Goal: Task Accomplishment & Management: Manage account settings

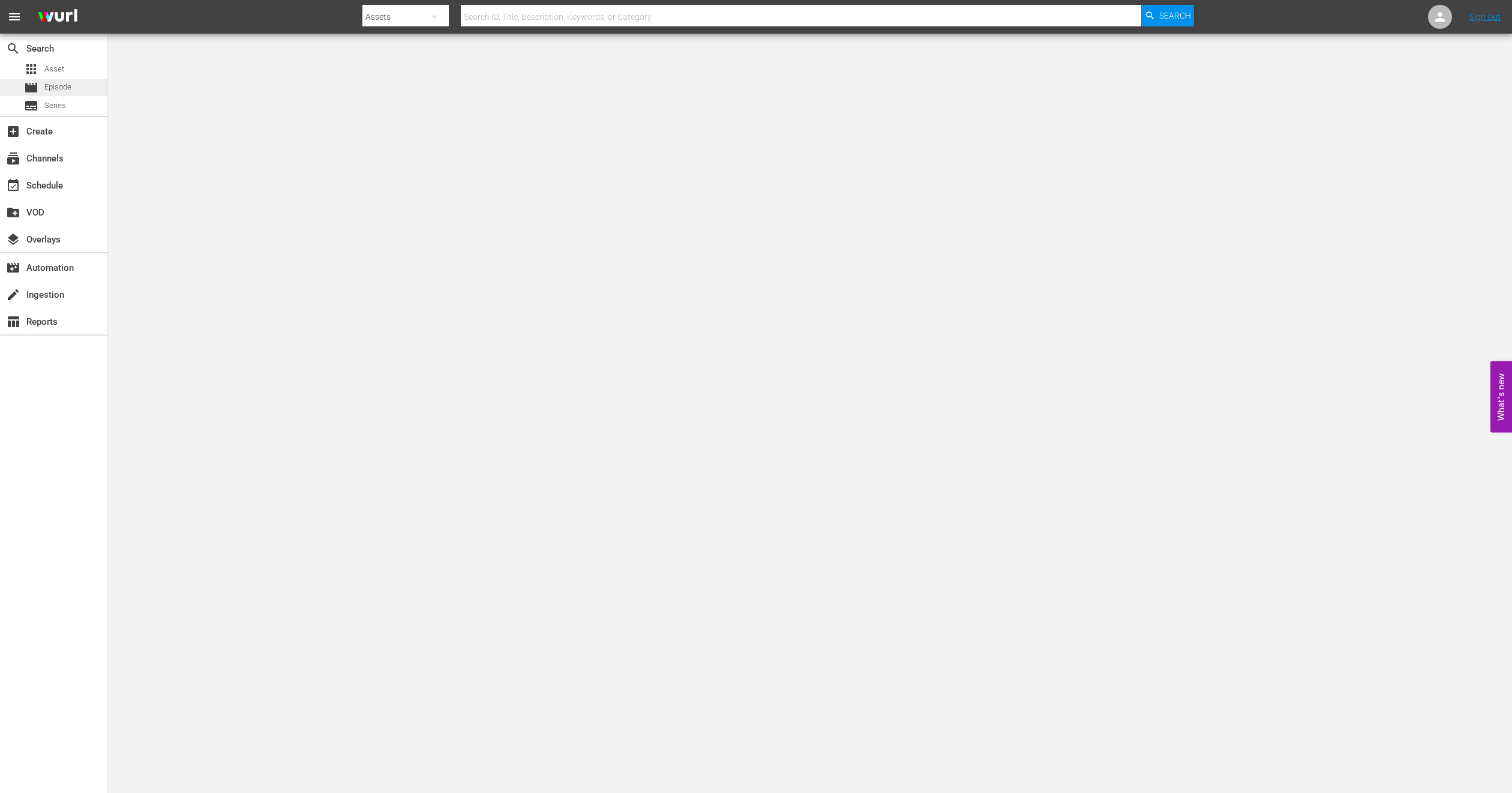
click at [64, 87] on span "Episode" at bounding box center [58, 87] width 27 height 12
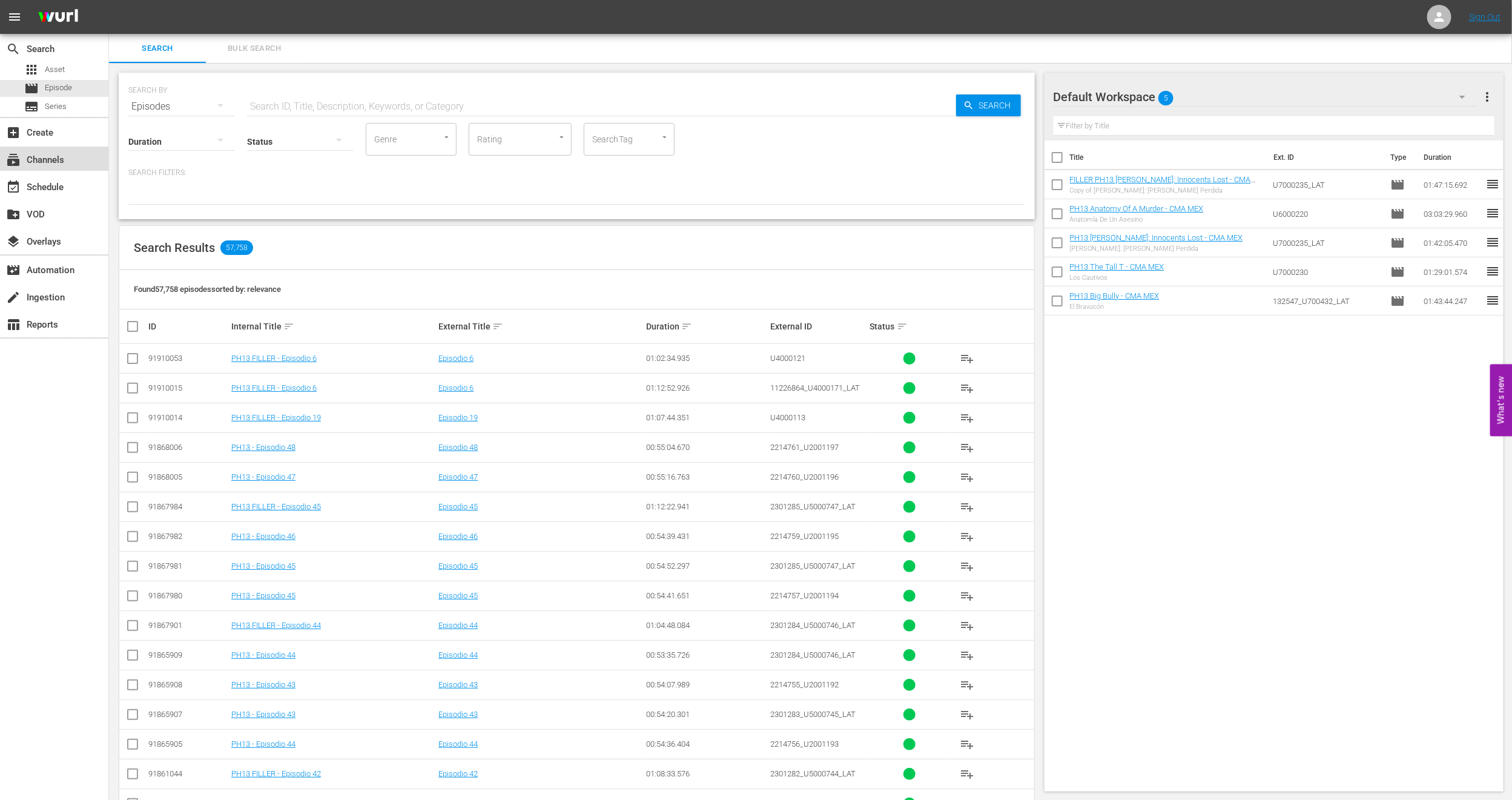
click at [84, 170] on div "subscriptions Channels" at bounding box center [54, 158] width 109 height 25
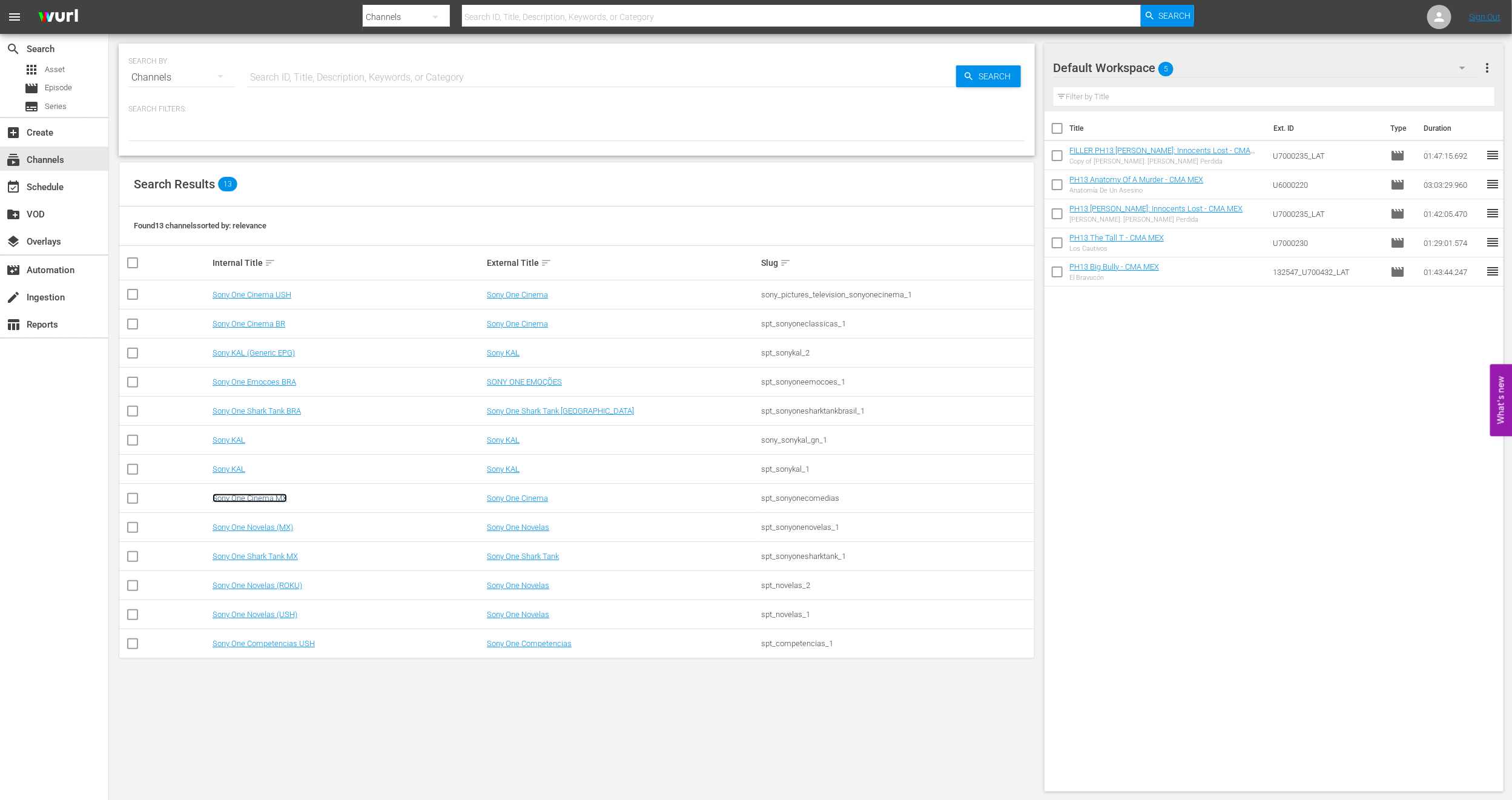
click at [275, 502] on link "Sony One Cinema MX" at bounding box center [250, 498] width 74 height 9
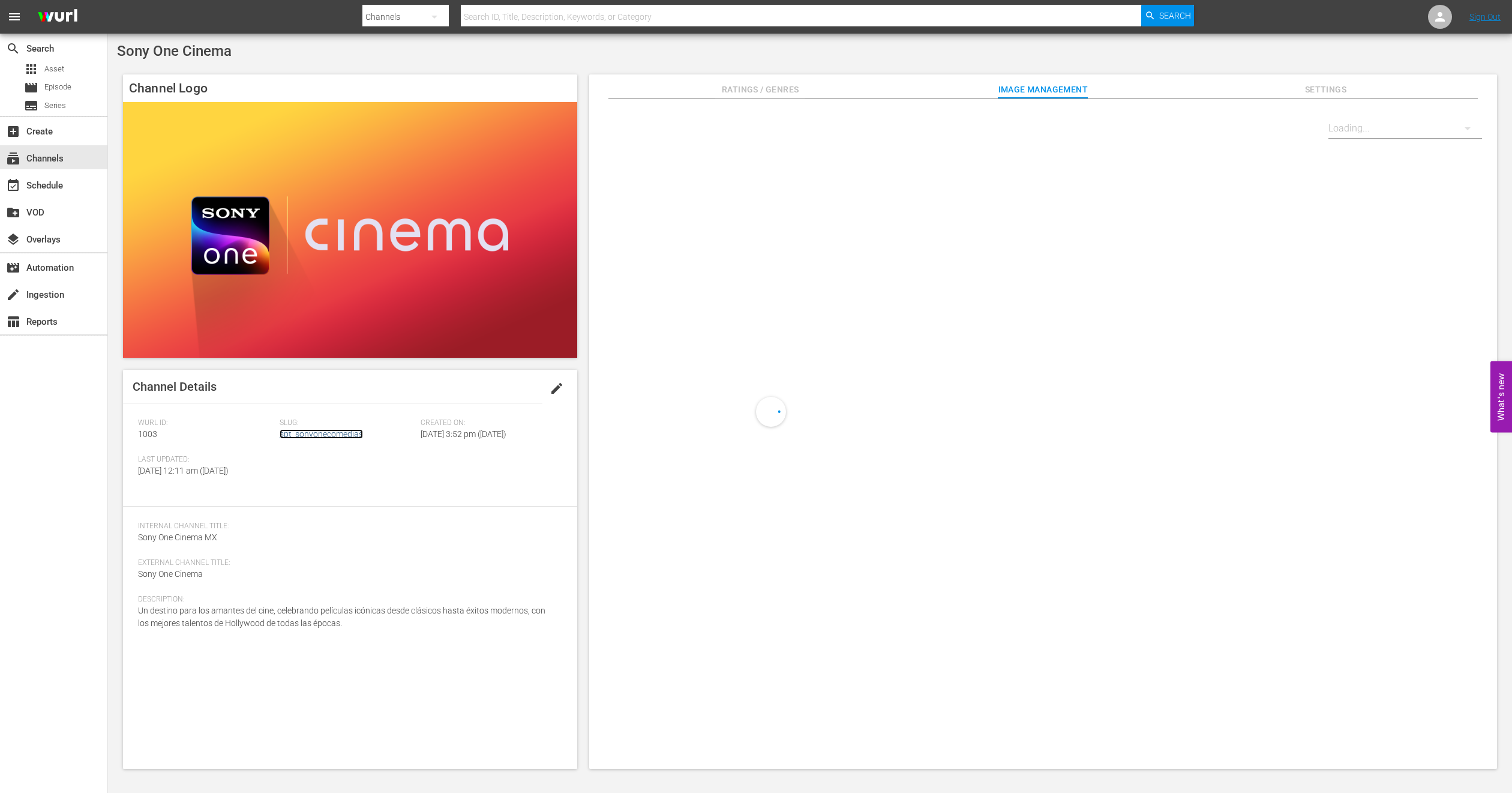
click at [341, 431] on link "spt_sonyonecomedias" at bounding box center [321, 434] width 83 height 10
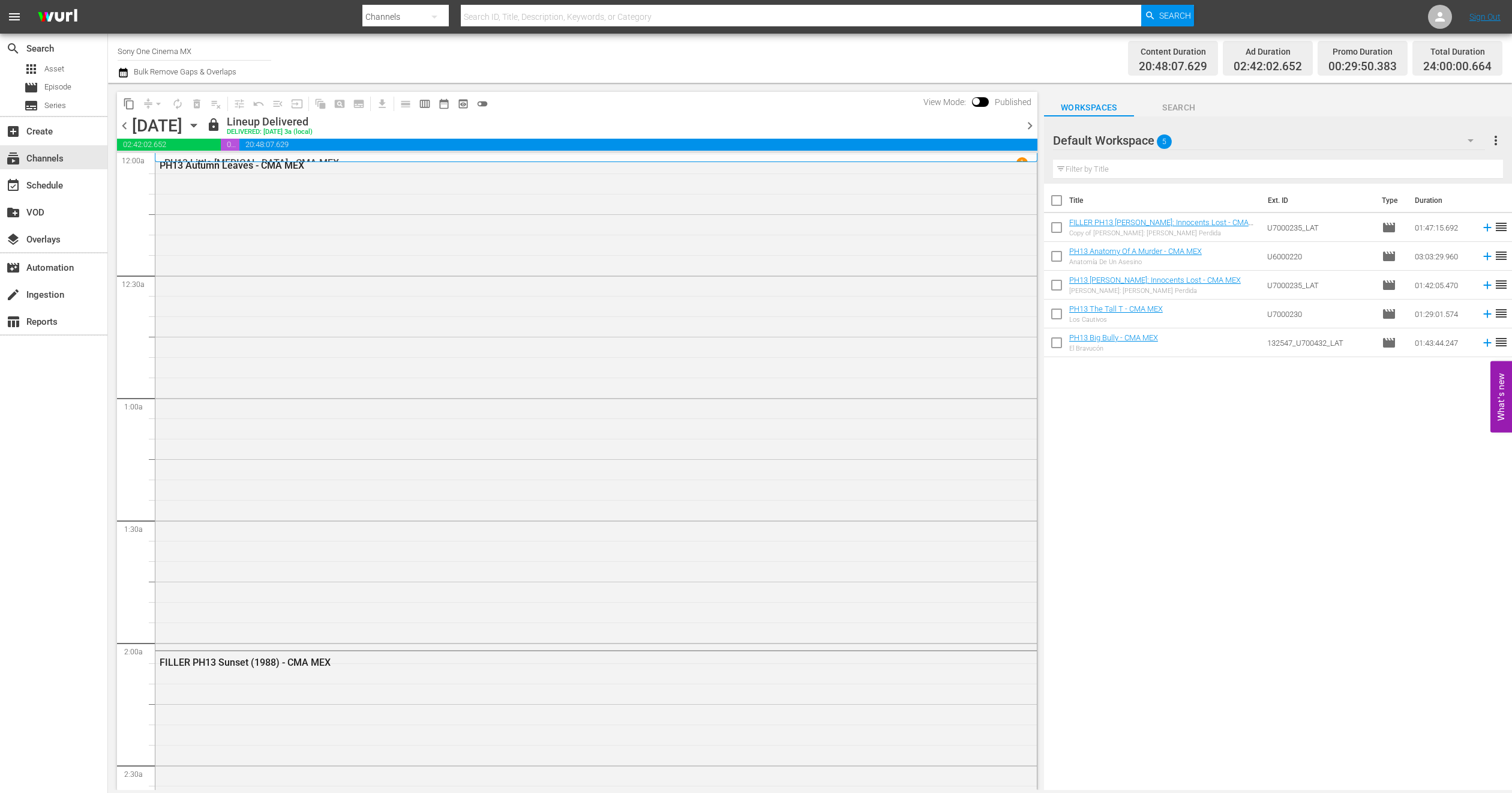
click at [125, 74] on icon "button" at bounding box center [123, 73] width 11 height 14
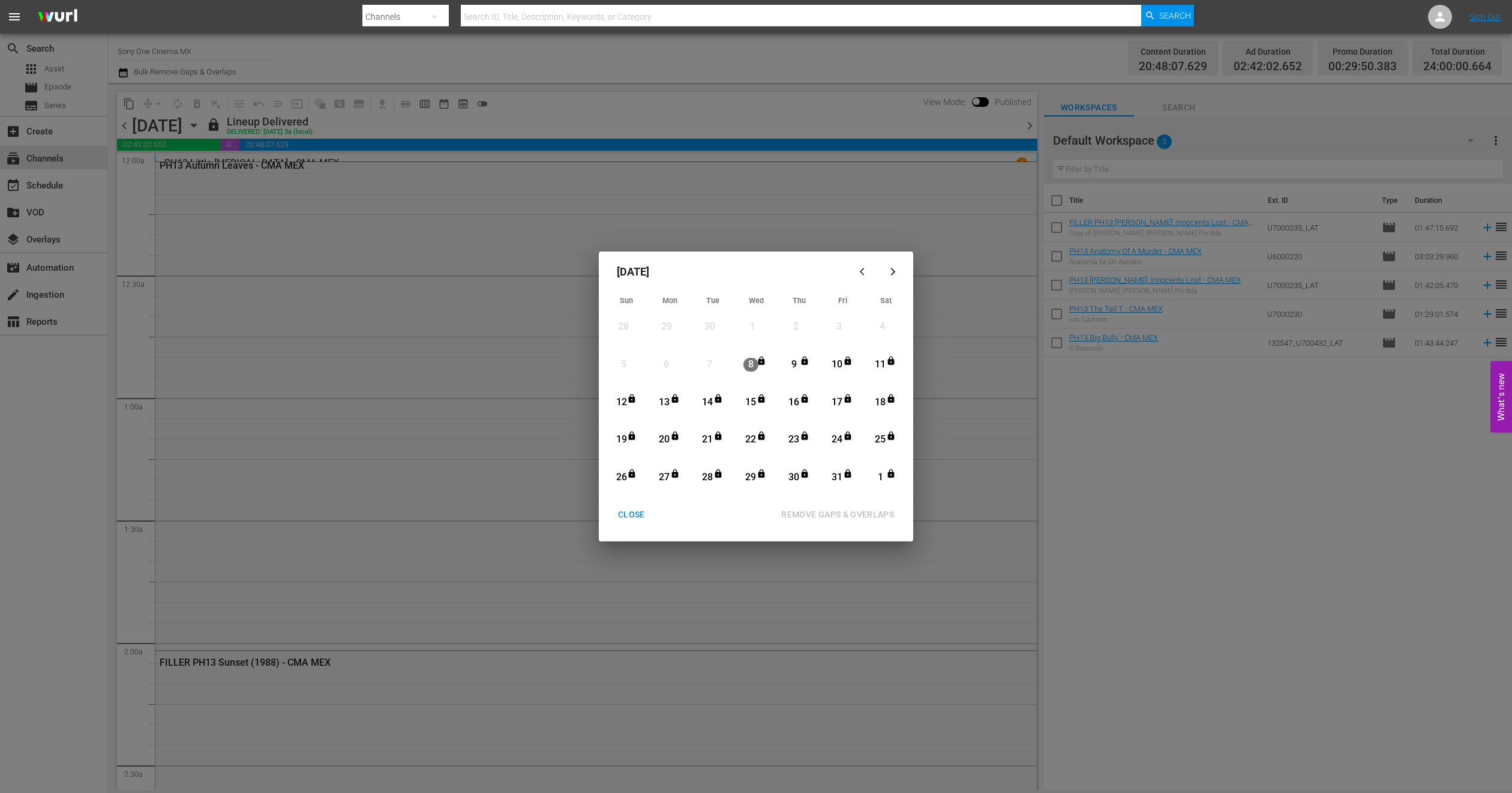
click at [85, 79] on div "[DATE] Sun Mon Tue Wed Thu Fri Sat 28 View Lineup 29 View Lineup 30 View Lineup…" at bounding box center [756, 396] width 1512 height 793
click at [382, 358] on div "[DATE] Sun Mon Tue Wed Thu Fri Sat 28 View Lineup 29 View Lineup 30 View Lineup…" at bounding box center [756, 396] width 1512 height 793
click at [648, 515] on div "CLOSE" at bounding box center [631, 514] width 46 height 15
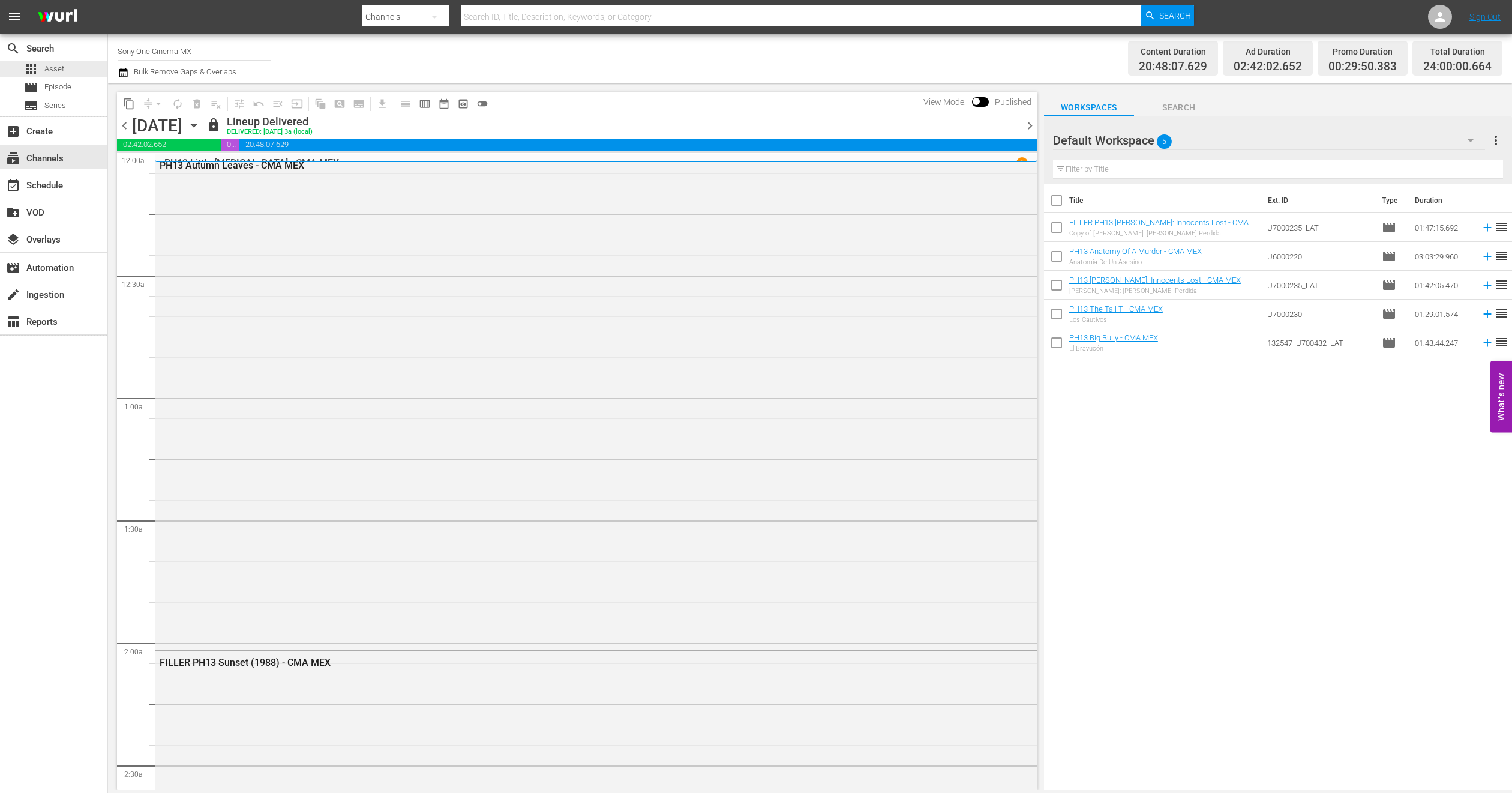
click at [73, 78] on div "apps Asset movie Episode subtitles Series" at bounding box center [54, 87] width 108 height 53
click at [60, 88] on span "Episode" at bounding box center [58, 87] width 27 height 12
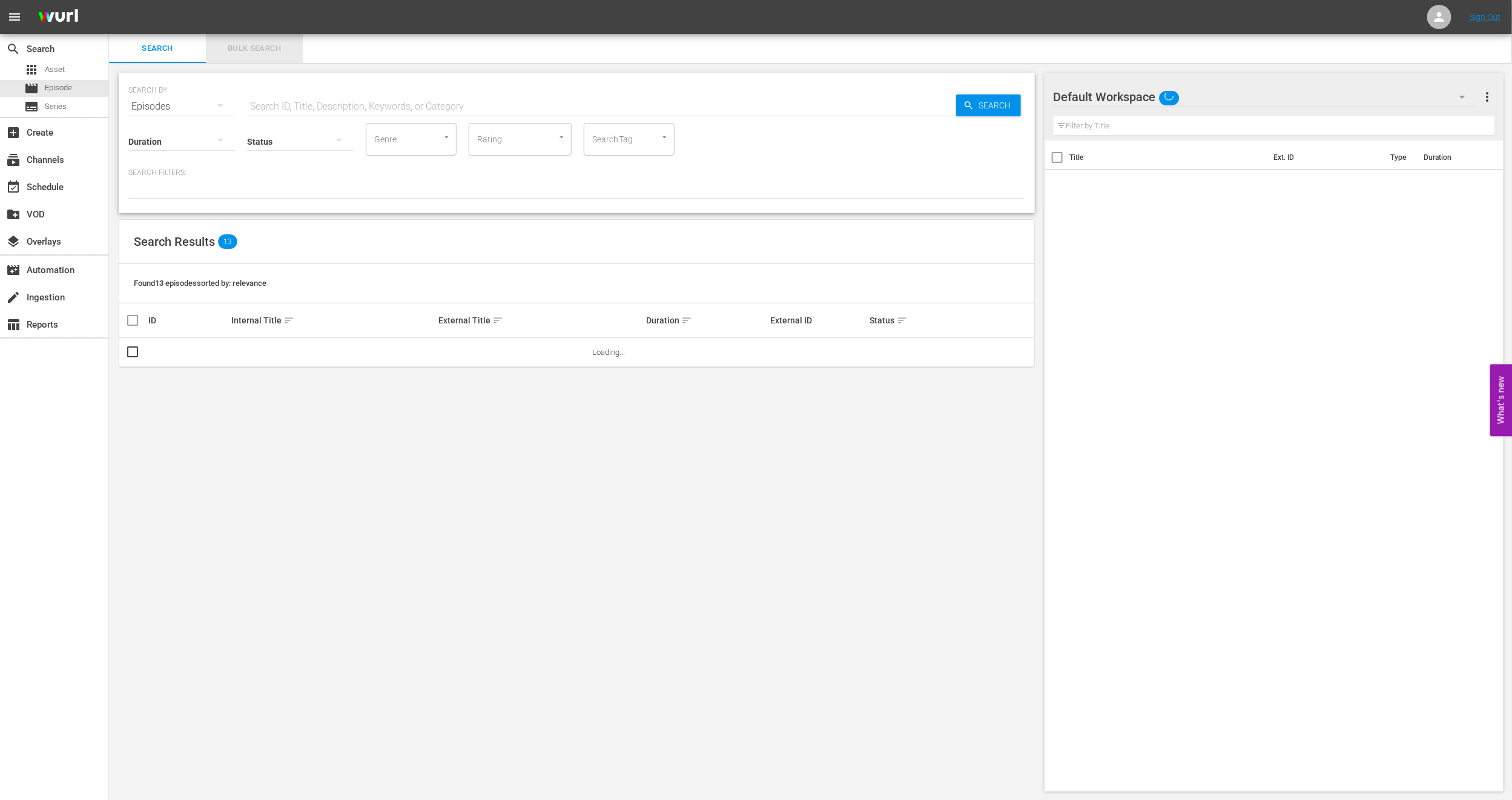
click at [265, 50] on span "Bulk Search" at bounding box center [255, 48] width 82 height 14
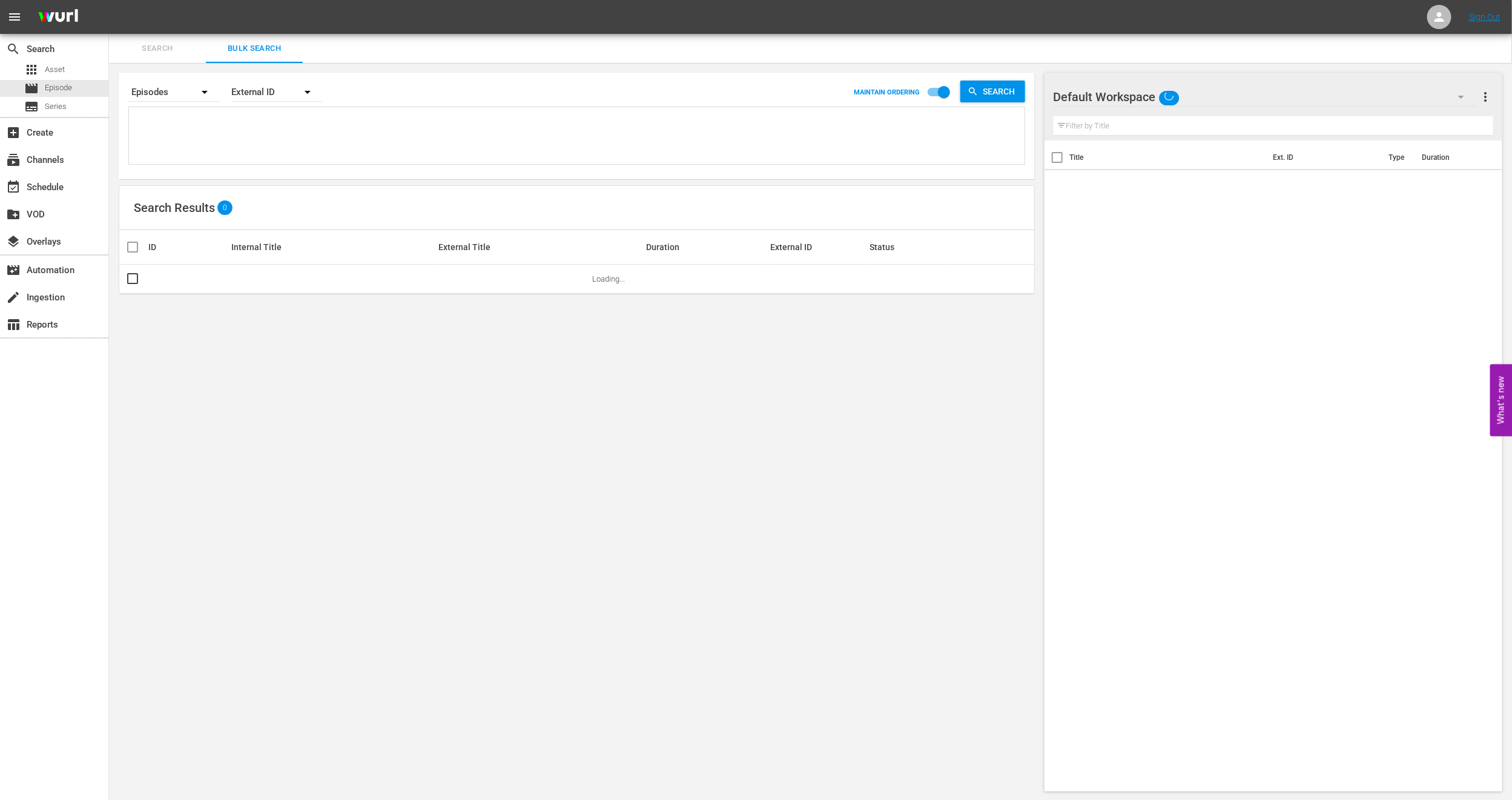
click at [196, 150] on textarea at bounding box center [578, 137] width 893 height 55
paste textarea "U5000626_LAT"
type textarea "U5000626_LAT"
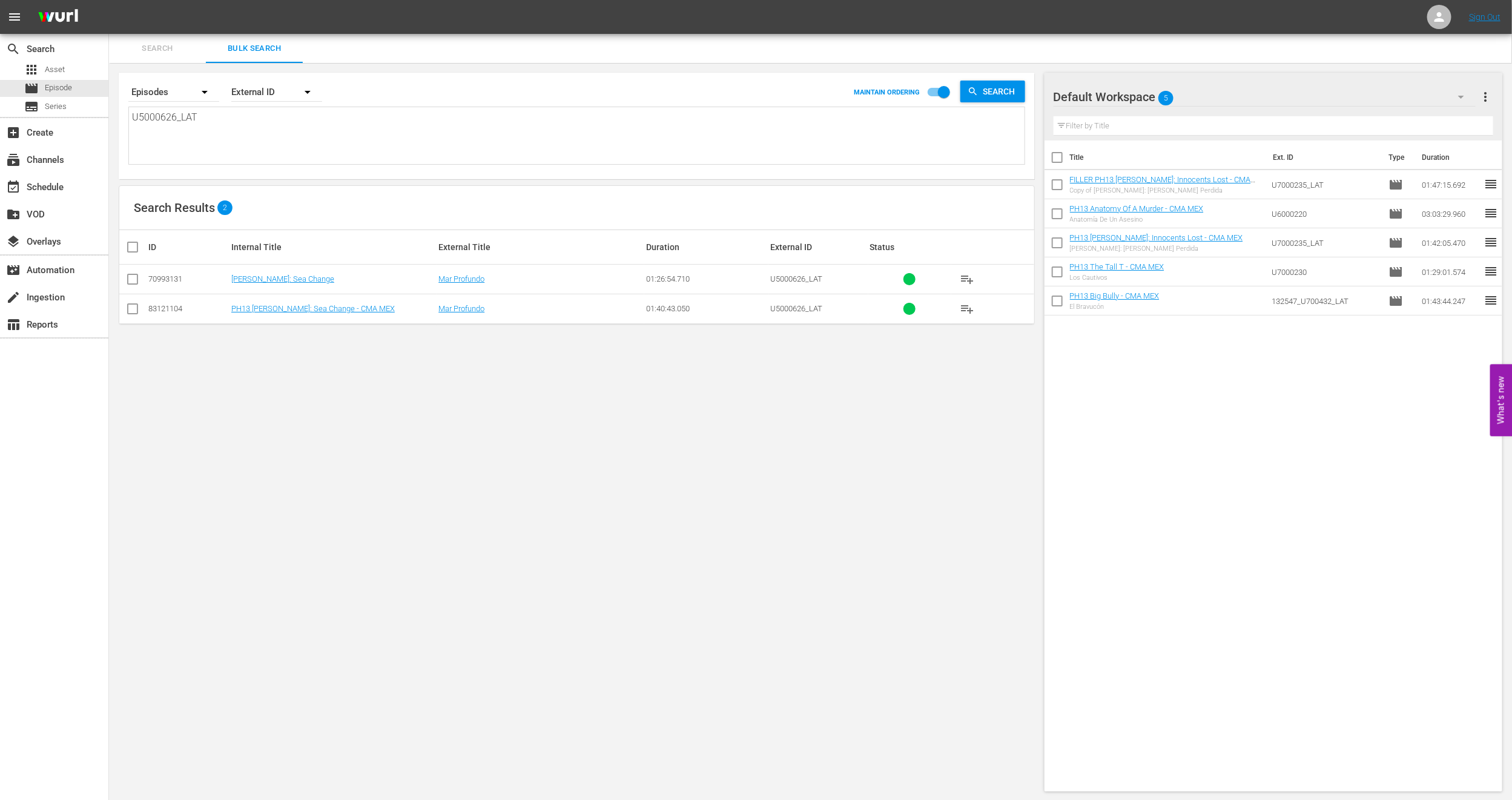
type textarea "U5000626_LAT"
click at [1434, 87] on div "Default Workspace 5" at bounding box center [1265, 97] width 422 height 34
click at [1169, 151] on div "PH14 Cinema MEX (13)" at bounding box center [1132, 150] width 126 height 19
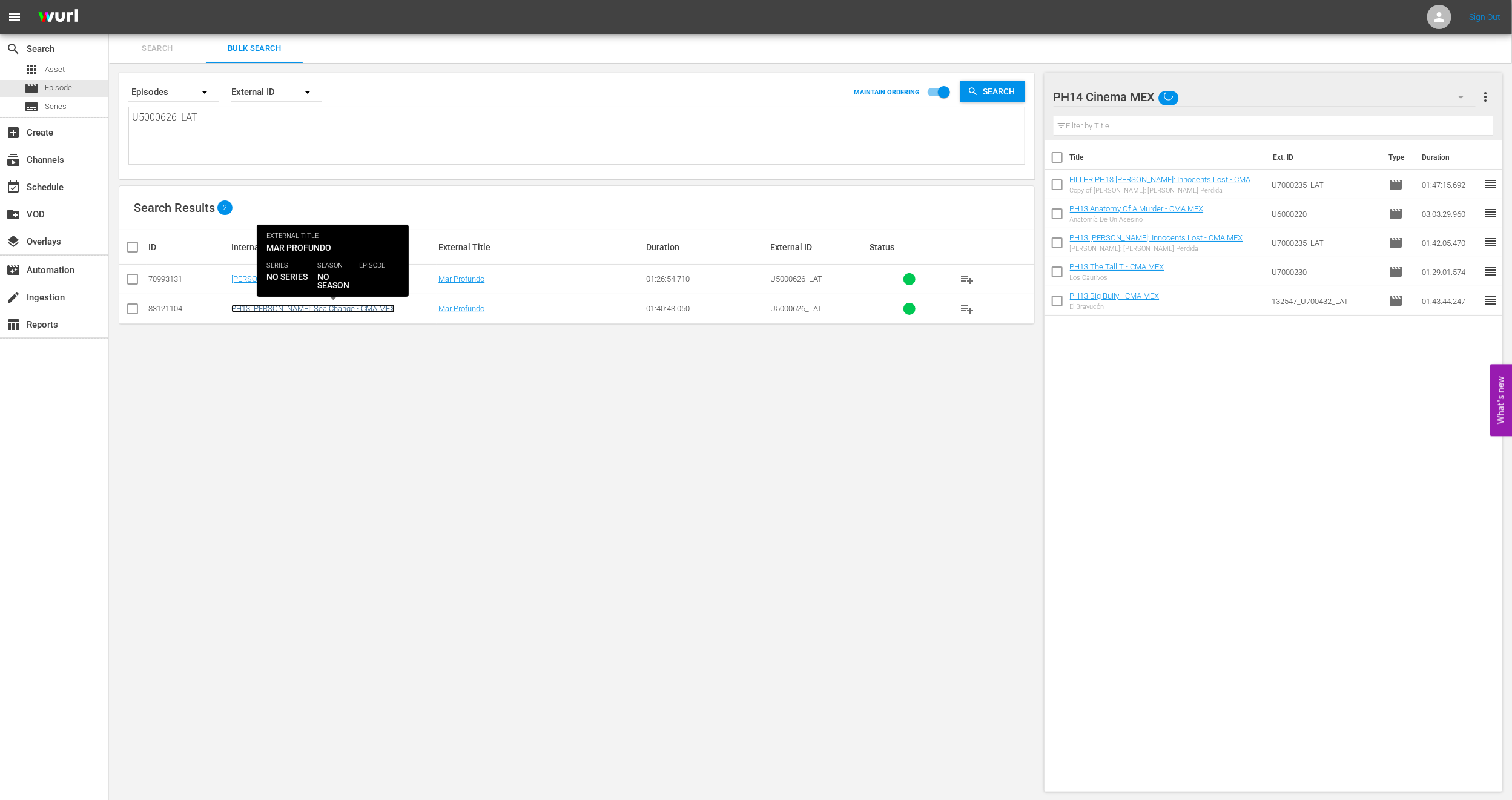
click at [267, 312] on link "PH13 [PERSON_NAME]: Sea Change - CMA MEX" at bounding box center [313, 309] width 164 height 9
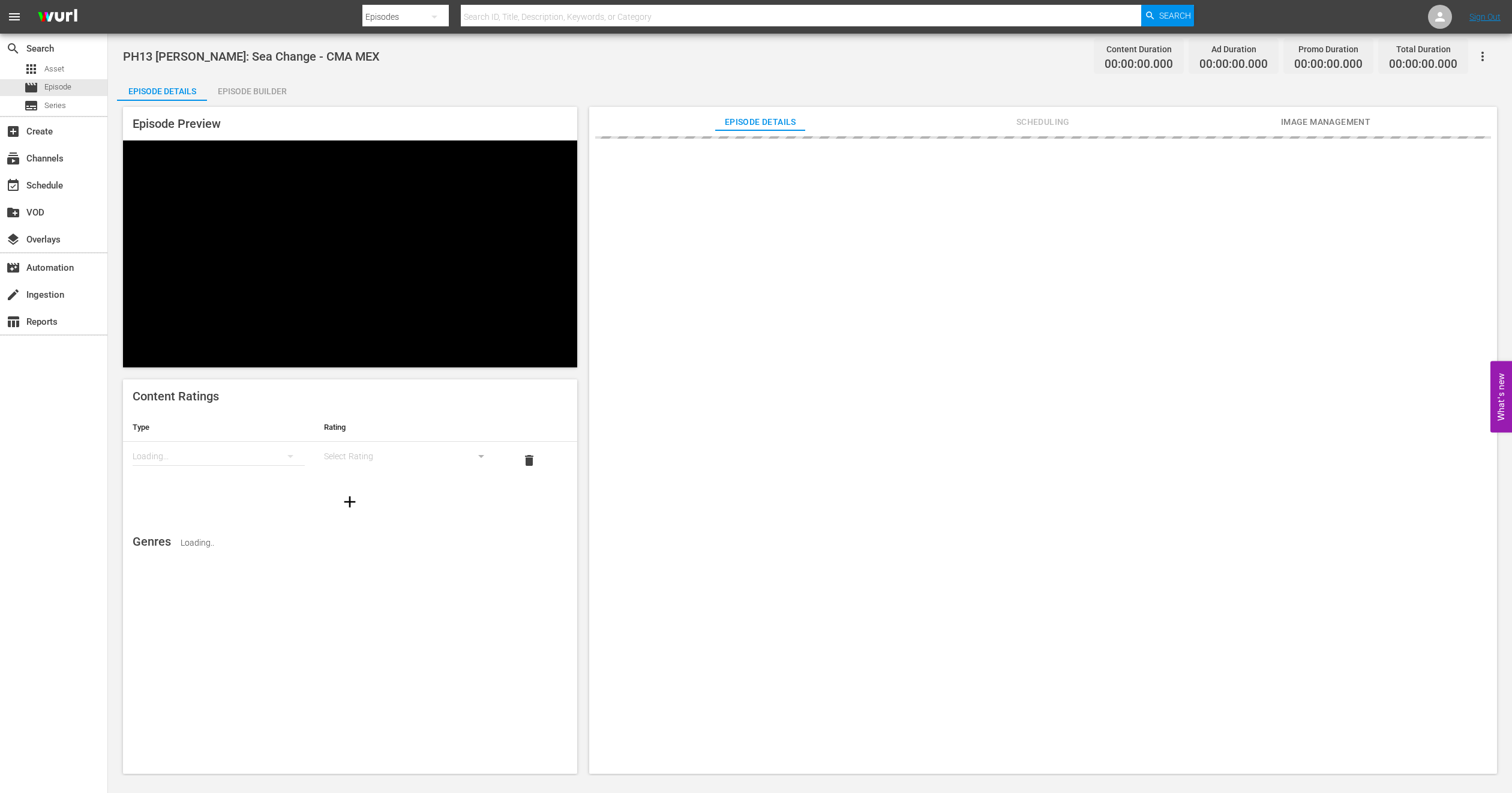
click at [1059, 123] on span "Scheduling" at bounding box center [1042, 122] width 90 height 15
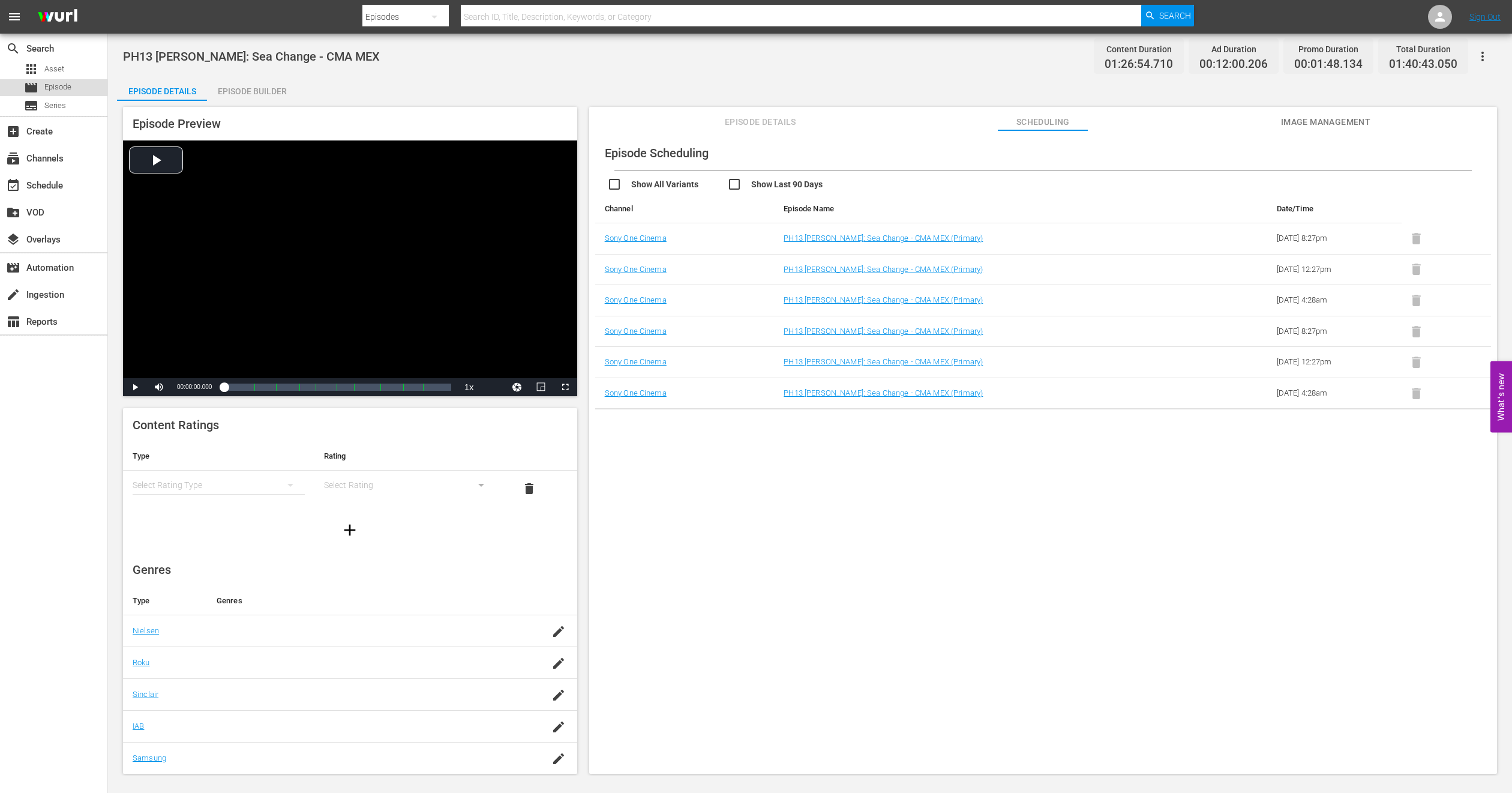
click at [68, 92] on span "Episode" at bounding box center [58, 87] width 27 height 12
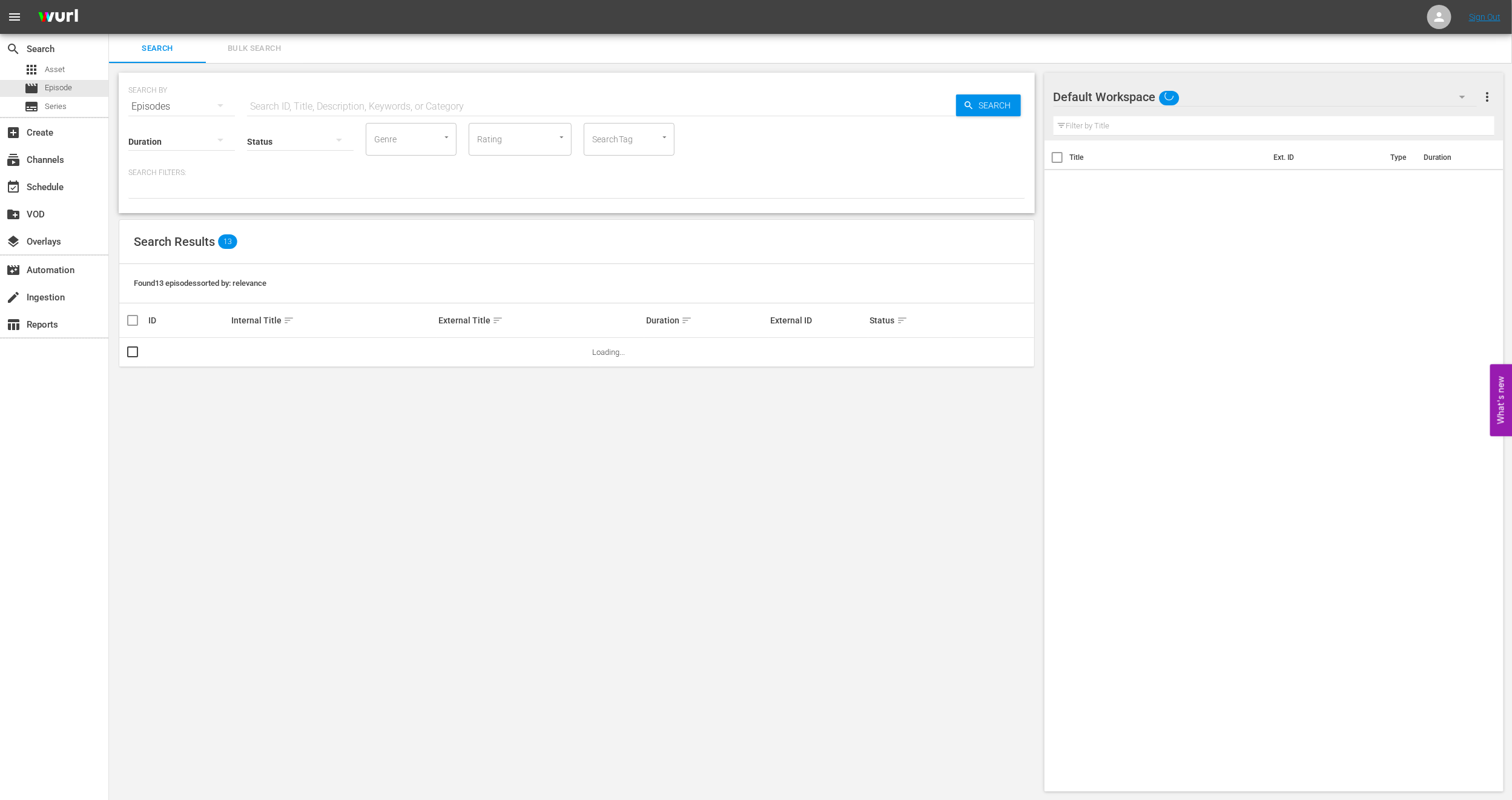
click at [255, 59] on button "Bulk Search" at bounding box center [255, 48] width 97 height 29
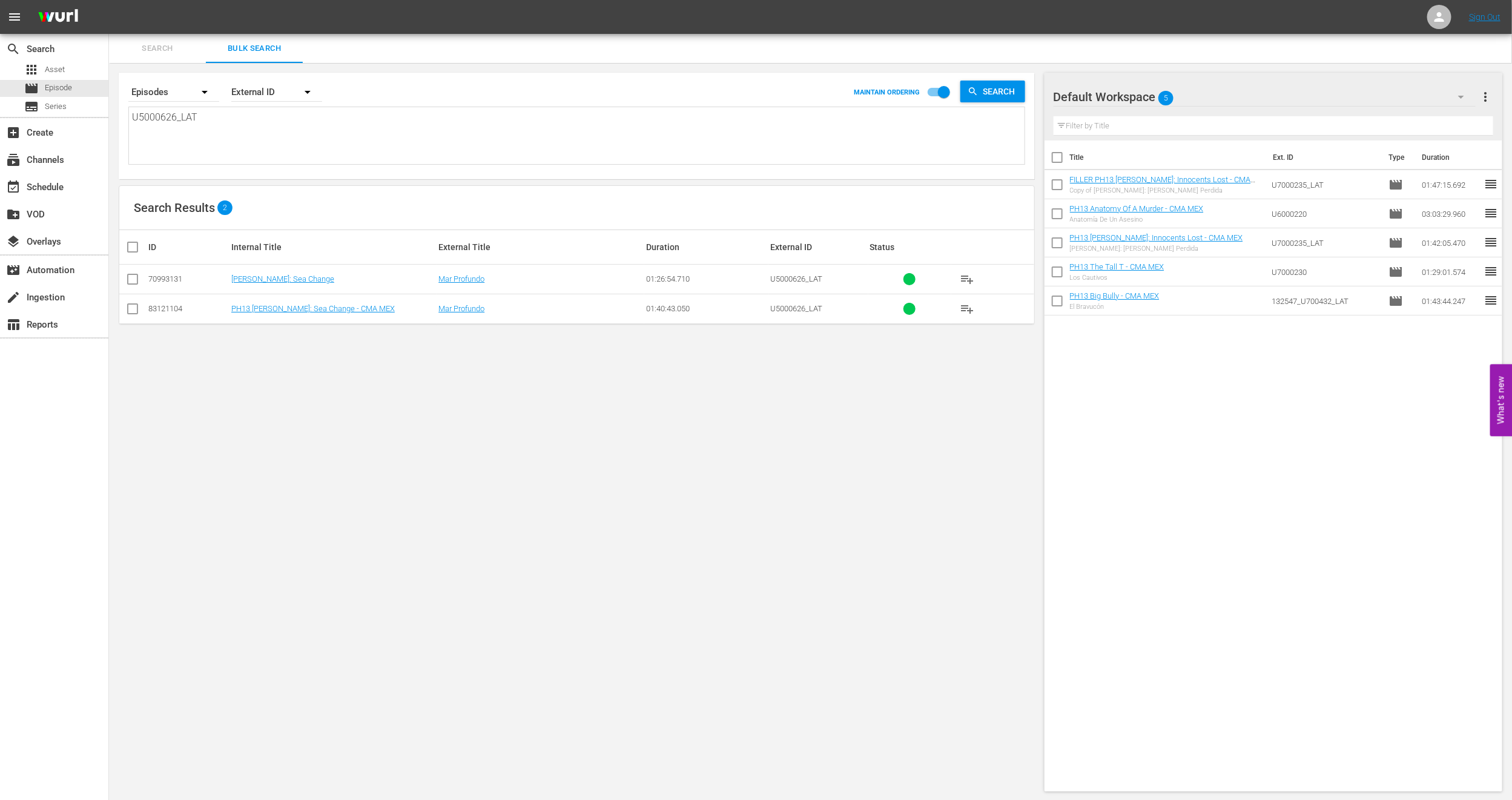
click at [131, 317] on input "checkbox" at bounding box center [133, 312] width 15 height 15
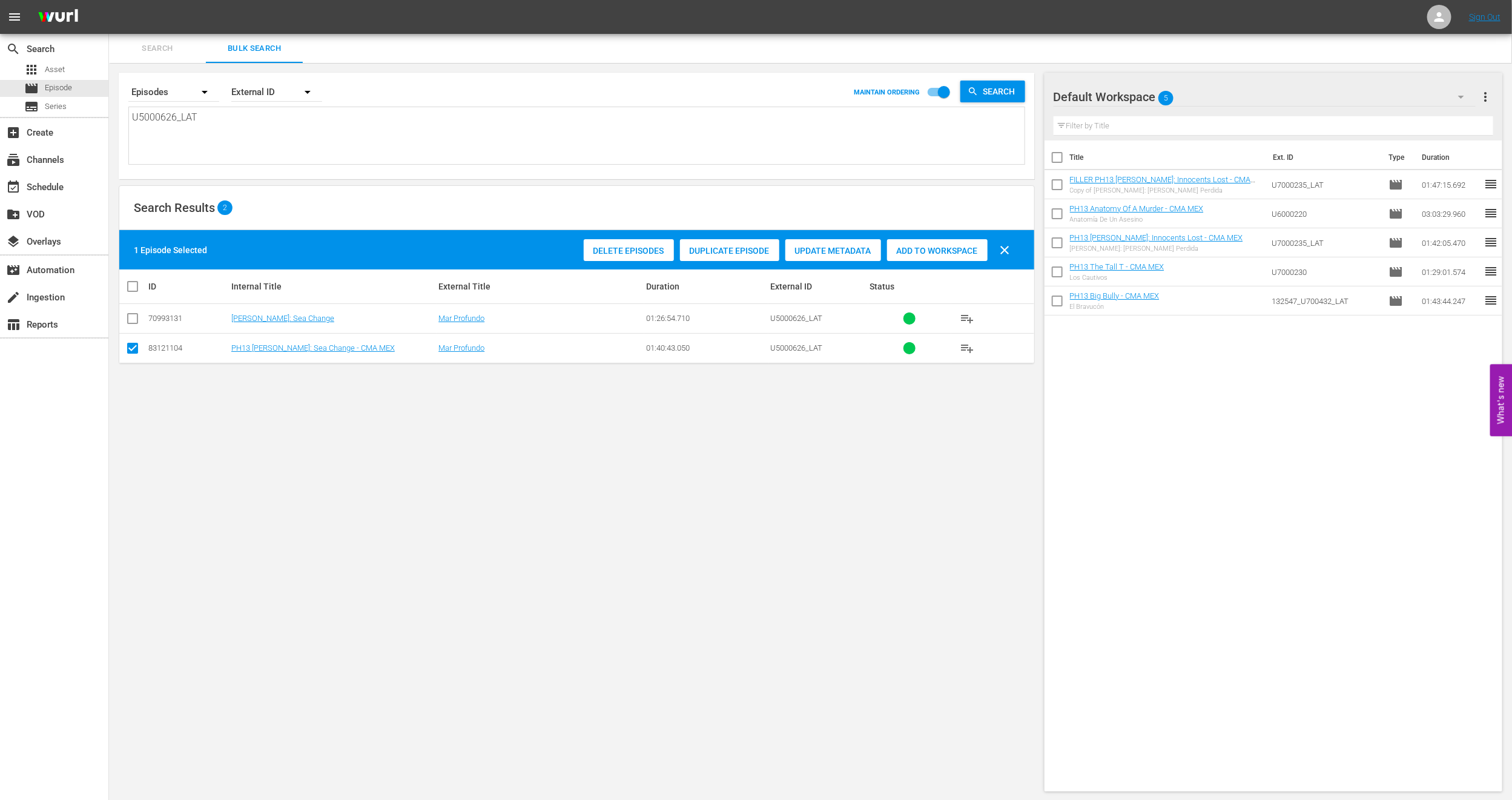
click at [711, 253] on span "Duplicate Episode" at bounding box center [730, 251] width 99 height 10
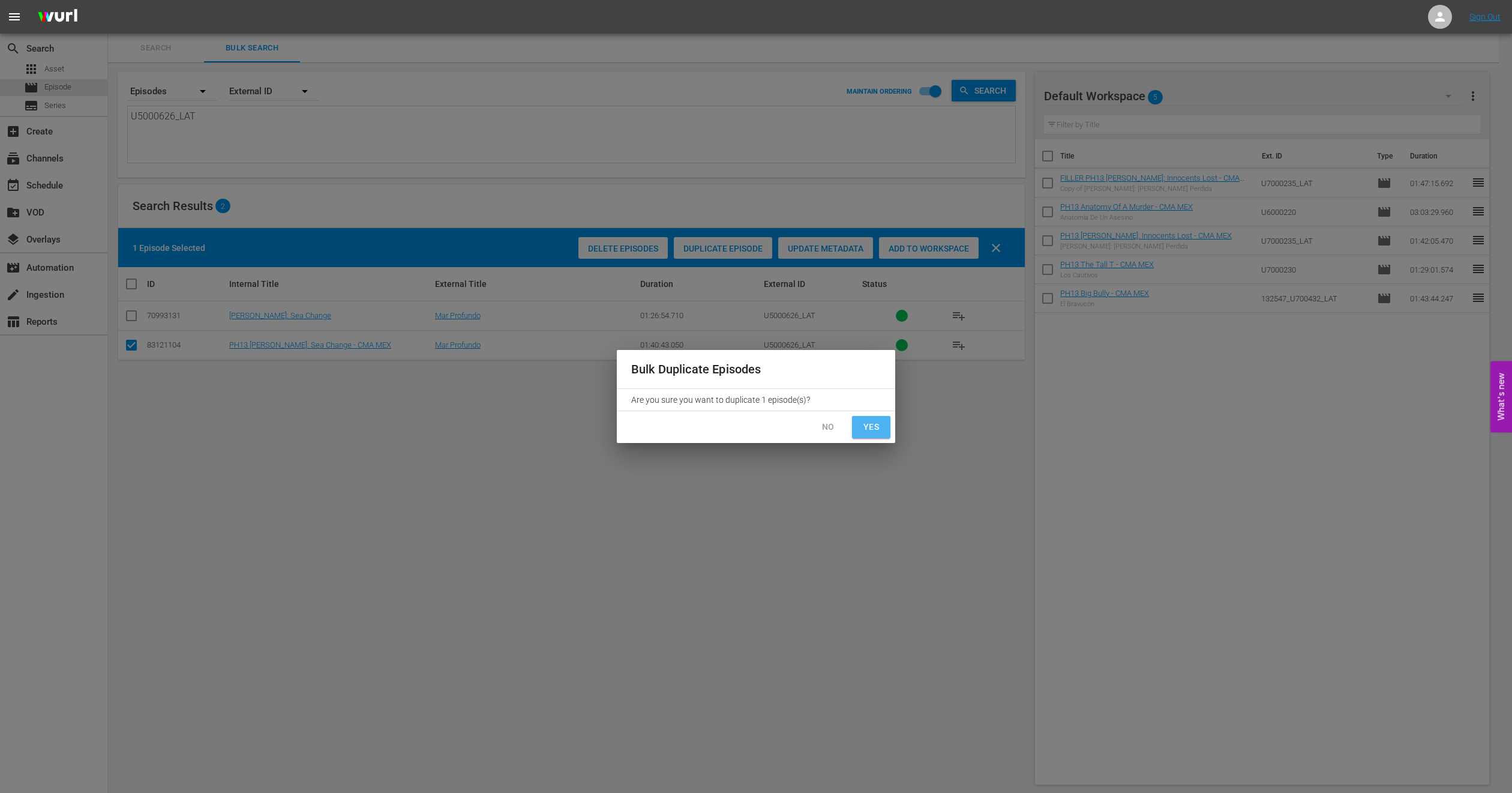
click at [874, 430] on span "Yes" at bounding box center [871, 427] width 19 height 15
checkbox input "false"
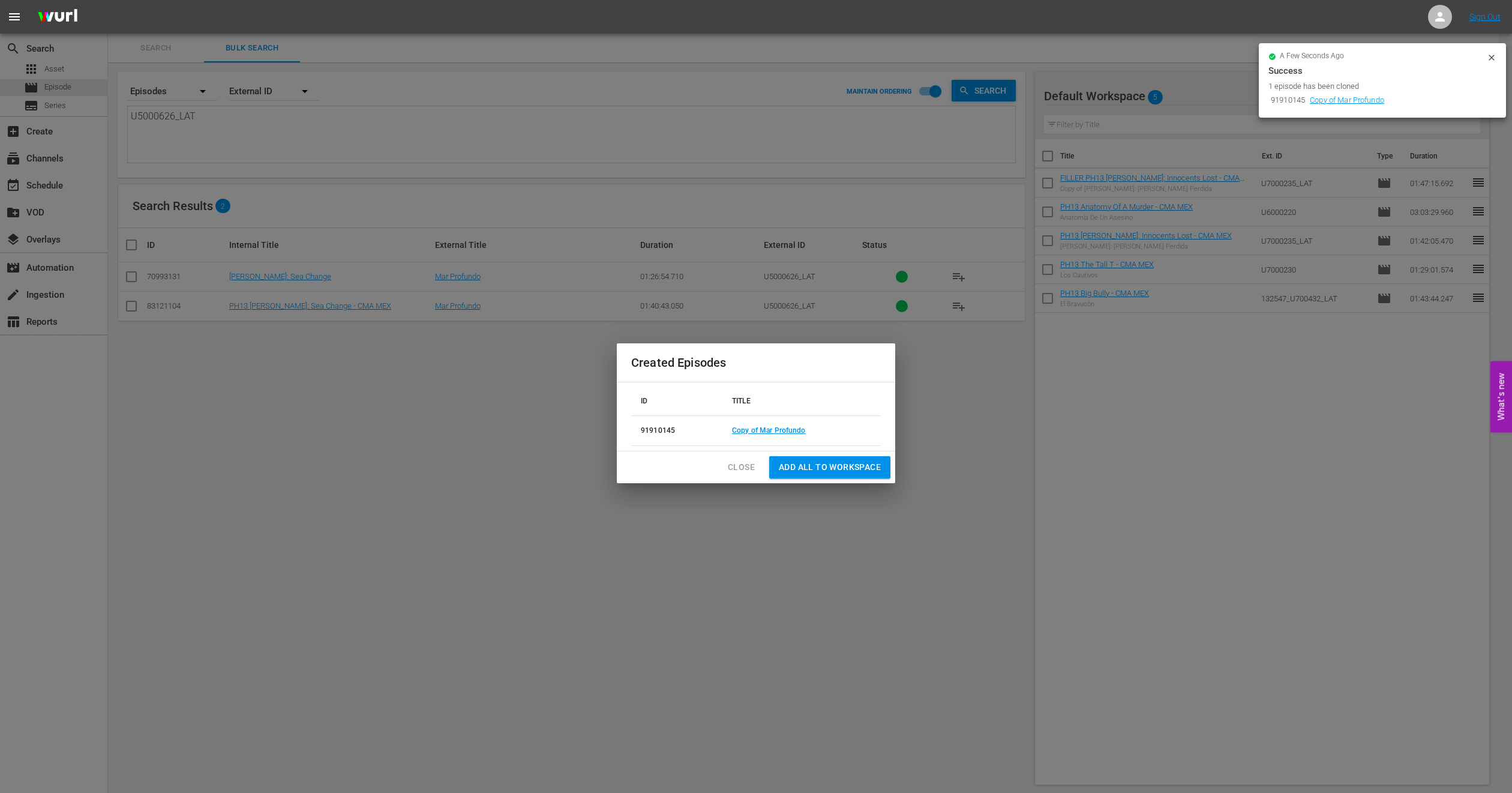
click at [754, 464] on span "Close" at bounding box center [741, 467] width 27 height 15
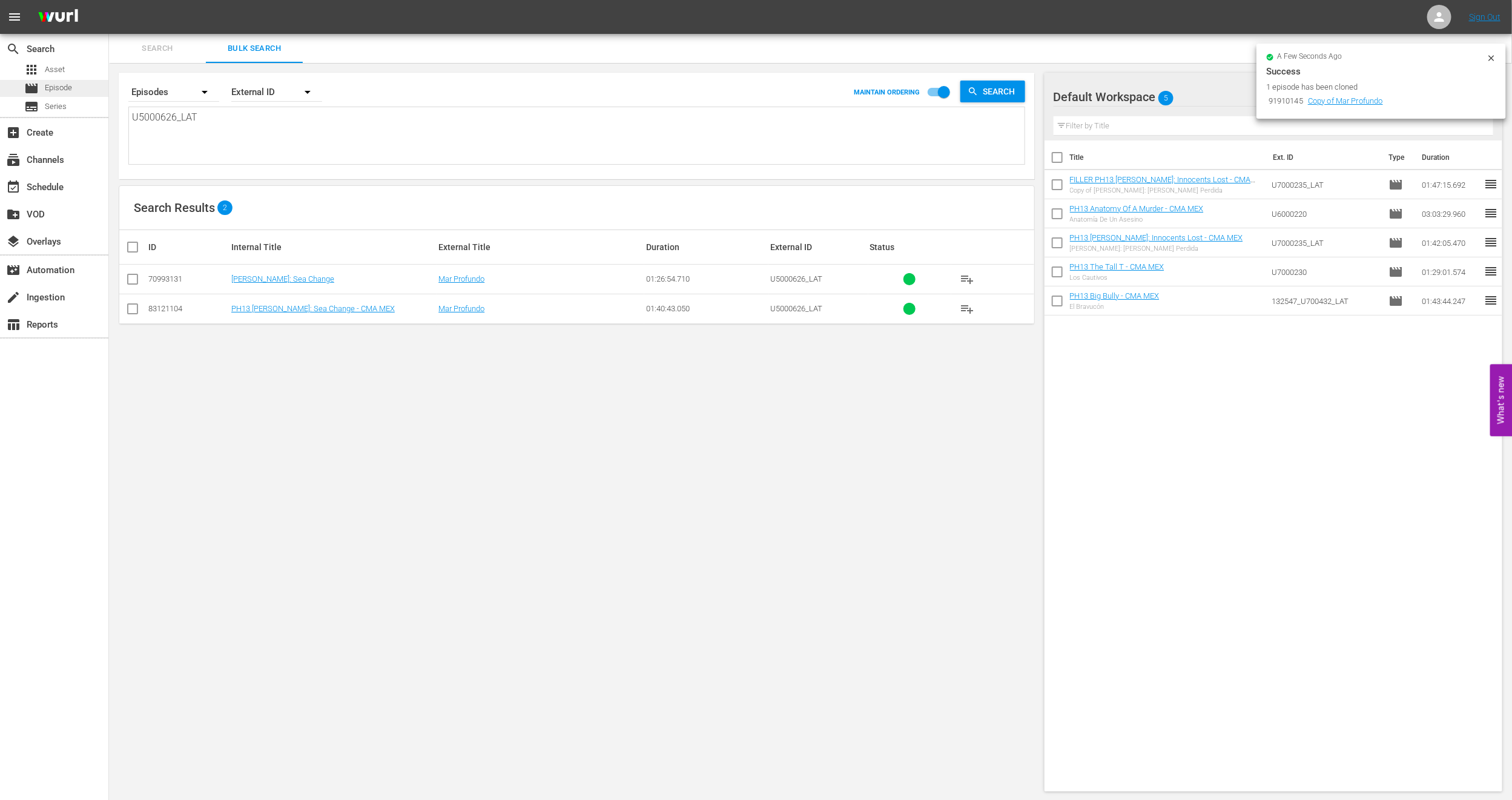
click at [77, 89] on div "movie Episode" at bounding box center [54, 89] width 109 height 17
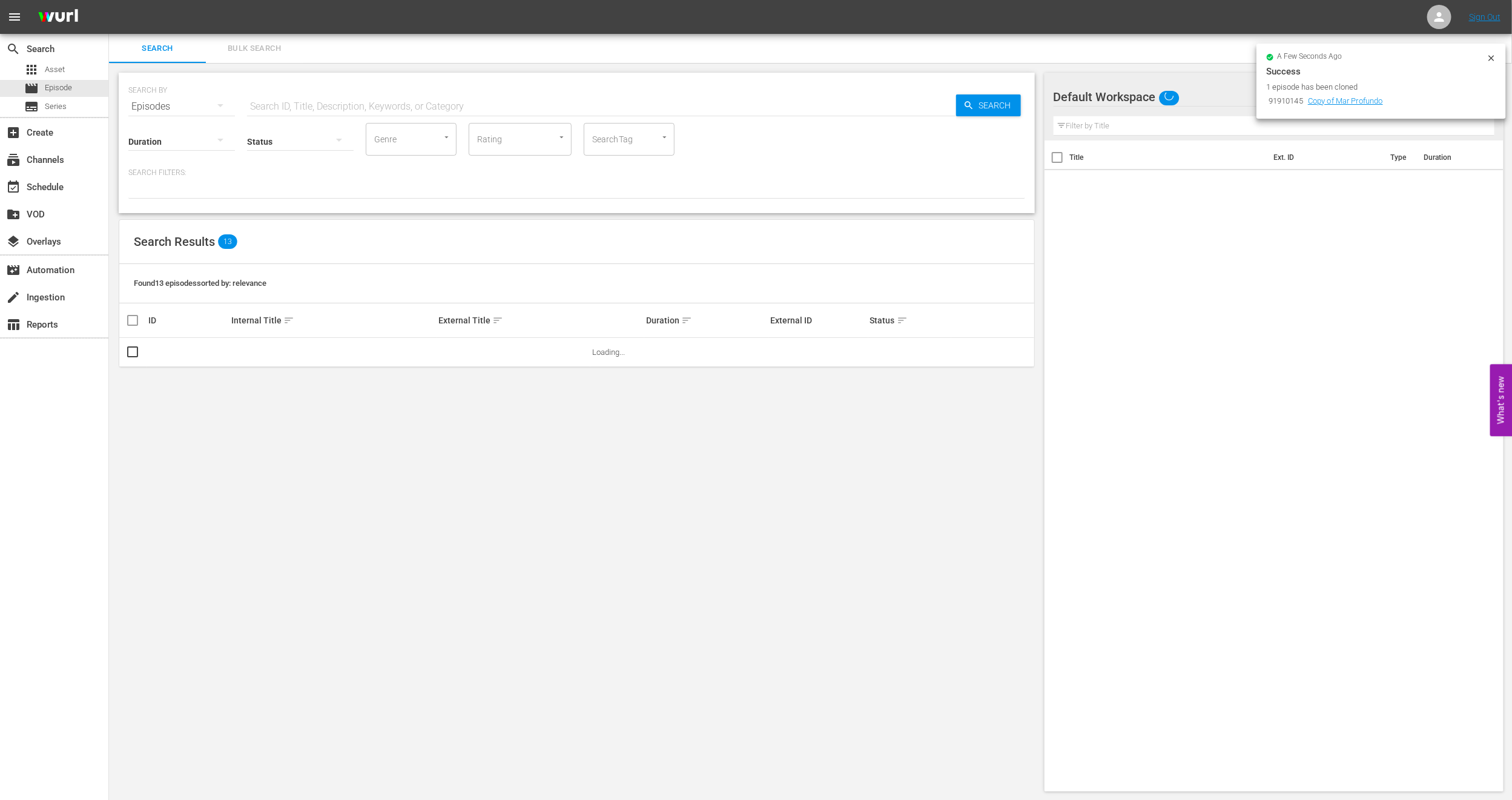
click at [244, 42] on span "Bulk Search" at bounding box center [255, 48] width 82 height 14
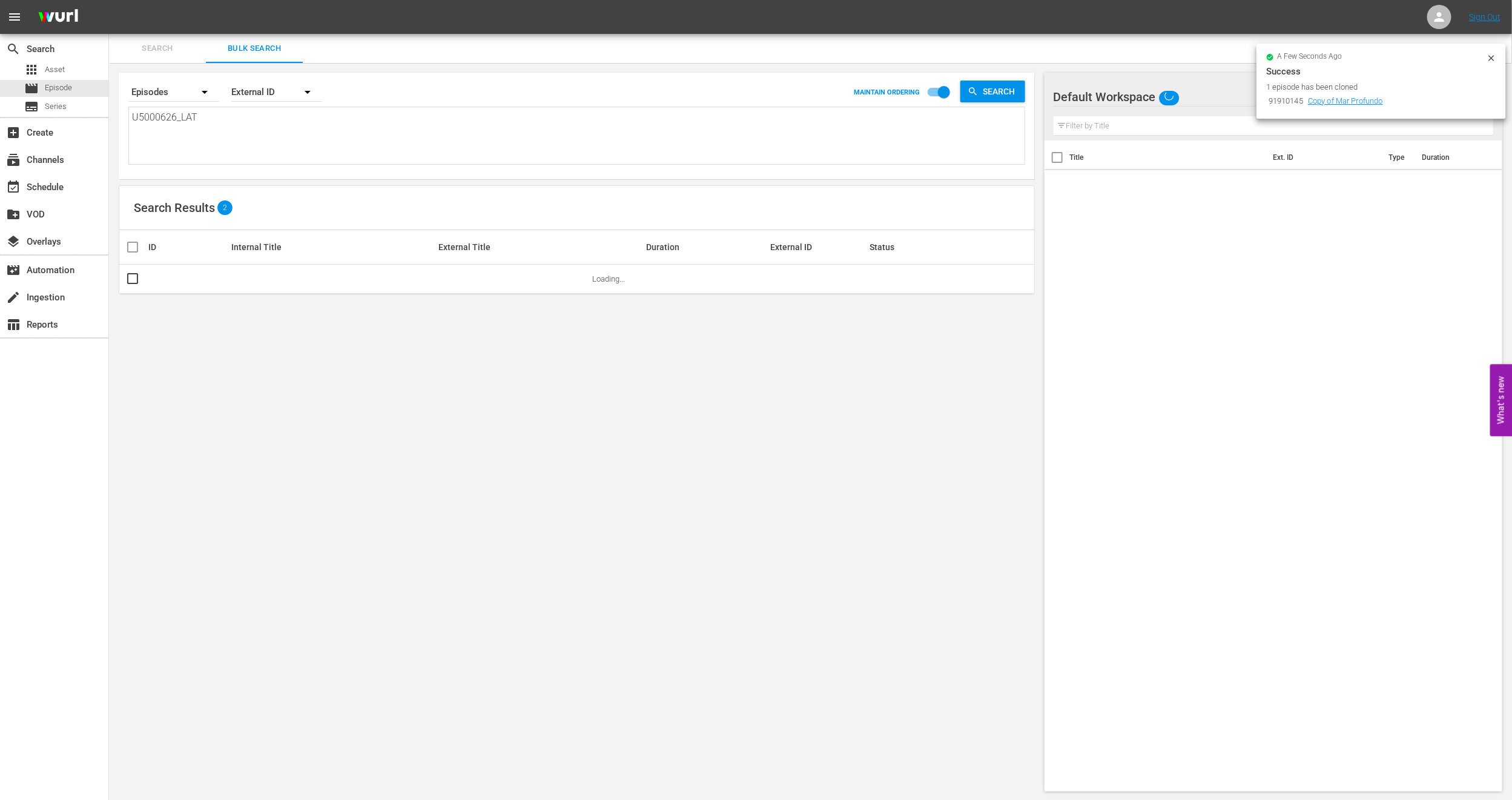
click at [1490, 57] on icon at bounding box center [1491, 58] width 10 height 10
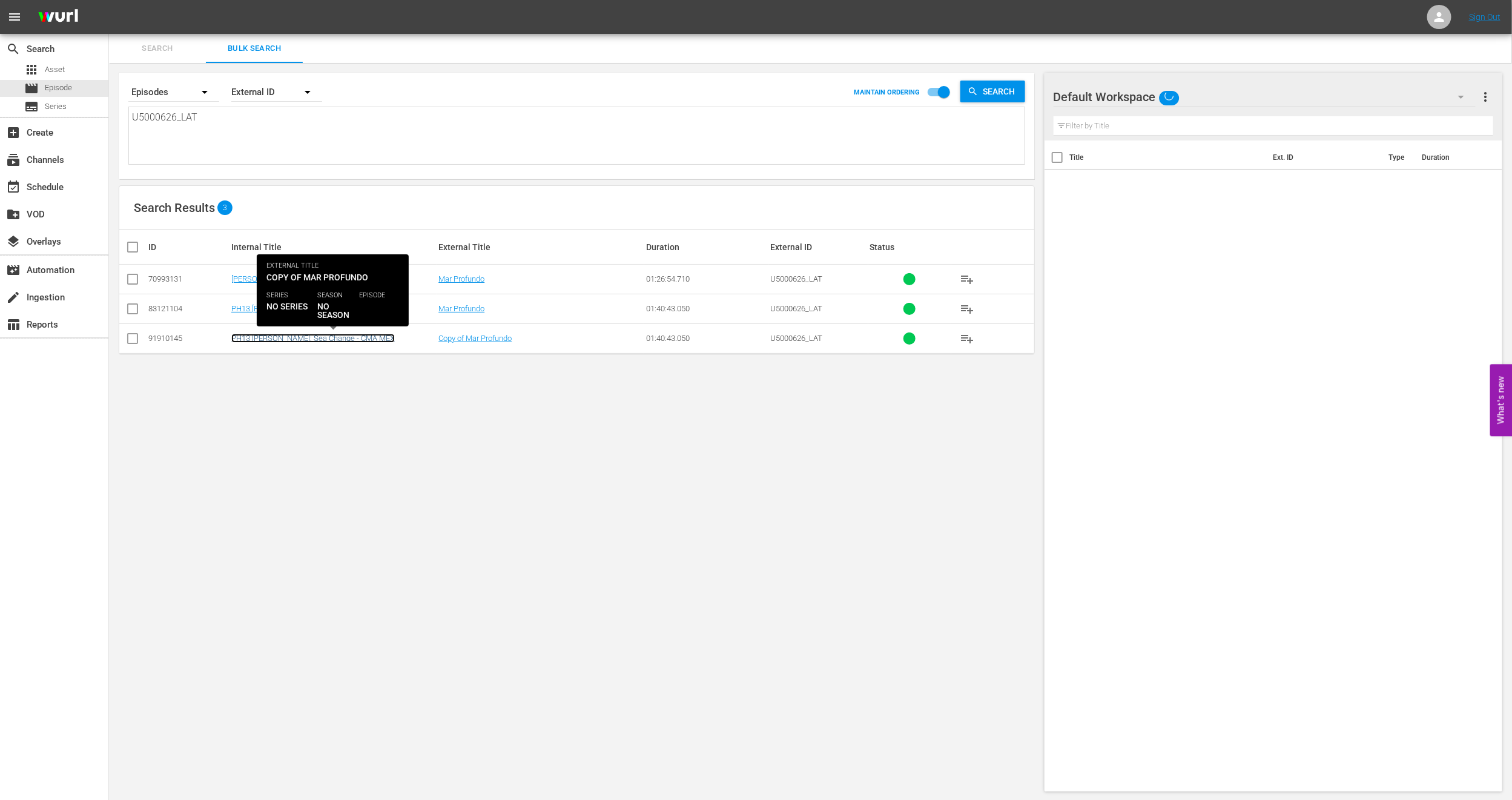
click at [269, 340] on link "PH13 [PERSON_NAME]: Sea Change - CMA MEX" at bounding box center [313, 338] width 164 height 9
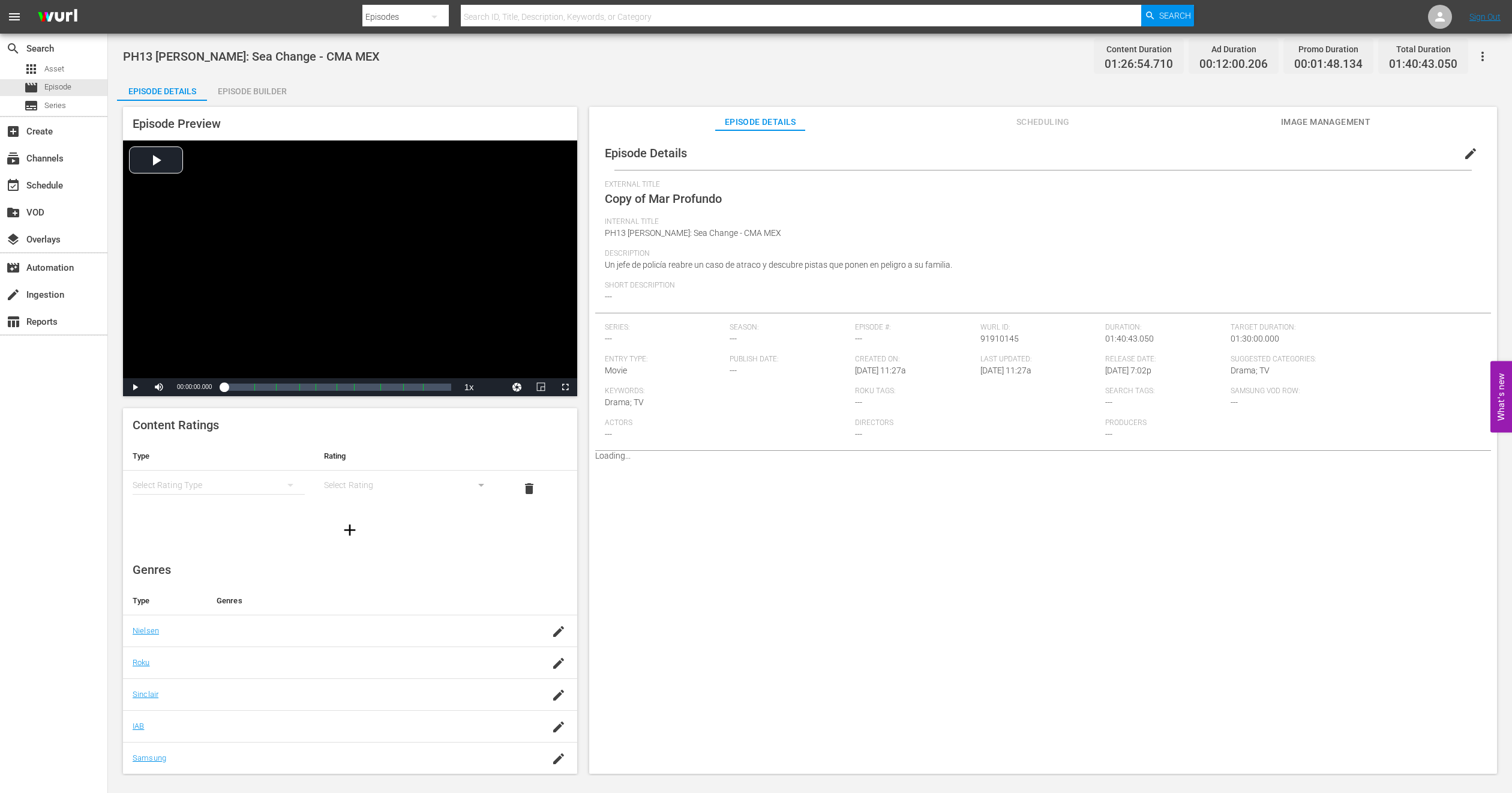
click at [1467, 152] on span "edit" at bounding box center [1471, 154] width 14 height 14
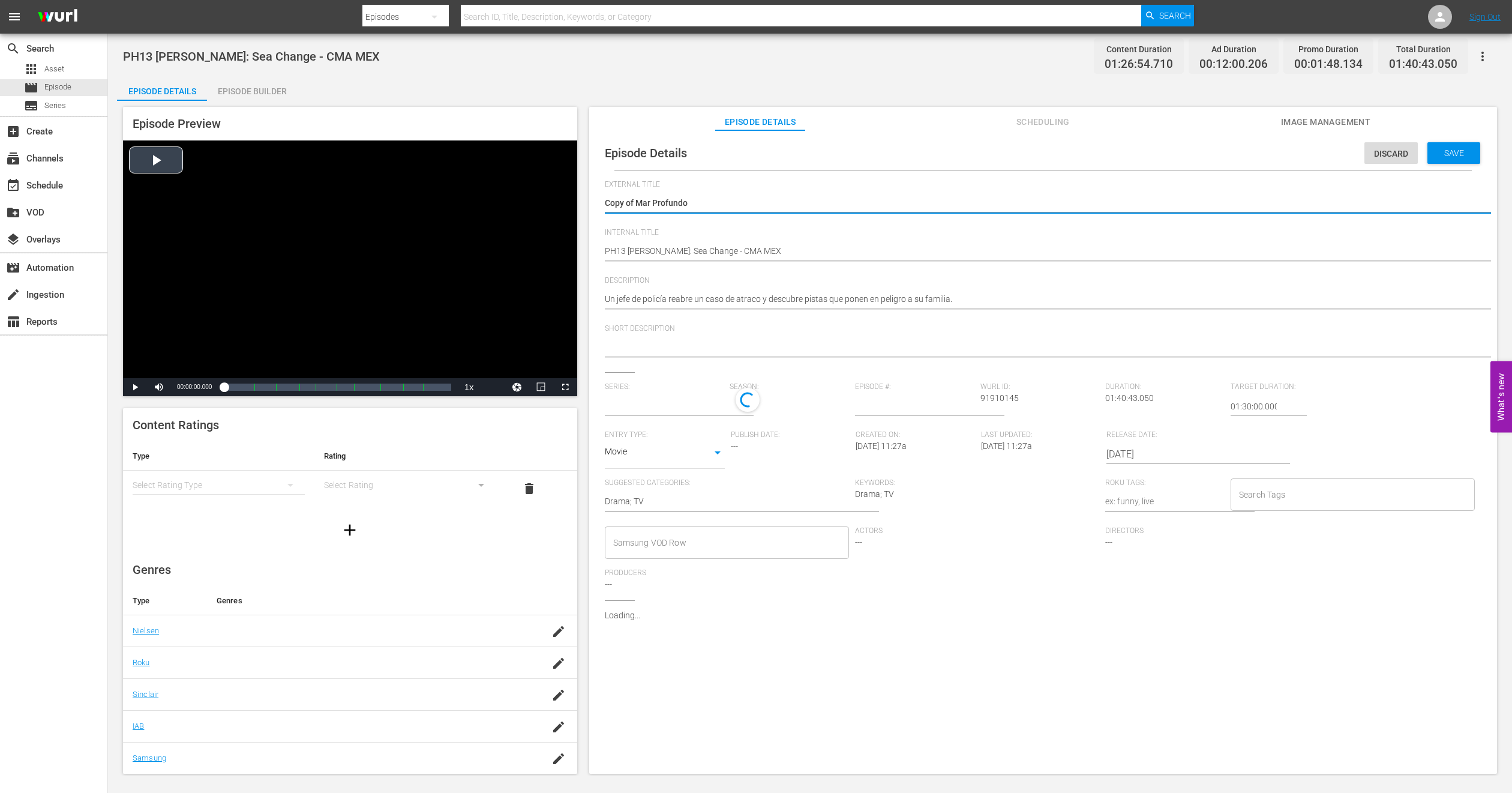
drag, startPoint x: 636, startPoint y: 204, endPoint x: 380, endPoint y: 227, distance: 257.0
click at [380, 227] on div "Episode Preview Video Player is loading. Play Video Play Mute Current Time 00:0…" at bounding box center [810, 442] width 1387 height 683
type textarea "Mar Profundo"
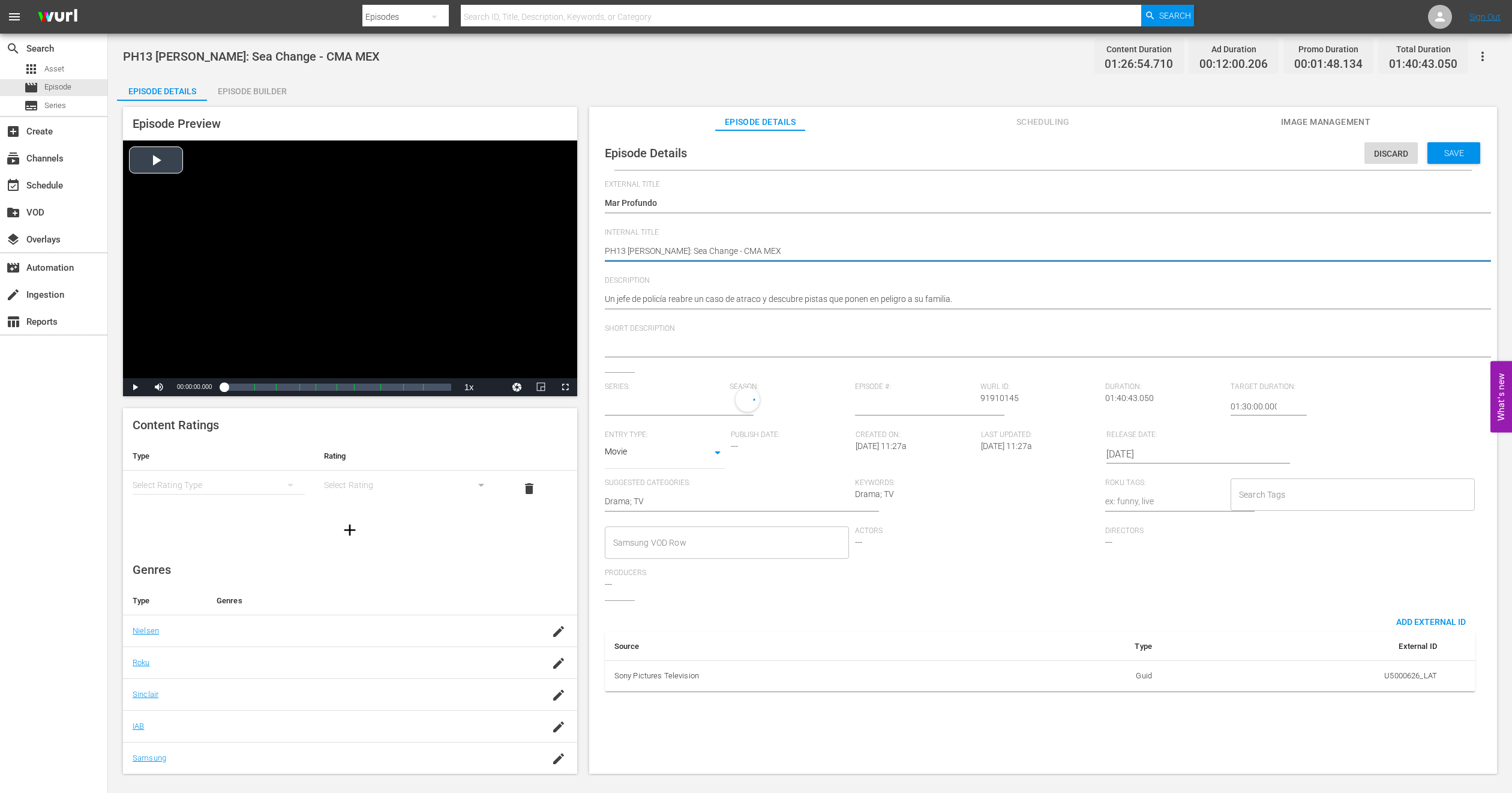
type input "No Series"
type textarea "PH1 [PERSON_NAME]: Sea Change - CMA MEX"
type textarea "PH14 [PERSON_NAME]: Sea Change - CMA MEX"
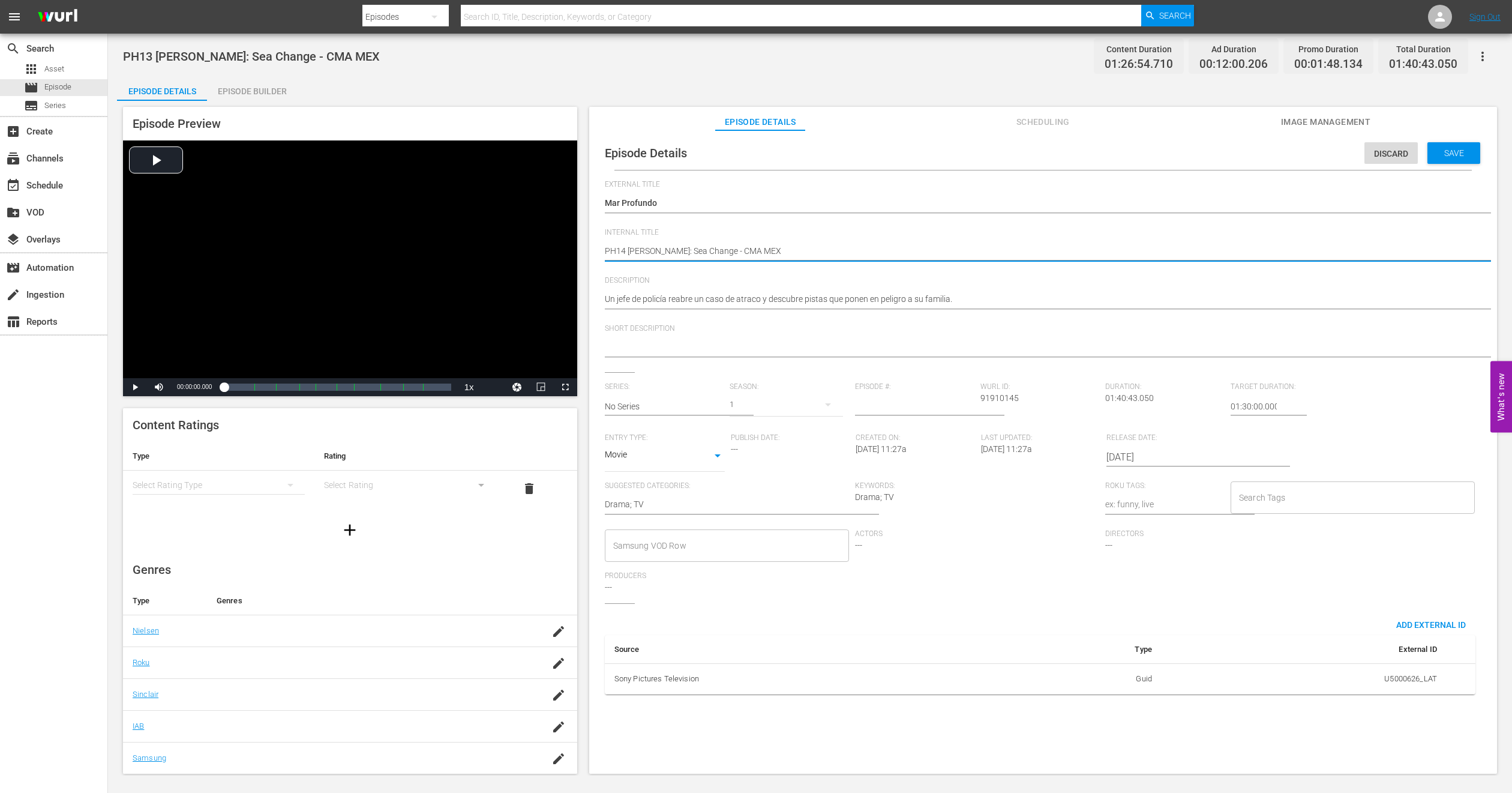
click at [1298, 119] on span "Image Management" at bounding box center [1325, 122] width 90 height 15
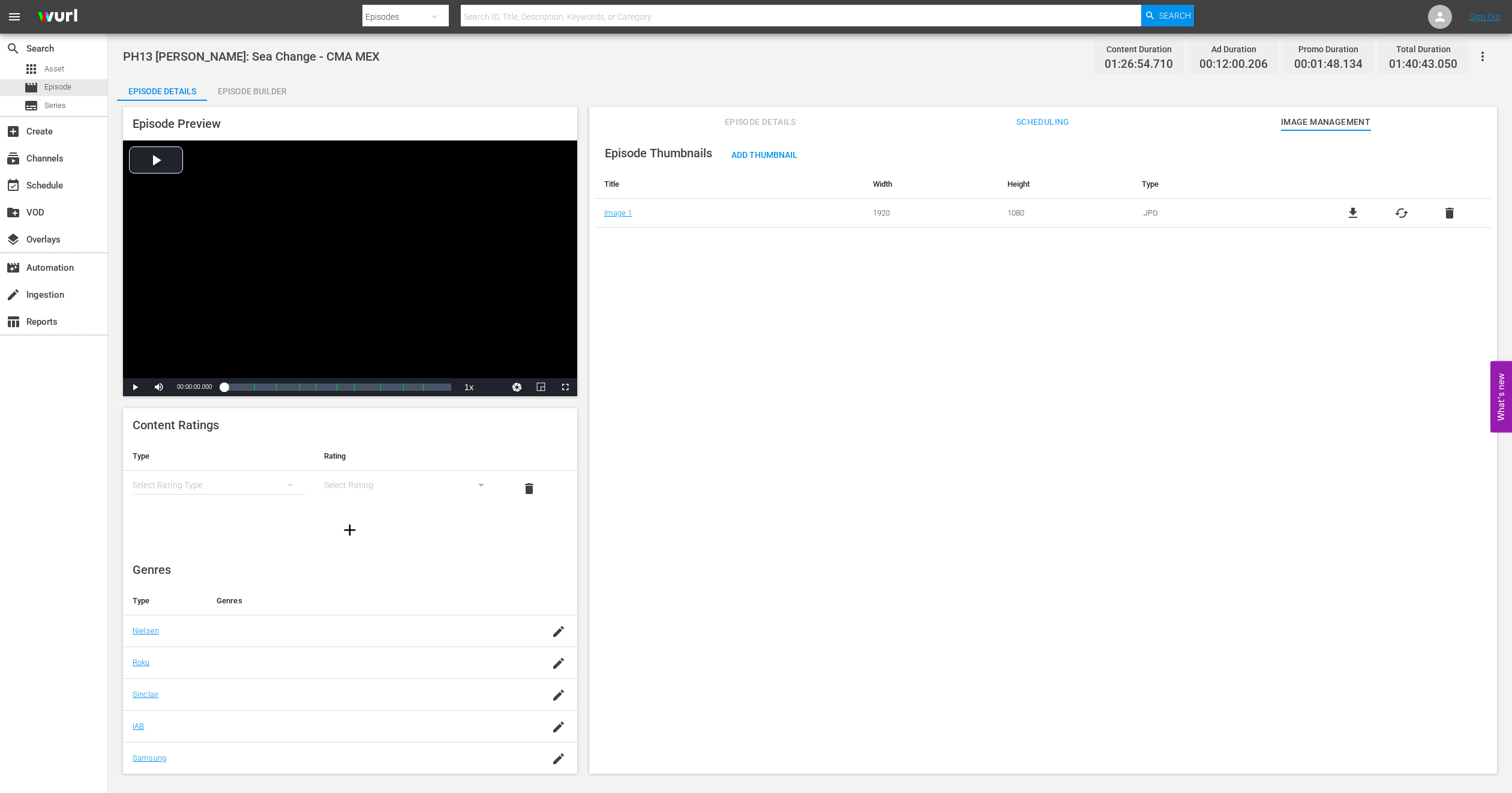
click at [249, 98] on div "Episode Builder" at bounding box center [252, 91] width 90 height 29
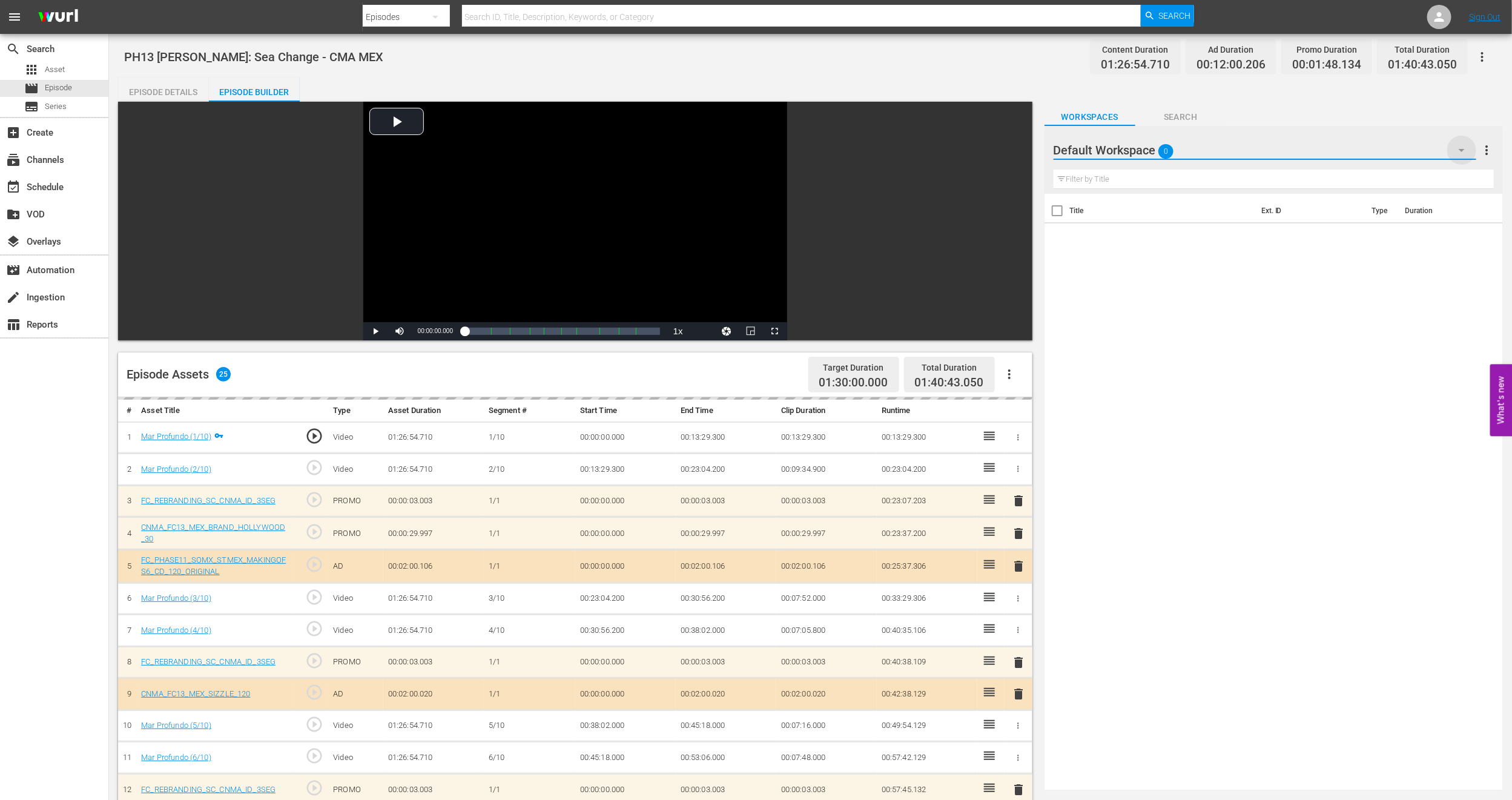
click at [1458, 153] on icon "button" at bounding box center [1462, 150] width 15 height 15
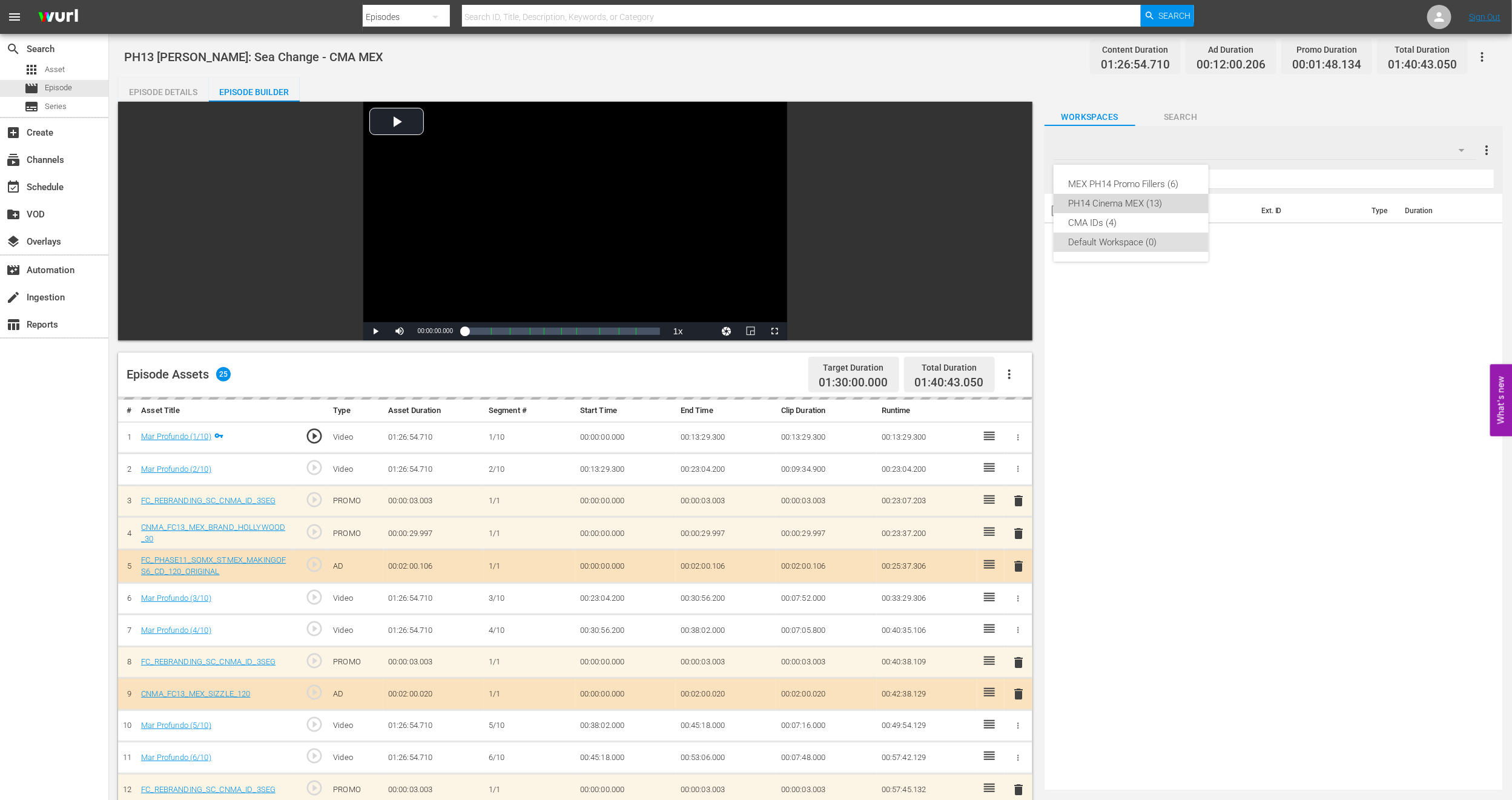
click at [1174, 209] on div "PH14 Cinema MEX (13)" at bounding box center [1132, 203] width 126 height 19
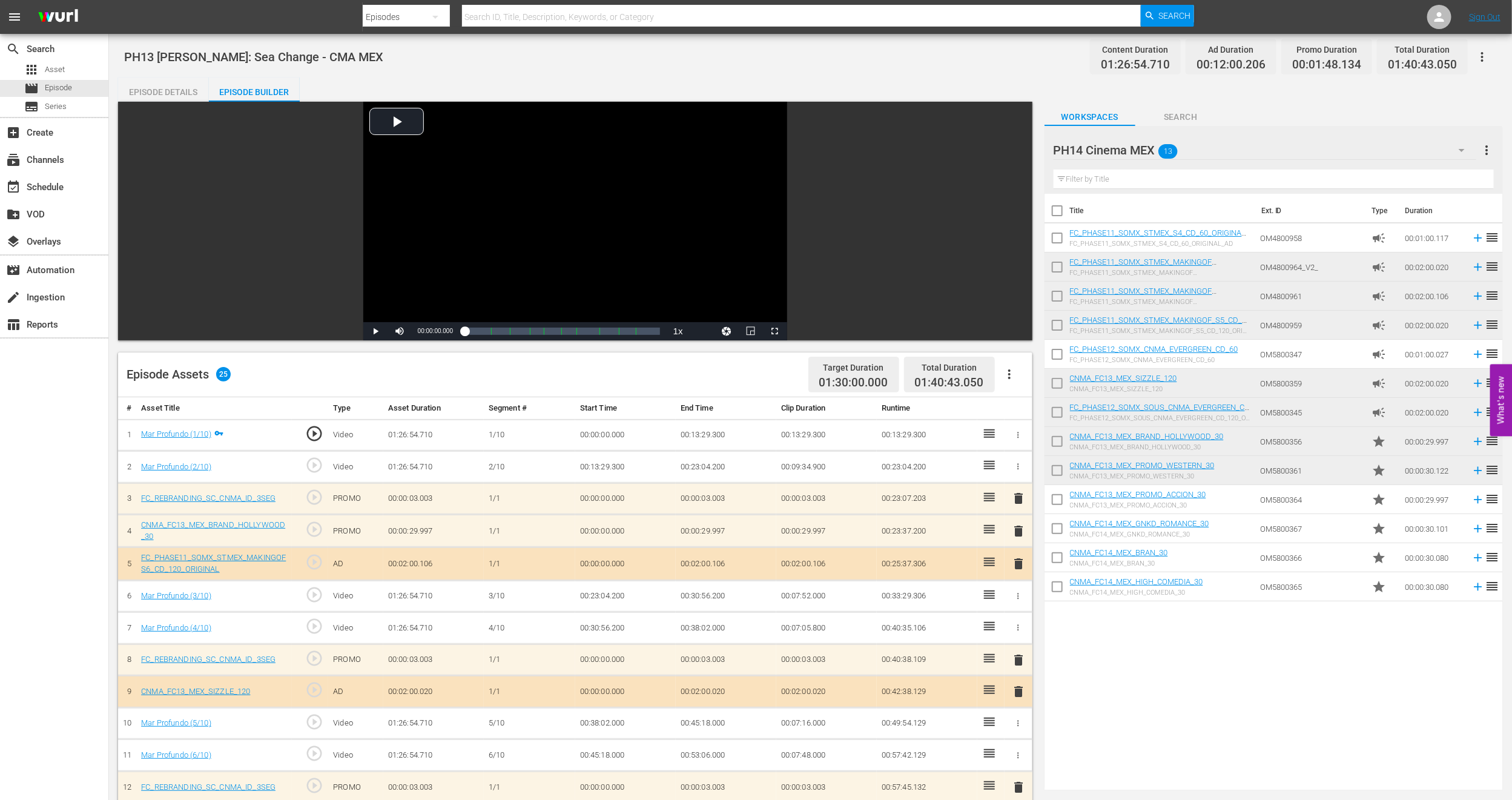
click at [170, 93] on div "Episode Details" at bounding box center [163, 92] width 91 height 29
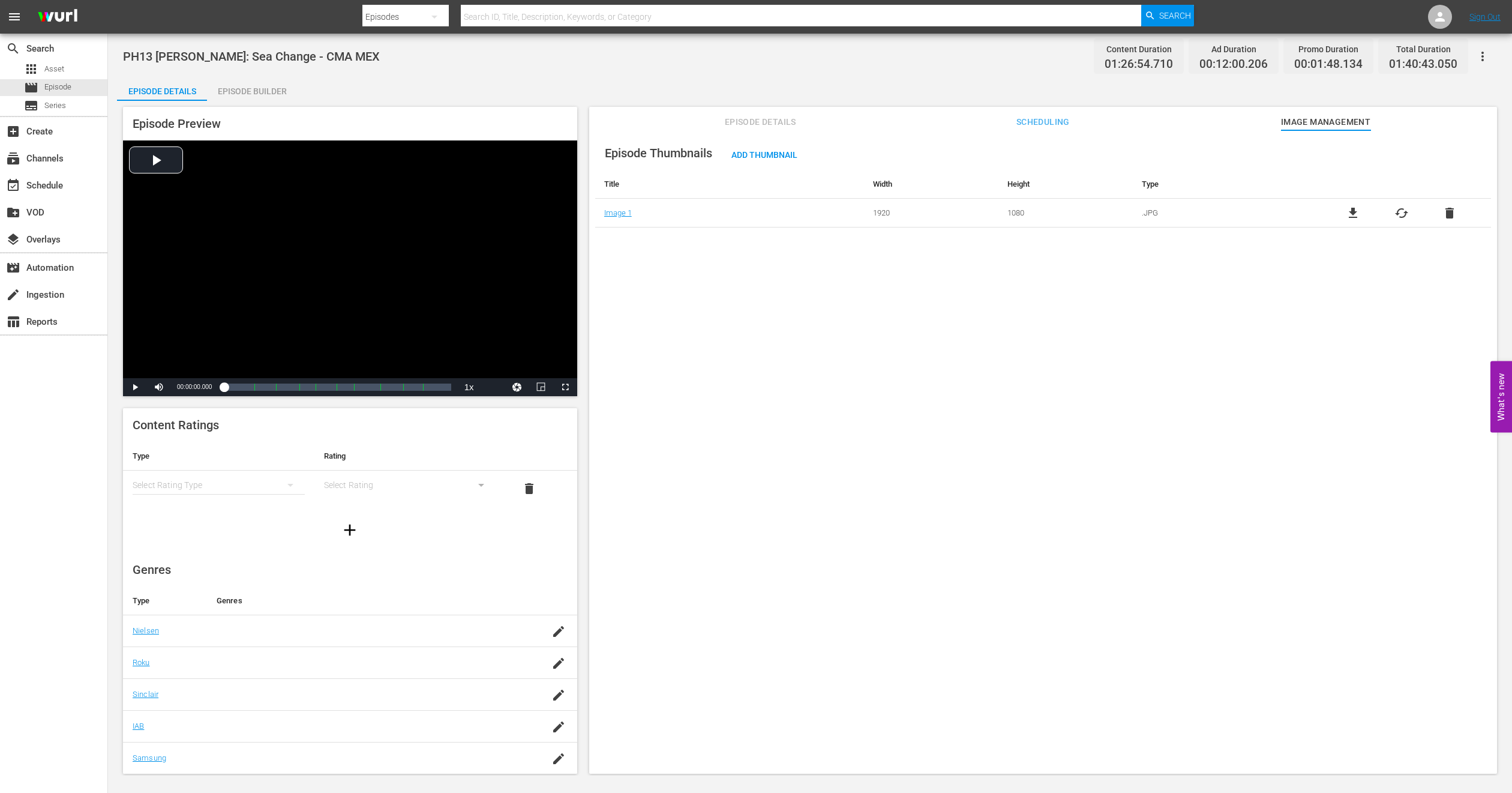
click at [768, 117] on span "Episode Details" at bounding box center [760, 122] width 90 height 15
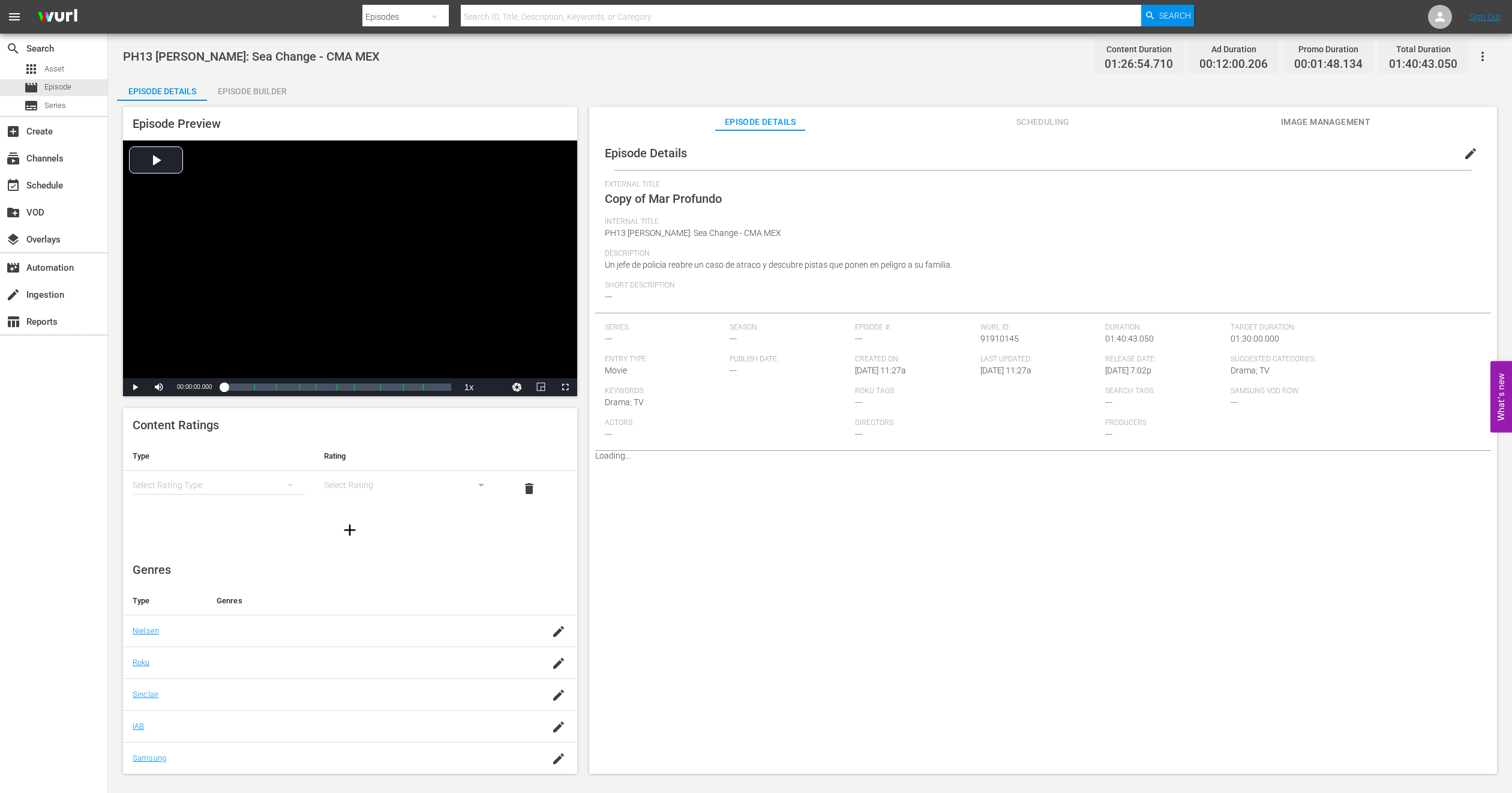
click at [1456, 153] on button "edit" at bounding box center [1471, 154] width 29 height 29
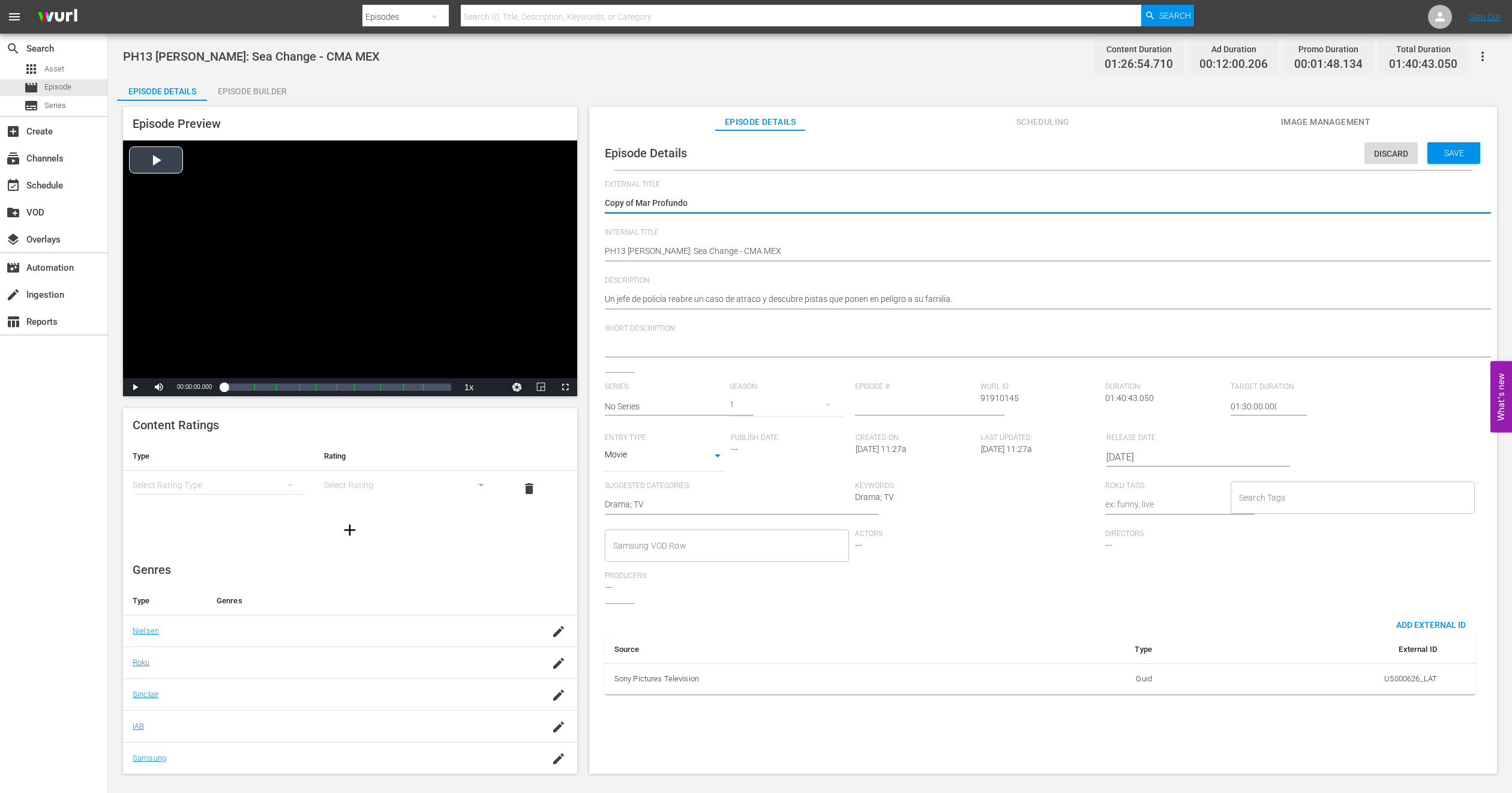
drag, startPoint x: 637, startPoint y: 202, endPoint x: 238, endPoint y: 231, distance: 400.1
type textarea "Mar Profundo"
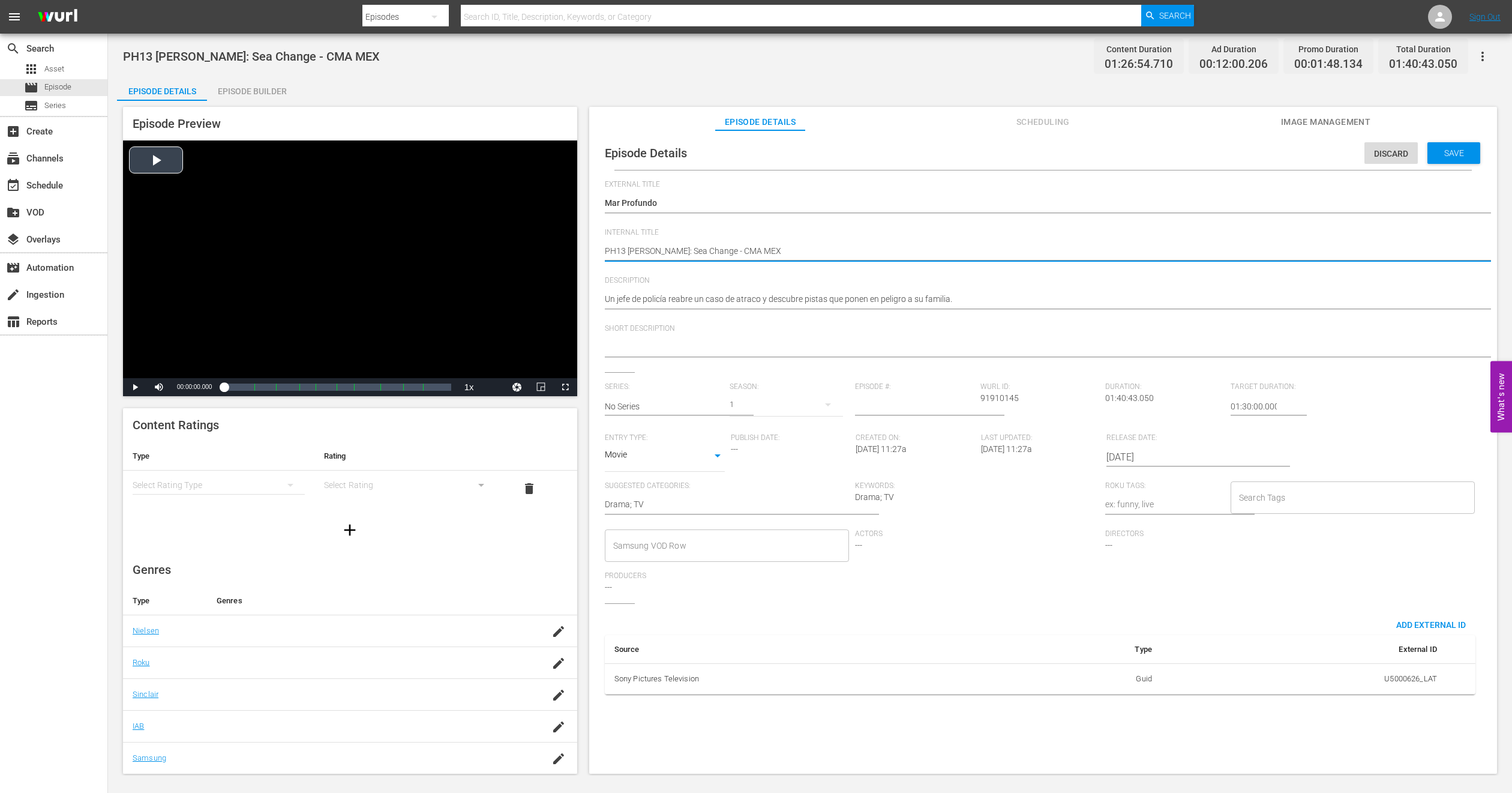
type textarea "PH1 [PERSON_NAME]: Sea Change - CMA MEX"
type textarea "PH14 [PERSON_NAME]: Sea Change - CMA MEX"
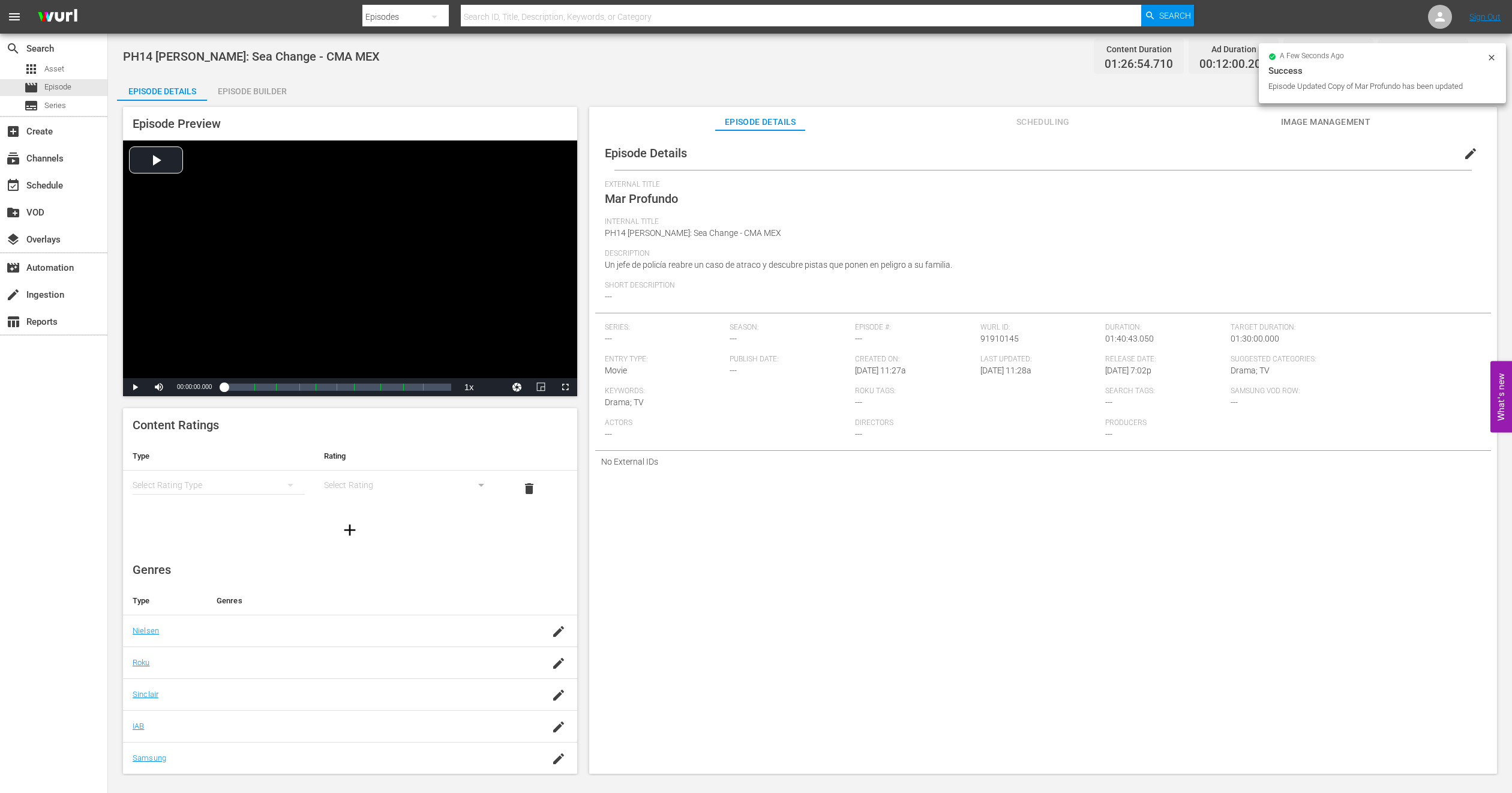
click at [233, 91] on div "Episode Builder" at bounding box center [252, 91] width 90 height 29
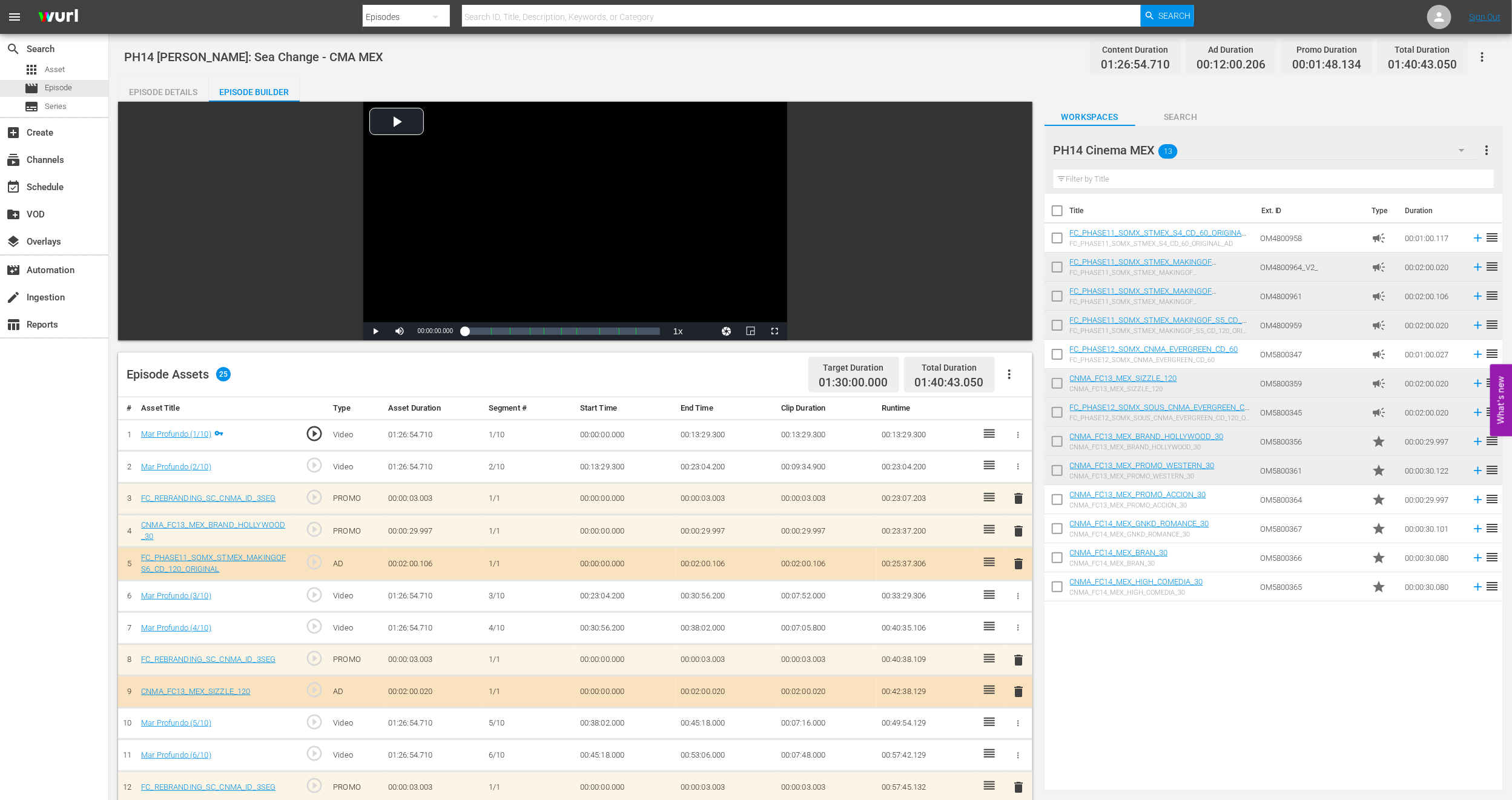
click at [1008, 371] on icon "button" at bounding box center [1010, 374] width 15 height 15
click at [1018, 400] on div "Clear Ads" at bounding box center [1046, 408] width 82 height 29
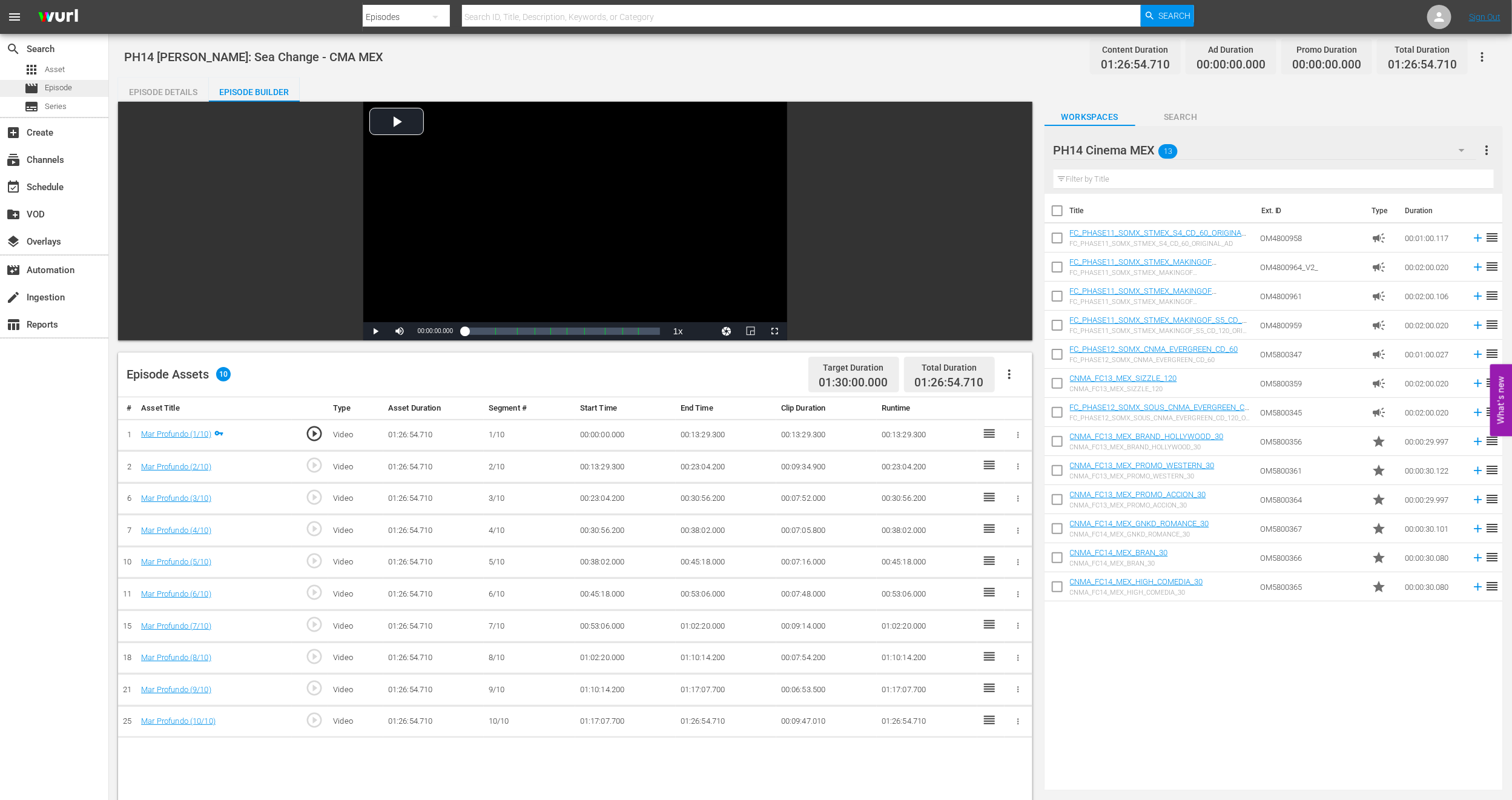
click at [86, 91] on div "movie Episode" at bounding box center [54, 89] width 109 height 17
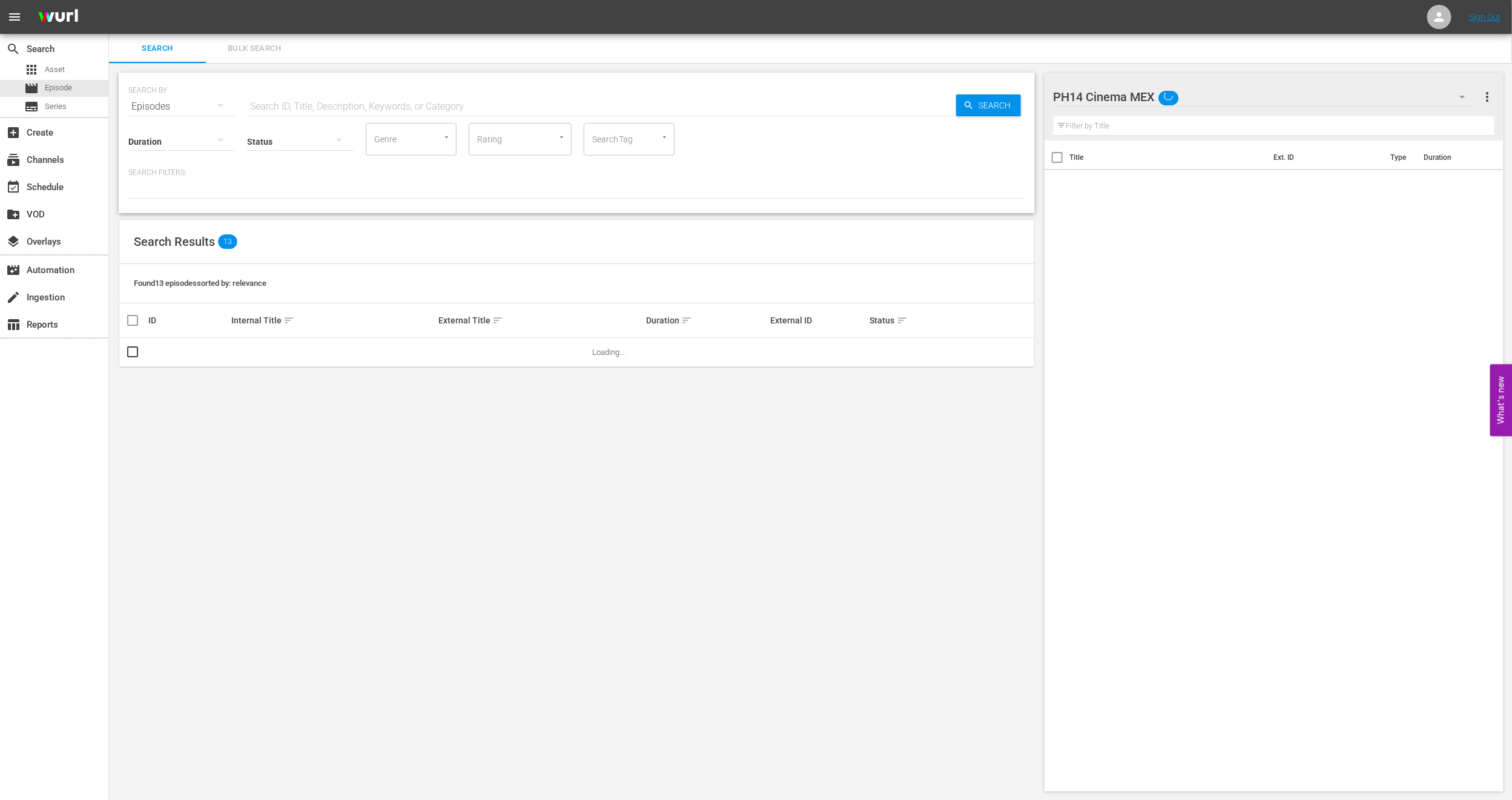
click at [248, 66] on div "SEARCH BY Search By Episodes Search ID, Title, Description, Keywords, or Catego…" at bounding box center [577, 432] width 936 height 738
click at [262, 38] on button "Bulk Search" at bounding box center [255, 48] width 97 height 29
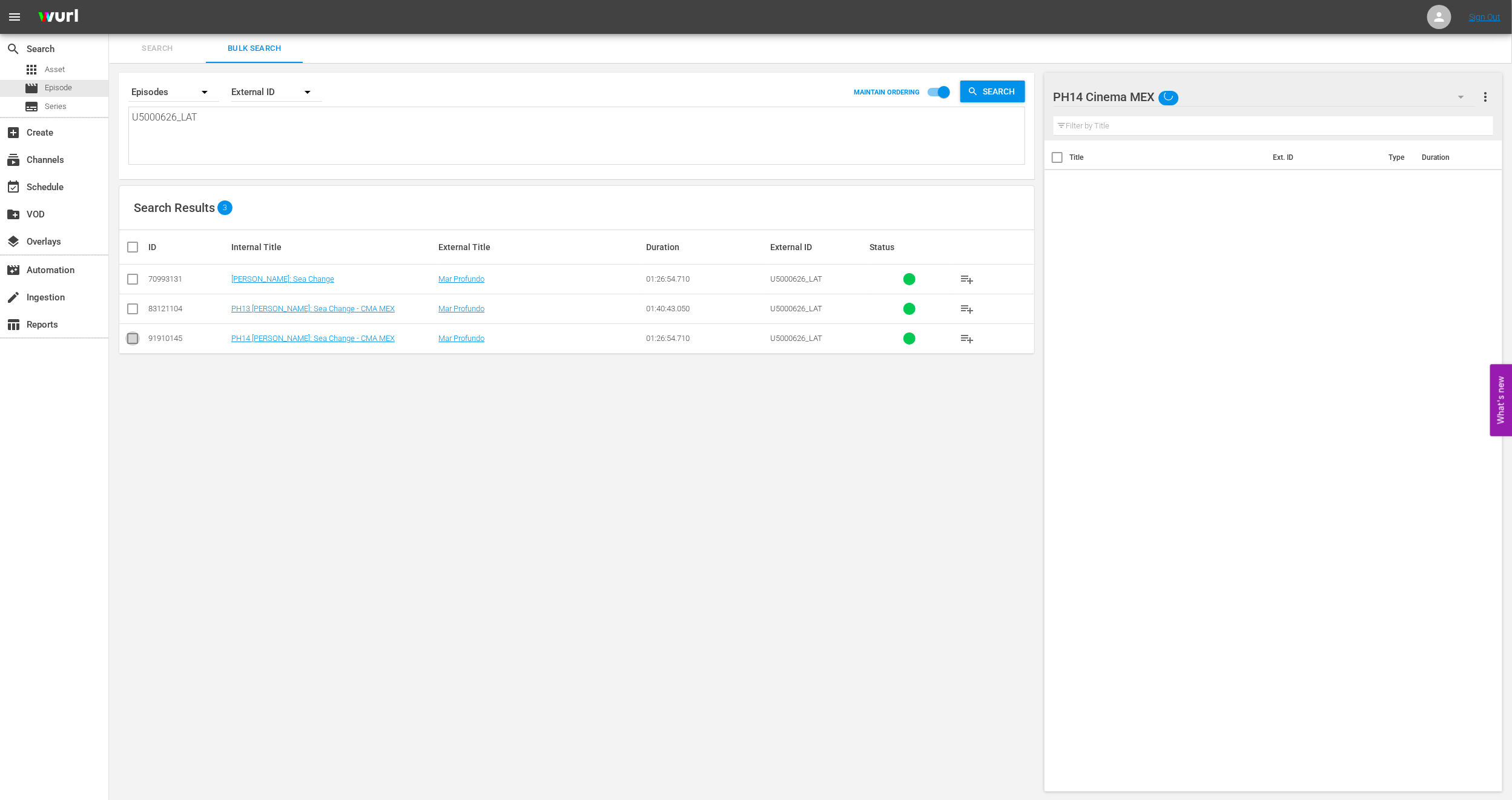
click at [131, 341] on input "checkbox" at bounding box center [133, 341] width 15 height 15
checkbox input "true"
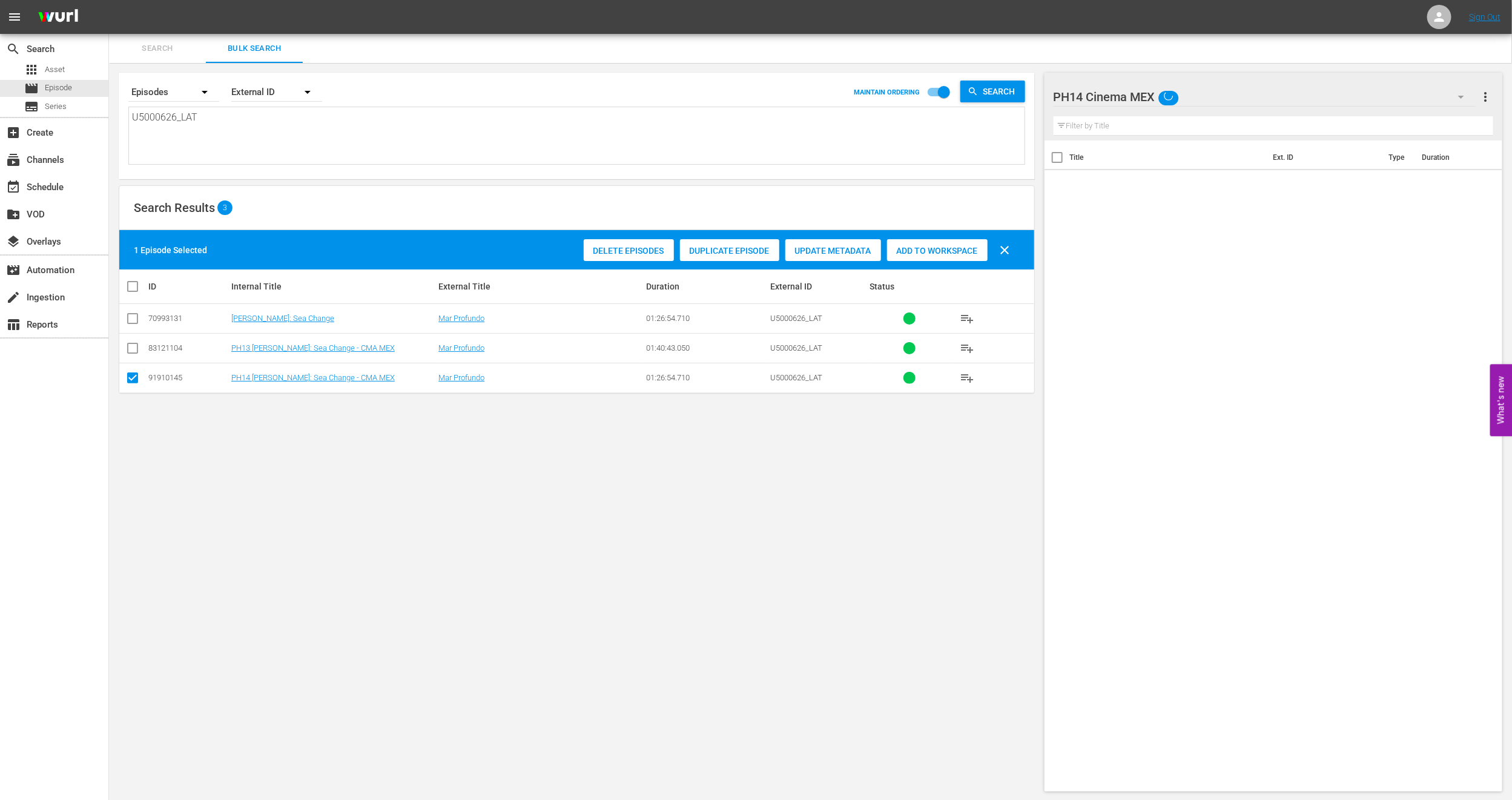
click at [600, 249] on span "Delete Episodes" at bounding box center [629, 251] width 90 height 10
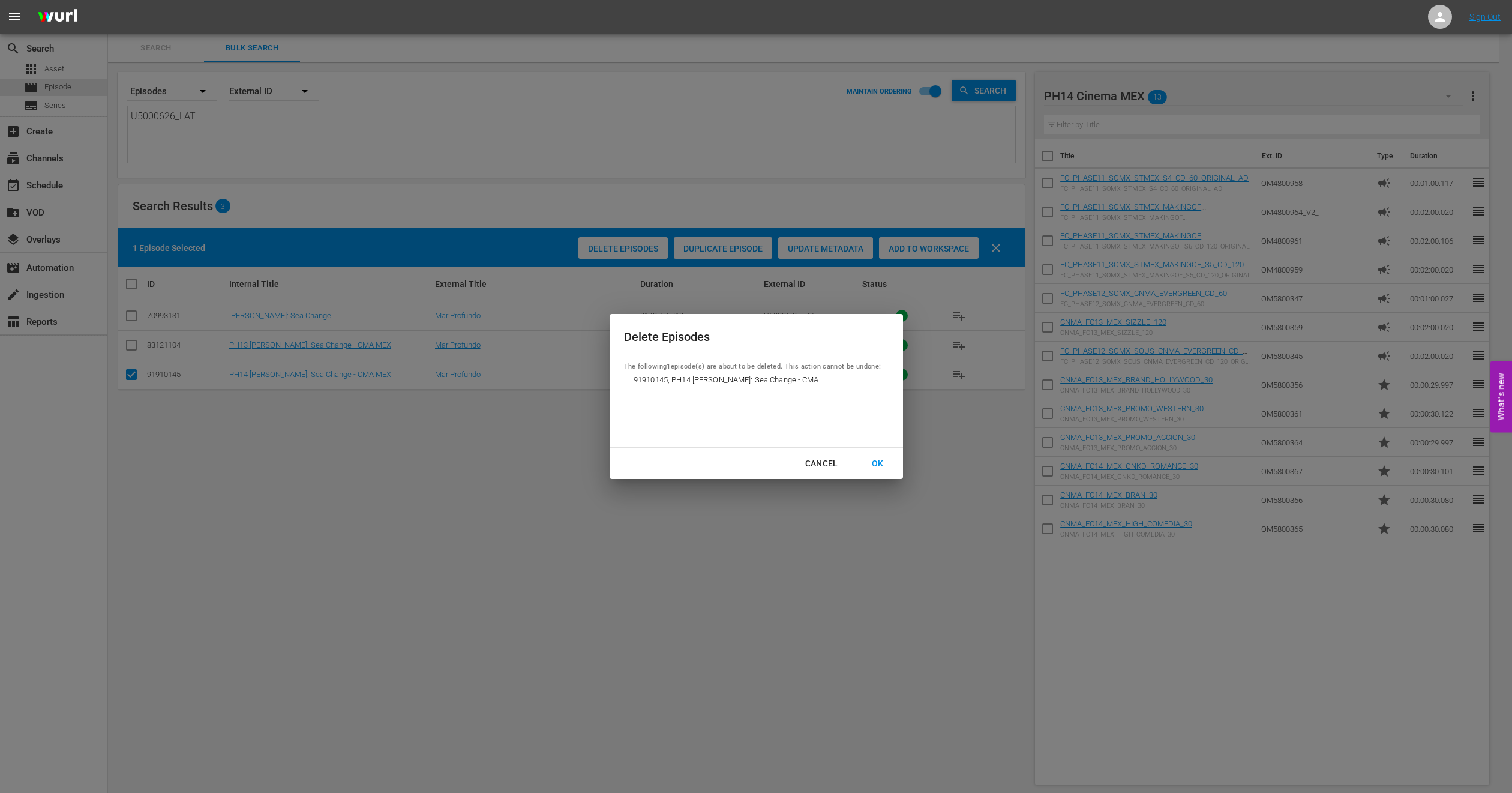
click at [877, 459] on div "OK" at bounding box center [878, 463] width 32 height 15
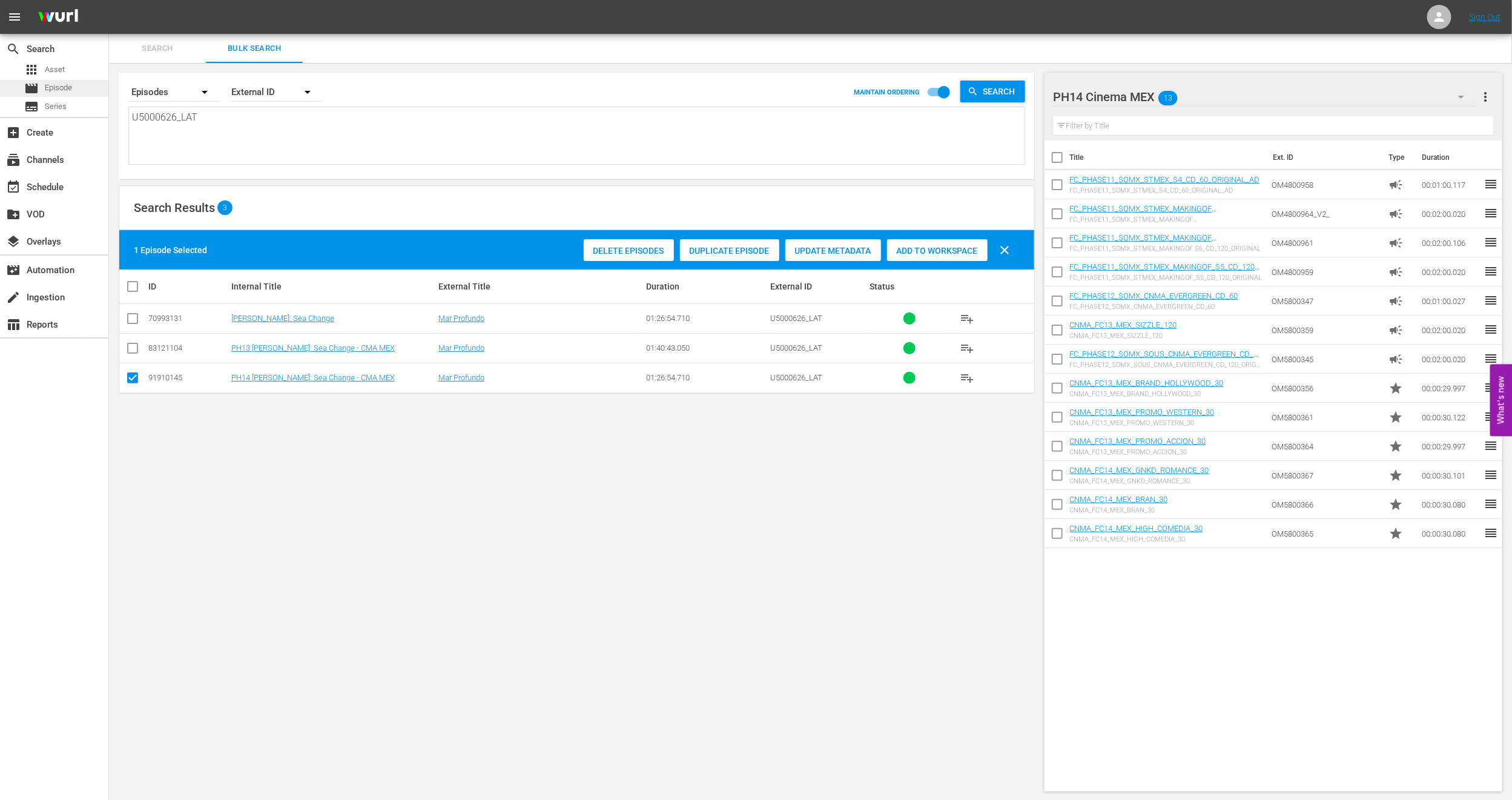
click at [79, 84] on div "movie Episode" at bounding box center [54, 89] width 109 height 17
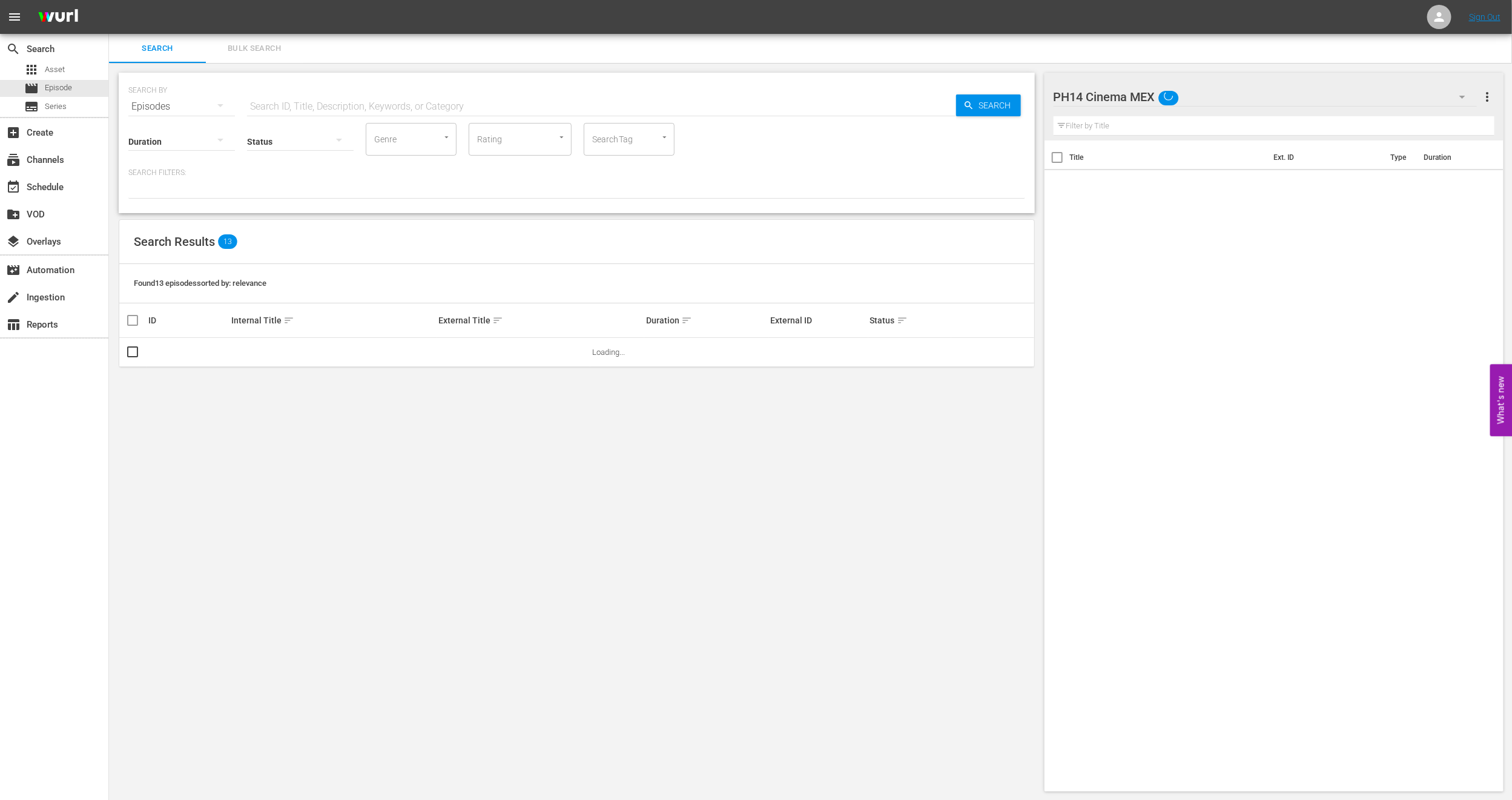
click at [262, 48] on span "Bulk Search" at bounding box center [255, 48] width 82 height 14
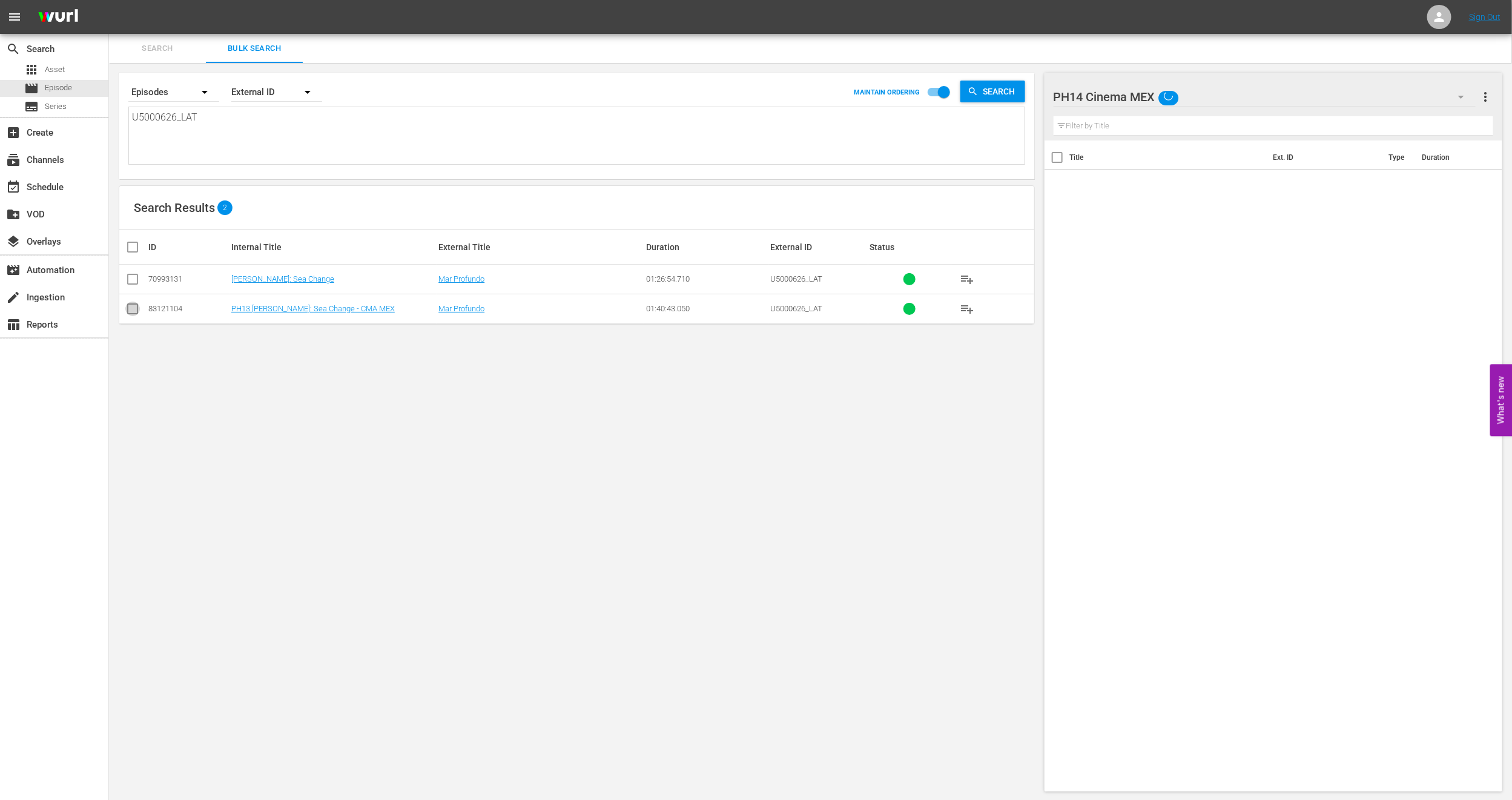
click at [131, 310] on input "checkbox" at bounding box center [133, 312] width 15 height 15
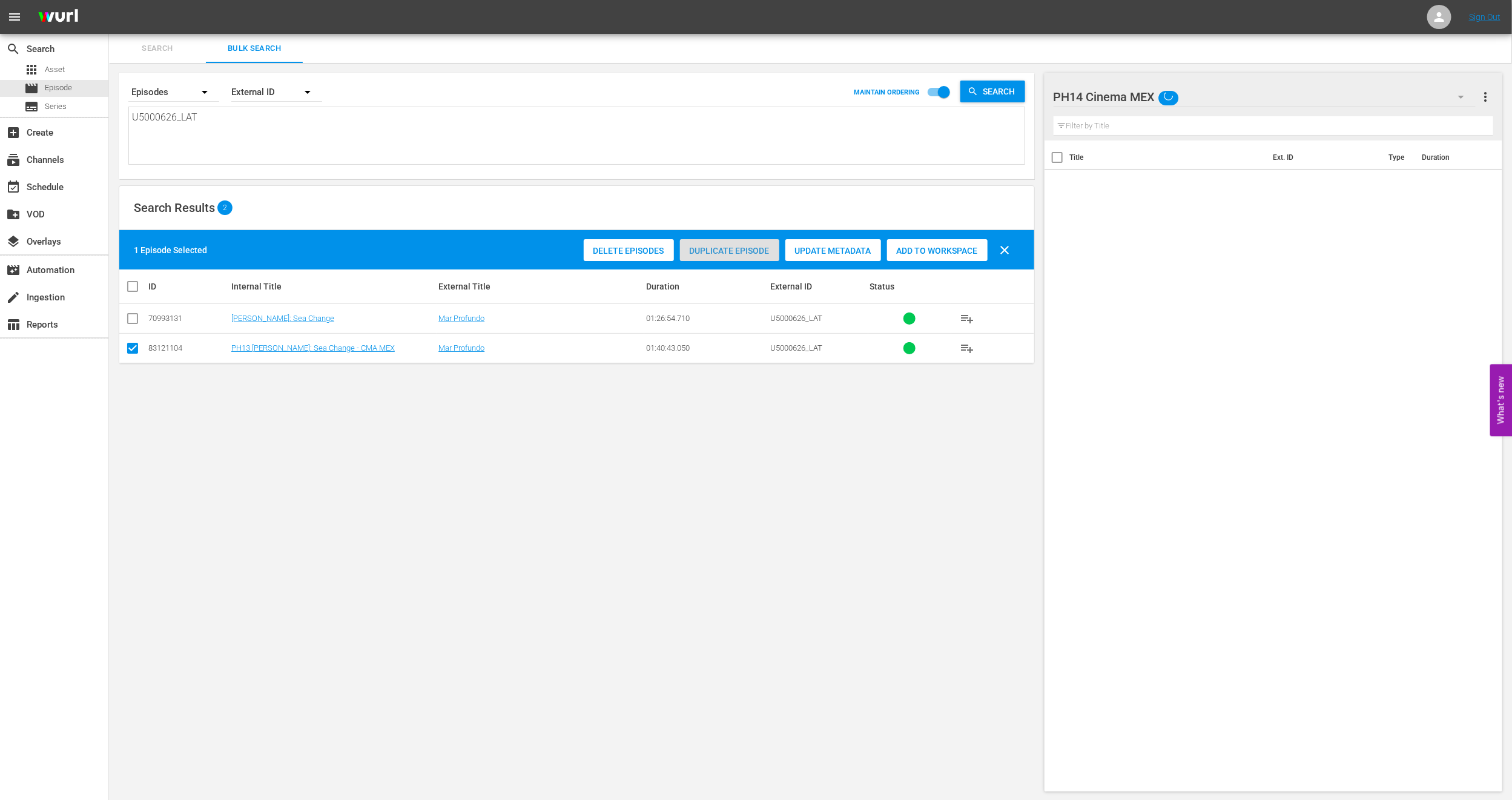
click at [719, 251] on span "Duplicate Episode" at bounding box center [730, 251] width 99 height 10
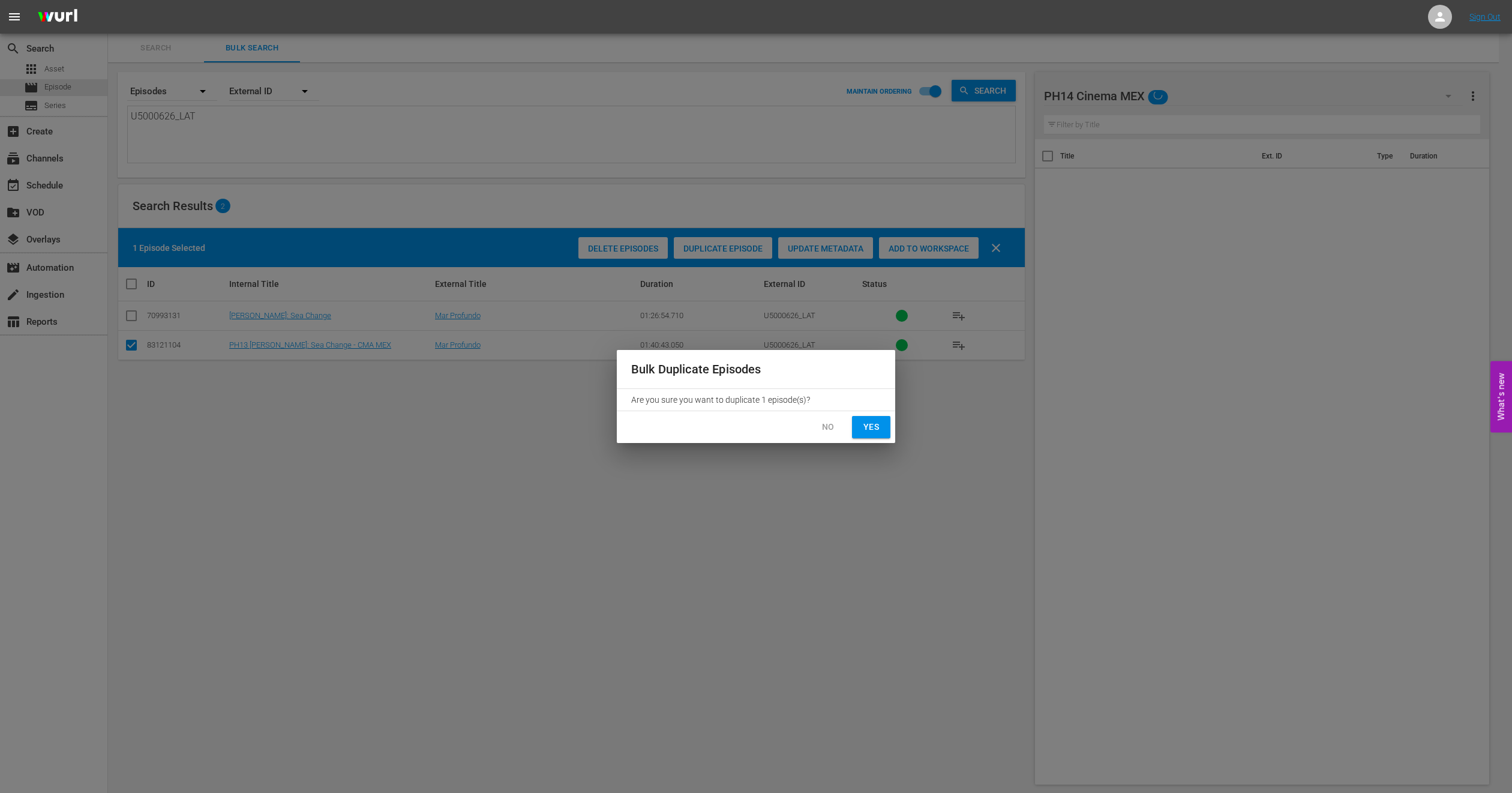
click at [858, 436] on button "Yes" at bounding box center [871, 427] width 38 height 22
checkbox input "false"
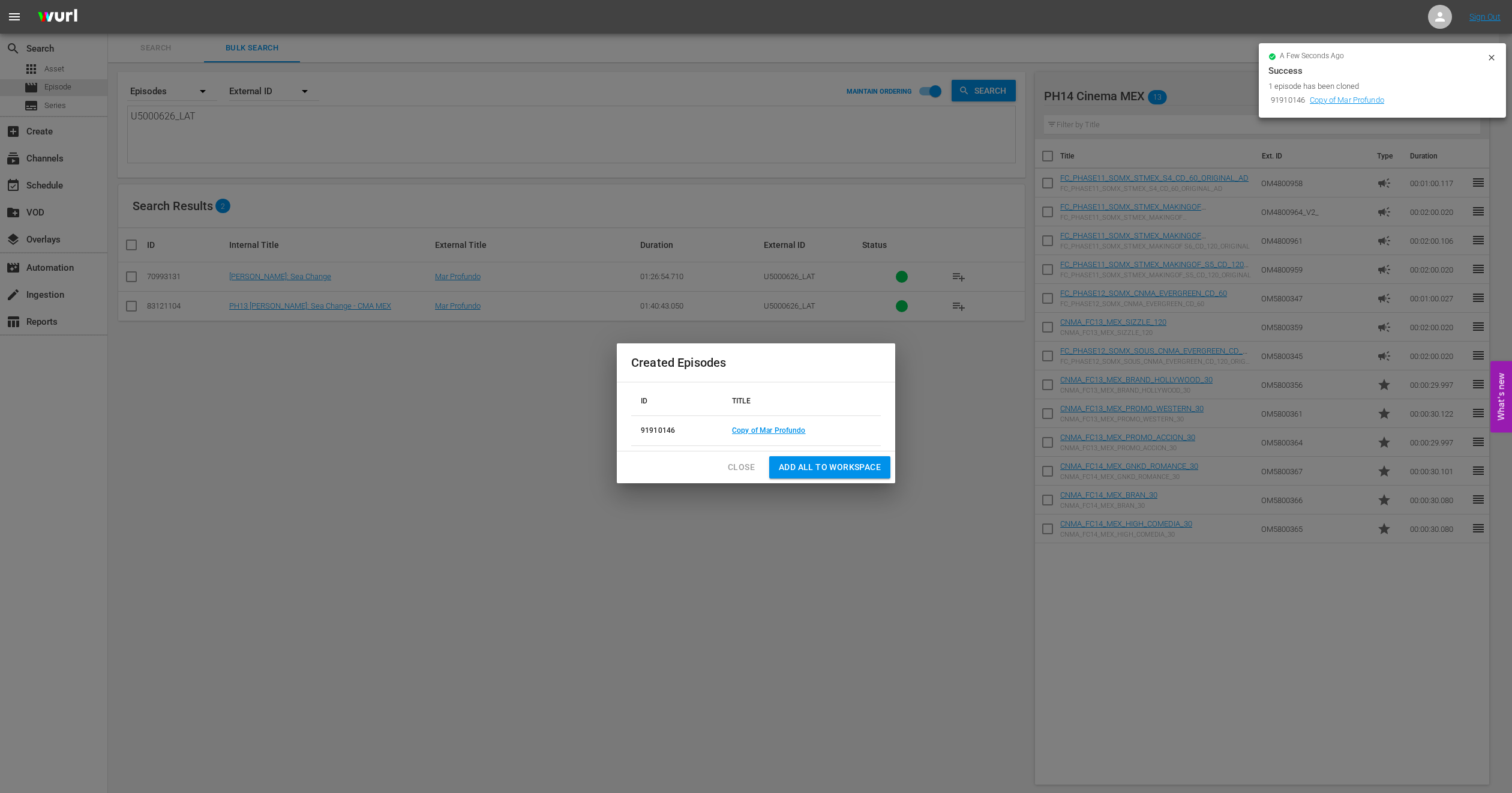
click at [744, 470] on span "Close" at bounding box center [741, 467] width 27 height 15
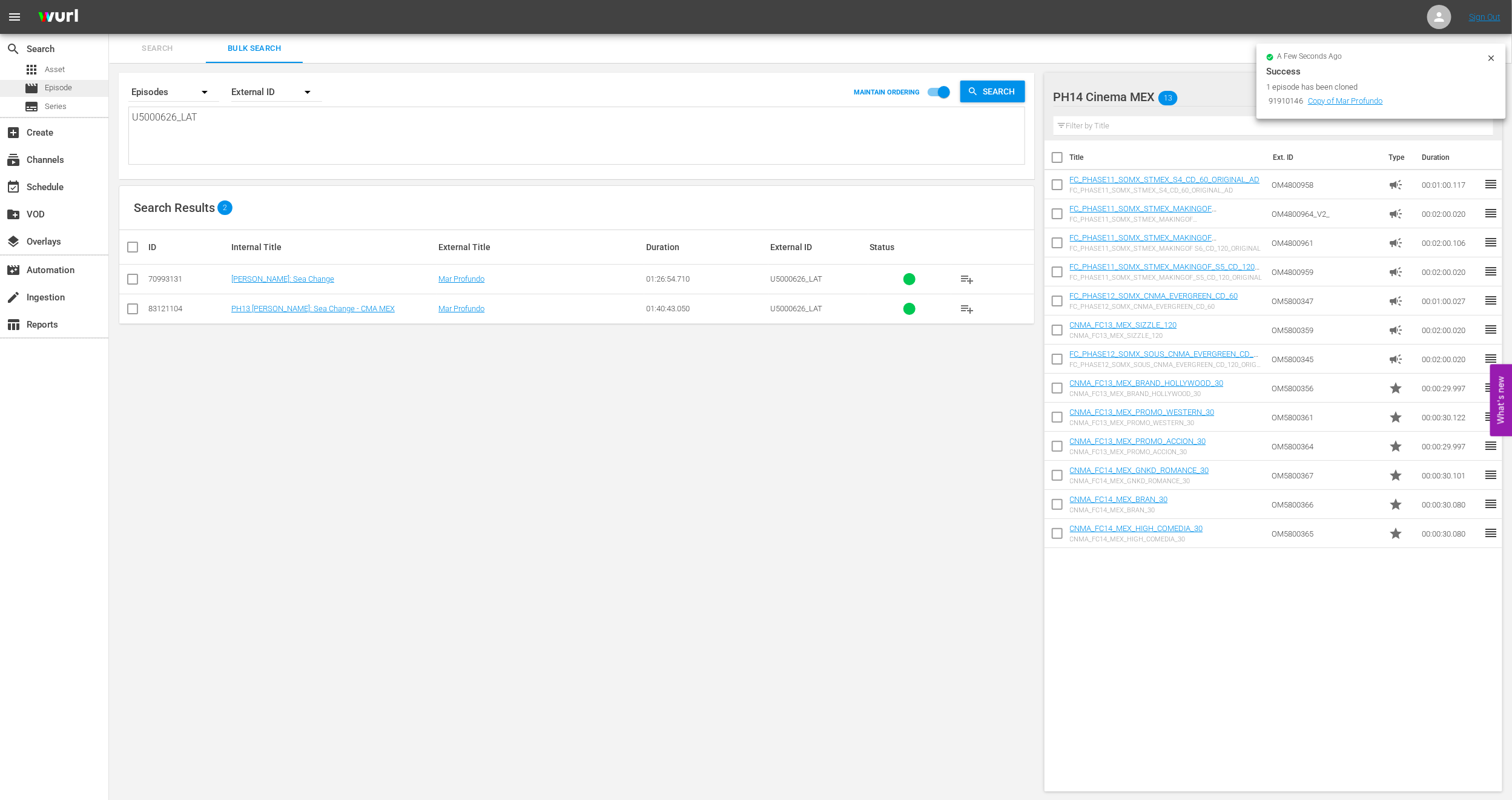
click at [89, 86] on div "movie Episode" at bounding box center [54, 89] width 109 height 17
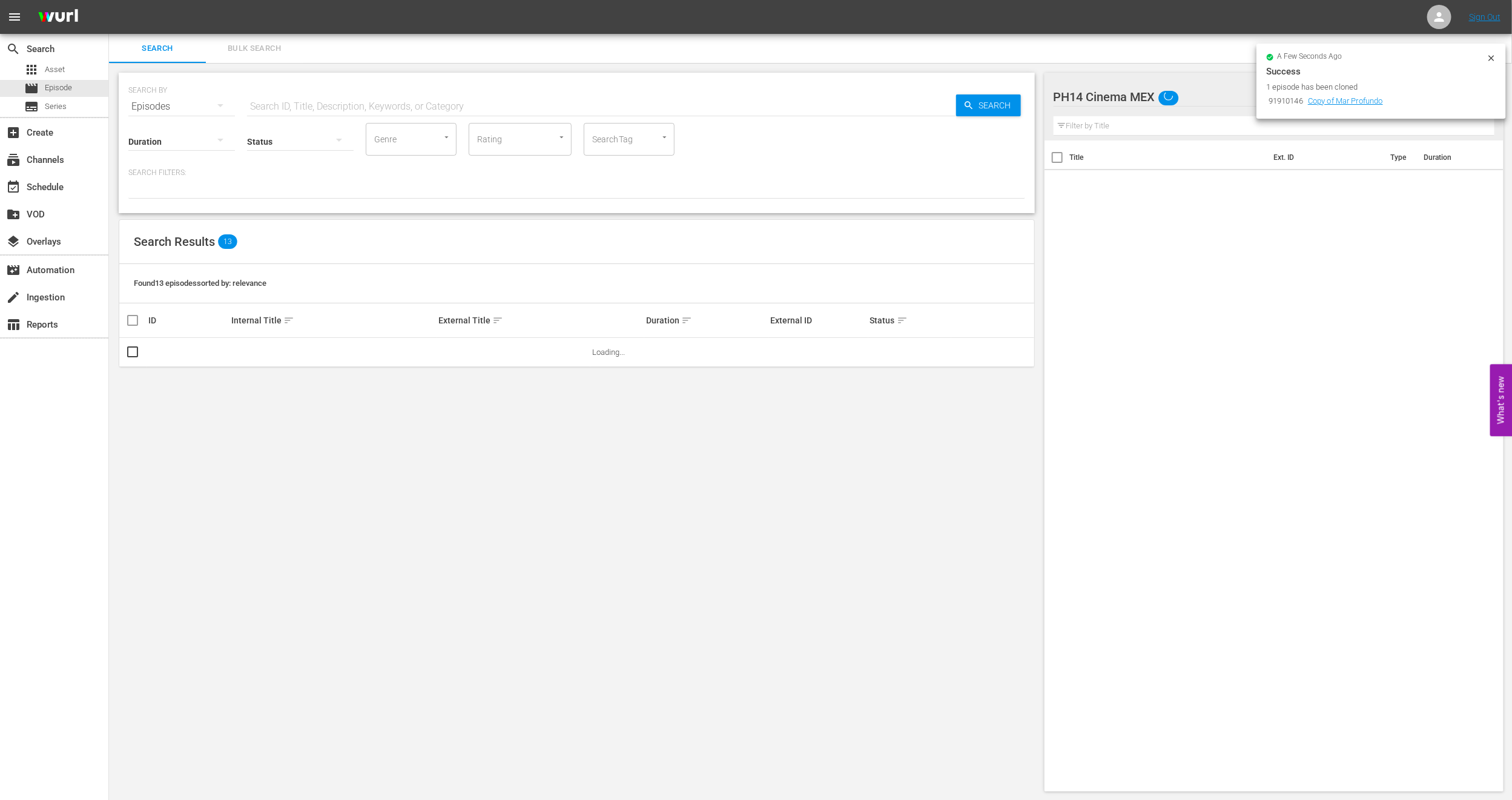
click at [248, 40] on button "Bulk Search" at bounding box center [255, 48] width 97 height 29
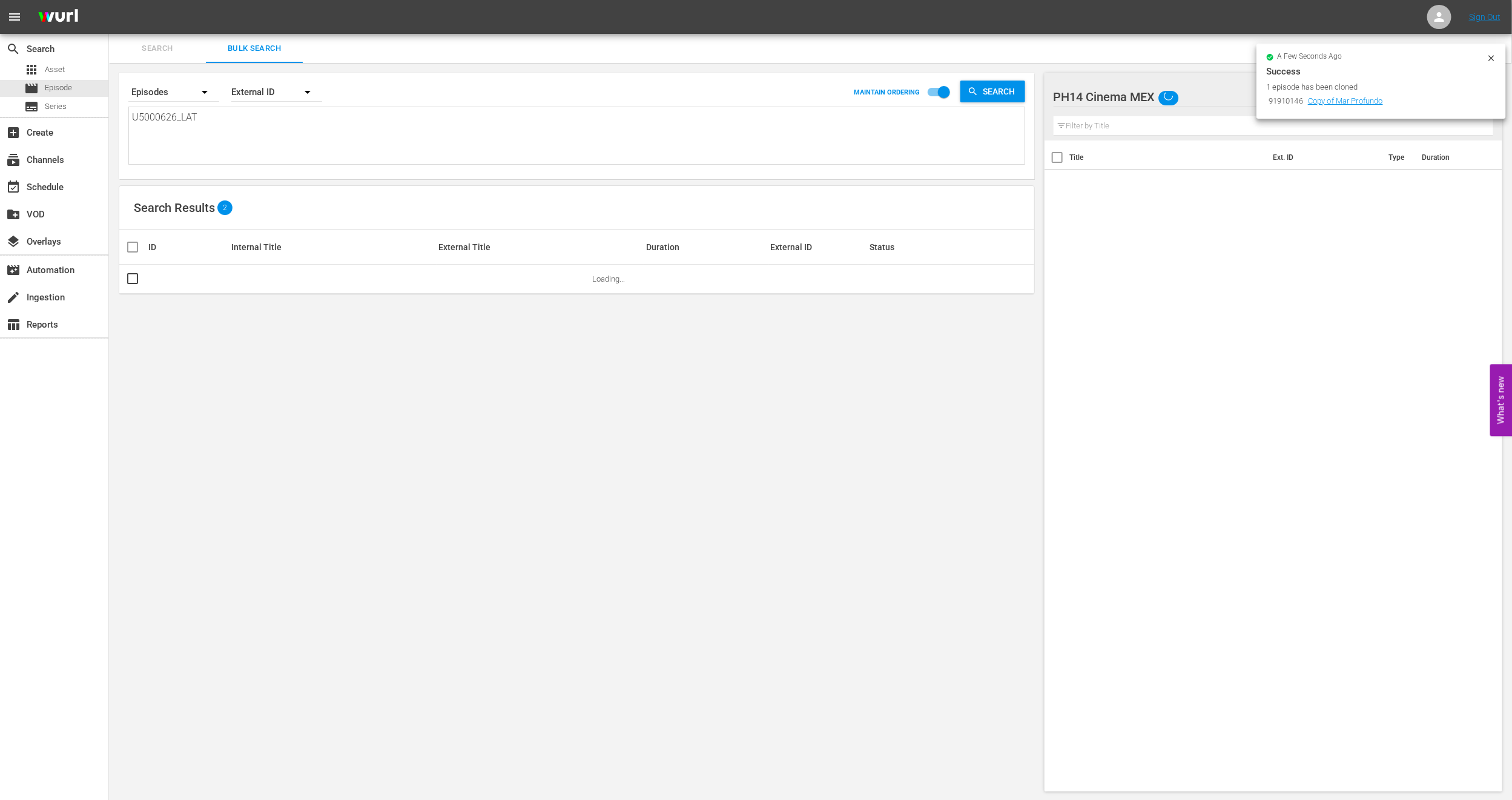
click at [1495, 53] on icon at bounding box center [1491, 58] width 10 height 10
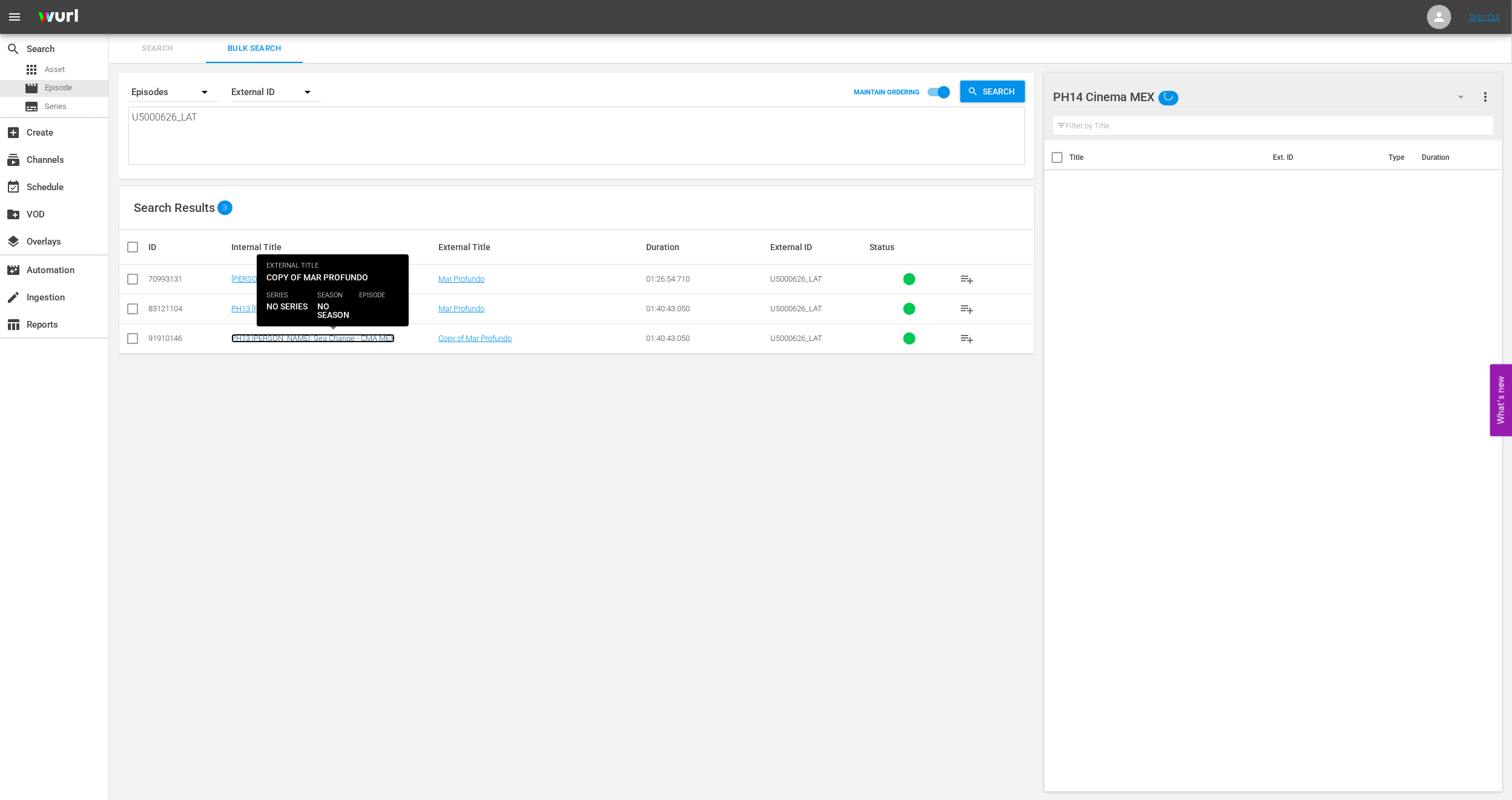
click at [289, 343] on link "PH13 [PERSON_NAME]: Sea Change - CMA MEX" at bounding box center [313, 338] width 164 height 9
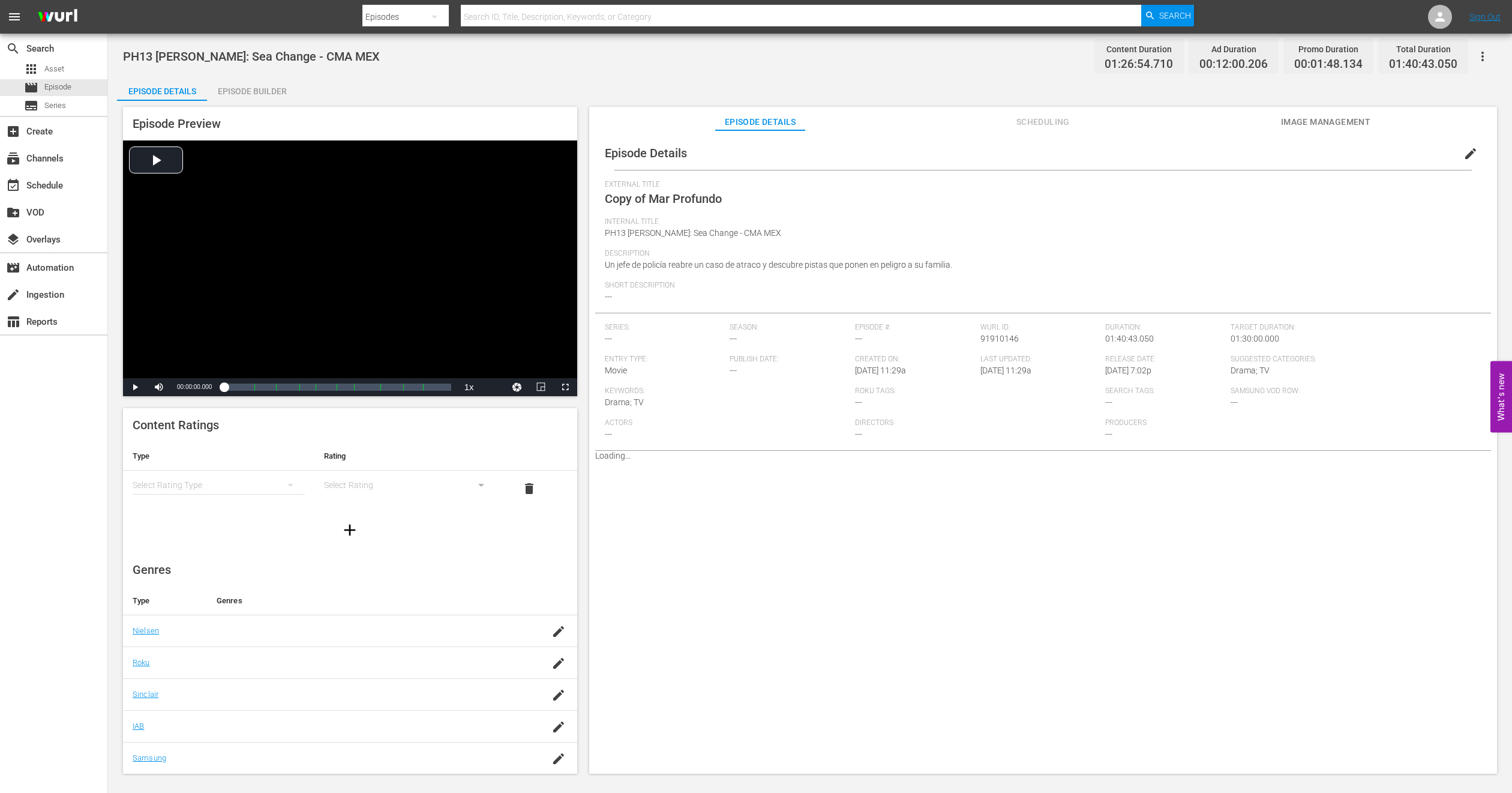
click at [1471, 155] on button "edit" at bounding box center [1471, 154] width 29 height 29
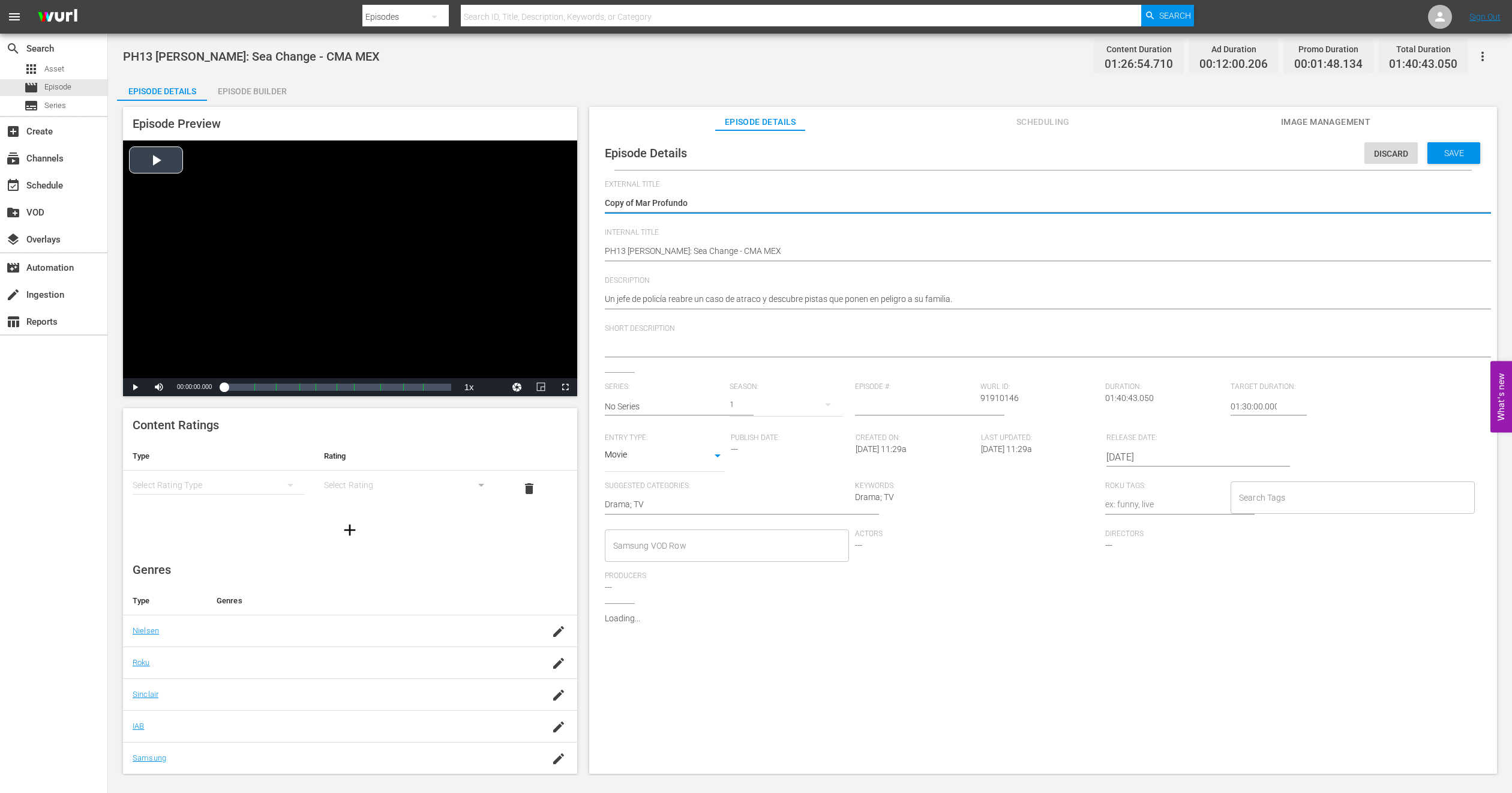
drag, startPoint x: 636, startPoint y: 202, endPoint x: 326, endPoint y: 219, distance: 310.5
click at [326, 218] on div "Episode Preview Video Player is loading. Play Video Play Mute Current Time 00:0…" at bounding box center [810, 442] width 1387 height 683
type textarea "Mar Profundo"
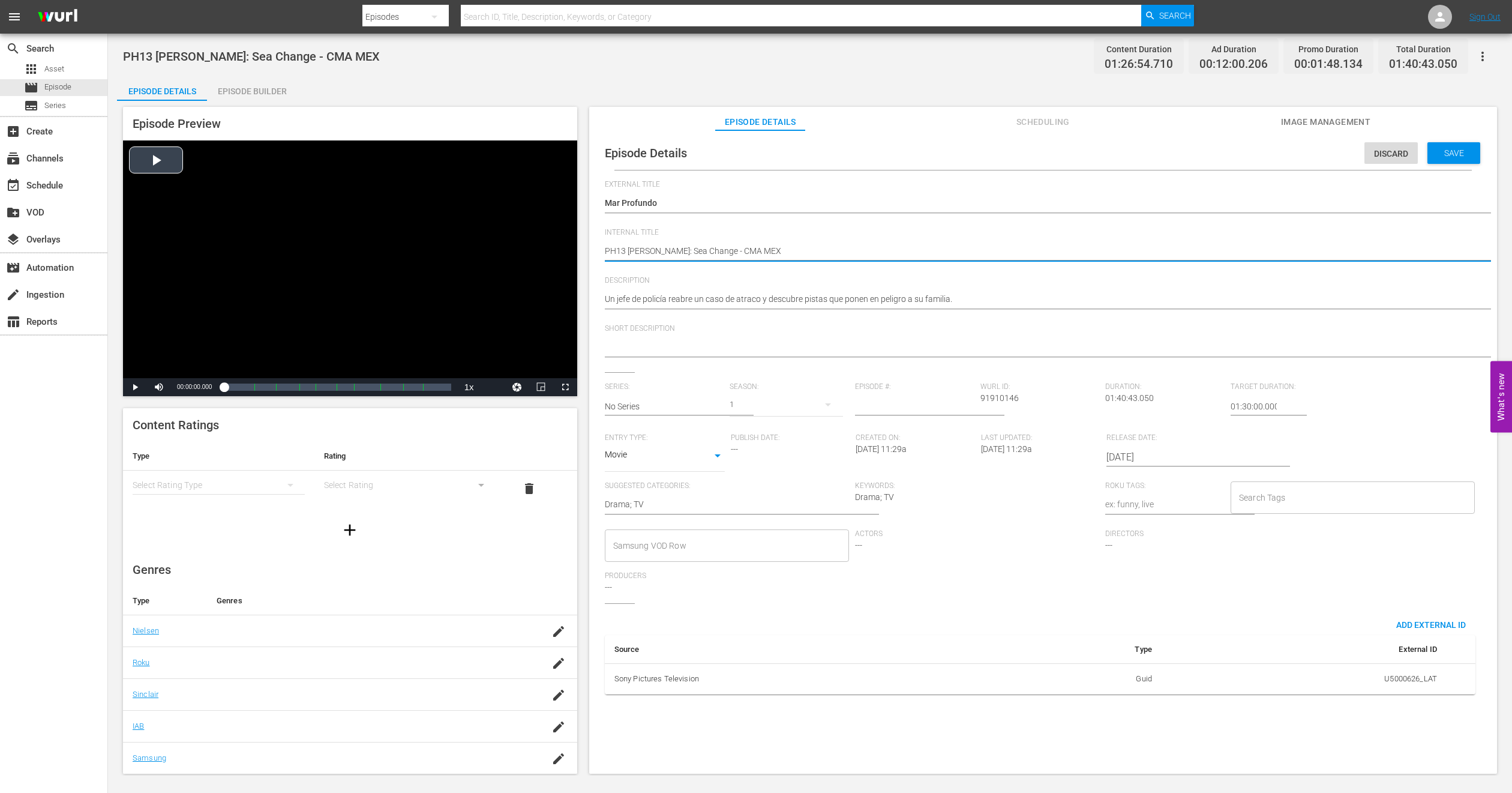
type textarea "PH1 [PERSON_NAME]: Sea Change - CMA MEX"
type textarea "PH14 [PERSON_NAME]: Sea Change - CMA MEX"
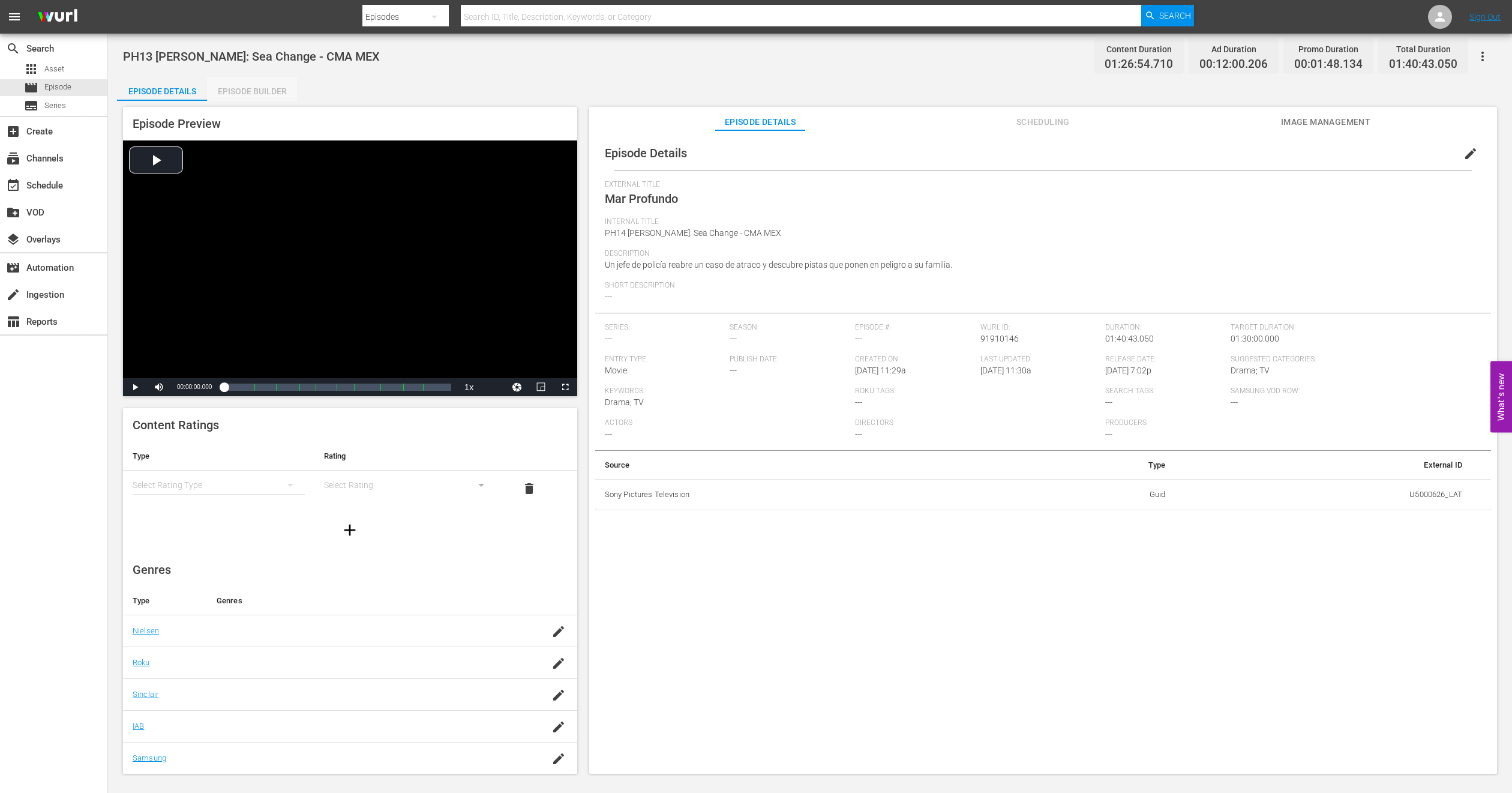
click at [257, 92] on div "Episode Builder" at bounding box center [252, 91] width 90 height 29
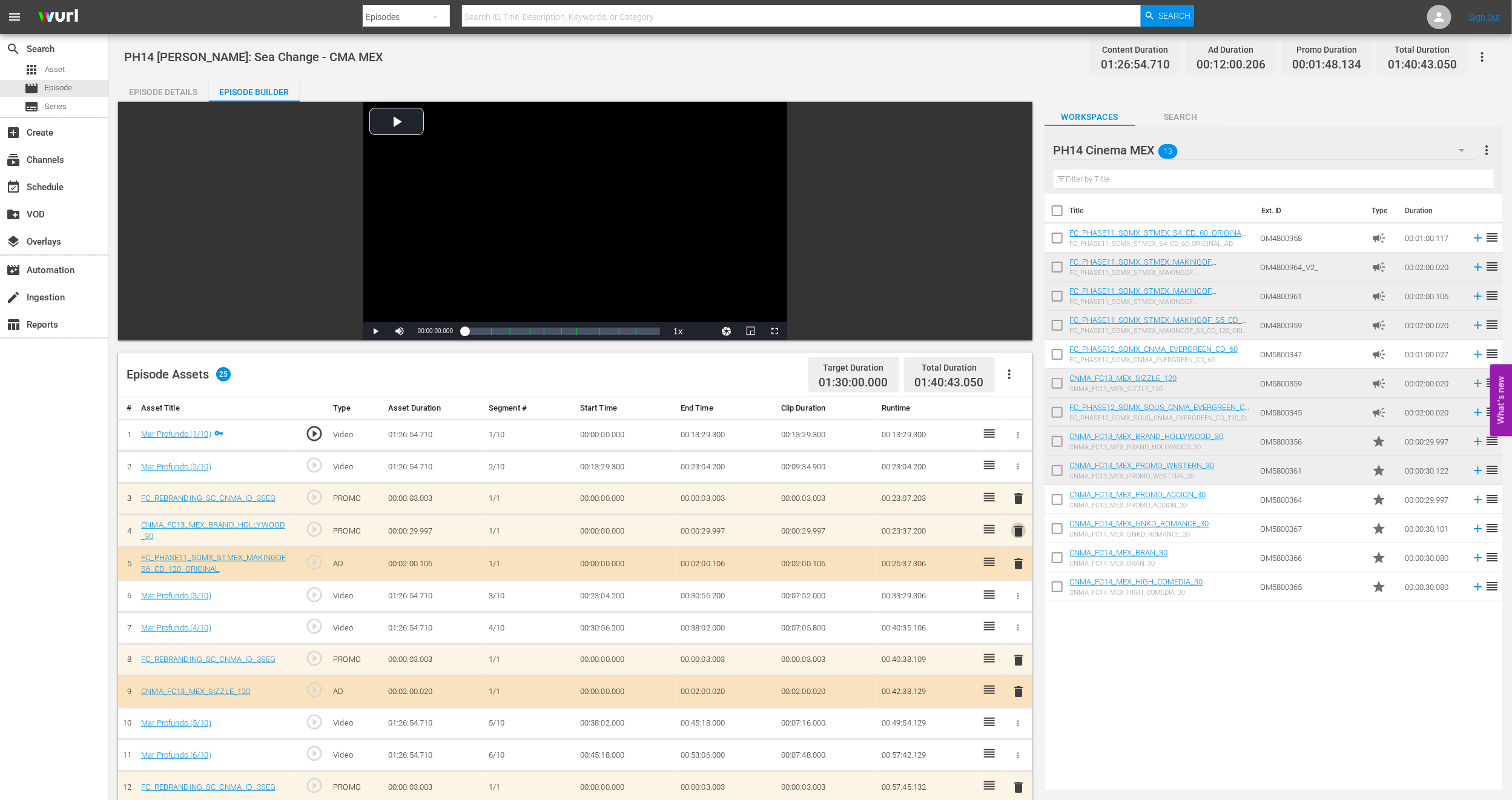
click at [1021, 526] on span "delete" at bounding box center [1019, 531] width 15 height 15
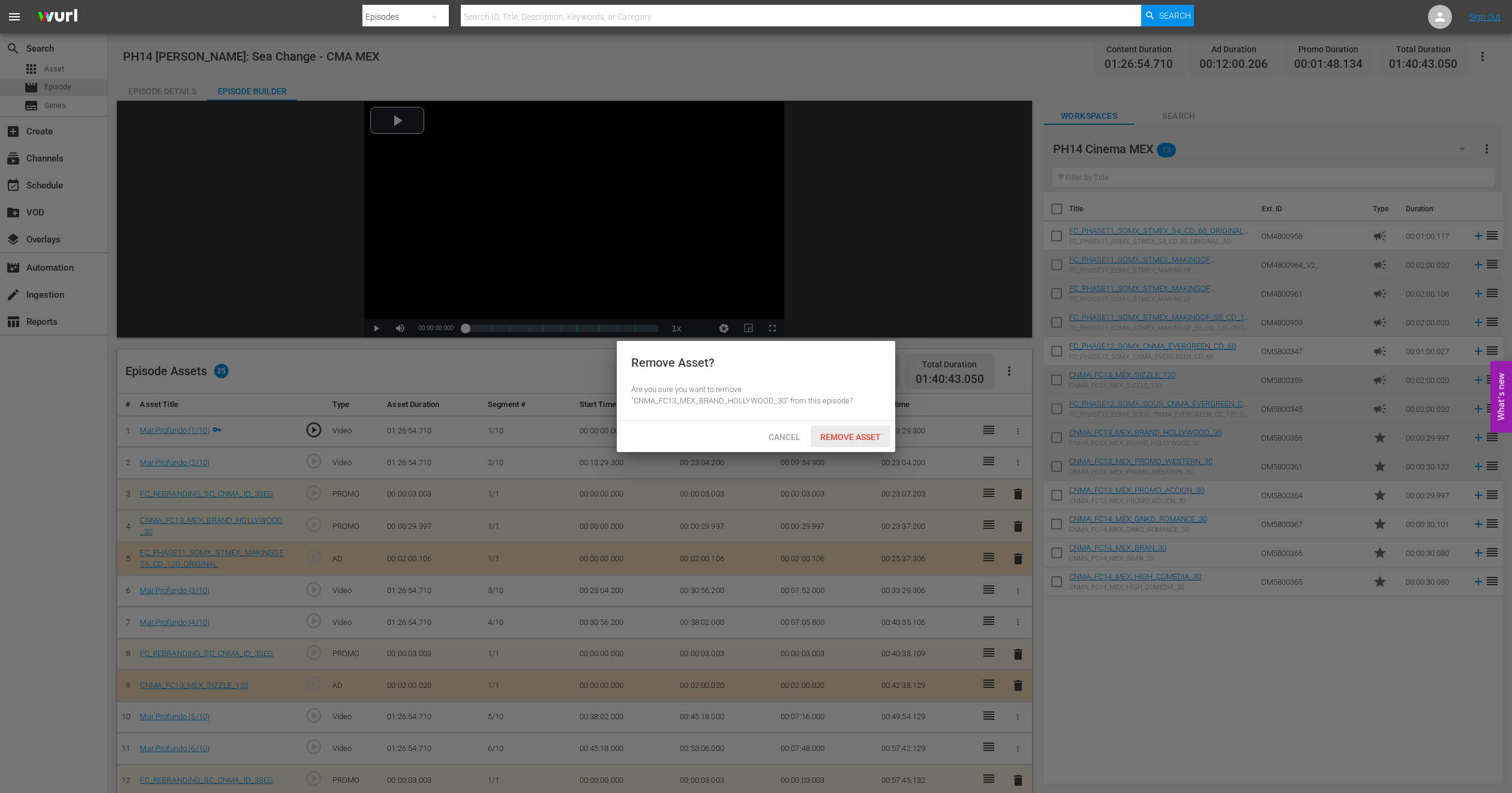
click at [868, 432] on span "Remove Asset" at bounding box center [851, 437] width 80 height 10
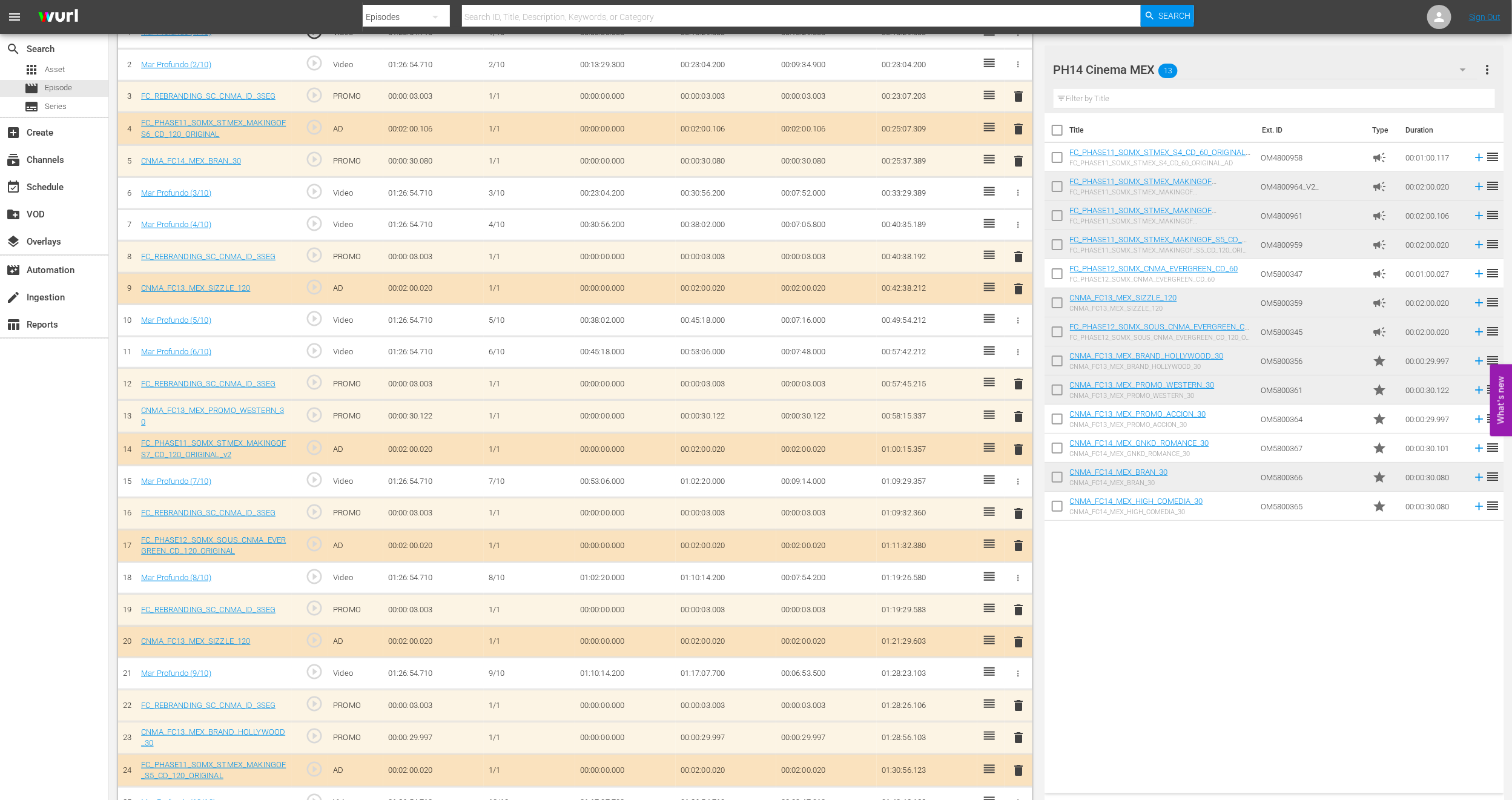
scroll to position [400, 0]
click at [1018, 418] on span "delete" at bounding box center [1019, 418] width 15 height 15
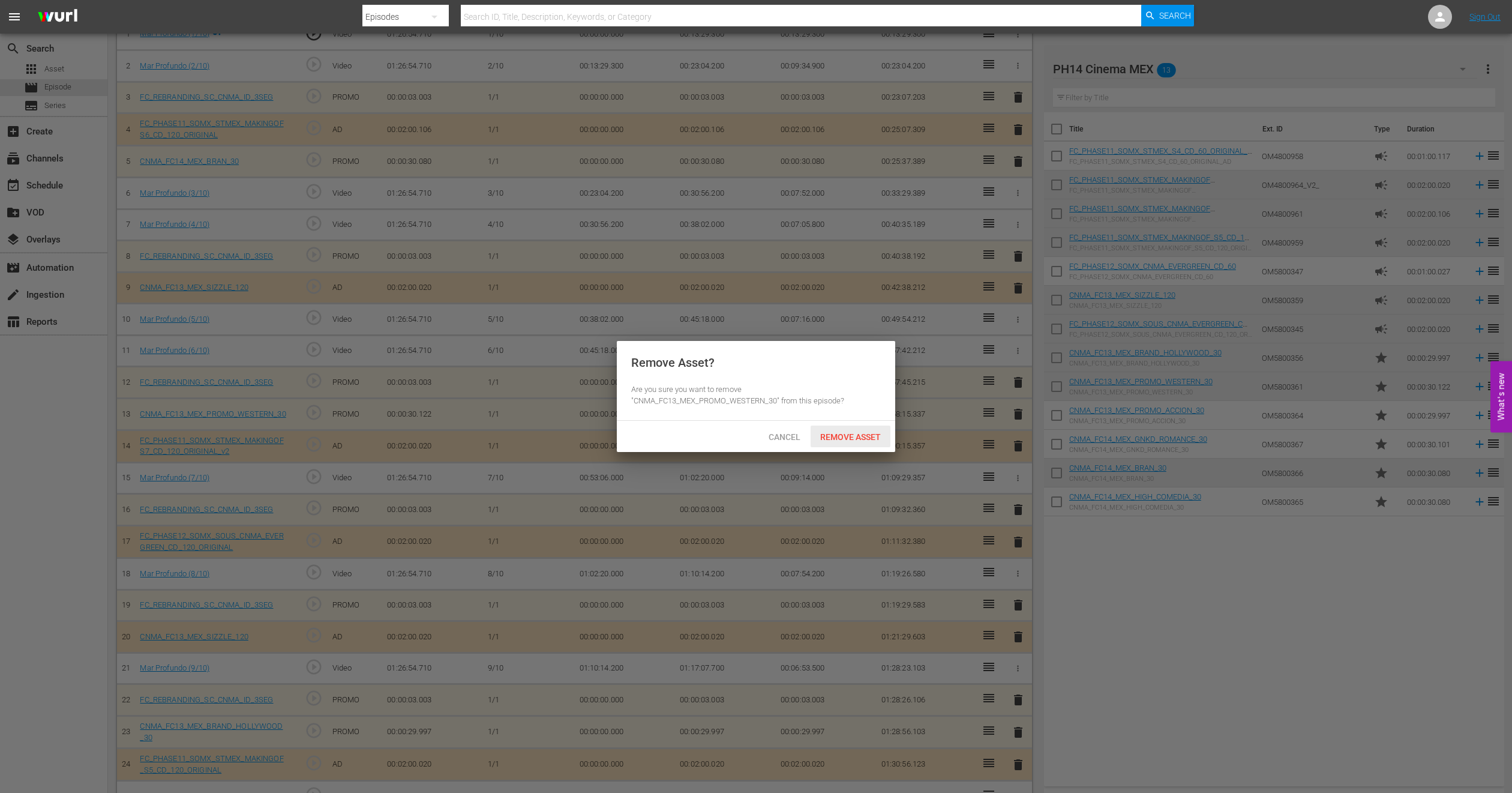
click at [849, 440] on span "Remove Asset" at bounding box center [851, 437] width 80 height 10
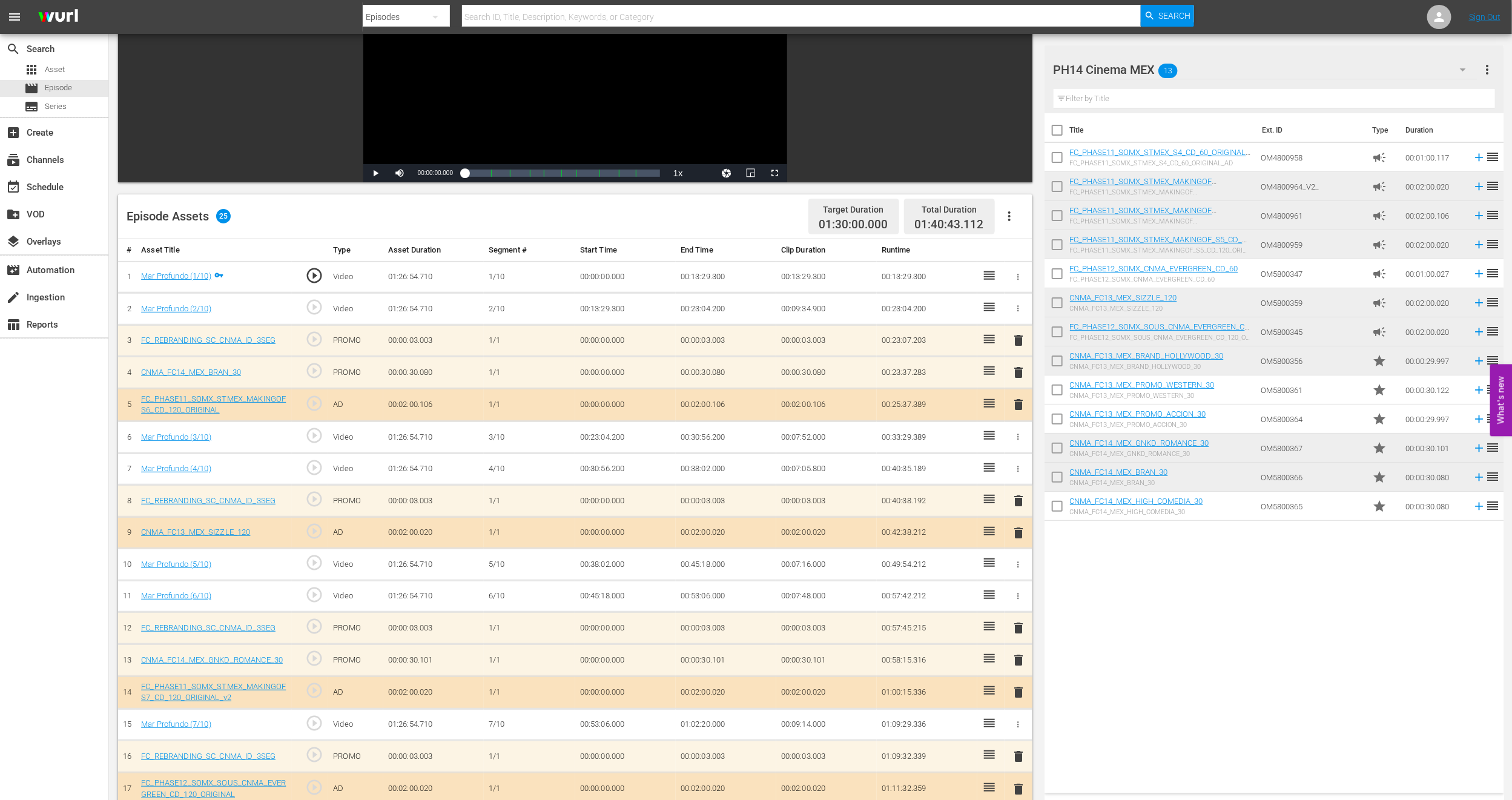
scroll to position [0, 0]
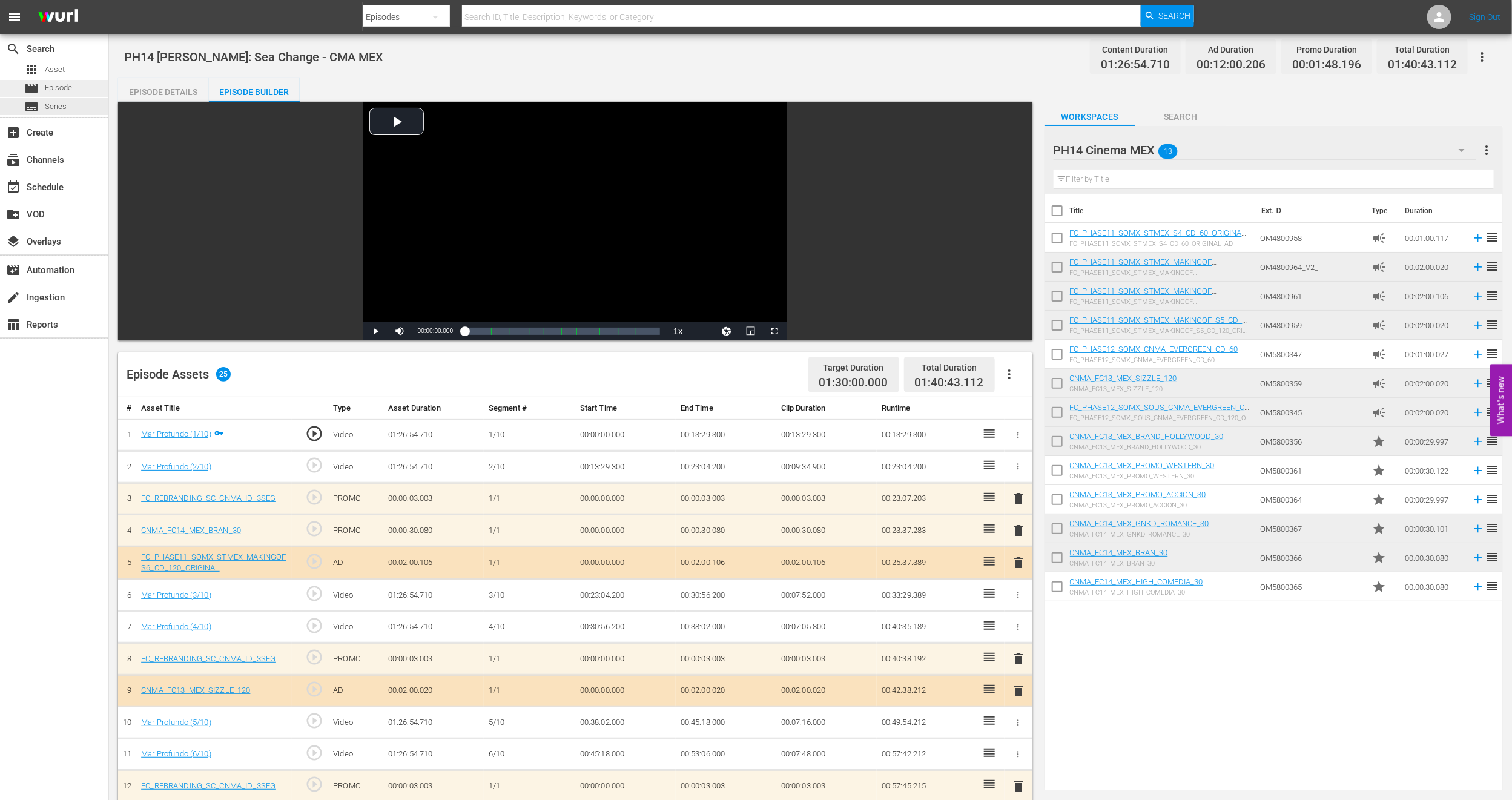
click at [66, 84] on span "Episode" at bounding box center [58, 87] width 27 height 12
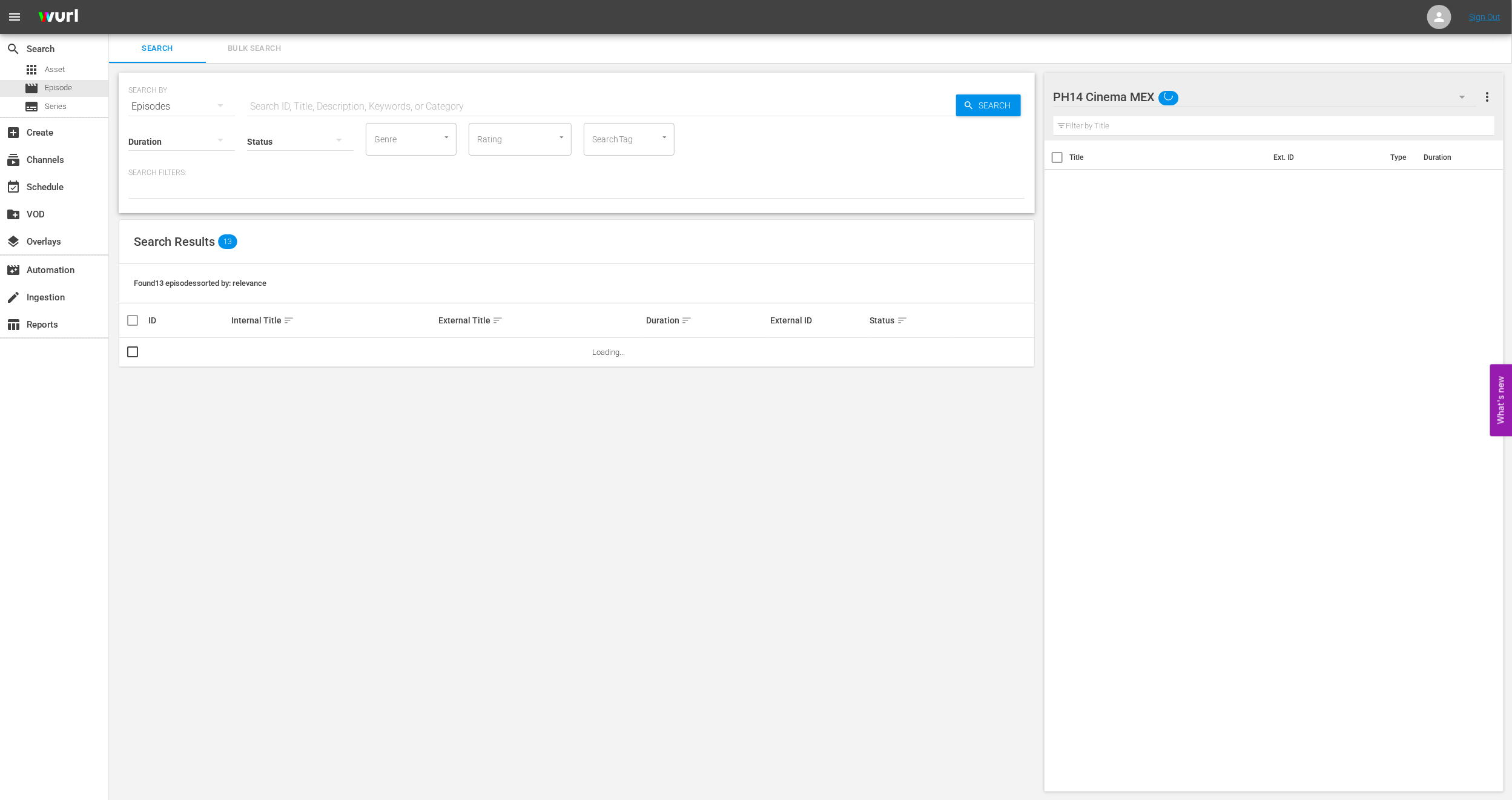
click at [268, 52] on span "Bulk Search" at bounding box center [255, 48] width 82 height 14
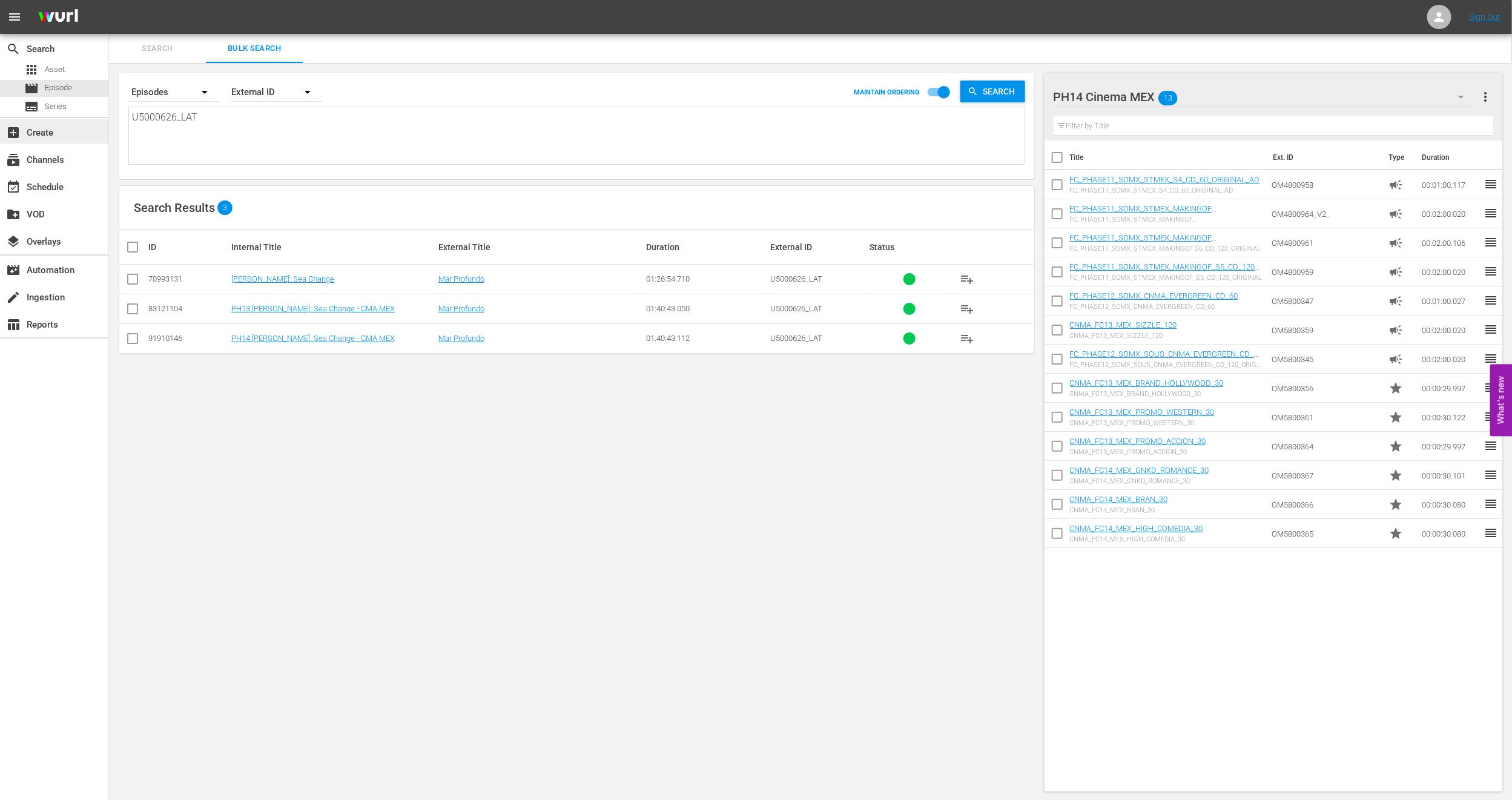
drag, startPoint x: 292, startPoint y: 125, endPoint x: 0, endPoint y: 123, distance: 292.0
click at [109, 0] on div "search Search apps Asset movie Episode subtitles Series add_box Create subscrip…" at bounding box center [810, 0] width 1403 height 0
paste textarea "7000185"
type textarea "U7000185"
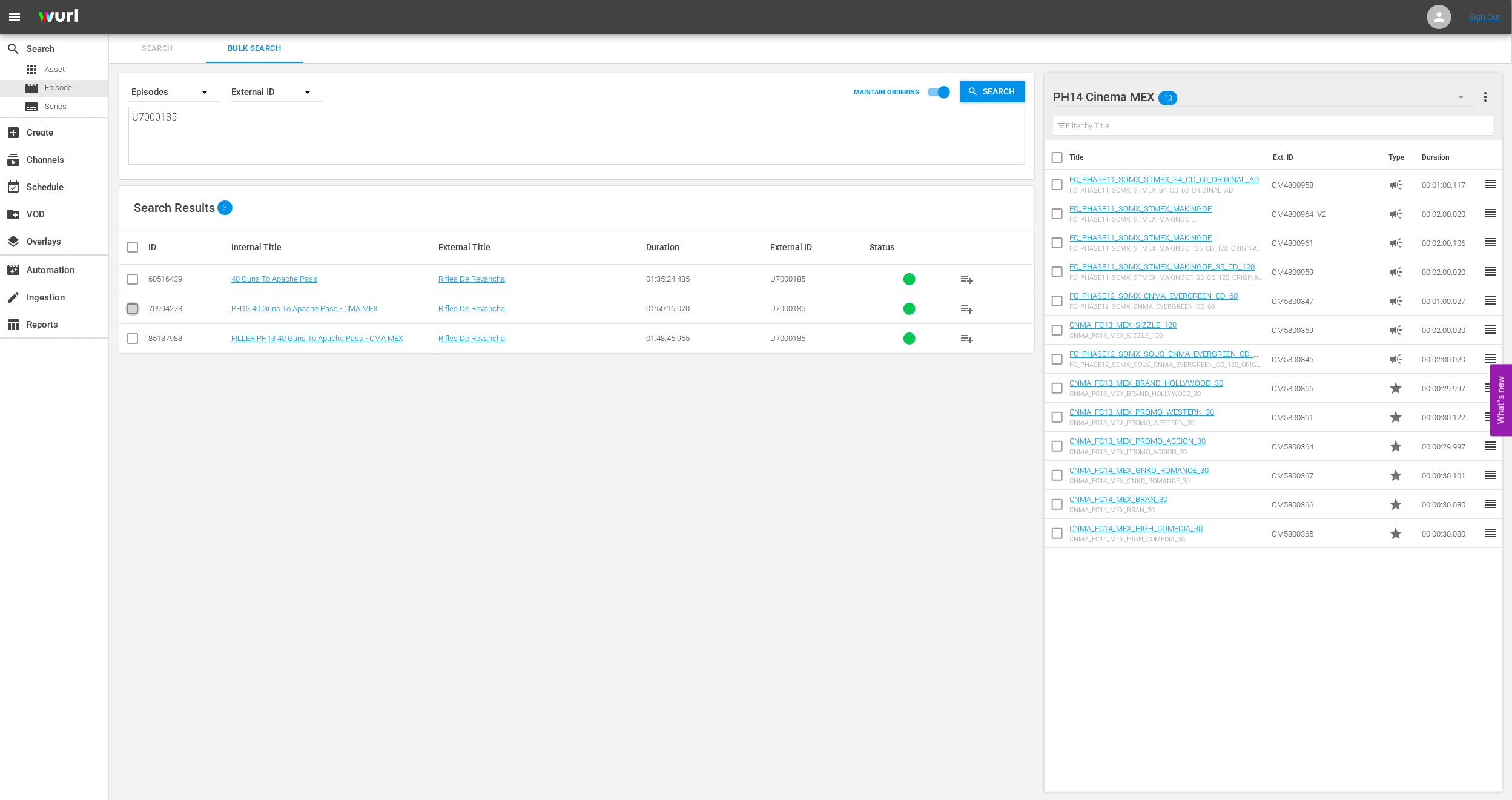
click at [133, 313] on input "checkbox" at bounding box center [133, 312] width 15 height 15
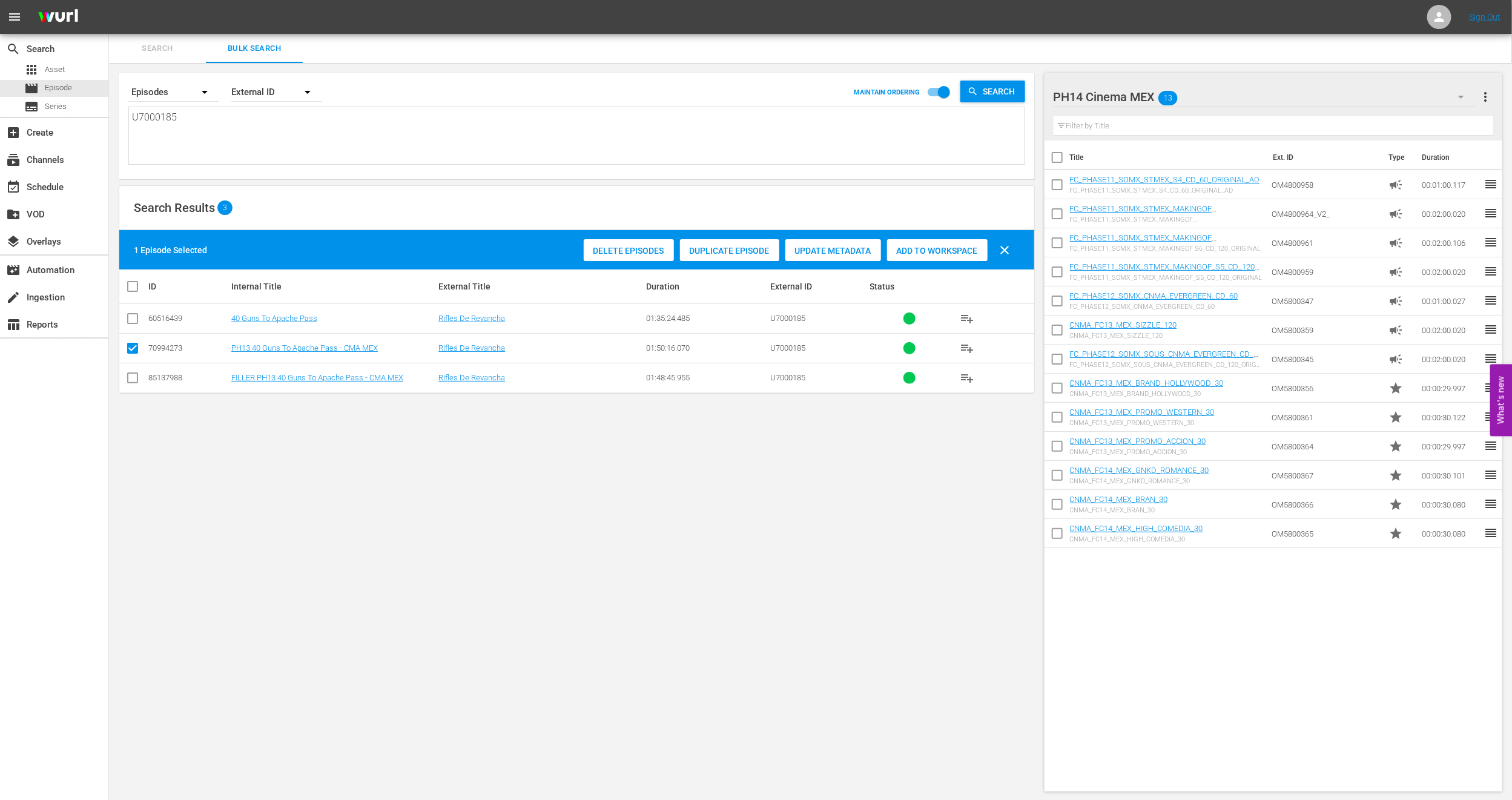
click at [699, 260] on div "Duplicate Episode" at bounding box center [730, 251] width 99 height 23
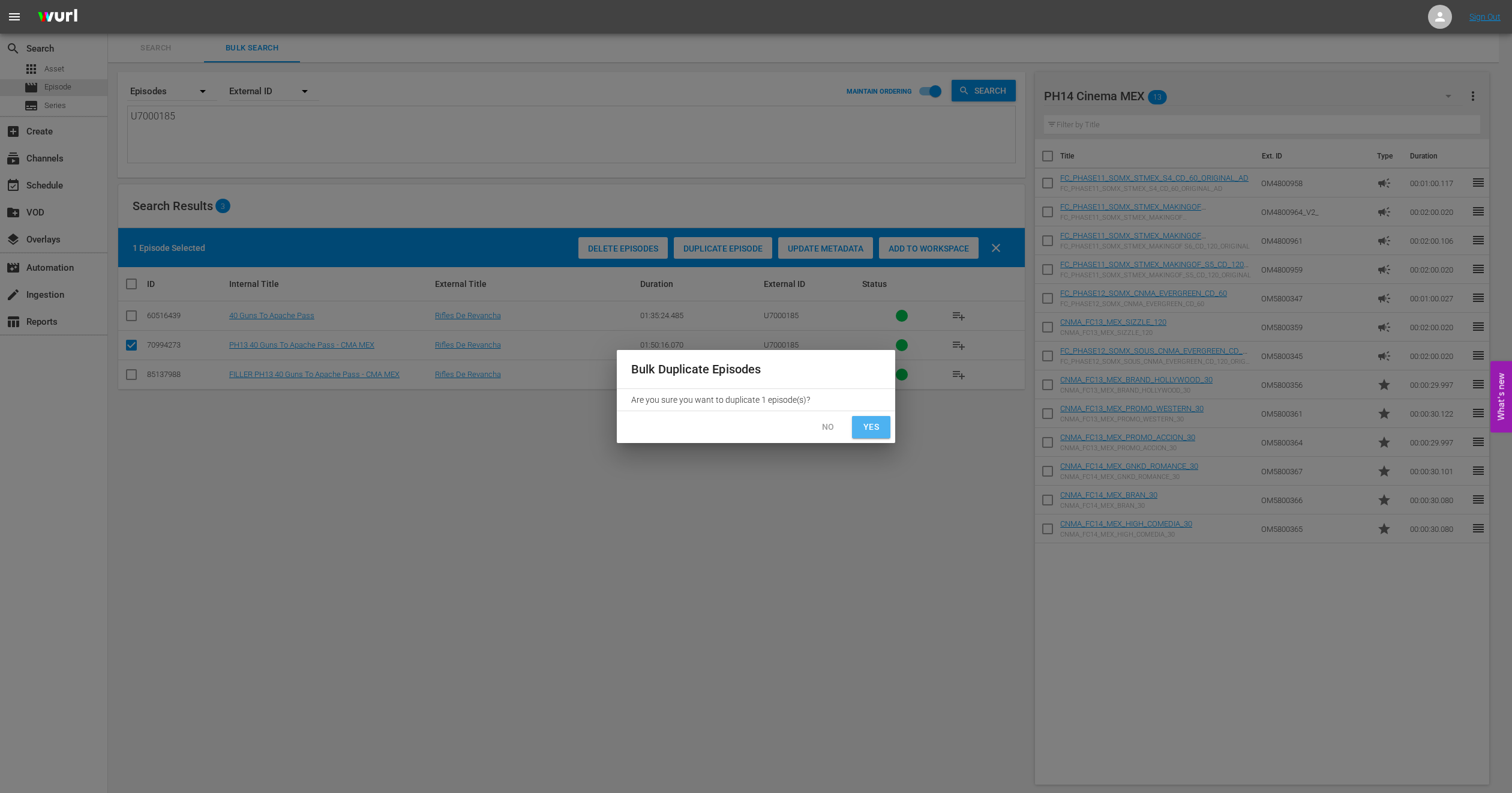
click at [874, 426] on span "Yes" at bounding box center [871, 427] width 19 height 15
checkbox input "false"
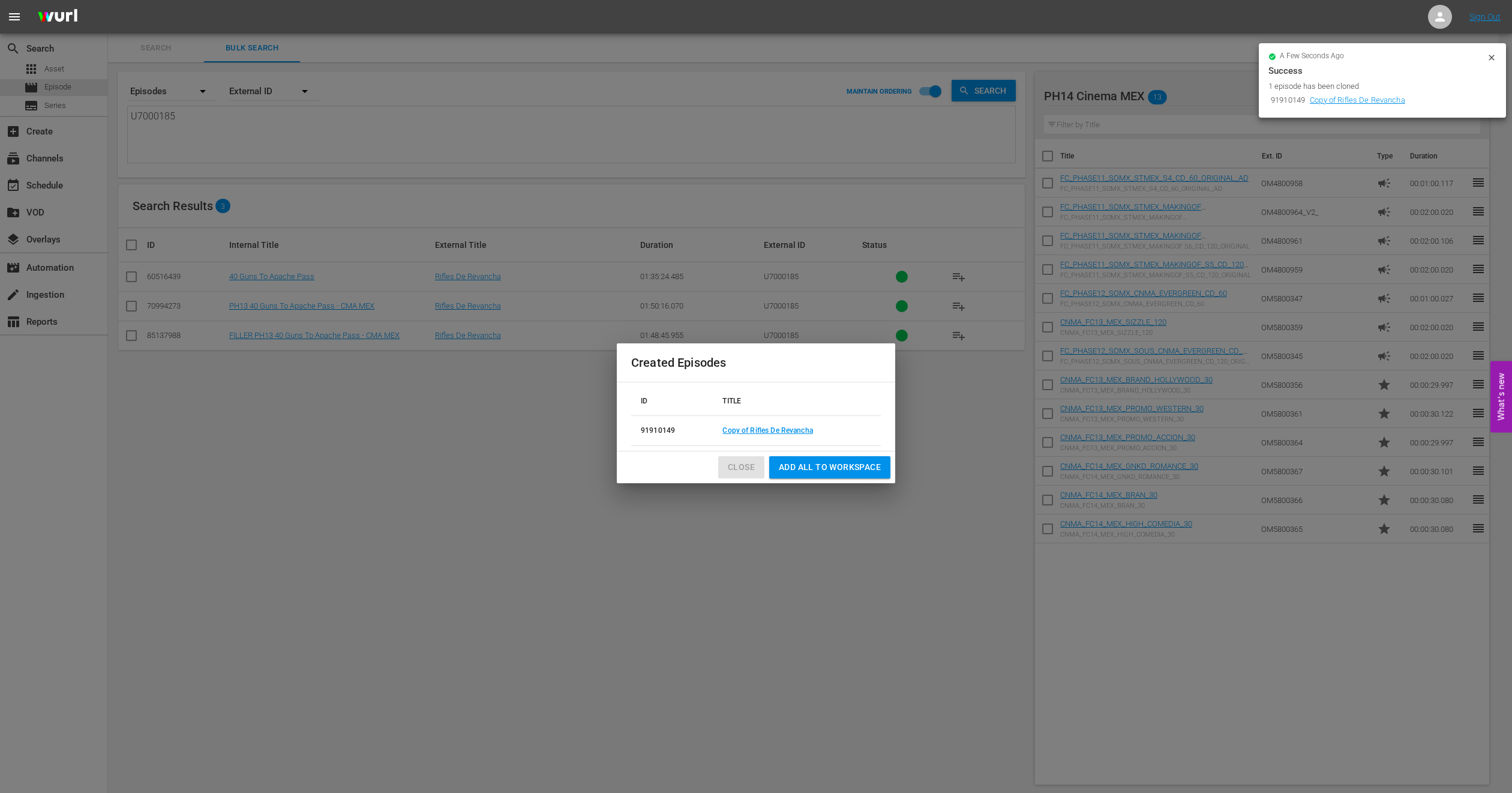
click at [746, 468] on span "Close" at bounding box center [741, 467] width 27 height 15
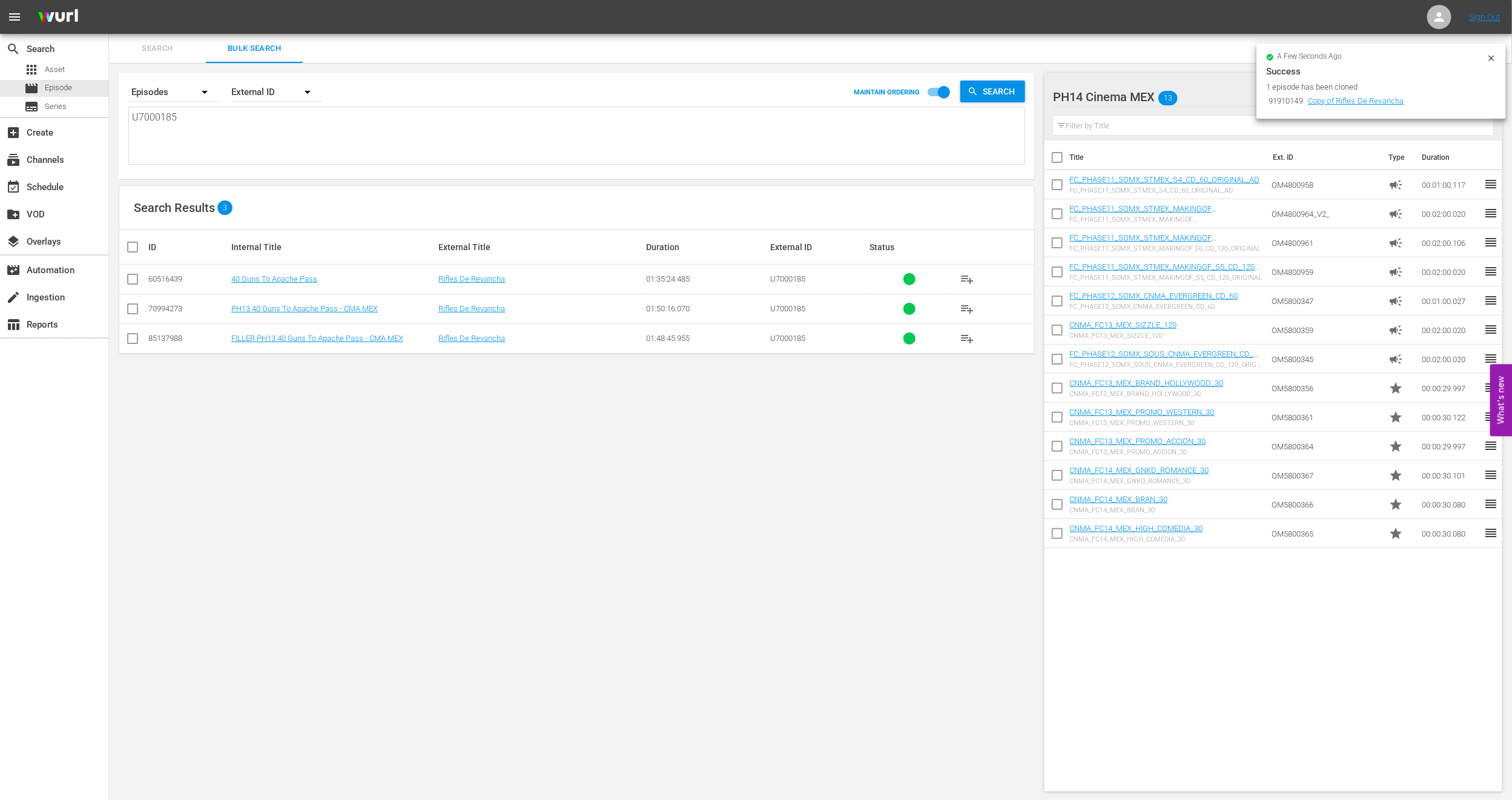
click at [50, 78] on div "apps Asset movie Episode subtitles Series" at bounding box center [54, 87] width 109 height 54
click at [46, 91] on span "Episode" at bounding box center [58, 87] width 27 height 12
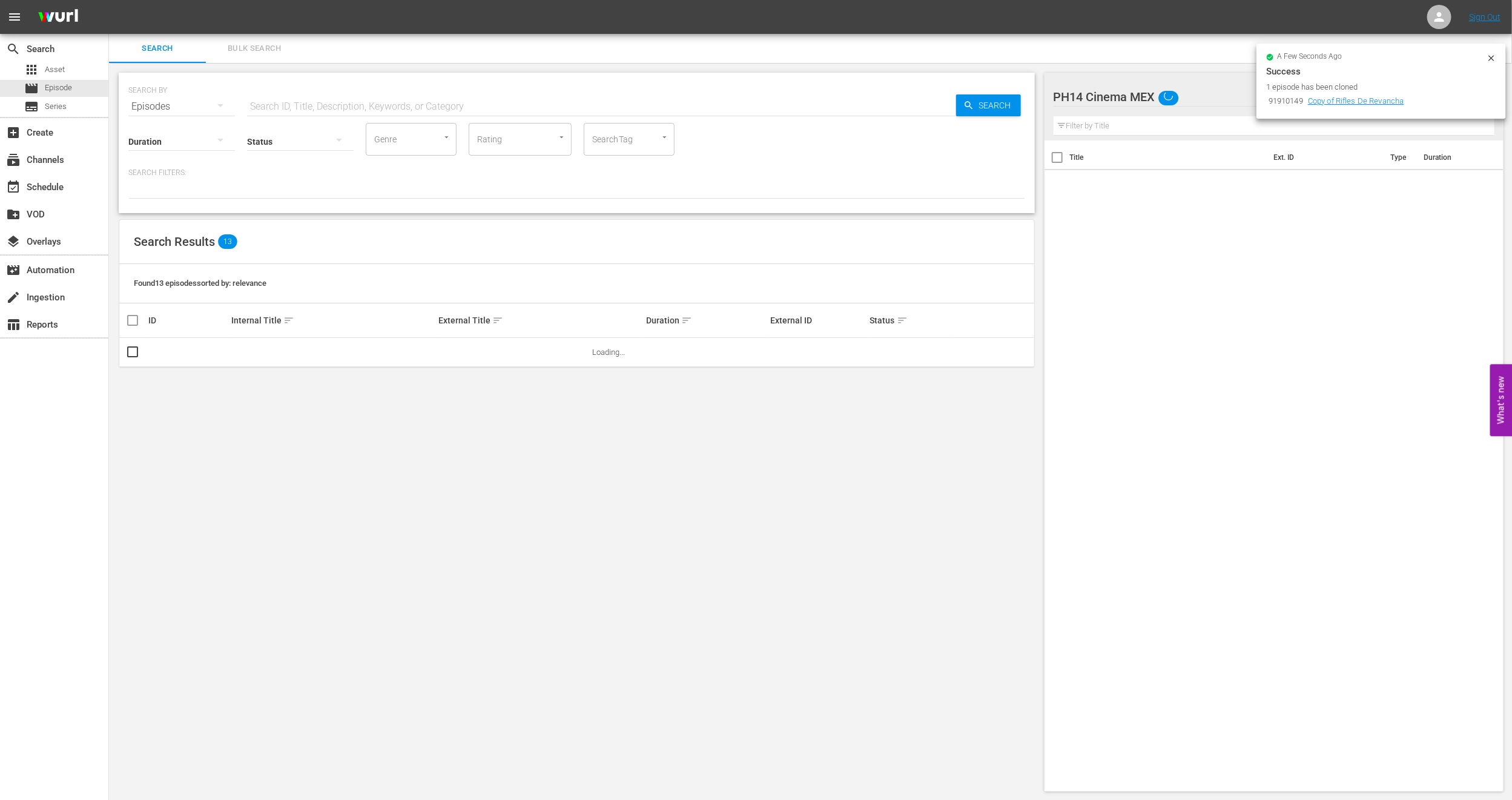
click at [231, 52] on span "Bulk Search" at bounding box center [255, 48] width 82 height 14
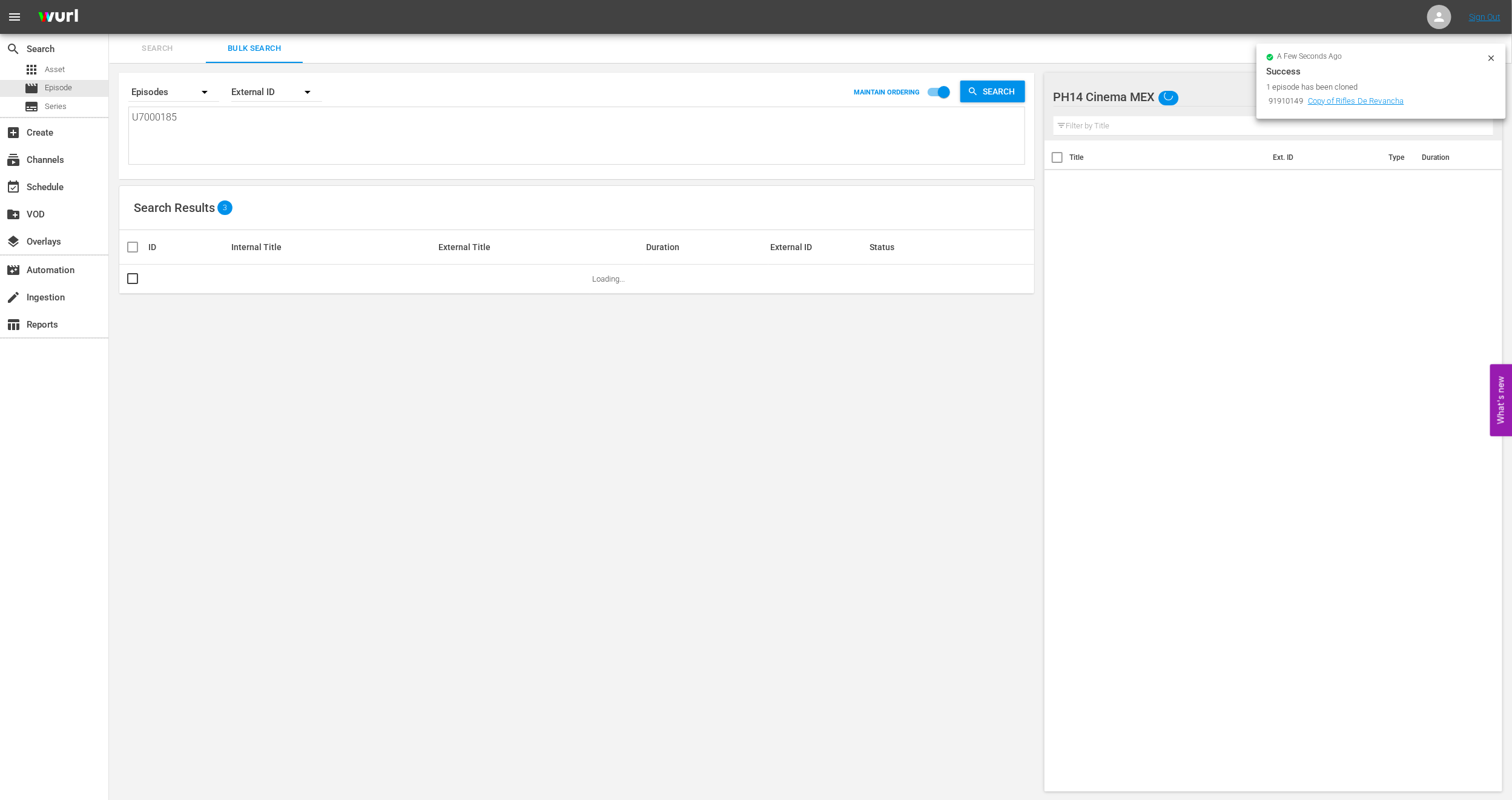
click at [1488, 57] on icon at bounding box center [1491, 58] width 10 height 10
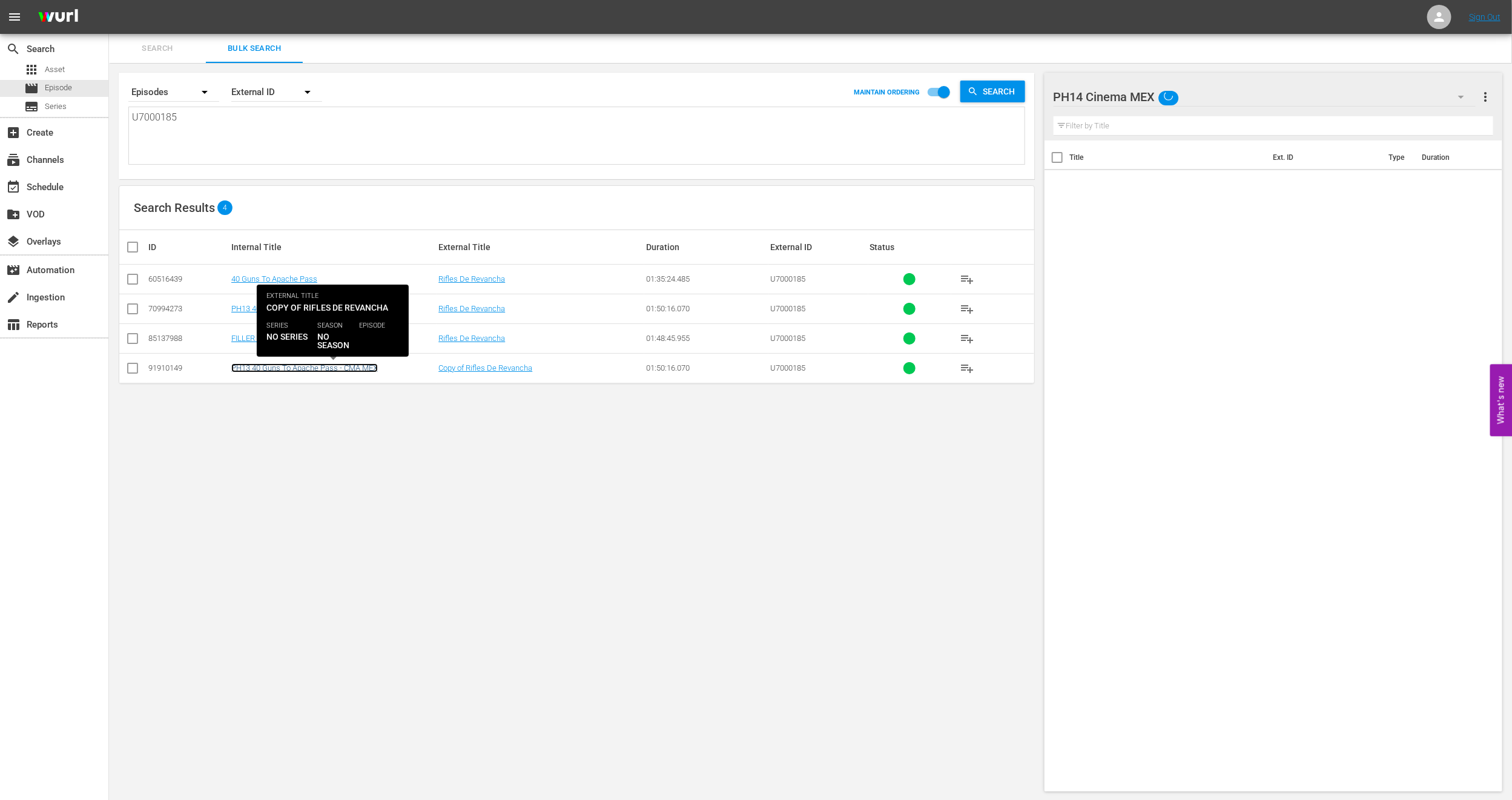
click at [304, 372] on link "PH13 40 Guns To Apache Pass - CMA MEX" at bounding box center [304, 368] width 146 height 9
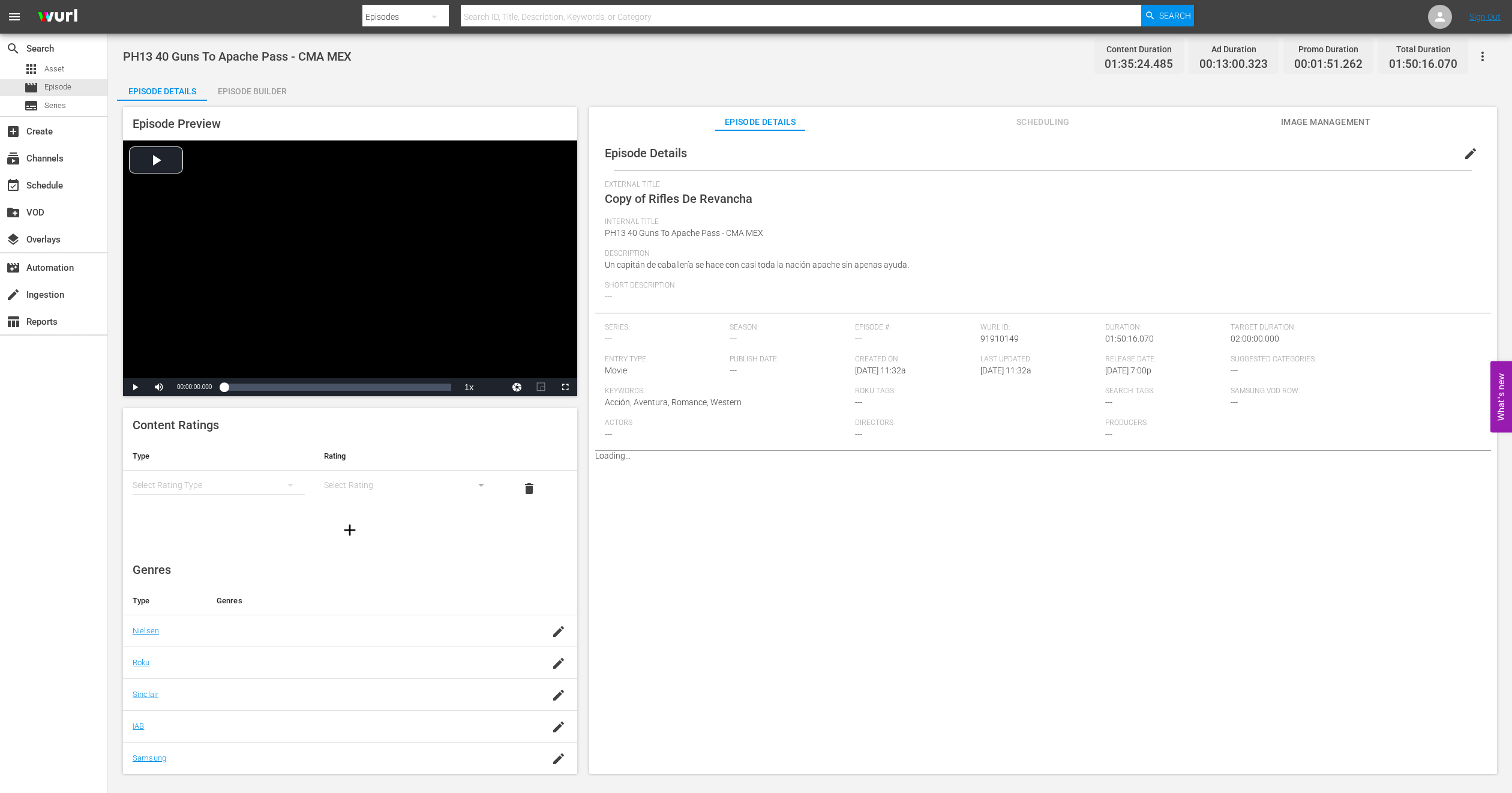
click at [1469, 150] on span "edit" at bounding box center [1471, 154] width 14 height 14
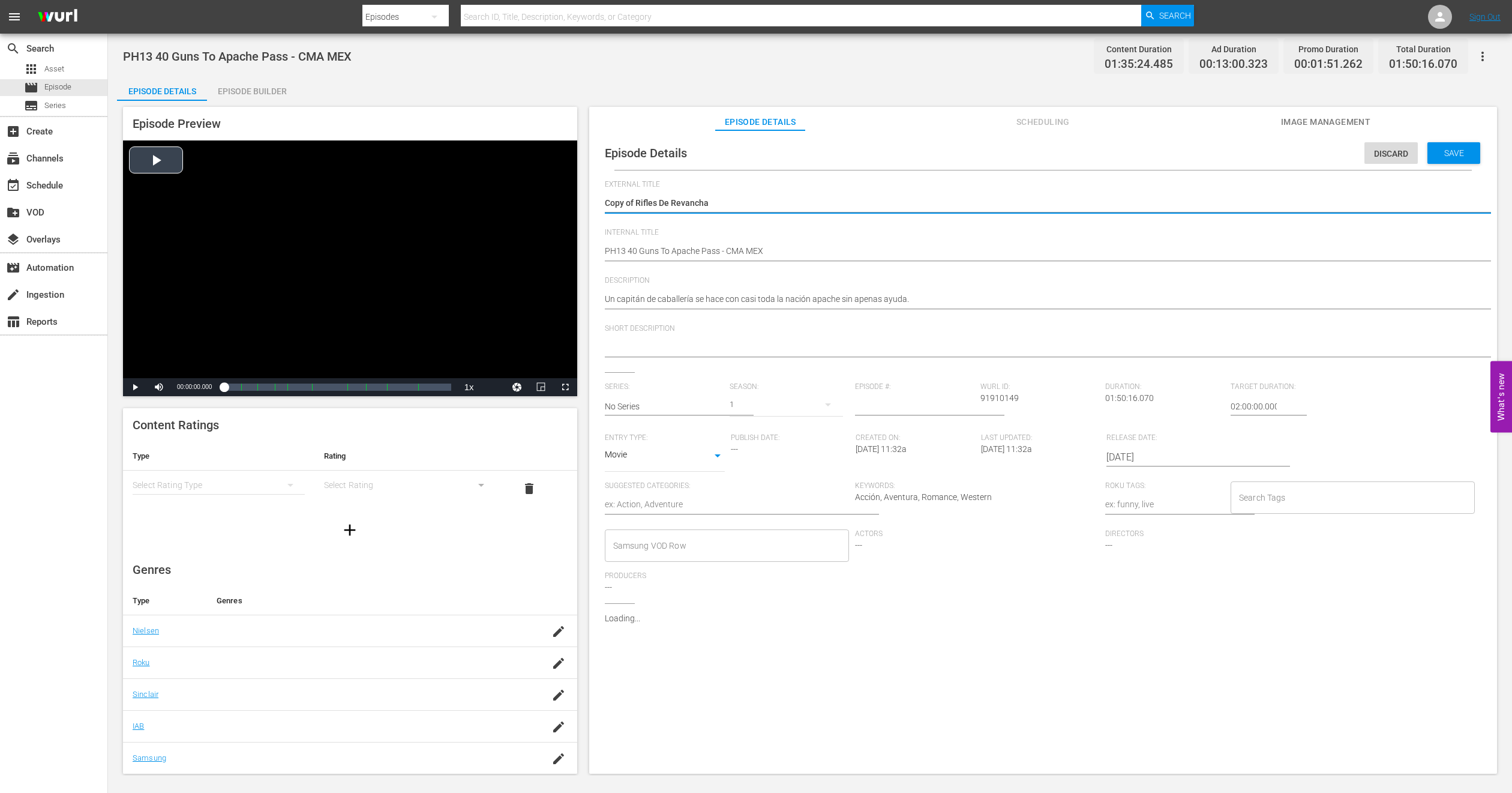
drag, startPoint x: 636, startPoint y: 204, endPoint x: 258, endPoint y: 222, distance: 378.4
click at [258, 222] on div "Episode Preview Video Player is loading. Play Video Play Mute Current Time 00:0…" at bounding box center [810, 442] width 1387 height 683
type textarea "Rifles De Revancha"
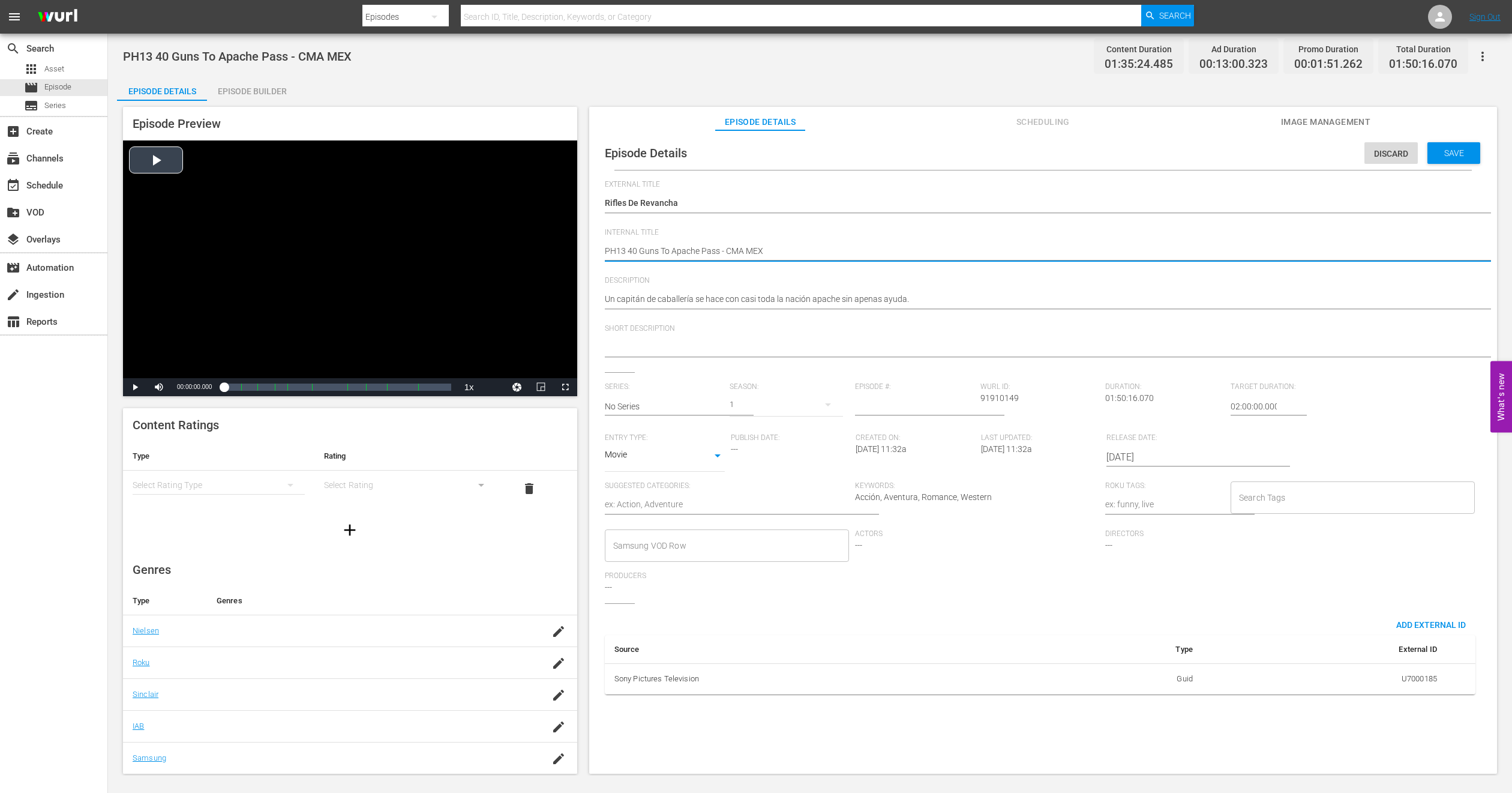
type textarea "PH1 40 Guns To Apache Pass - CMA MEX"
type textarea "PH14 40 Guns To Apache Pass - CMA MEX"
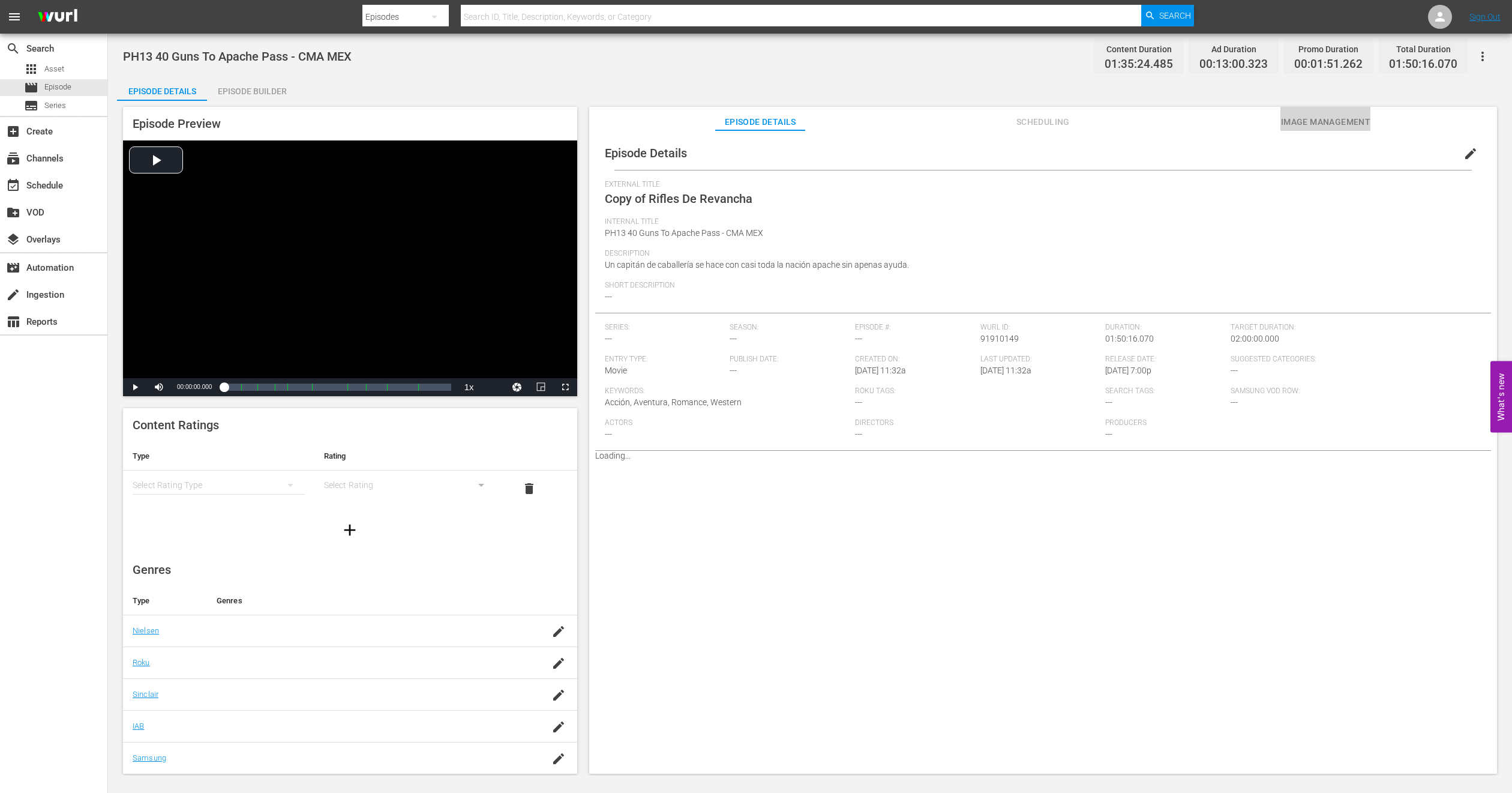
click at [1295, 122] on span "Image Management" at bounding box center [1325, 122] width 90 height 15
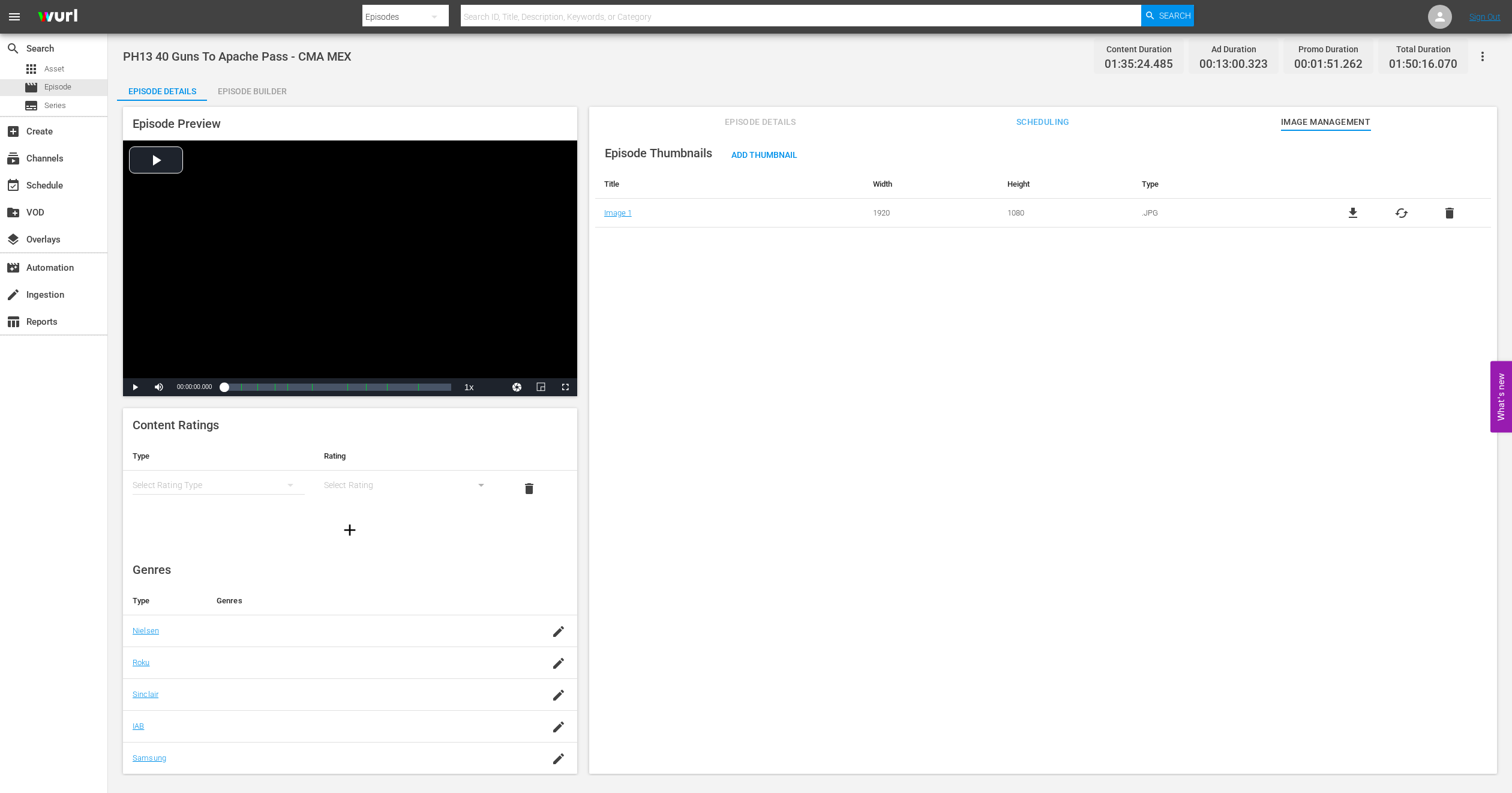
click at [769, 122] on span "Episode Details" at bounding box center [760, 122] width 90 height 15
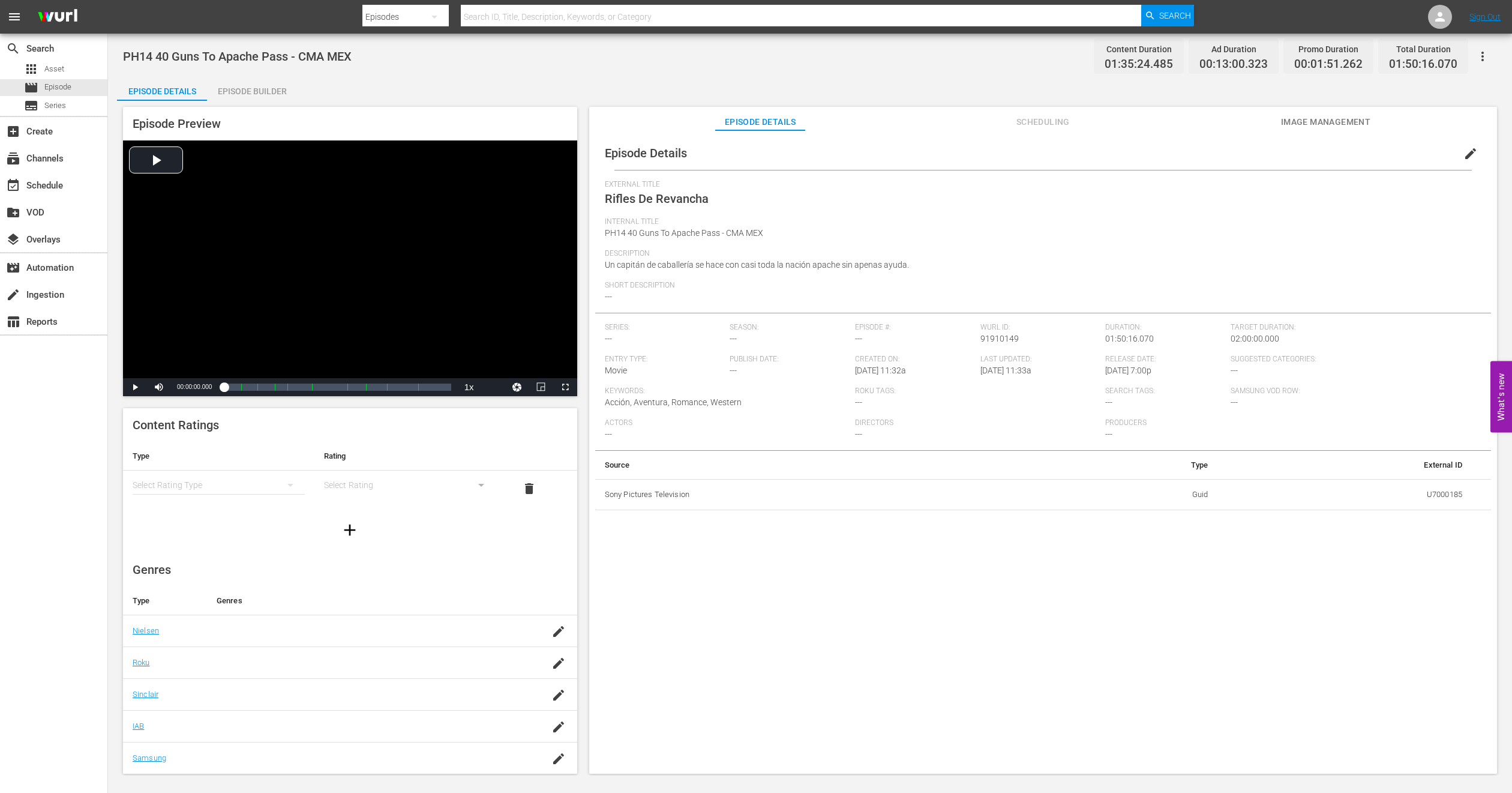
click at [272, 93] on div "Episode Builder" at bounding box center [252, 91] width 90 height 29
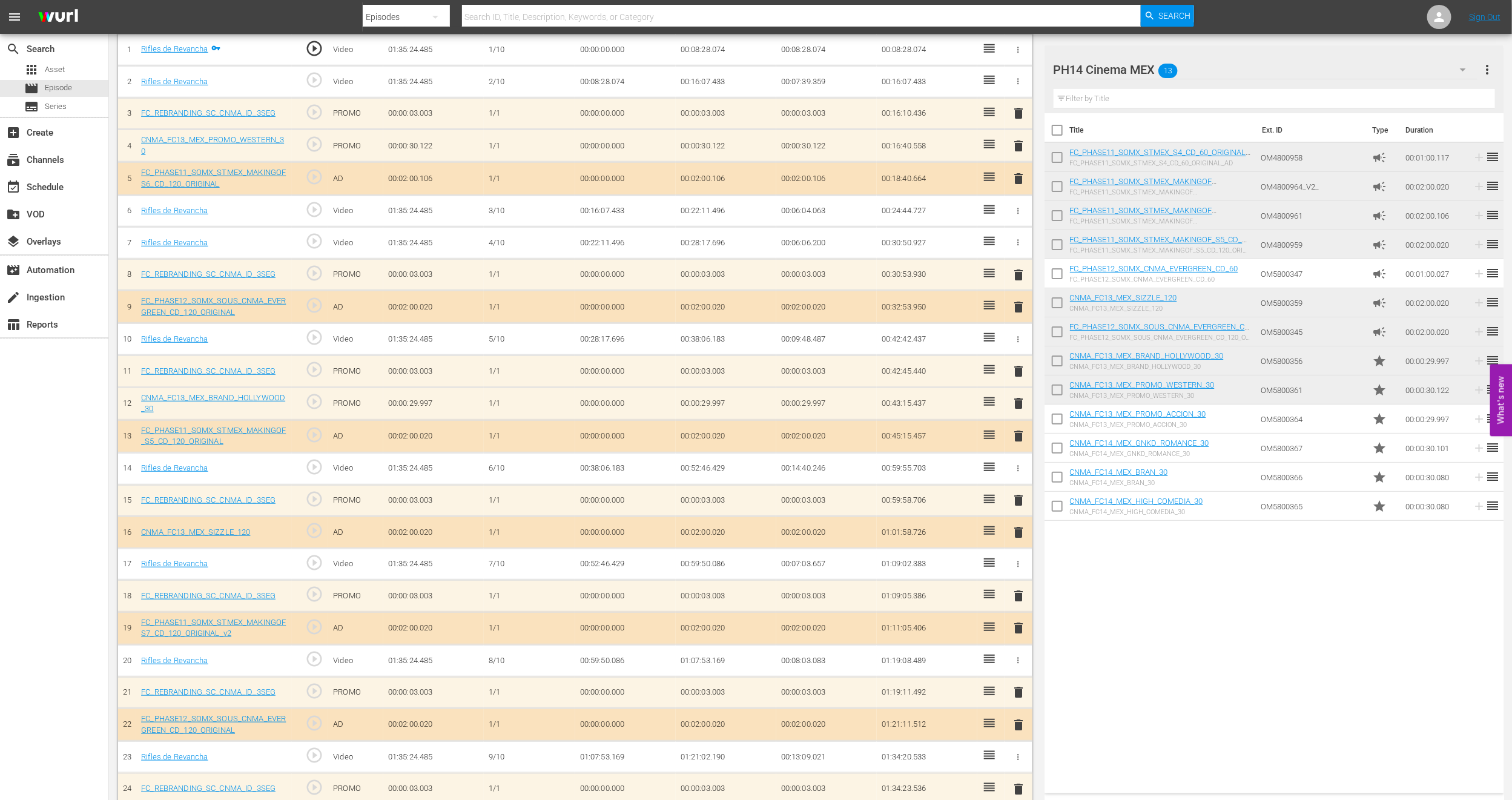
scroll to position [229, 0]
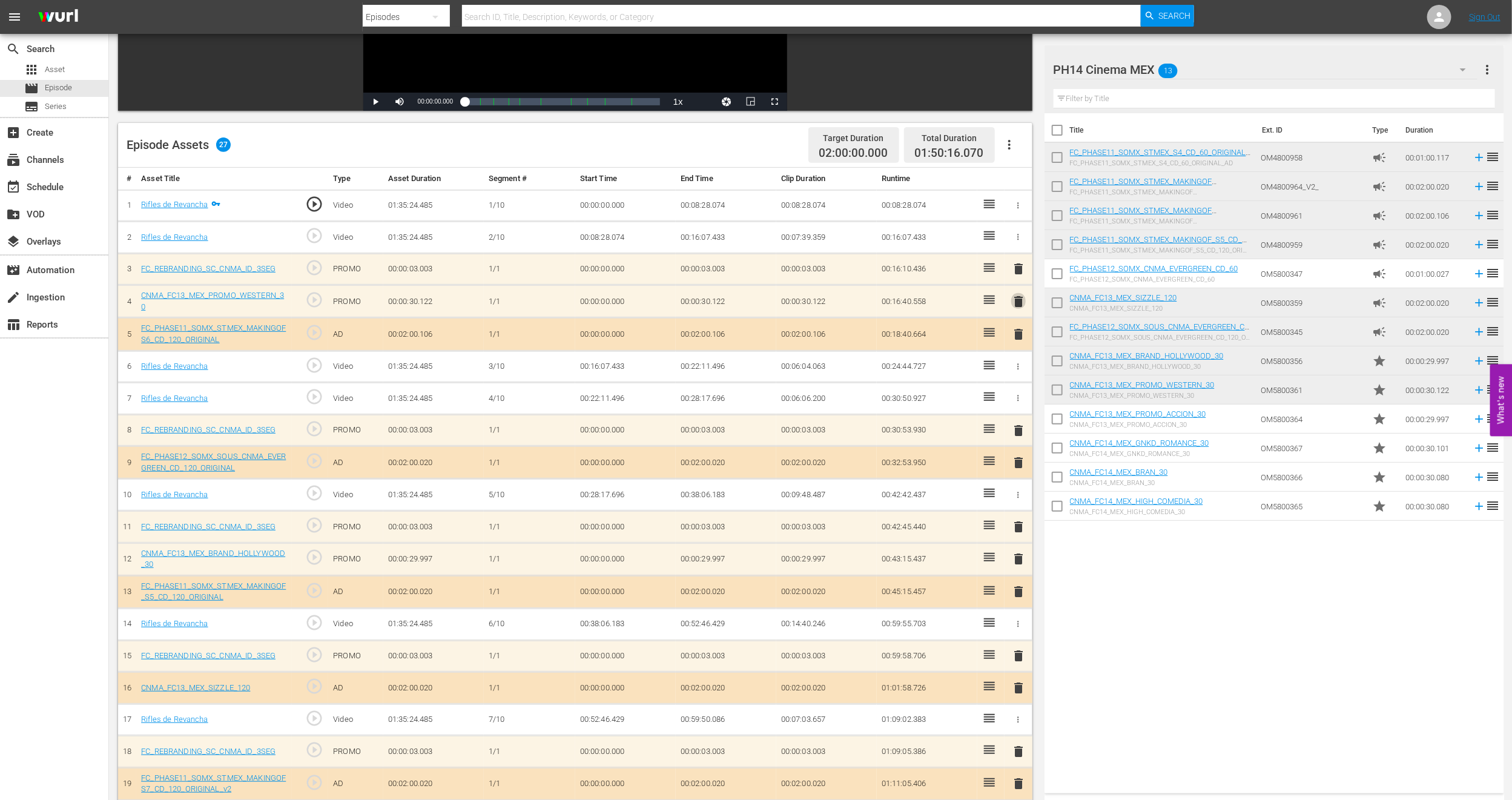
click at [1018, 300] on span "delete" at bounding box center [1019, 302] width 15 height 15
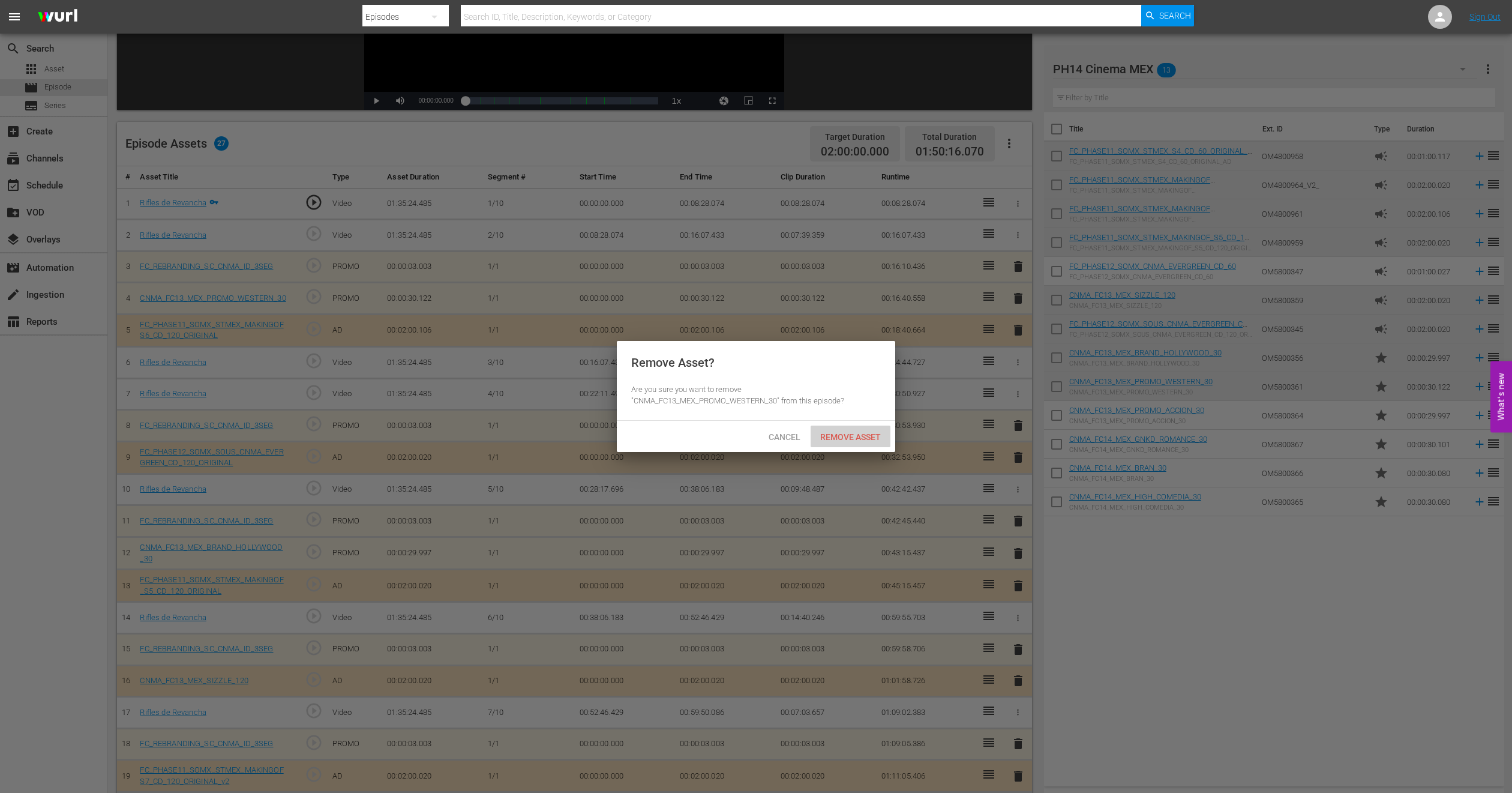
click at [881, 435] on span "Remove Asset" at bounding box center [851, 437] width 80 height 10
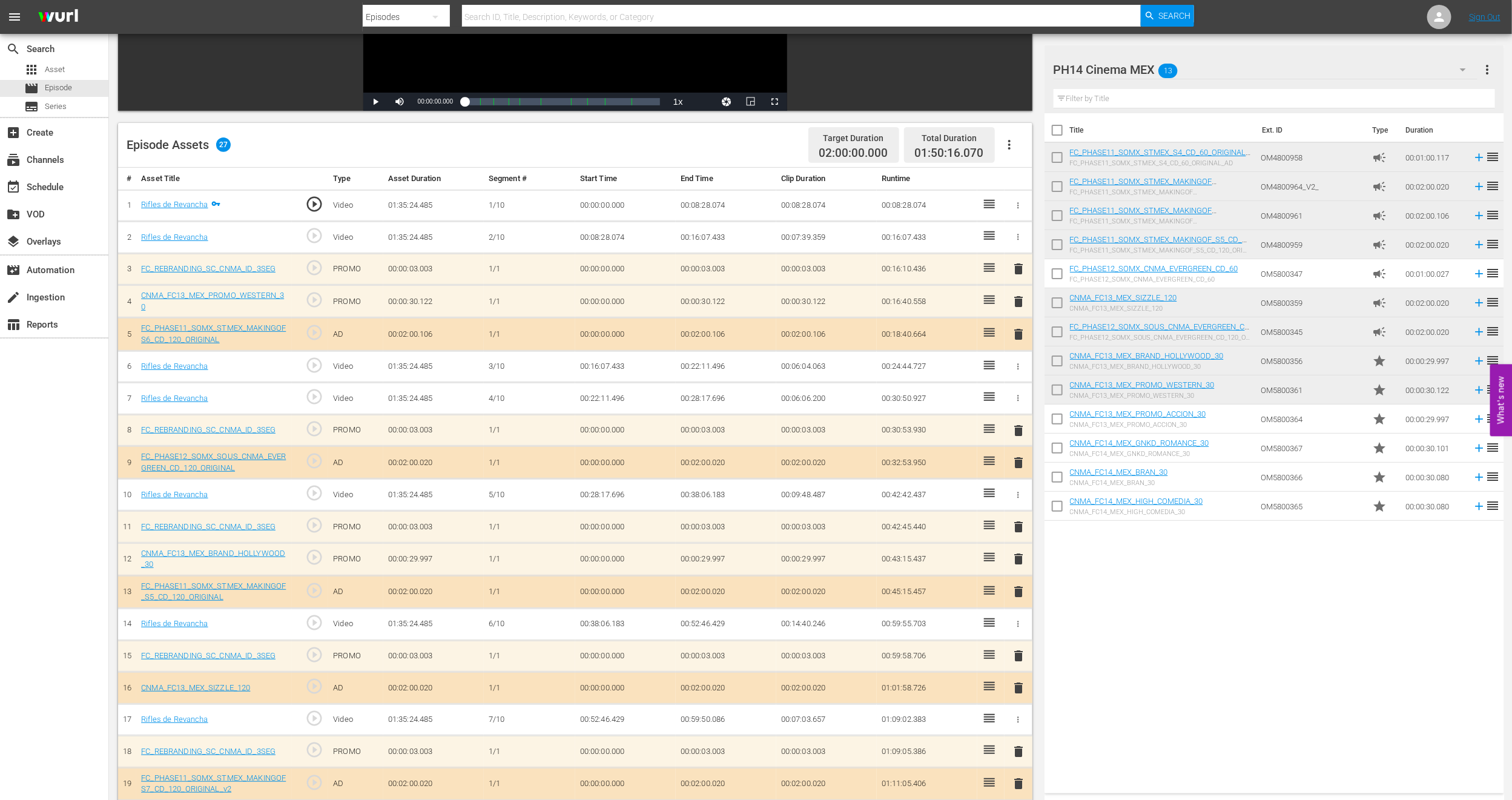
click at [1018, 560] on span "delete" at bounding box center [1019, 559] width 15 height 15
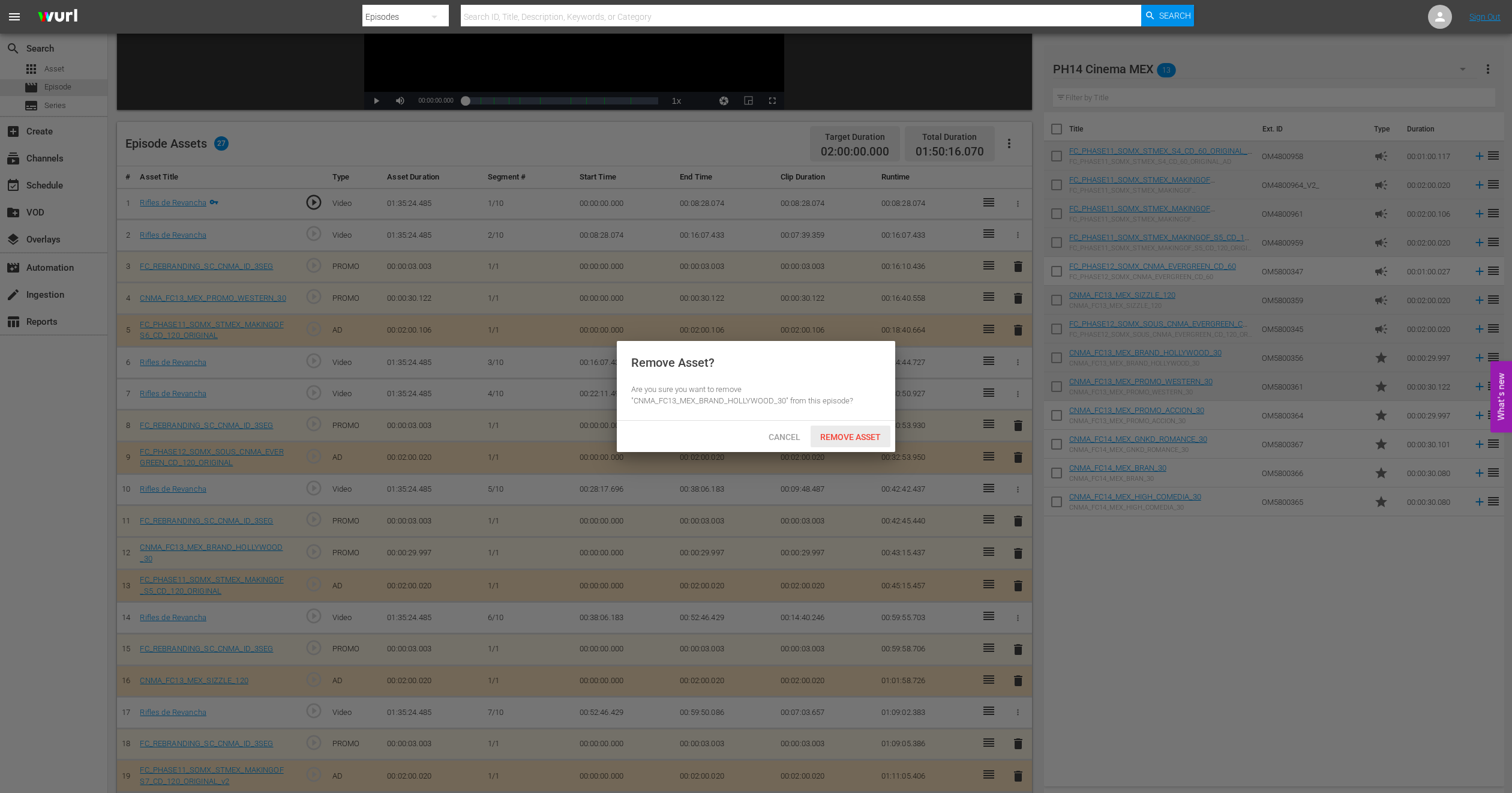
click at [881, 443] on div "Remove Asset" at bounding box center [851, 437] width 80 height 22
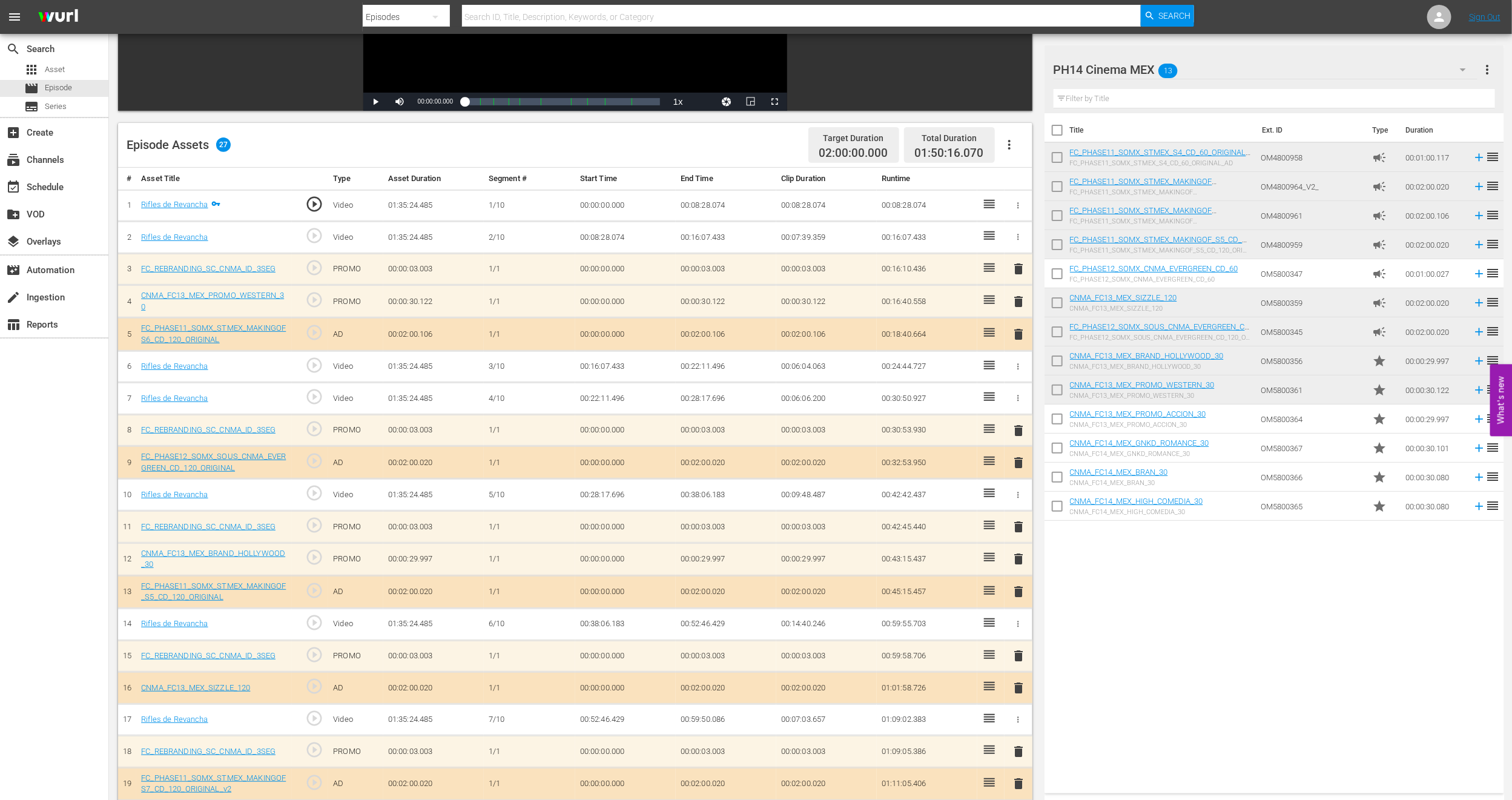
scroll to position [500, 0]
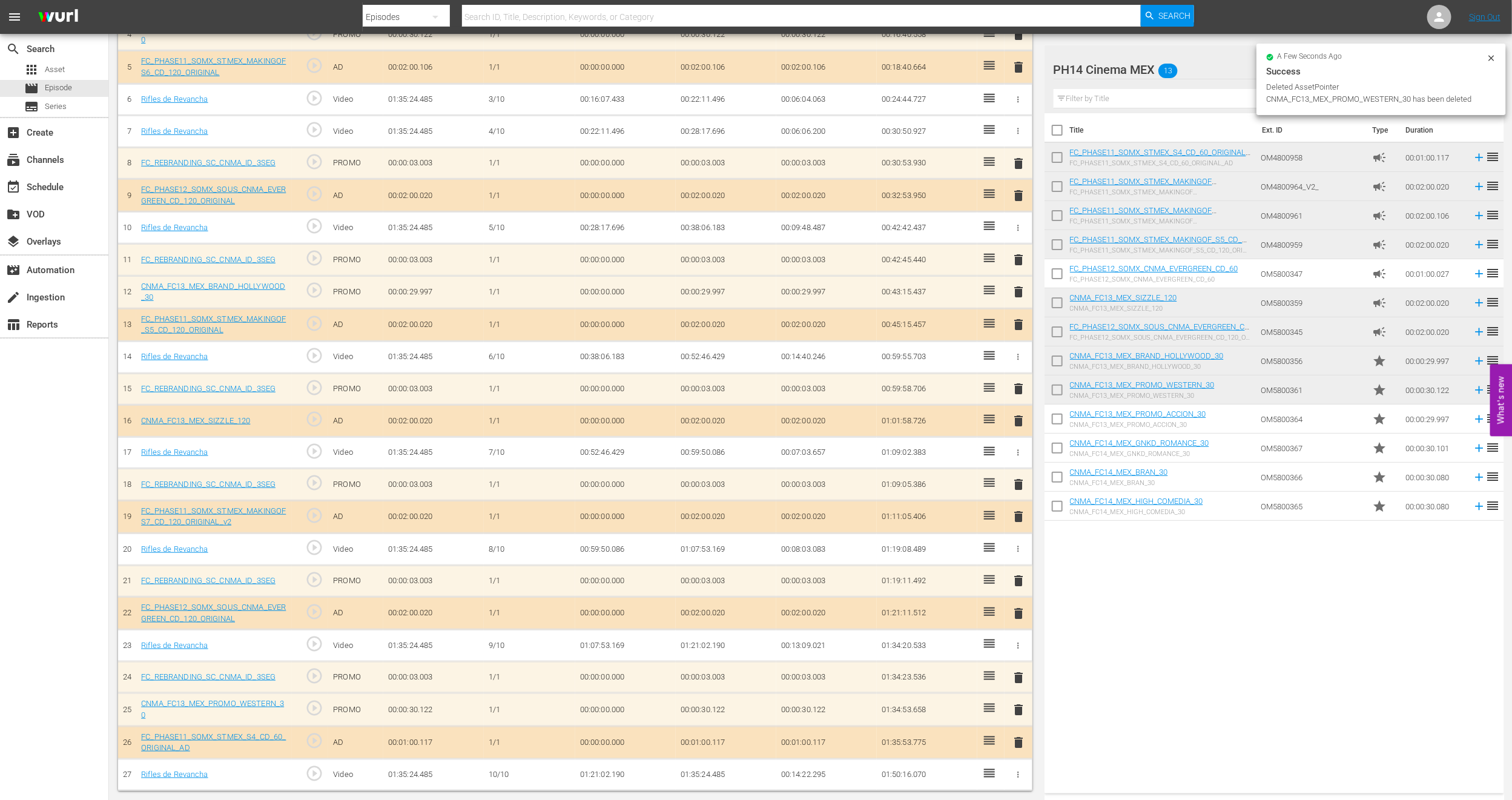
click at [1018, 712] on span "delete" at bounding box center [1019, 710] width 15 height 15
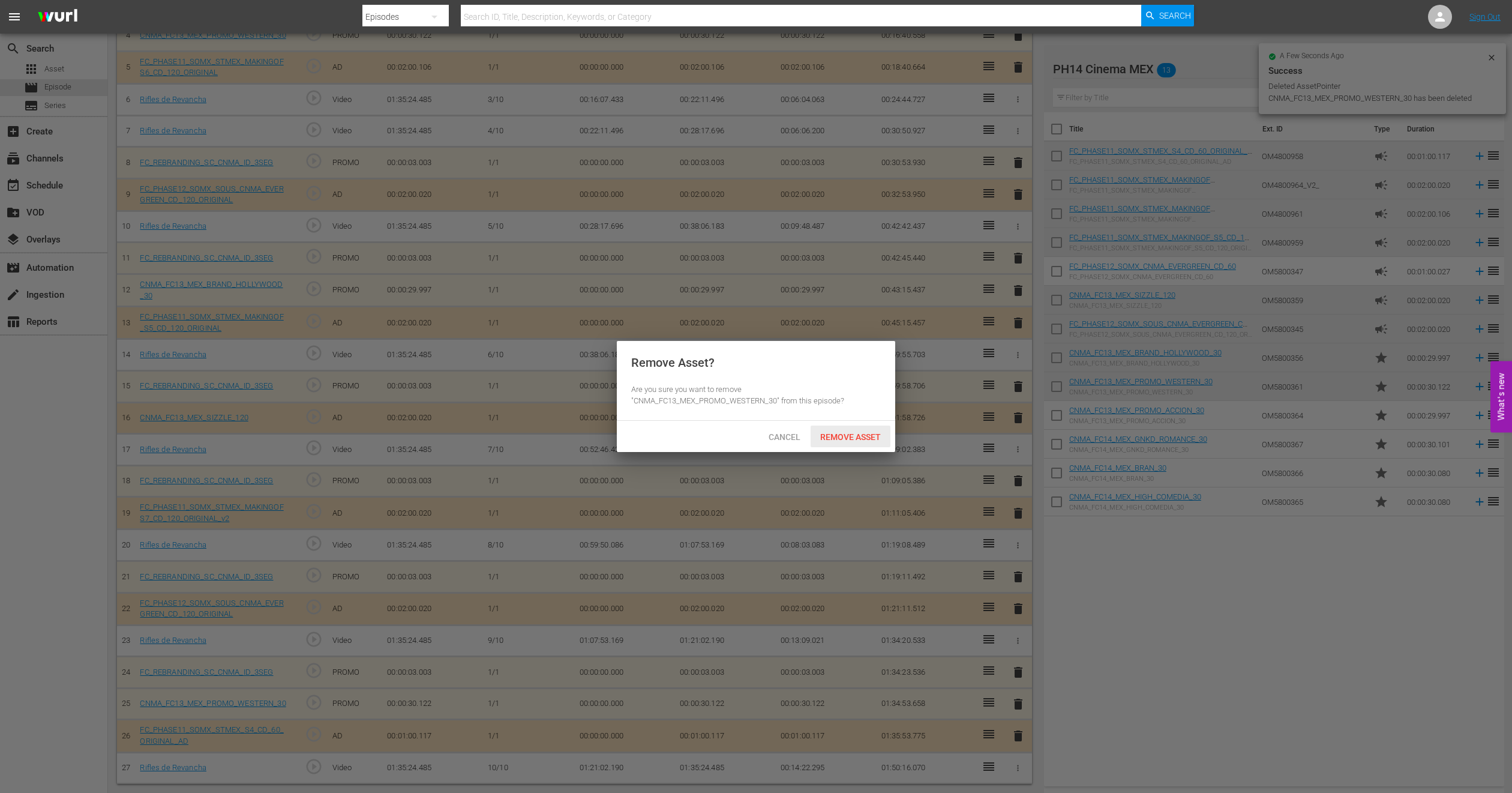
click at [863, 443] on div "Remove Asset" at bounding box center [851, 437] width 80 height 22
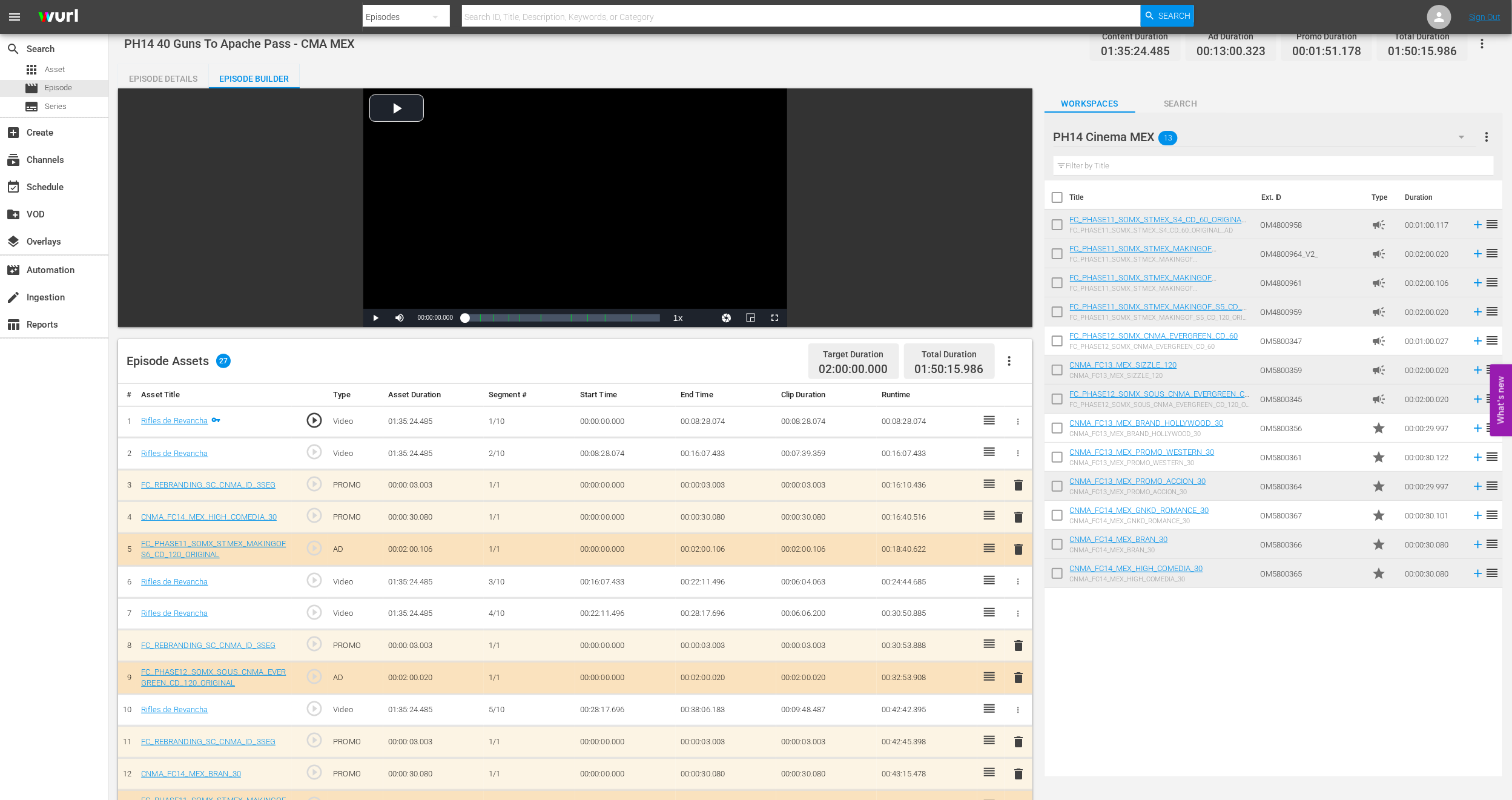
scroll to position [0, 0]
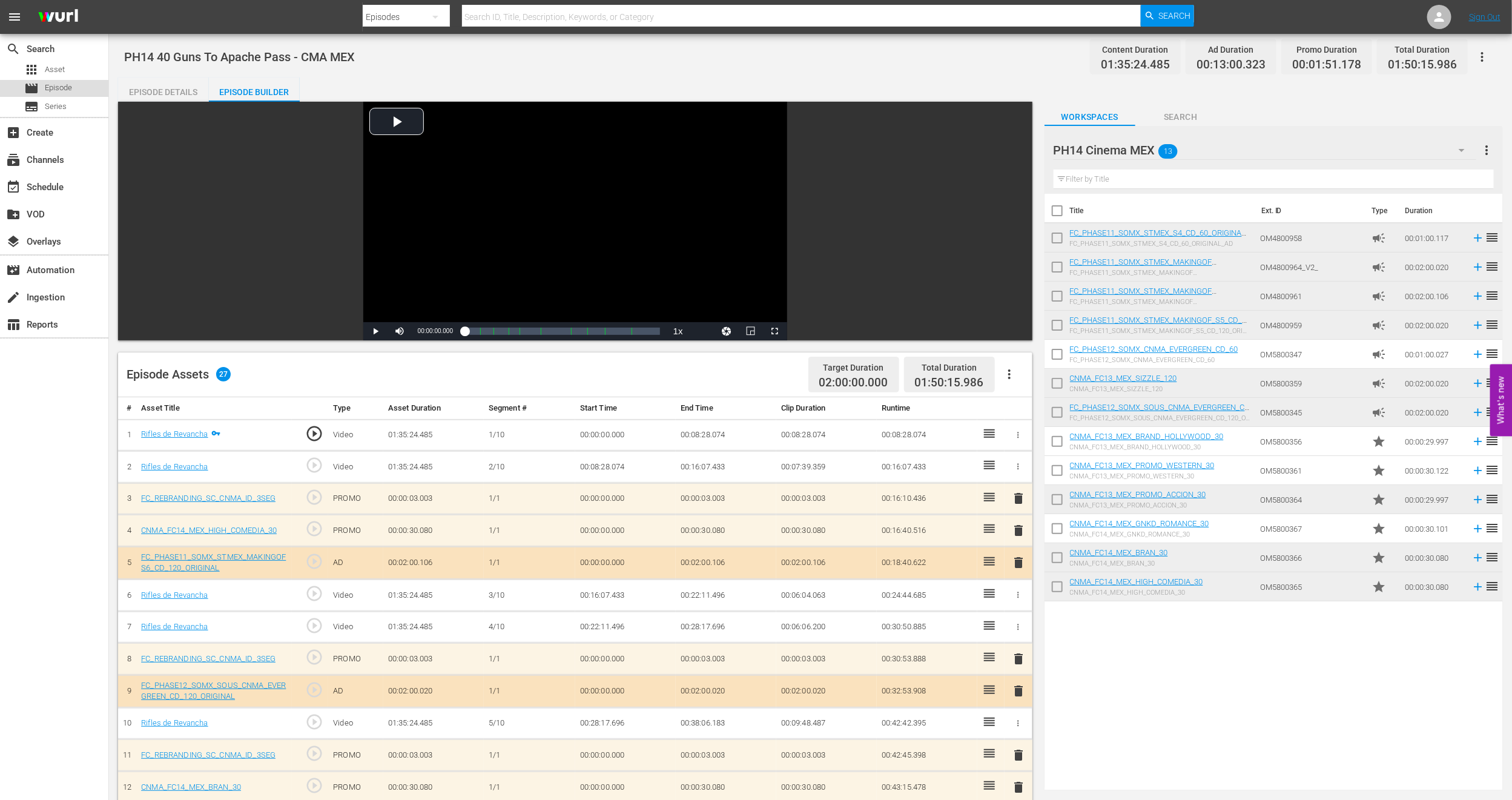
click at [58, 80] on div "movie Episode" at bounding box center [48, 89] width 48 height 17
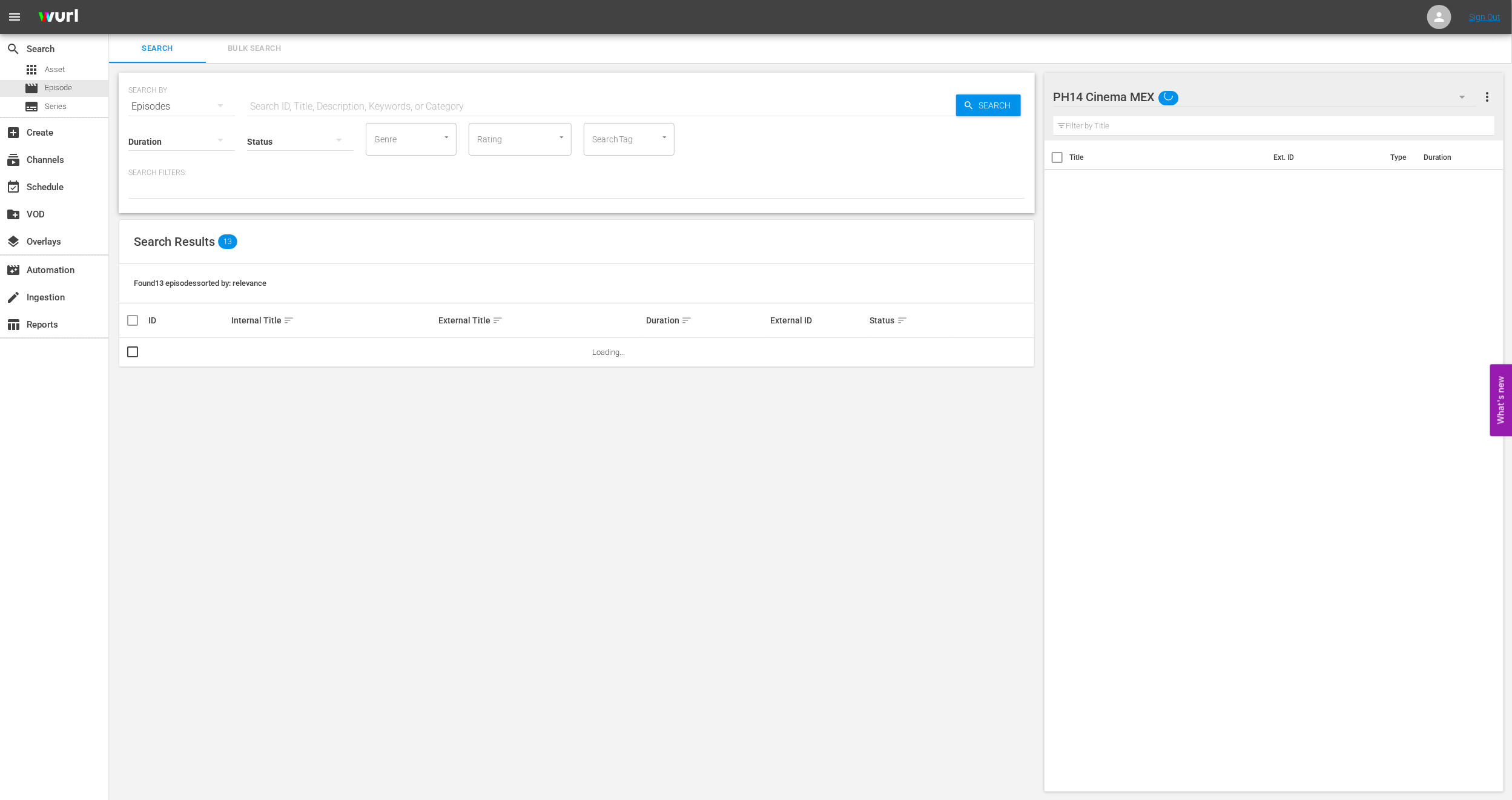
click at [251, 52] on span "Bulk Search" at bounding box center [255, 48] width 82 height 14
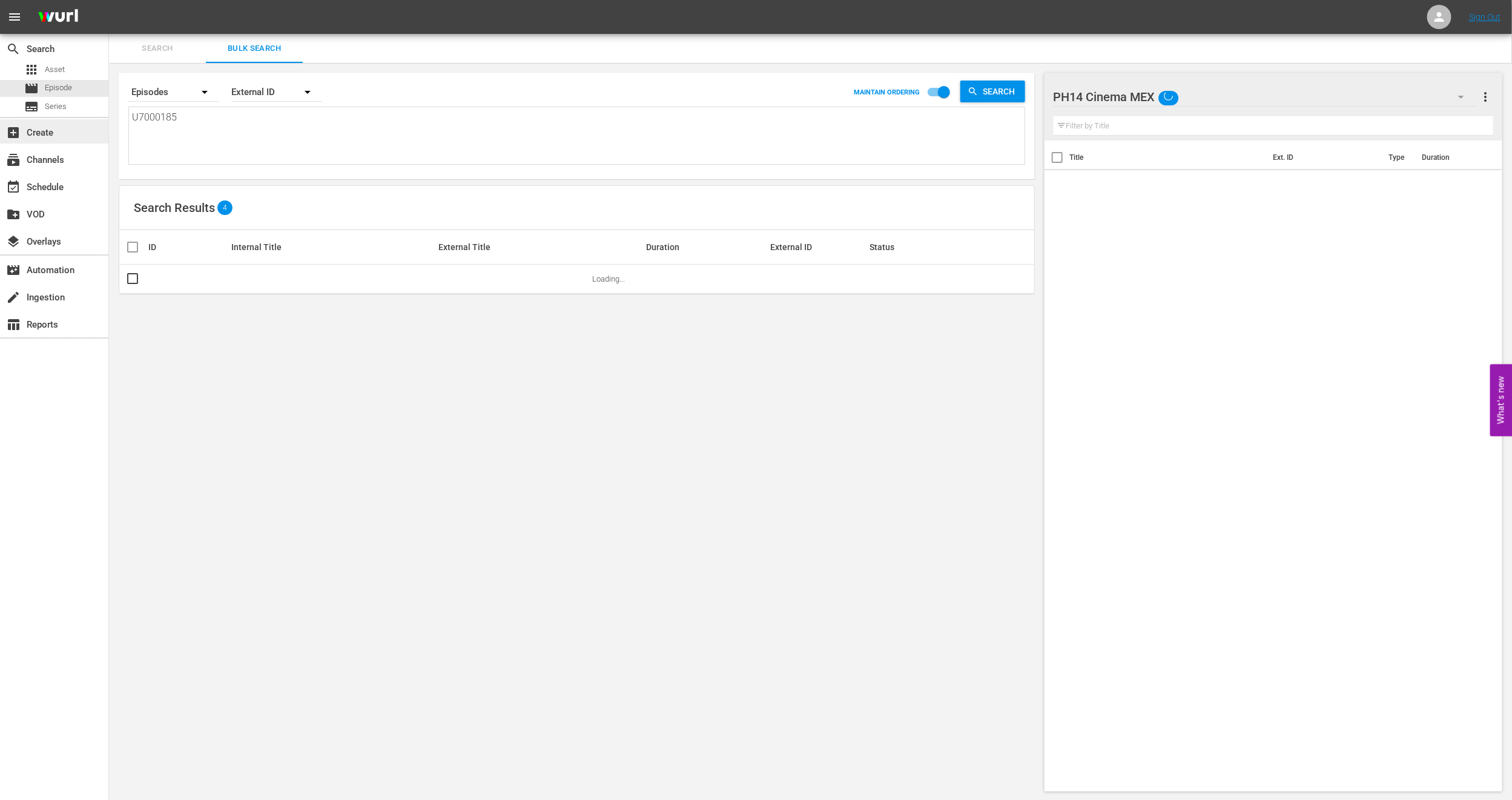
drag, startPoint x: 242, startPoint y: 137, endPoint x: 0, endPoint y: 125, distance: 242.3
click at [109, 0] on div "search Search apps Asset movie Episode subtitles Series add_box Create subscrip…" at bounding box center [810, 0] width 1403 height 0
paste textarea "6000131"
type textarea "U6000131"
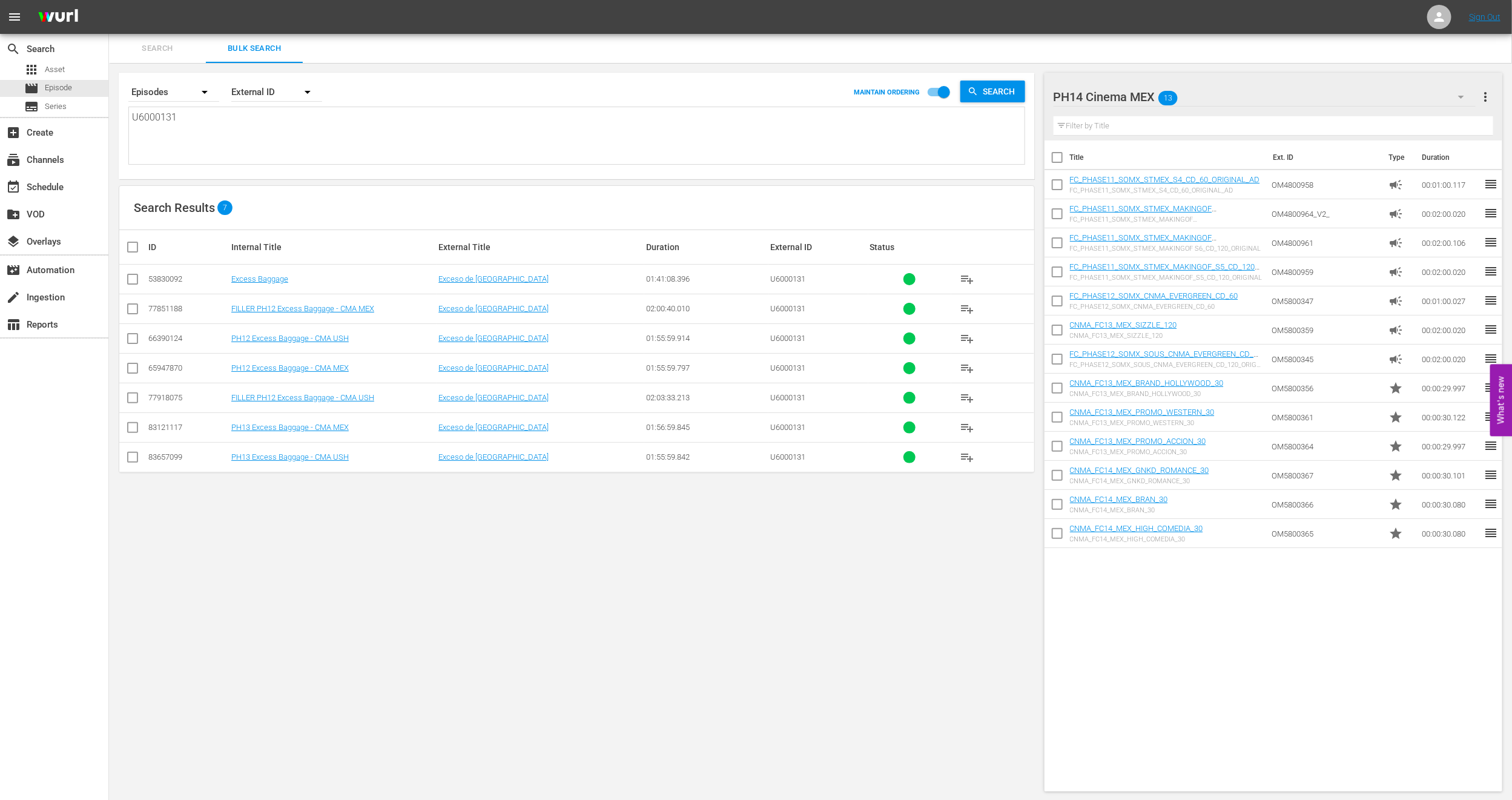
type textarea "U6000131"
click at [135, 312] on input "checkbox" at bounding box center [133, 312] width 15 height 15
checkbox input "true"
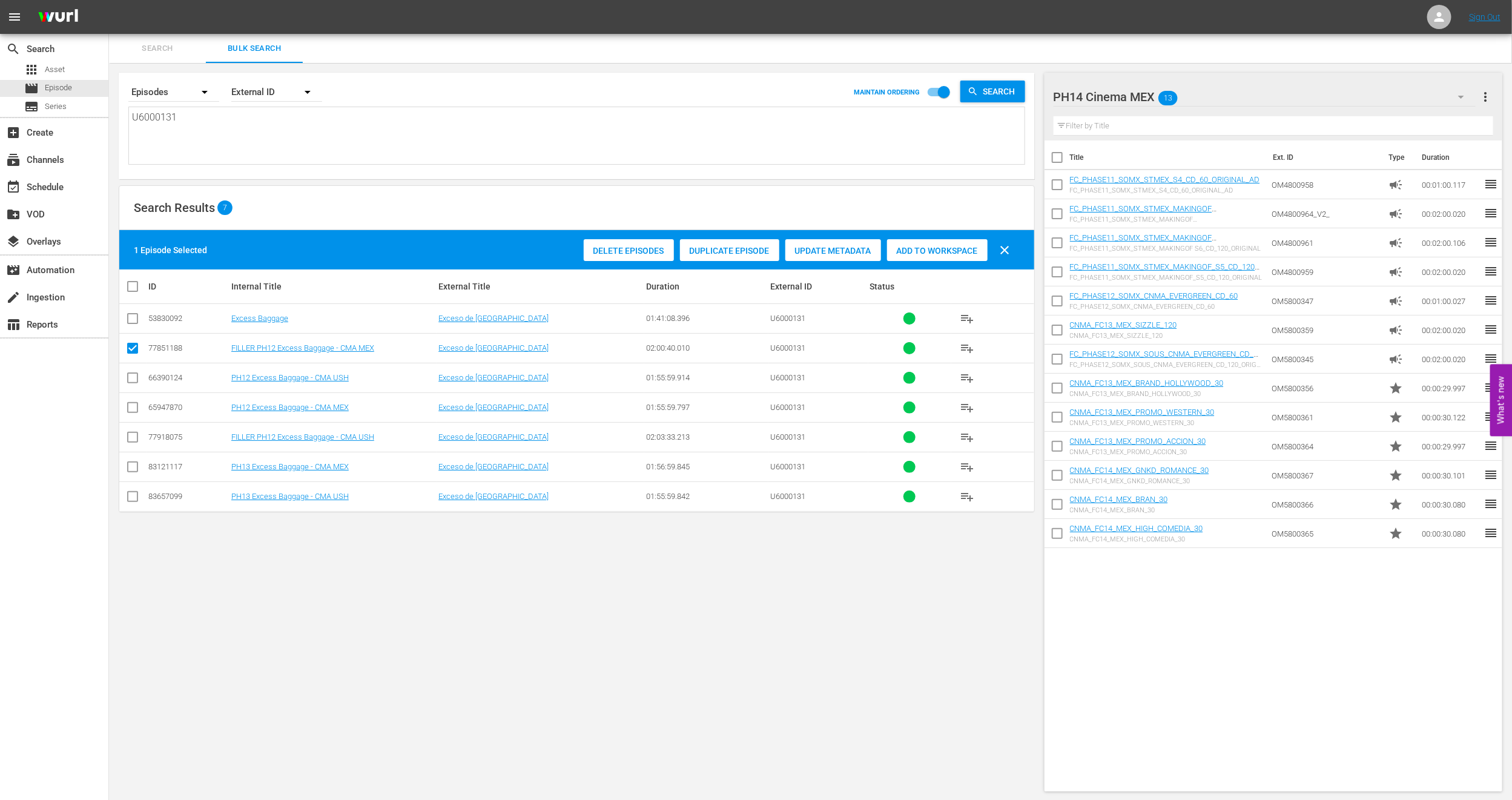
click at [128, 382] on input "checkbox" at bounding box center [133, 380] width 15 height 15
checkbox input "true"
click at [130, 439] on input "checkbox" at bounding box center [133, 439] width 15 height 15
checkbox input "true"
click at [133, 471] on input "checkbox" at bounding box center [133, 469] width 15 height 15
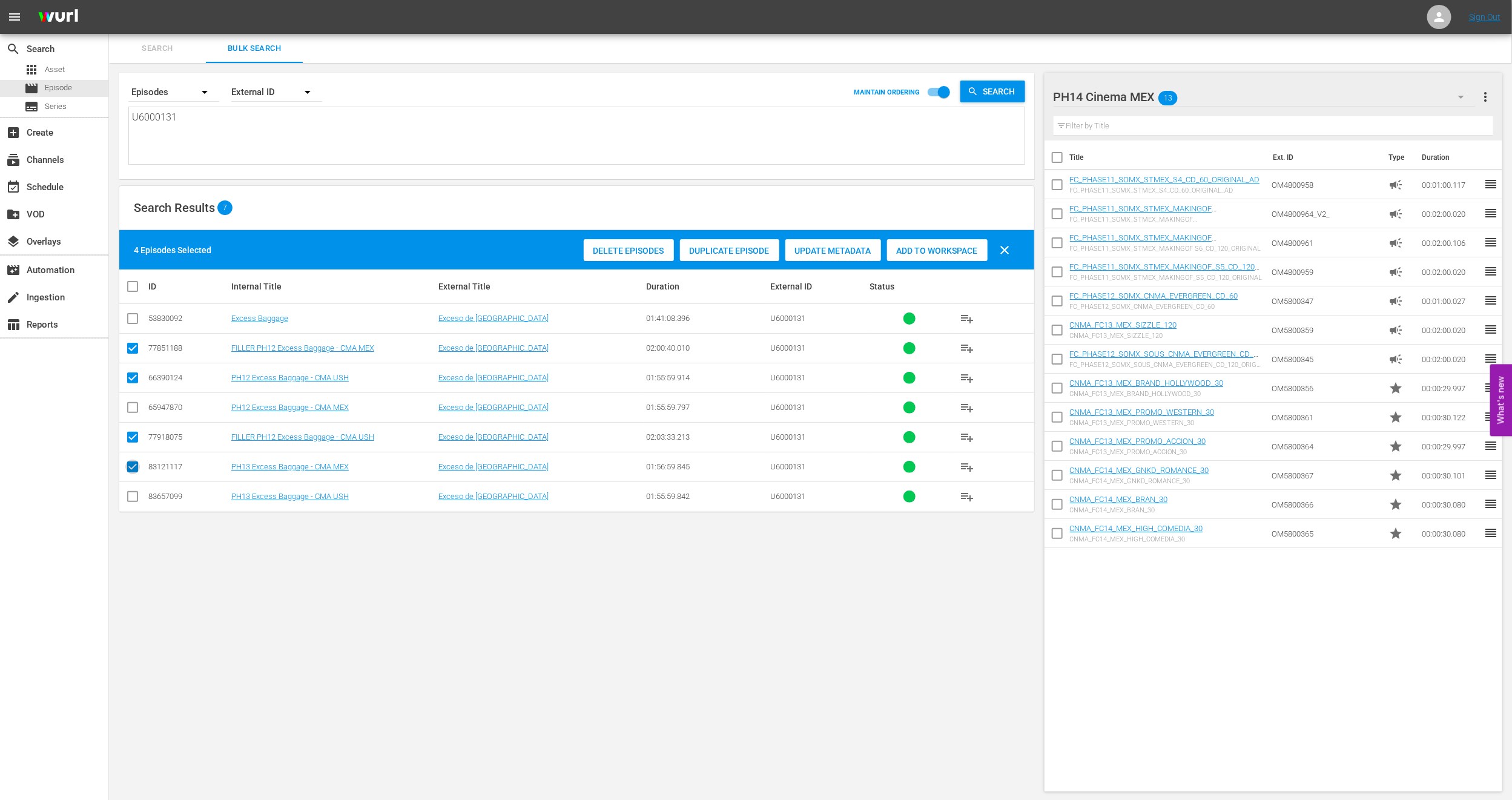
click at [133, 471] on input "checkbox" at bounding box center [133, 469] width 15 height 15
checkbox input "false"
click at [128, 506] on input "checkbox" at bounding box center [133, 499] width 15 height 15
checkbox input "true"
click at [139, 414] on input "checkbox" at bounding box center [133, 410] width 15 height 15
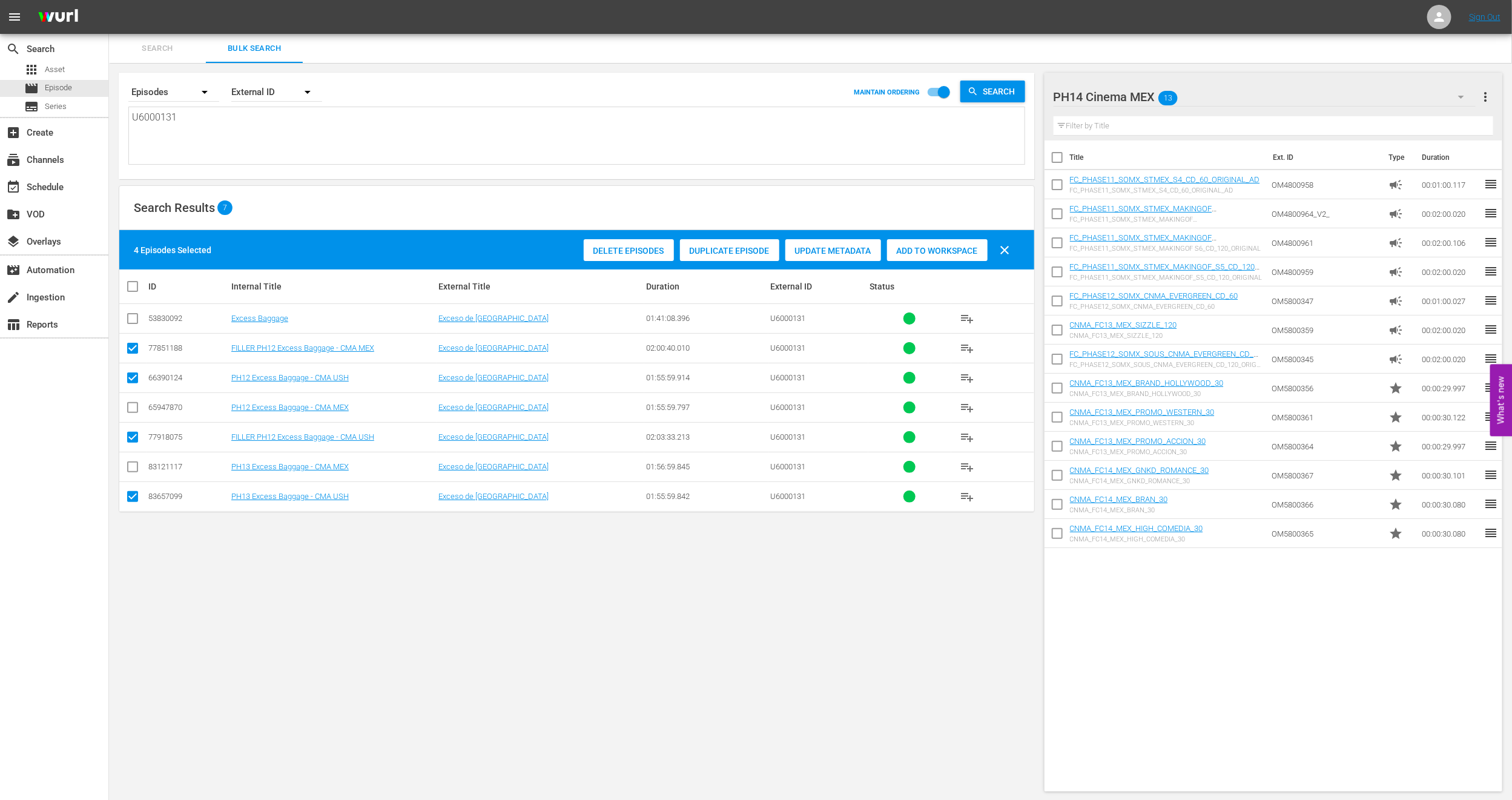
checkbox input "true"
click at [635, 258] on div "Delete Episodes" at bounding box center [629, 251] width 90 height 23
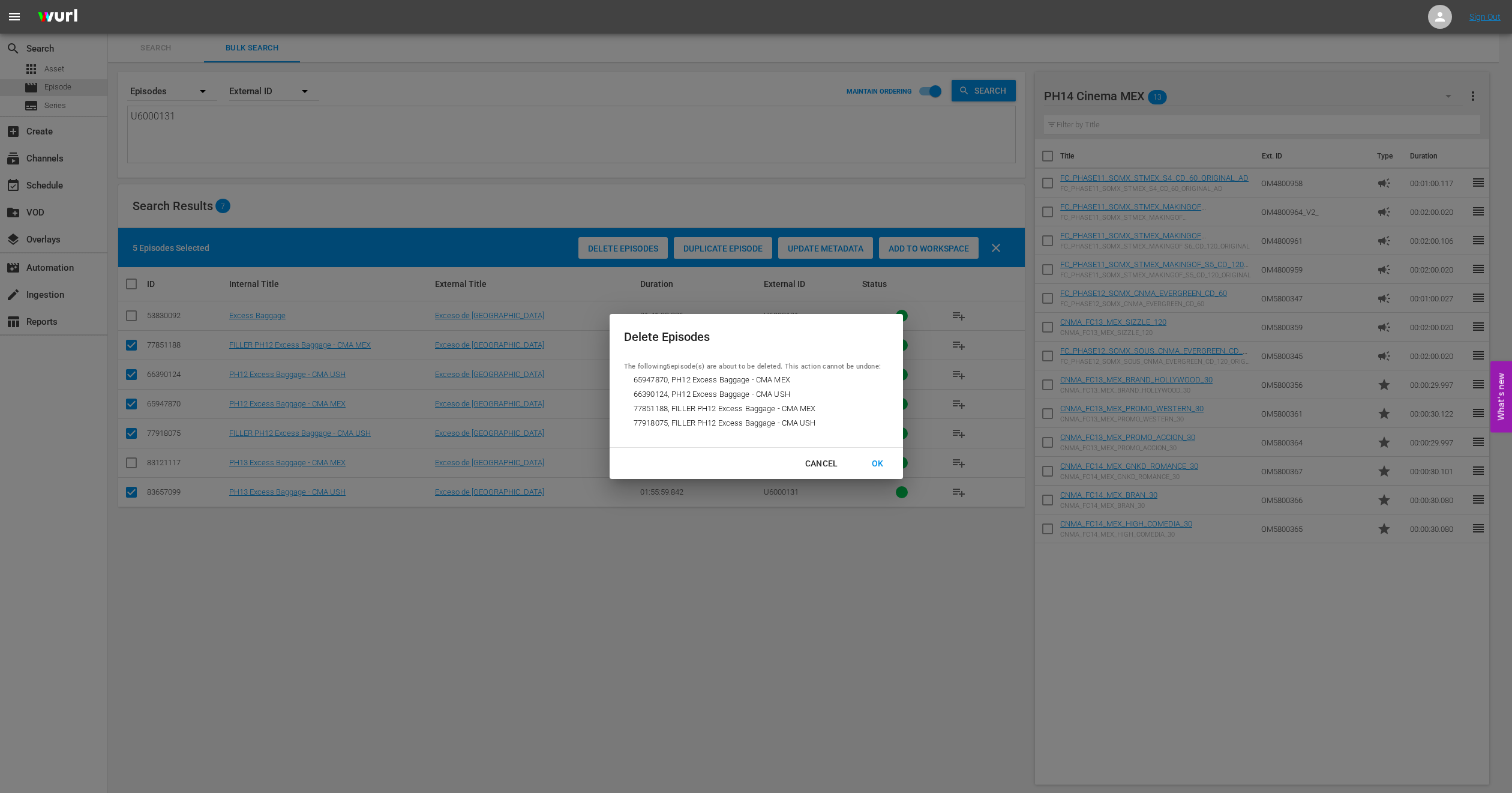
click at [875, 468] on div "OK" at bounding box center [878, 463] width 32 height 15
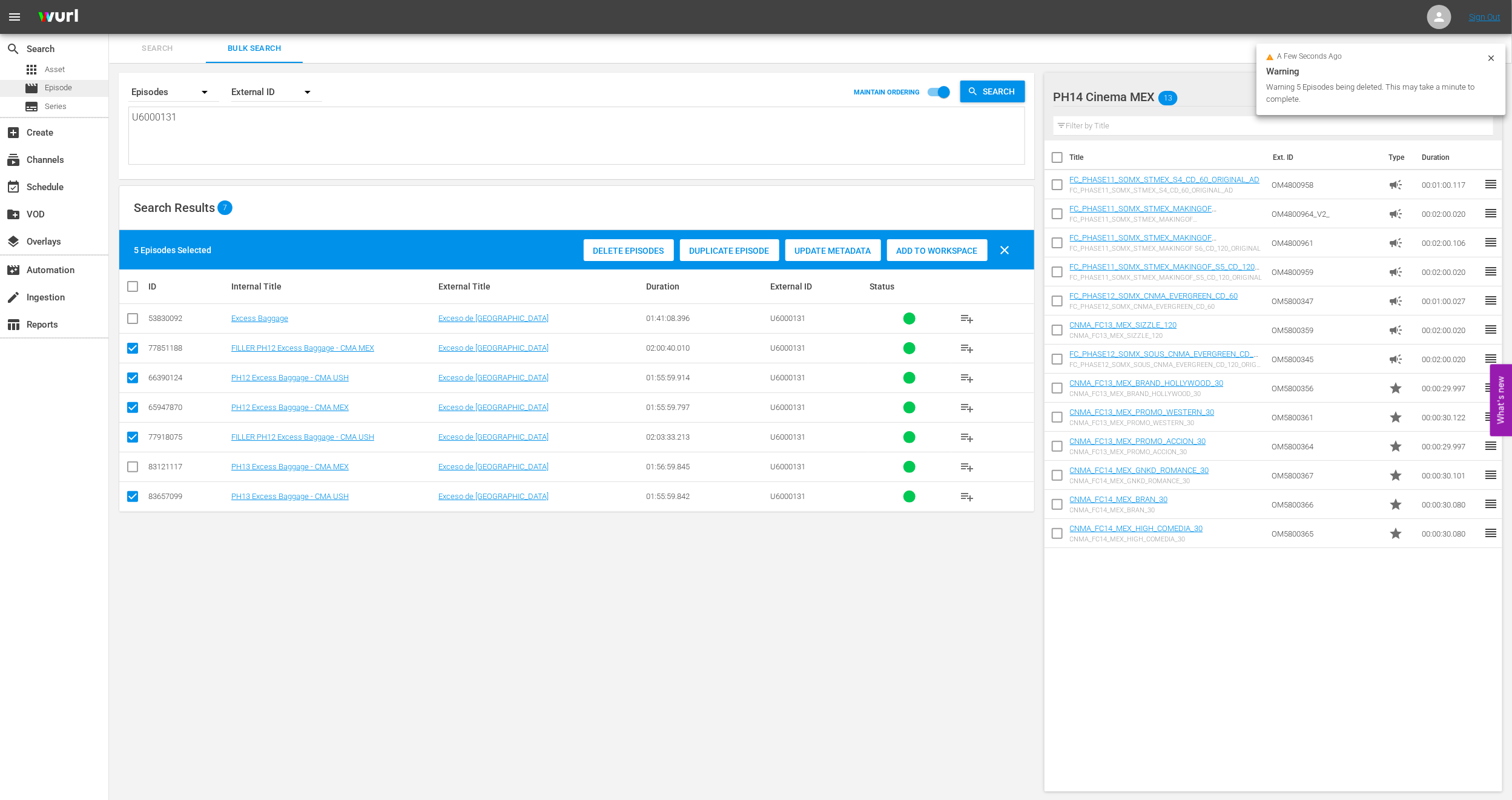
click at [72, 84] on span "Episode" at bounding box center [58, 87] width 27 height 12
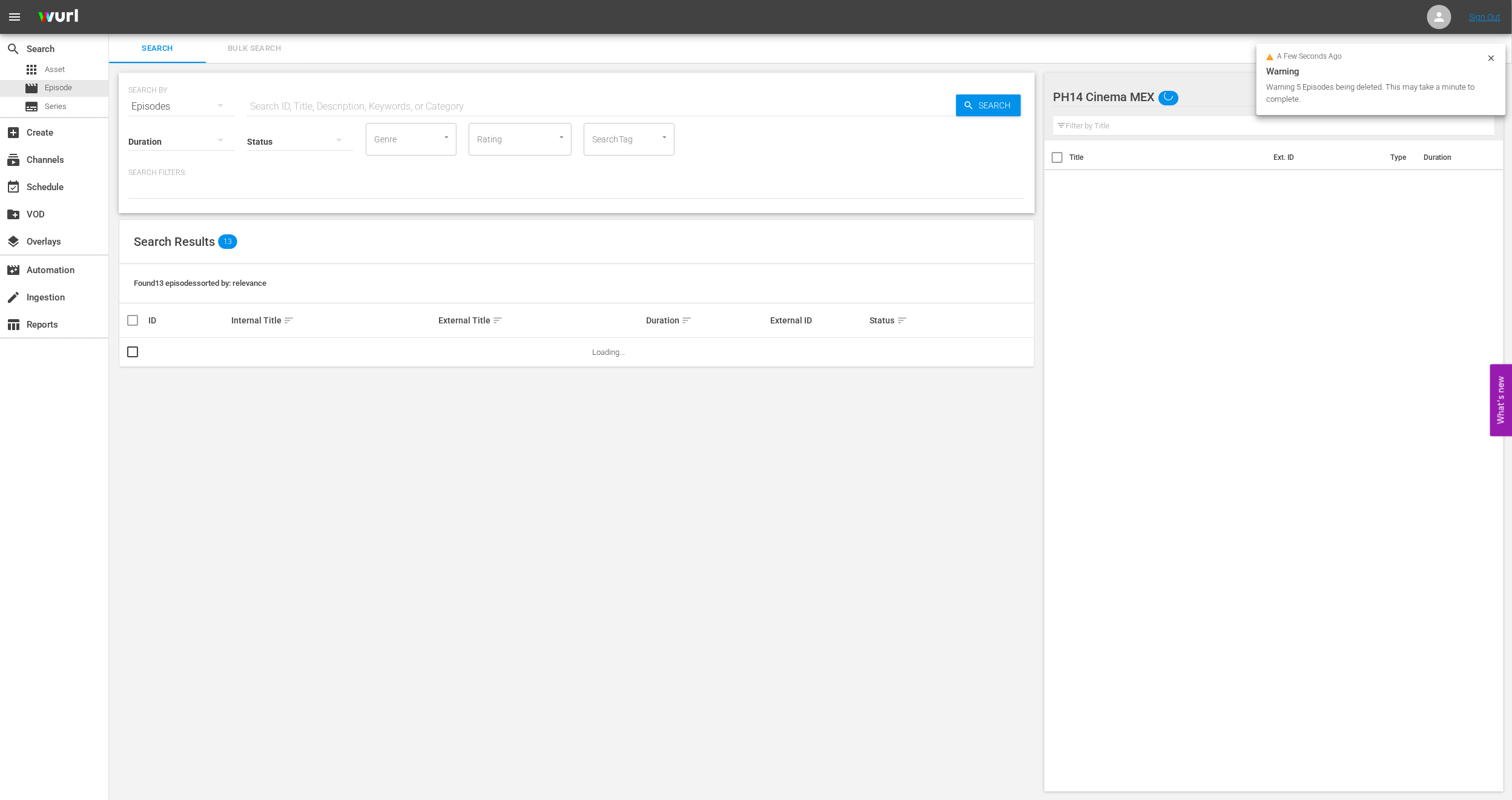
click at [236, 52] on span "Bulk Search" at bounding box center [255, 48] width 82 height 14
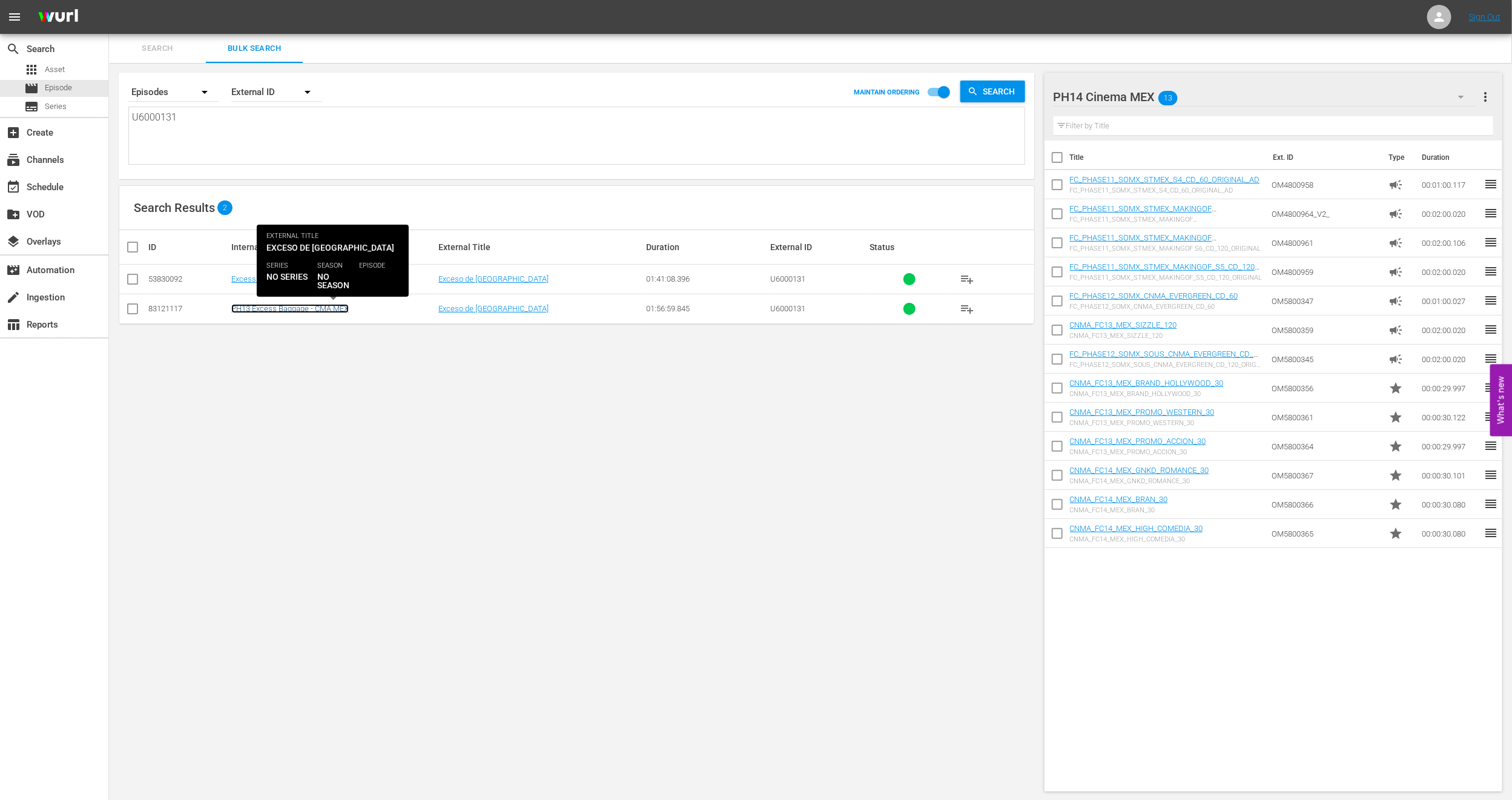
click at [292, 306] on link "PH13 Excess Baggage - CMA MEX" at bounding box center [290, 309] width 117 height 9
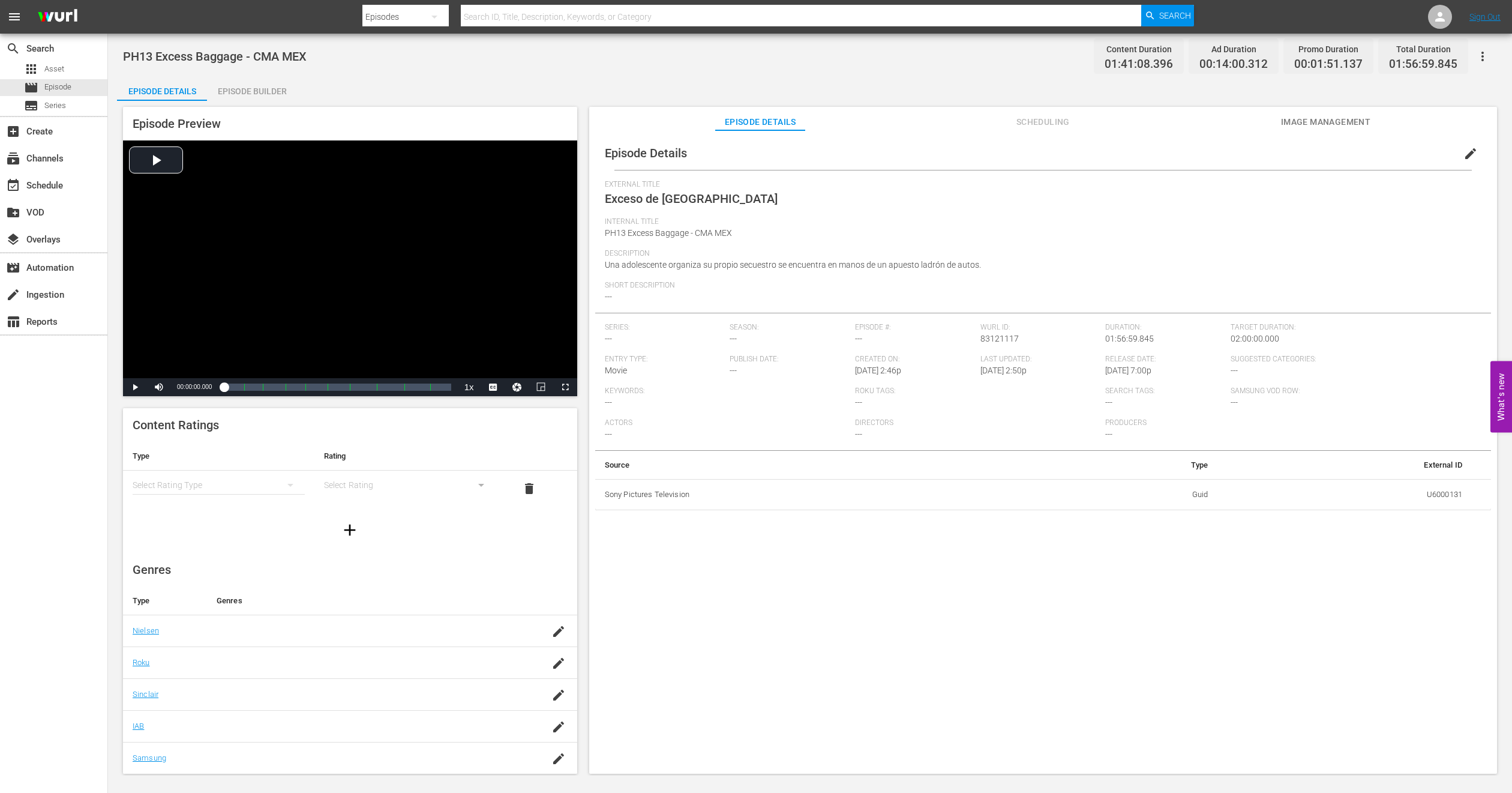
click at [1068, 121] on span "Scheduling" at bounding box center [1042, 122] width 90 height 15
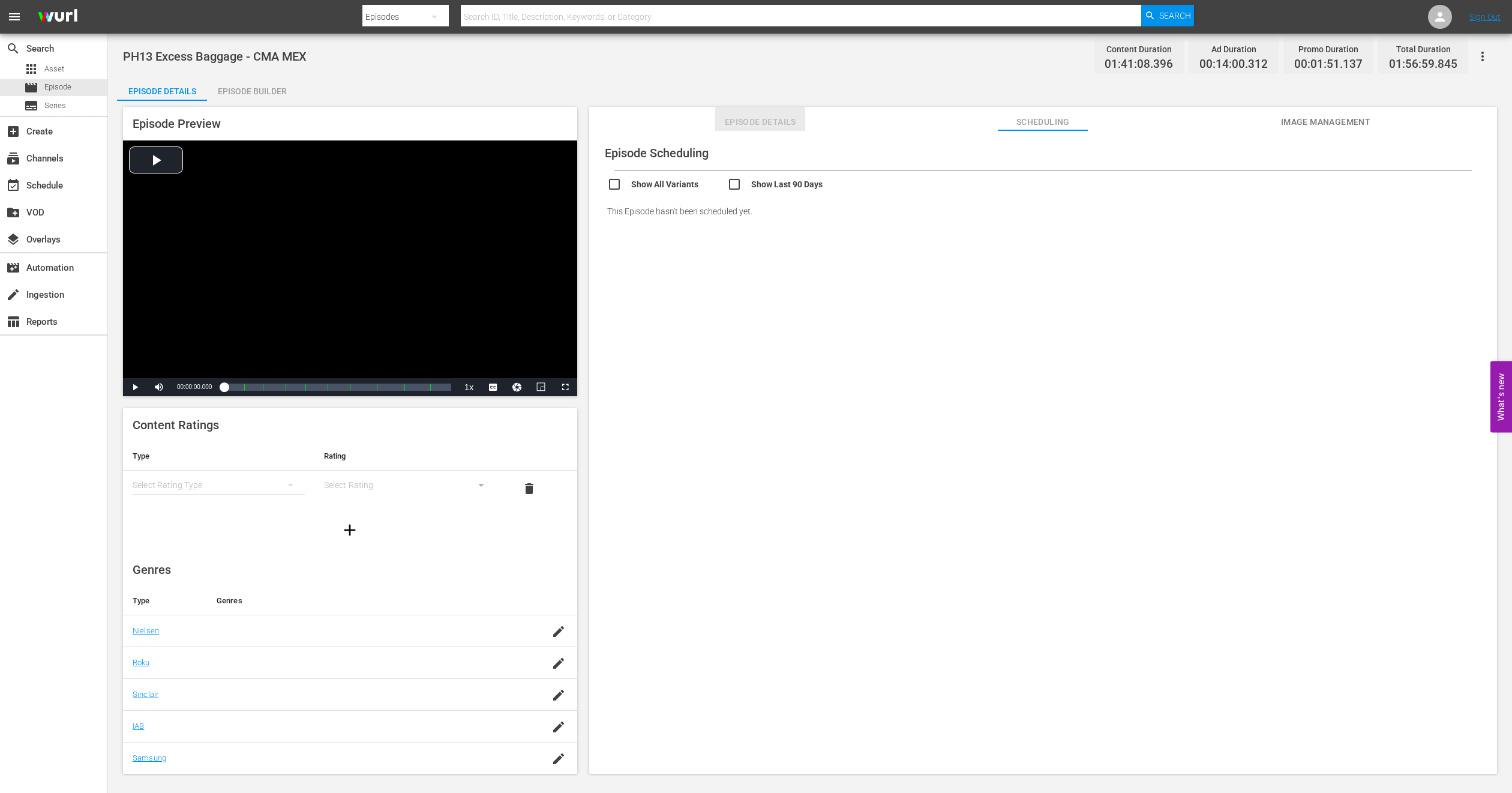
click at [744, 119] on span "Episode Details" at bounding box center [760, 122] width 90 height 15
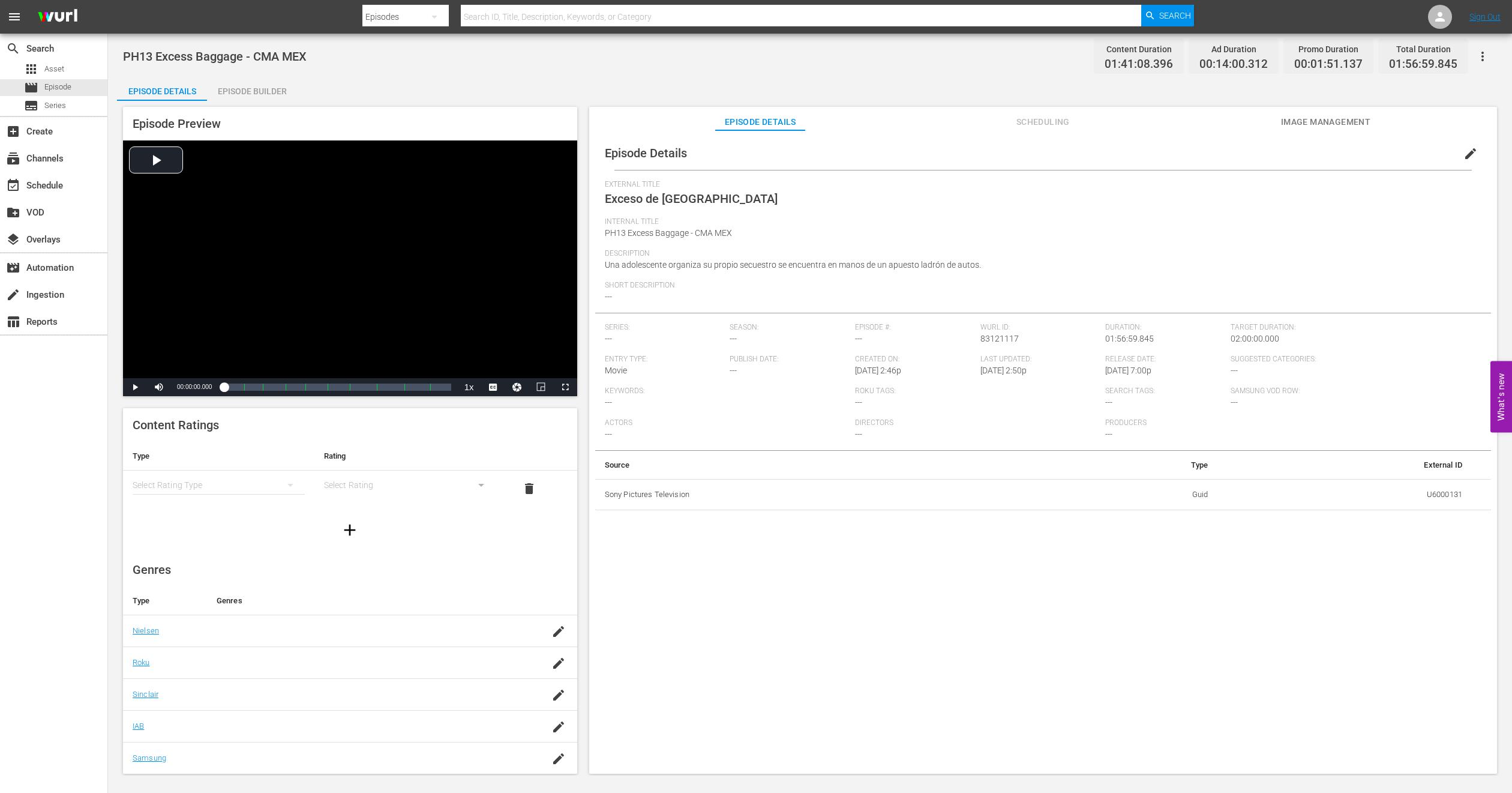
click at [1463, 157] on span "edit" at bounding box center [1471, 154] width 14 height 14
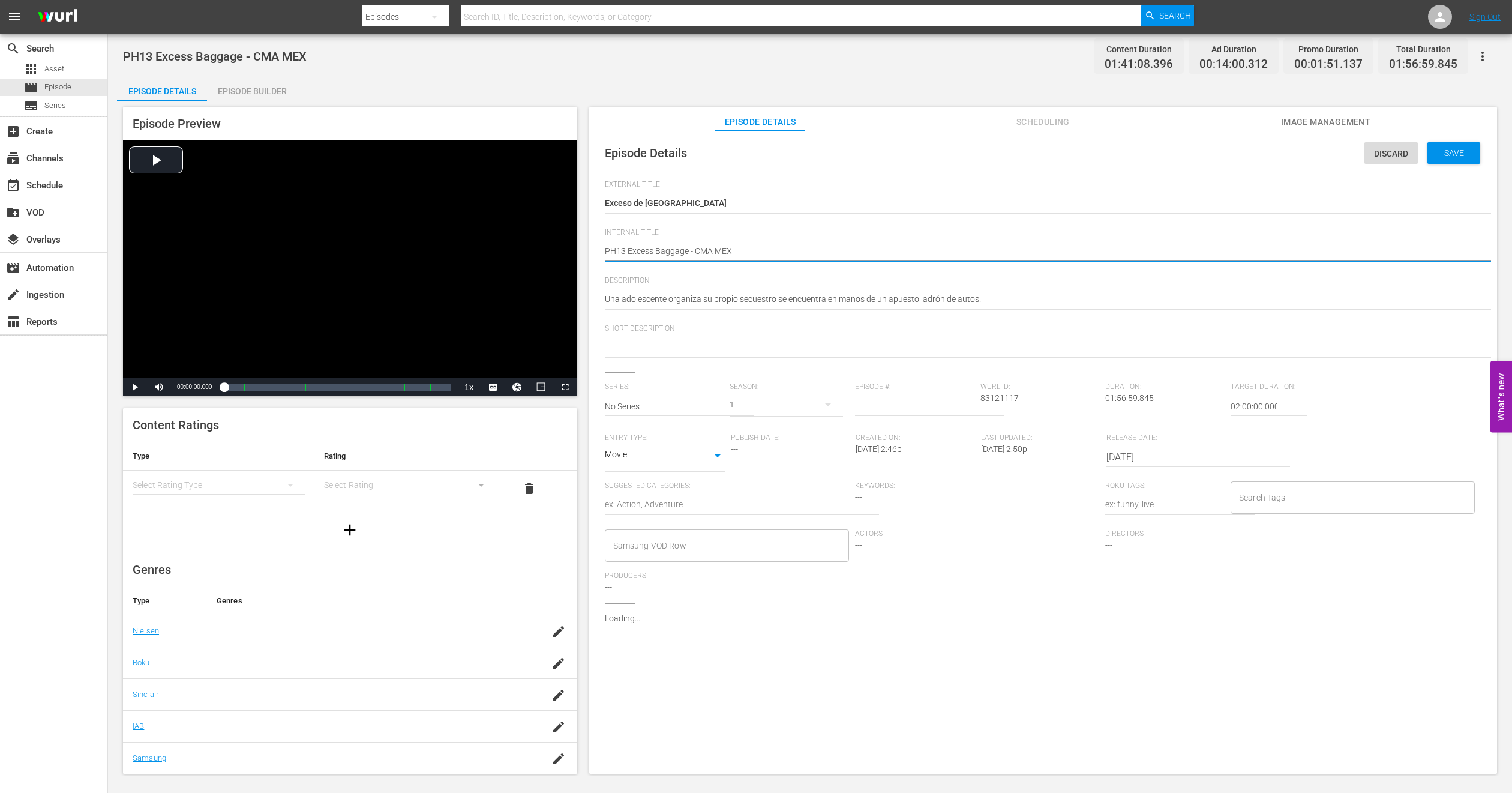
type textarea "PH1 Excess Baggage - CMA MEX"
type textarea "PH14 Excess Baggage - CMA MEX"
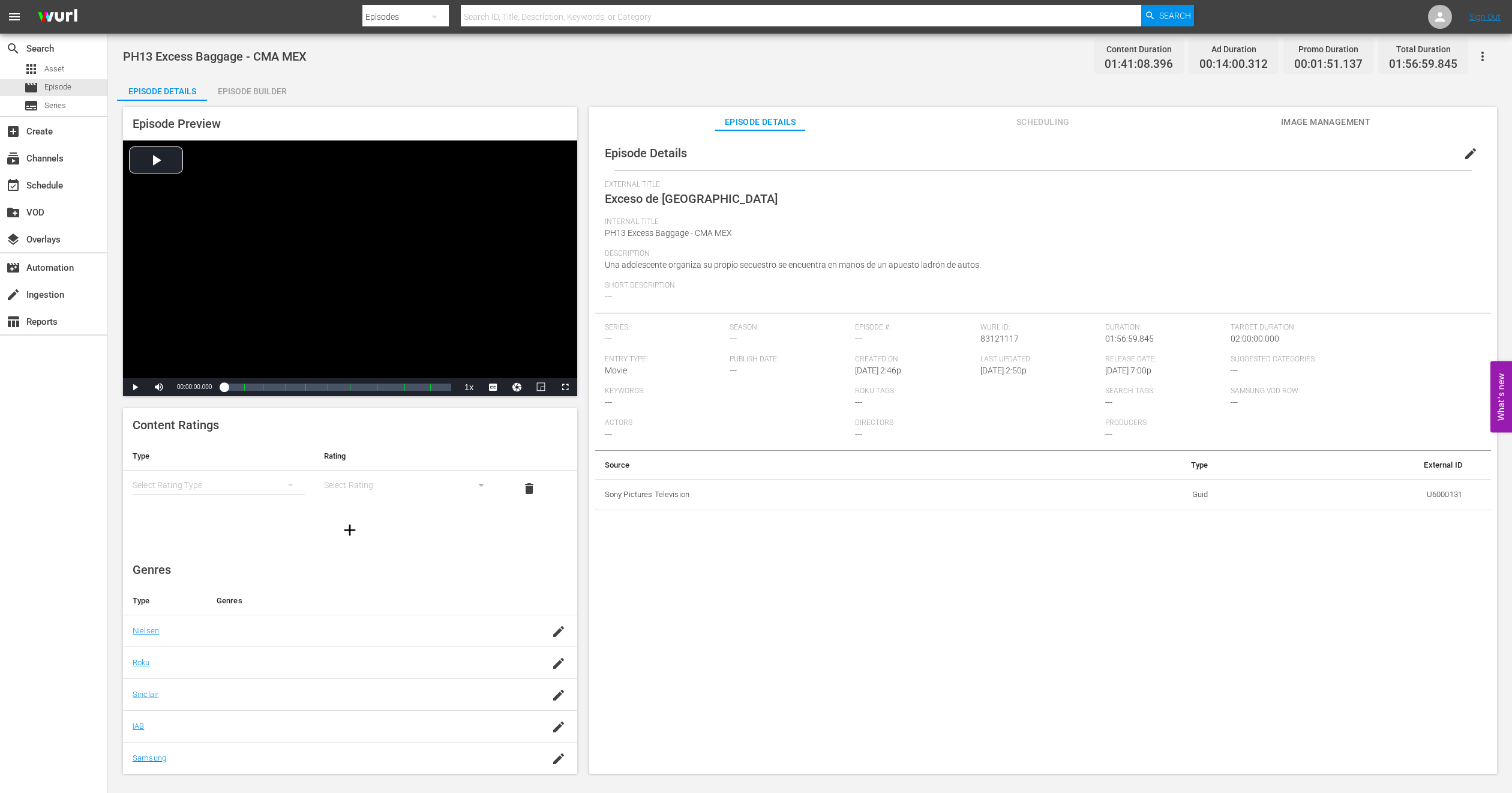
click at [261, 91] on div "Episode Builder" at bounding box center [252, 91] width 90 height 29
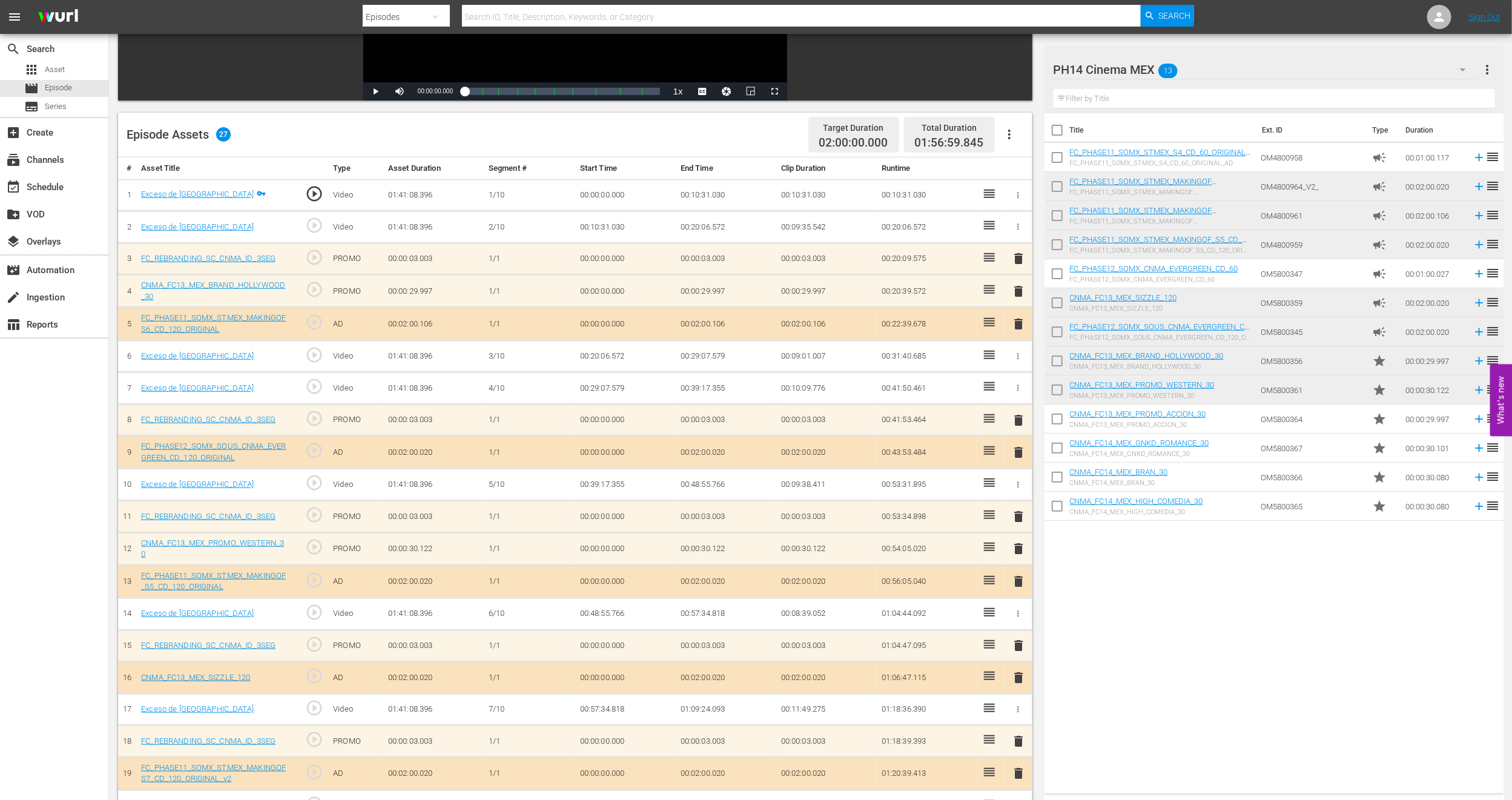
scroll to position [272, 0]
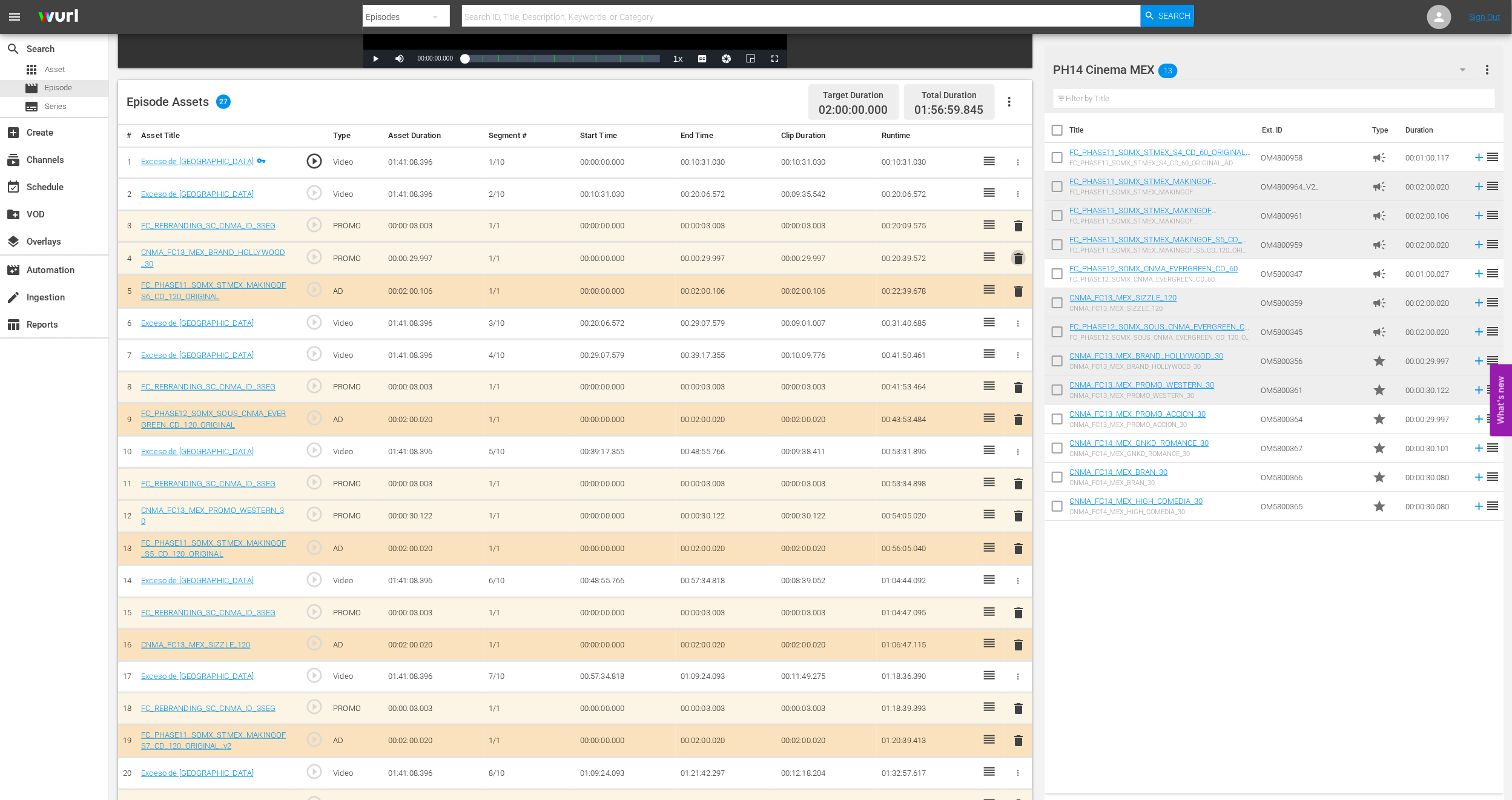
click at [1018, 260] on span "delete" at bounding box center [1019, 258] width 15 height 15
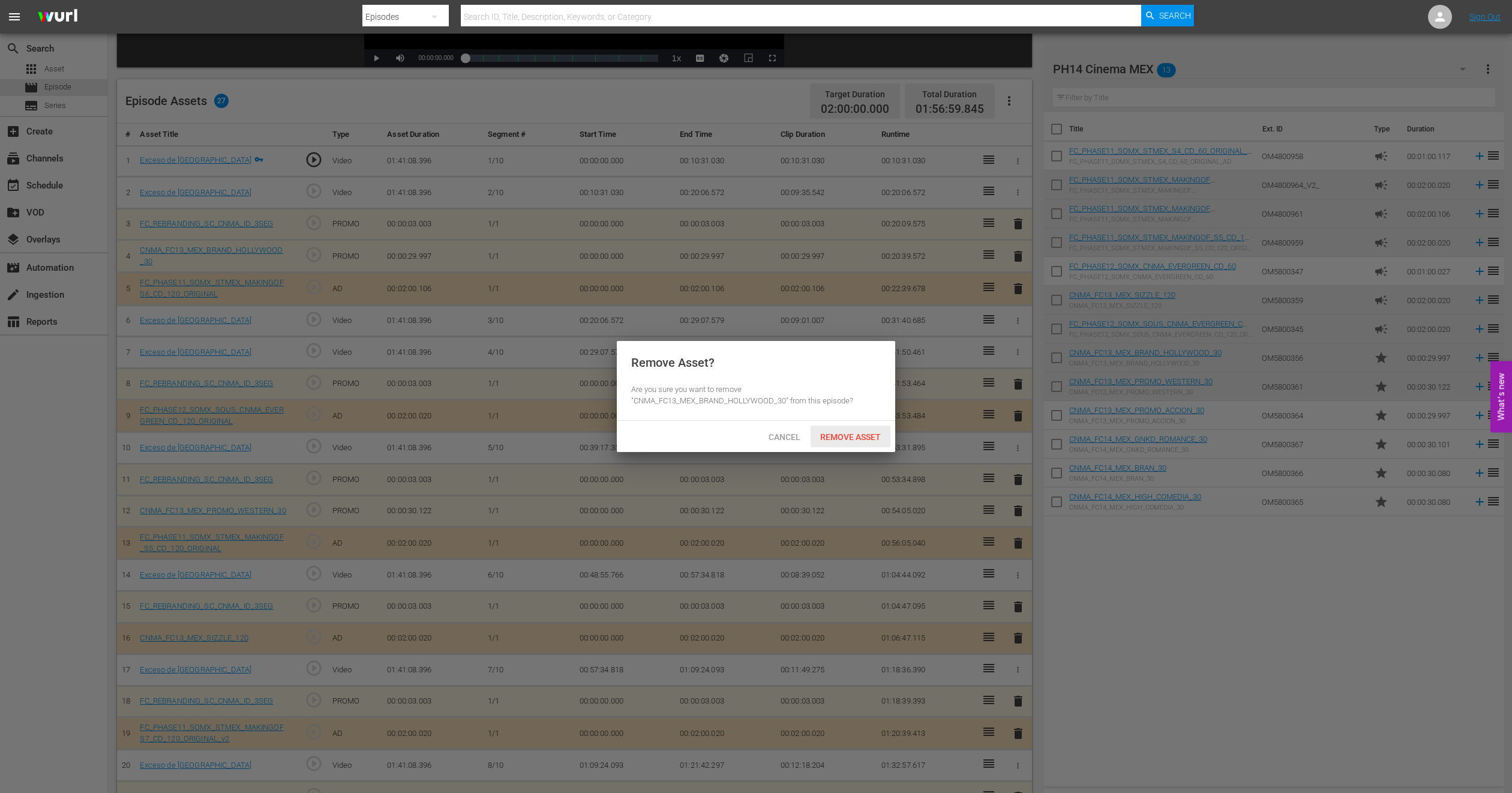
click at [866, 438] on span "Remove Asset" at bounding box center [851, 437] width 80 height 10
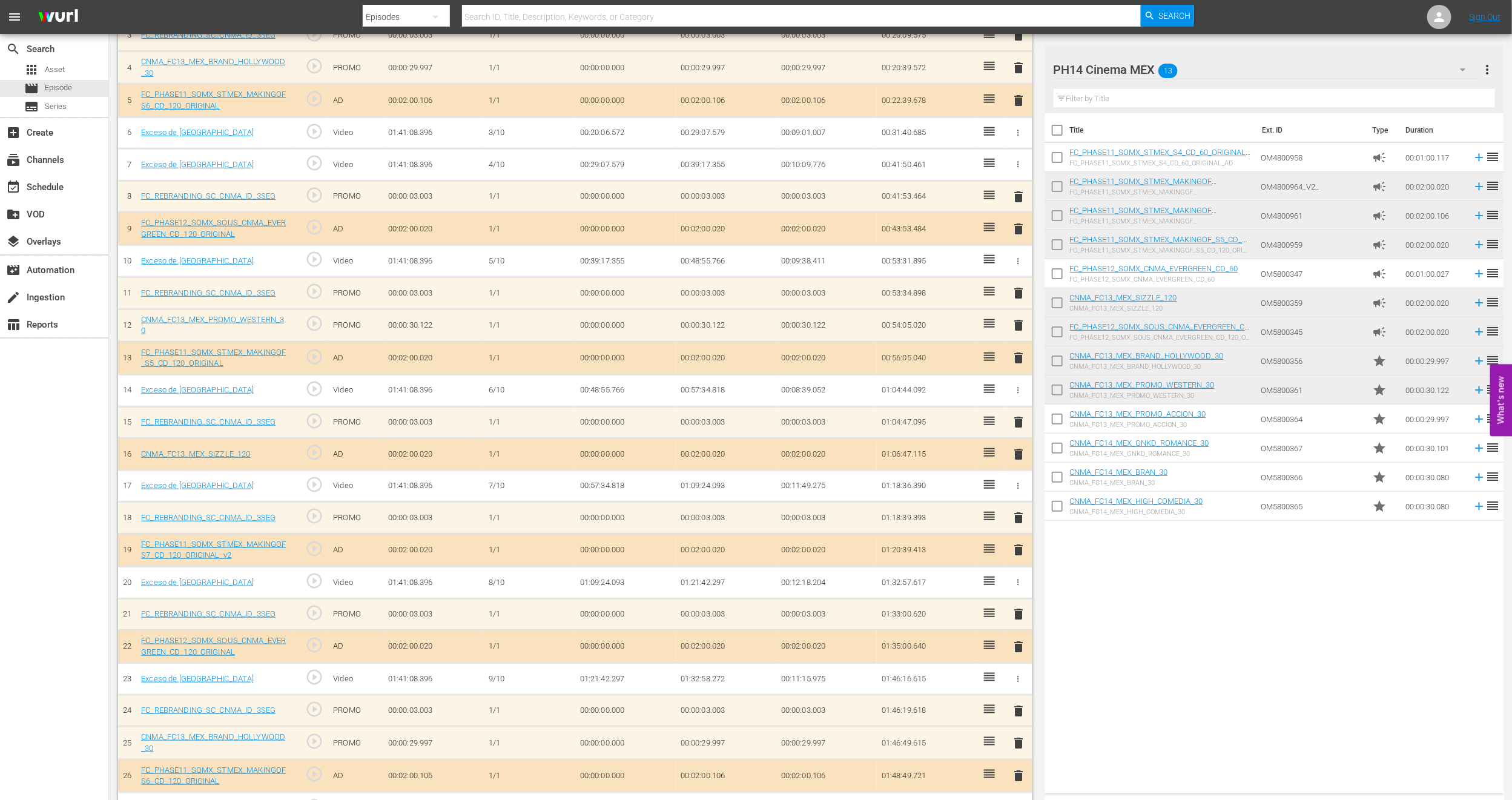
scroll to position [500, 0]
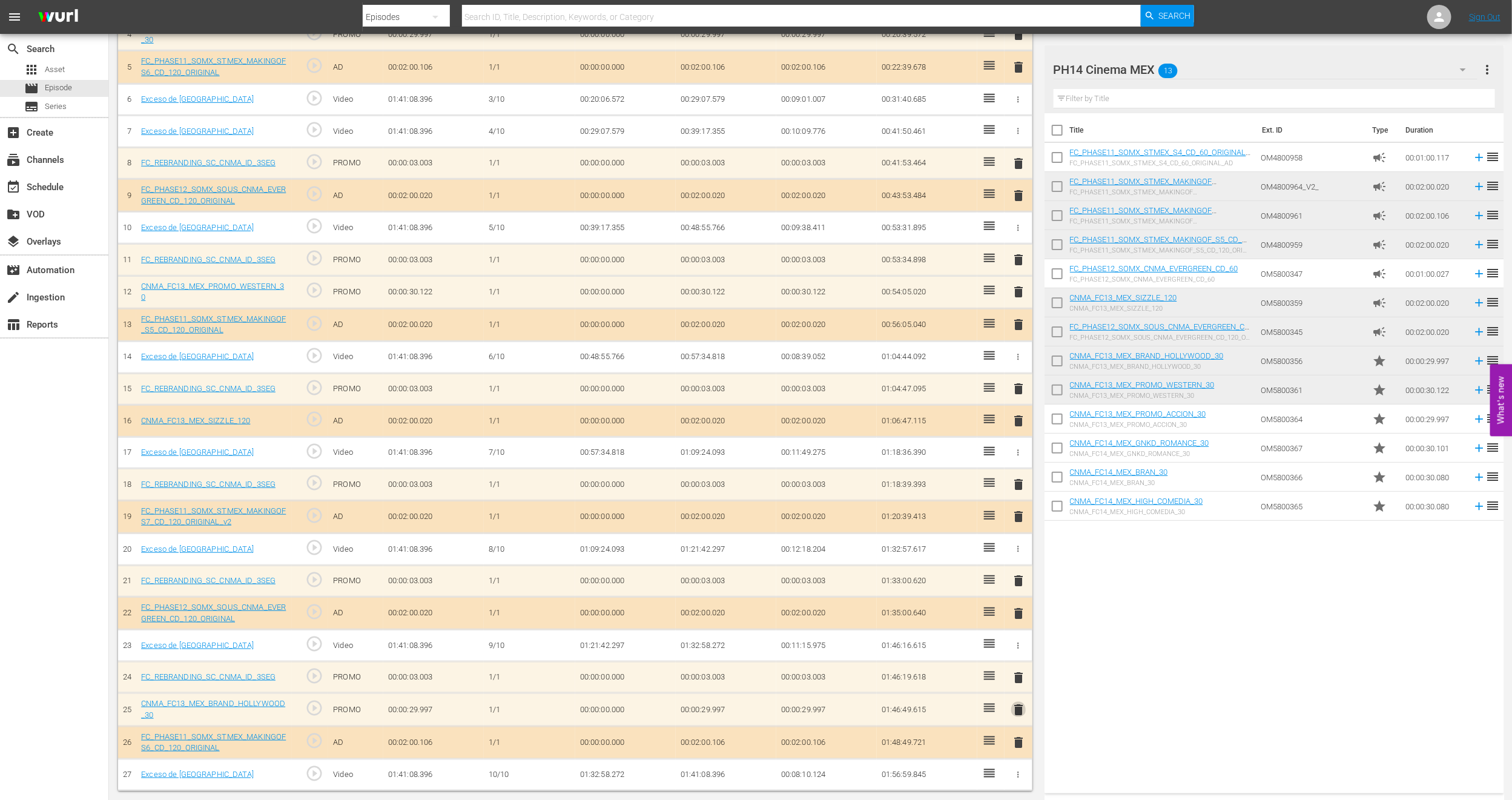
click at [1018, 707] on span "delete" at bounding box center [1019, 710] width 15 height 15
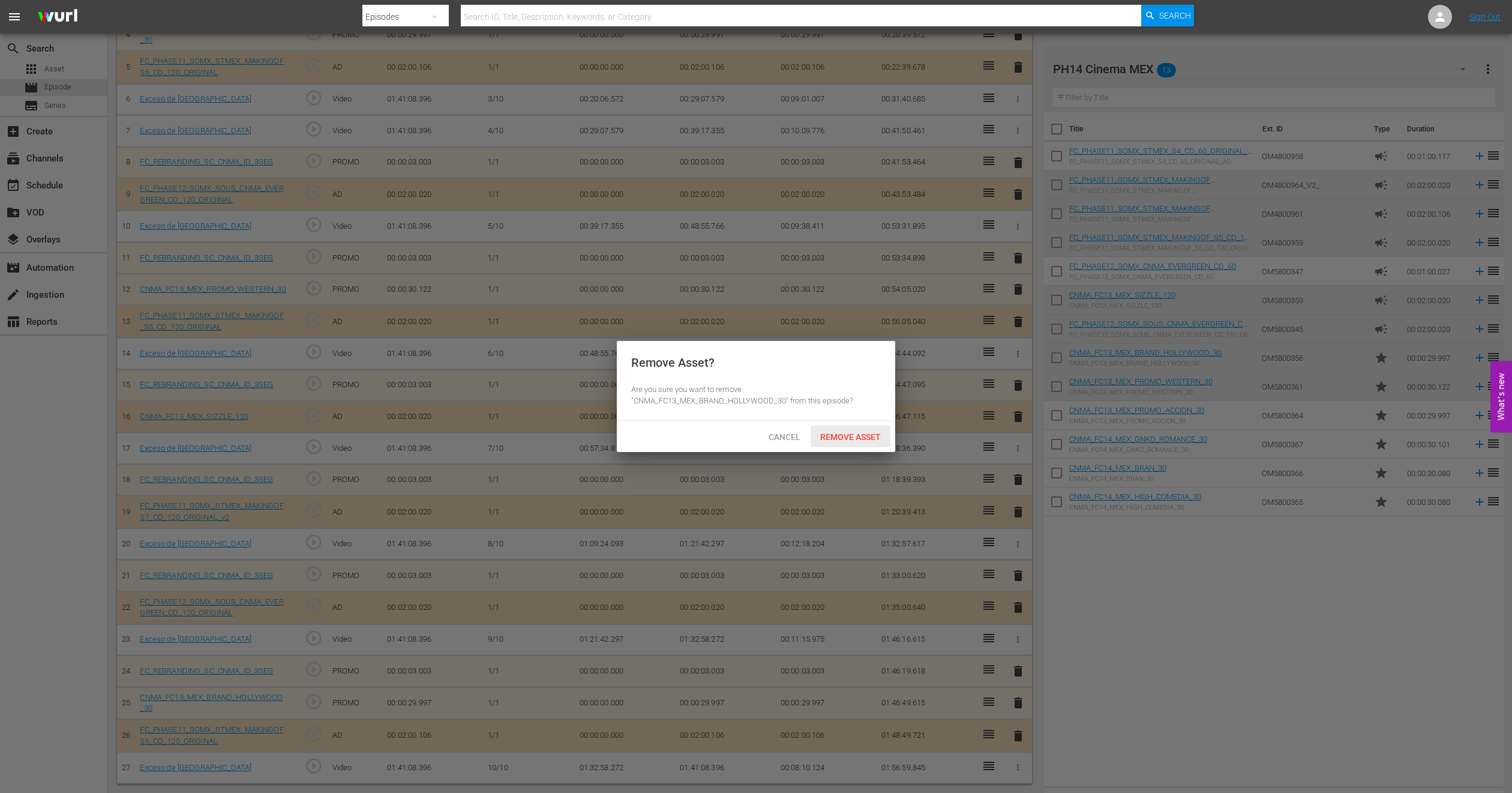
click at [856, 435] on span "Remove Asset" at bounding box center [851, 437] width 80 height 10
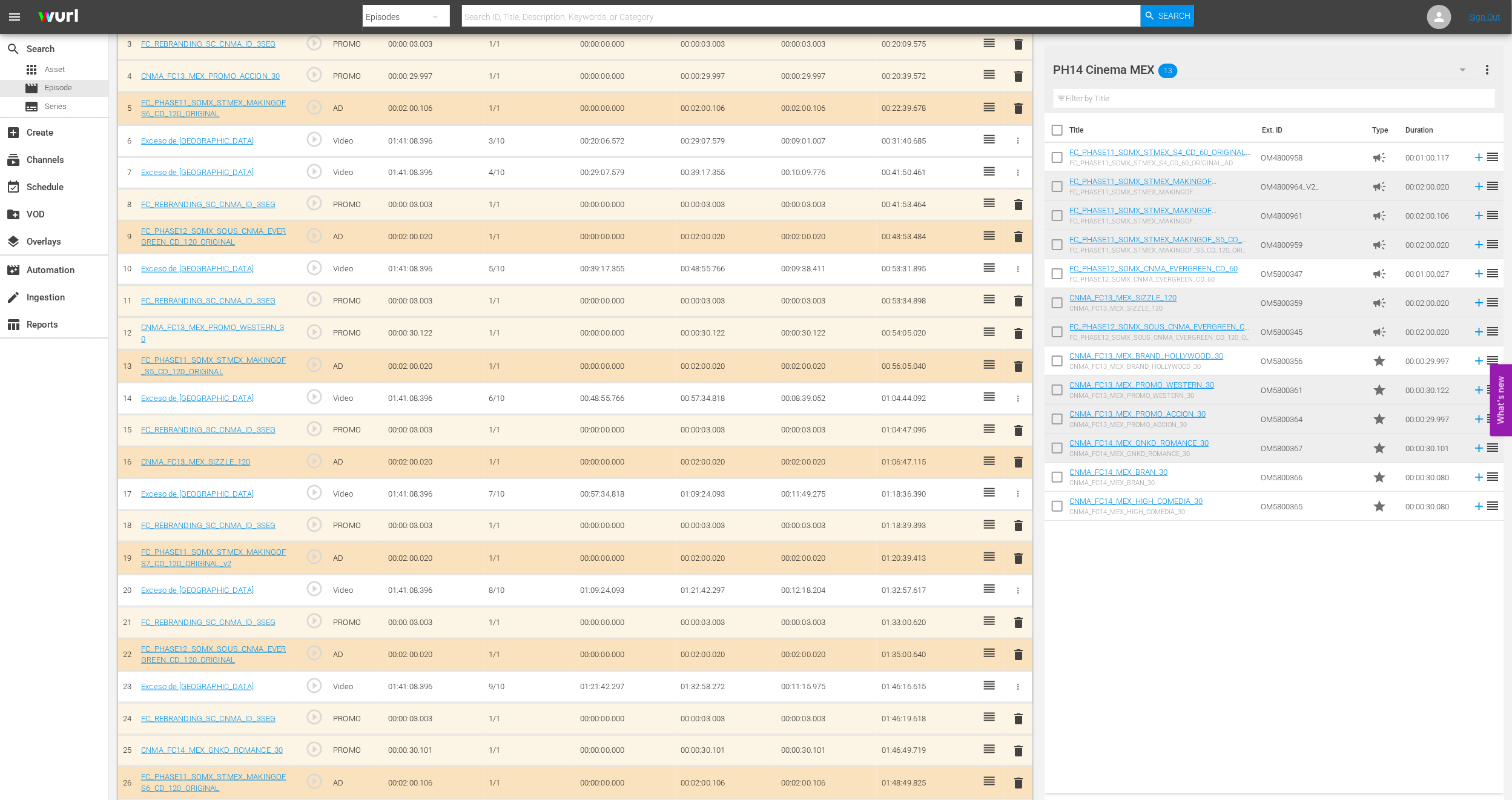
scroll to position [0, 0]
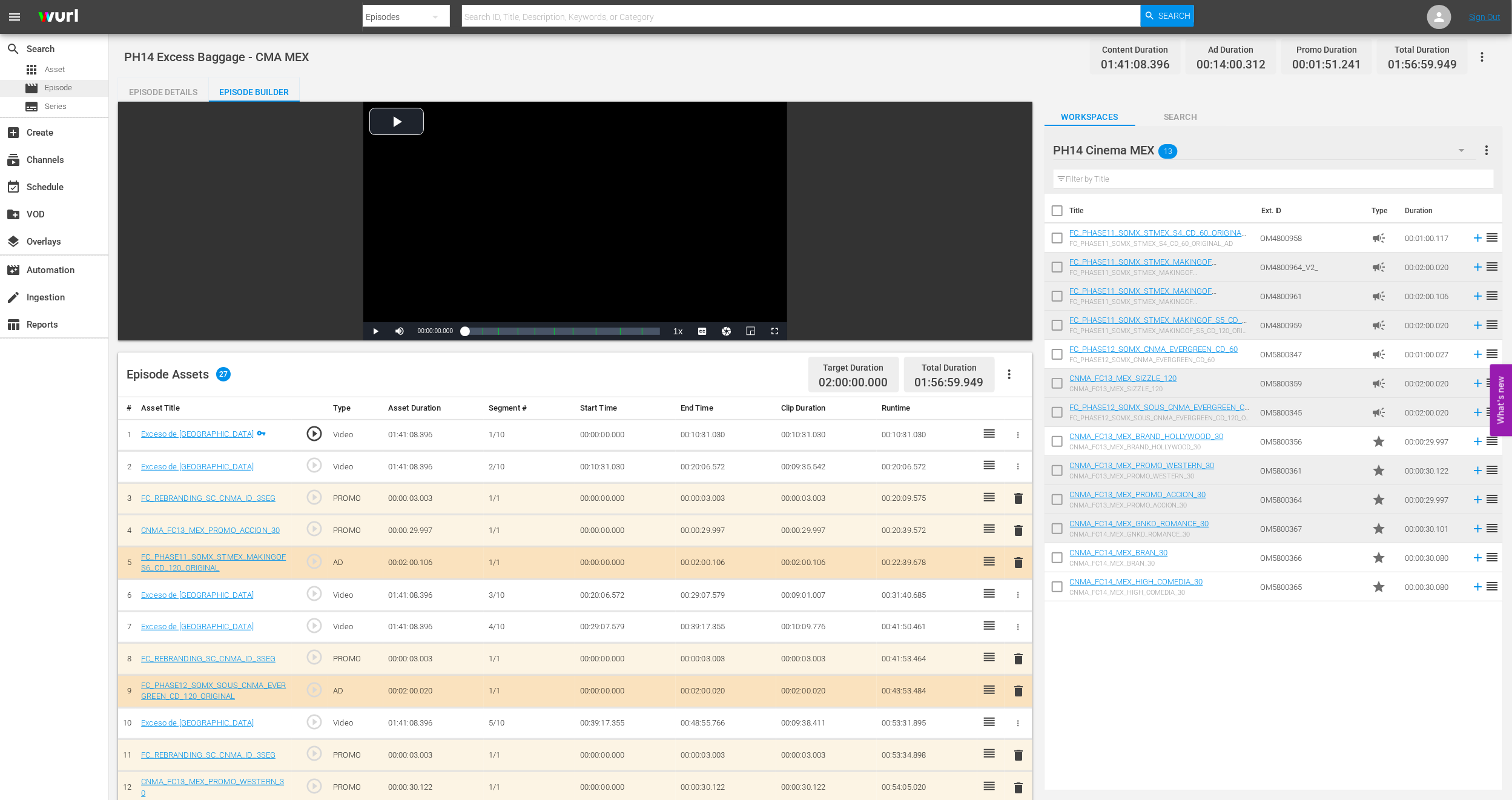
click at [40, 93] on div "movie Episode" at bounding box center [48, 89] width 48 height 17
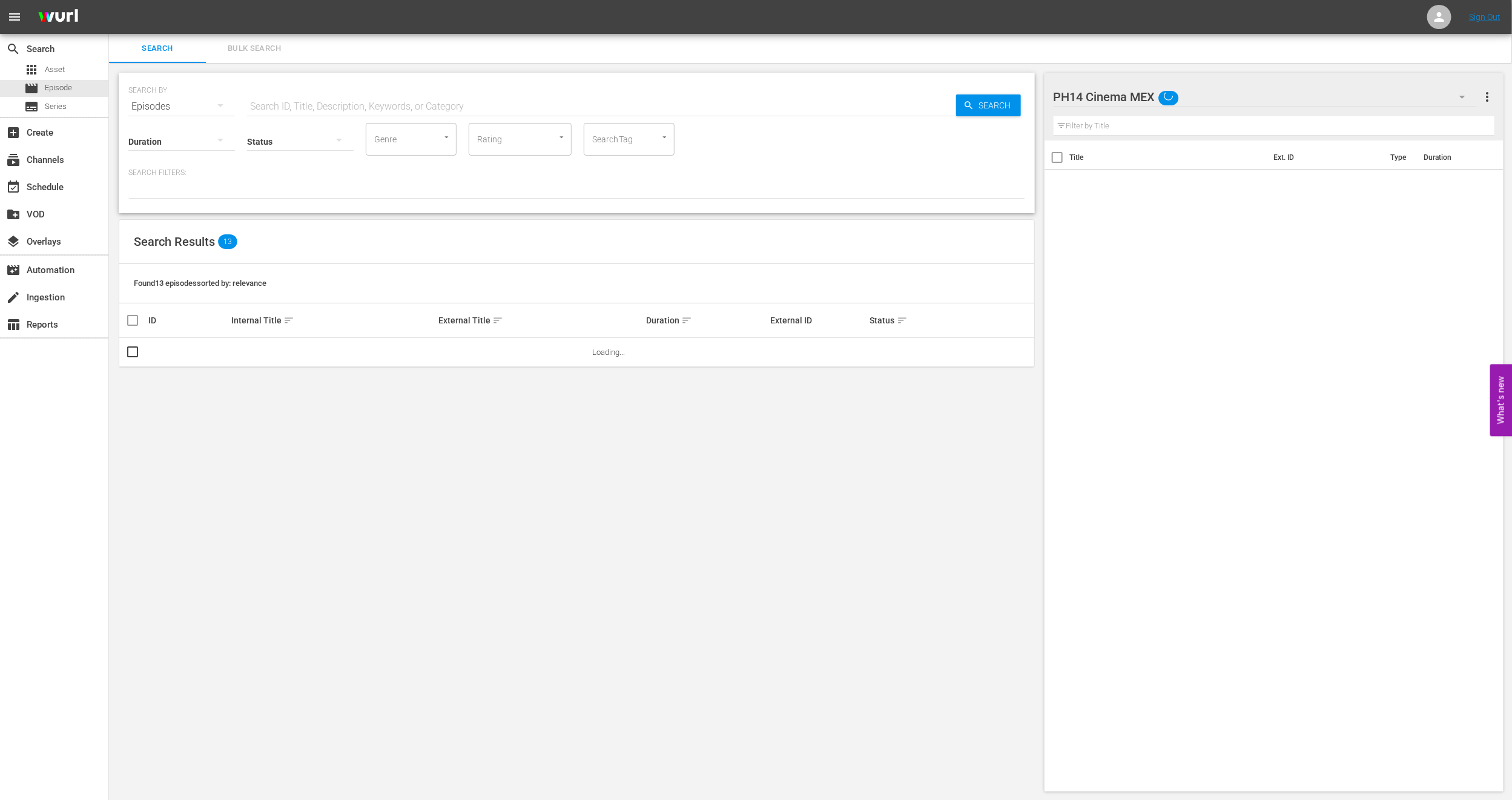
click at [225, 51] on span "Bulk Search" at bounding box center [255, 48] width 82 height 14
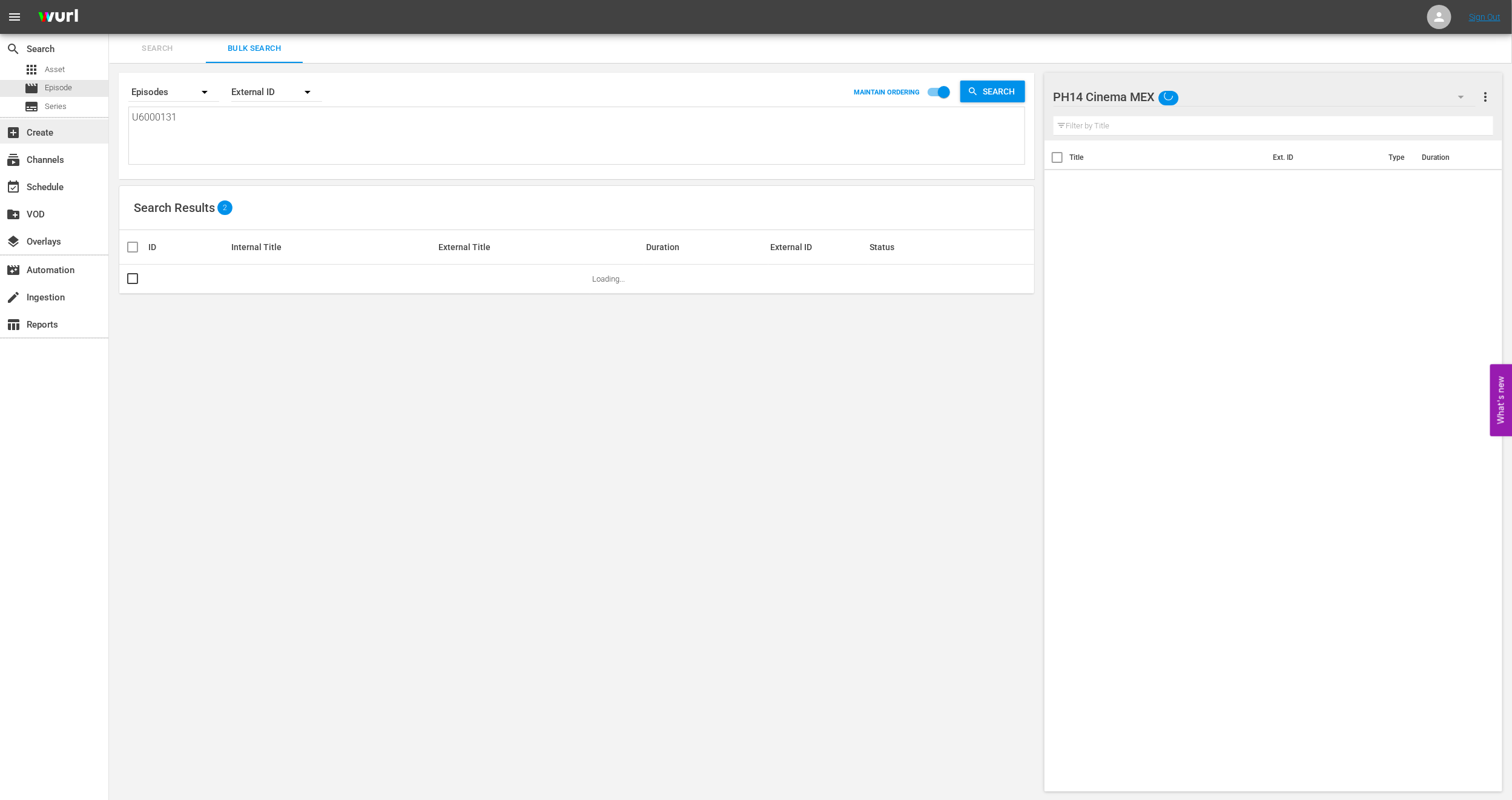
drag, startPoint x: 158, startPoint y: 130, endPoint x: 0, endPoint y: 130, distance: 158.0
click at [109, 0] on div "search Search apps Asset movie Episode subtitles Series add_box Create subscrip…" at bounding box center [810, 0] width 1403 height 0
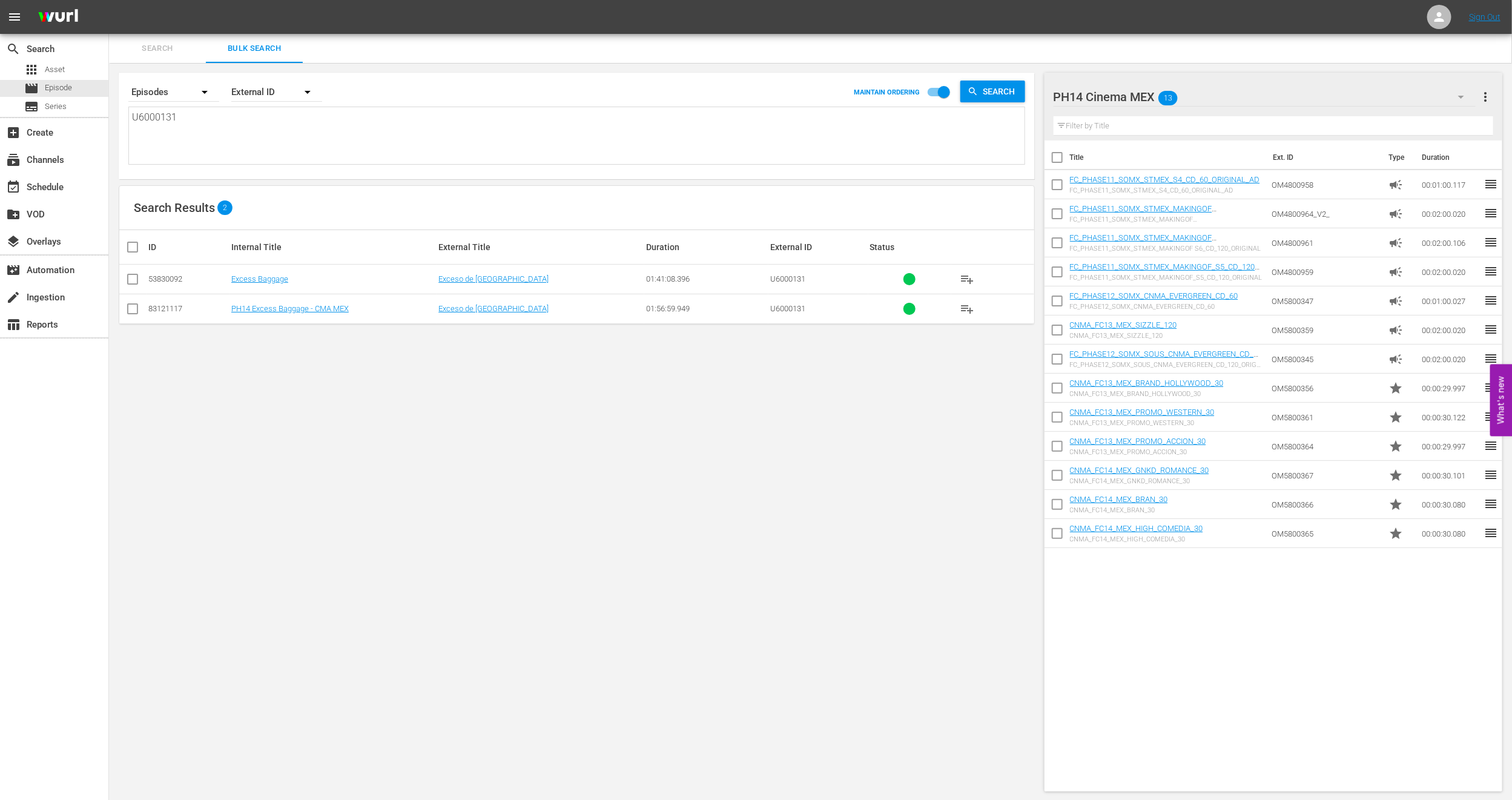
click at [271, 137] on textarea "U6000131" at bounding box center [578, 137] width 893 height 55
drag, startPoint x: 221, startPoint y: 115, endPoint x: 0, endPoint y: 115, distance: 221.0
click at [109, 0] on div "search Search apps Asset movie Episode subtitles Series add_box Create subscrip…" at bounding box center [810, 0] width 1403 height 0
paste textarea "7000227"
type textarea "U7000227"
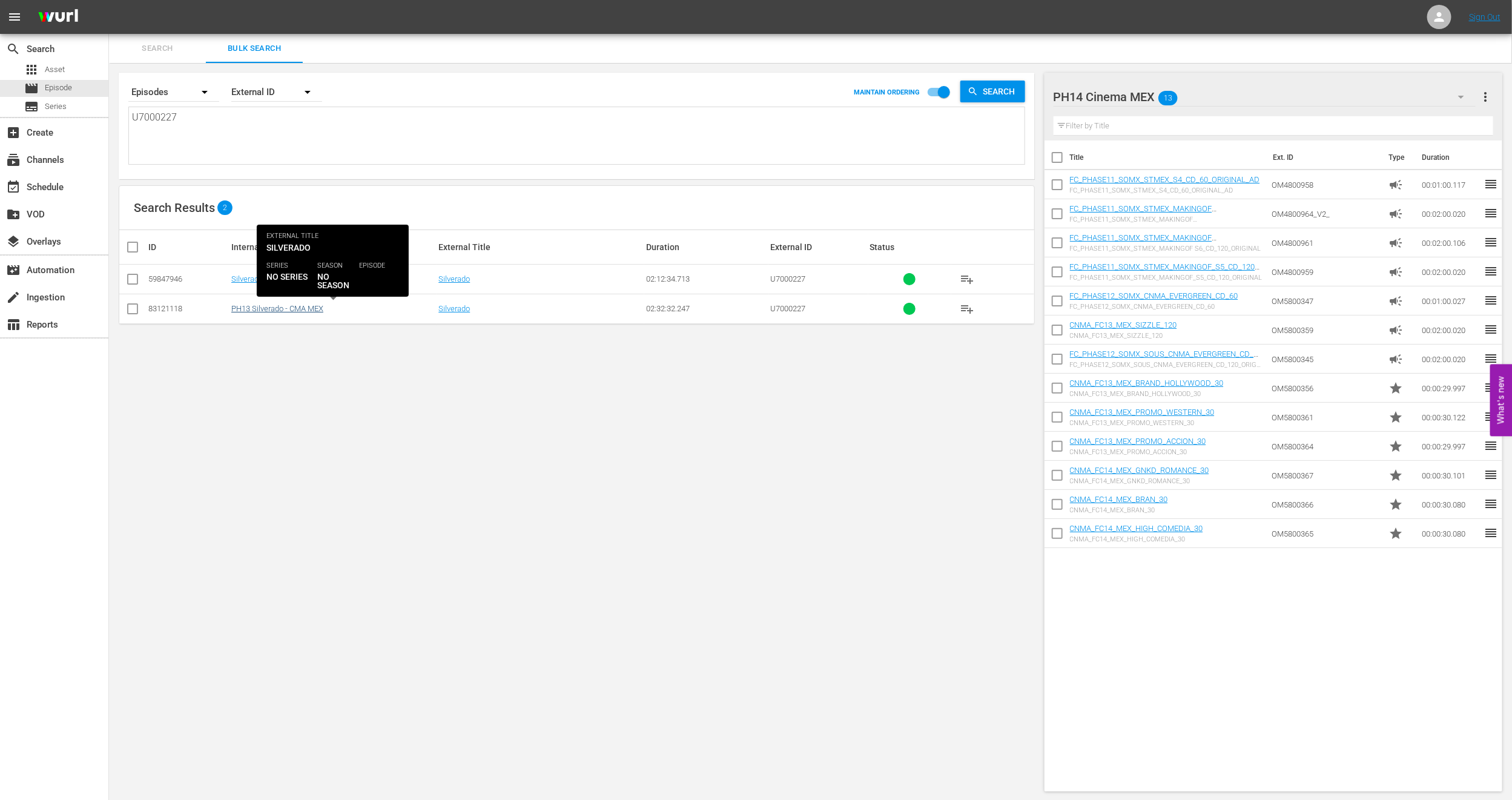
type textarea "U7000227"
click at [276, 308] on link "PH13 Silverado - CMA MEX" at bounding box center [277, 309] width 92 height 9
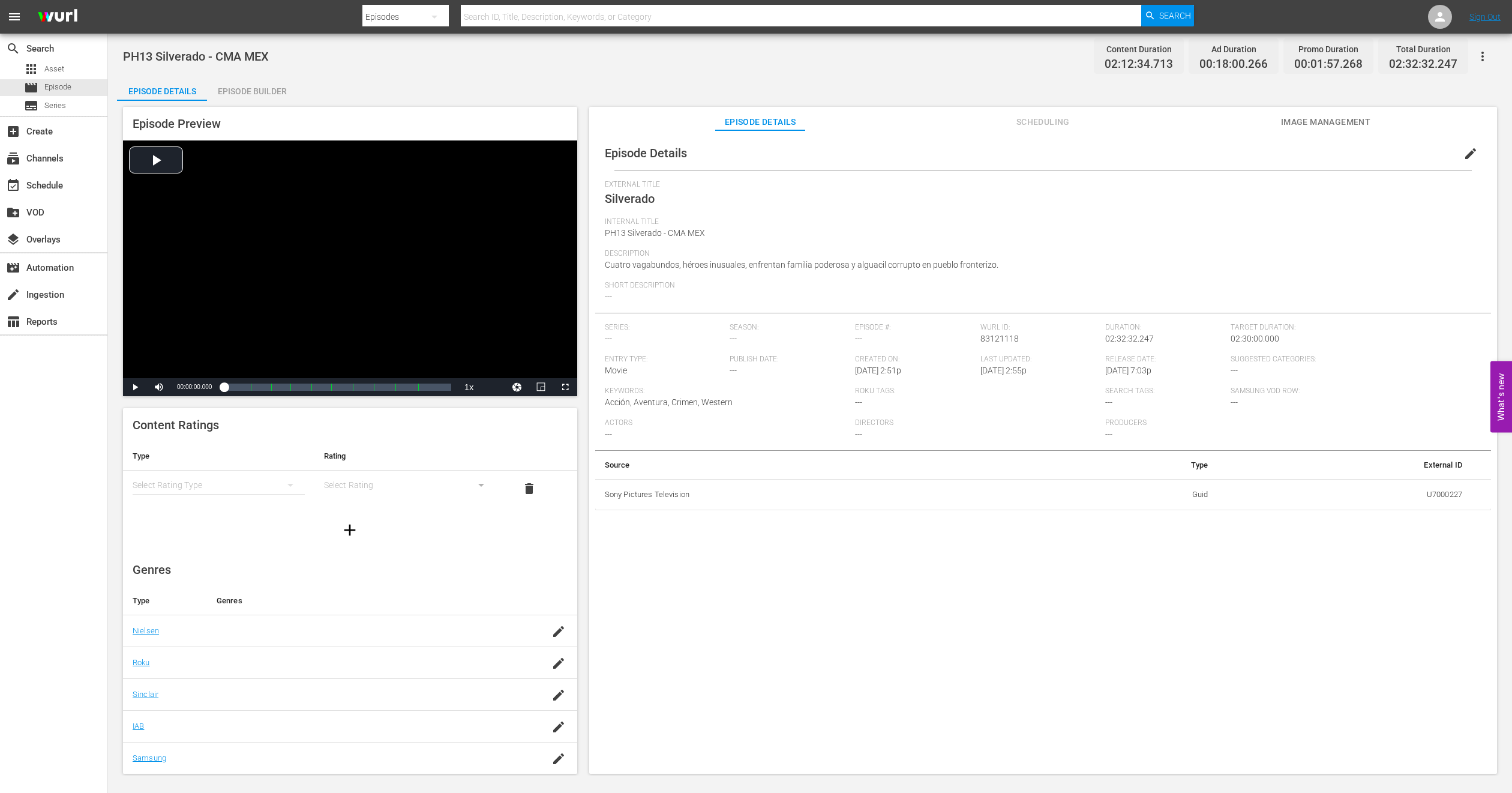
click at [1471, 154] on span "edit" at bounding box center [1471, 154] width 14 height 14
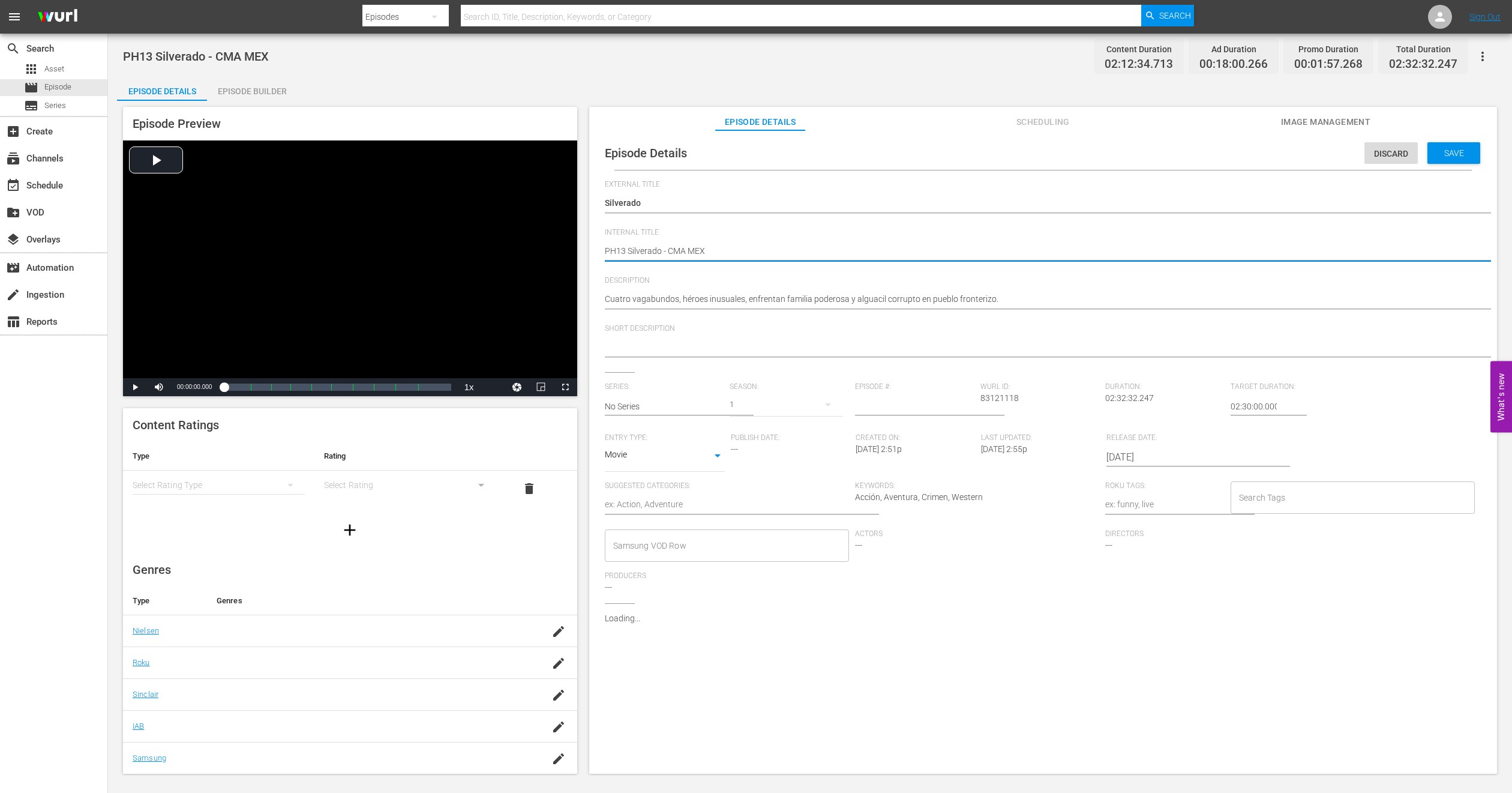
type textarea "PH1 Silverado - CMA MEX"
type textarea "PH14 Silverado - CMA MEX"
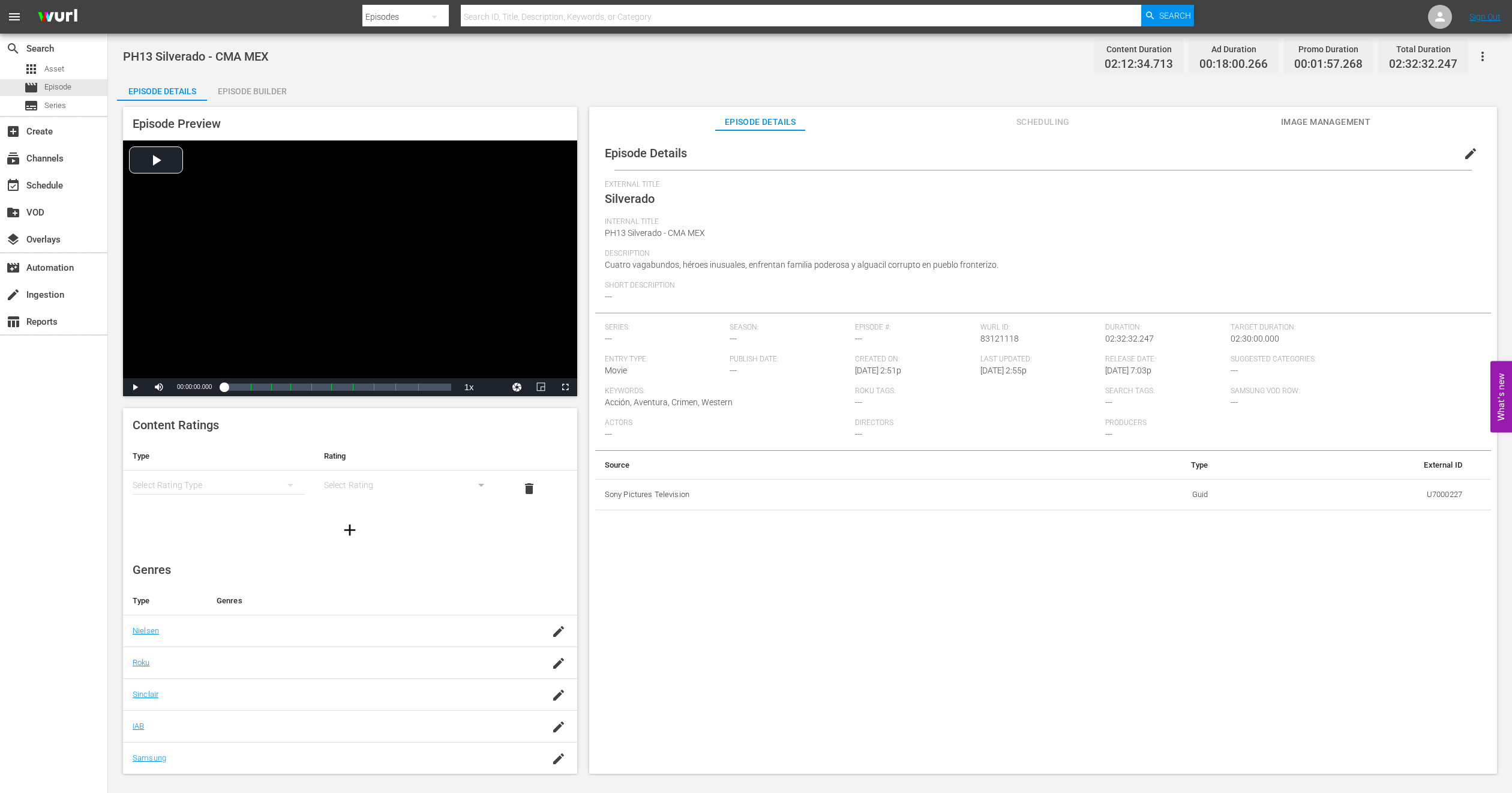
click at [1354, 122] on span "Image Management" at bounding box center [1325, 122] width 90 height 15
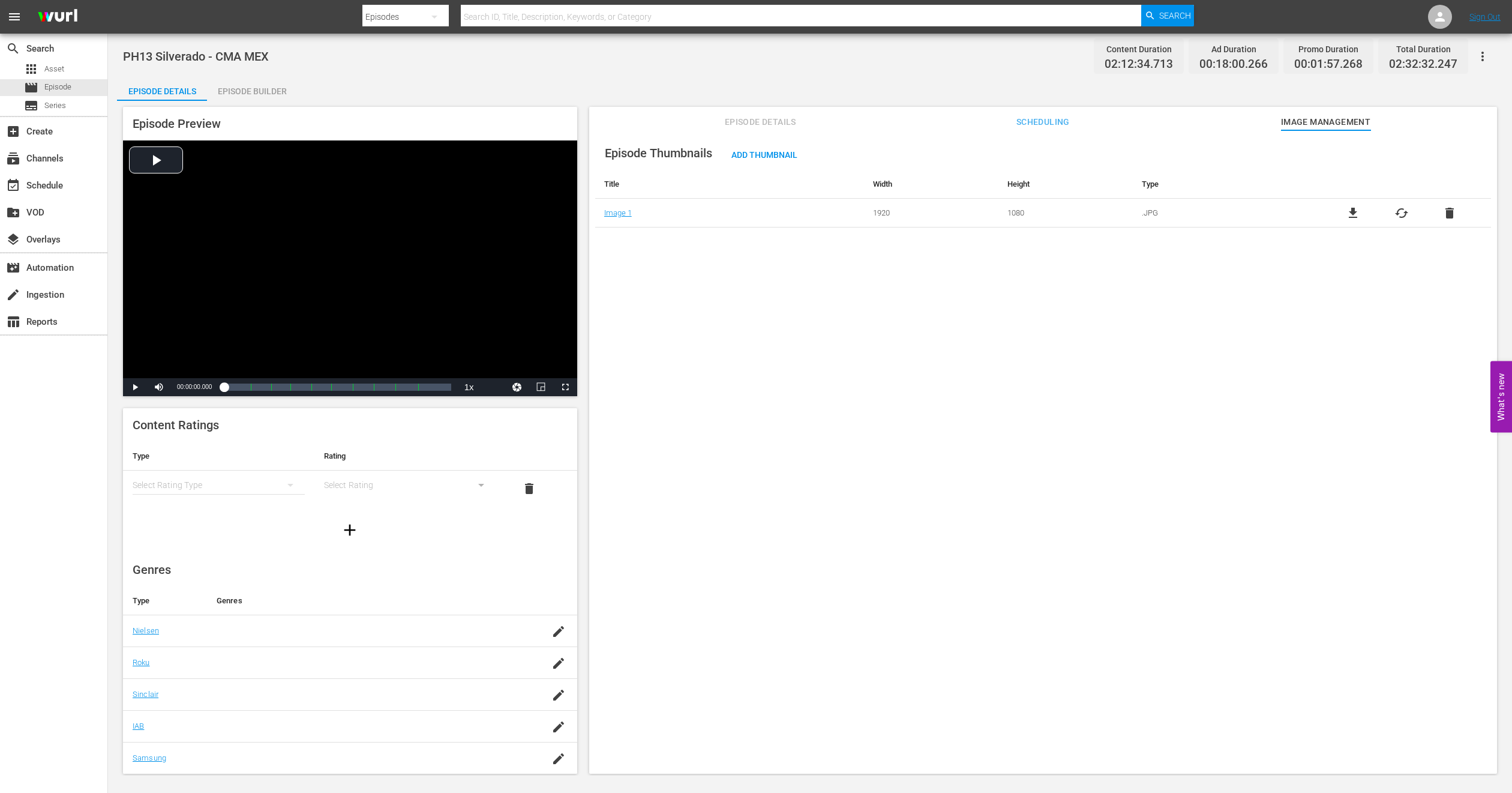
click at [256, 83] on div "Episode Builder" at bounding box center [252, 91] width 90 height 29
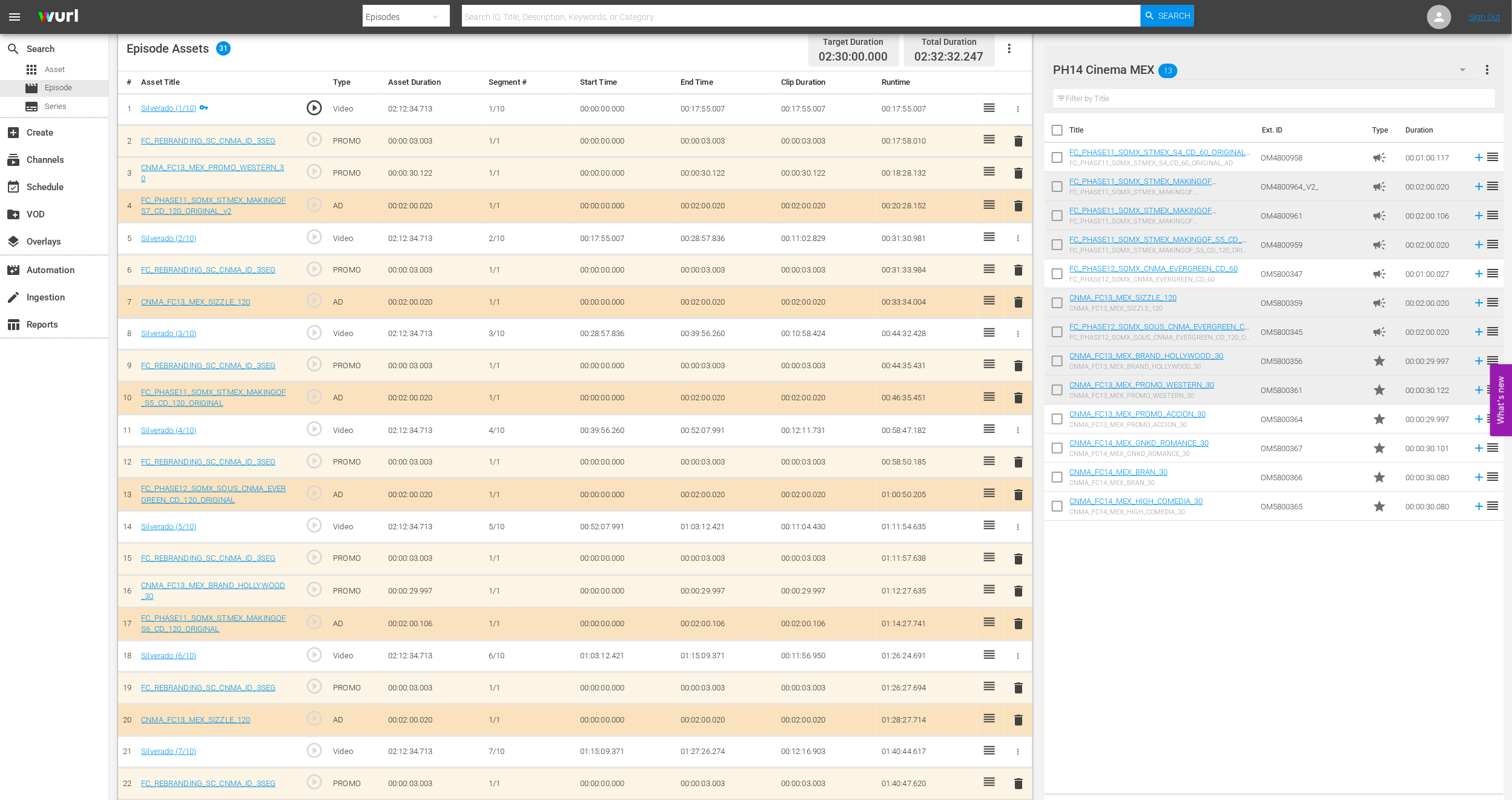
scroll to position [174, 0]
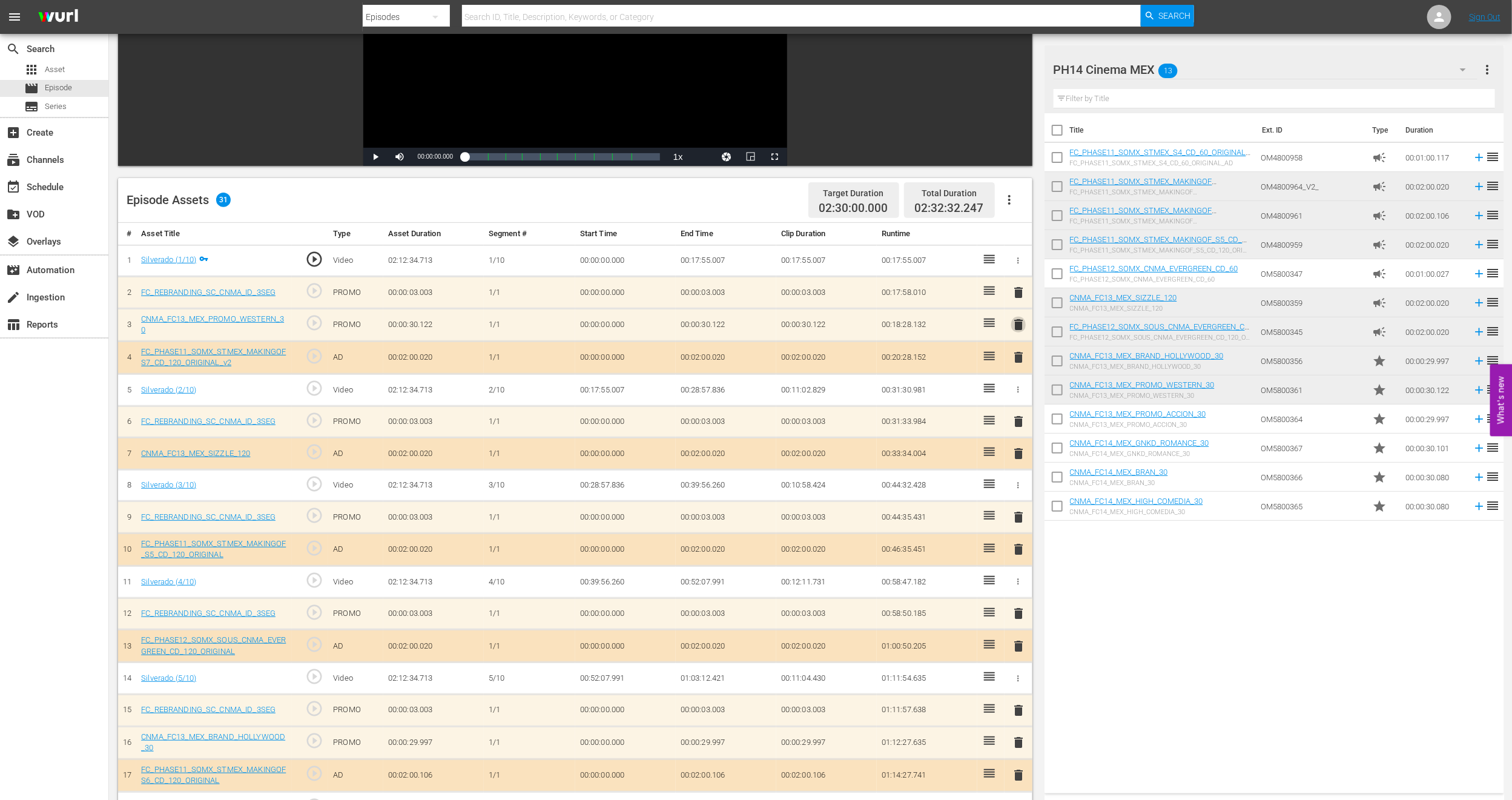
click at [1018, 320] on span "delete" at bounding box center [1019, 325] width 15 height 15
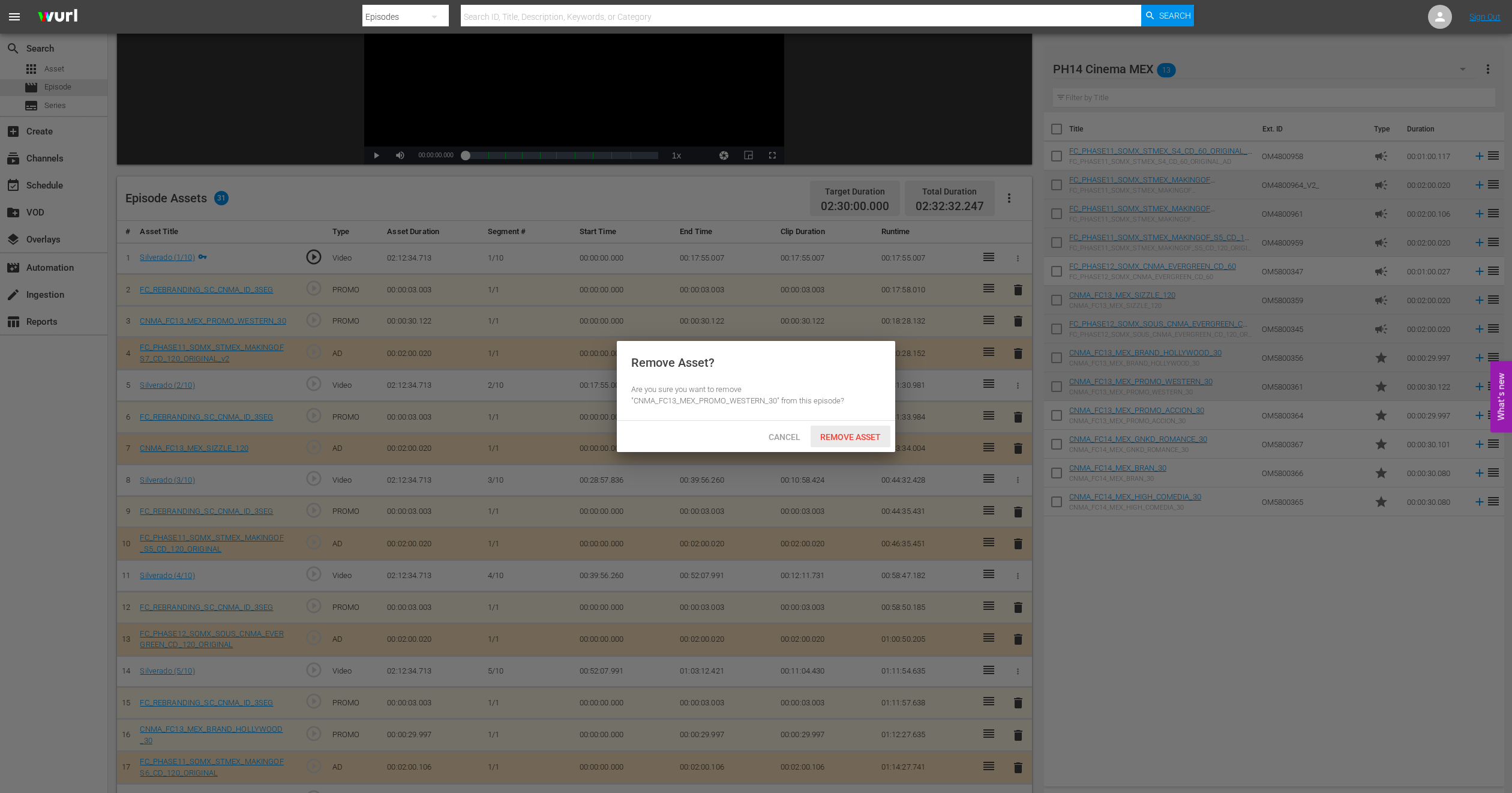
click at [855, 433] on span "Remove Asset" at bounding box center [851, 437] width 80 height 10
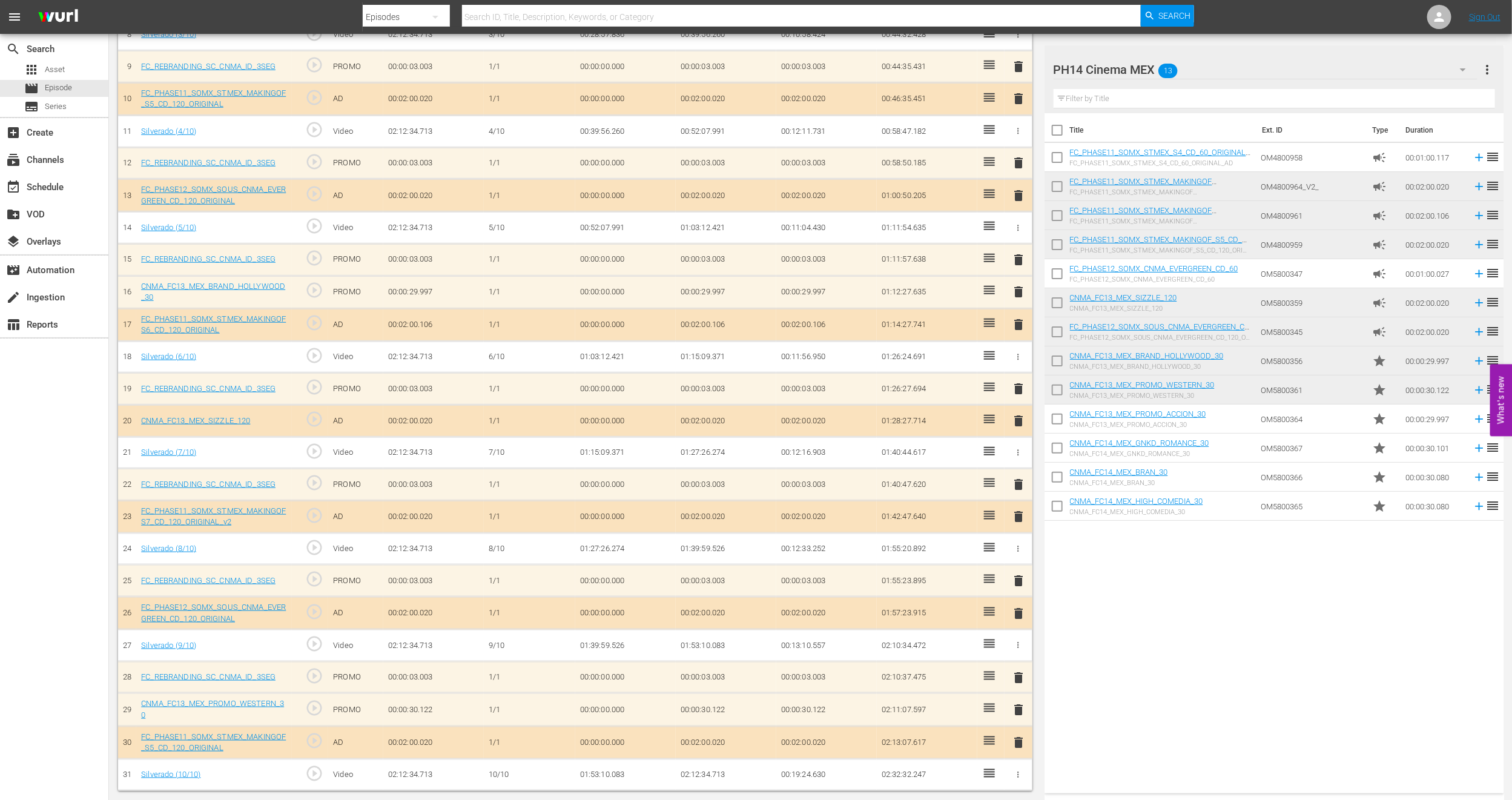
scroll to position [628, 0]
click at [1016, 705] on span "delete" at bounding box center [1019, 710] width 15 height 15
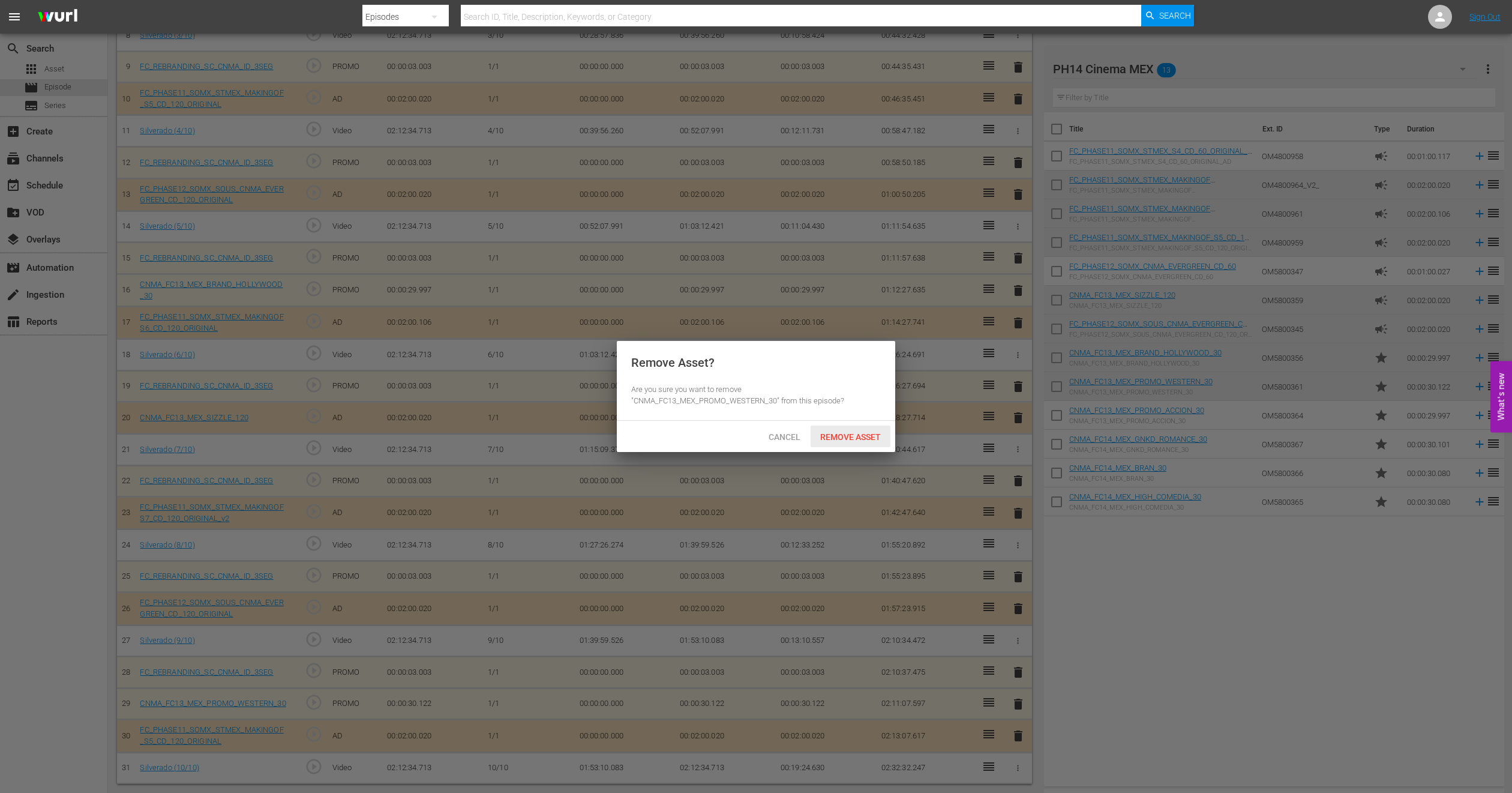
click at [858, 434] on span "Remove Asset" at bounding box center [851, 437] width 80 height 10
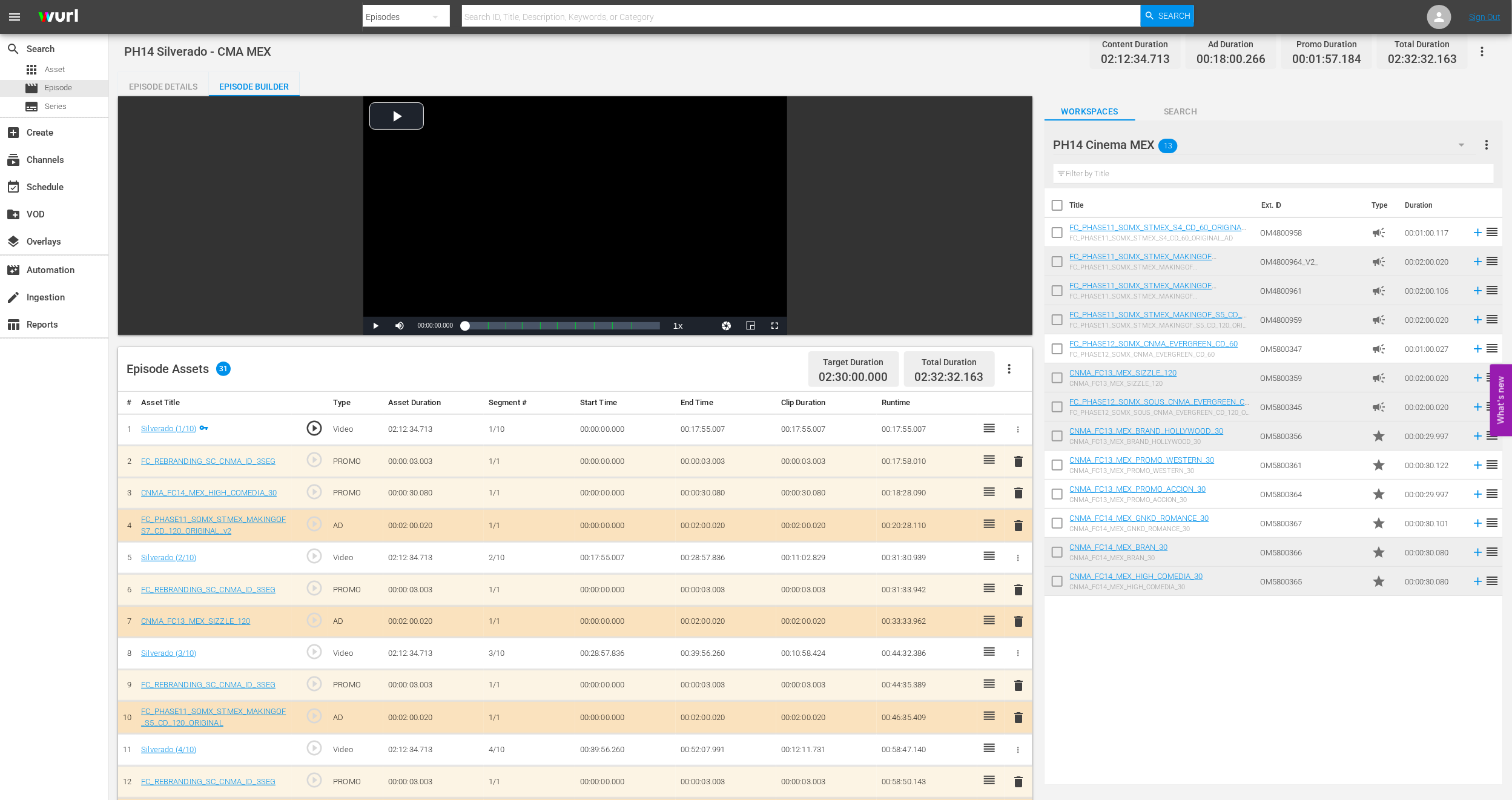
scroll to position [0, 0]
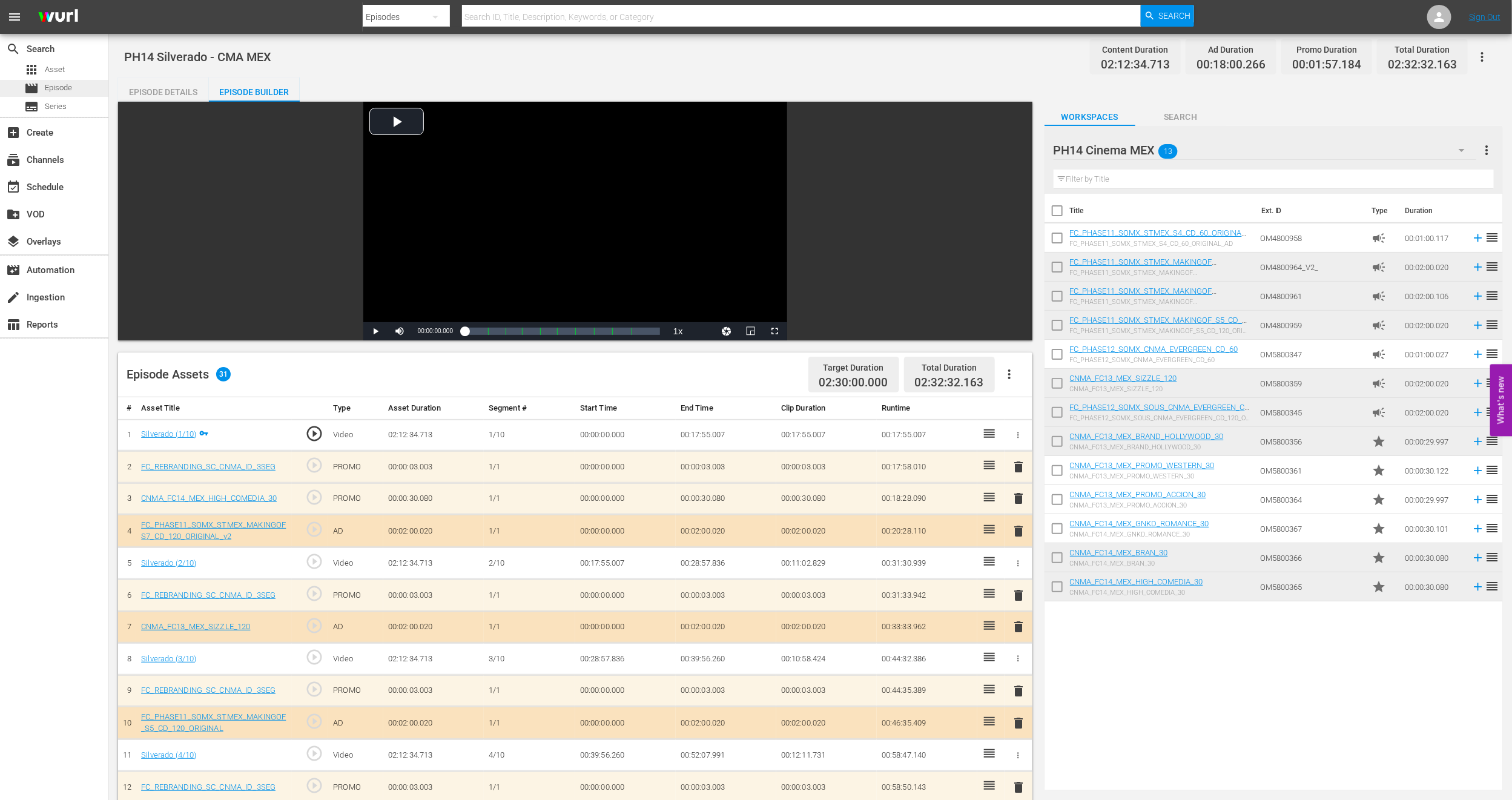
click at [59, 86] on span "Episode" at bounding box center [58, 87] width 27 height 12
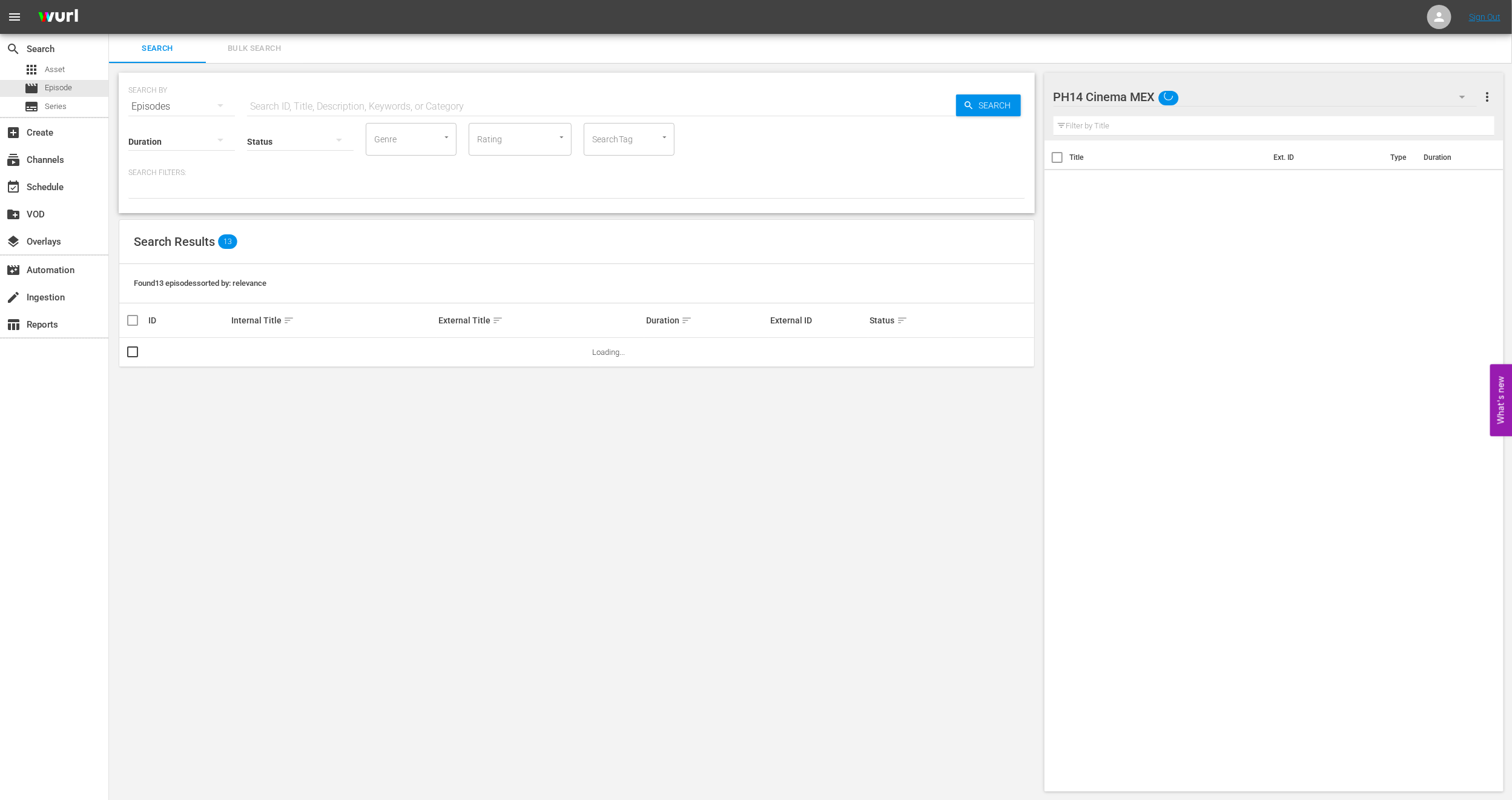
click at [264, 58] on button "Bulk Search" at bounding box center [255, 48] width 97 height 29
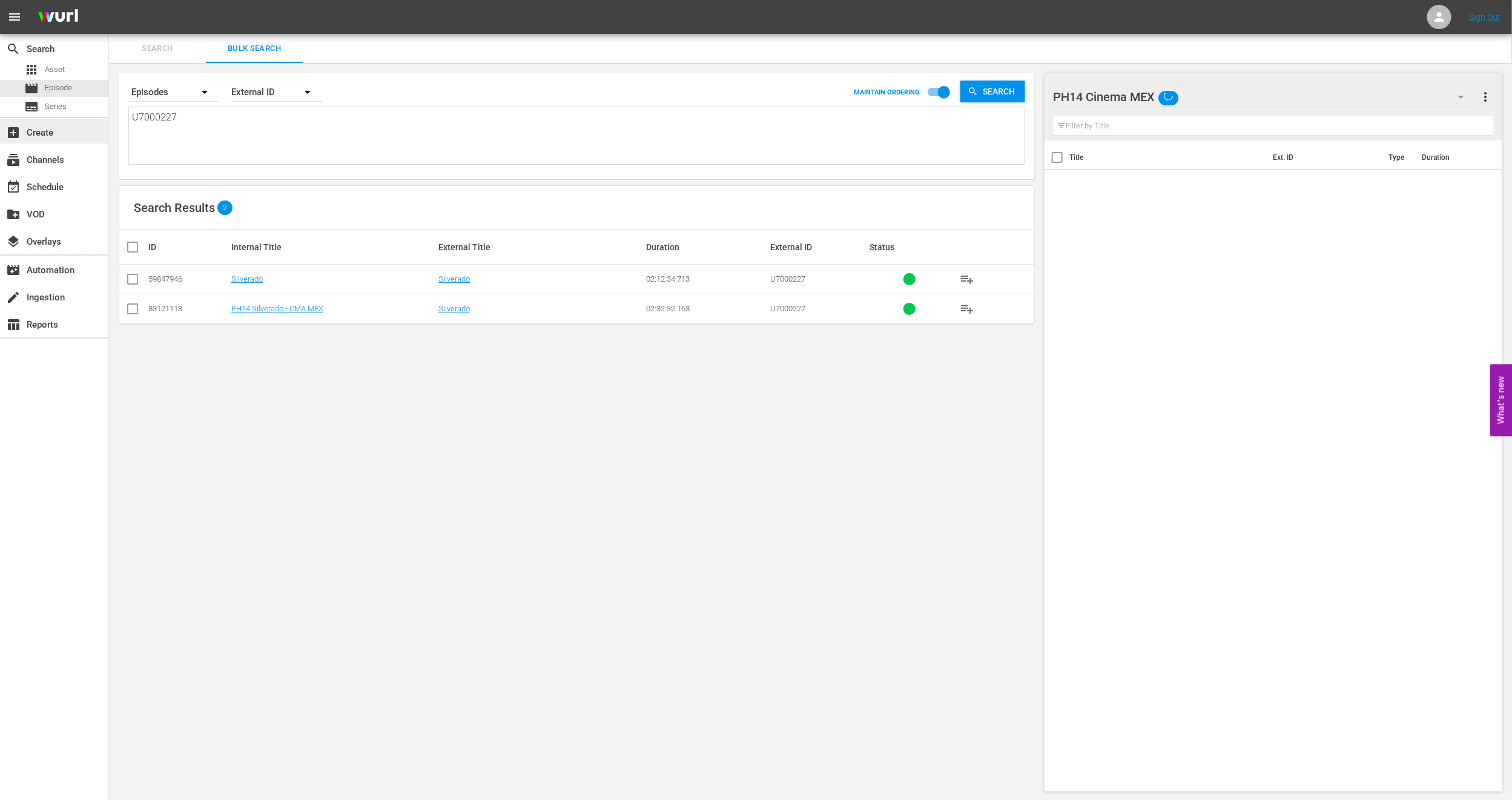
drag, startPoint x: 190, startPoint y: 129, endPoint x: 3, endPoint y: 133, distance: 187.0
click at [109, 0] on div "search Search apps Asset movie Episode subtitles Series add_box Create subscrip…" at bounding box center [810, 0] width 1403 height 0
paste textarea "600018"
type textarea "U6000187"
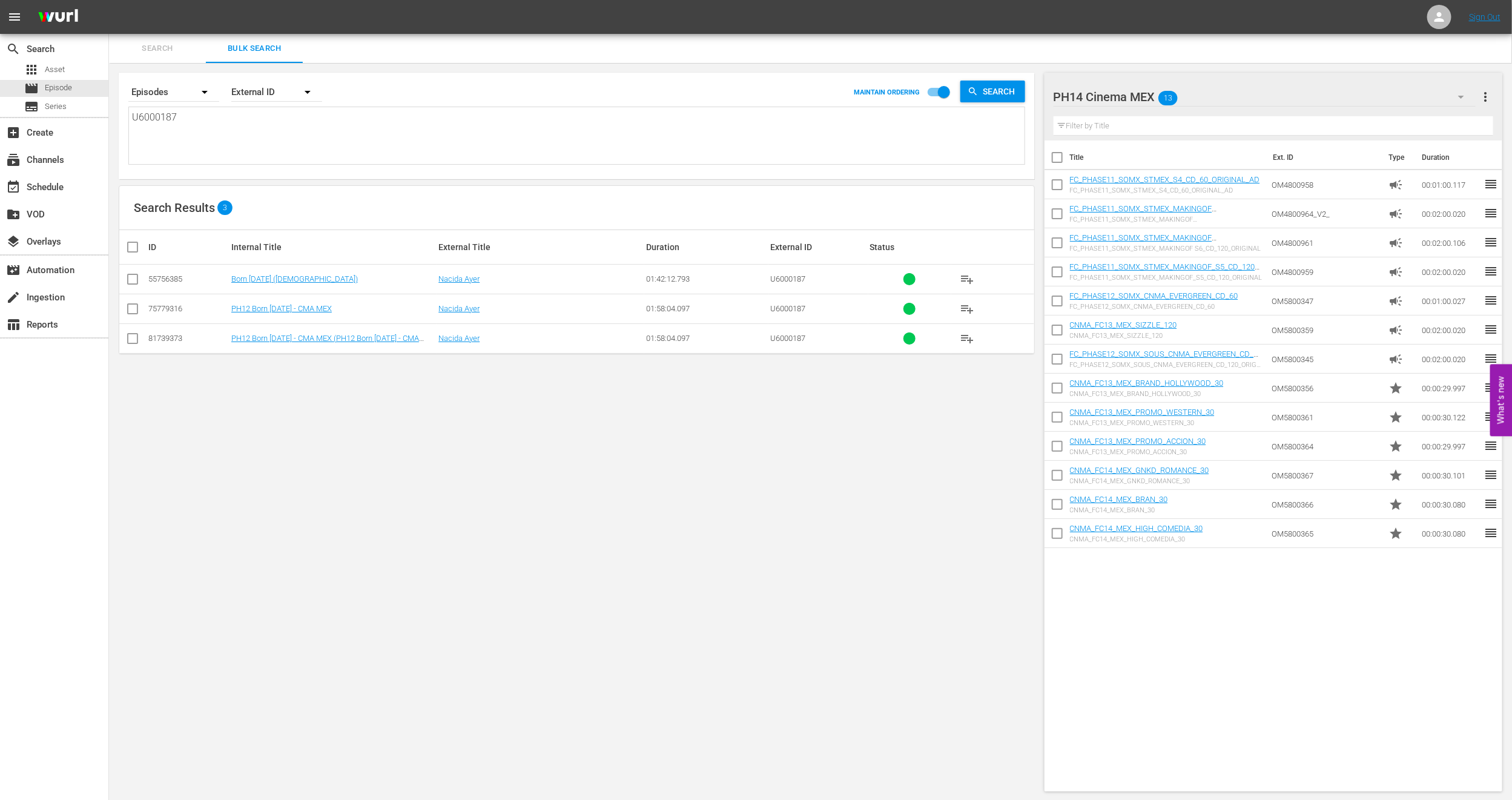
type textarea "U6000187"
click at [133, 339] on input "checkbox" at bounding box center [133, 341] width 15 height 15
checkbox input "true"
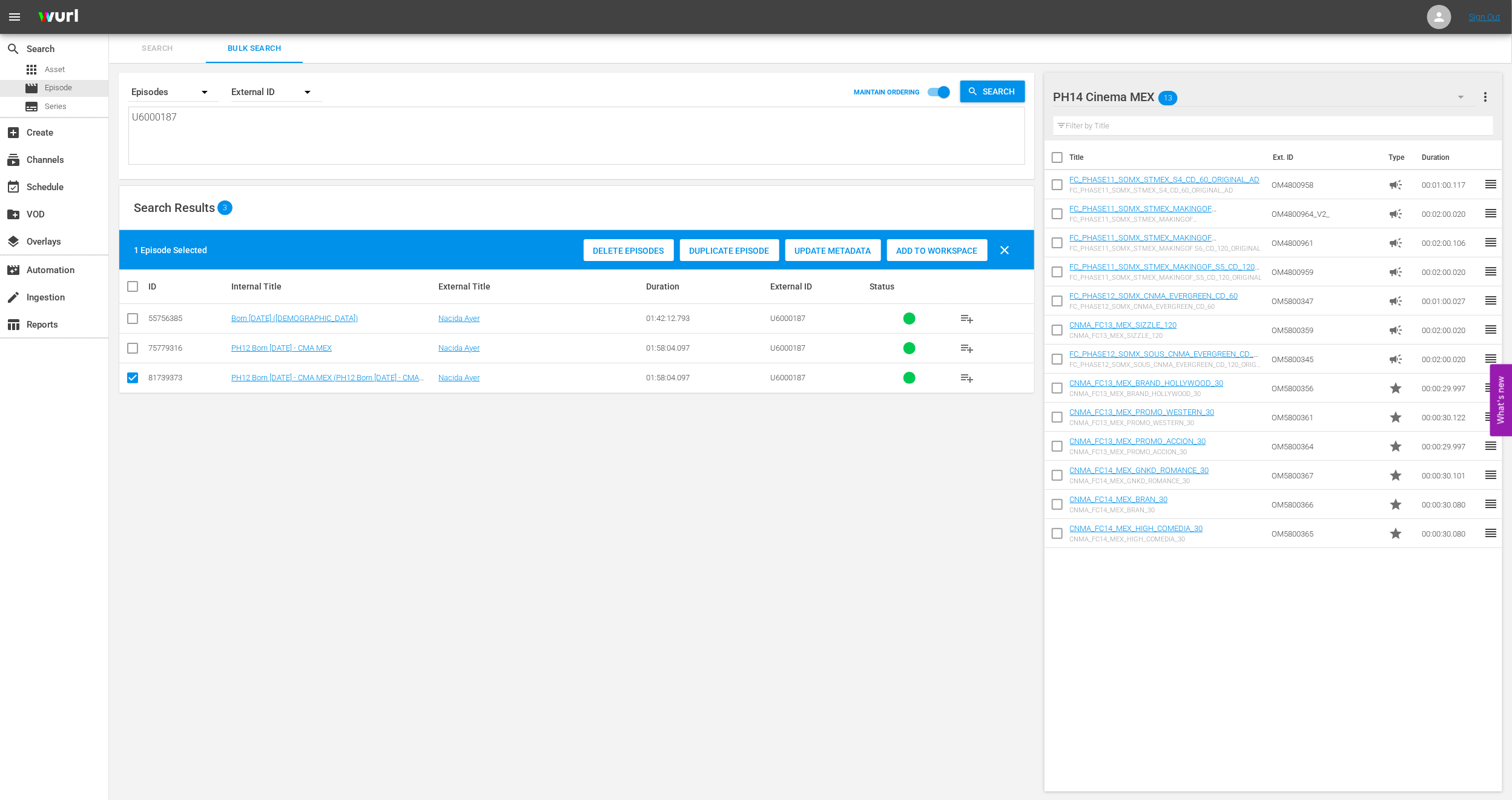
click at [652, 255] on span "Delete Episodes" at bounding box center [629, 251] width 90 height 10
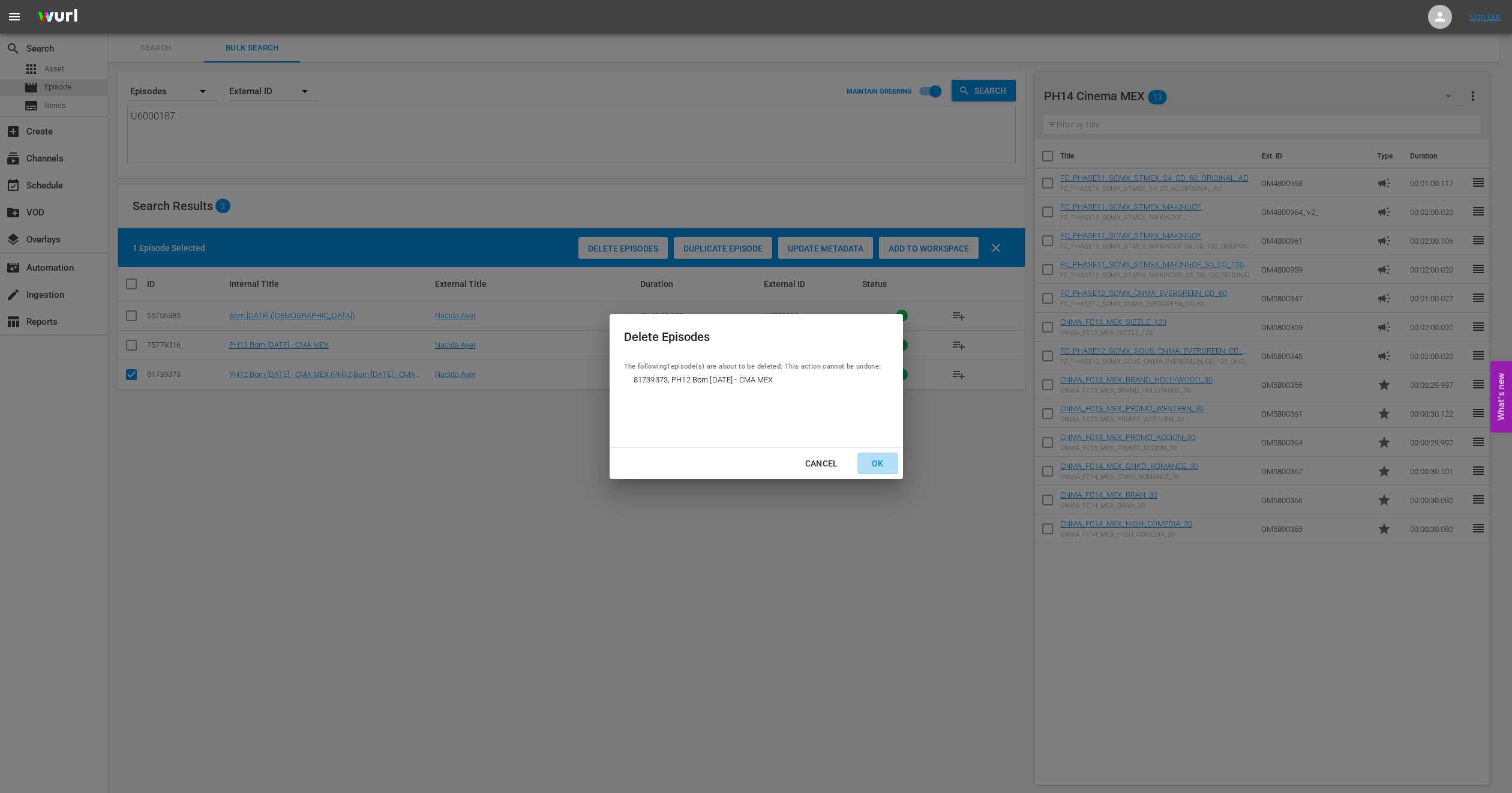
click at [868, 456] on div "OK" at bounding box center [878, 463] width 32 height 15
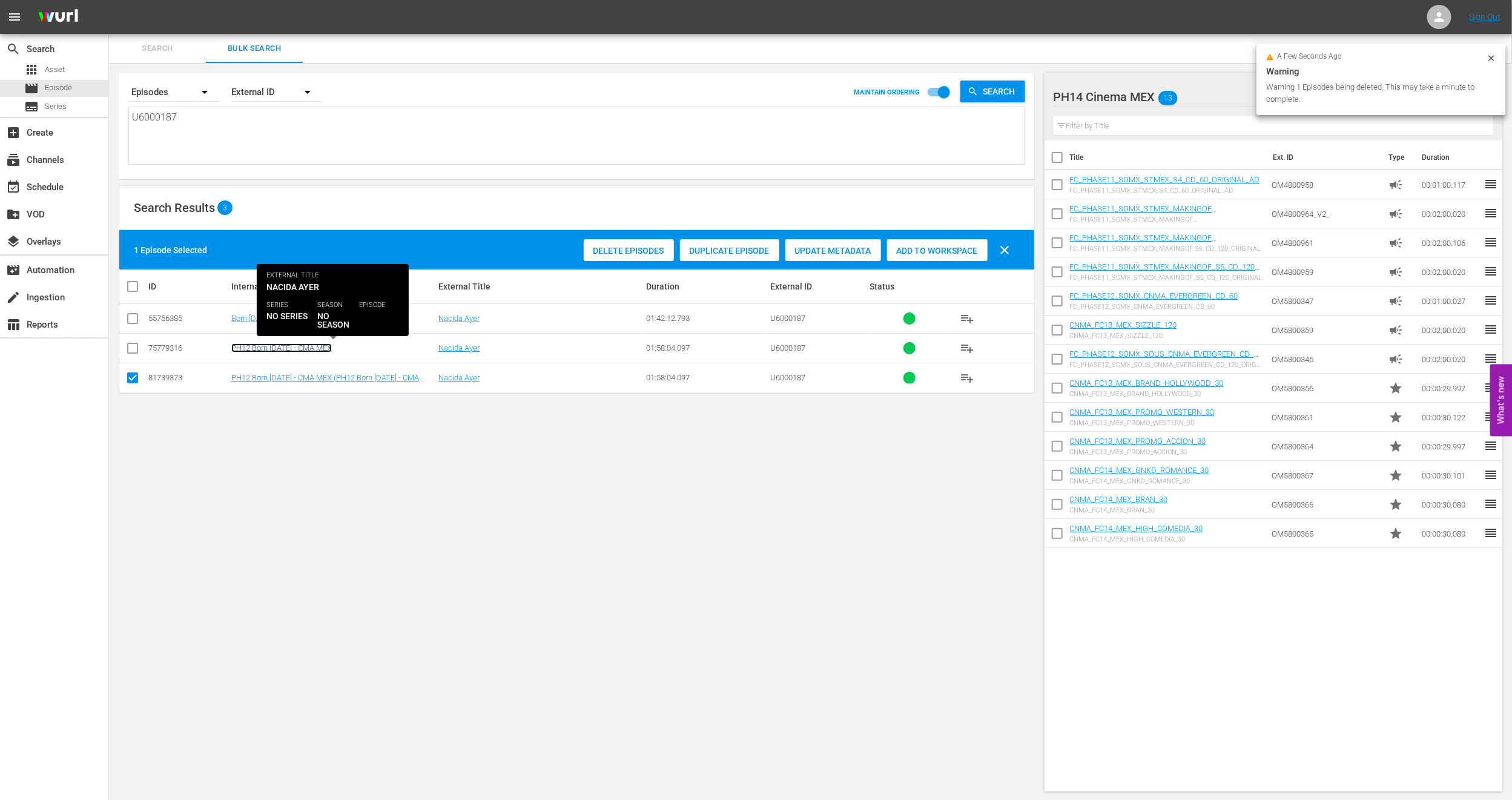
click at [312, 346] on link "PH12 Born [DATE] - CMA MEX" at bounding box center [282, 348] width 101 height 9
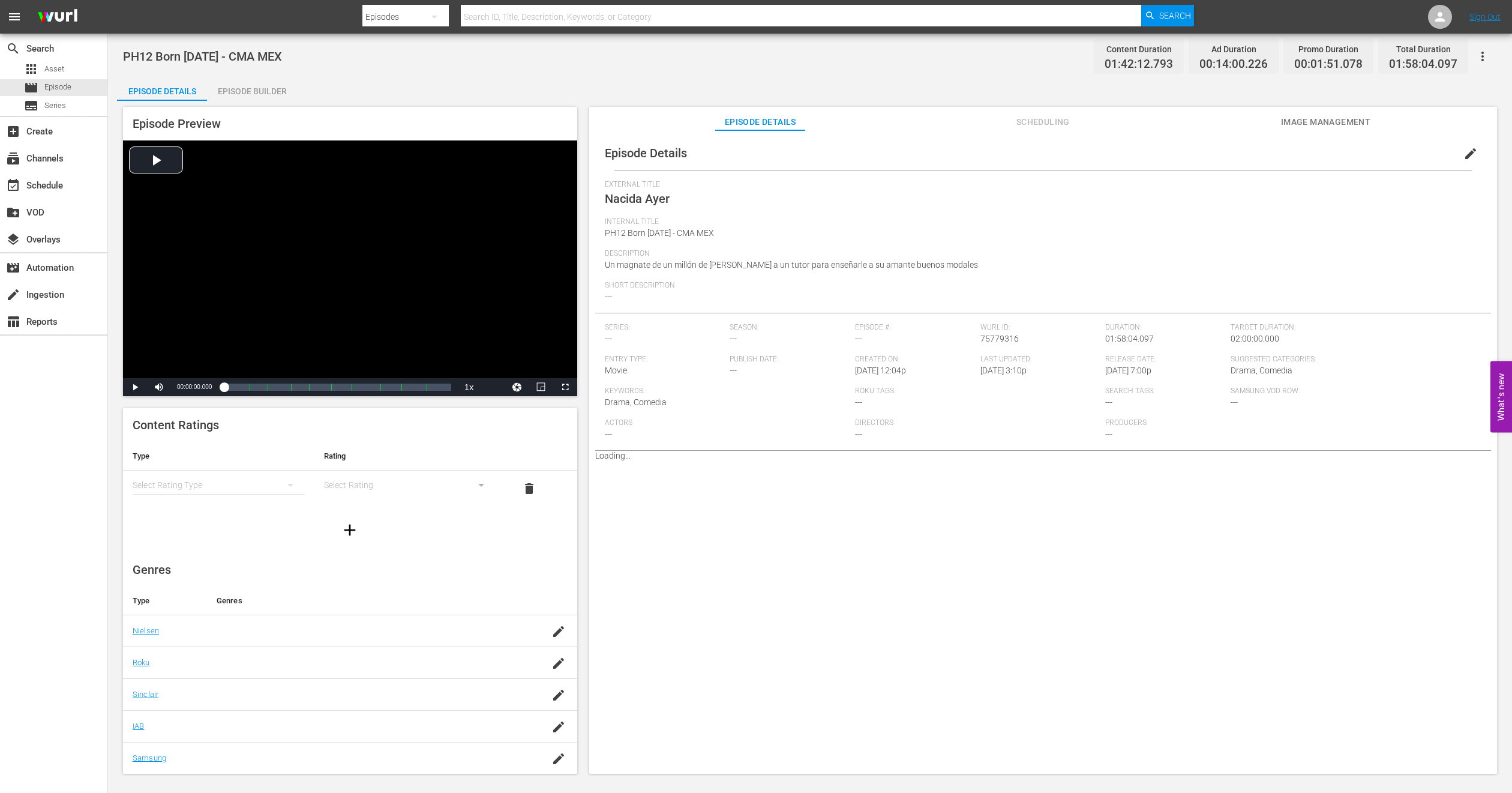
click at [1463, 151] on span "edit" at bounding box center [1471, 154] width 14 height 14
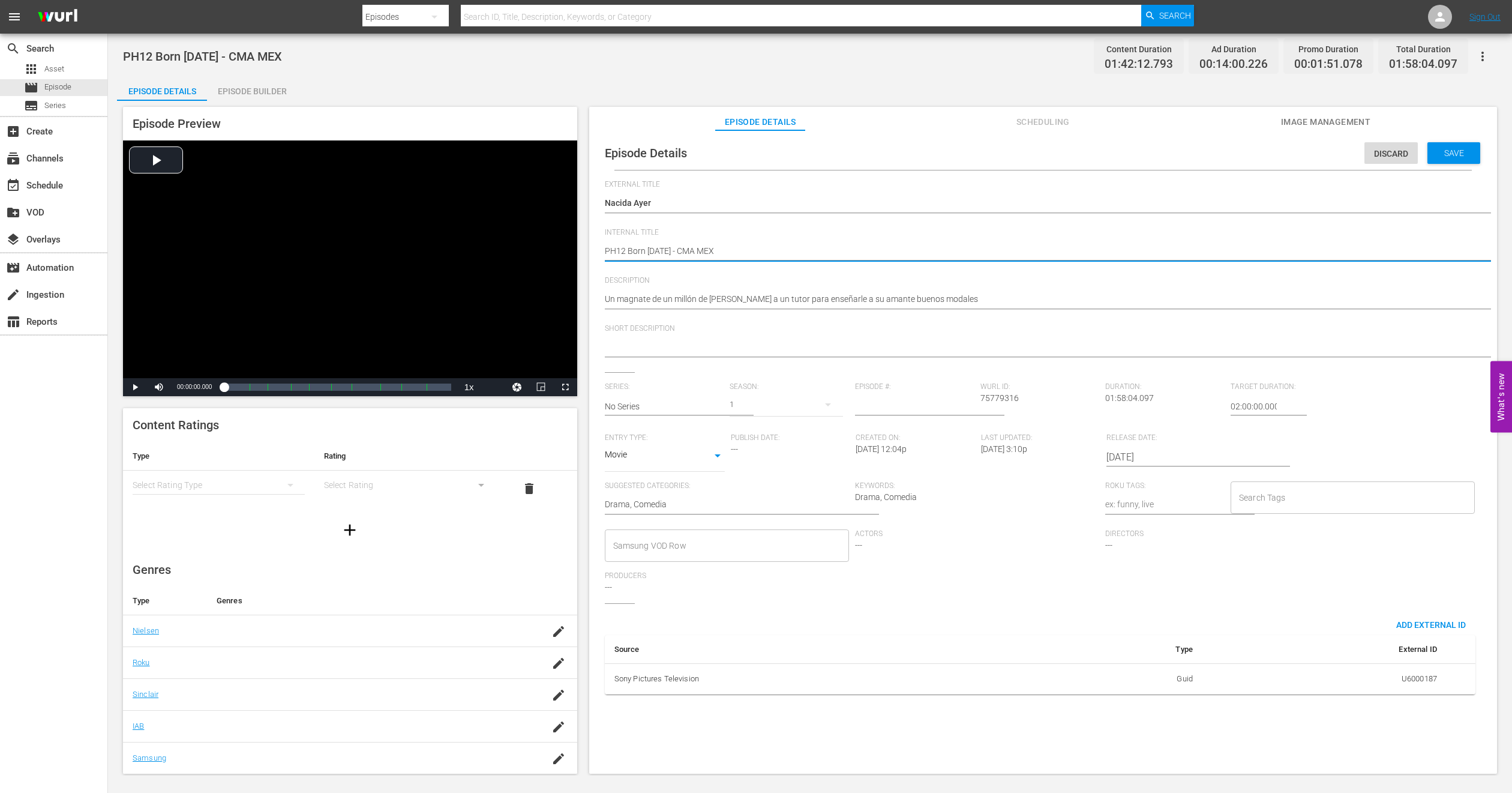
type textarea "PH1 Born [DATE] - CMA MEX"
type textarea "PH14 Born [DATE] - CMA MEX"
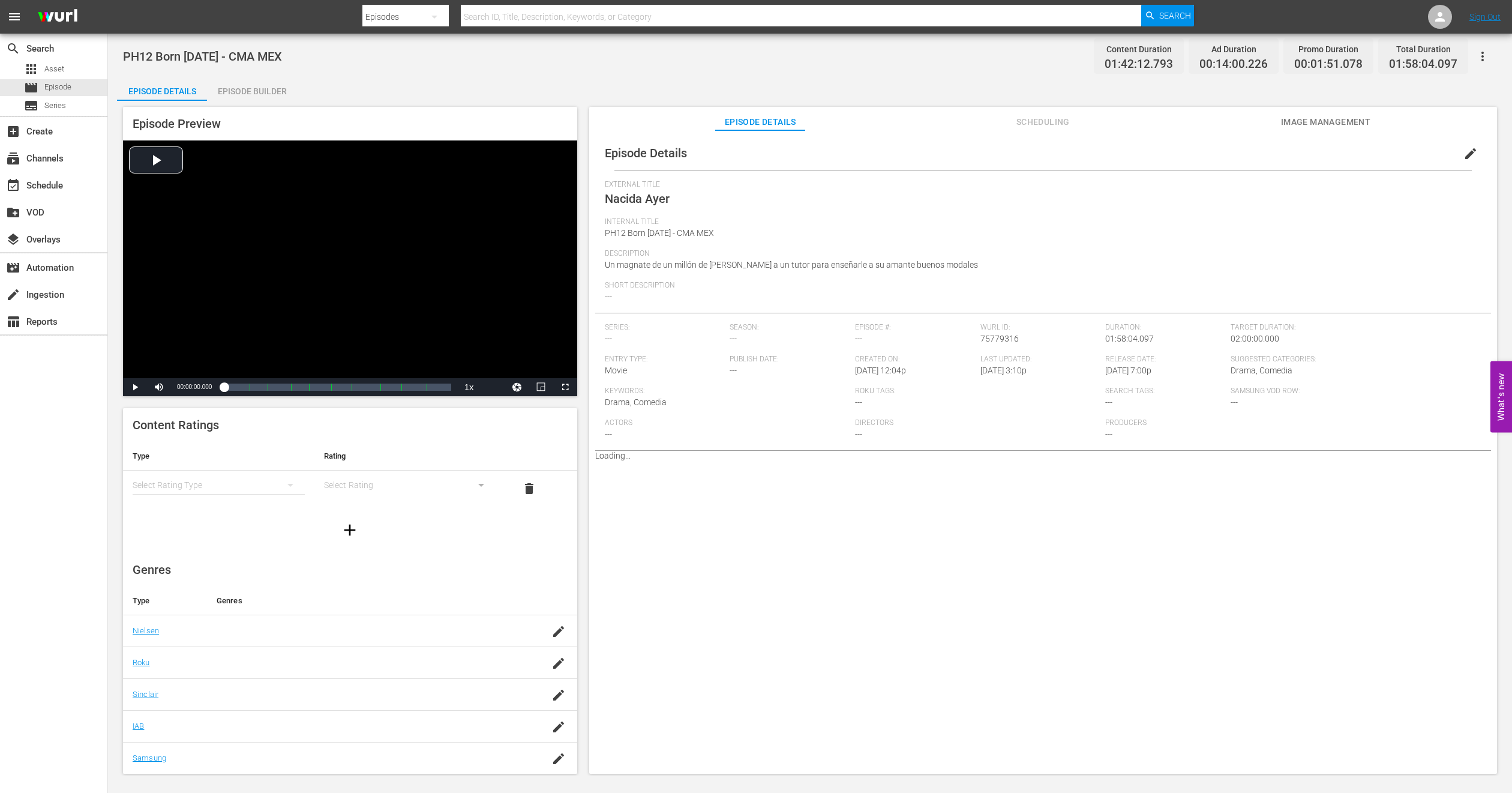
click at [1311, 119] on span "Image Management" at bounding box center [1325, 122] width 90 height 15
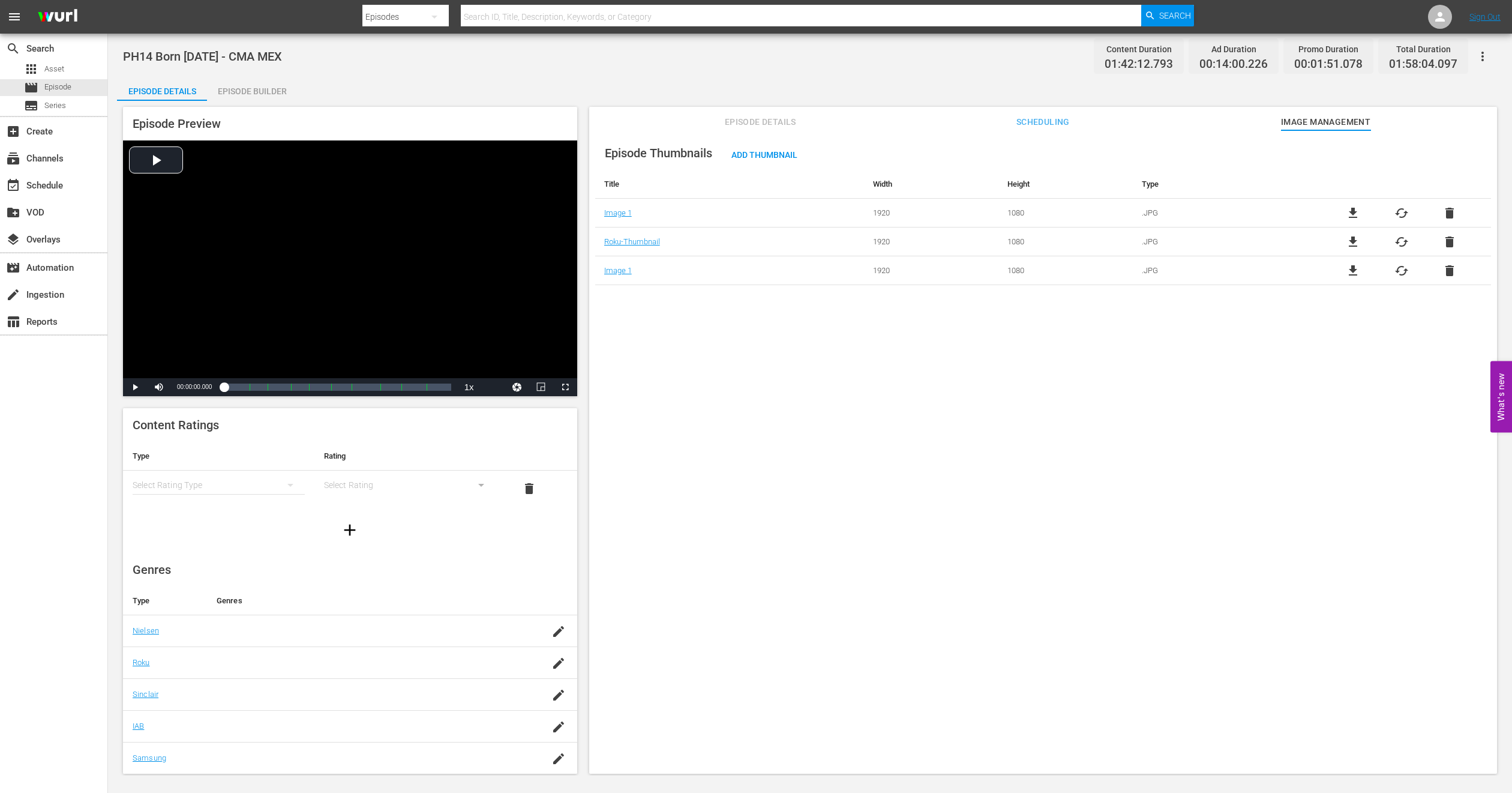
drag, startPoint x: 301, startPoint y: 92, endPoint x: 281, endPoint y: 94, distance: 20.1
click at [301, 92] on div "Episode Details Episode Builder Episode Preview Video Player is loading. Play V…" at bounding box center [810, 430] width 1387 height 706
click at [280, 94] on div "Episode Builder" at bounding box center [252, 91] width 90 height 29
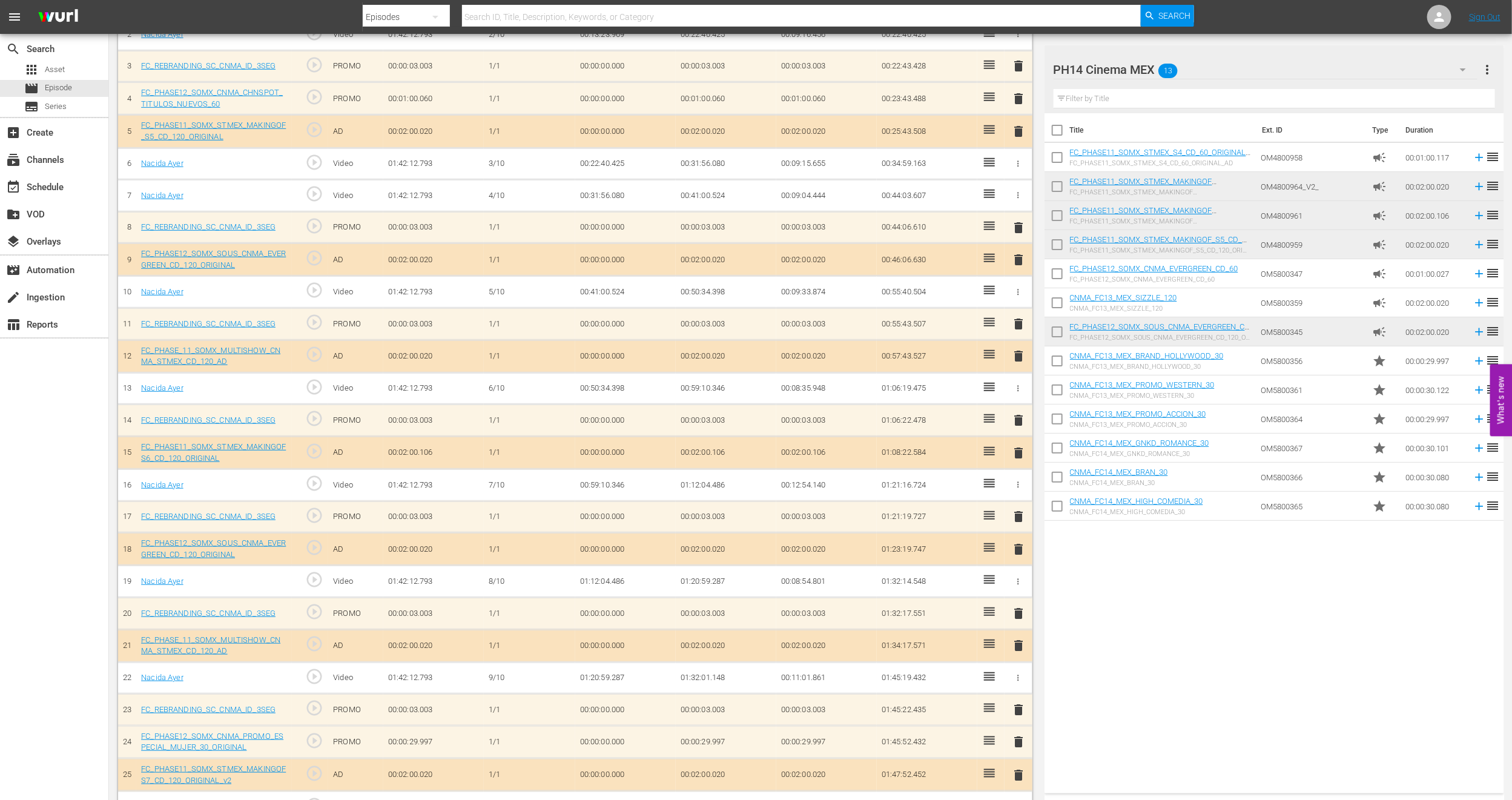
scroll to position [467, 0]
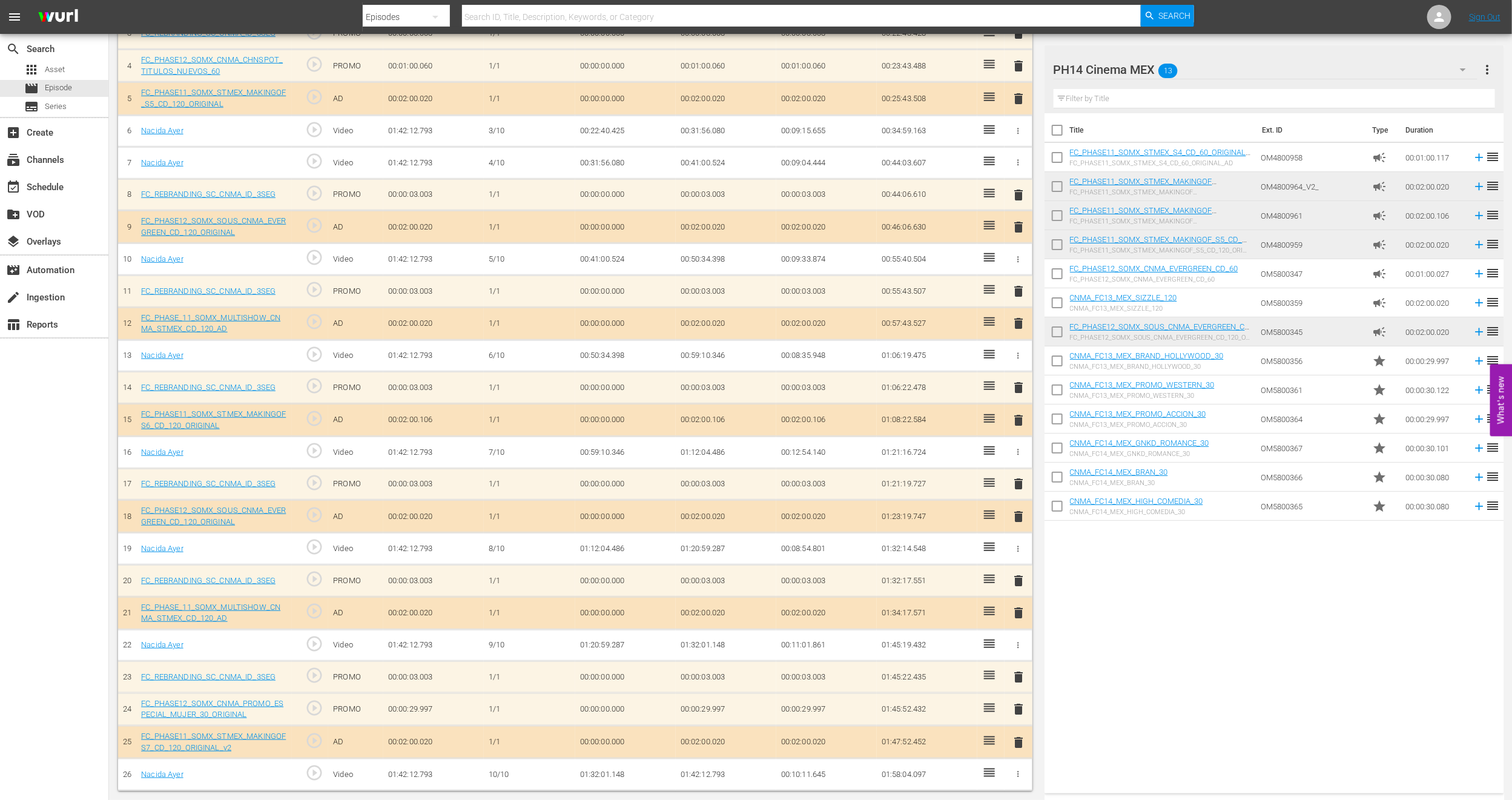
click at [1016, 319] on span "delete" at bounding box center [1019, 323] width 15 height 15
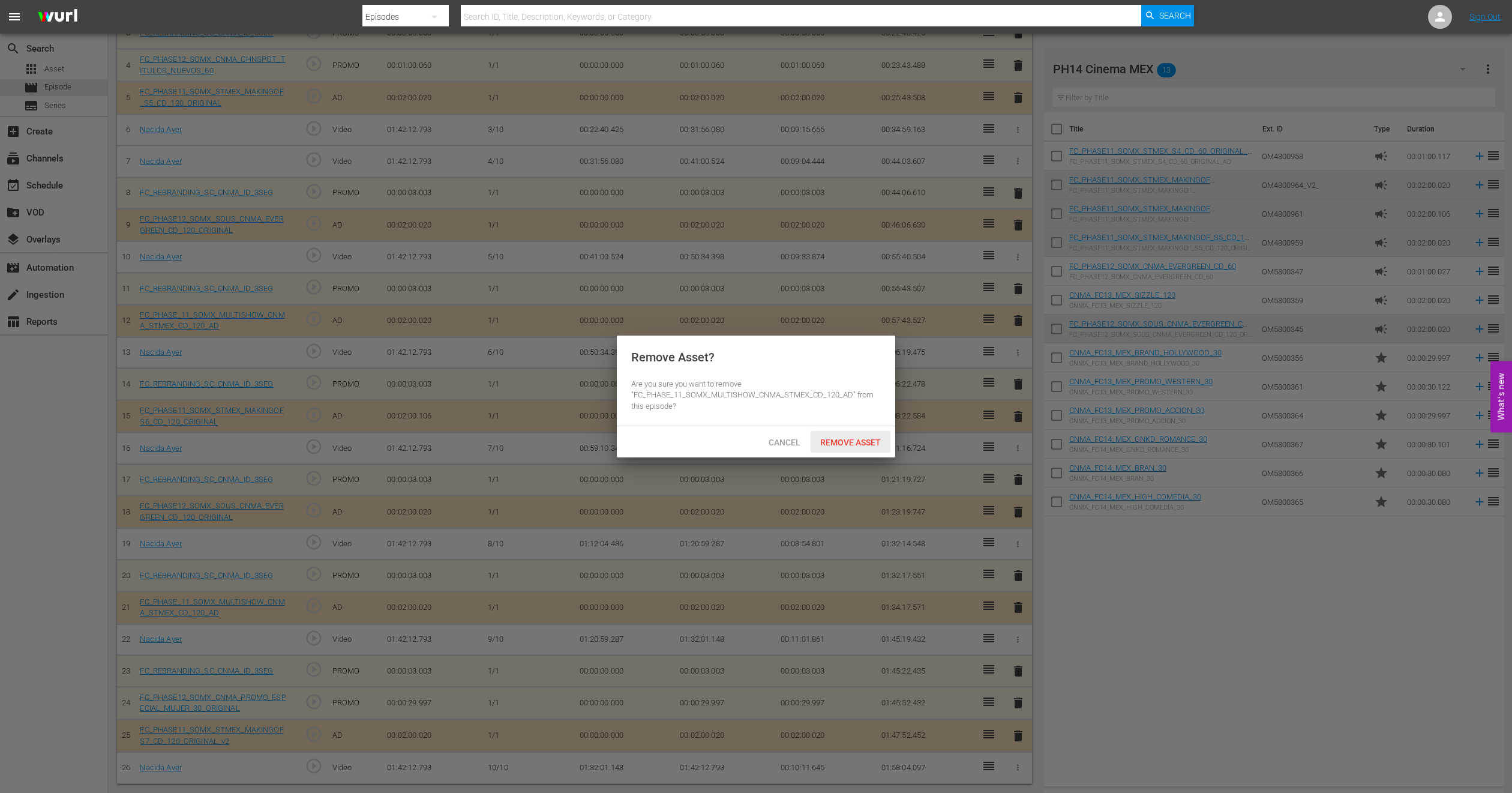
click at [864, 435] on div "Remove Asset" at bounding box center [851, 442] width 80 height 22
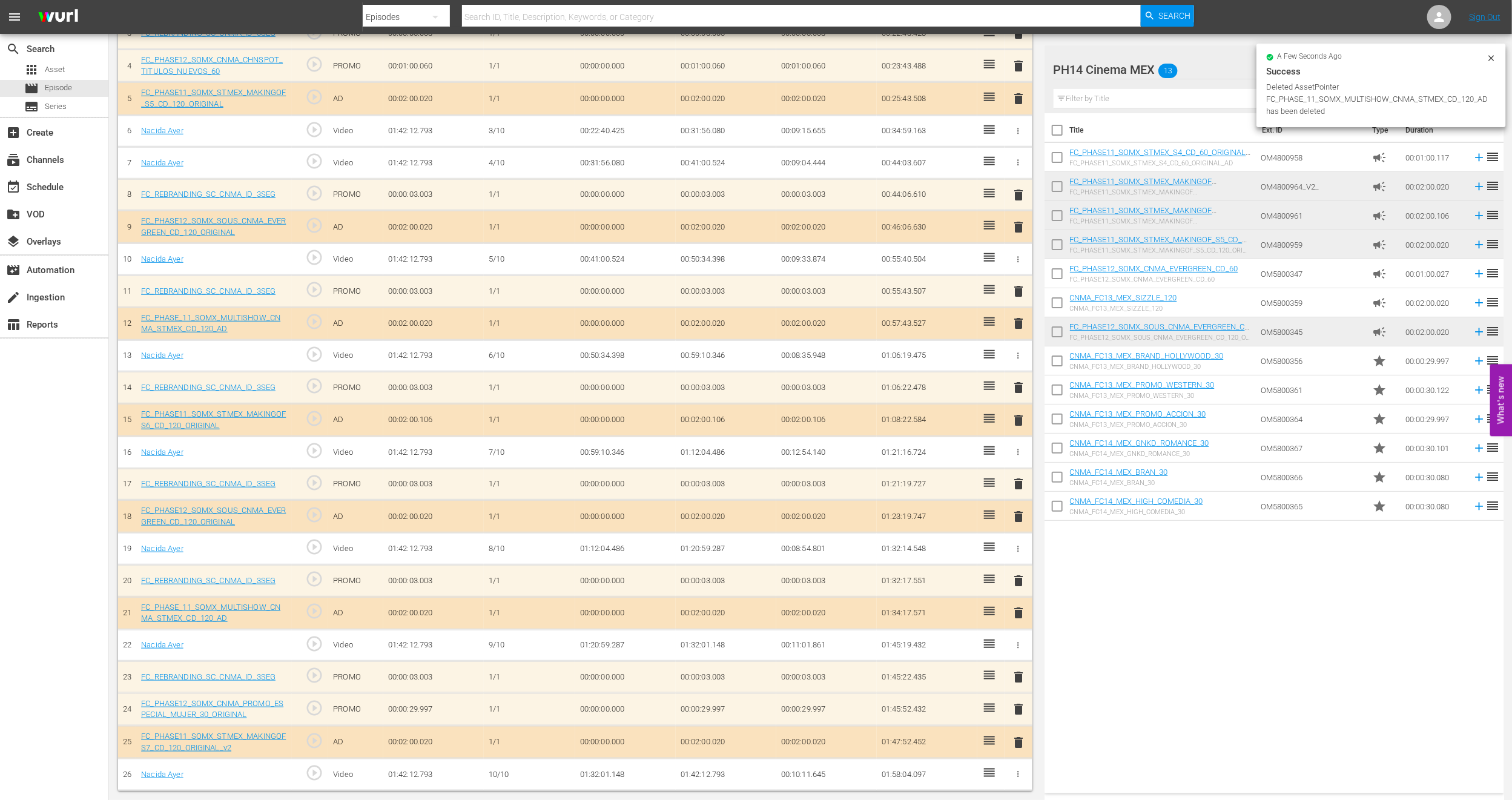
click at [1018, 612] on span "delete" at bounding box center [1019, 613] width 15 height 15
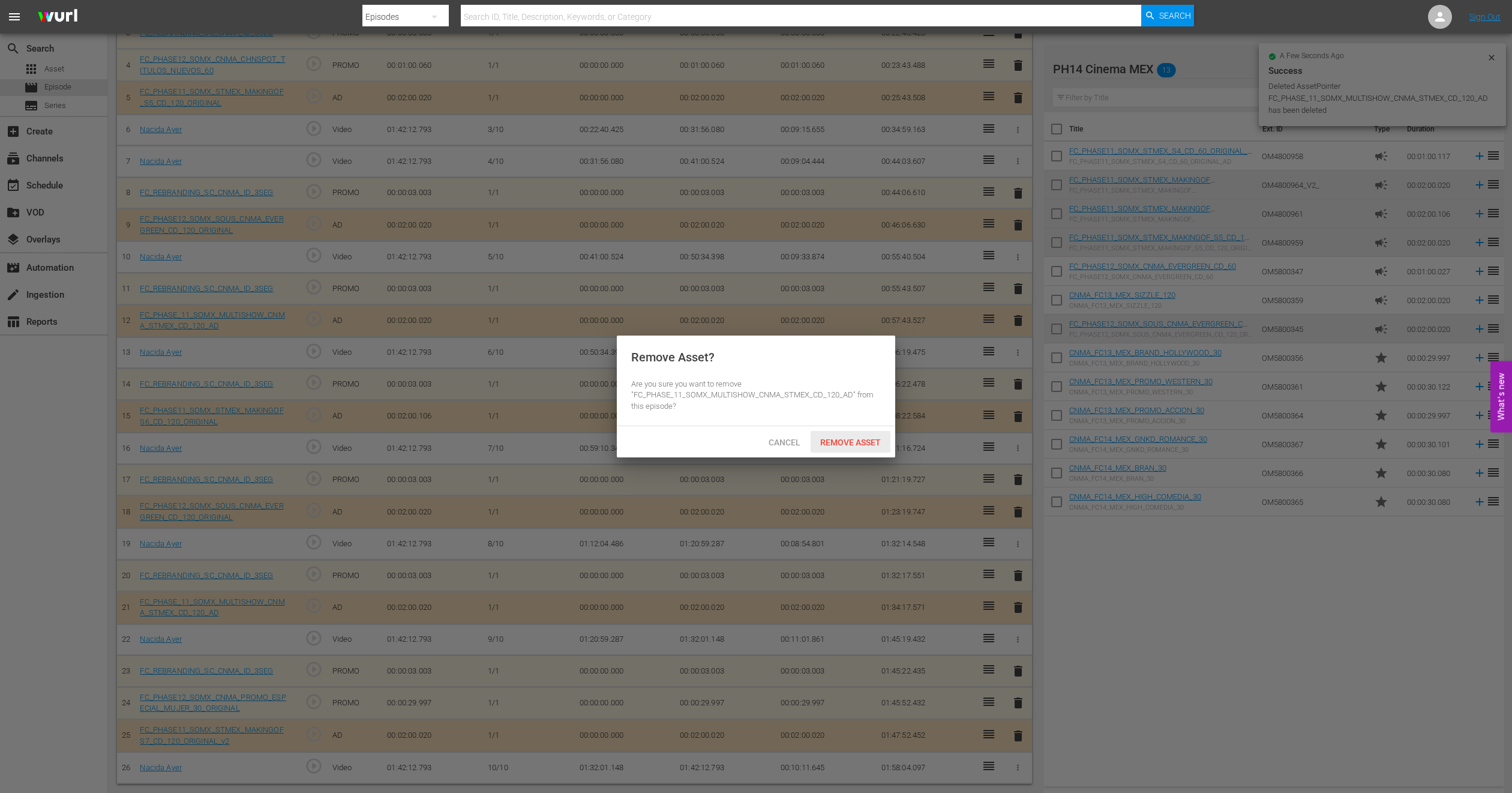
click at [832, 438] on span "Remove Asset" at bounding box center [851, 442] width 80 height 10
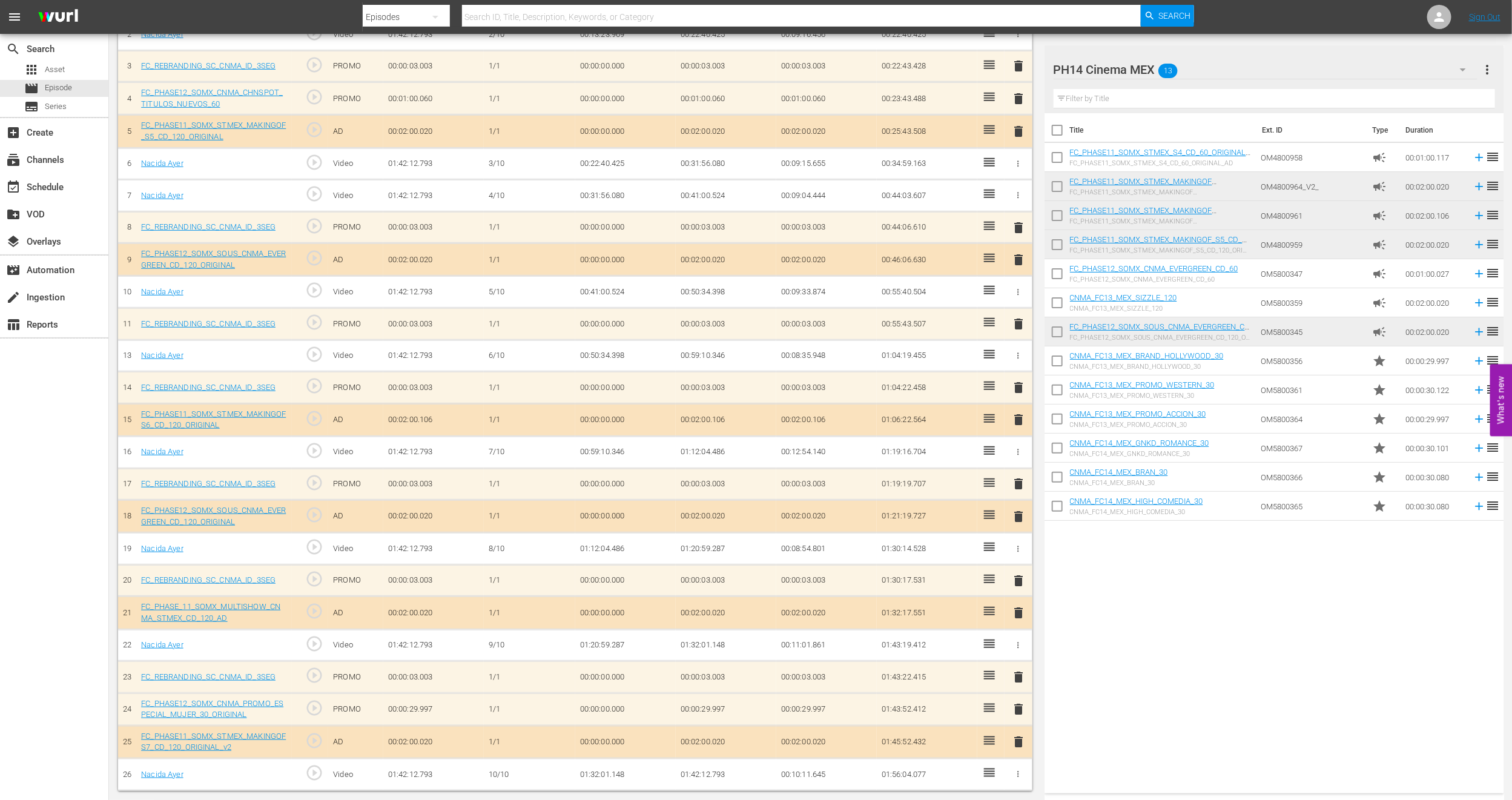
scroll to position [435, 0]
click at [1016, 709] on span "delete" at bounding box center [1019, 709] width 15 height 15
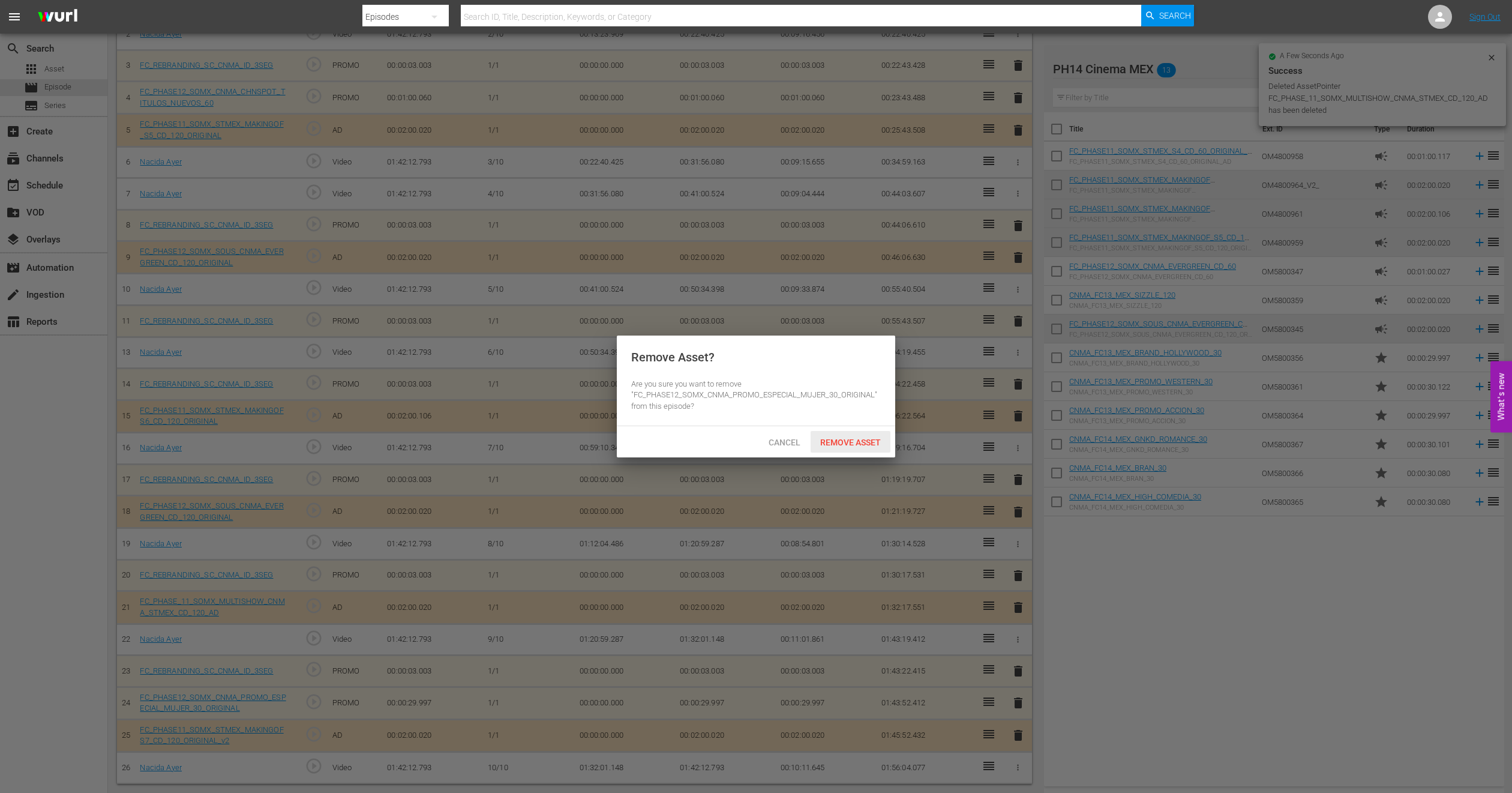
click at [841, 440] on span "Remove Asset" at bounding box center [851, 442] width 80 height 10
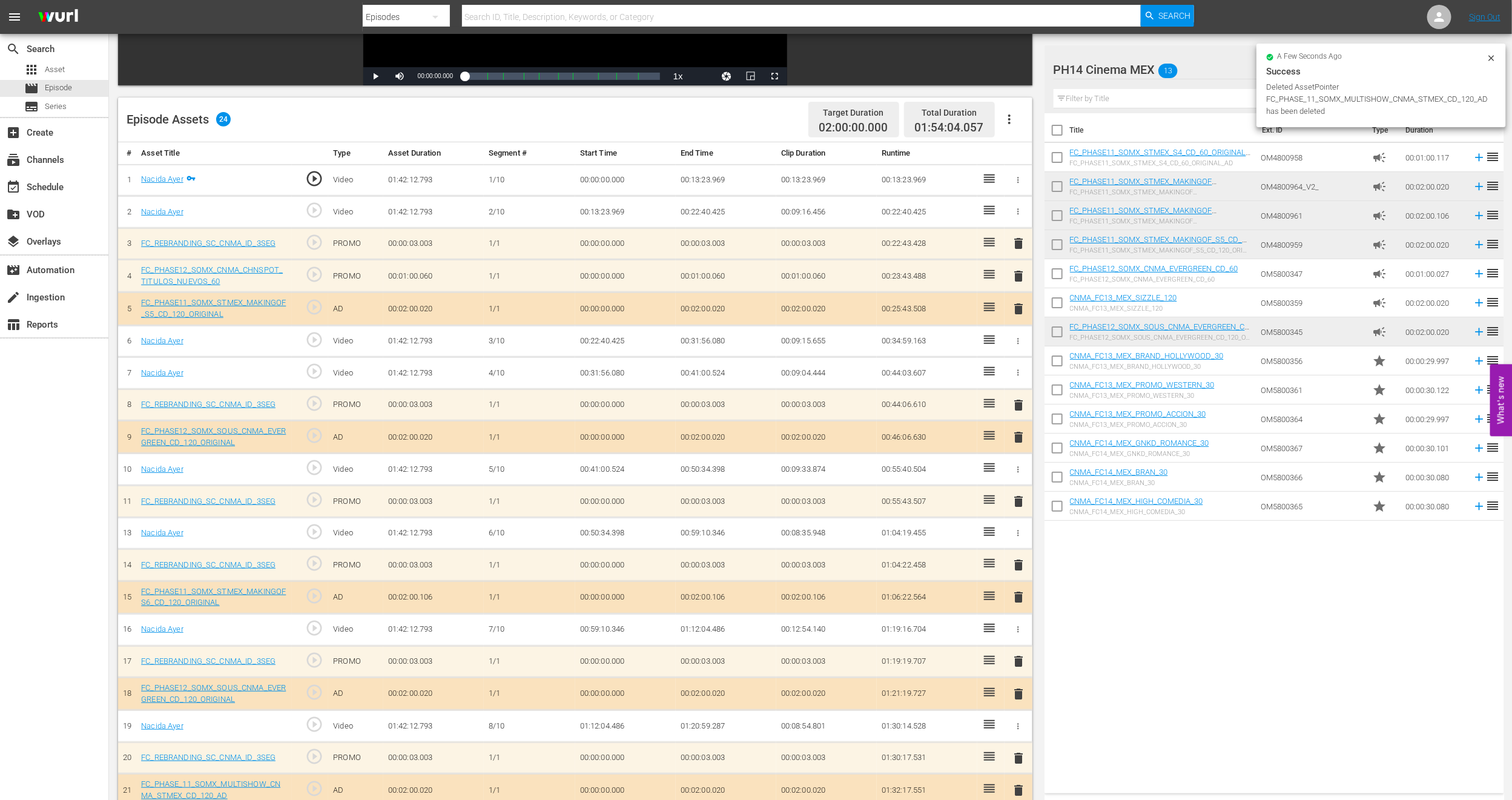
scroll to position [253, 0]
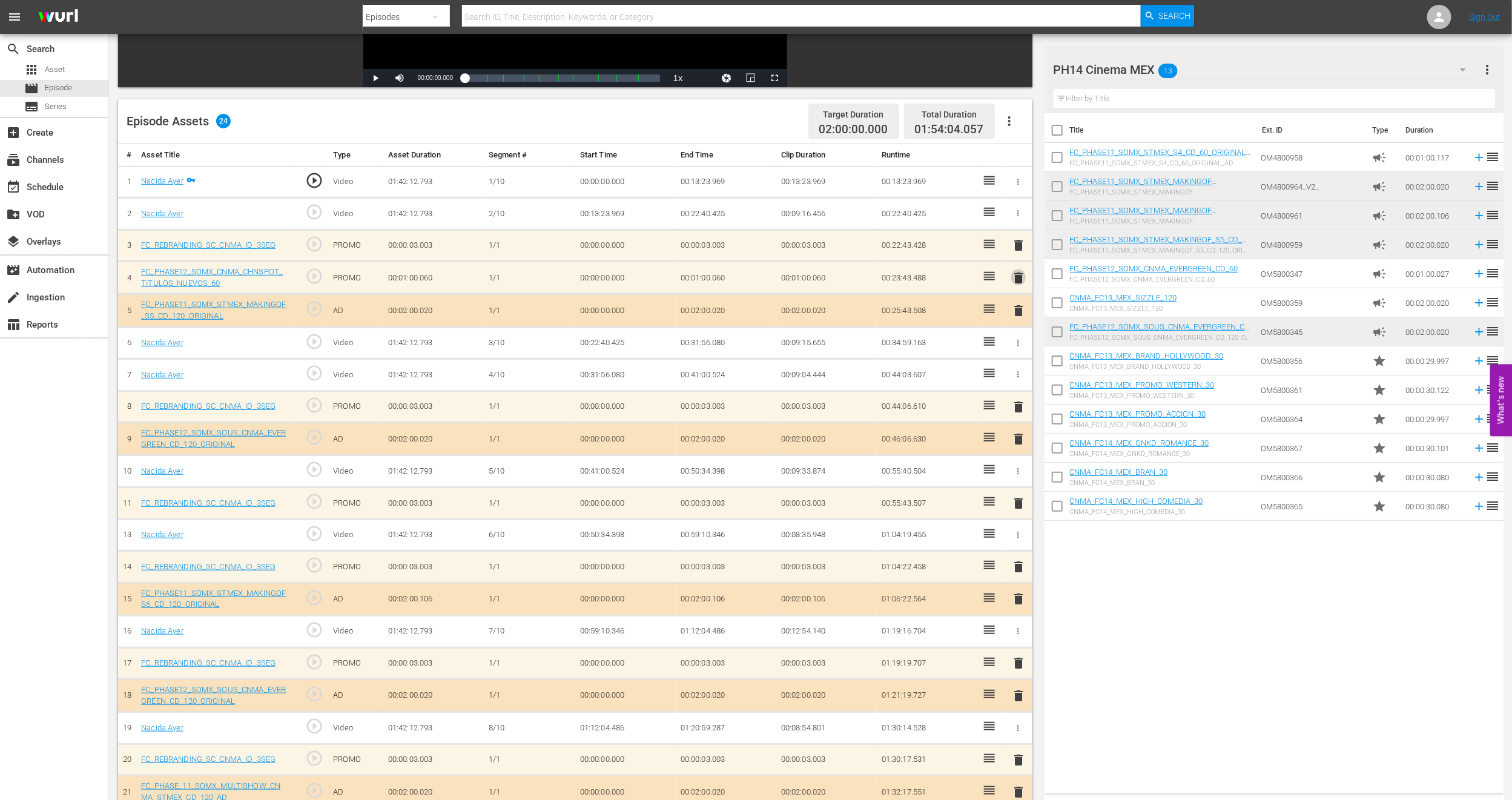
click at [1014, 276] on span "delete" at bounding box center [1019, 278] width 15 height 15
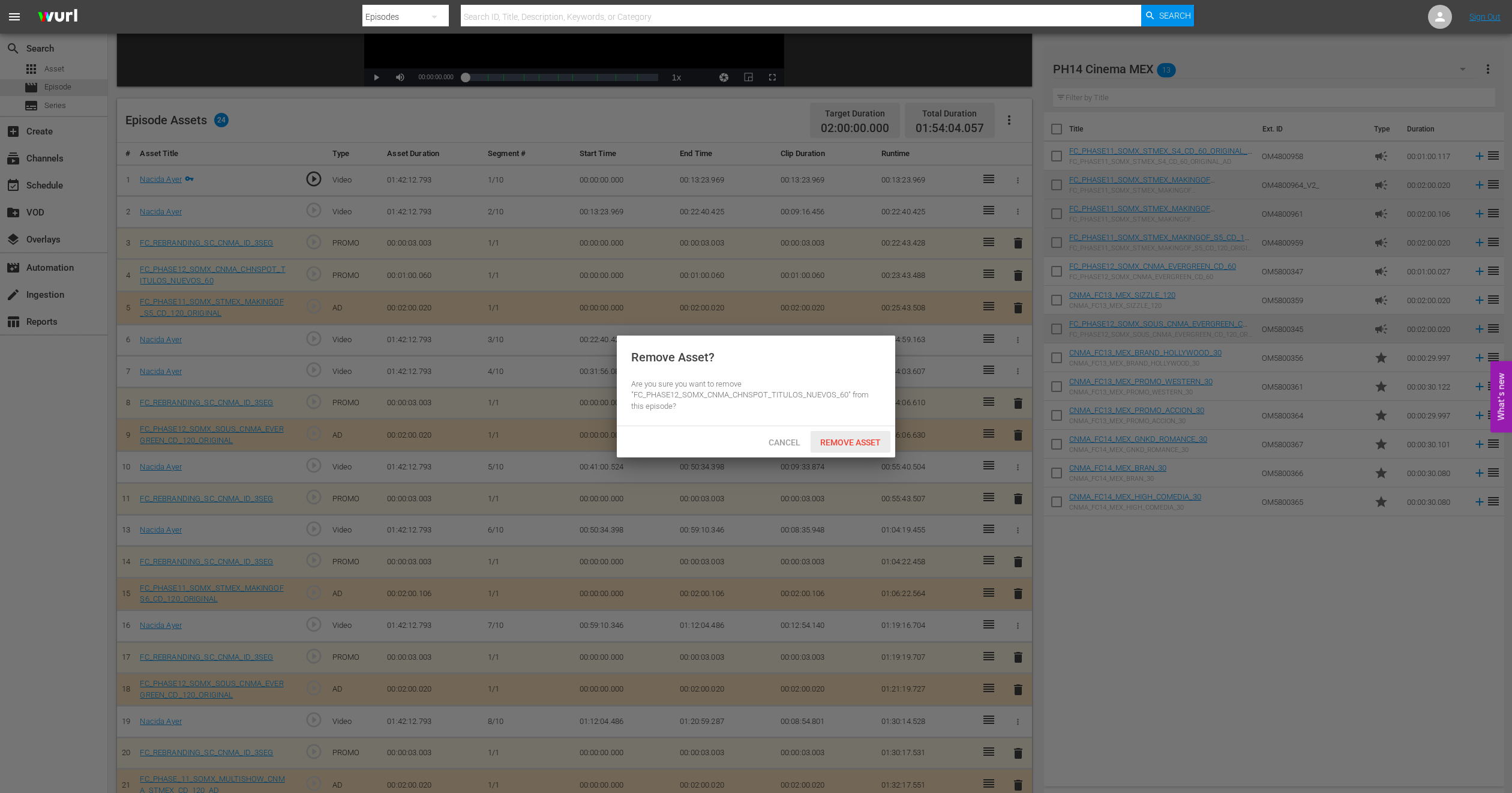
click at [839, 449] on div "Remove Asset" at bounding box center [851, 442] width 80 height 22
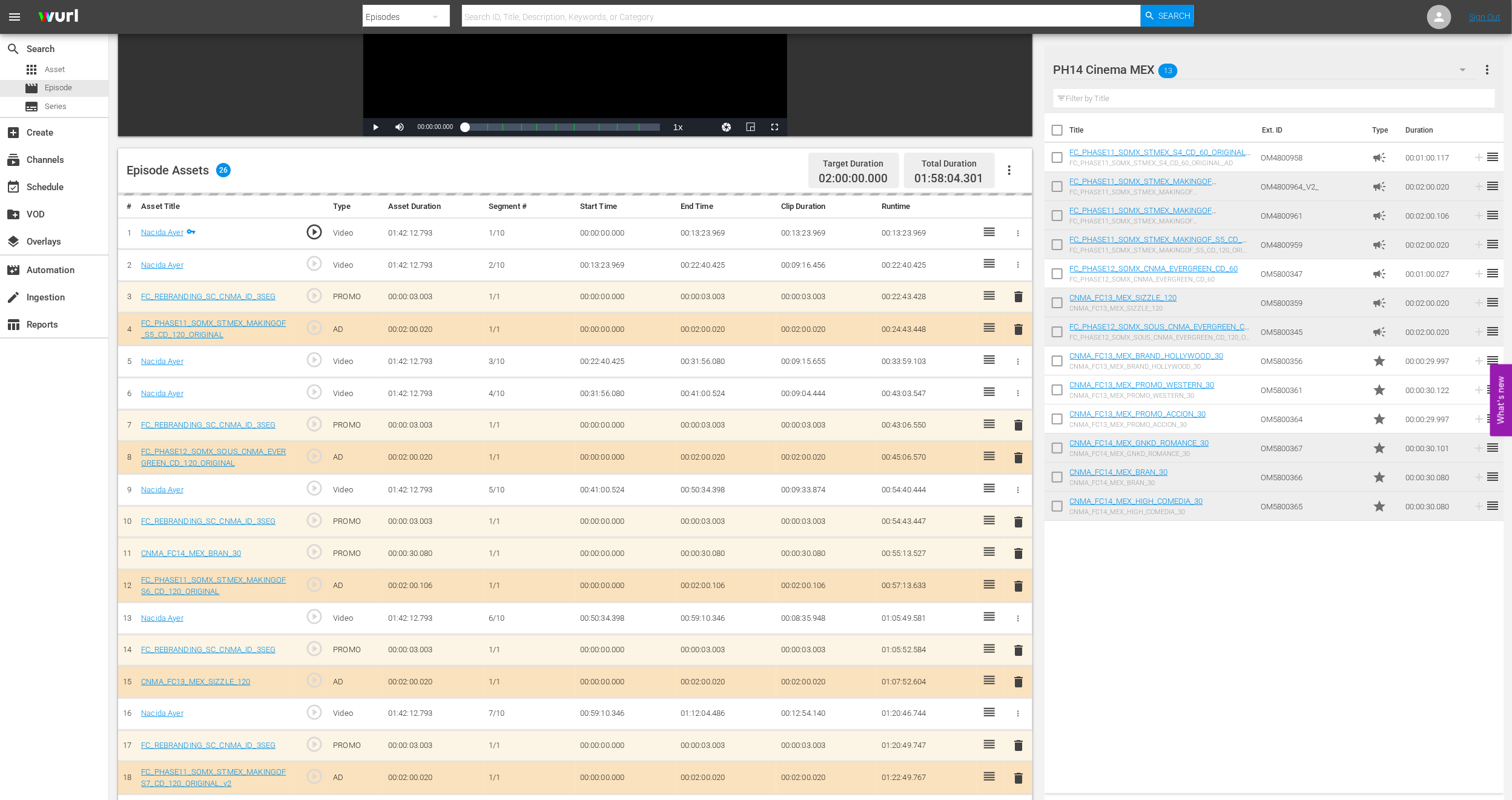
scroll to position [193, 0]
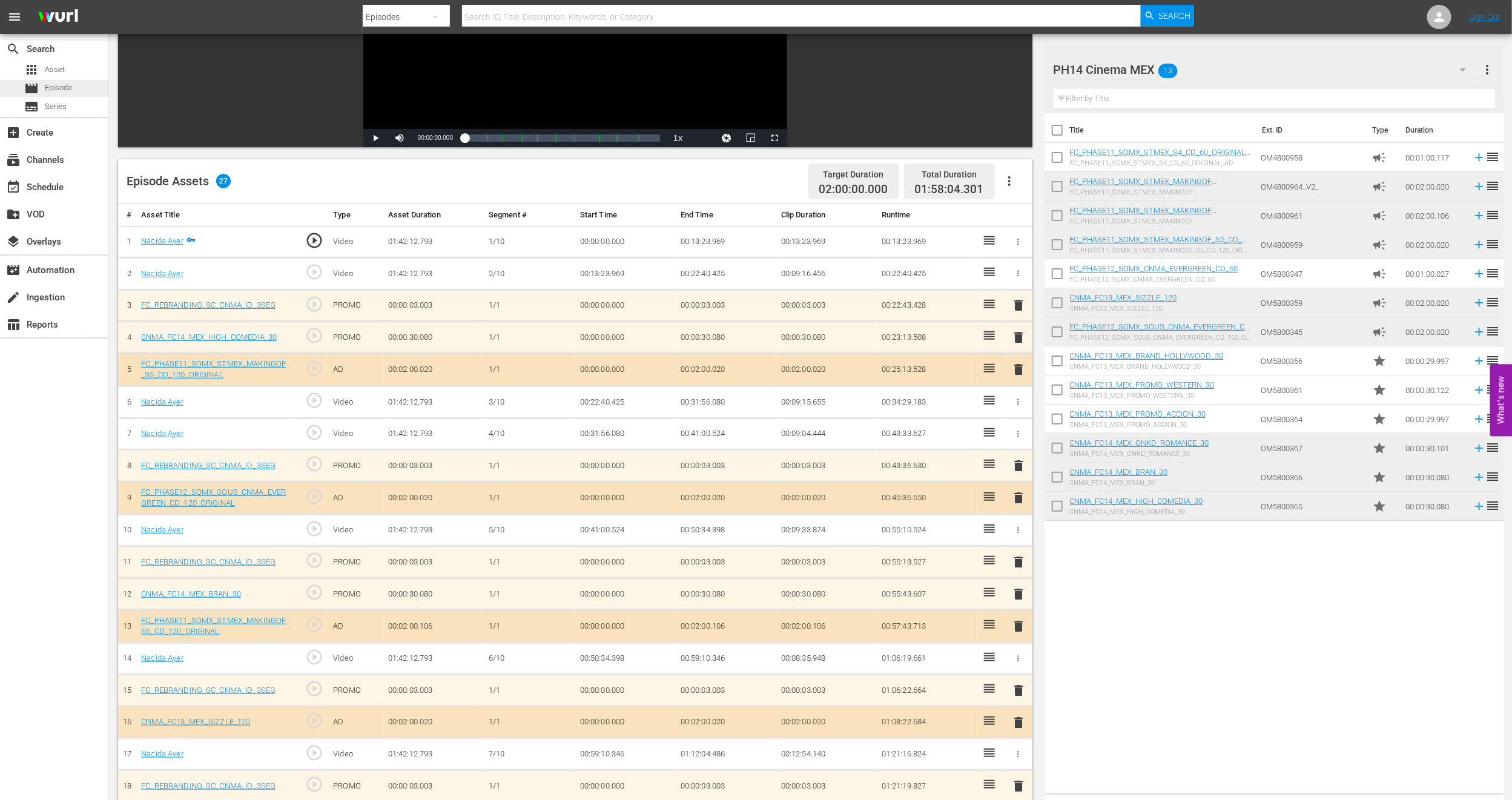
click at [91, 86] on div "movie Episode" at bounding box center [54, 89] width 109 height 17
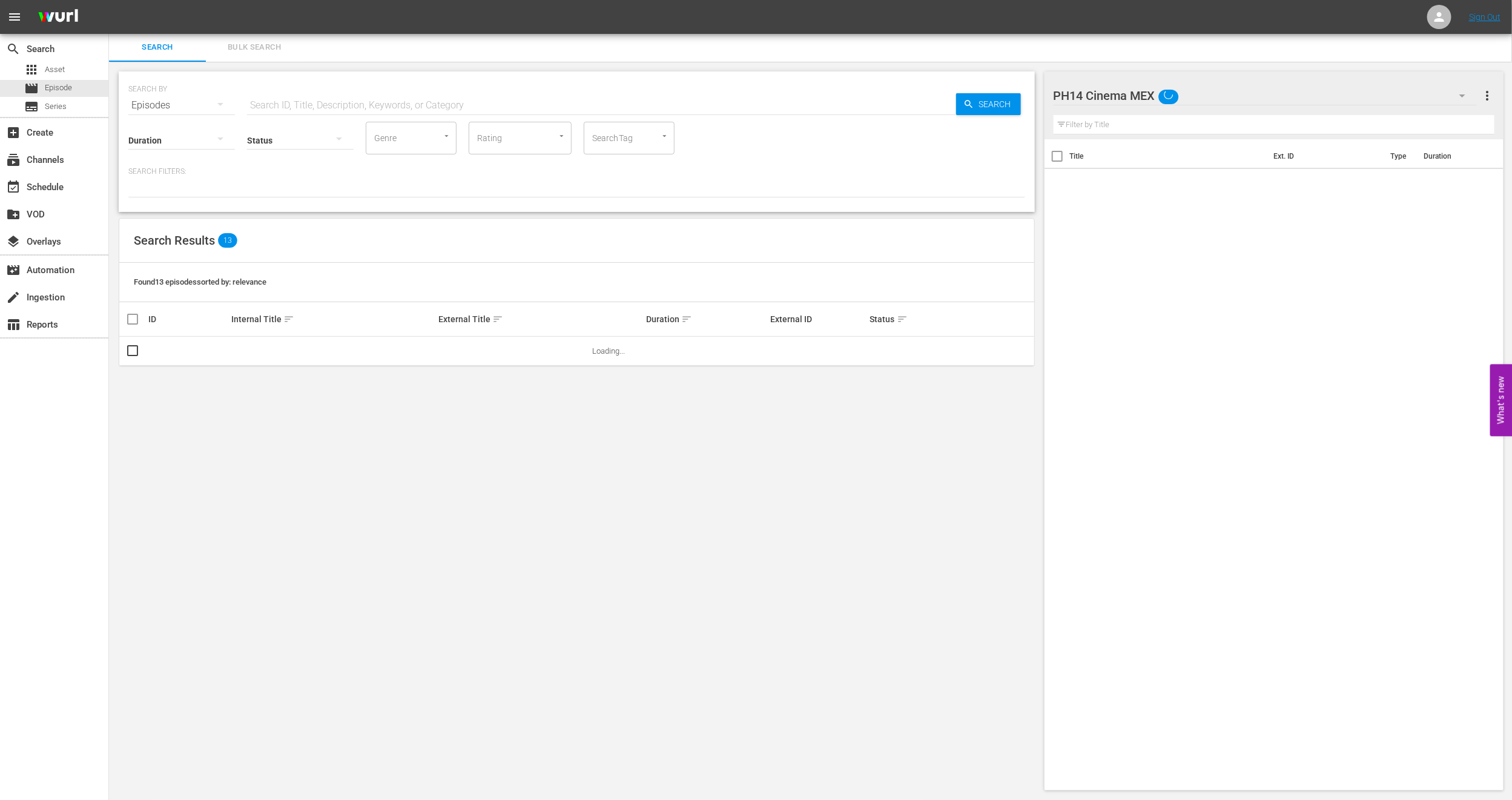
scroll to position [1, 0]
click at [261, 44] on span "Bulk Search" at bounding box center [255, 48] width 82 height 14
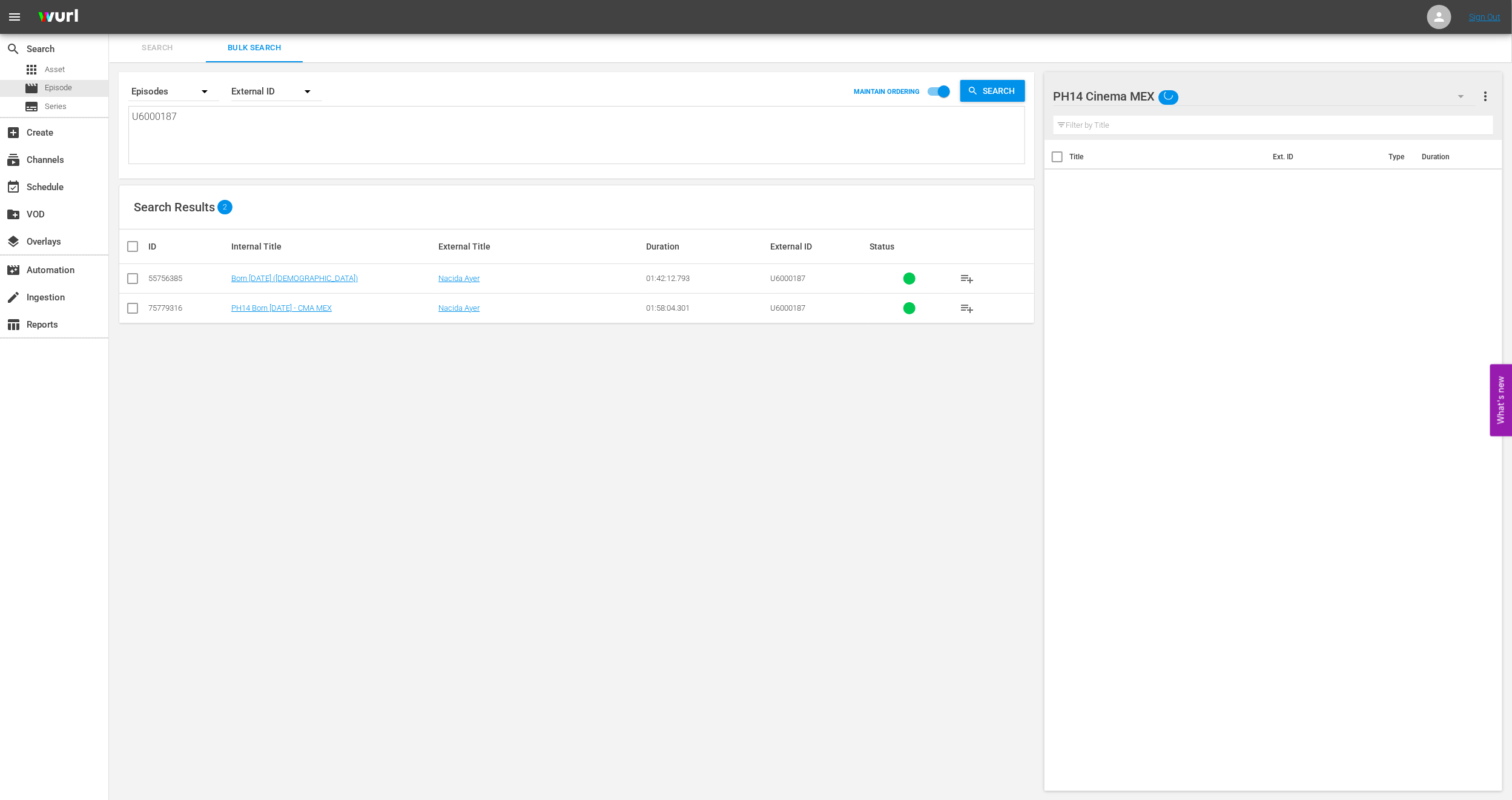
drag, startPoint x: 240, startPoint y: 149, endPoint x: 42, endPoint y: 145, distance: 198.0
paste textarea "099"
type textarea "U6000099"
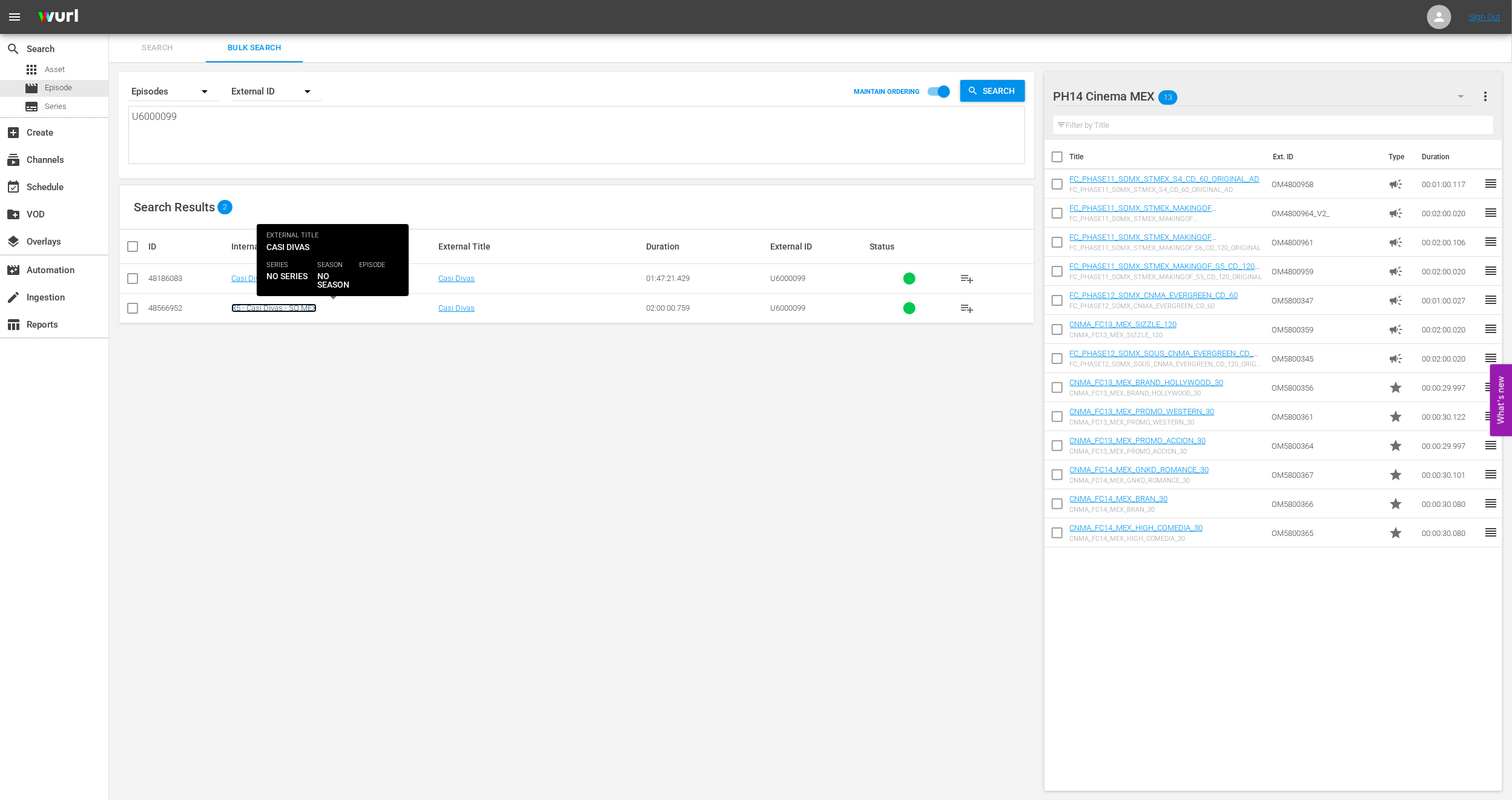
click at [262, 310] on link "R5 - Casi Divas - SO MEX" at bounding box center [274, 308] width 86 height 9
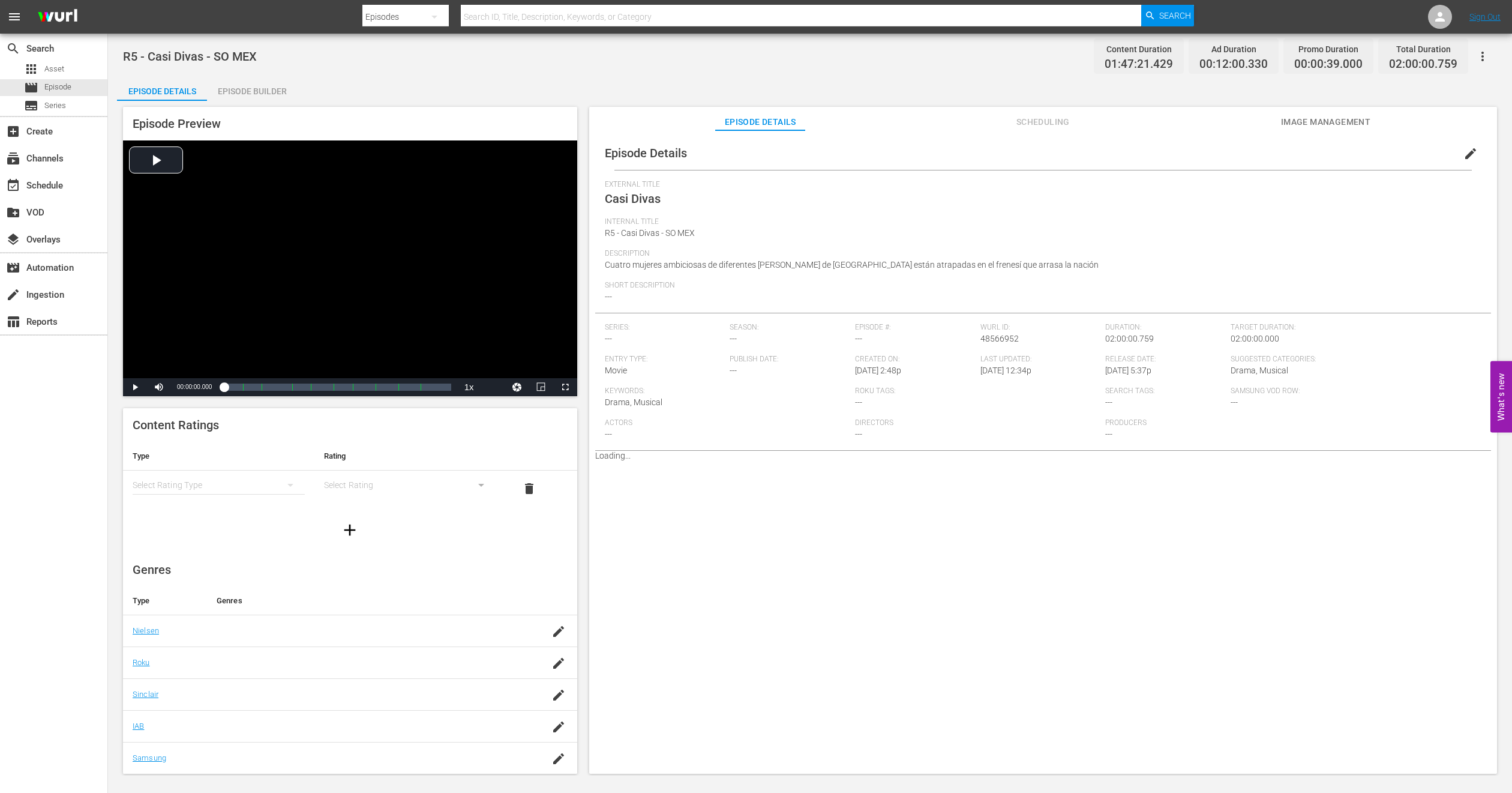
click at [1463, 160] on span "edit" at bounding box center [1471, 154] width 14 height 14
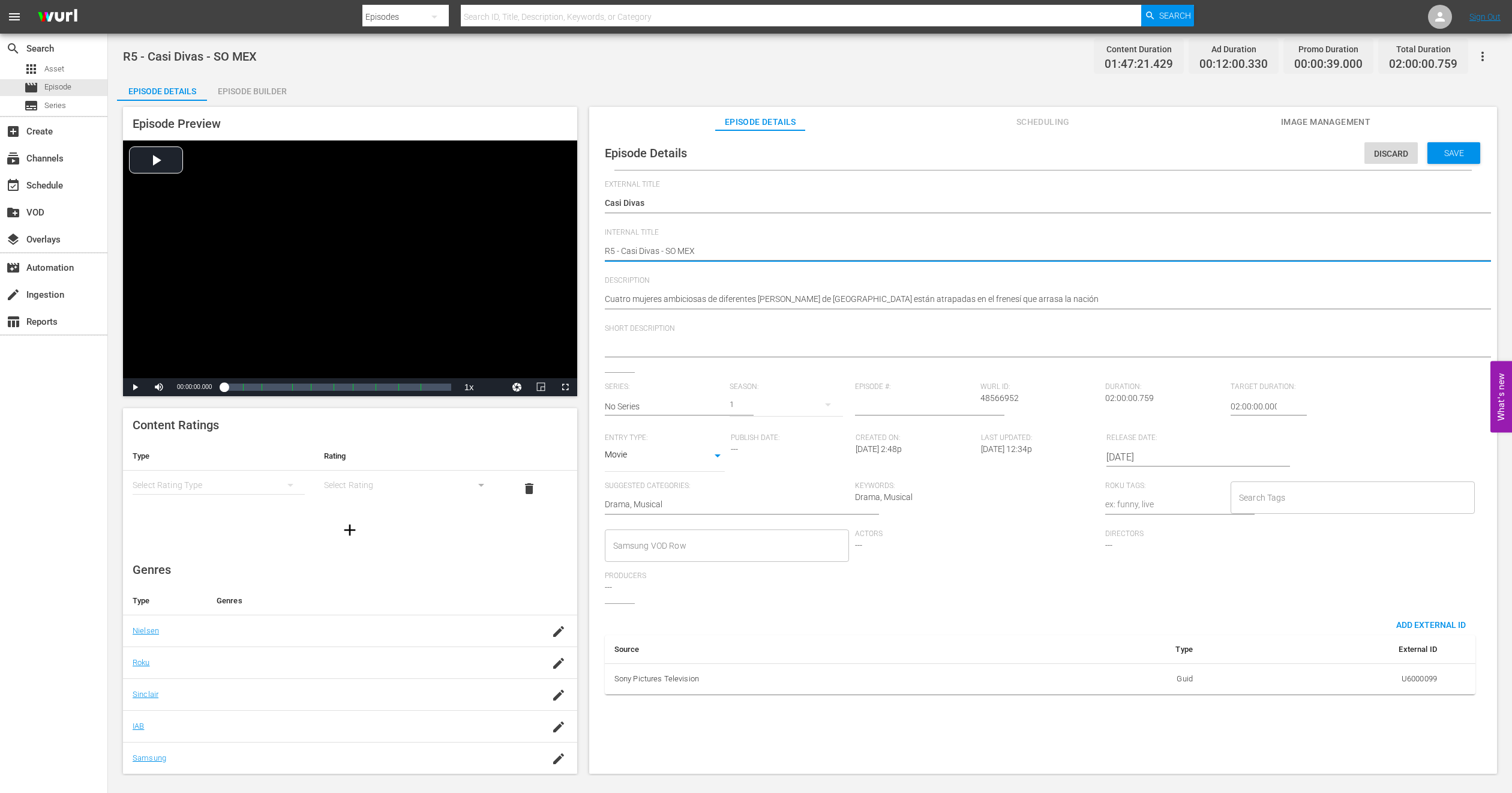
type textarea "P"
type textarea "PH"
type textarea "PH1"
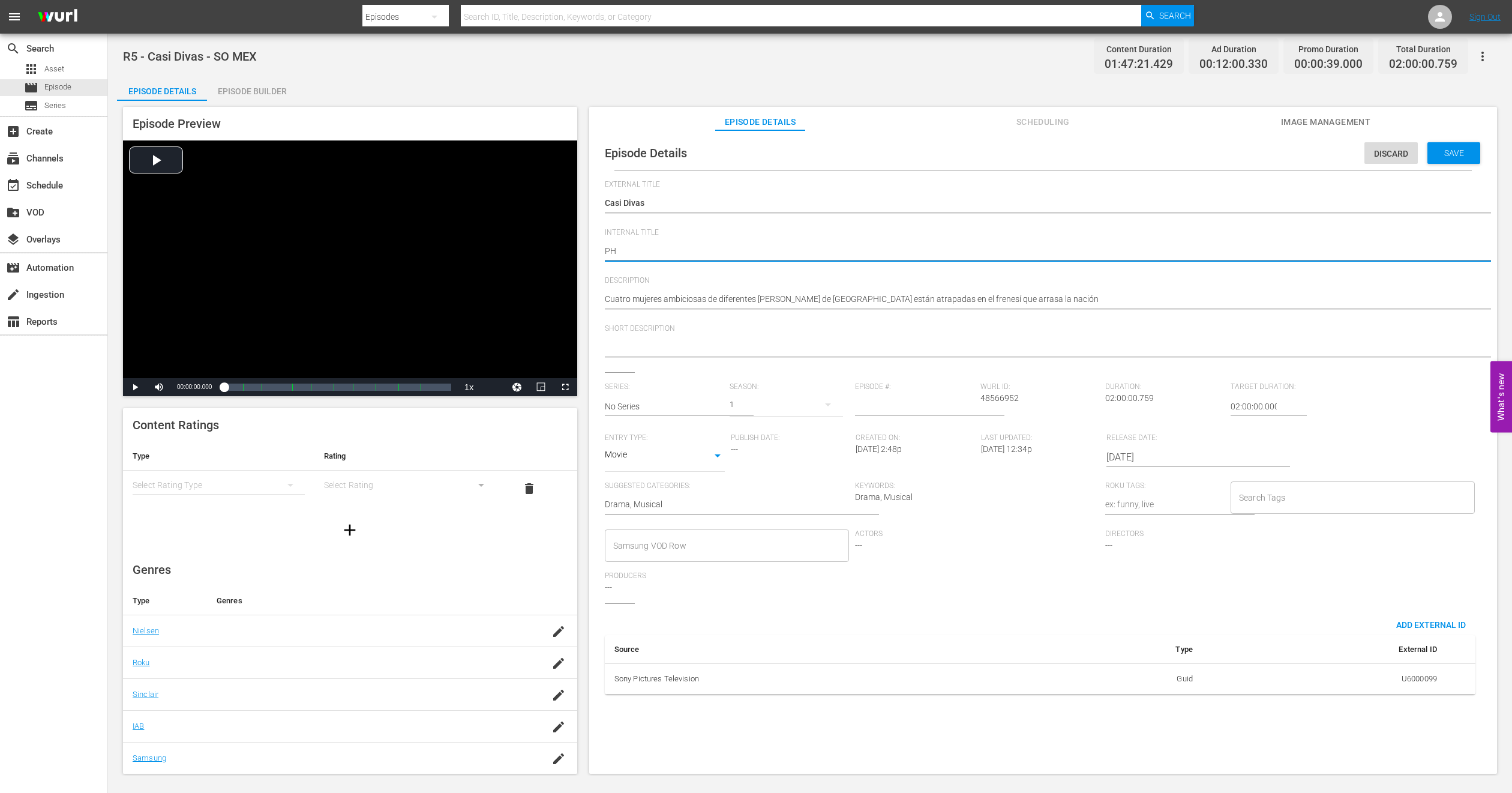
type textarea "PH1"
type textarea "PH14"
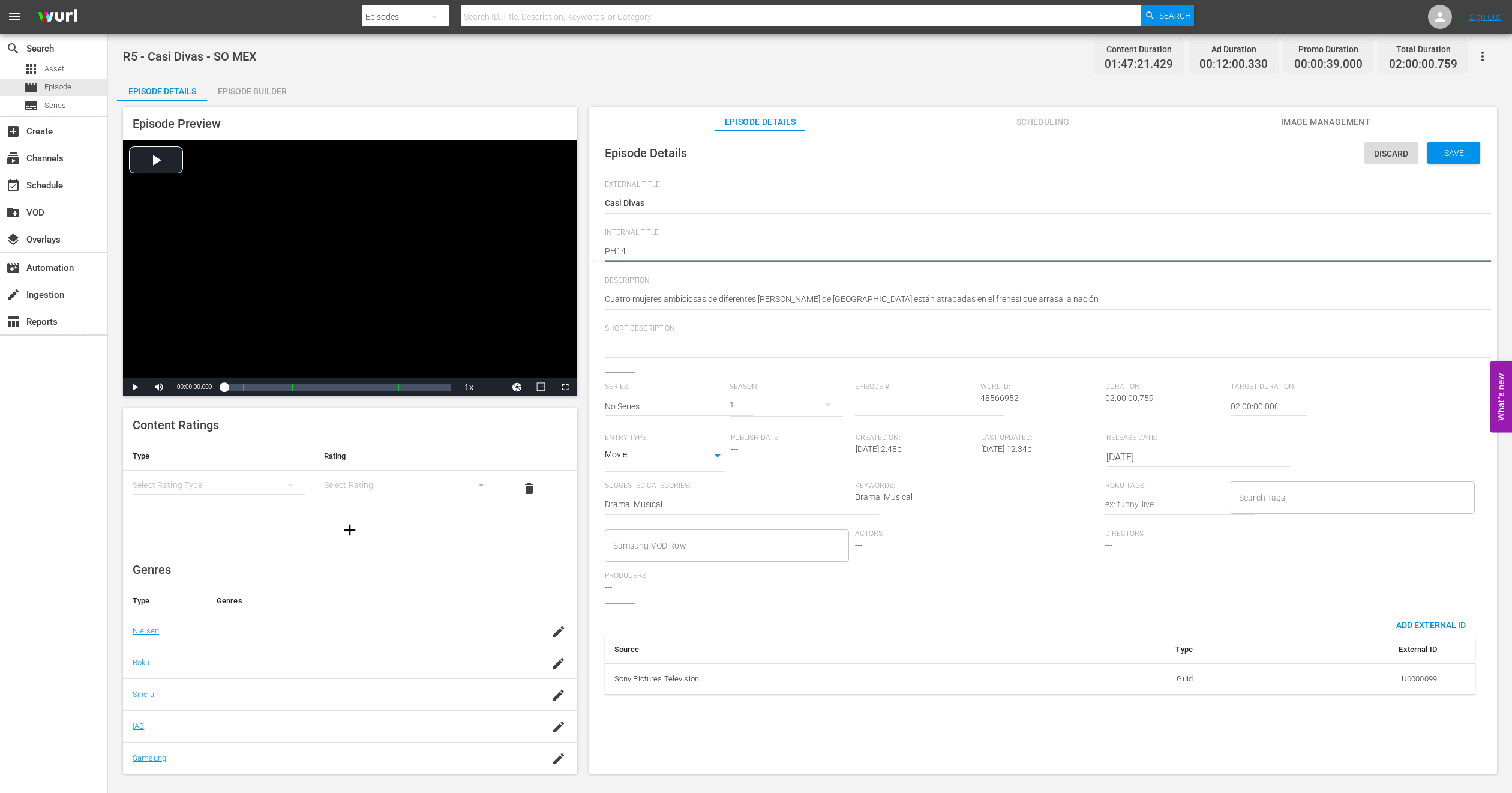
type textarea "PH14 c"
type textarea "PH14"
type textarea "PH14 C"
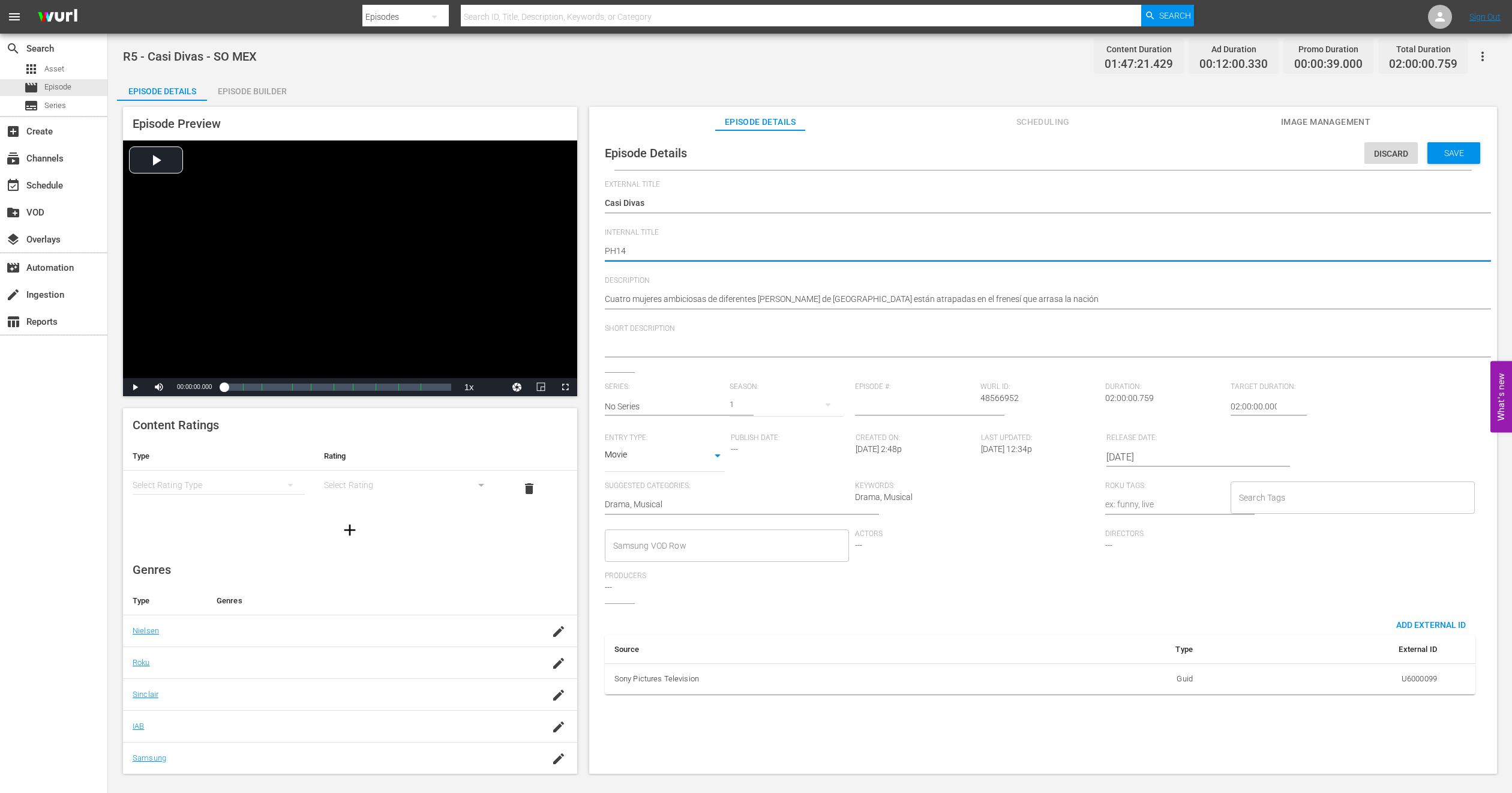
type textarea "PH14 C"
type textarea "PH14 Ca"
type textarea "PH14 Cas"
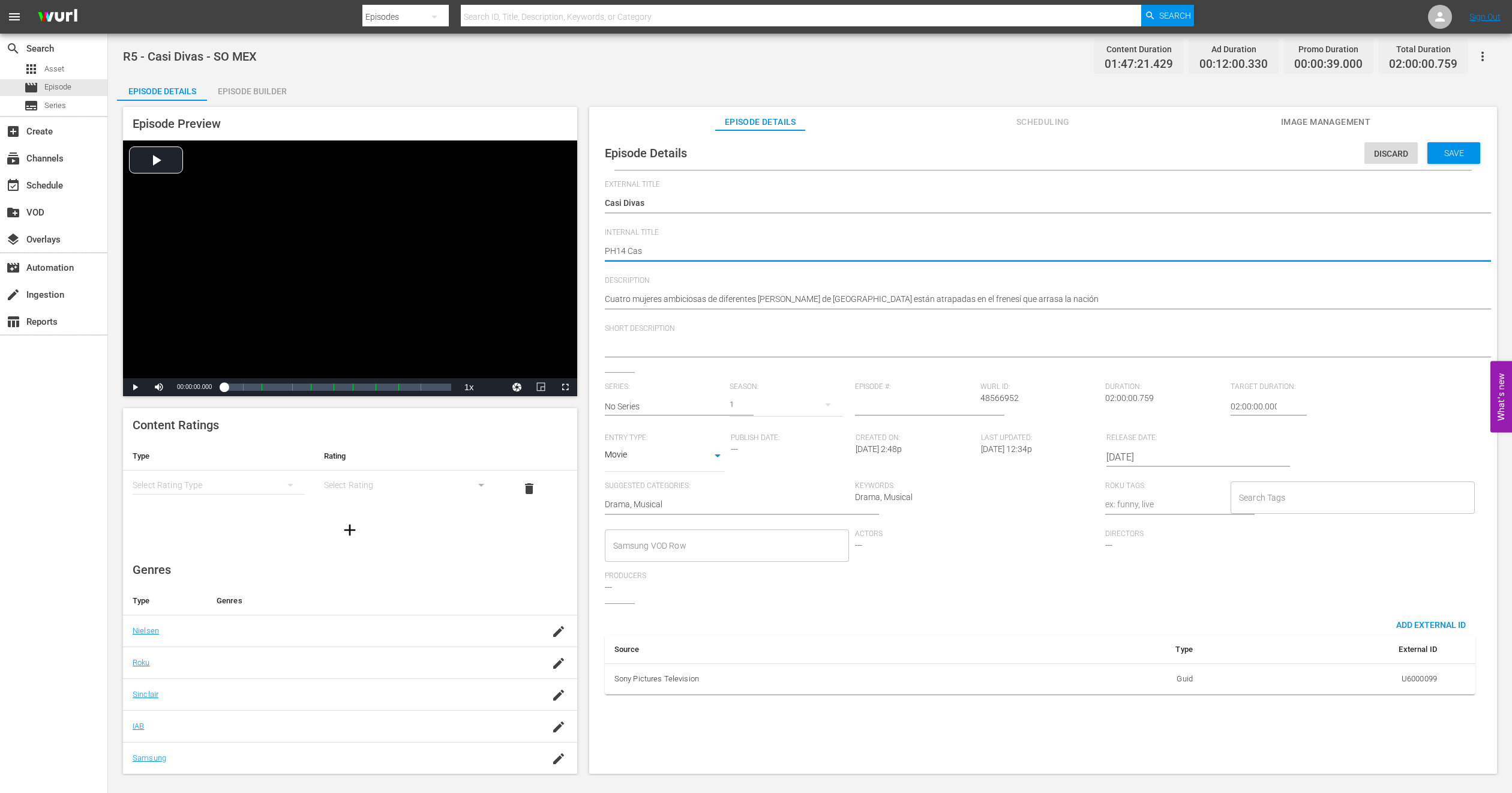
type textarea "PH14 Casi"
type textarea "PH14 Casi d"
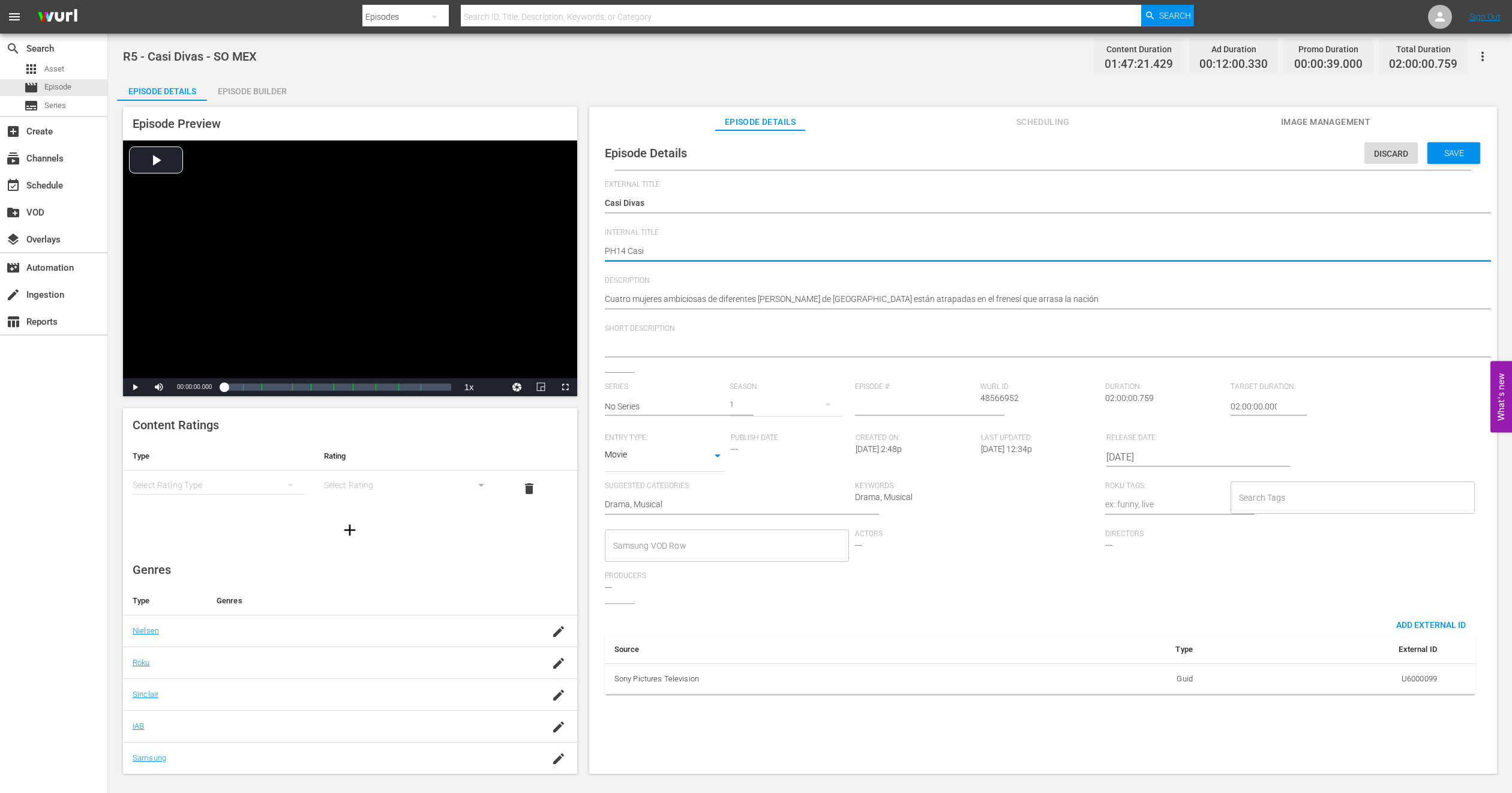
type textarea "PH14 Casi d"
type textarea "PH14 Casi"
type textarea "PH14 Casi d"
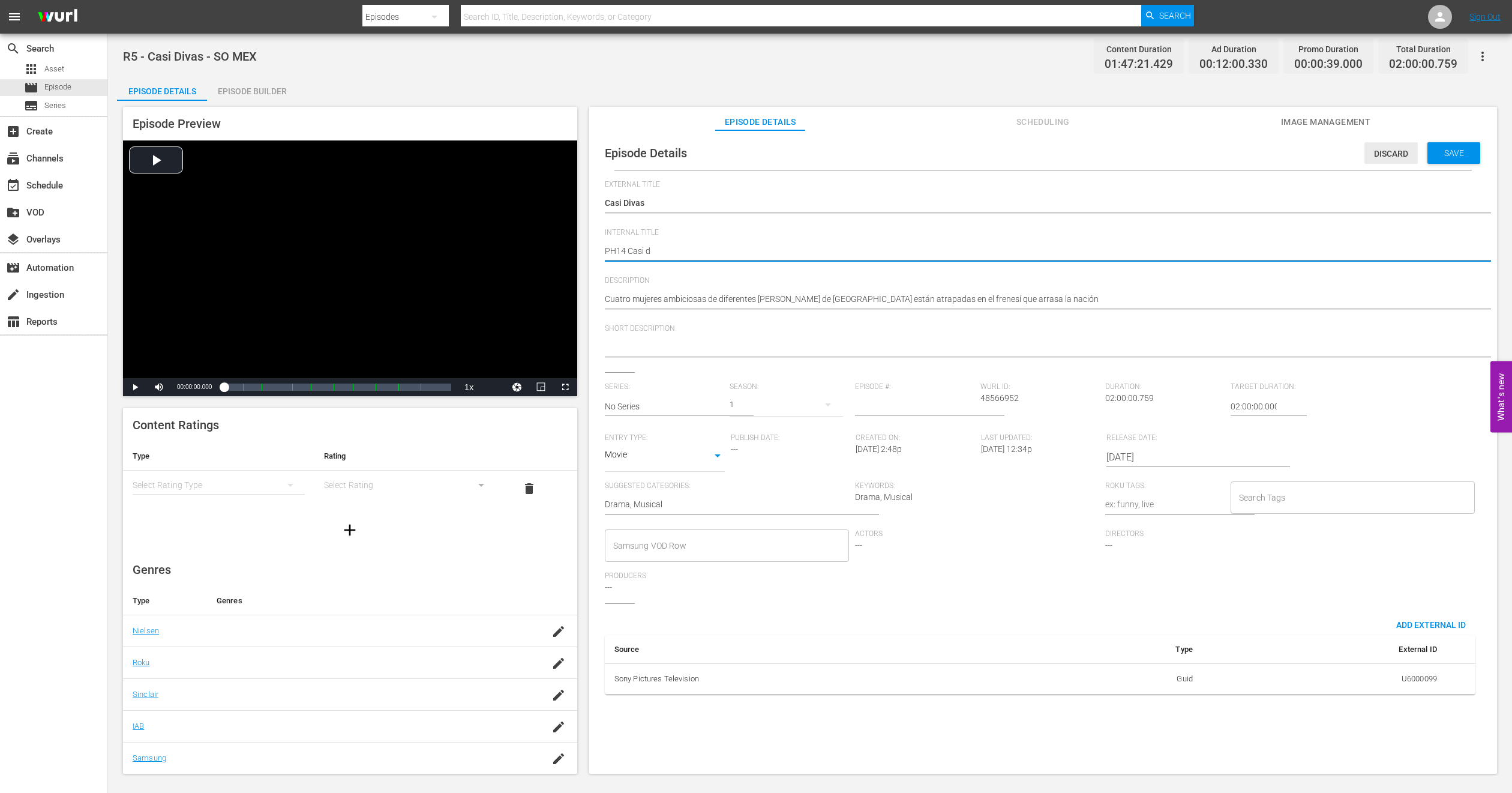
click at [1366, 155] on span "Discard" at bounding box center [1391, 154] width 53 height 10
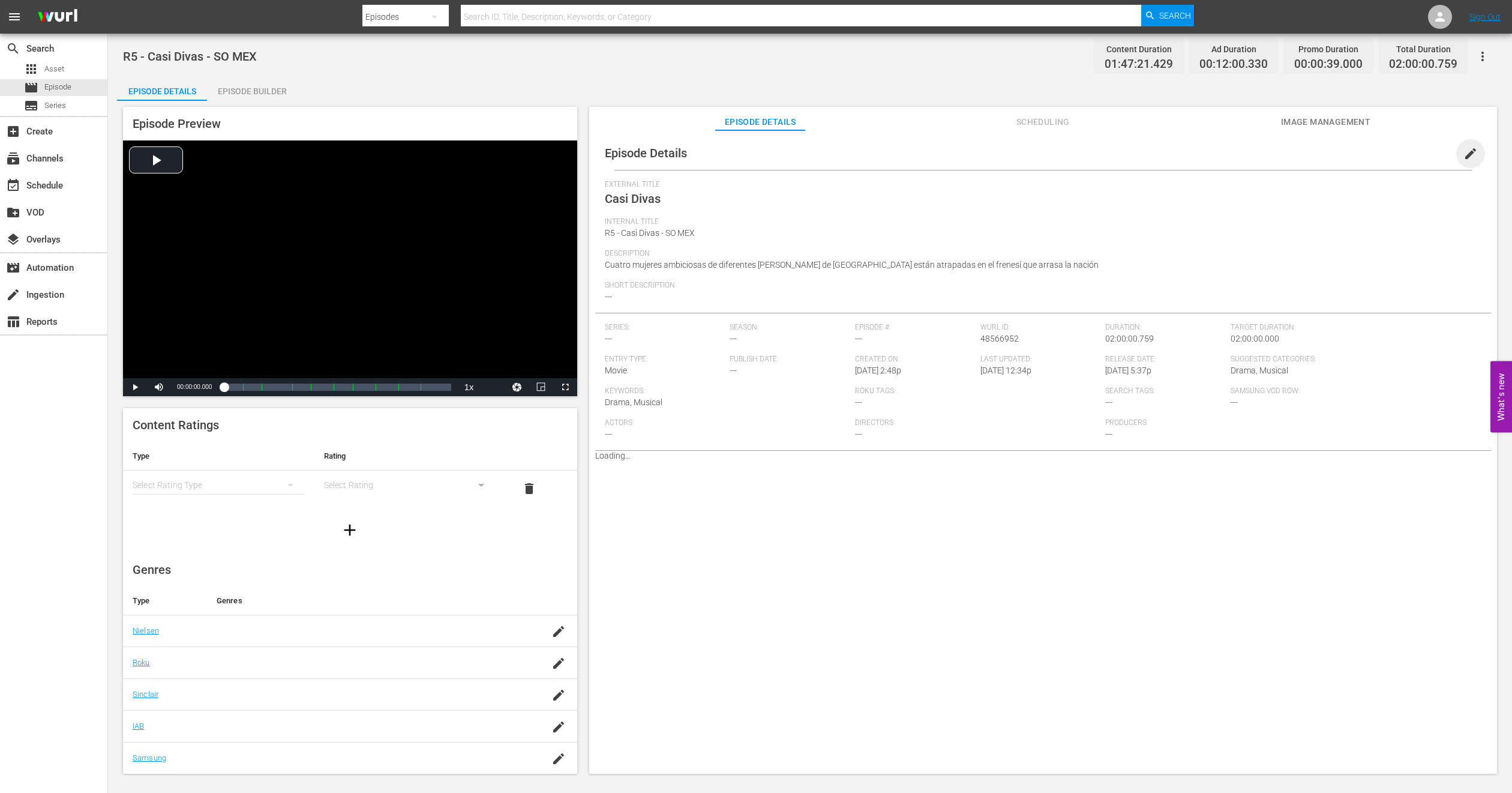
click at [1463, 152] on span "edit" at bounding box center [1471, 154] width 14 height 14
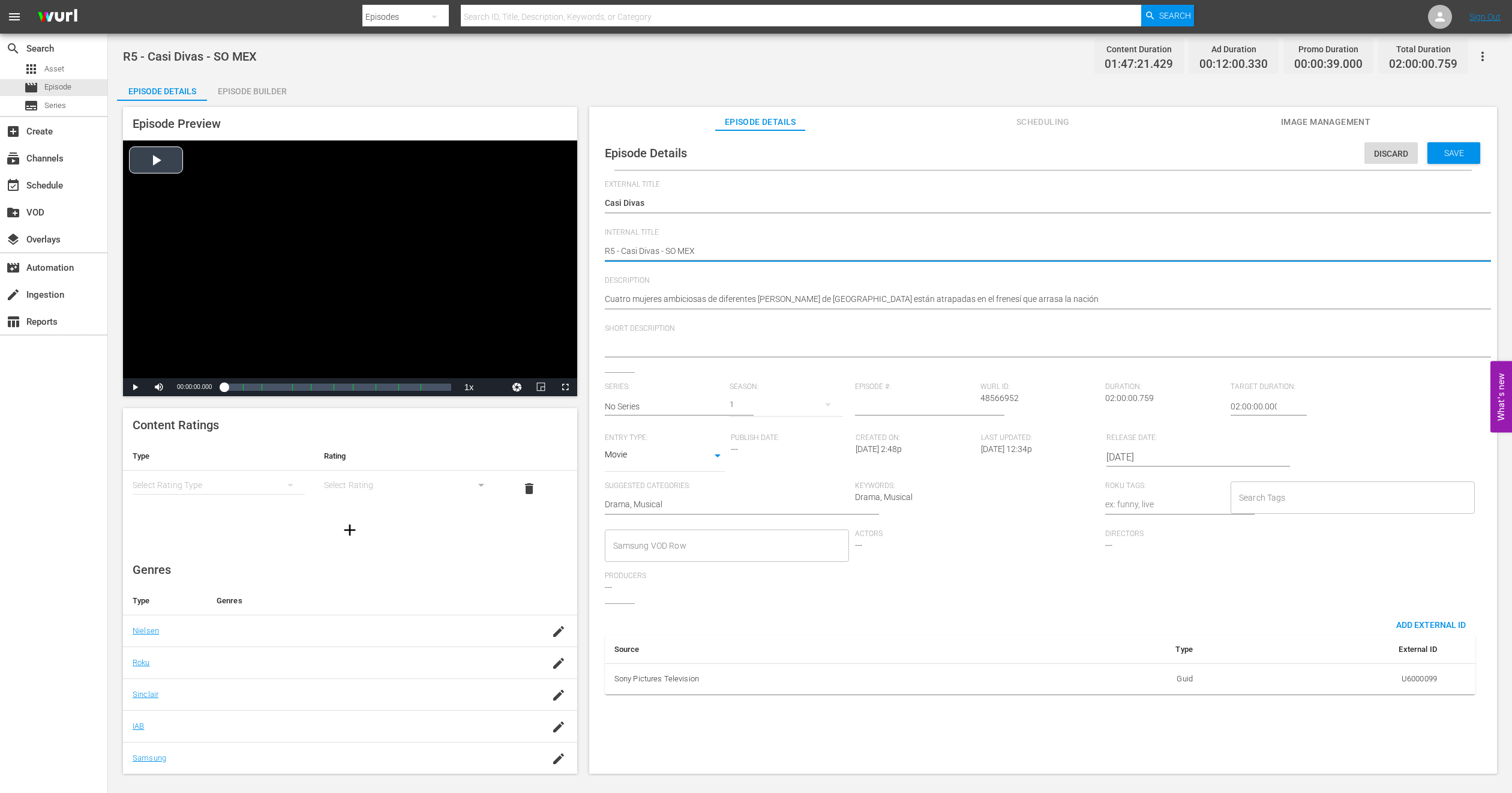
drag, startPoint x: 621, startPoint y: 250, endPoint x: 334, endPoint y: 265, distance: 287.4
type textarea "PCasi Divas - SO MEX"
type textarea "PHCasi Divas - SO MEX"
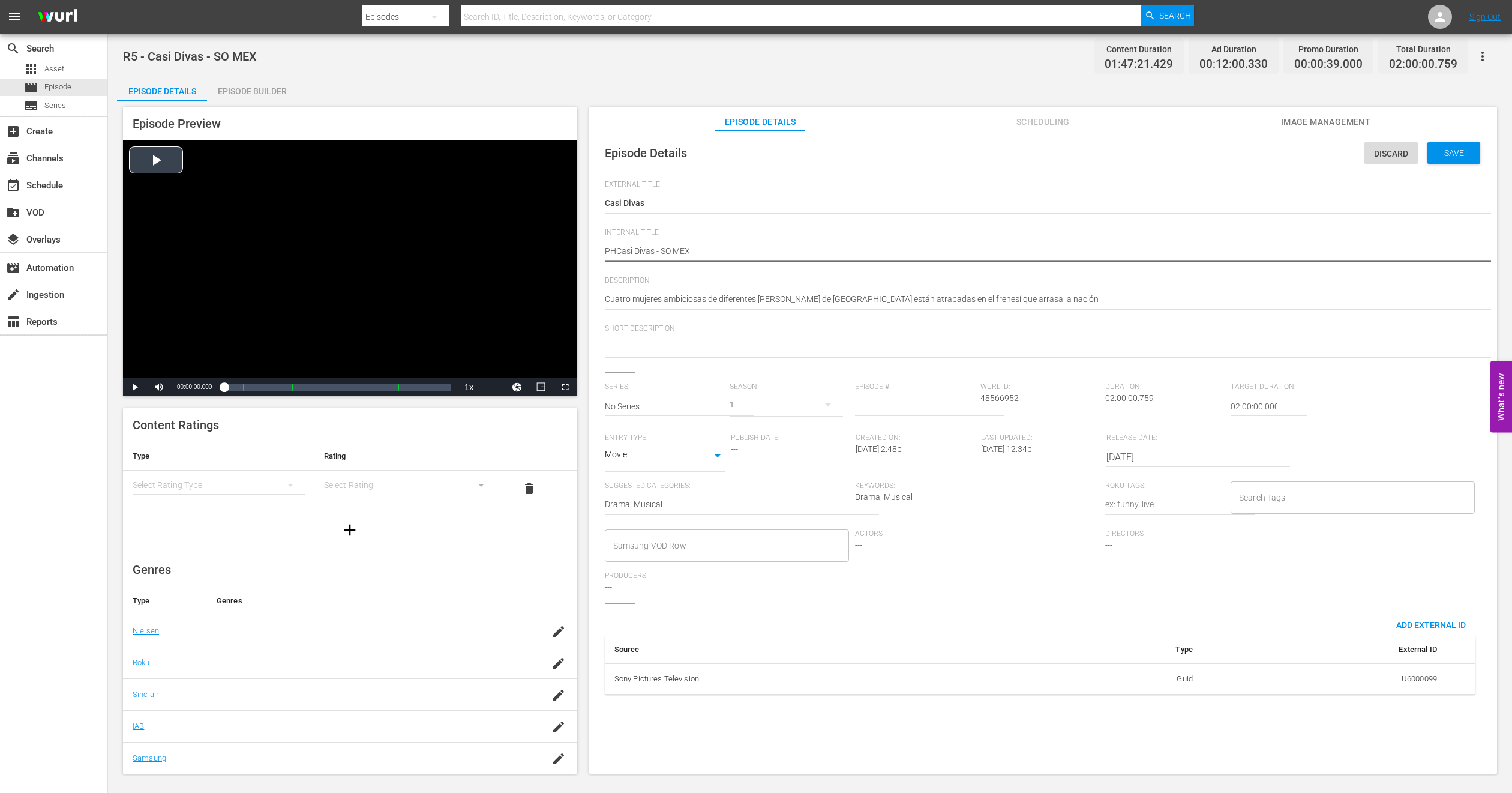
type textarea "PH1Casi Divas - SO MEX"
type textarea "PH14Casi Divas - SO MEX"
type textarea "PH14 Casi Divas - SO MEX"
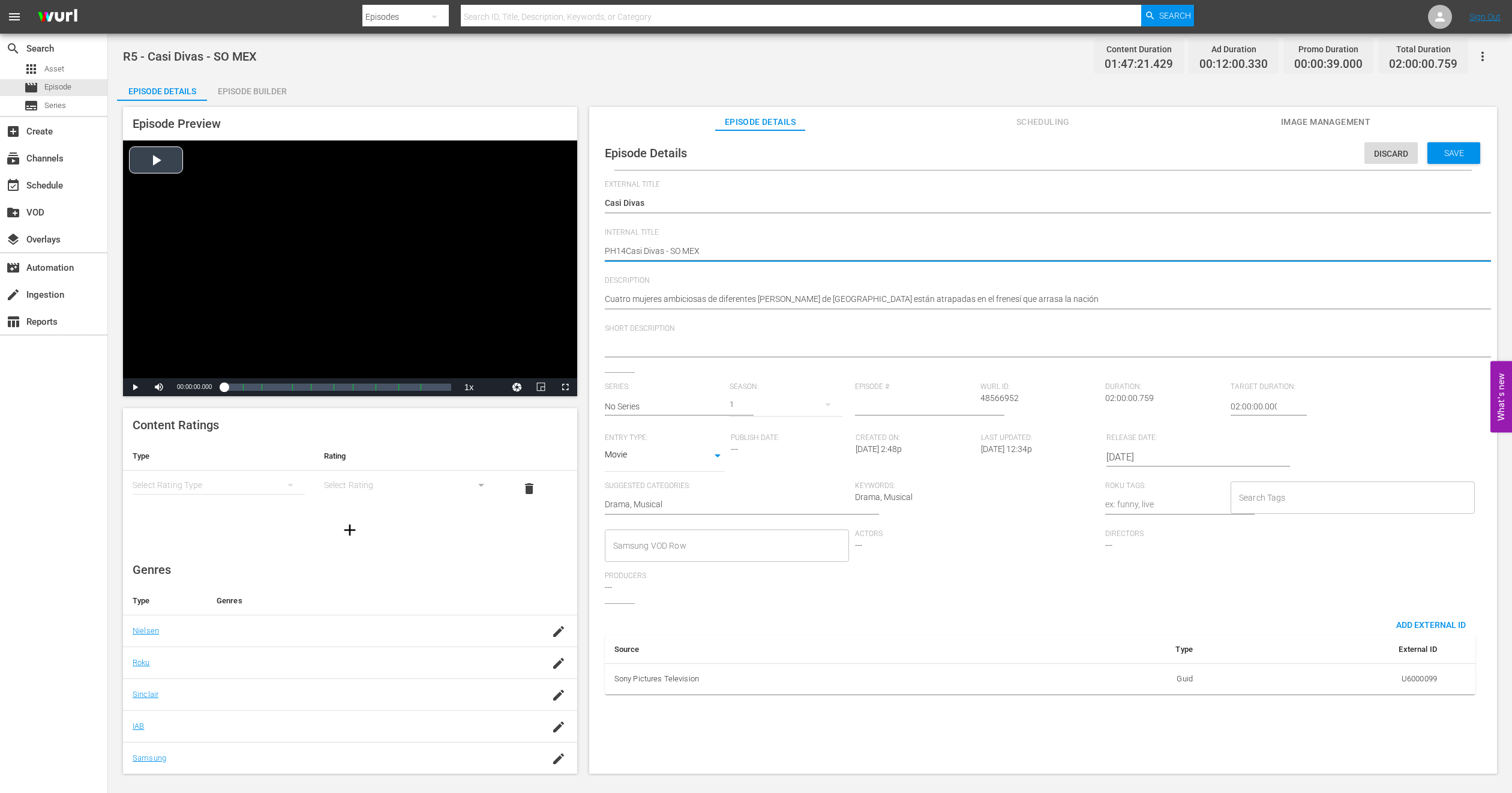
type textarea "PH14 Casi Divas - SO MEX"
type textarea "PH14 Casi Divas - SO ME"
type textarea "PH14 Casi Divas - SO M"
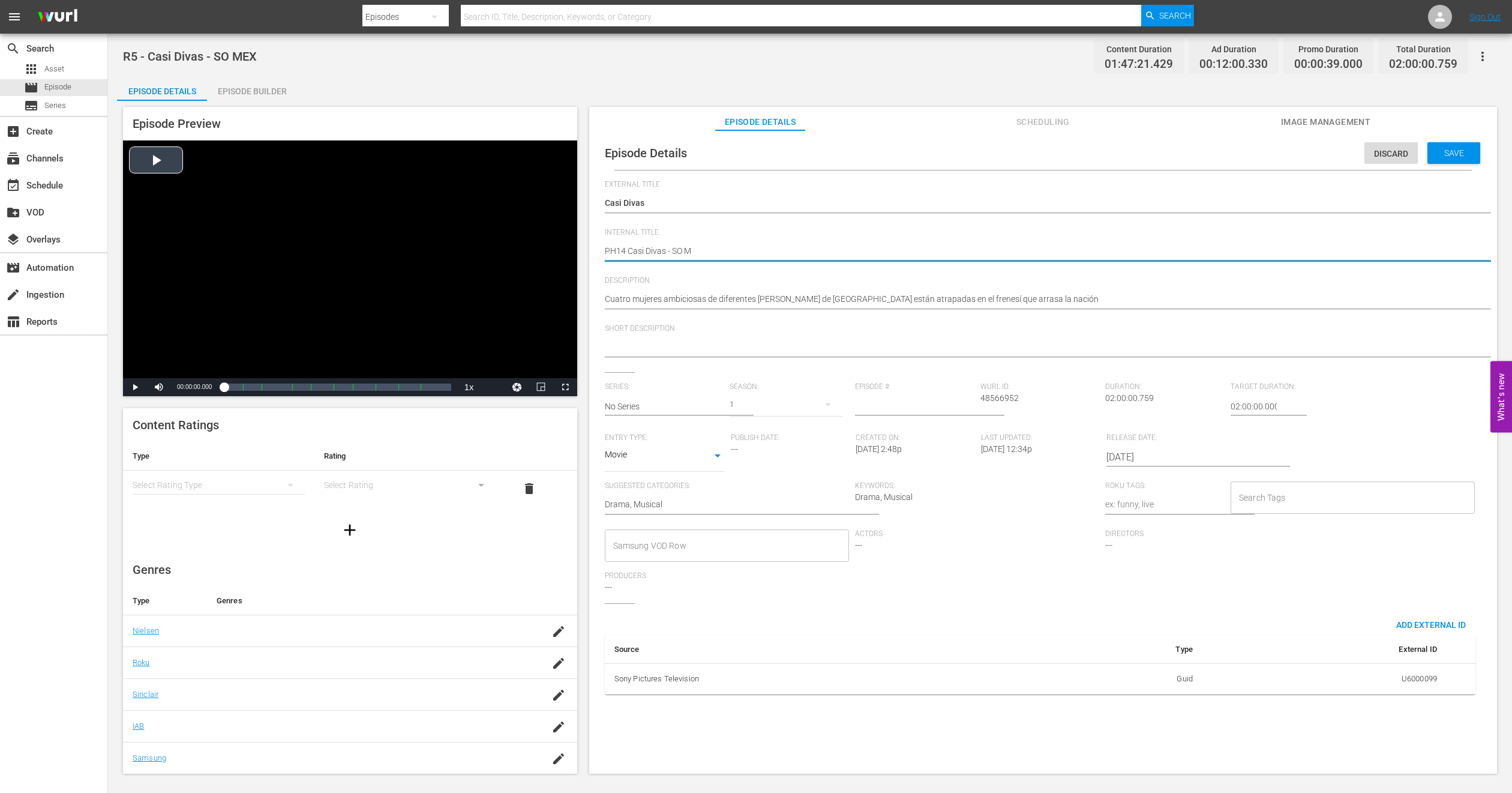
type textarea "PH14 Casi Divas - SO"
type textarea "PH14 Casi Divas - S"
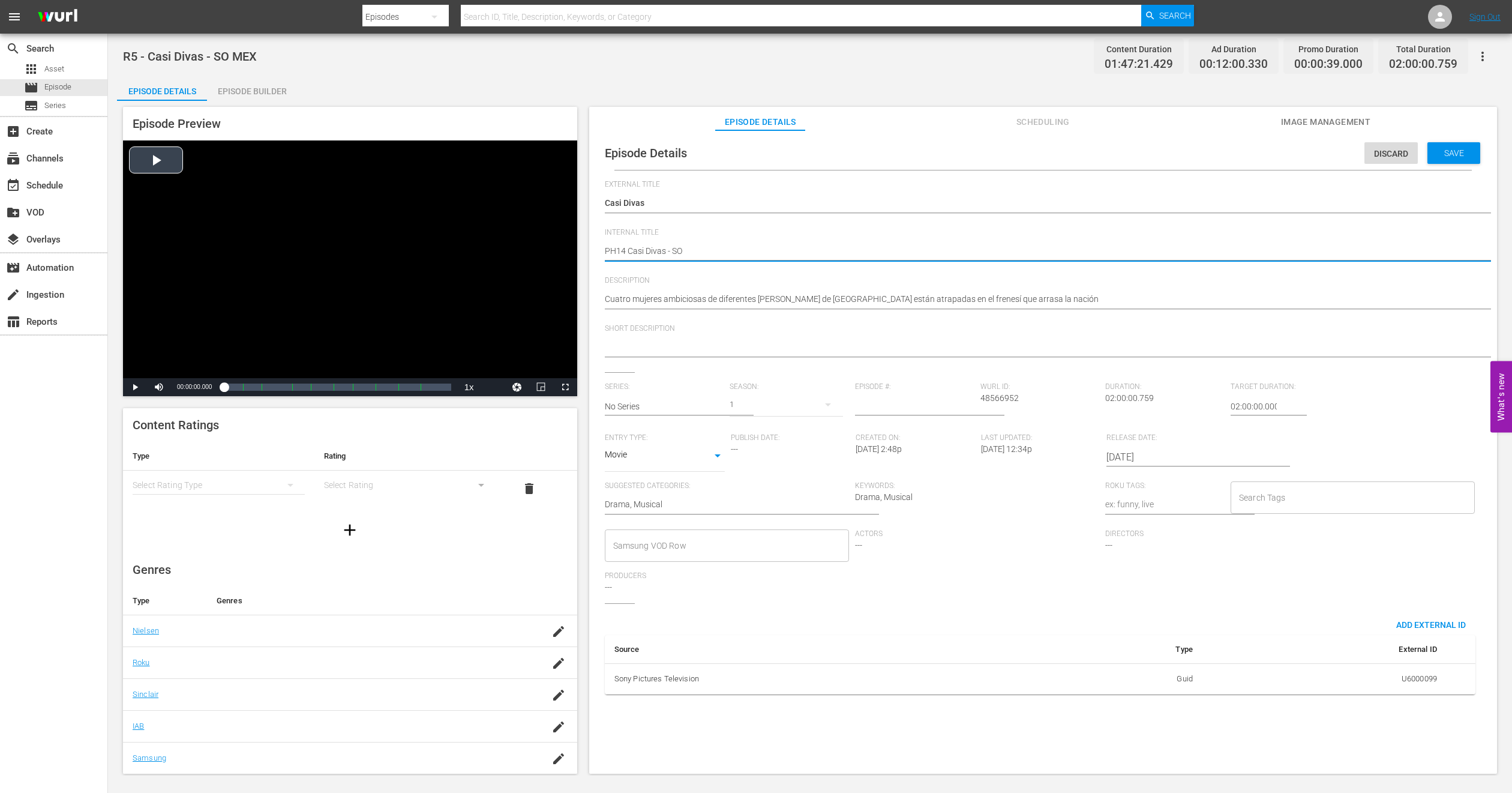
type textarea "PH14 Casi Divas - S"
type textarea "PH14 Casi Divas -"
type textarea "PH14 Casi Divas - C"
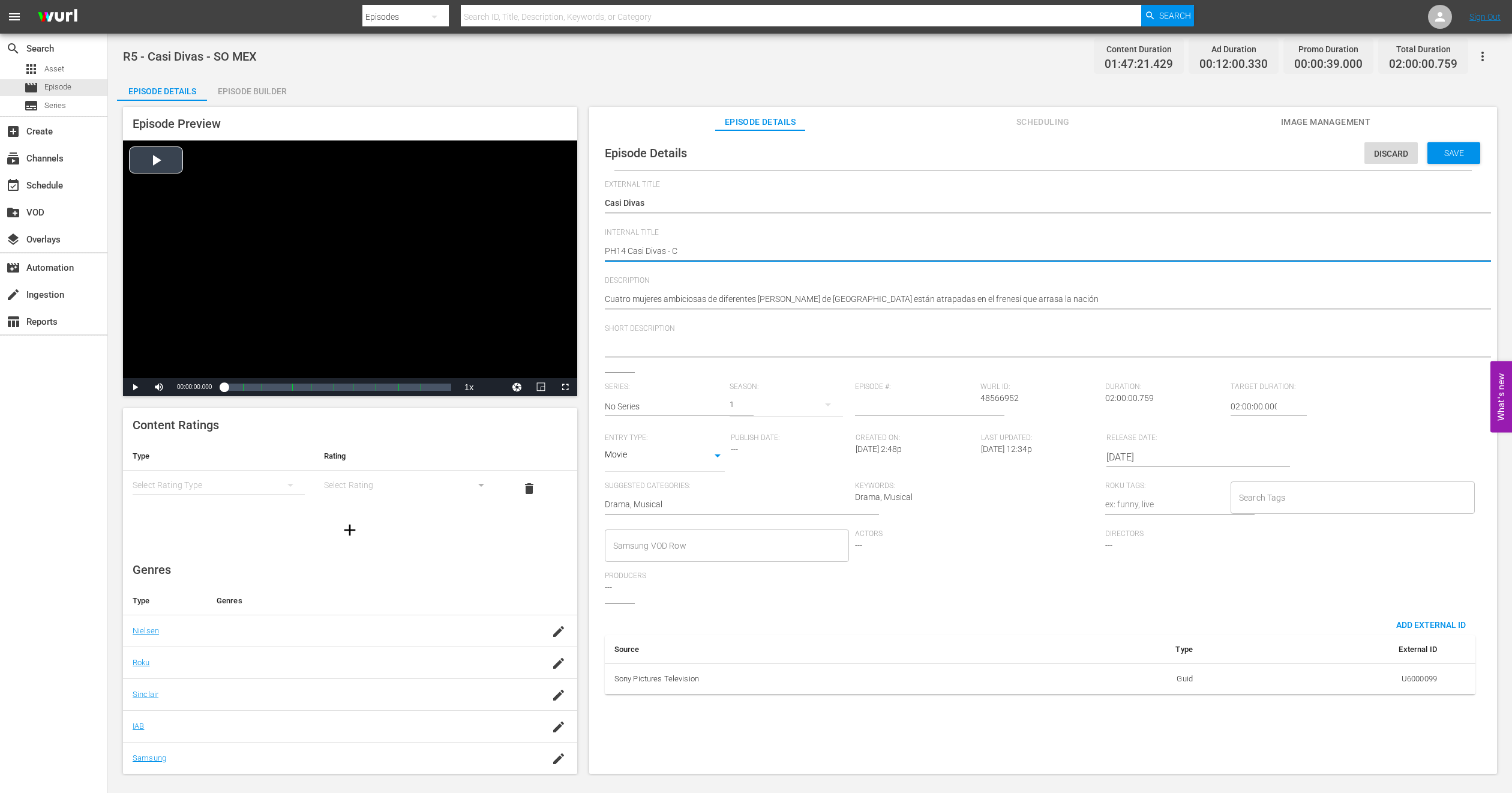
type textarea "PH14 Casi Divas - CM"
type textarea "PH14 Casi Divas - CMA"
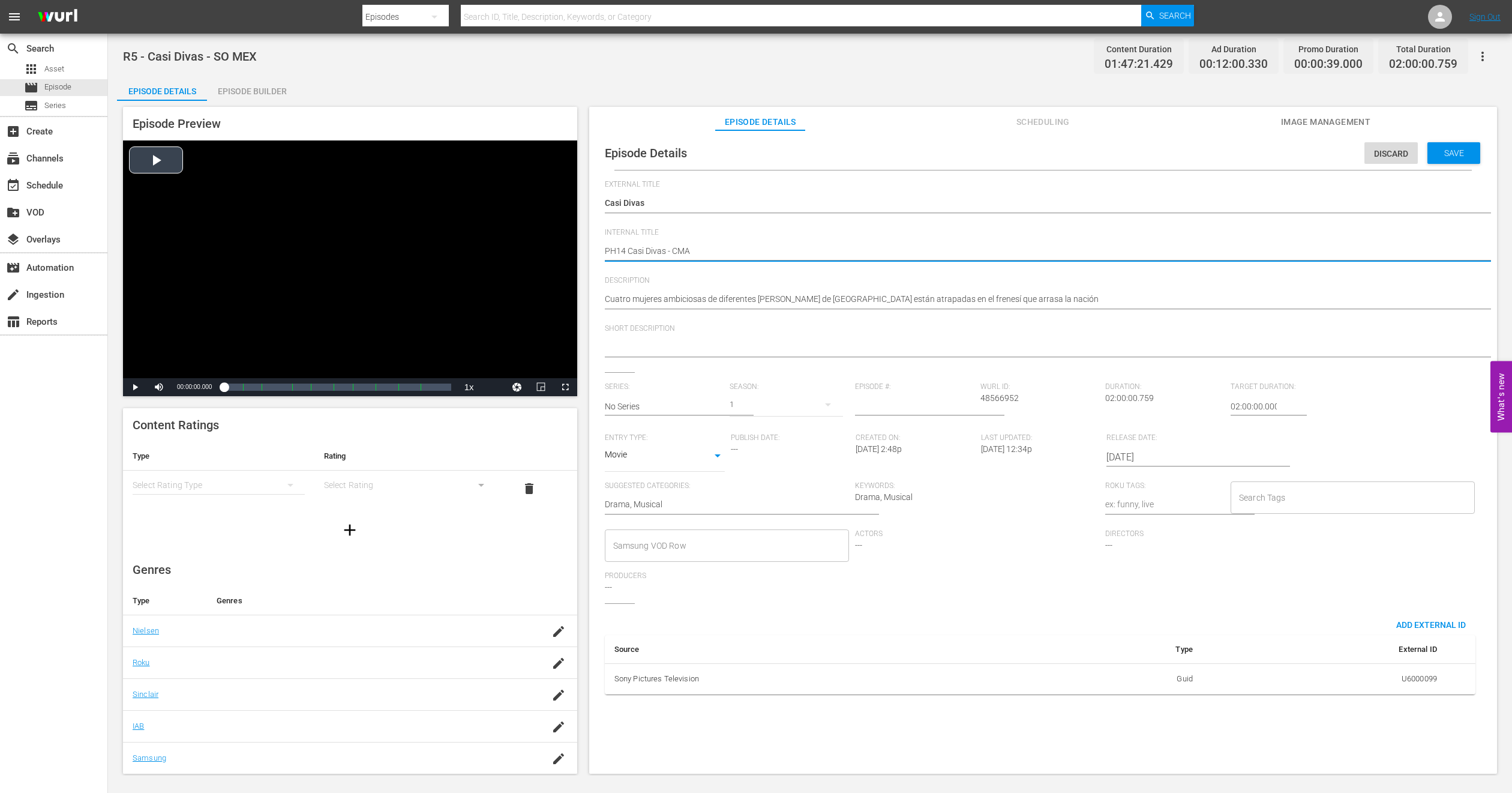
type textarea "PH14 Casi Divas - CMA"
type textarea "PH14 Casi Divas - CMA M"
type textarea "PH14 Casi Divas - CMA ME"
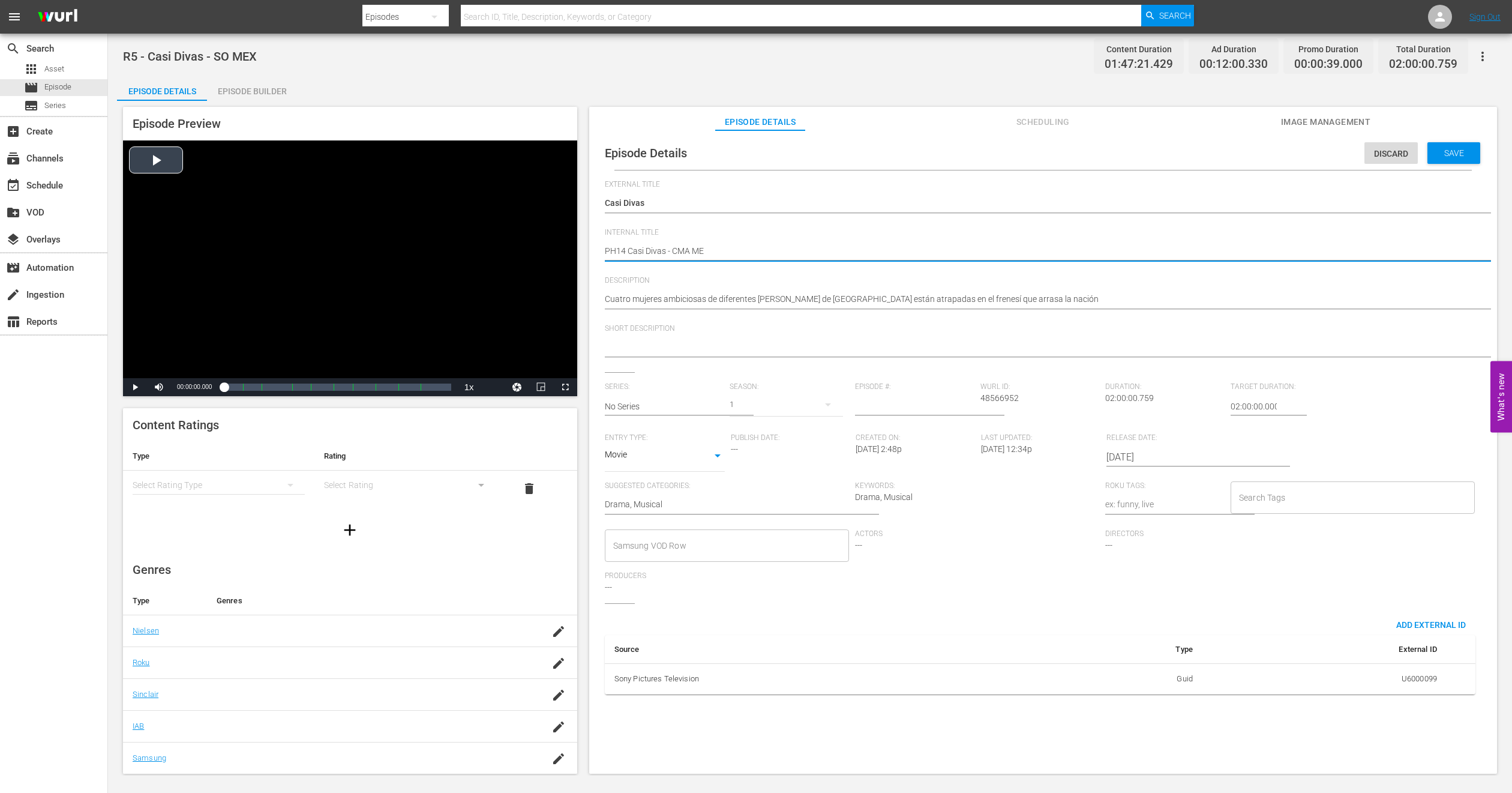
type textarea "PH14 Casi Divas - CMA MEX"
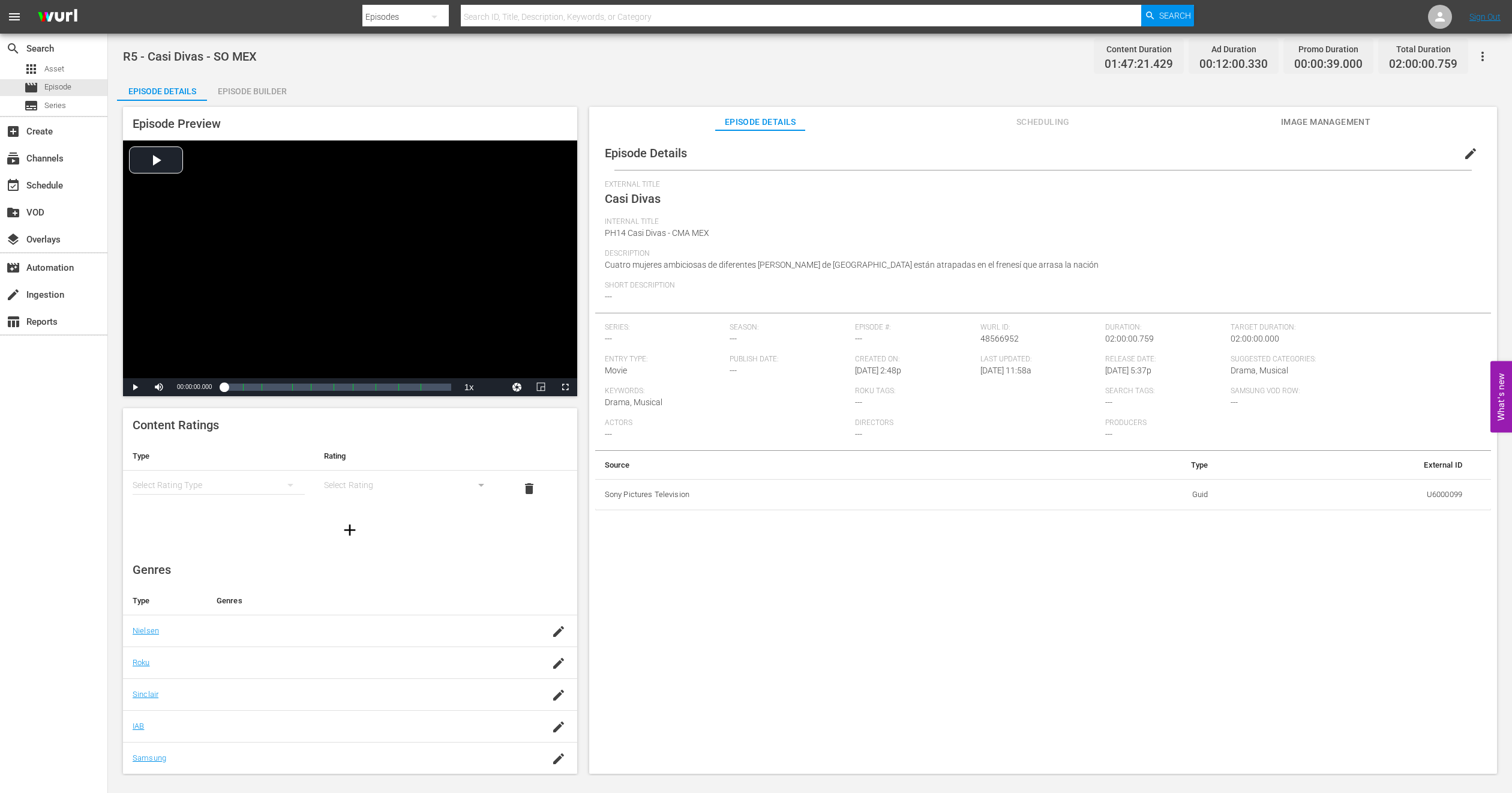
click at [1308, 124] on span "Image Management" at bounding box center [1325, 122] width 90 height 15
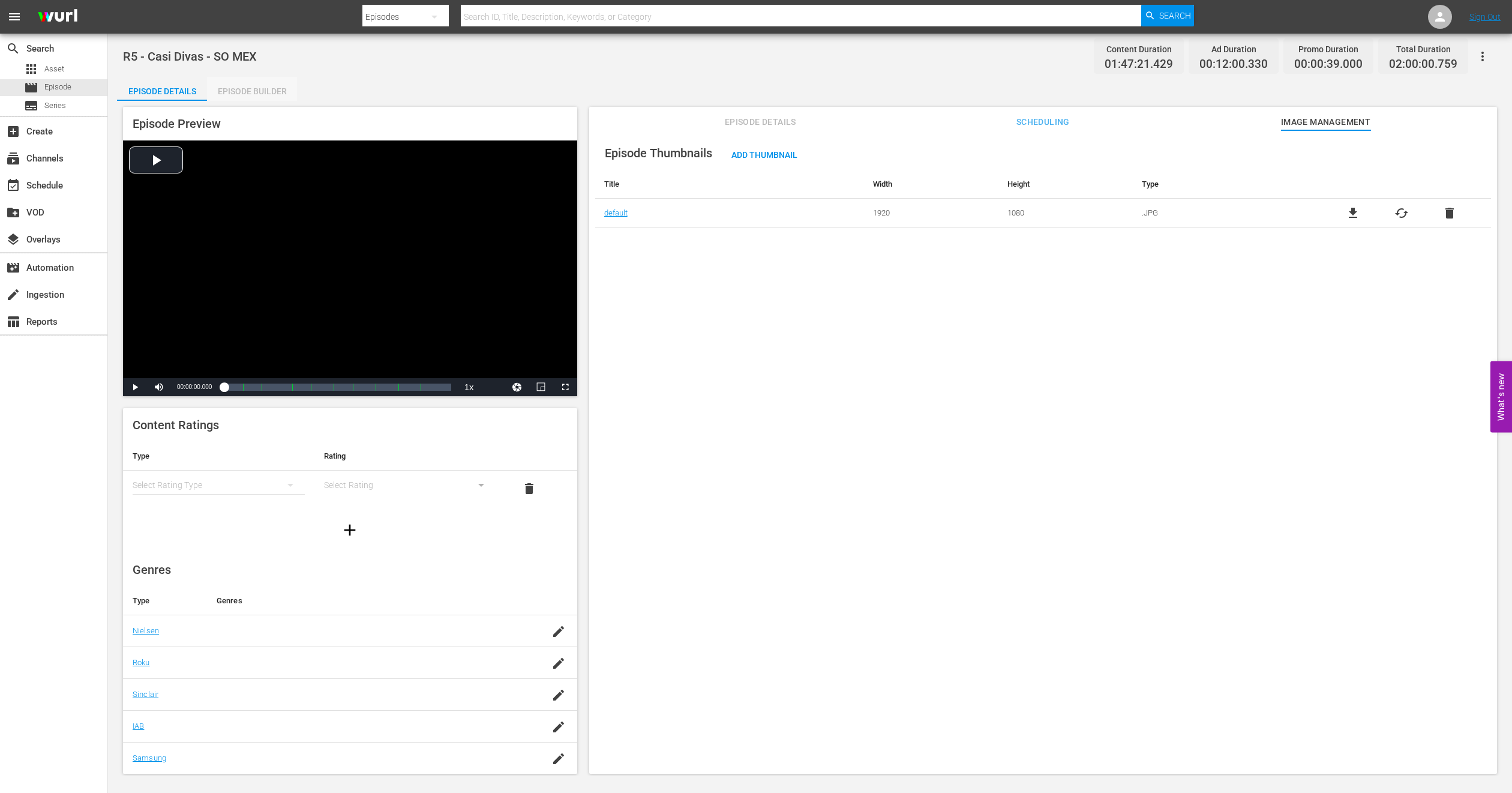
click at [271, 87] on div "Episode Builder" at bounding box center [252, 91] width 90 height 29
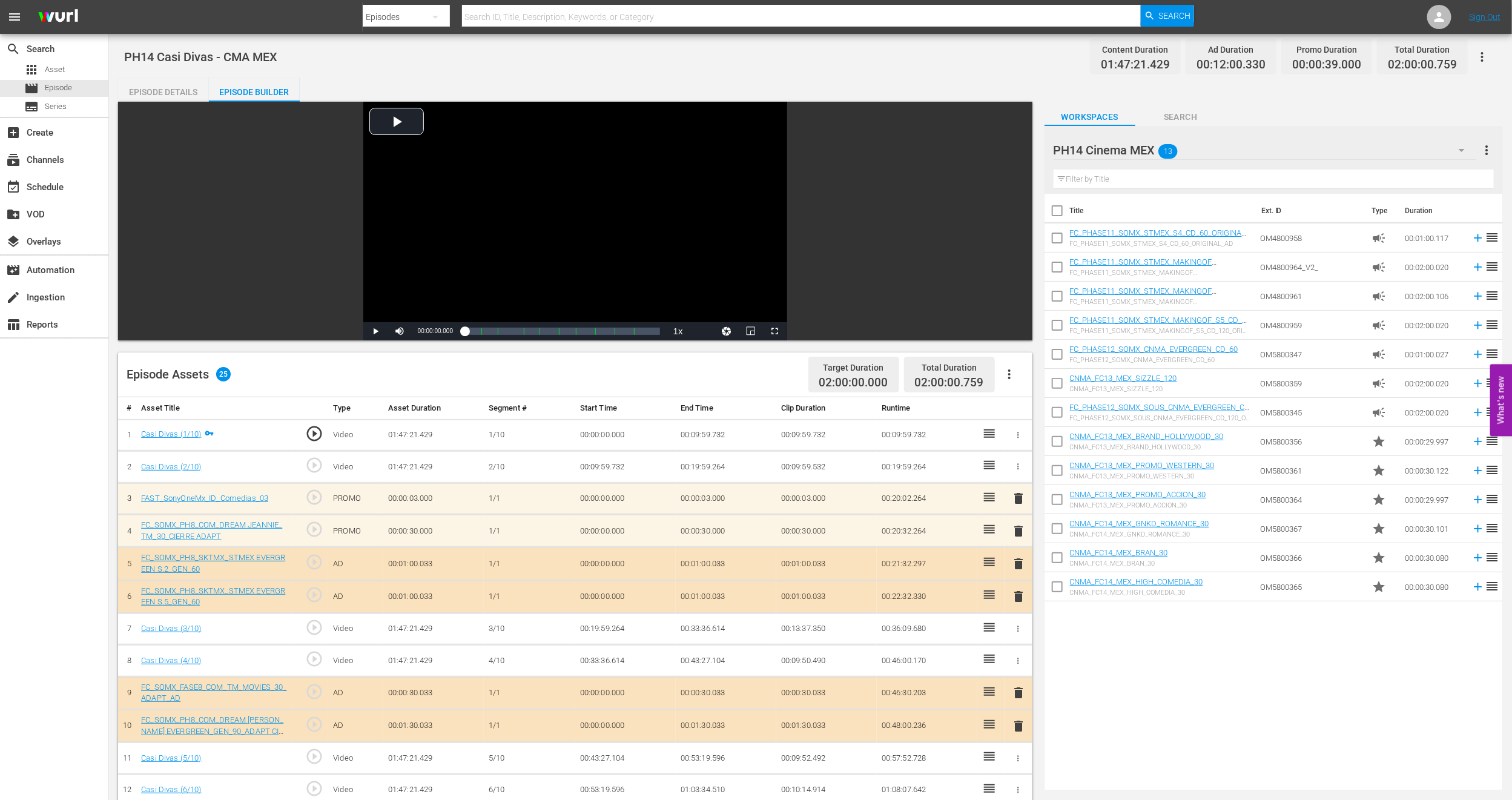
click at [1008, 373] on icon "button" at bounding box center [1010, 374] width 15 height 15
click at [1021, 409] on div "Clear Ads" at bounding box center [1046, 408] width 82 height 29
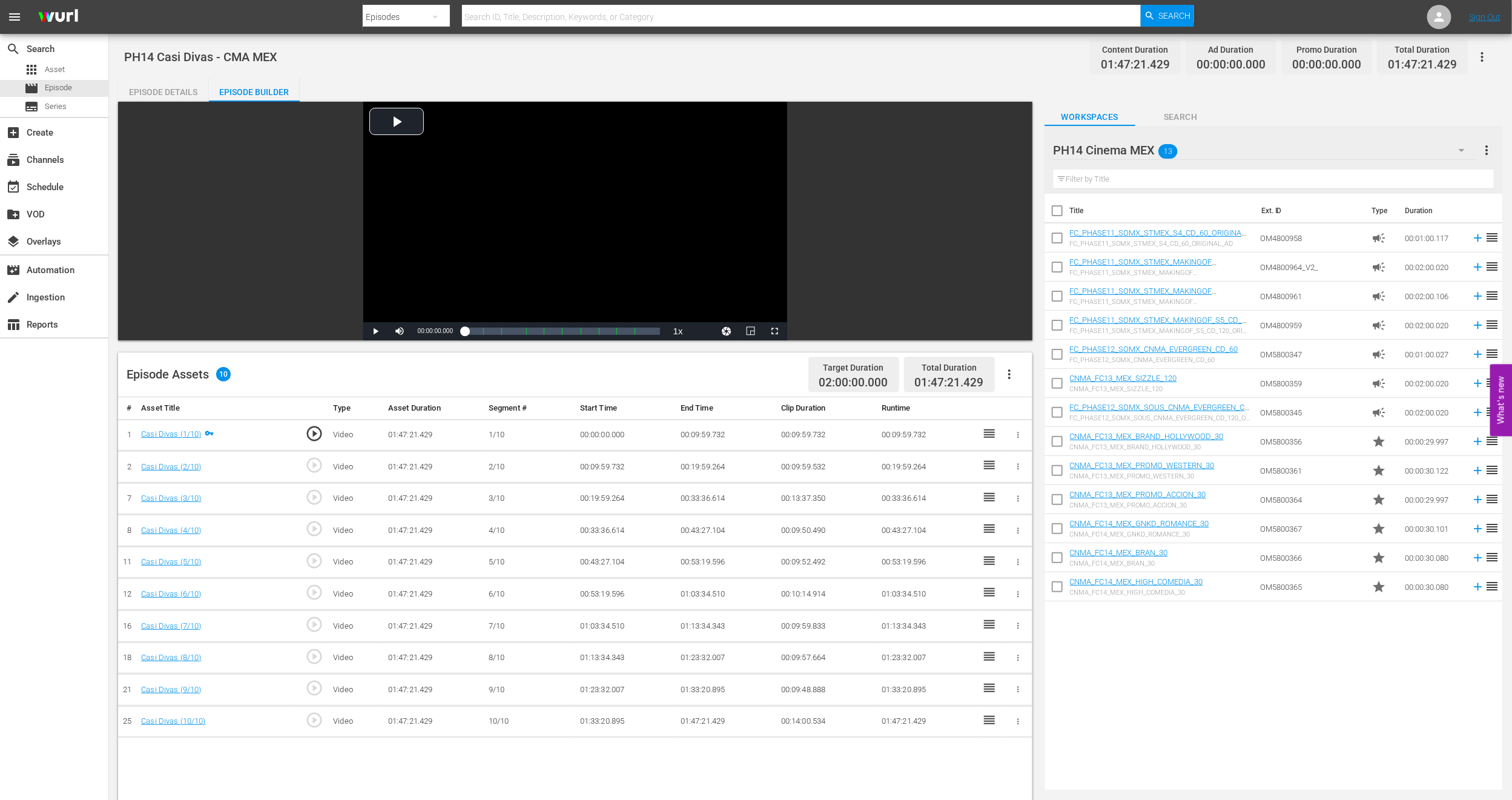
click at [1009, 372] on icon "button" at bounding box center [1010, 374] width 15 height 15
click at [1013, 372] on div "Fill with Ads" at bounding box center [1046, 379] width 82 height 29
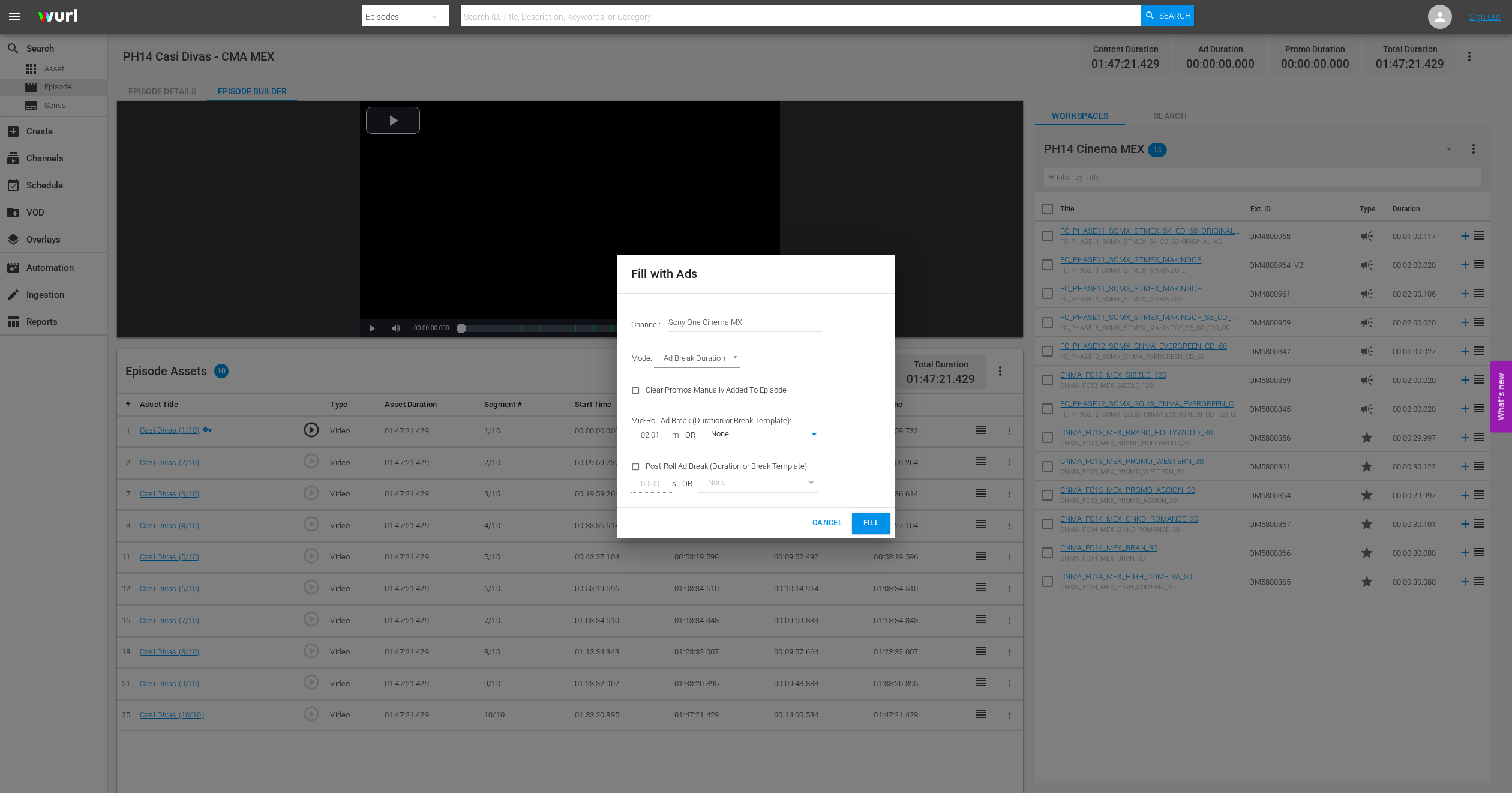
click at [879, 518] on span "Fill" at bounding box center [871, 523] width 19 height 14
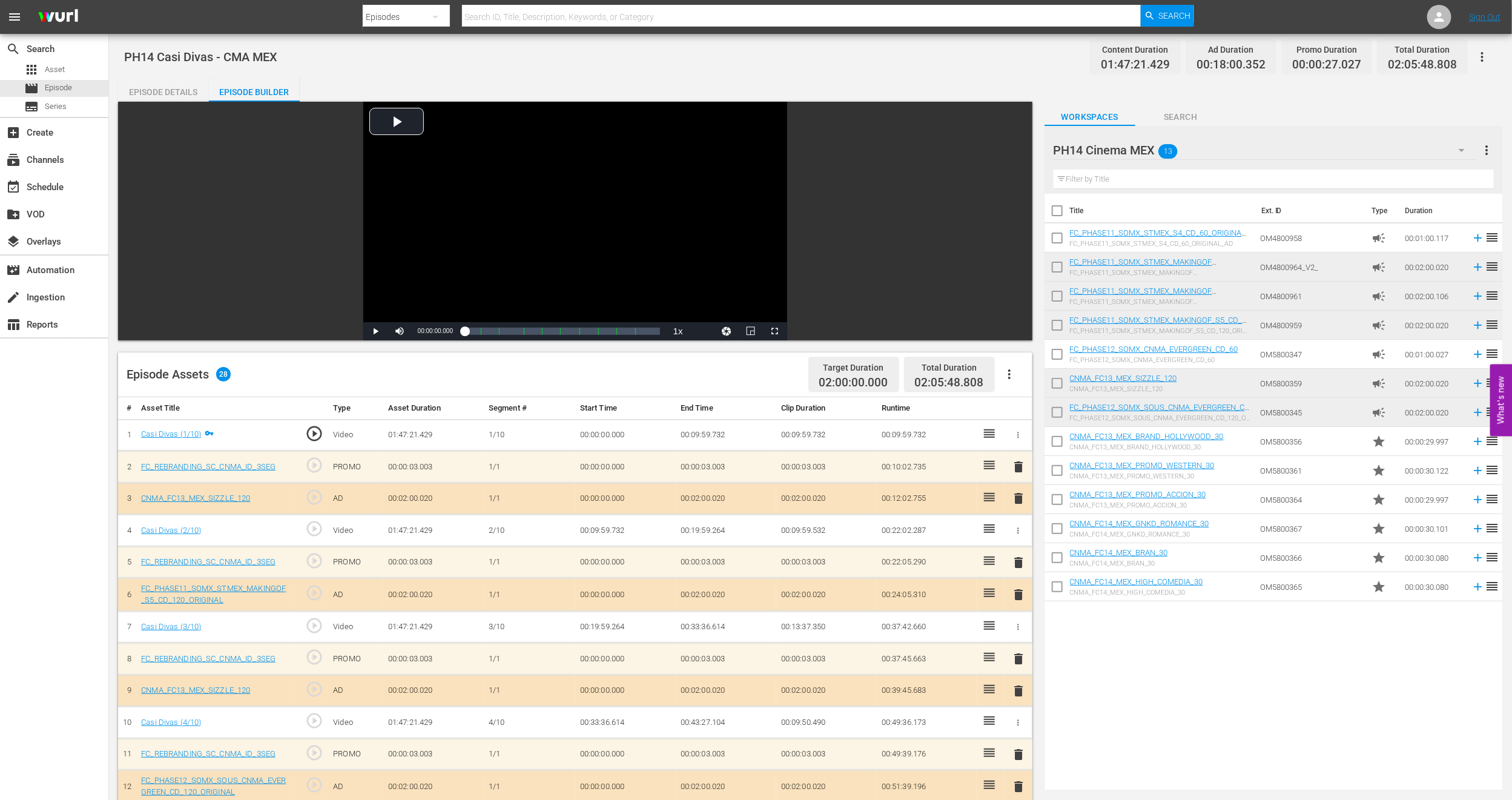
click at [1018, 500] on span "delete" at bounding box center [1019, 498] width 15 height 15
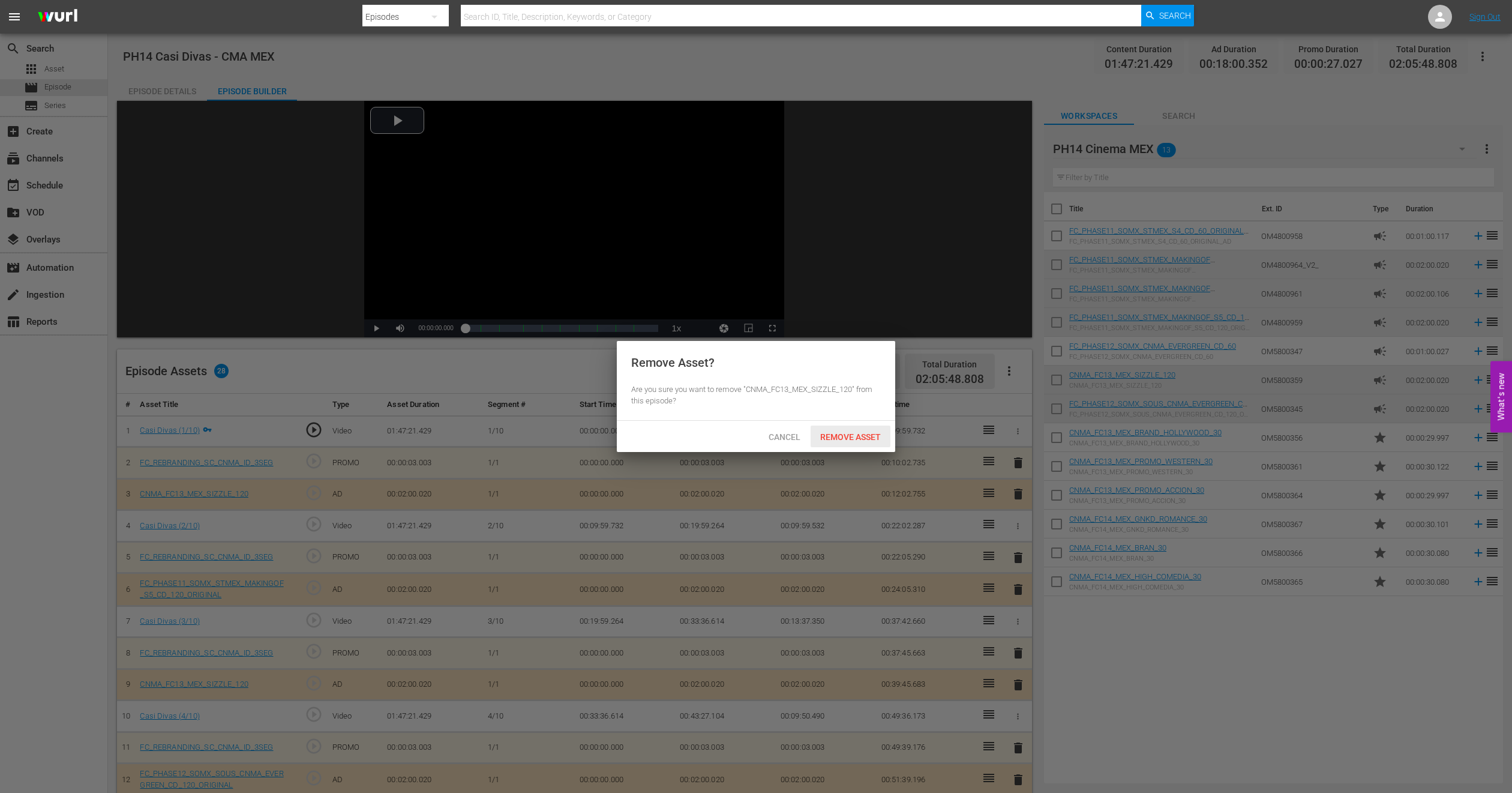
click at [870, 438] on span "Remove Asset" at bounding box center [851, 437] width 80 height 10
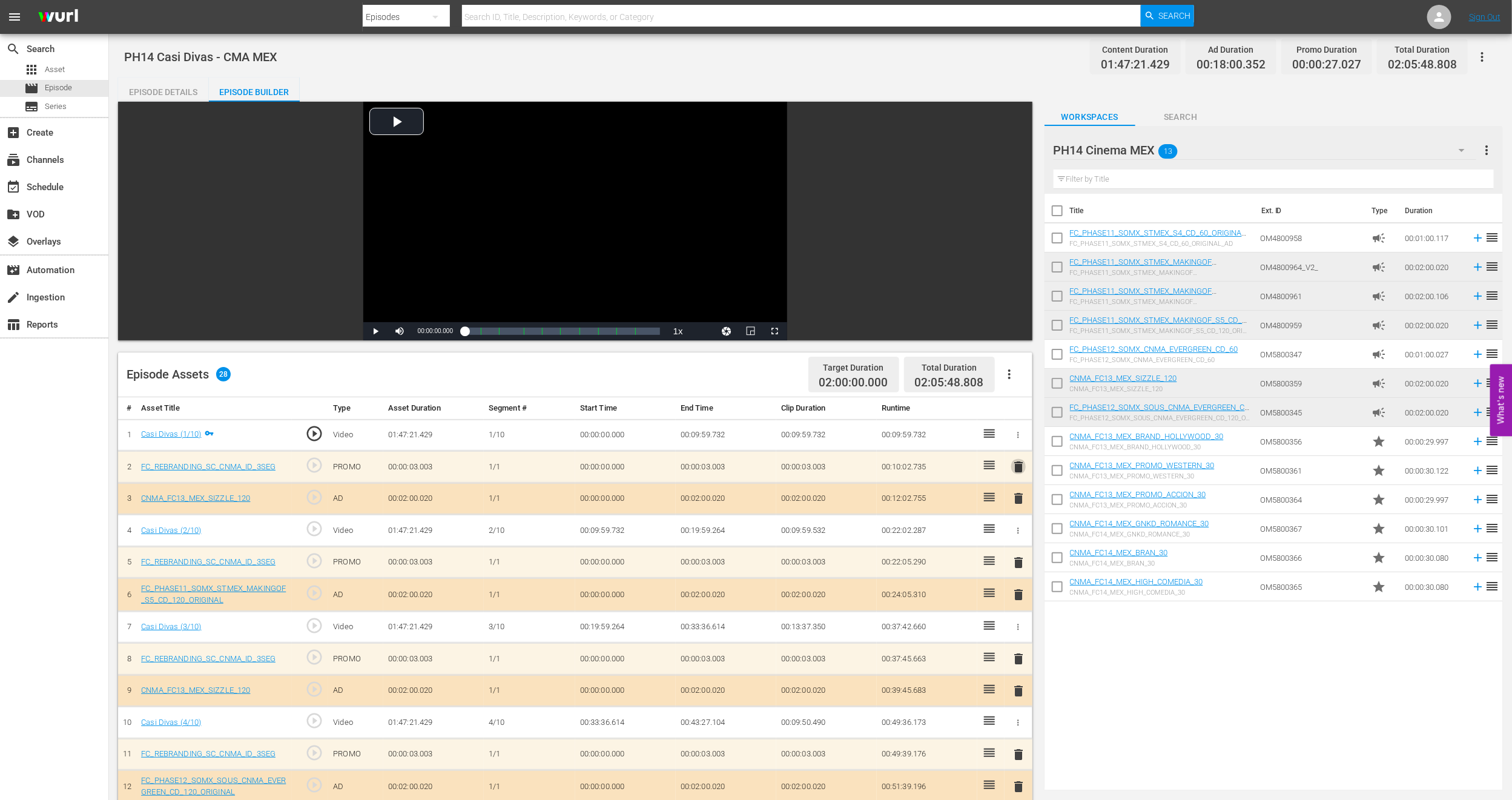
click at [1021, 467] on span "delete" at bounding box center [1019, 467] width 15 height 15
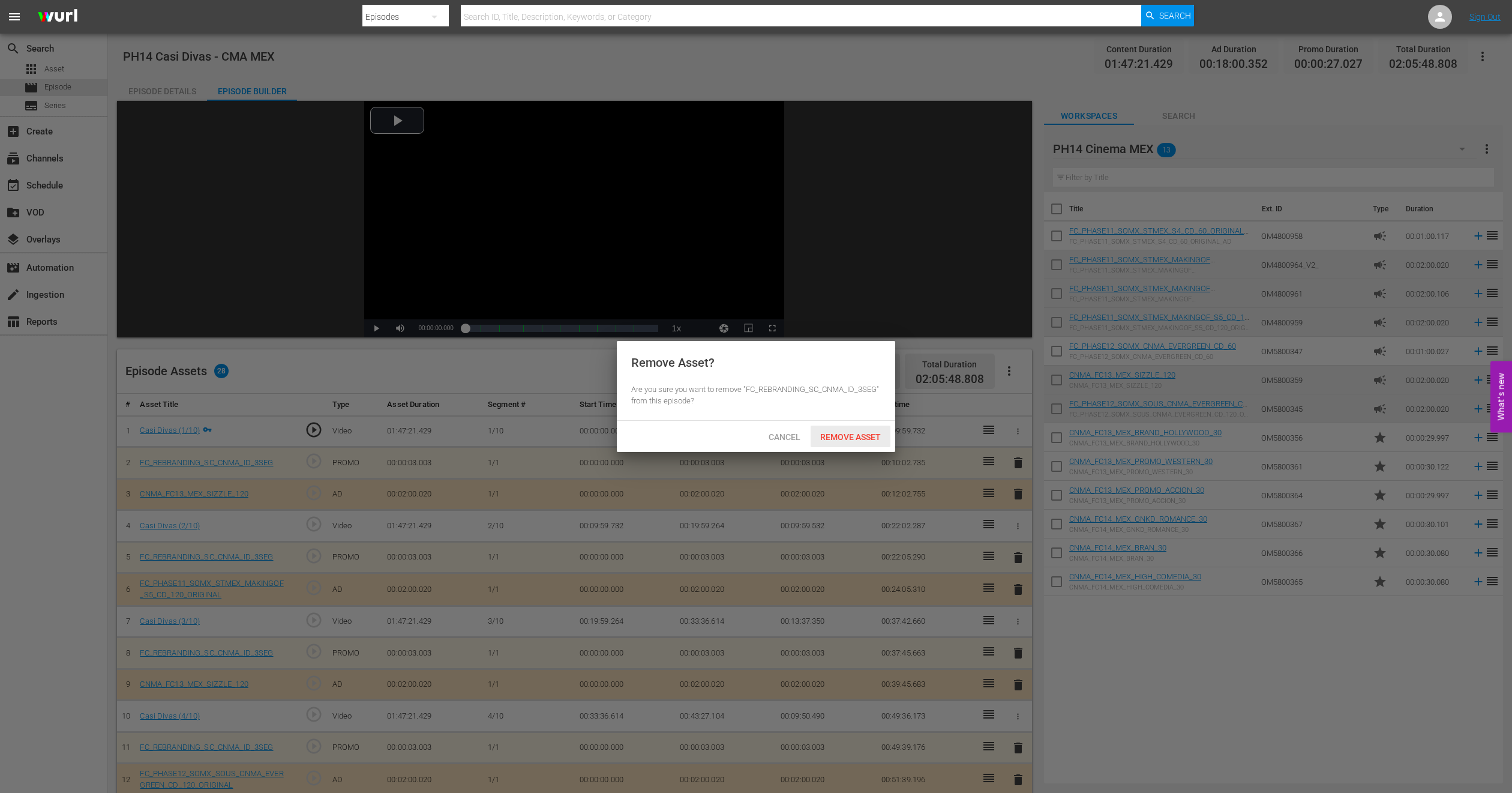
click at [886, 440] on span "Remove Asset" at bounding box center [851, 437] width 80 height 10
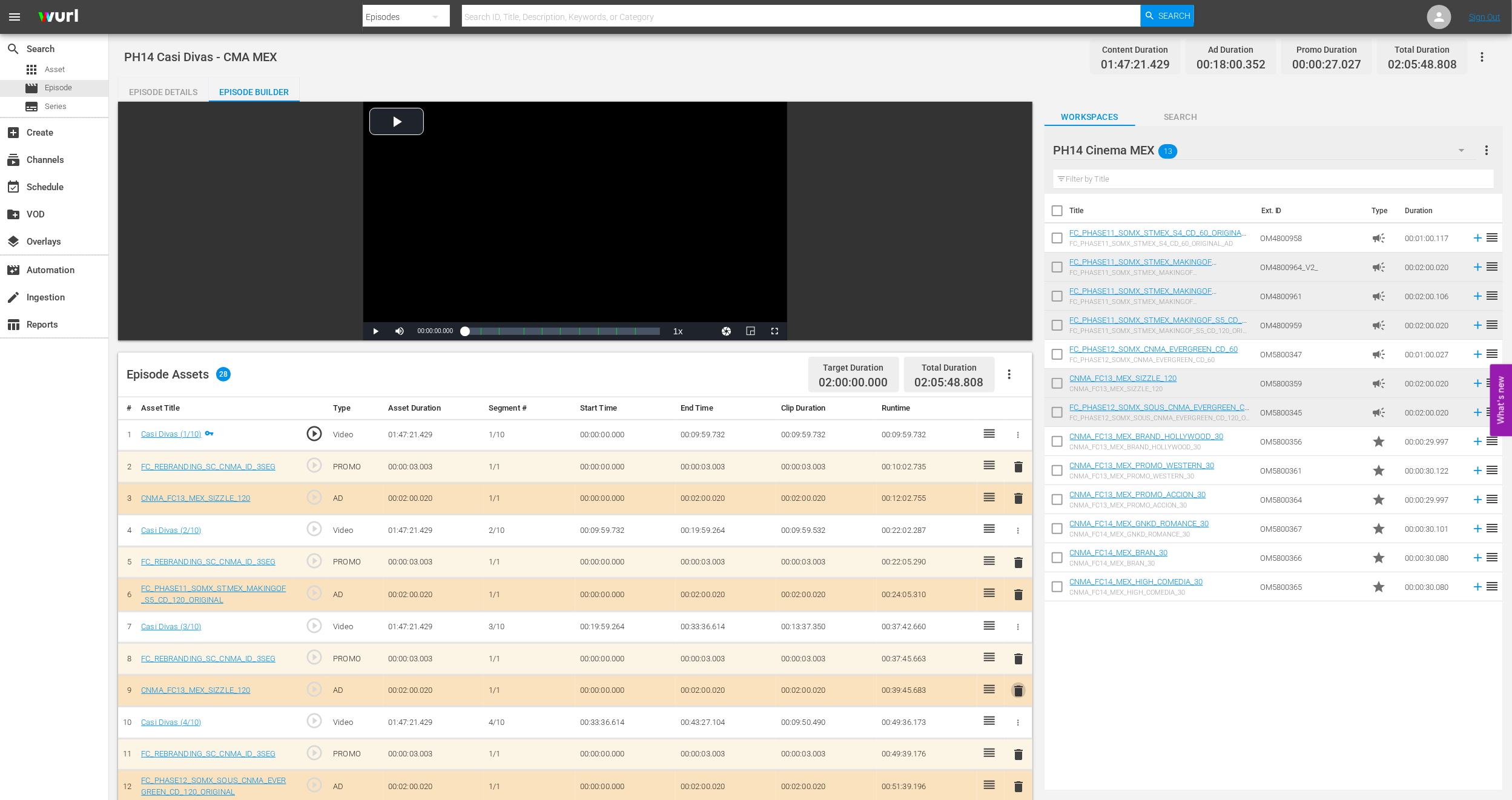
click at [1020, 695] on span "delete" at bounding box center [1019, 691] width 15 height 15
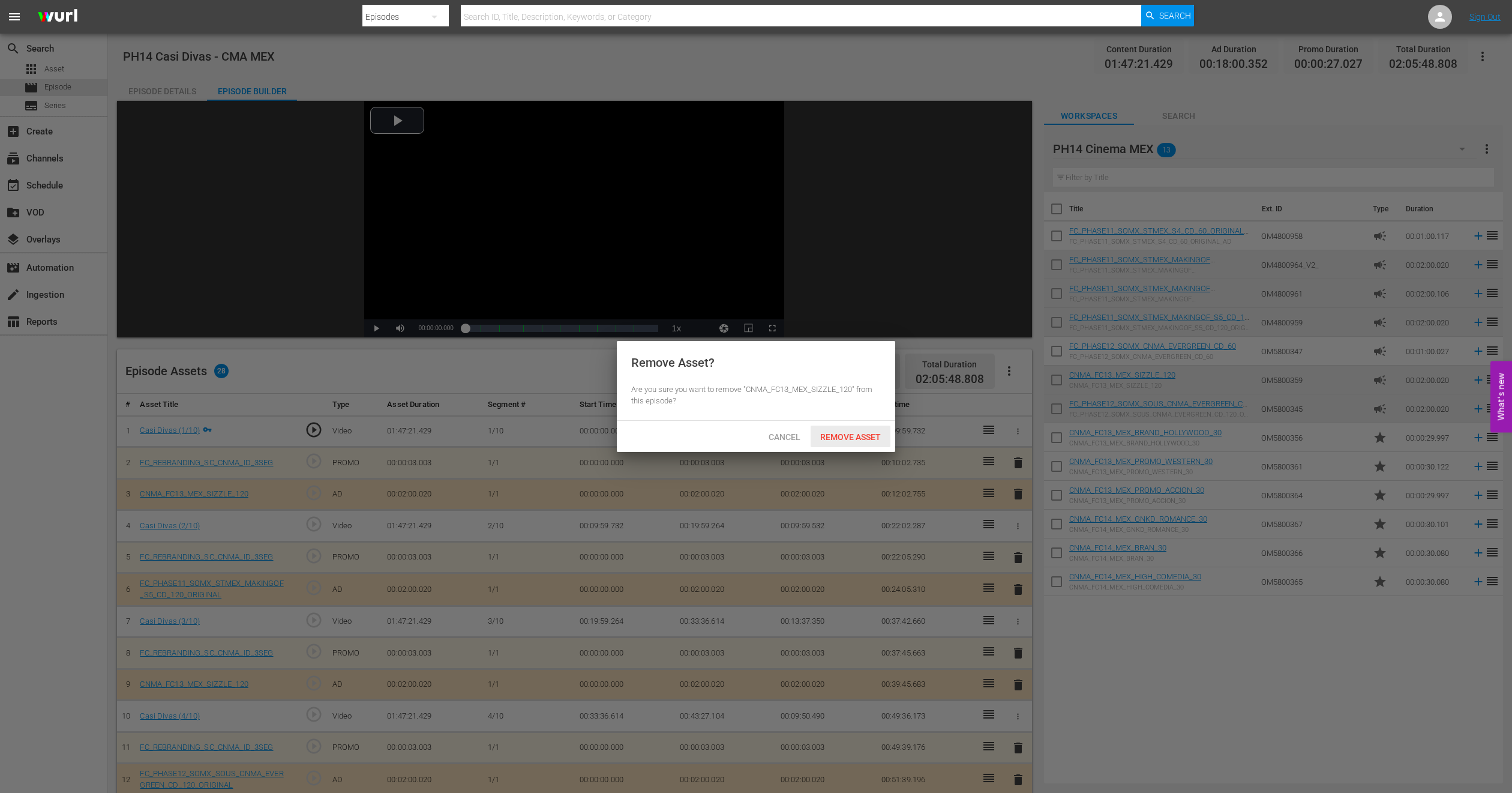
click at [884, 427] on div "Remove Asset" at bounding box center [851, 437] width 80 height 22
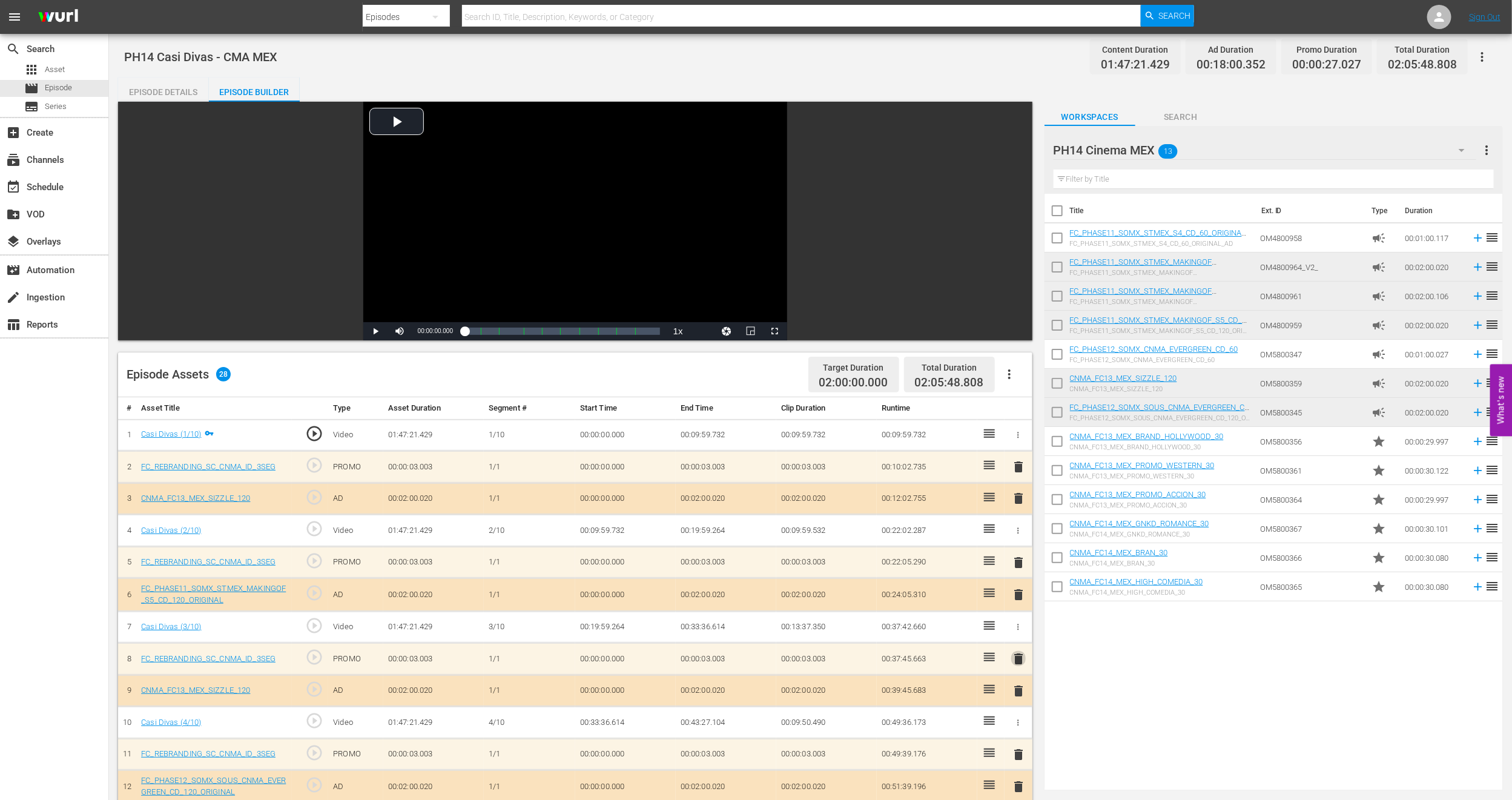
click at [1021, 662] on span "delete" at bounding box center [1019, 659] width 15 height 15
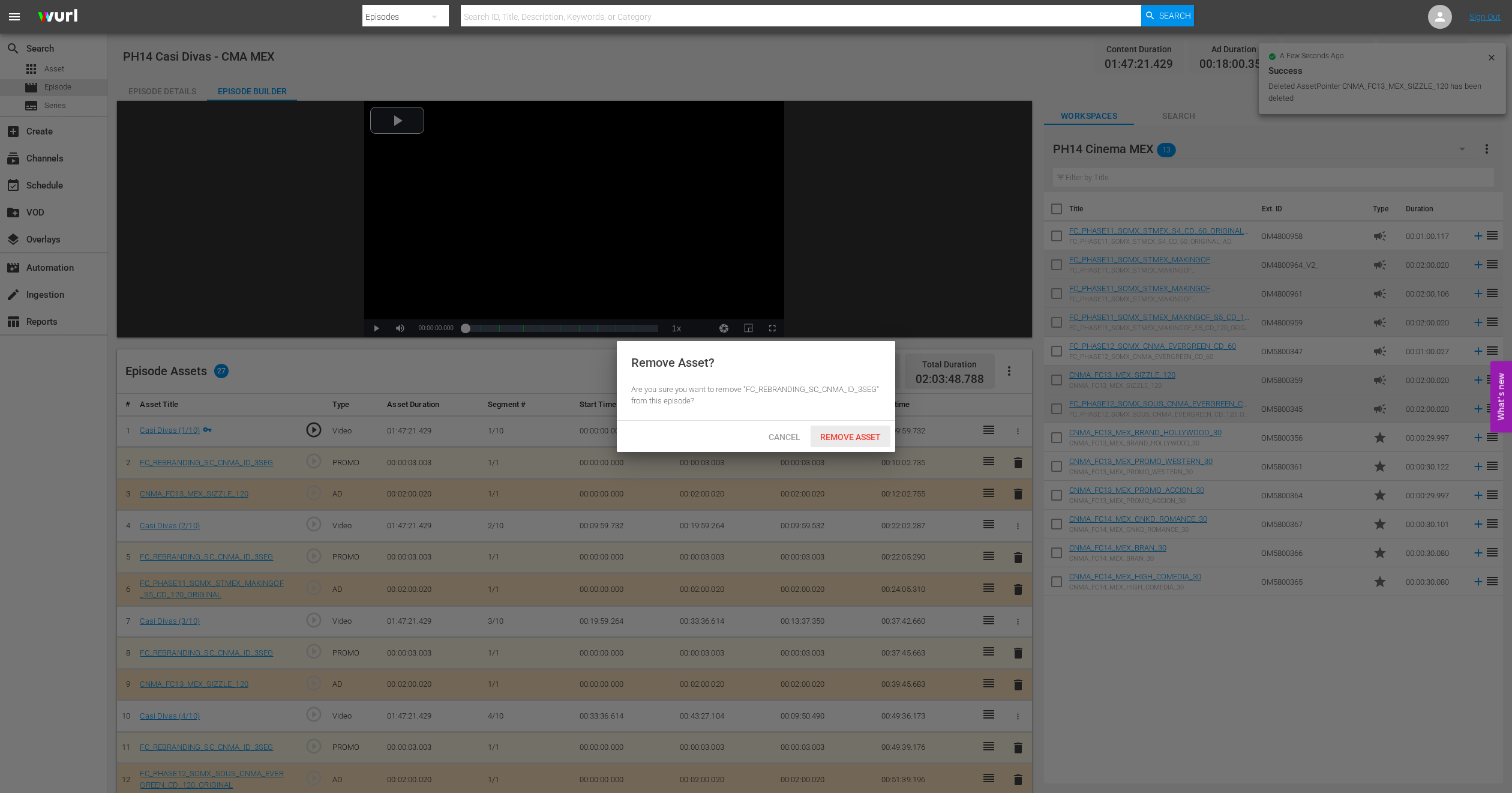
drag, startPoint x: 855, startPoint y: 434, endPoint x: 880, endPoint y: 438, distance: 25.3
click at [855, 433] on span "Remove Asset" at bounding box center [851, 437] width 80 height 10
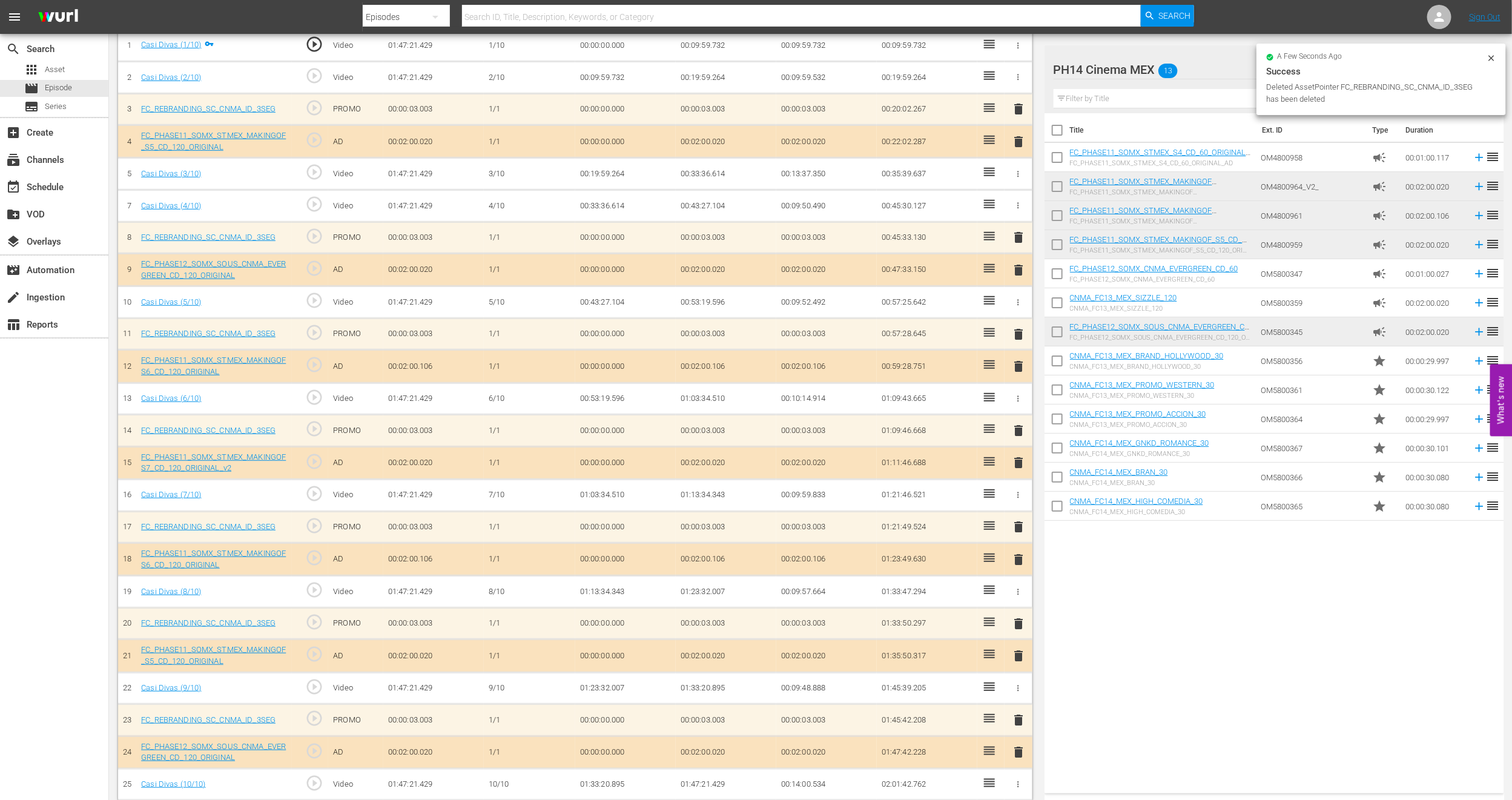
scroll to position [402, 0]
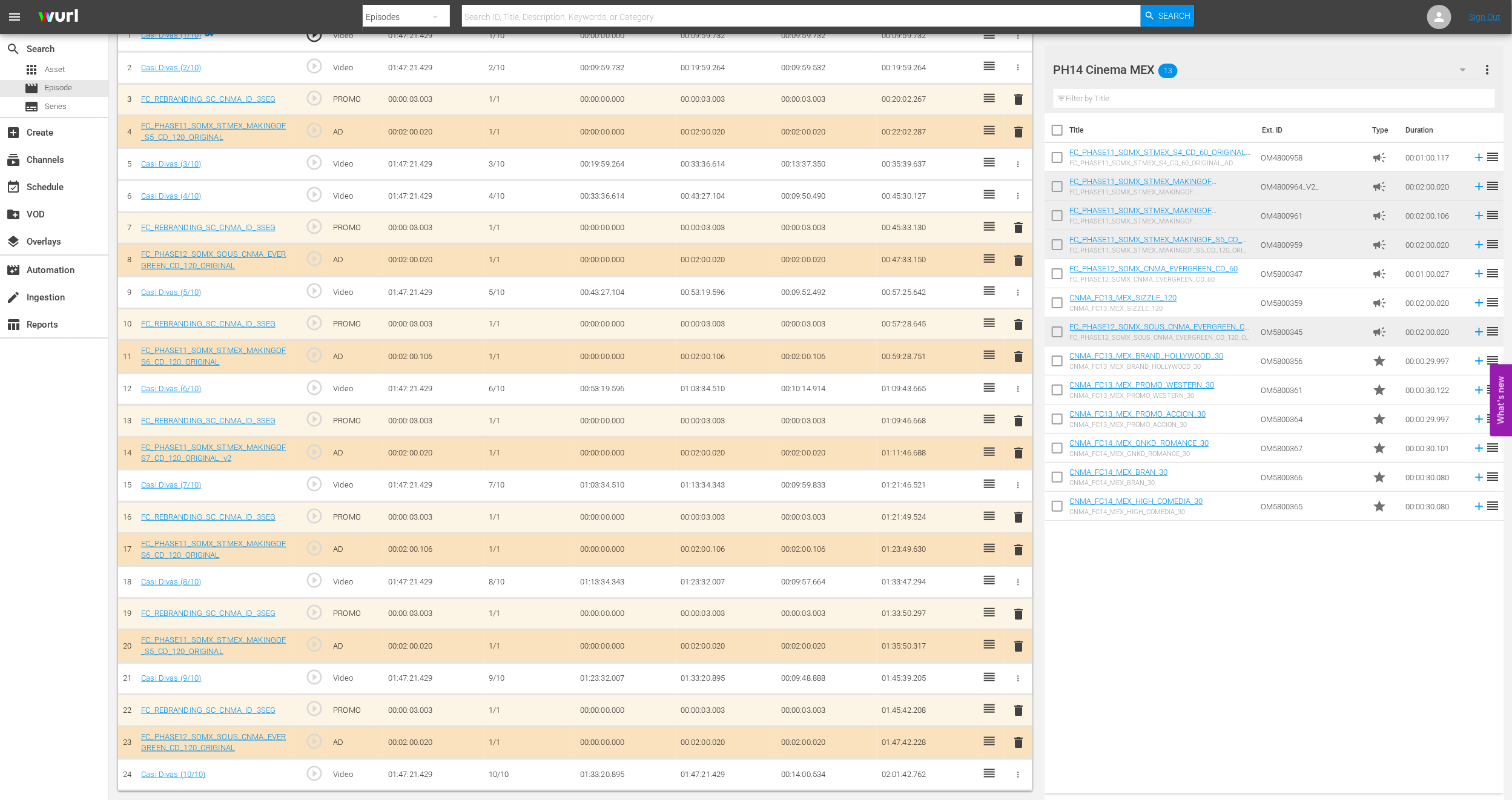
click at [1018, 549] on span "delete" at bounding box center [1019, 550] width 15 height 15
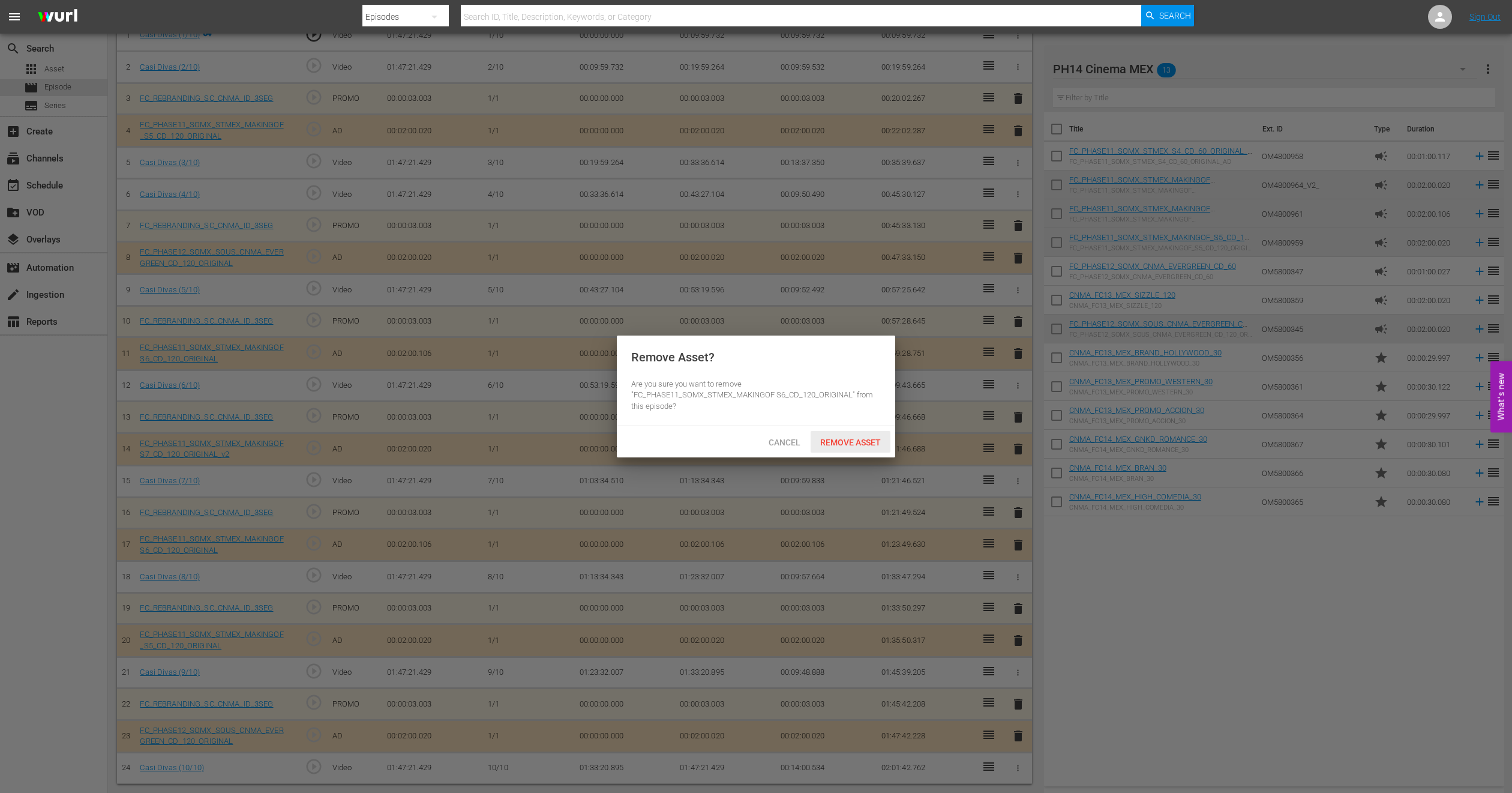
click at [836, 447] on span "Remove Asset" at bounding box center [851, 442] width 80 height 10
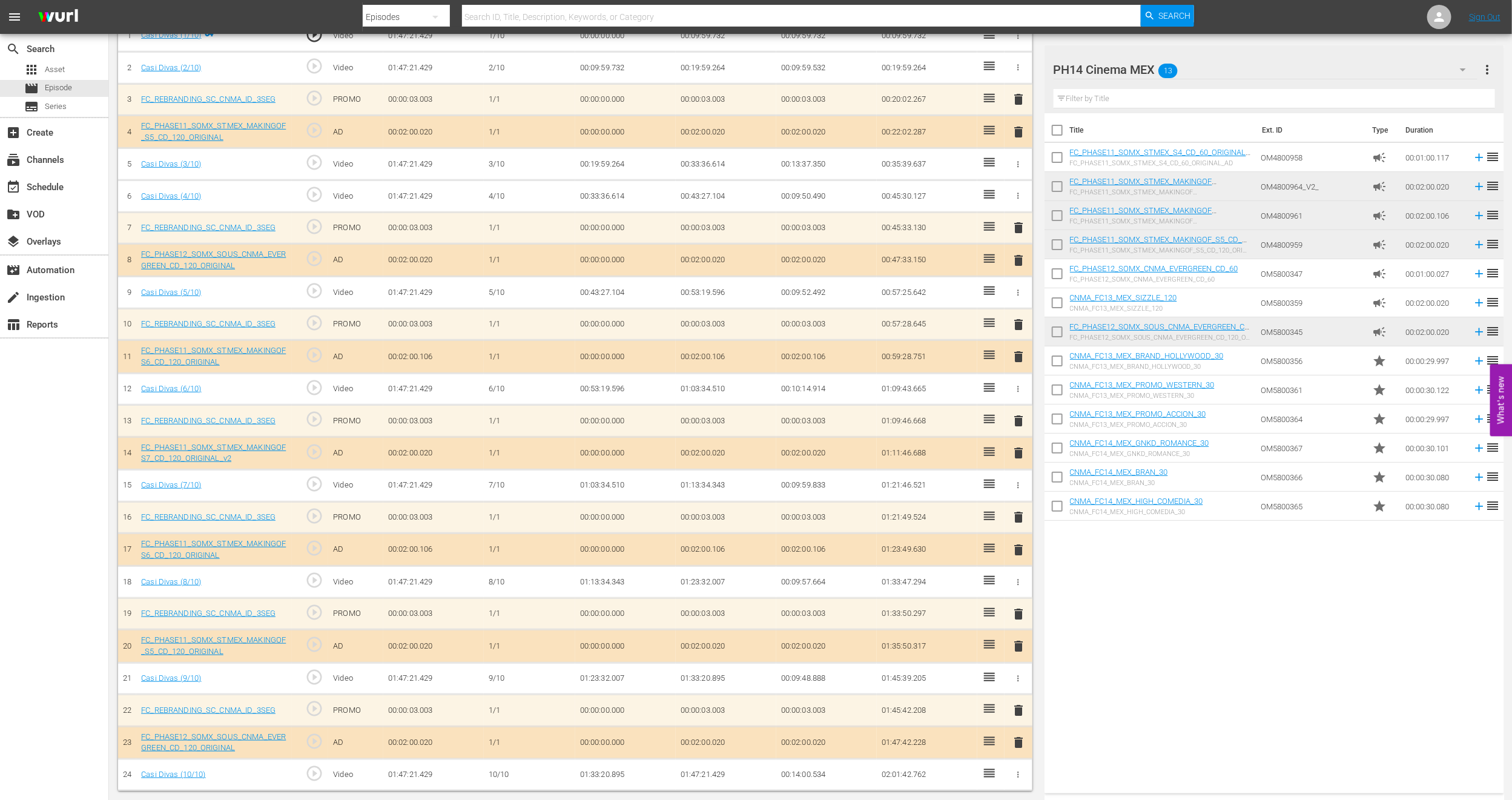
click at [1018, 353] on span "delete" at bounding box center [1019, 357] width 15 height 15
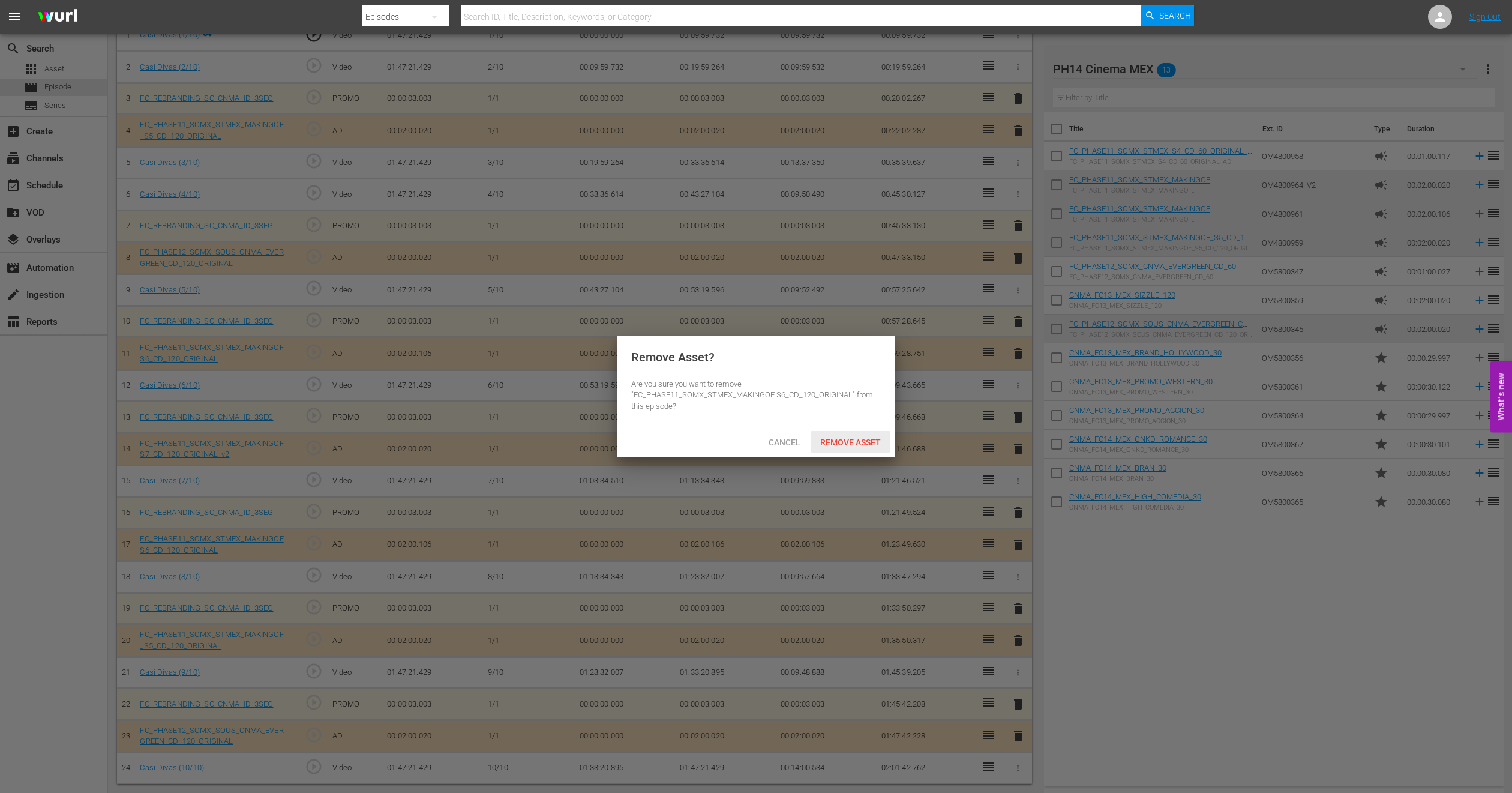
click at [850, 445] on span "Remove Asset" at bounding box center [851, 442] width 80 height 10
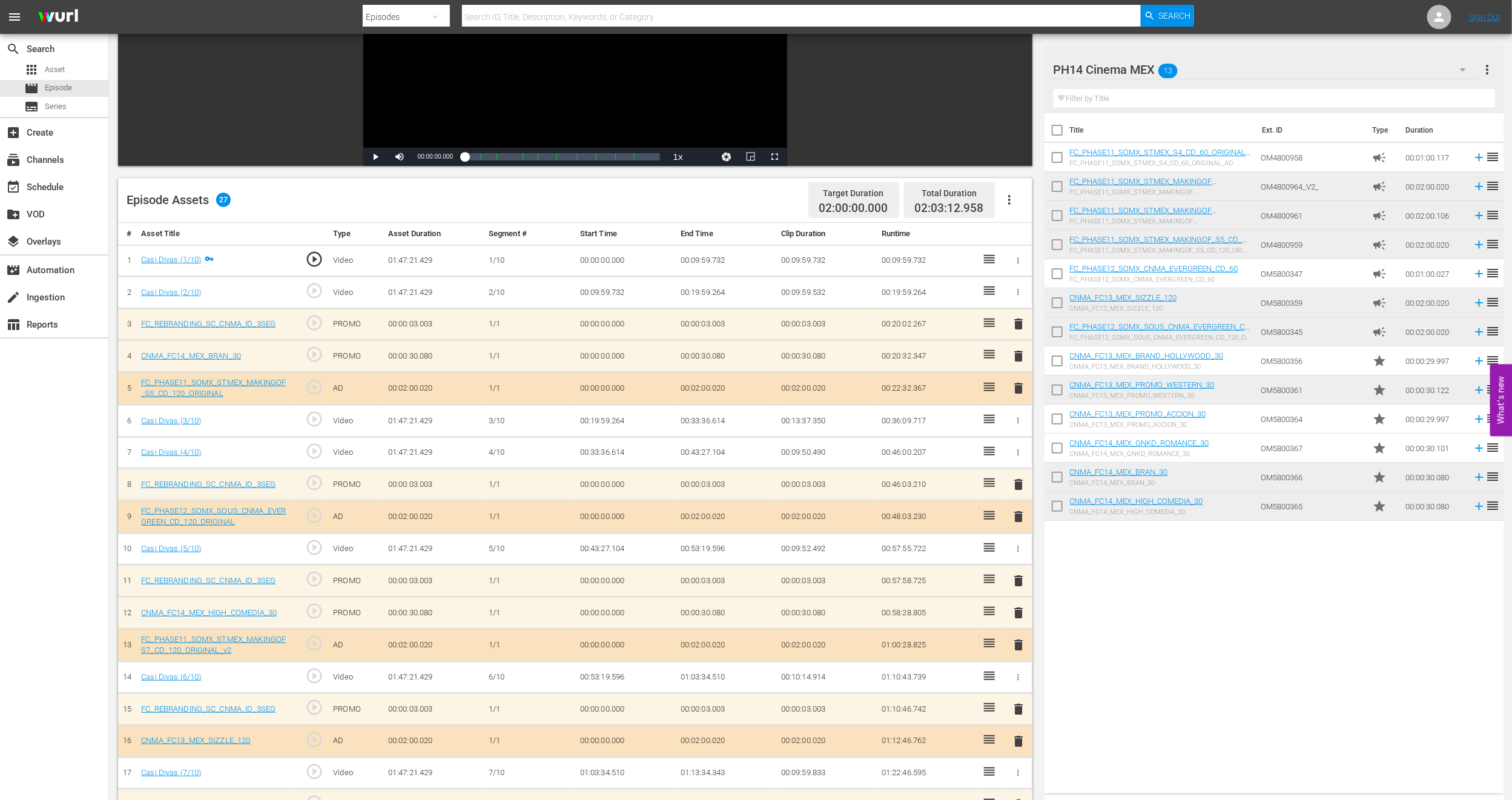
scroll to position [0, 0]
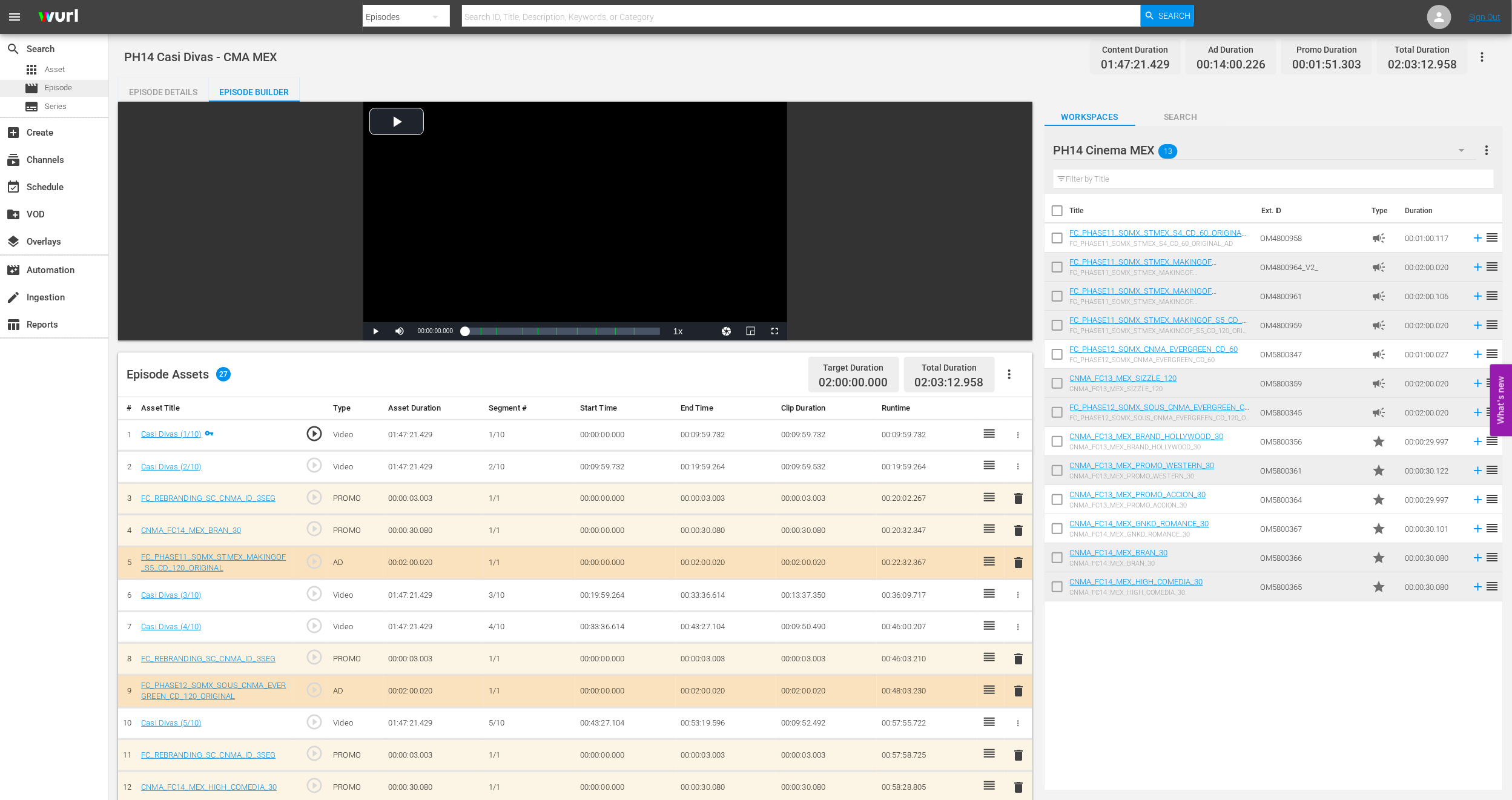
click at [80, 86] on div "movie Episode" at bounding box center [54, 89] width 109 height 17
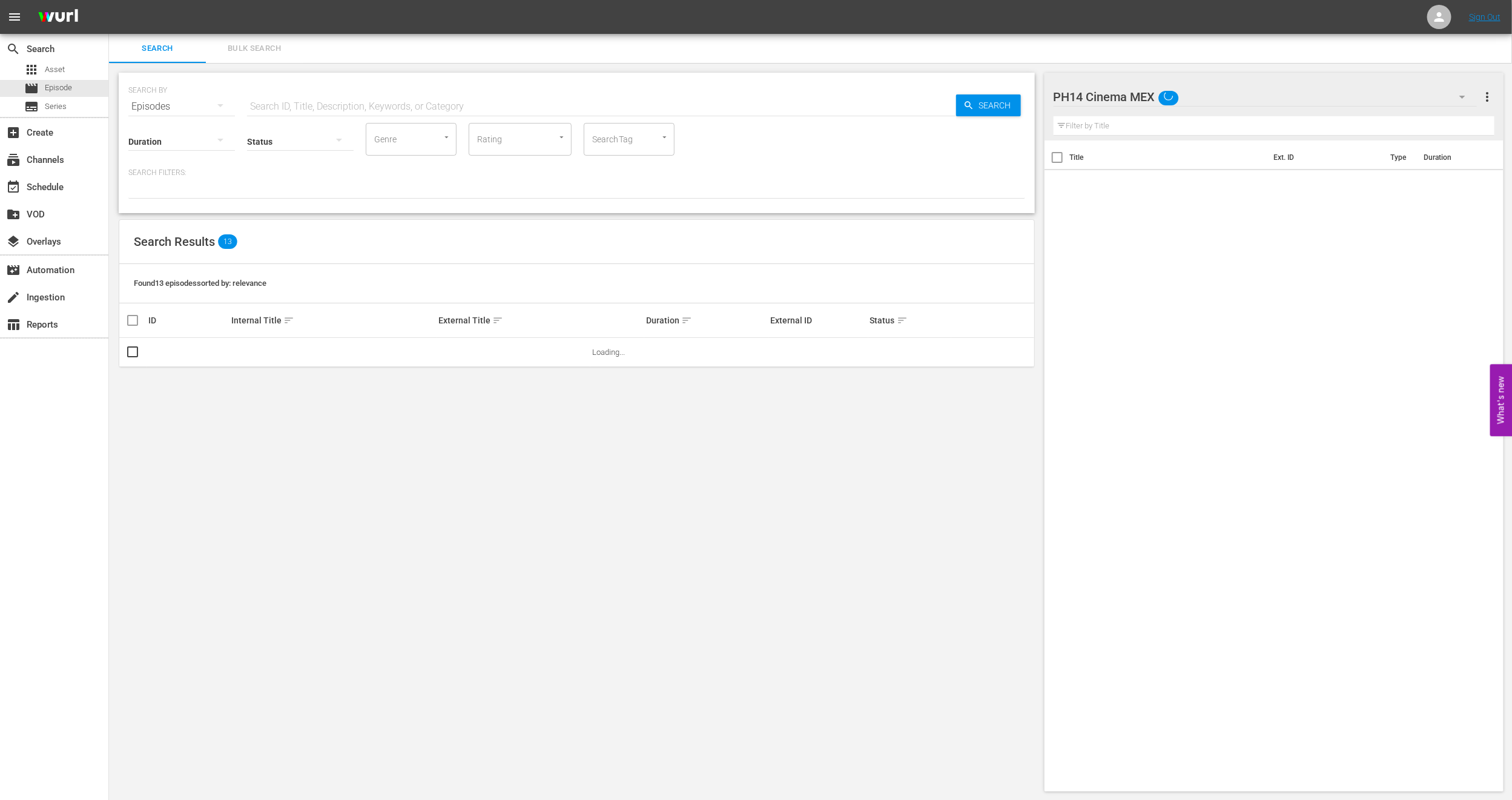
click at [271, 46] on span "Bulk Search" at bounding box center [255, 48] width 82 height 14
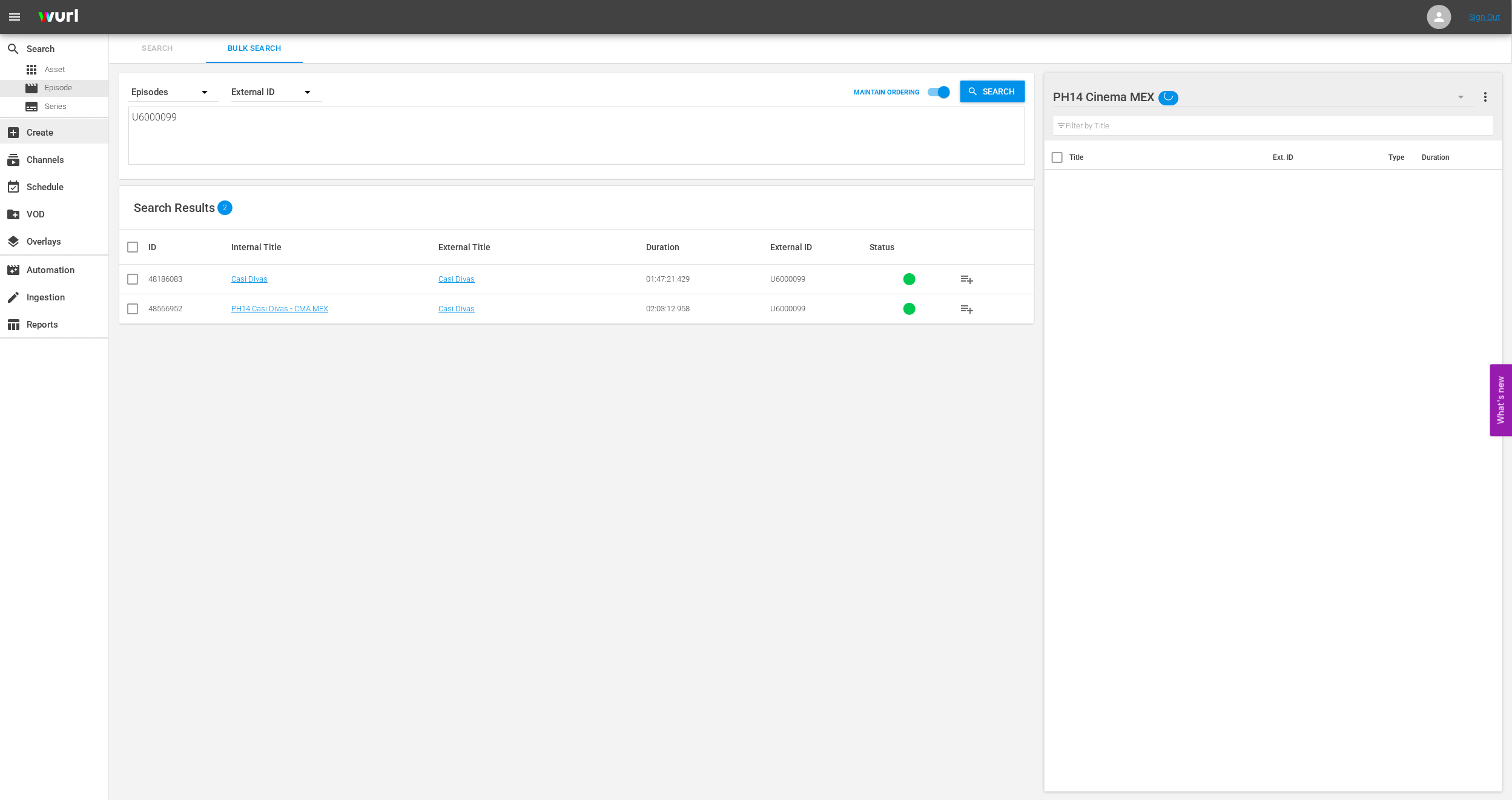
drag, startPoint x: 261, startPoint y: 128, endPoint x: 0, endPoint y: 128, distance: 261.0
click at [109, 0] on div "search Search apps Asset movie Episode subtitles Series add_box Create subscrip…" at bounding box center [810, 0] width 1403 height 0
paste textarea "7000186"
type textarea "U7000186"
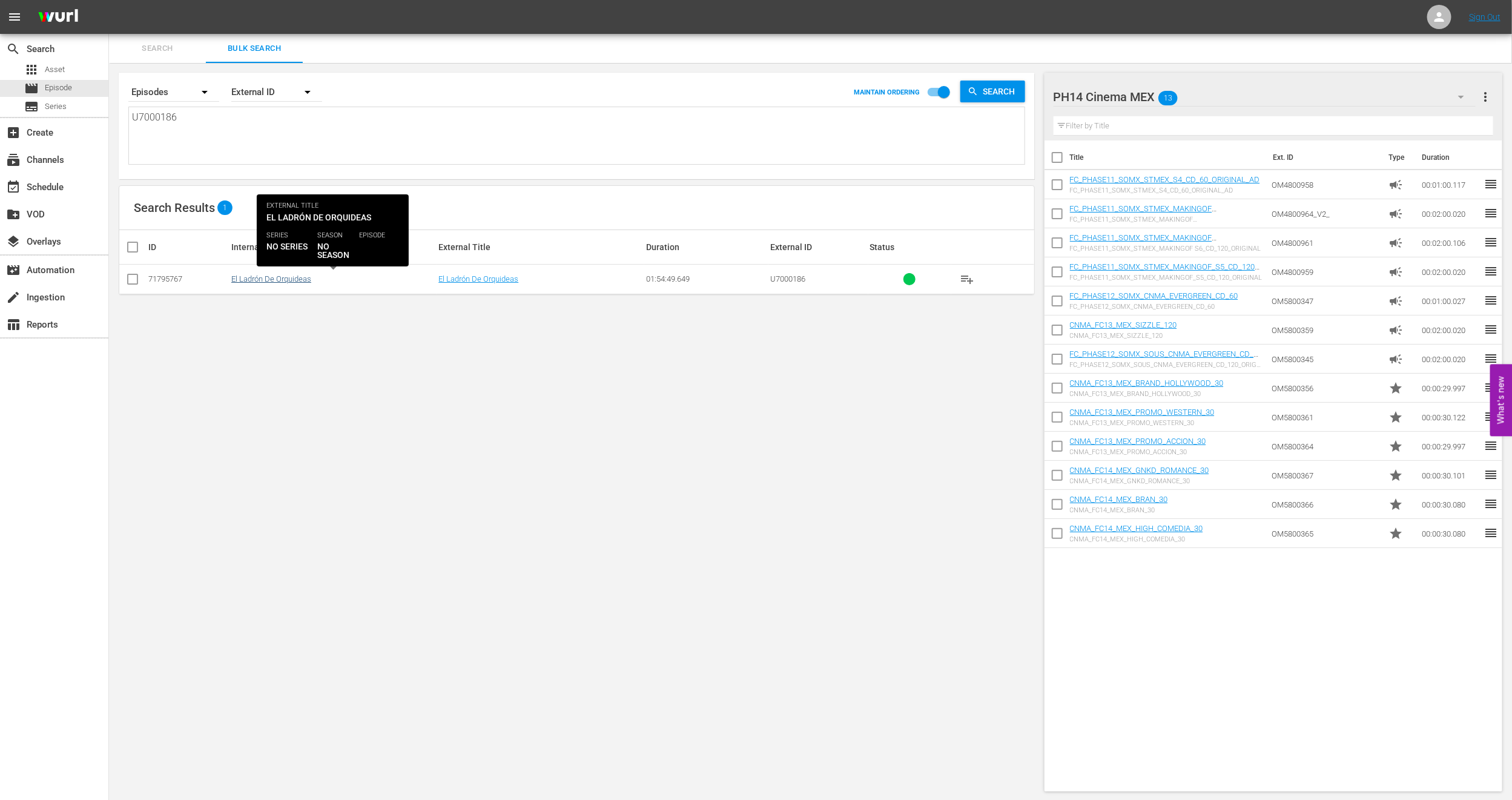
type textarea "U7000186"
click at [262, 280] on link "El Ladrón De Orquideas" at bounding box center [271, 279] width 80 height 9
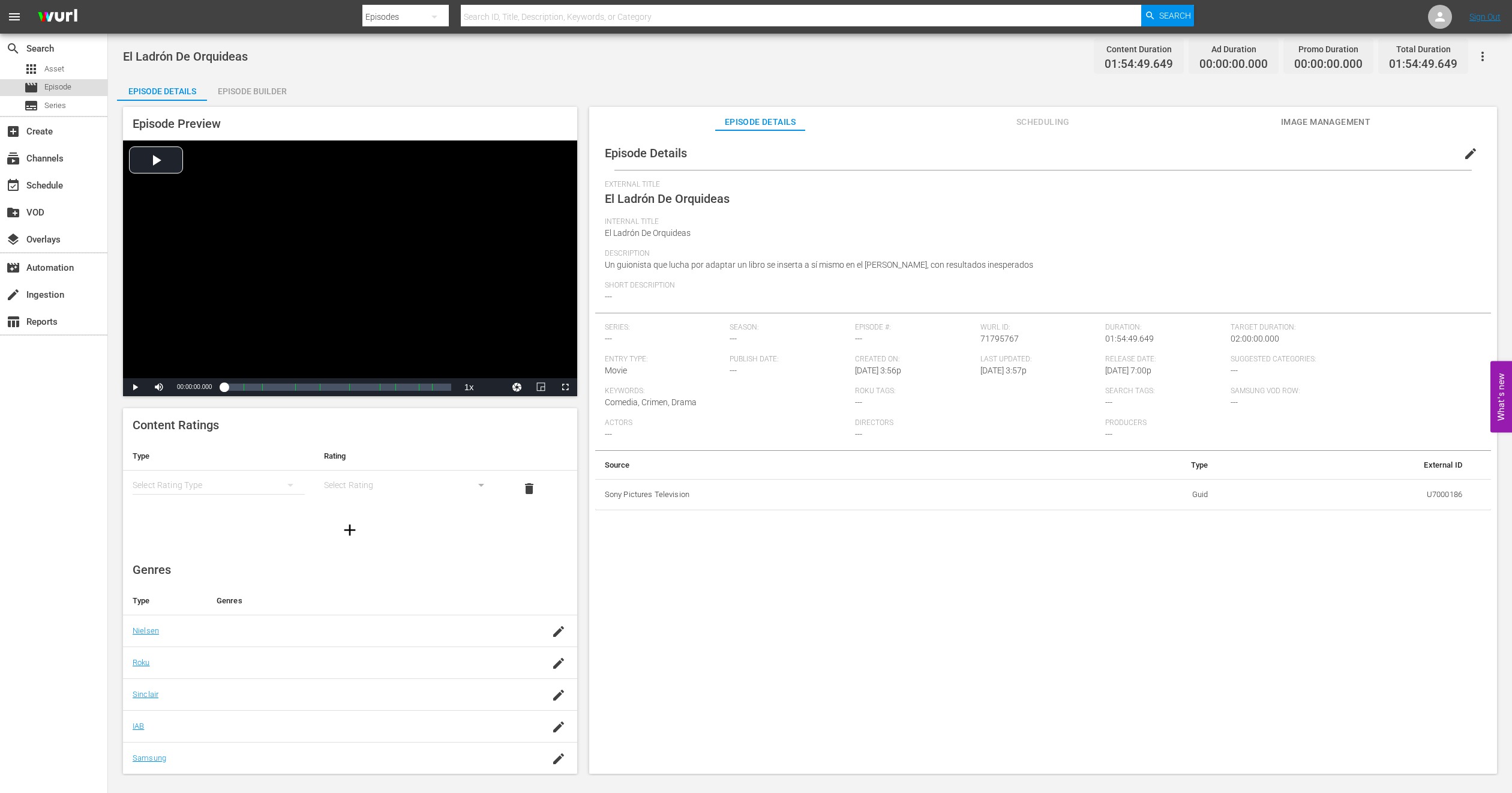
click at [52, 89] on span "Episode" at bounding box center [58, 87] width 27 height 12
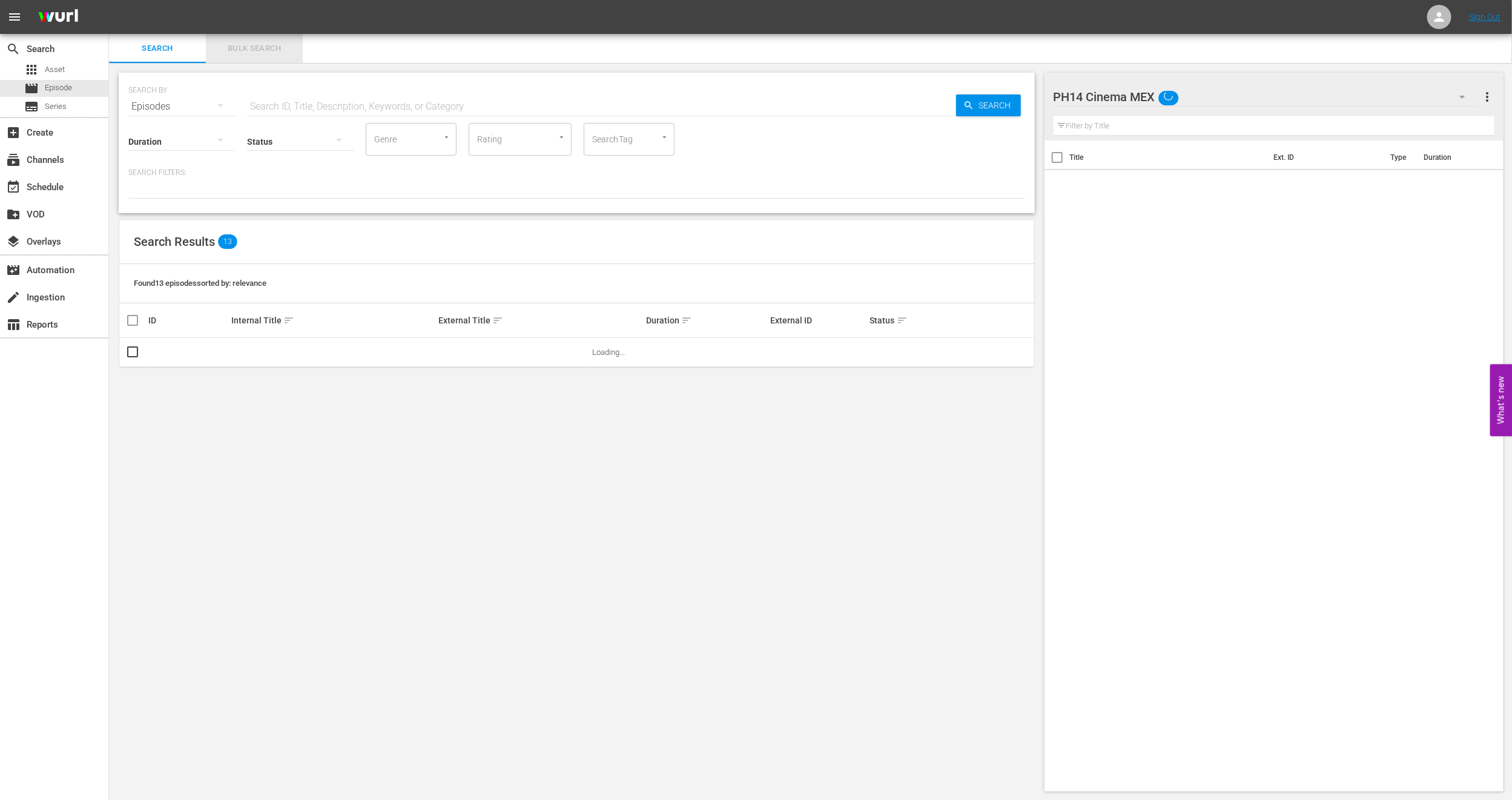
click at [270, 50] on span "Bulk Search" at bounding box center [255, 48] width 82 height 14
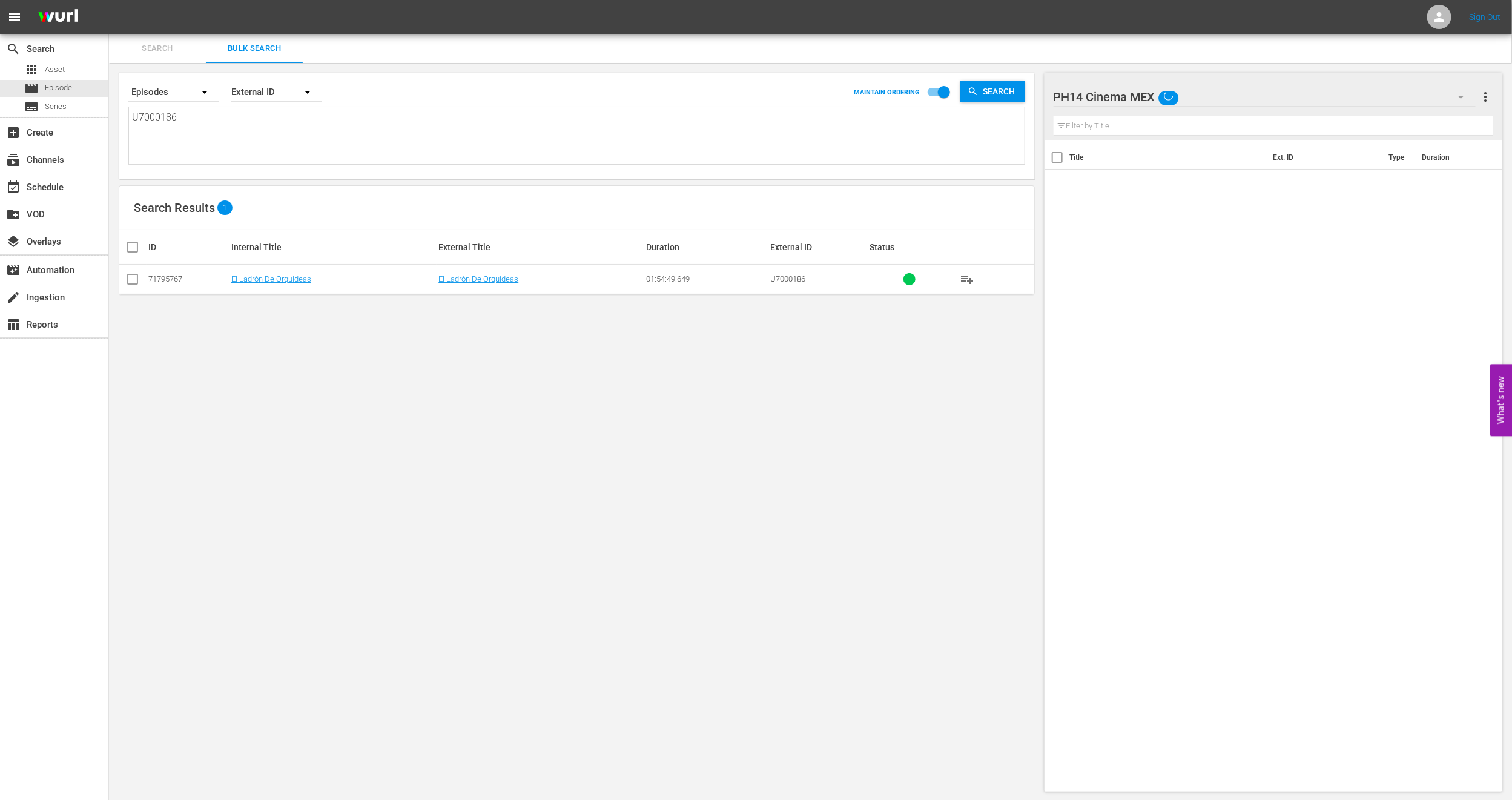
click at [133, 274] on input "checkbox" at bounding box center [133, 282] width 15 height 15
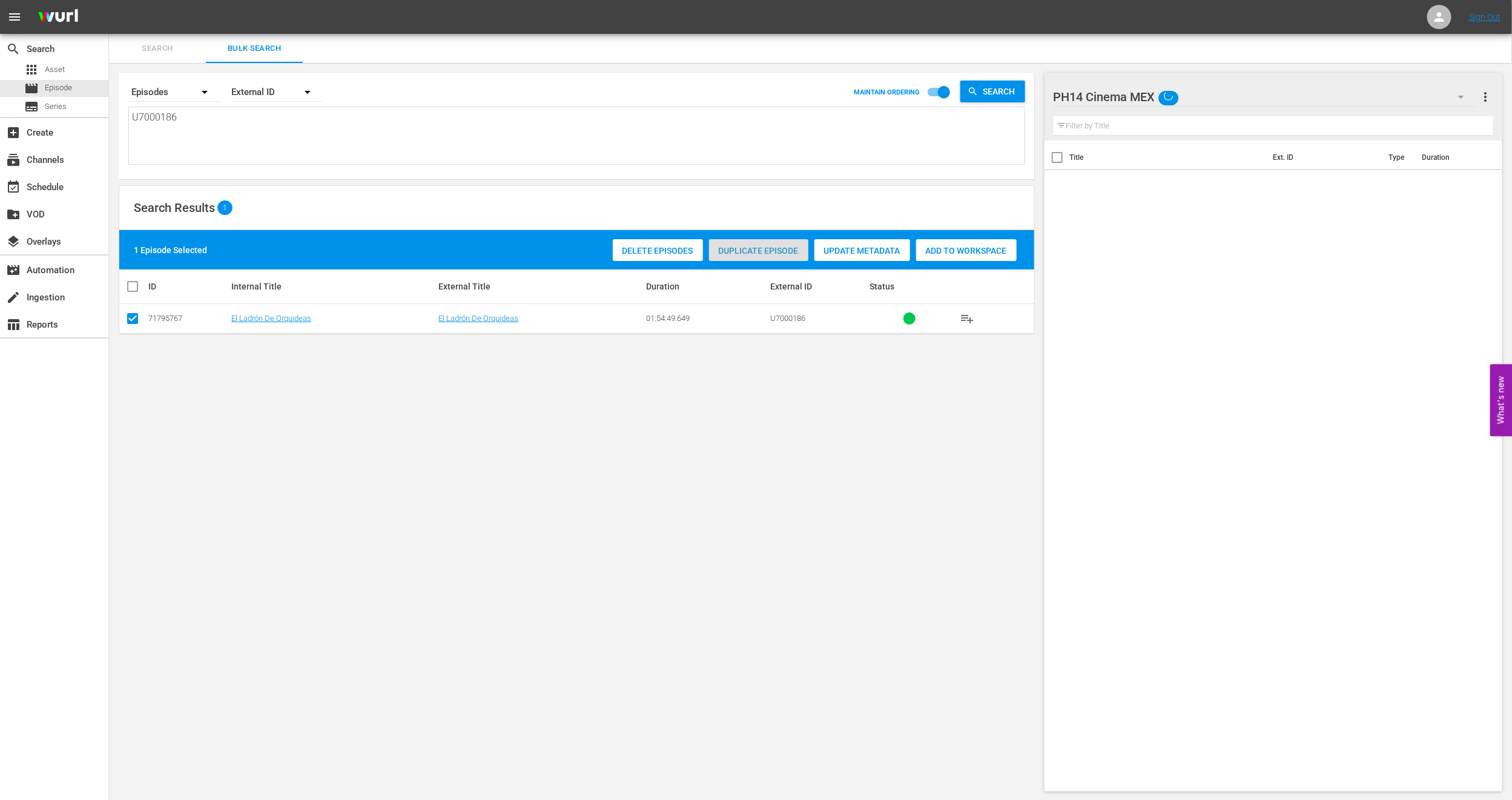
click at [751, 256] on div "Duplicate Episode" at bounding box center [759, 251] width 99 height 23
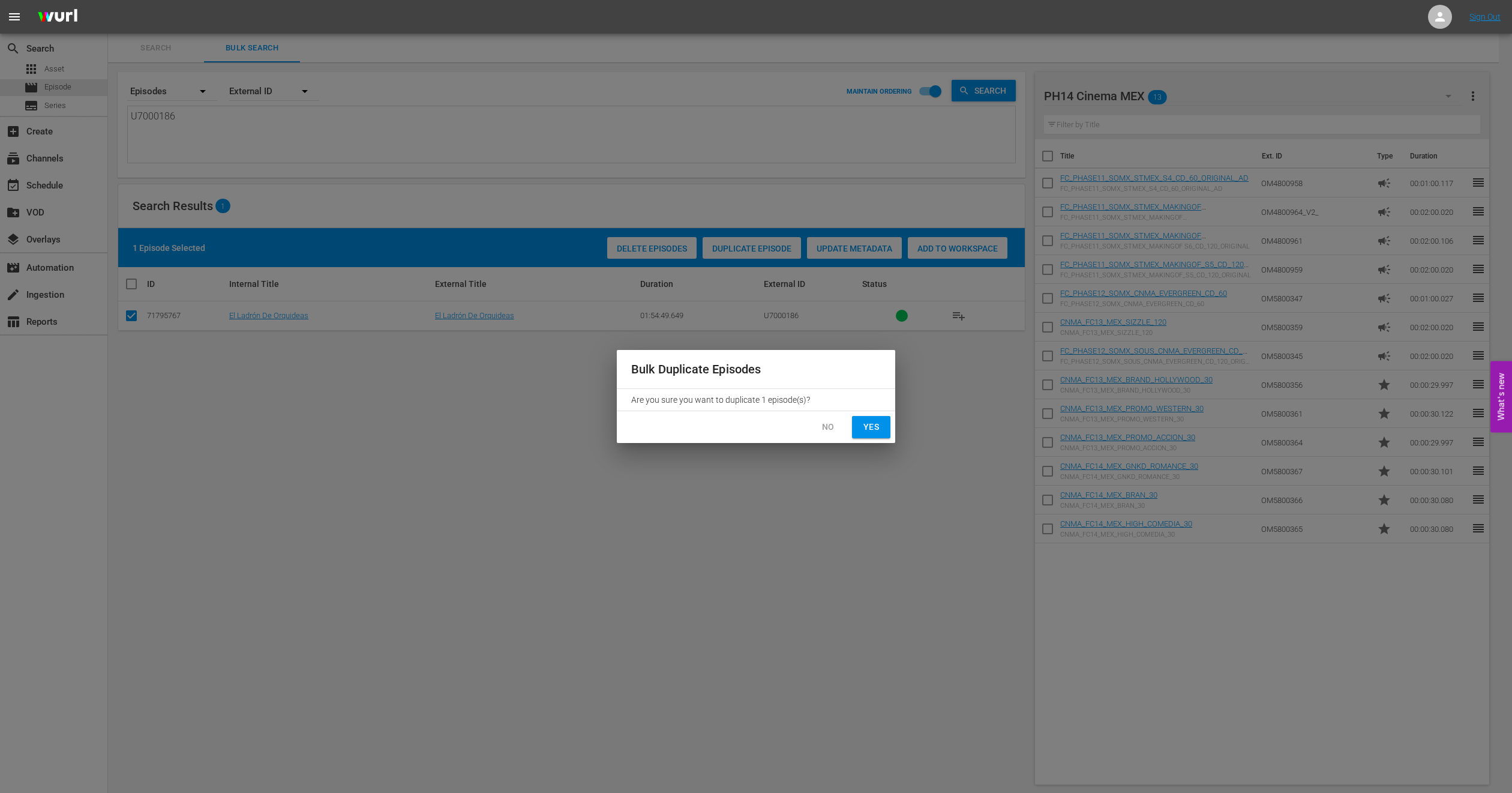
click at [877, 435] on button "Yes" at bounding box center [871, 427] width 38 height 22
checkbox input "false"
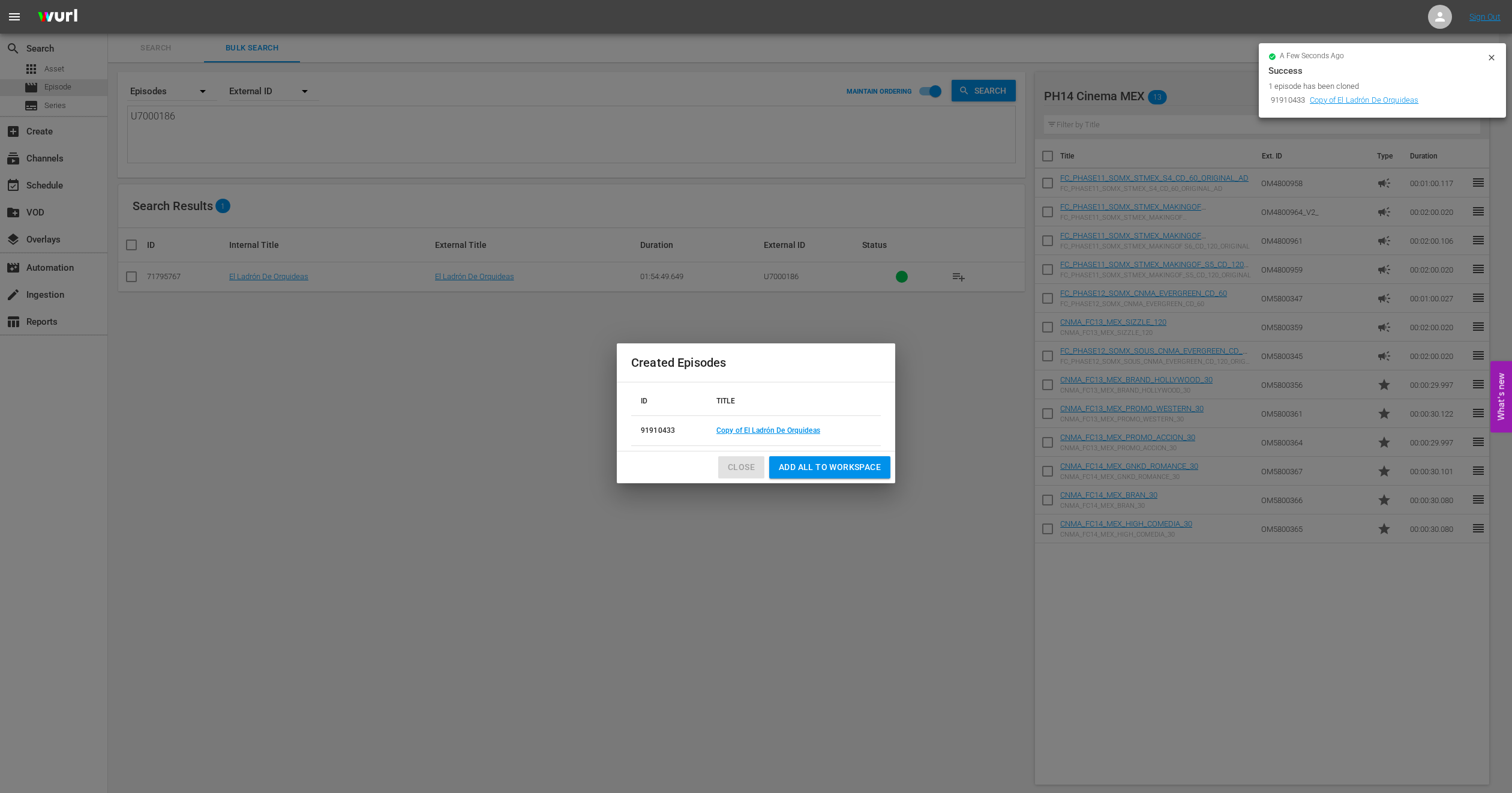
click at [740, 474] on span "Close" at bounding box center [741, 467] width 27 height 15
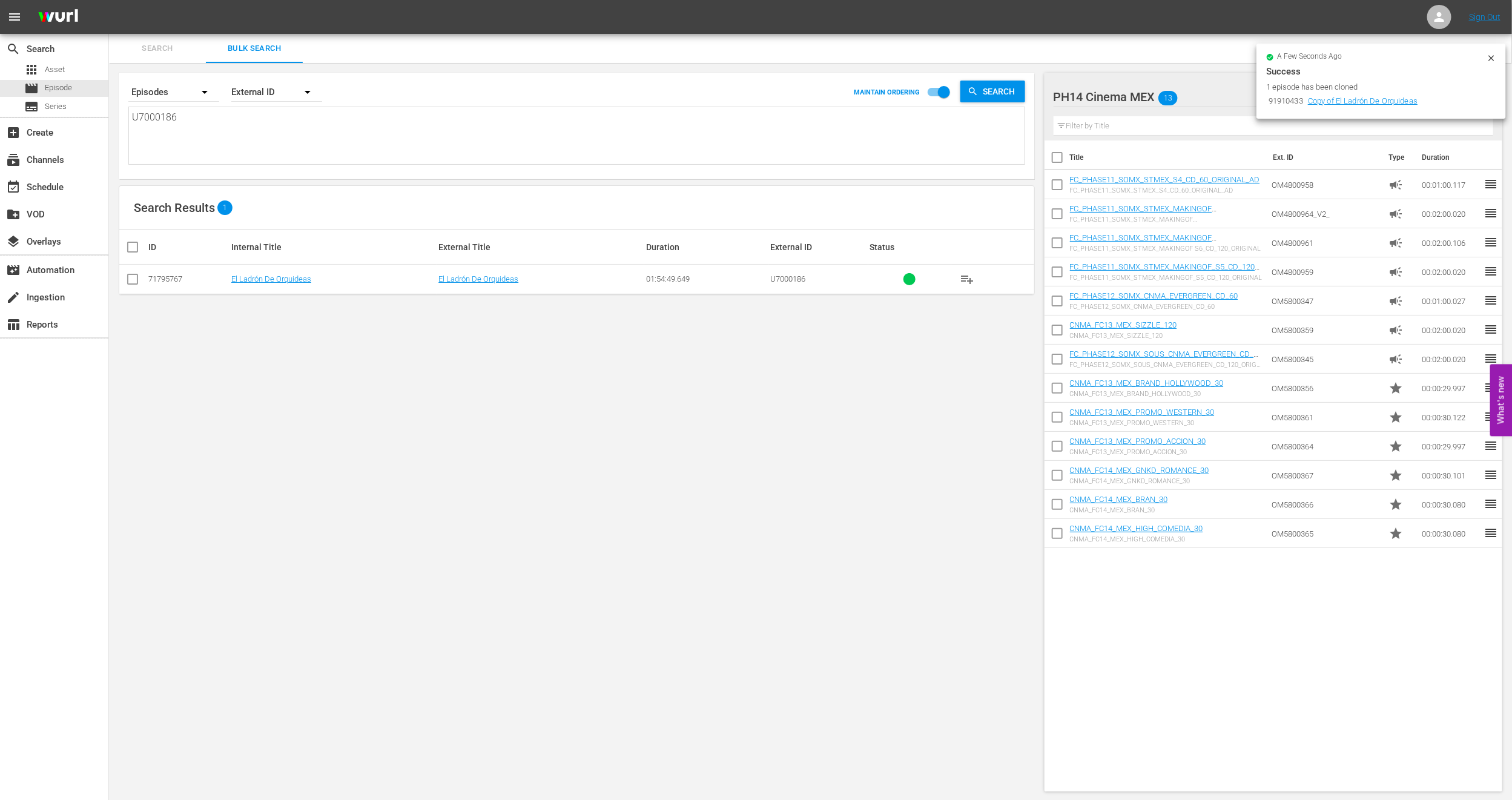
click at [1499, 54] on div "a few seconds ago Success 1 episode has been cloned 91910433 Copy of El Ladrón …" at bounding box center [1381, 81] width 249 height 75
click at [76, 95] on div "movie Episode" at bounding box center [54, 89] width 109 height 17
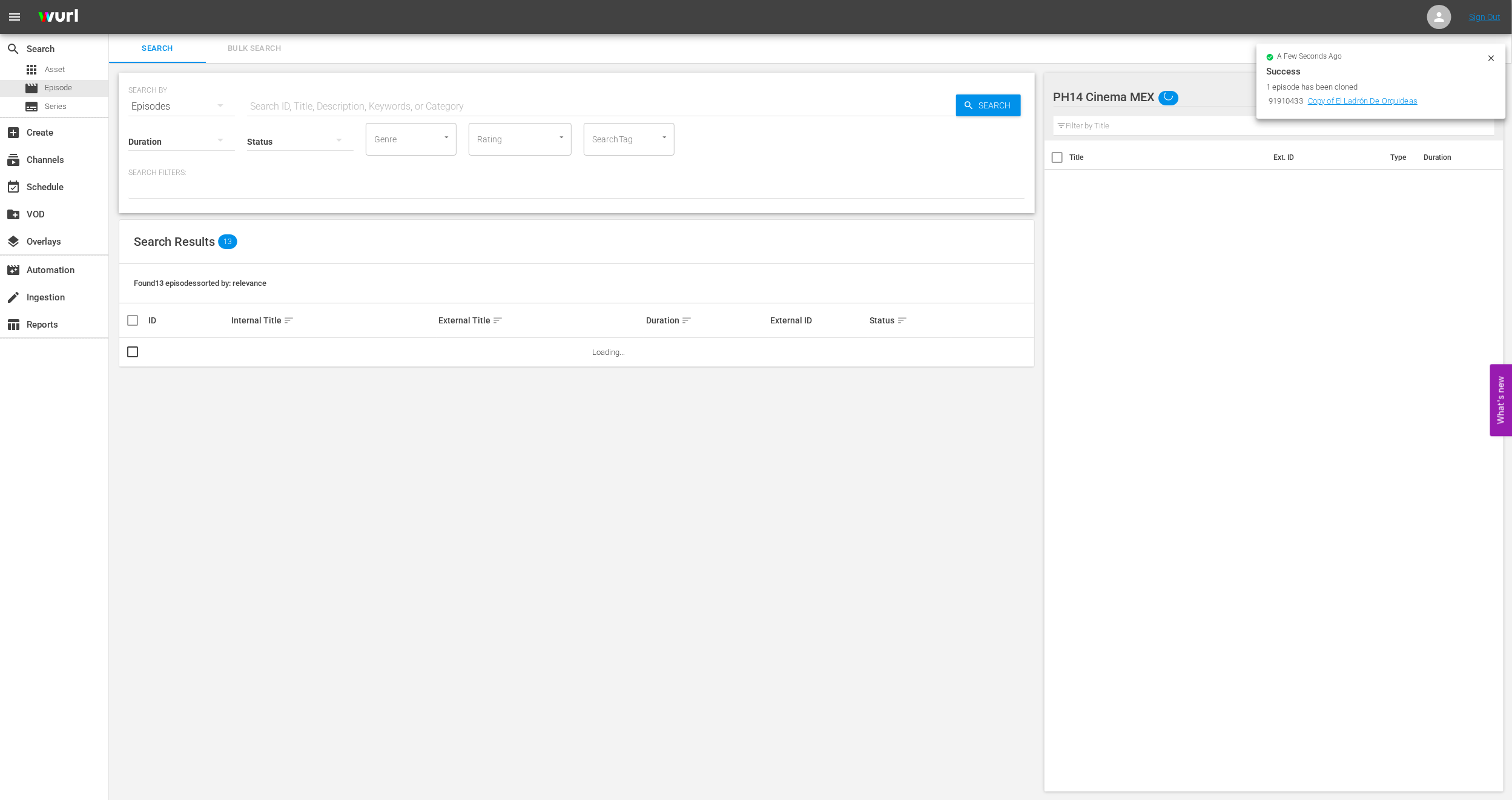
click at [1494, 57] on icon at bounding box center [1491, 58] width 10 height 10
click at [228, 50] on span "Bulk Search" at bounding box center [255, 48] width 82 height 14
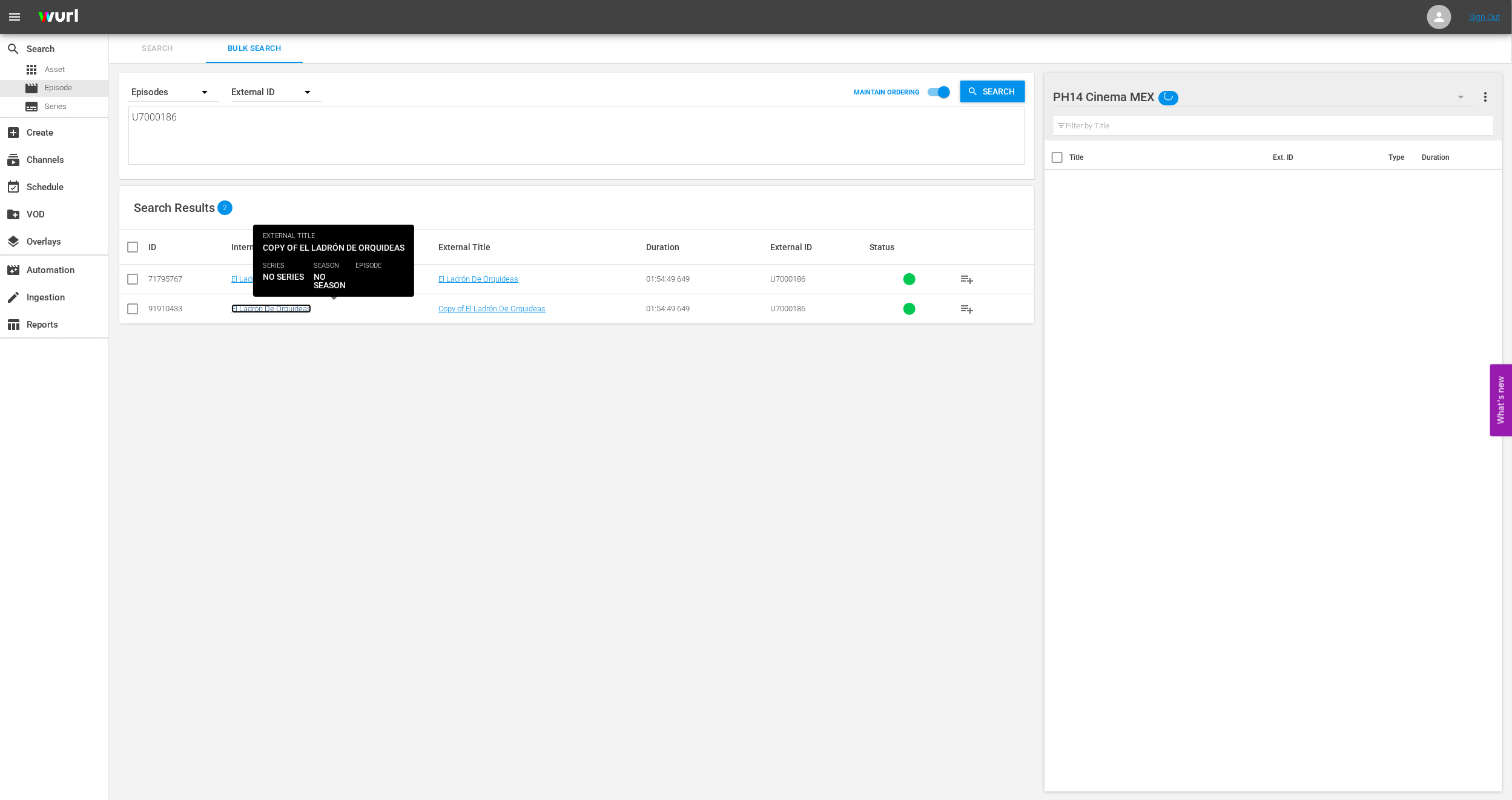
click at [295, 312] on link "El Ladrón De Orquideas" at bounding box center [271, 309] width 80 height 9
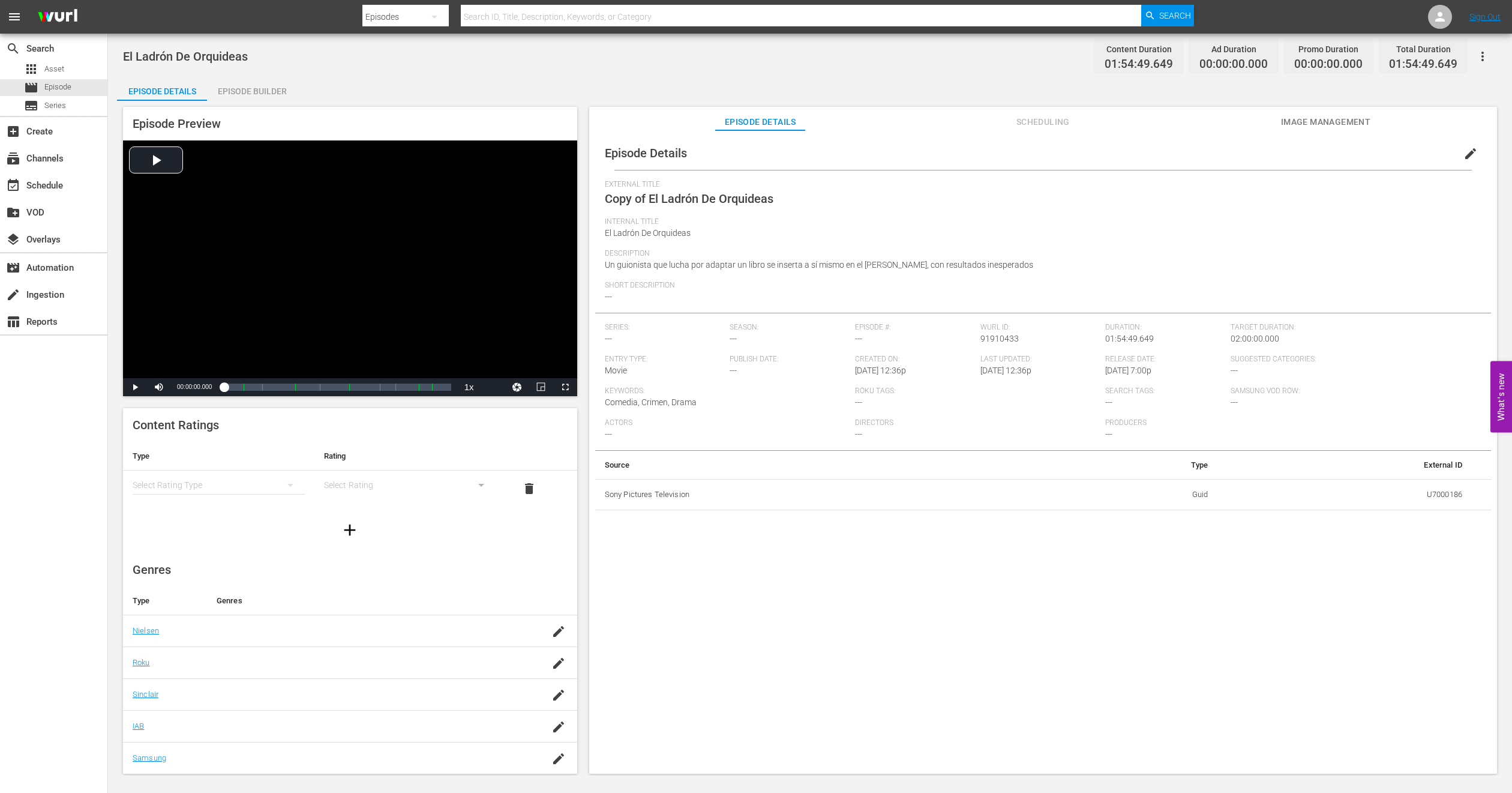
click at [1456, 152] on button "edit" at bounding box center [1471, 154] width 29 height 29
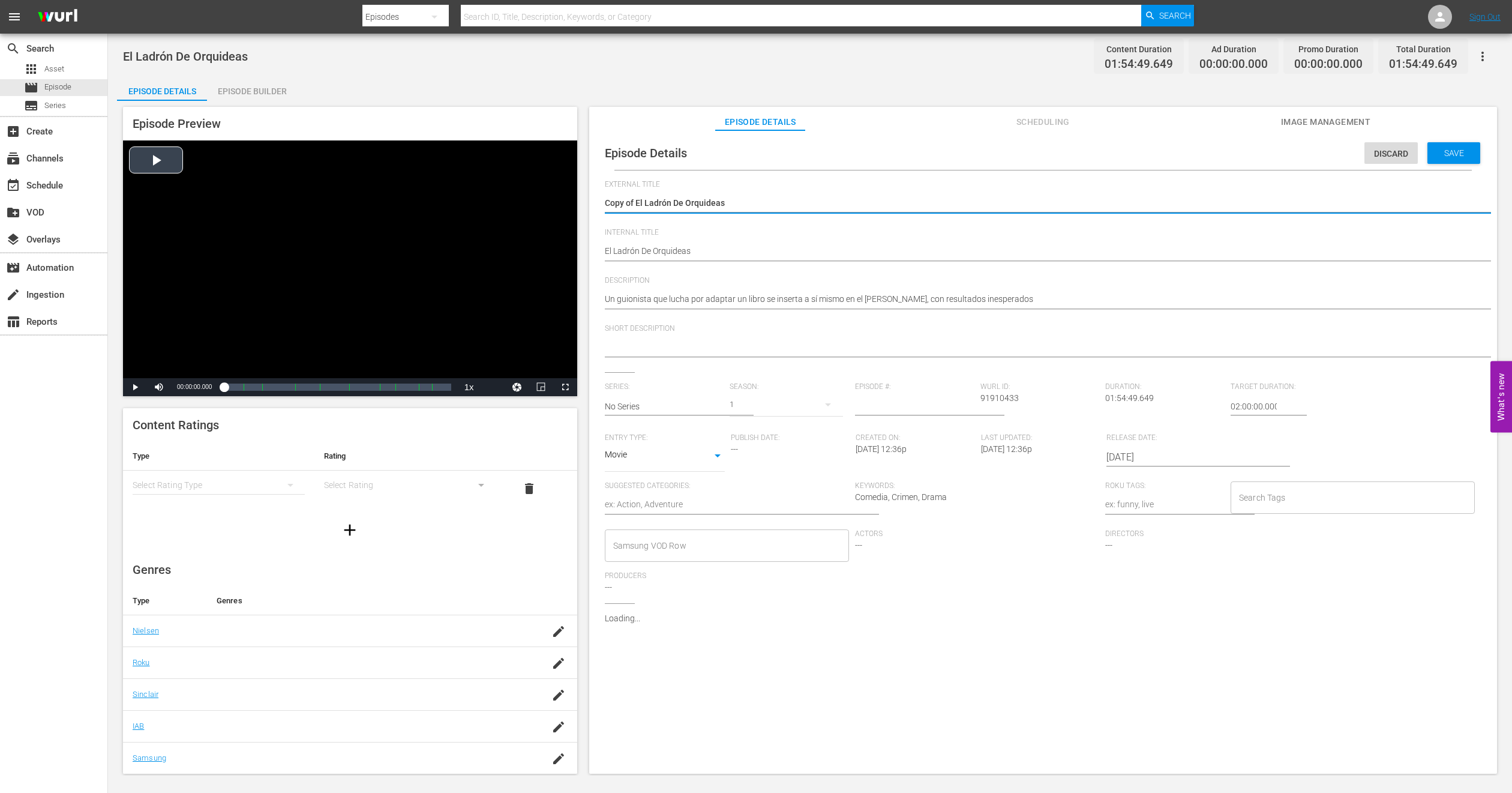
drag, startPoint x: 636, startPoint y: 204, endPoint x: 175, endPoint y: 238, distance: 462.3
click at [175, 236] on div "Episode Preview Video Player is loading. Play Video Play Mute Current Time 00:0…" at bounding box center [810, 442] width 1387 height 683
type textarea "El Ladrón De Orquideas"
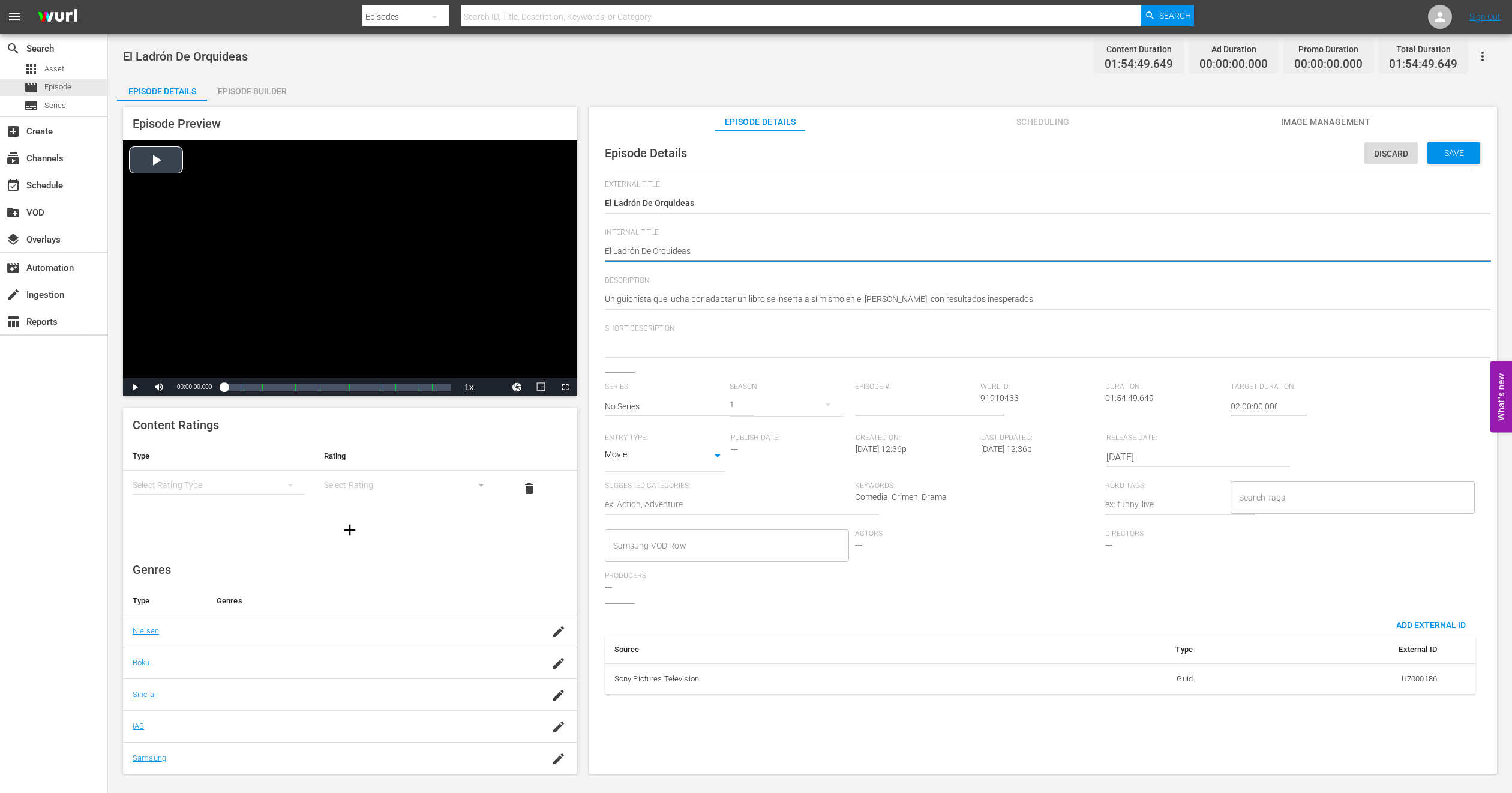
type textarea "P"
type textarea "PH"
type textarea "PH1"
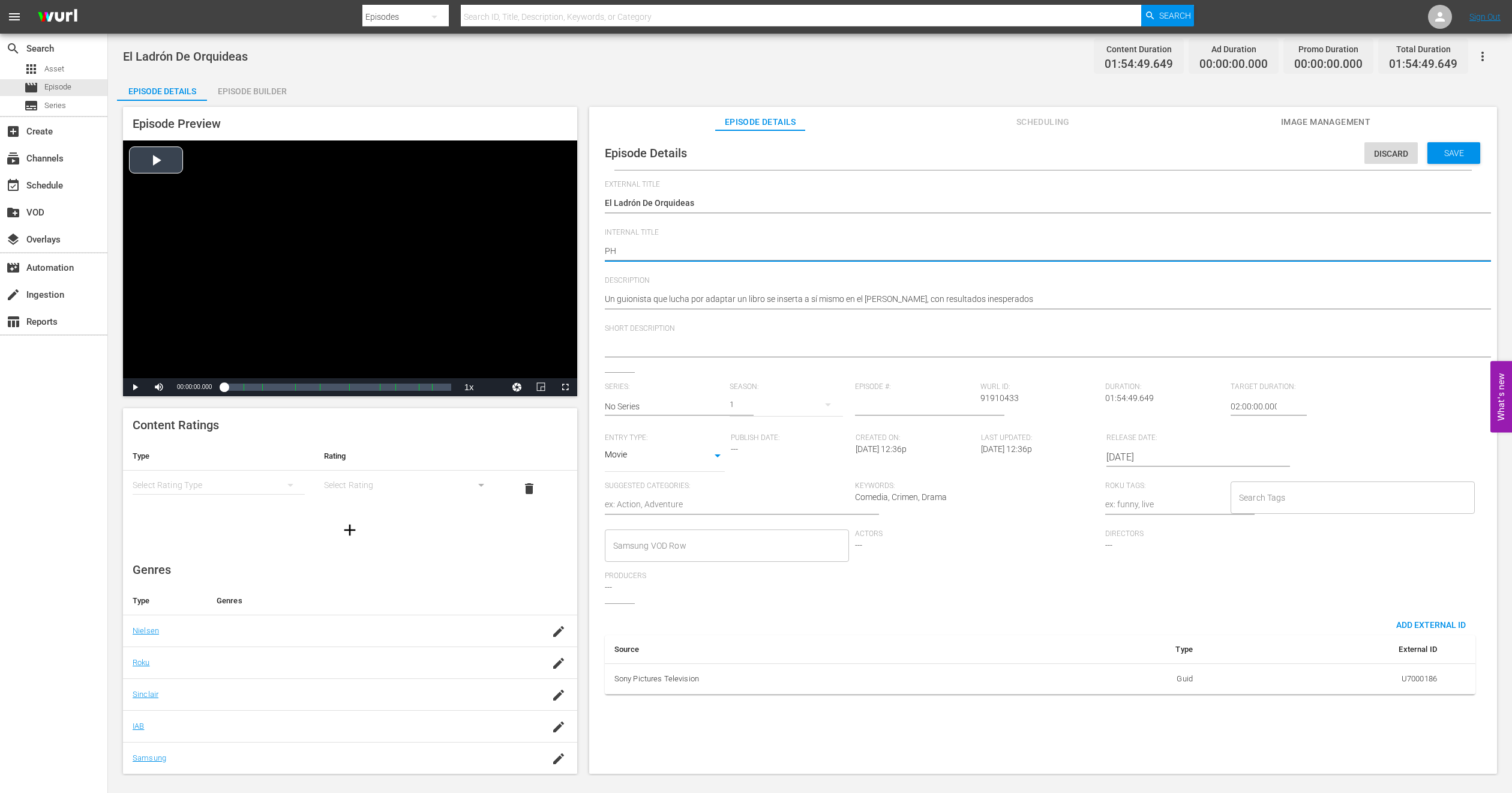
type textarea "PH1"
type textarea "PH14"
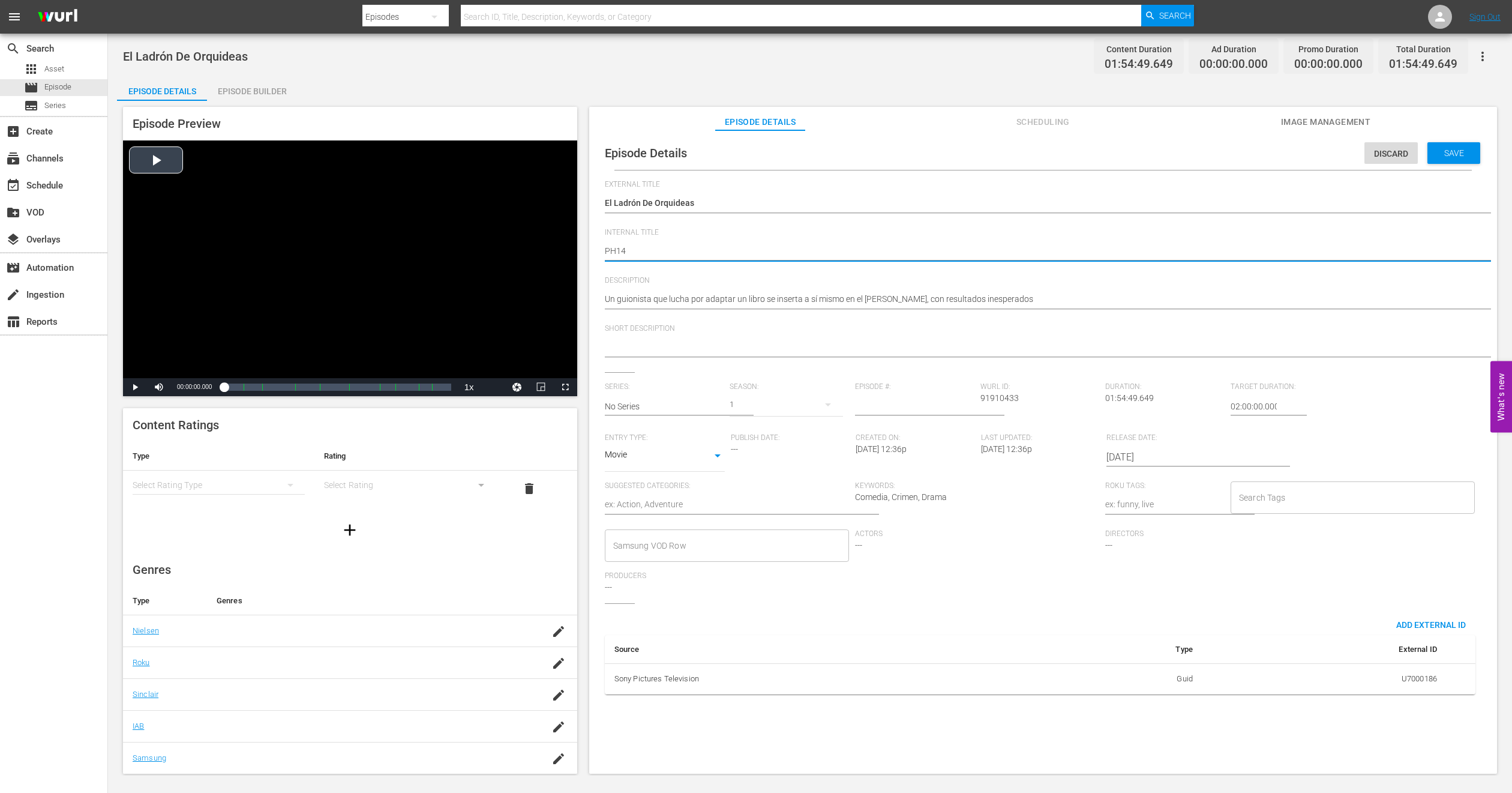
type textarea "PH14 a"
type textarea "PH14"
type textarea "PH14 A"
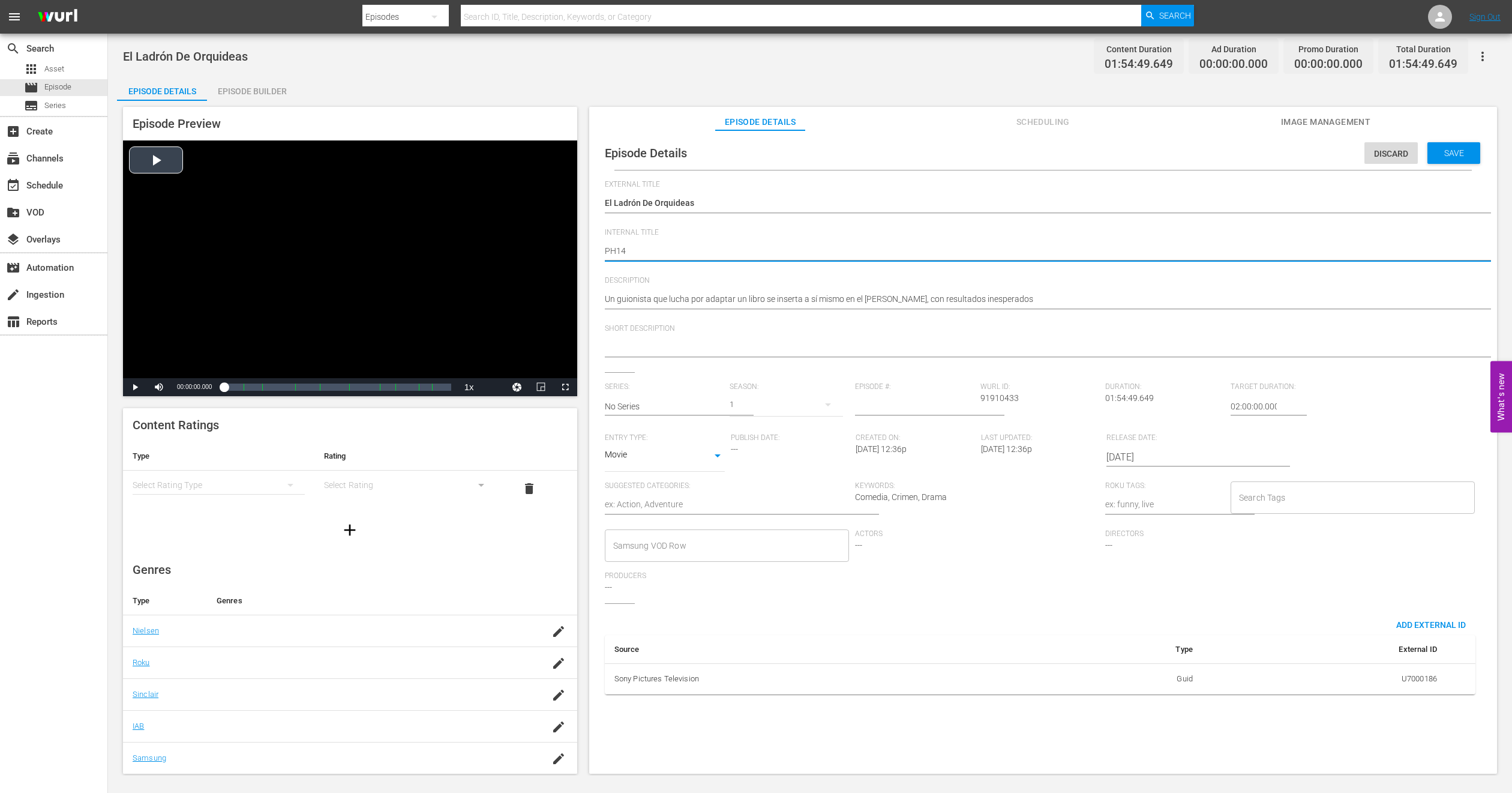
type textarea "PH14 A"
type textarea "PH14 Aa"
type textarea "PH14 A"
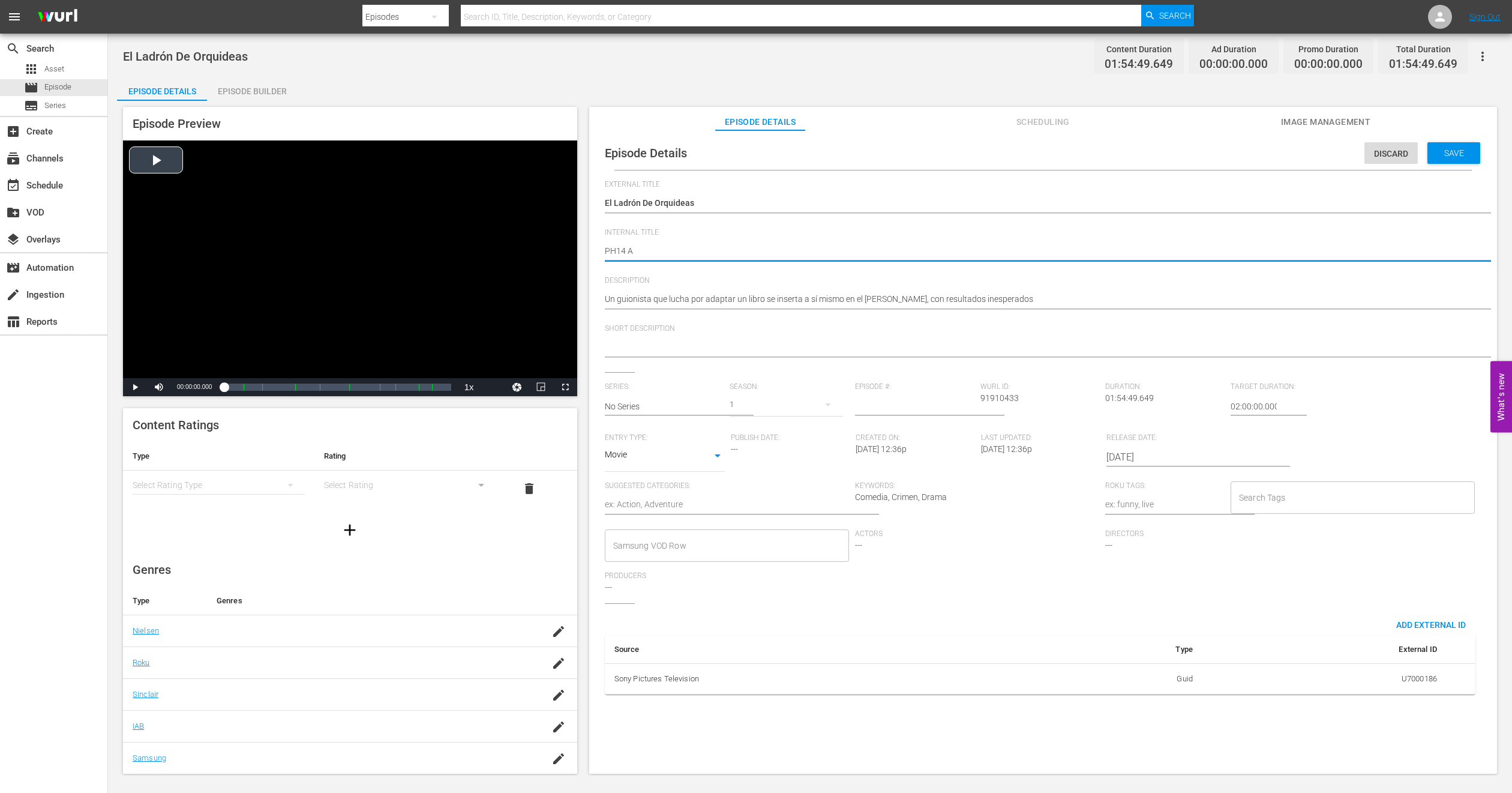
type textarea "PH14 Ad"
type textarea "PH14 Ada"
type textarea "PH14 Adap"
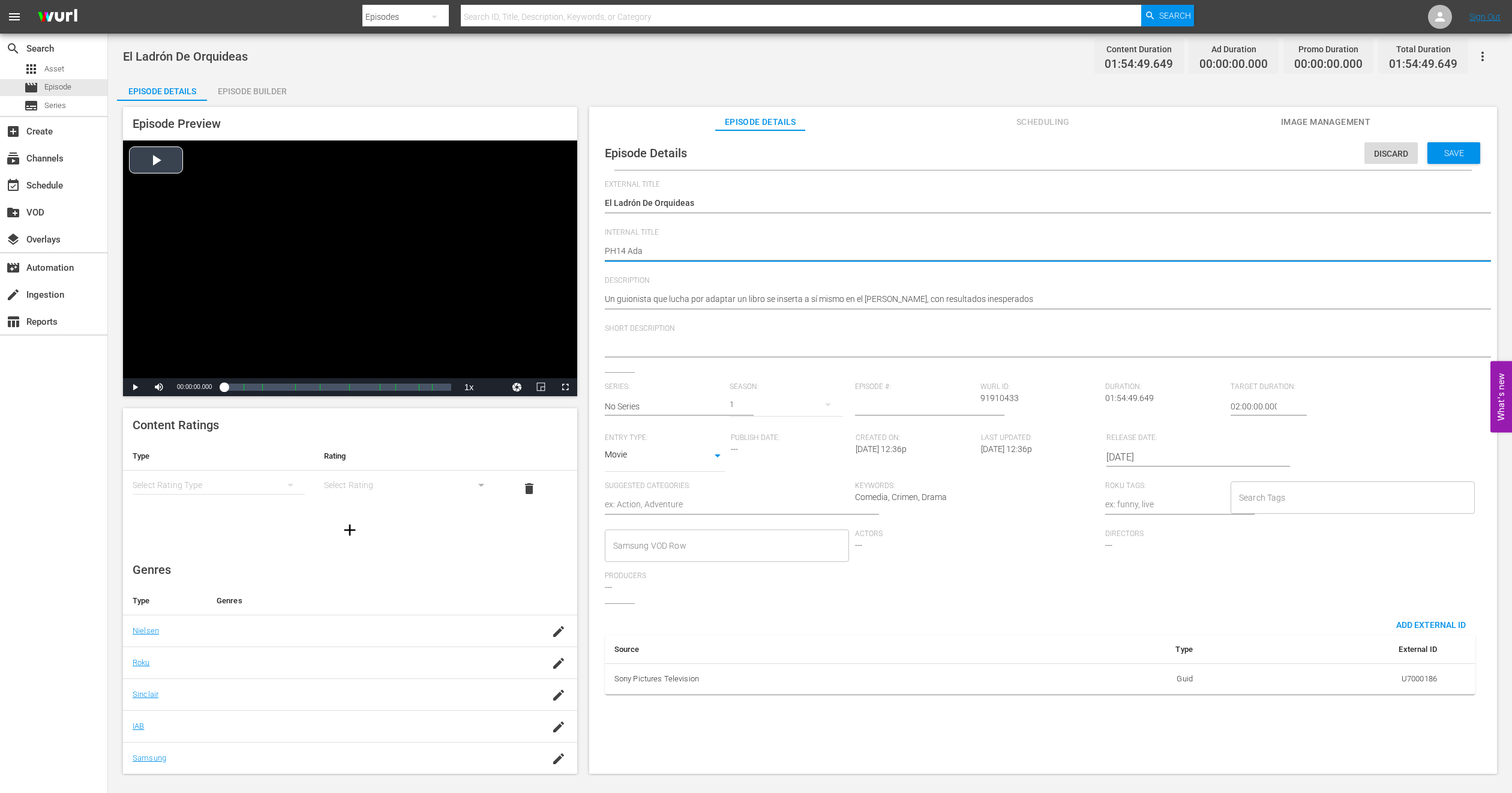
type textarea "PH14 Adap"
type textarea "PH14 Adapt"
type textarea "PH14 Adapta"
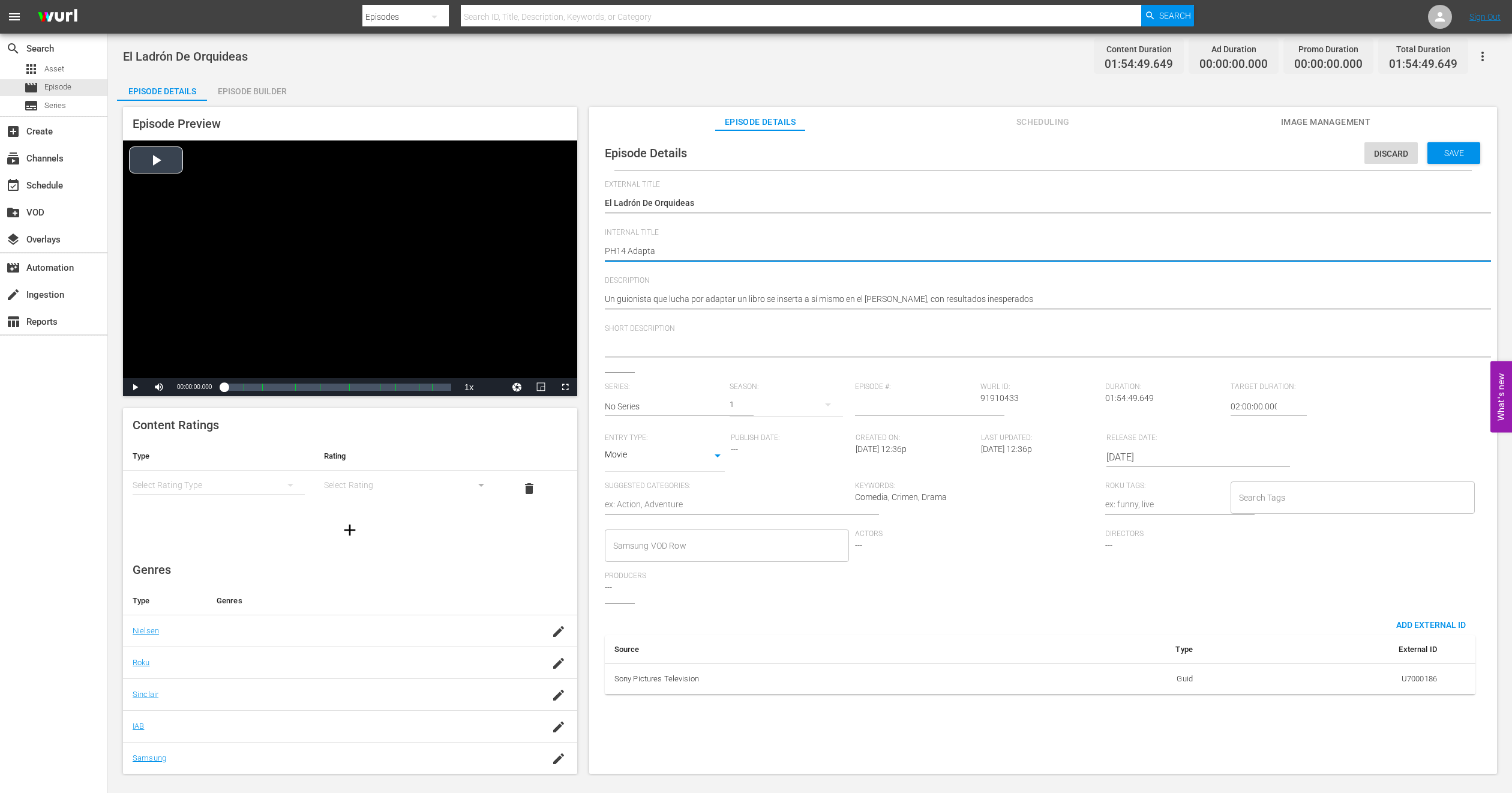
type textarea "PH14 Adaptay"
type textarea "PH14 Adapta"
type textarea "PH14 Adaptat"
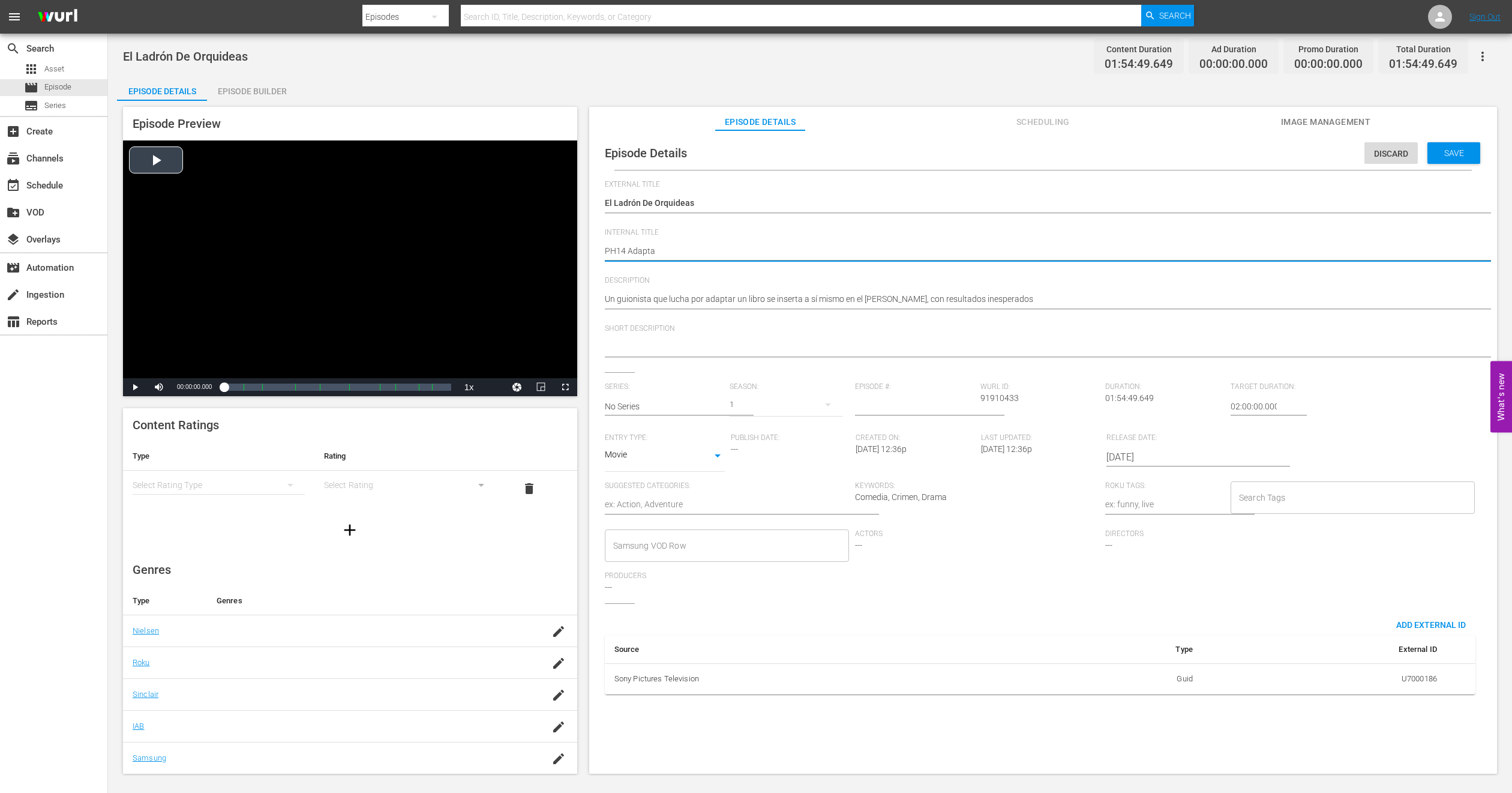
type textarea "PH14 Adaptat"
type textarea "PH14 Adaptati"
type textarea "PH14 Adaptatio"
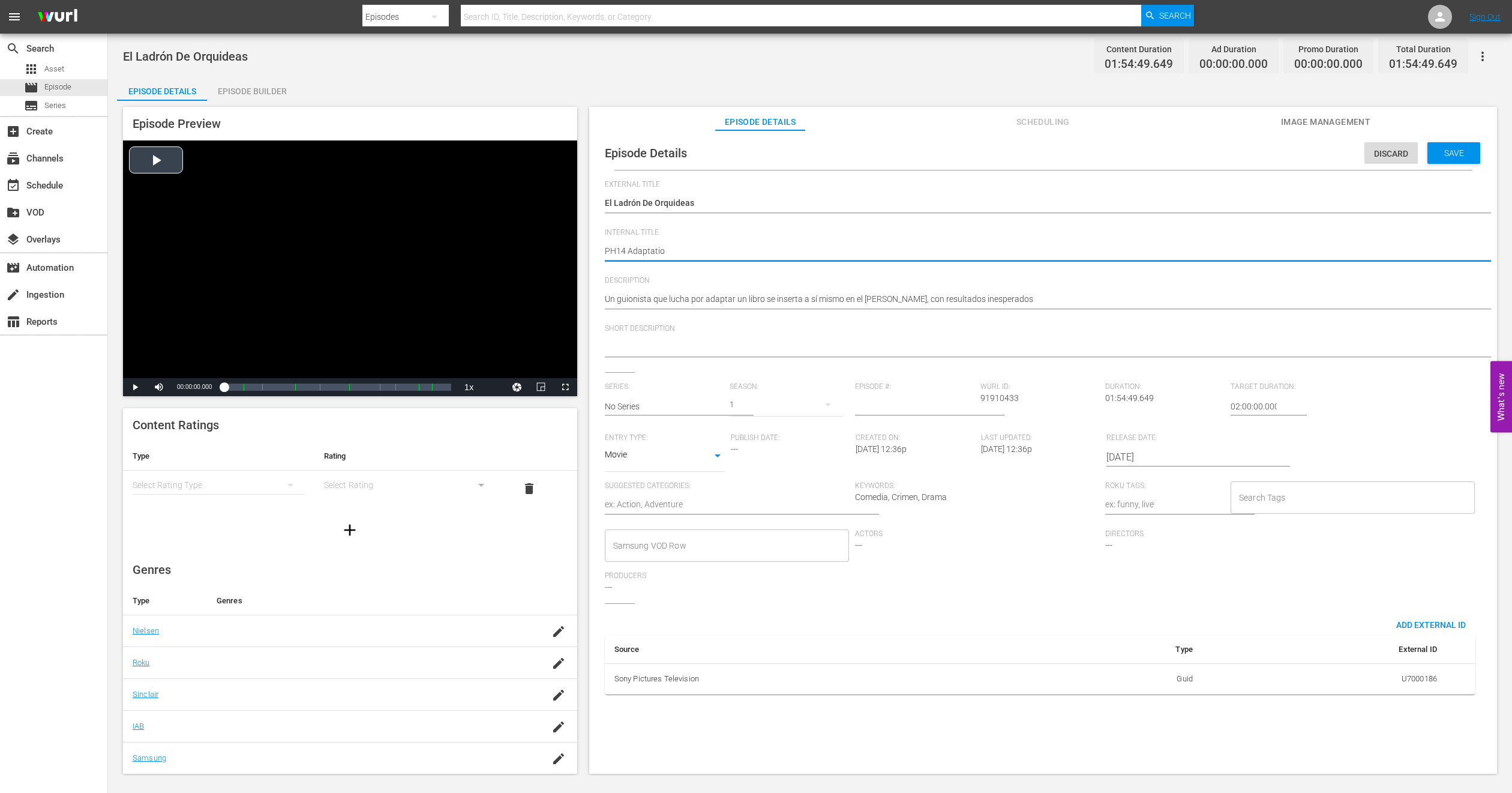
type textarea "PH14 Adaptation"
type textarea "PH14 Adaptation -"
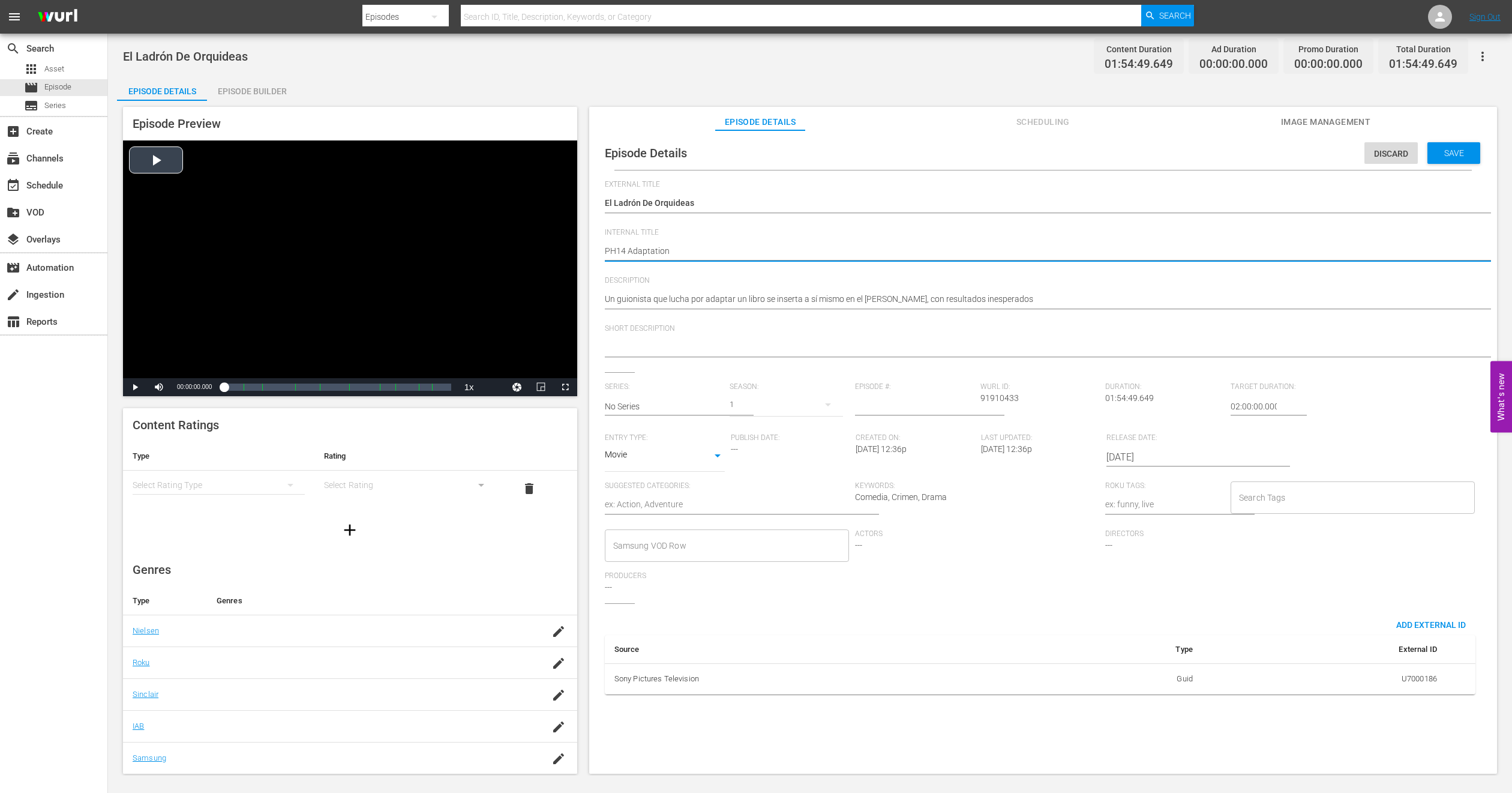
type textarea "PH14 Adaptation -"
type textarea "PH14 Adaptation - C"
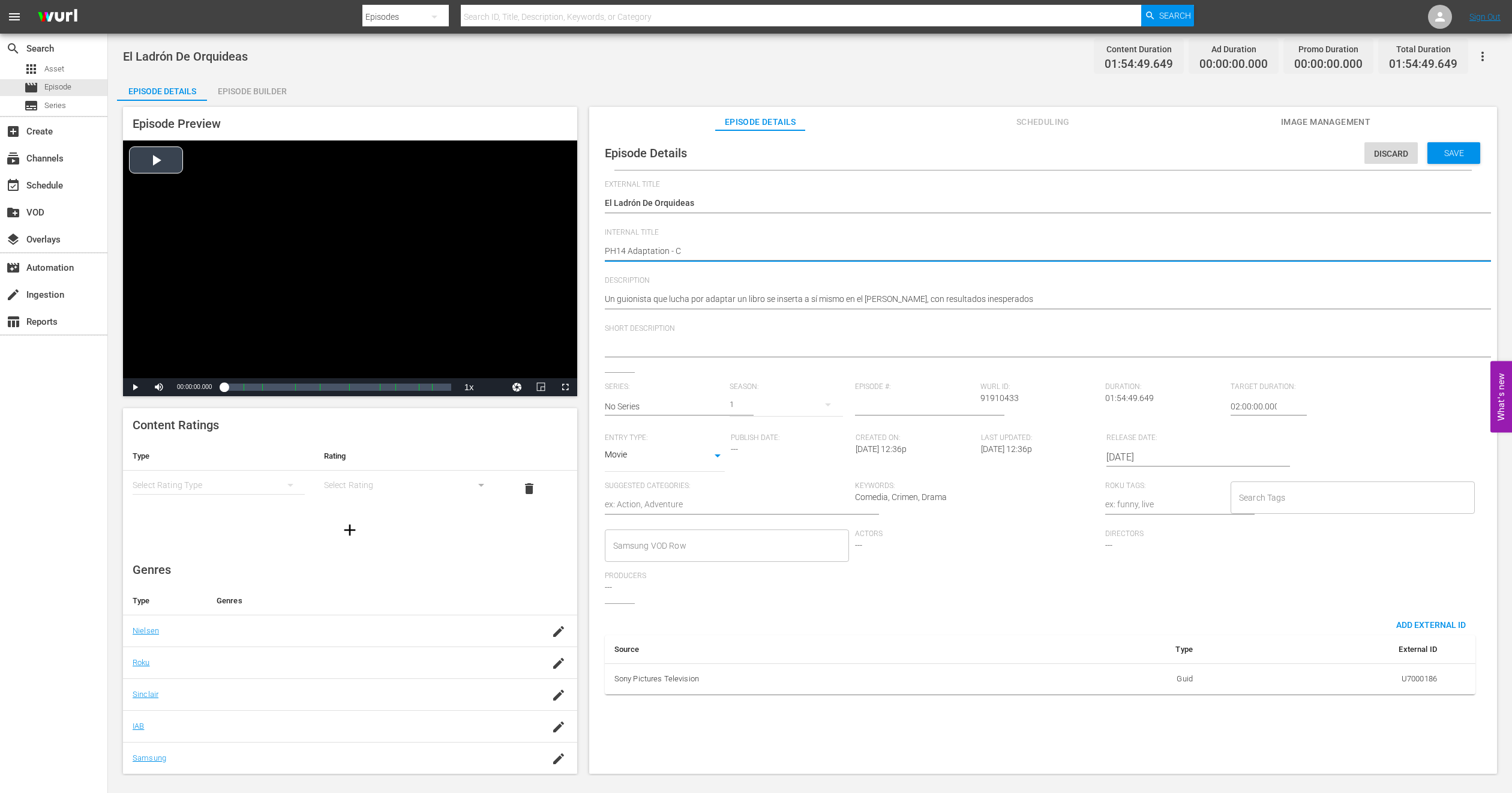
type textarea "PH14 Adaptation - CM"
type textarea "PH14 Adaptation - CMA"
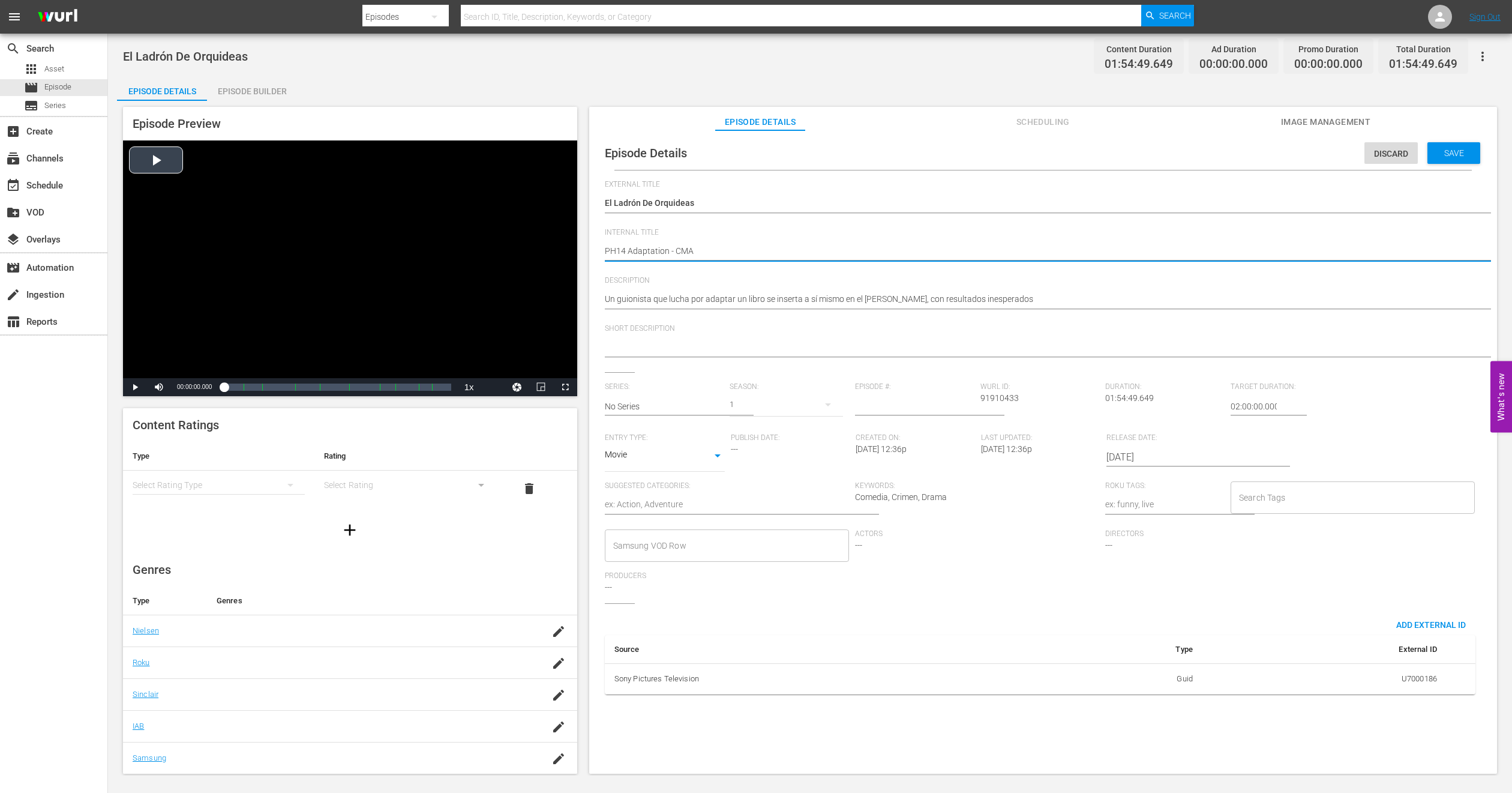
type textarea "PH14 Adaptation - CMA"
type textarea "PH14 Adaptation - CMA M"
type textarea "PH14 Adaptation - CMA ME"
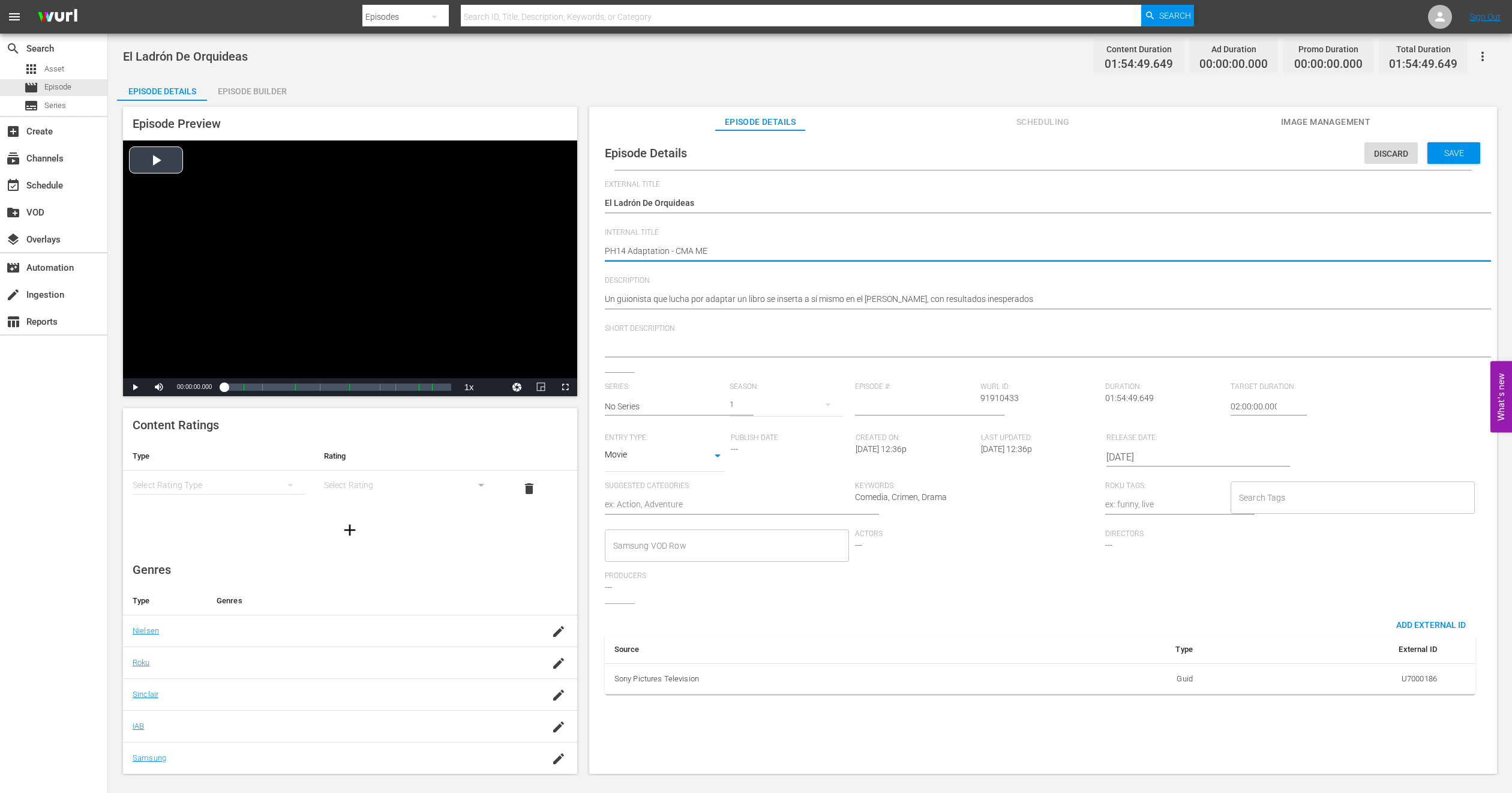
type textarea "PH14 Adaptation - CMA MEX"
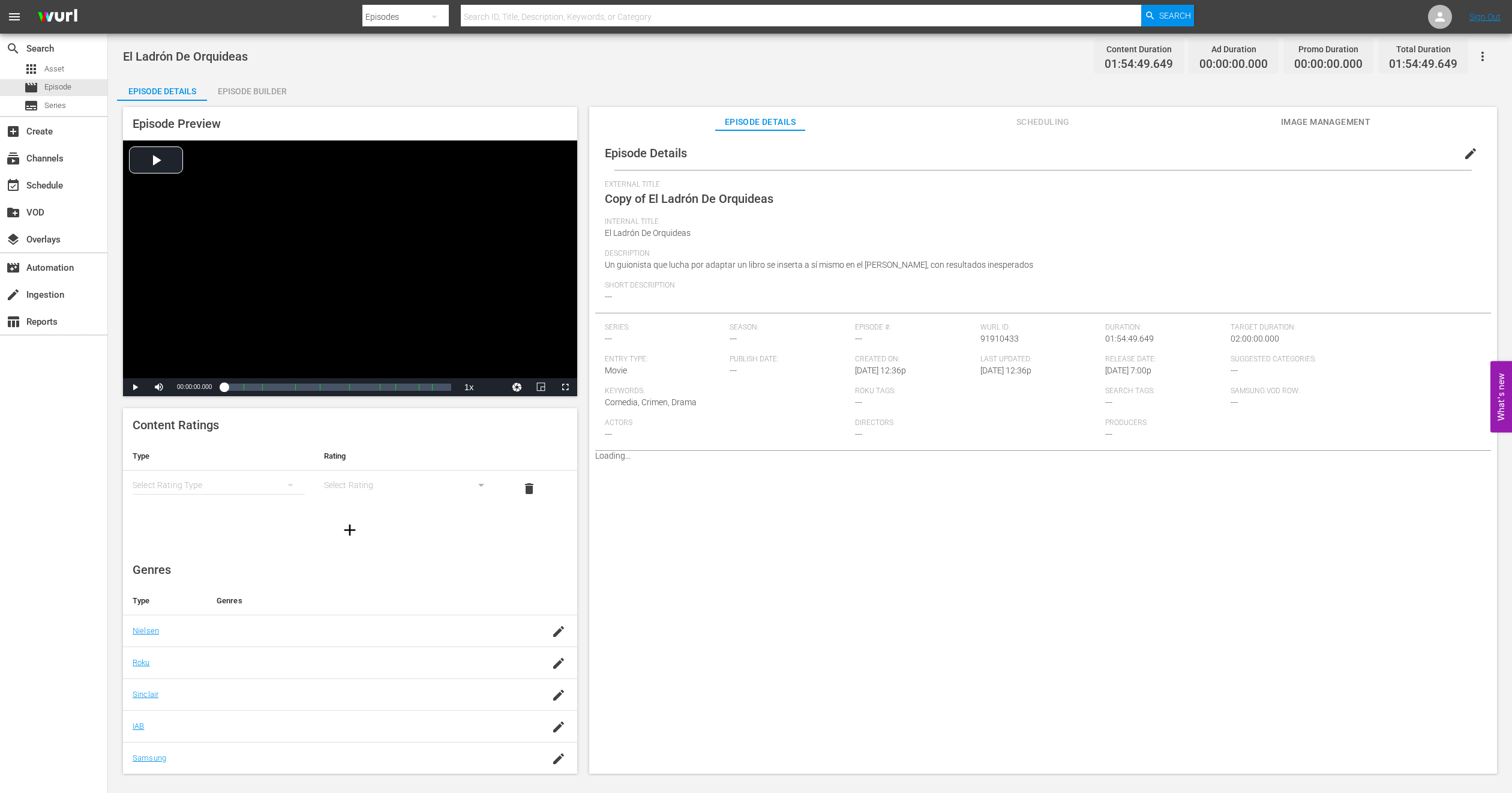
click at [1299, 112] on button "Image Management" at bounding box center [1325, 119] width 90 height 24
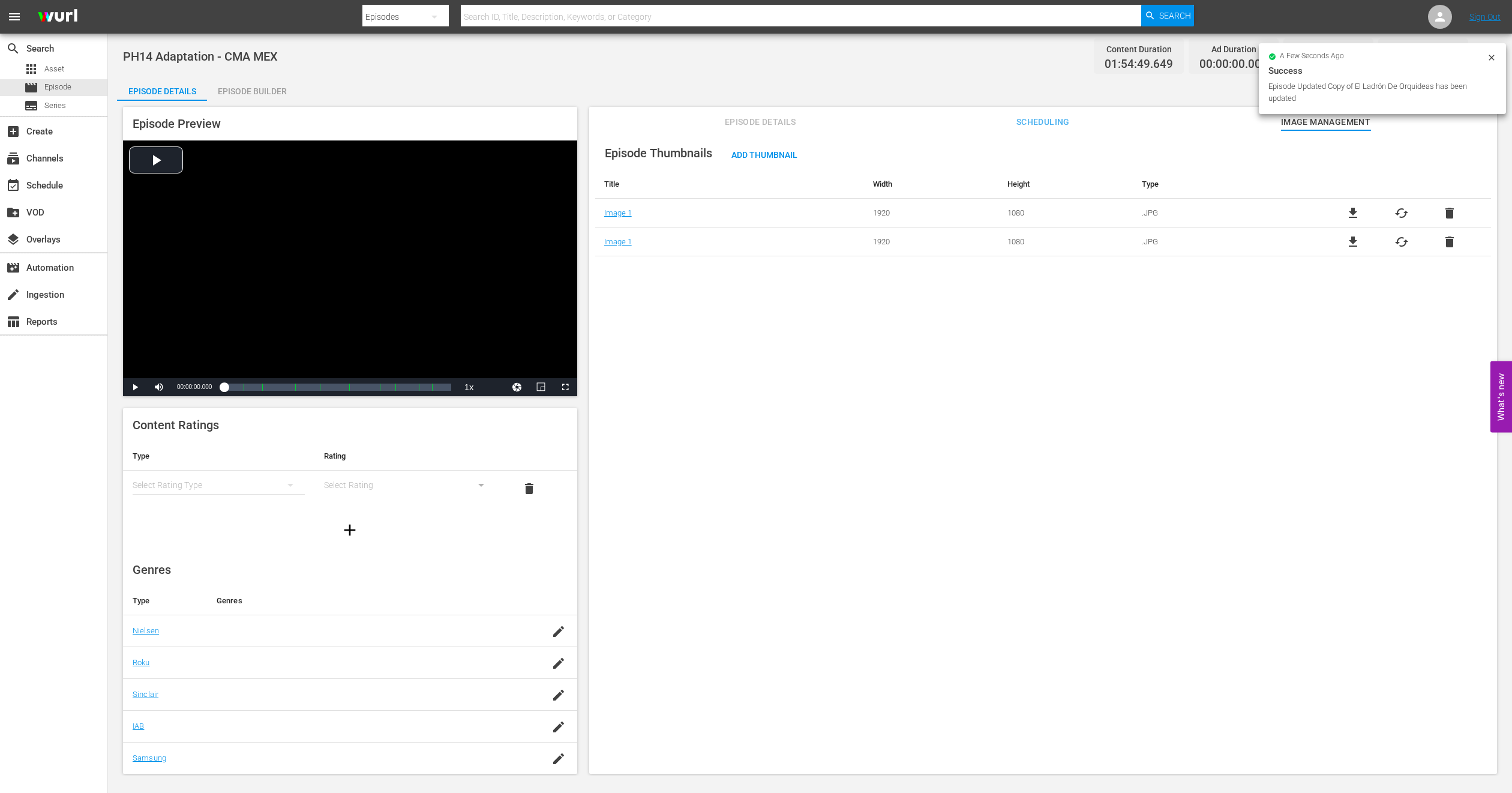
click at [245, 90] on div "Episode Builder" at bounding box center [252, 91] width 90 height 29
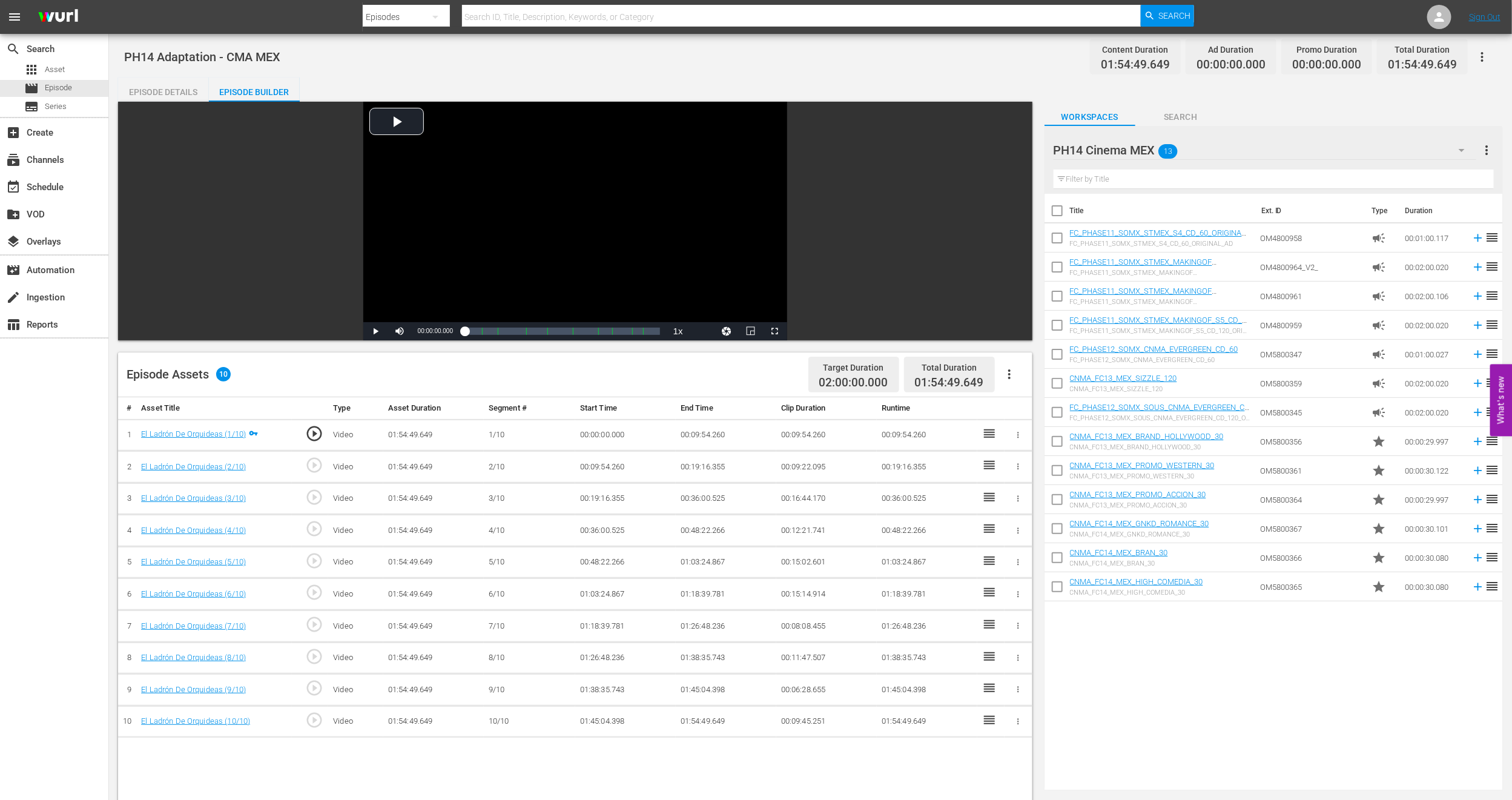
click at [1007, 371] on icon "button" at bounding box center [1010, 374] width 15 height 15
click at [1016, 385] on div "Fill with Ads" at bounding box center [1046, 379] width 82 height 29
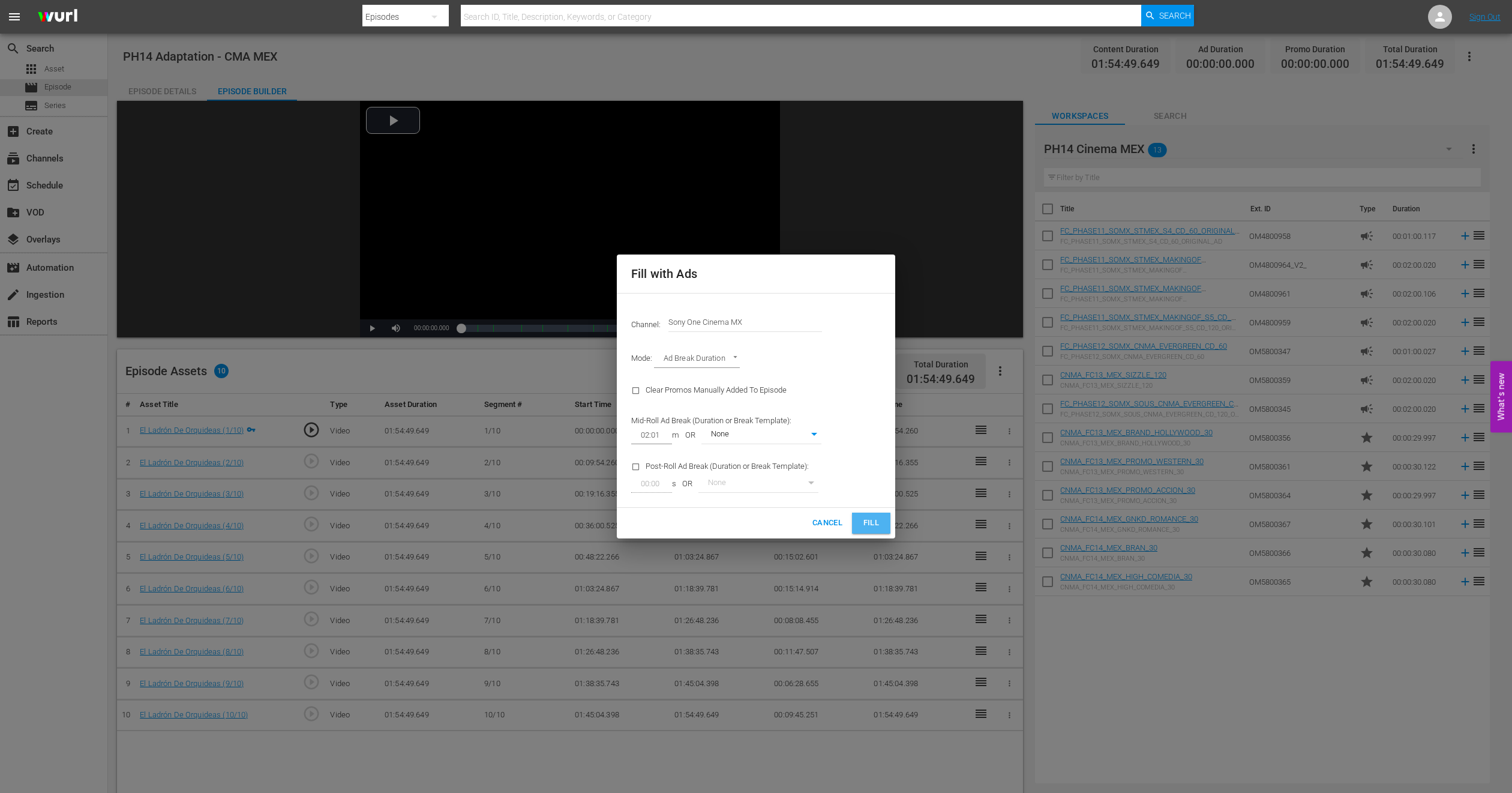
click at [882, 526] on button "Fill" at bounding box center [871, 523] width 38 height 21
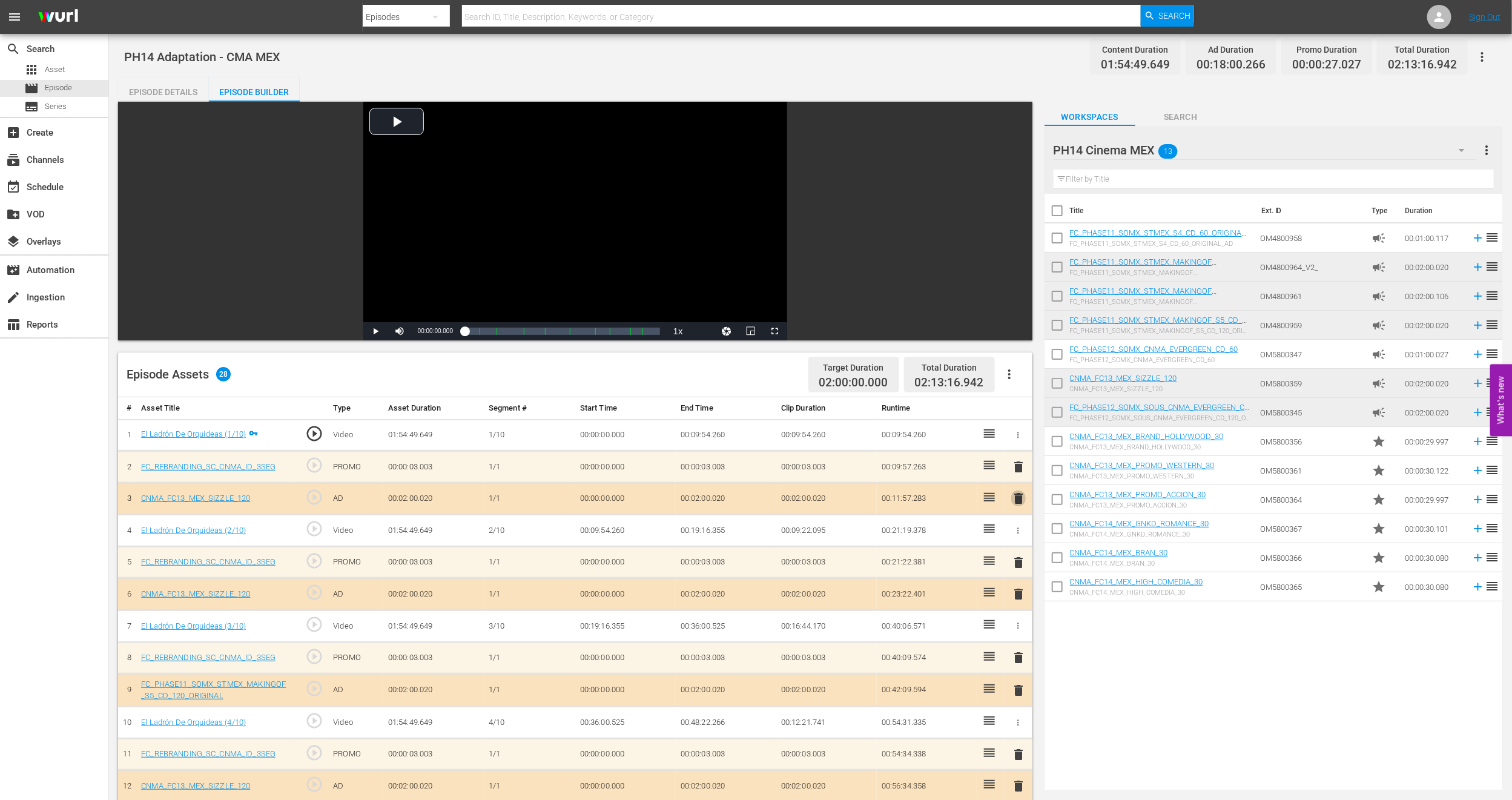
click at [1016, 498] on span "delete" at bounding box center [1019, 498] width 15 height 15
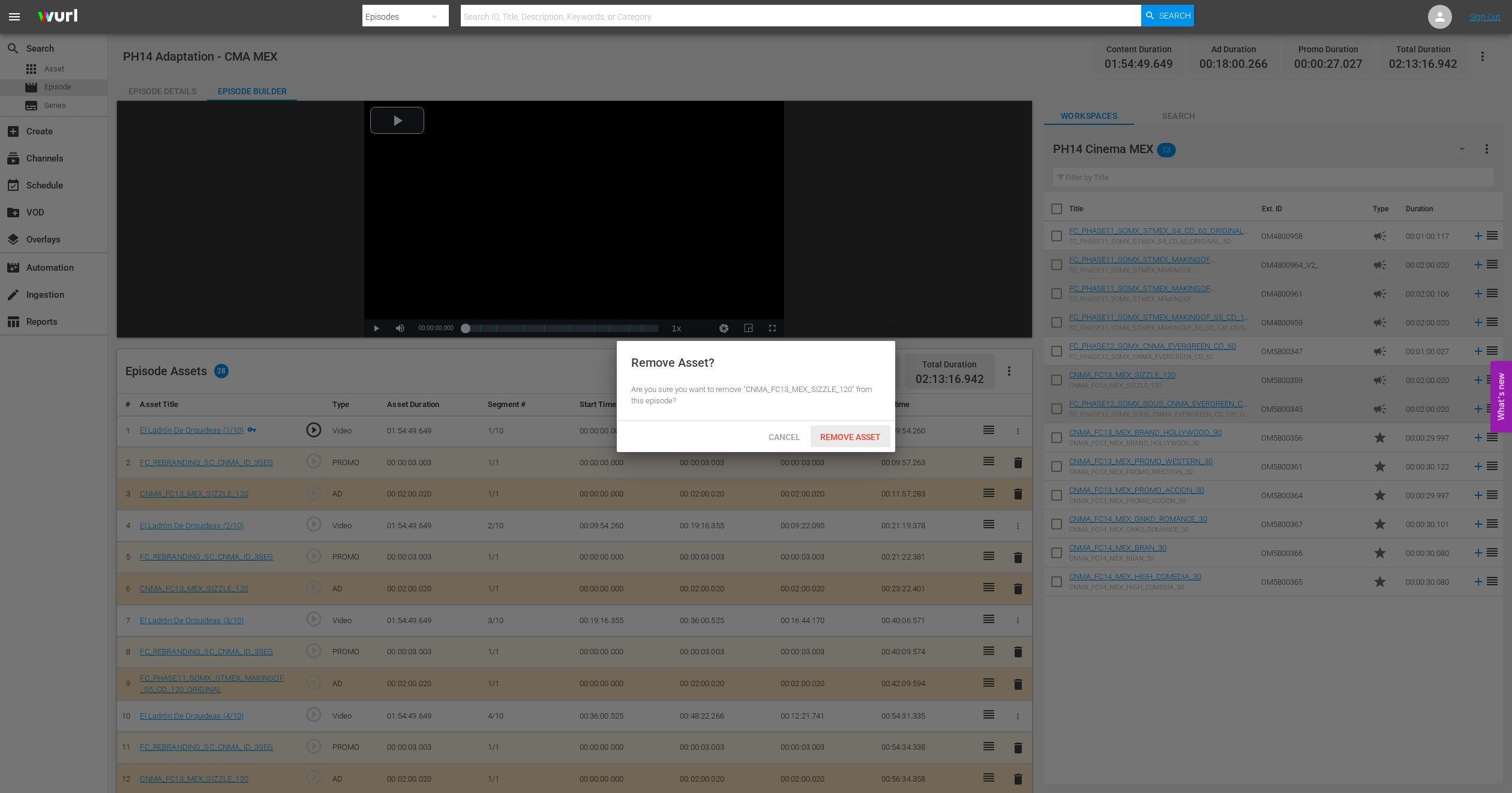
click at [843, 440] on span "Remove Asset" at bounding box center [851, 437] width 80 height 10
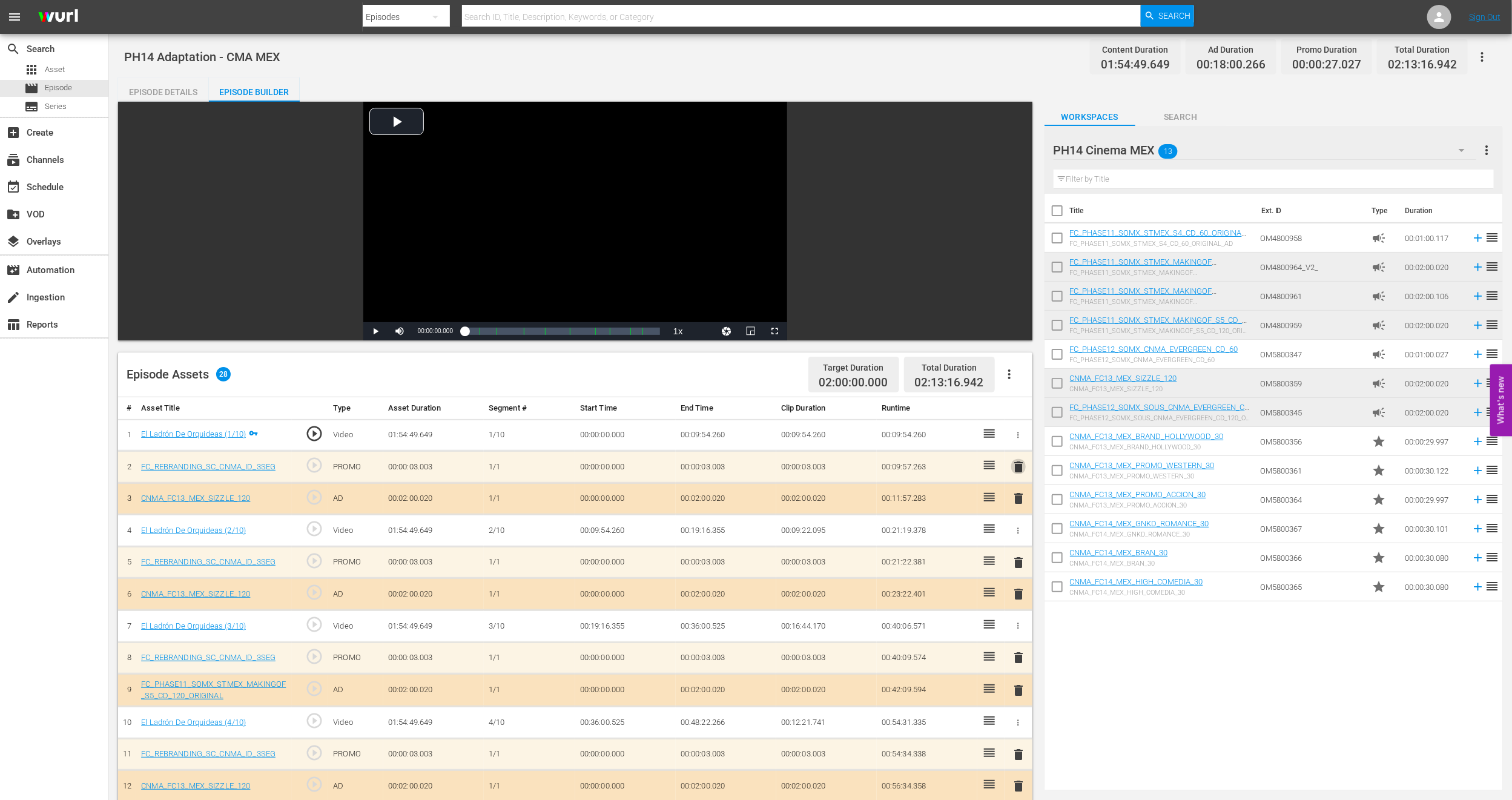
click at [1016, 464] on span "delete" at bounding box center [1019, 467] width 15 height 15
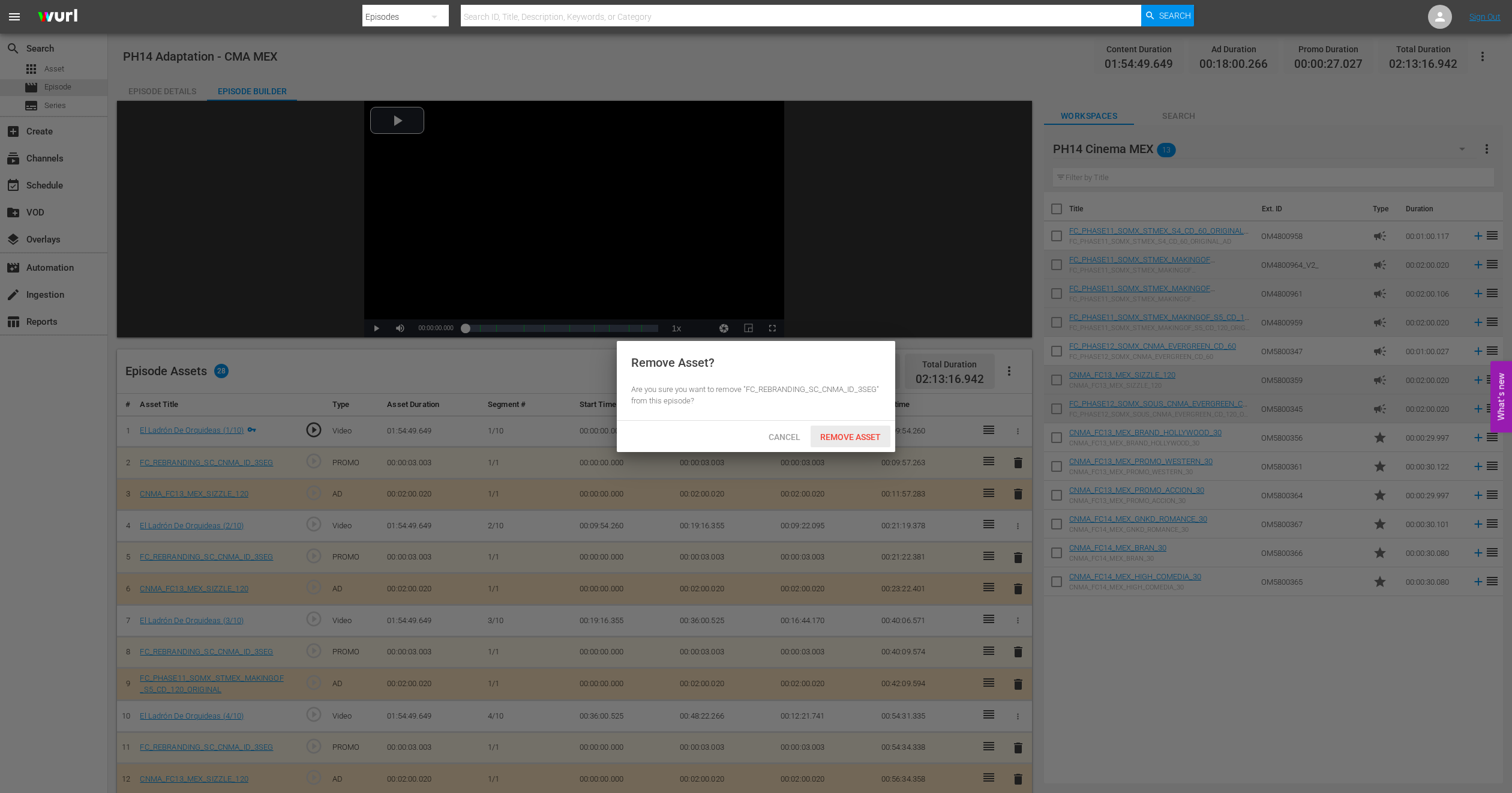
click at [825, 429] on div "Remove Asset" at bounding box center [851, 437] width 80 height 22
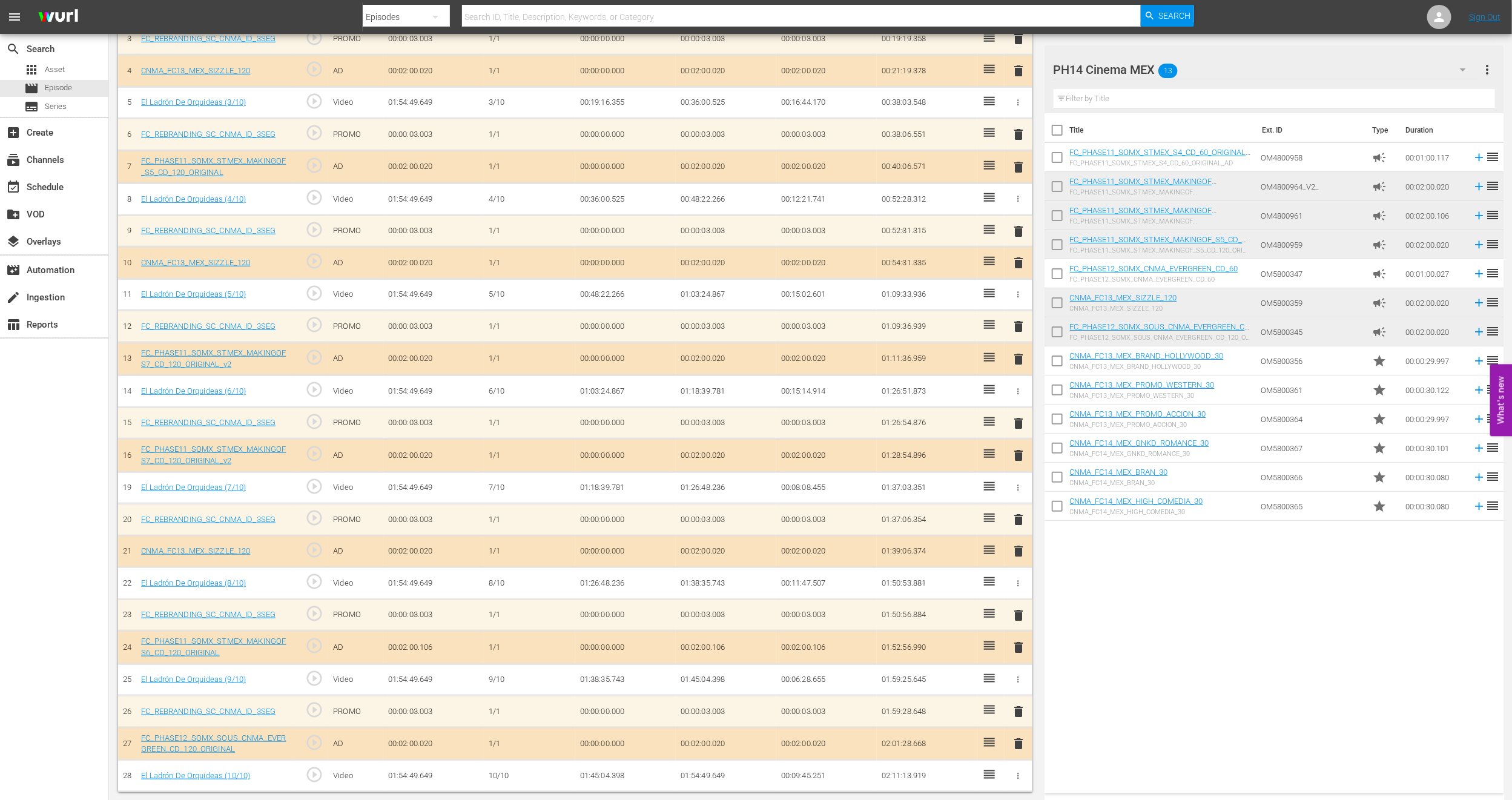
scroll to position [462, 0]
click at [1021, 742] on span "delete" at bounding box center [1019, 742] width 15 height 15
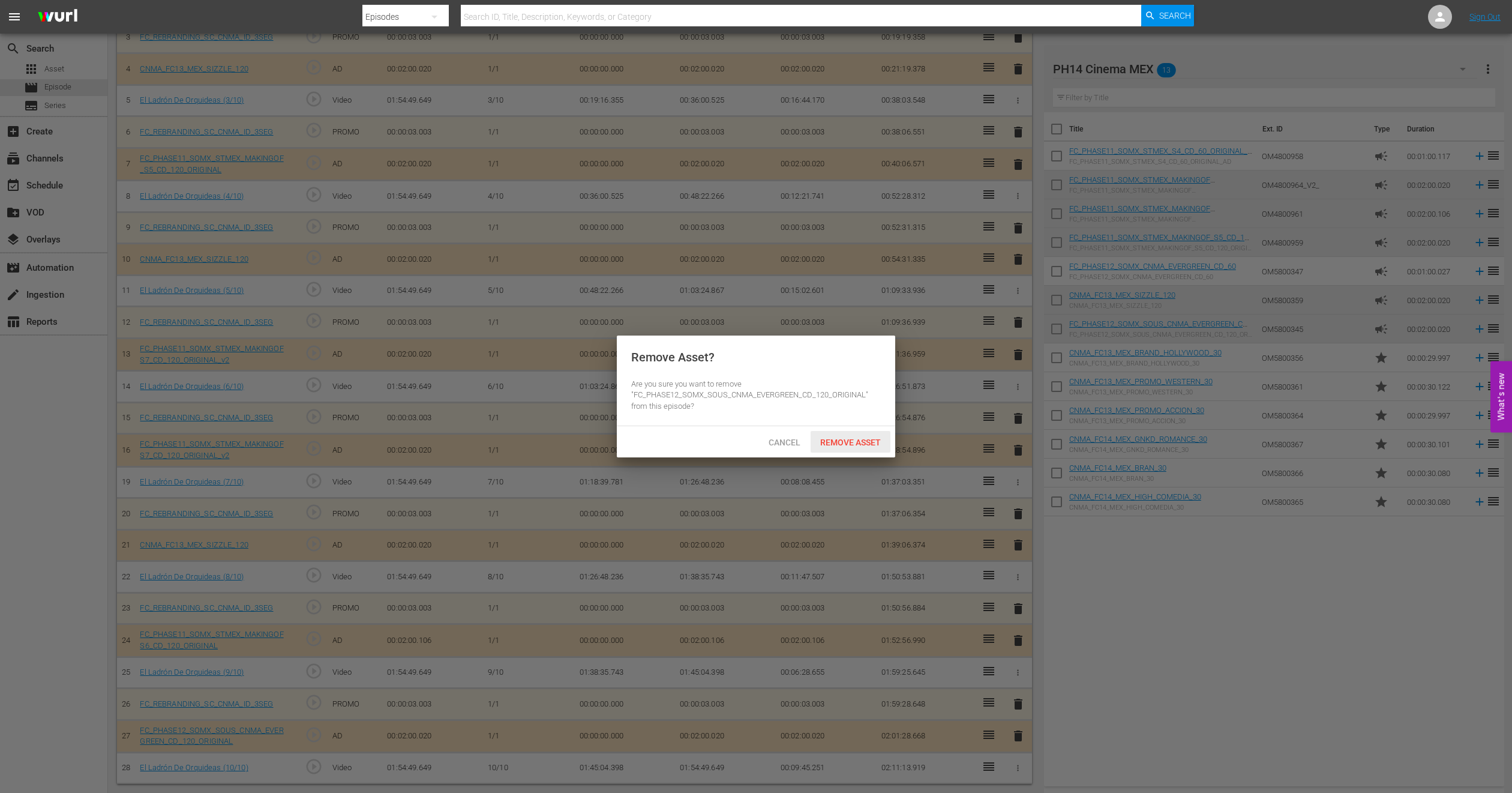
click at [874, 440] on span "Remove Asset" at bounding box center [851, 442] width 80 height 10
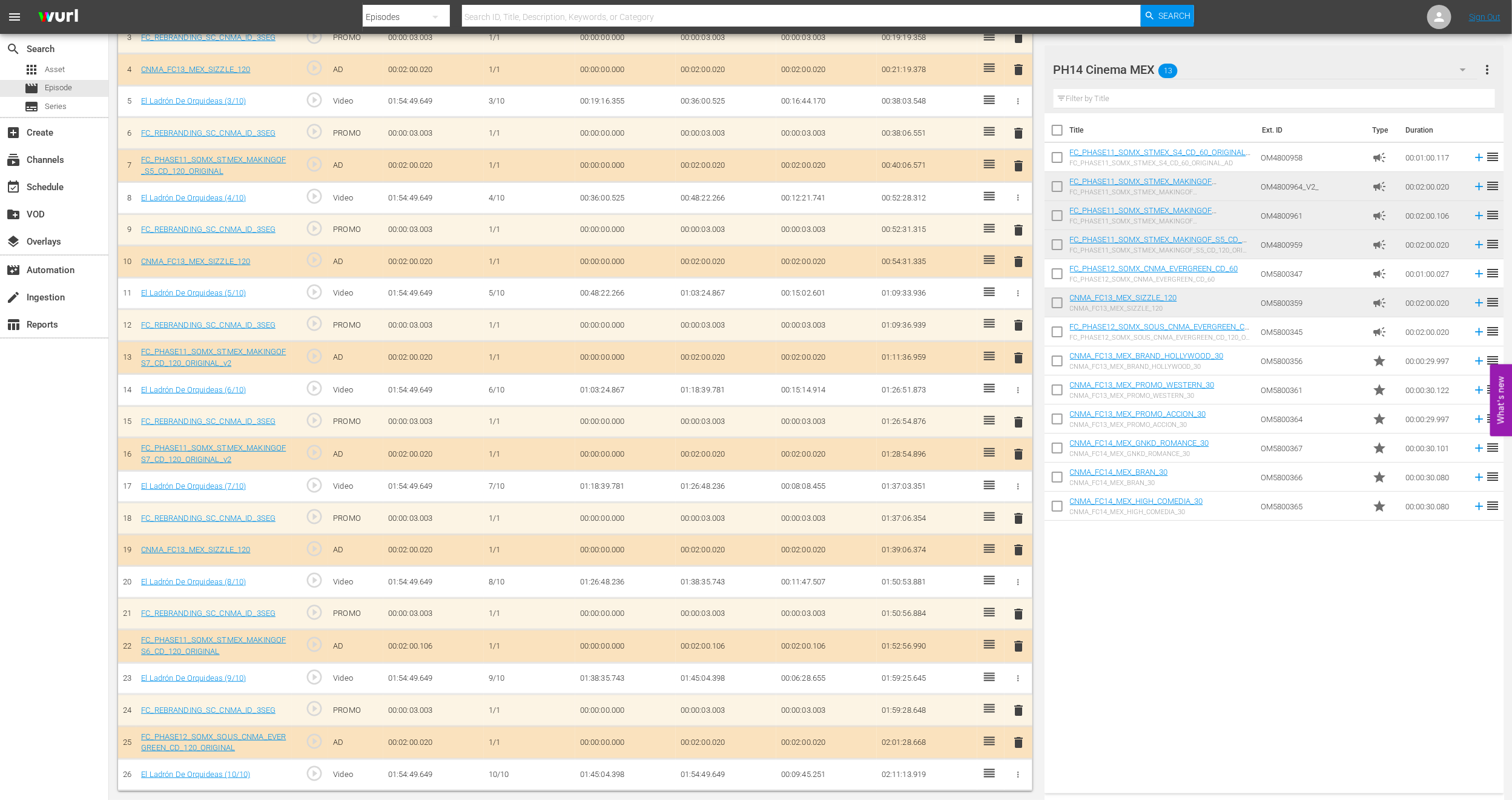
click at [1014, 355] on span "delete" at bounding box center [1019, 358] width 15 height 15
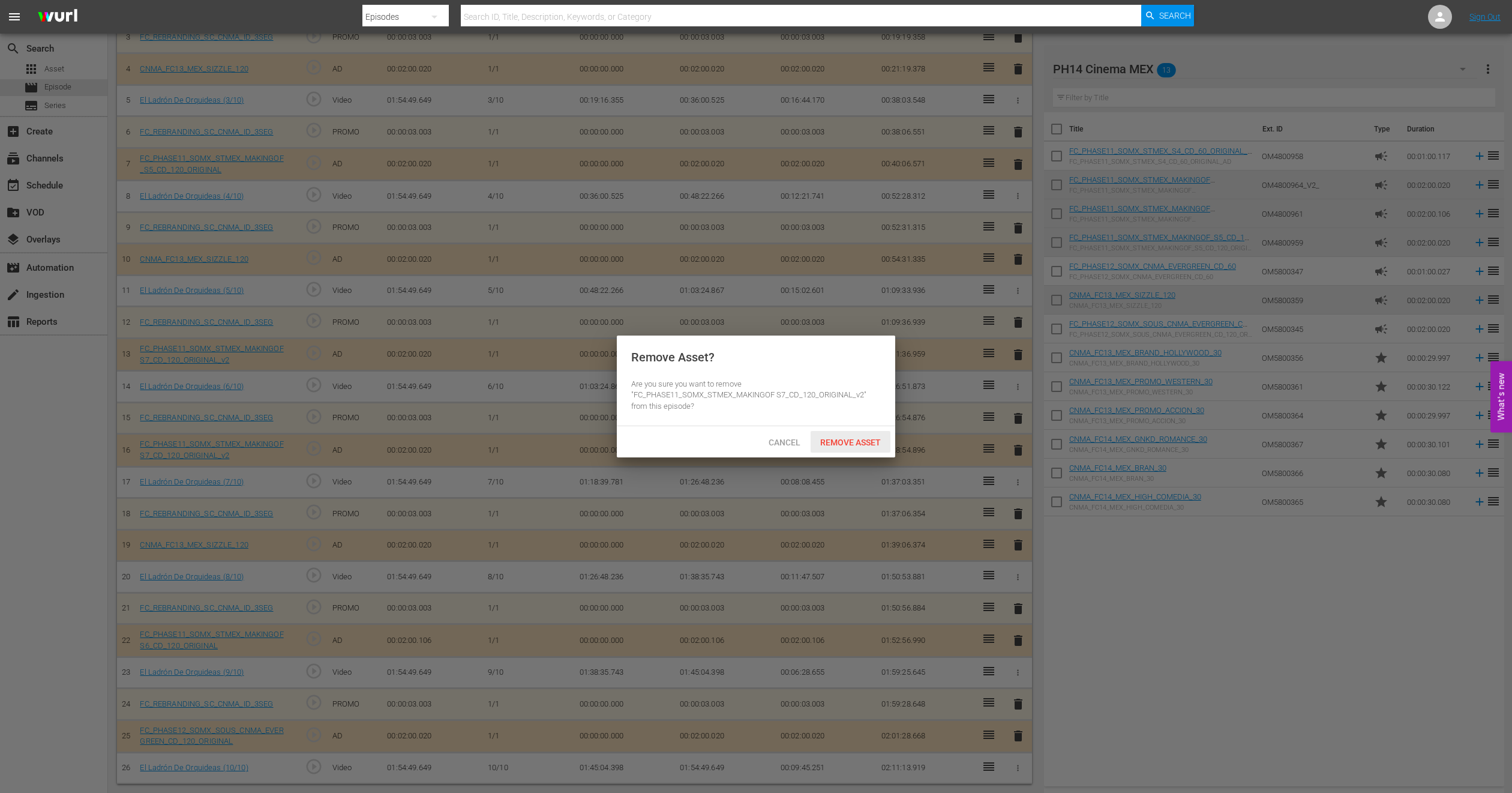
click at [849, 440] on span "Remove Asset" at bounding box center [851, 442] width 80 height 10
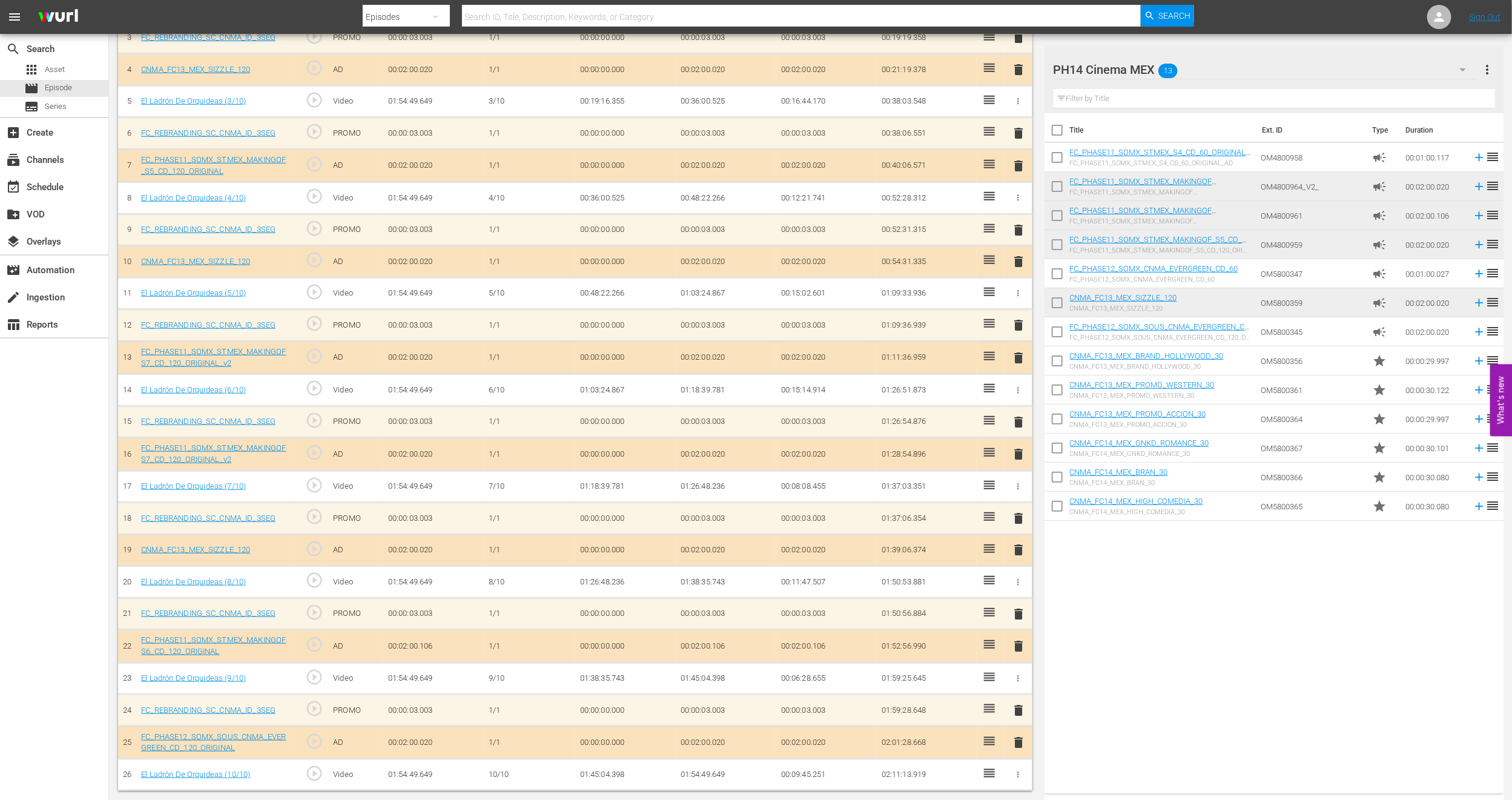
scroll to position [429, 0]
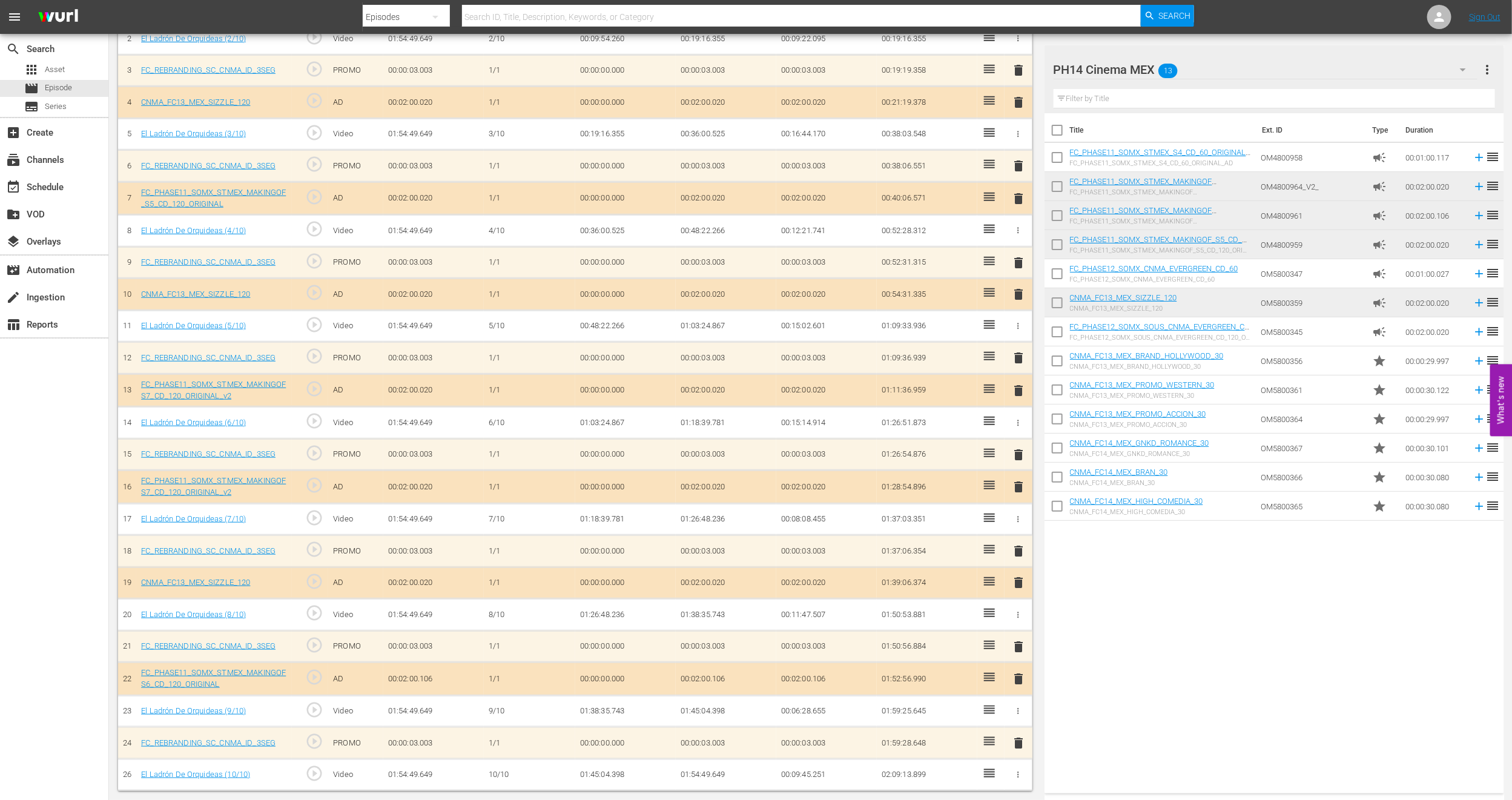
click at [1016, 292] on span "delete" at bounding box center [1019, 294] width 15 height 15
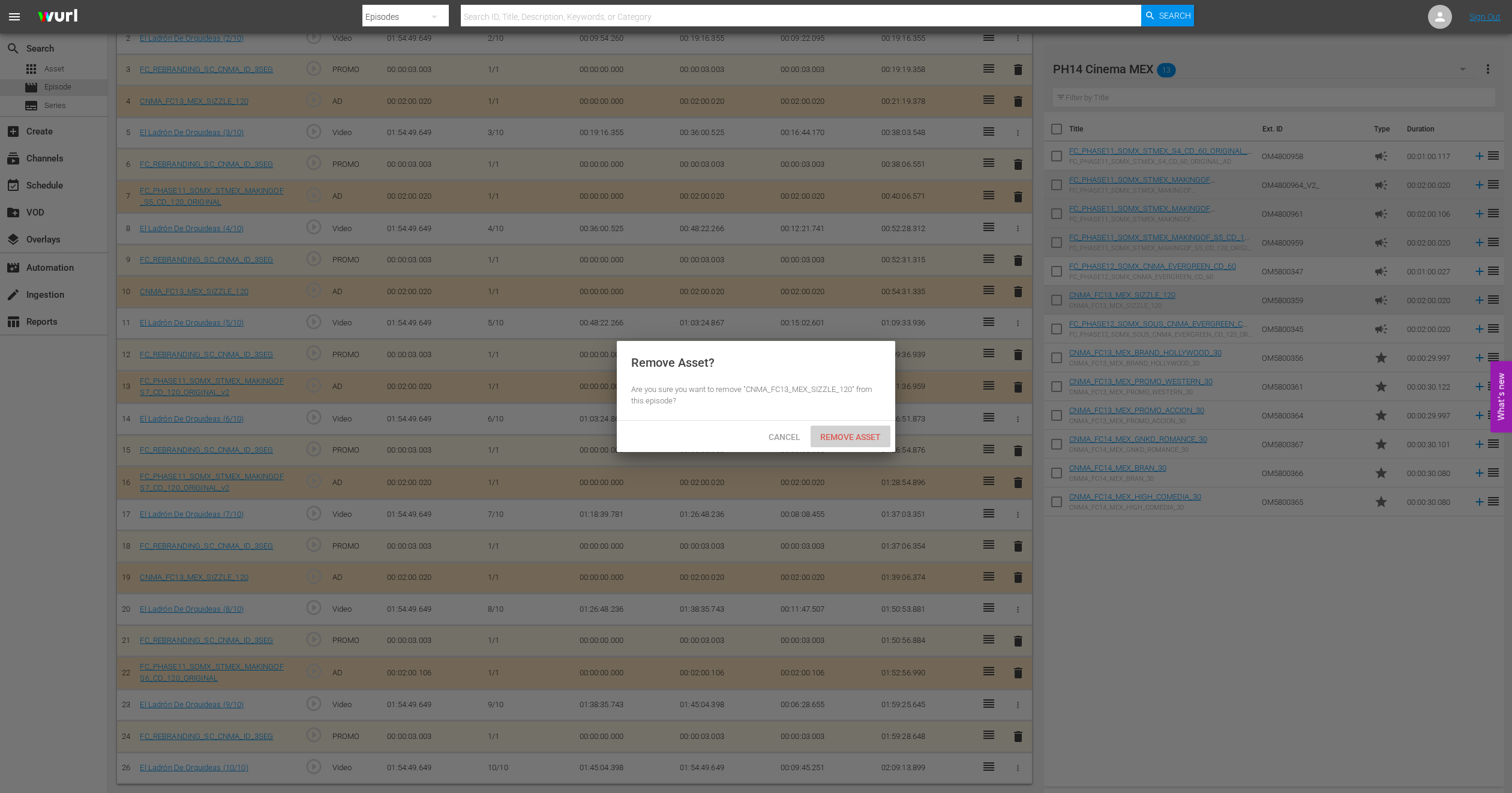
click at [852, 434] on span "Remove Asset" at bounding box center [851, 437] width 80 height 10
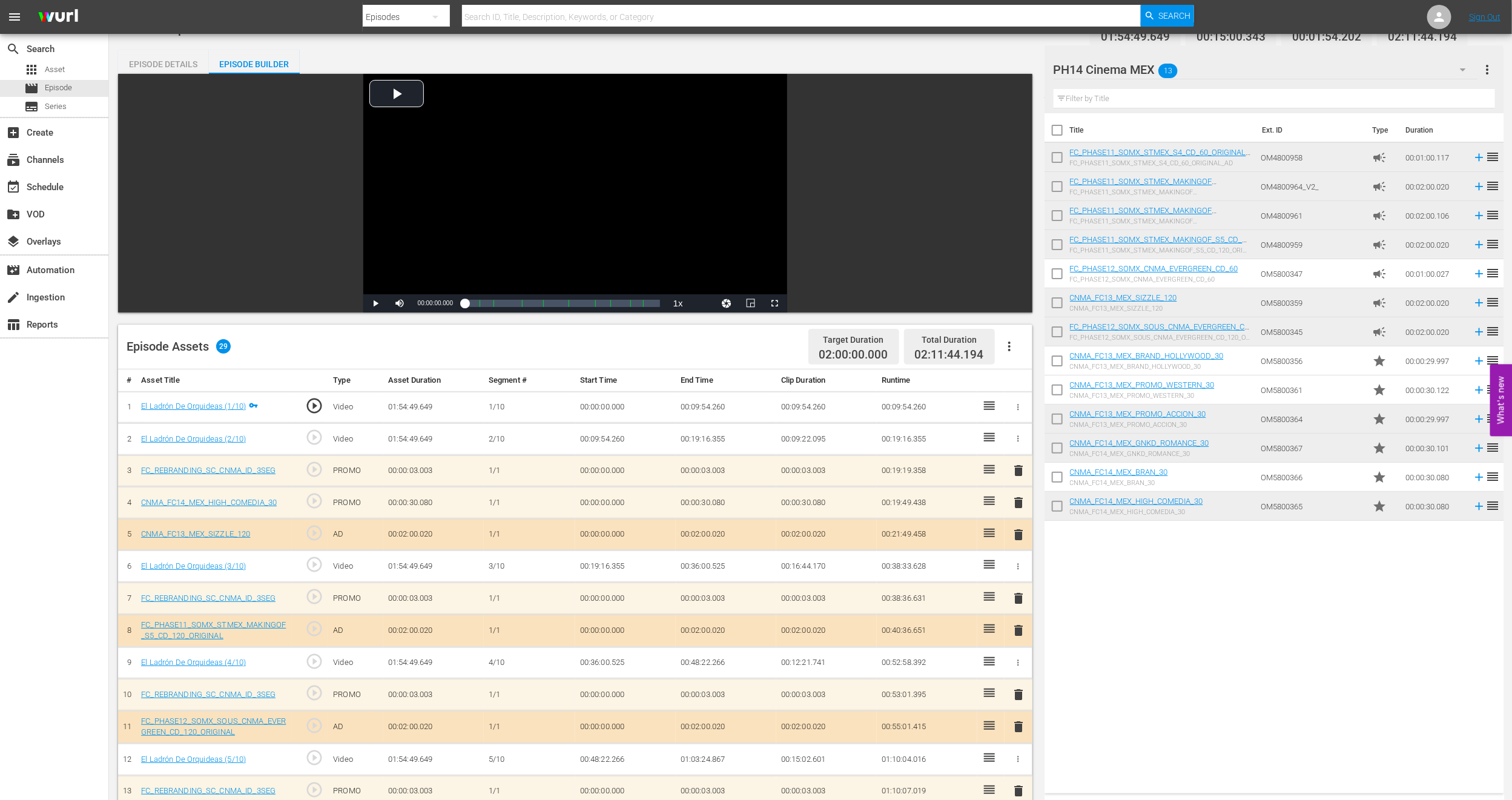
scroll to position [0, 0]
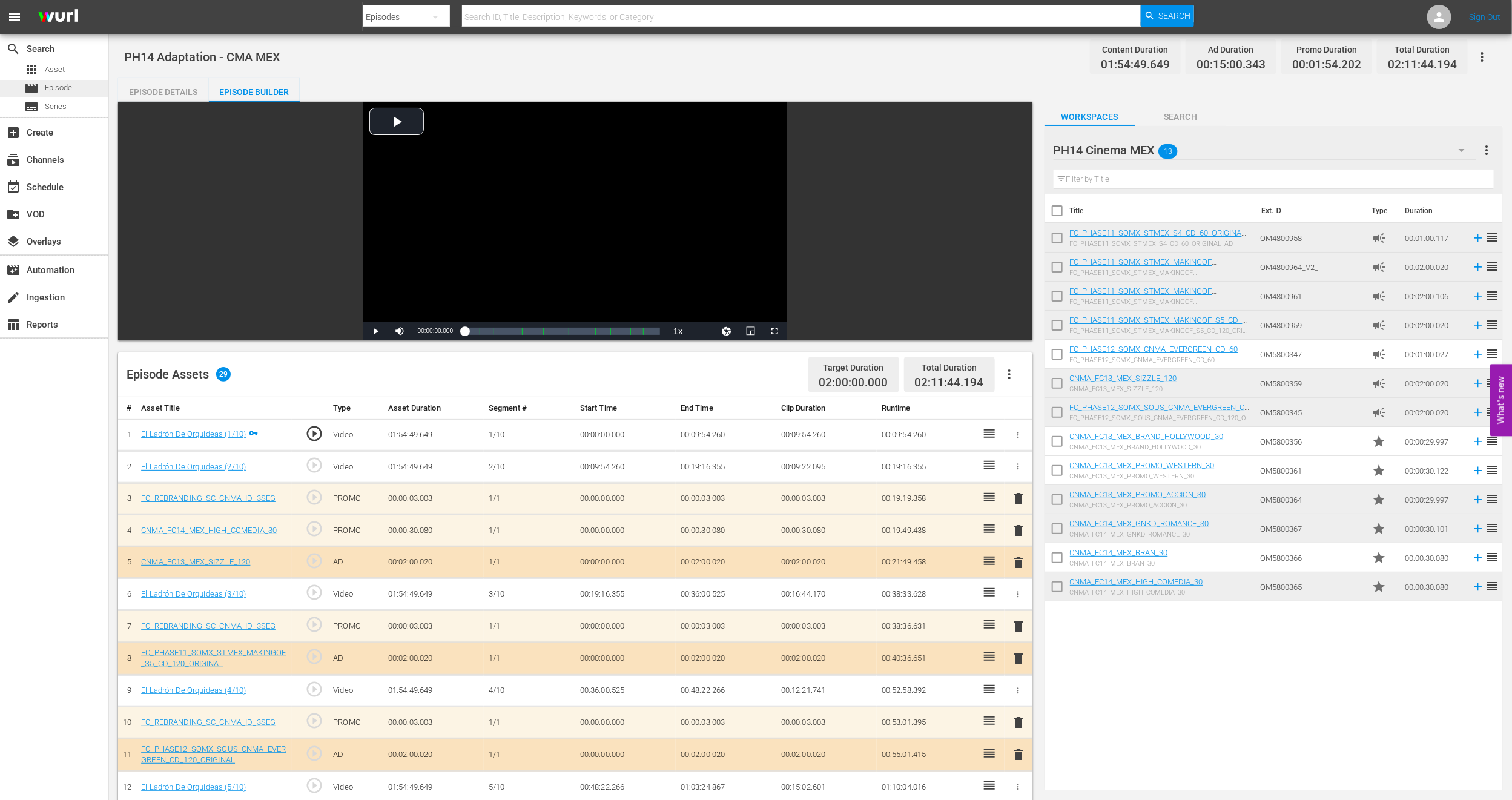
click at [60, 84] on span "Episode" at bounding box center [58, 87] width 27 height 12
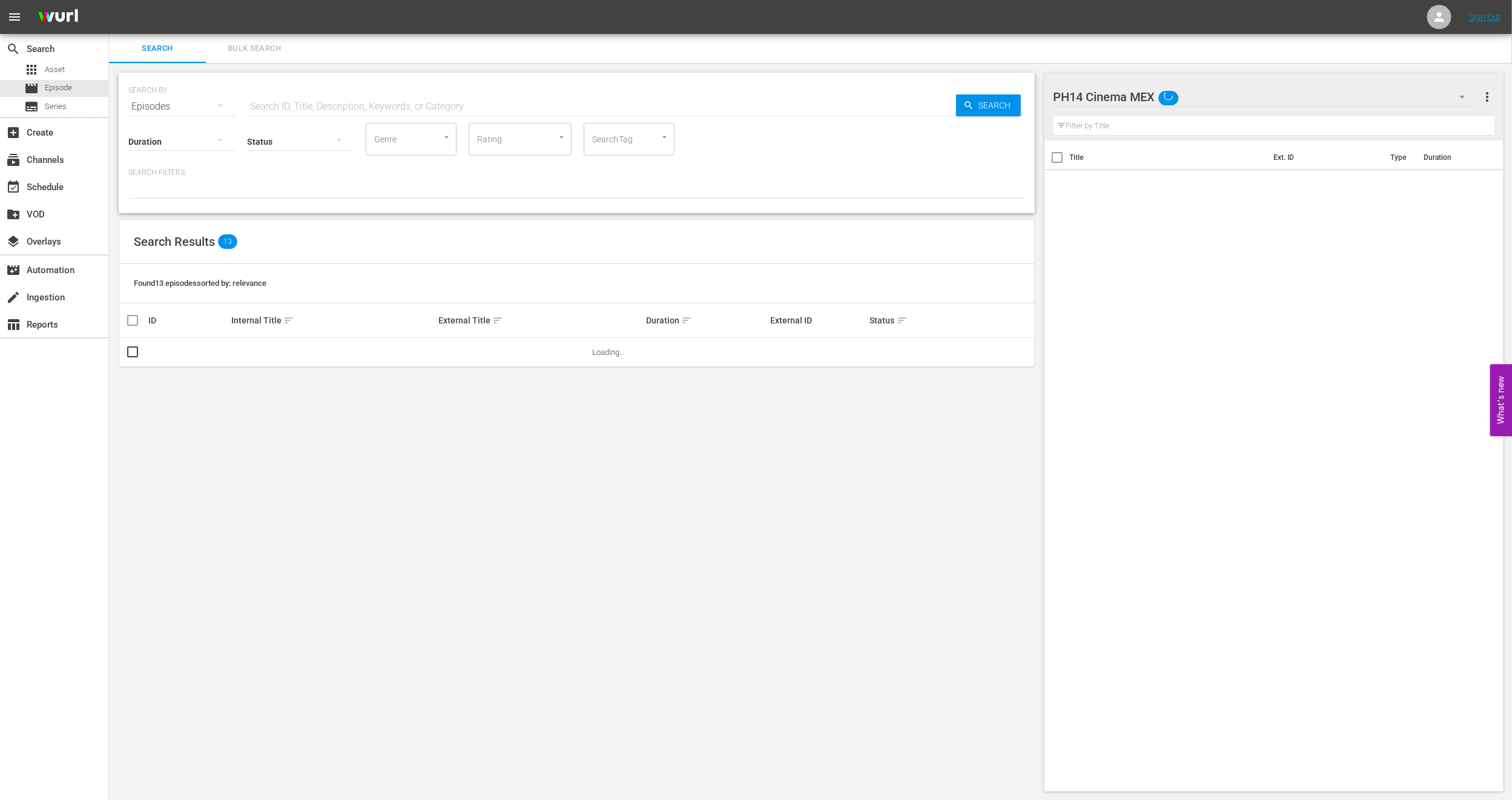
click at [246, 48] on span "Bulk Search" at bounding box center [255, 48] width 82 height 14
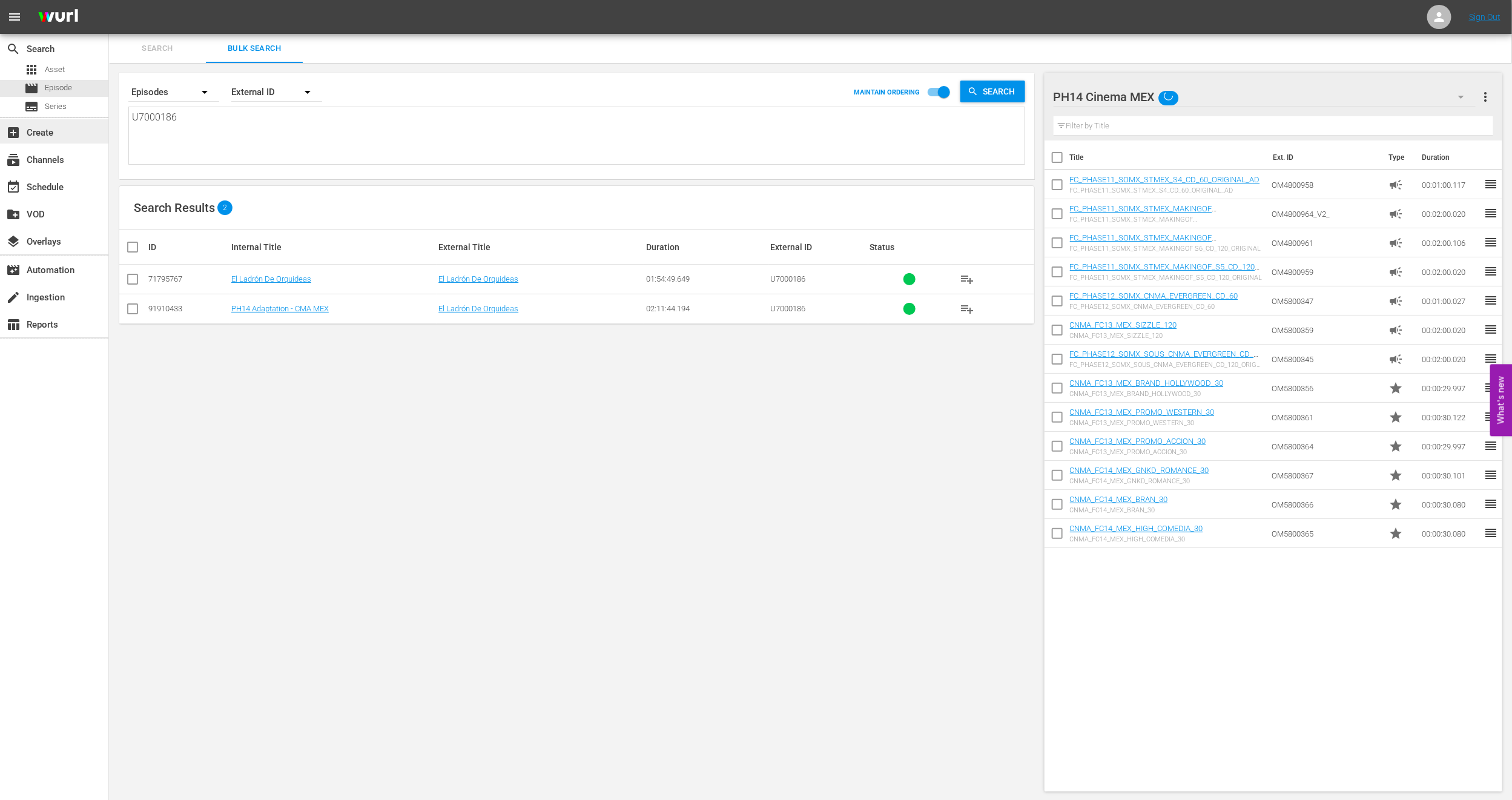
drag, startPoint x: 270, startPoint y: 123, endPoint x: 0, endPoint y: 131, distance: 270.1
click at [109, 0] on div "search Search apps Asset movie Episode subtitles Series add_box Create subscrip…" at bounding box center [810, 0] width 1403 height 0
paste textarea "6000010"
type textarea "U6000010"
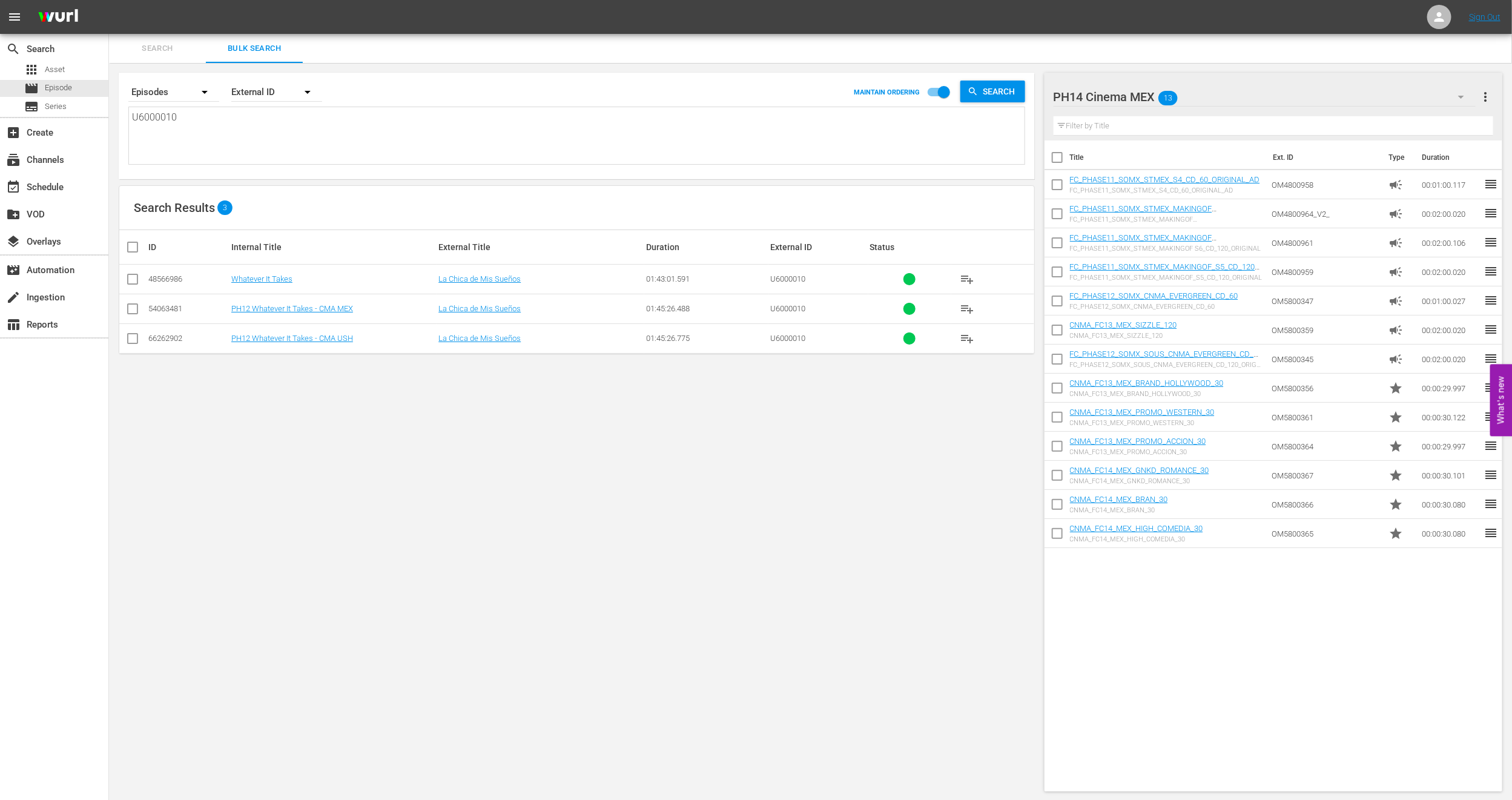
click at [127, 339] on input "checkbox" at bounding box center [133, 341] width 15 height 15
checkbox input "true"
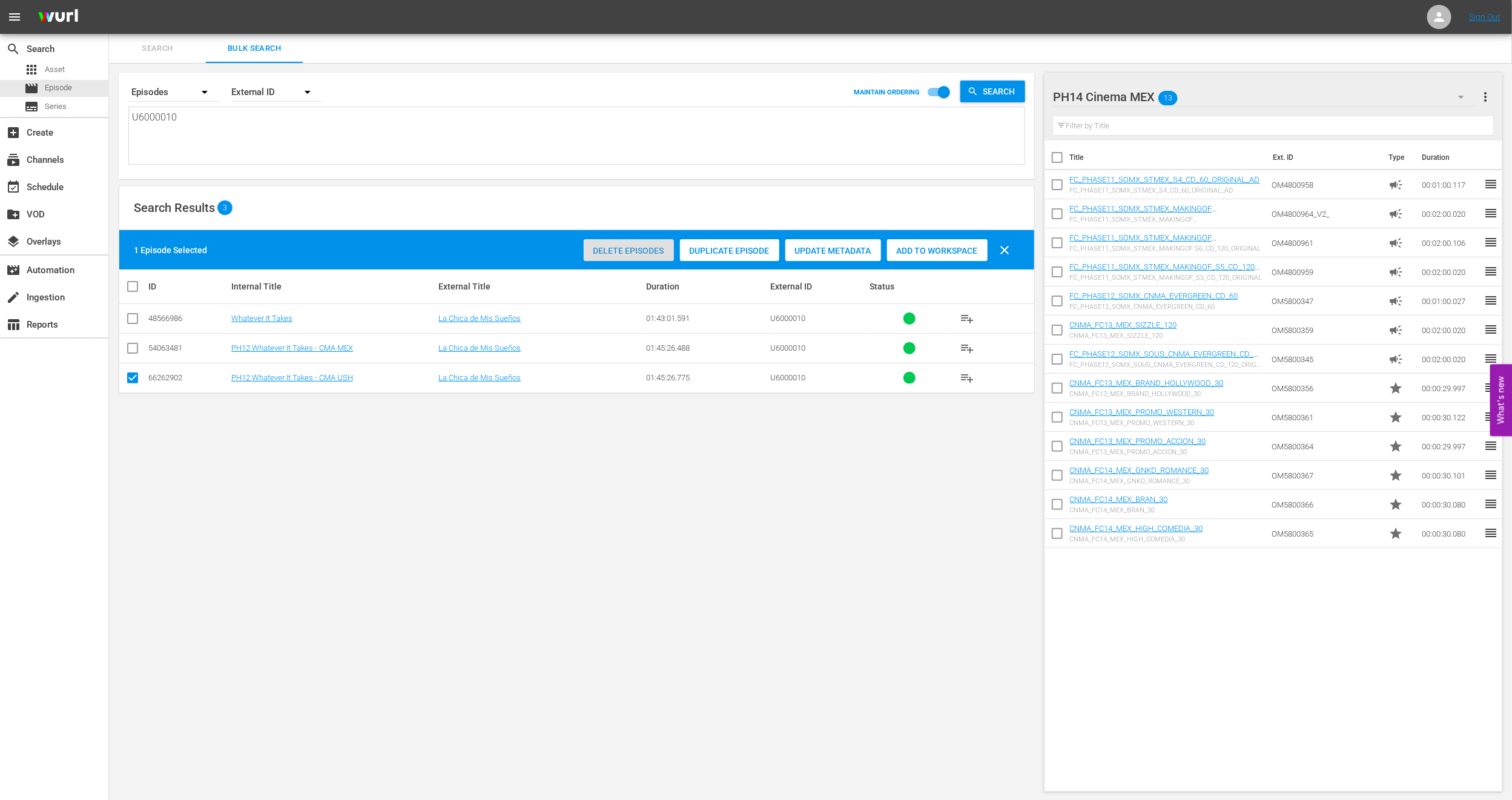
click at [628, 241] on div "Delete Episodes" at bounding box center [629, 251] width 90 height 23
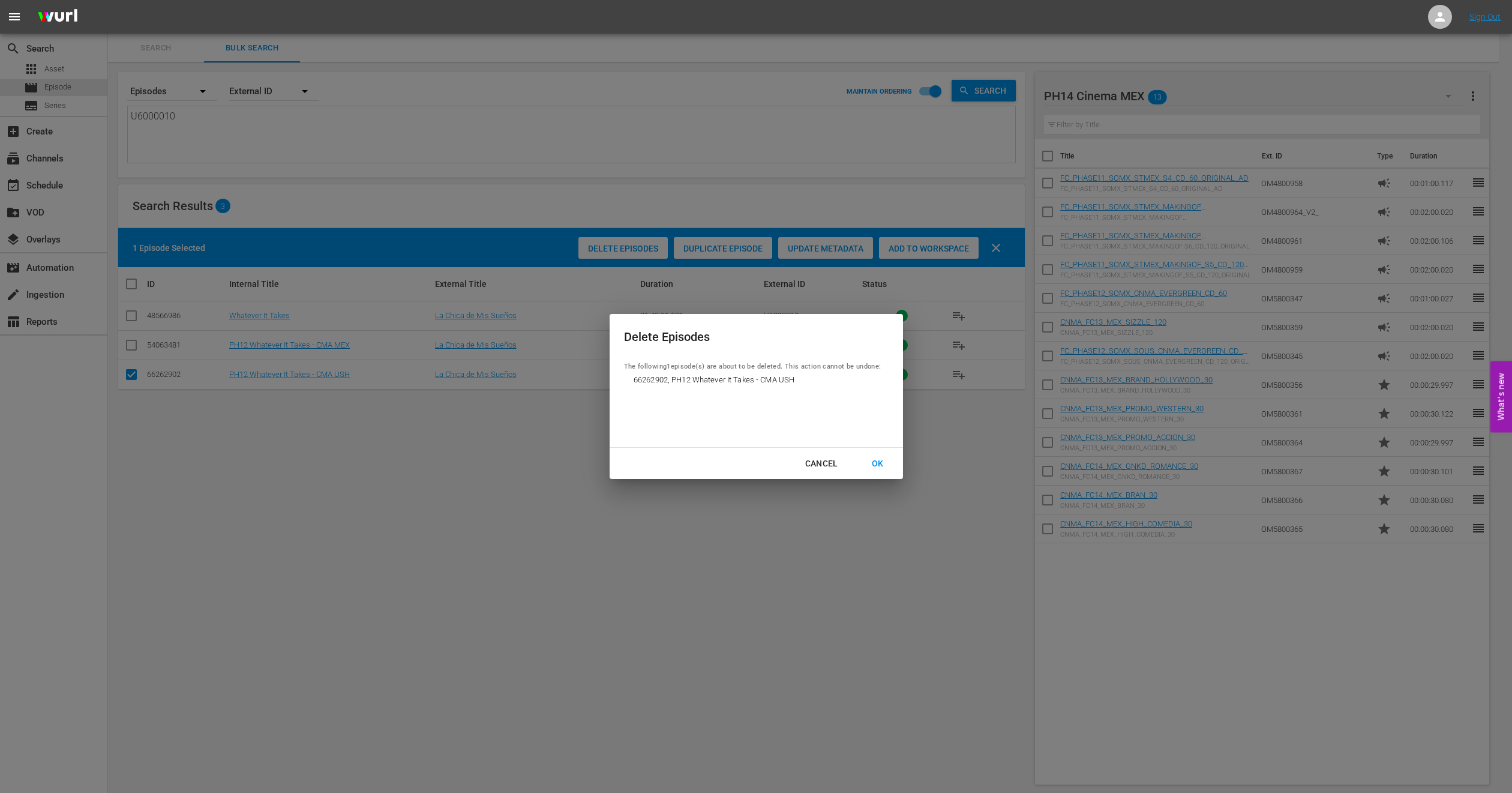
click at [892, 469] on div "OK" at bounding box center [878, 463] width 32 height 15
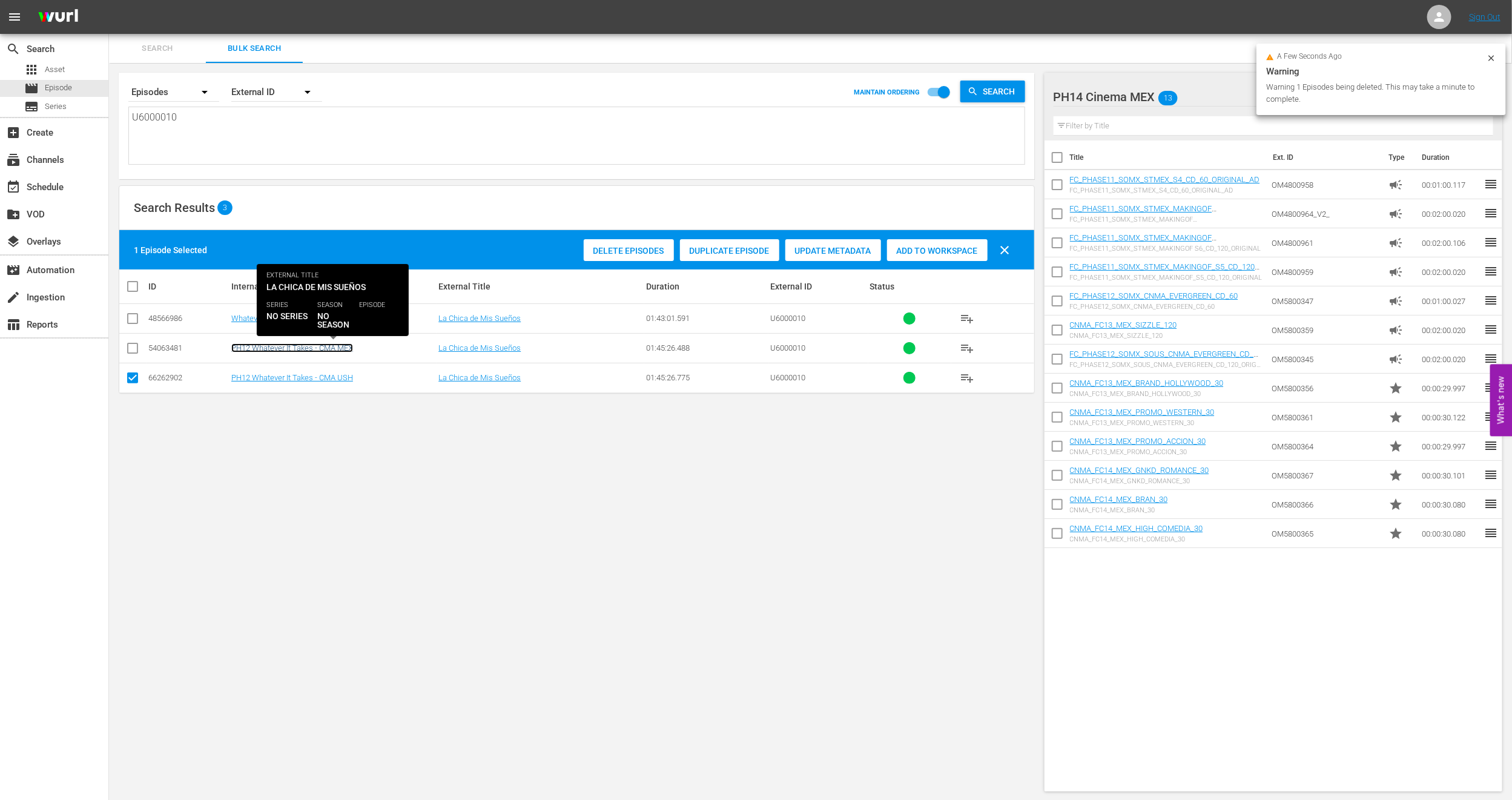
click at [327, 344] on link "PH12 Whatever It Takes - CMA MEX" at bounding box center [292, 348] width 122 height 9
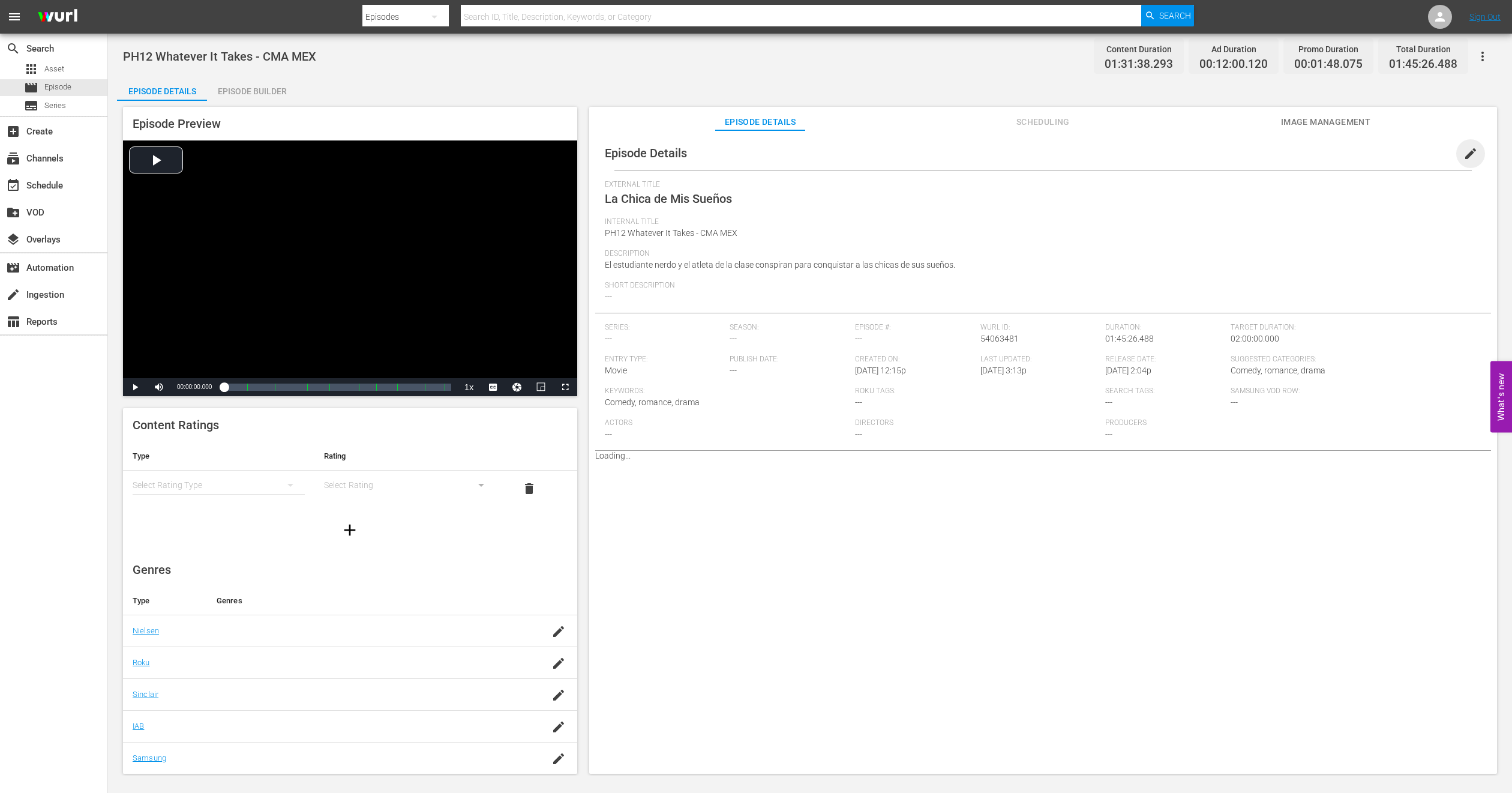
click at [1463, 148] on span "edit" at bounding box center [1471, 154] width 14 height 14
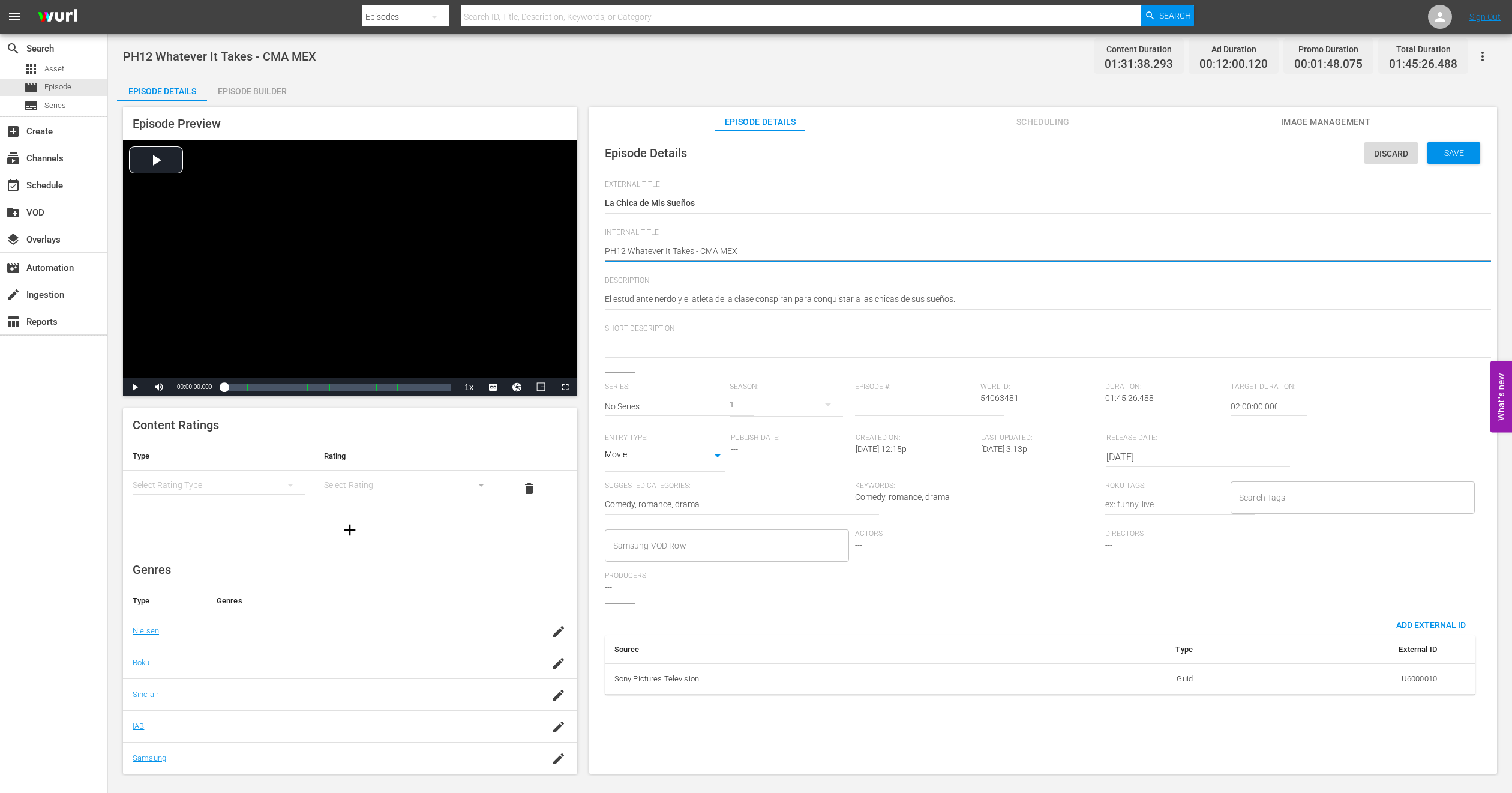
type textarea "PH1 Whatever It Takes - CMA MEX"
type textarea "PH14 Whatever It Takes - CMA MEX"
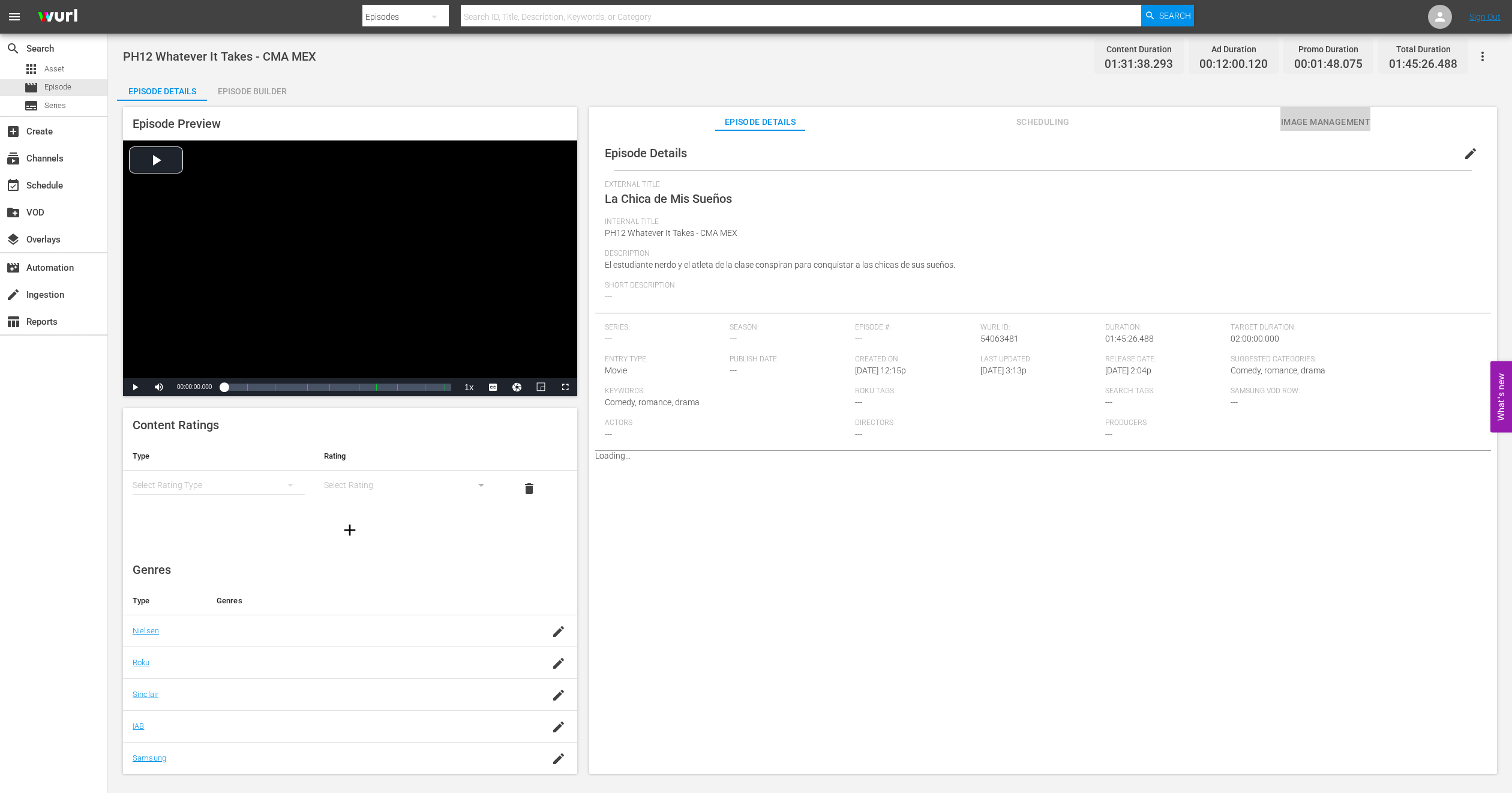
drag, startPoint x: 1304, startPoint y: 123, endPoint x: 1316, endPoint y: 124, distance: 12.0
click at [1304, 122] on span "Image Management" at bounding box center [1325, 122] width 90 height 15
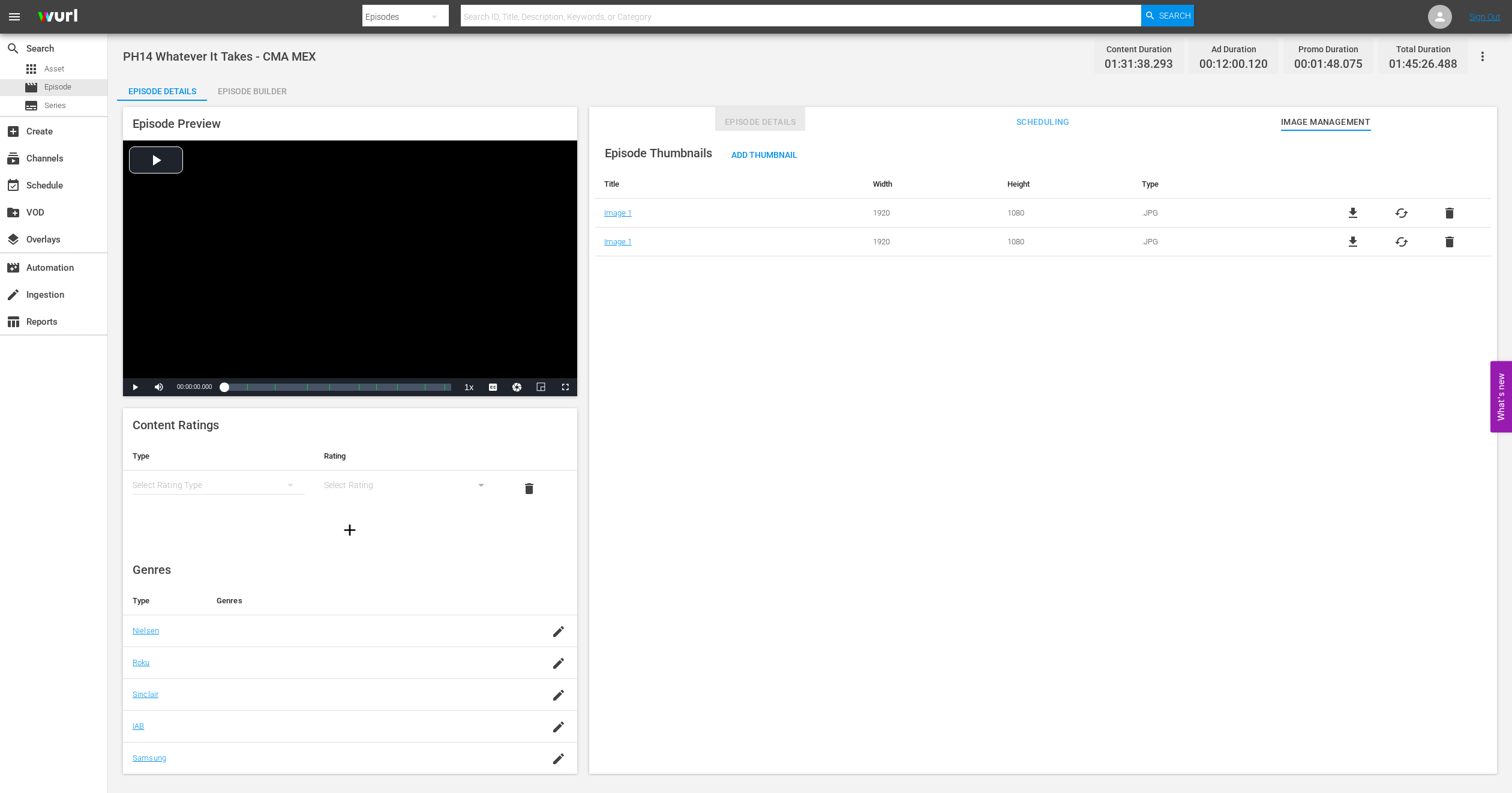
click at [746, 129] on span "Episode Details" at bounding box center [760, 122] width 90 height 15
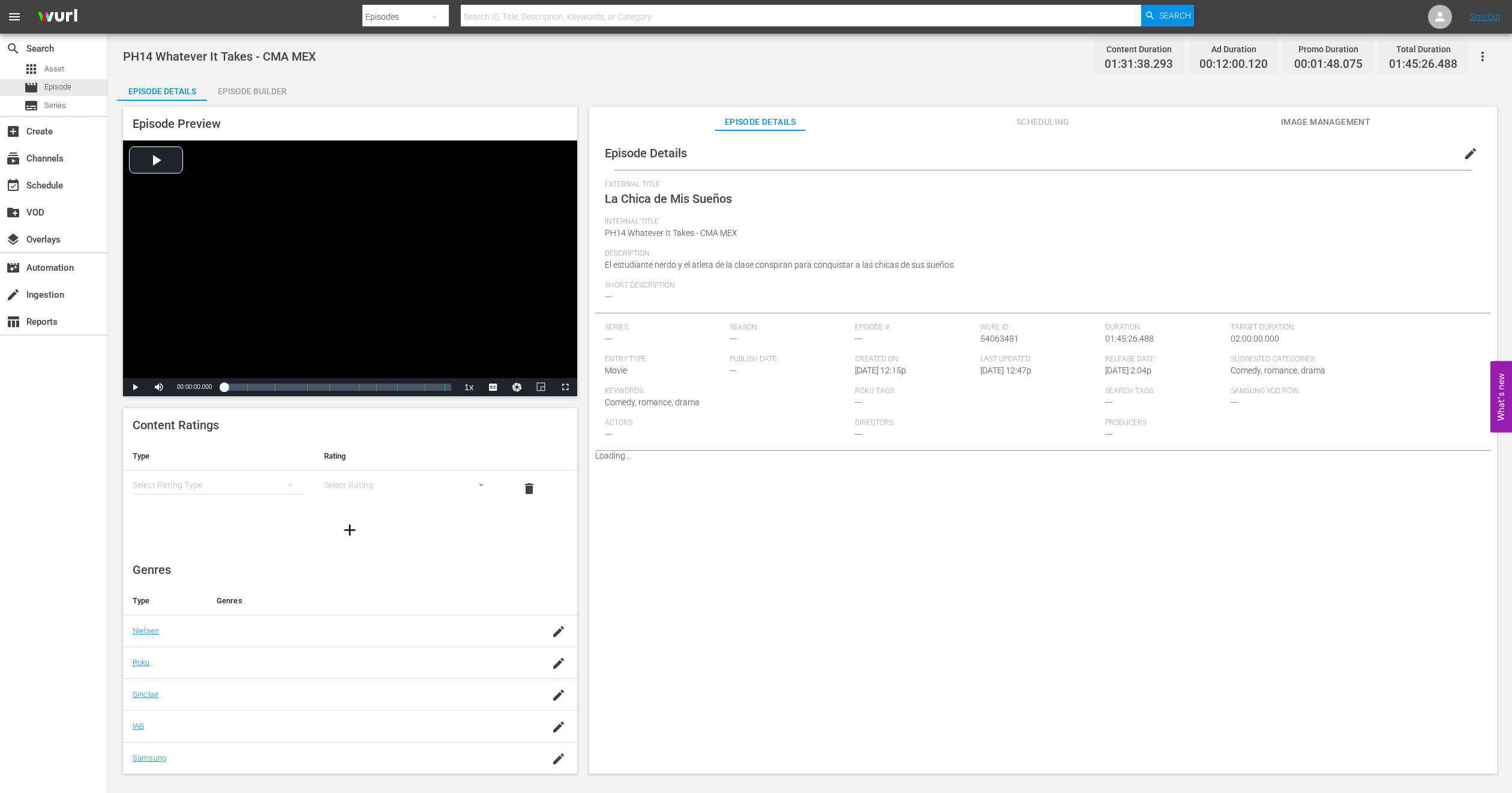
click at [276, 87] on div "Episode Builder" at bounding box center [252, 91] width 90 height 29
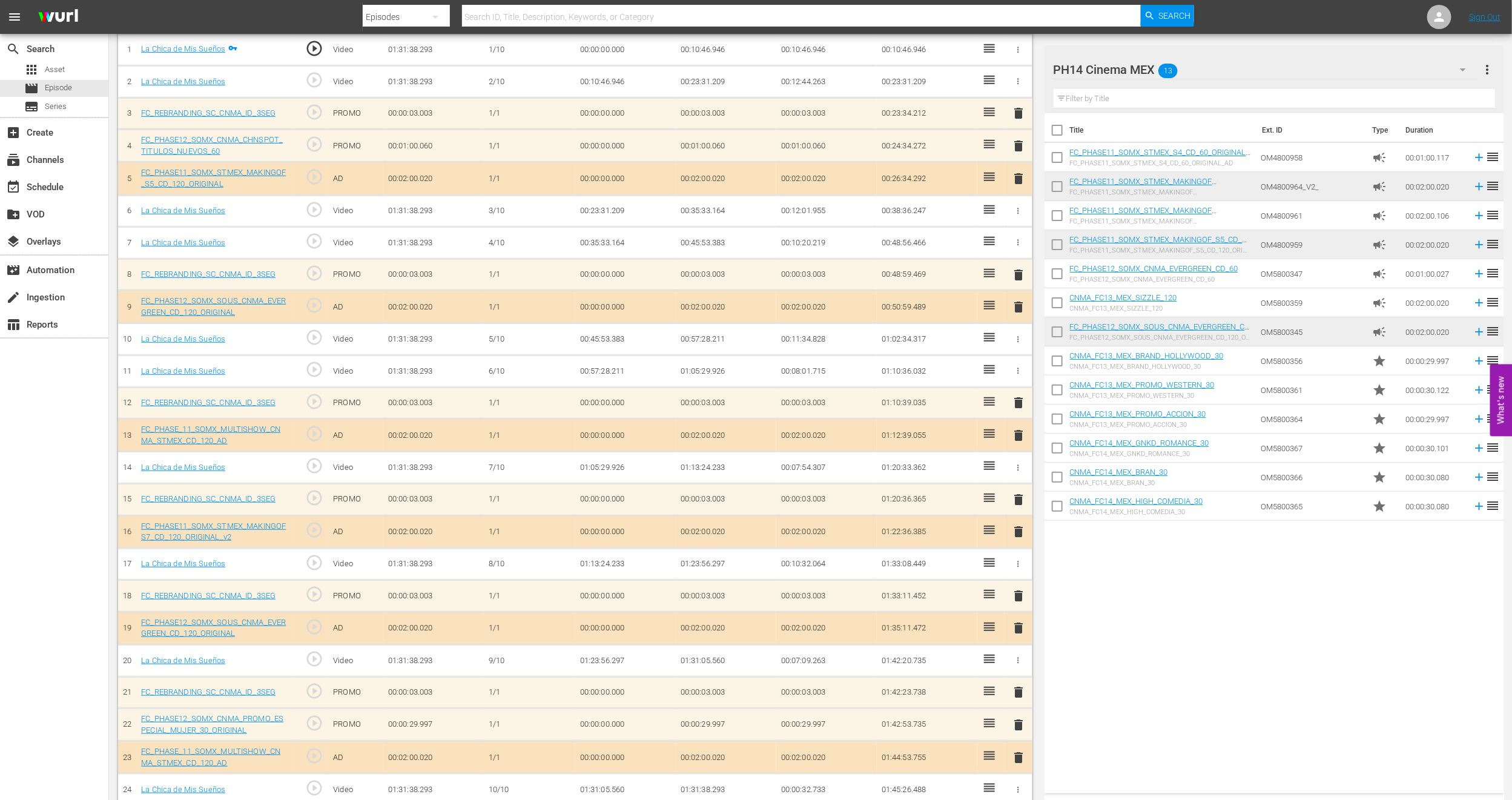
scroll to position [404, 0]
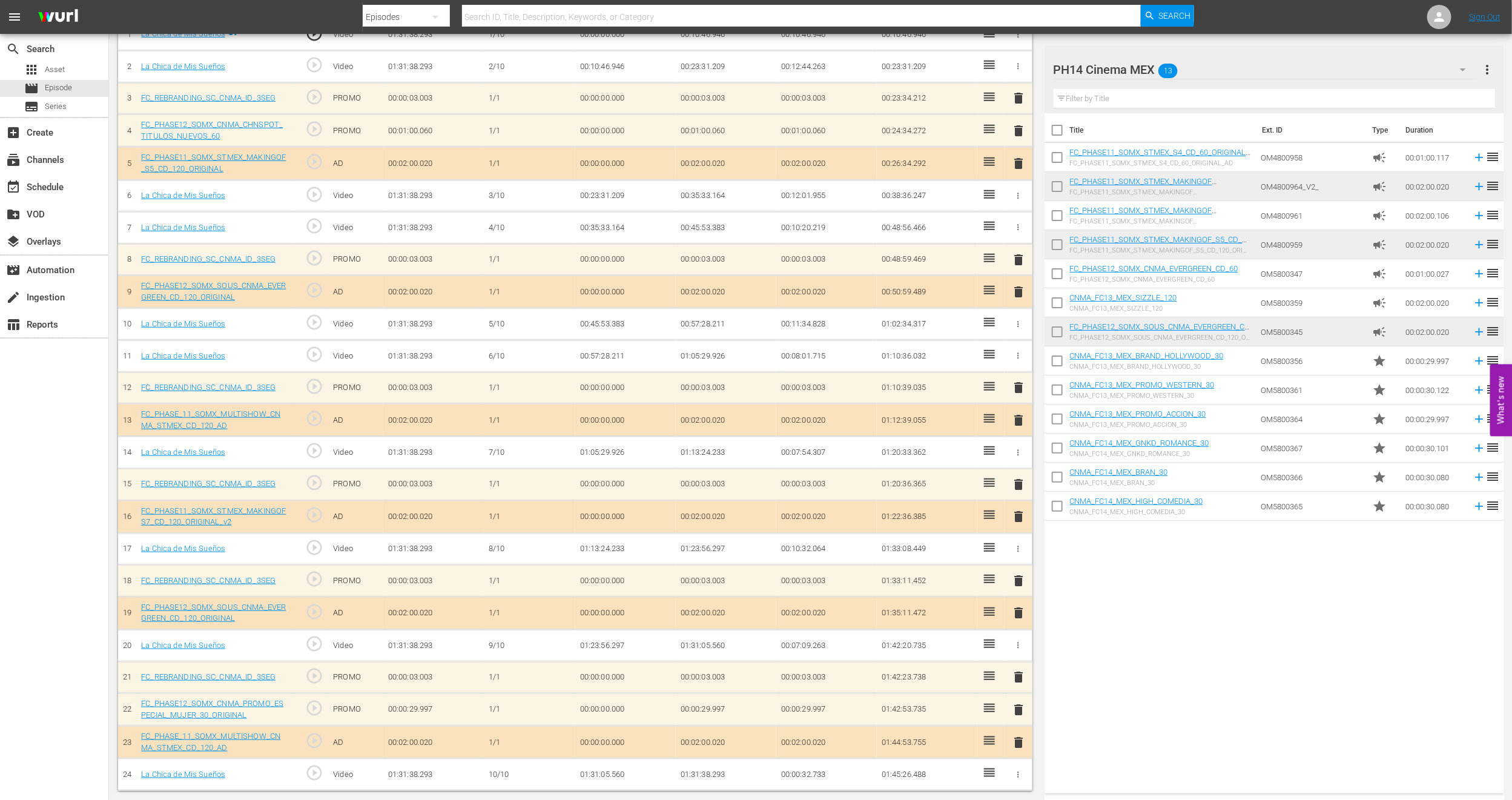
click at [1018, 713] on span "delete" at bounding box center [1019, 710] width 15 height 15
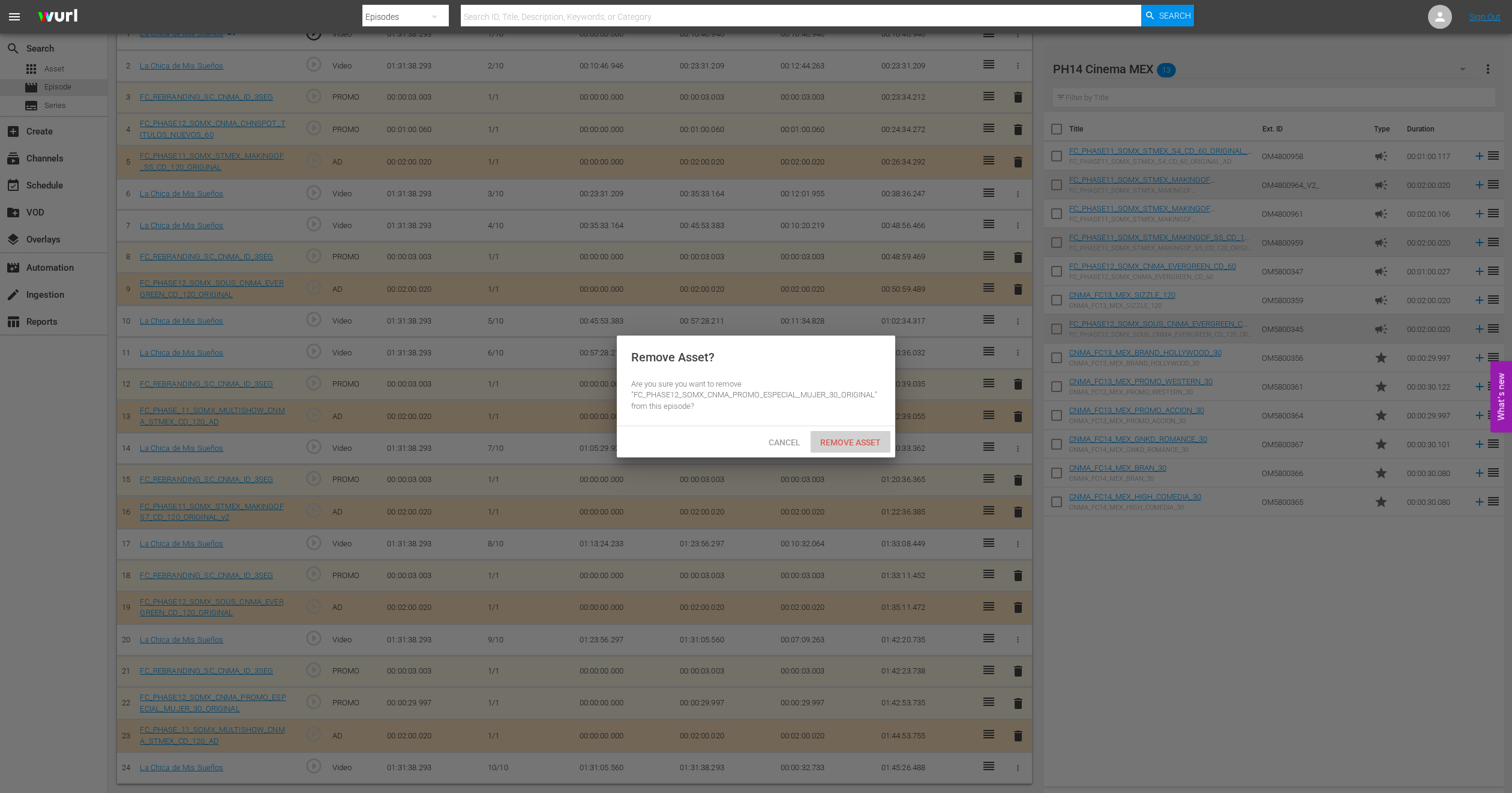
click at [868, 443] on span "Remove Asset" at bounding box center [851, 442] width 80 height 10
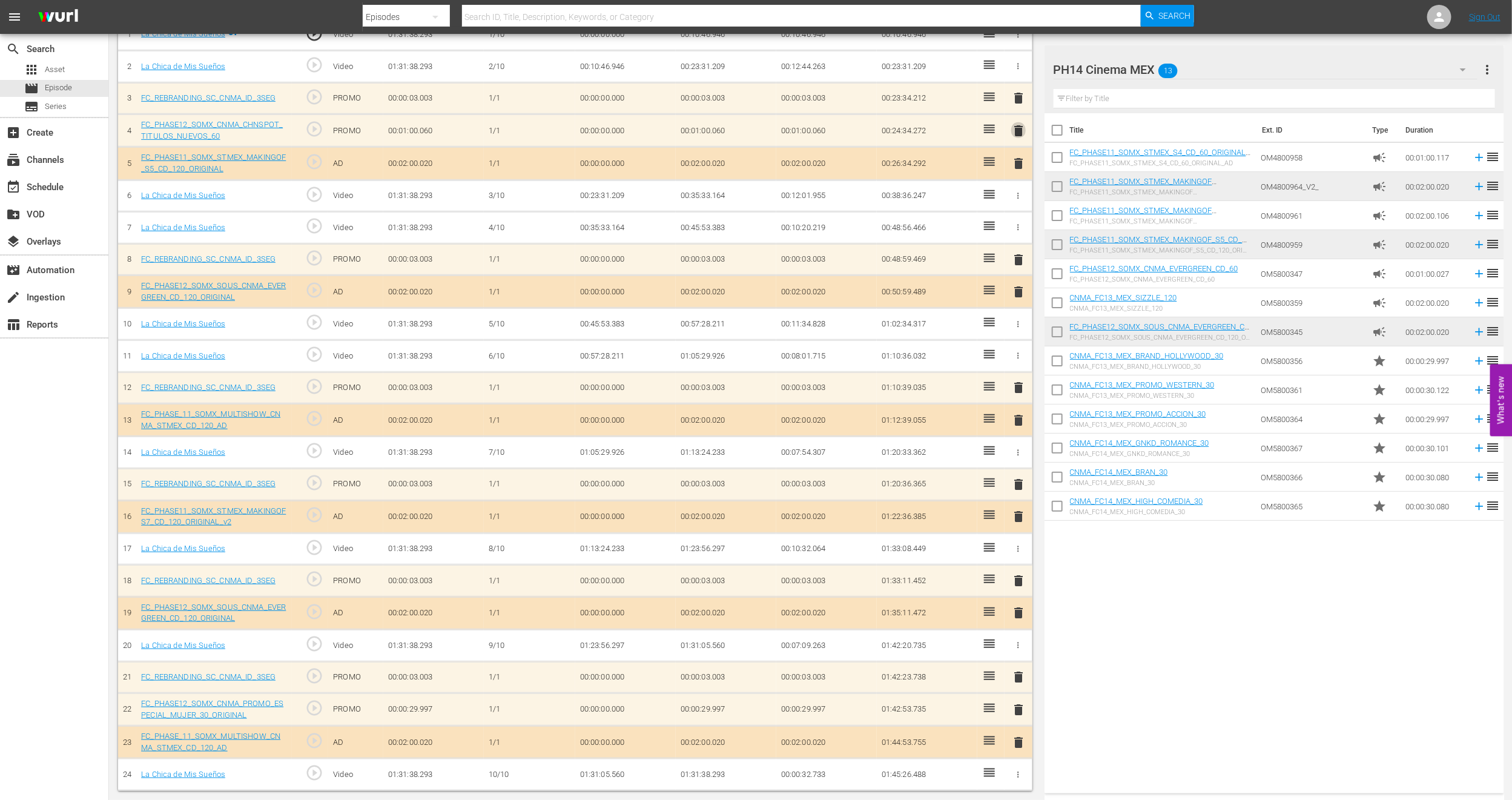
click at [1018, 123] on span "delete" at bounding box center [1019, 131] width 15 height 15
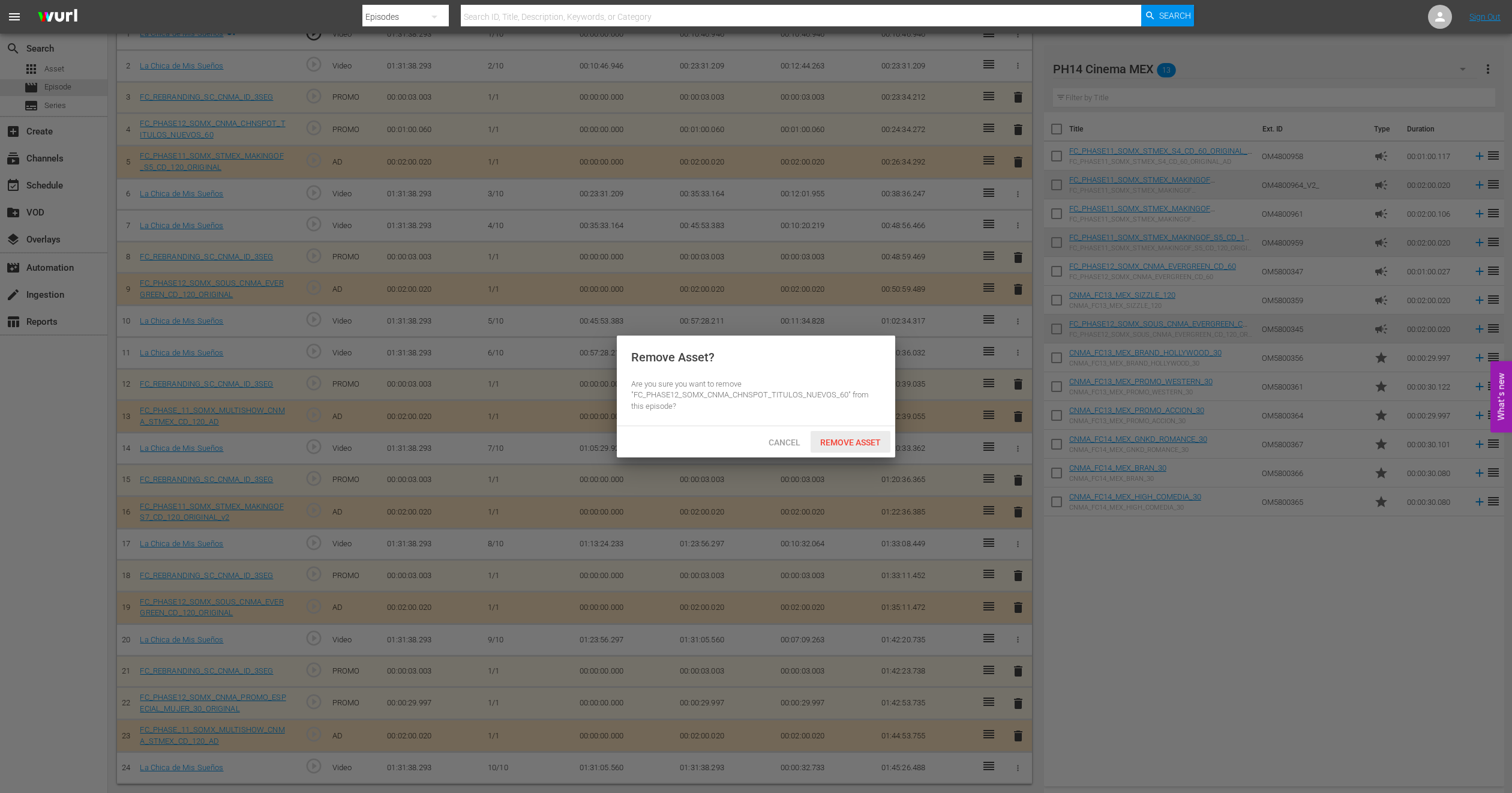
click at [872, 440] on span "Remove Asset" at bounding box center [851, 442] width 80 height 10
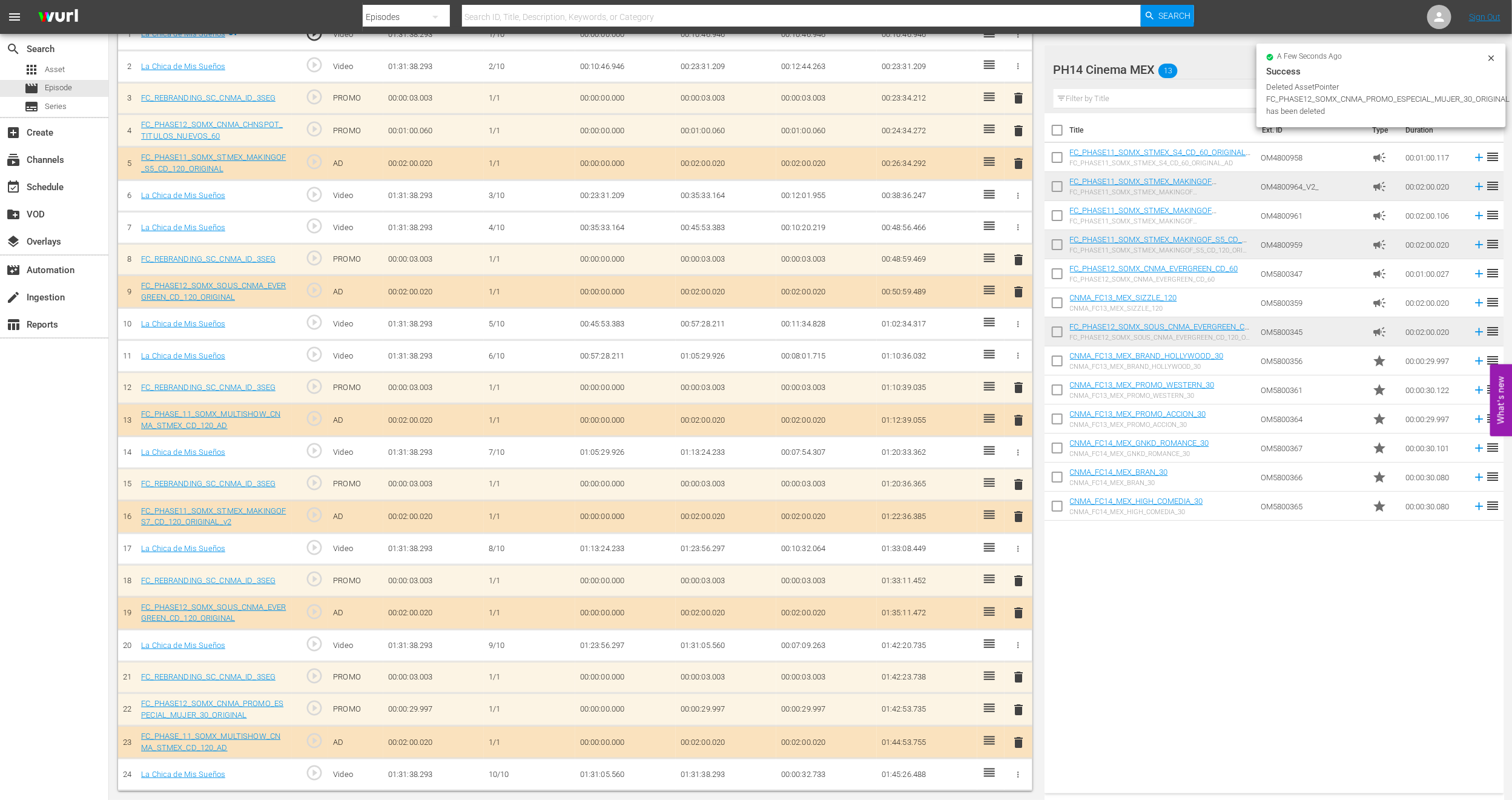
click at [1018, 291] on span "delete" at bounding box center [1019, 292] width 15 height 15
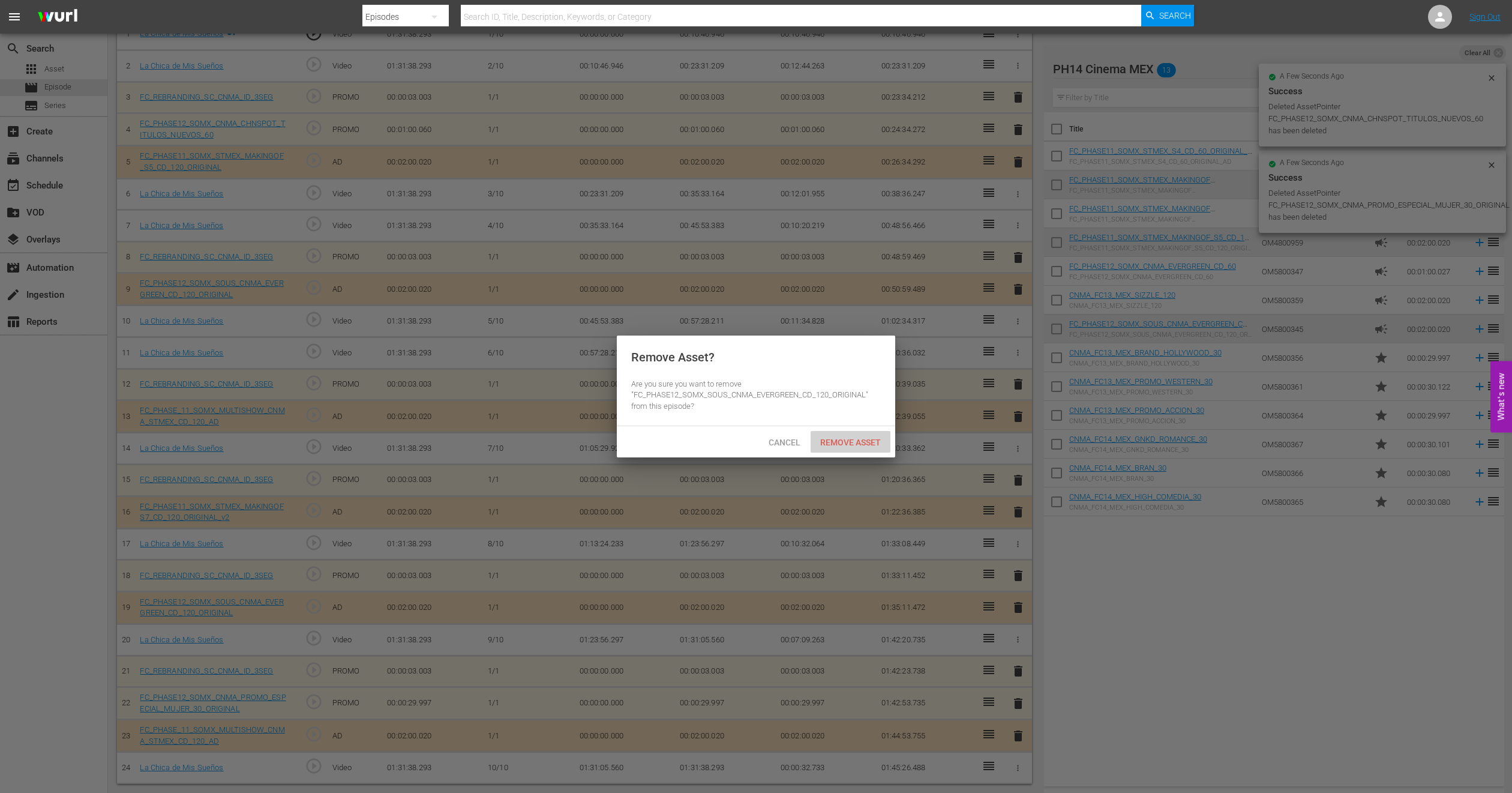
click at [872, 451] on div "Remove Asset" at bounding box center [851, 442] width 80 height 22
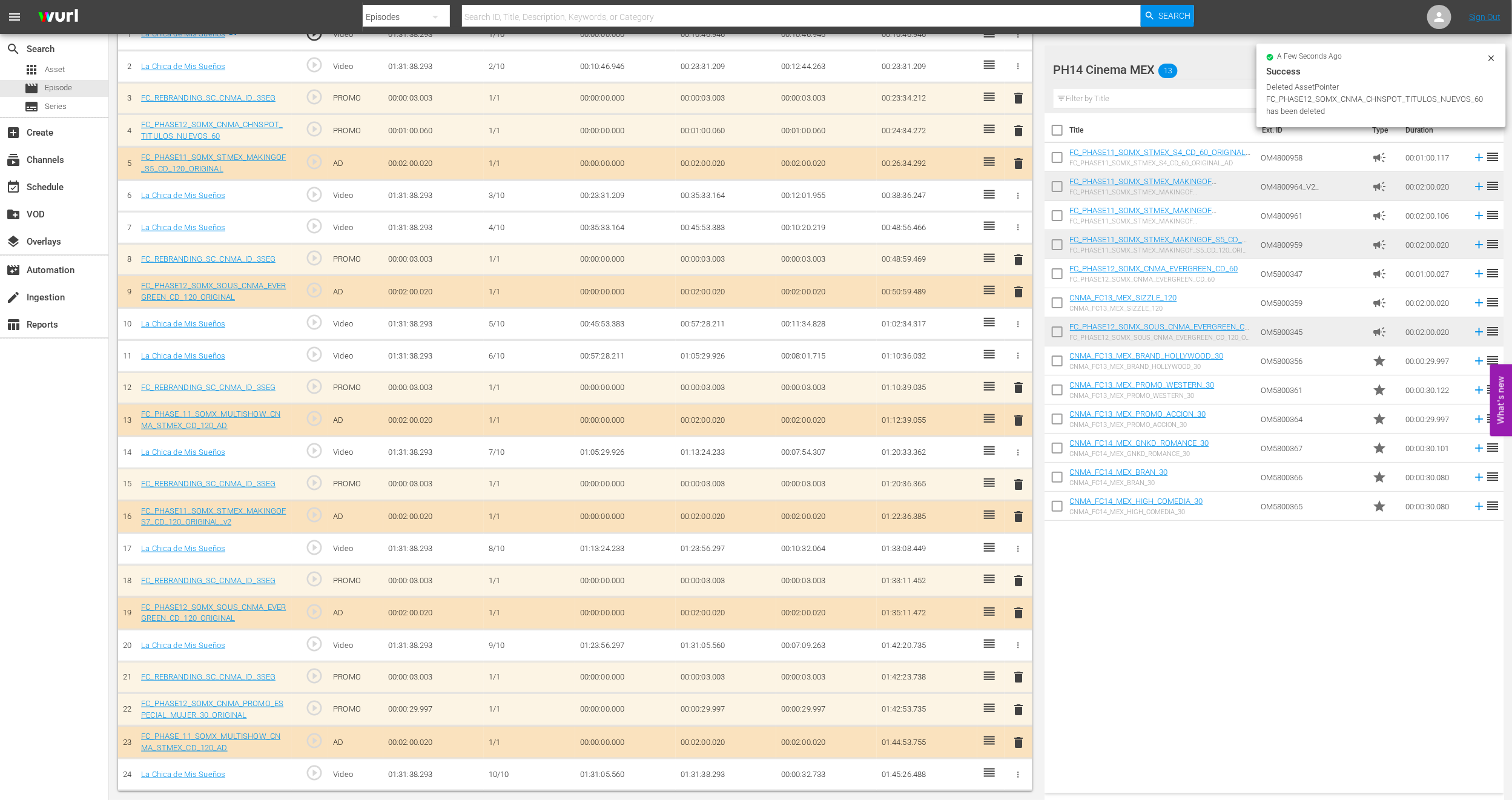
click at [1021, 416] on span "delete" at bounding box center [1019, 420] width 15 height 15
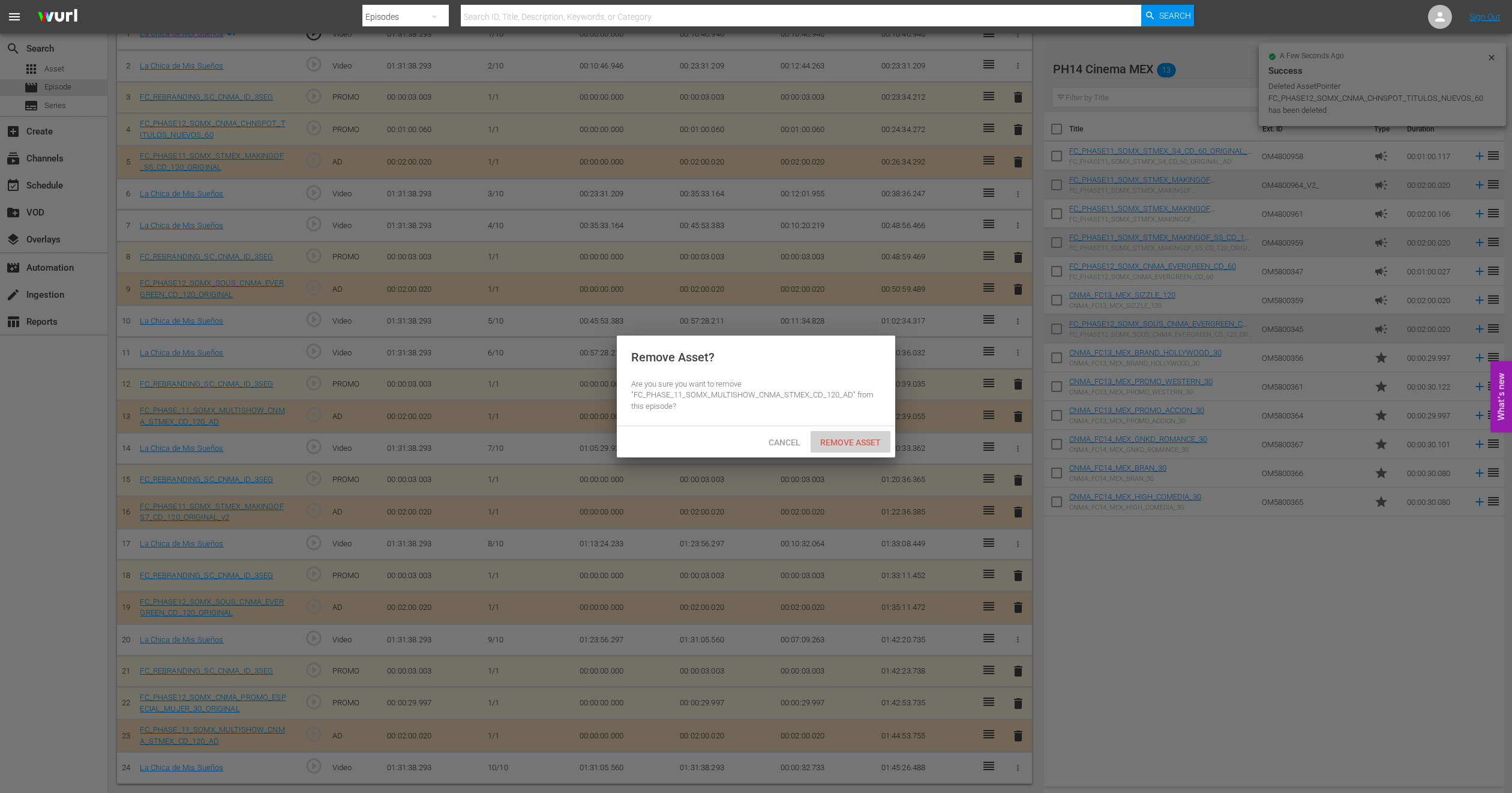
click at [868, 432] on div "Remove Asset" at bounding box center [851, 442] width 80 height 22
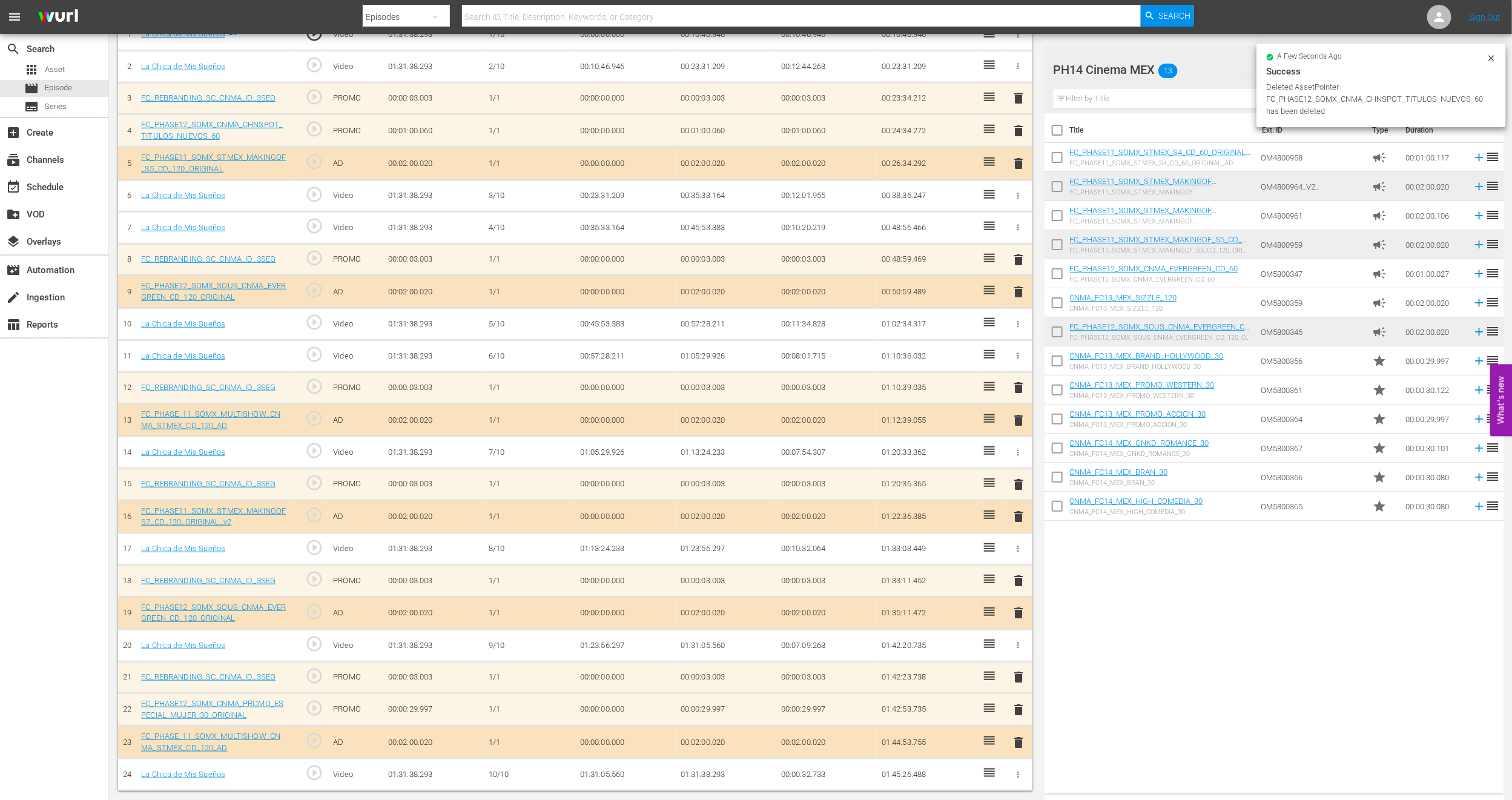
scroll to position [337, 0]
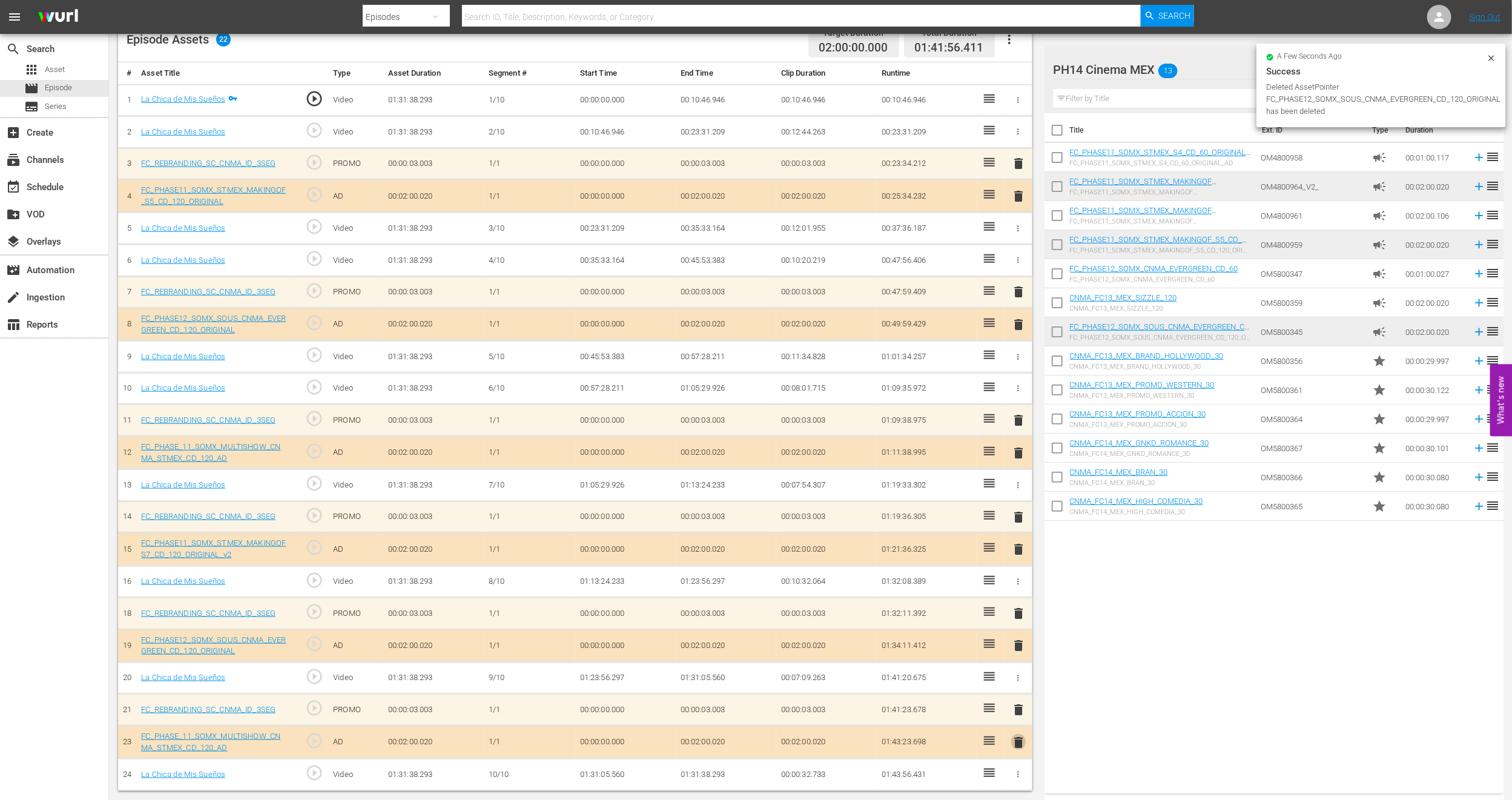
click at [1019, 738] on span "delete" at bounding box center [1019, 742] width 15 height 15
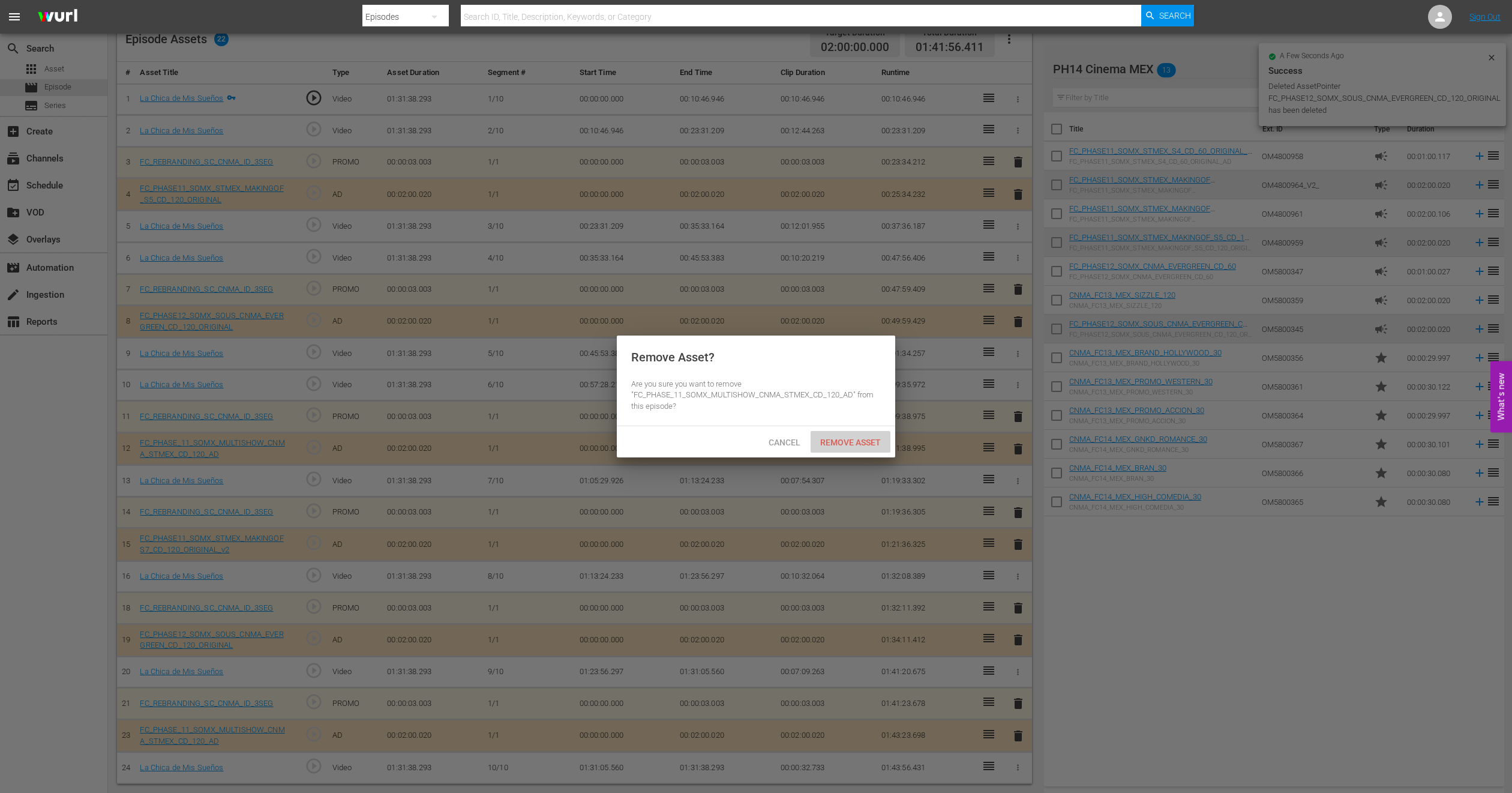
click at [847, 443] on span "Remove Asset" at bounding box center [851, 442] width 80 height 10
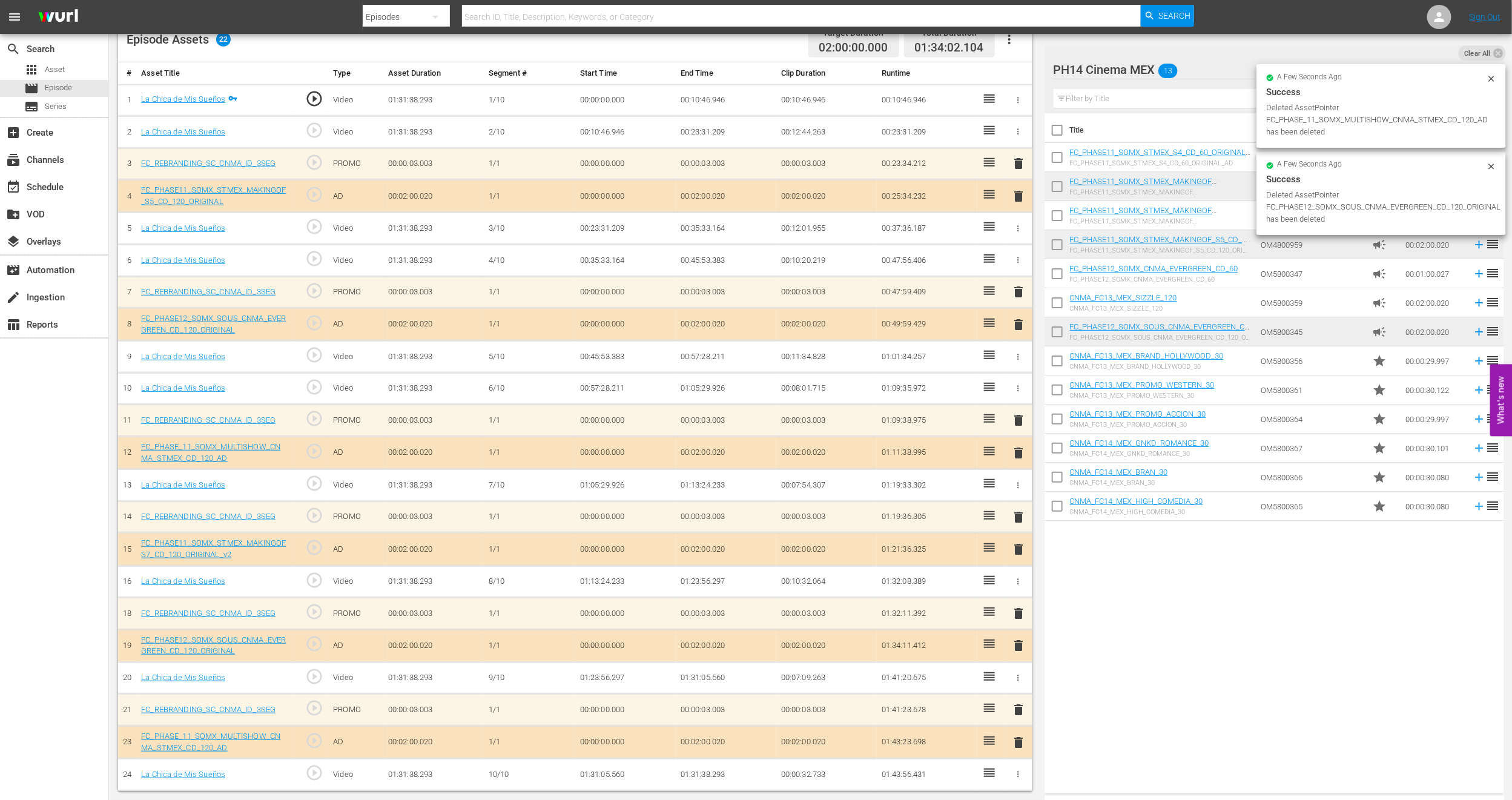
click at [1016, 645] on span "delete" at bounding box center [1019, 646] width 15 height 15
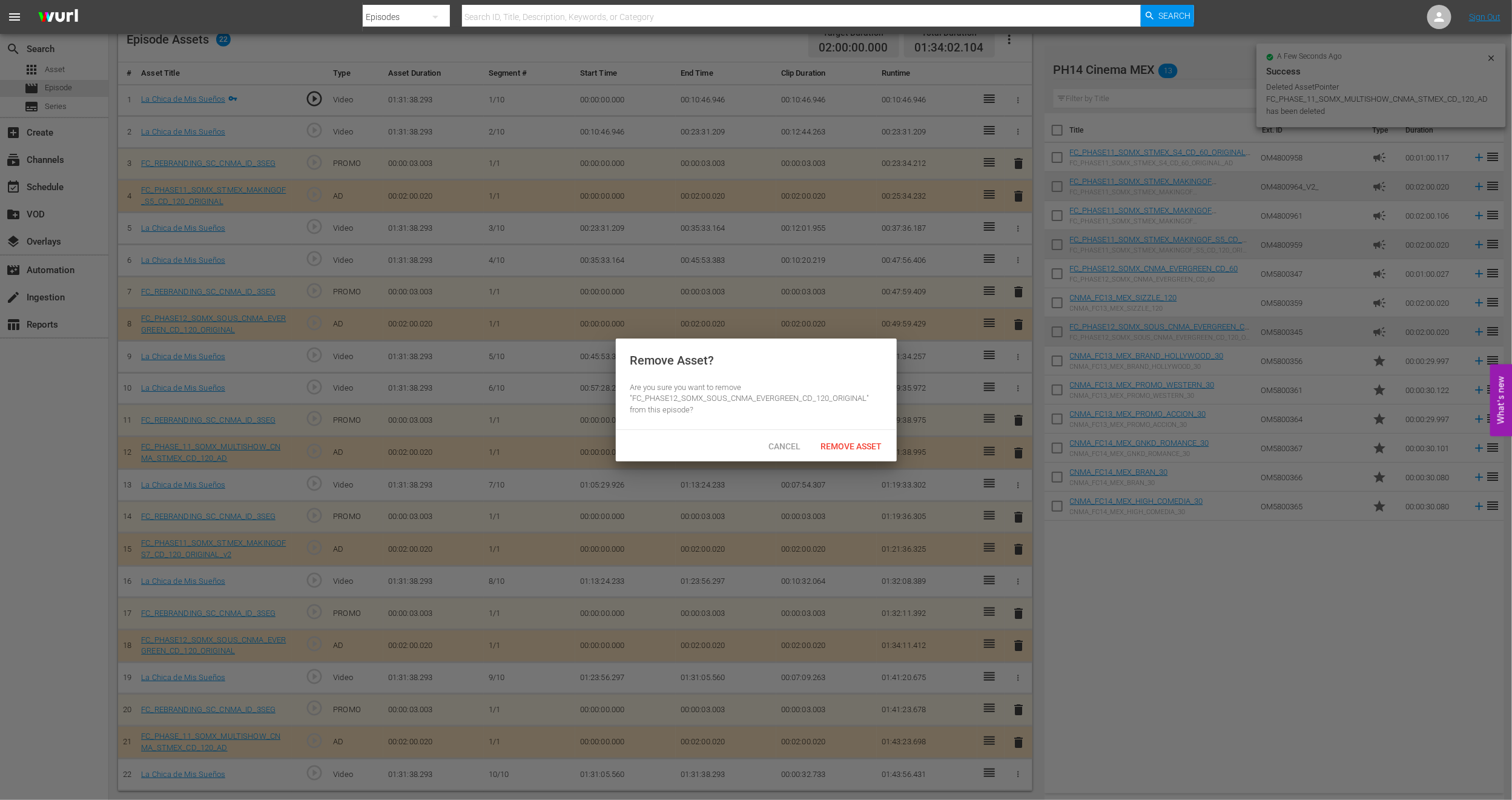
scroll to position [315, 0]
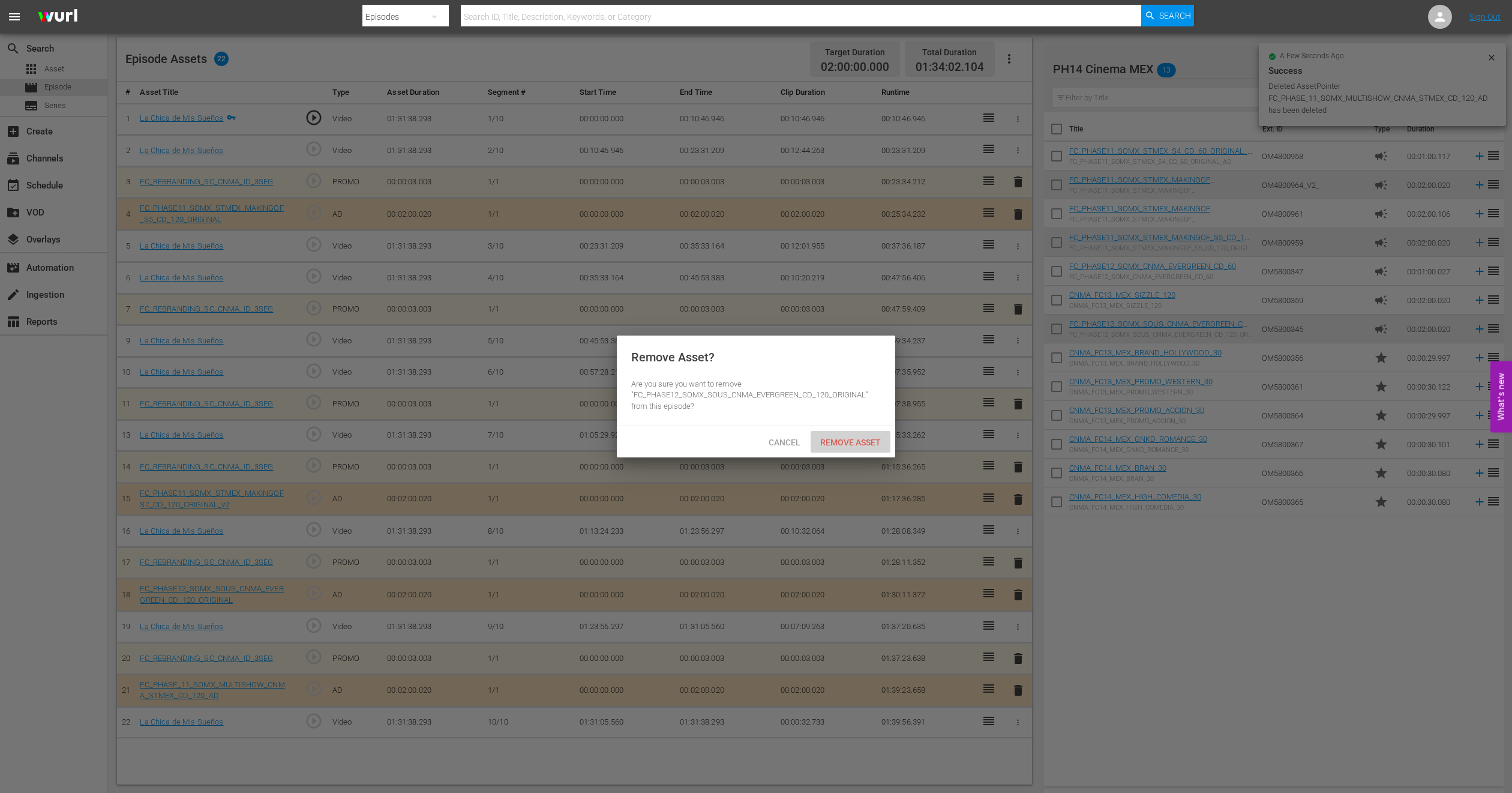
click at [820, 442] on span "Remove Asset" at bounding box center [851, 442] width 80 height 10
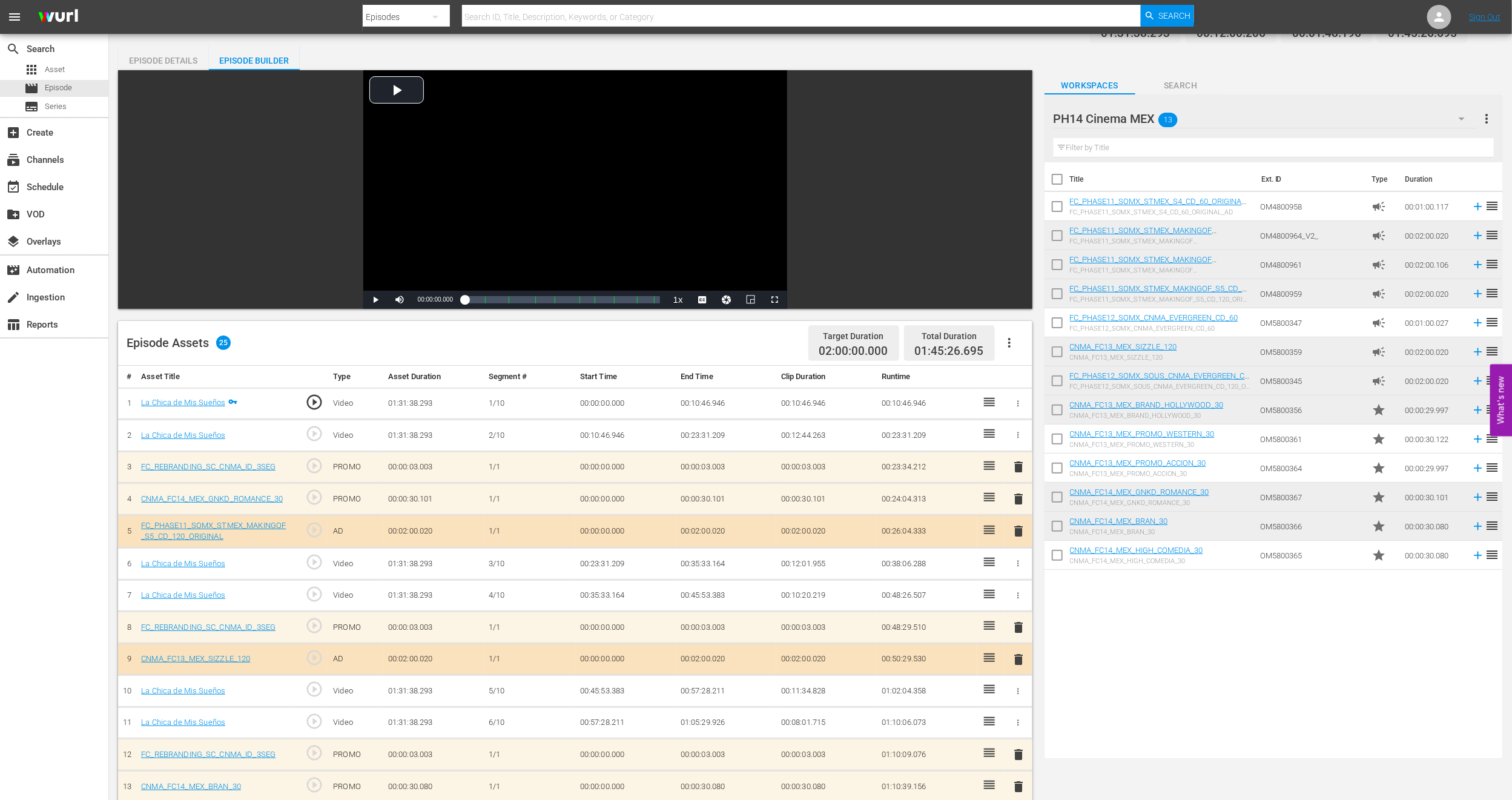
scroll to position [0, 0]
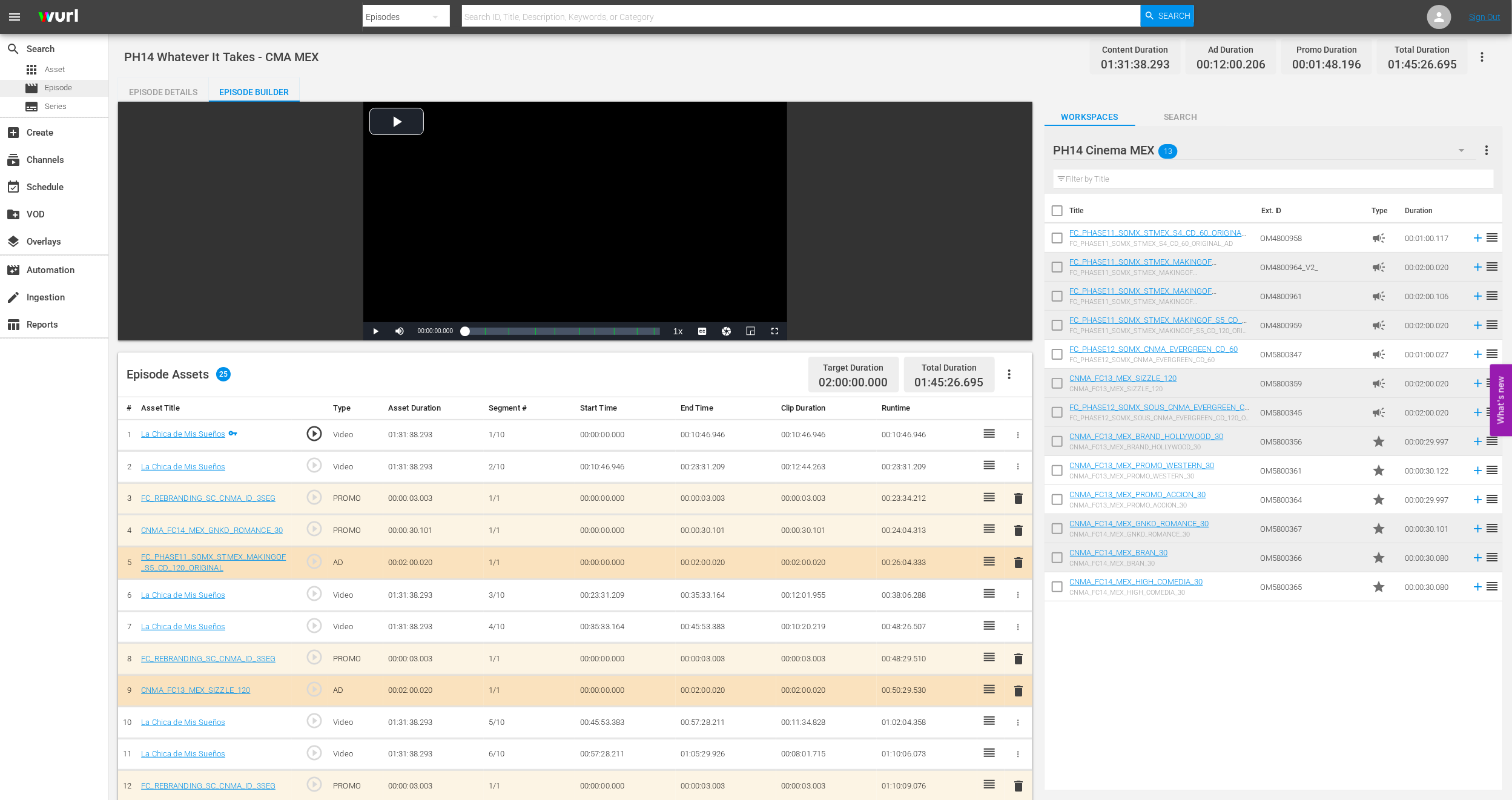
click at [64, 86] on span "Episode" at bounding box center [58, 87] width 27 height 12
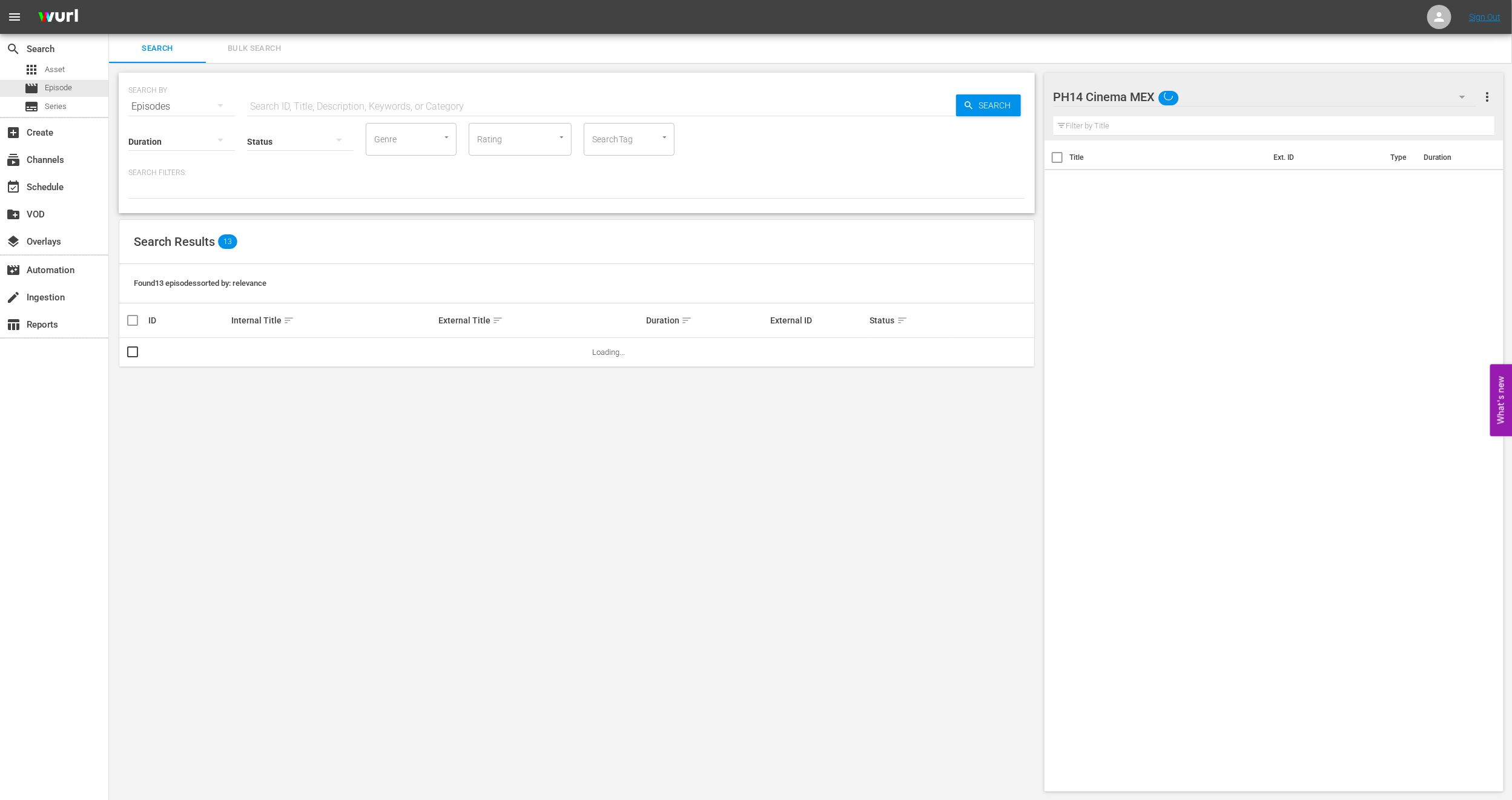
click at [246, 48] on span "Bulk Search" at bounding box center [255, 48] width 82 height 14
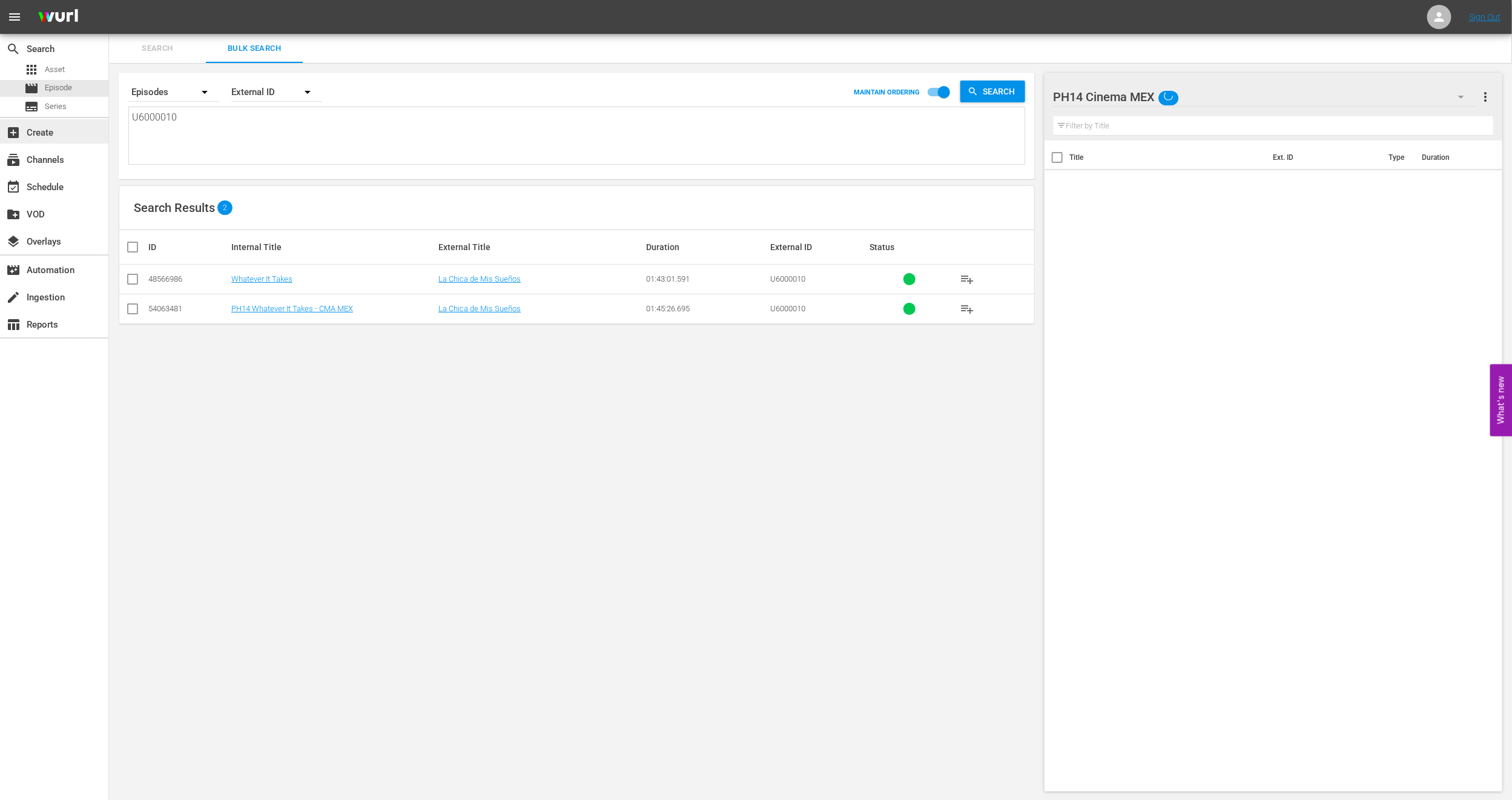
drag, startPoint x: 227, startPoint y: 119, endPoint x: 0, endPoint y: 122, distance: 227.0
click at [109, 0] on div "search Search apps Asset movie Episode subtitles Series add_box Create subscrip…" at bounding box center [810, 0] width 1403 height 0
paste textarea "1123_U700405_LAT"
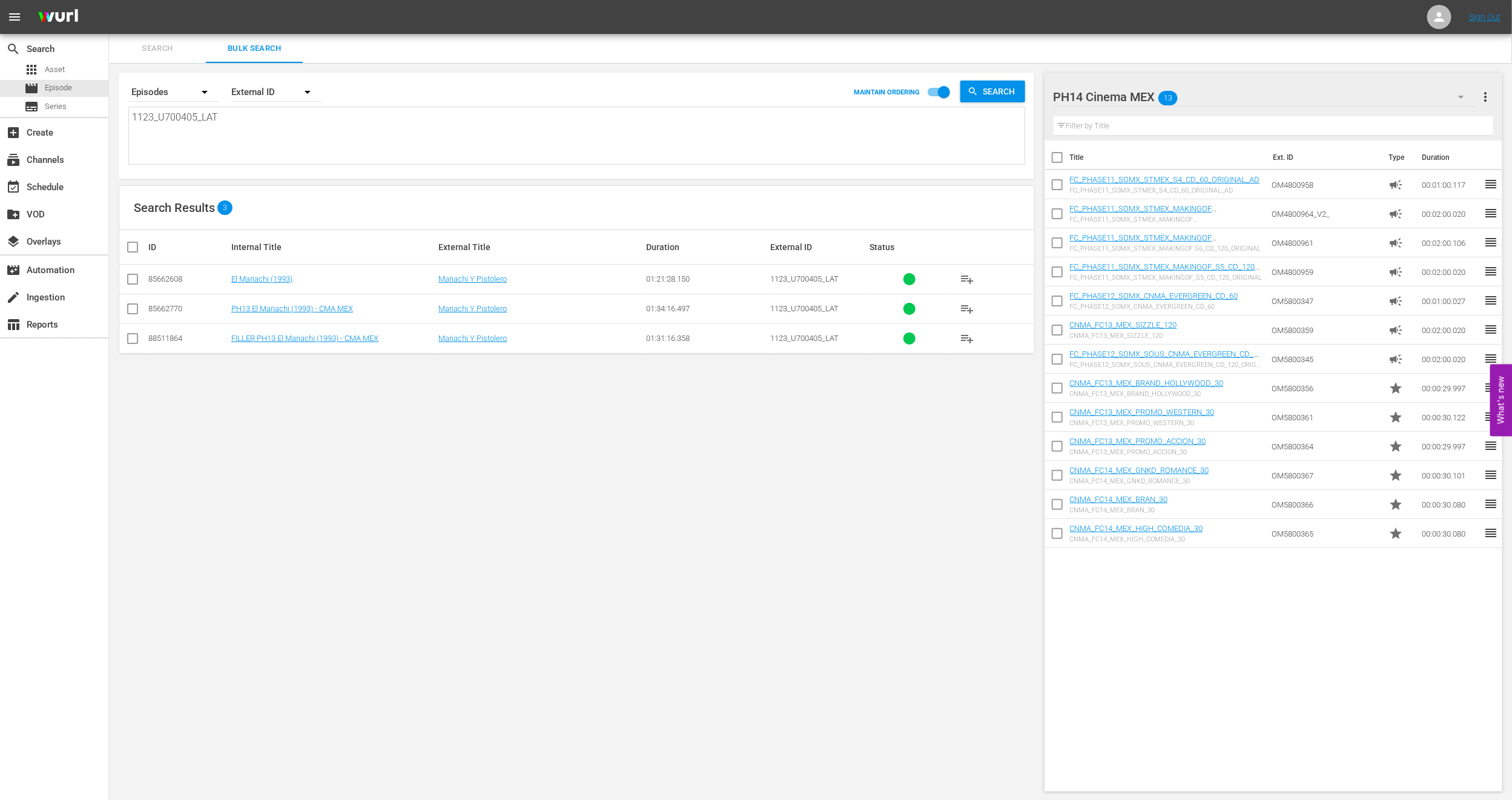
click at [133, 311] on input "checkbox" at bounding box center [133, 312] width 15 height 15
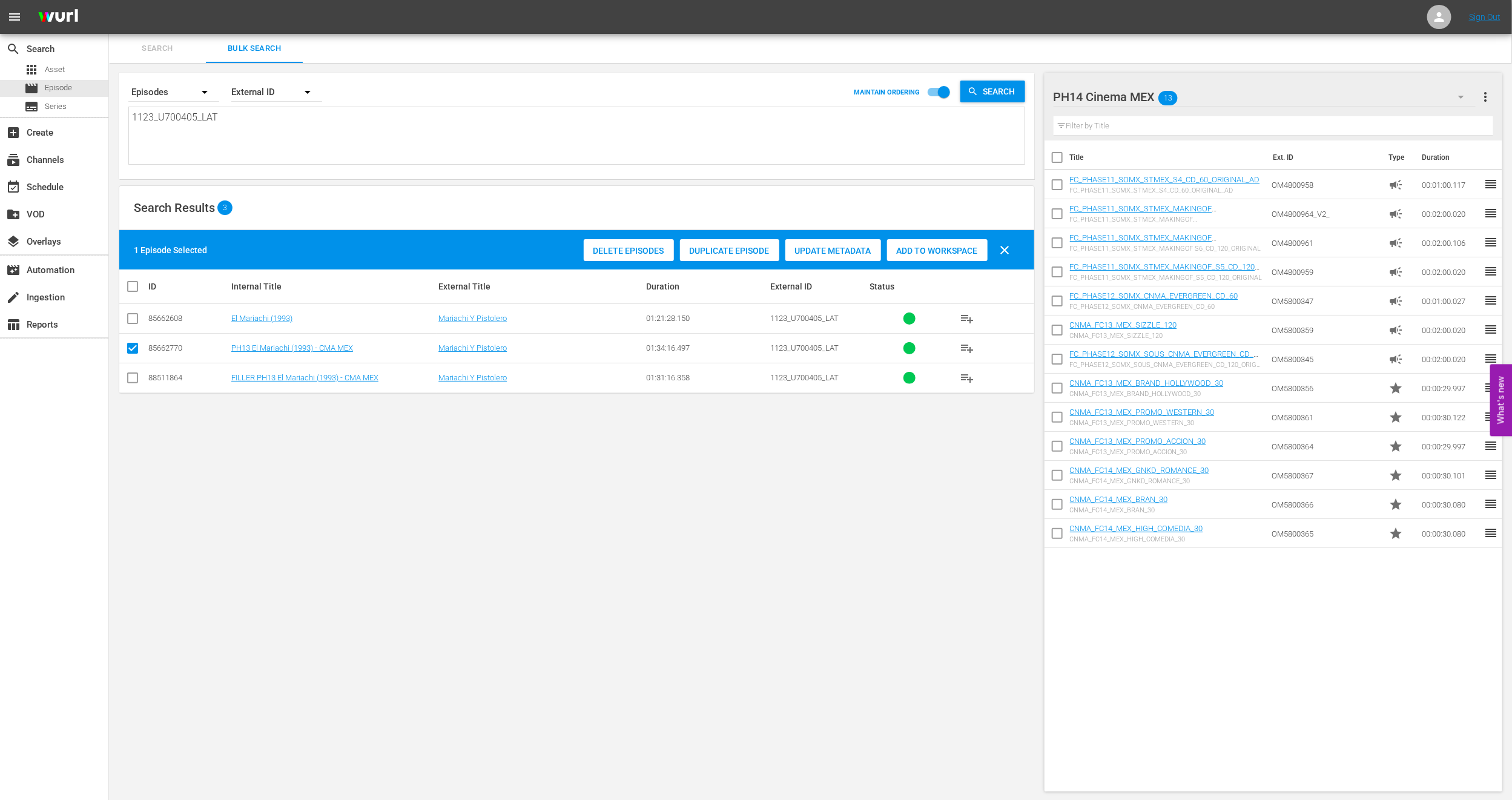
click at [725, 255] on span "Duplicate Episode" at bounding box center [730, 251] width 99 height 10
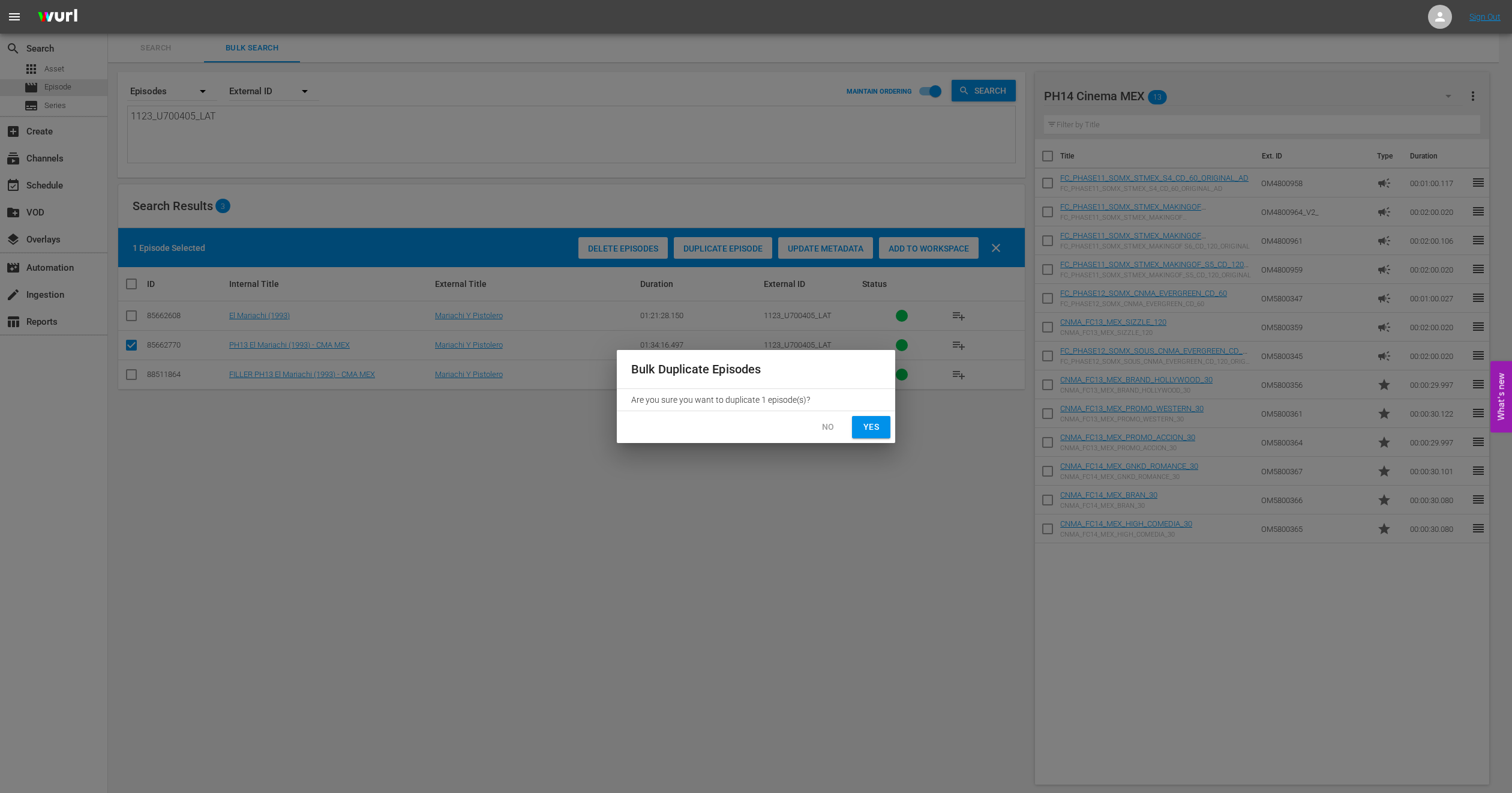
click at [878, 425] on span "Yes" at bounding box center [871, 427] width 19 height 15
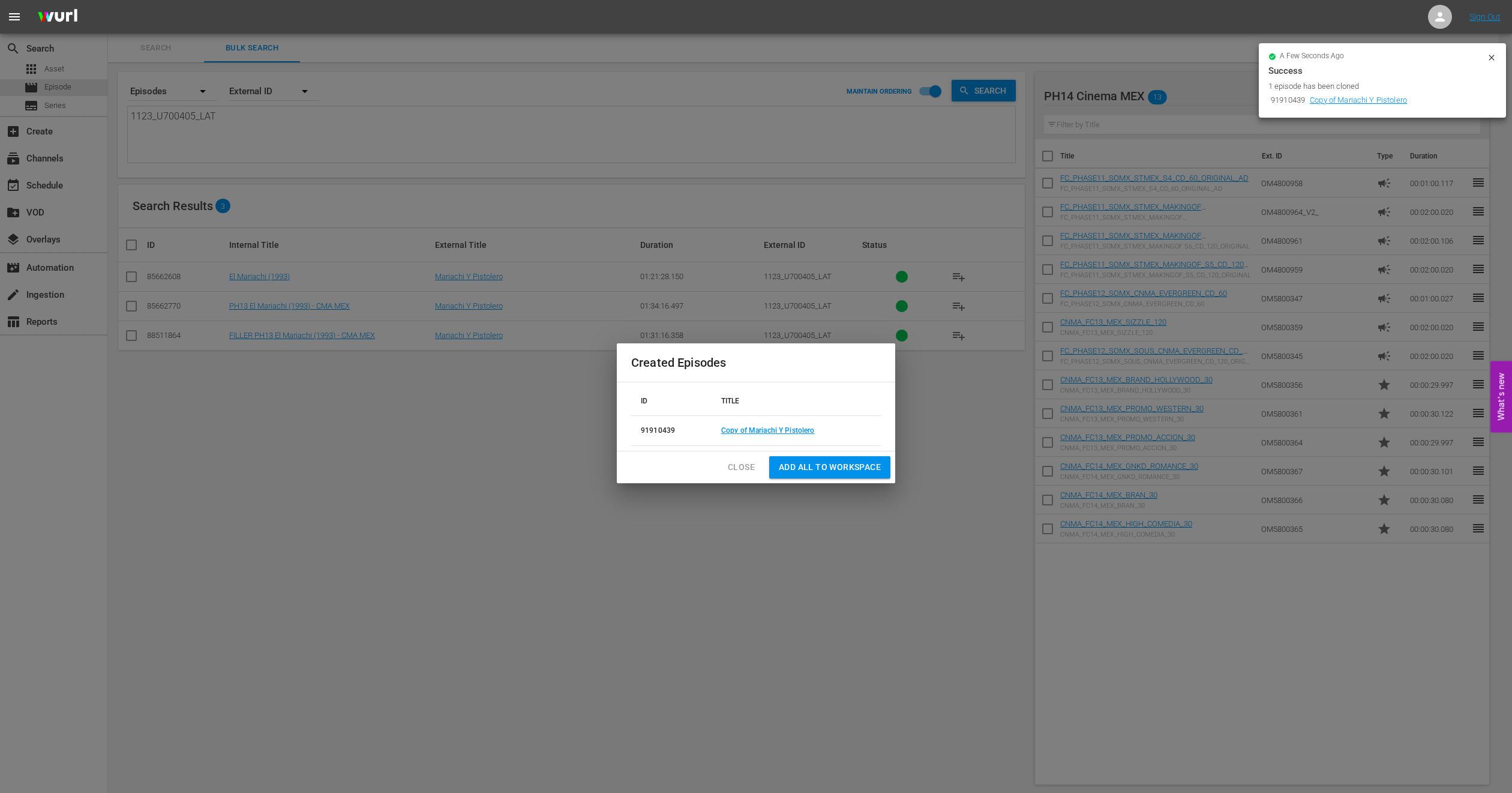
click at [734, 474] on span "Close" at bounding box center [741, 467] width 27 height 15
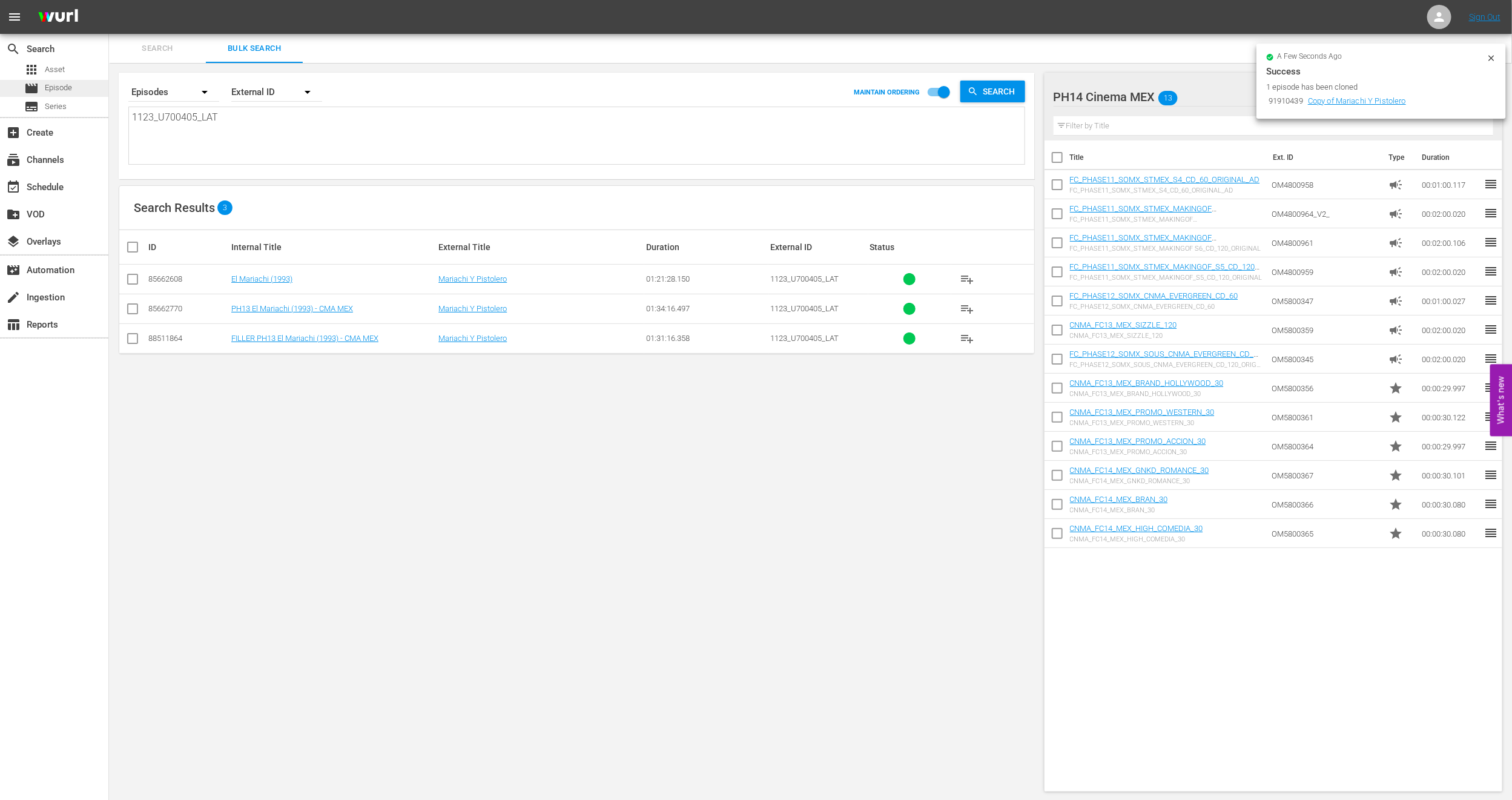
click at [74, 89] on div "movie Episode" at bounding box center [54, 89] width 109 height 17
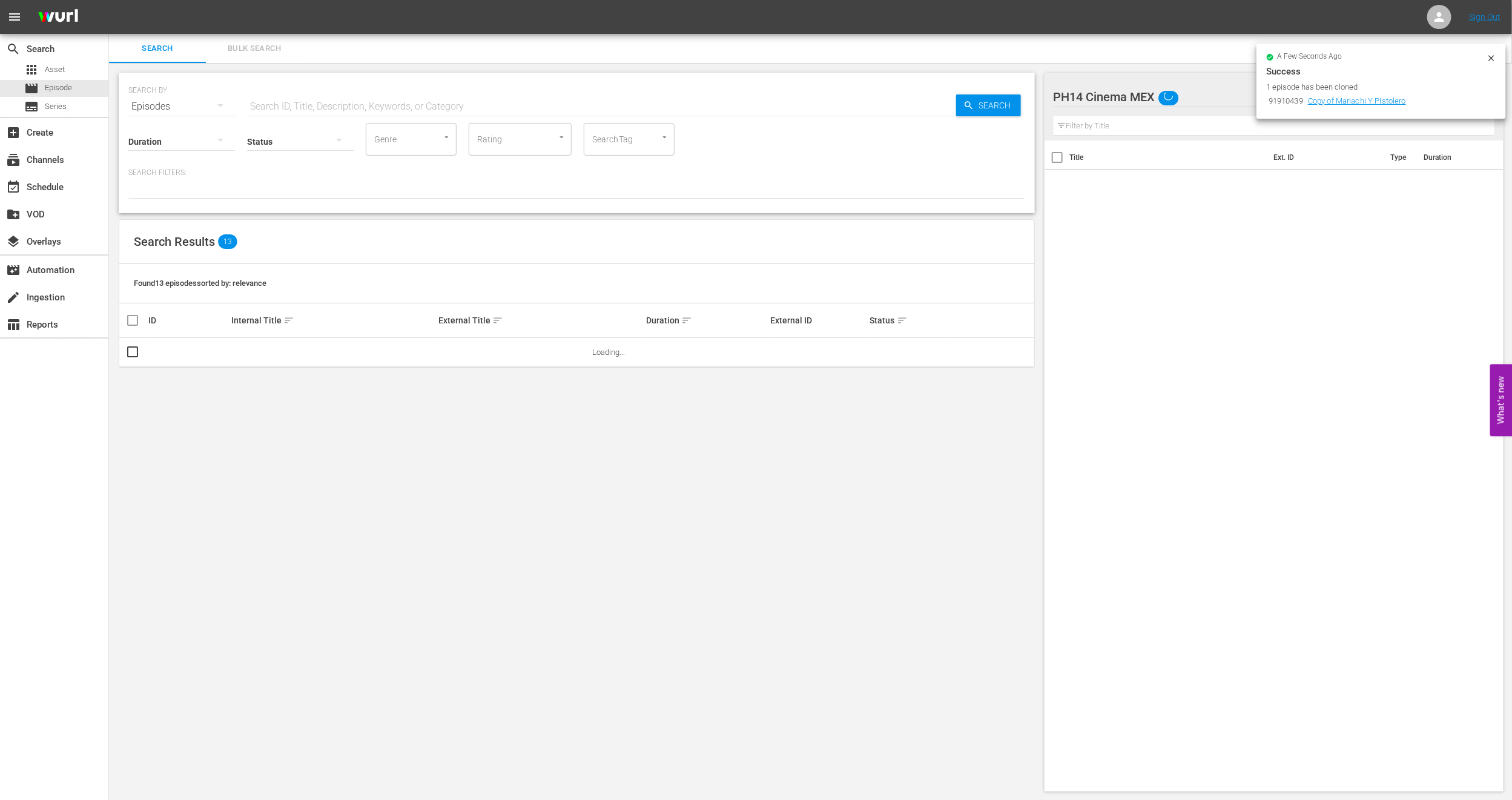
click at [238, 53] on span "Bulk Search" at bounding box center [255, 48] width 82 height 14
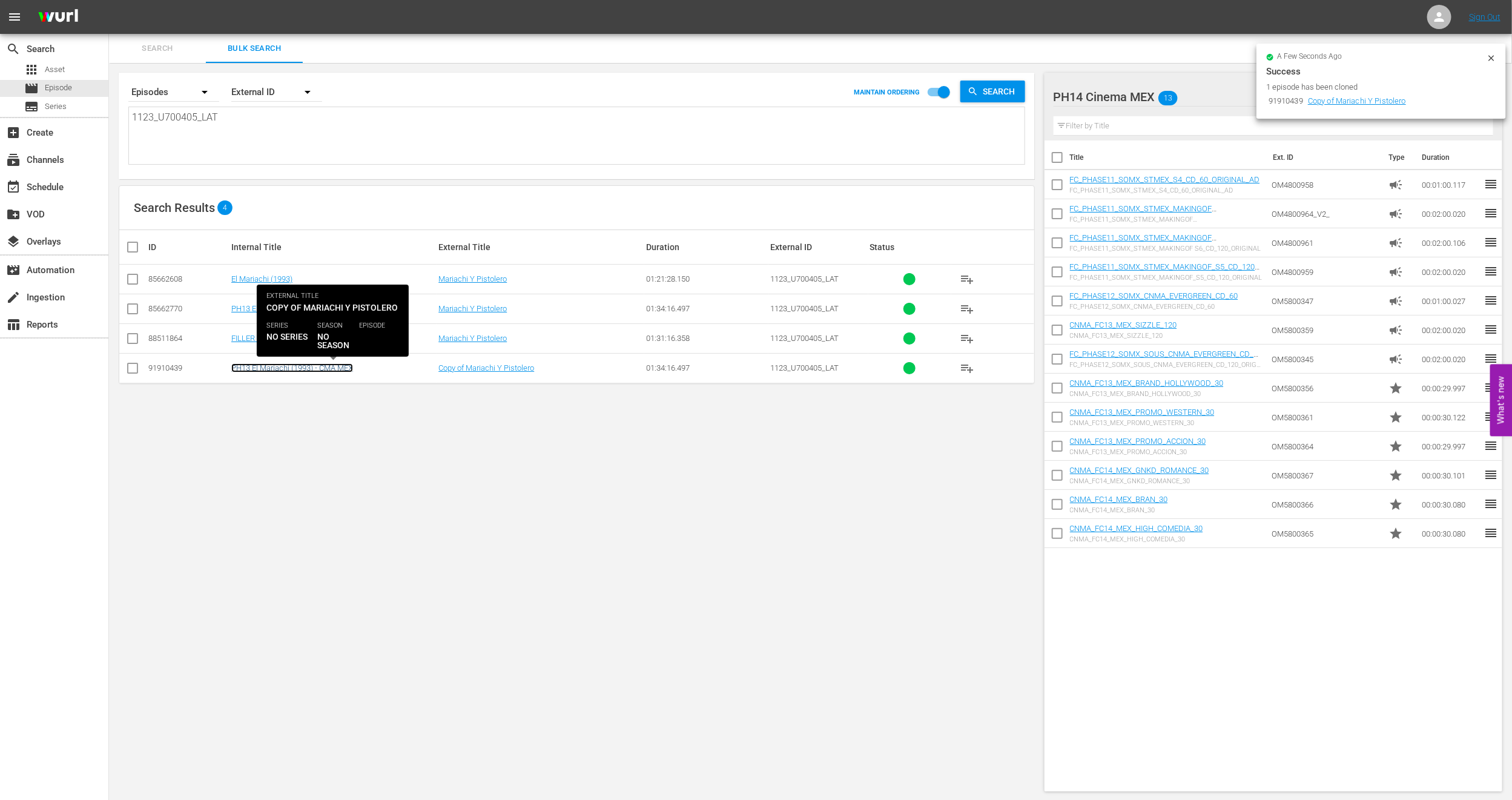
click at [287, 372] on link "PH13 El Mariachi (1993) - CMA MEX" at bounding box center [292, 368] width 122 height 9
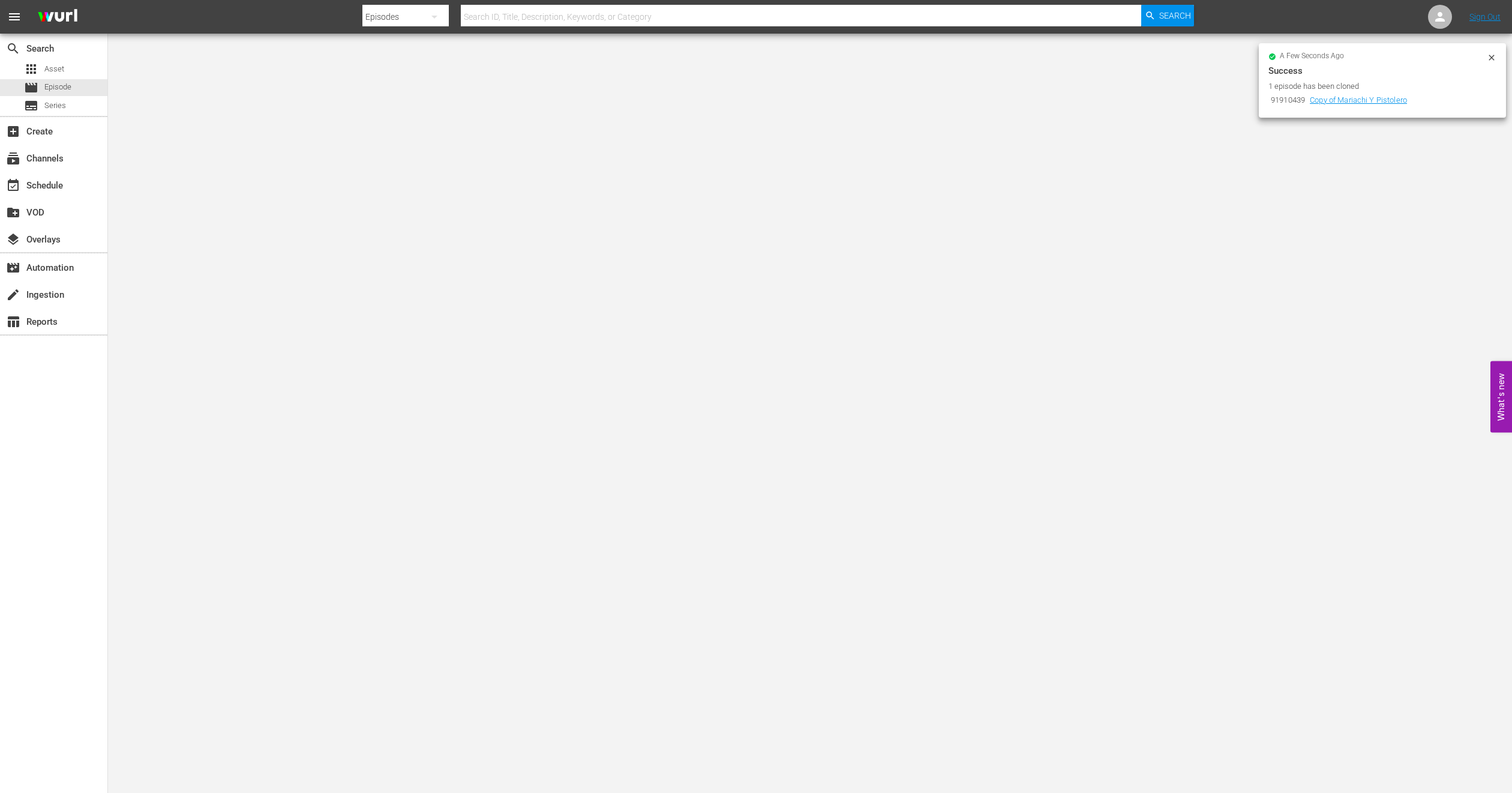
click at [1484, 56] on div "a few seconds ago" at bounding box center [1378, 57] width 219 height 9
click at [1491, 55] on icon at bounding box center [1492, 57] width 10 height 10
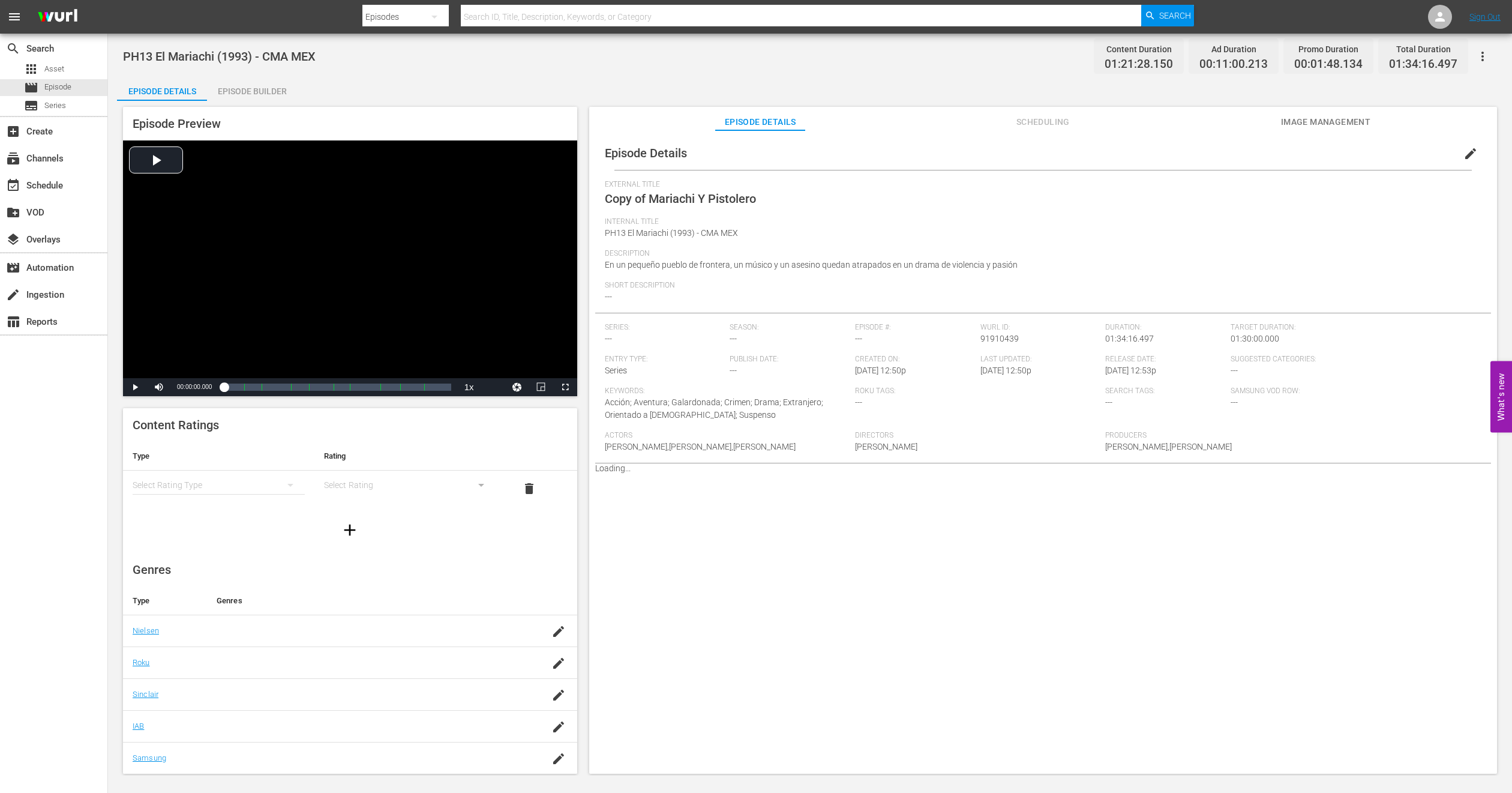
click at [1456, 152] on button "edit" at bounding box center [1471, 154] width 29 height 29
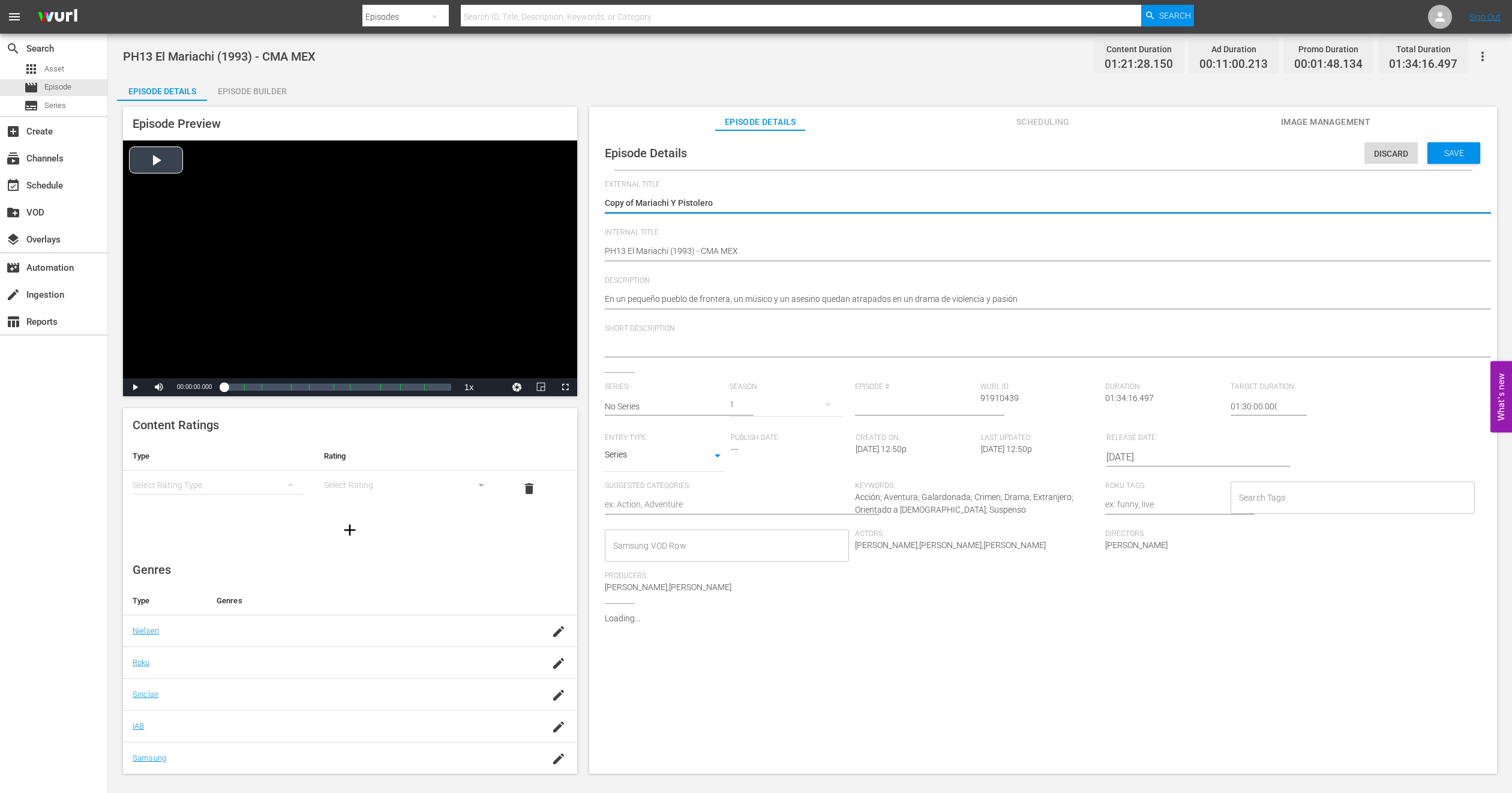
drag, startPoint x: 634, startPoint y: 204, endPoint x: 449, endPoint y: 223, distance: 186.0
click at [449, 223] on div "Episode Preview Video Player is loading. Play Video Play Mute Current Time 00:0…" at bounding box center [810, 442] width 1387 height 683
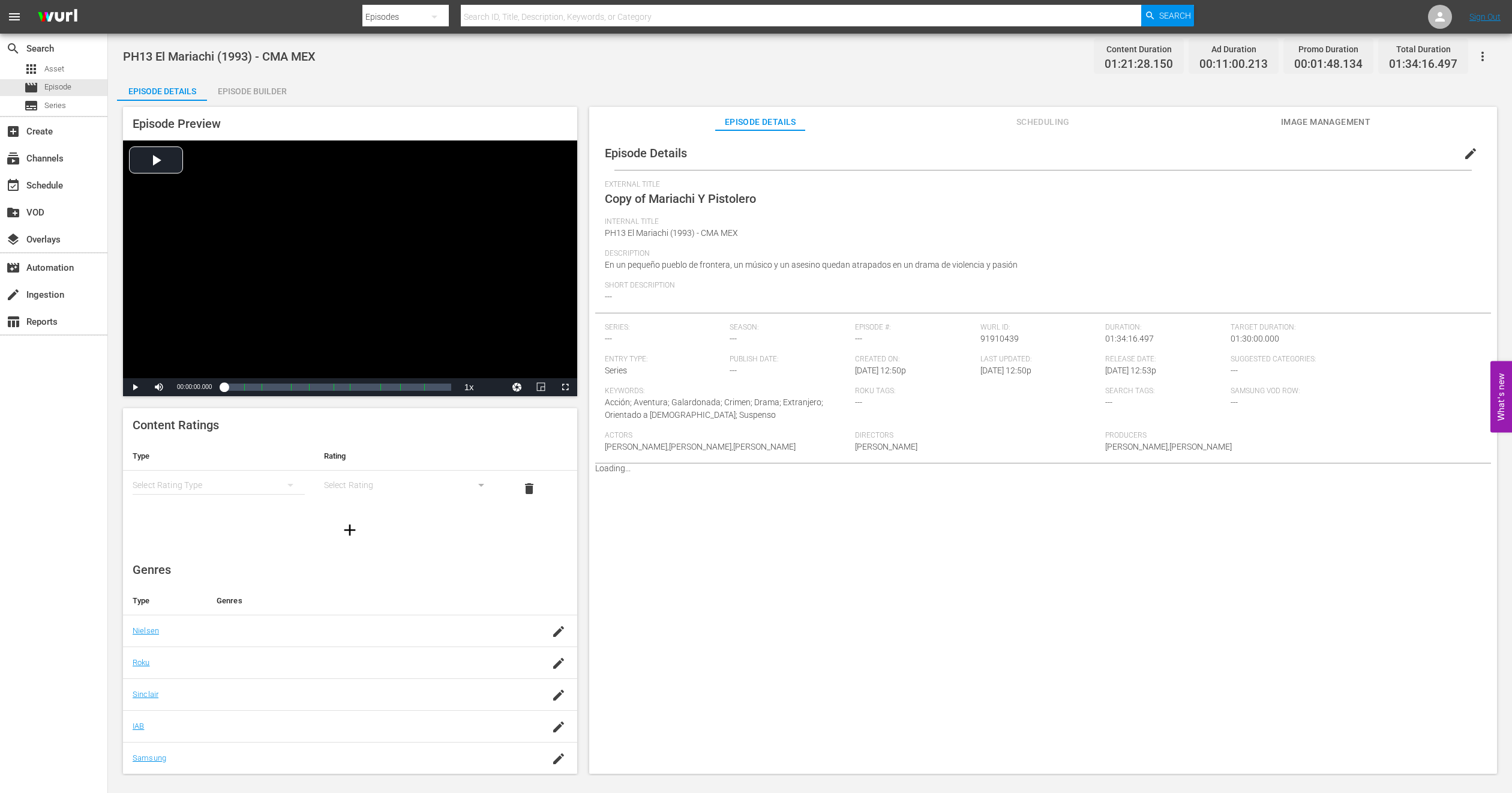
click at [1310, 125] on span "Image Management" at bounding box center [1325, 122] width 90 height 15
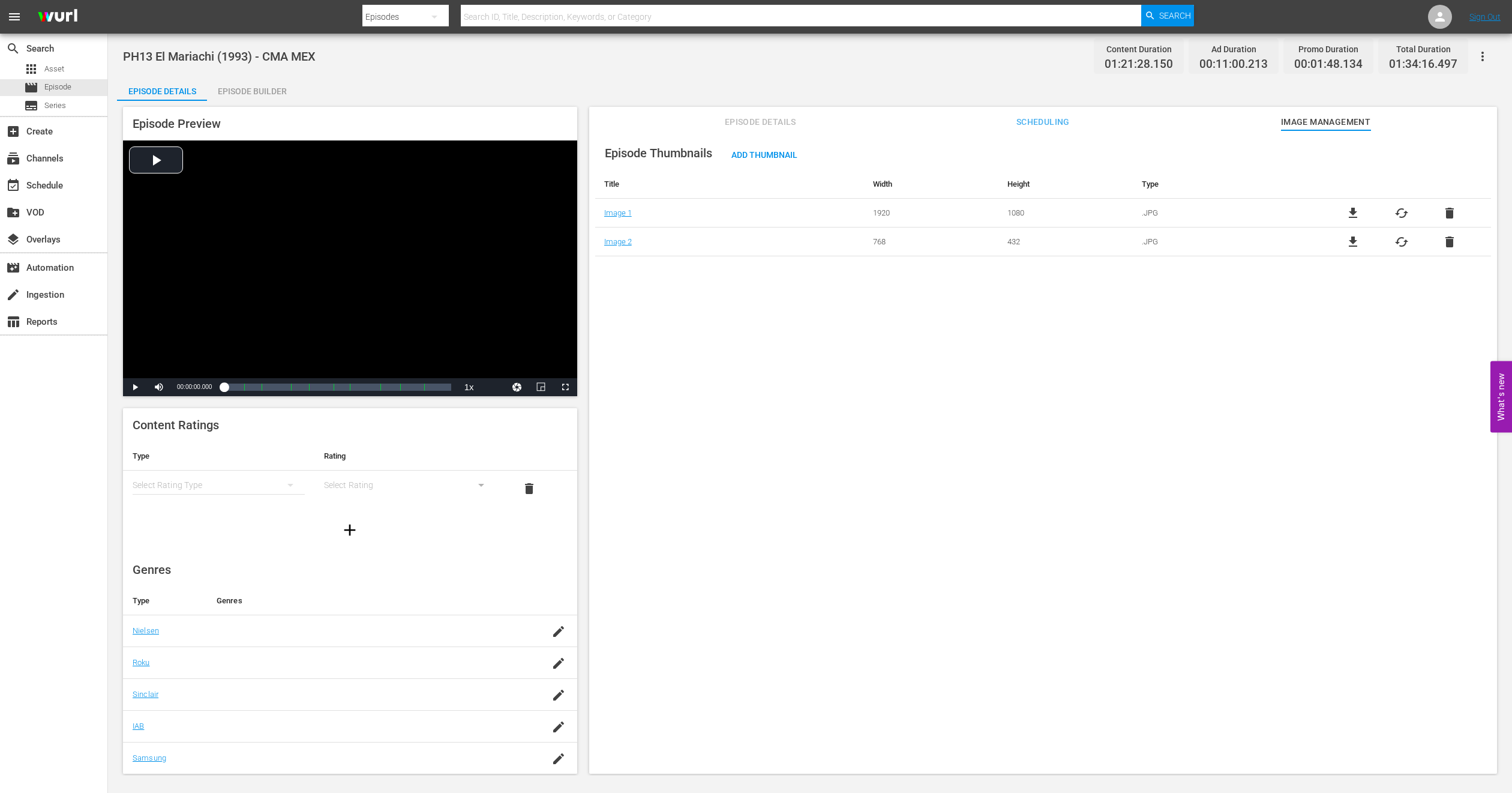
click at [247, 92] on div "Episode Builder" at bounding box center [252, 91] width 90 height 29
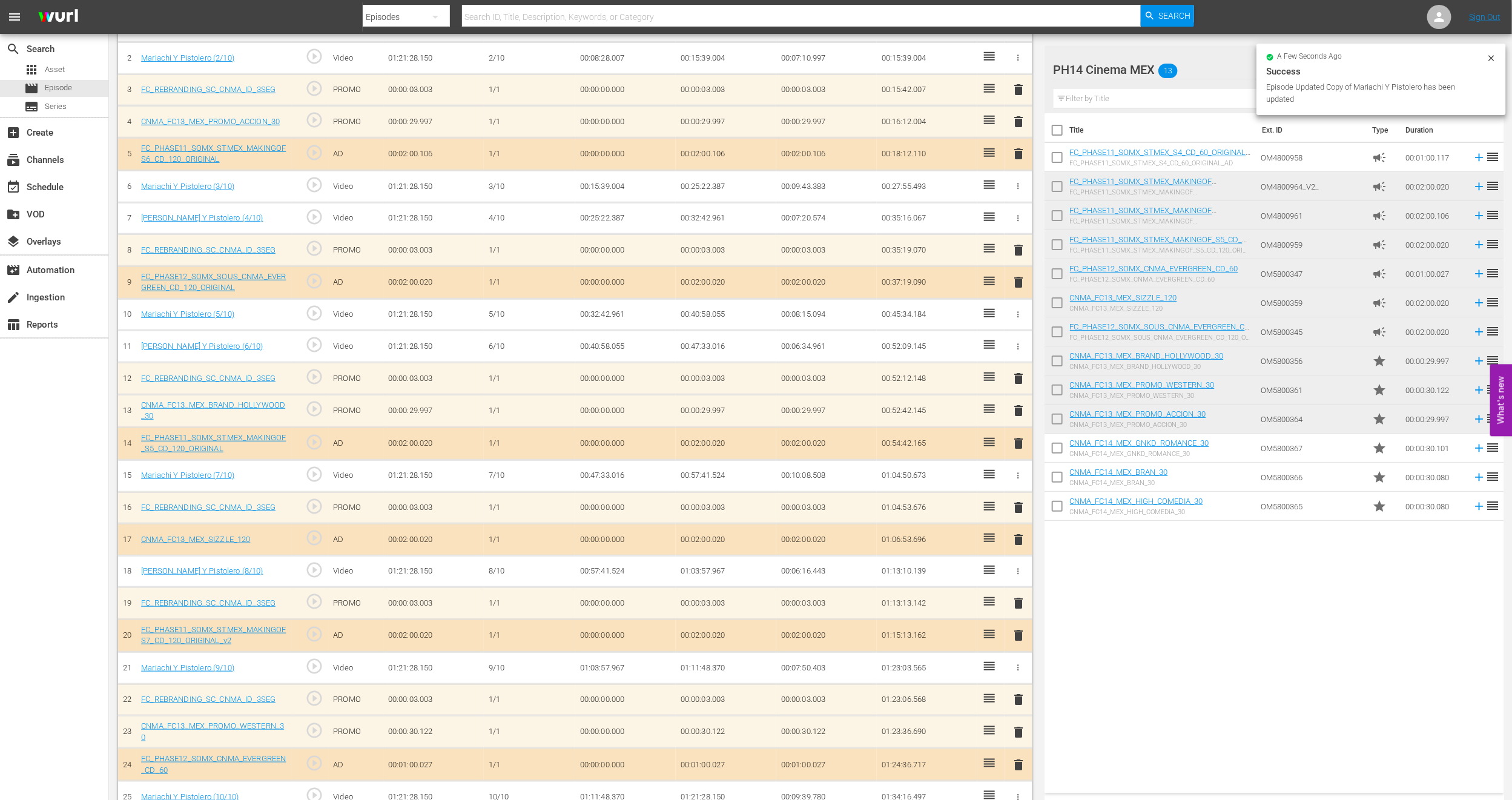
scroll to position [433, 0]
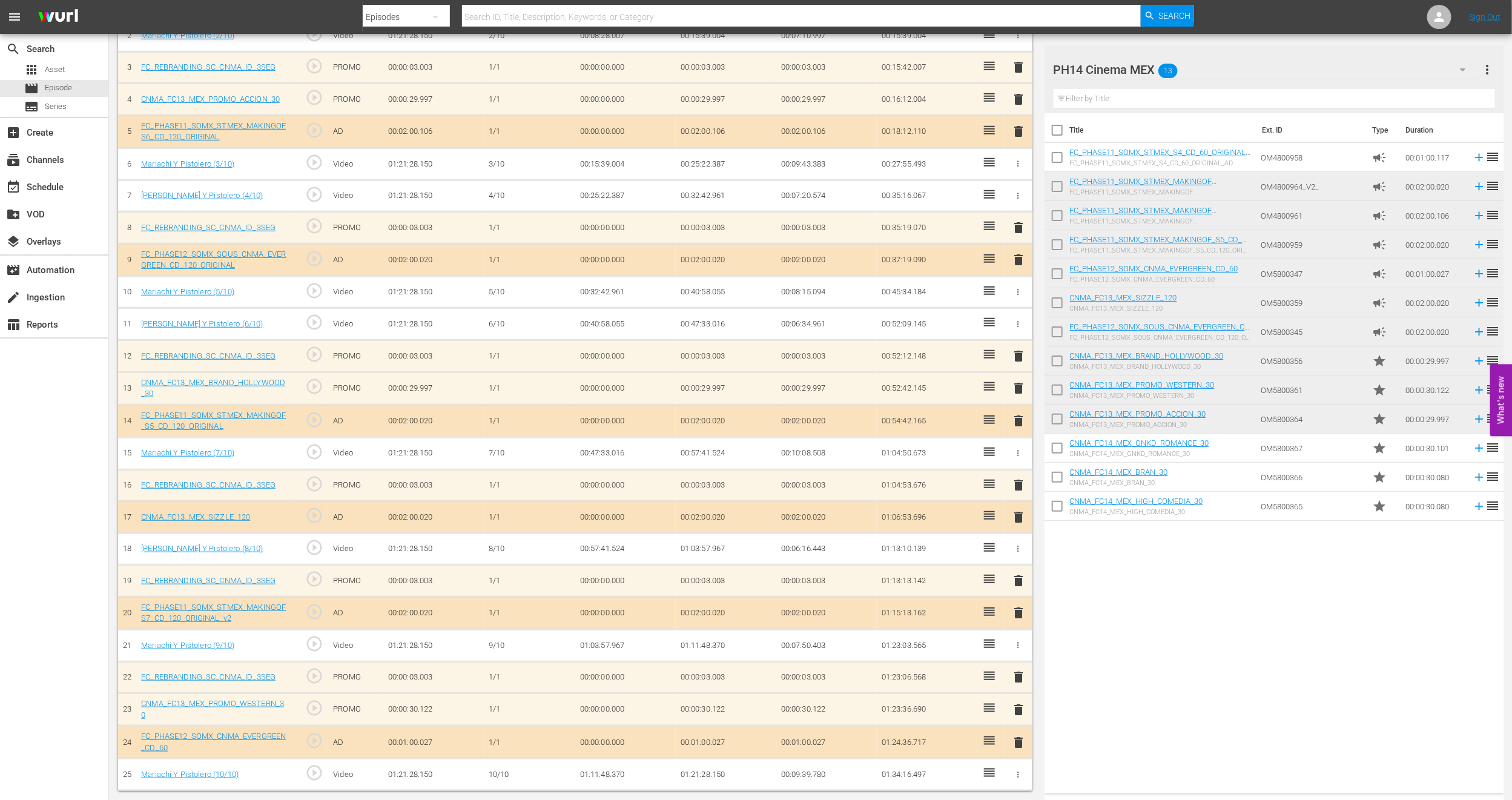
click at [1018, 93] on span "delete" at bounding box center [1019, 99] width 15 height 15
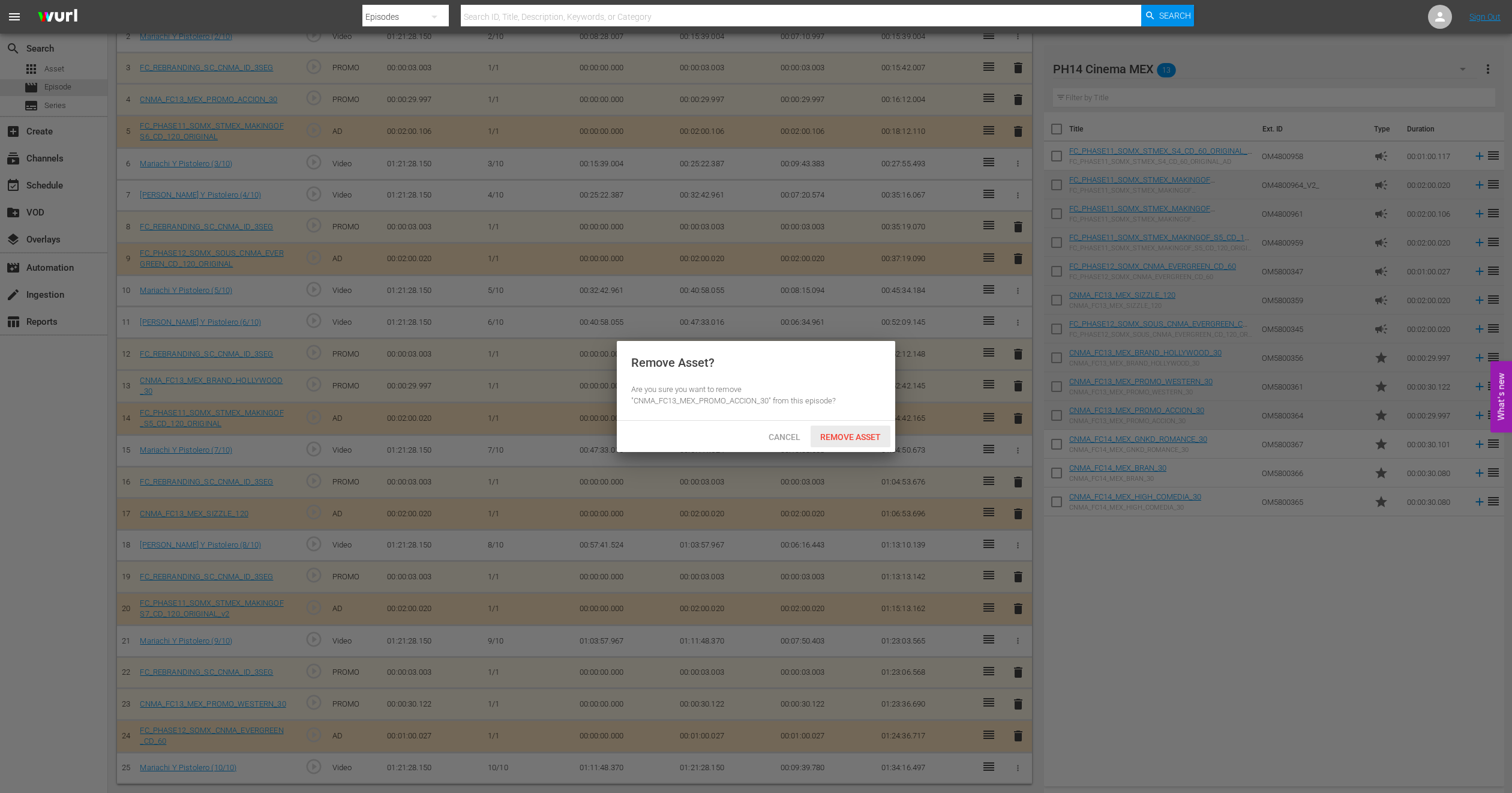
click at [868, 436] on span "Remove Asset" at bounding box center [851, 437] width 80 height 10
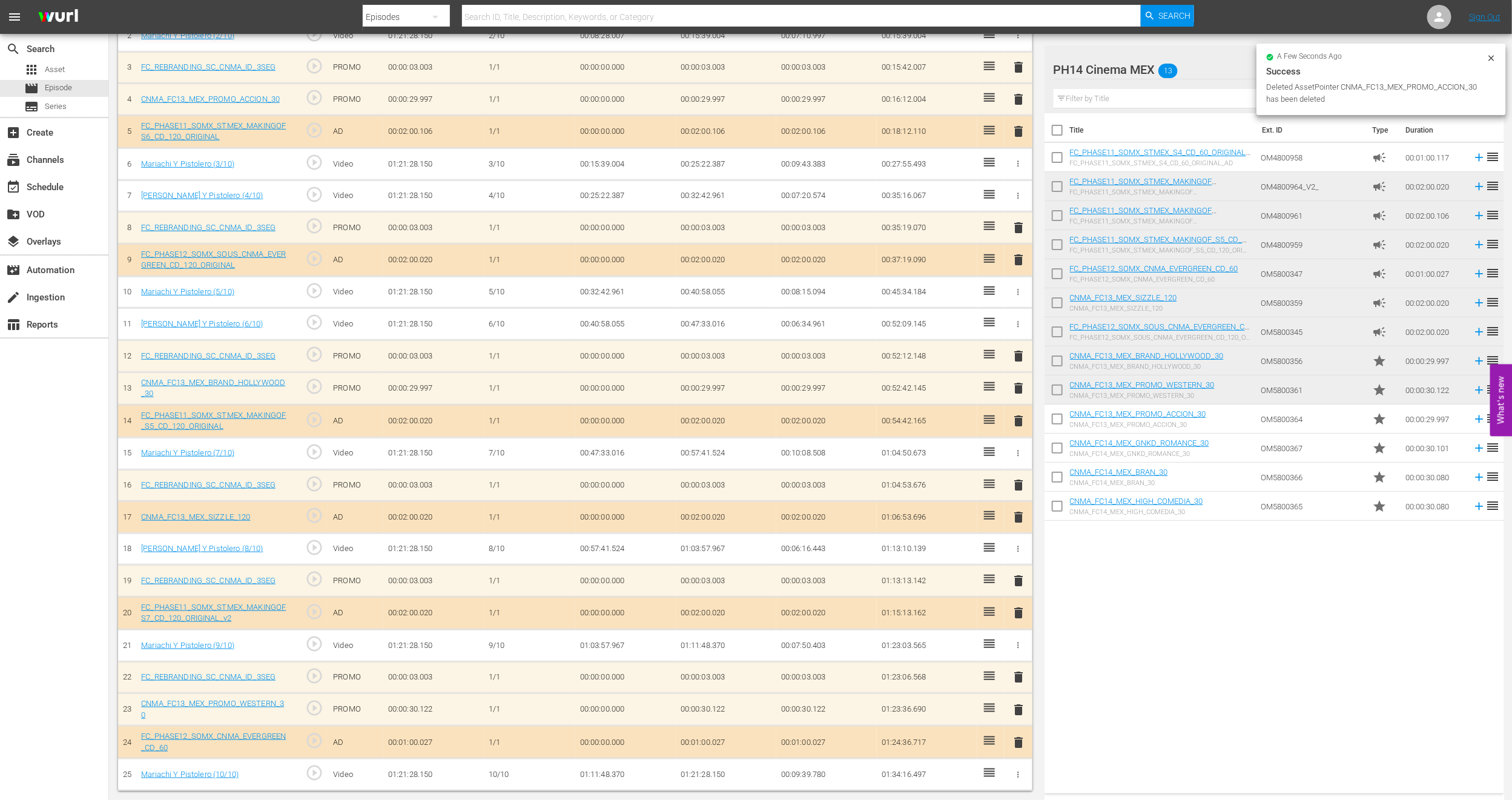
click at [1228, 477] on td "CNMA_FC14_MEX_BRAN_30 CNMA_FC14_MEX_BRAN_30" at bounding box center [1163, 477] width 186 height 29
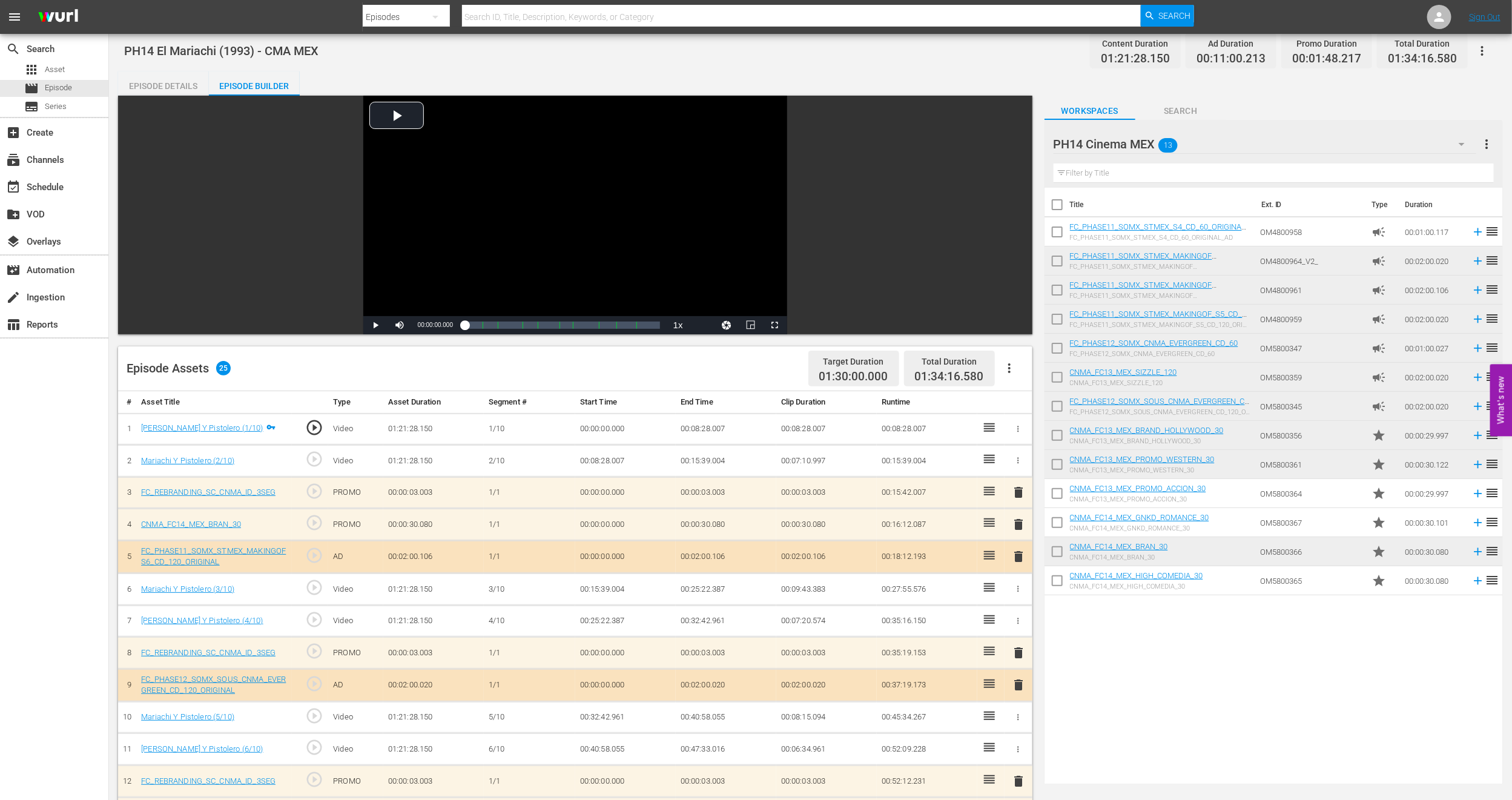
scroll to position [0, 0]
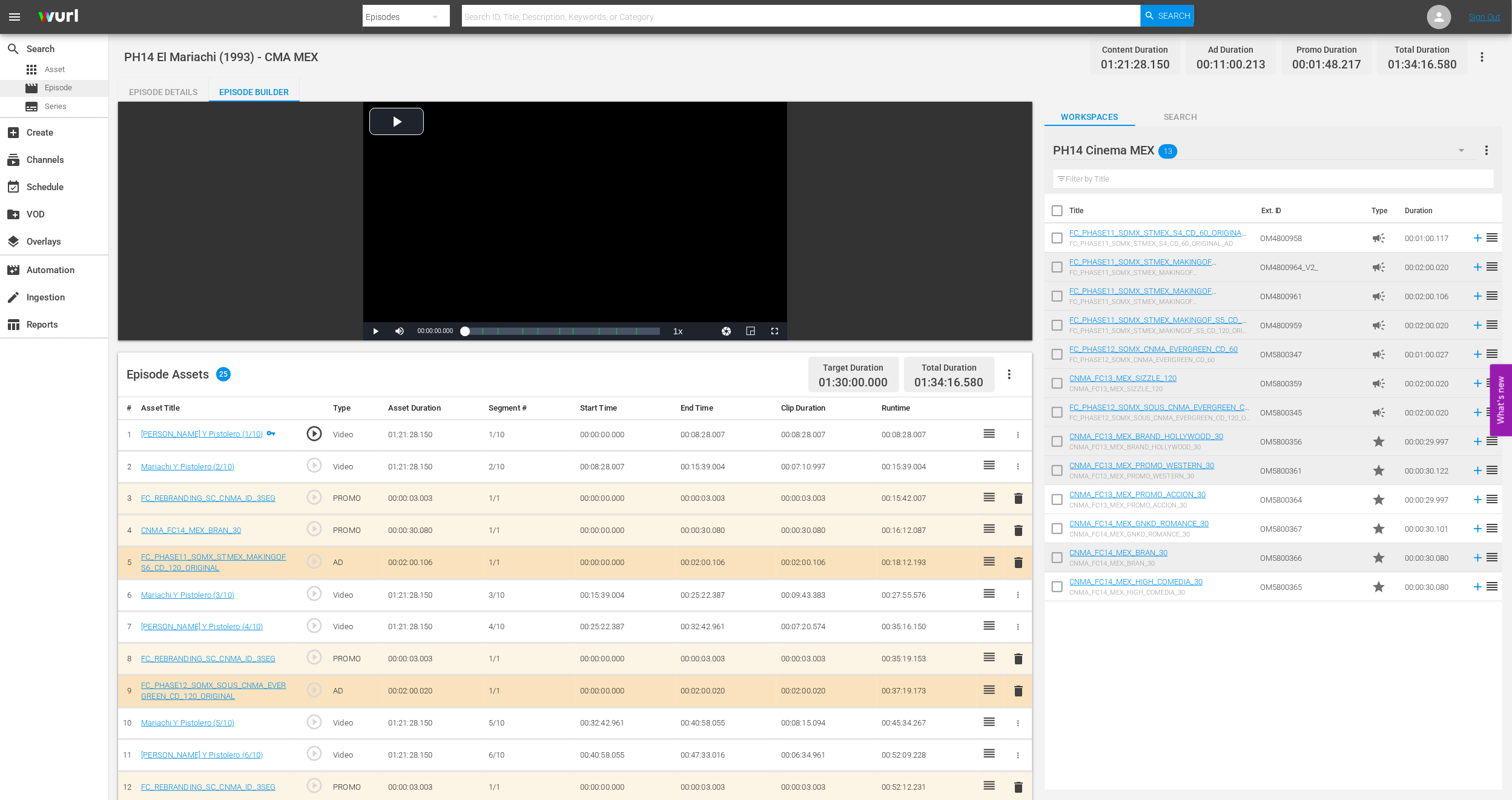
click at [68, 81] on div "movie Episode" at bounding box center [48, 89] width 48 height 17
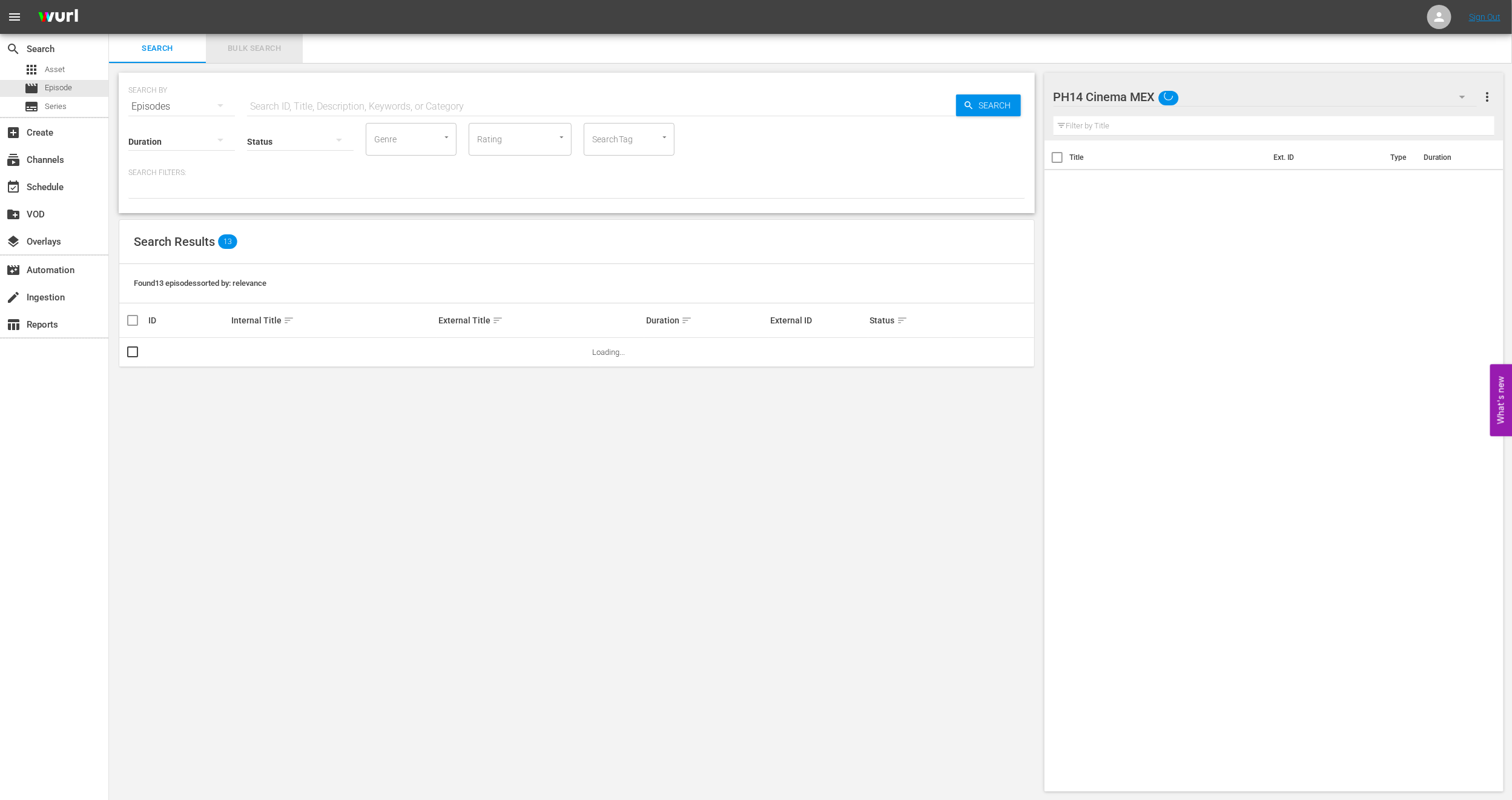
click at [245, 49] on span "Bulk Search" at bounding box center [255, 48] width 82 height 14
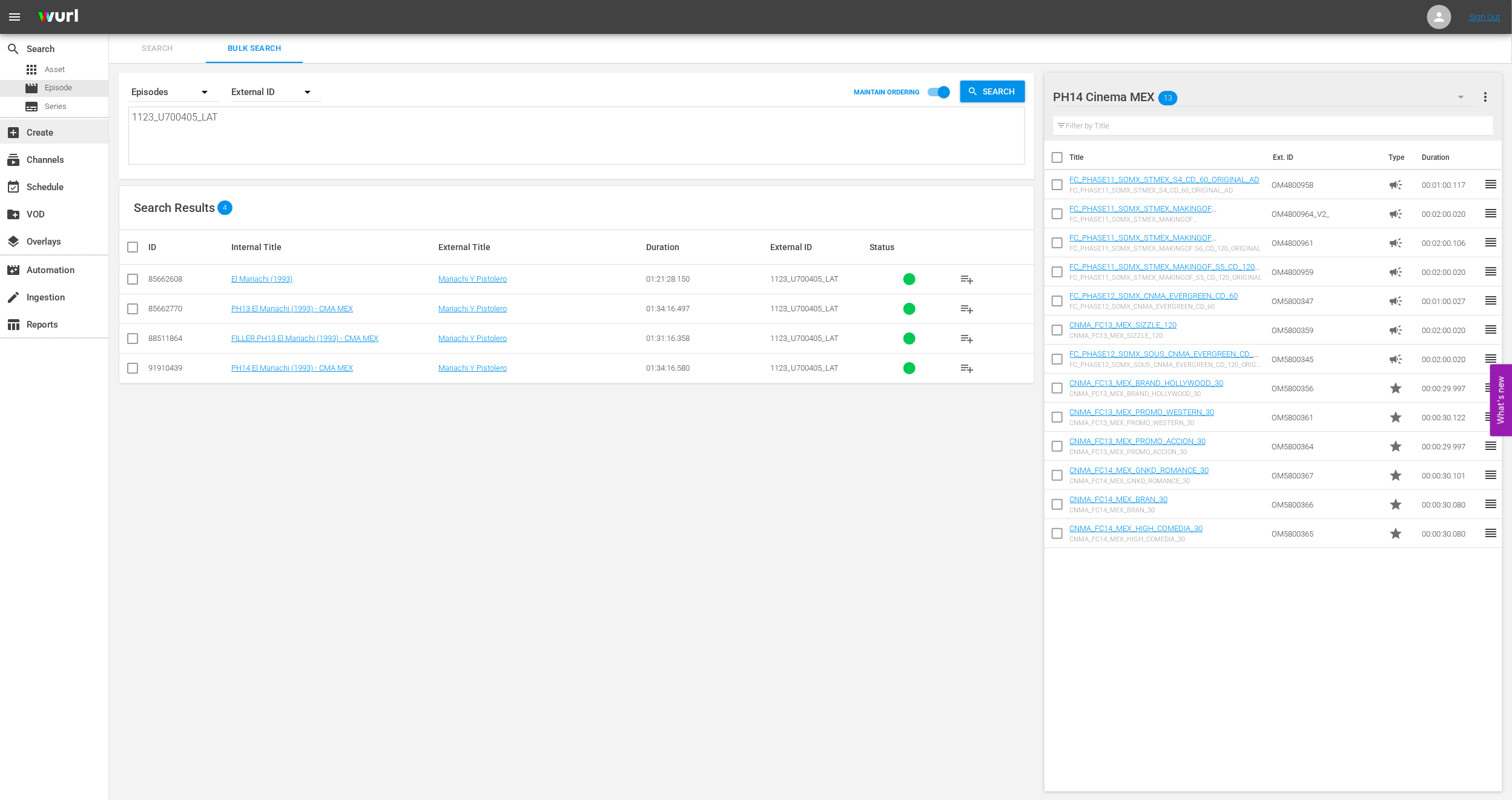
drag, startPoint x: 270, startPoint y: 139, endPoint x: 0, endPoint y: 122, distance: 270.5
click at [109, 0] on div "search Search apps Asset movie Episode subtitles Series add_box Create subscrip…" at bounding box center [810, 0] width 1403 height 0
paste textarea "U7000117"
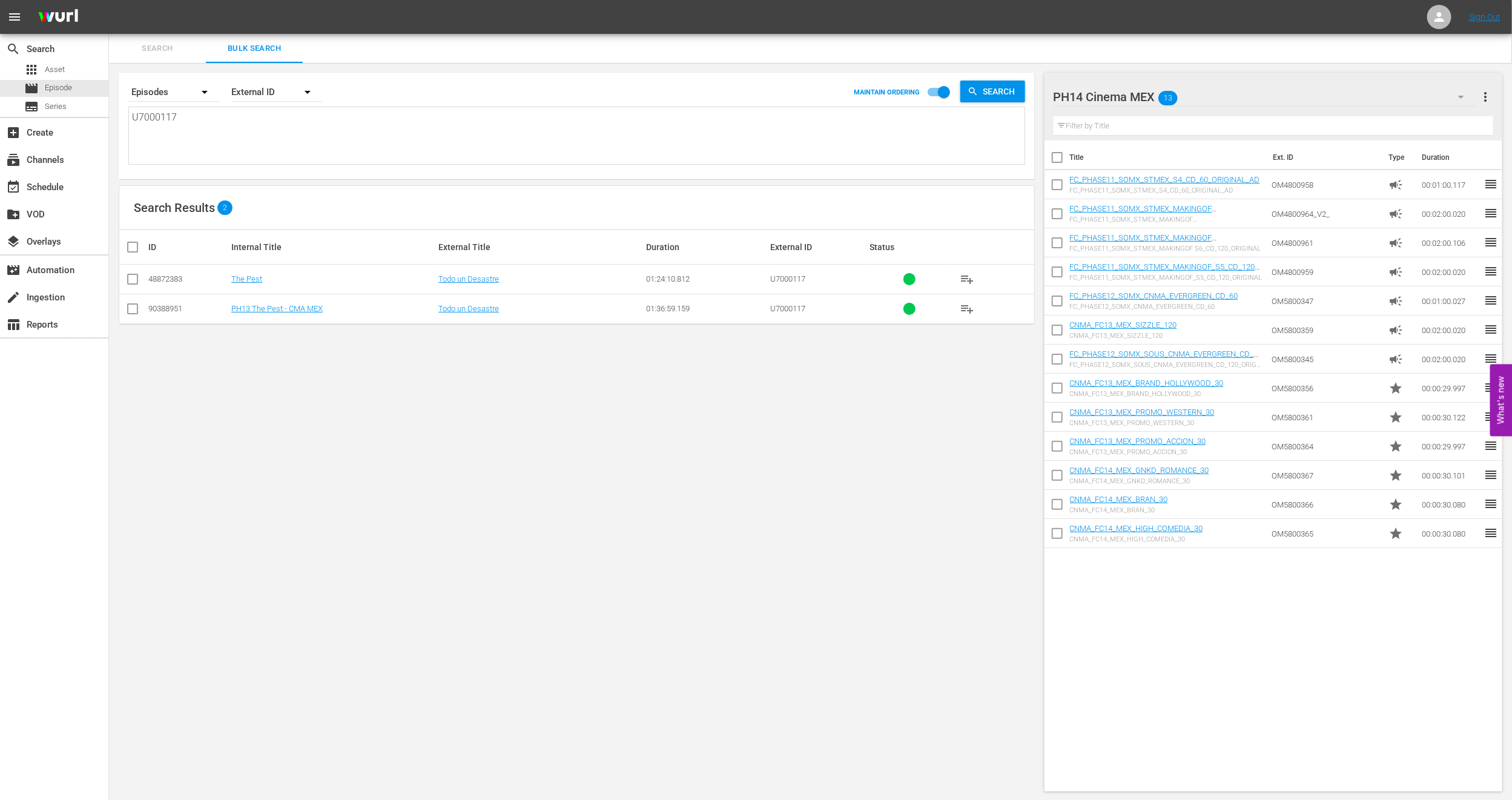
click at [131, 312] on input "checkbox" at bounding box center [133, 312] width 15 height 15
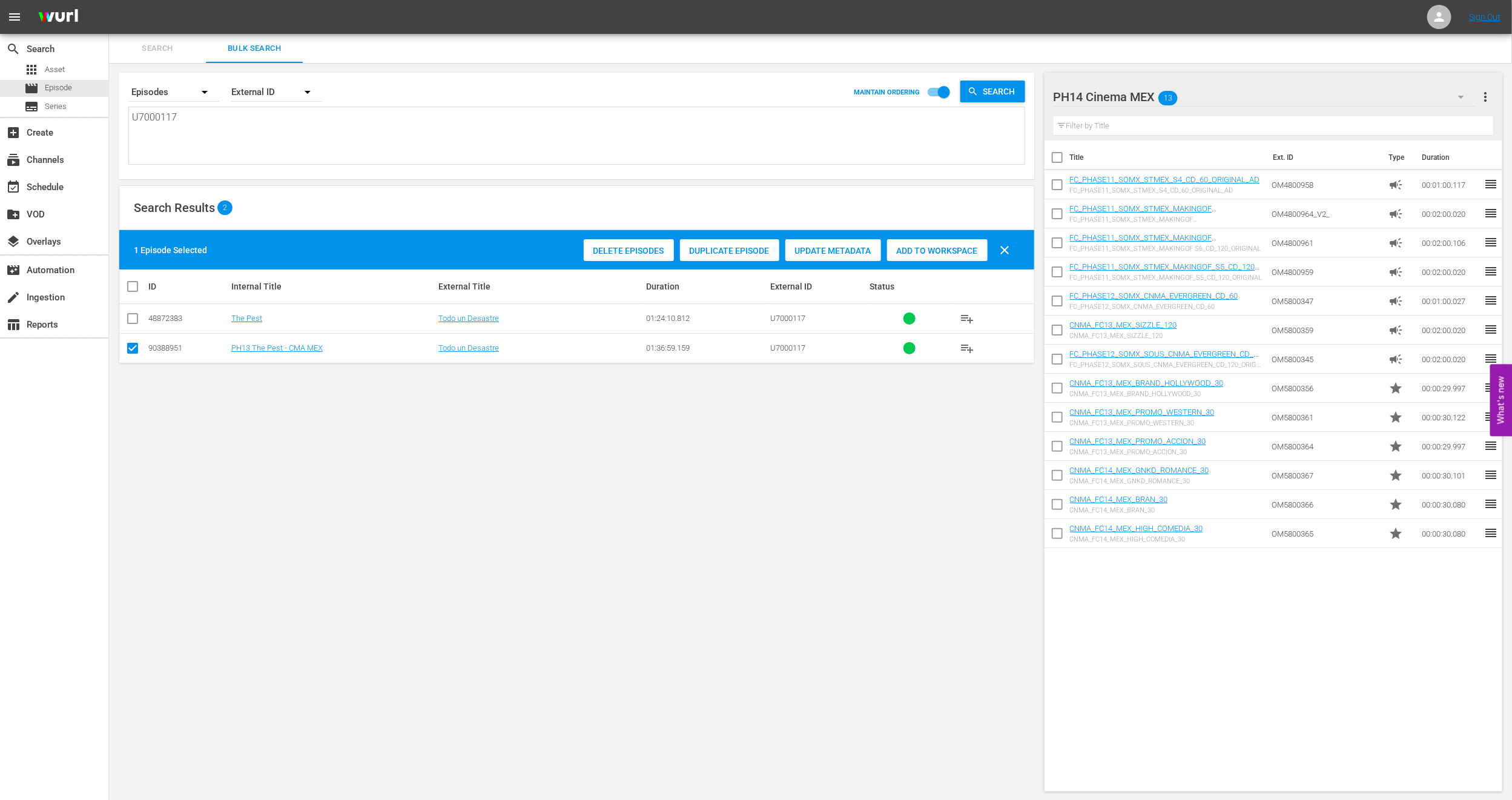
click at [715, 244] on div "Duplicate Episode" at bounding box center [730, 251] width 99 height 23
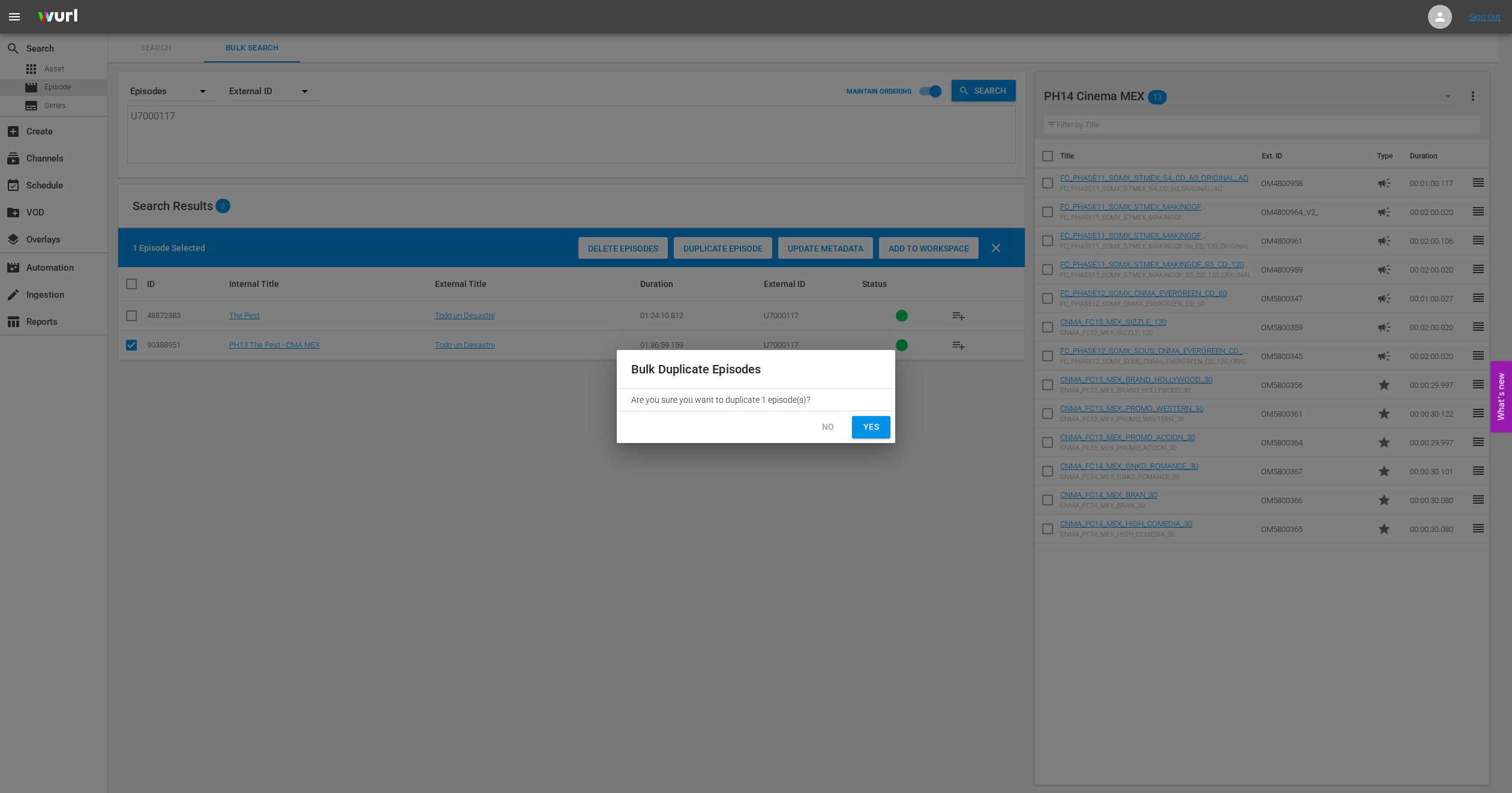
click at [864, 428] on span "Yes" at bounding box center [871, 427] width 19 height 15
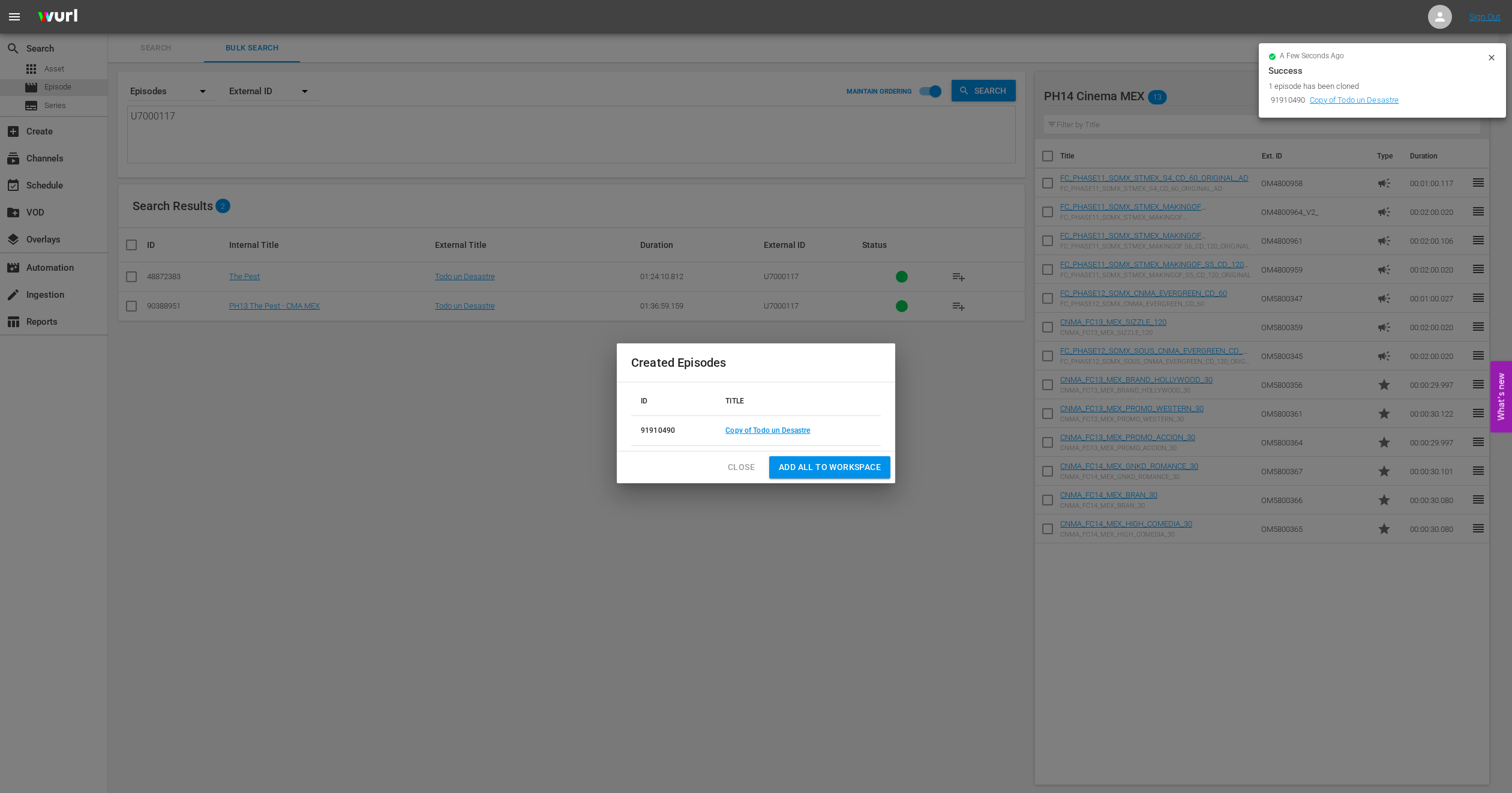
click at [739, 480] on div "Close Add all to Workspace" at bounding box center [756, 467] width 278 height 32
click at [739, 472] on span "Close" at bounding box center [741, 467] width 27 height 15
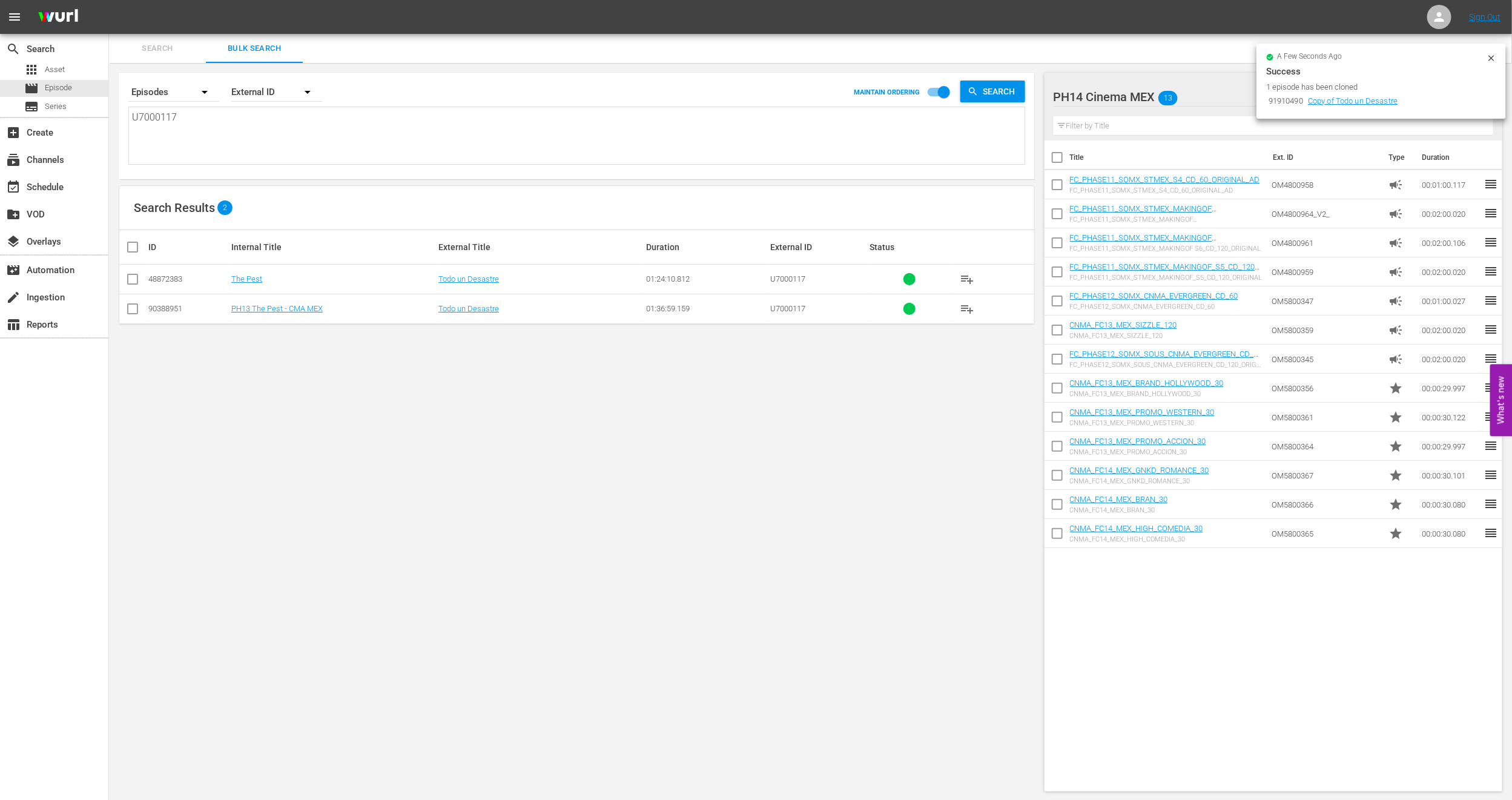
click at [1489, 57] on icon at bounding box center [1491, 58] width 10 height 10
click at [56, 87] on span "Episode" at bounding box center [58, 87] width 27 height 12
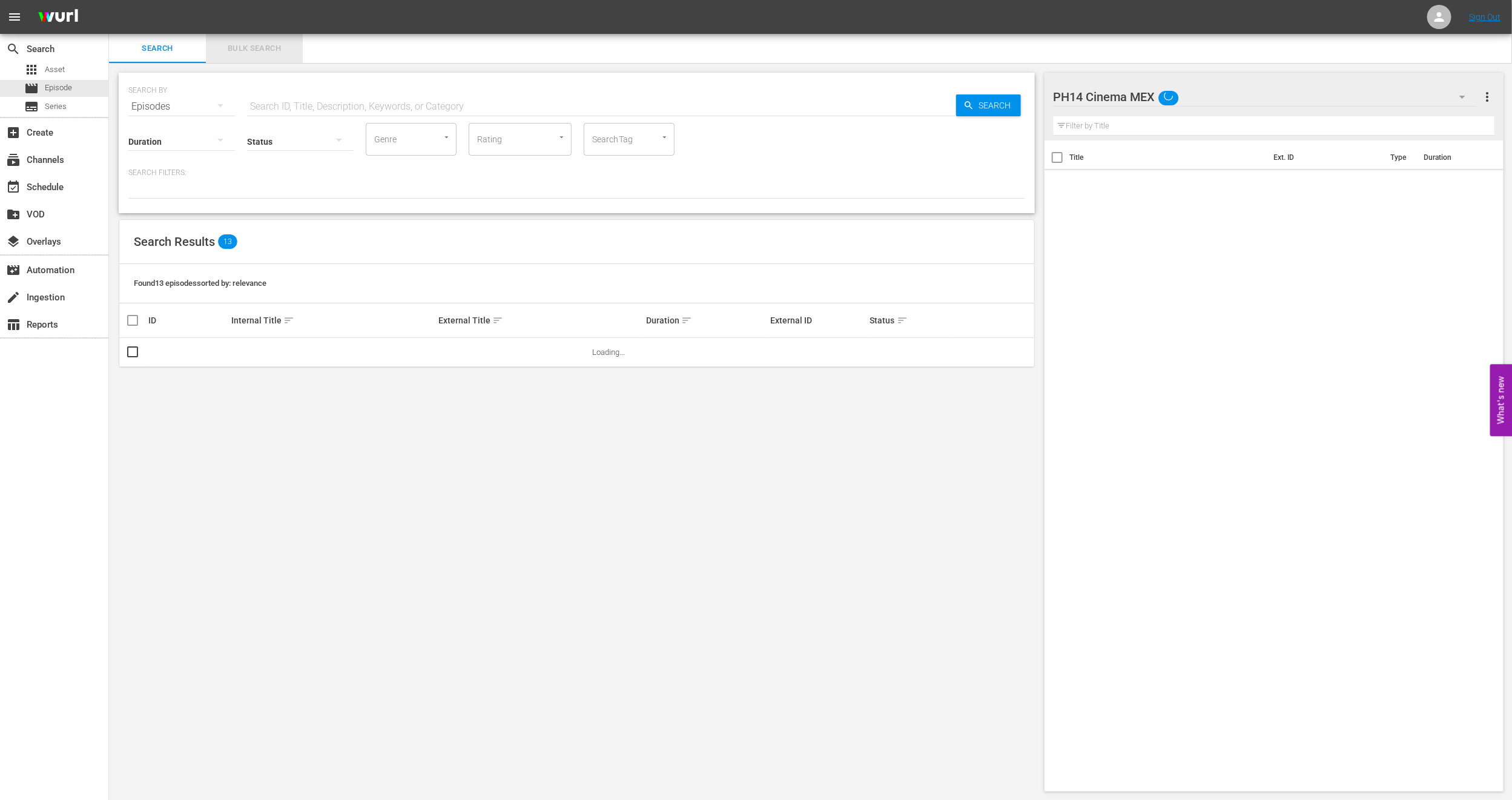
click at [231, 51] on span "Bulk Search" at bounding box center [255, 48] width 82 height 14
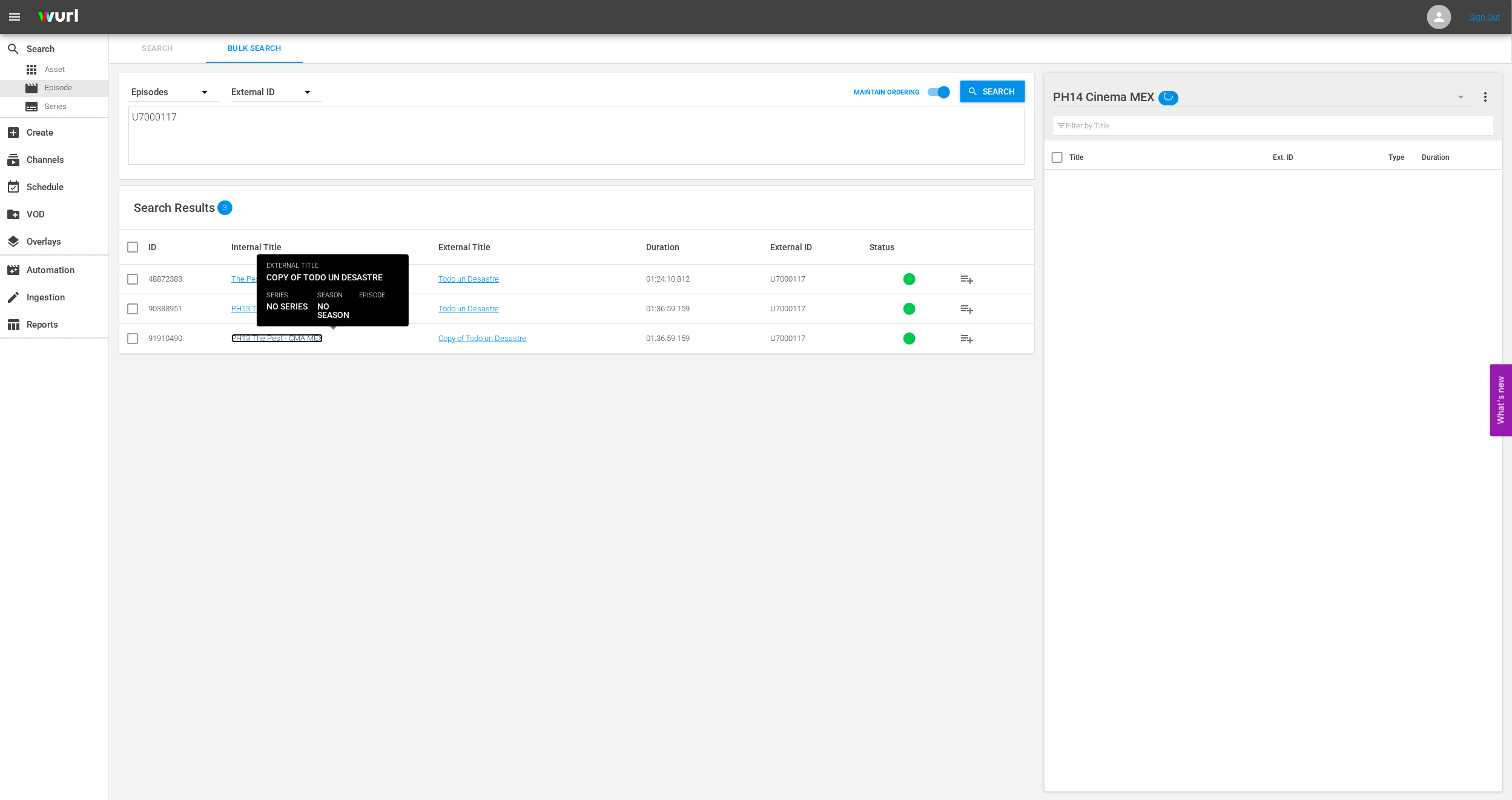
click at [261, 342] on link "PH13 The Pest - CMA MEX" at bounding box center [277, 338] width 91 height 9
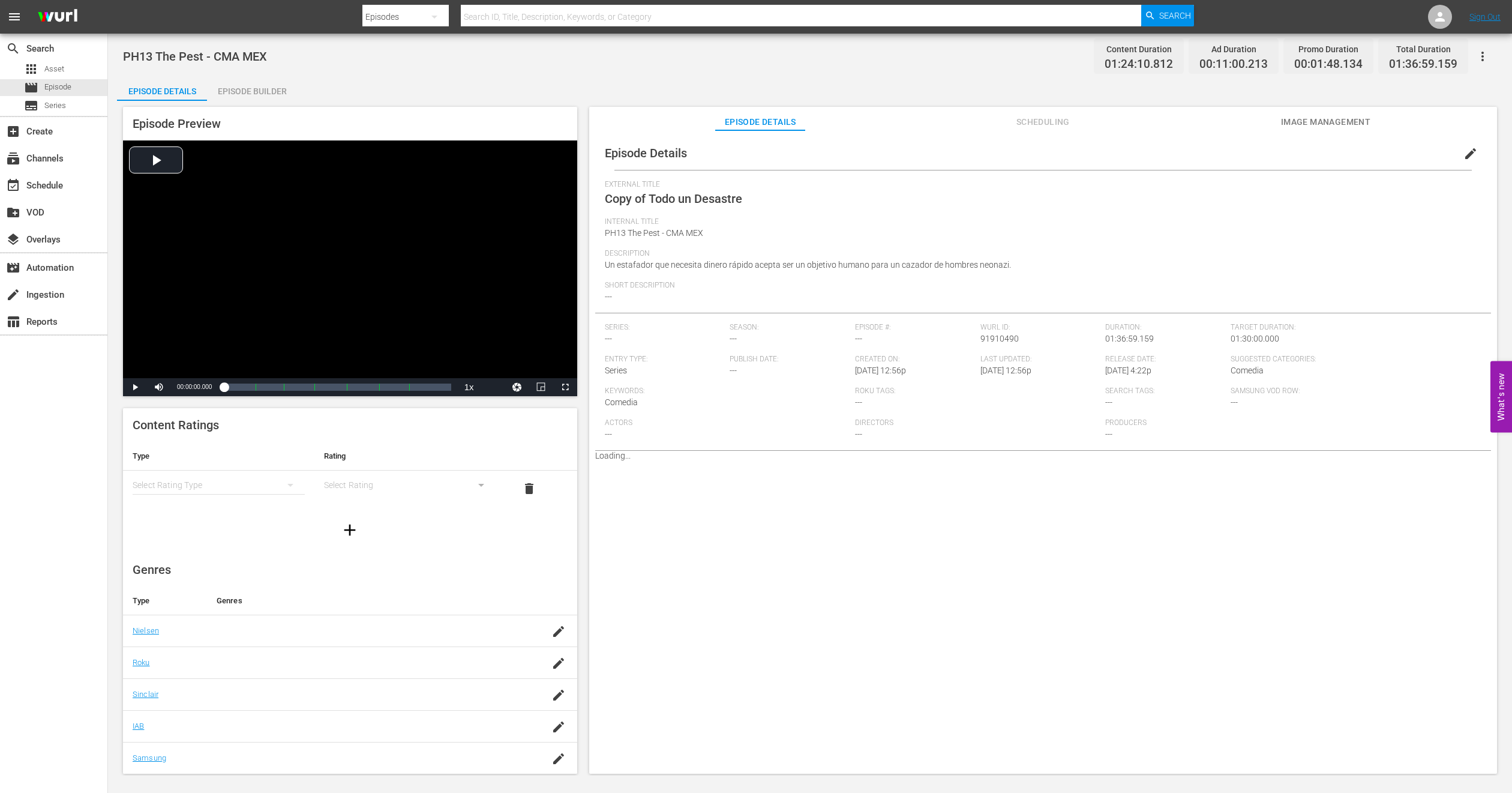
click at [1463, 157] on span "edit" at bounding box center [1471, 154] width 14 height 14
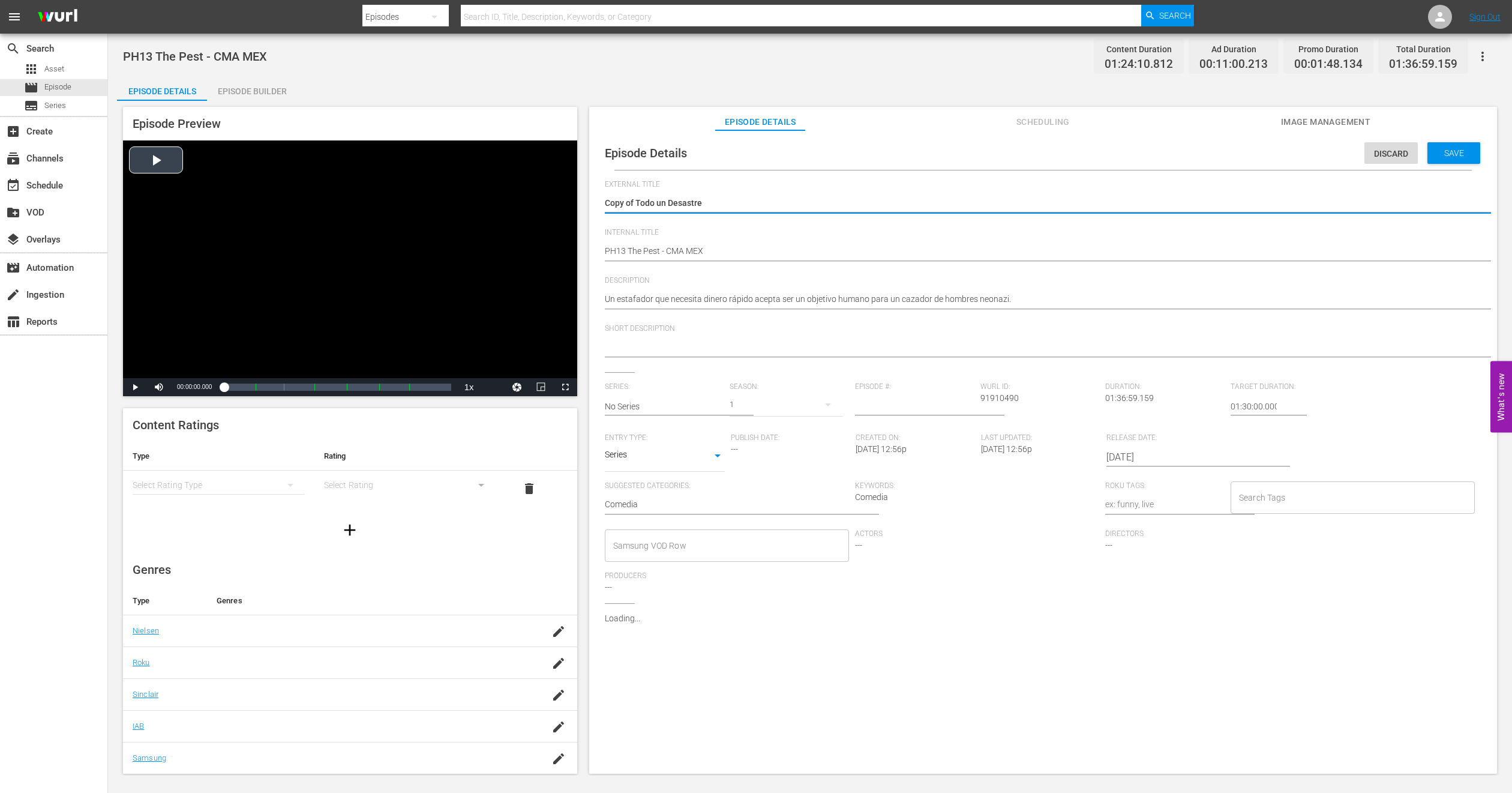
drag, startPoint x: 636, startPoint y: 198, endPoint x: 359, endPoint y: 224, distance: 278.2
click at [359, 224] on div "Episode Preview Video Player is loading. Play Video Play Mute Current Time 00:0…" at bounding box center [810, 442] width 1387 height 683
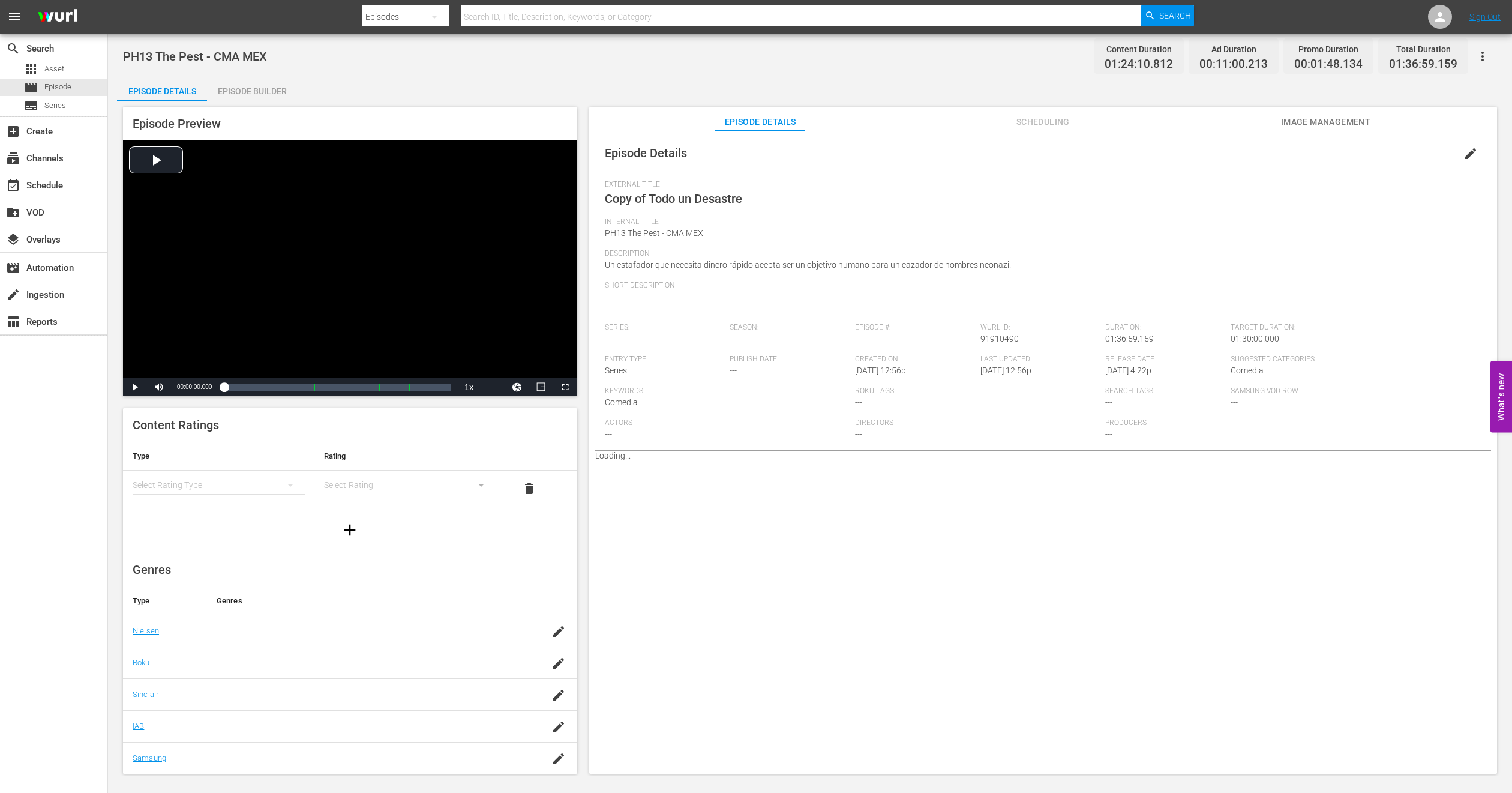
click at [1287, 120] on span "Image Management" at bounding box center [1325, 122] width 90 height 15
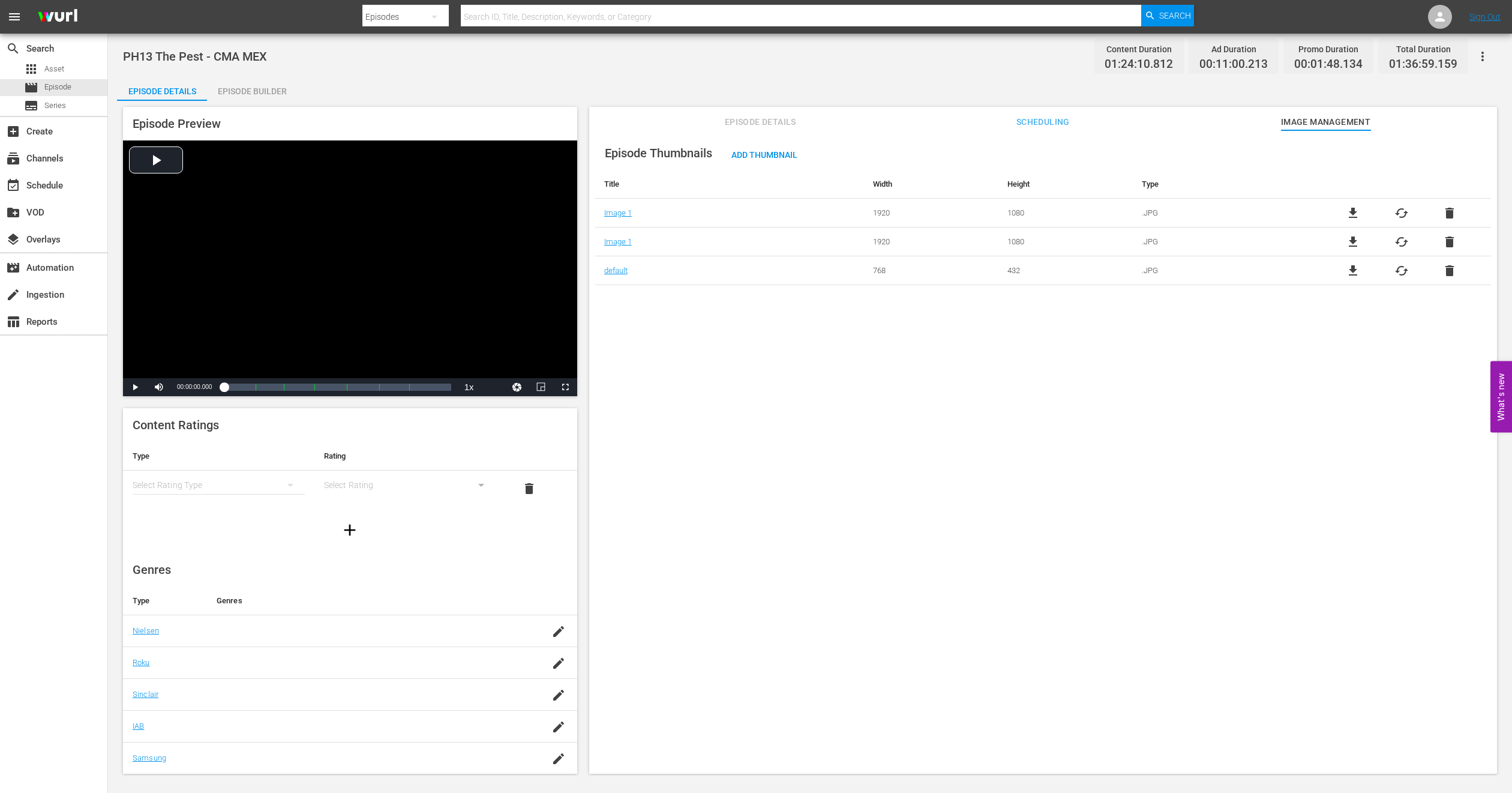
click at [763, 122] on span "Episode Details" at bounding box center [760, 122] width 90 height 15
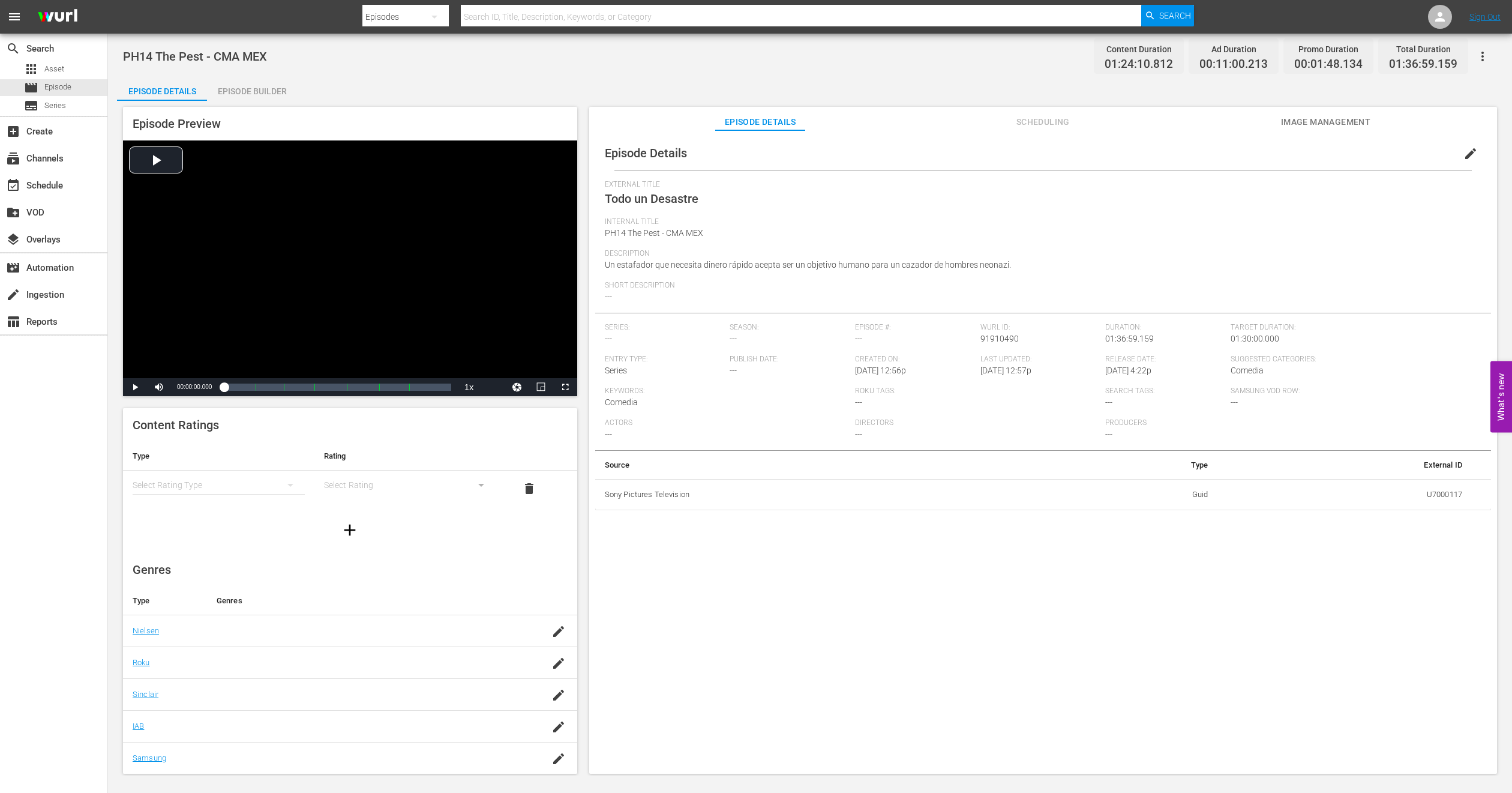
click at [247, 102] on div "Episode Preview Video Player is loading. Play Video Play Mute Current Time 00:0…" at bounding box center [810, 442] width 1387 height 683
click at [274, 79] on div "Episode Builder" at bounding box center [252, 91] width 90 height 29
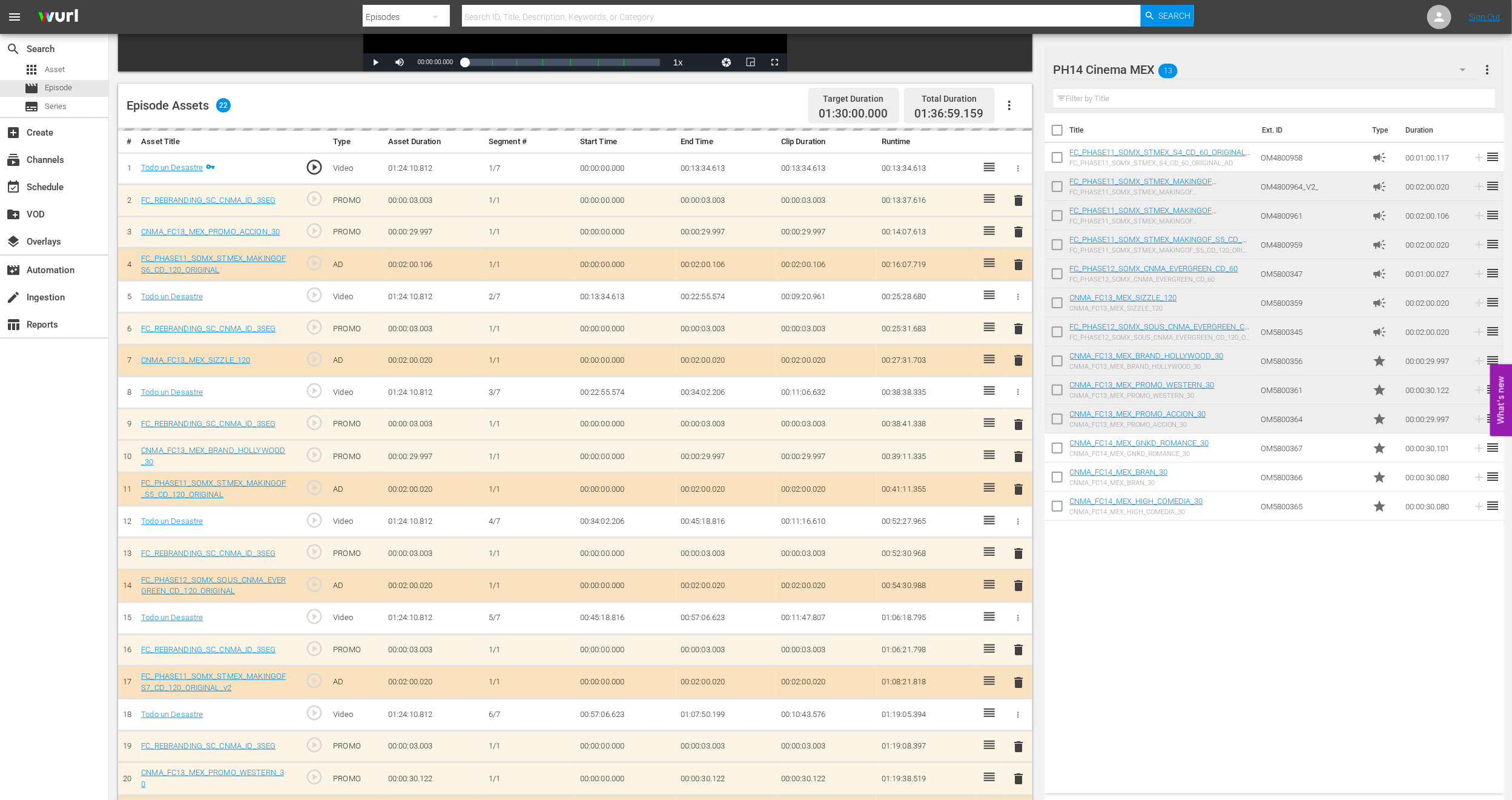
scroll to position [340, 0]
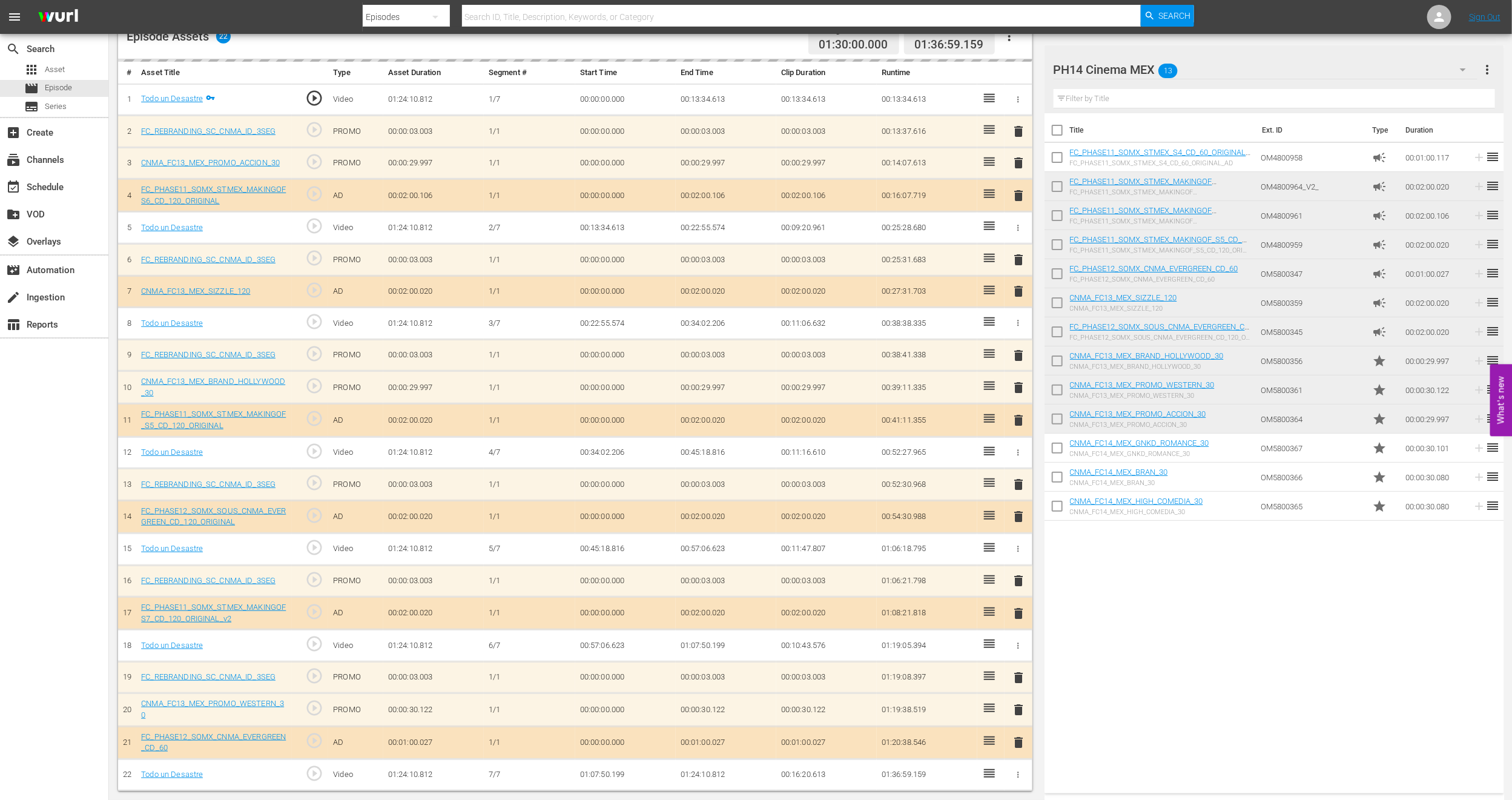
click at [1018, 709] on div "delete" at bounding box center [1018, 710] width 17 height 17
click at [1018, 709] on span "delete" at bounding box center [1019, 710] width 15 height 15
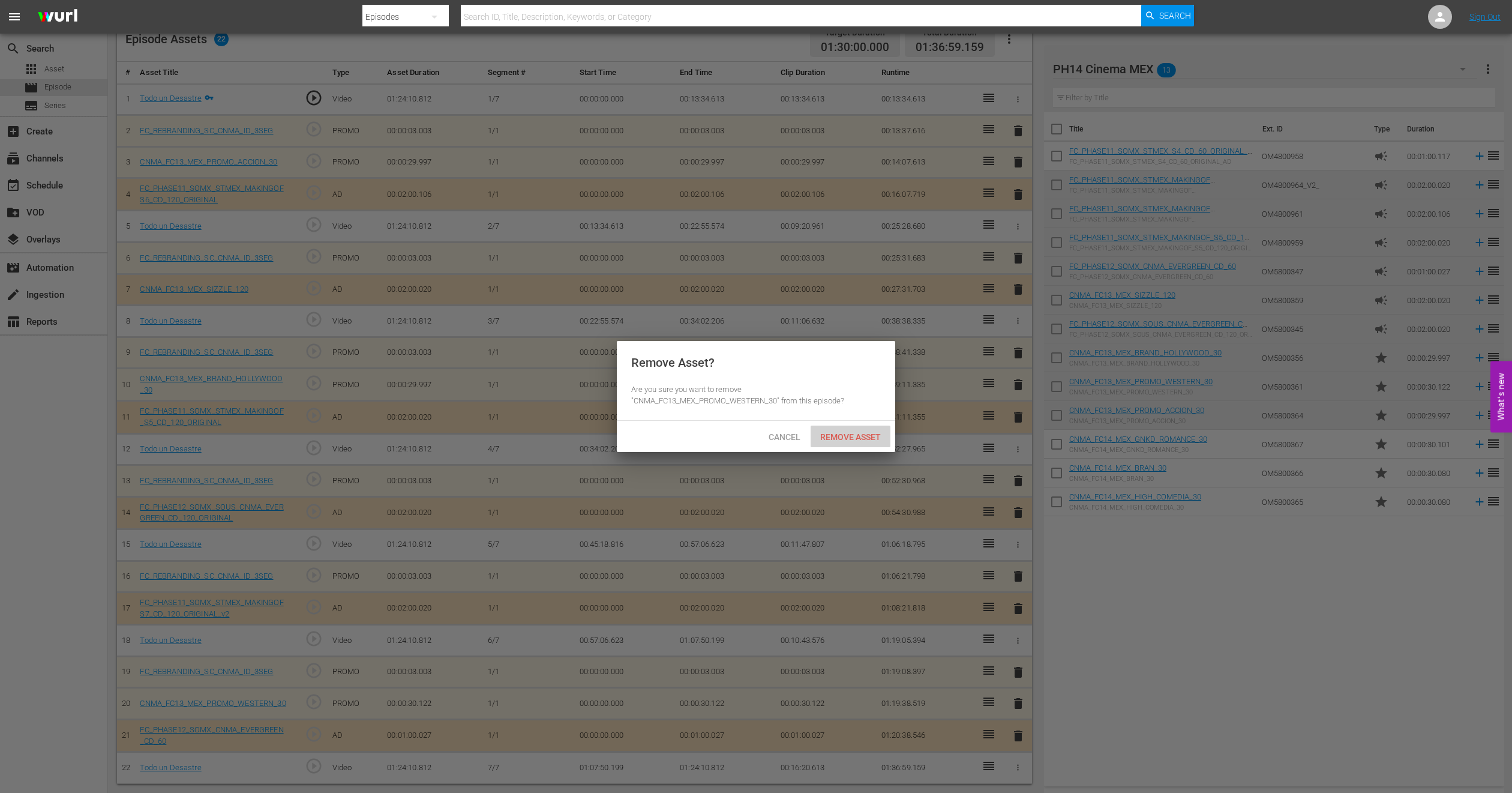
click at [865, 432] on span "Remove Asset" at bounding box center [851, 437] width 80 height 10
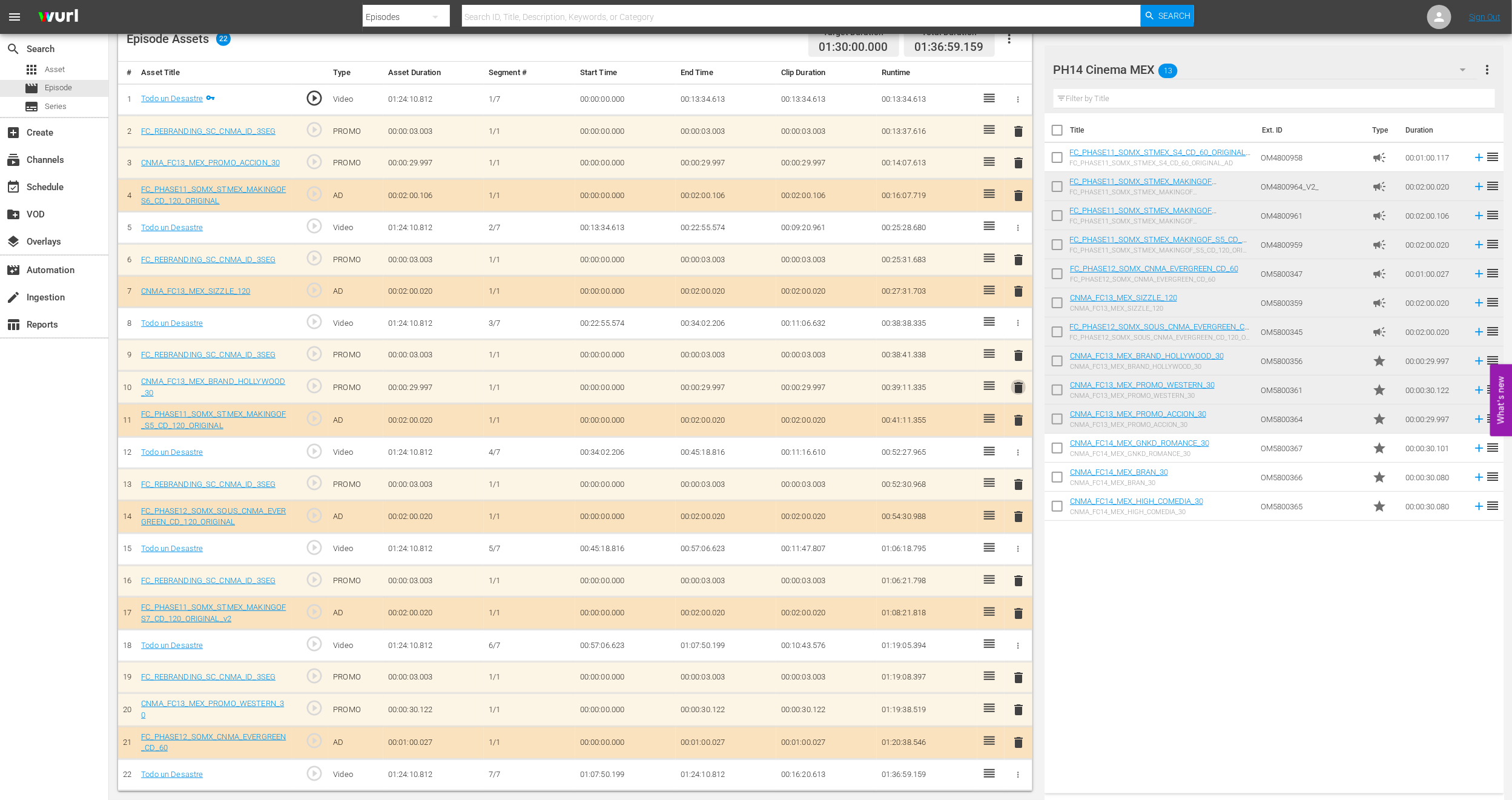
click at [1016, 385] on span "delete" at bounding box center [1019, 388] width 15 height 15
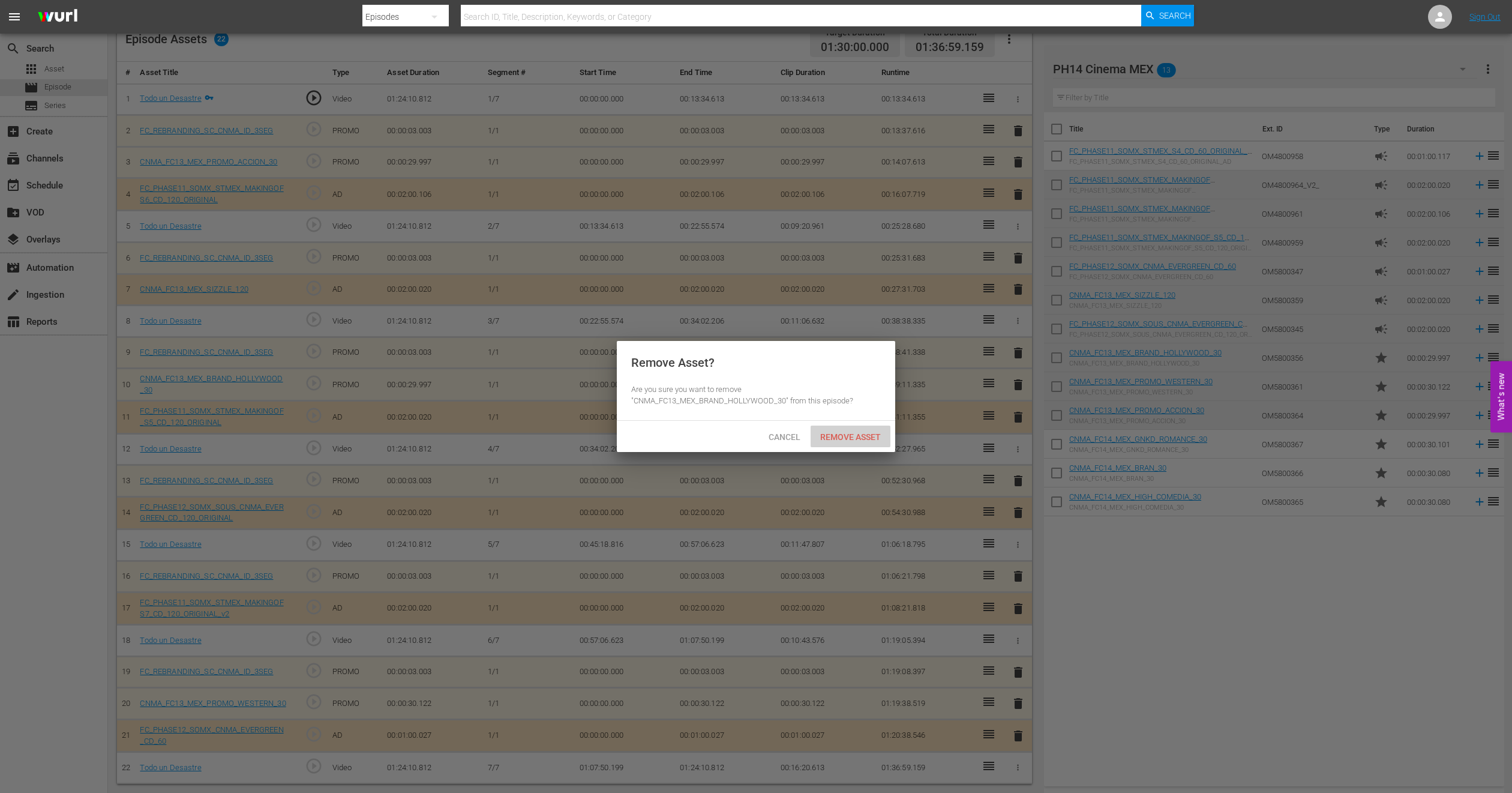
click at [876, 436] on span "Remove Asset" at bounding box center [851, 437] width 80 height 10
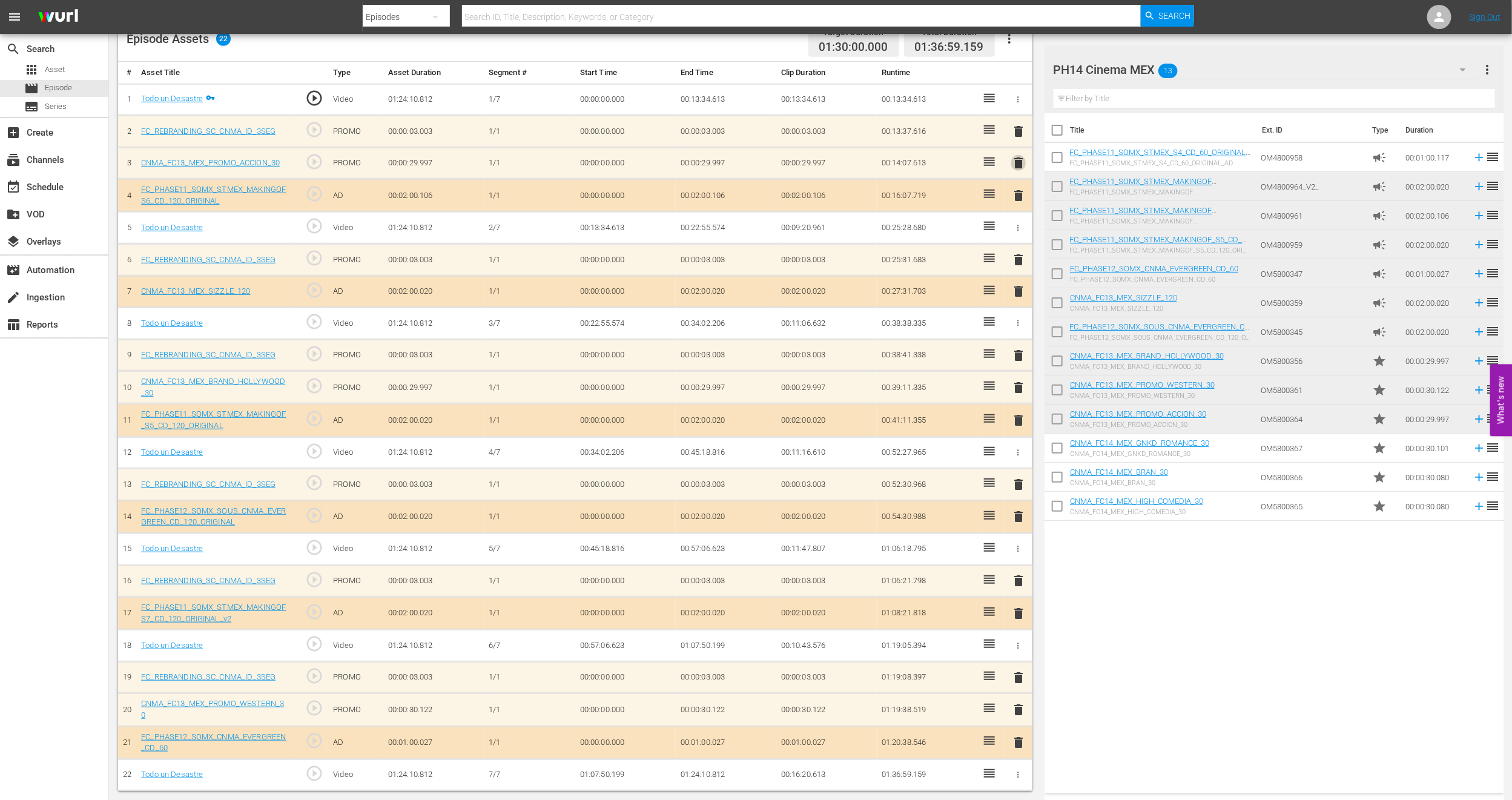
click at [1014, 160] on span "delete" at bounding box center [1019, 163] width 15 height 15
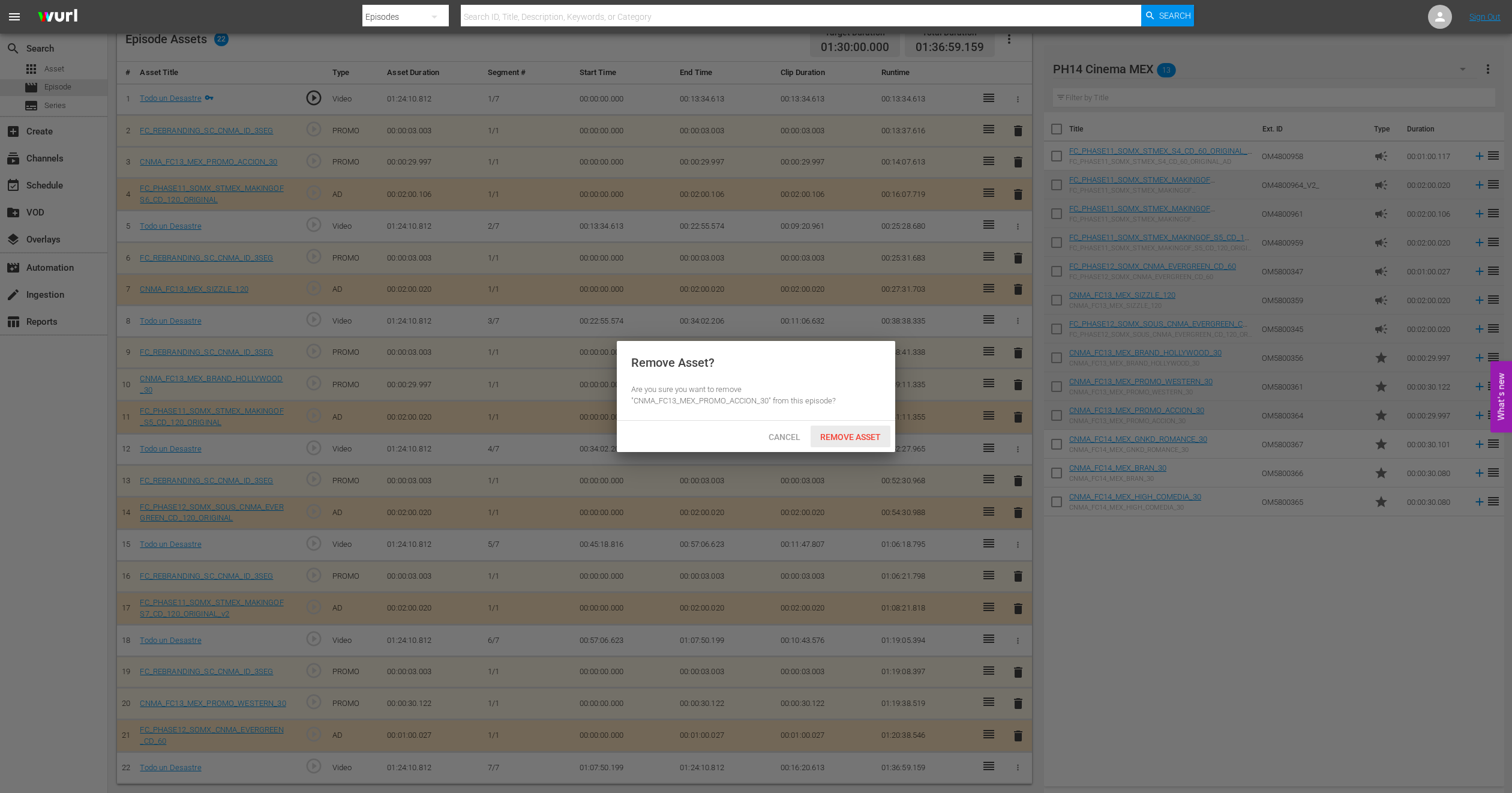
click at [824, 436] on span "Remove Asset" at bounding box center [851, 437] width 80 height 10
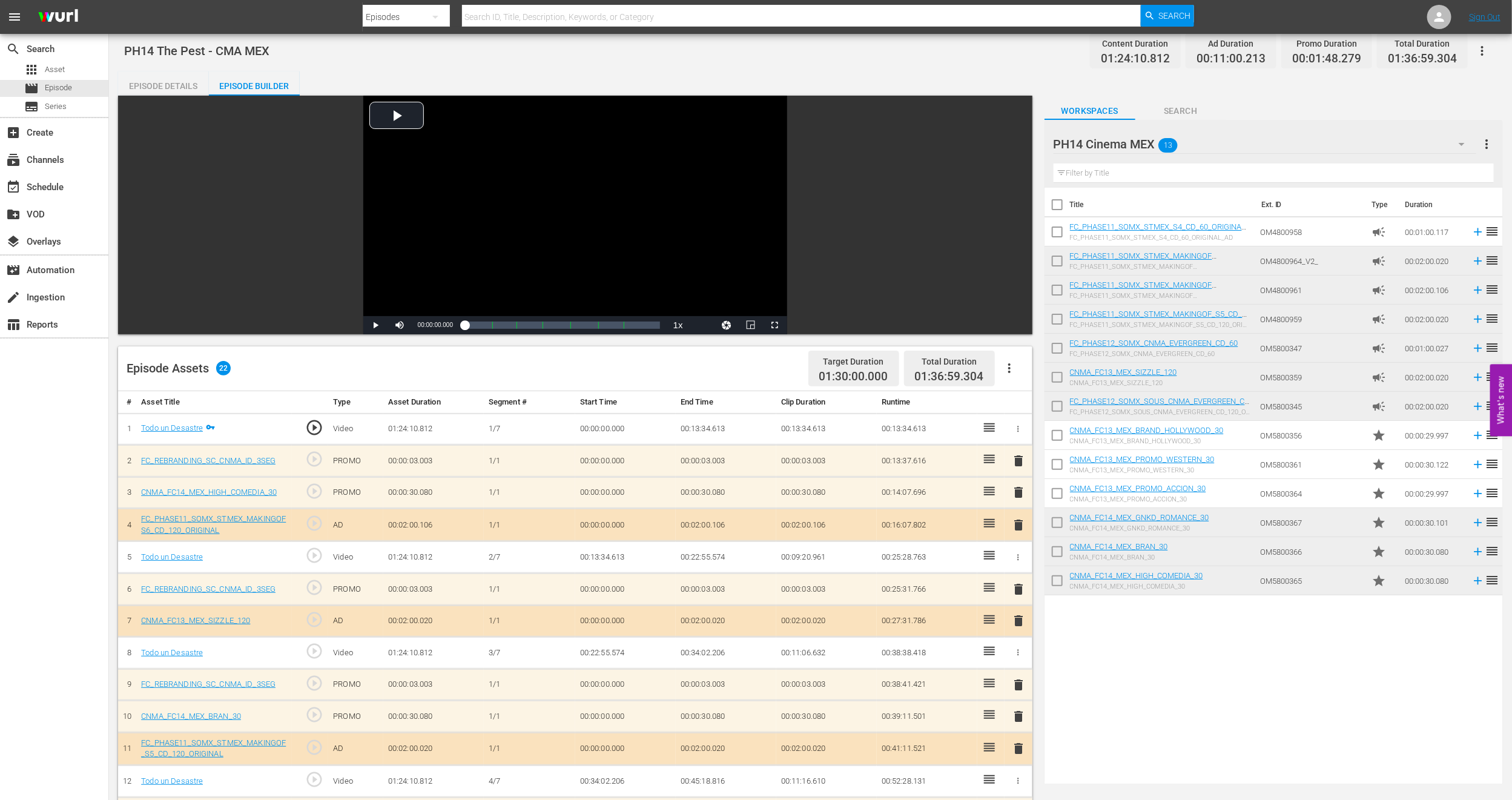
scroll to position [0, 0]
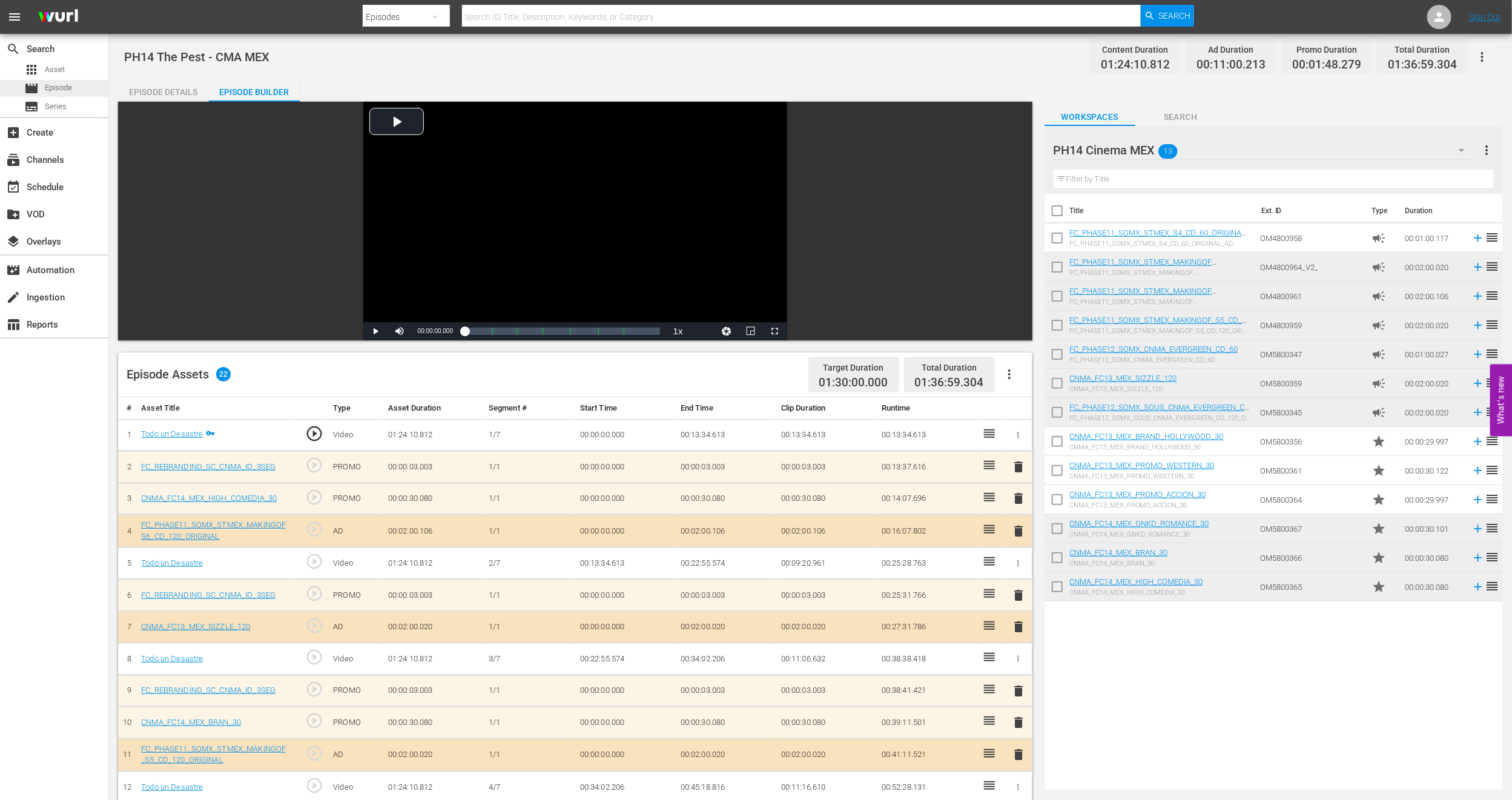
click at [49, 84] on span "Episode" at bounding box center [58, 87] width 27 height 12
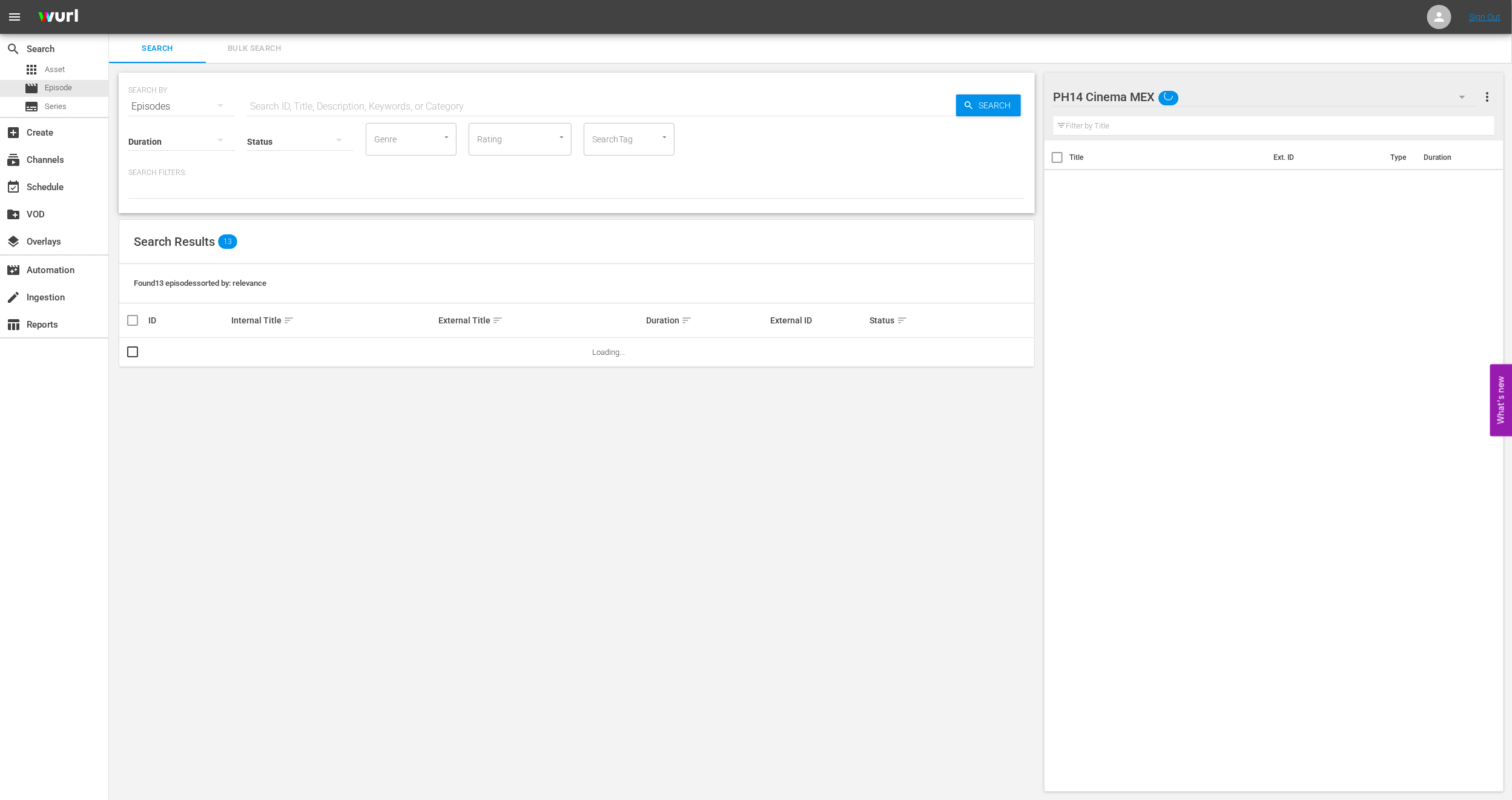
click at [246, 50] on span "Bulk Search" at bounding box center [255, 48] width 82 height 14
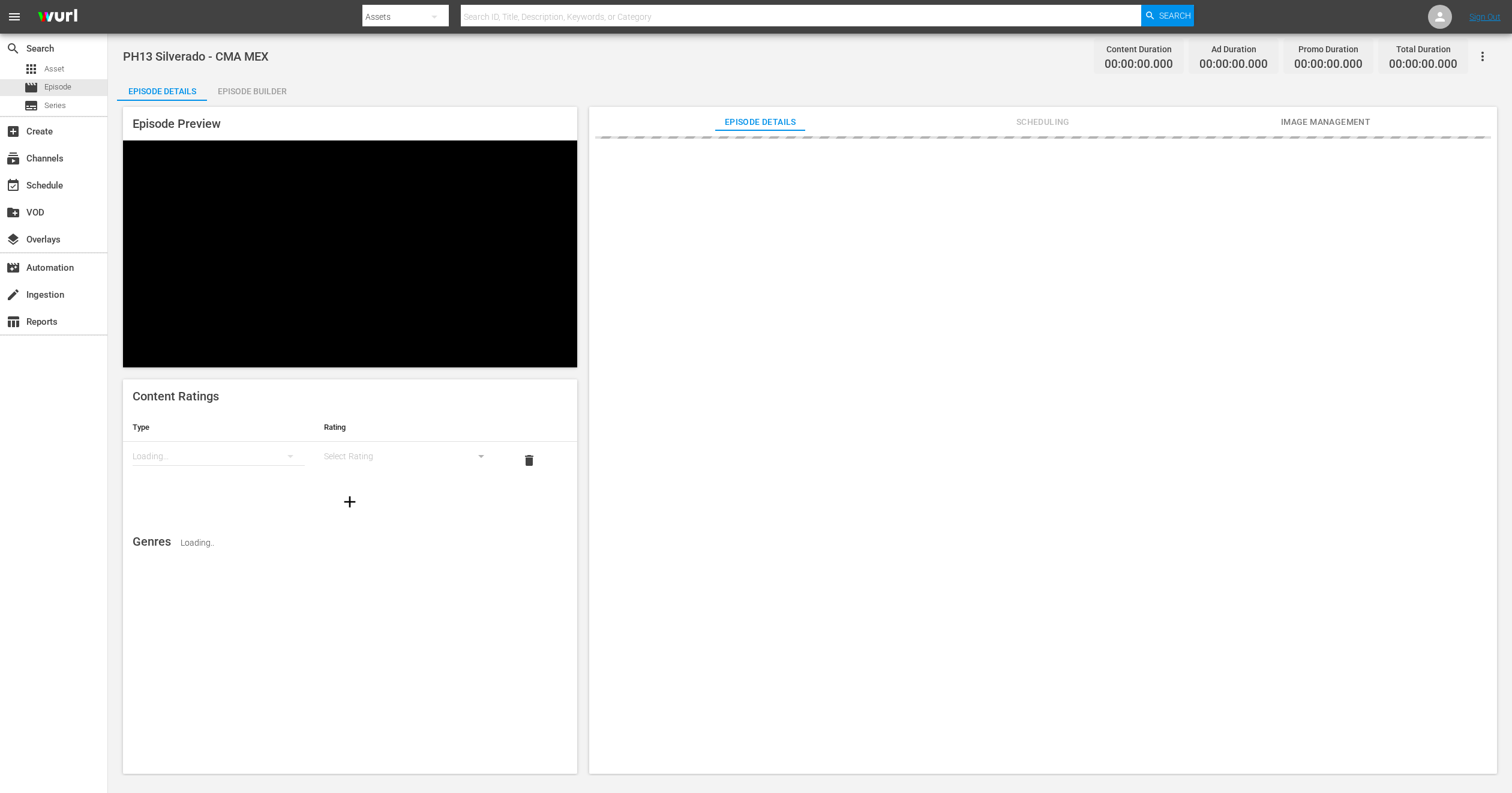
click at [1056, 134] on div at bounding box center [1043, 457] width 908 height 655
click at [1054, 118] on span "Scheduling" at bounding box center [1042, 122] width 90 height 15
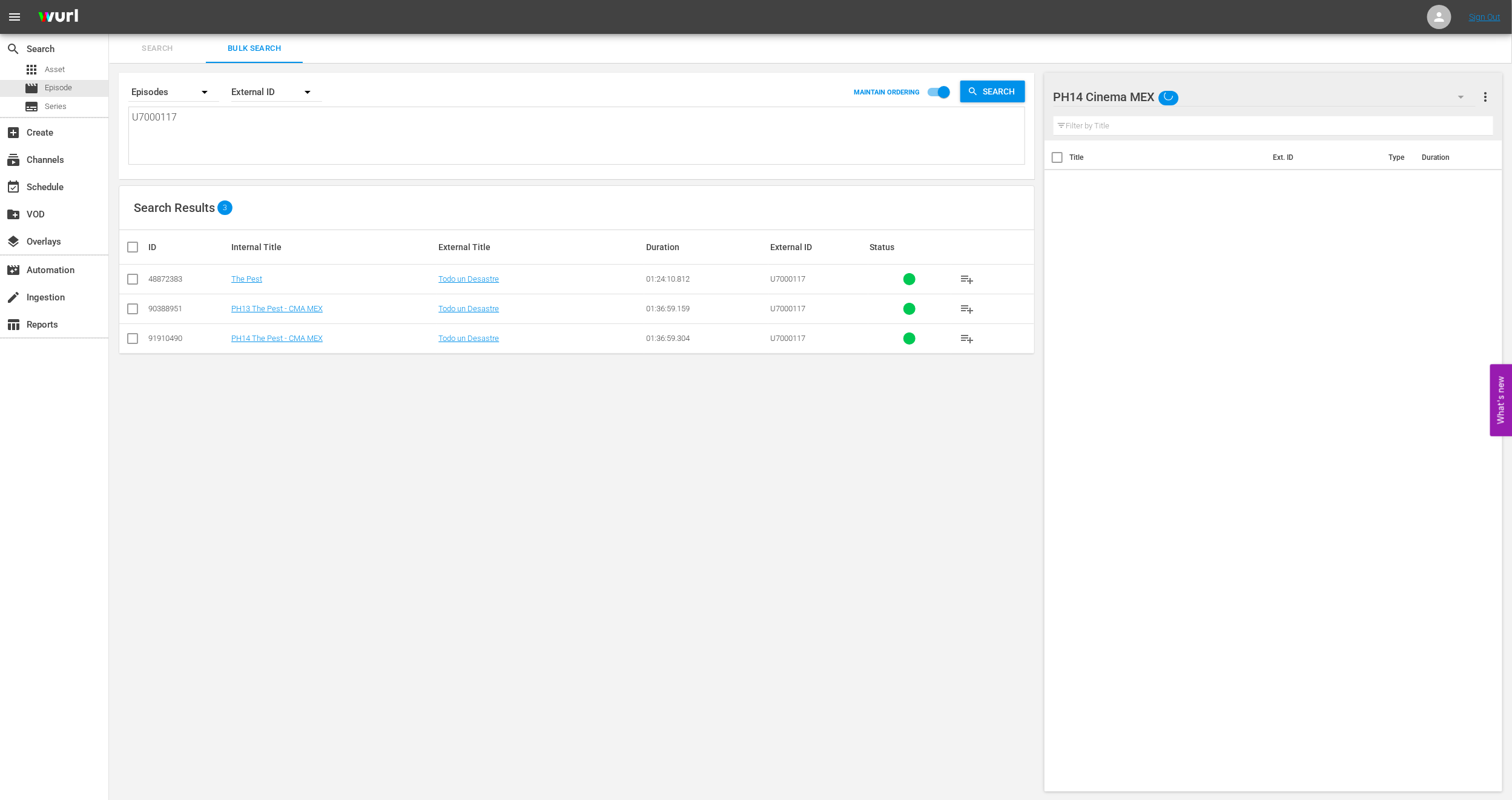
drag, startPoint x: 0, startPoint y: 0, endPoint x: 130, endPoint y: 148, distance: 197.0
click at [130, 148] on div "U7000117 U7000117" at bounding box center [577, 136] width 896 height 57
paste textarea "790659_U700441_LAT"
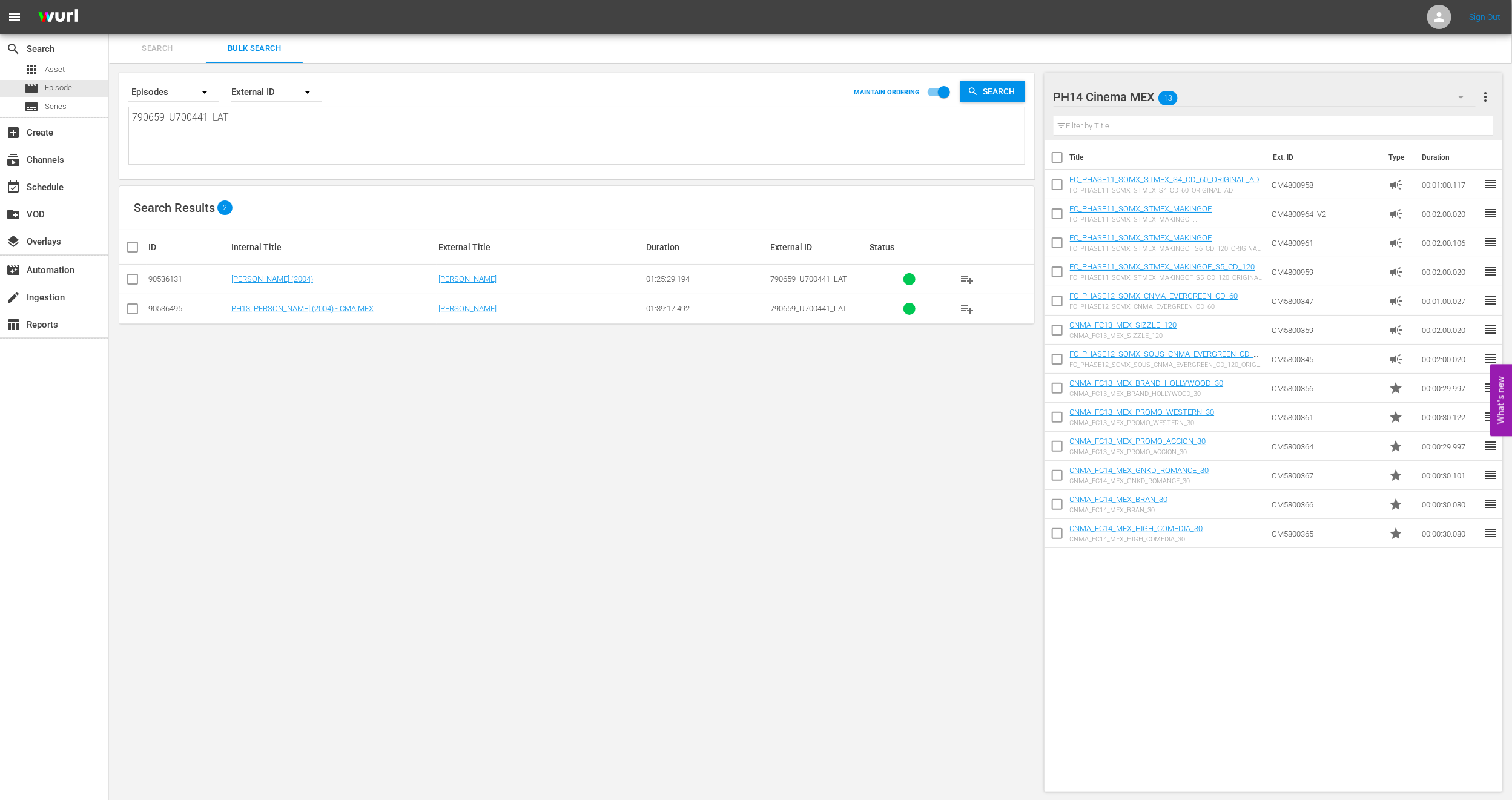
type textarea "790659_U700441_LAT"
click at [135, 307] on input "checkbox" at bounding box center [133, 312] width 15 height 15
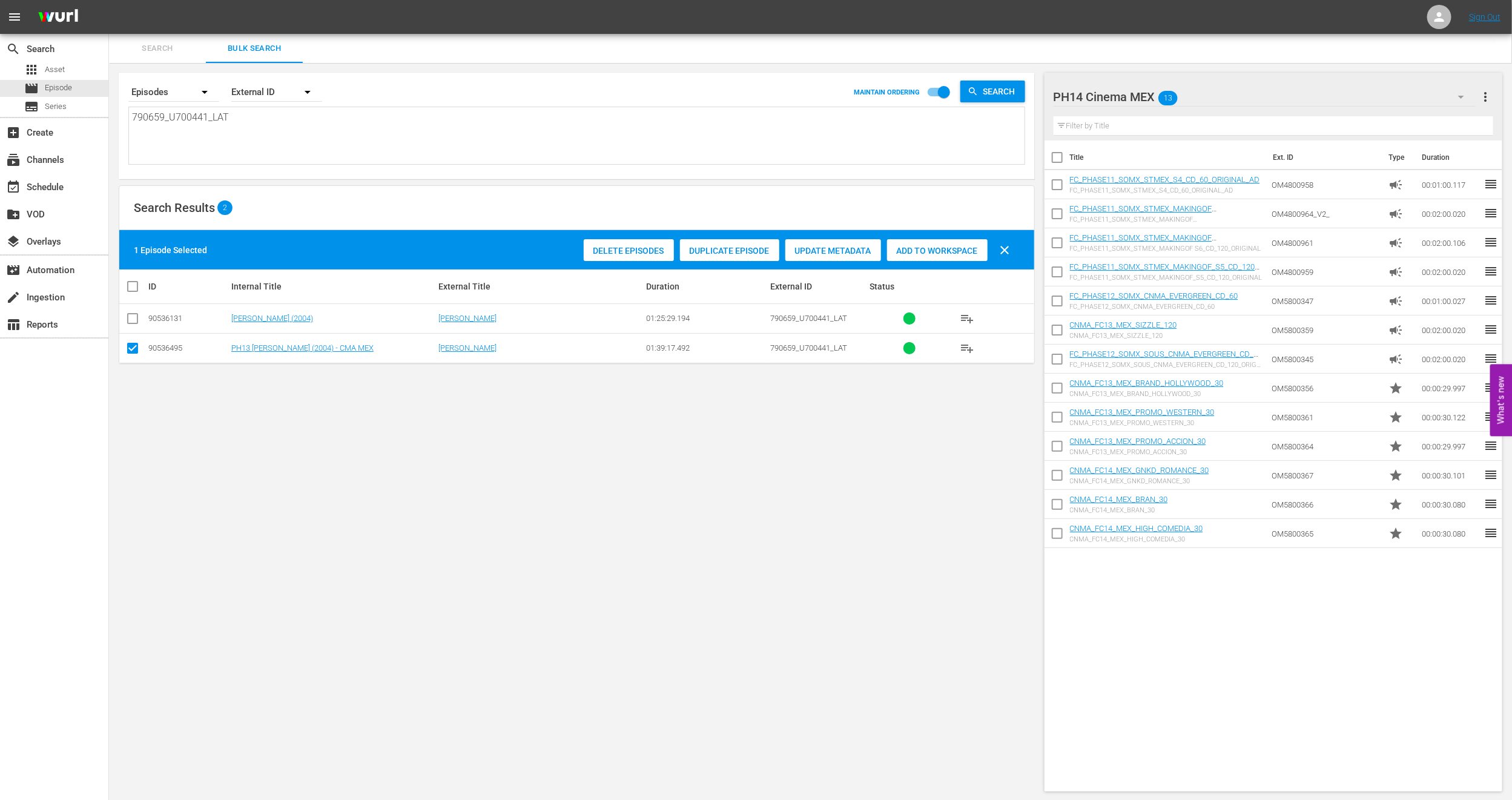
click at [693, 241] on div "Duplicate Episode" at bounding box center [730, 251] width 99 height 23
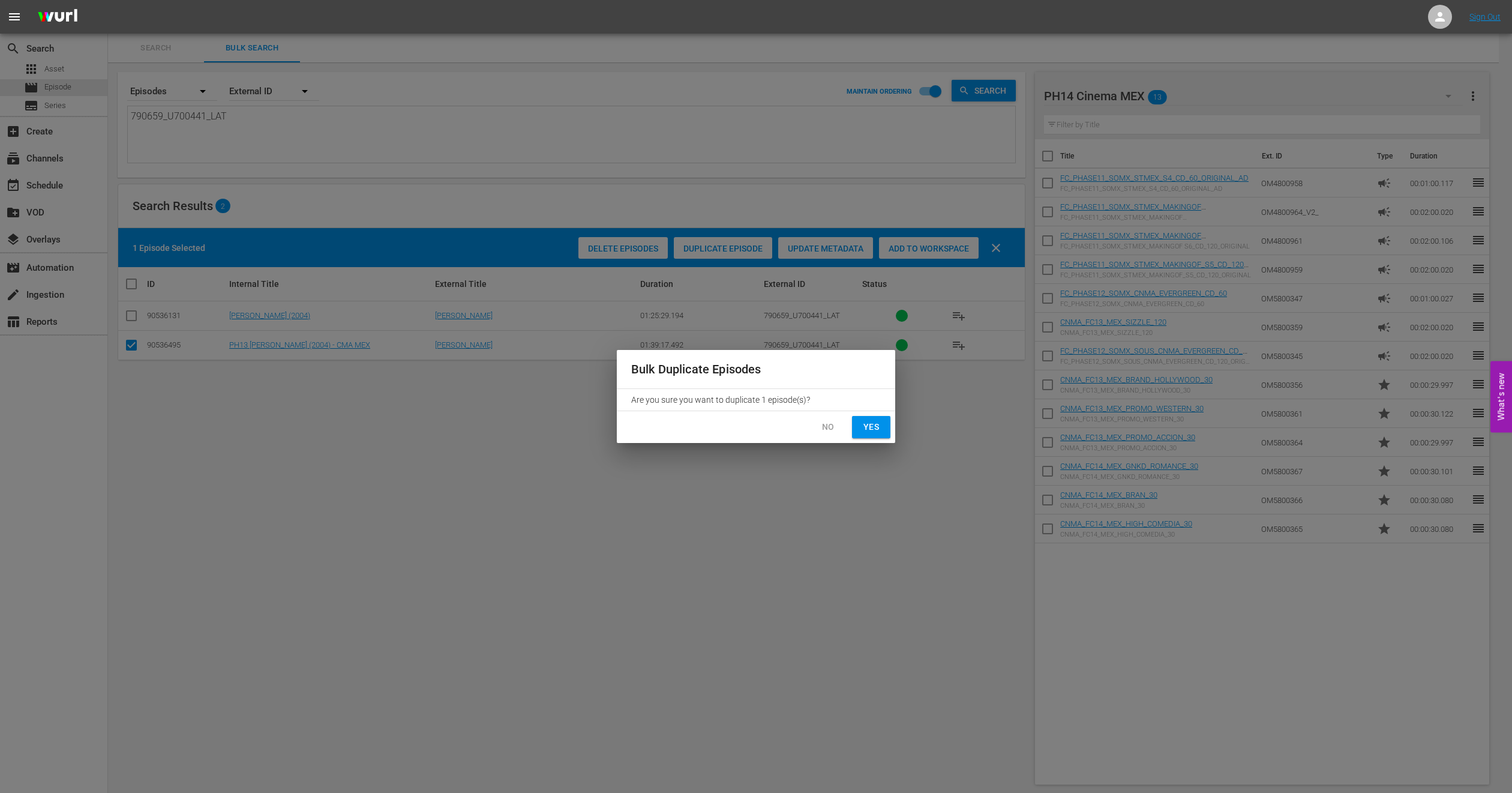
click at [868, 436] on button "Yes" at bounding box center [871, 427] width 38 height 22
checkbox input "false"
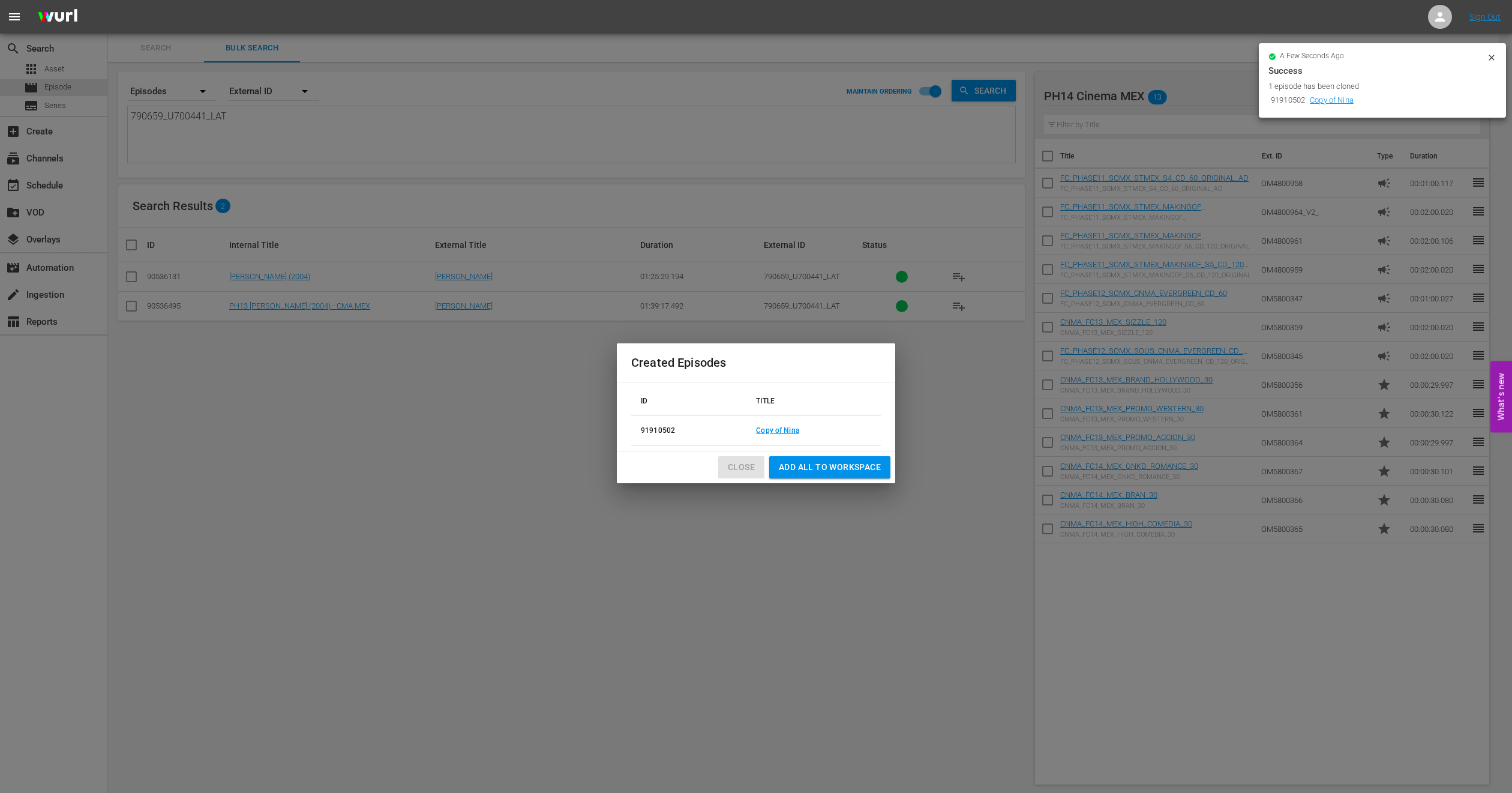
click at [740, 461] on span "Close" at bounding box center [741, 467] width 27 height 15
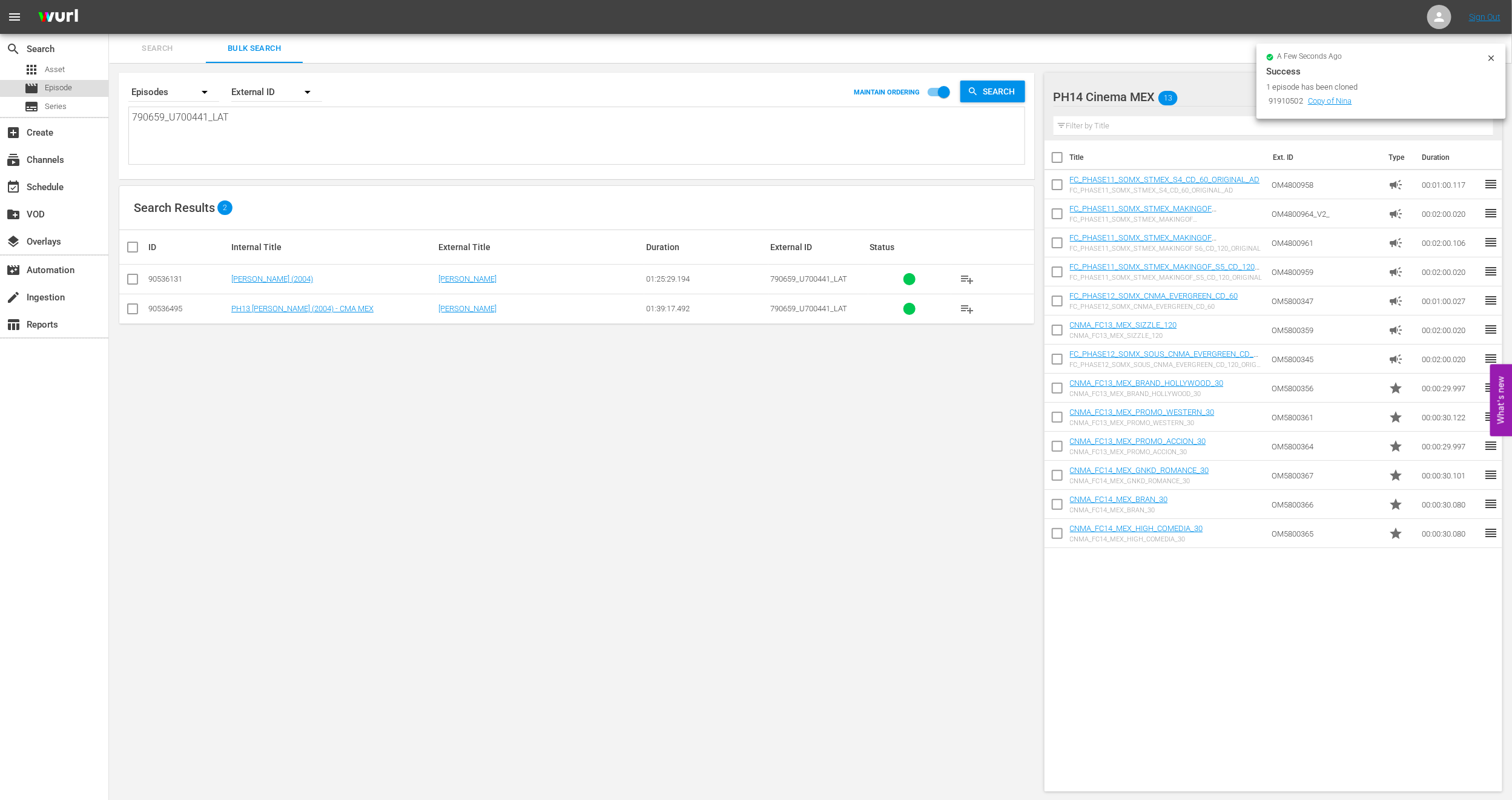
click at [84, 86] on div "movie Episode" at bounding box center [54, 89] width 109 height 17
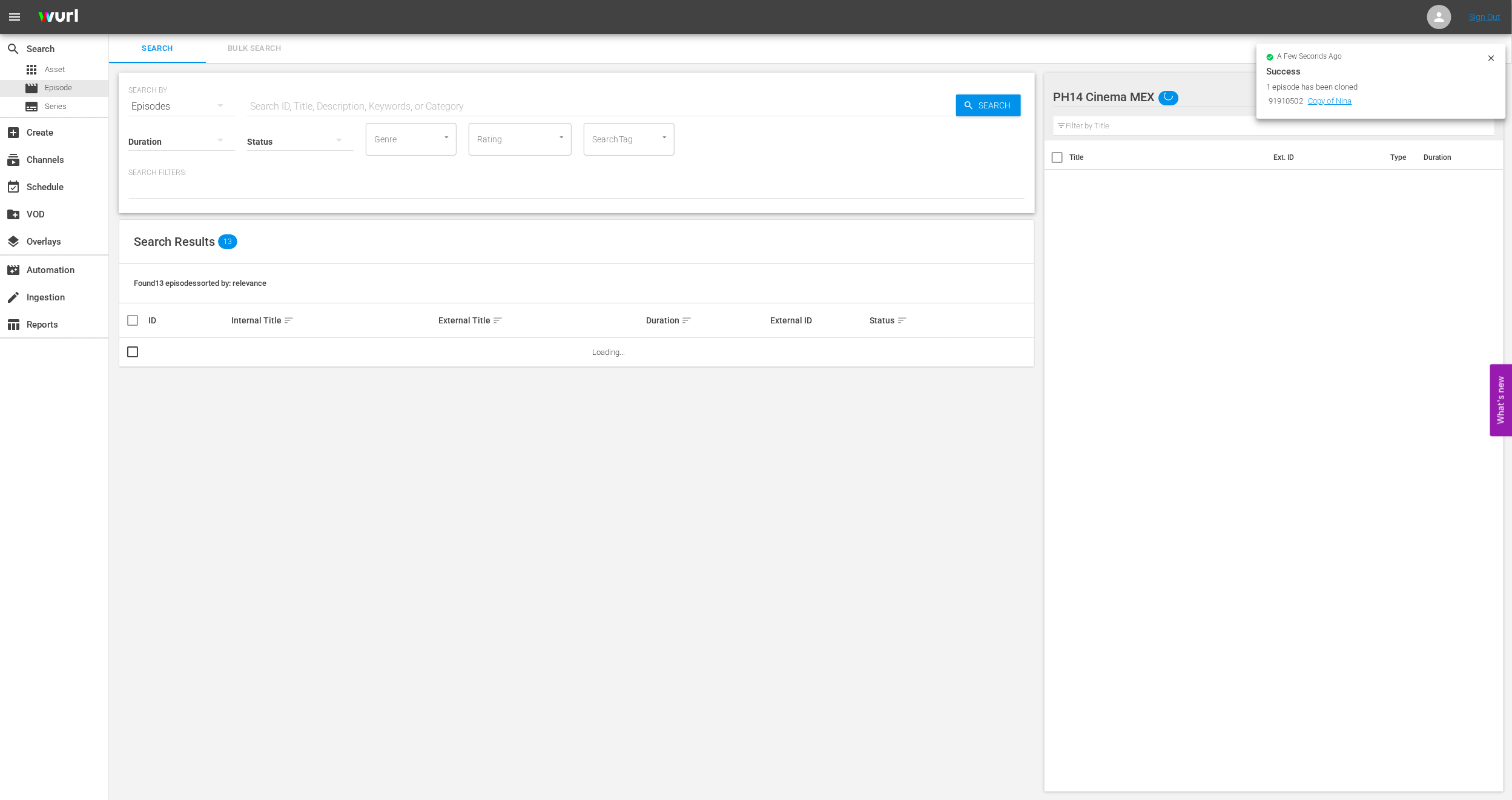
click at [275, 46] on span "Bulk Search" at bounding box center [255, 48] width 82 height 14
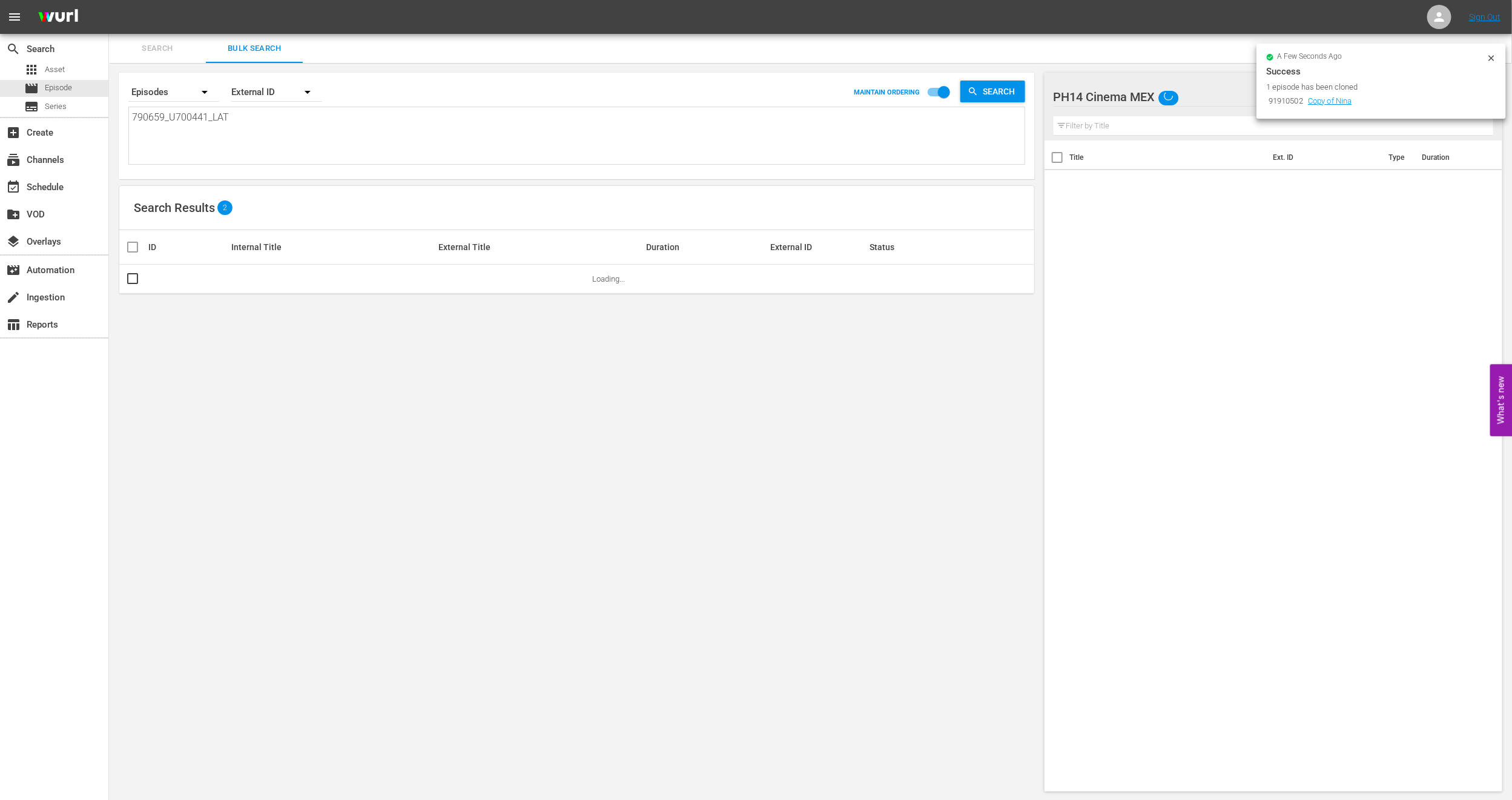
click at [1494, 55] on icon at bounding box center [1491, 58] width 10 height 10
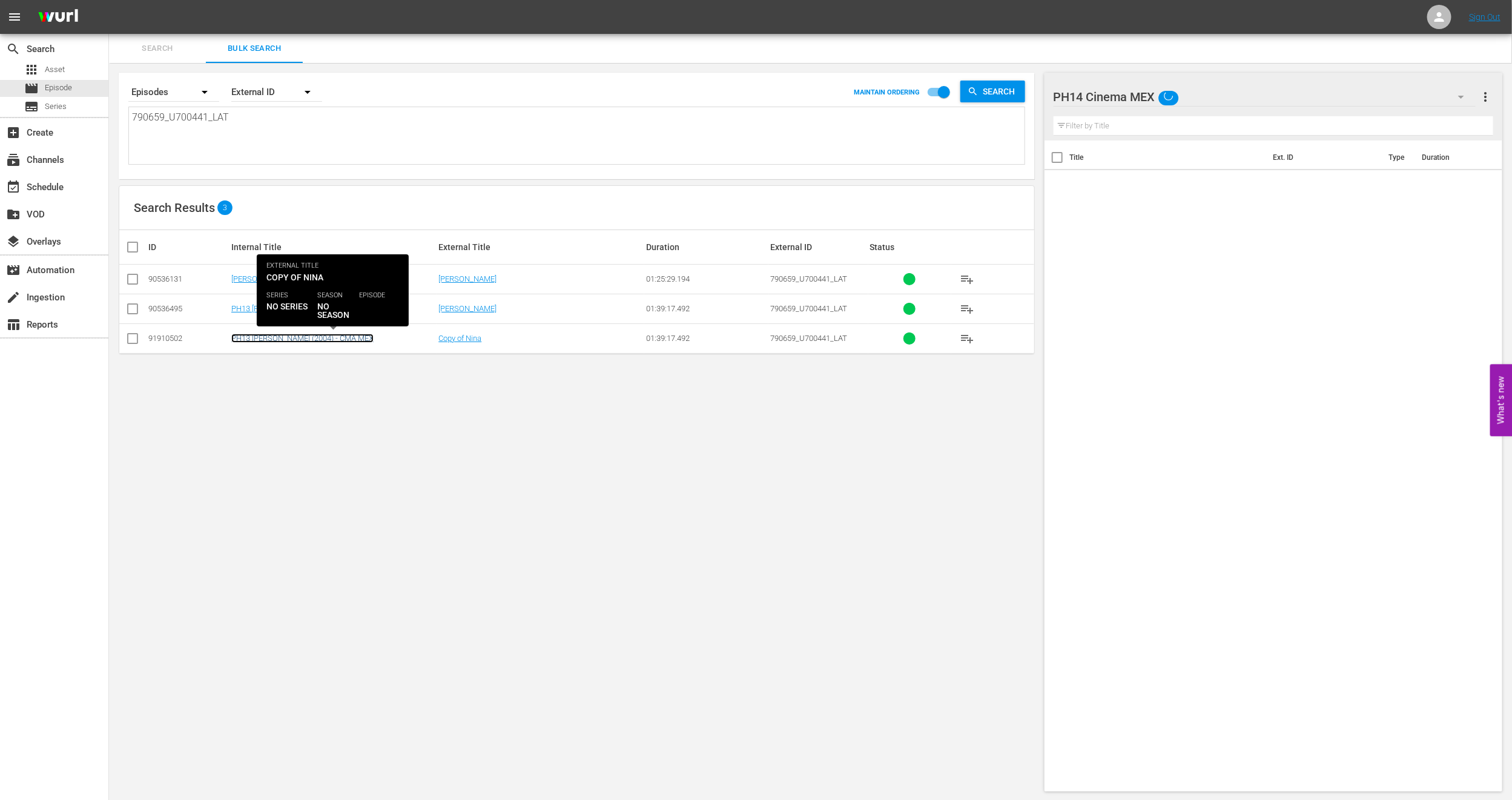
click at [288, 341] on link "PH13 Nina (2004) - CMA MEX" at bounding box center [302, 338] width 143 height 9
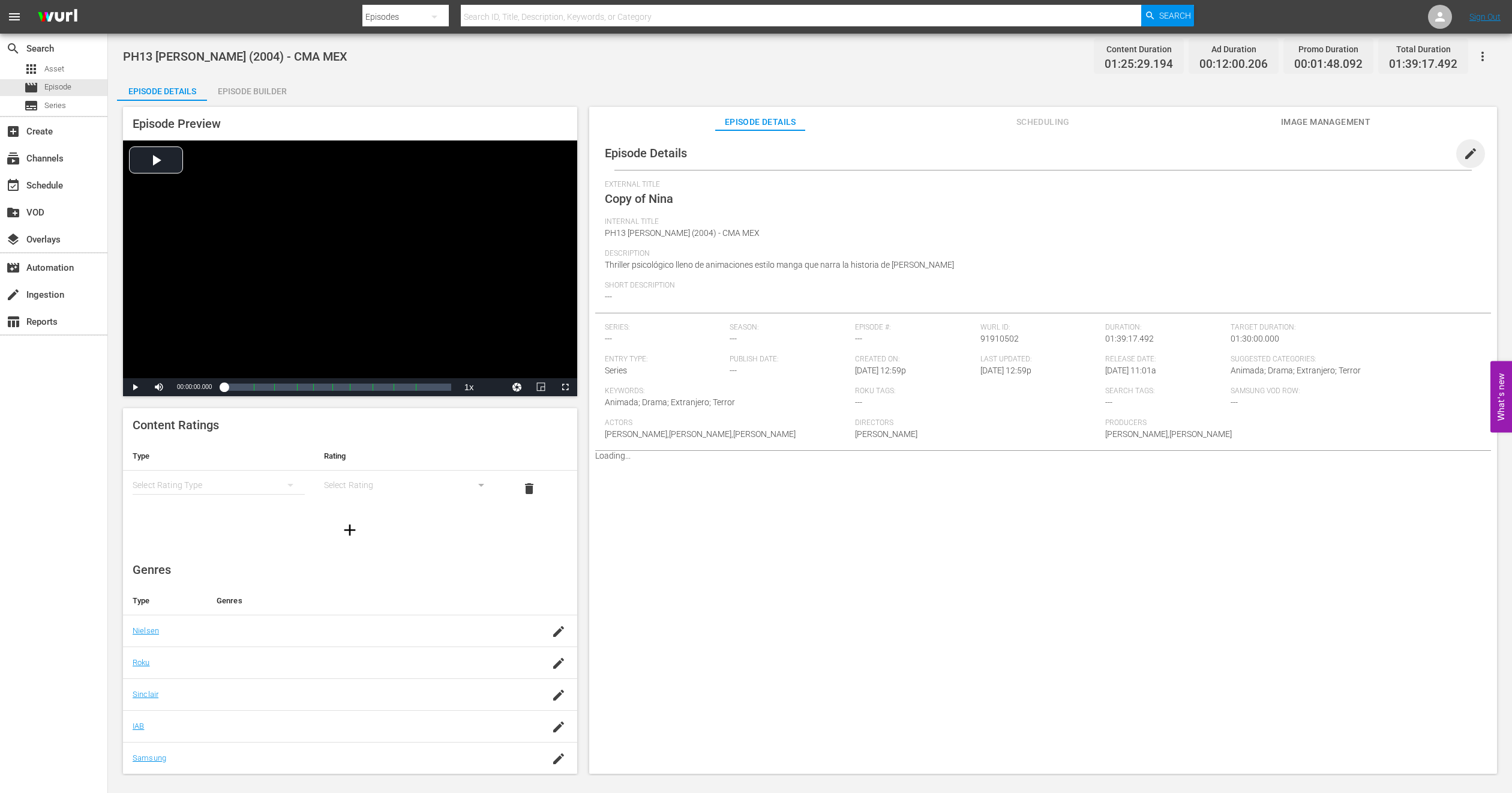
click at [1465, 150] on span "edit" at bounding box center [1471, 154] width 14 height 14
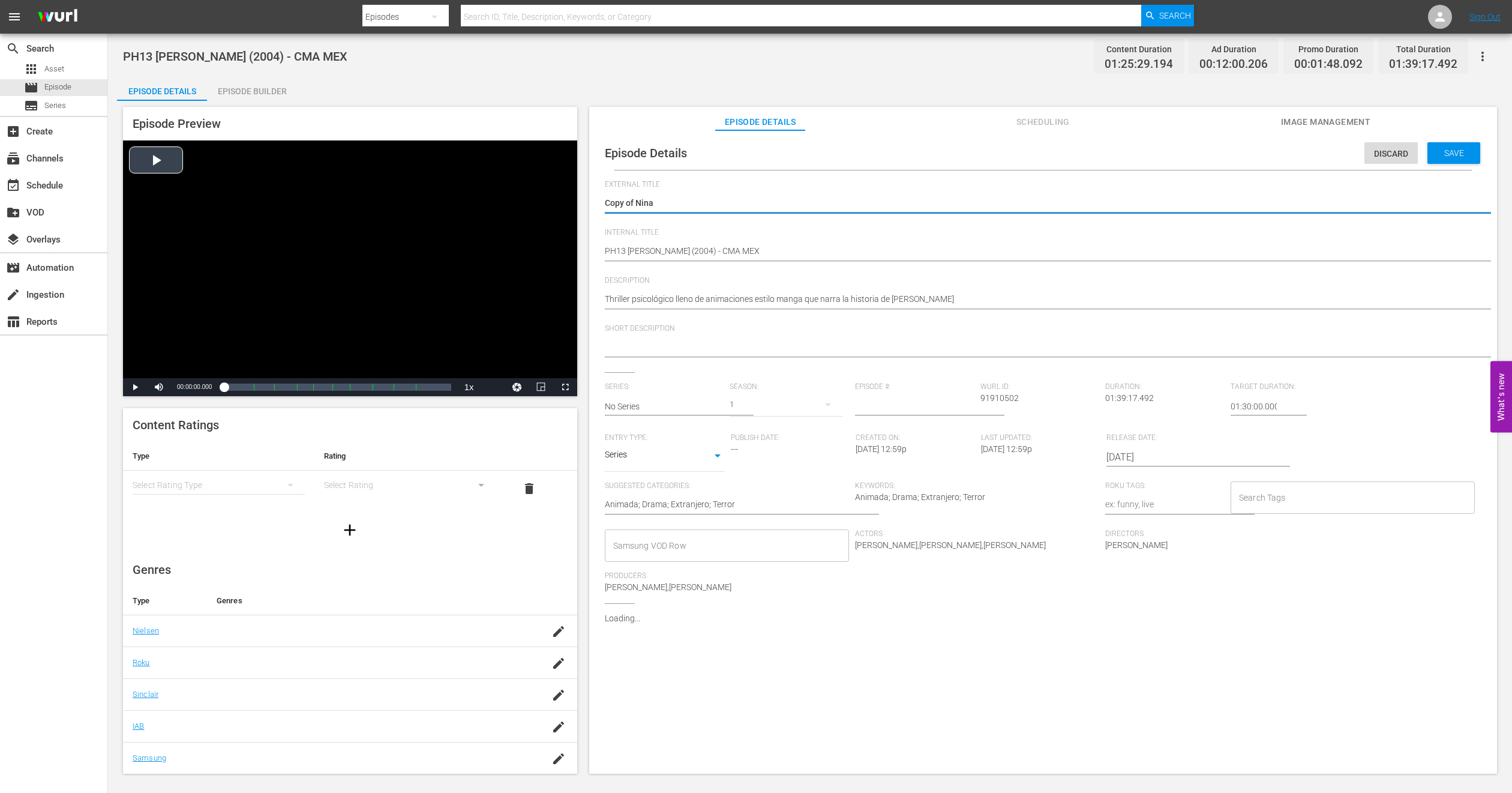
drag, startPoint x: 636, startPoint y: 204, endPoint x: 322, endPoint y: 231, distance: 315.2
click at [322, 231] on div "Episode Preview Video Player is loading. Play Video Play Mute Current Time 00:0…" at bounding box center [810, 442] width 1387 height 683
type textarea "Nina"
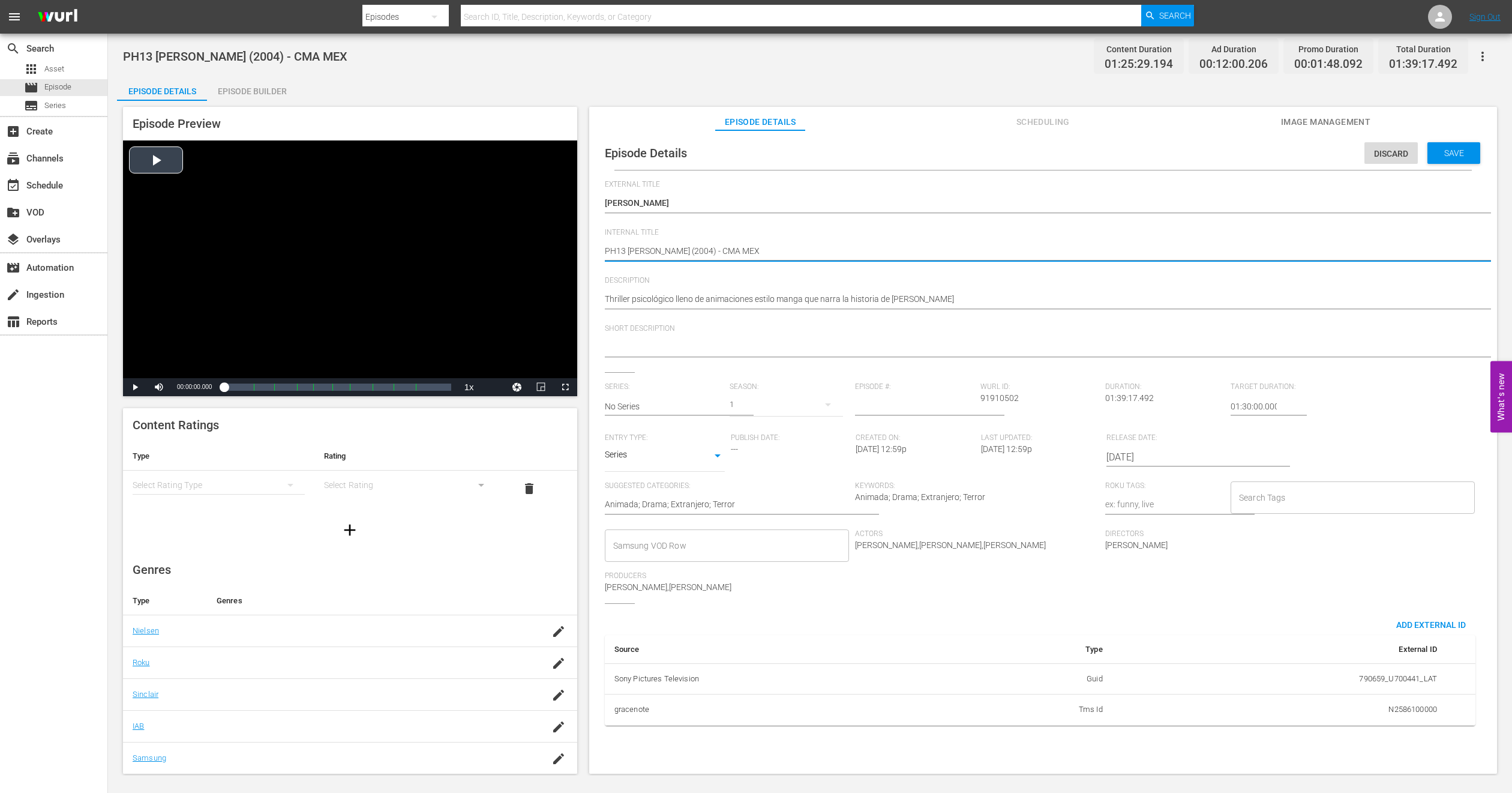
type textarea "PH1 Nina (2004) - CMA MEX"
type textarea "PH14 Nina (2004) - CMA MEX"
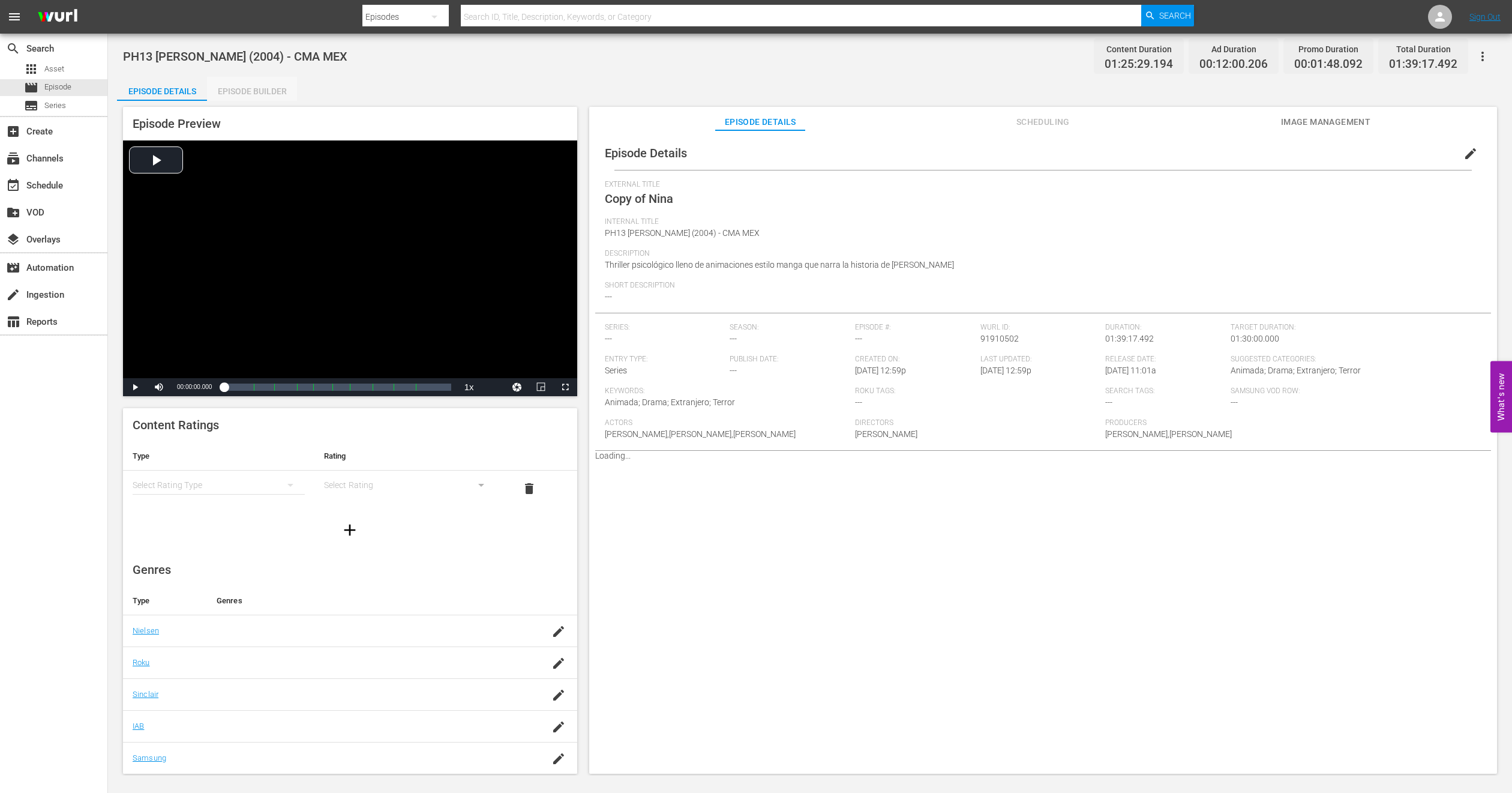
click at [270, 87] on div "Episode Builder" at bounding box center [252, 91] width 90 height 29
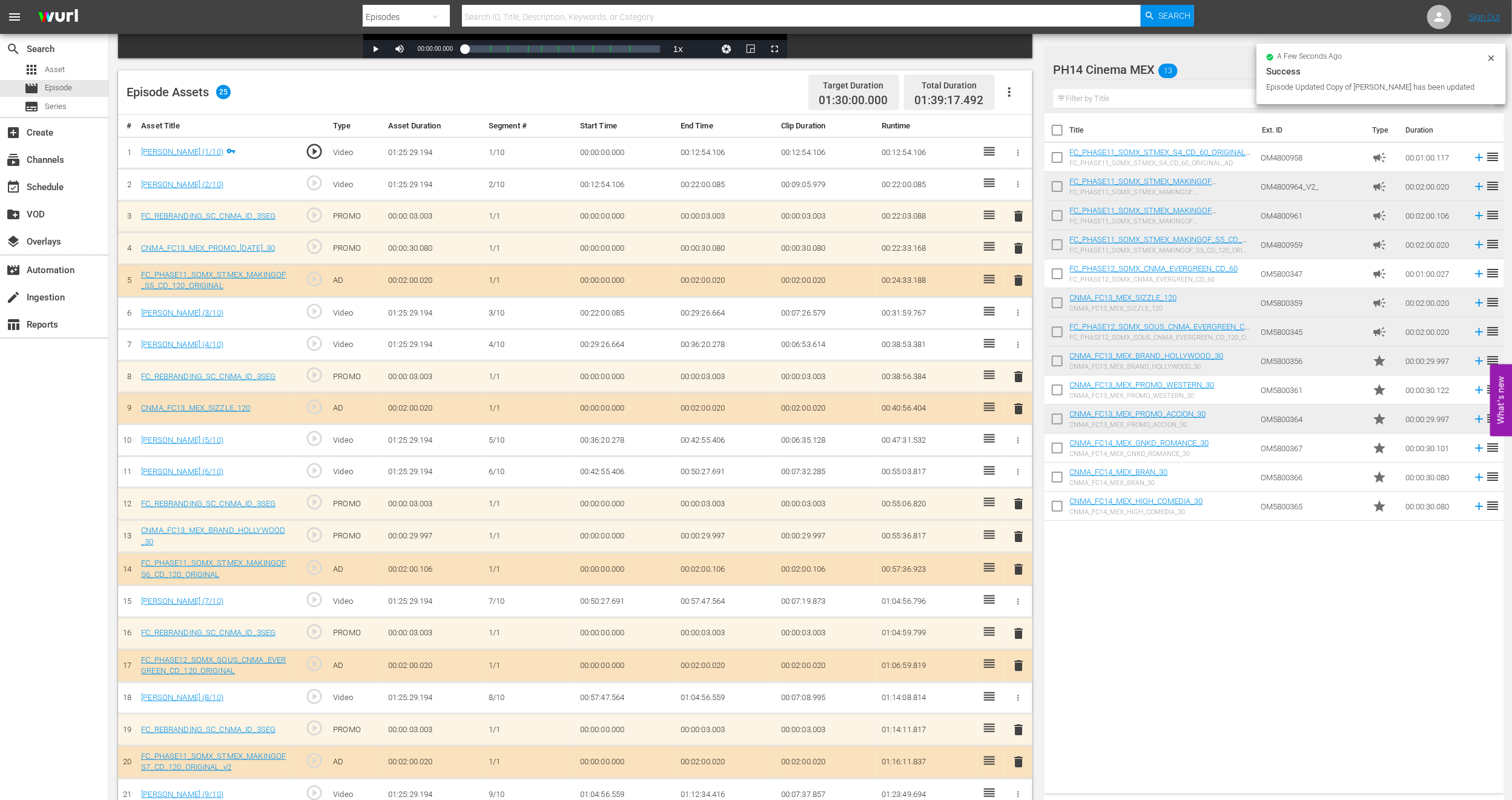
scroll to position [251, 0]
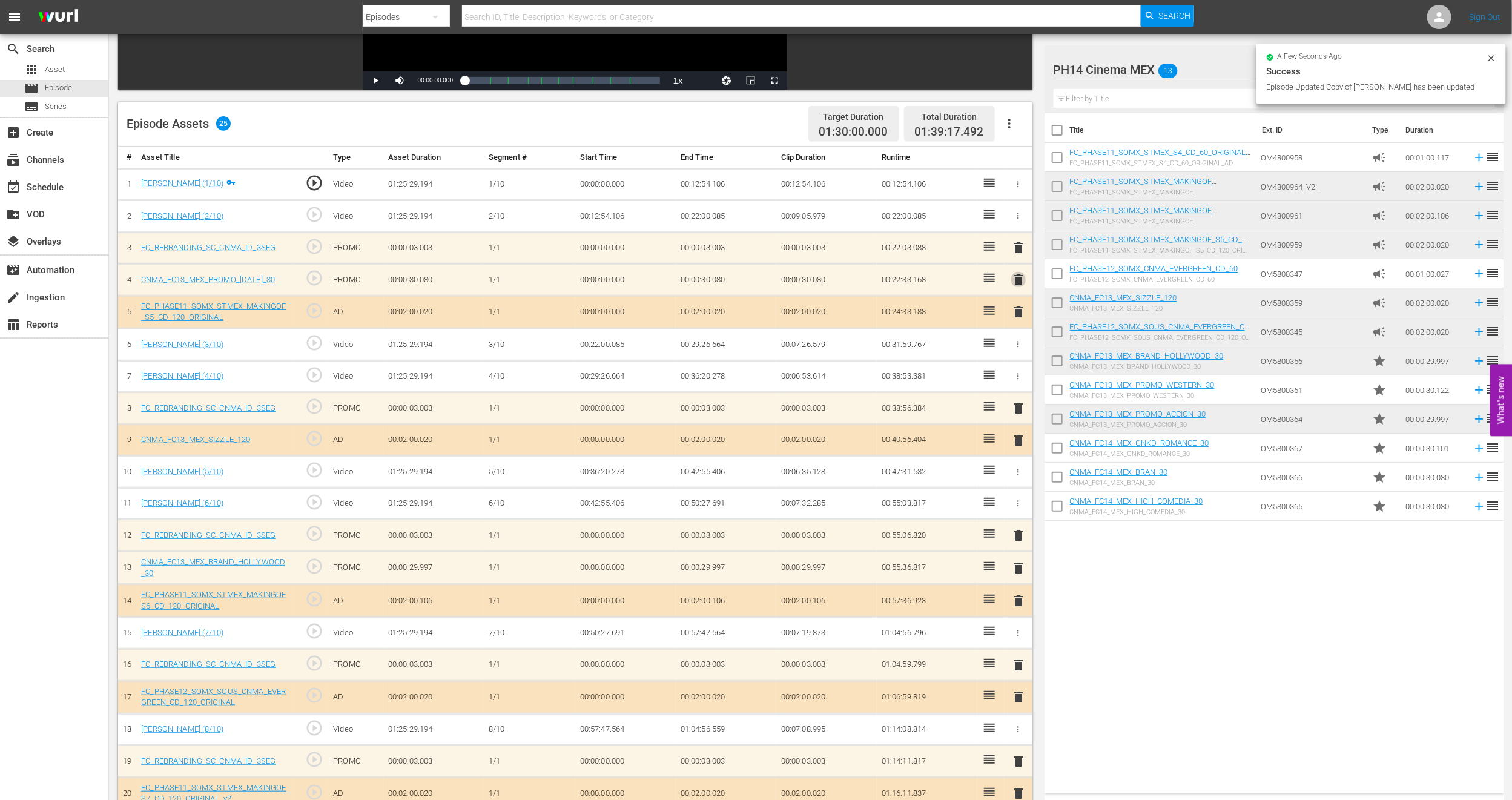
click at [1016, 278] on span "delete" at bounding box center [1019, 280] width 15 height 15
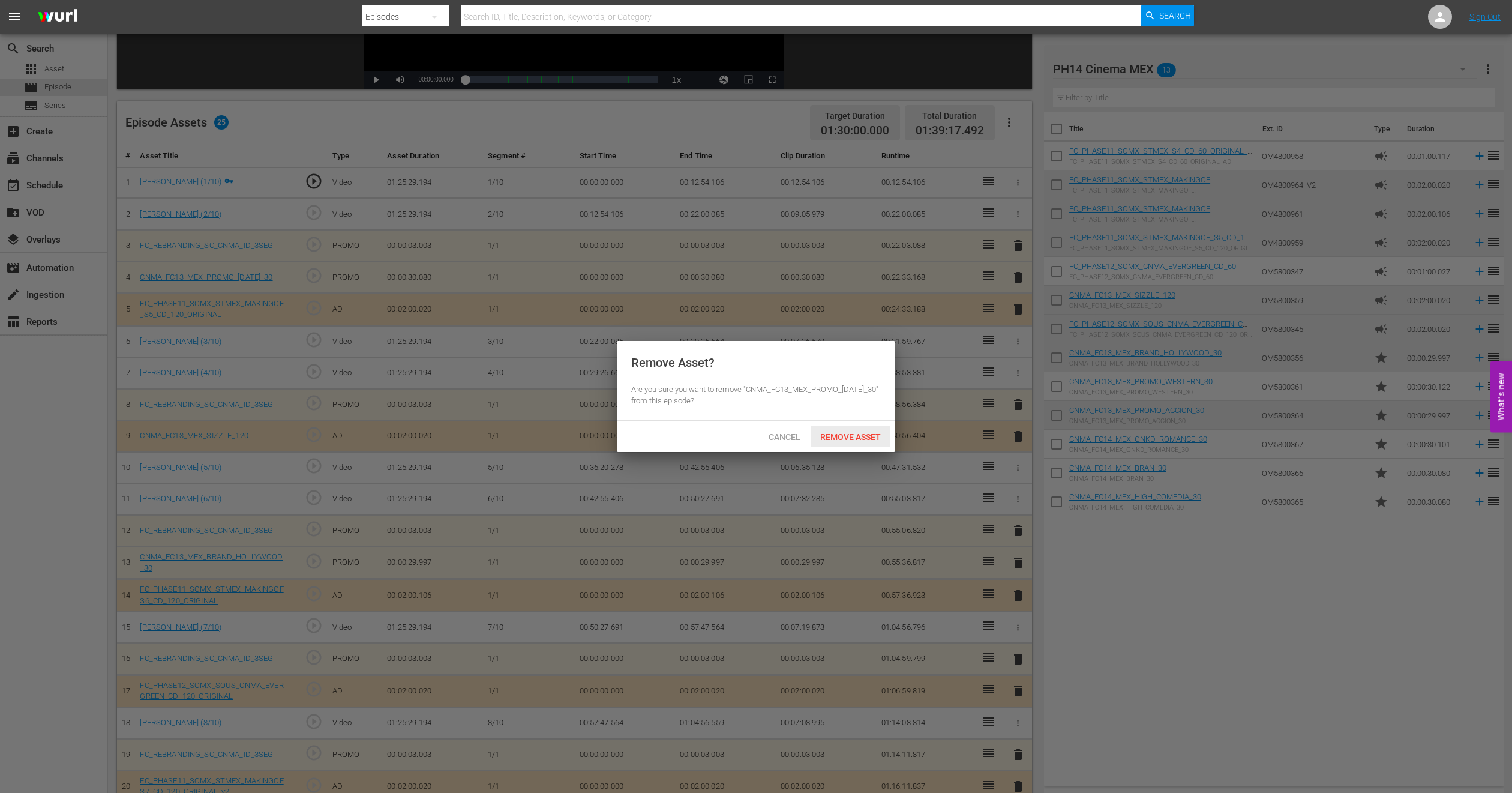
click at [841, 429] on div "Remove Asset" at bounding box center [851, 437] width 80 height 22
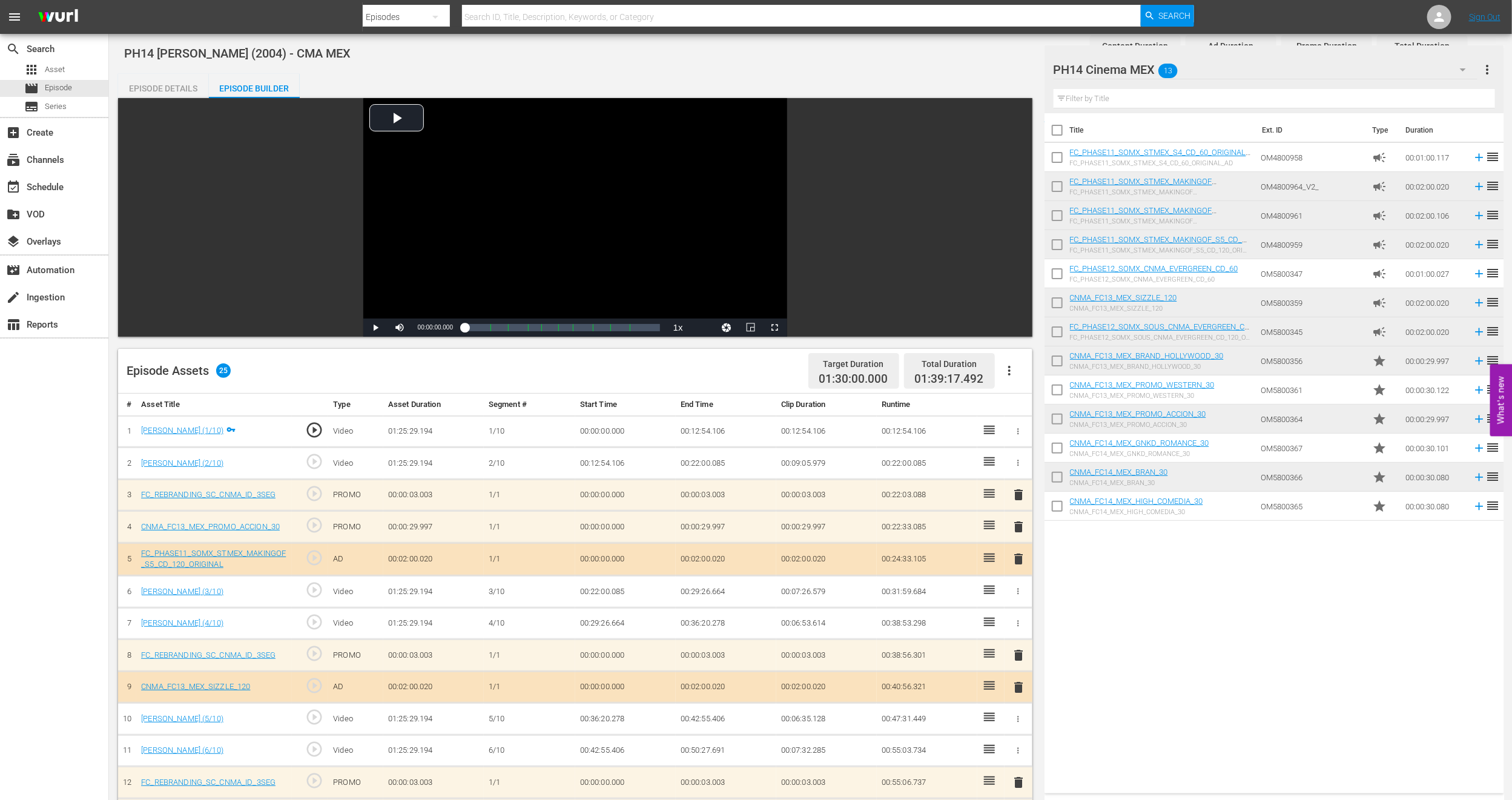
scroll to position [0, 0]
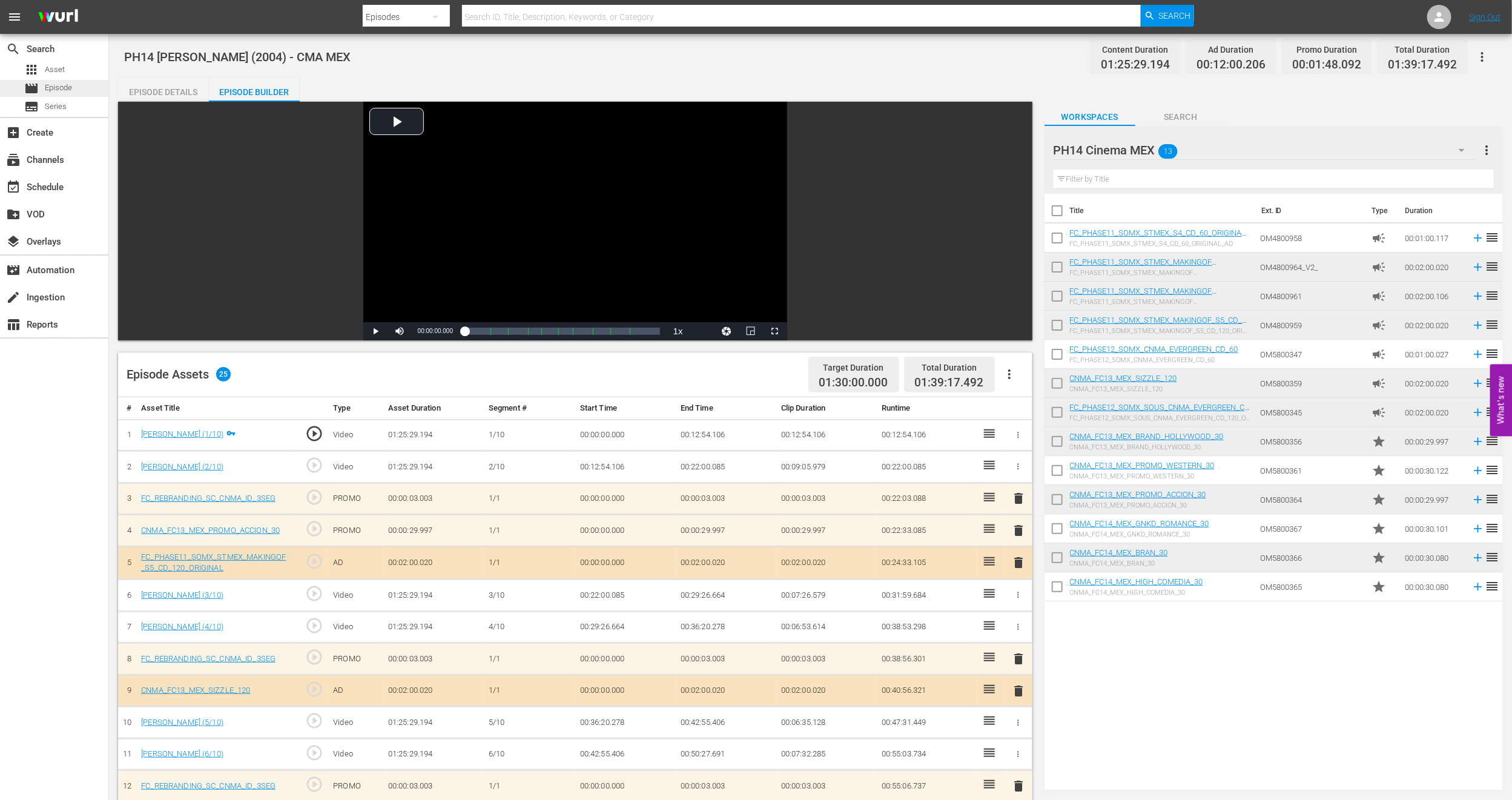
click at [50, 87] on span "Episode" at bounding box center [58, 87] width 27 height 12
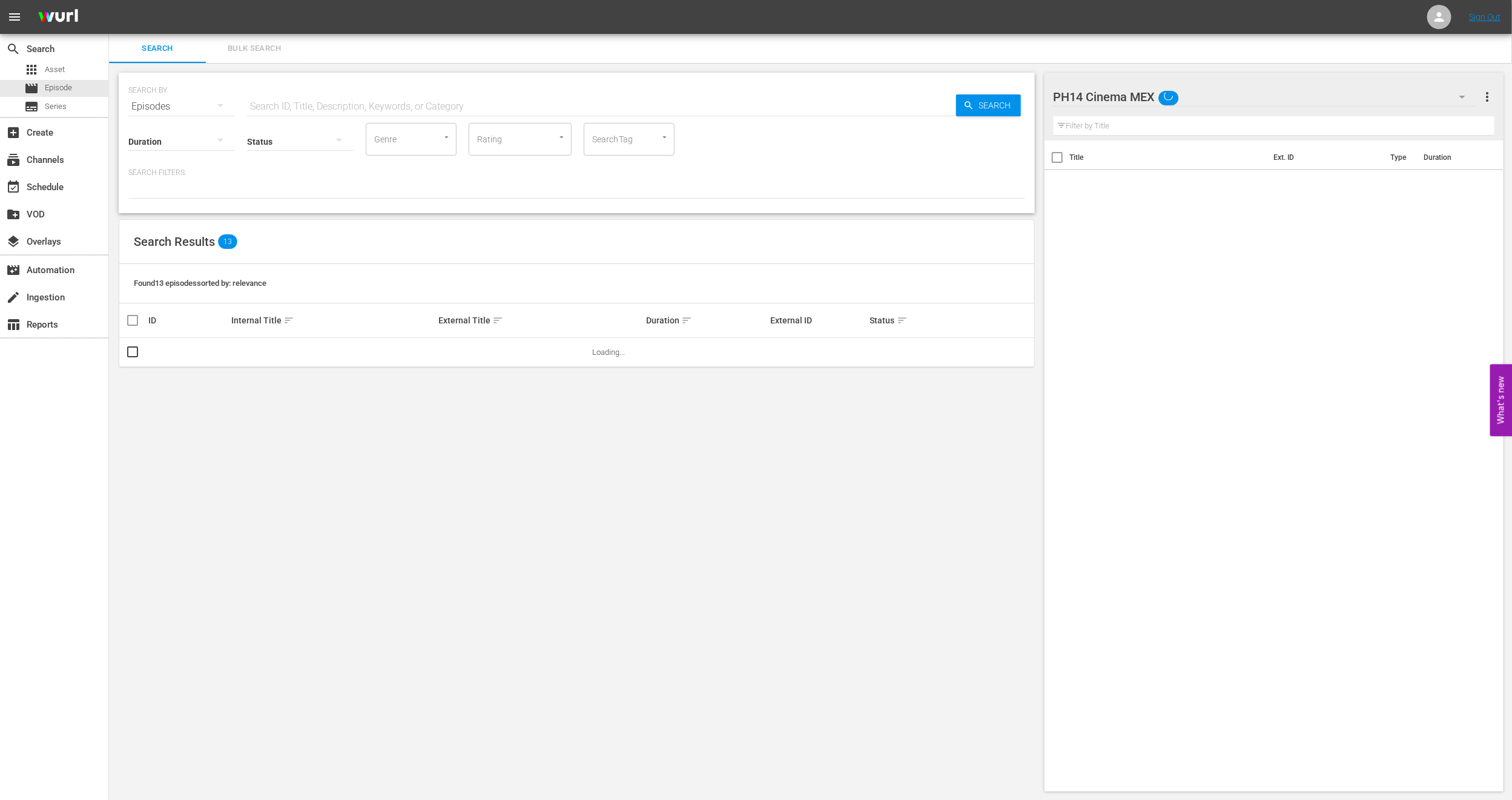
click at [263, 50] on span "Bulk Search" at bounding box center [255, 48] width 82 height 14
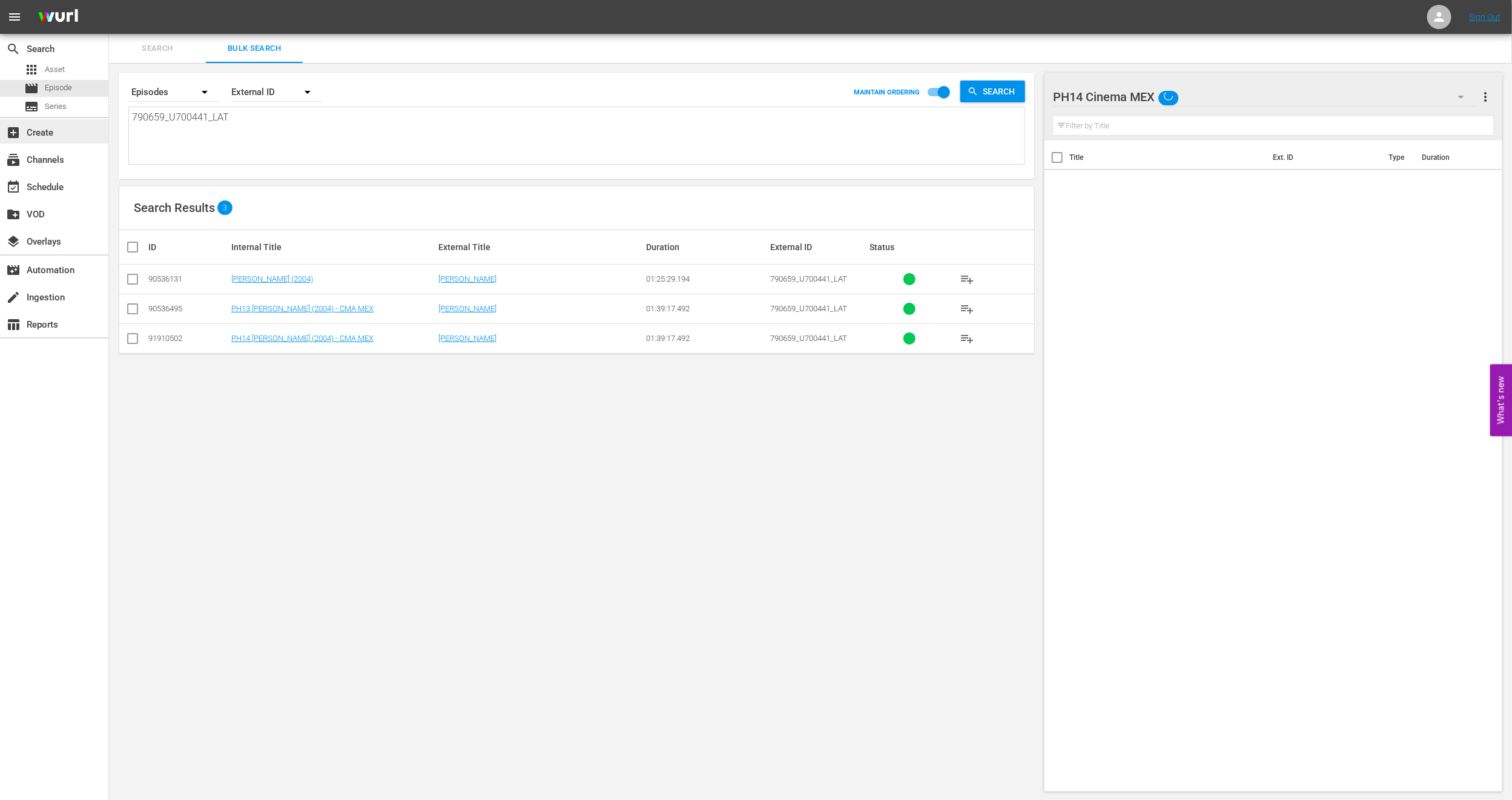
drag, startPoint x: 242, startPoint y: 126, endPoint x: 0, endPoint y: 137, distance: 242.2
click at [109, 0] on div "search Search apps Asset movie Episode subtitles Series add_box Create subscrip…" at bounding box center [810, 0] width 1403 height 0
paste textarea "923329_U700354"
type textarea "923329_U700354_LAT"
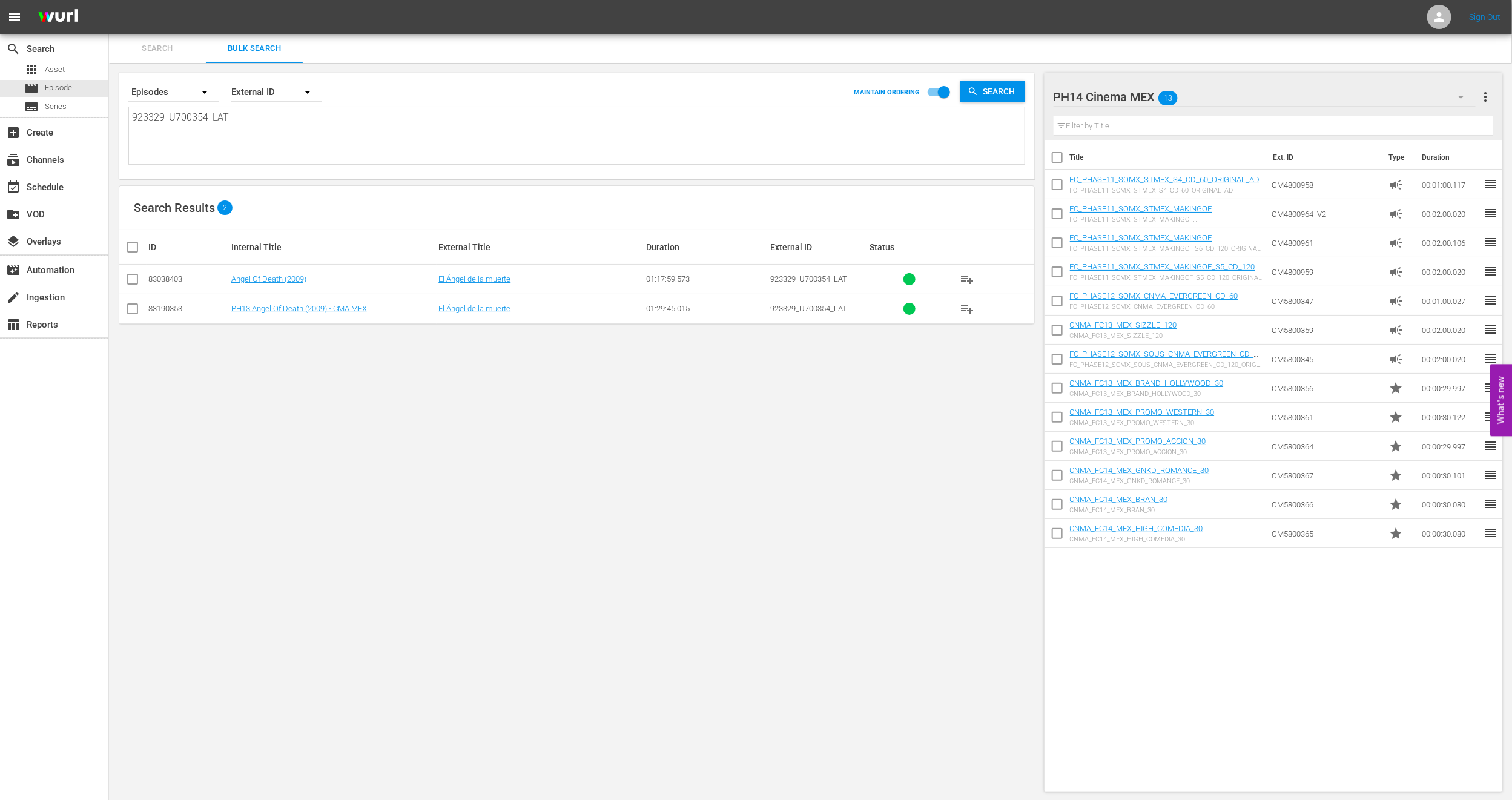
type textarea "923329_U700354_LAT"
click at [135, 310] on input "checkbox" at bounding box center [133, 312] width 15 height 15
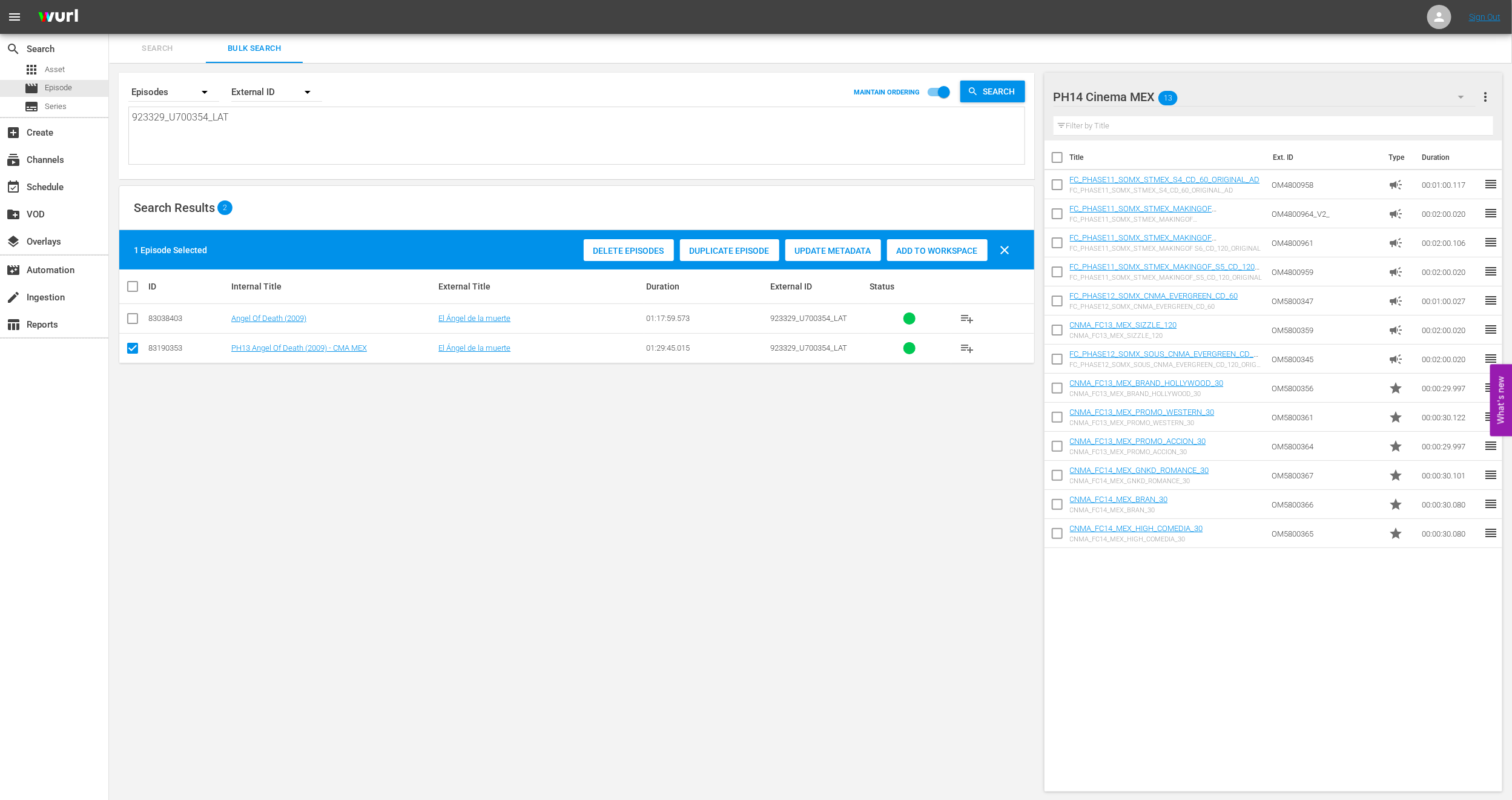
click at [724, 247] on span "Duplicate Episode" at bounding box center [730, 251] width 99 height 10
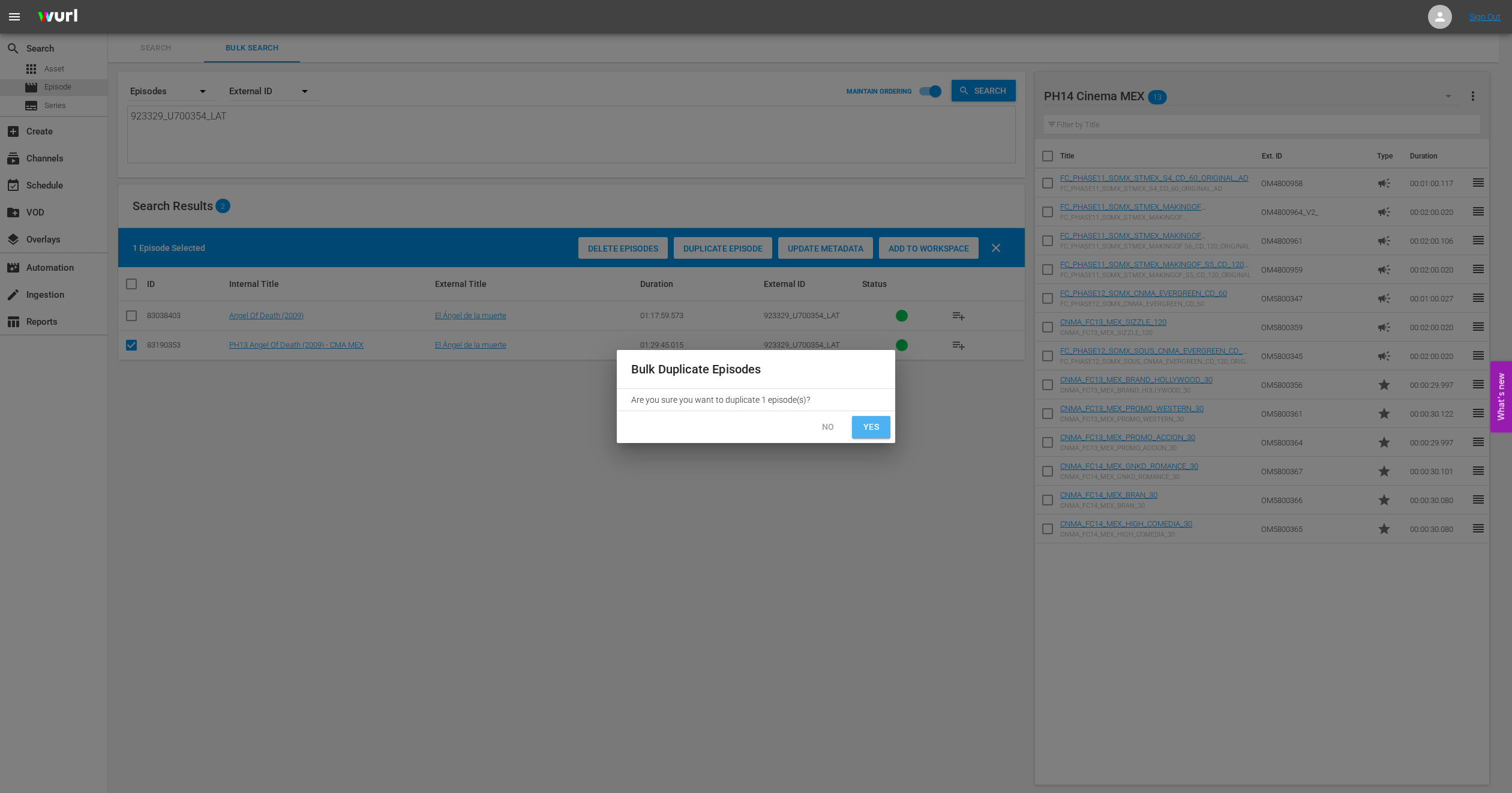
click at [883, 428] on button "Yes" at bounding box center [871, 427] width 38 height 22
checkbox input "false"
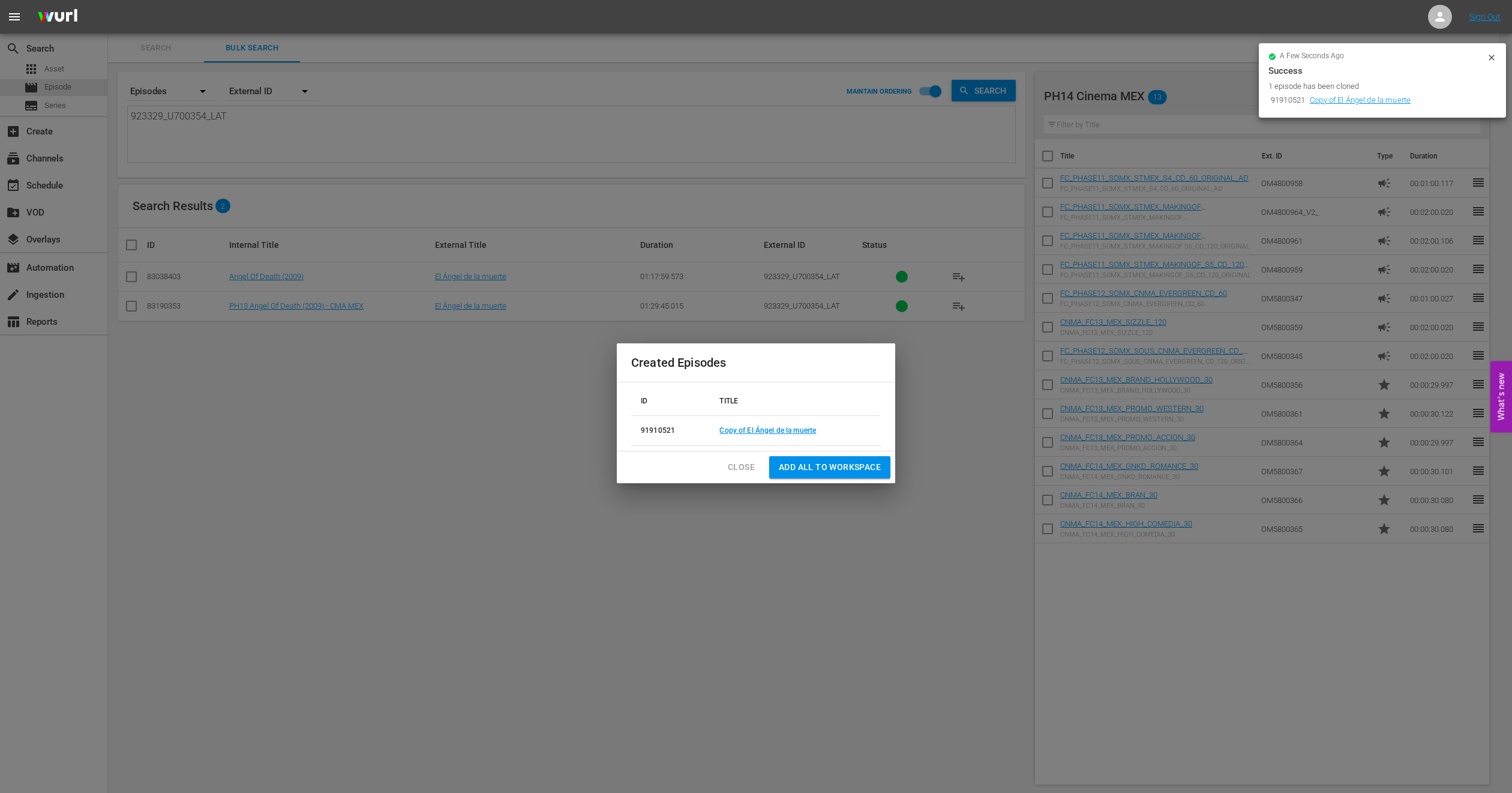
click at [744, 459] on button "Close" at bounding box center [742, 467] width 46 height 22
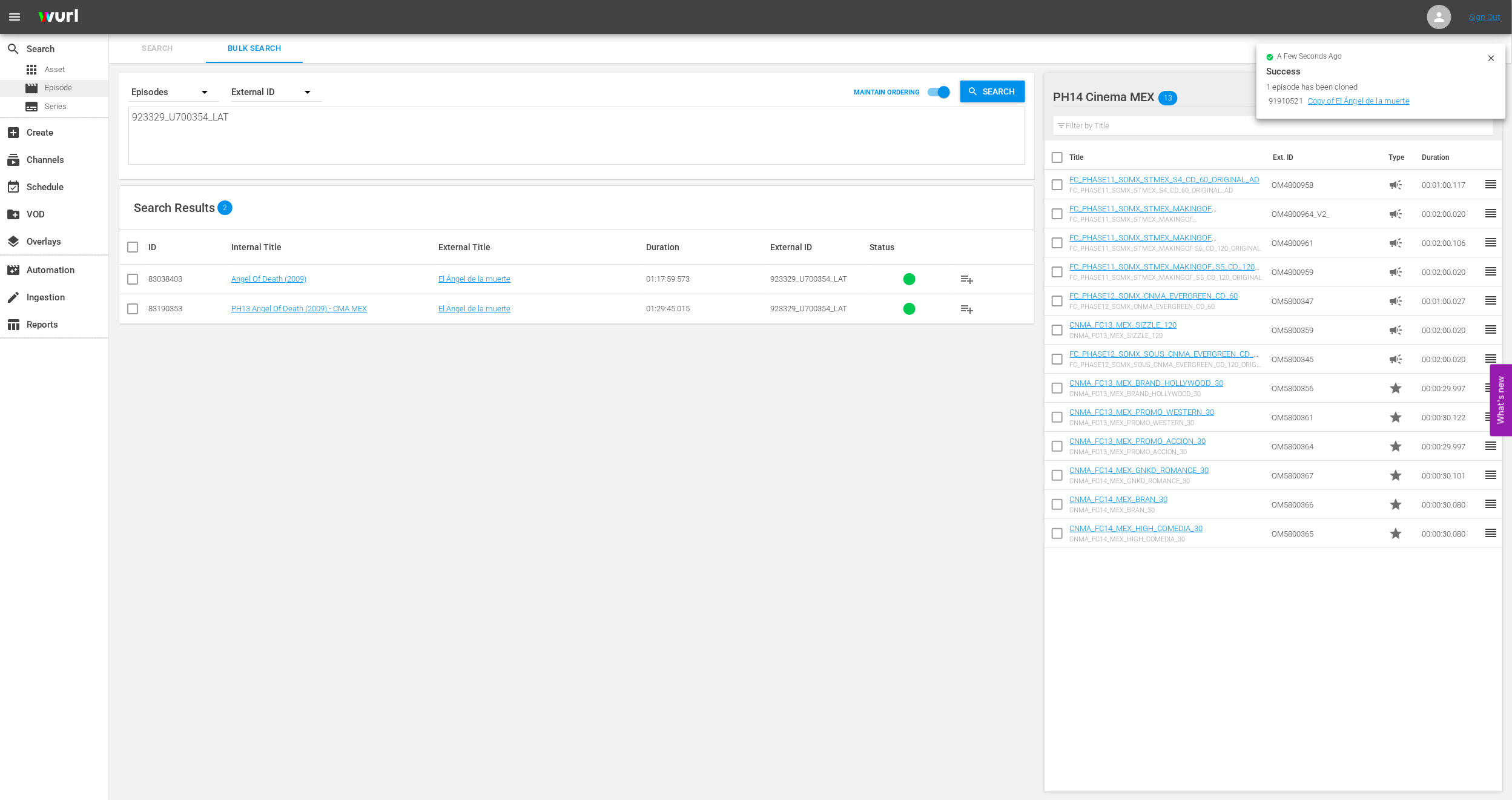
click at [42, 91] on div "movie Episode" at bounding box center [48, 89] width 48 height 17
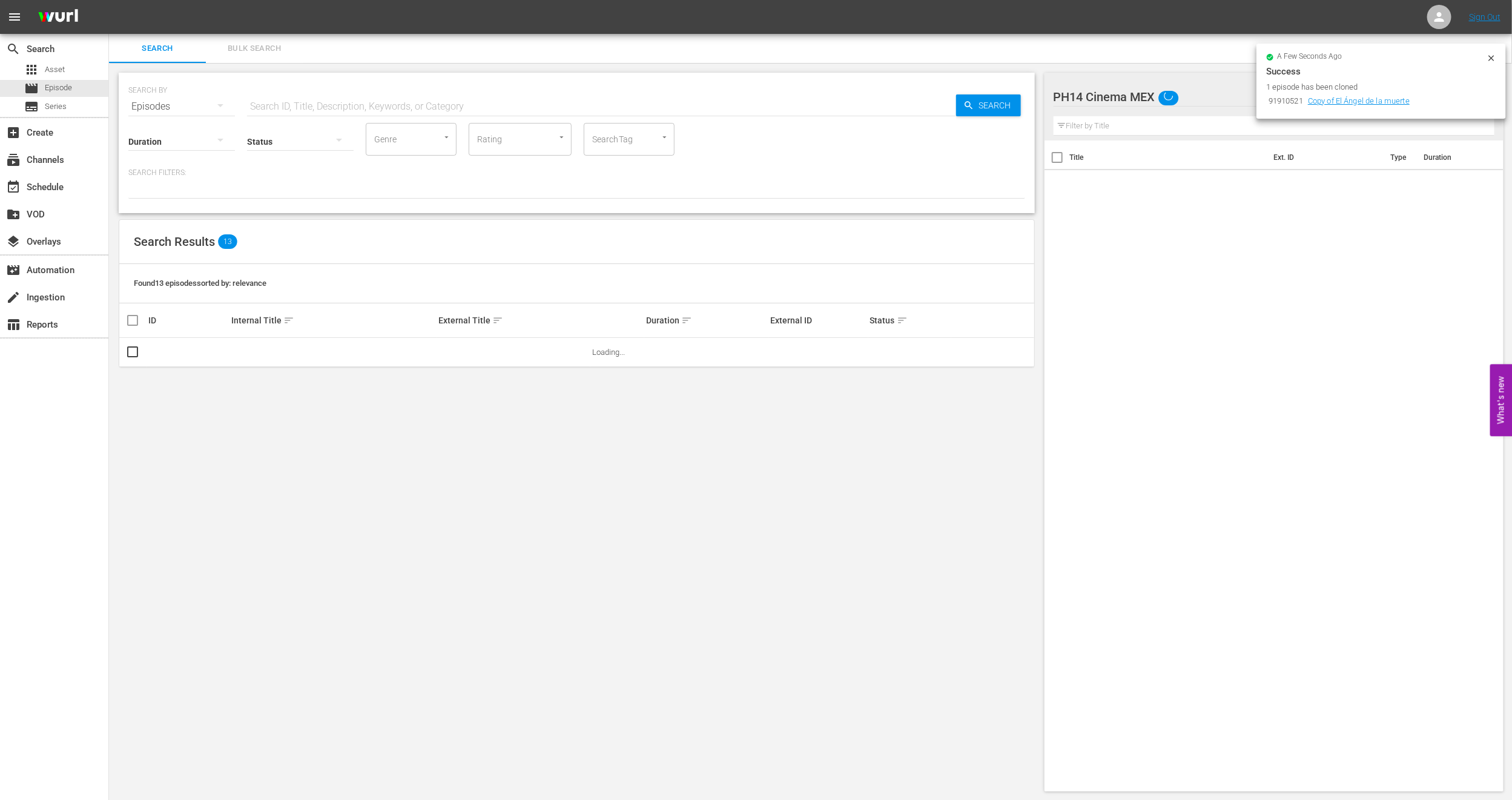
click at [236, 51] on span "Bulk Search" at bounding box center [255, 48] width 82 height 14
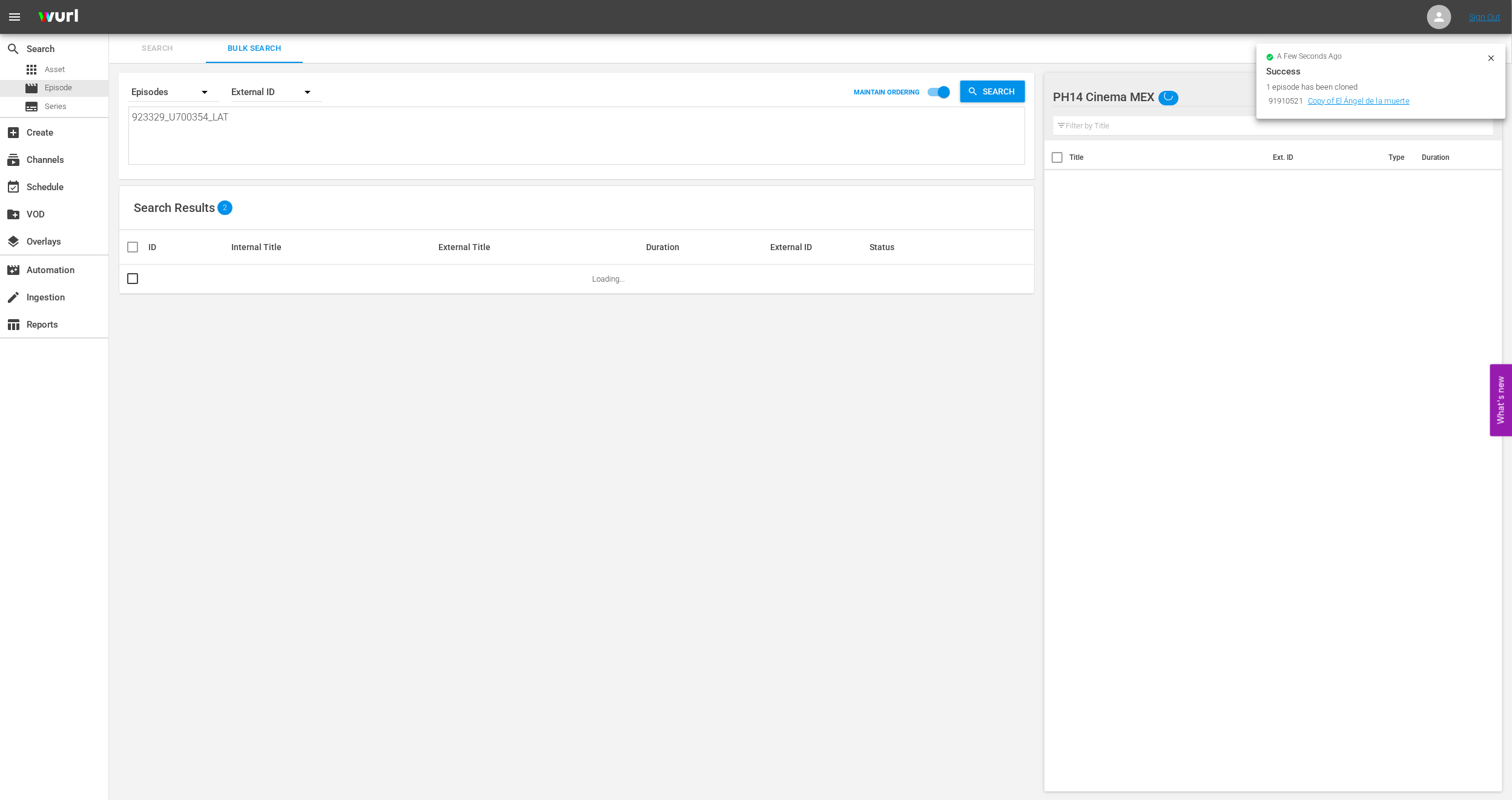
click at [1495, 56] on icon at bounding box center [1491, 58] width 10 height 10
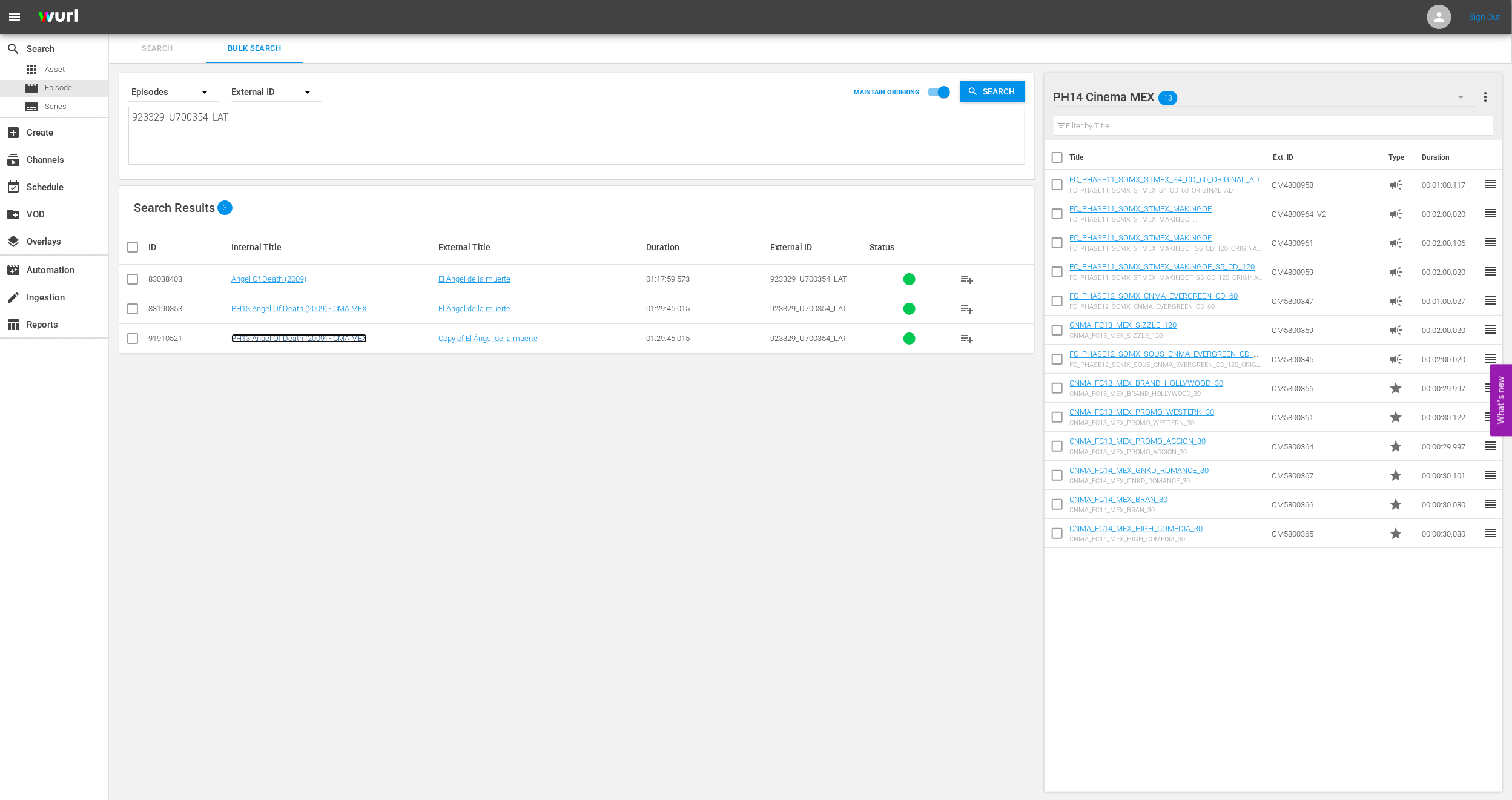
click at [280, 337] on link "PH13 Angel Of Death (2009) - CMA MEX" at bounding box center [299, 338] width 136 height 9
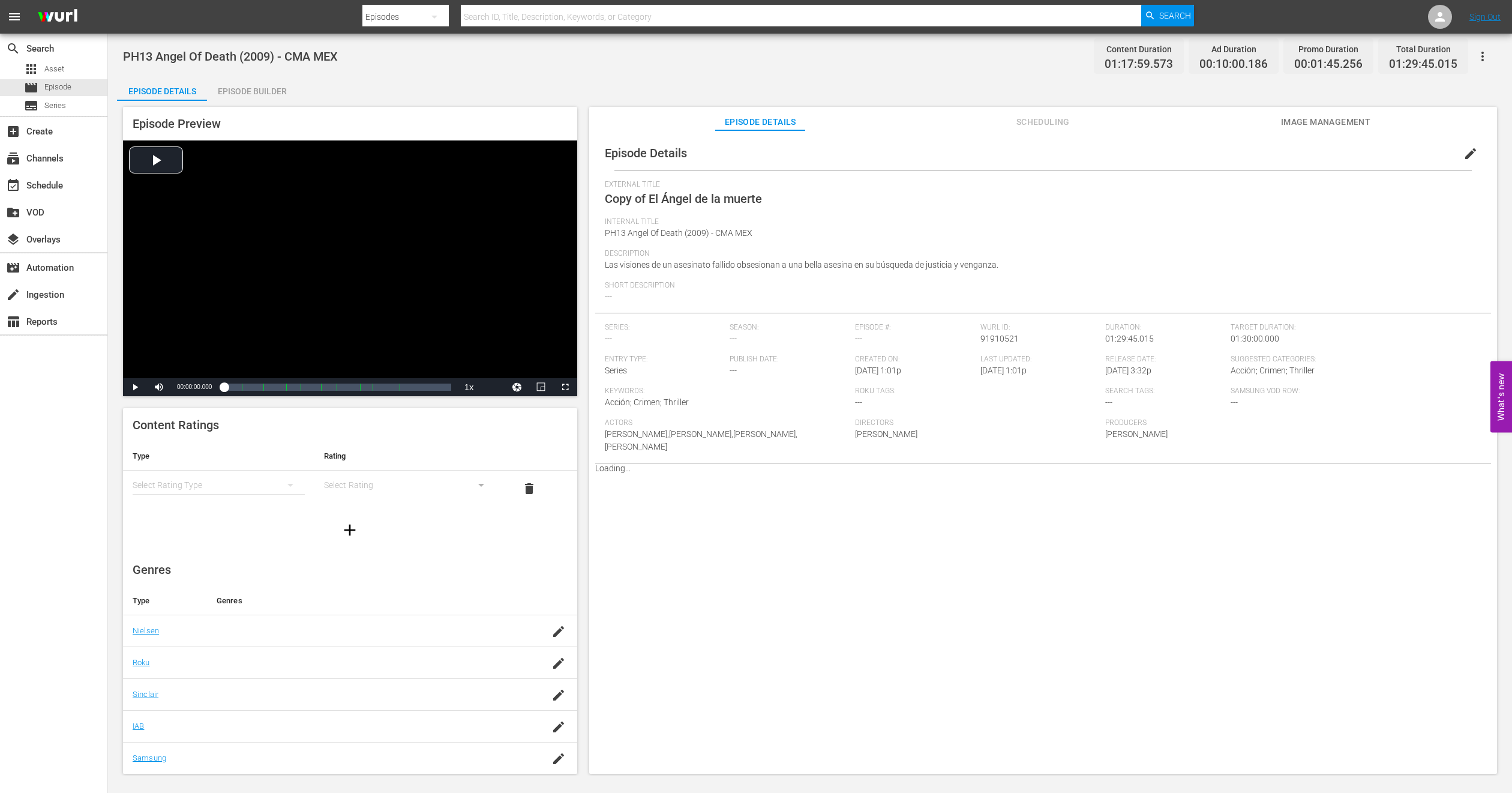
click at [1471, 155] on button "edit" at bounding box center [1471, 154] width 29 height 29
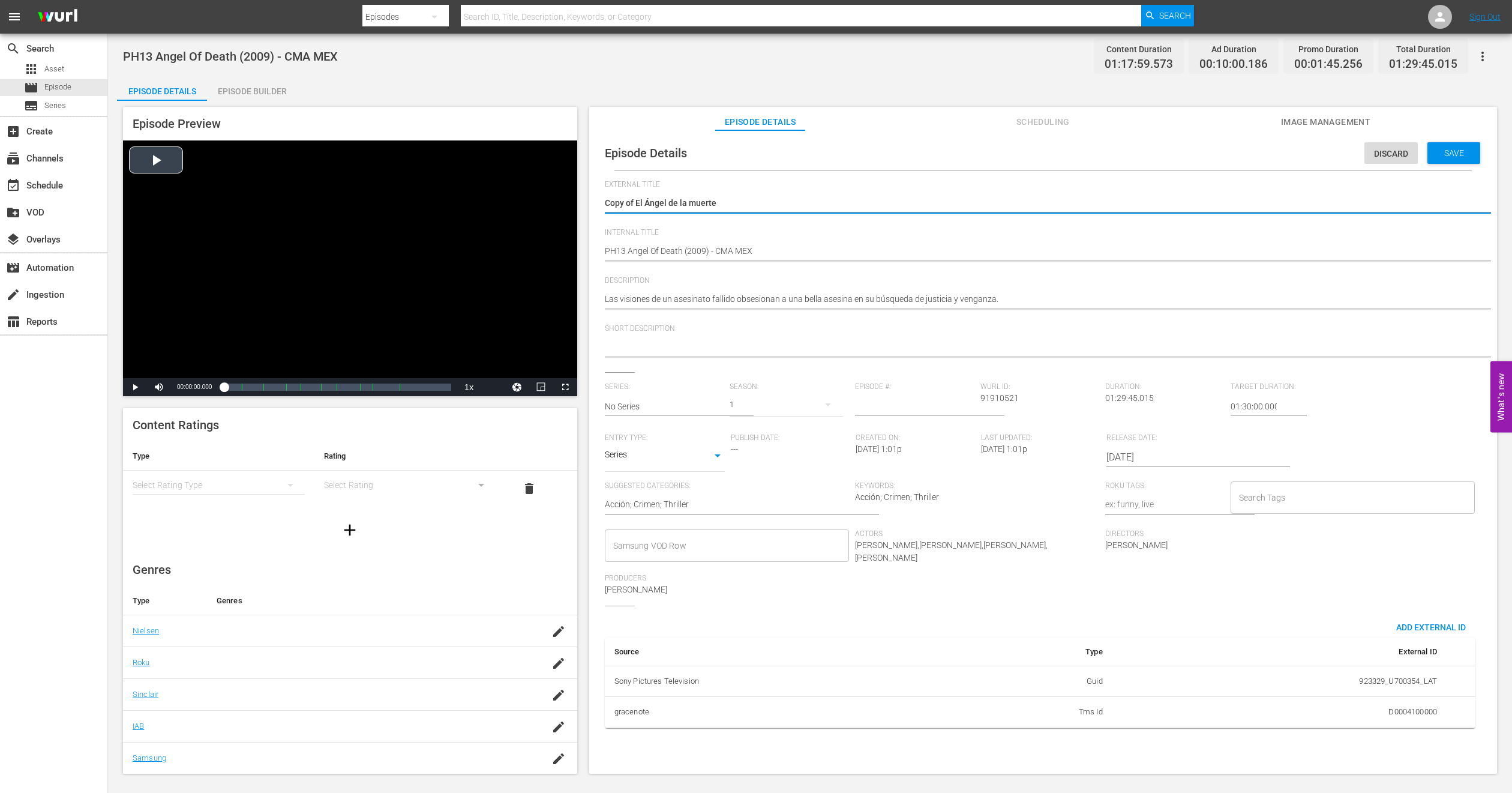
drag, startPoint x: 634, startPoint y: 202, endPoint x: 368, endPoint y: 206, distance: 266.0
click at [368, 206] on div "Episode Preview Video Player is loading. Play Video Play Mute Current Time 00:0…" at bounding box center [810, 442] width 1387 height 683
type textarea "El Ángel de la muerte"
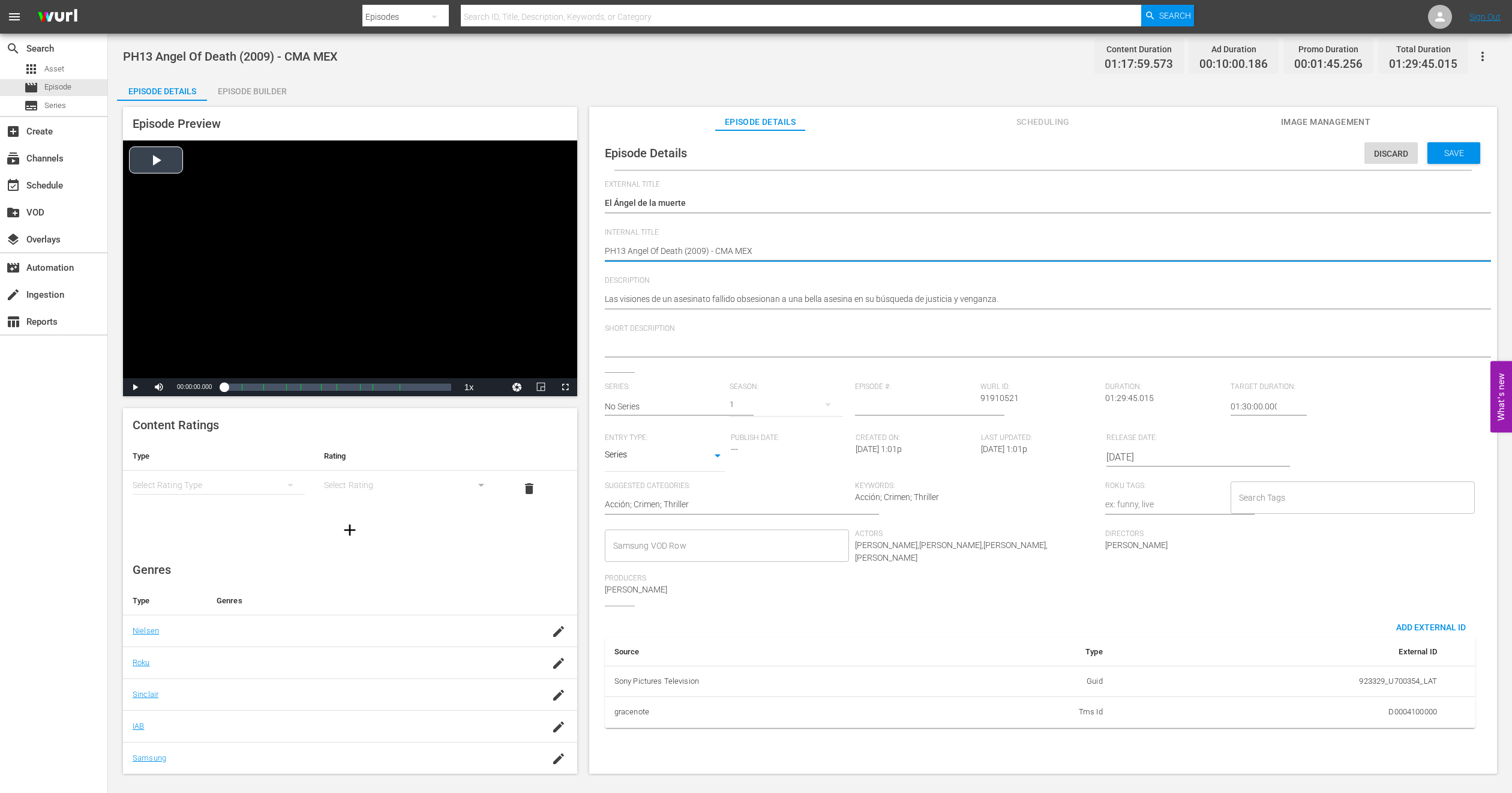
type textarea "PH1 Angel Of Death (2009) - CMA MEX"
type textarea "PH14 Angel Of Death (2009) - CMA MEX"
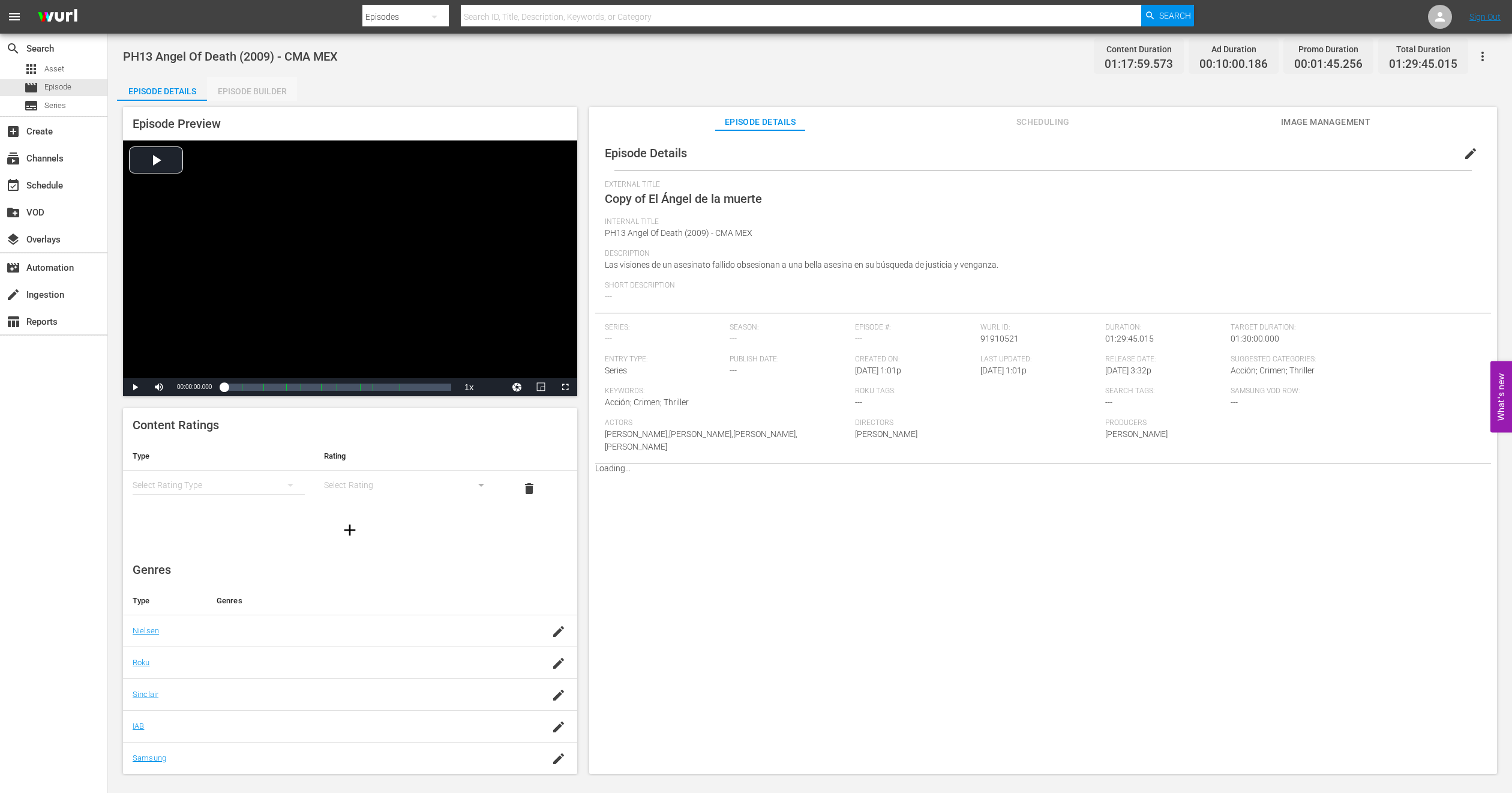
click at [286, 89] on div "Episode Builder" at bounding box center [252, 91] width 90 height 29
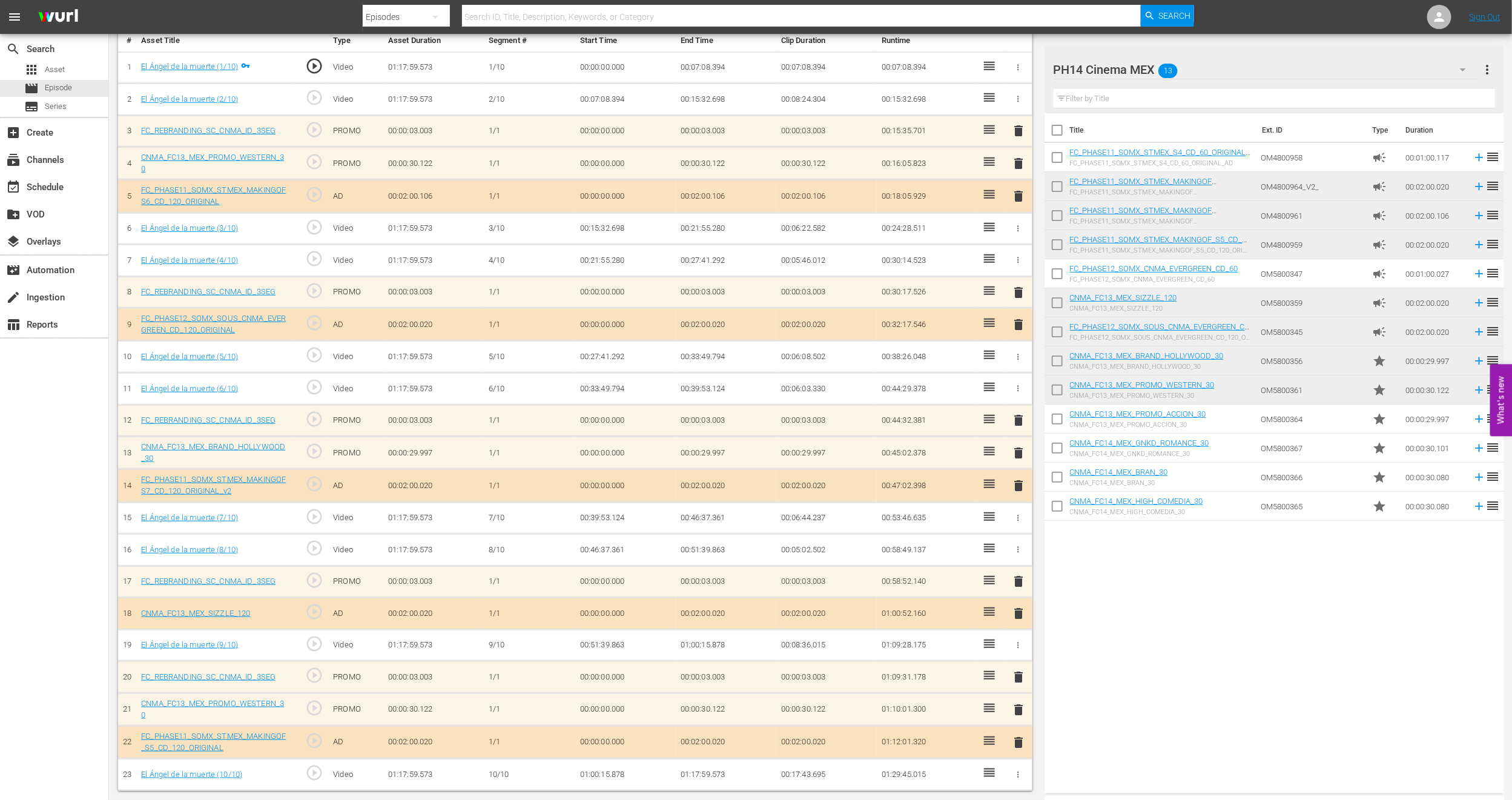
scroll to position [369, 0]
click at [1018, 453] on span "delete" at bounding box center [1019, 453] width 15 height 15
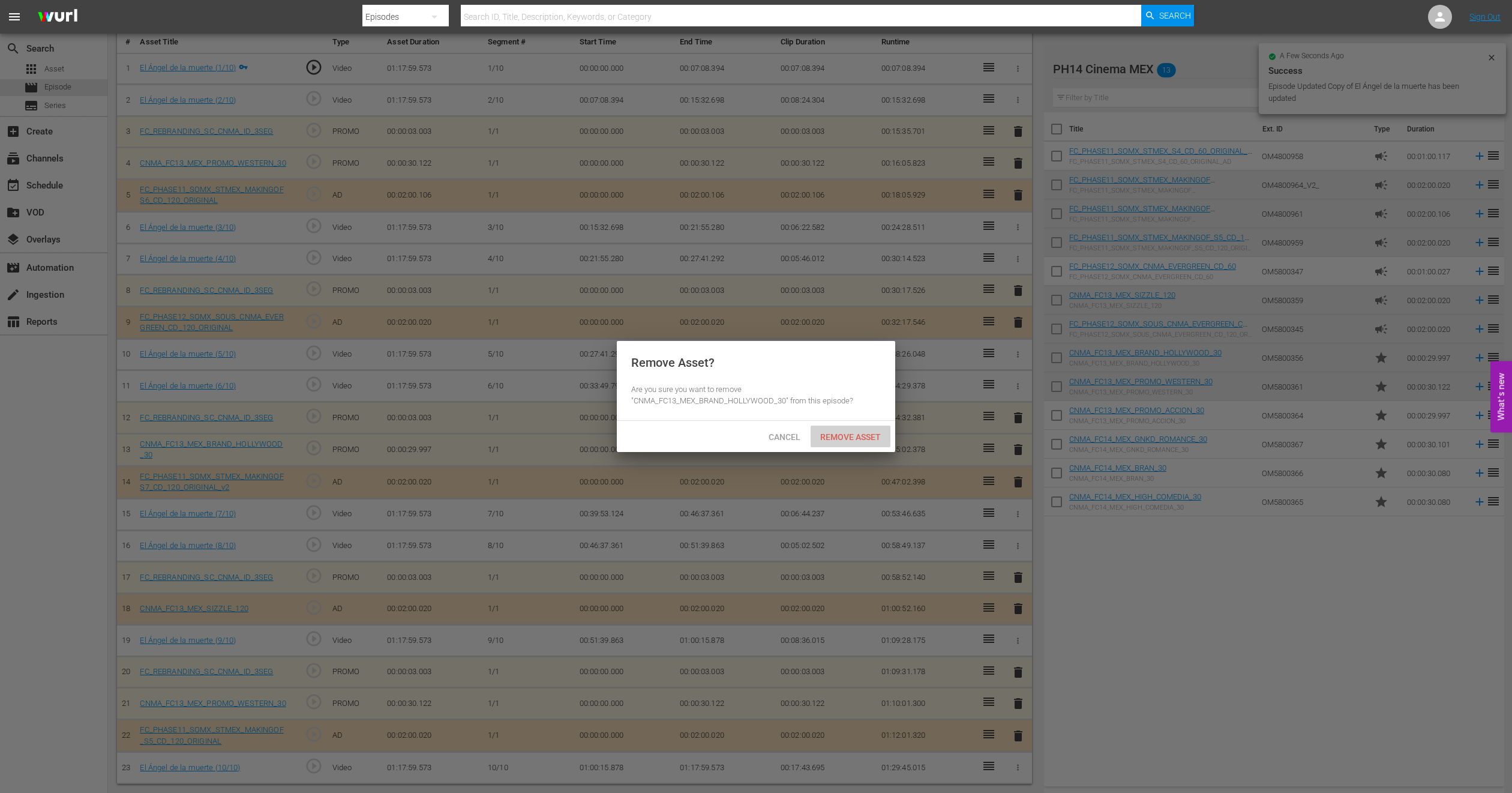
click at [873, 430] on div "Remove Asset" at bounding box center [851, 437] width 80 height 22
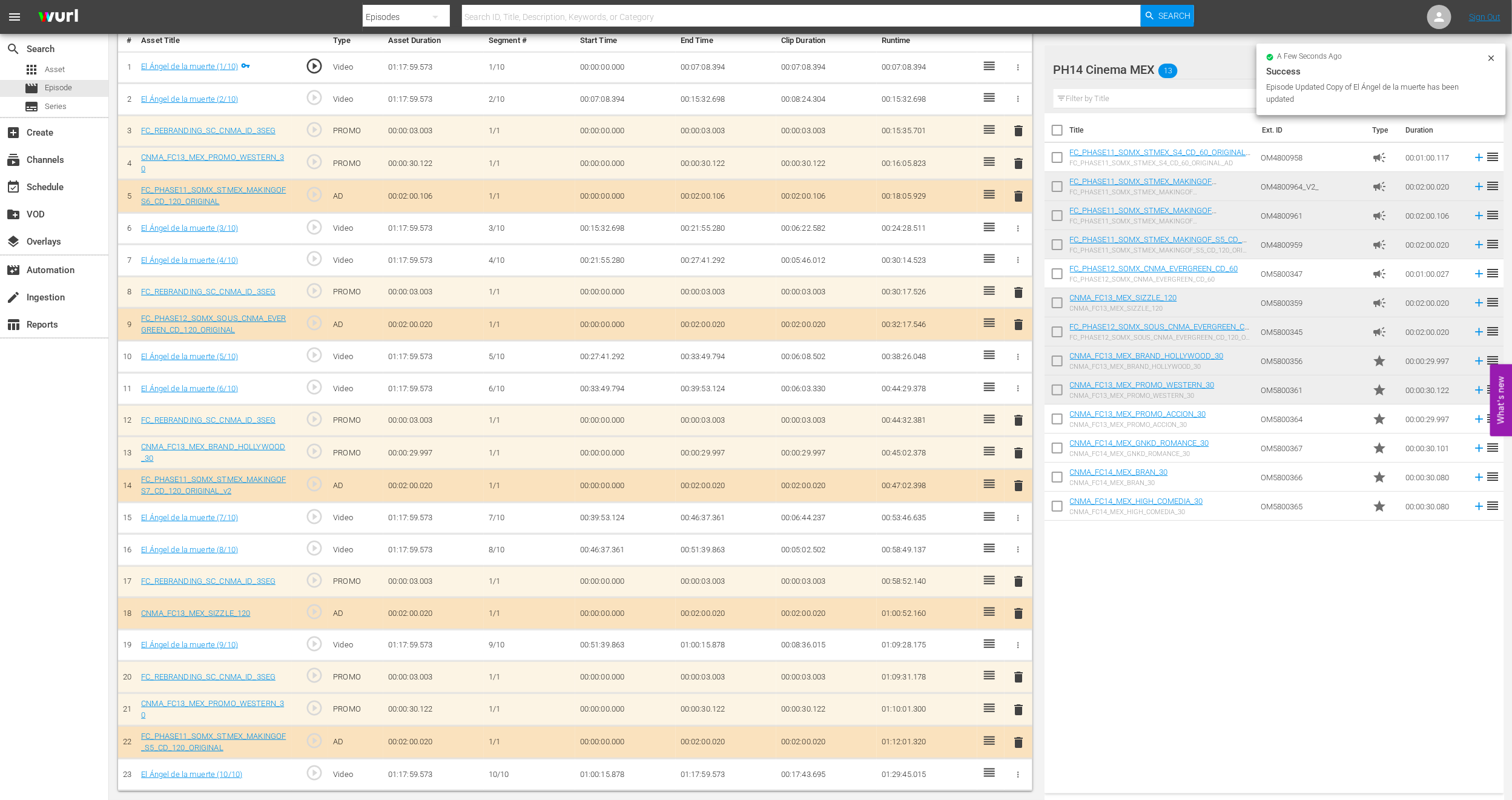
click at [1018, 164] on span "delete" at bounding box center [1019, 164] width 15 height 15
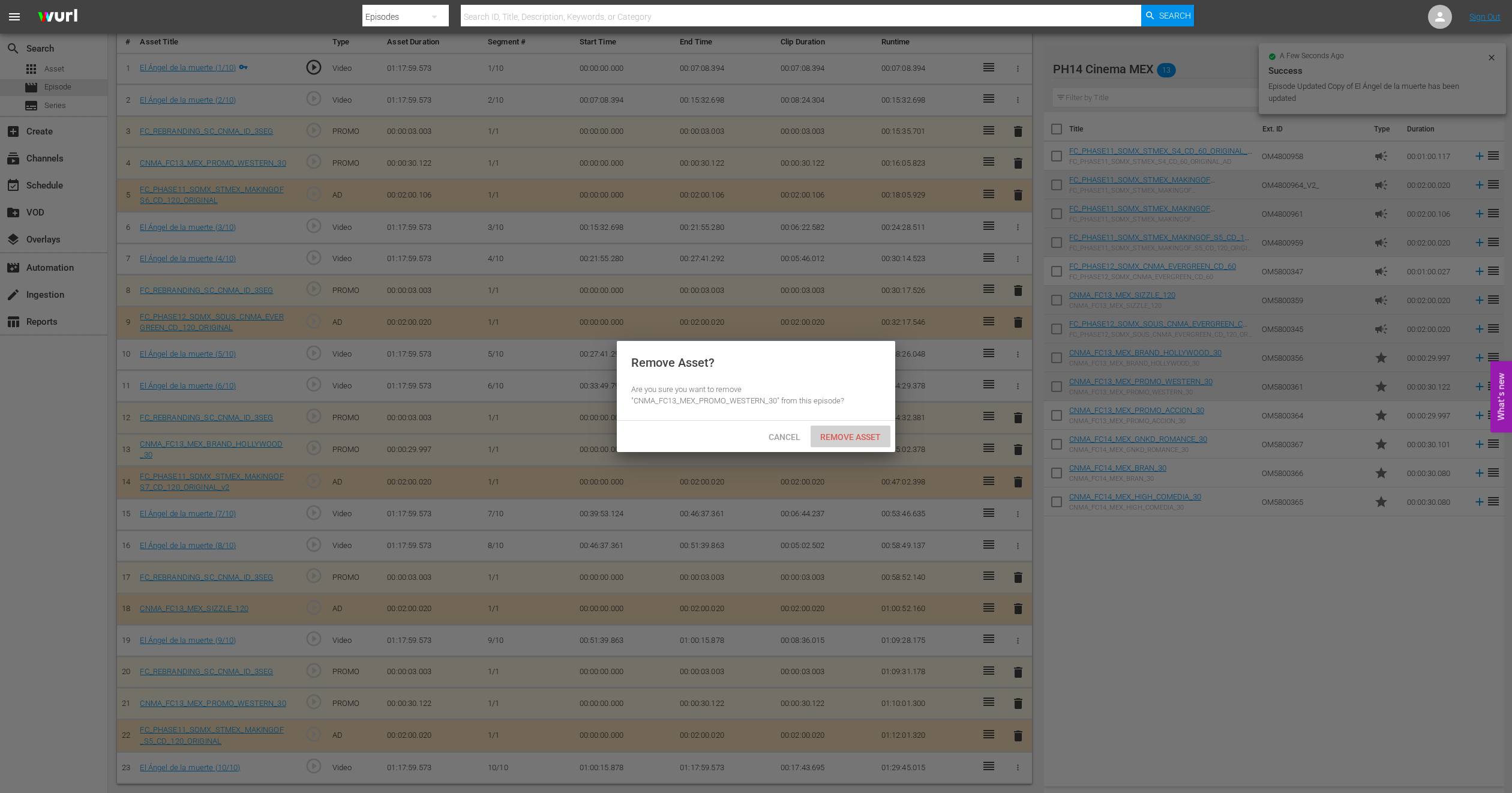
click at [847, 442] on span "Remove Asset" at bounding box center [851, 437] width 80 height 10
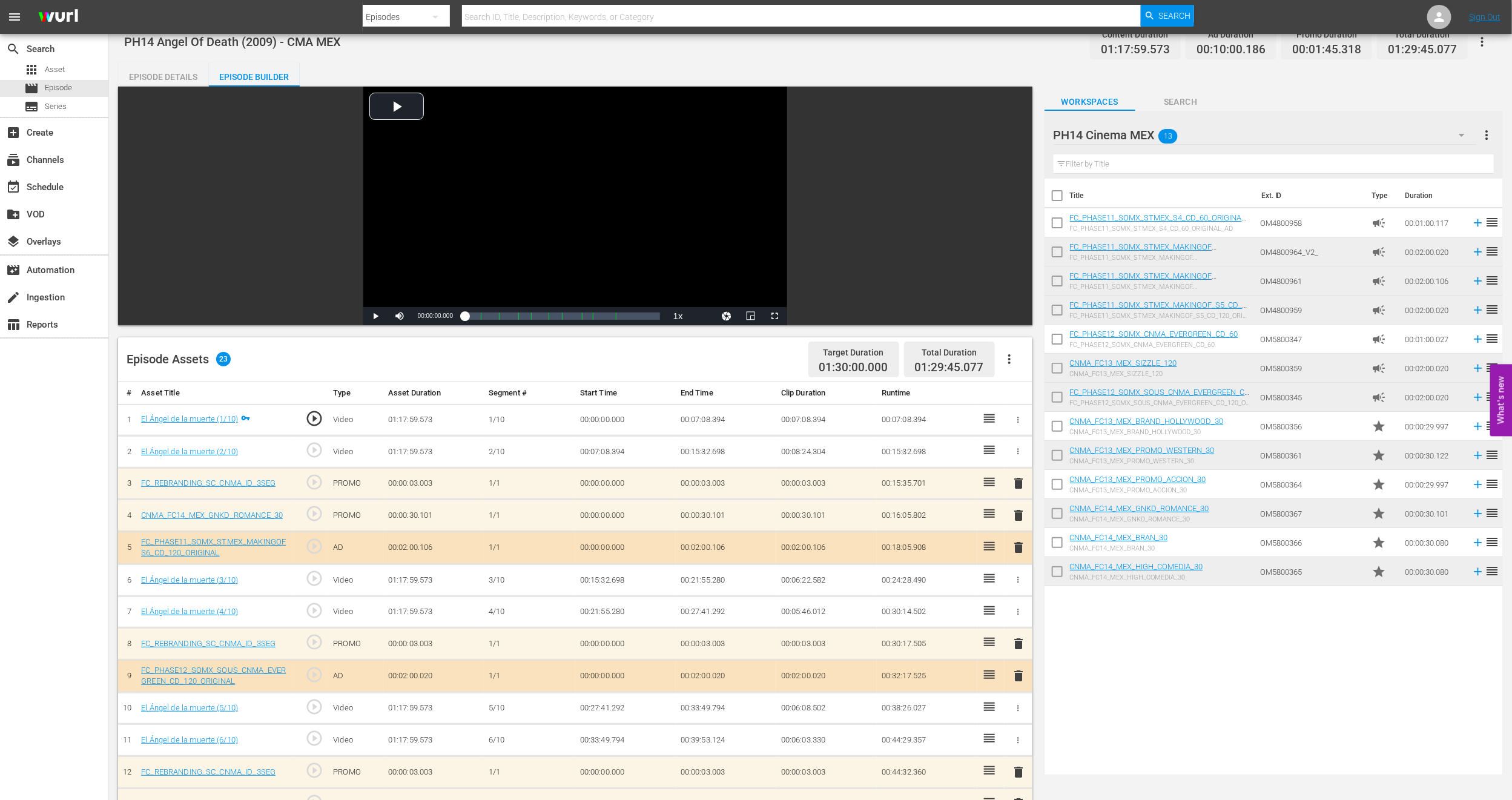
scroll to position [0, 0]
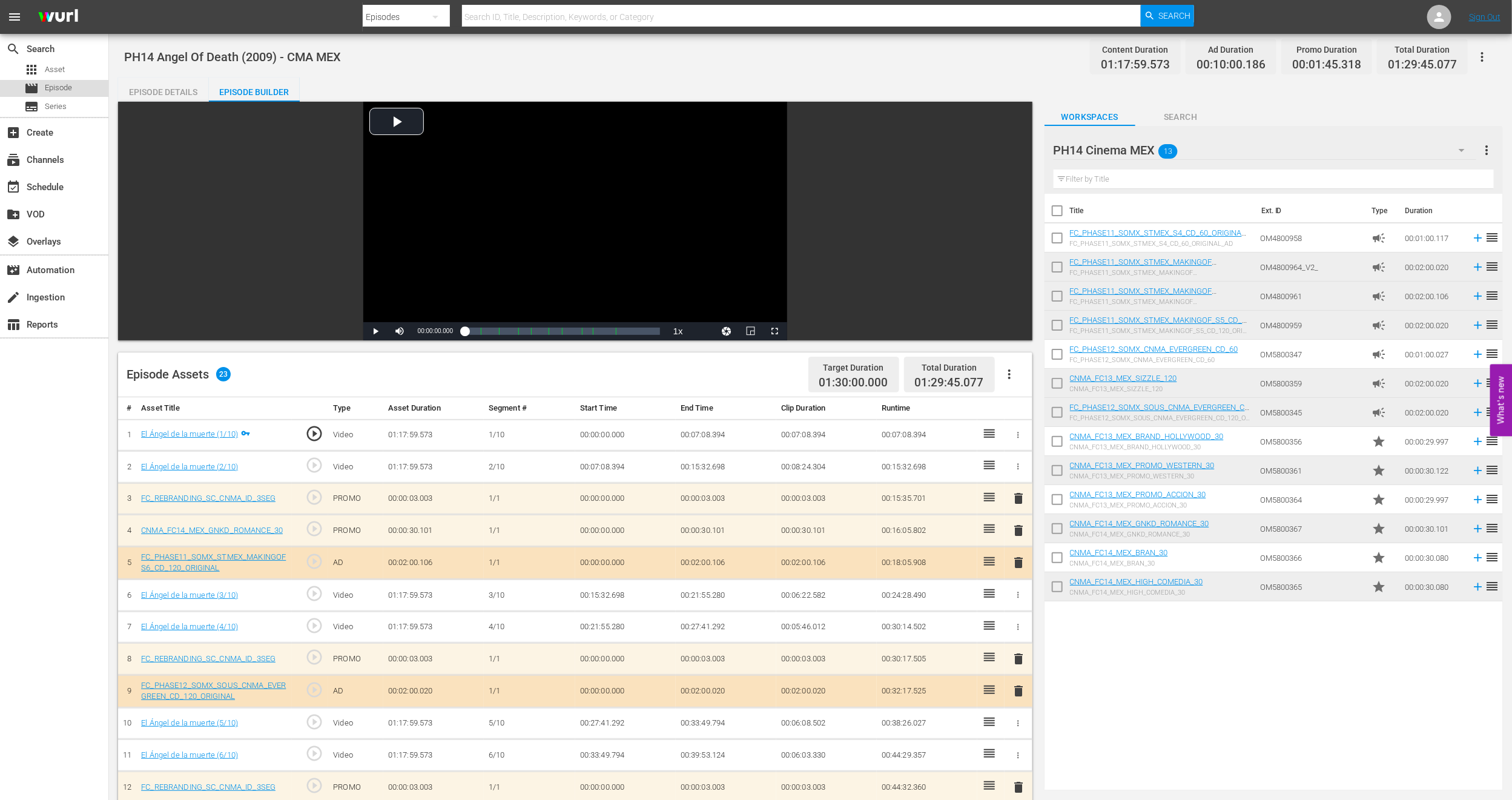
click at [74, 87] on div "movie Episode" at bounding box center [54, 89] width 109 height 17
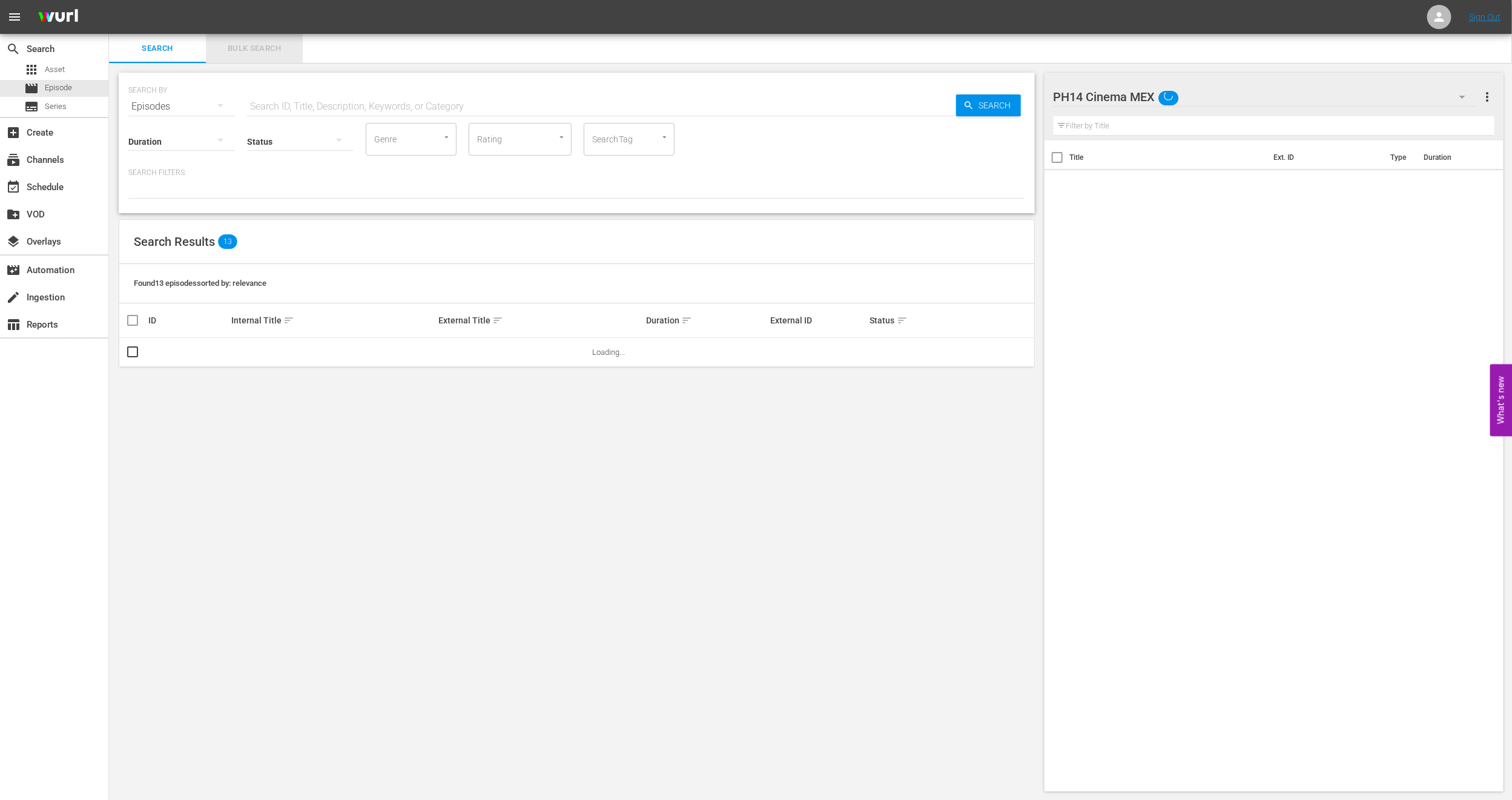
click at [251, 54] on span "Bulk Search" at bounding box center [255, 48] width 82 height 14
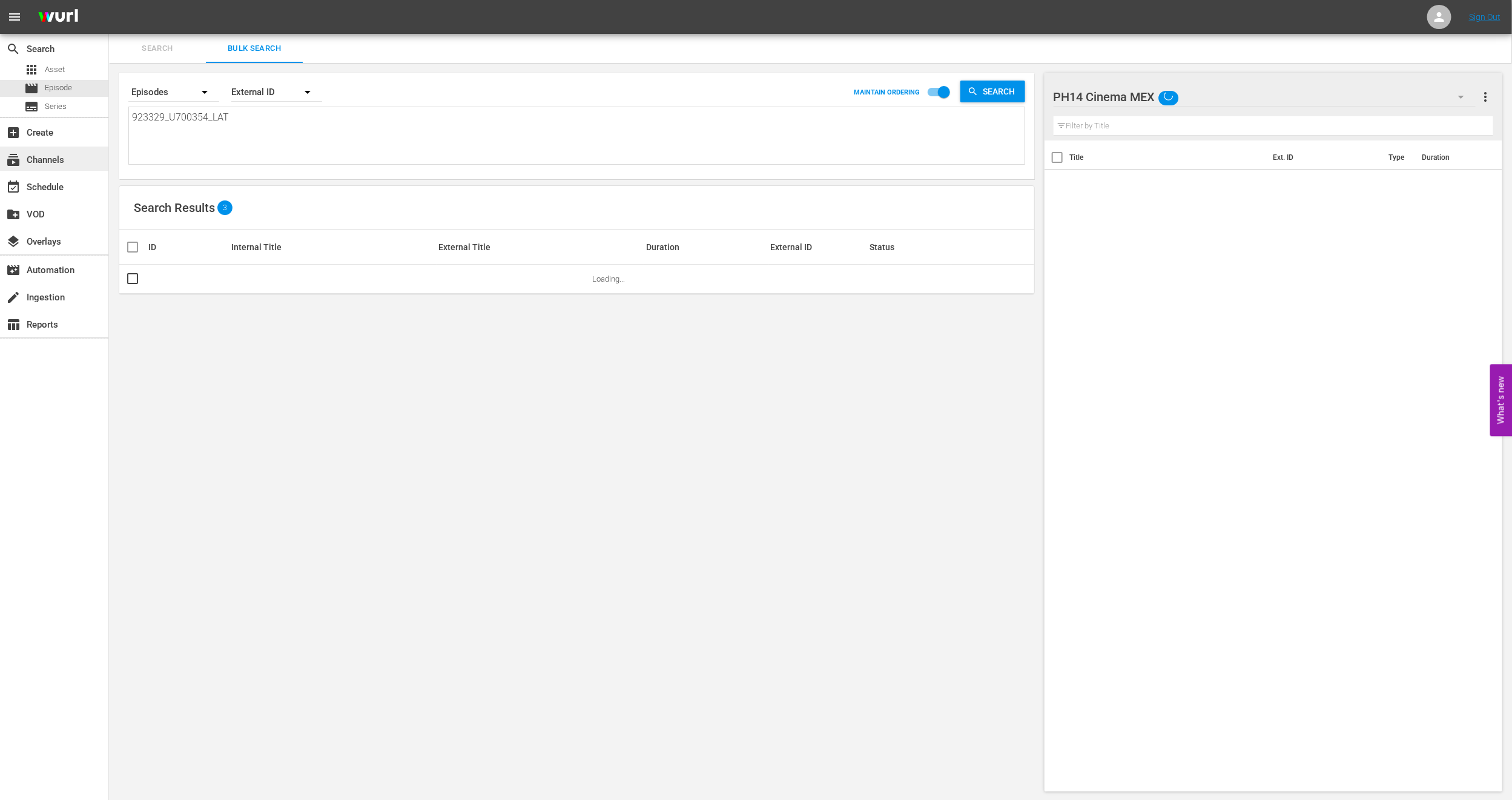
drag, startPoint x: 253, startPoint y: 126, endPoint x: 0, endPoint y: 149, distance: 254.0
click at [109, 0] on div "search Search apps Asset movie Episode subtitles Series add_box Create subscrip…" at bounding box center [810, 0] width 1403 height 0
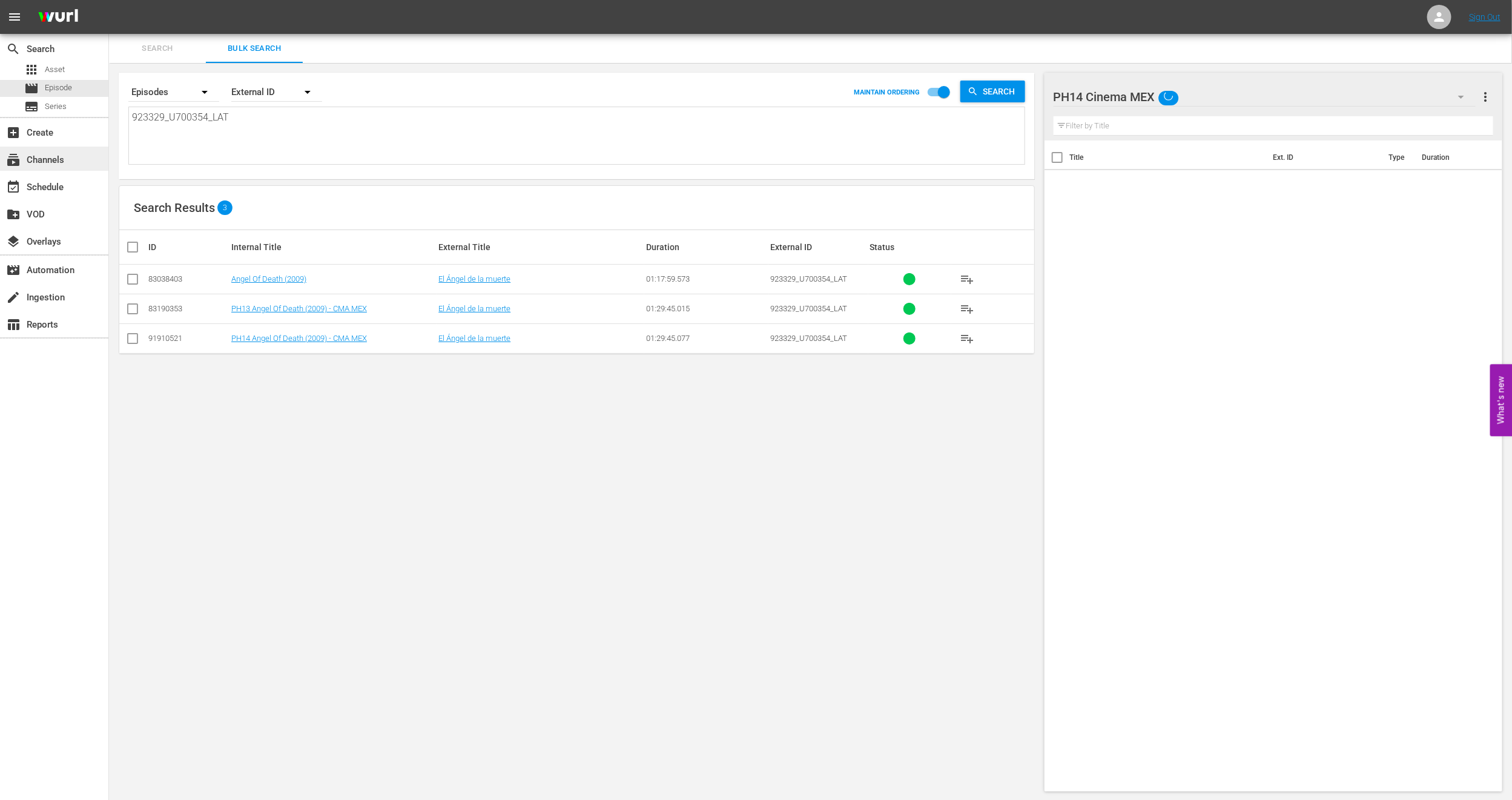
paste textarea "U7000192"
type textarea "U7000192"
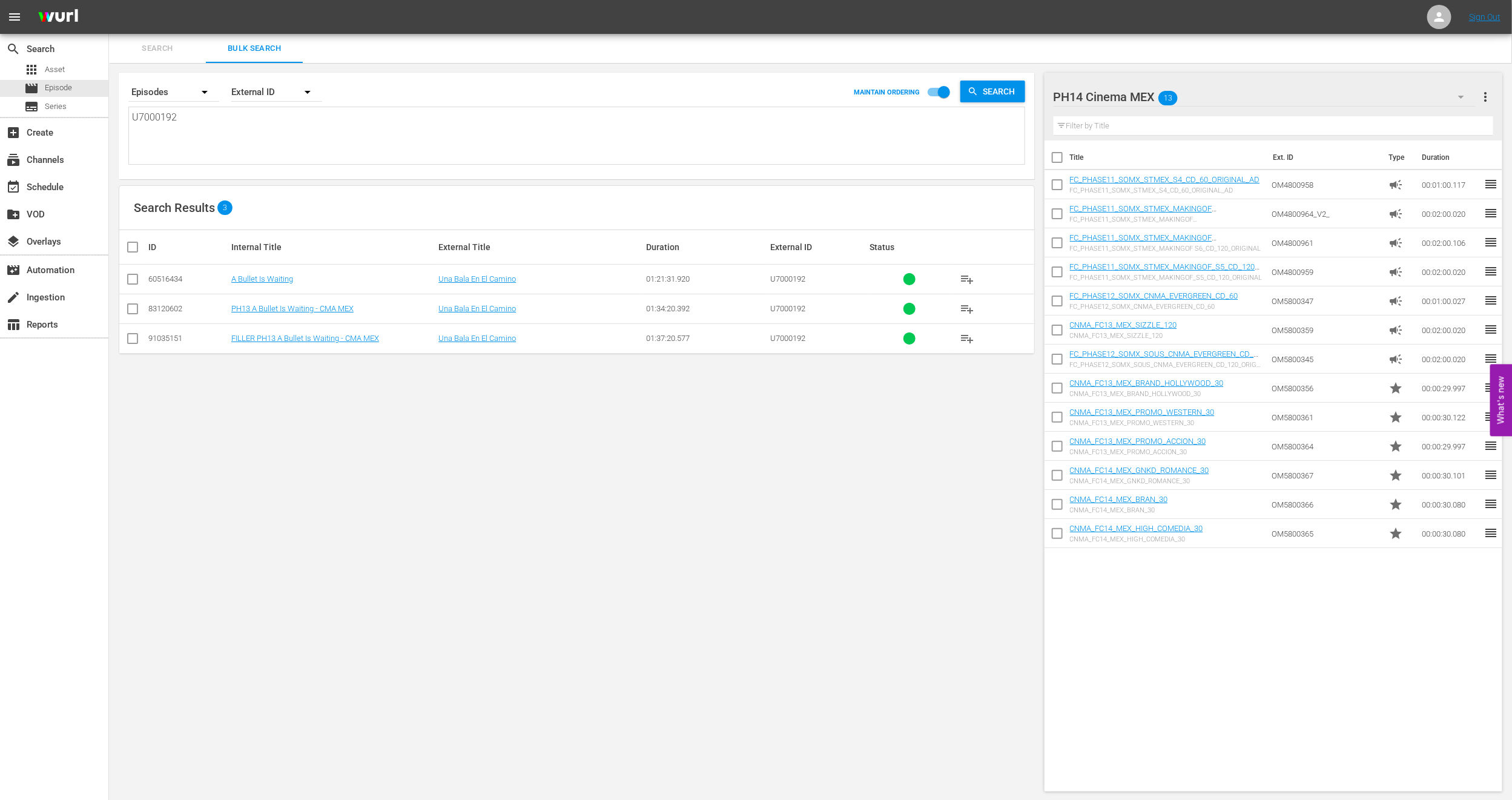
type textarea "U7000192"
click at [128, 313] on input "checkbox" at bounding box center [133, 312] width 15 height 15
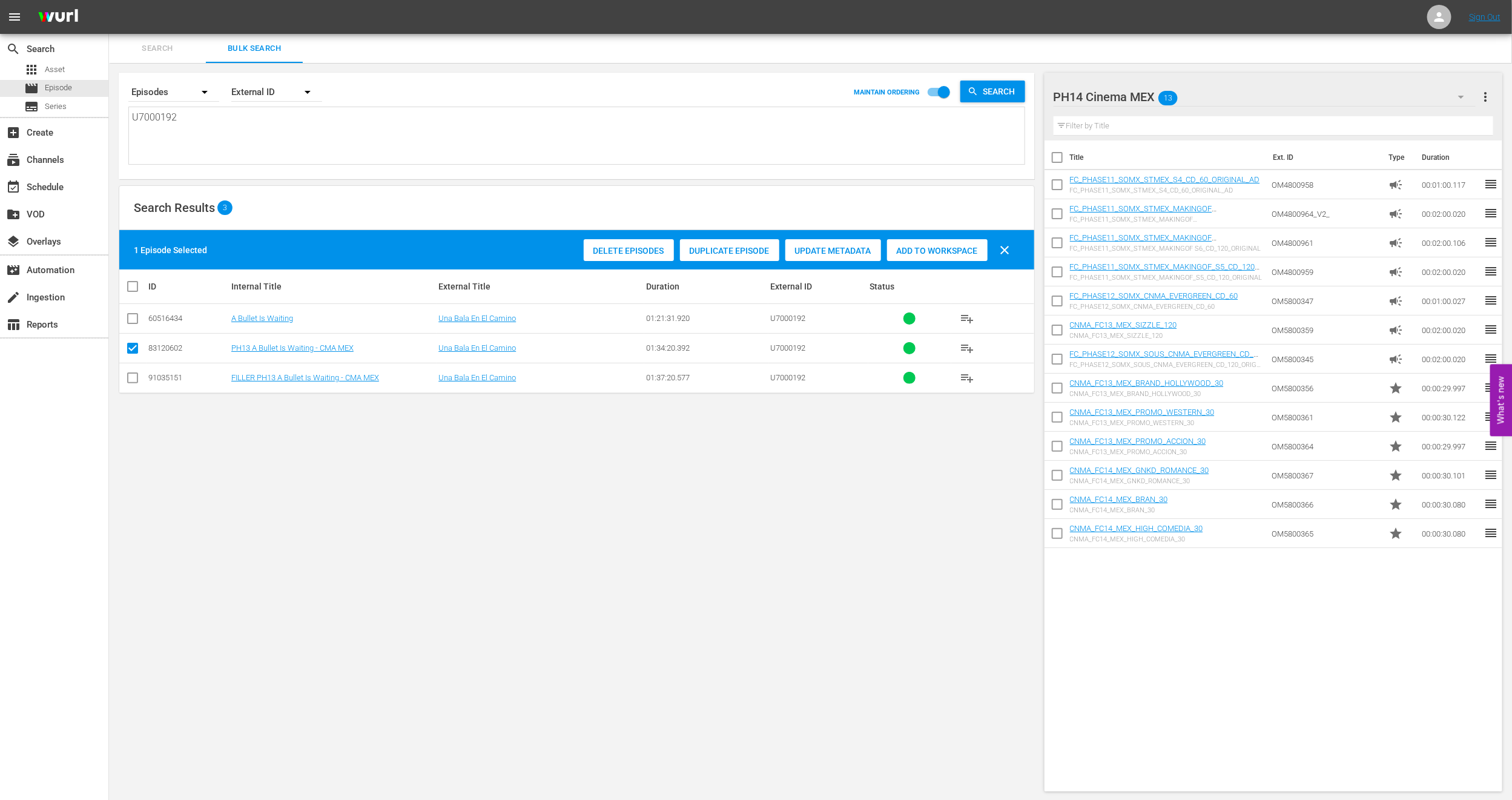
click at [707, 253] on span "Duplicate Episode" at bounding box center [730, 251] width 99 height 10
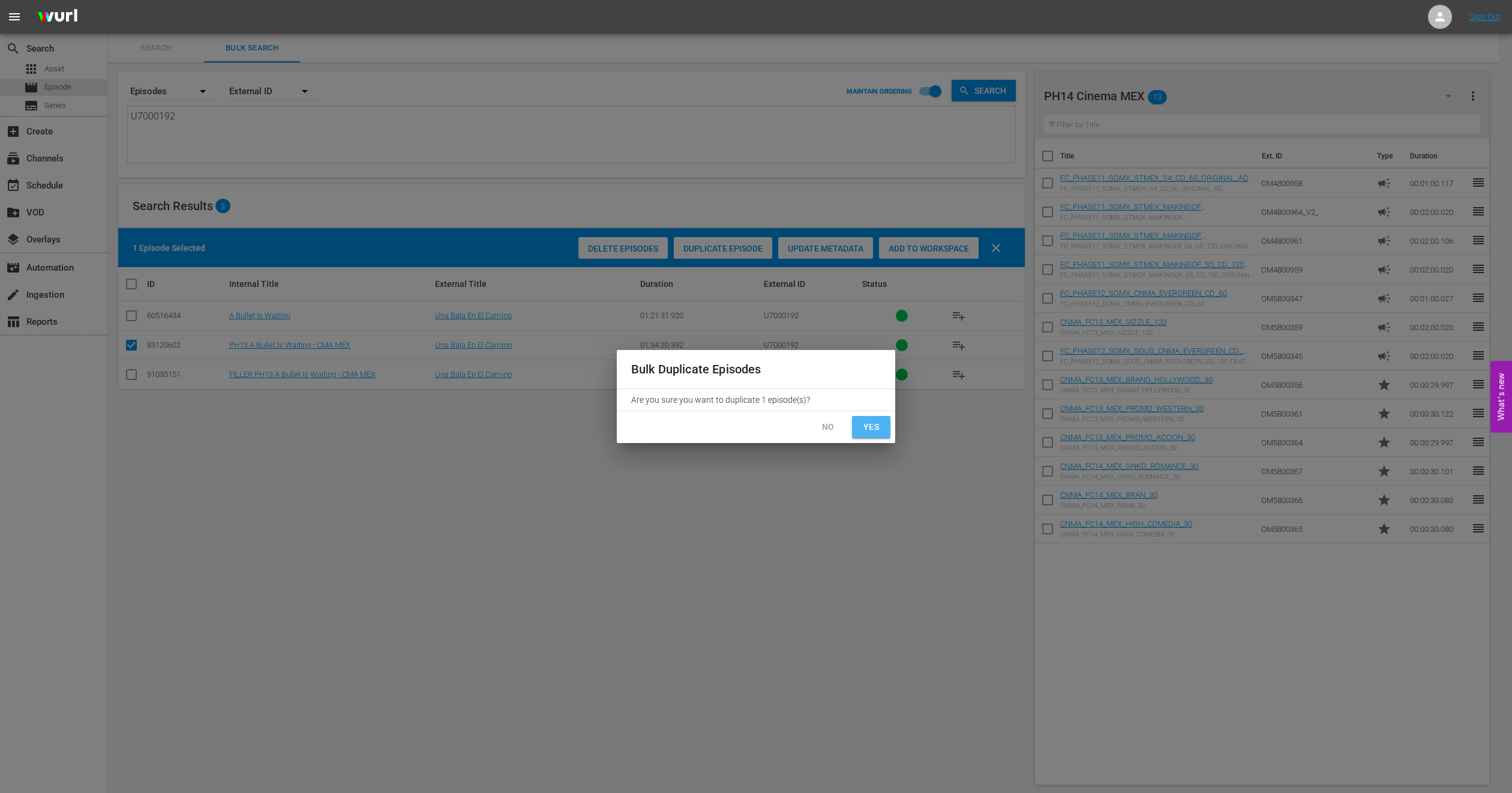
click at [860, 428] on button "Yes" at bounding box center [871, 427] width 38 height 22
checkbox input "false"
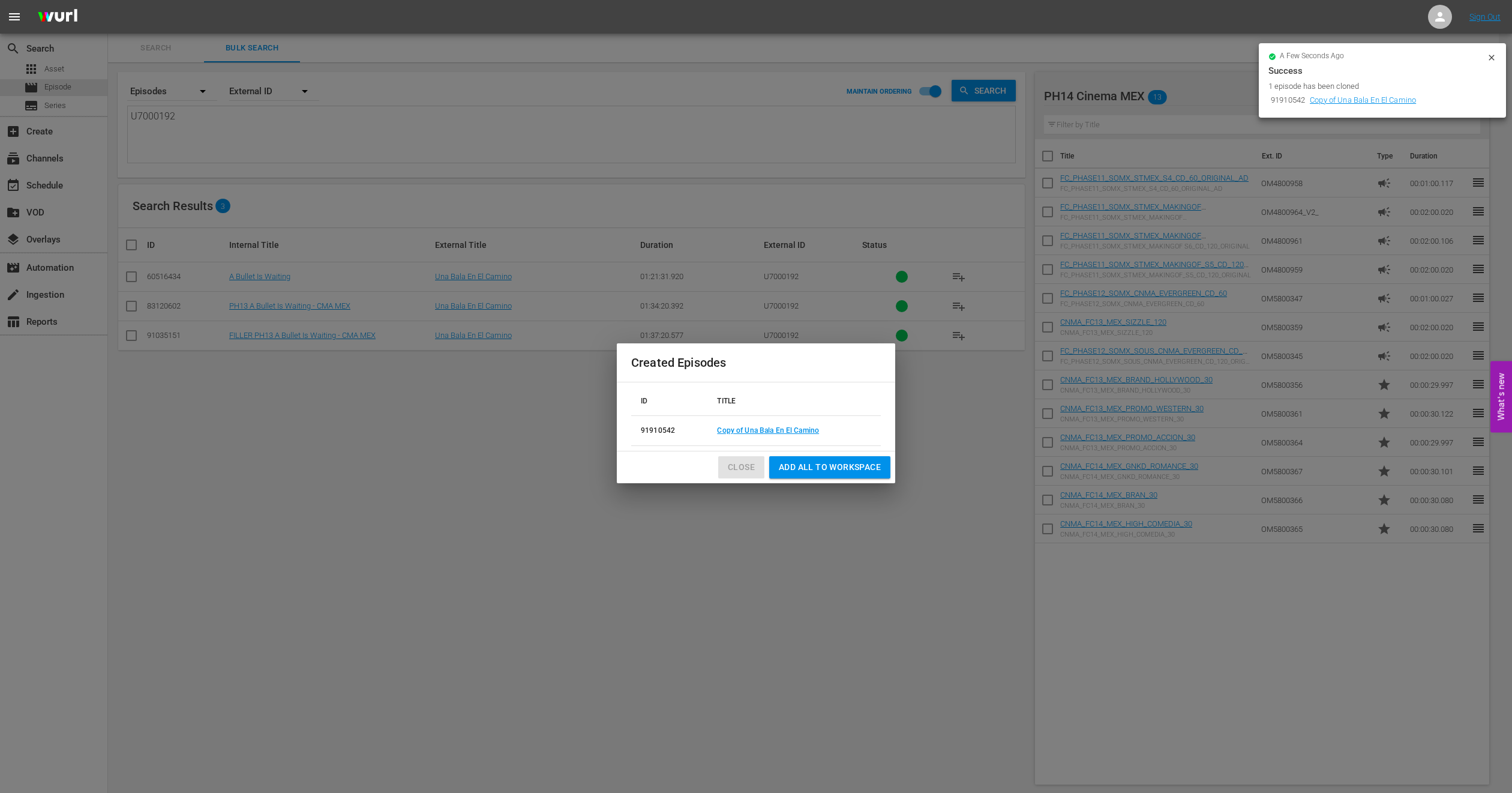
click at [740, 470] on span "Close" at bounding box center [741, 467] width 27 height 15
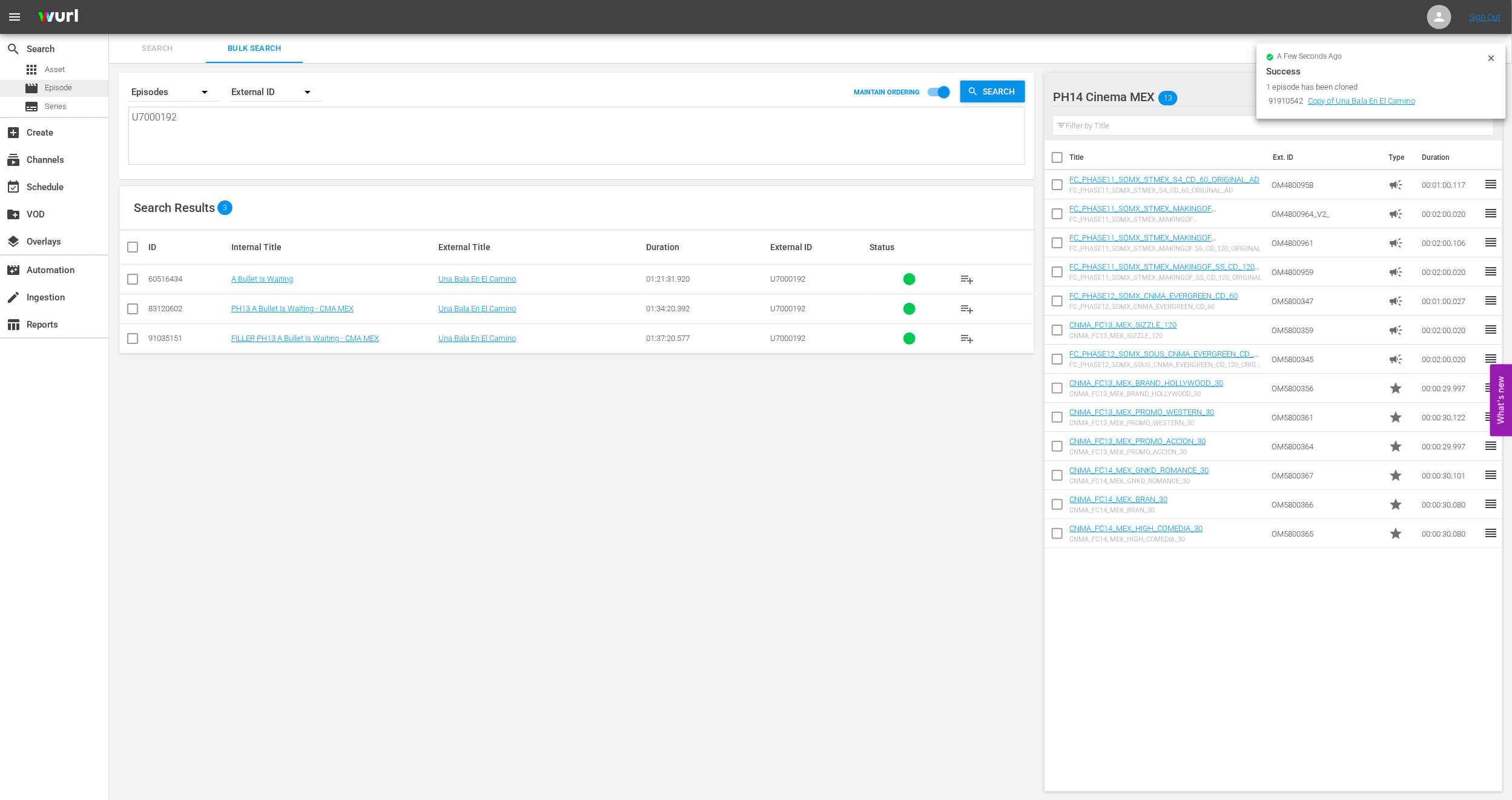
click at [62, 89] on span "Episode" at bounding box center [58, 87] width 27 height 12
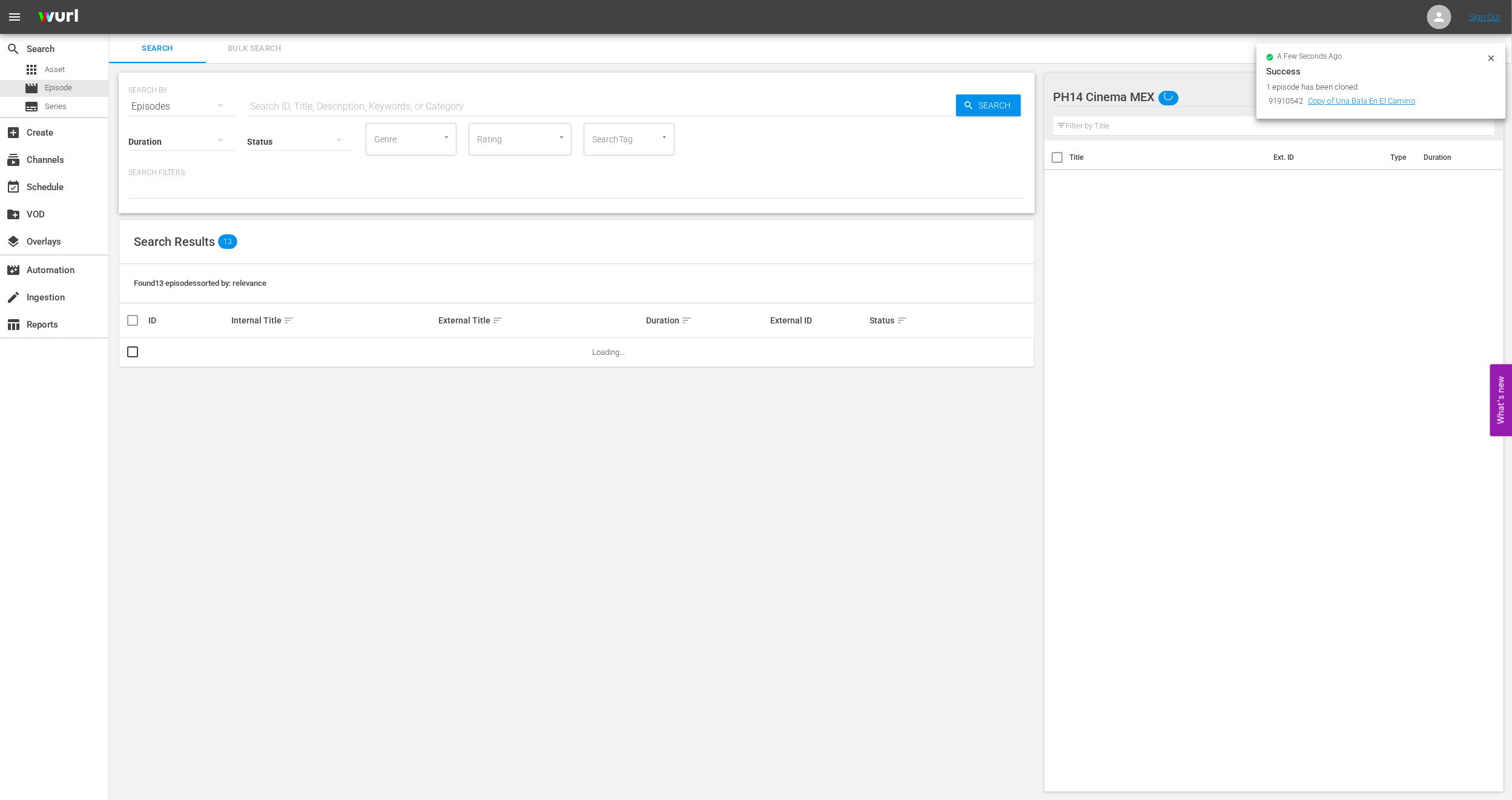
click at [243, 54] on span "Bulk Search" at bounding box center [255, 48] width 82 height 14
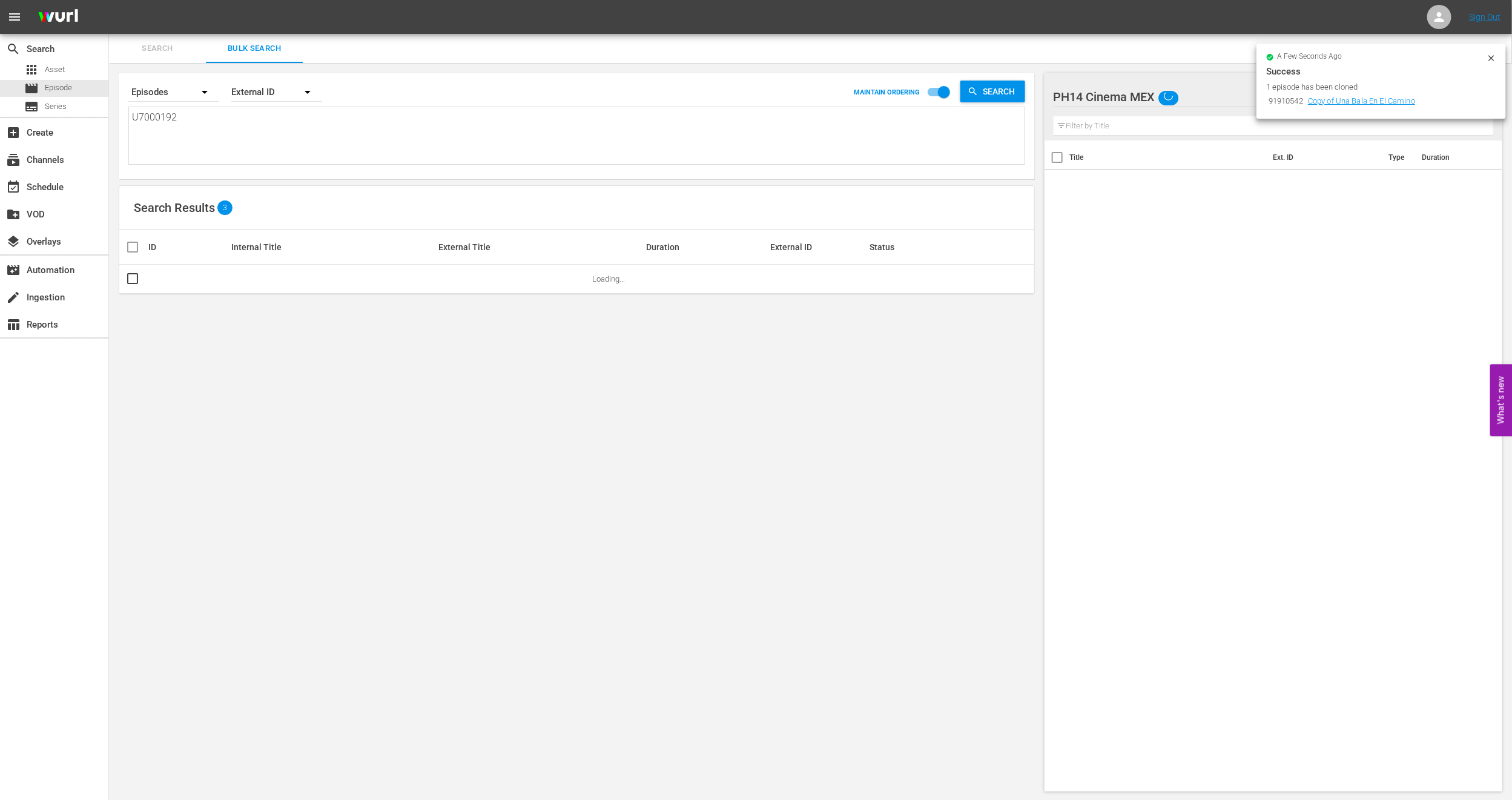
click at [1492, 57] on icon at bounding box center [1491, 58] width 5 height 5
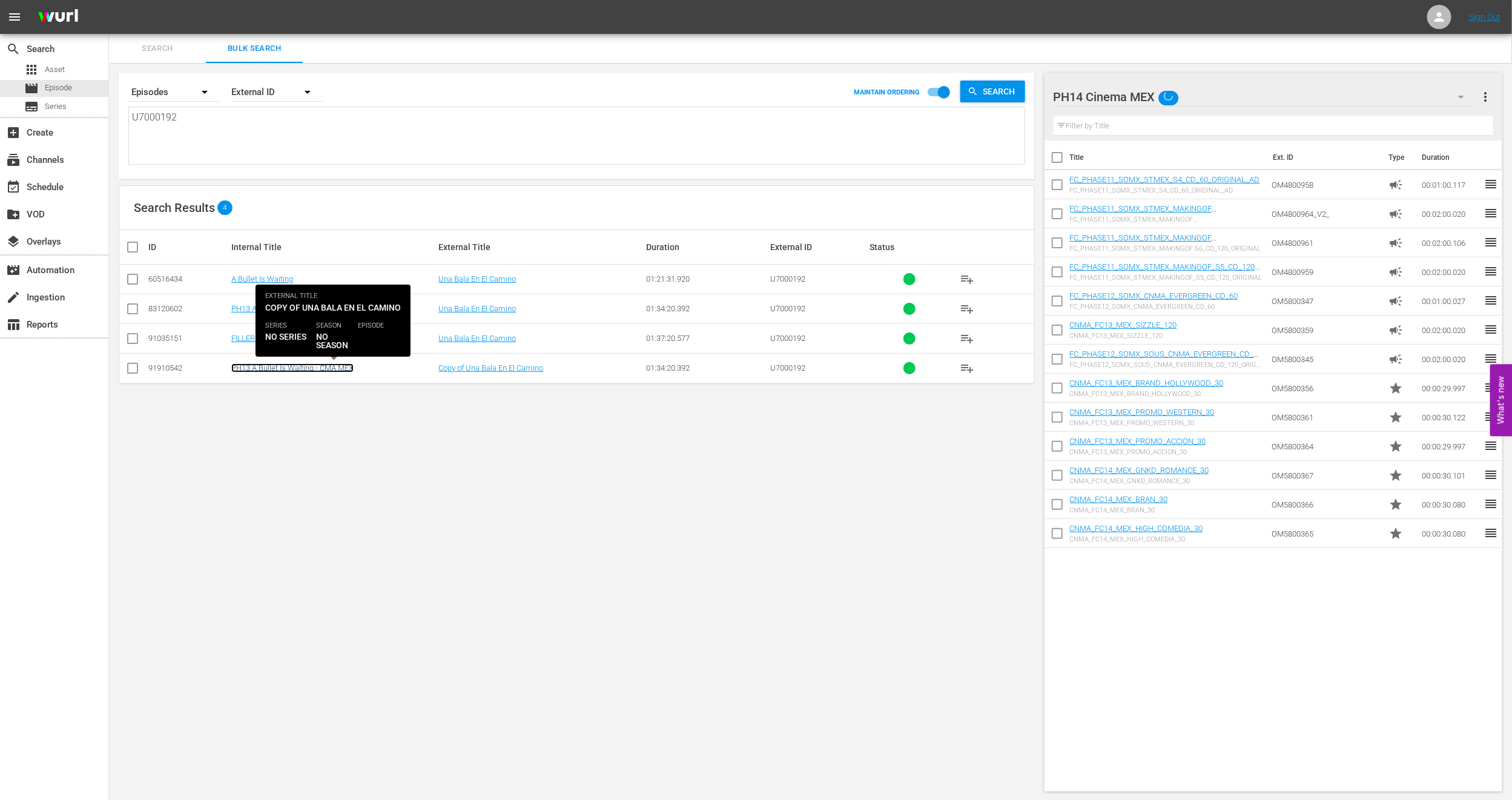
click at [286, 369] on link "PH13 A Bullet Is Waiting - CMA MEX" at bounding box center [292, 368] width 123 height 9
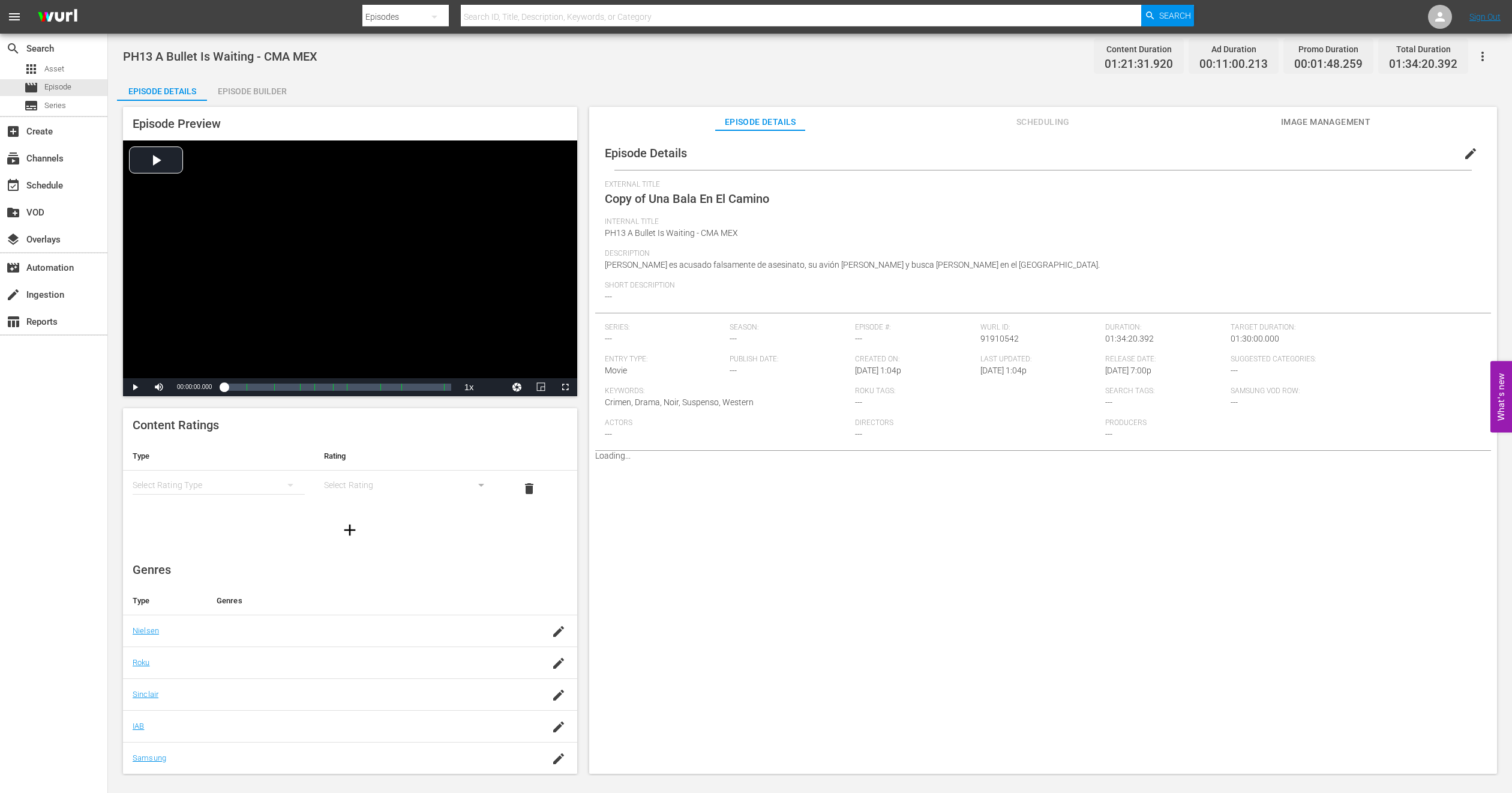
click at [1463, 150] on span "edit" at bounding box center [1471, 154] width 14 height 14
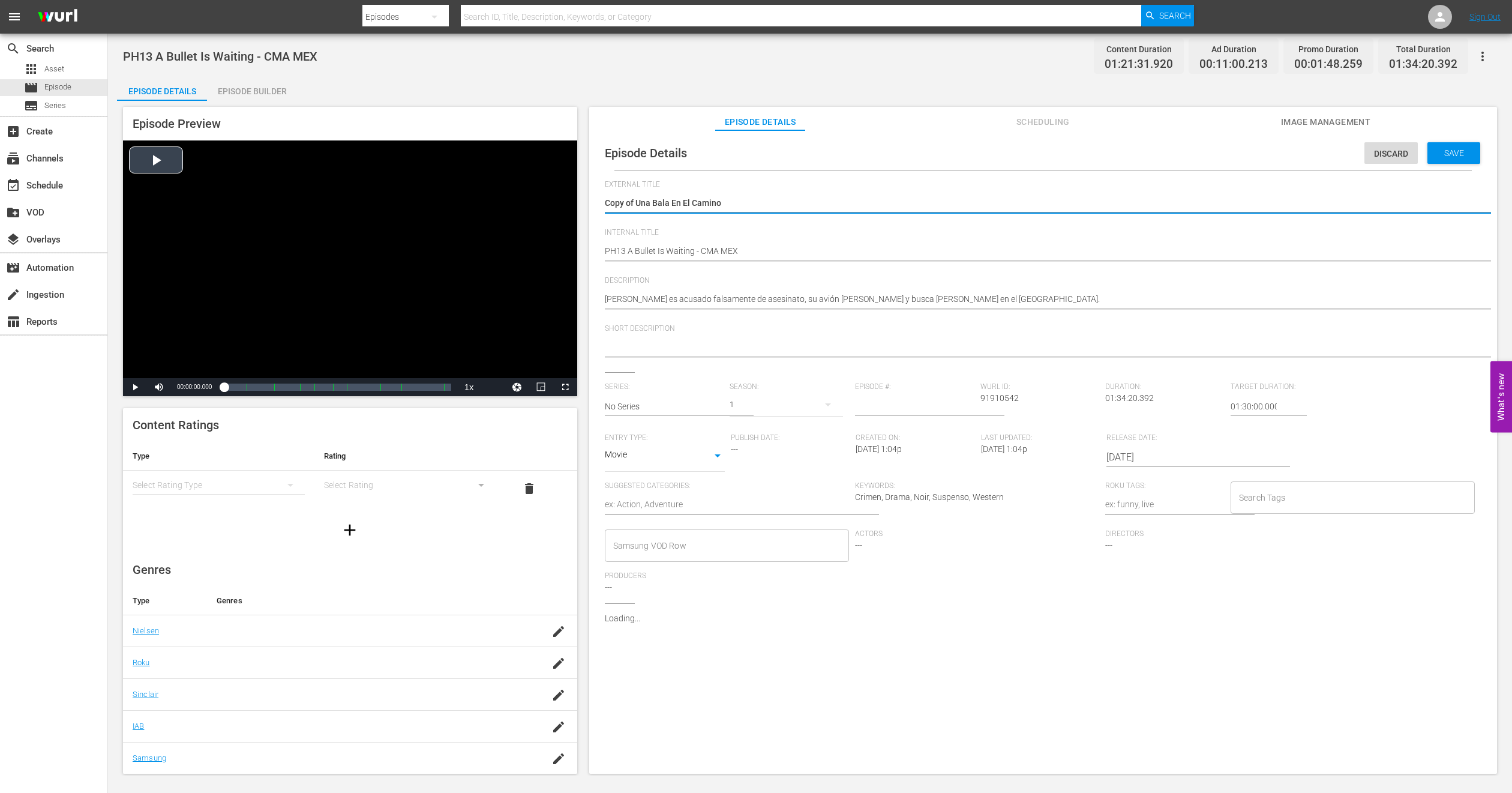
drag, startPoint x: 634, startPoint y: 202, endPoint x: 337, endPoint y: 191, distance: 297.2
click at [337, 193] on div "Episode Preview Video Player is loading. Play Video Play Mute Current Time 00:0…" at bounding box center [810, 442] width 1387 height 683
type textarea "Una Bala En El Camino"
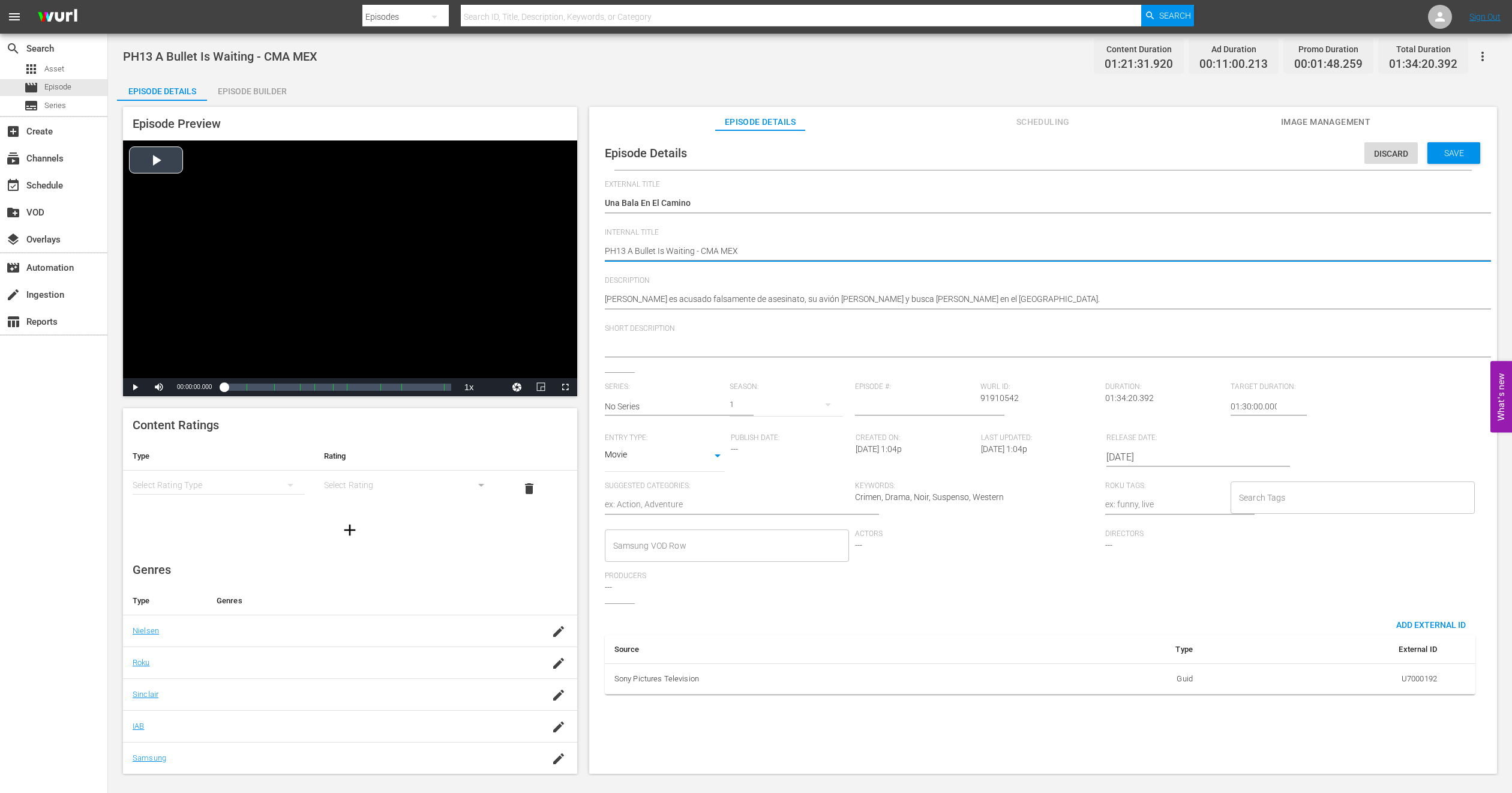
type textarea "PH1 A Bullet Is Waiting - CMA MEX"
type textarea "PH14 A Bullet Is Waiting - CMA MEX"
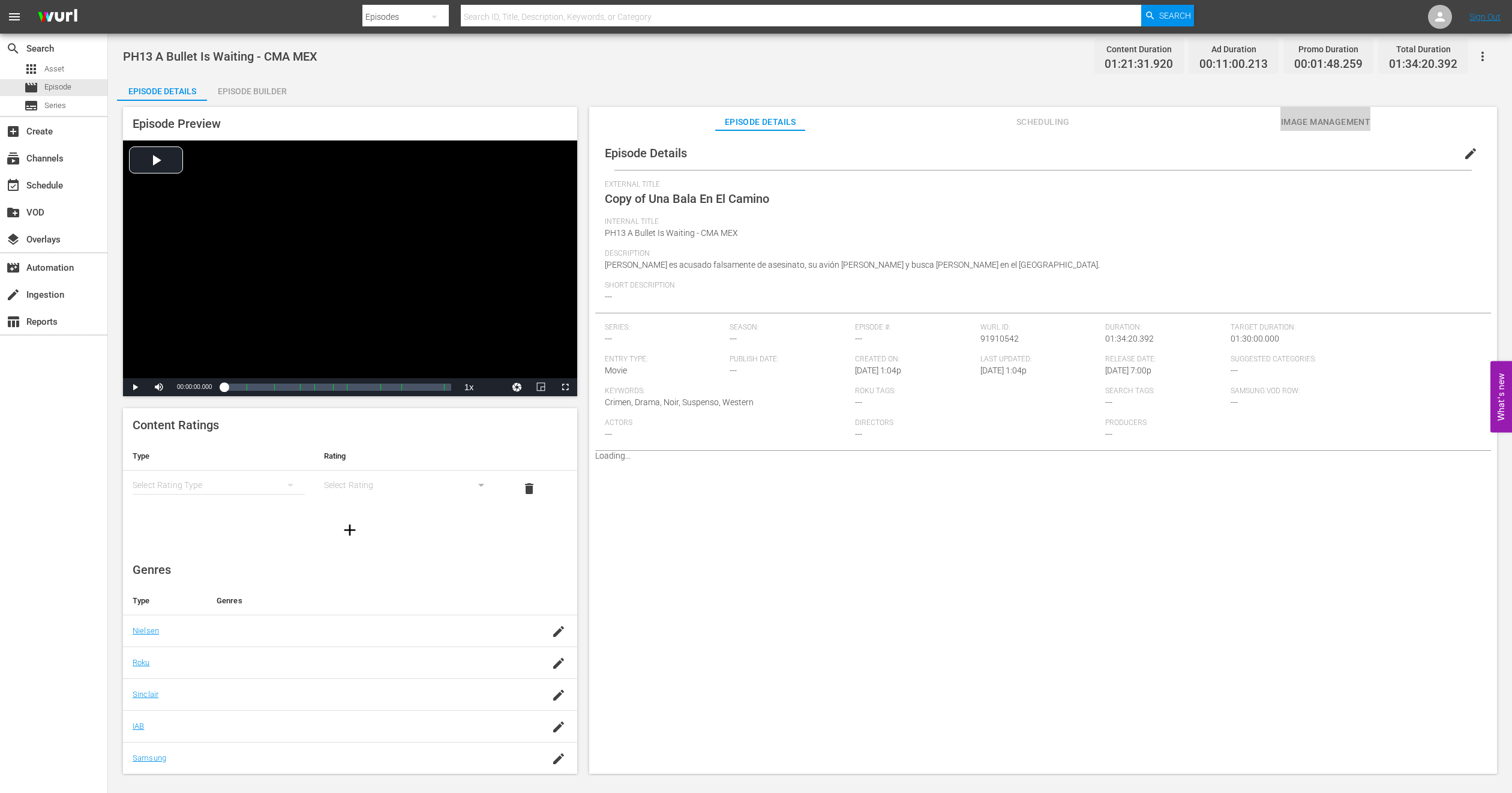
click at [1306, 124] on span "Image Management" at bounding box center [1325, 122] width 90 height 15
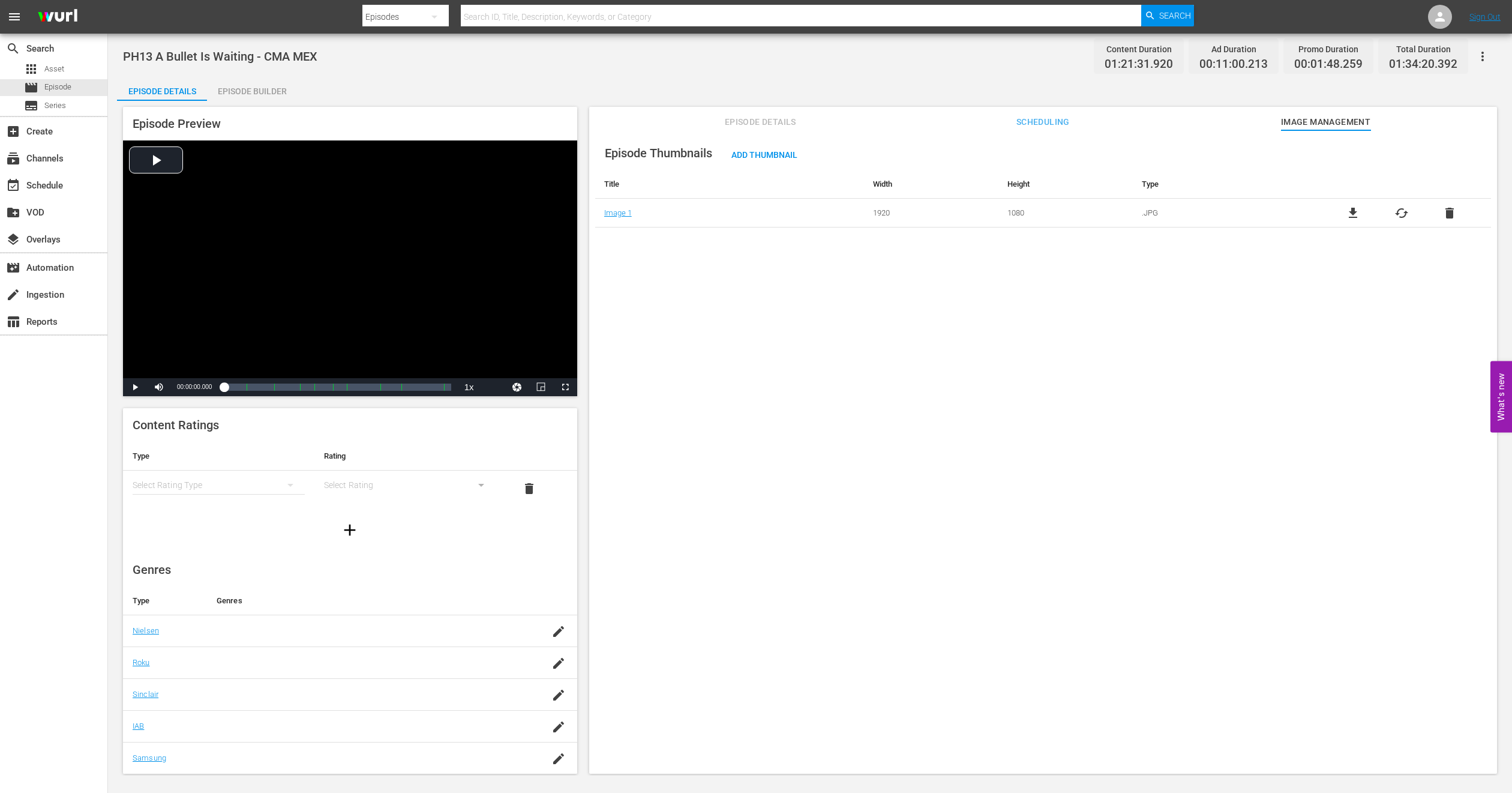
click at [256, 83] on div "Episode Builder" at bounding box center [252, 91] width 90 height 29
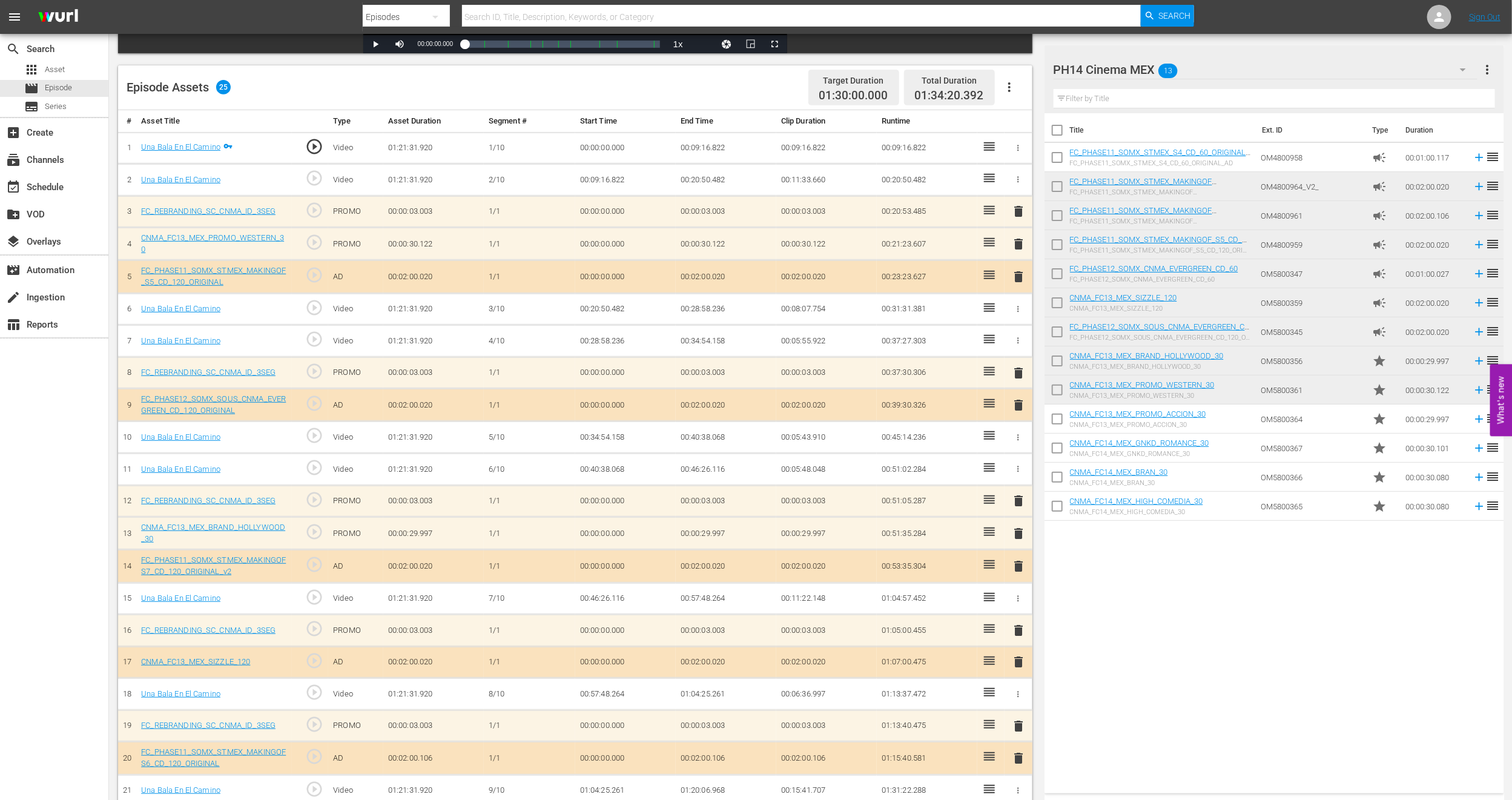
scroll to position [435, 0]
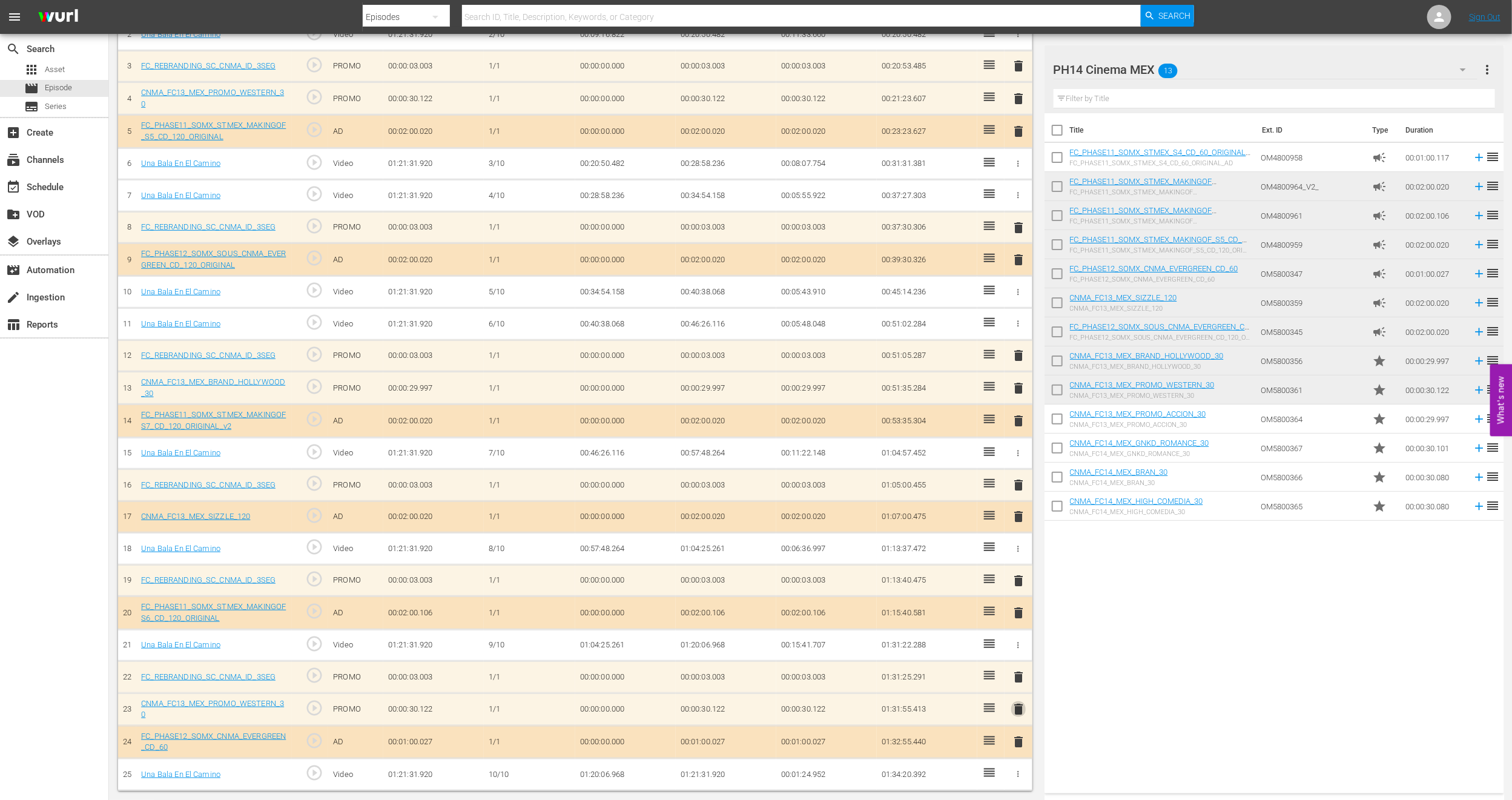
click at [1018, 713] on span "delete" at bounding box center [1019, 709] width 15 height 15
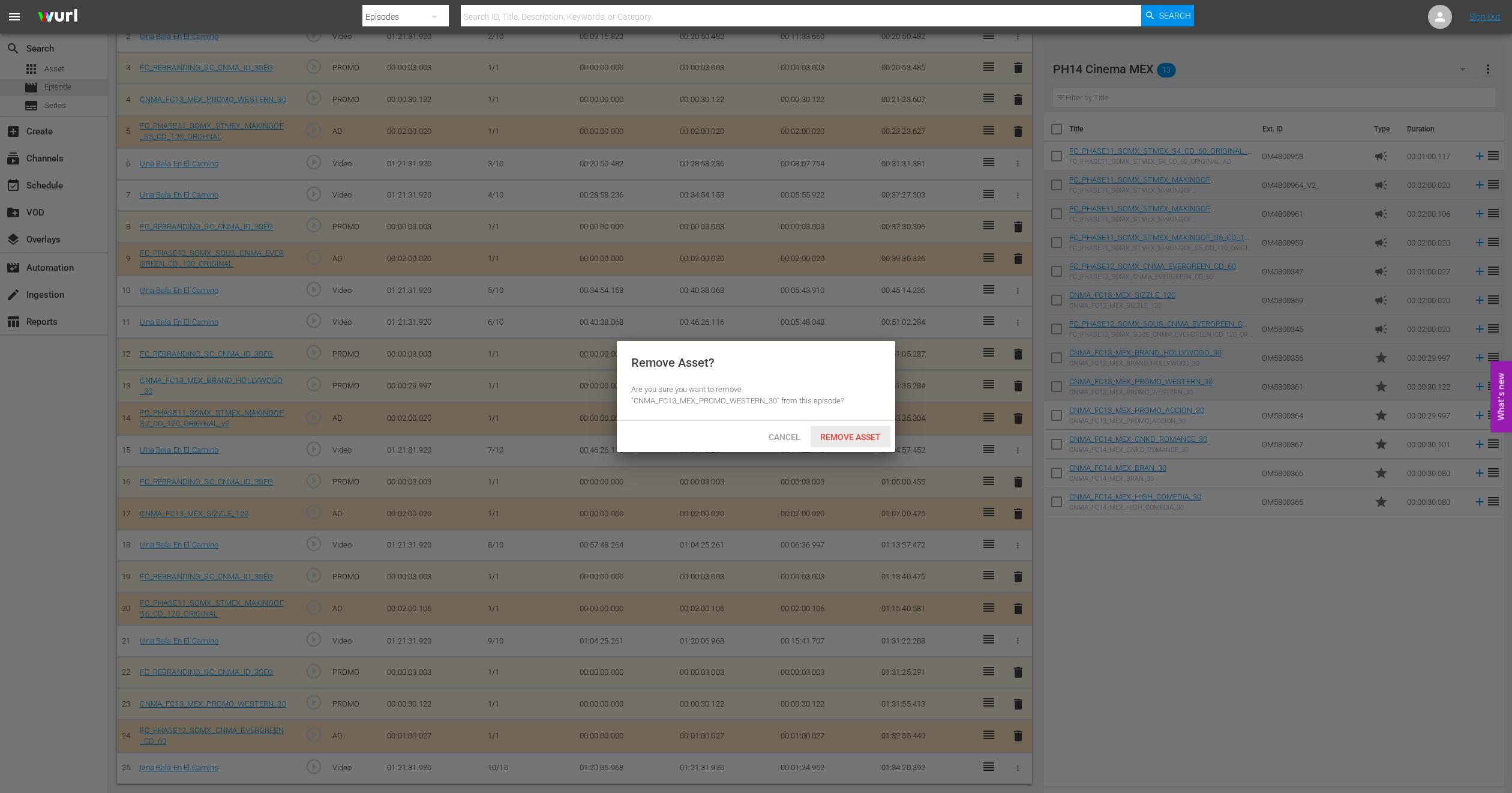
click at [859, 438] on span "Remove Asset" at bounding box center [851, 437] width 80 height 10
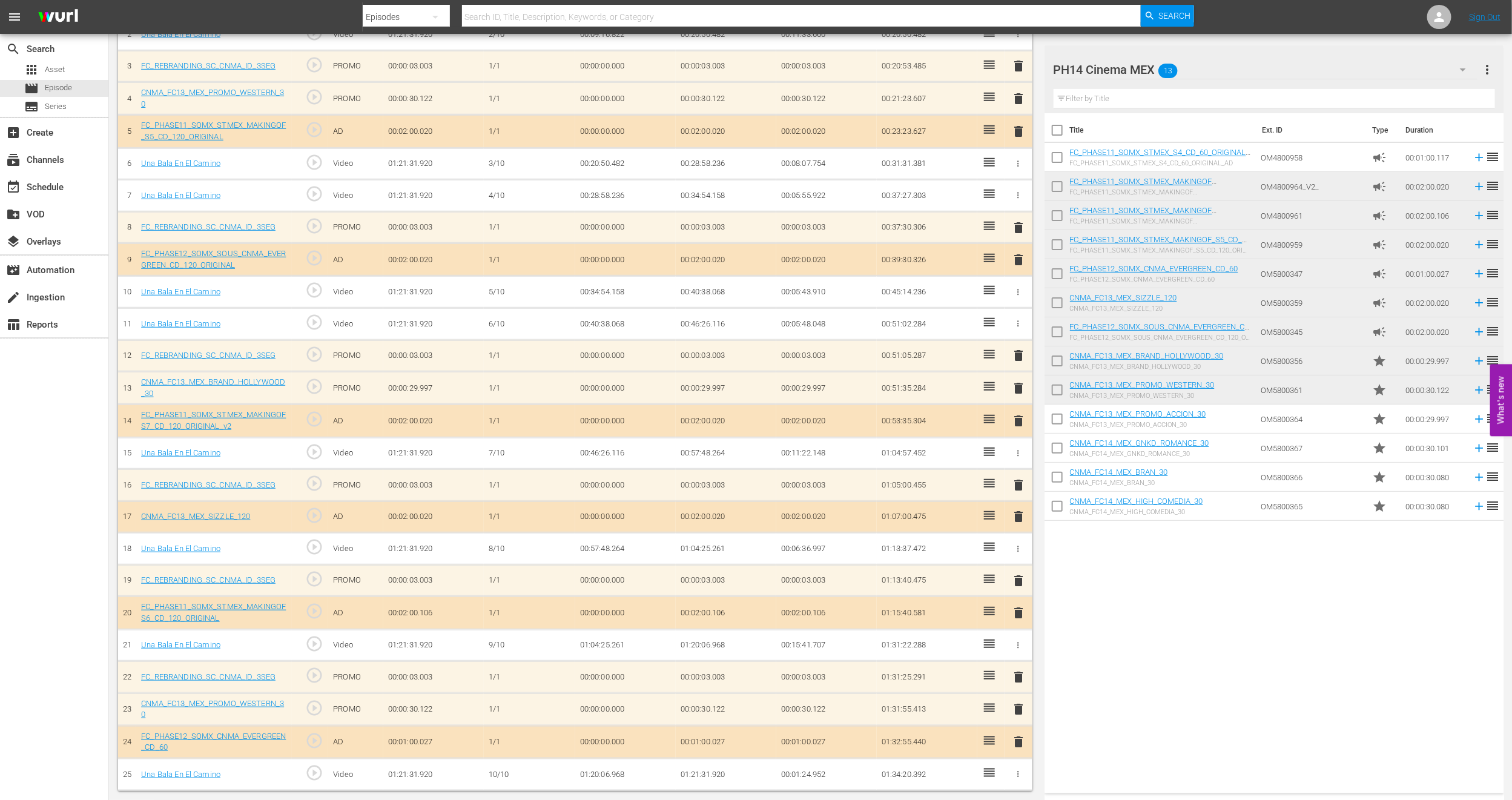
click at [1021, 388] on span "delete" at bounding box center [1019, 388] width 15 height 15
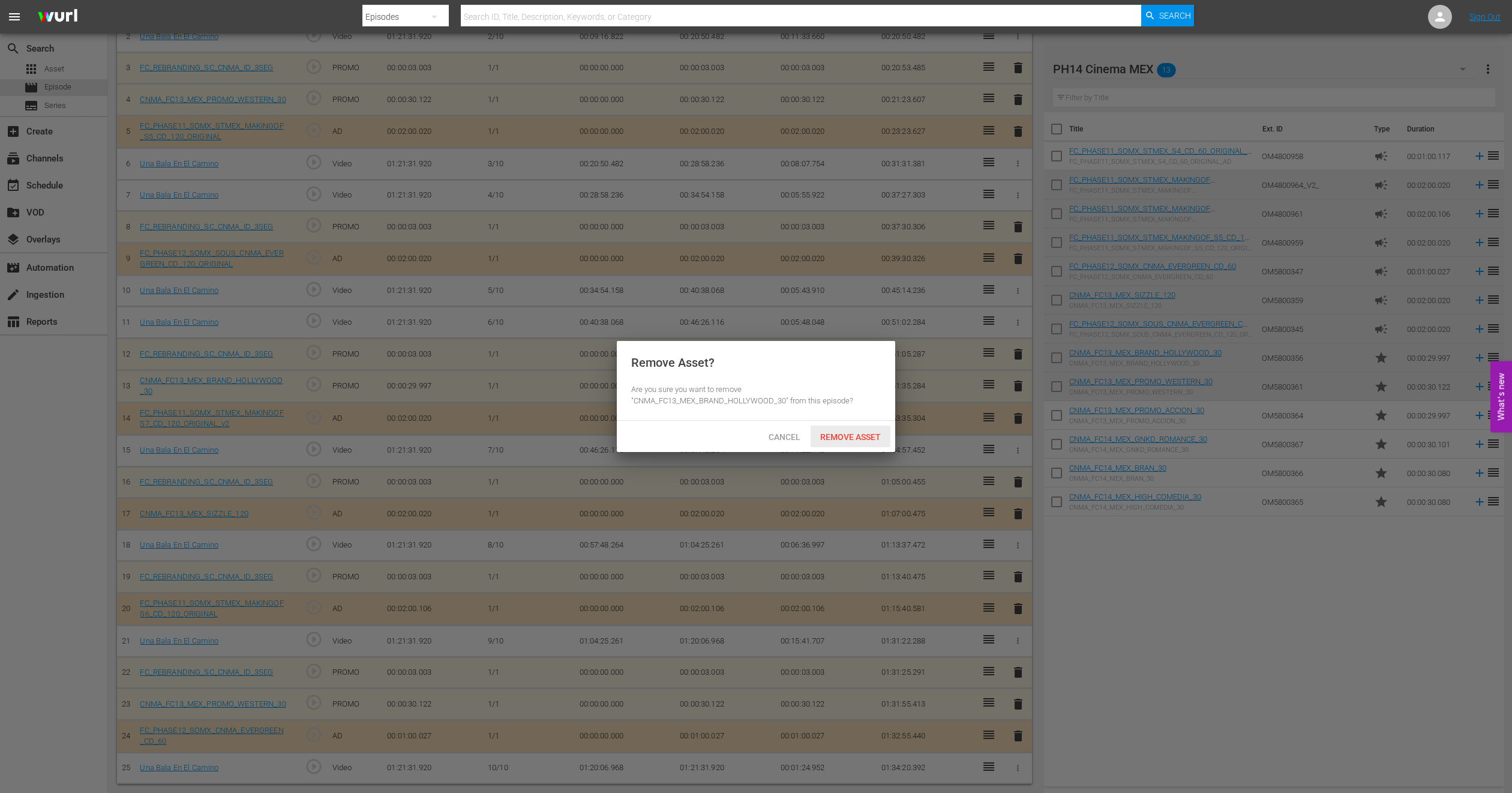
click at [872, 442] on span "Remove Asset" at bounding box center [851, 437] width 80 height 10
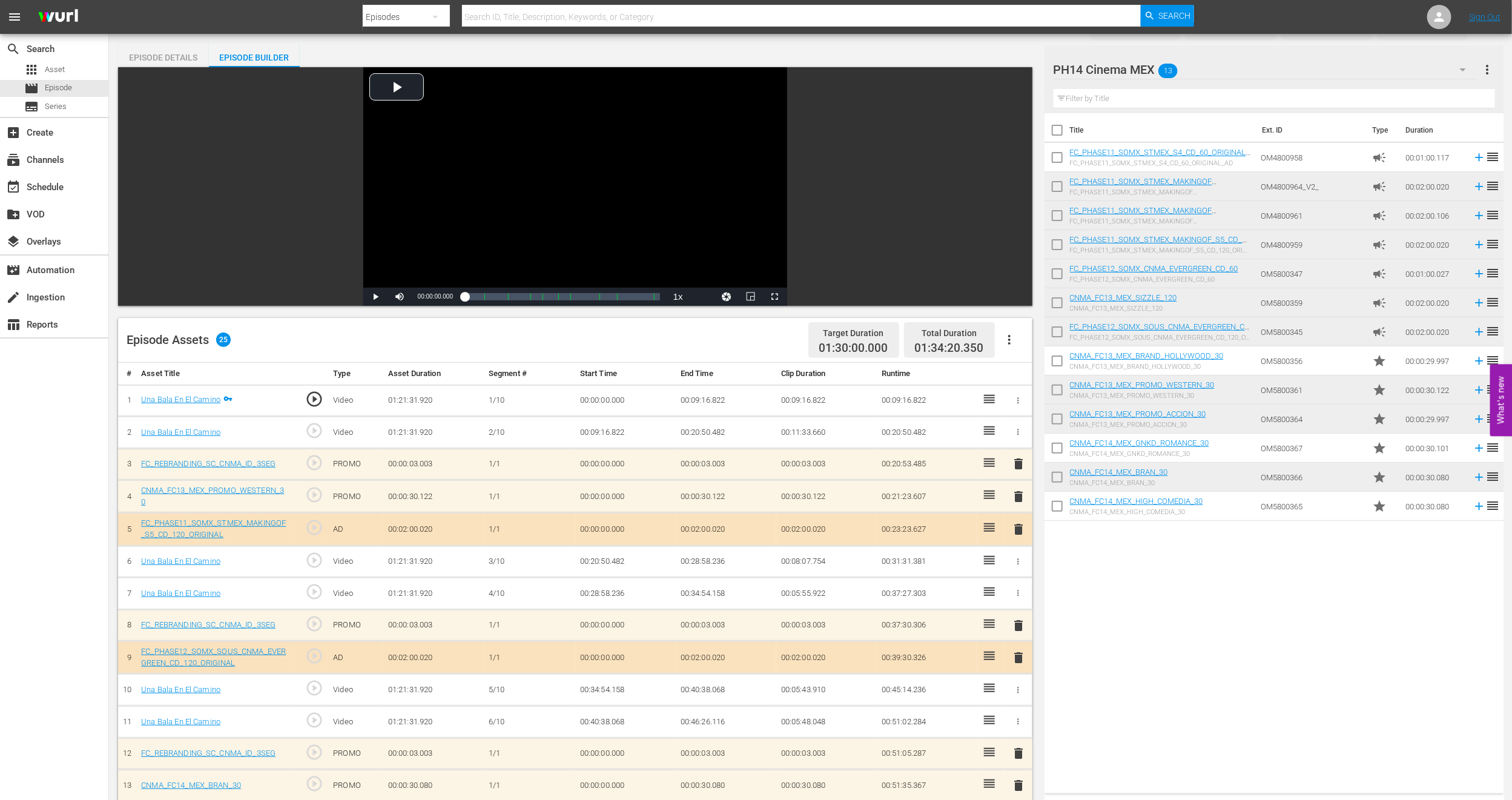
scroll to position [0, 0]
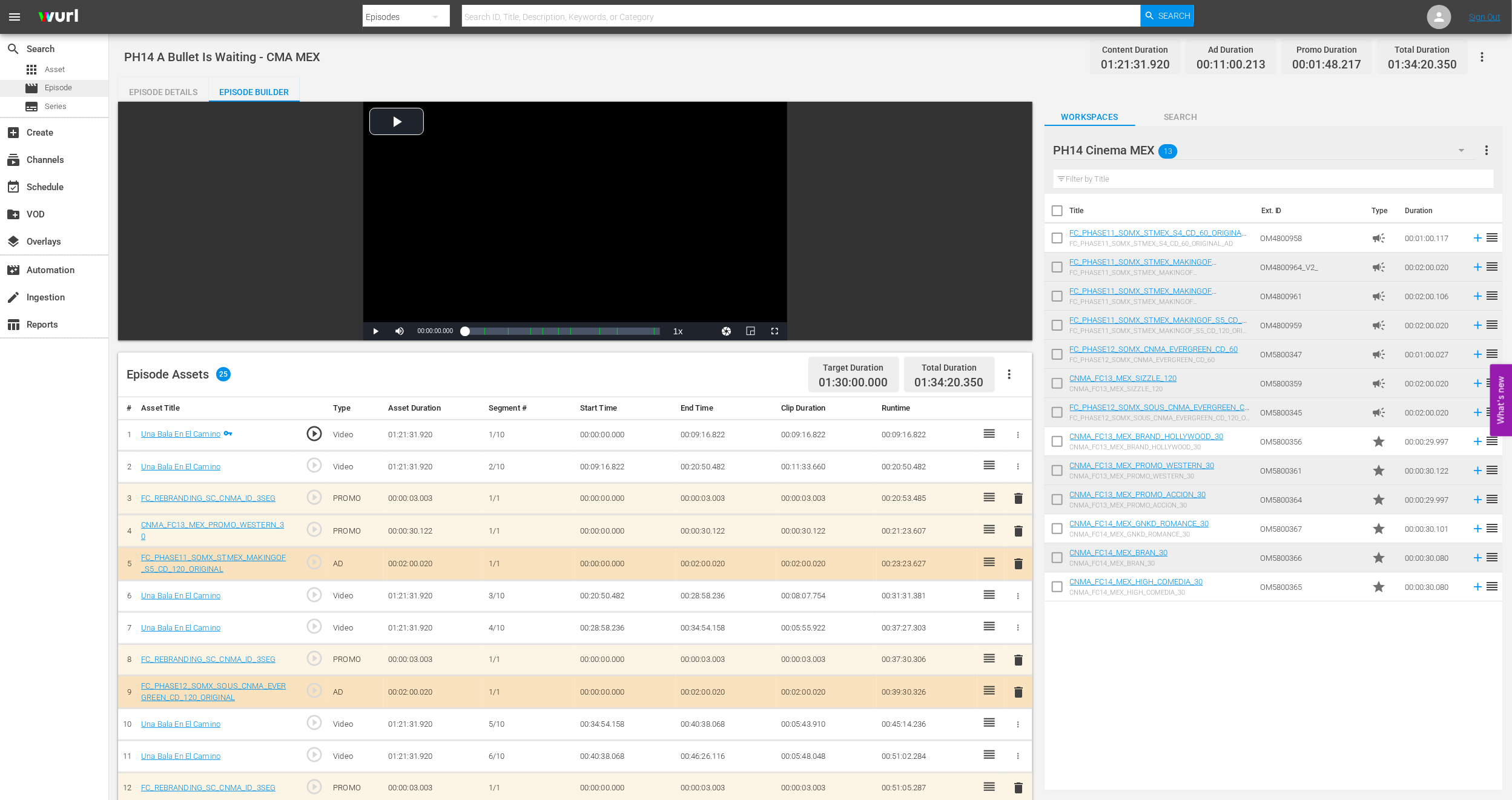
click at [55, 84] on span "Episode" at bounding box center [58, 87] width 27 height 12
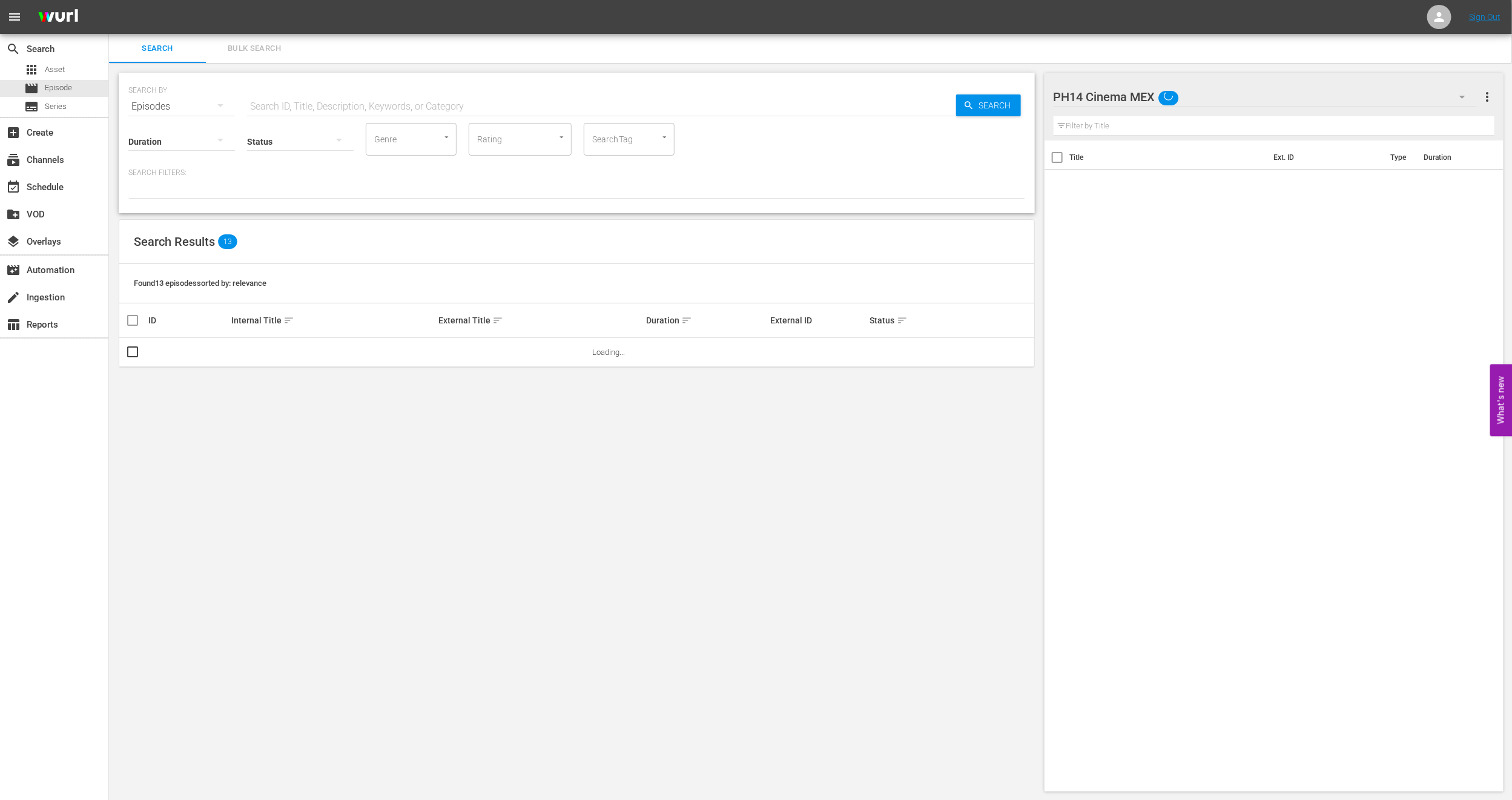
click at [243, 48] on span "Bulk Search" at bounding box center [255, 48] width 82 height 14
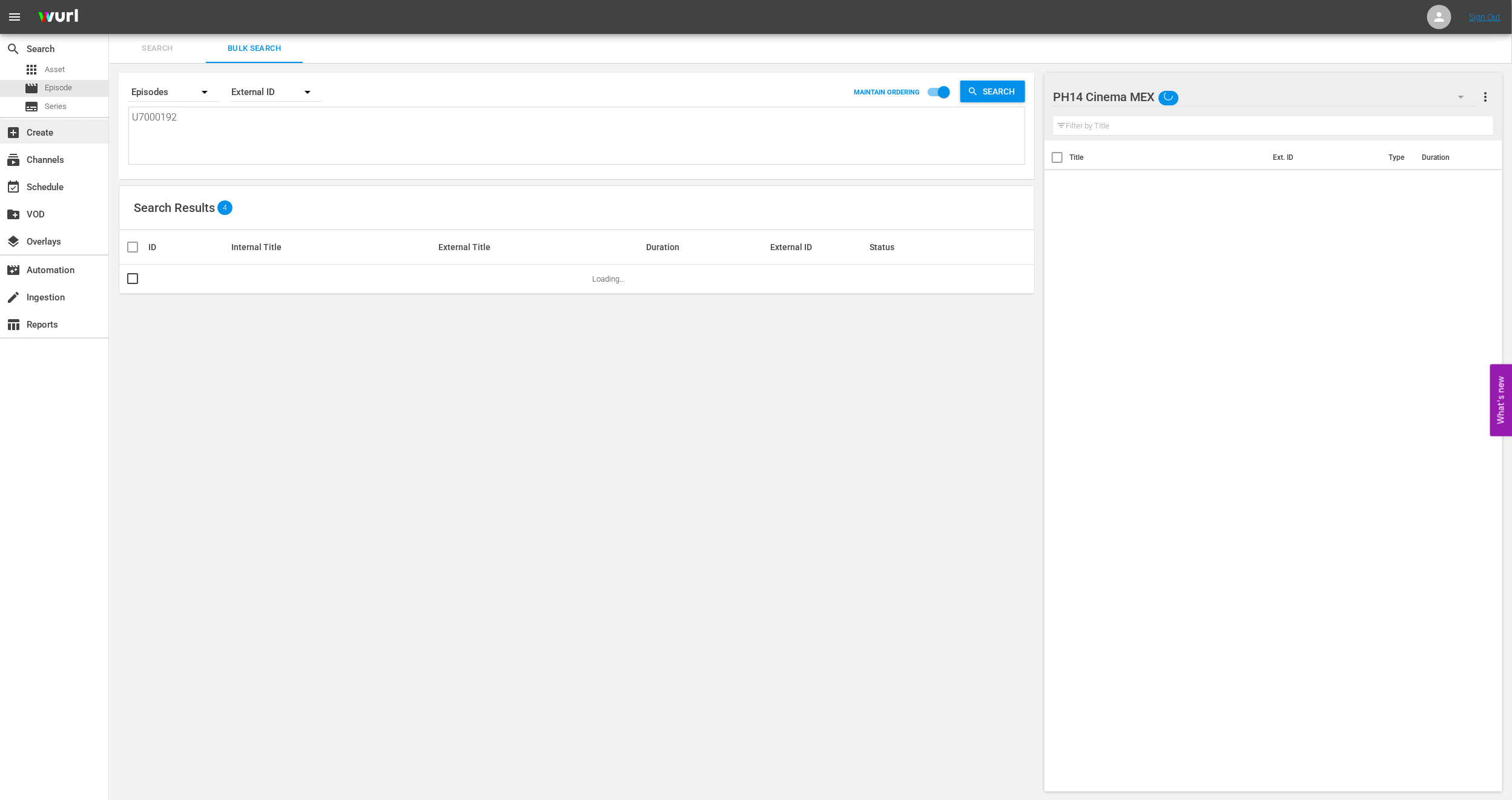
drag, startPoint x: 197, startPoint y: 121, endPoint x: 0, endPoint y: 121, distance: 197.0
click at [109, 0] on div "search Search apps Asset movie Episode subtitles Series add_box Create subscrip…" at bounding box center [810, 0] width 1403 height 0
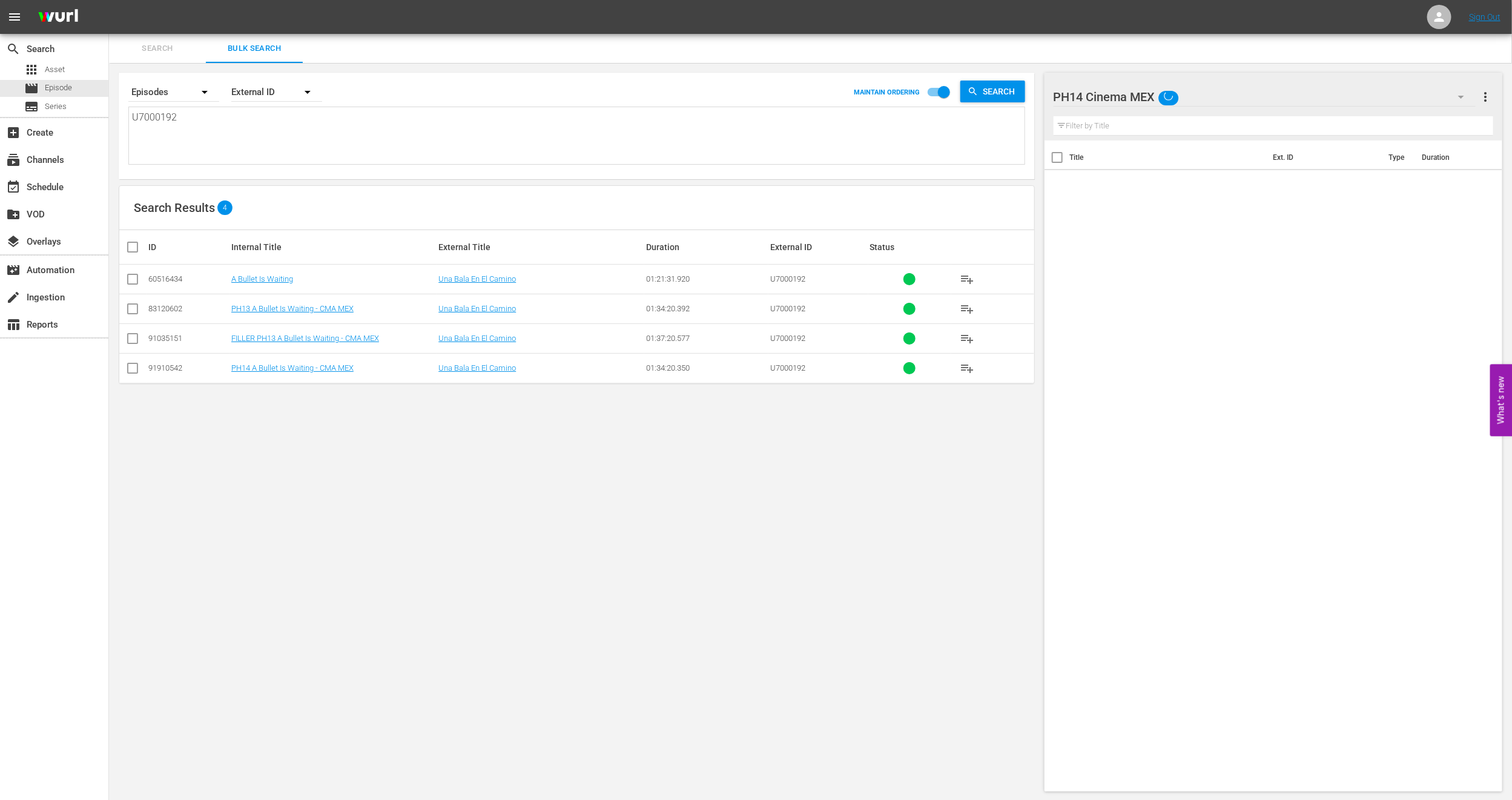
paste textarea "626_U700394_LAT"
type textarea "626_U700394_LAT"
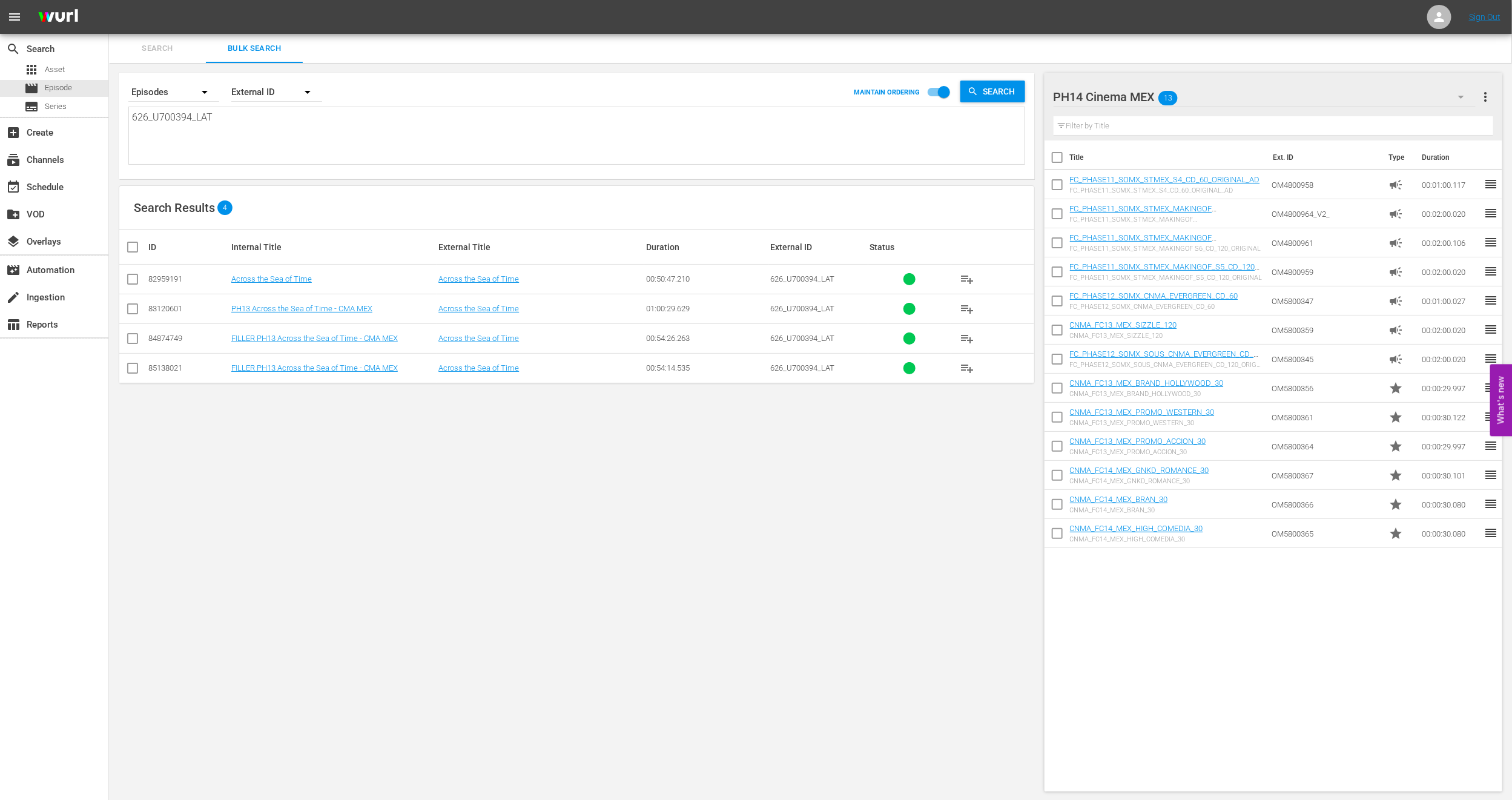
type textarea "626_U700394_LAT"
click at [131, 312] on input "checkbox" at bounding box center [133, 312] width 15 height 15
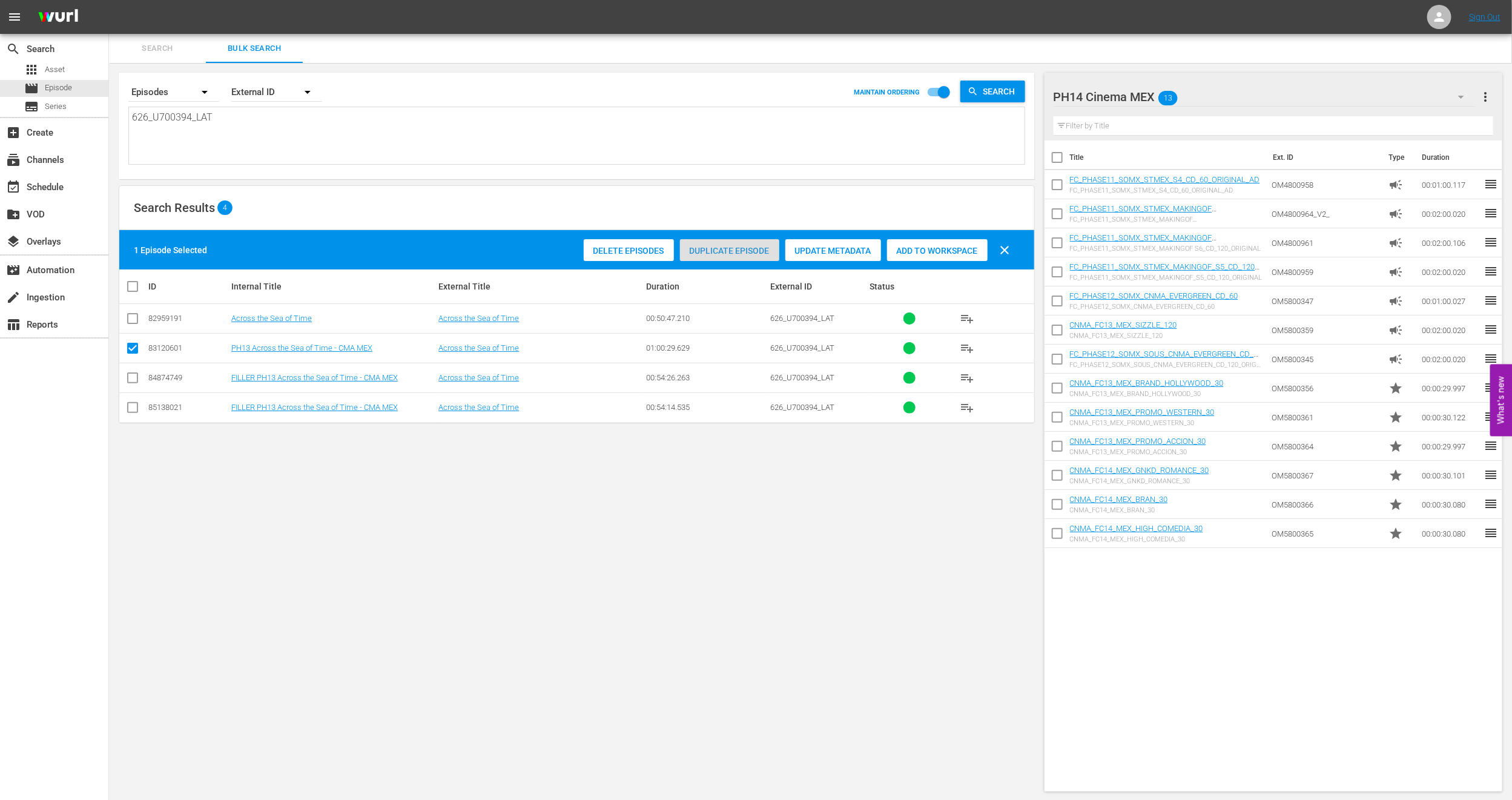
click at [722, 257] on div "Duplicate Episode" at bounding box center [730, 251] width 99 height 23
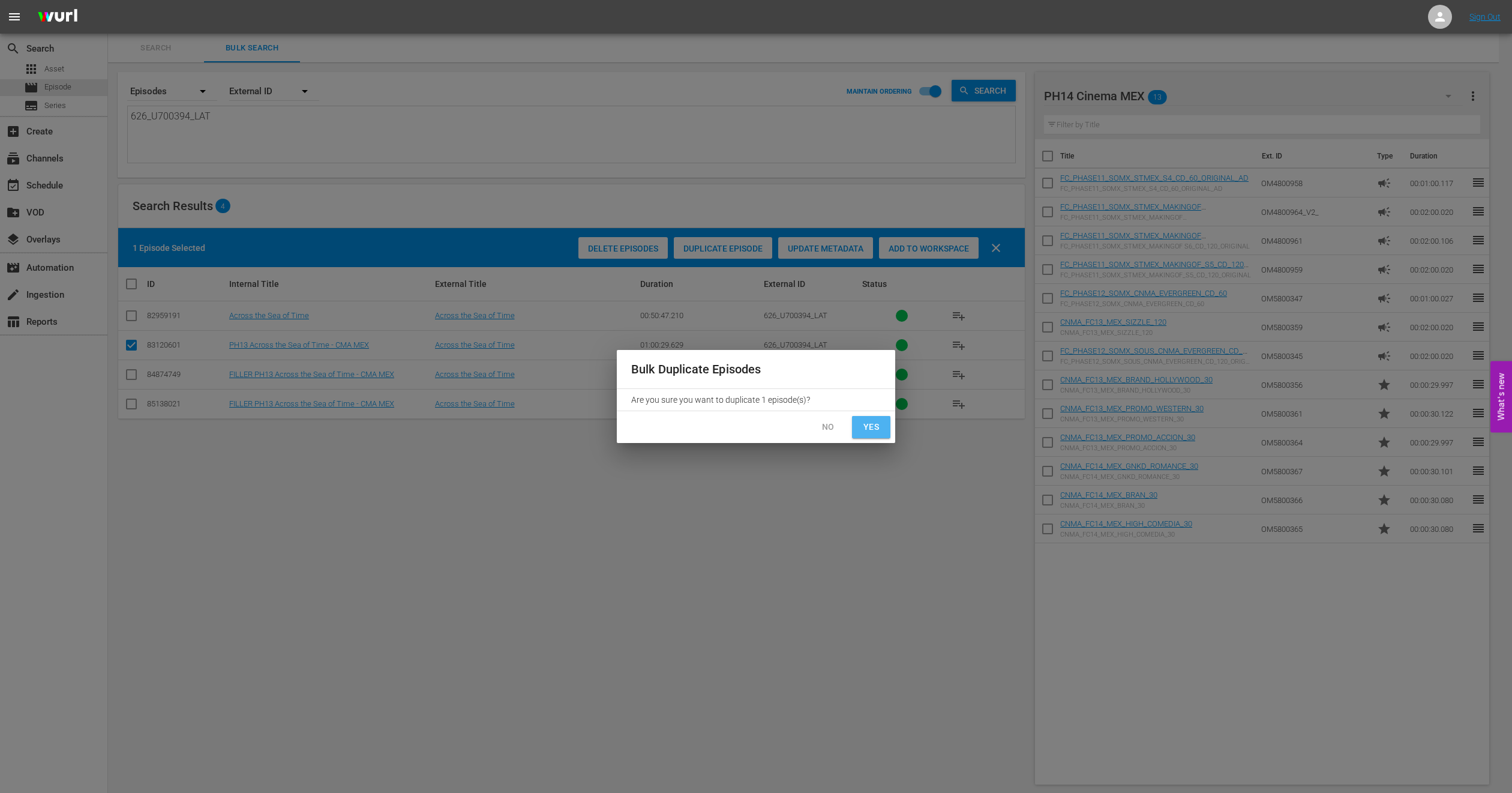
click at [862, 428] on span "Yes" at bounding box center [871, 427] width 19 height 15
checkbox input "false"
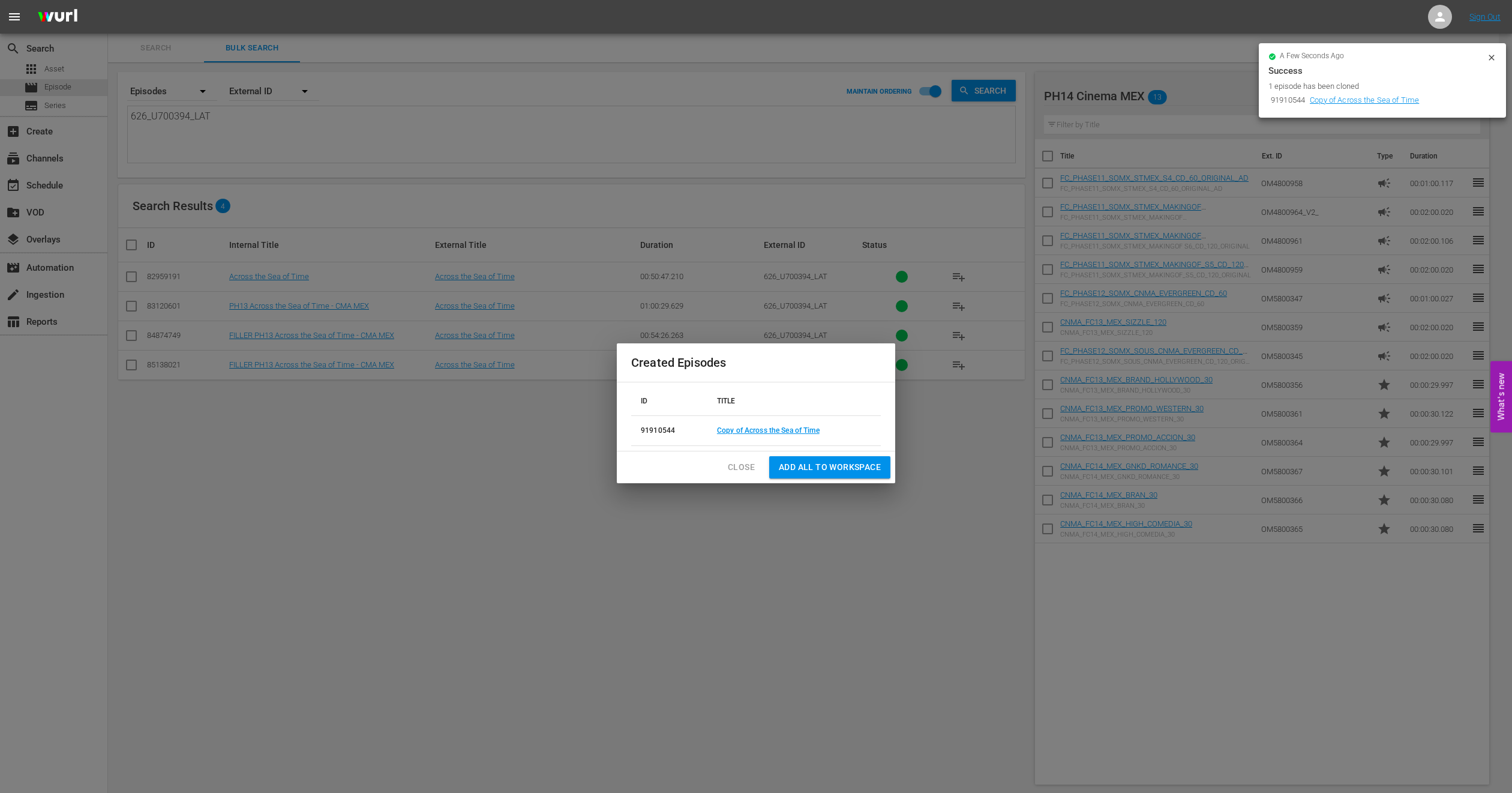
click at [735, 463] on span "Close" at bounding box center [741, 467] width 27 height 15
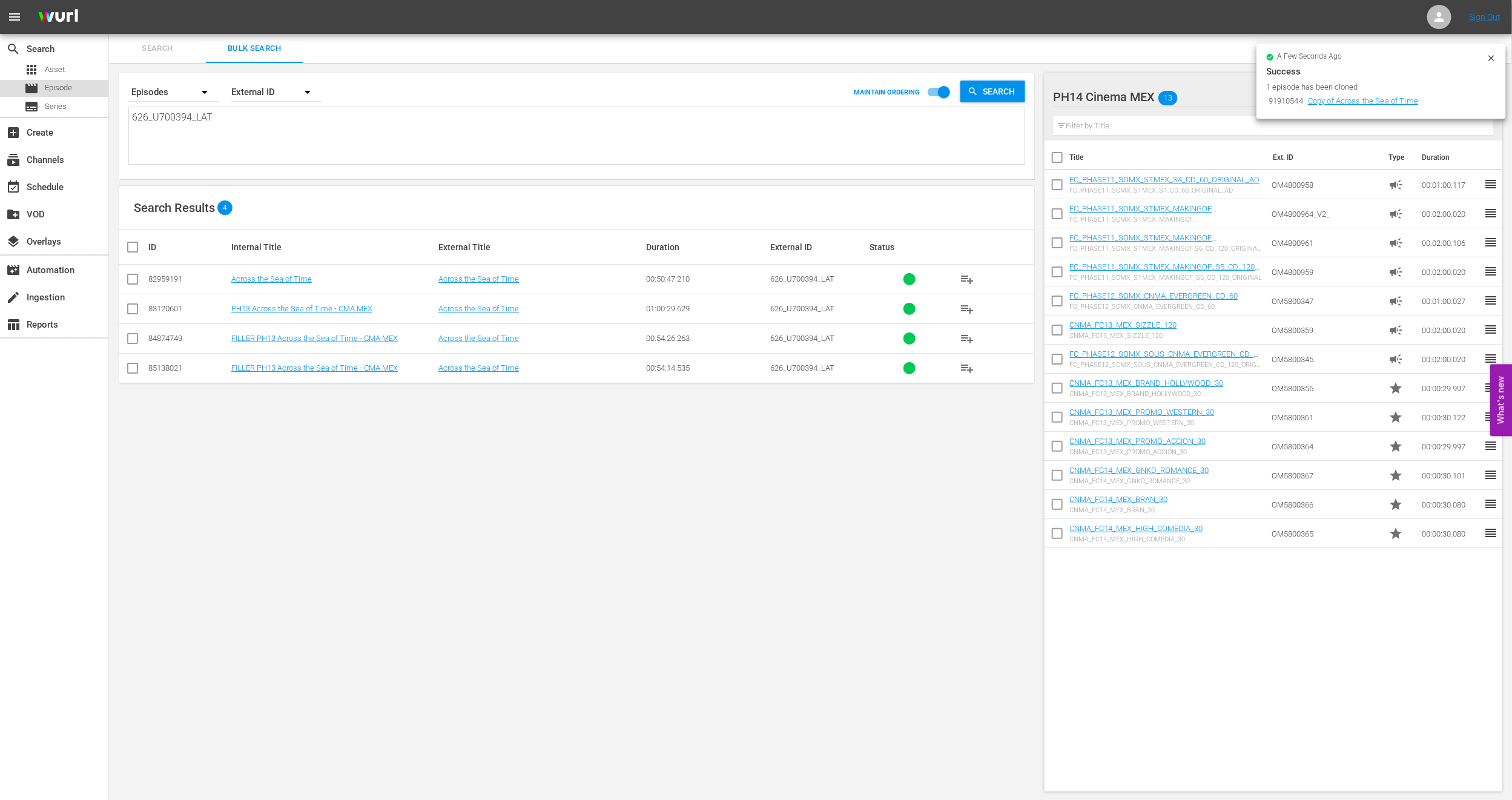
click at [47, 89] on span "Episode" at bounding box center [58, 87] width 27 height 12
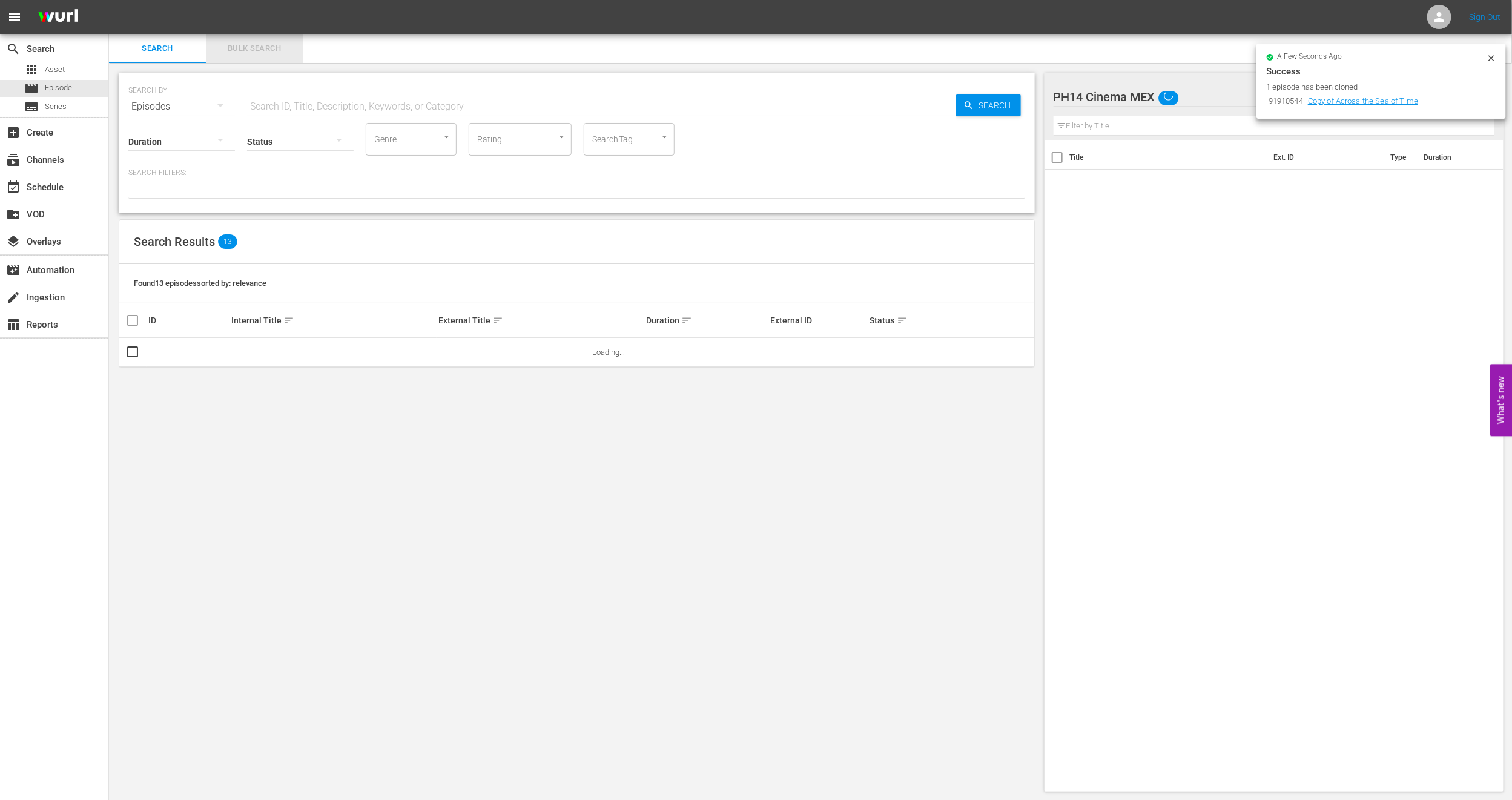
click at [231, 40] on button "Bulk Search" at bounding box center [255, 48] width 97 height 29
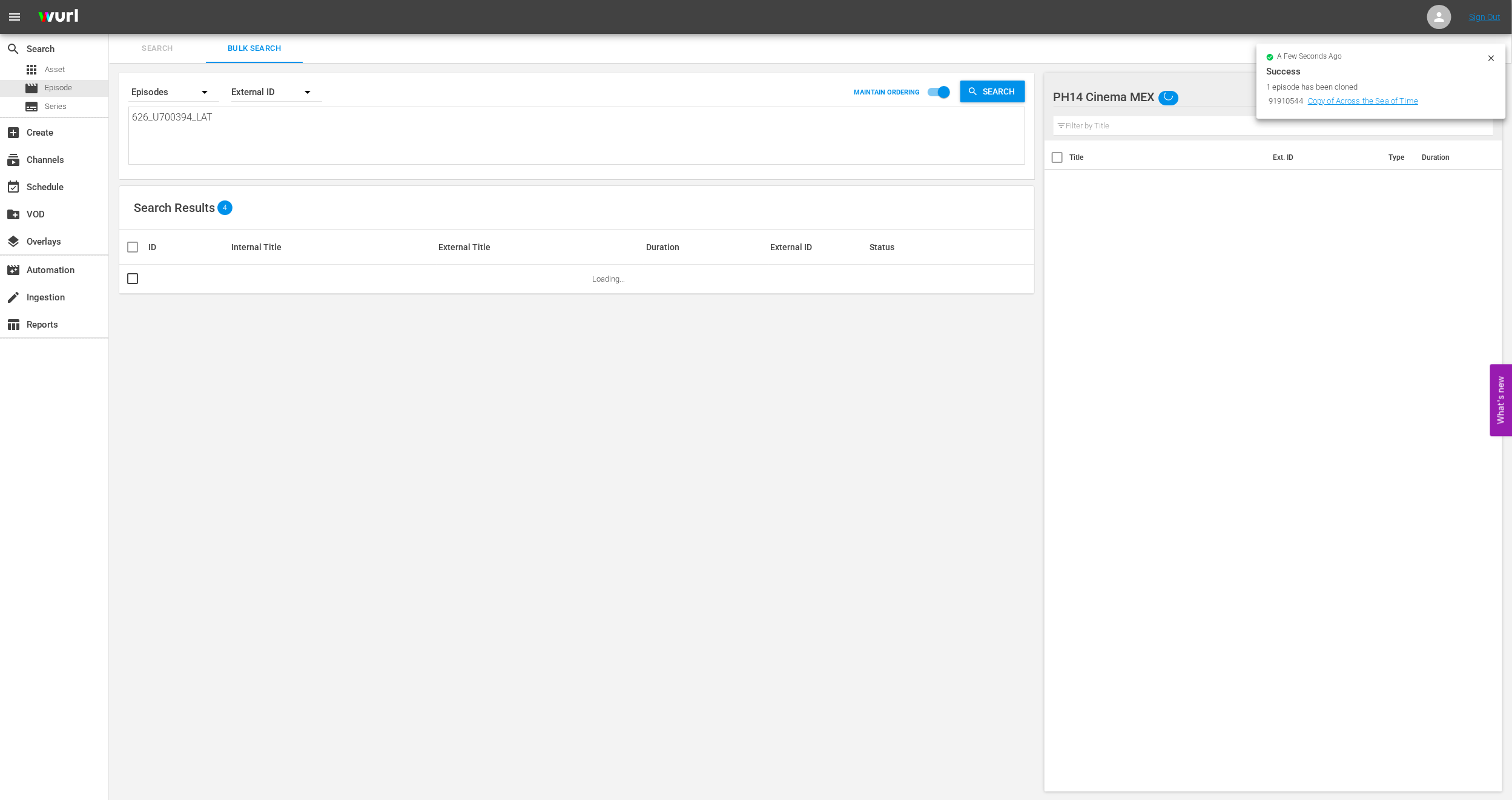
click at [1491, 59] on icon at bounding box center [1491, 58] width 10 height 10
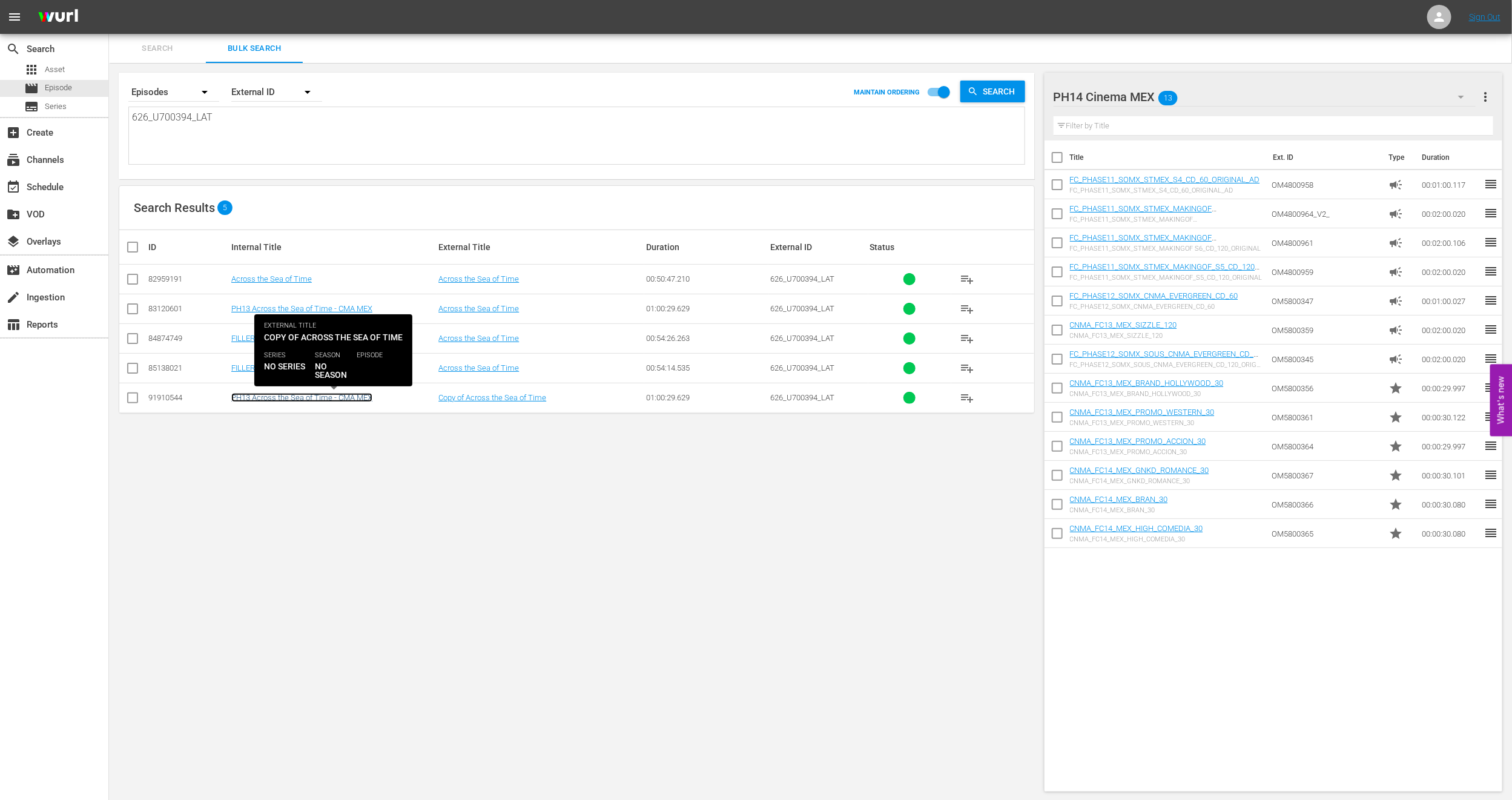
click at [257, 398] on link "PH13 Across the Sea of Time - CMA MEX" at bounding box center [302, 398] width 141 height 9
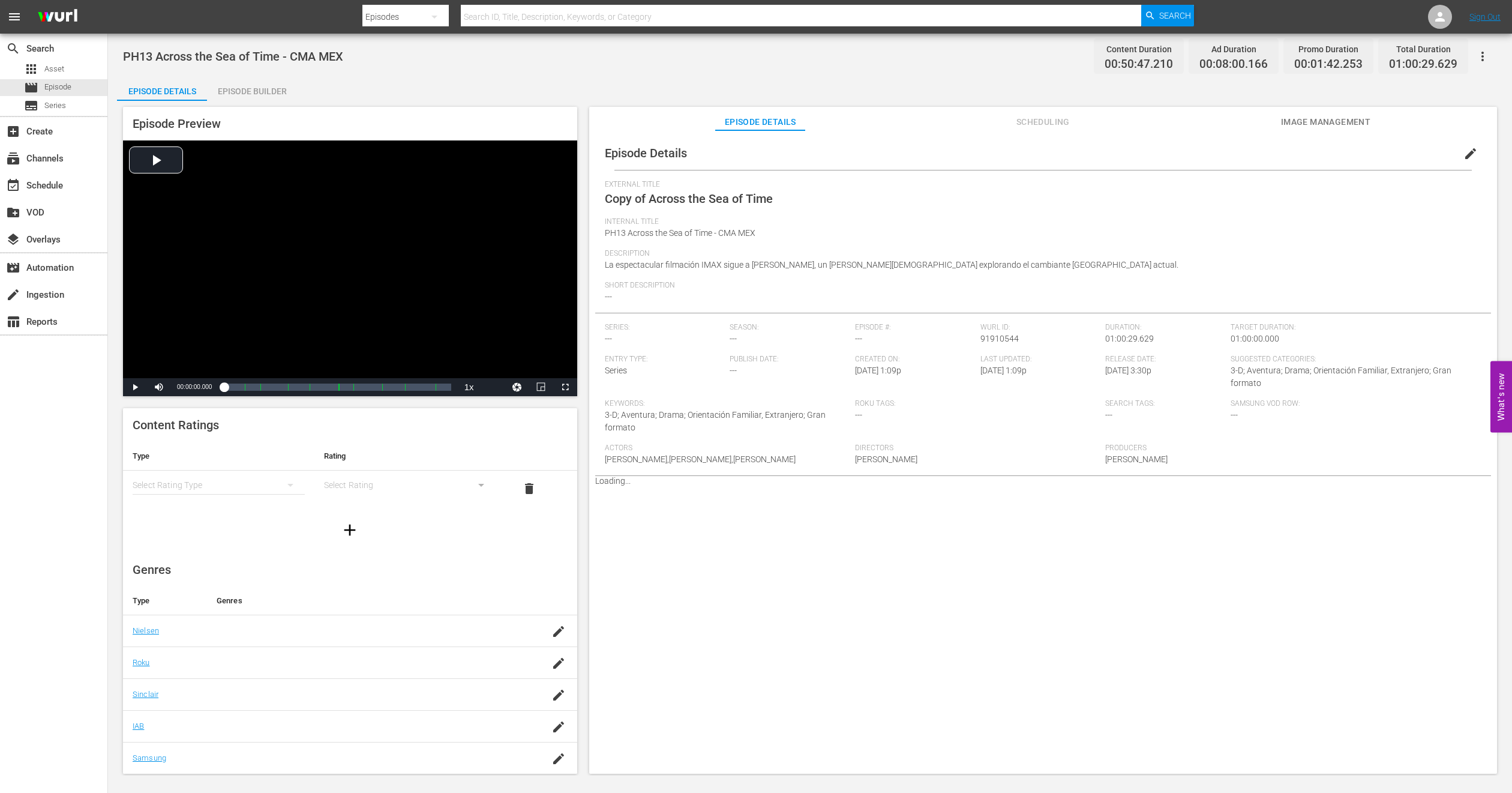
click at [1463, 153] on span "edit" at bounding box center [1471, 154] width 14 height 14
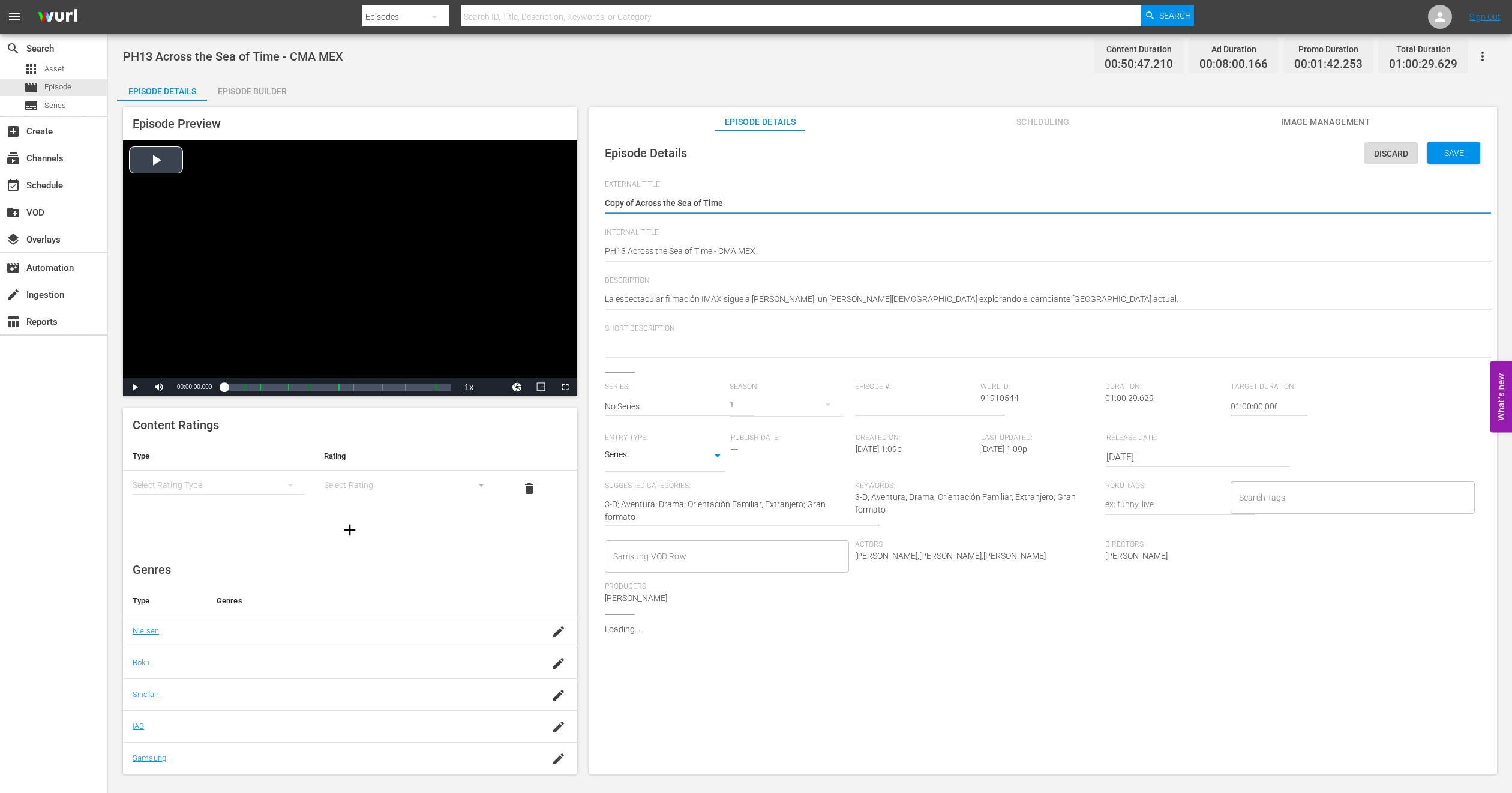
drag, startPoint x: 585, startPoint y: 204, endPoint x: 368, endPoint y: 213, distance: 217.2
click at [369, 213] on div "Episode Preview Video Player is loading. Play Video Play Mute Current Time 00:0…" at bounding box center [810, 442] width 1387 height 683
type textarea "Across the Sea of Time"
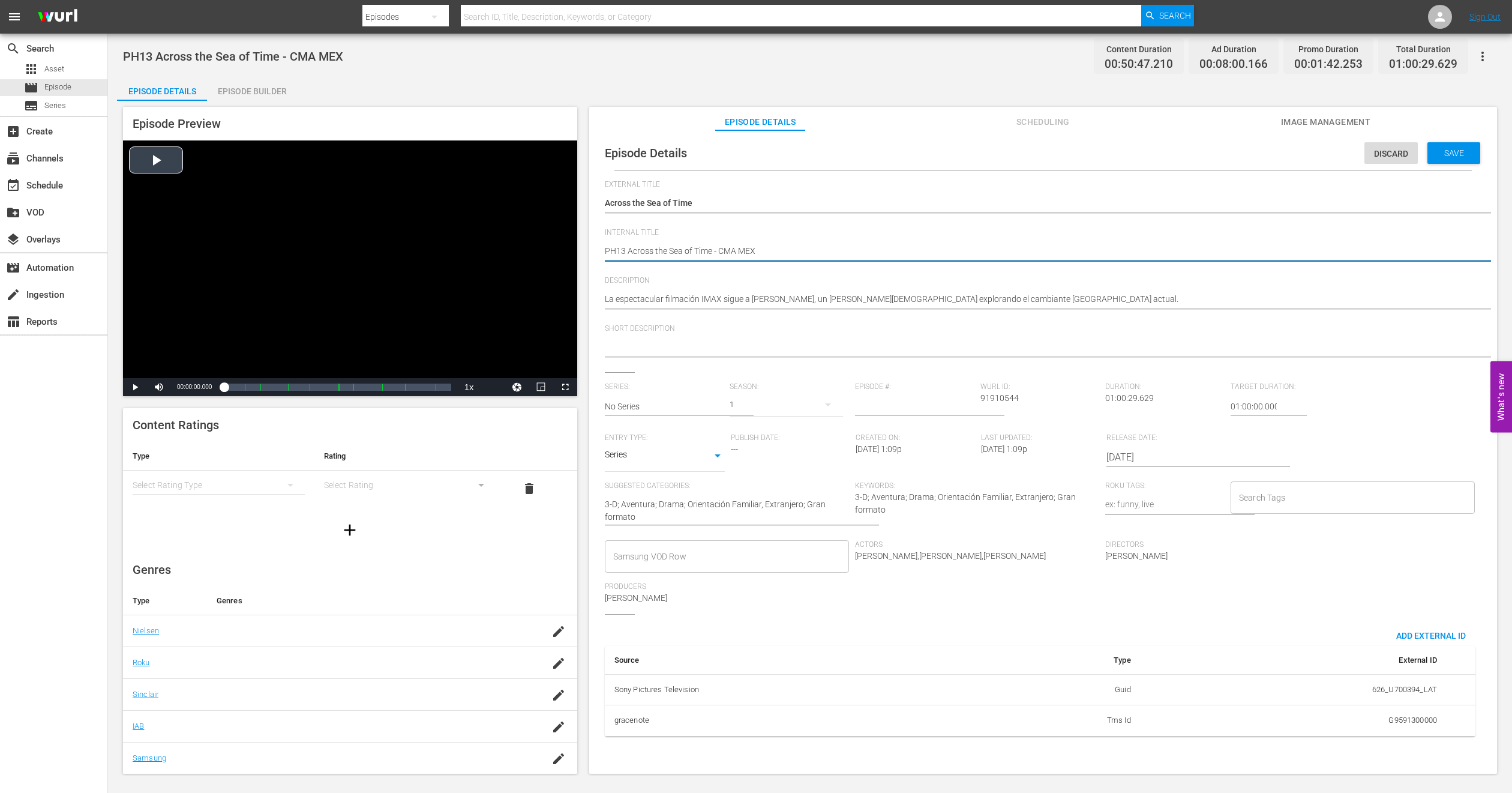
type textarea "PH1 Across the Sea of Time - CMA MEX"
type textarea "PH14 Across the Sea of Time - CMA MEX"
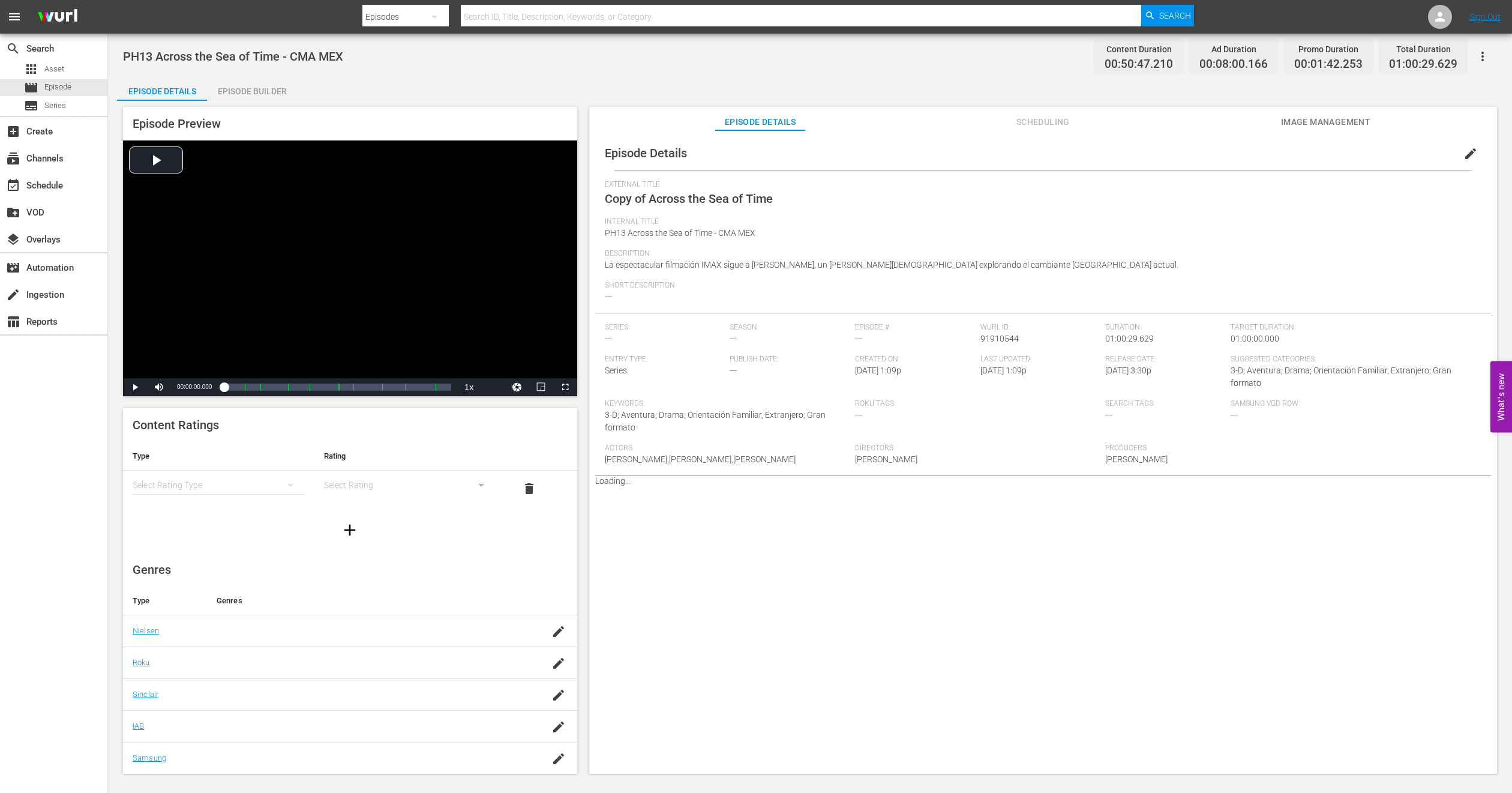
click at [234, 99] on div "Episode Builder" at bounding box center [252, 91] width 90 height 29
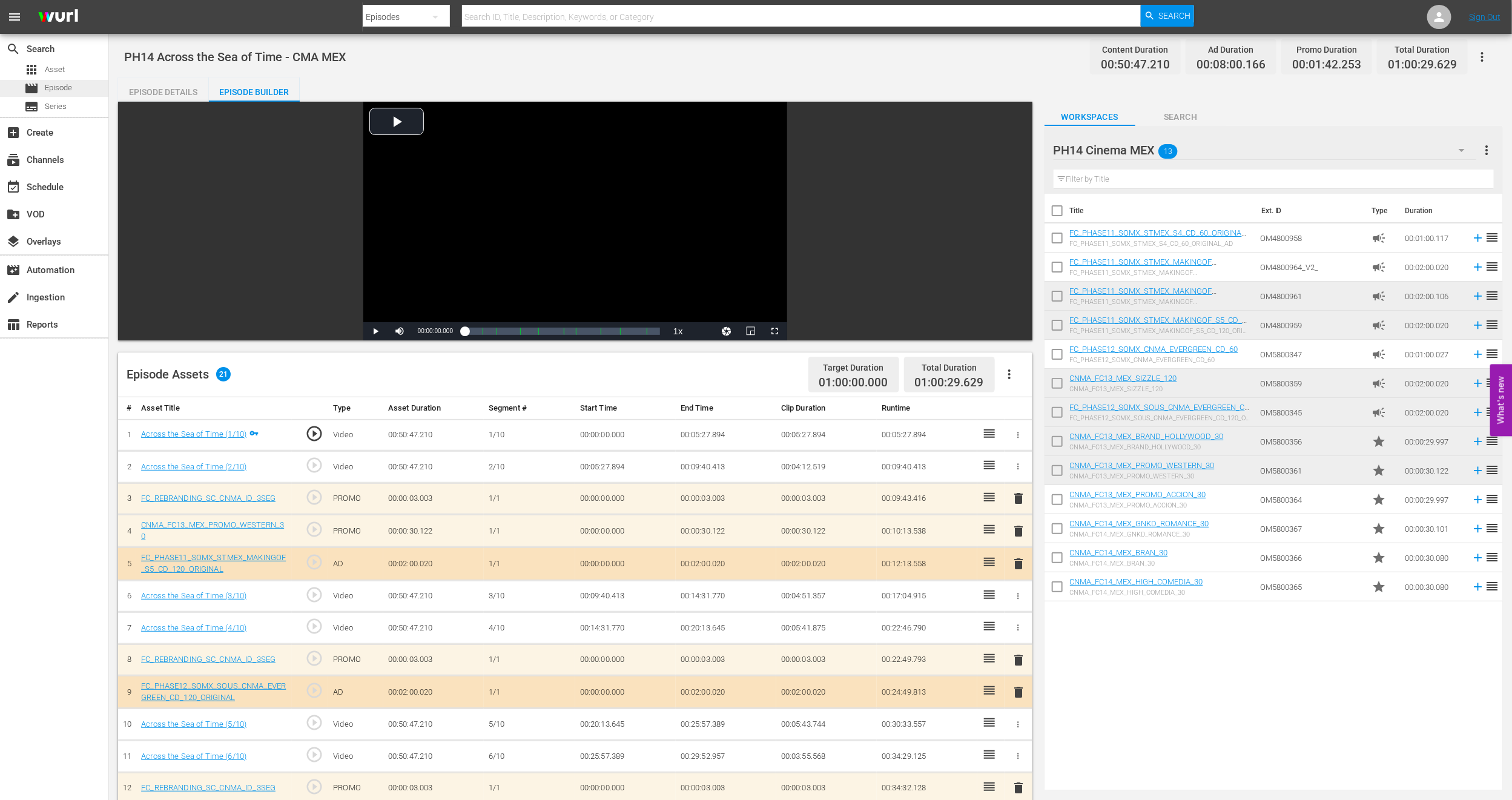
click at [64, 91] on span "Episode" at bounding box center [58, 87] width 27 height 12
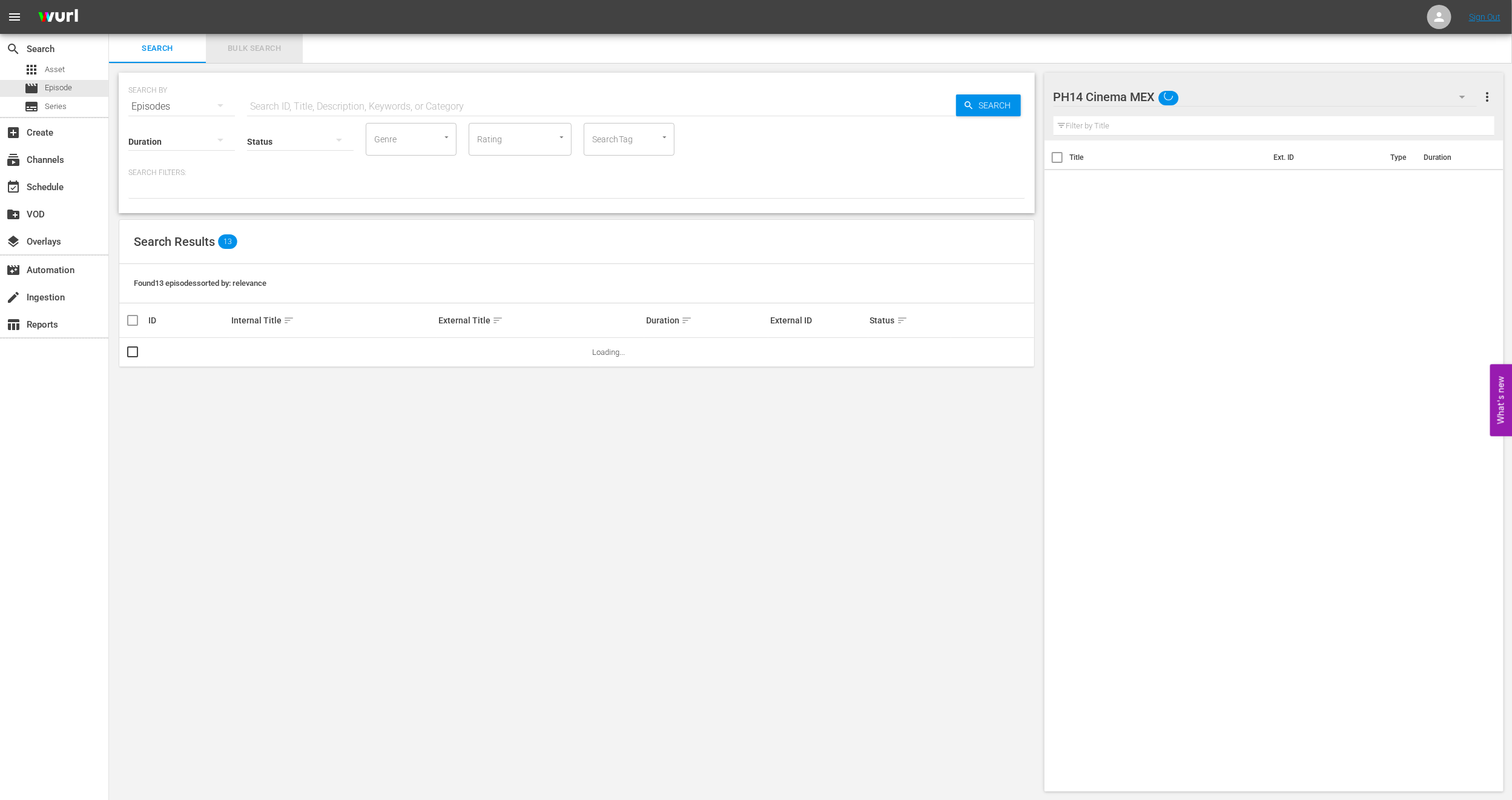
click at [224, 42] on span "Bulk Search" at bounding box center [255, 48] width 82 height 14
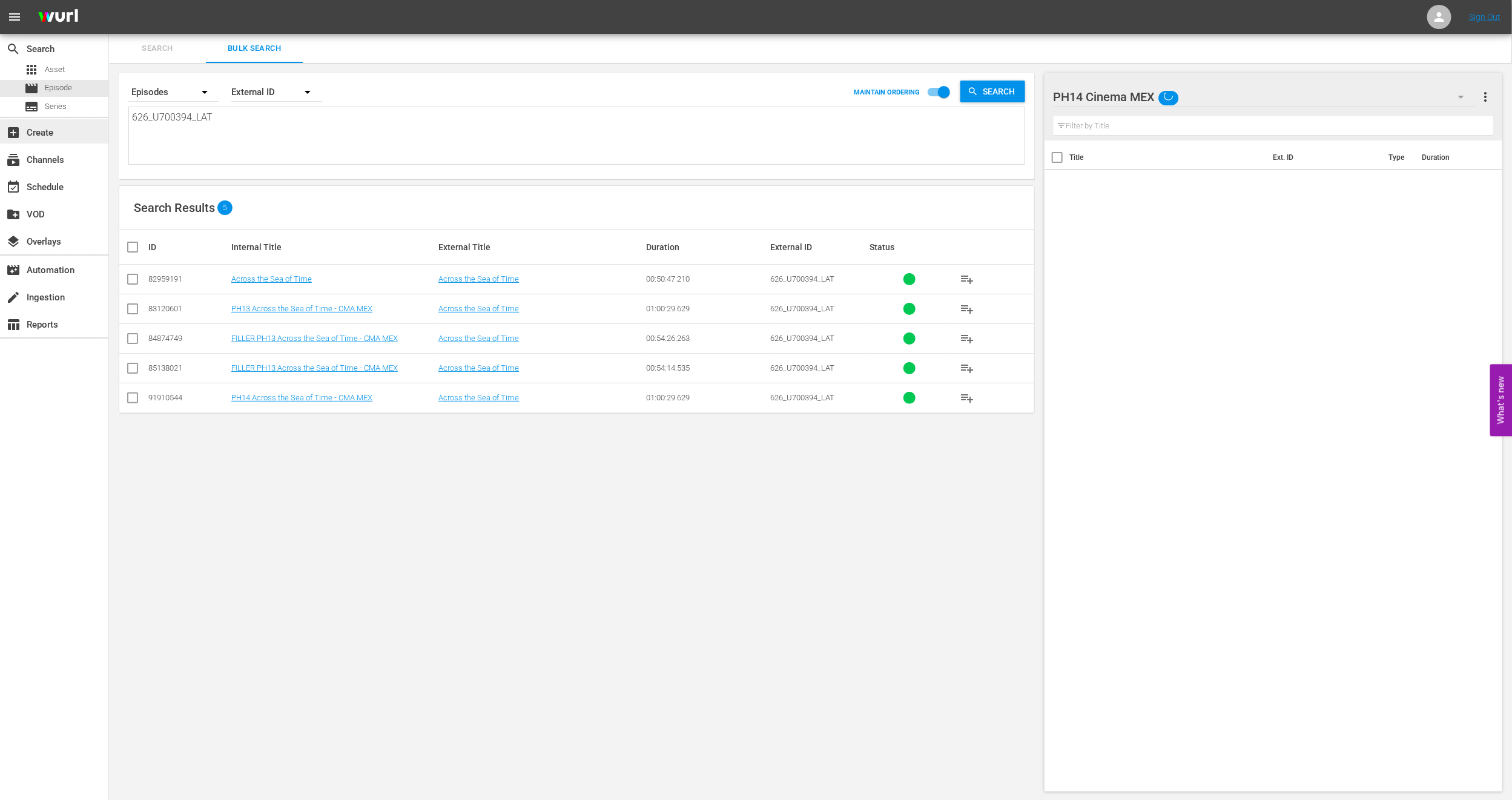
drag, startPoint x: 237, startPoint y: 135, endPoint x: 0, endPoint y: 140, distance: 237.1
click at [109, 0] on div "search Search apps Asset movie Episode subtitles Series add_box Create subscrip…" at bounding box center [810, 0] width 1403 height 0
paste textarea "776_U700399"
type textarea "776_U700399_LAT"
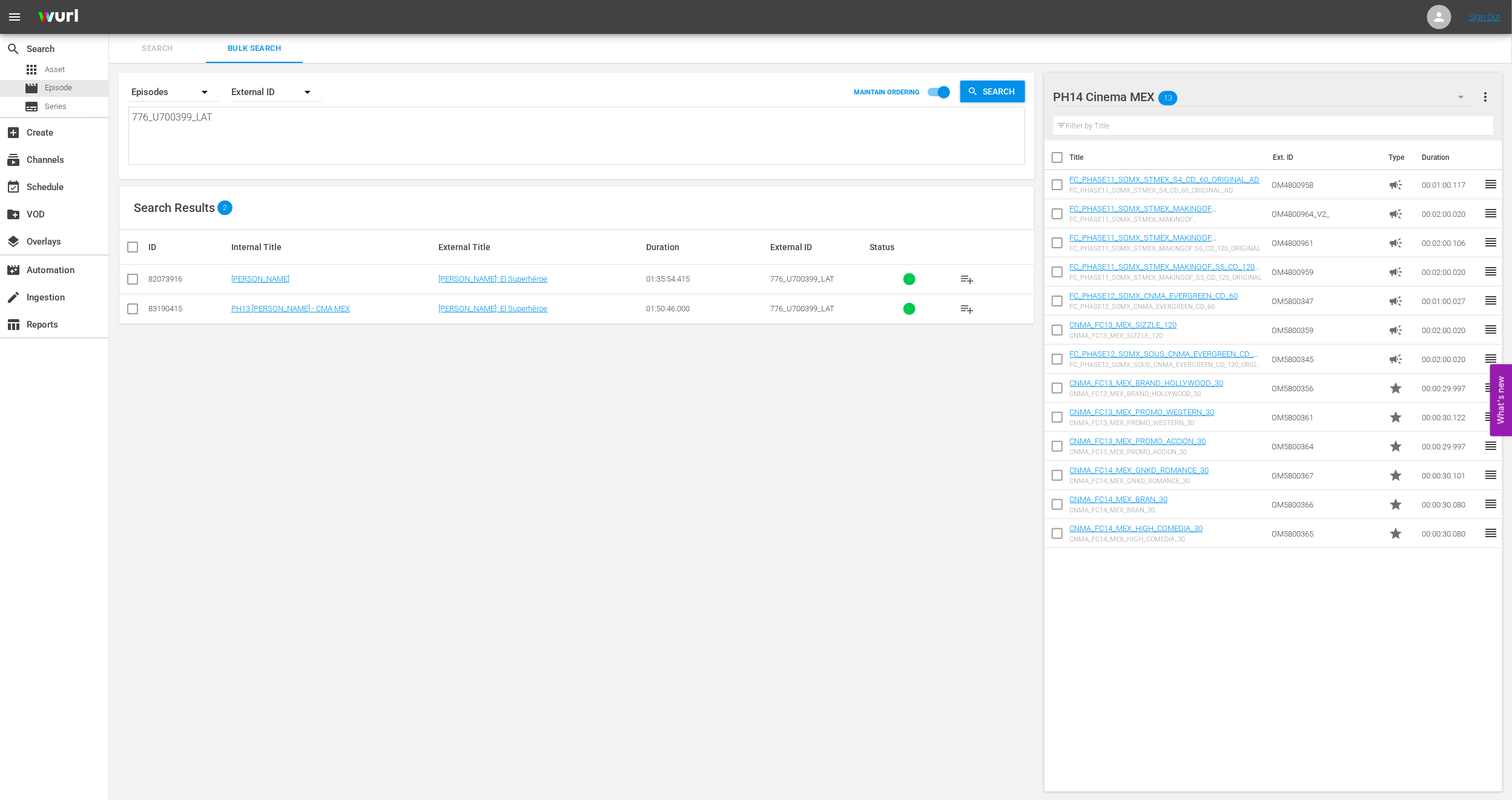
type textarea "776_U700399_LAT"
click at [135, 309] on input "checkbox" at bounding box center [133, 312] width 15 height 15
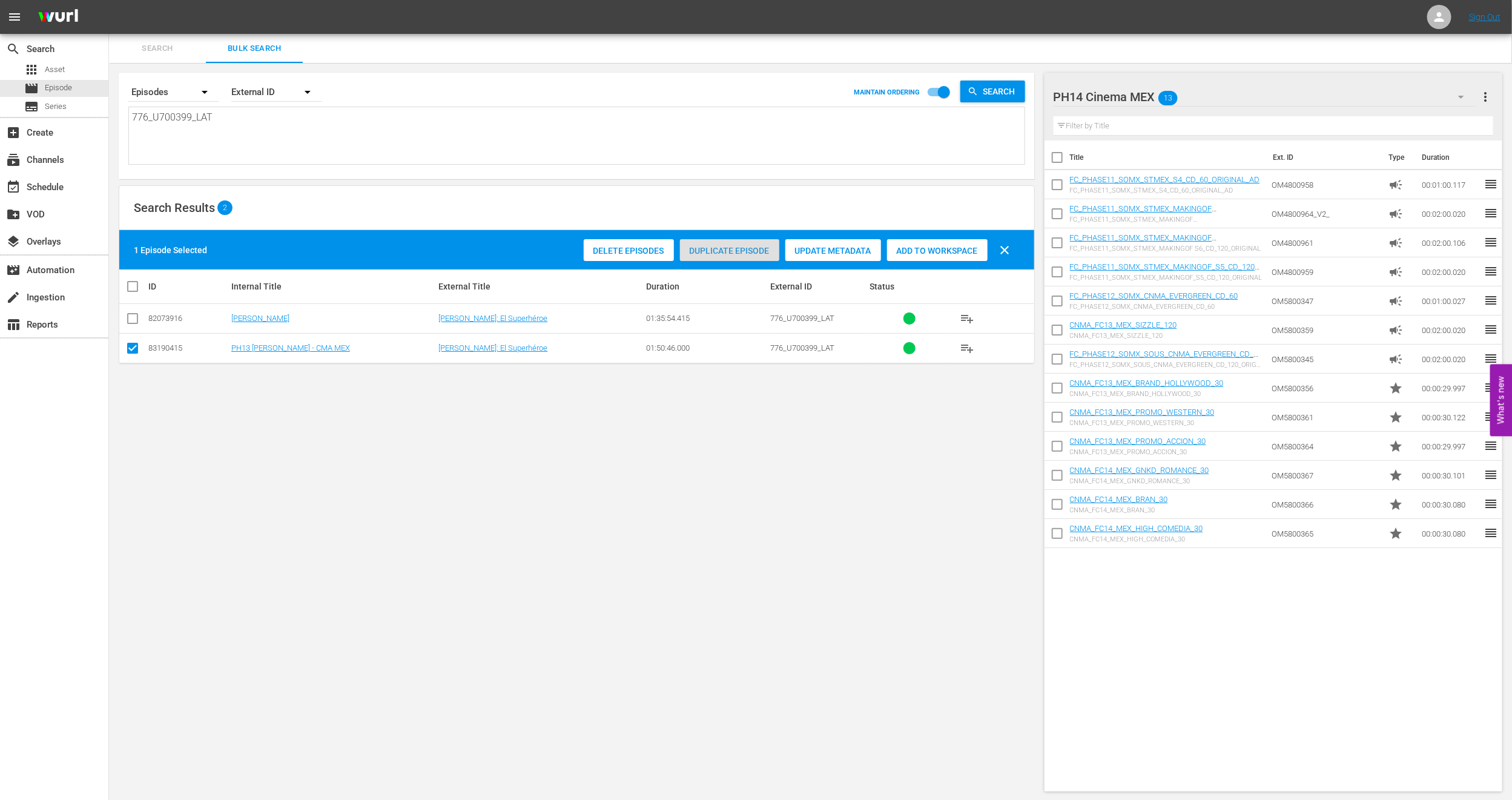
click at [716, 249] on span "Duplicate Episode" at bounding box center [730, 251] width 99 height 10
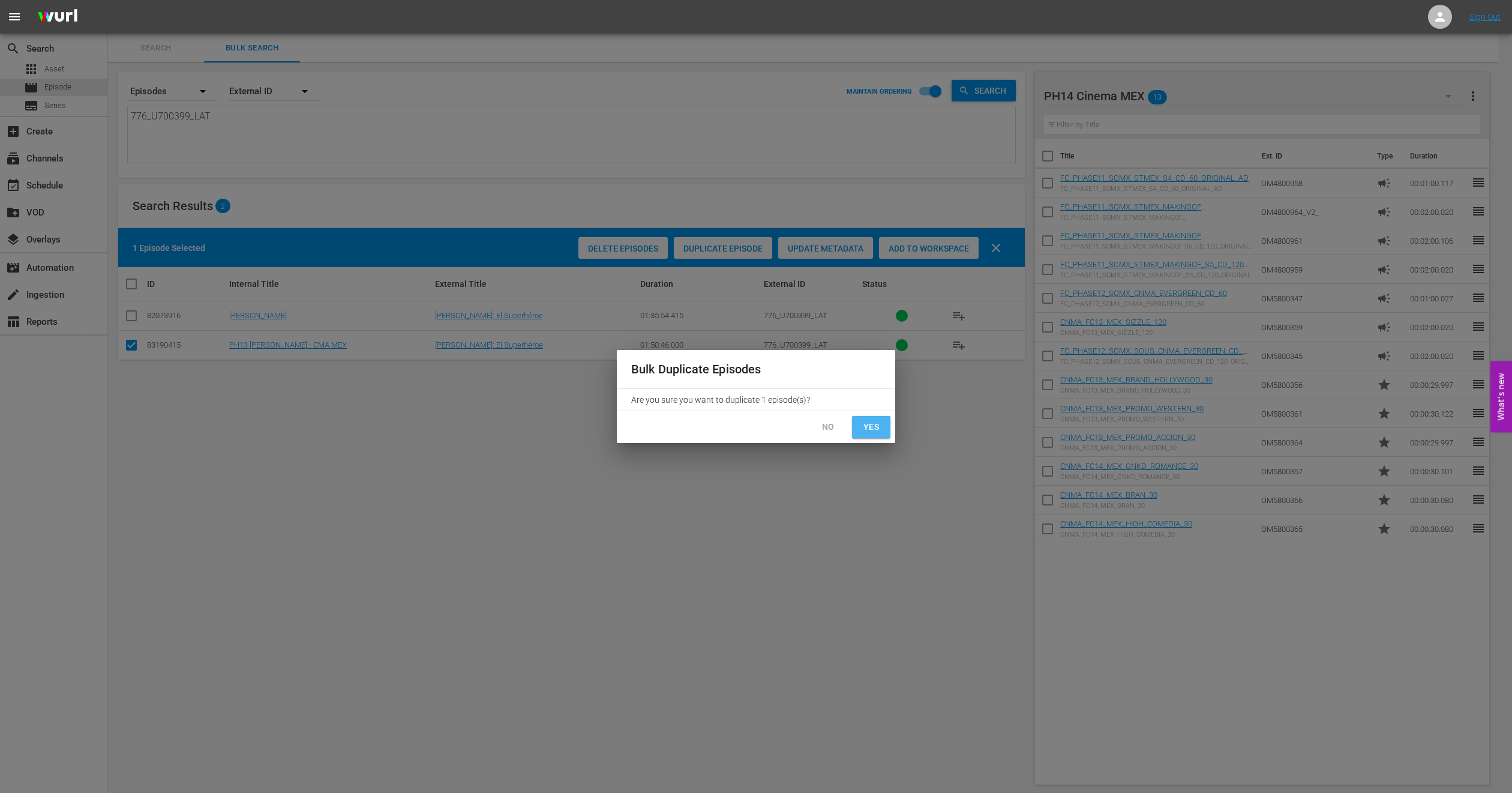
click at [870, 429] on span "Yes" at bounding box center [871, 427] width 19 height 15
checkbox input "false"
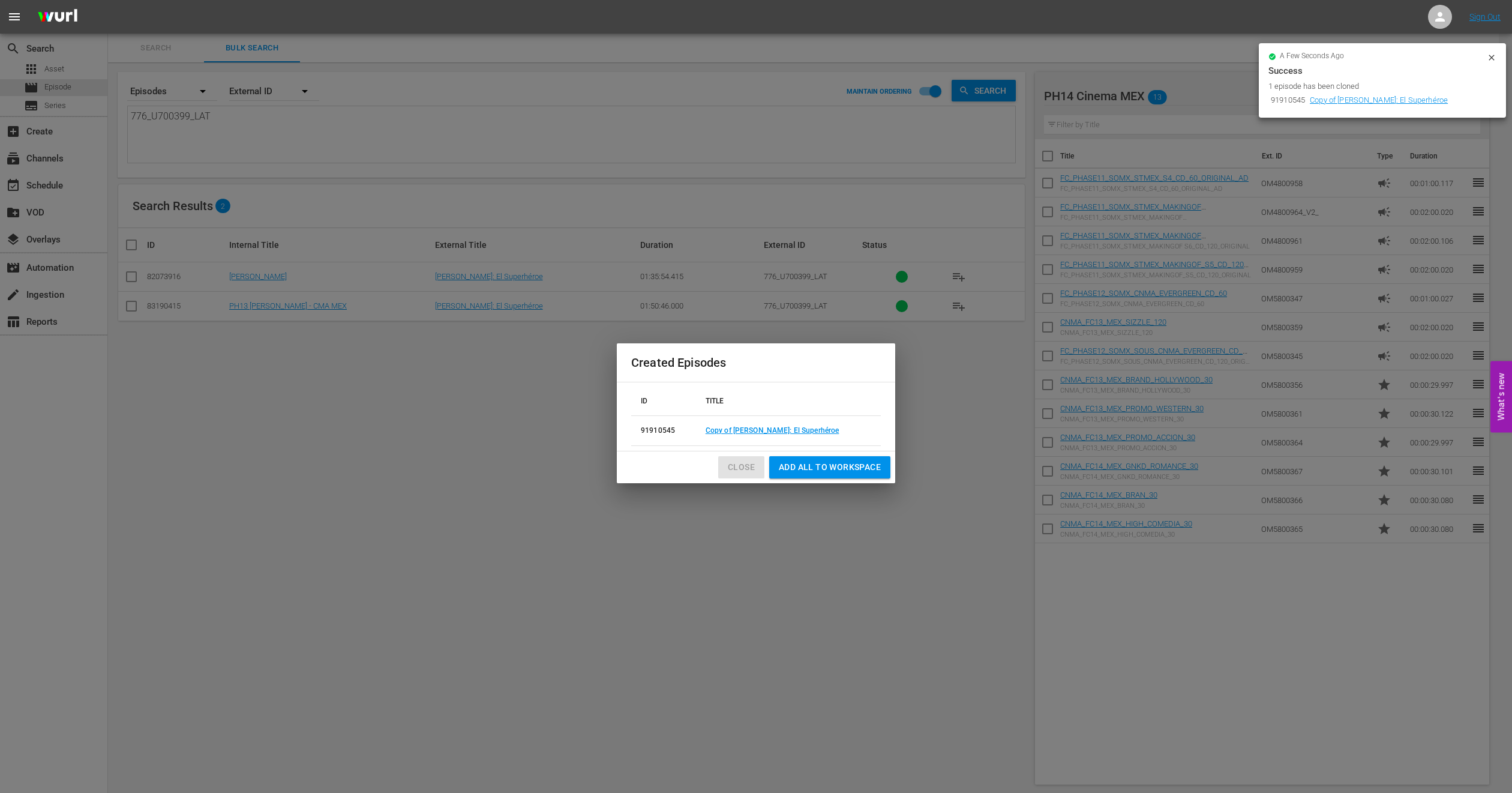
click at [742, 462] on span "Close" at bounding box center [741, 467] width 27 height 15
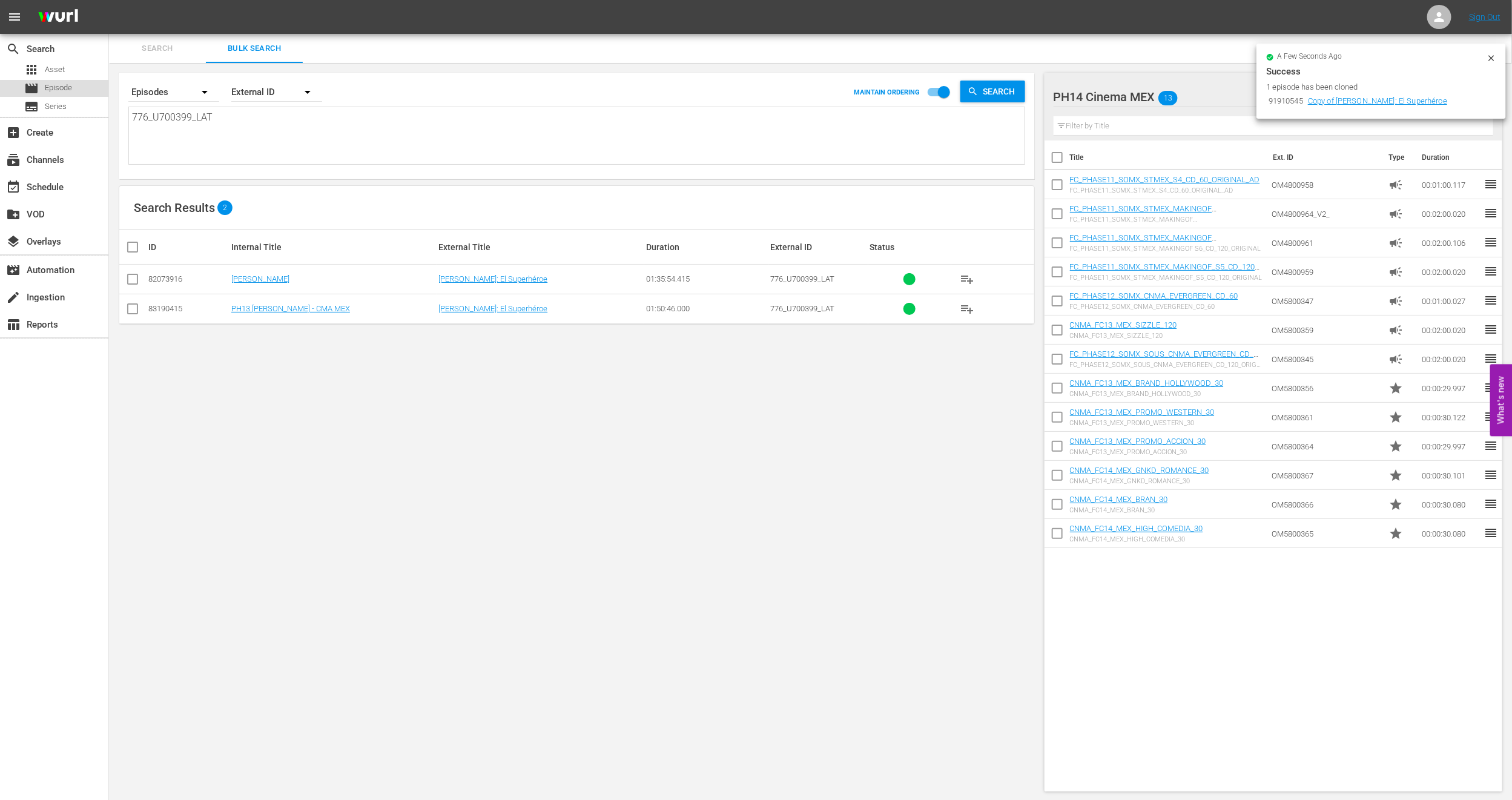
click at [82, 89] on div "movie Episode" at bounding box center [54, 89] width 109 height 17
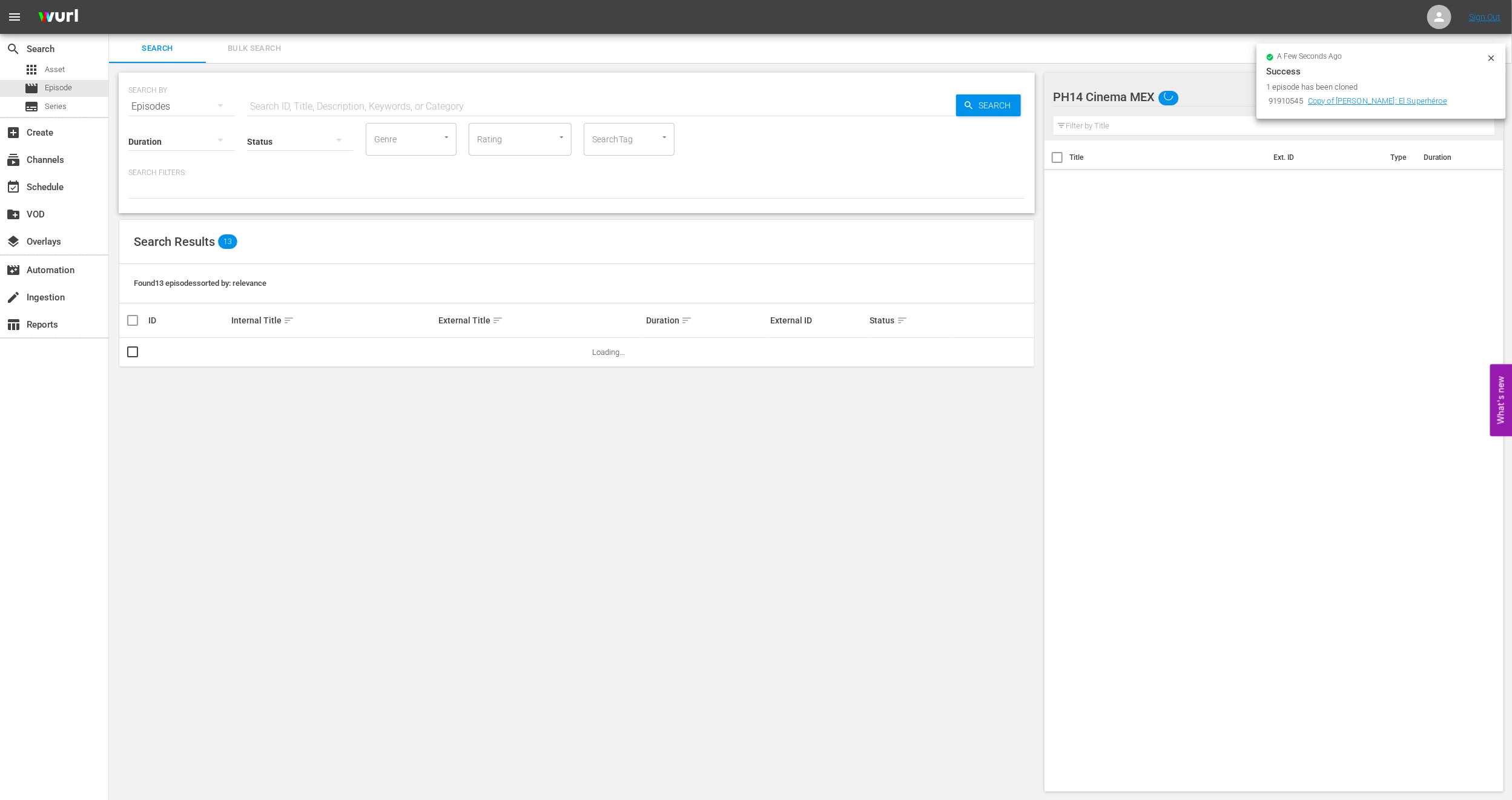
click at [245, 44] on span "Bulk Search" at bounding box center [255, 48] width 82 height 14
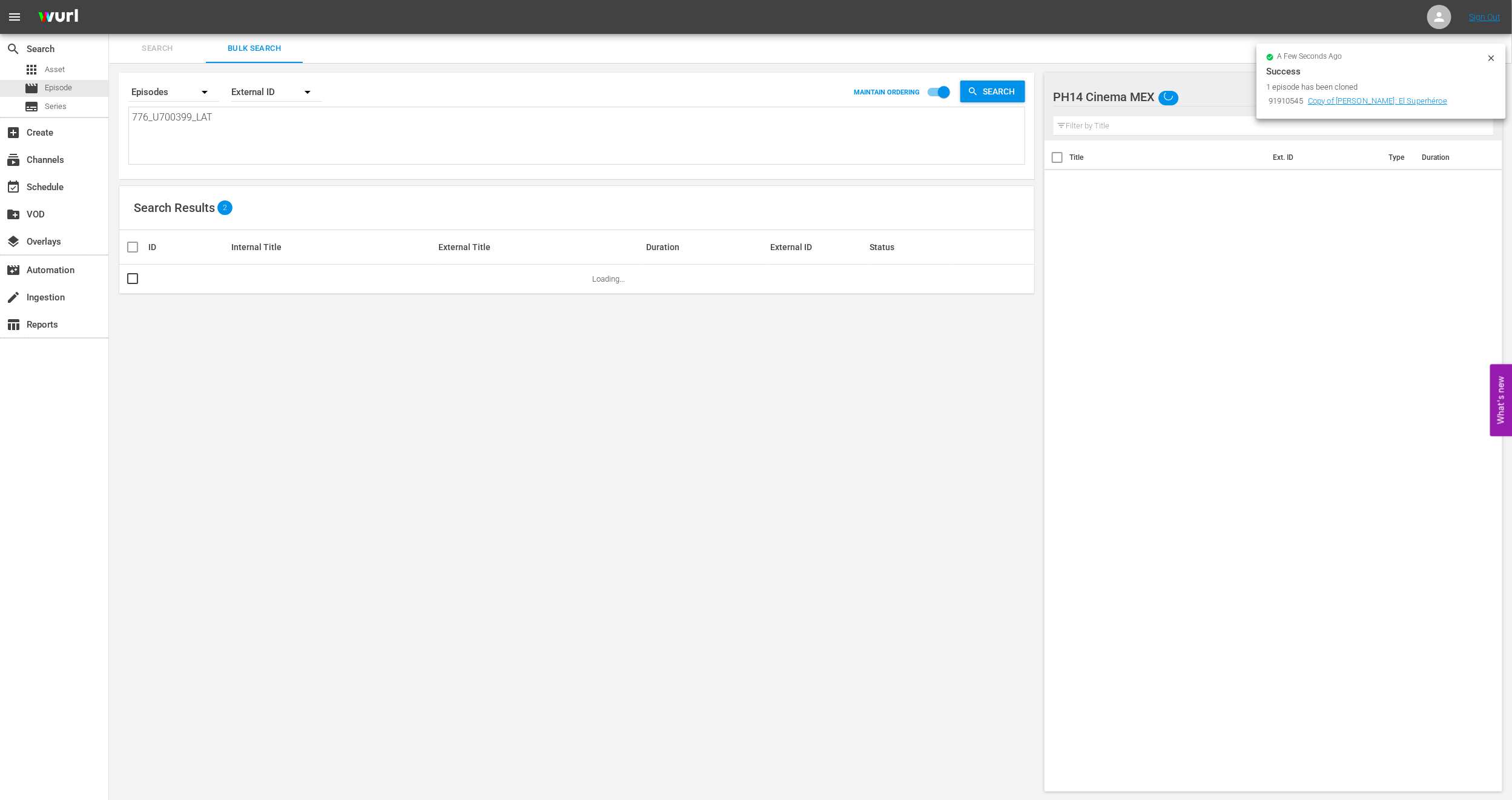
click at [1493, 57] on icon at bounding box center [1491, 58] width 10 height 10
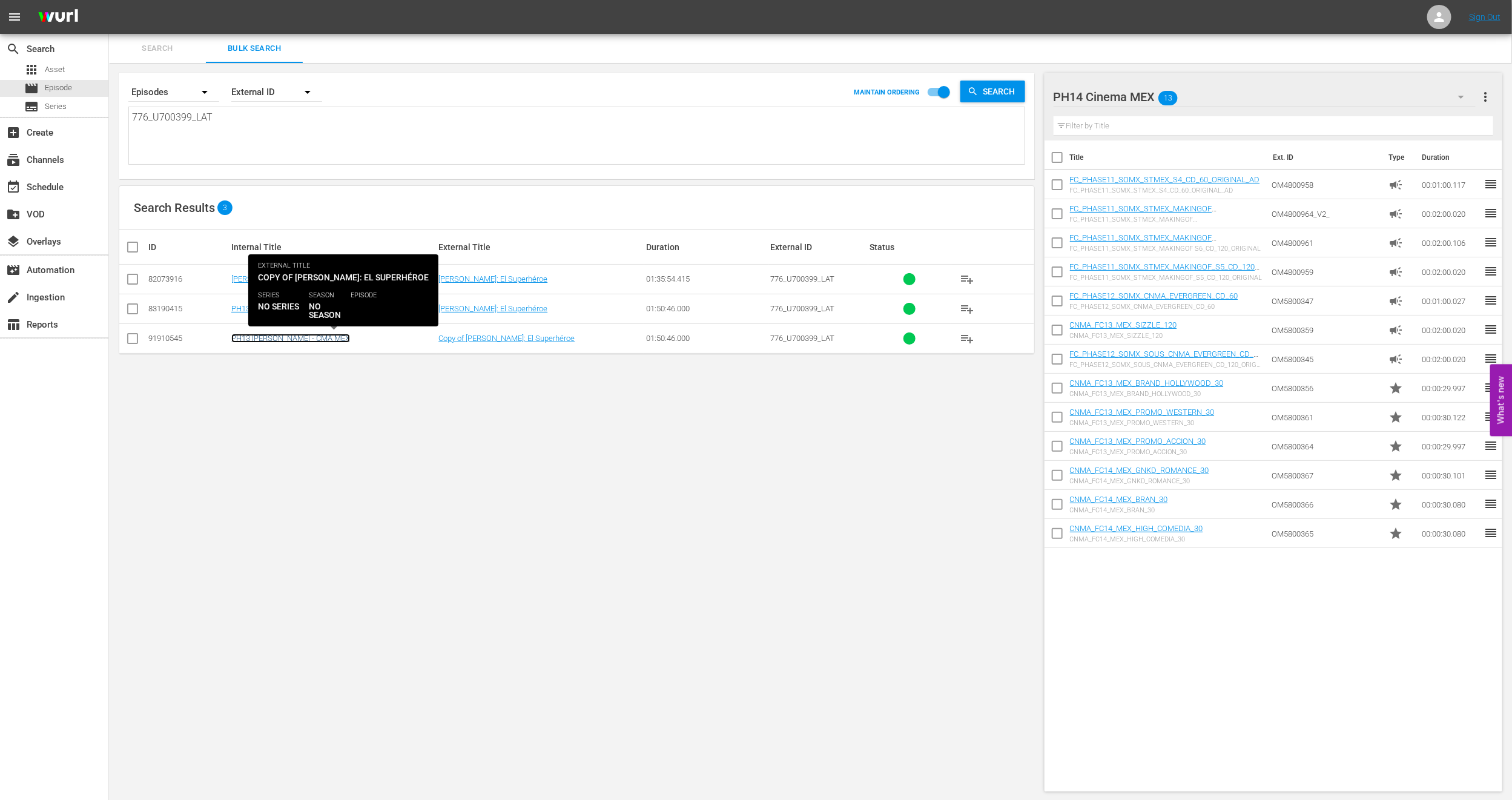
click at [291, 336] on link "PH13 Blankman - CMA MEX" at bounding box center [290, 338] width 119 height 9
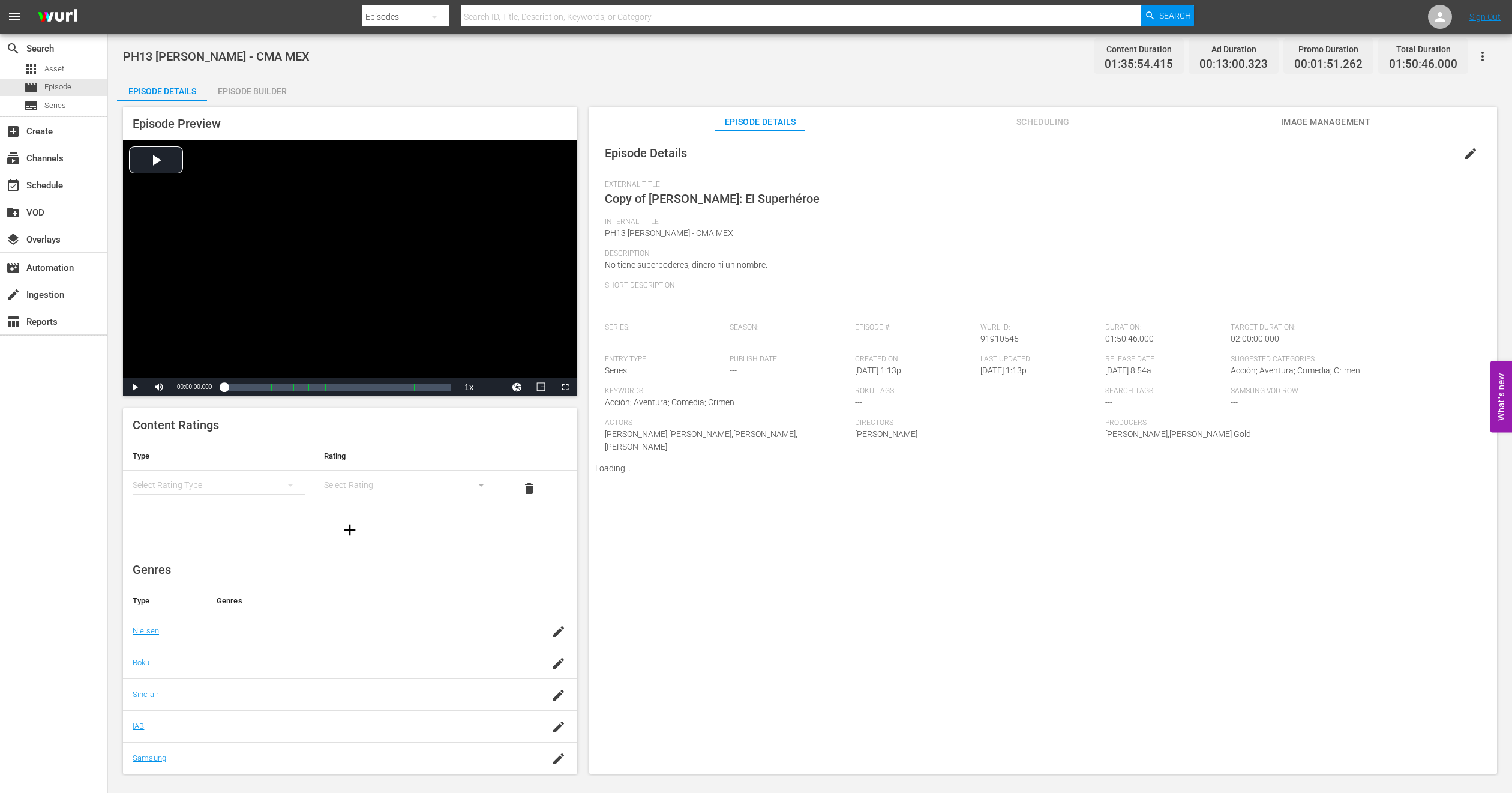
click at [1469, 155] on span "edit" at bounding box center [1471, 154] width 14 height 14
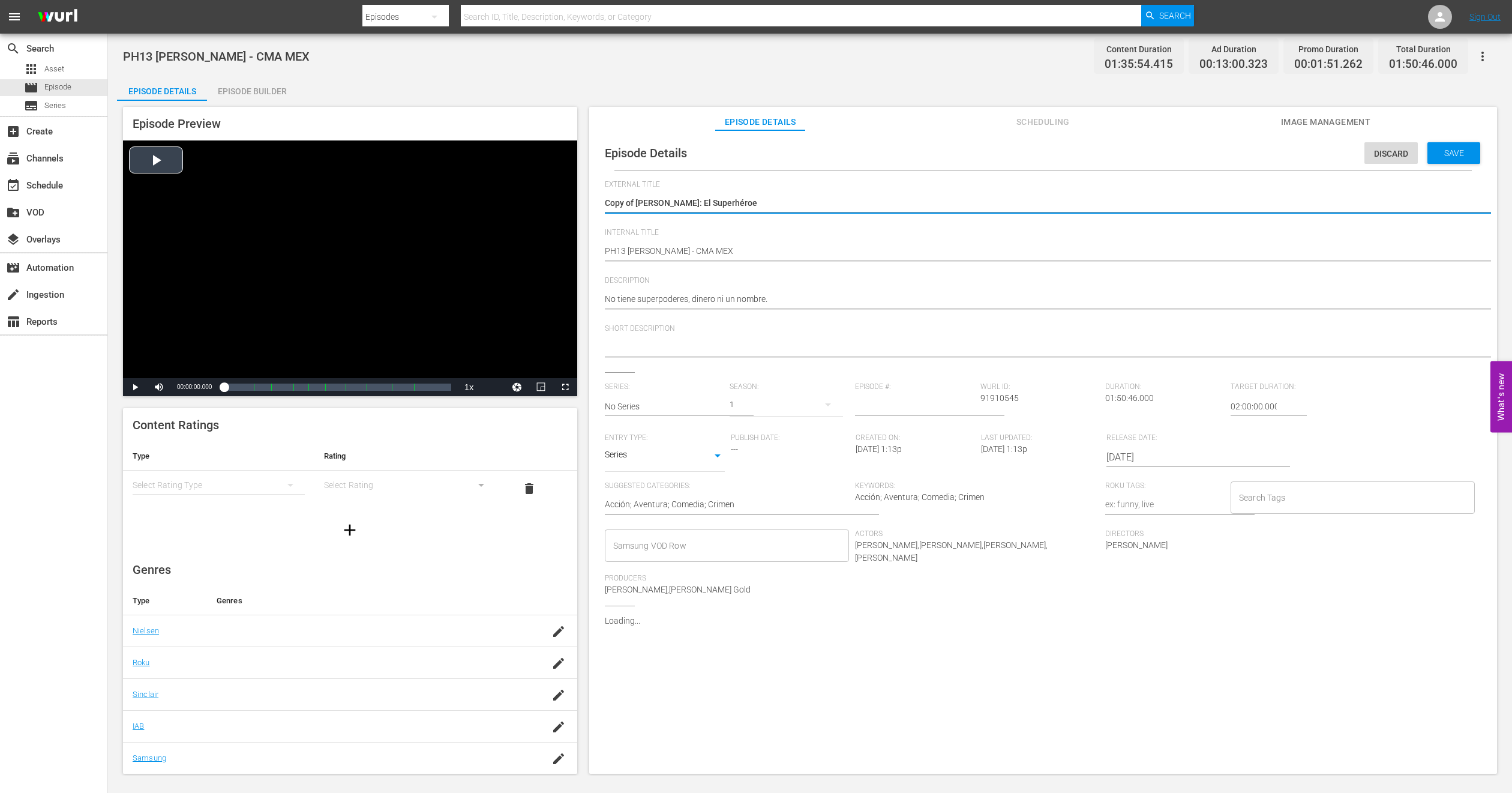
drag, startPoint x: 637, startPoint y: 198, endPoint x: 389, endPoint y: 222, distance: 249.2
click at [389, 222] on div "Episode Preview Video Player is loading. Play Video Play Mute Current Time 00:0…" at bounding box center [810, 442] width 1387 height 683
type textarea "Blankman: El Superhéroe"
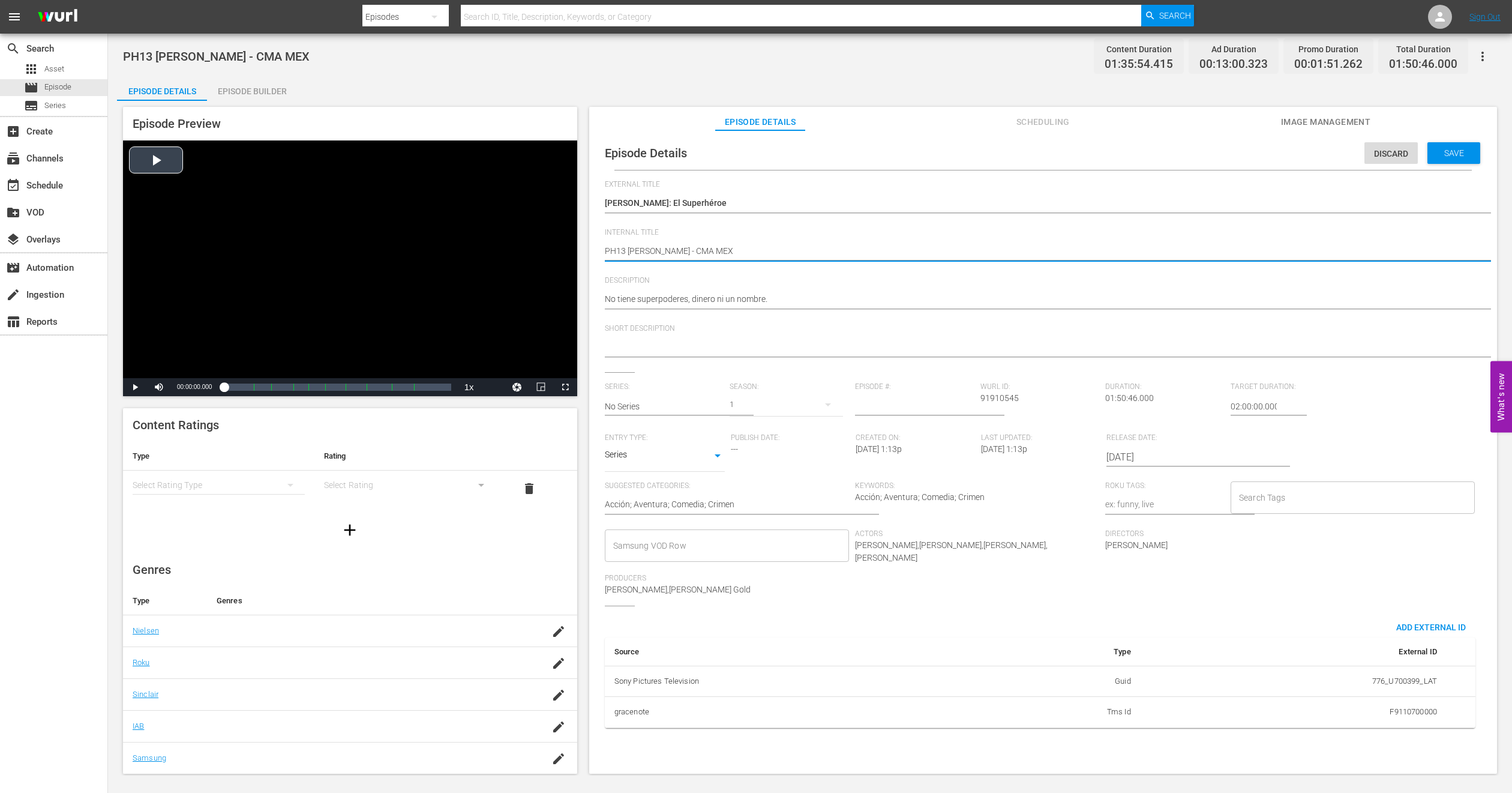
type textarea "PH1 Blankman - CMA MEX"
type textarea "PH14 Blankman - CMA MEX"
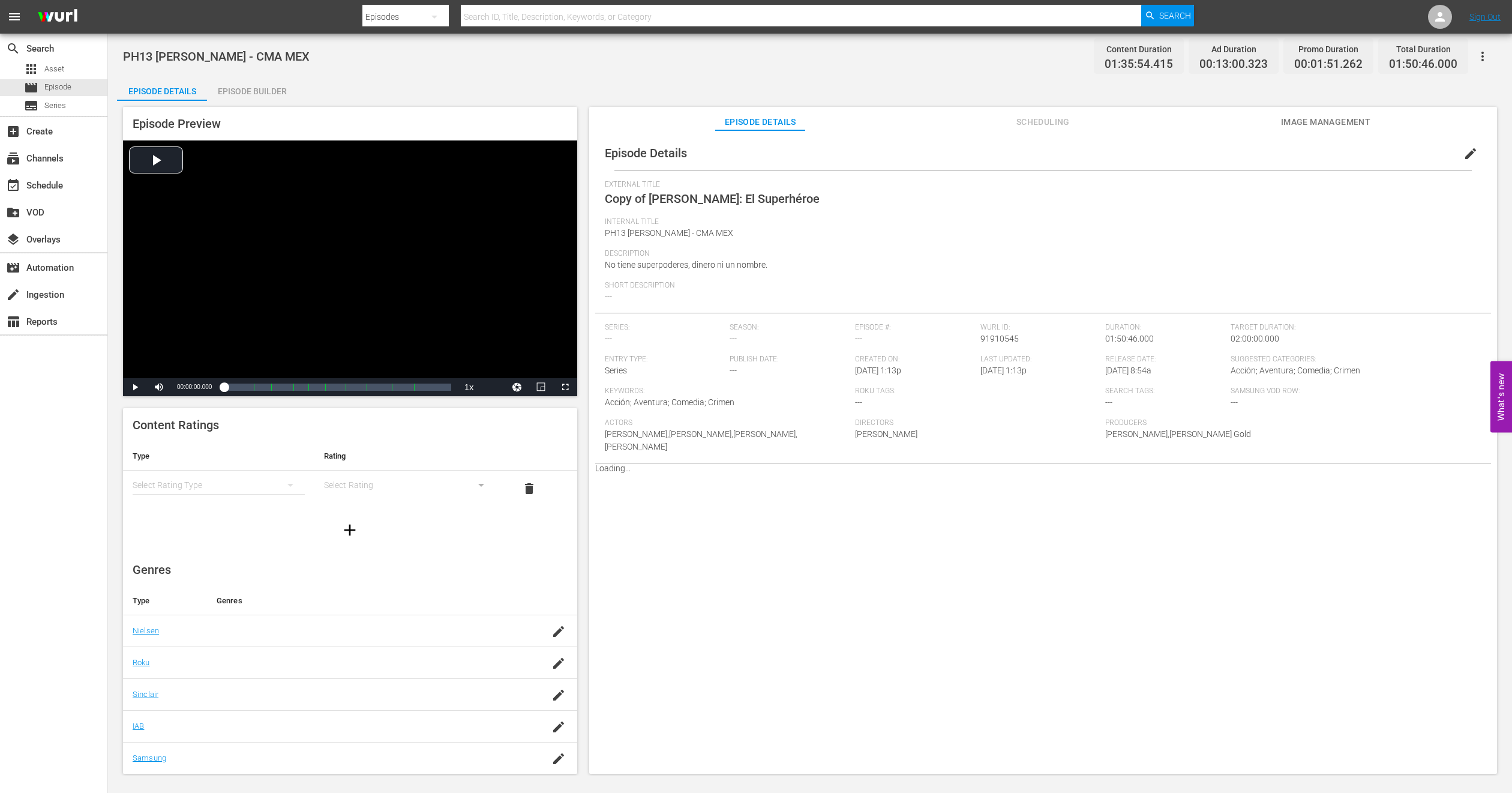
click at [261, 83] on div "Episode Builder" at bounding box center [252, 91] width 90 height 29
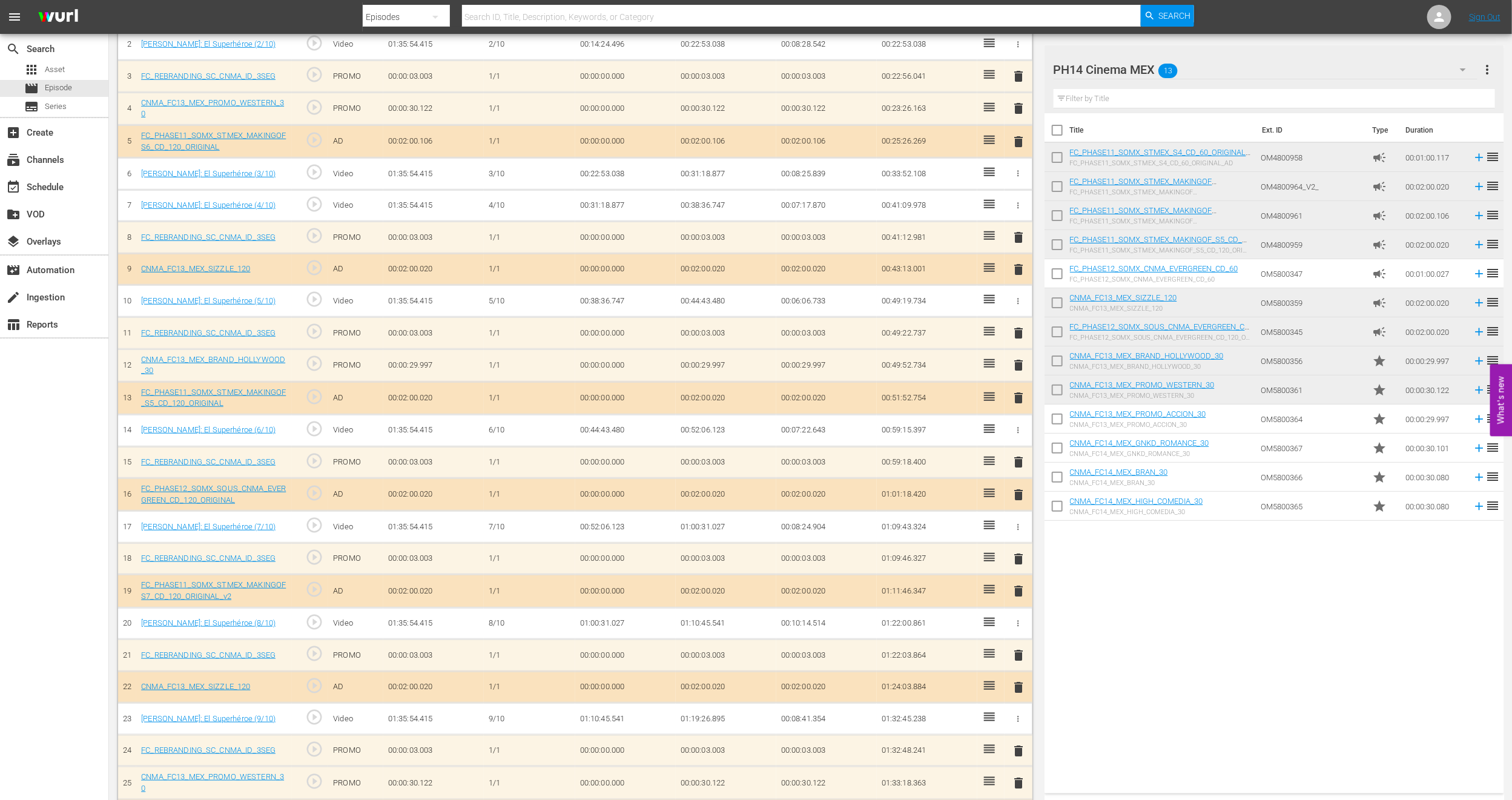
scroll to position [498, 0]
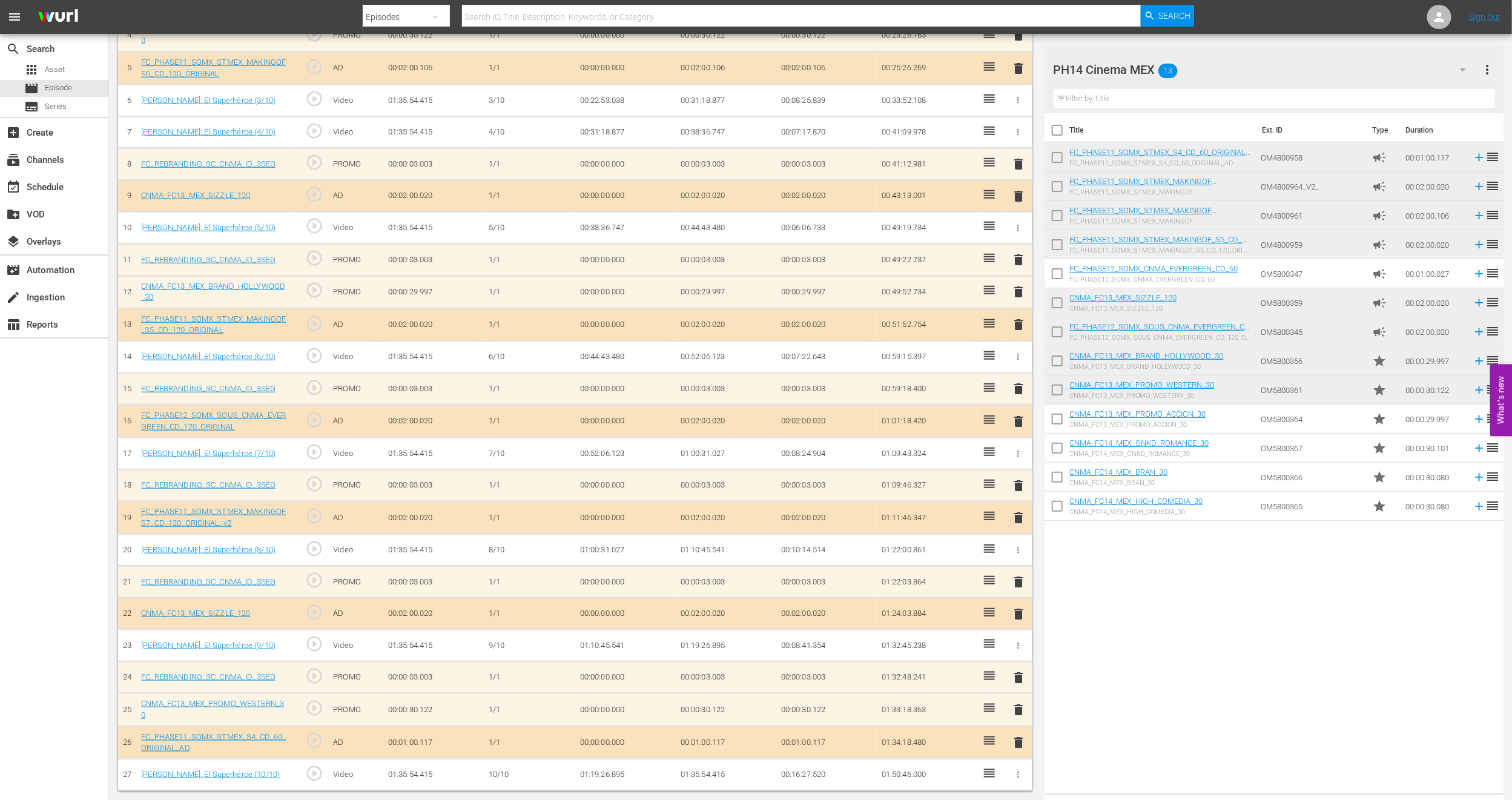
click at [1019, 709] on span "delete" at bounding box center [1019, 710] width 15 height 15
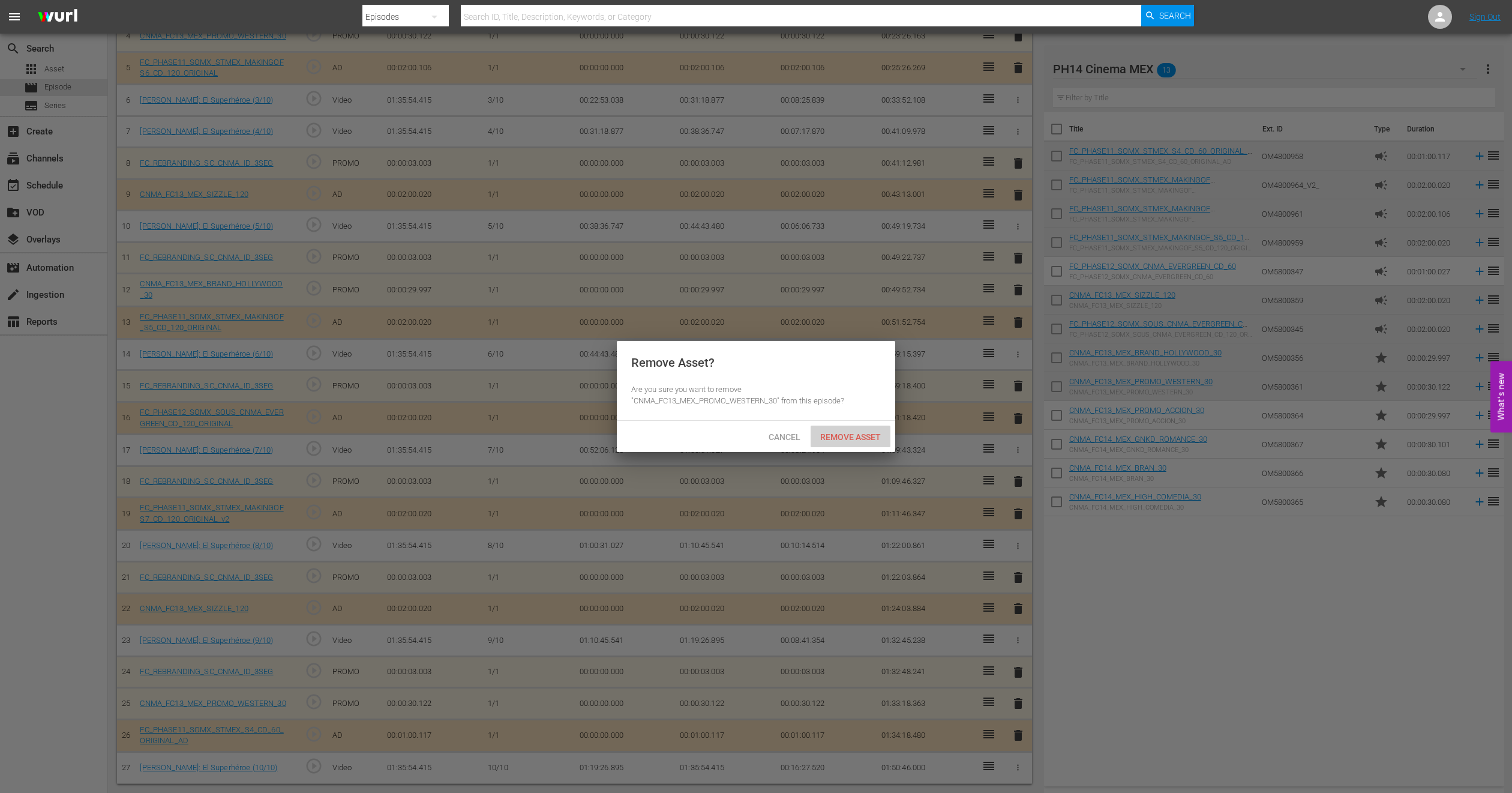
click at [825, 438] on span "Remove Asset" at bounding box center [851, 437] width 80 height 10
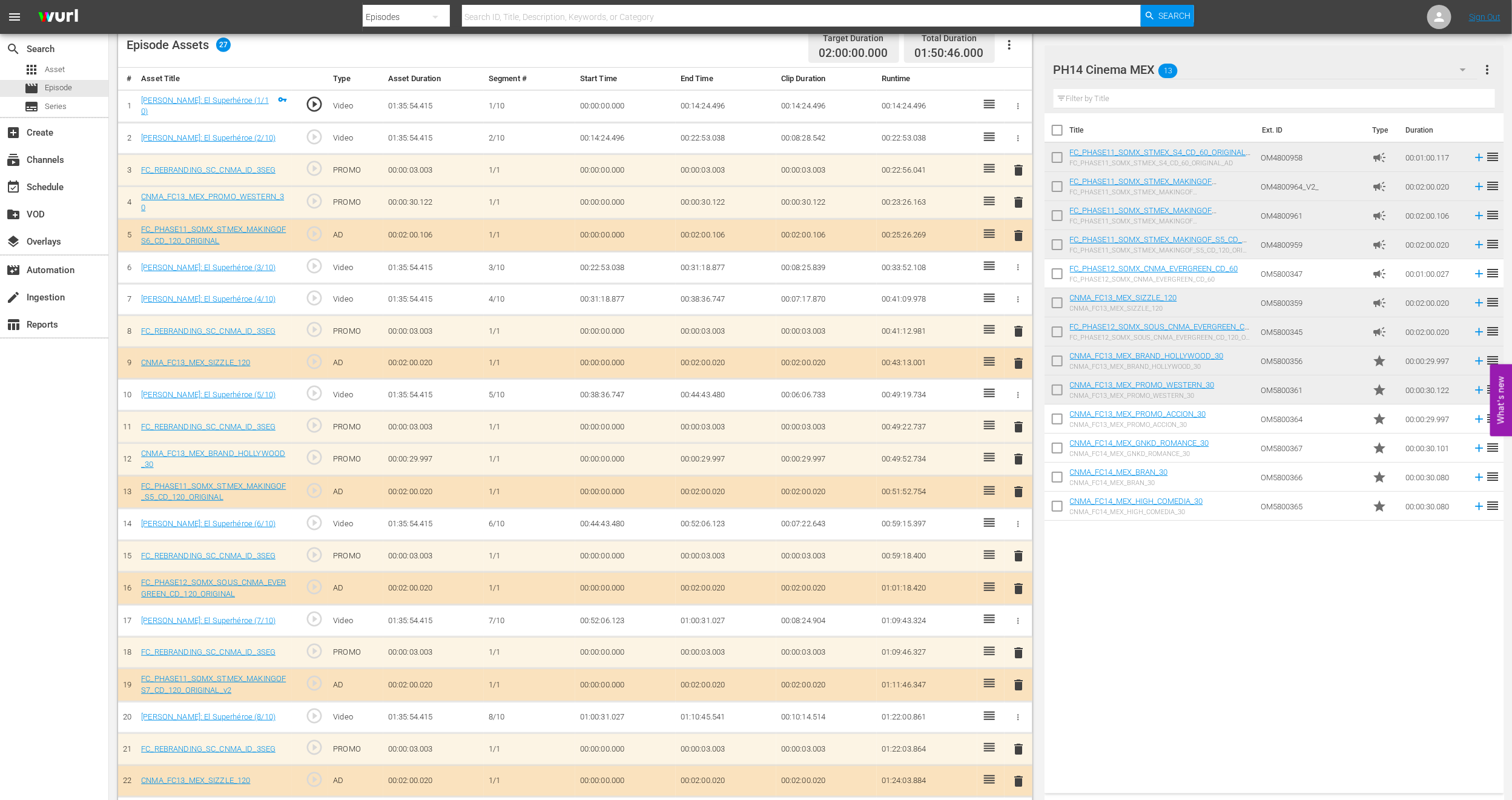
scroll to position [317, 0]
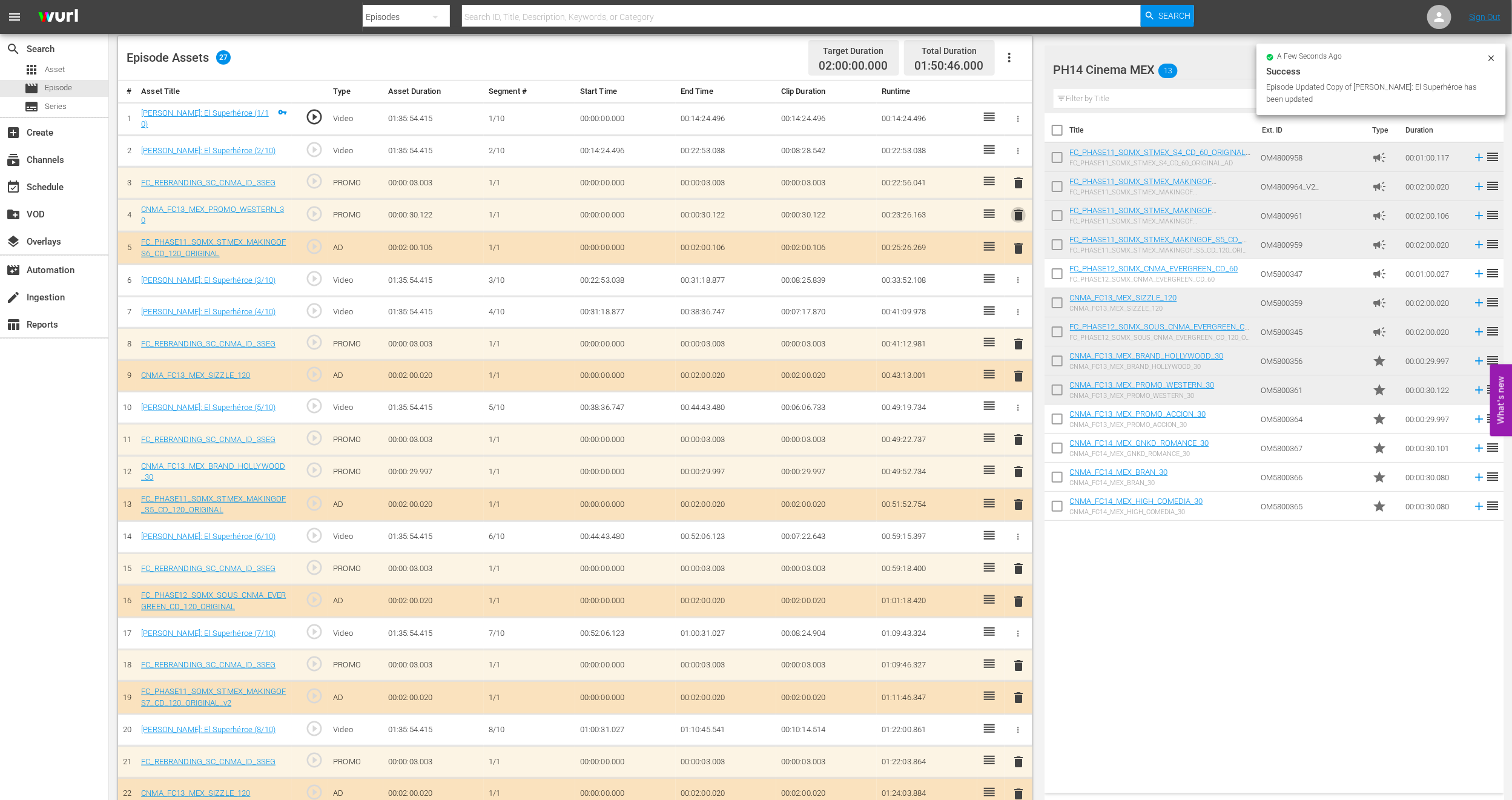
click at [1016, 213] on span "delete" at bounding box center [1019, 215] width 15 height 15
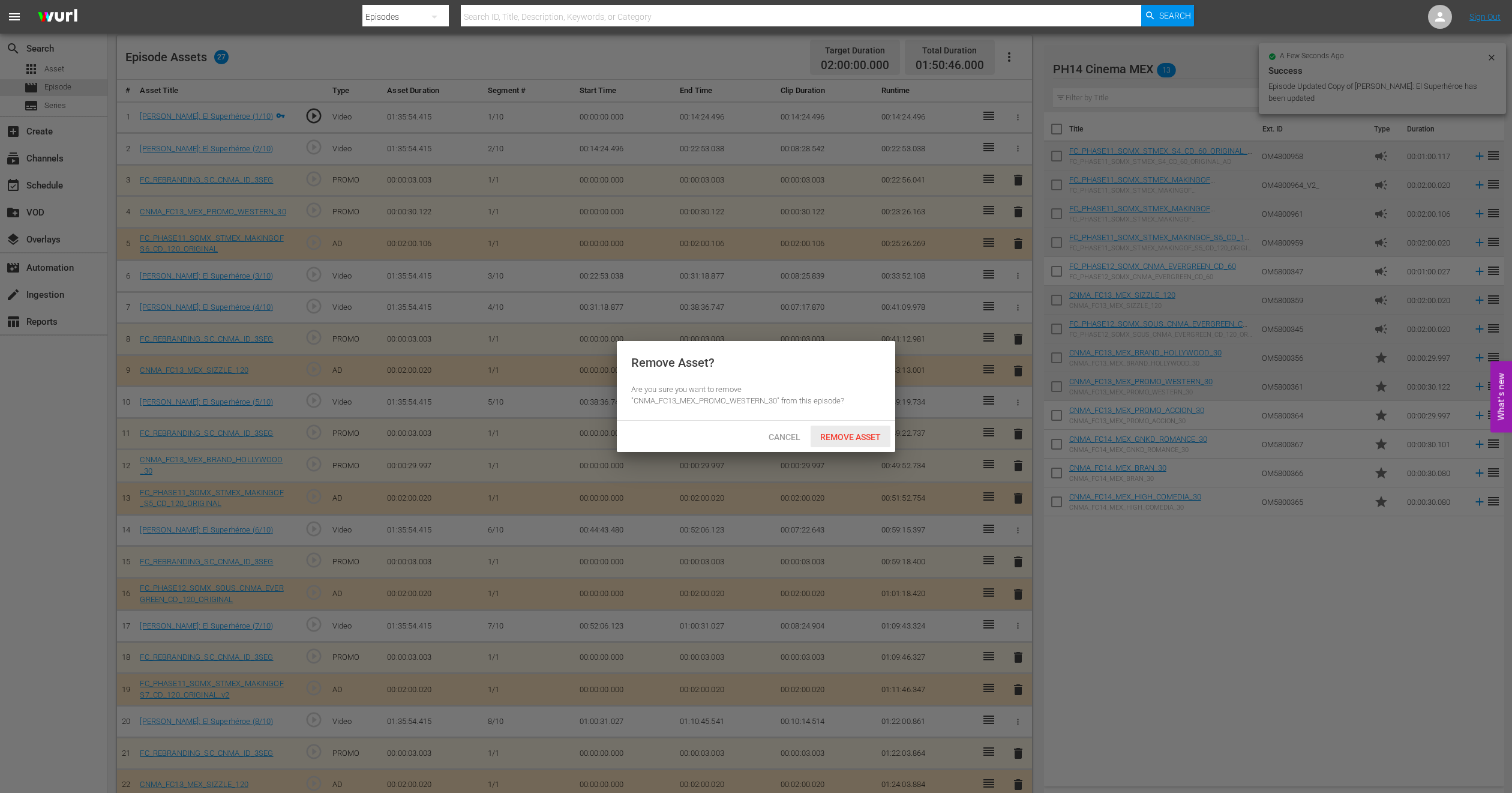
click at [845, 426] on div "Remove Asset" at bounding box center [851, 437] width 80 height 22
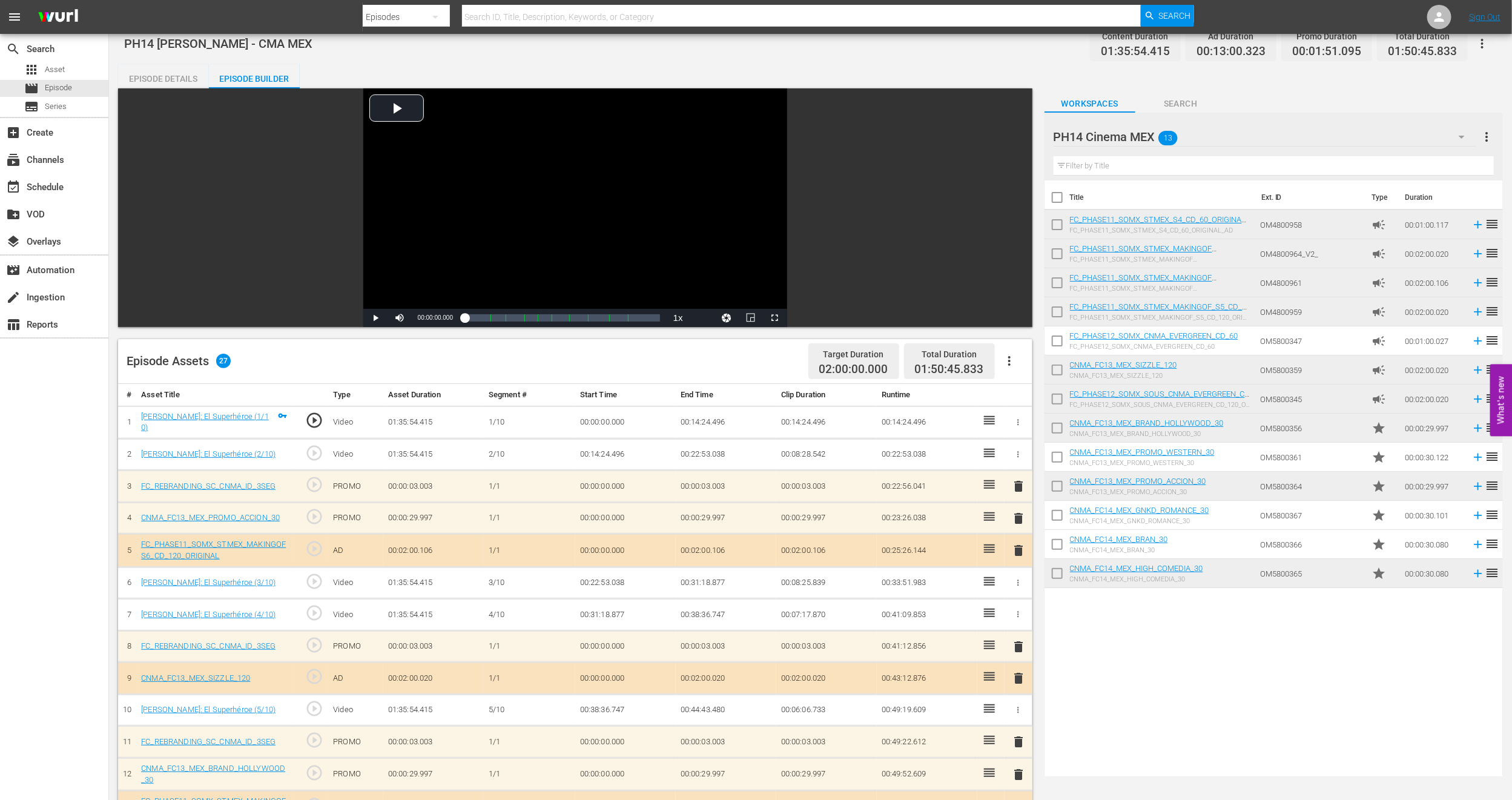
scroll to position [0, 0]
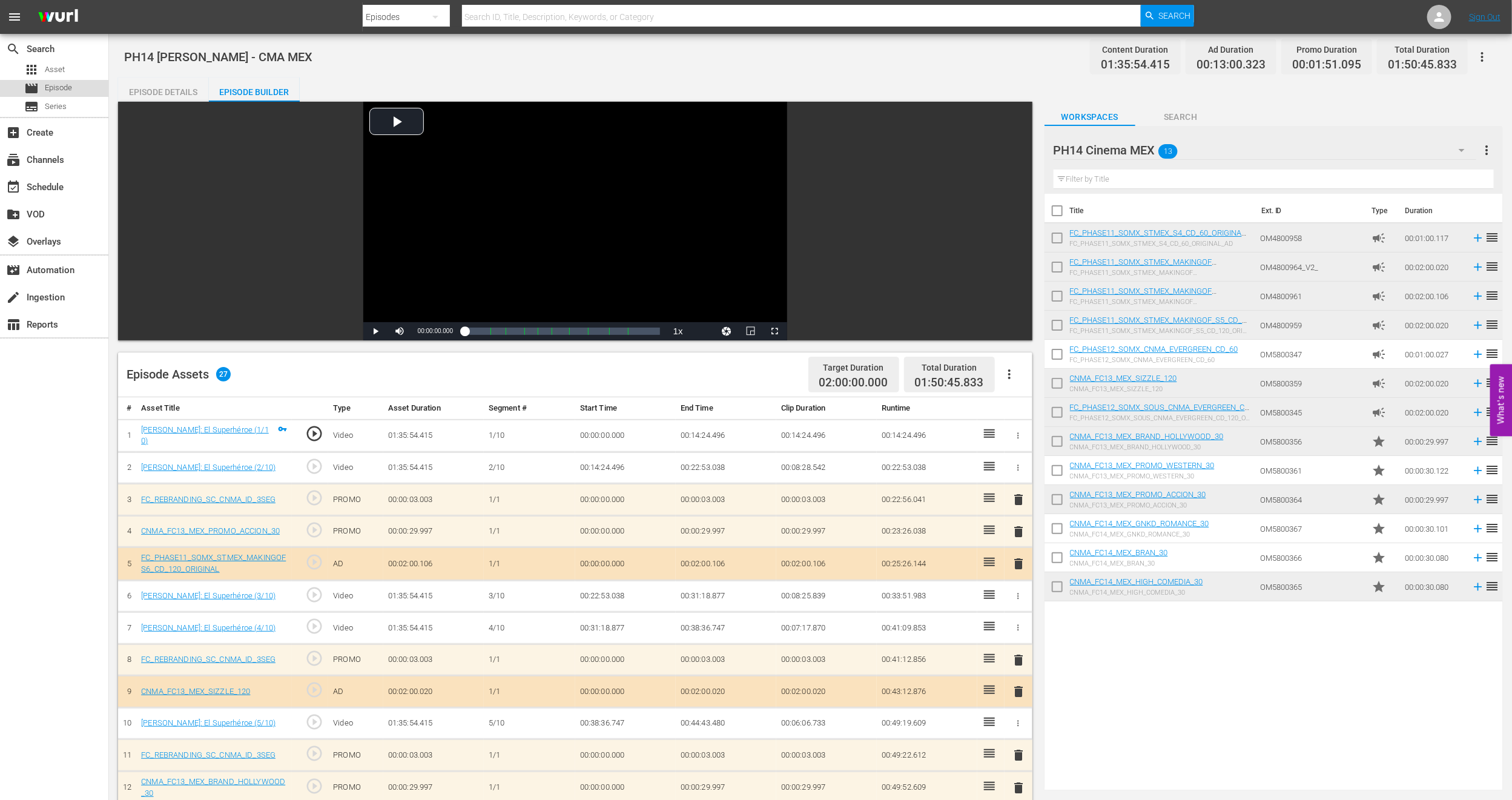
click at [60, 87] on span "Episode" at bounding box center [58, 87] width 27 height 12
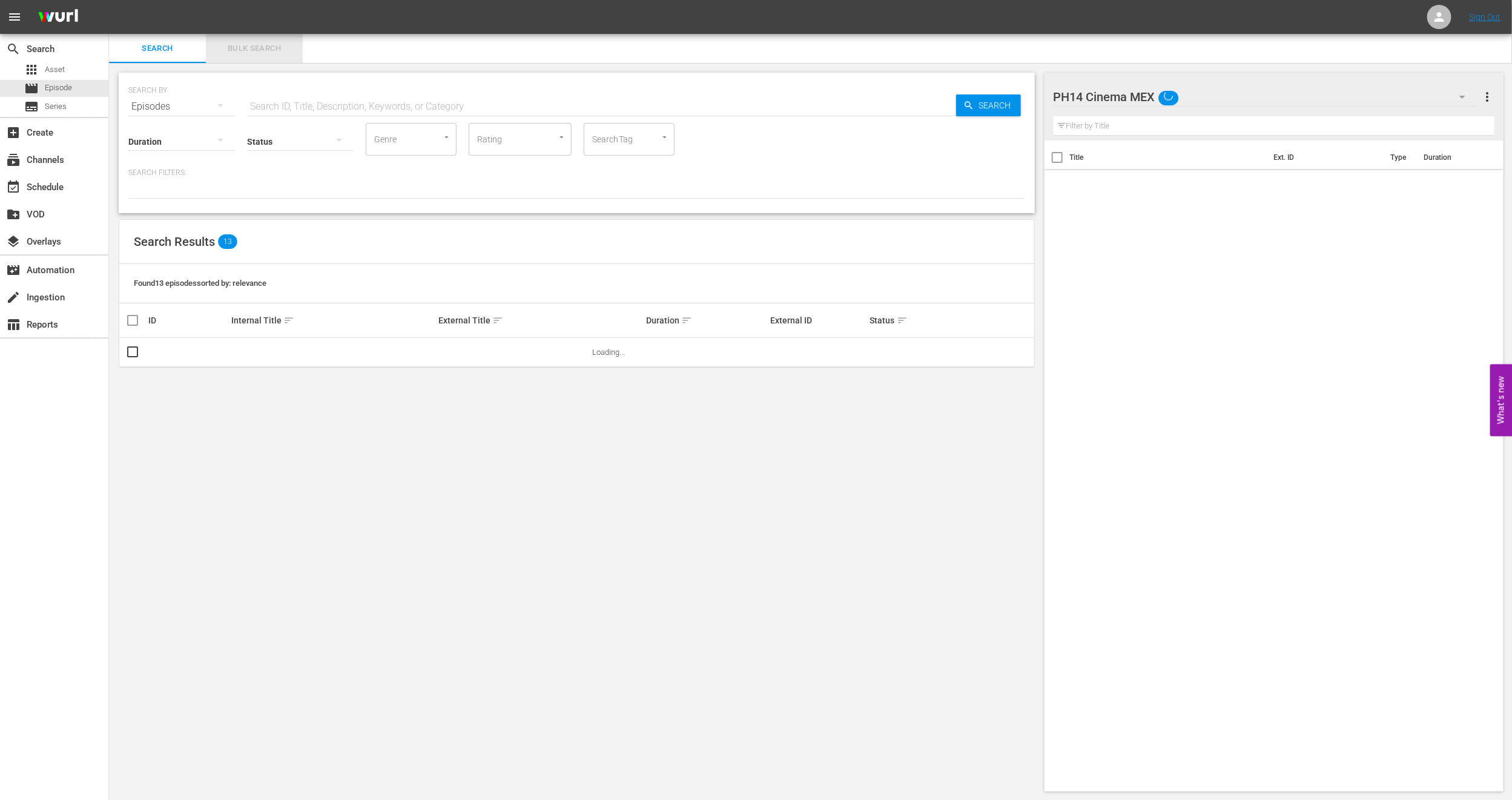
click at [274, 37] on button "Bulk Search" at bounding box center [255, 48] width 97 height 29
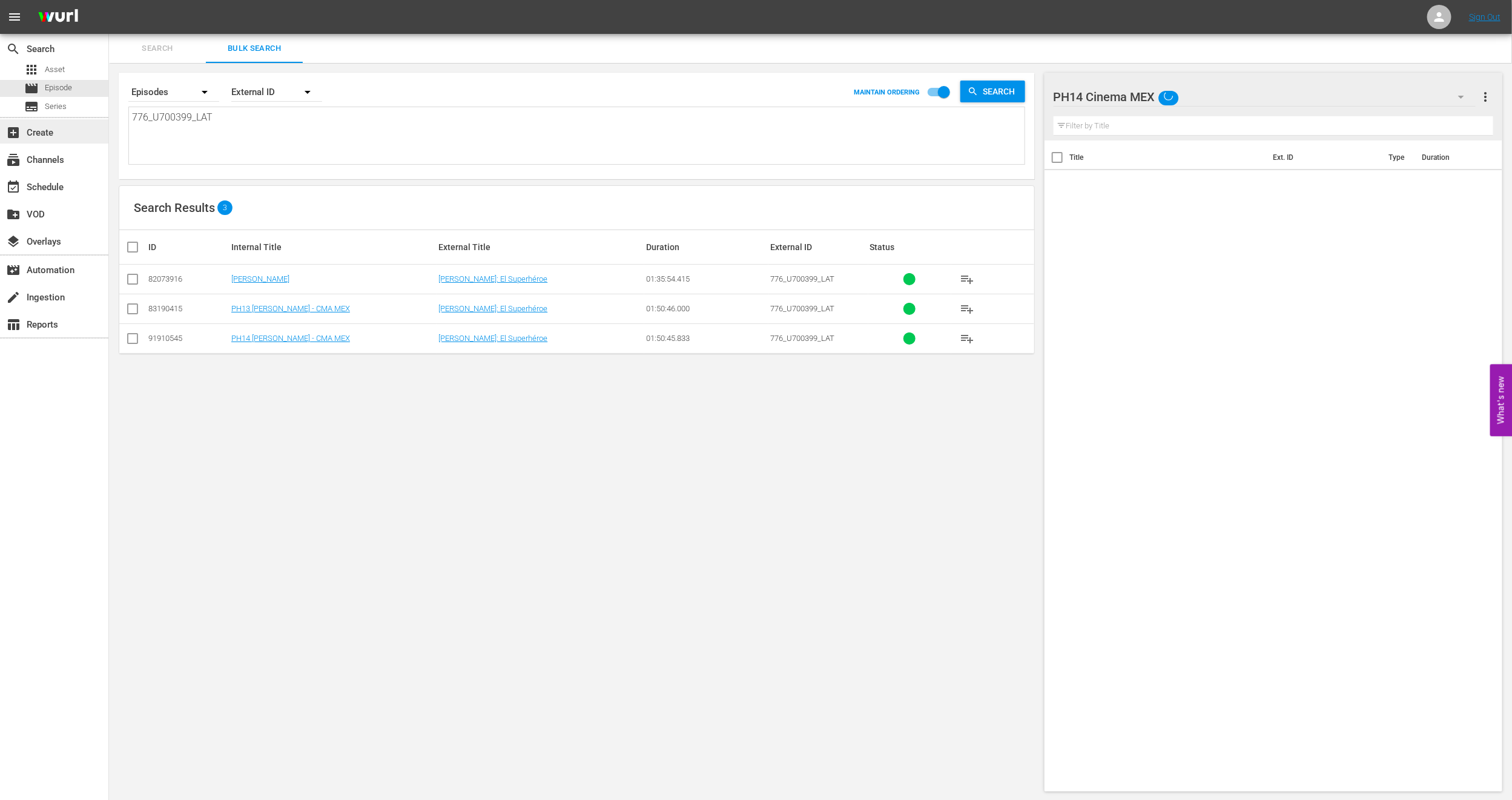
drag, startPoint x: 235, startPoint y: 128, endPoint x: 42, endPoint y: 133, distance: 193.1
click at [109, 0] on div "search Search apps Asset movie Episode subtitles Series add_box Create subscrip…" at bounding box center [810, 0] width 1403 height 0
paste textarea "40_U700398"
type textarea "740_U700398_LAT"
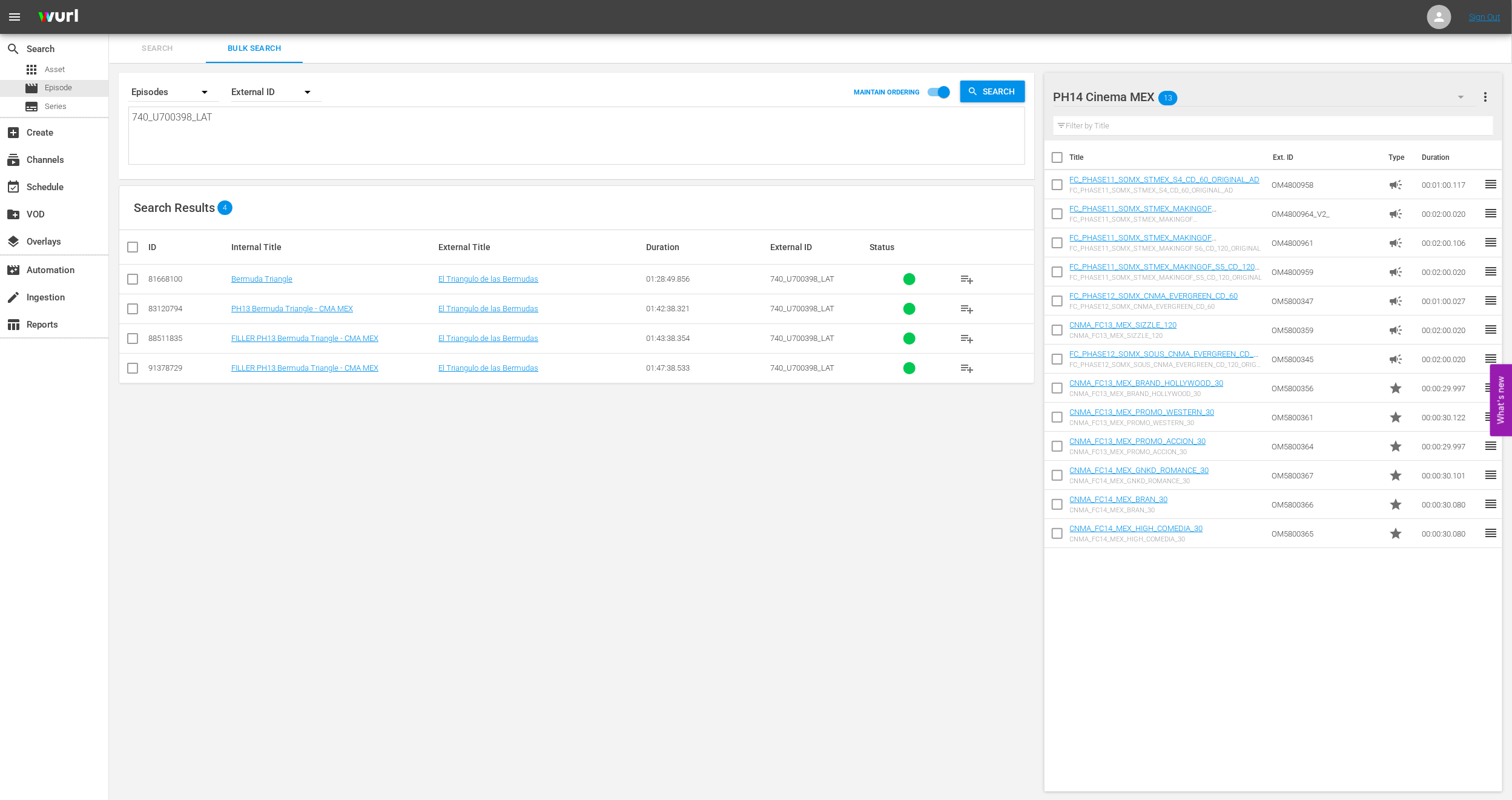
type textarea "740_U700398_LAT"
click at [131, 305] on input "checkbox" at bounding box center [133, 312] width 15 height 15
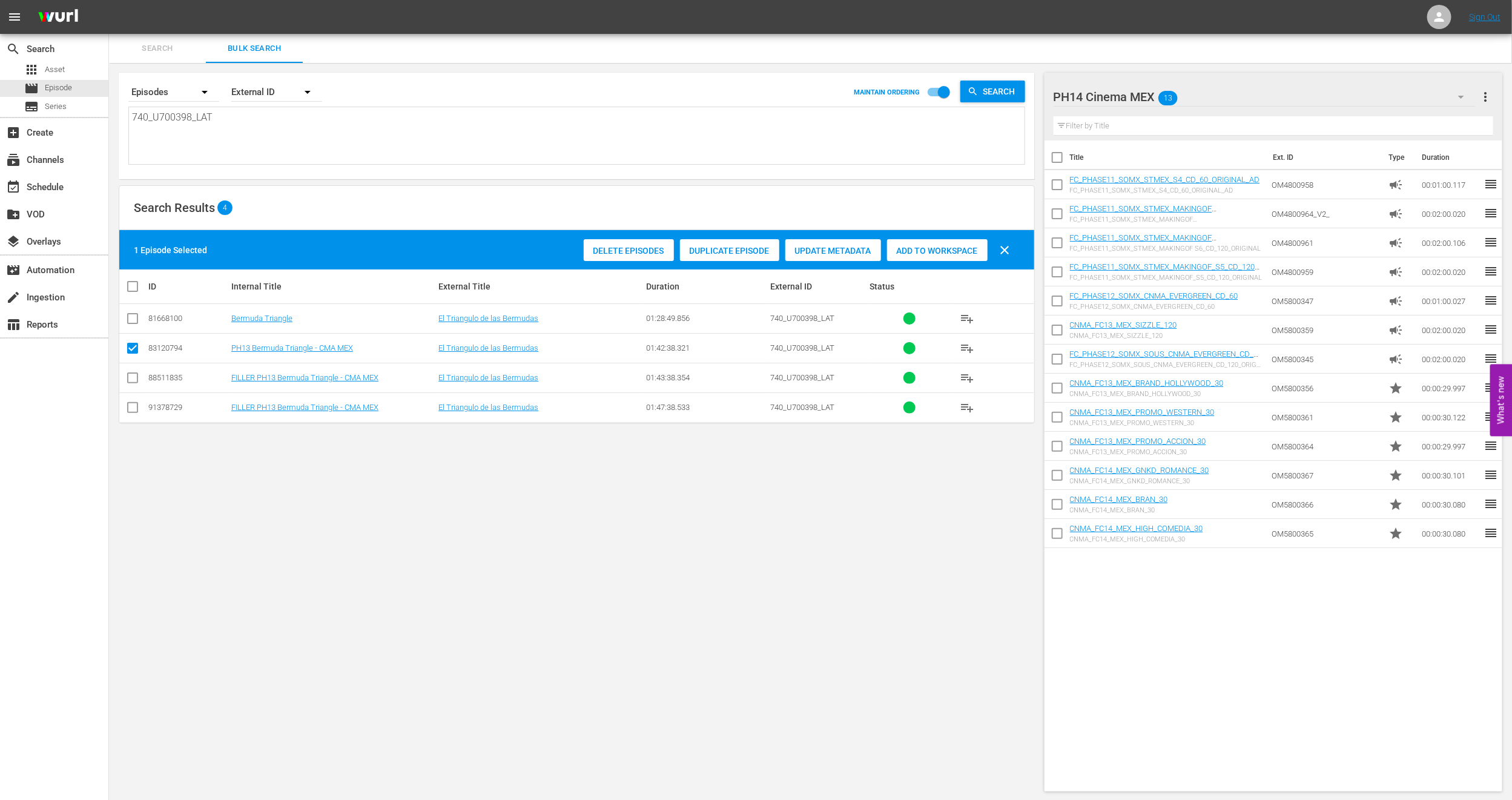
click at [721, 256] on div "Duplicate Episode" at bounding box center [730, 251] width 99 height 23
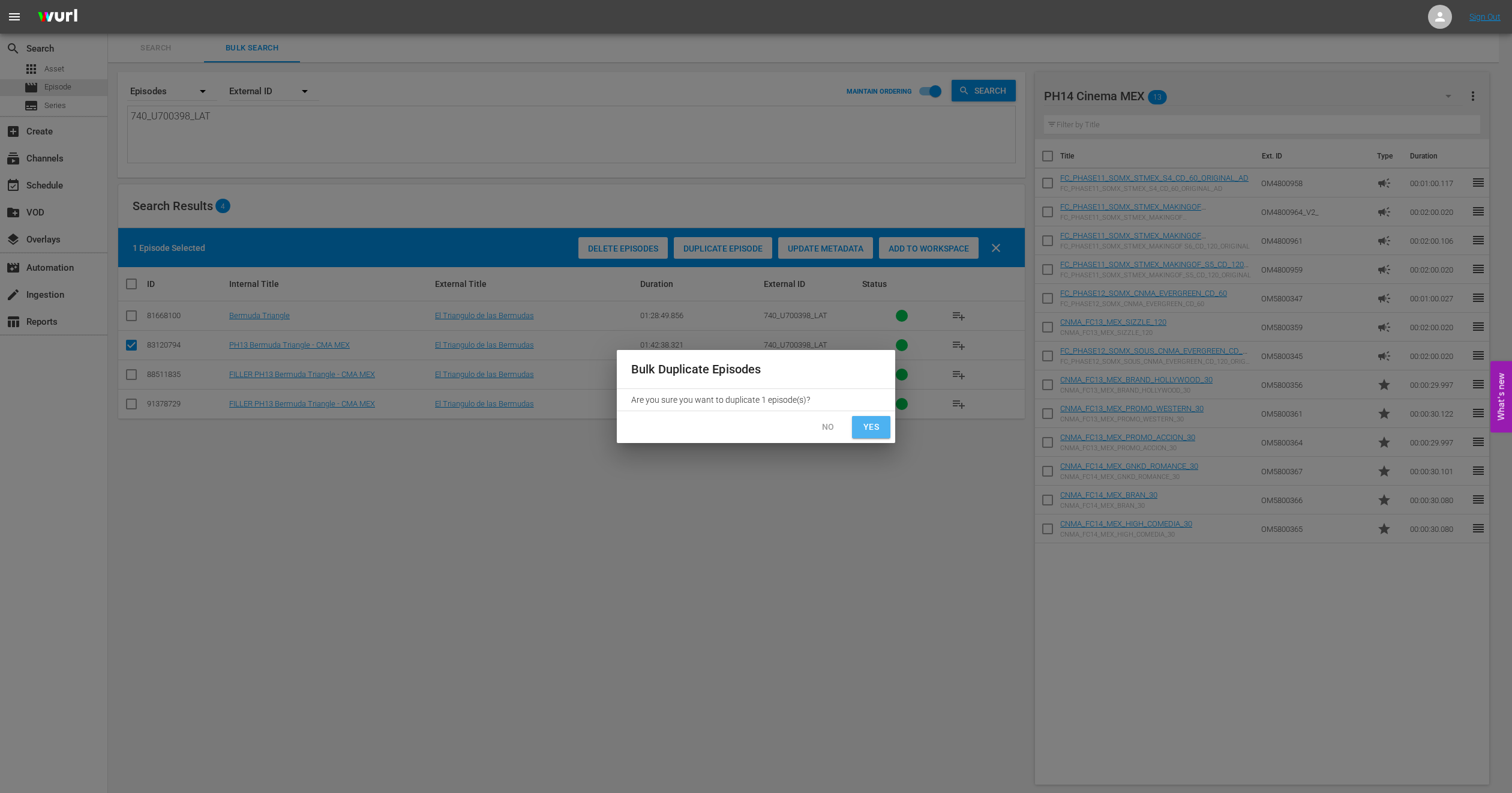
click at [872, 428] on span "Yes" at bounding box center [871, 427] width 19 height 15
checkbox input "false"
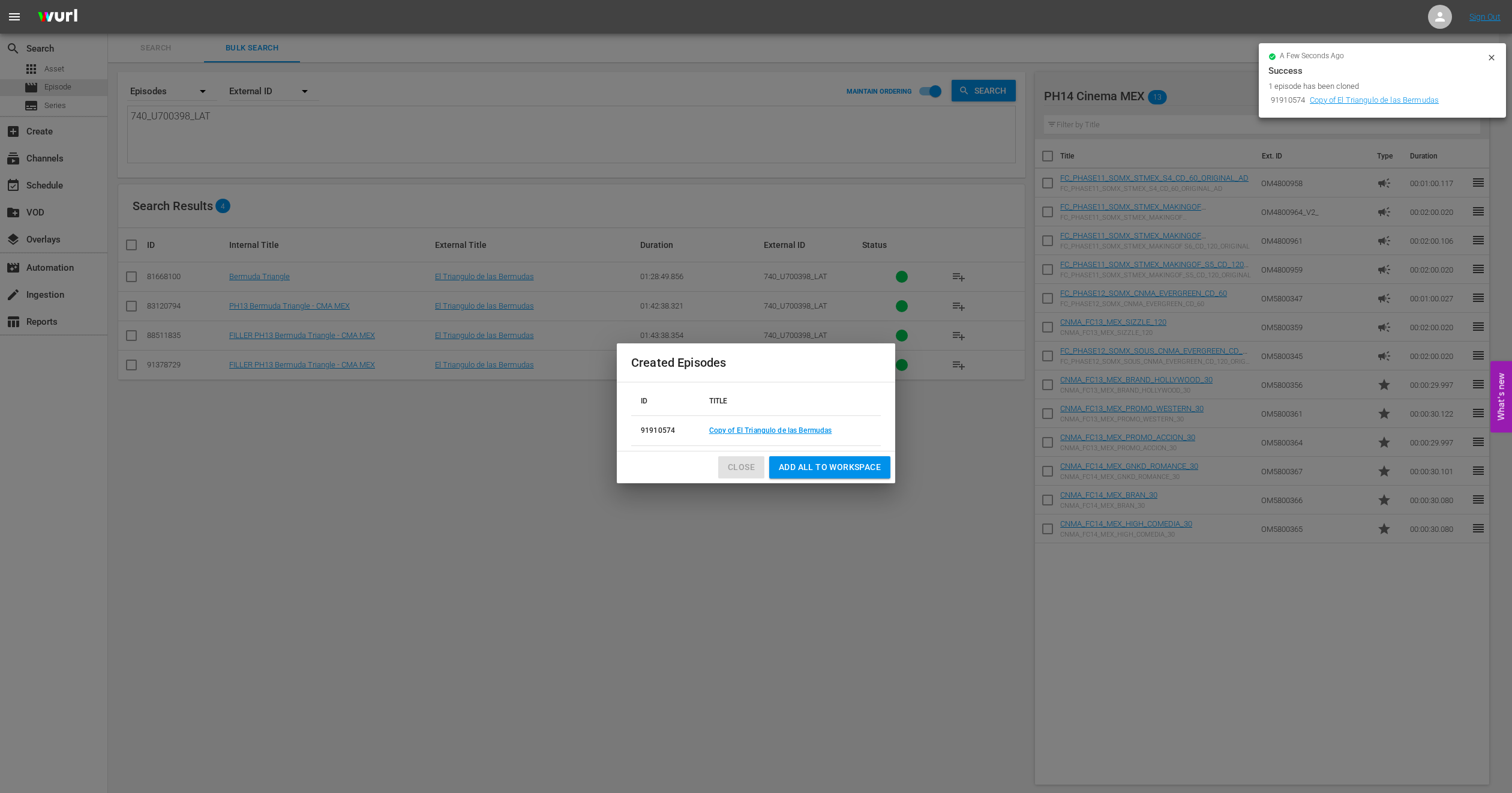
click at [732, 464] on span "Close" at bounding box center [741, 467] width 27 height 15
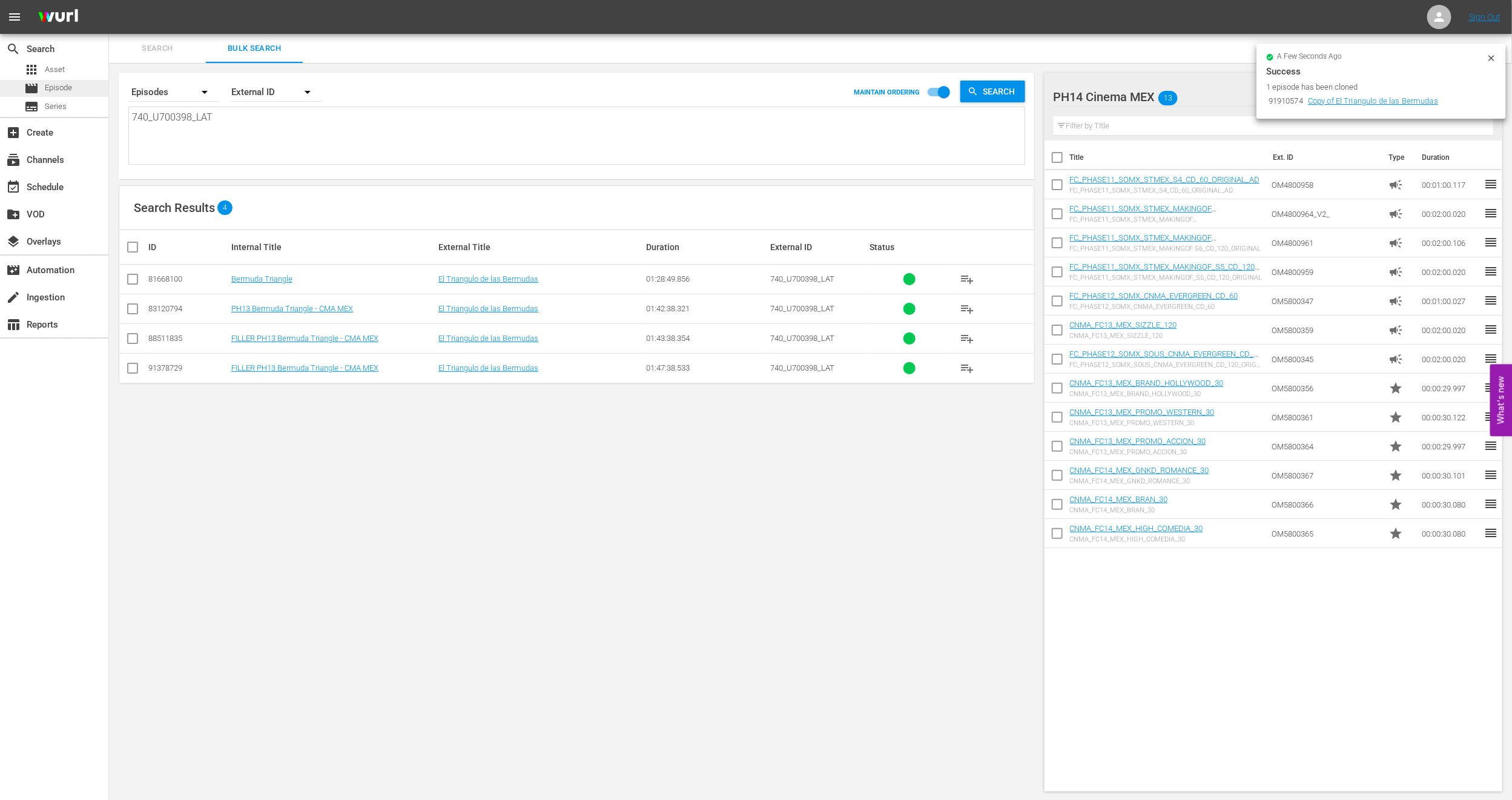
click at [69, 84] on span "Episode" at bounding box center [58, 87] width 27 height 12
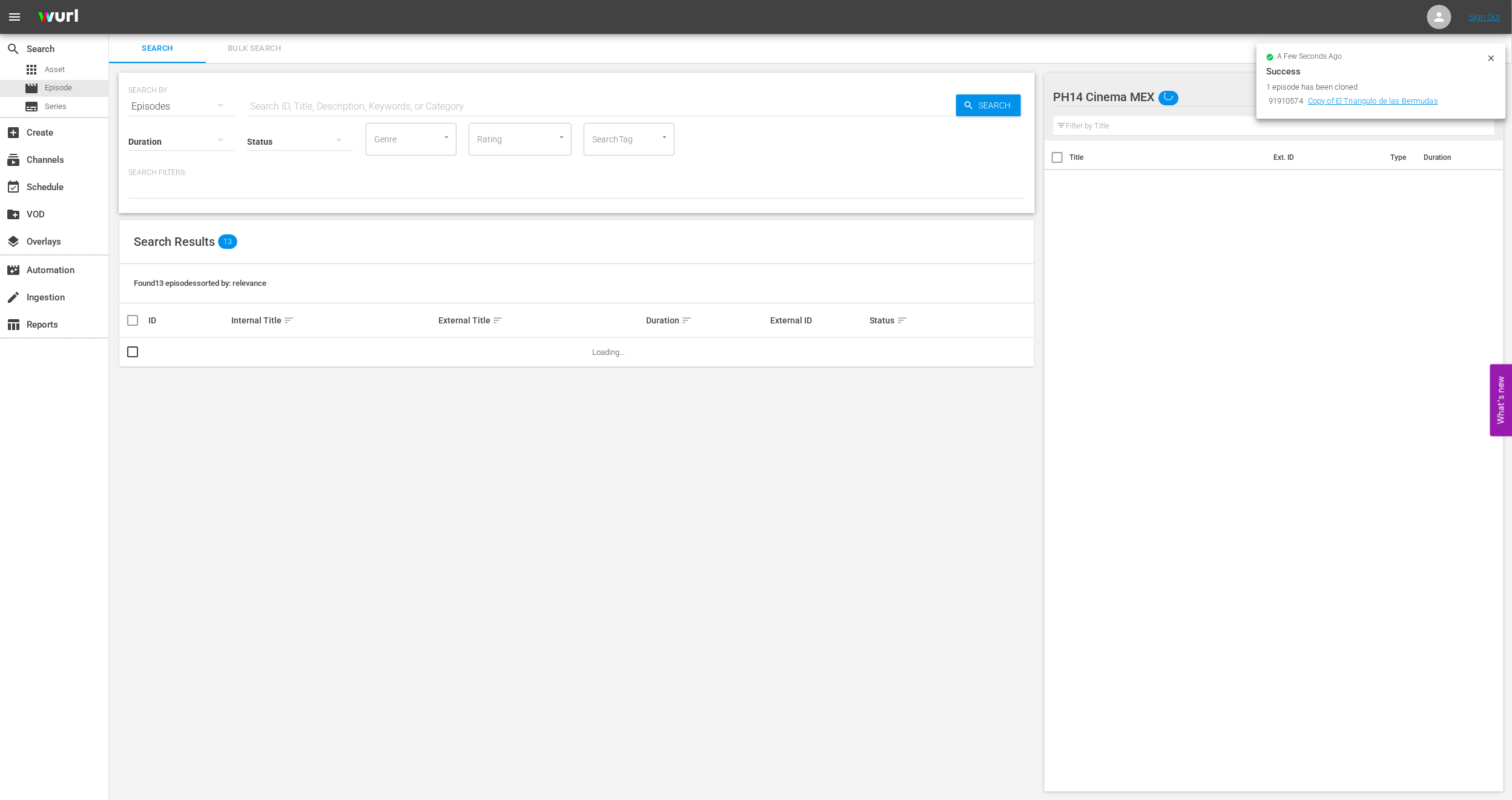
click at [270, 49] on span "Bulk Search" at bounding box center [255, 48] width 82 height 14
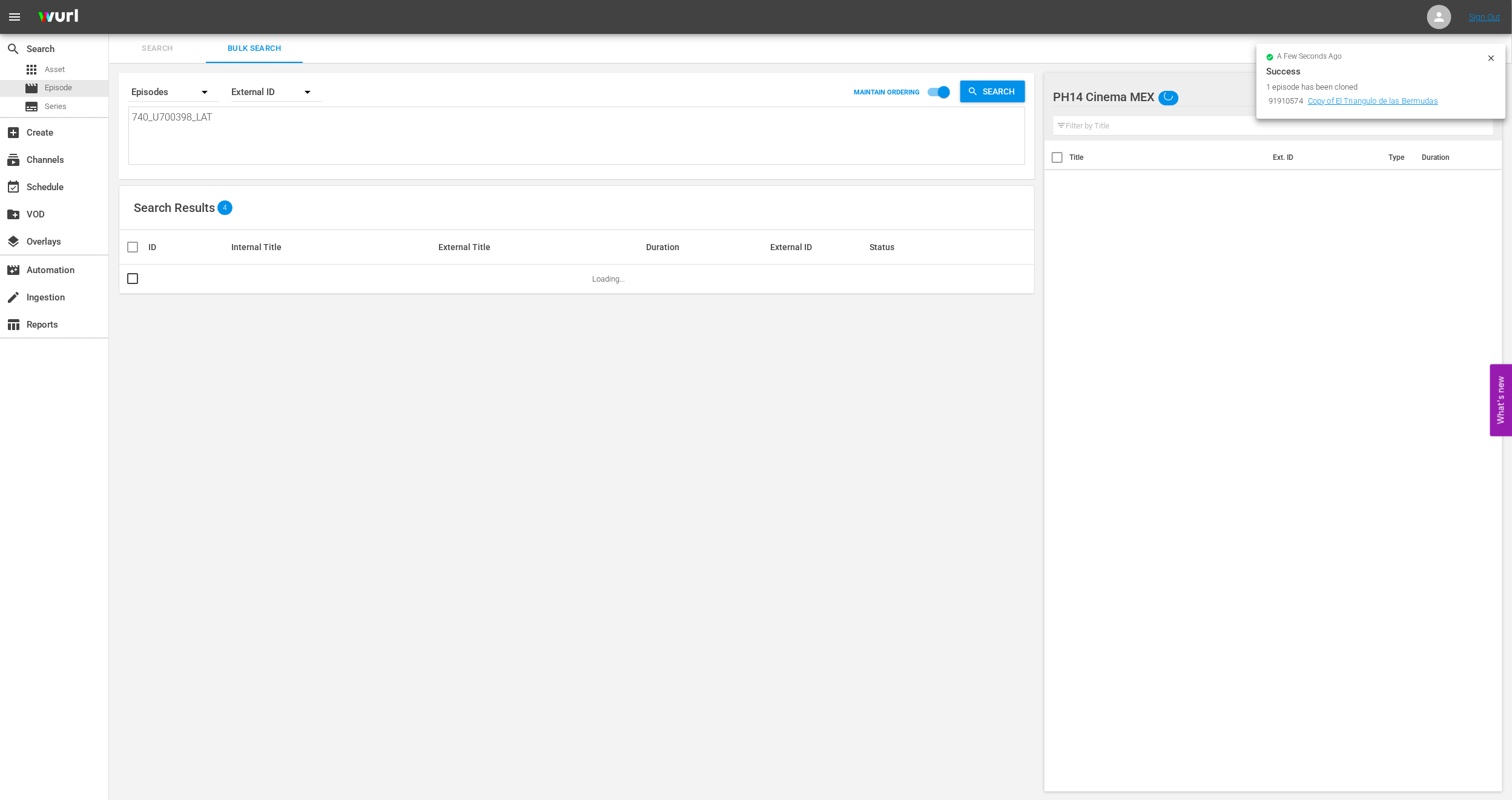
click at [1497, 53] on icon at bounding box center [1491, 58] width 10 height 10
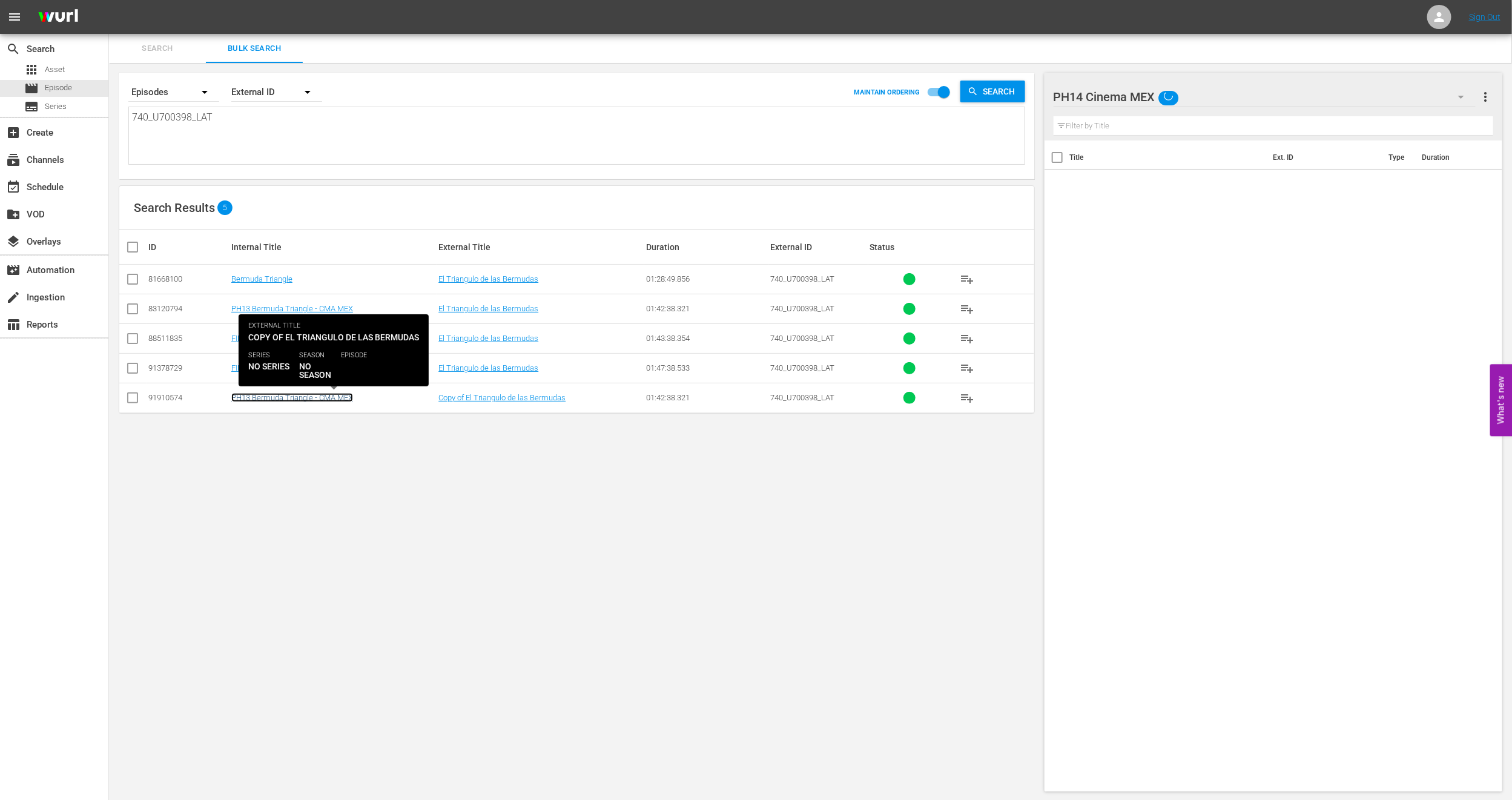
click at [273, 396] on link "PH13 Bermuda Triangle - CMA MEX" at bounding box center [292, 398] width 122 height 9
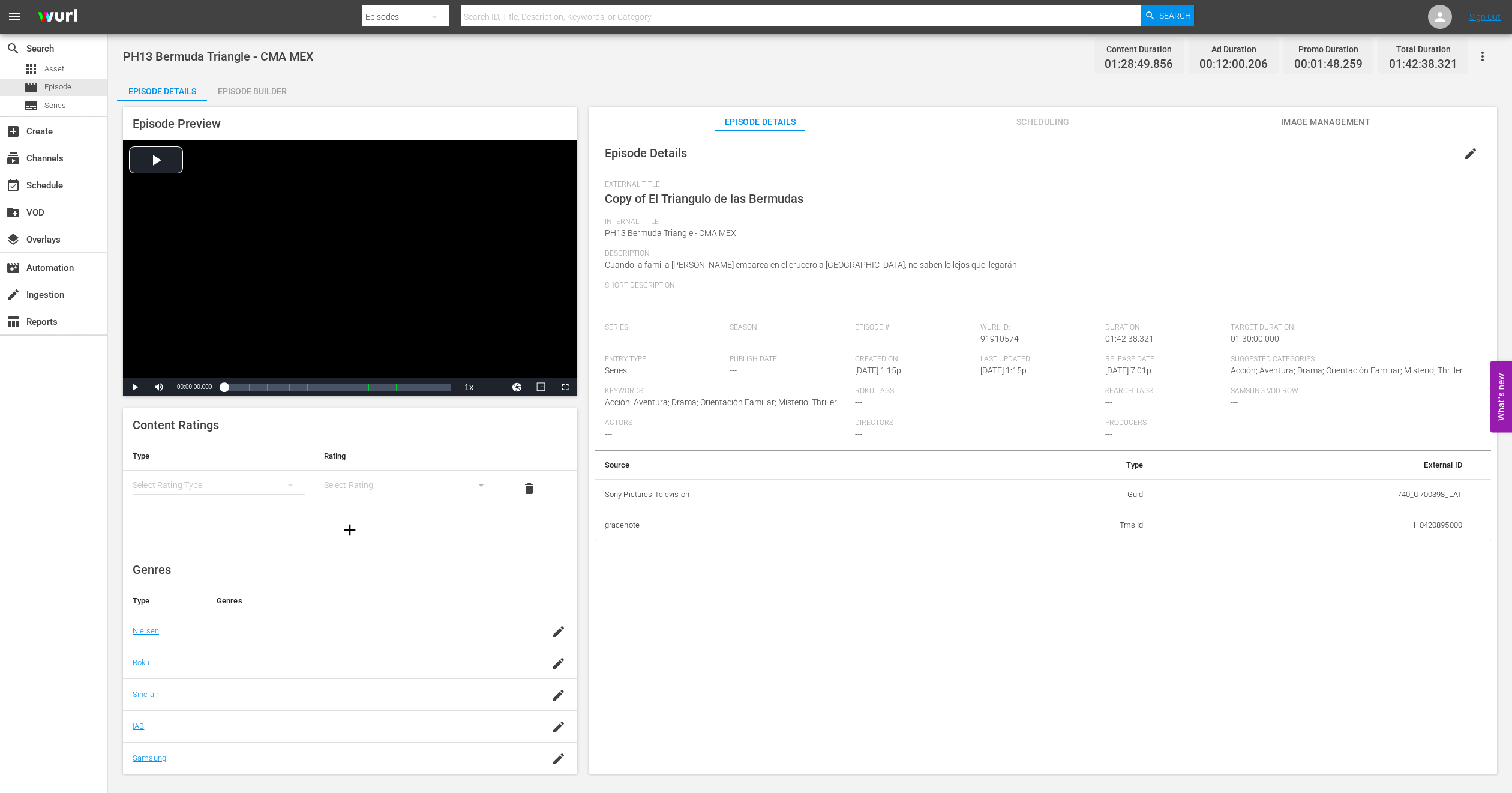
click at [1463, 147] on span "edit" at bounding box center [1471, 154] width 14 height 14
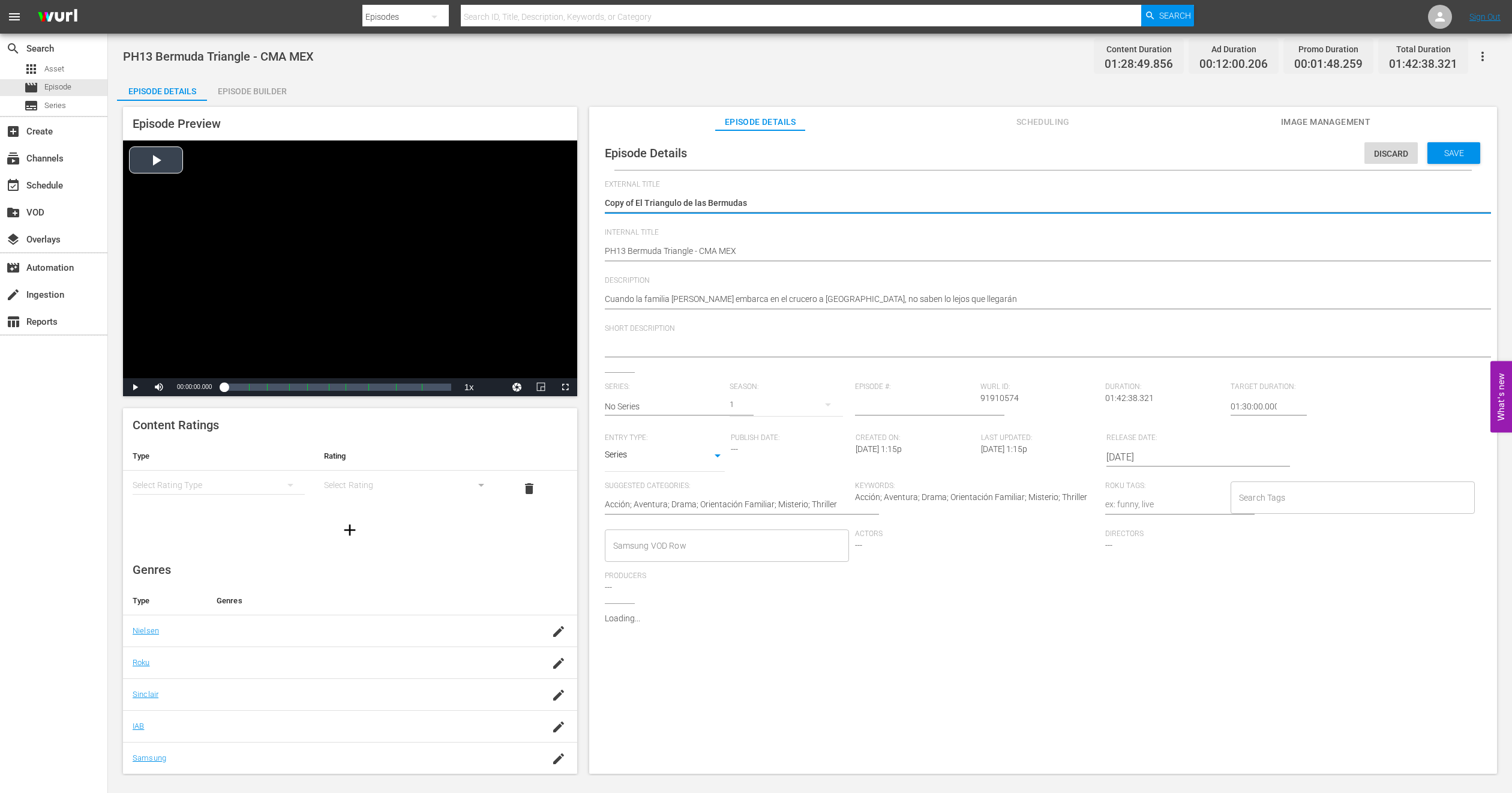
drag, startPoint x: 636, startPoint y: 197, endPoint x: 335, endPoint y: 218, distance: 301.7
click at [335, 215] on div "Episode Preview Video Player is loading. Play Video Play Mute Current Time 00:0…" at bounding box center [810, 442] width 1387 height 683
type textarea "El Triangulo de las Bermudas"
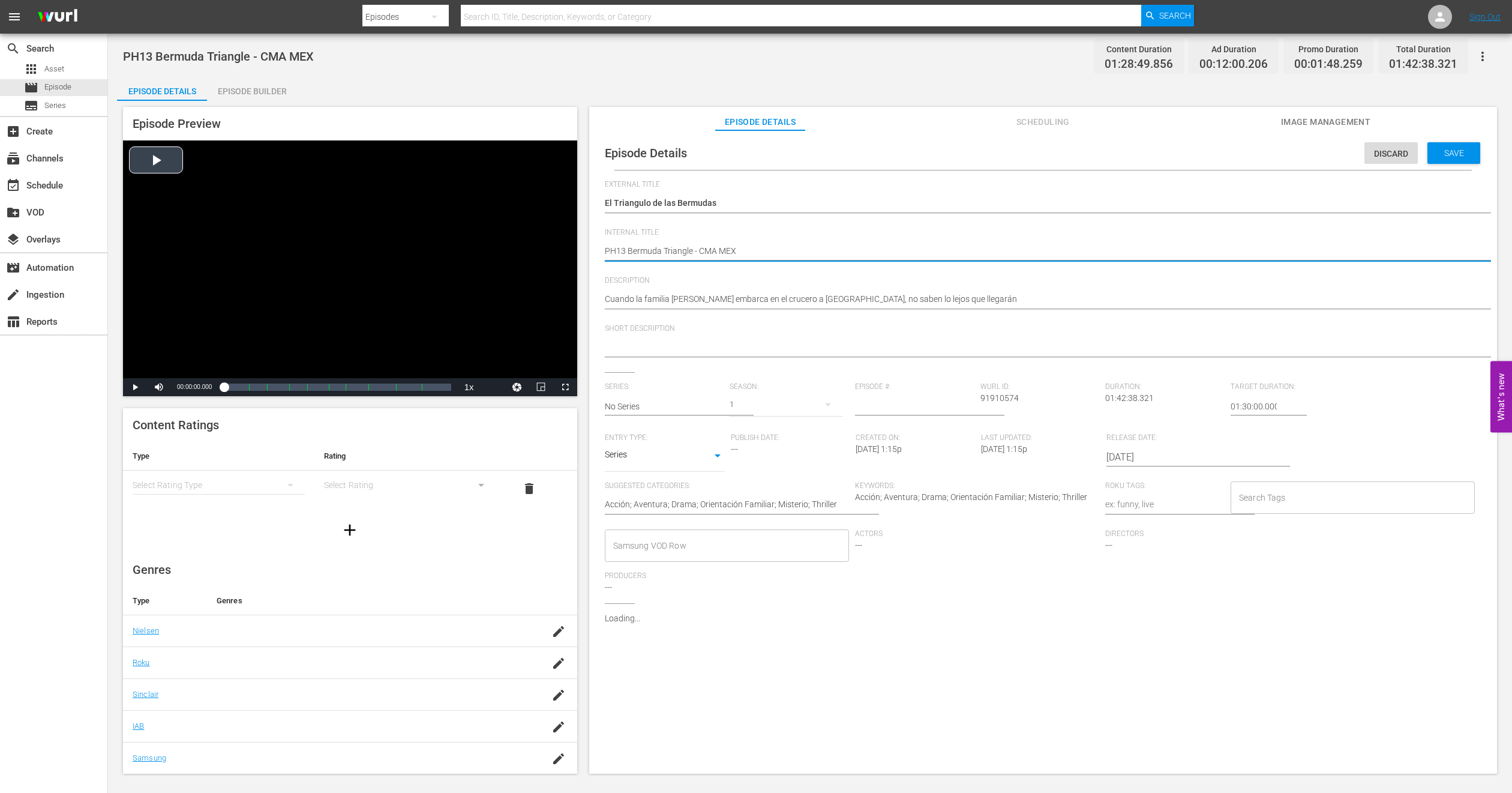
type textarea "PH1 Bermuda Triangle - CMA MEX"
type textarea "PH14 Bermuda Triangle - CMA MEX"
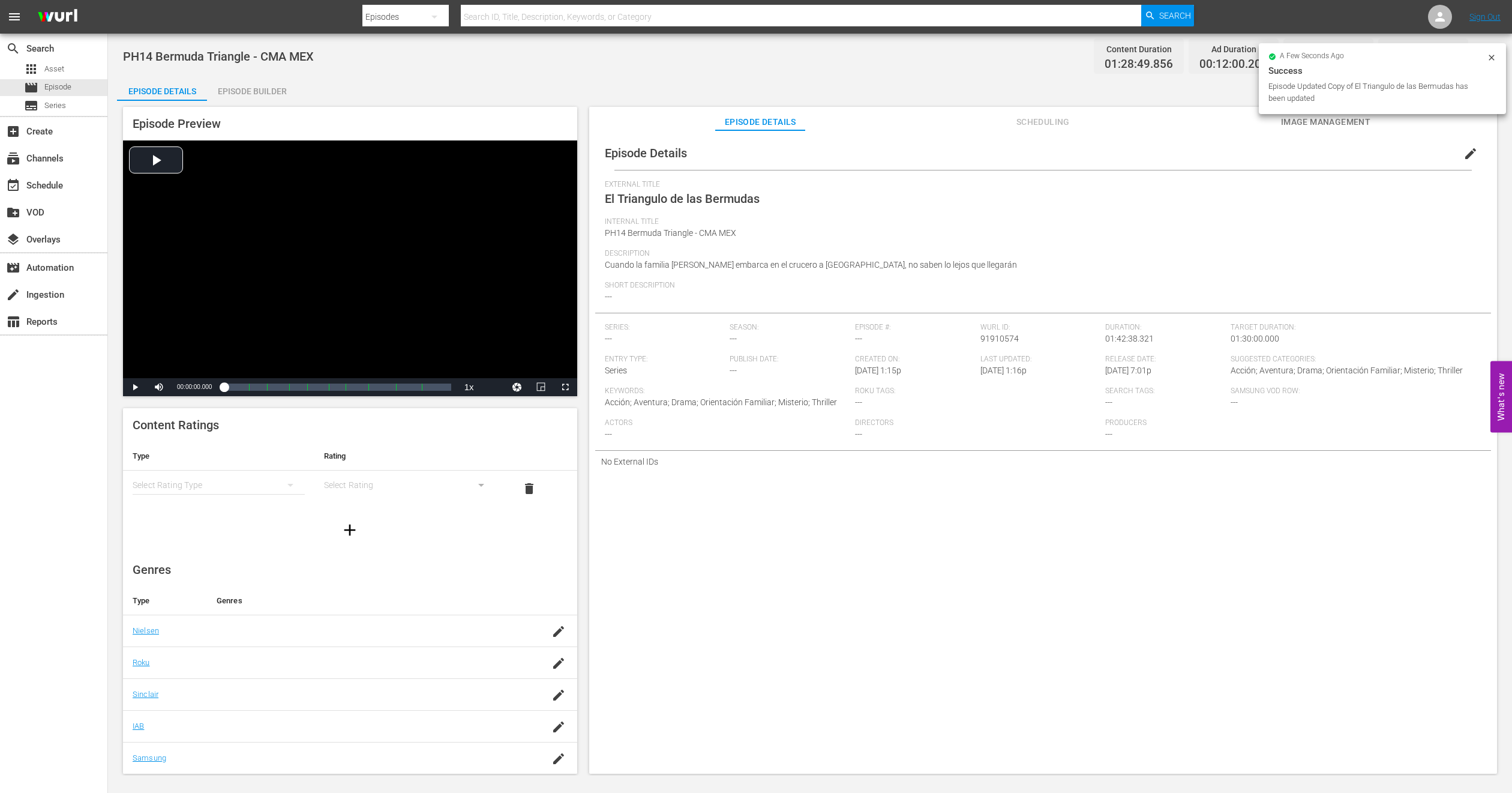
click at [278, 85] on div "Episode Builder" at bounding box center [252, 91] width 90 height 29
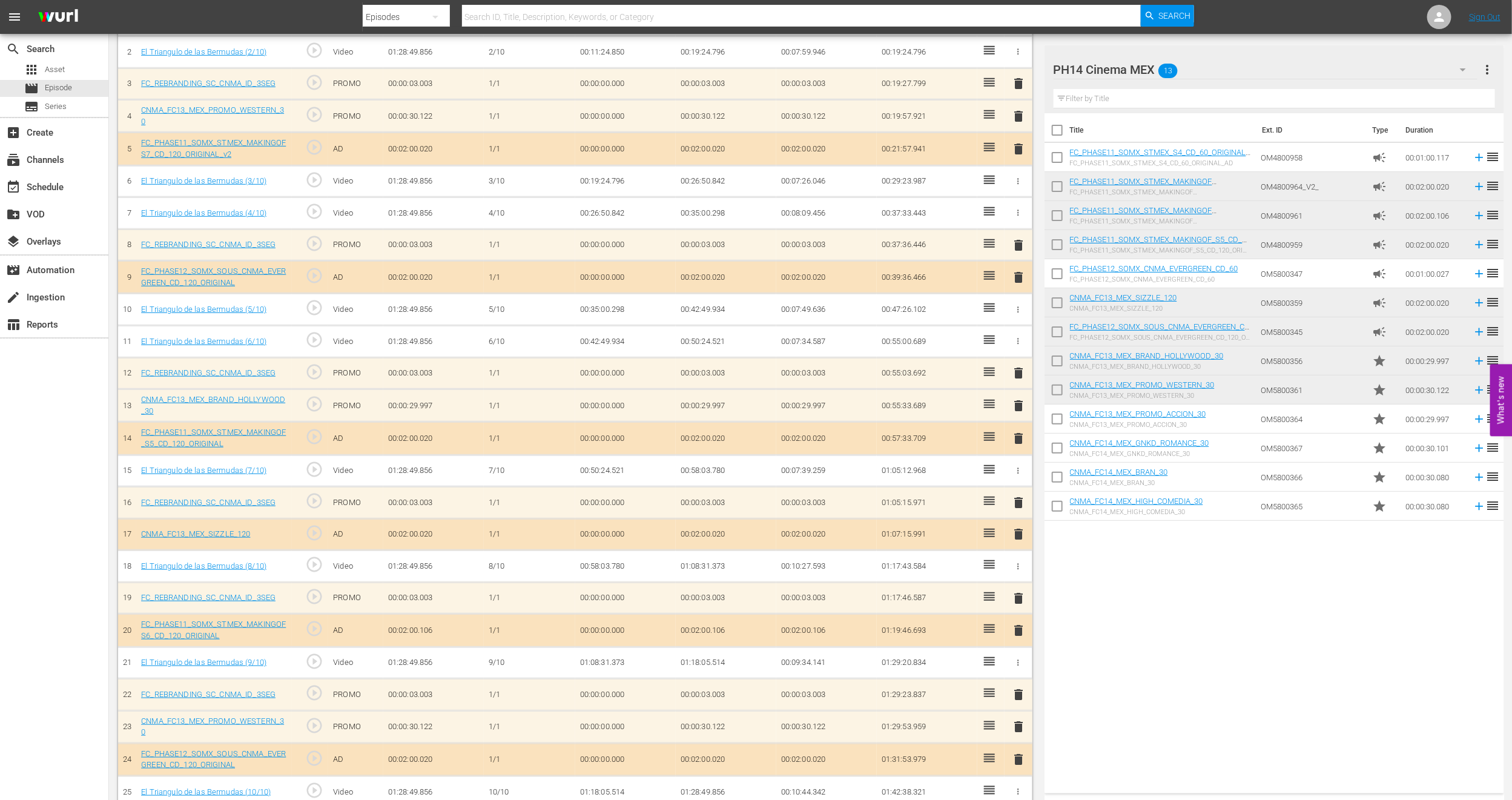
scroll to position [435, 0]
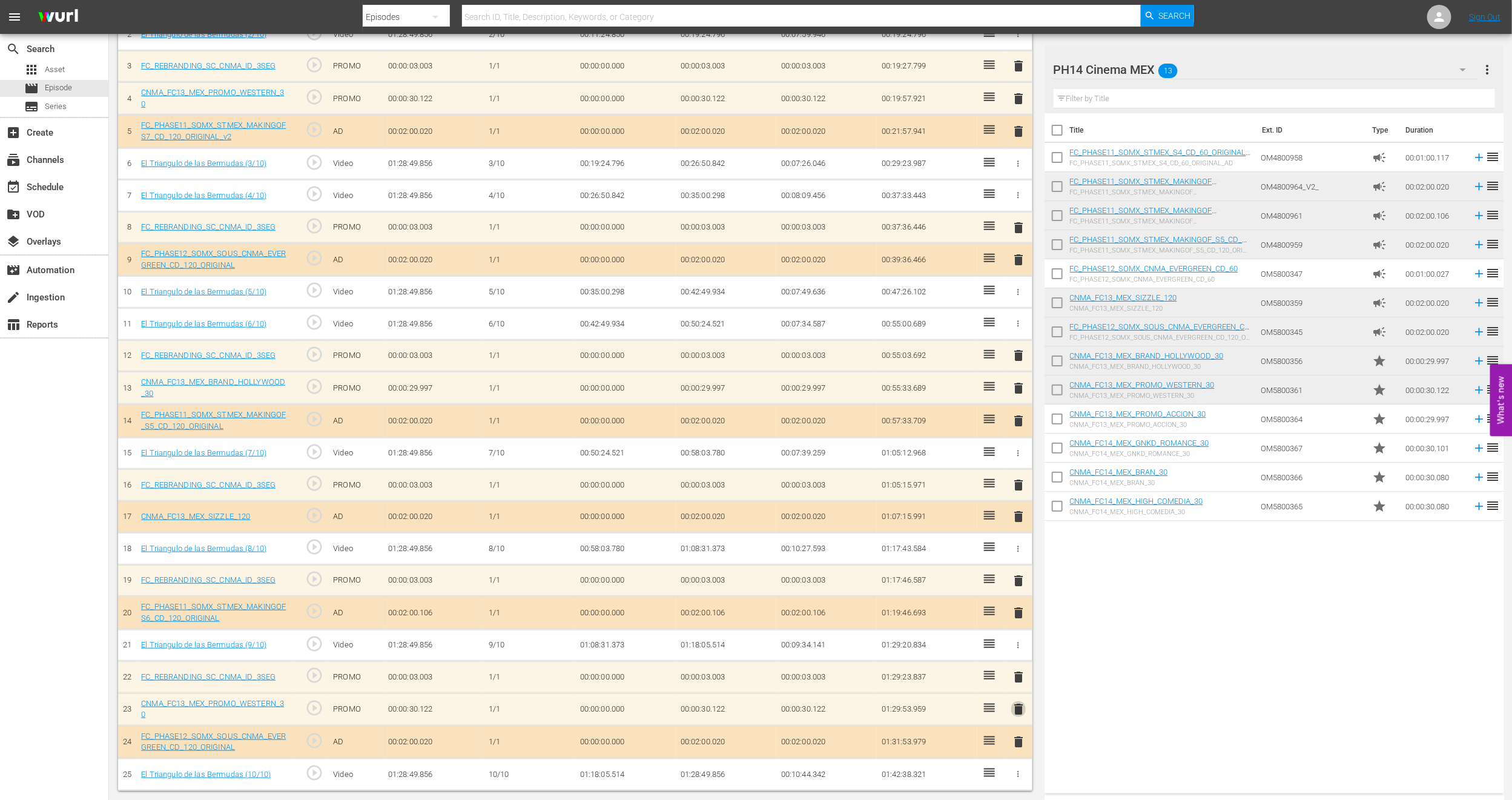
click at [1018, 709] on span "delete" at bounding box center [1019, 709] width 15 height 15
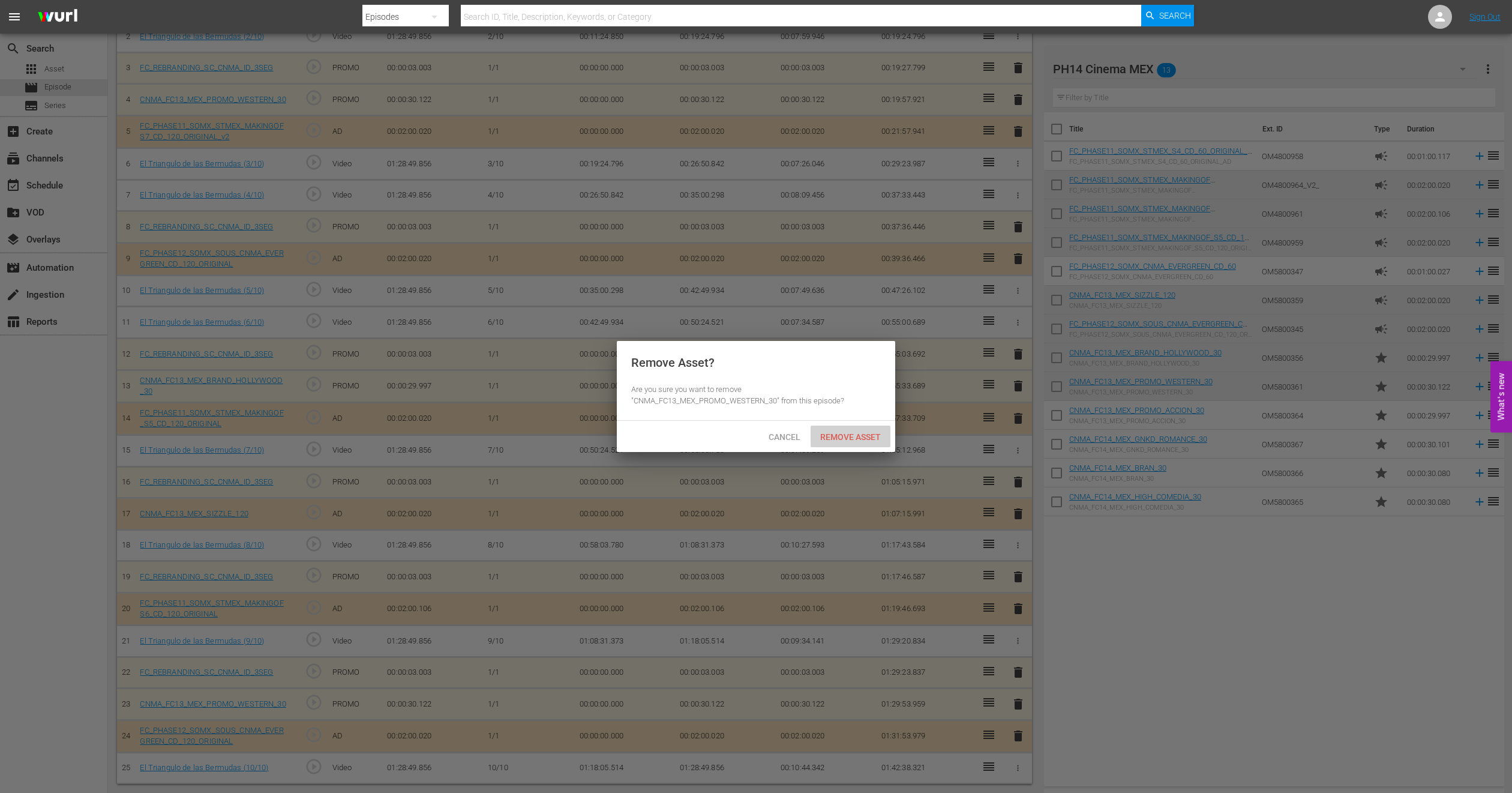
click at [875, 442] on div "Remove Asset" at bounding box center [851, 437] width 80 height 22
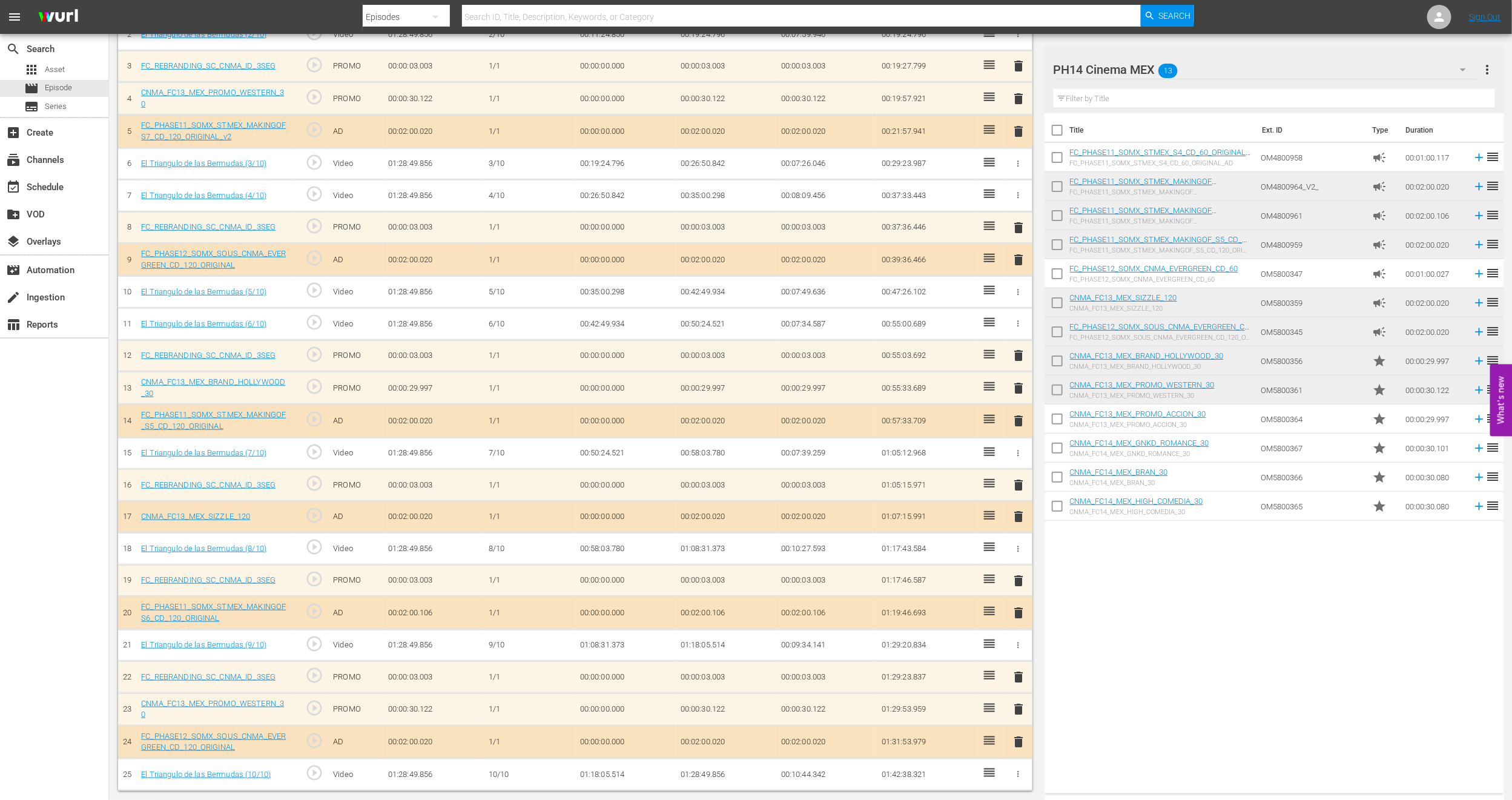
click at [1016, 382] on span "delete" at bounding box center [1019, 388] width 15 height 15
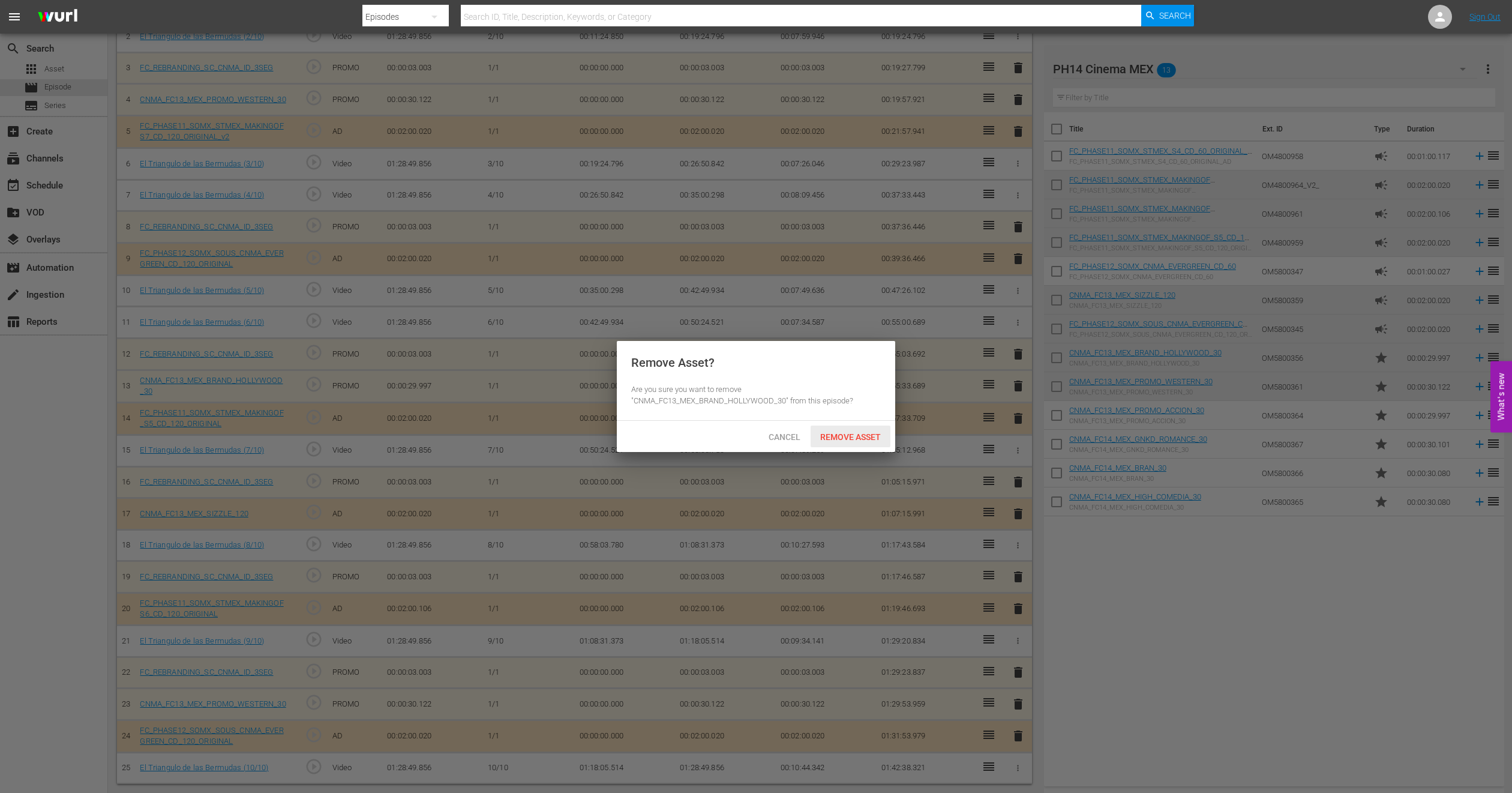
click at [843, 442] on span "Remove Asset" at bounding box center [851, 437] width 80 height 10
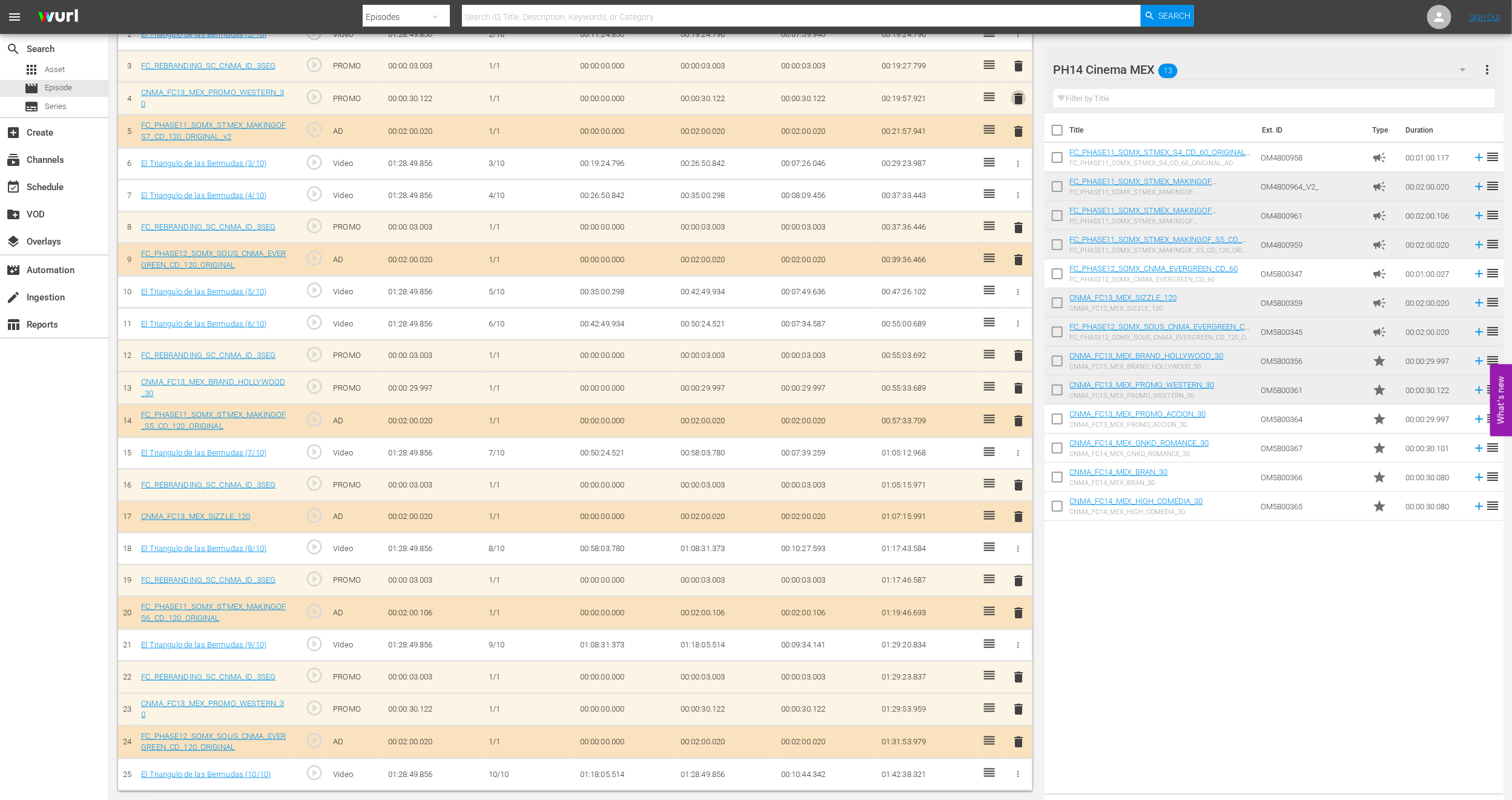
click at [1018, 99] on span "delete" at bounding box center [1019, 99] width 15 height 15
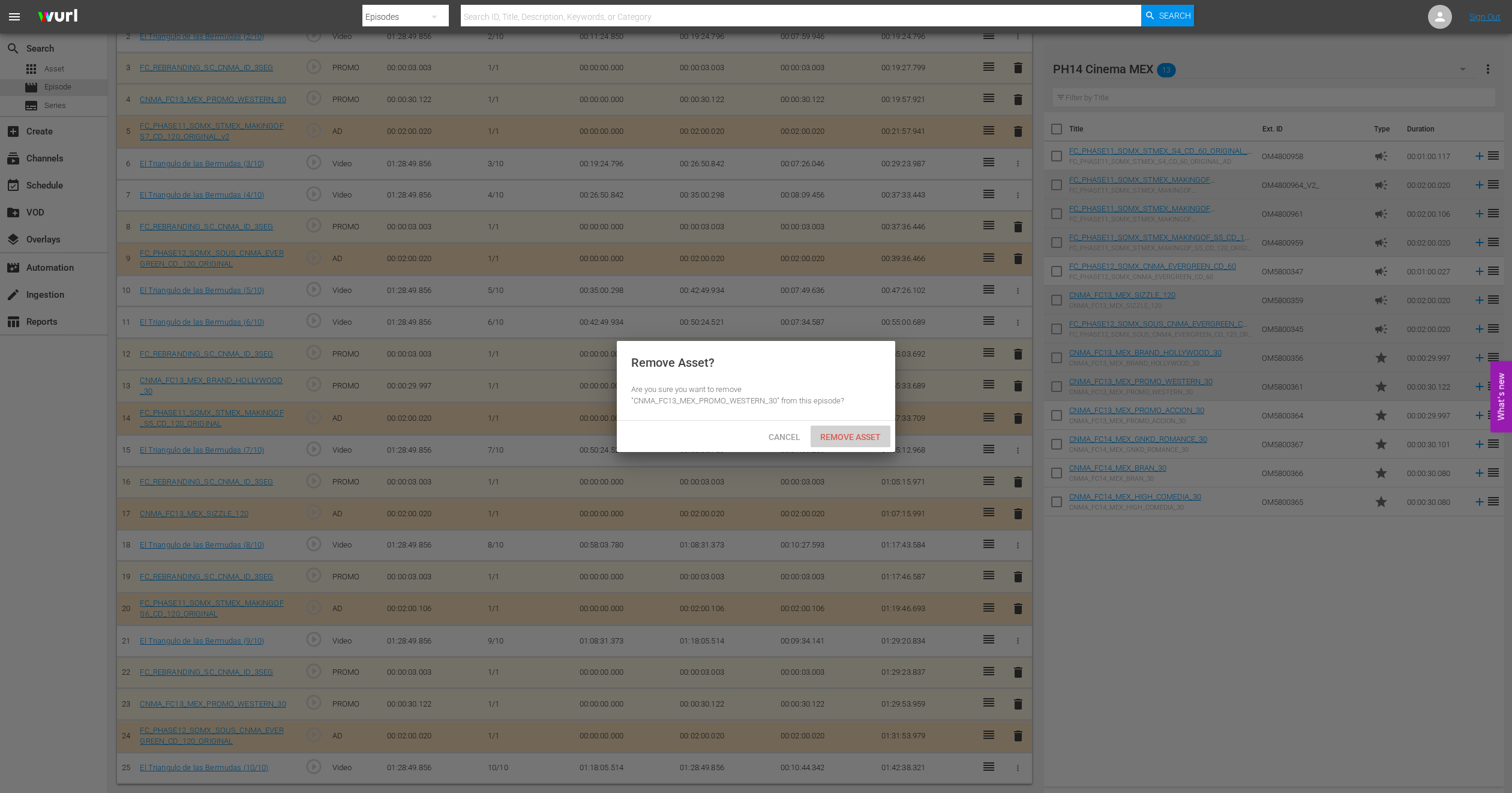
click at [851, 432] on span "Remove Asset" at bounding box center [851, 437] width 80 height 10
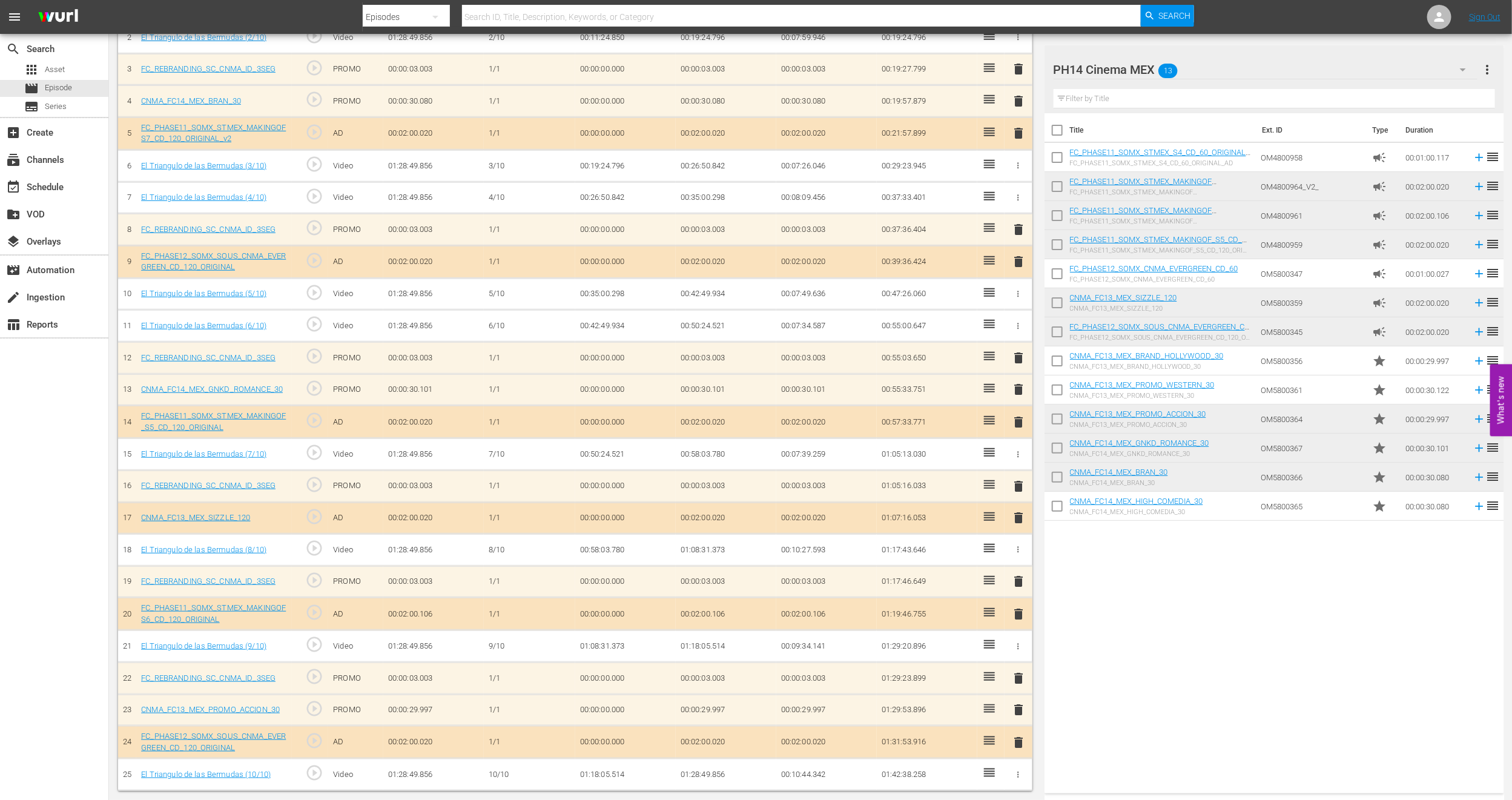
scroll to position [0, 0]
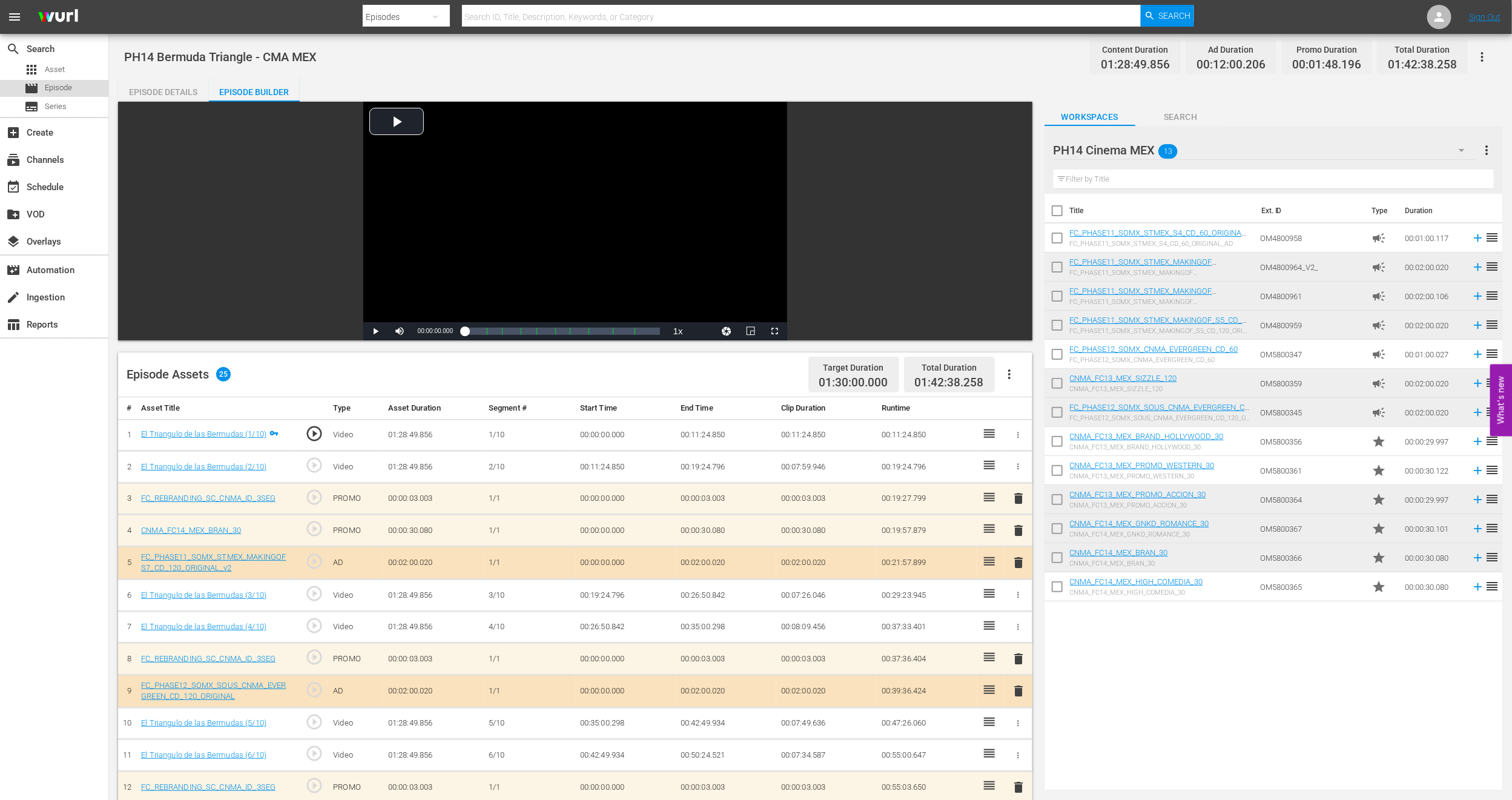
click at [44, 84] on div "movie Episode" at bounding box center [48, 89] width 48 height 17
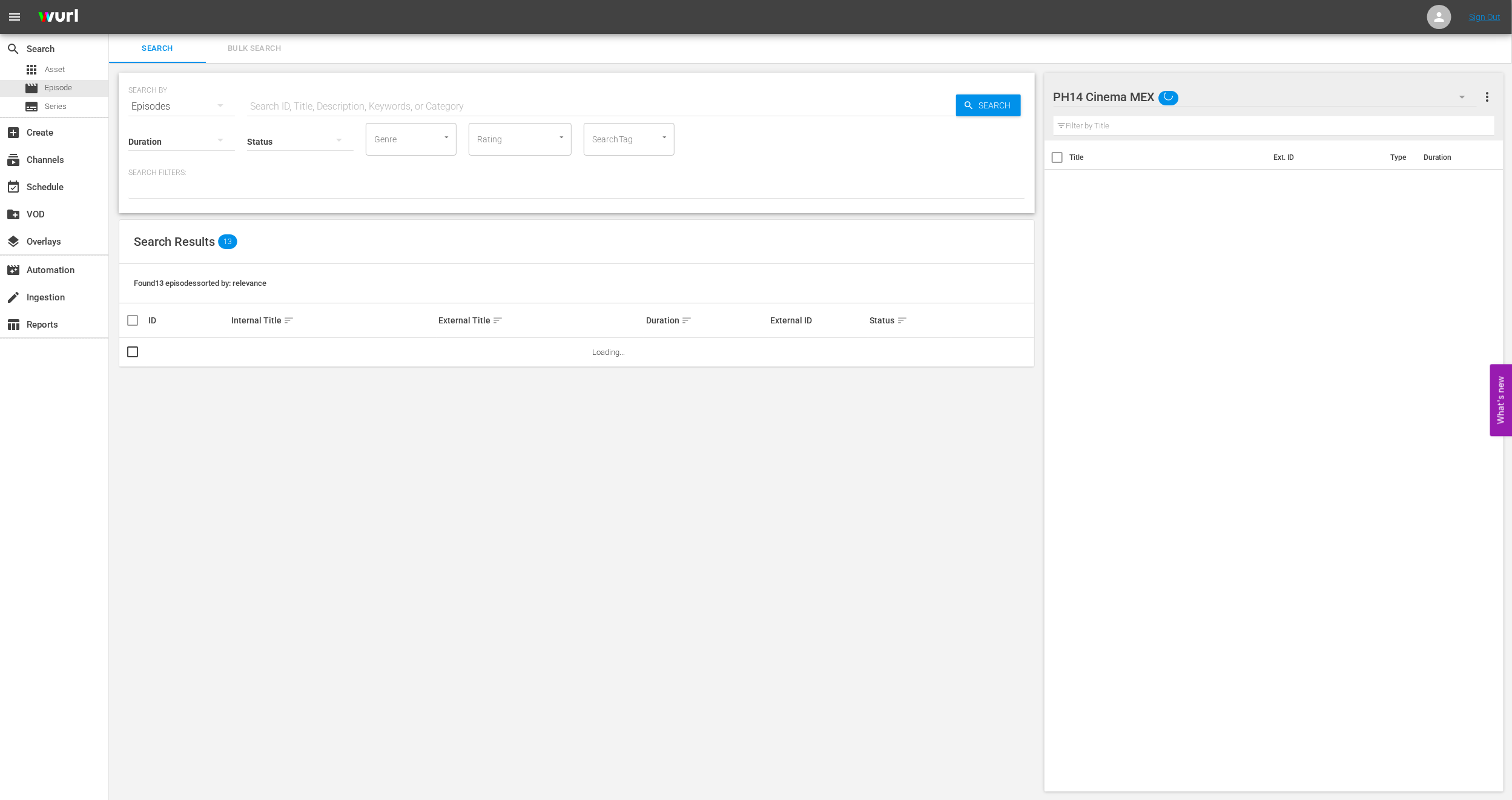
click at [241, 52] on span "Bulk Search" at bounding box center [255, 48] width 82 height 14
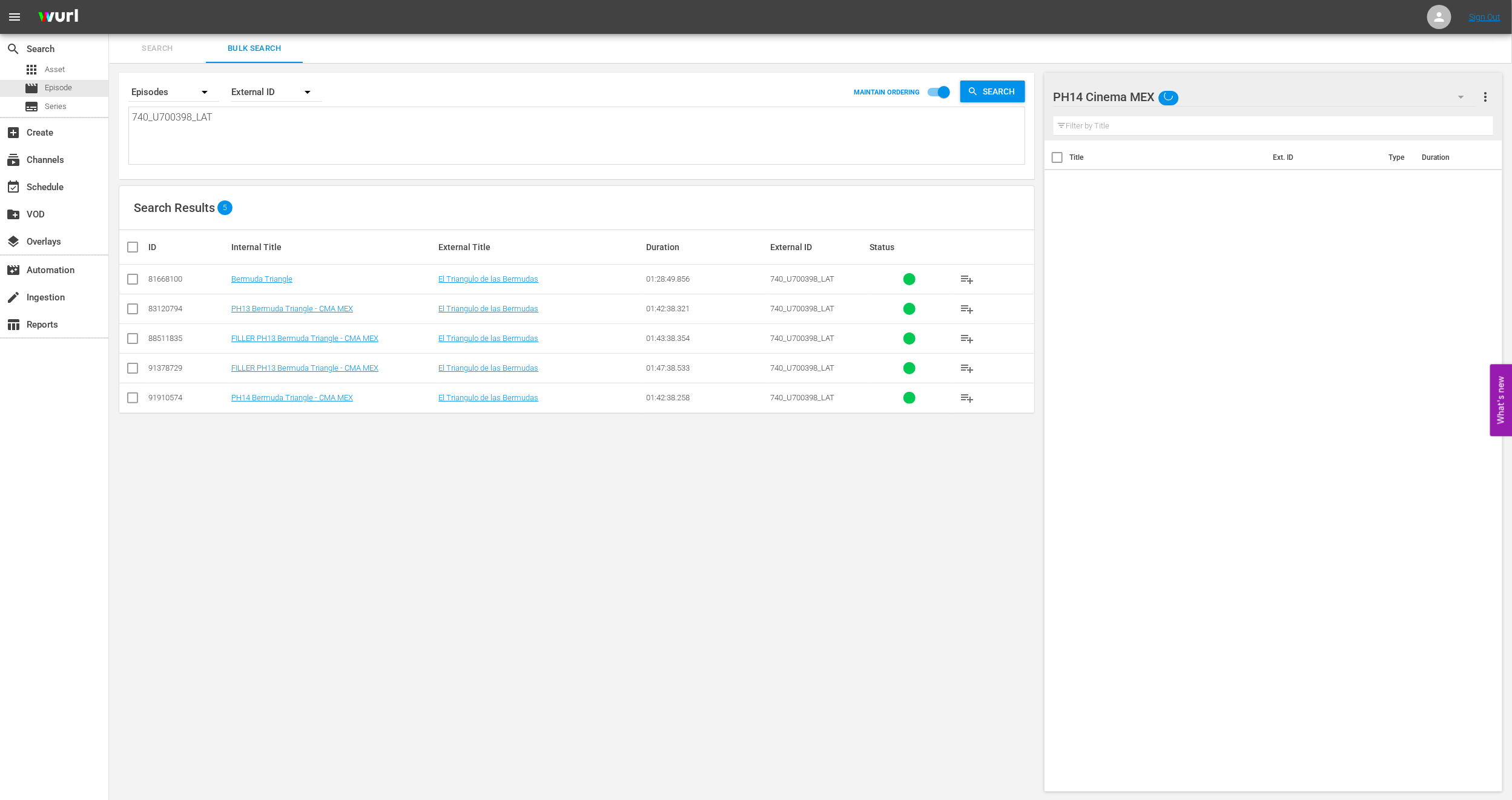
drag, startPoint x: 253, startPoint y: 135, endPoint x: 0, endPoint y: 116, distance: 253.7
click at [109, 0] on div "search Search apps Asset movie Episode subtitles Series add_box Create subscrip…" at bounding box center [810, 0] width 1403 height 0
paste textarea "50402_U700363"
type textarea "750402_U700363_LAT"
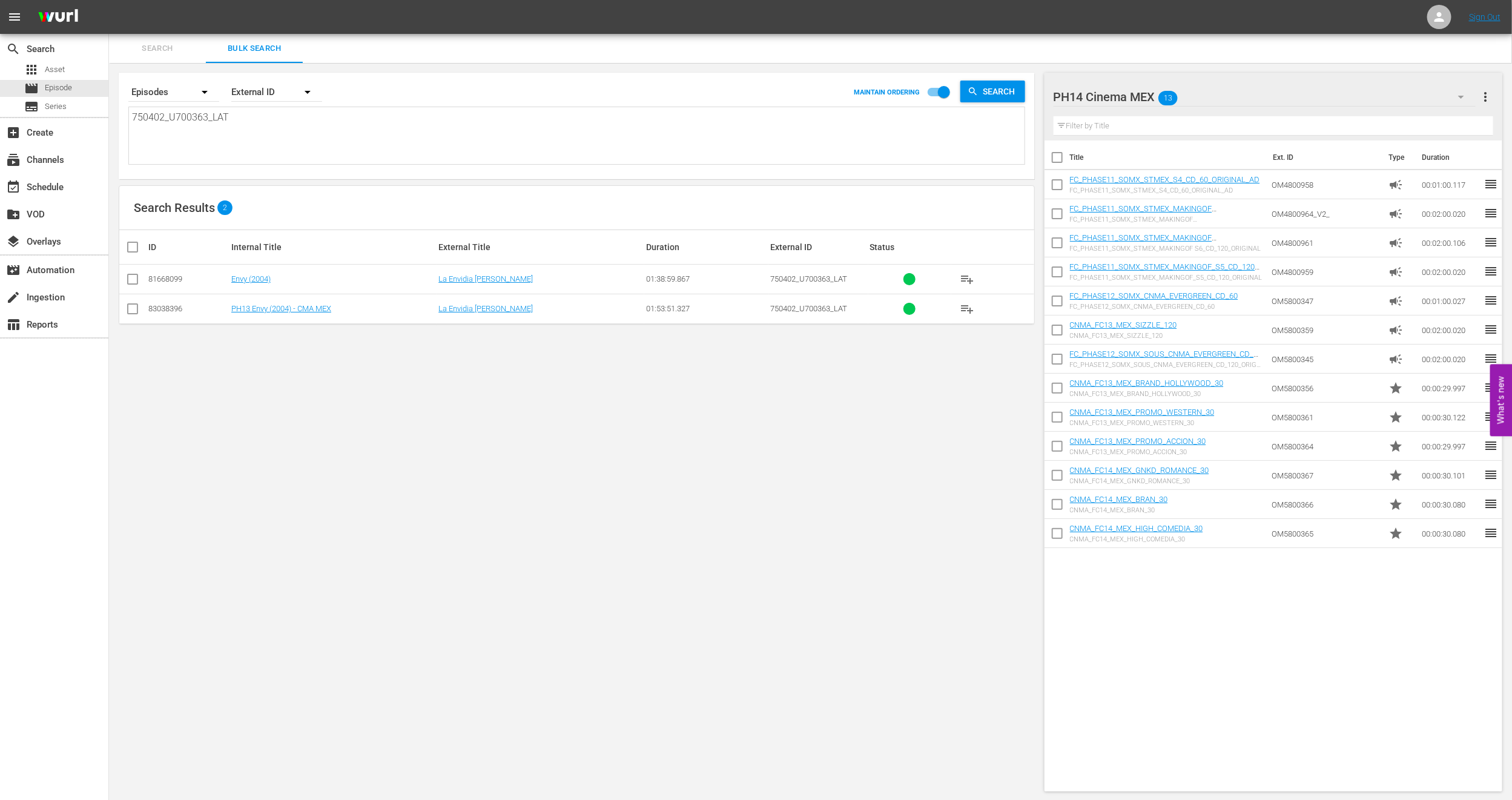
type textarea "750402_U700363_LAT"
click at [135, 308] on input "checkbox" at bounding box center [133, 312] width 15 height 15
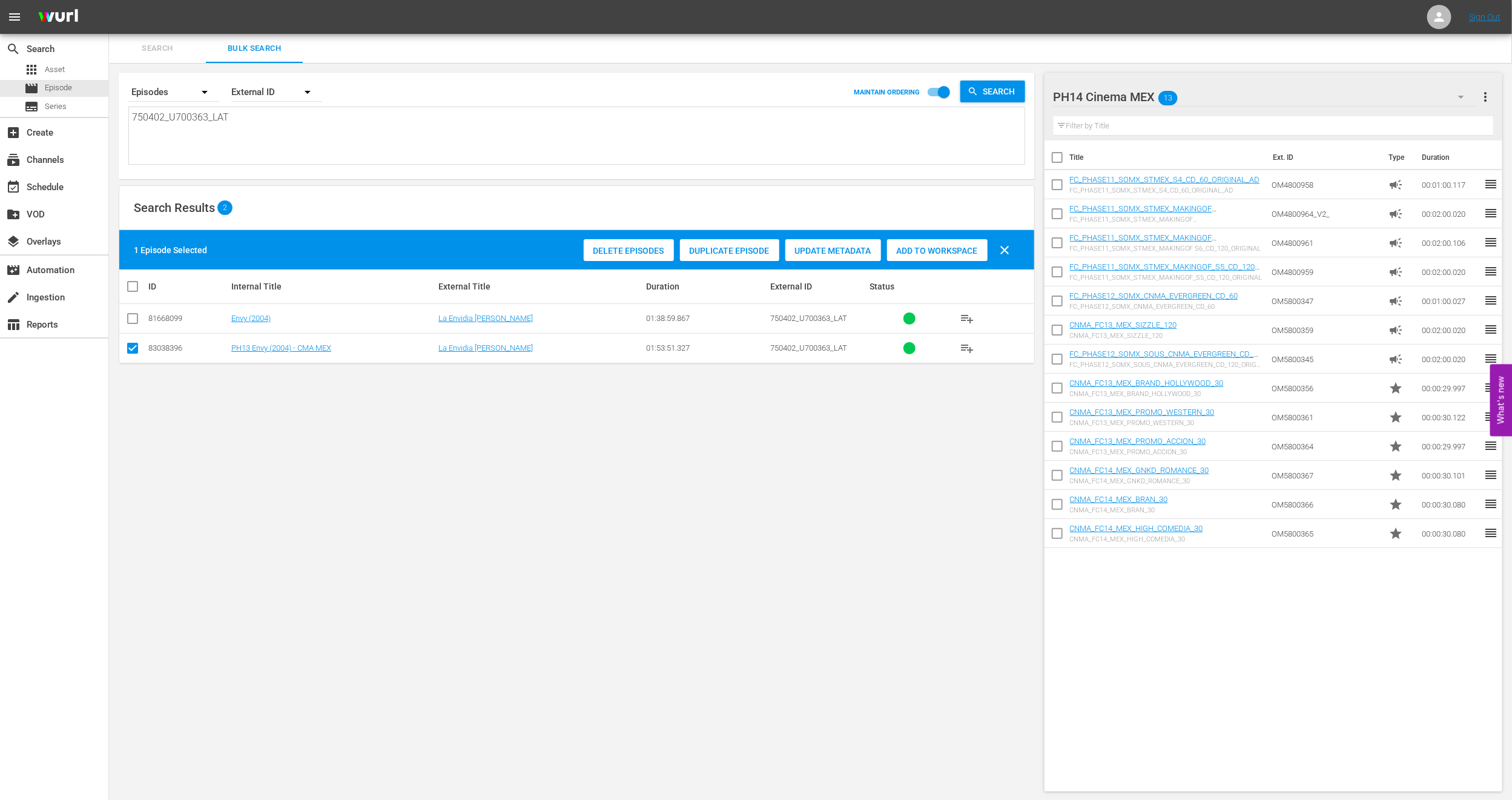
click at [701, 253] on span "Duplicate Episode" at bounding box center [730, 251] width 99 height 10
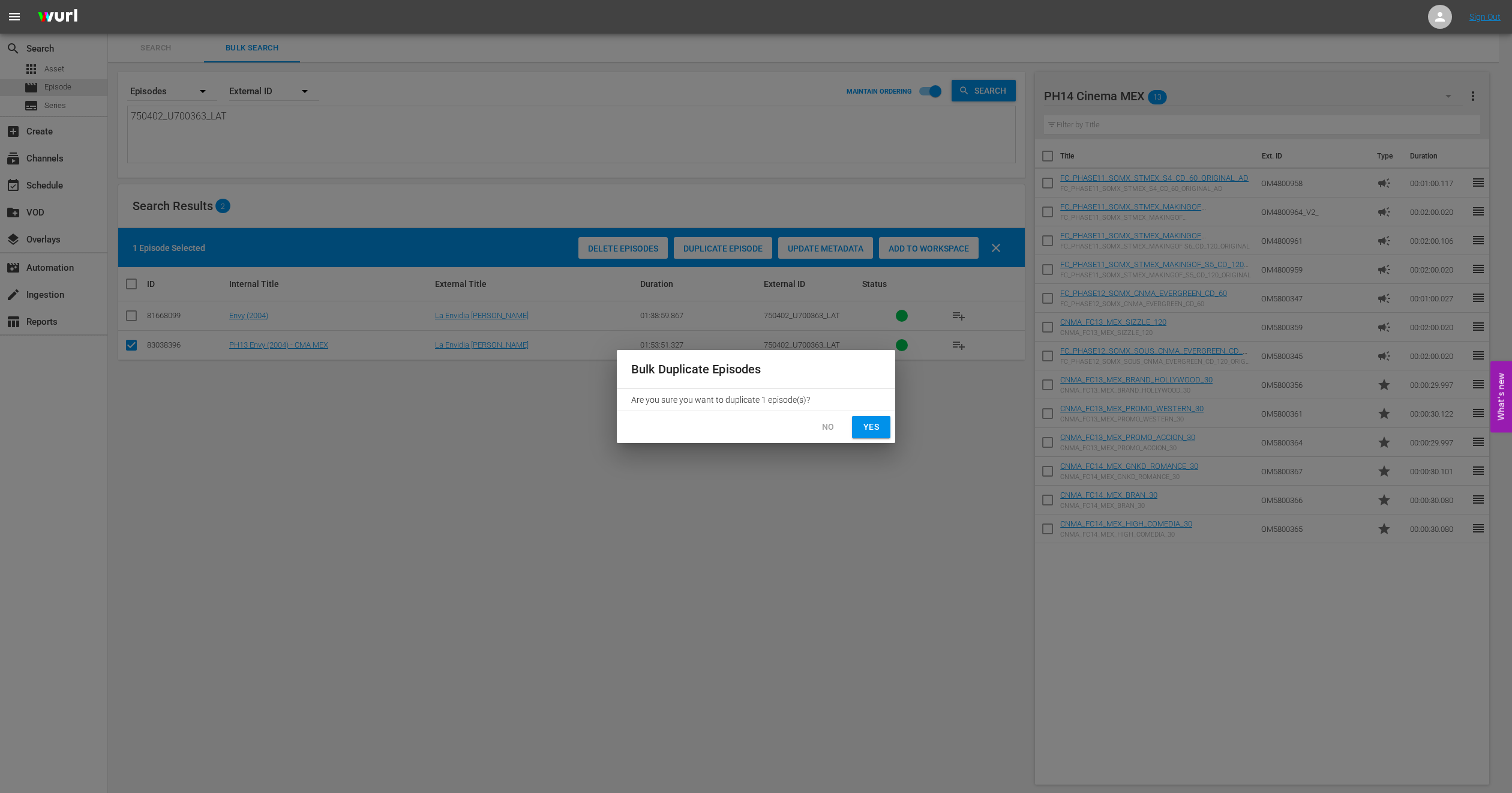
click at [886, 436] on button "Yes" at bounding box center [871, 427] width 38 height 22
checkbox input "false"
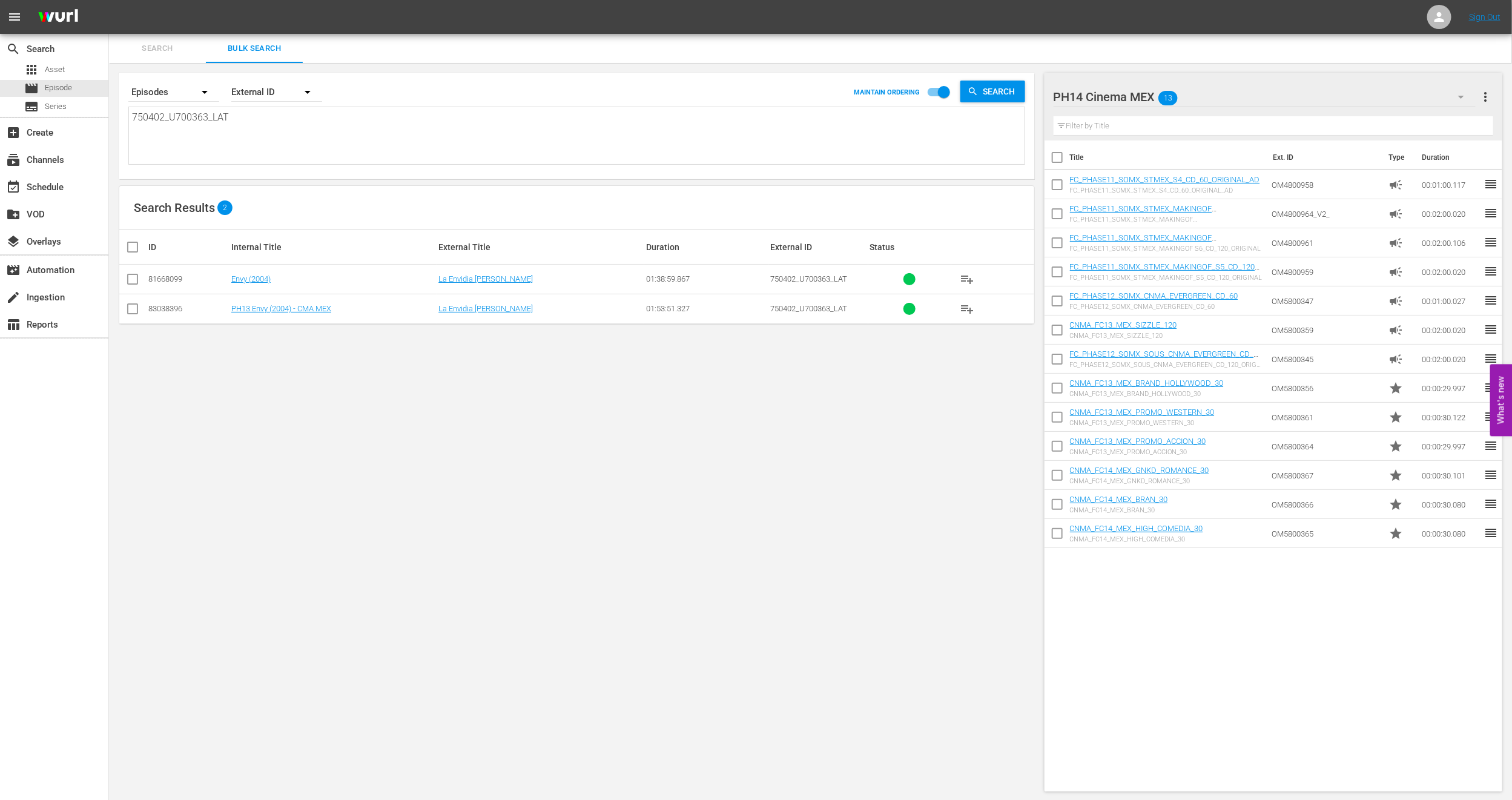
click at [489, 473] on div "Search By Episodes Order By External ID MAINTAIN ORDERING Search 750402_U700363…" at bounding box center [577, 432] width 936 height 738
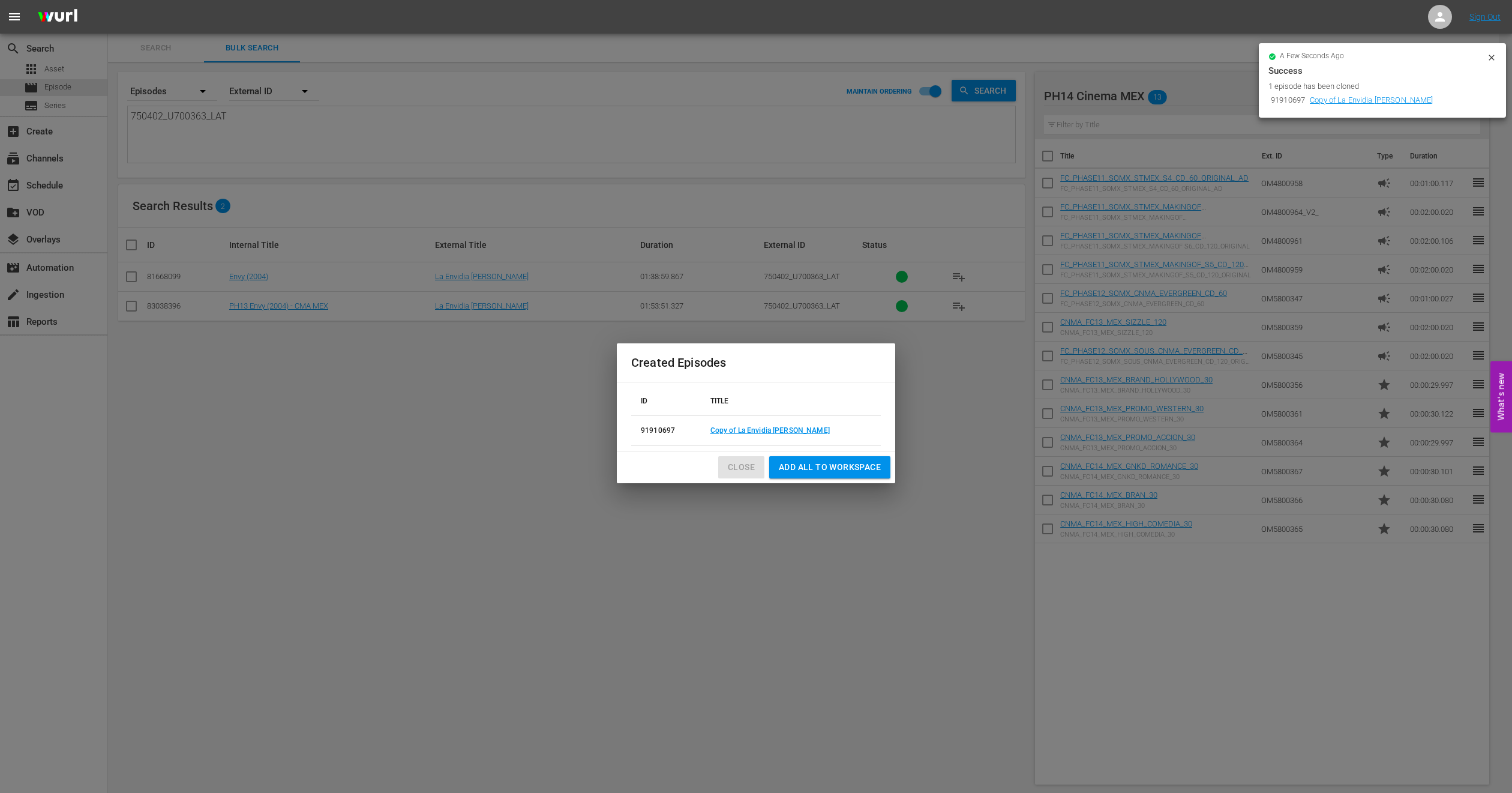
click at [746, 472] on span "Close" at bounding box center [741, 467] width 27 height 15
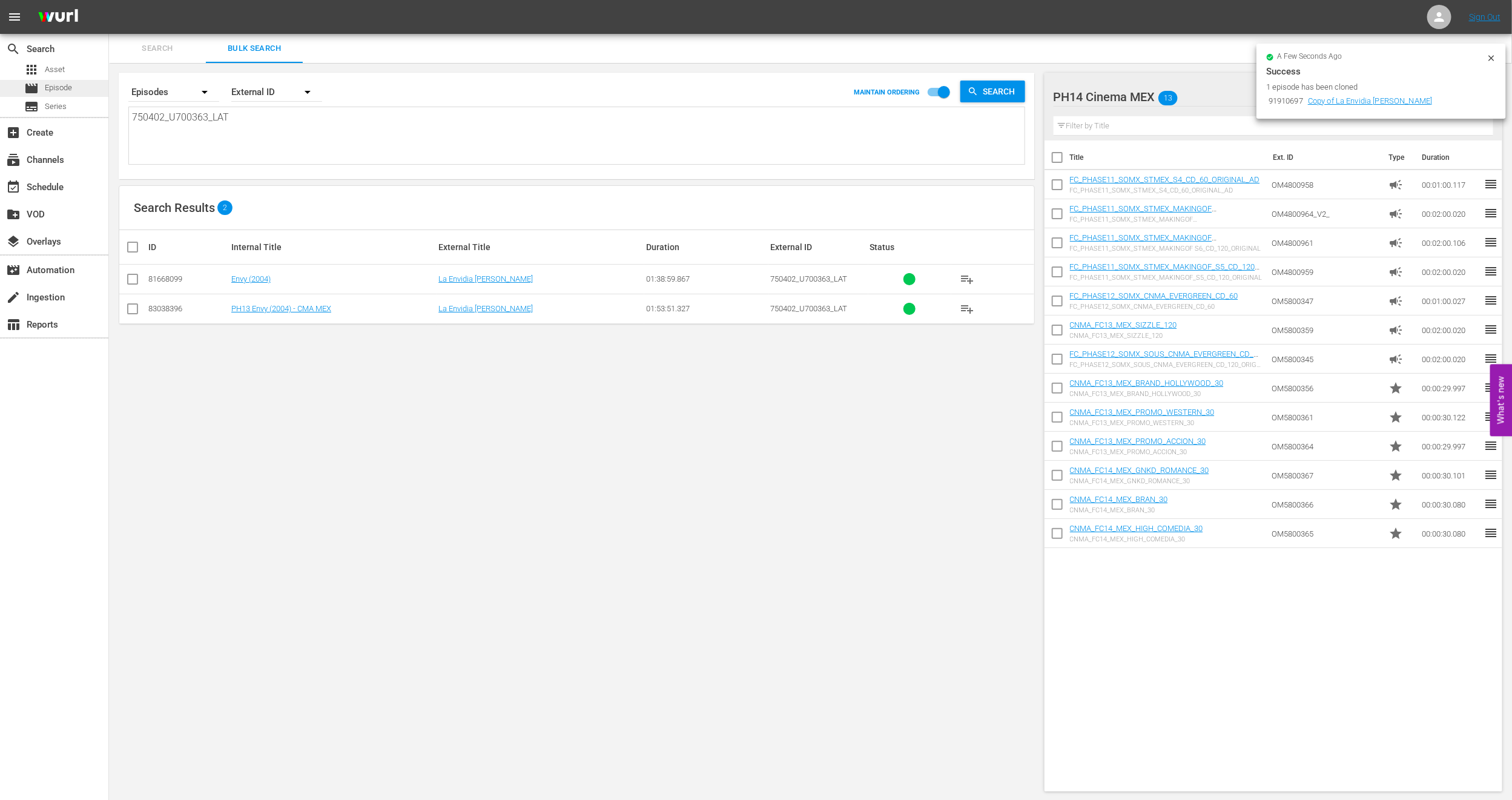
click at [69, 84] on span "Episode" at bounding box center [58, 87] width 27 height 12
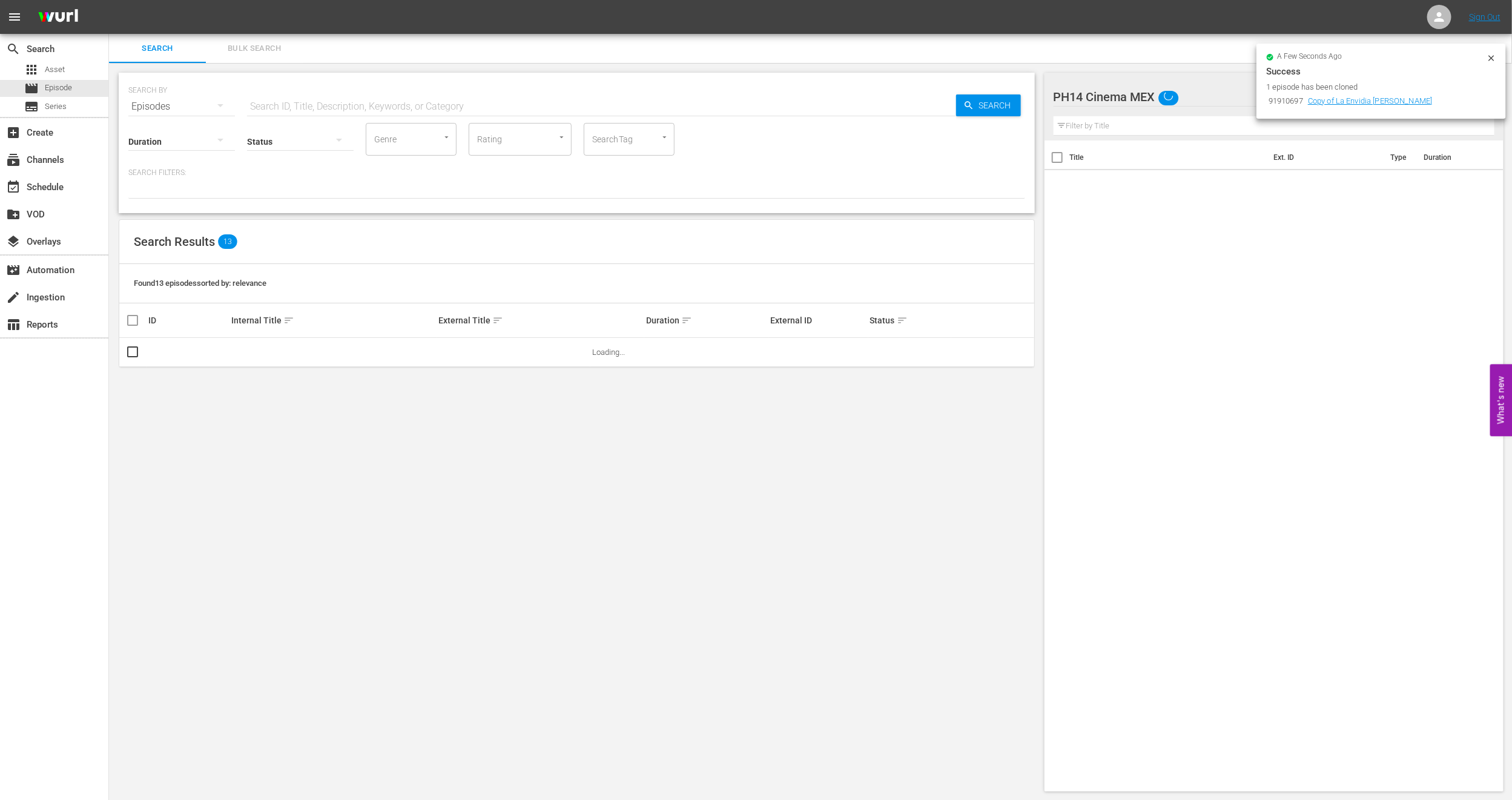
click at [272, 46] on span "Bulk Search" at bounding box center [255, 48] width 82 height 14
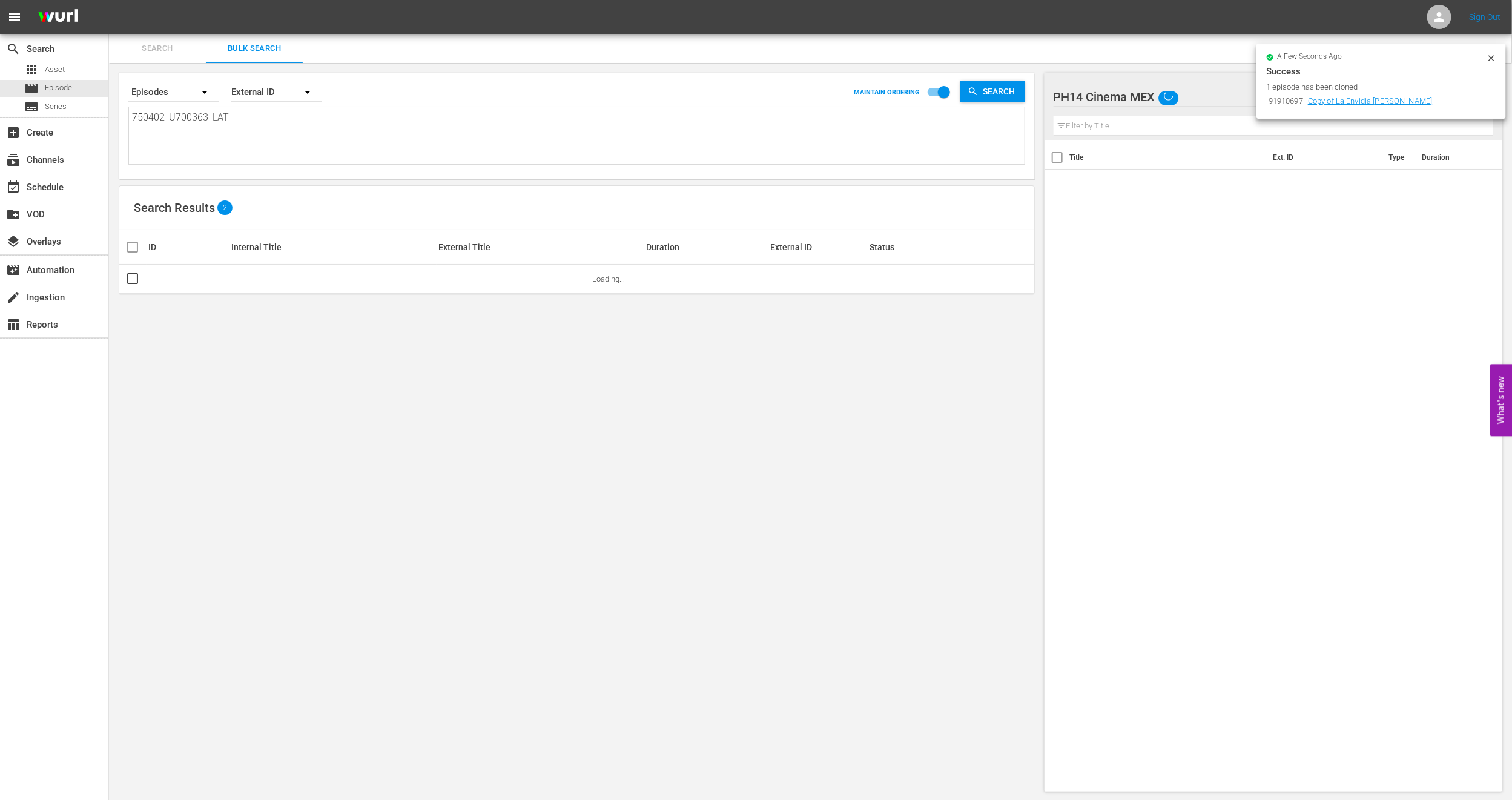
click at [1493, 54] on icon at bounding box center [1491, 58] width 10 height 10
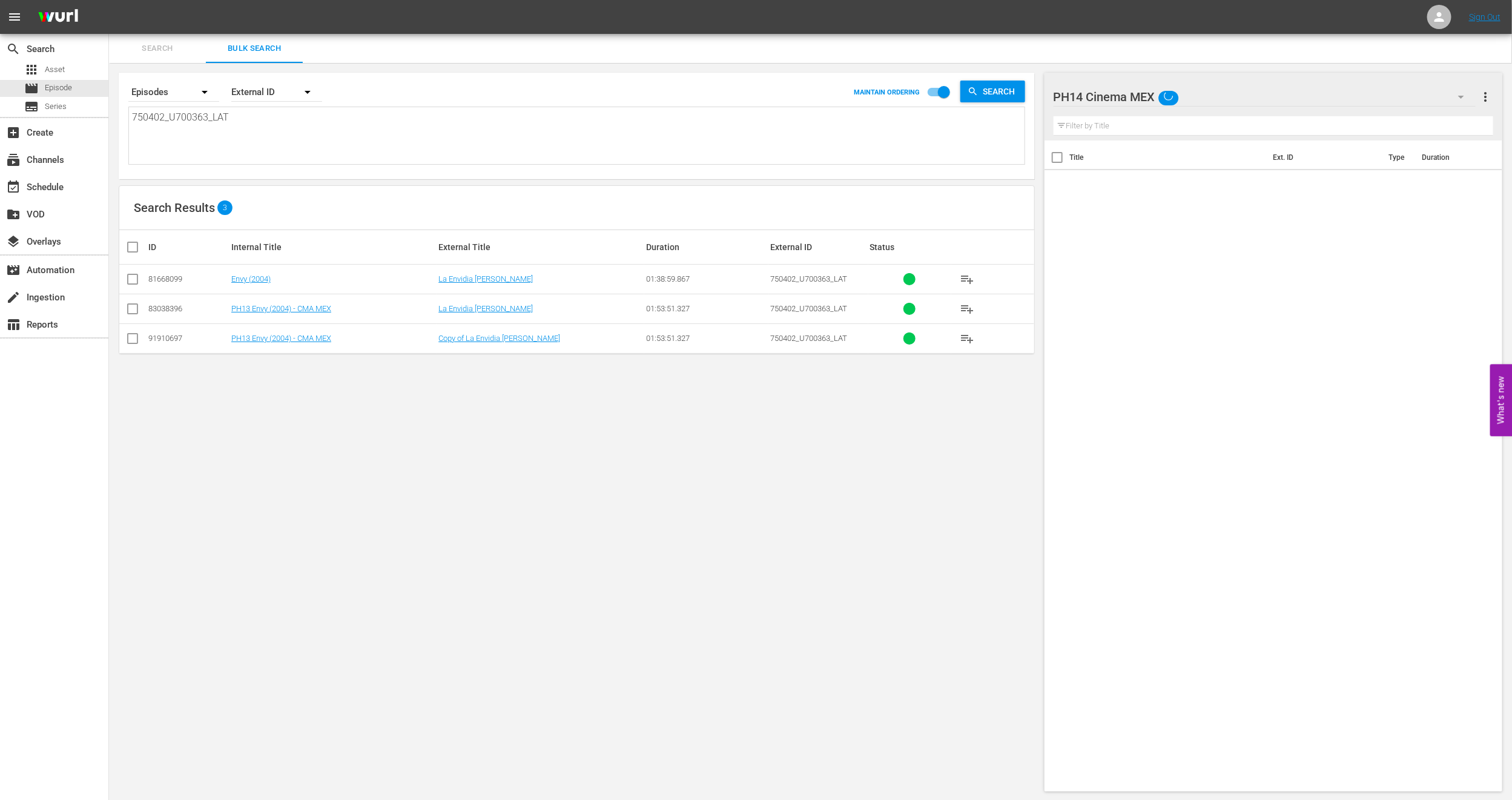
click at [280, 333] on td "PH13 Envy (2004) - CMA MEX" at bounding box center [333, 338] width 207 height 30
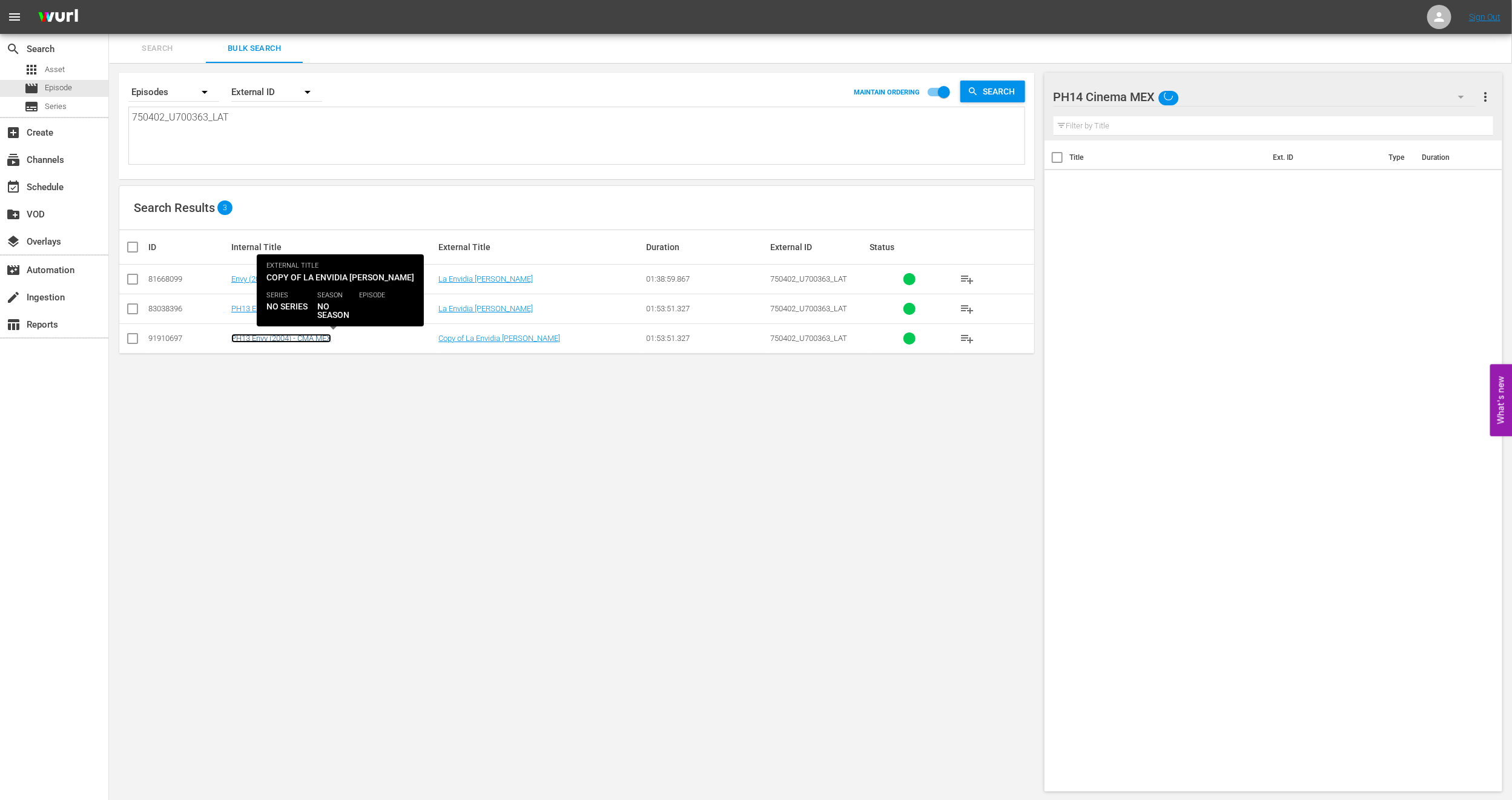
click at [270, 340] on link "PH13 Envy (2004) - CMA MEX" at bounding box center [281, 338] width 100 height 9
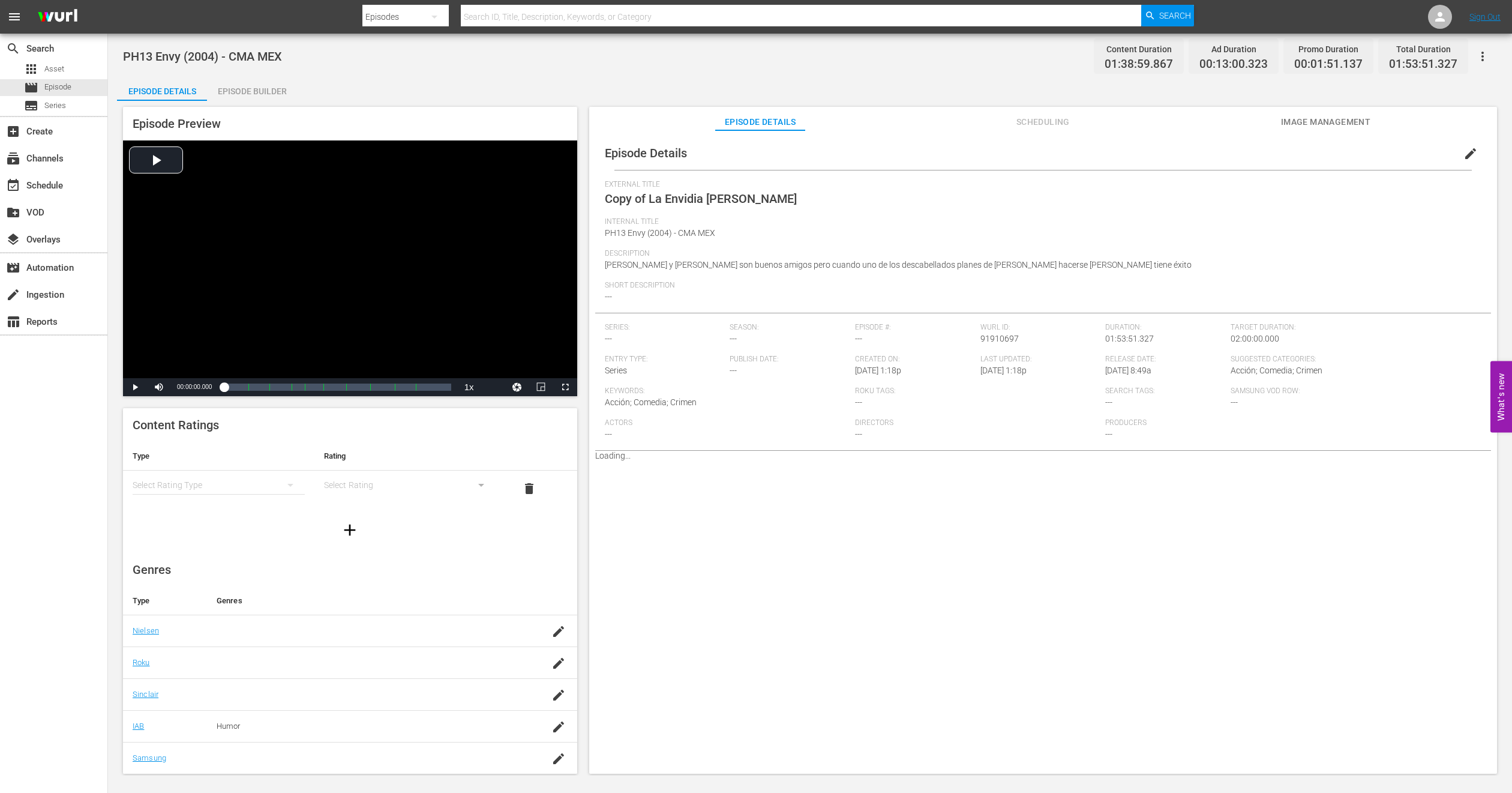
click at [1463, 153] on span "edit" at bounding box center [1471, 154] width 14 height 14
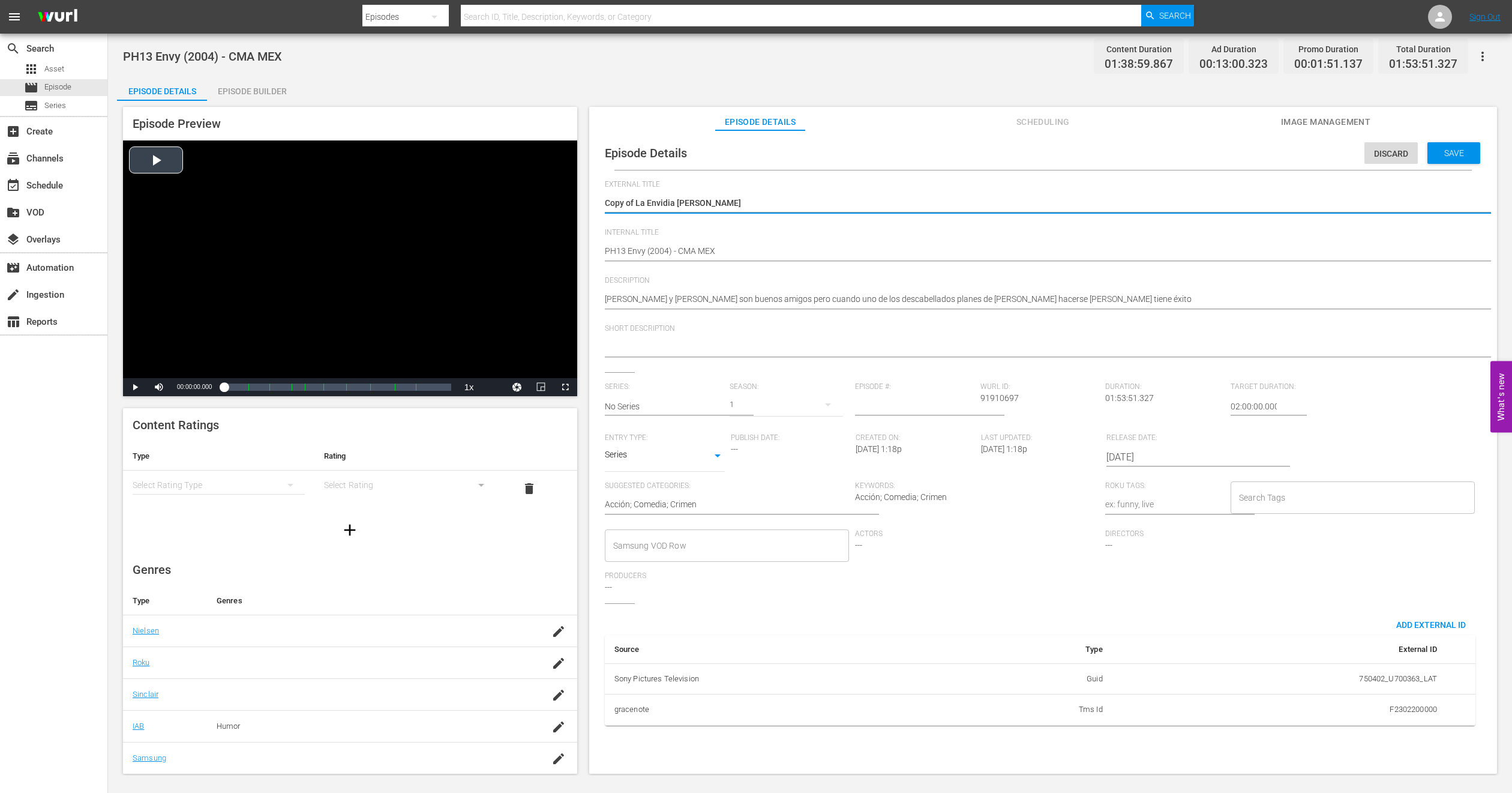
drag, startPoint x: 636, startPoint y: 202, endPoint x: 357, endPoint y: 206, distance: 279.0
click at [357, 206] on div "Episode Preview Video Player is loading. Play Video Play Mute Current Time 00:0…" at bounding box center [810, 442] width 1387 height 683
type textarea "La Envidia Mata"
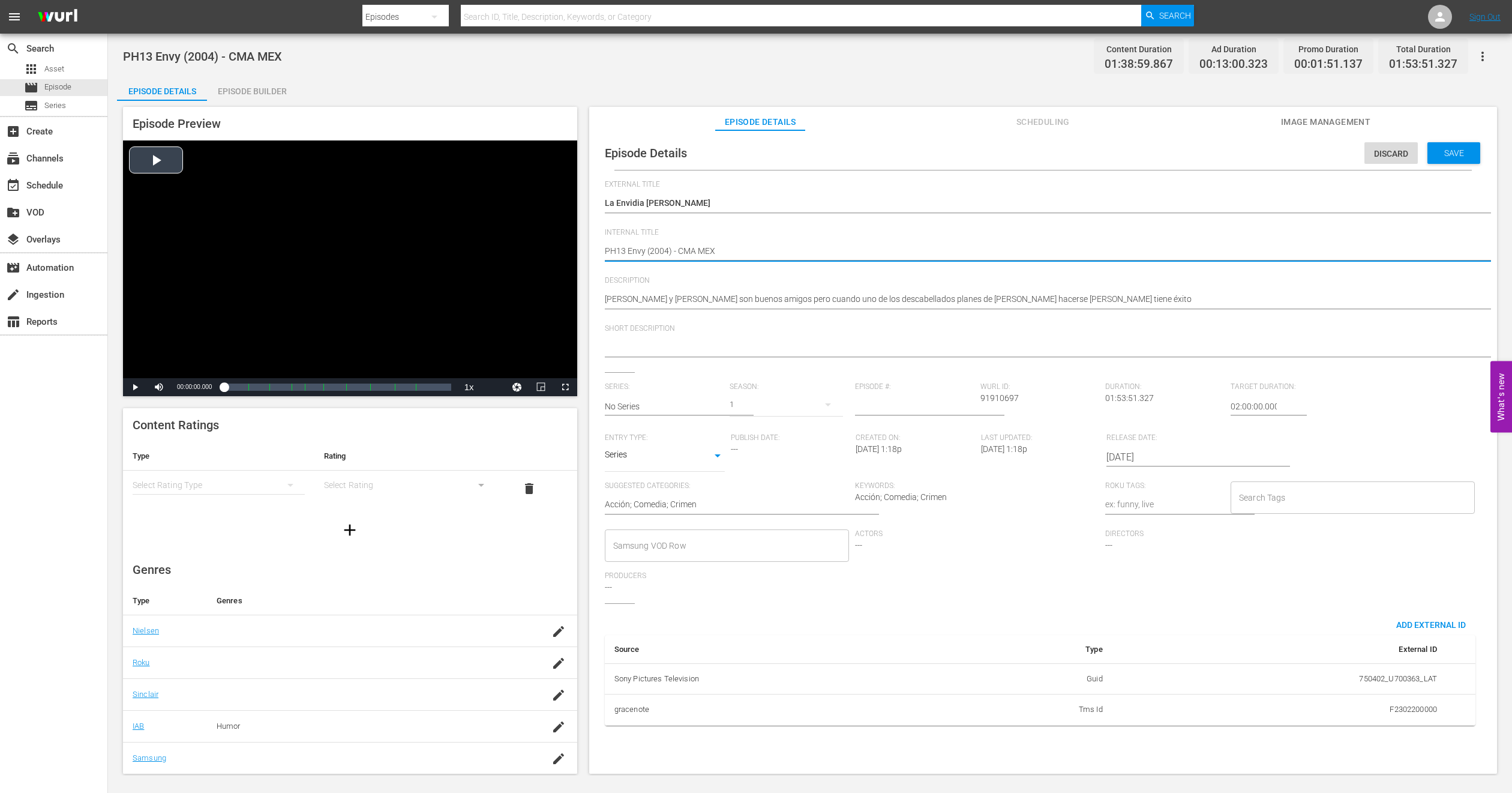
type textarea "PH1 Envy (2004) - CMA MEX"
type textarea "PH14 Envy (2004) - CMA MEX"
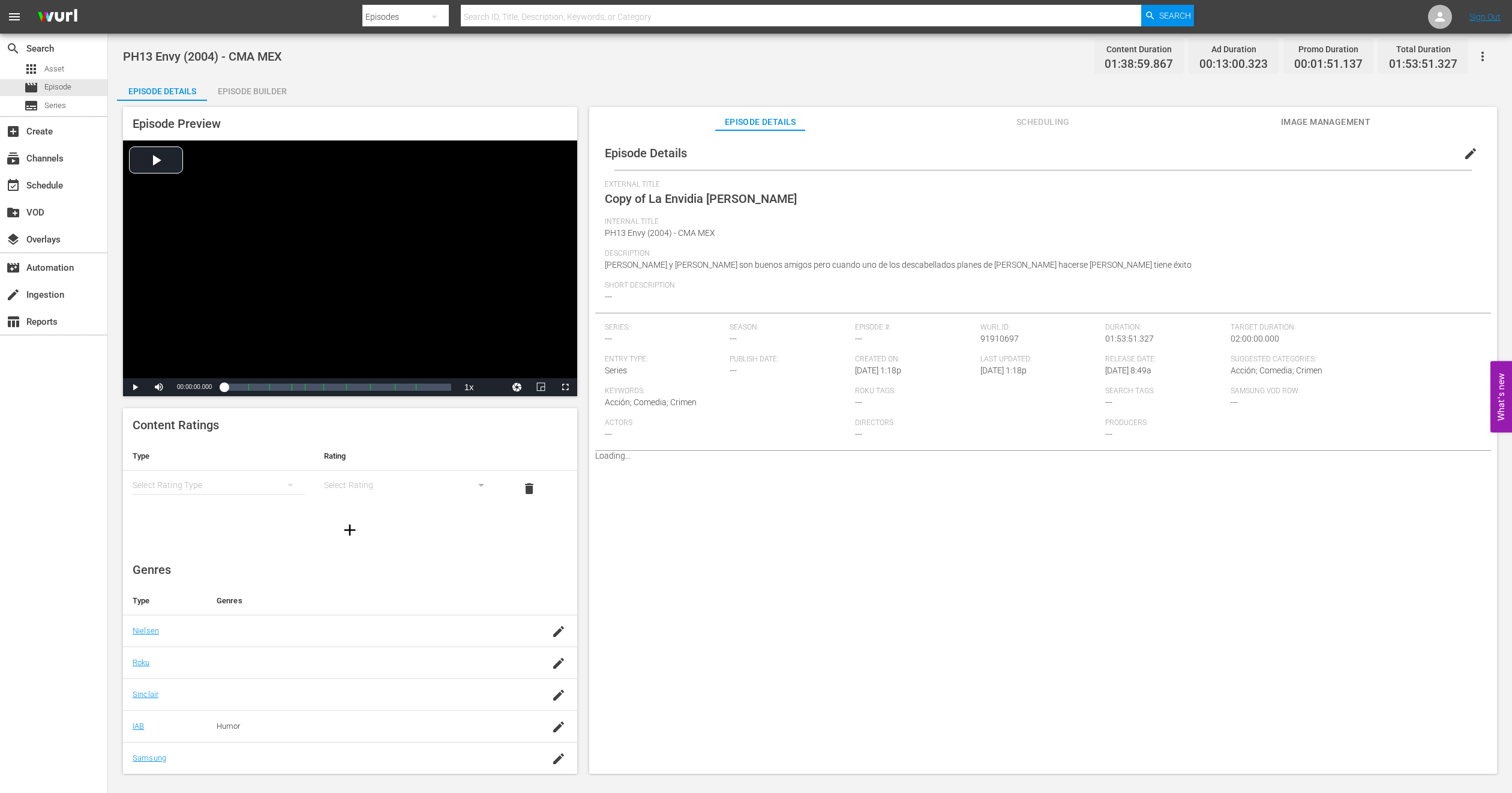
click at [253, 93] on div "Episode Builder" at bounding box center [252, 91] width 90 height 29
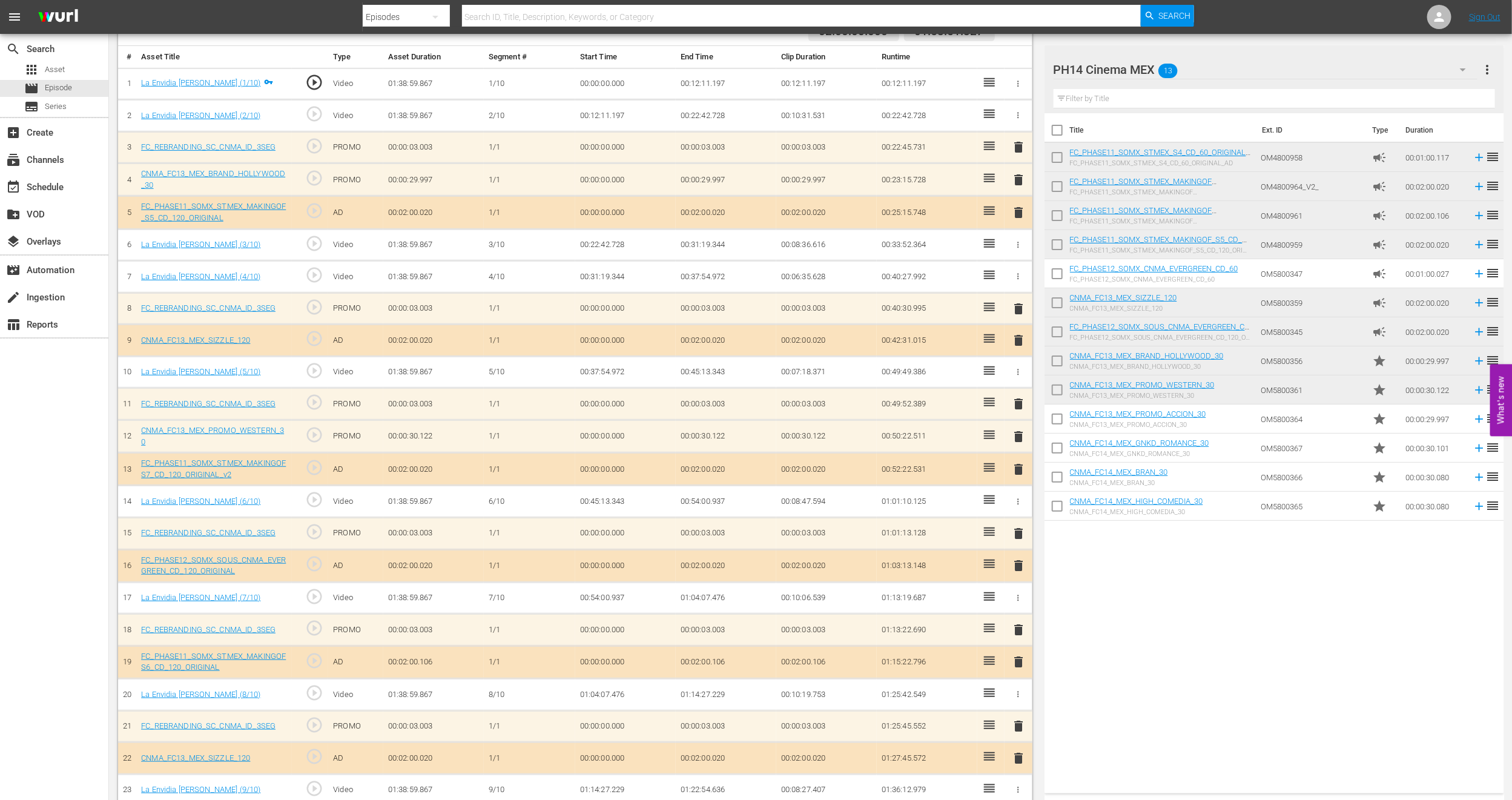
scroll to position [317, 0]
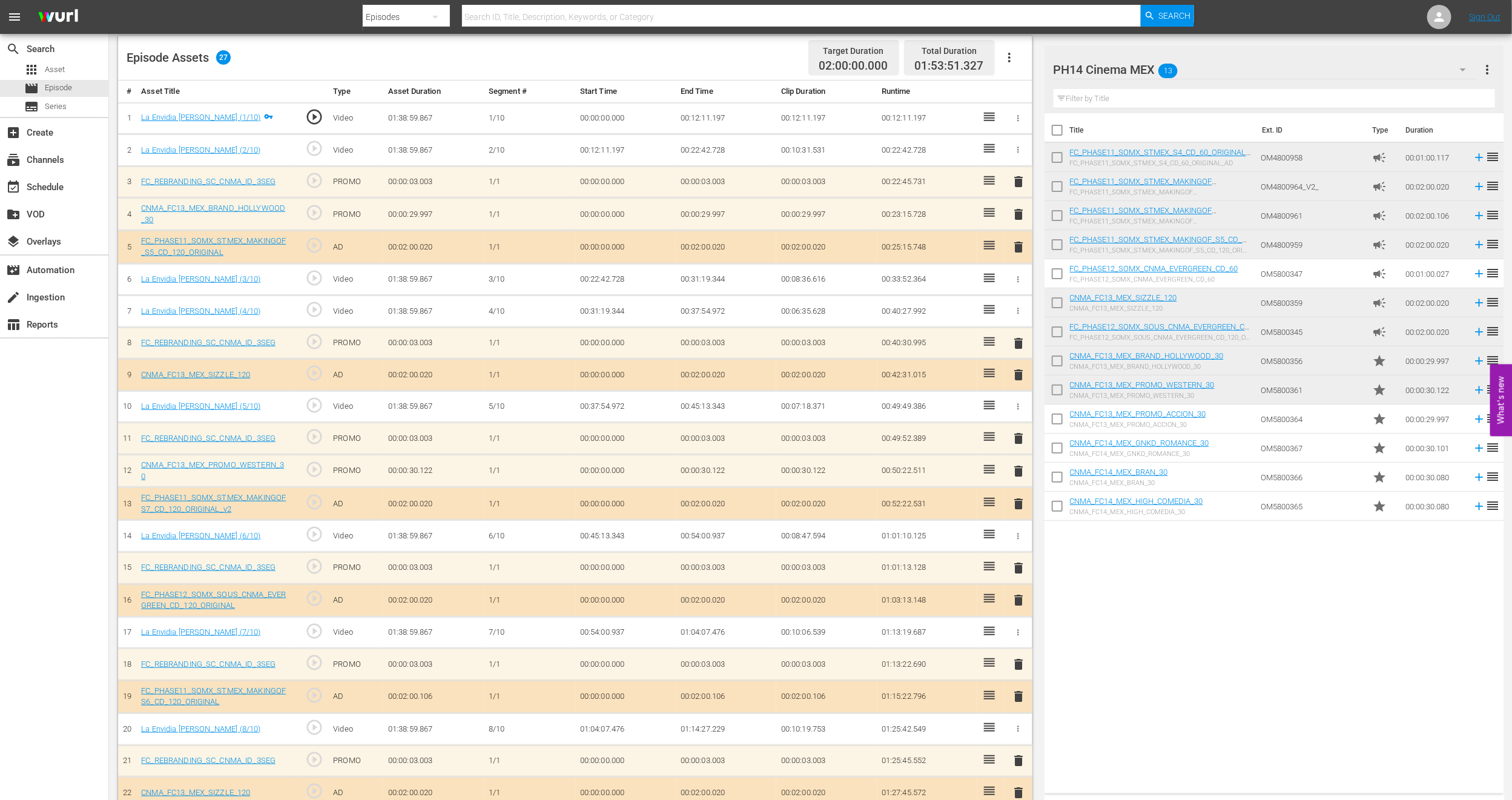
click at [1019, 214] on span "delete" at bounding box center [1019, 214] width 15 height 15
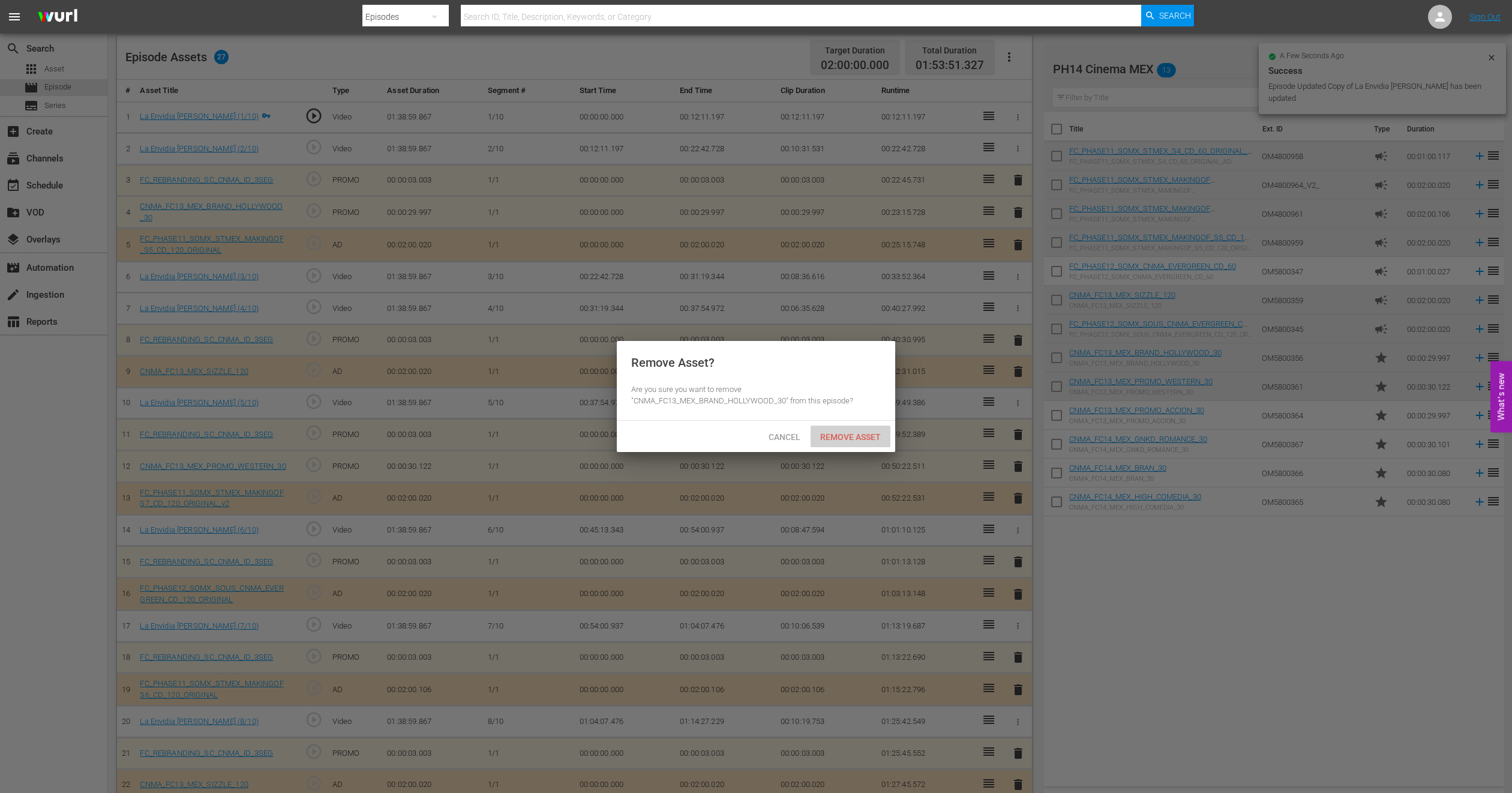
click at [881, 443] on div "Remove Asset" at bounding box center [851, 437] width 80 height 22
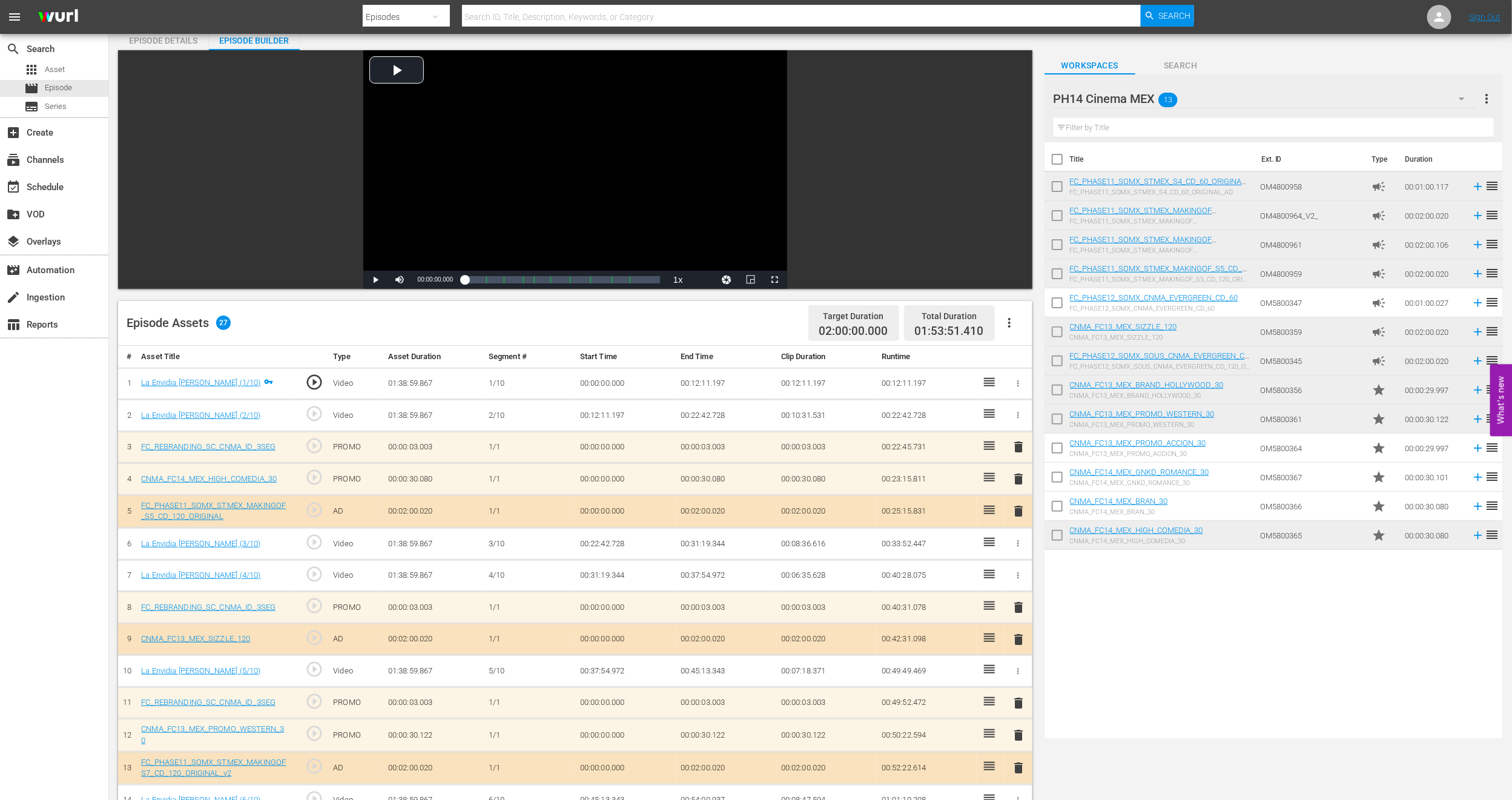
scroll to position [0, 0]
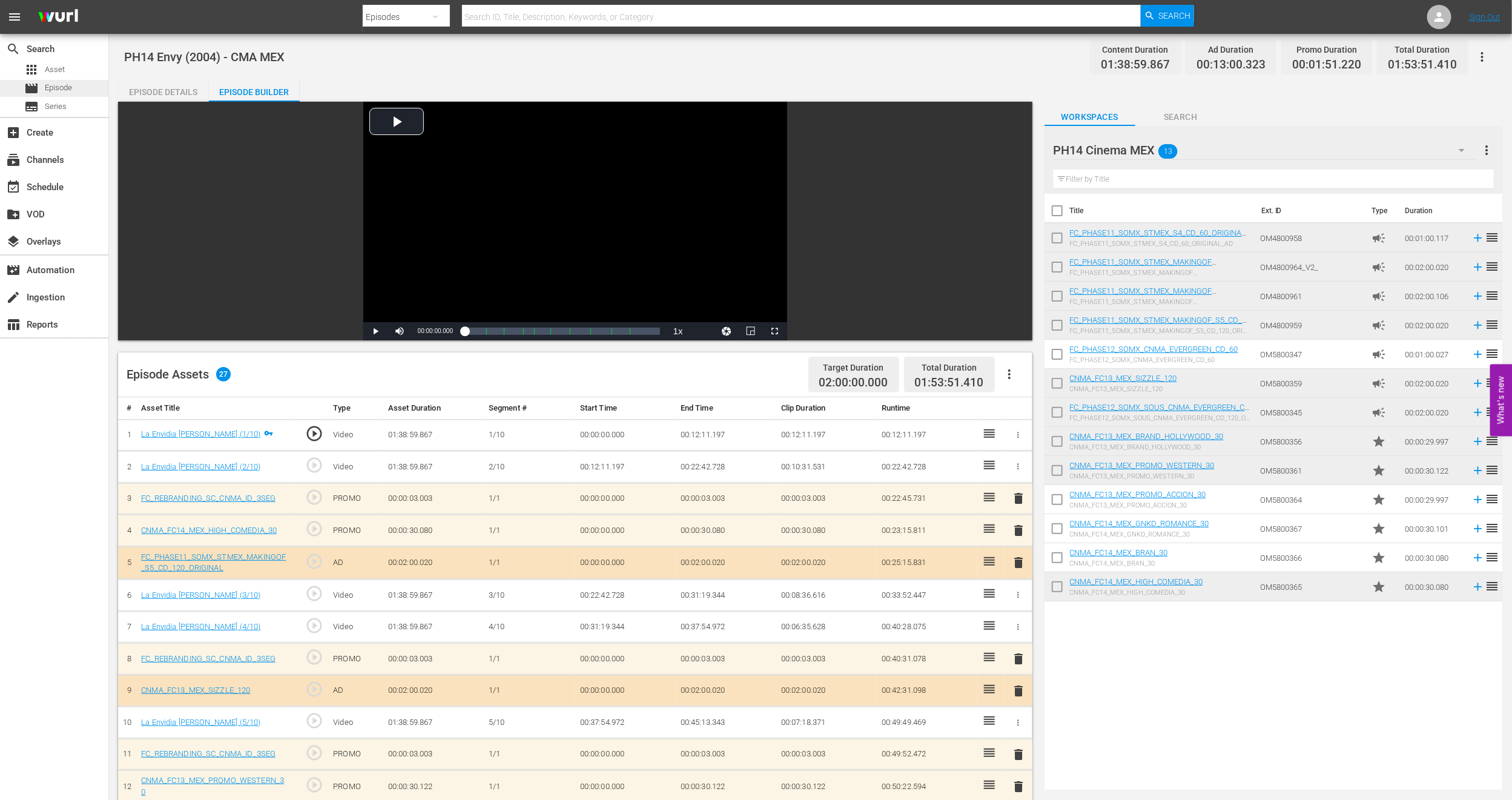
click at [48, 80] on div "movie Episode" at bounding box center [48, 89] width 48 height 17
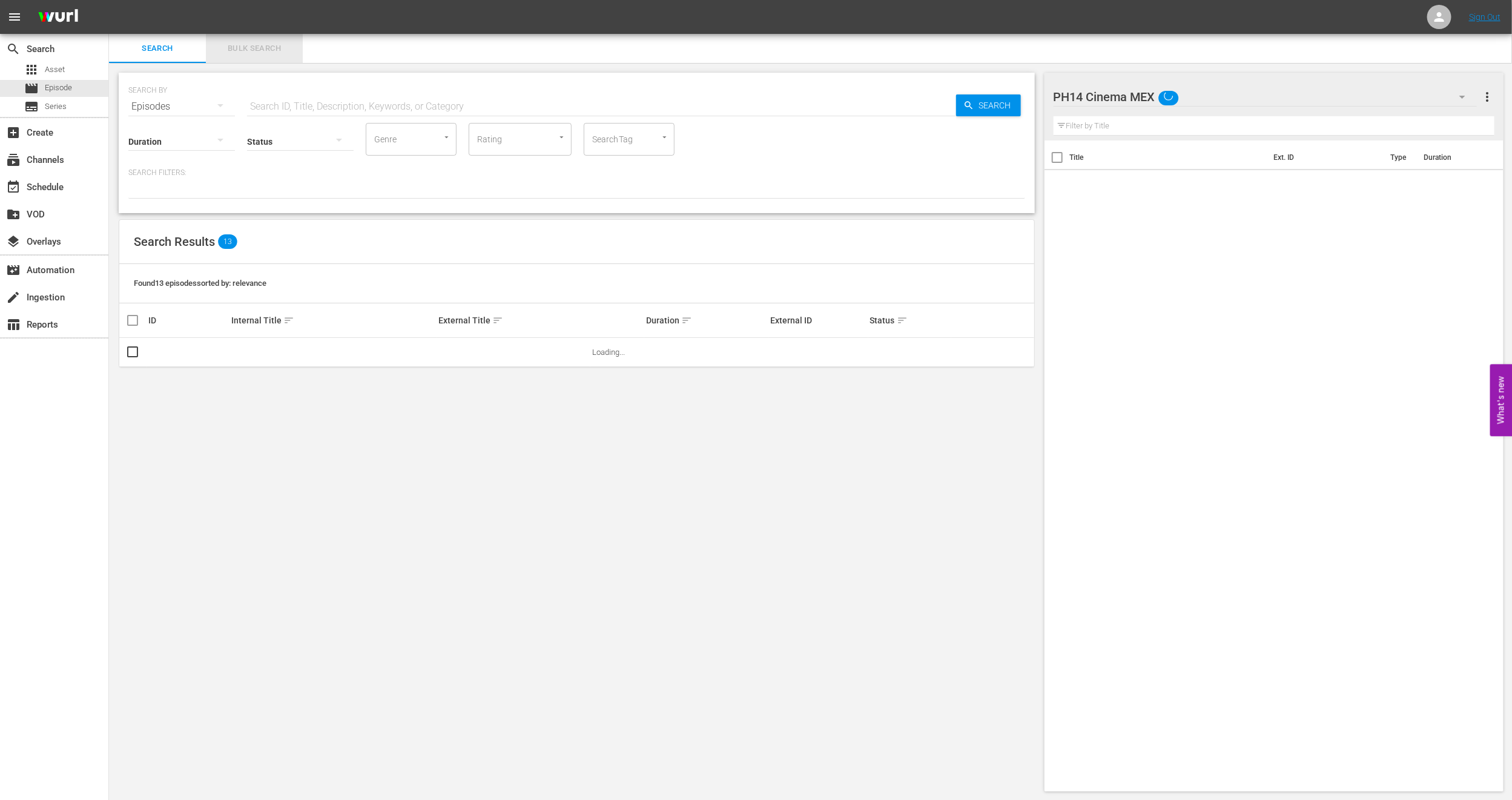
click at [240, 46] on span "Bulk Search" at bounding box center [255, 48] width 82 height 14
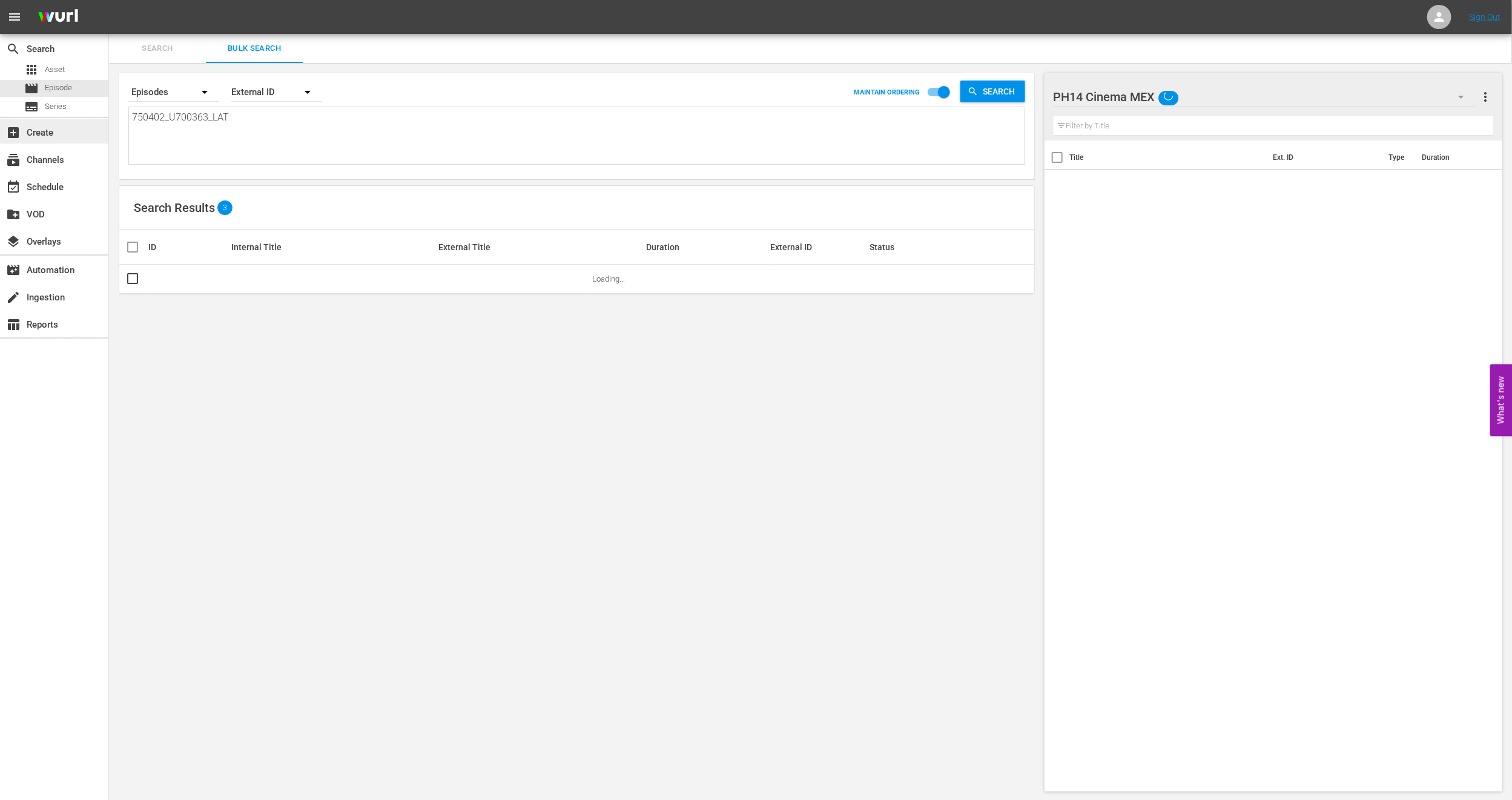
drag, startPoint x: 240, startPoint y: 120, endPoint x: 0, endPoint y: 122, distance: 240.0
click at [109, 0] on div "search Search apps Asset movie Episode subtitles Series add_box Create subscrip…" at bounding box center [810, 0] width 1403 height 0
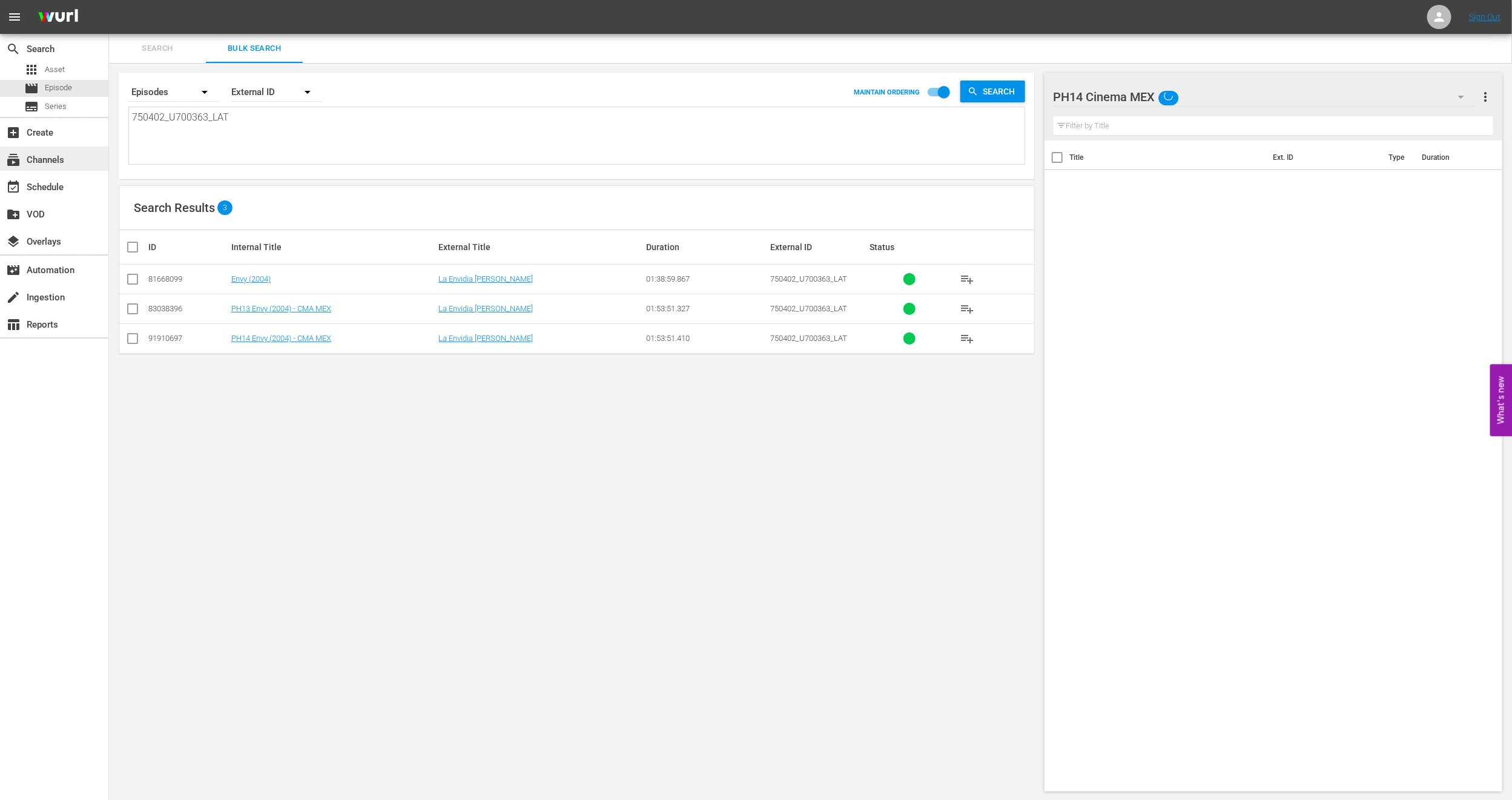
paste textarea "U7000197"
type textarea "U7000197"
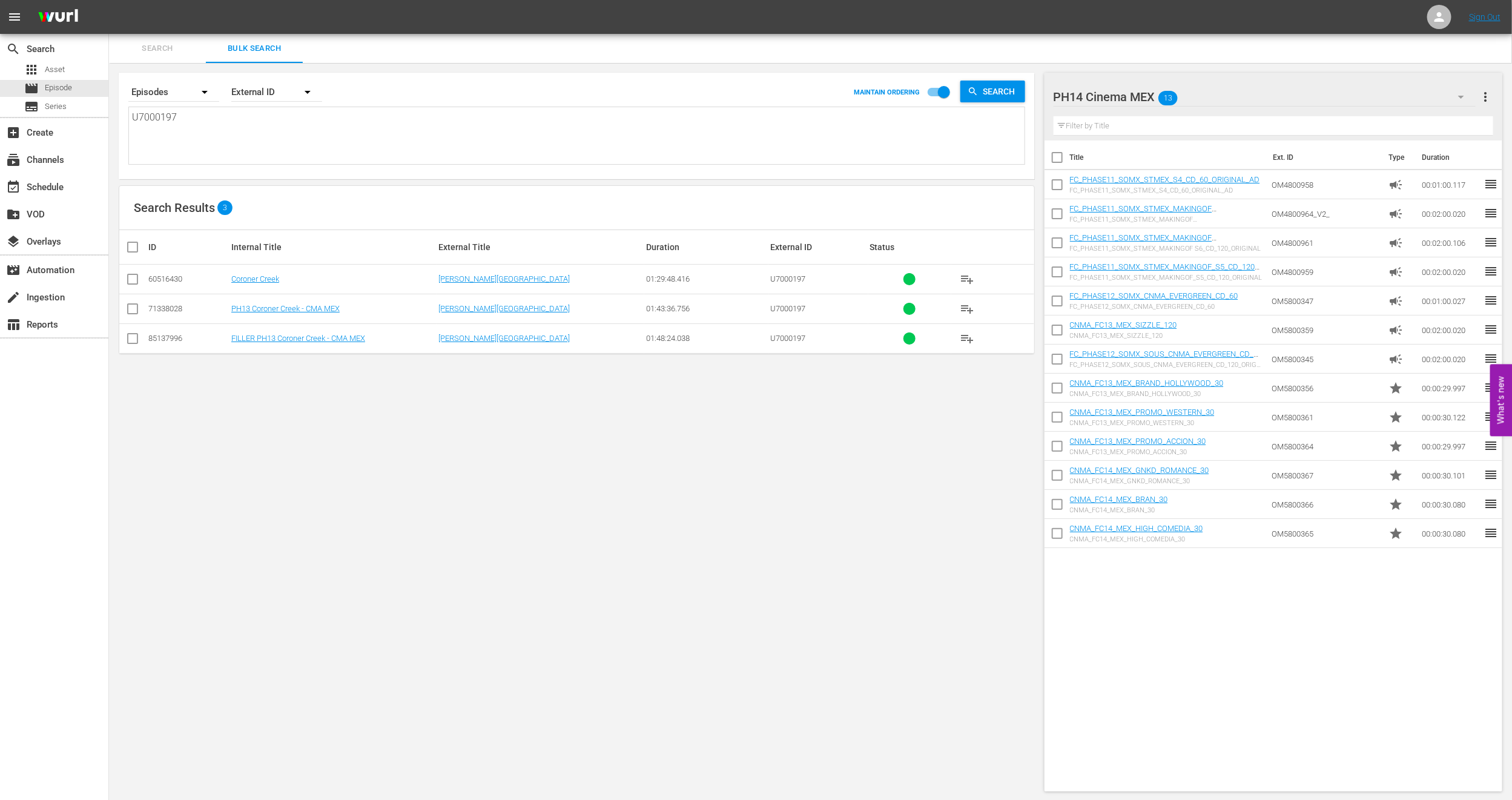
type textarea "U7000197"
click at [139, 309] on input "checkbox" at bounding box center [133, 312] width 15 height 15
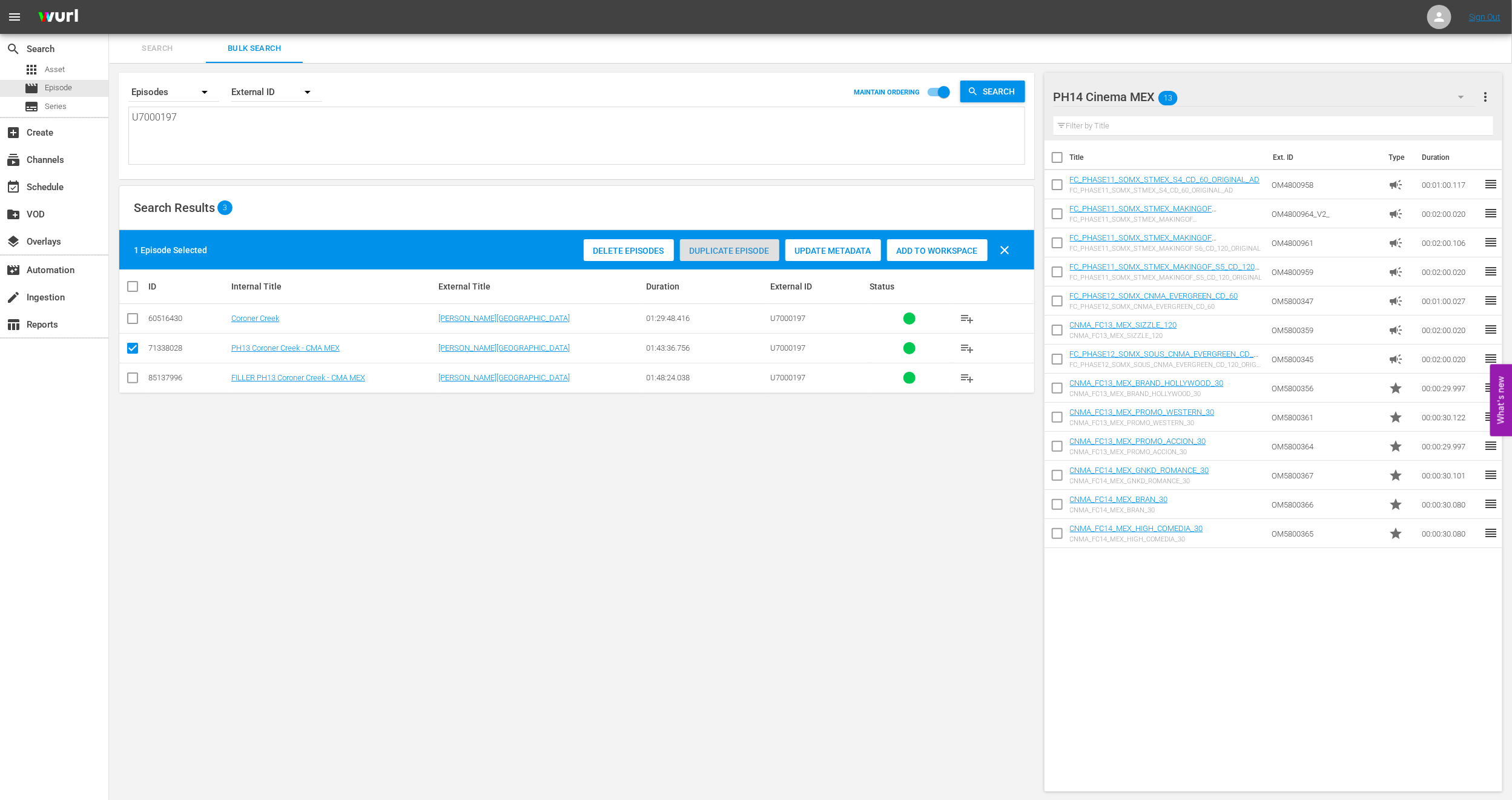
click at [712, 258] on div "Duplicate Episode" at bounding box center [730, 251] width 99 height 23
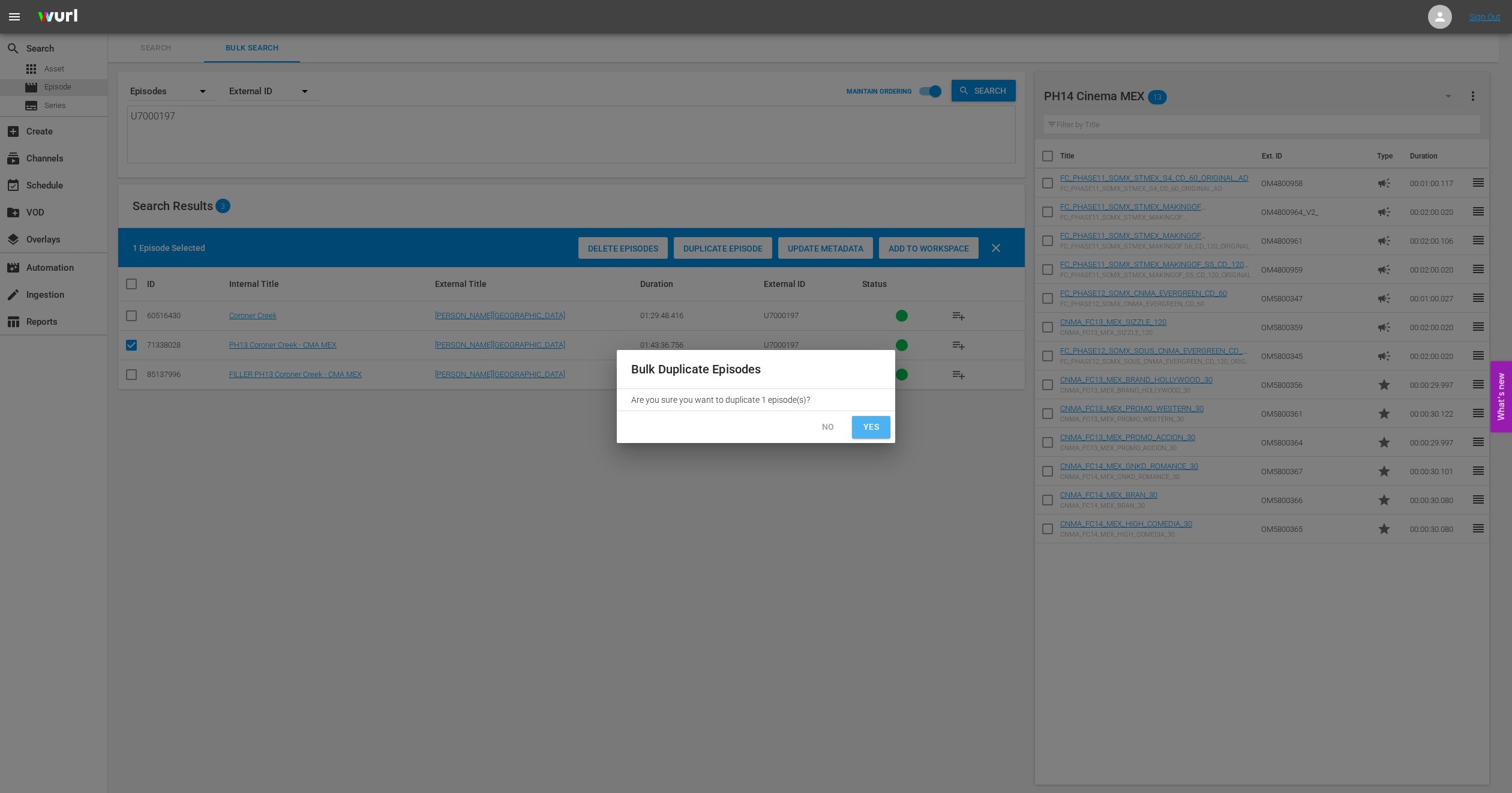
click at [877, 436] on button "Yes" at bounding box center [871, 427] width 38 height 22
checkbox input "false"
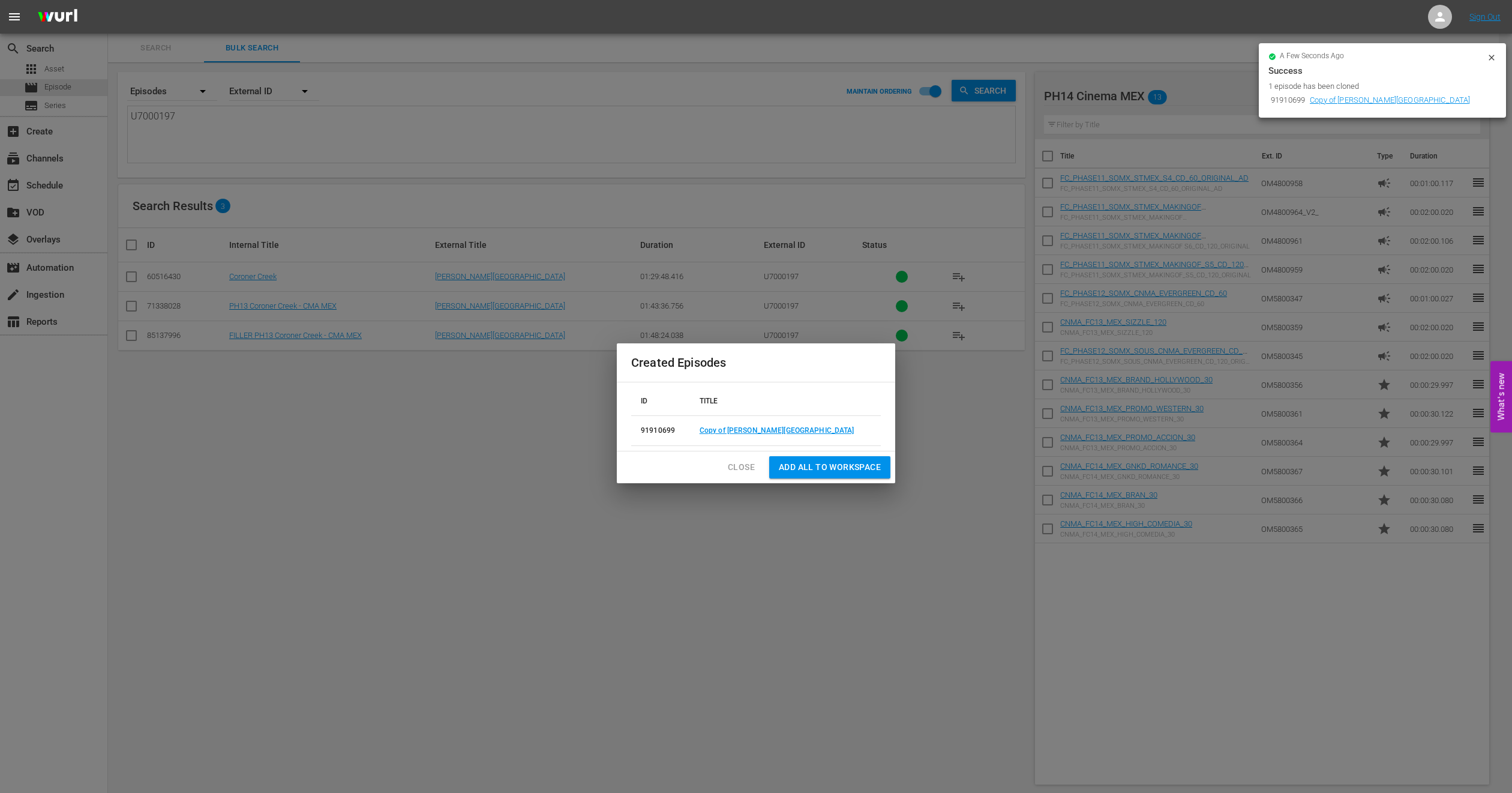
click at [730, 470] on span "Close" at bounding box center [741, 467] width 27 height 15
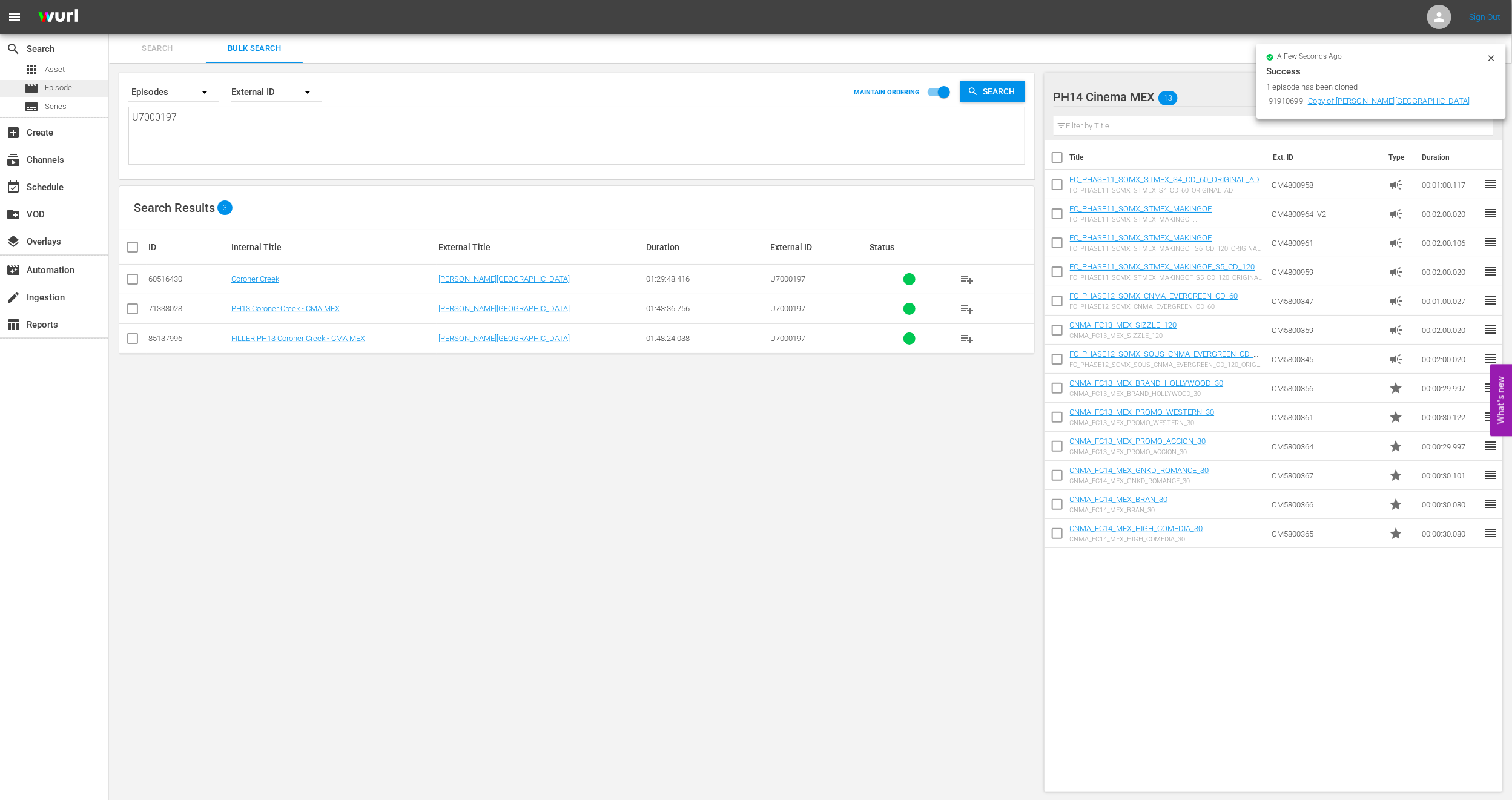
click at [60, 84] on span "Episode" at bounding box center [58, 87] width 27 height 12
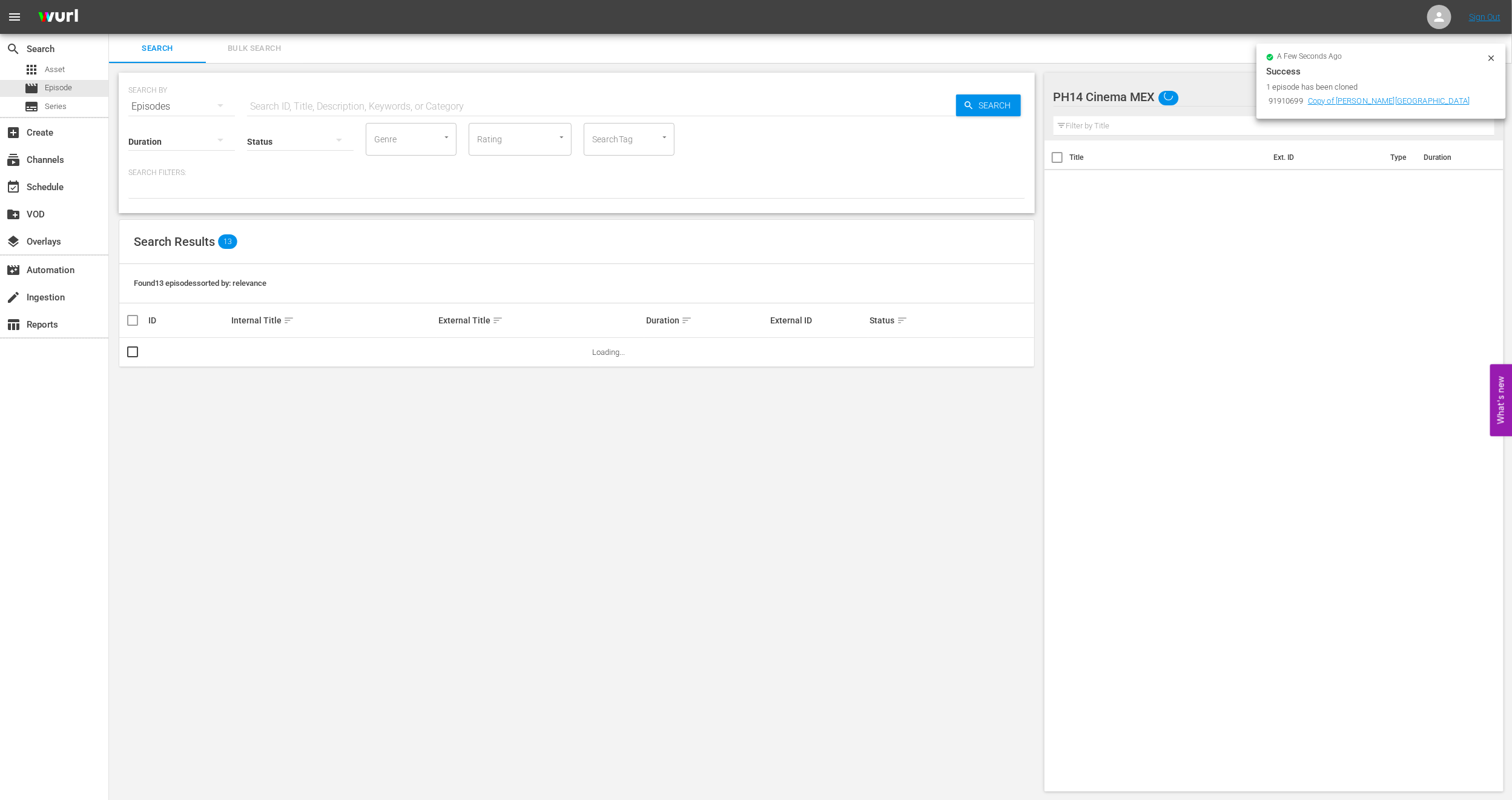
click at [253, 47] on span "Bulk Search" at bounding box center [255, 48] width 82 height 14
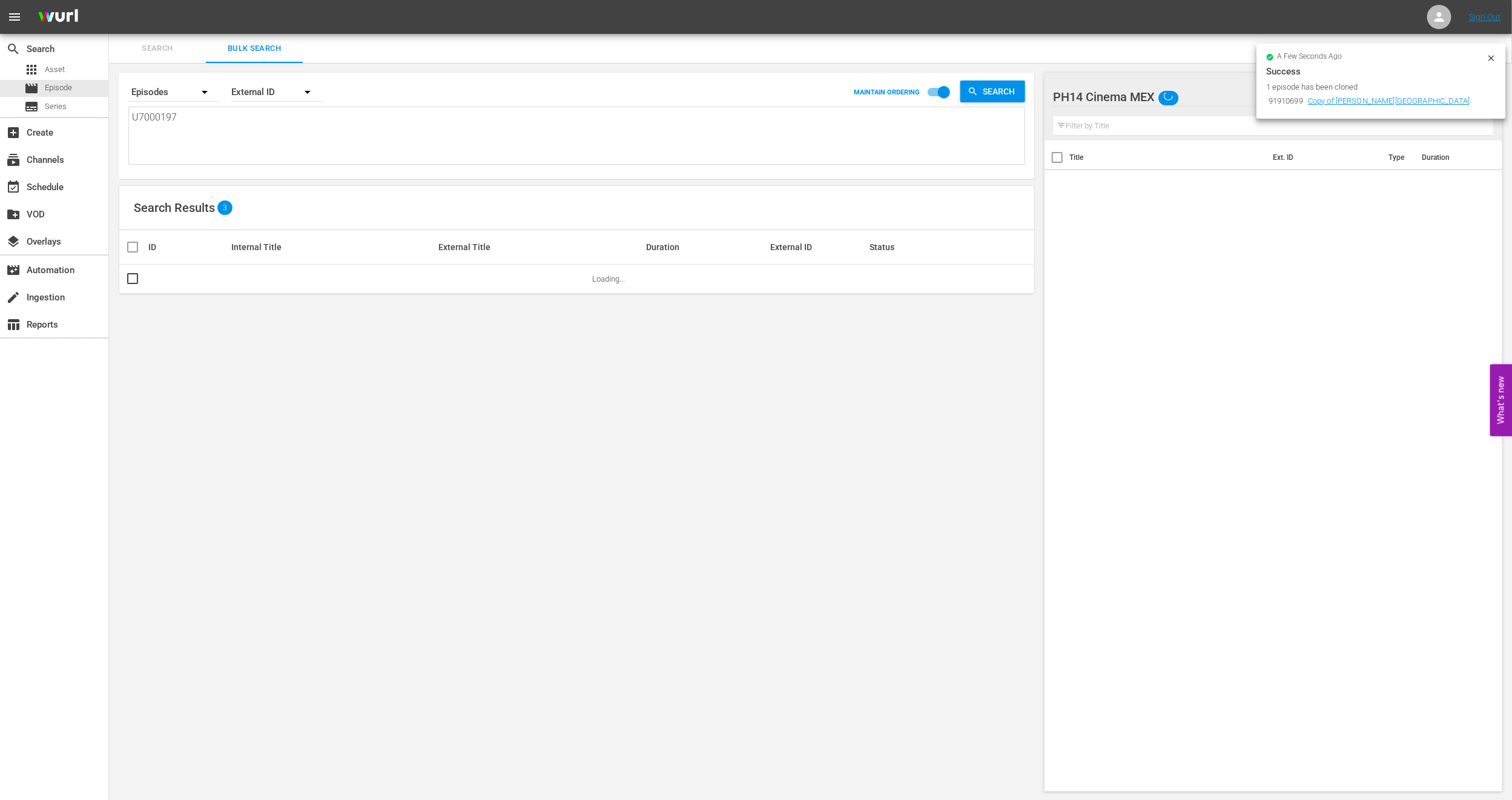
click at [1491, 59] on icon at bounding box center [1491, 58] width 5 height 5
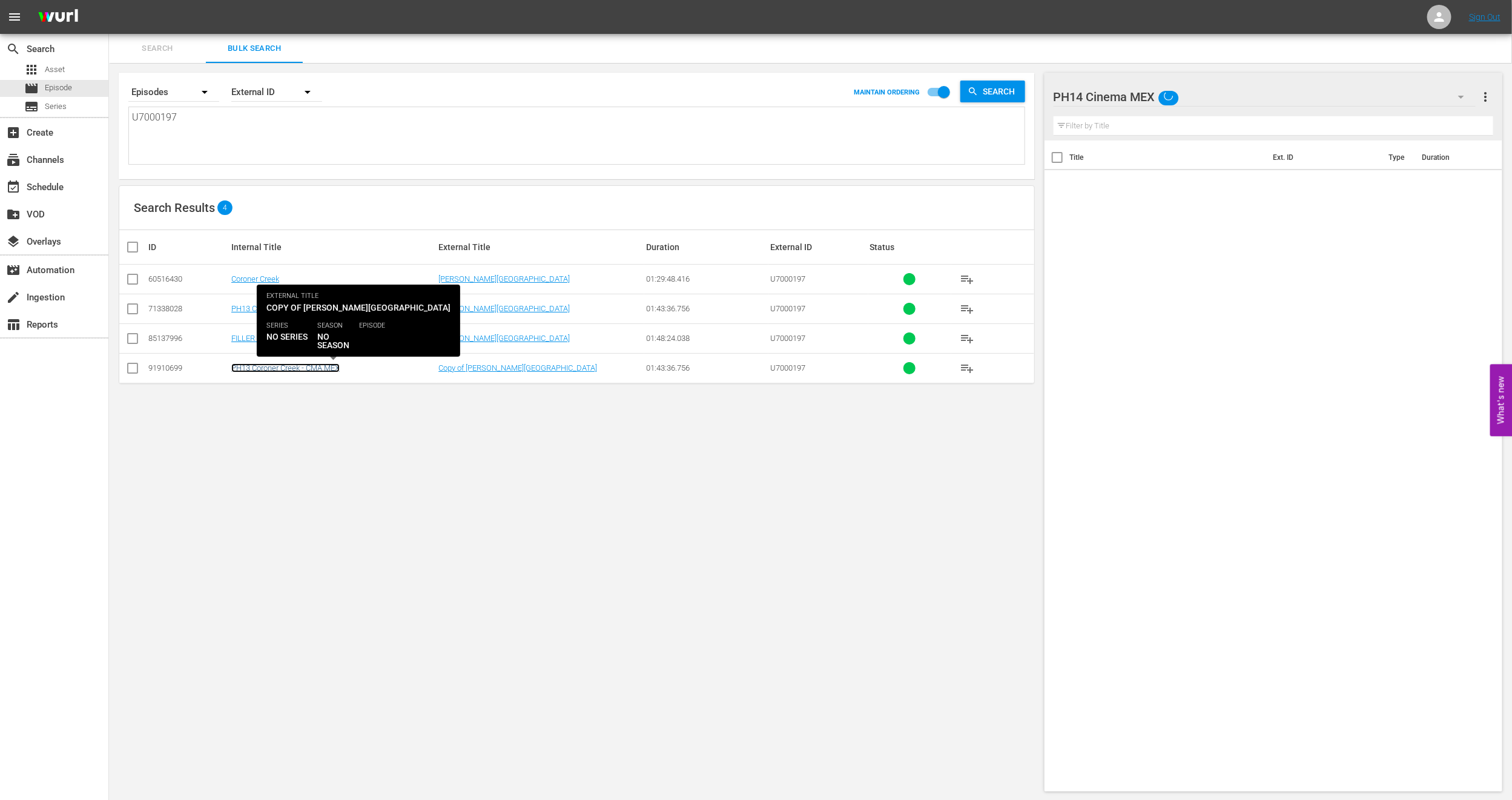
click at [268, 365] on link "PH13 Coroner Creek - CMA MEX" at bounding box center [286, 368] width 109 height 9
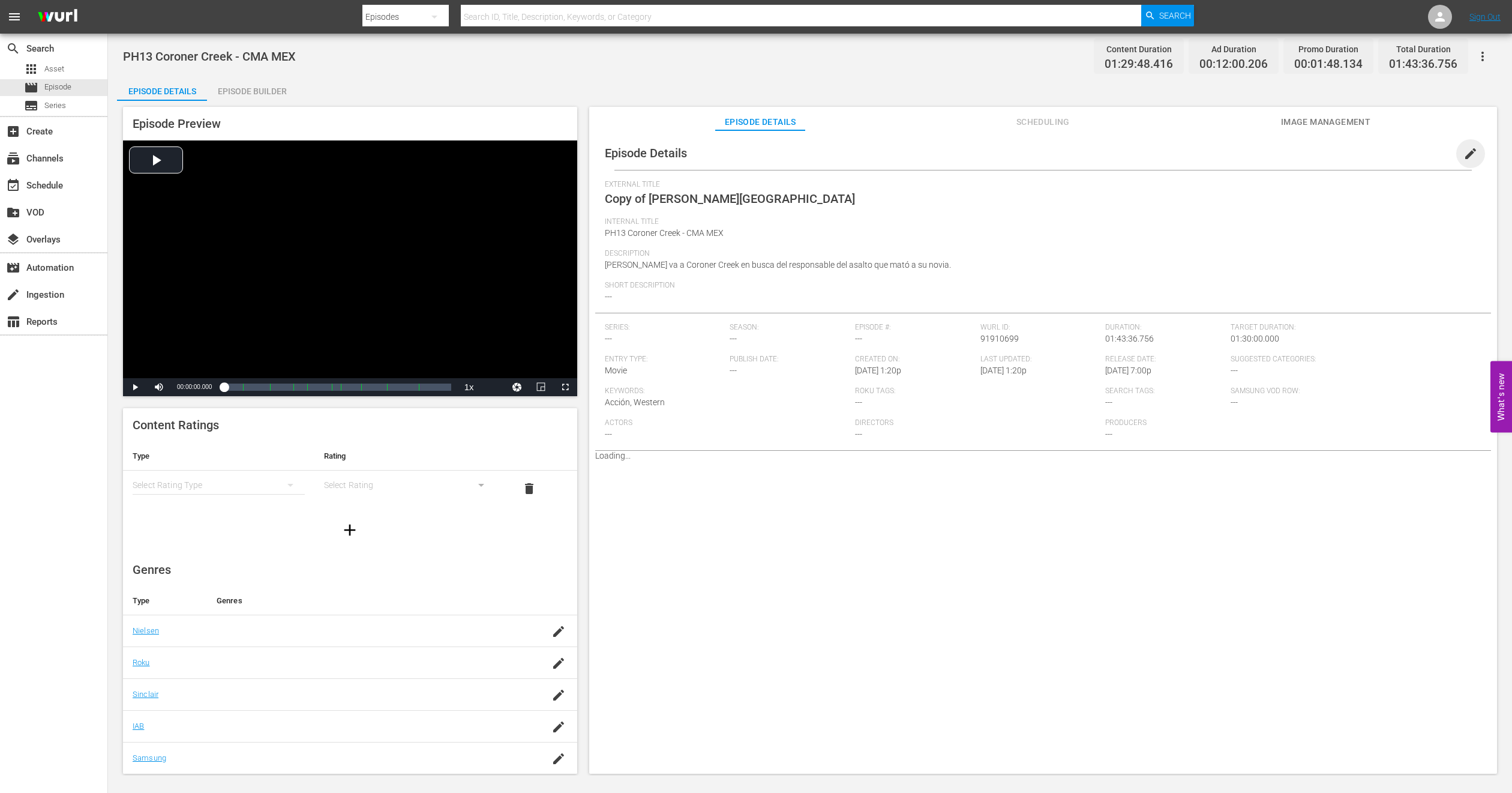
click at [1463, 154] on span "edit" at bounding box center [1471, 154] width 14 height 14
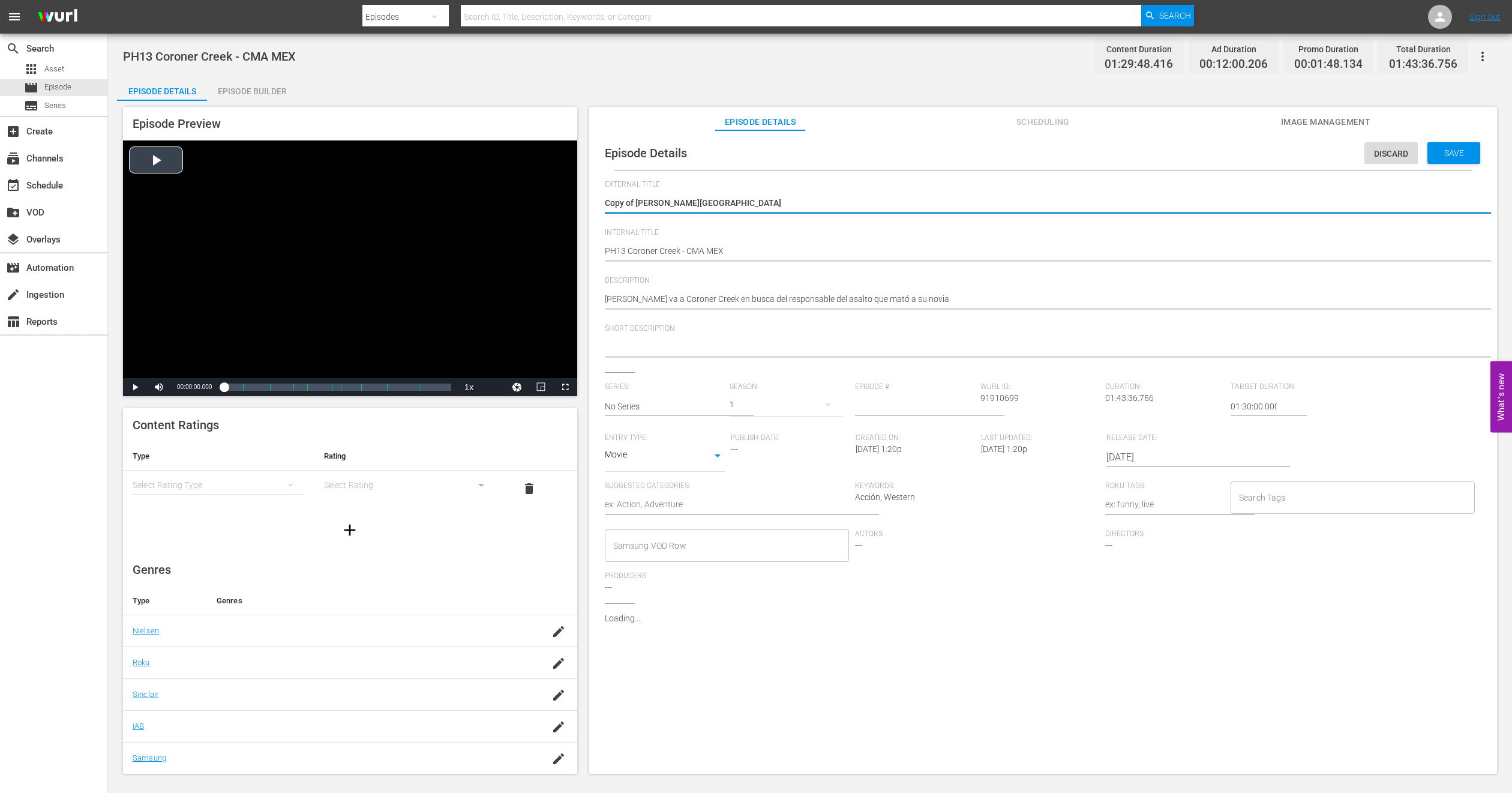
drag, startPoint x: 636, startPoint y: 202, endPoint x: 243, endPoint y: 229, distance: 393.9
click at [241, 229] on div "Episode Preview Video Player is loading. Play Video Play Mute Current Time 00:0…" at bounding box center [810, 442] width 1387 height 683
type textarea "Coronel Creek"
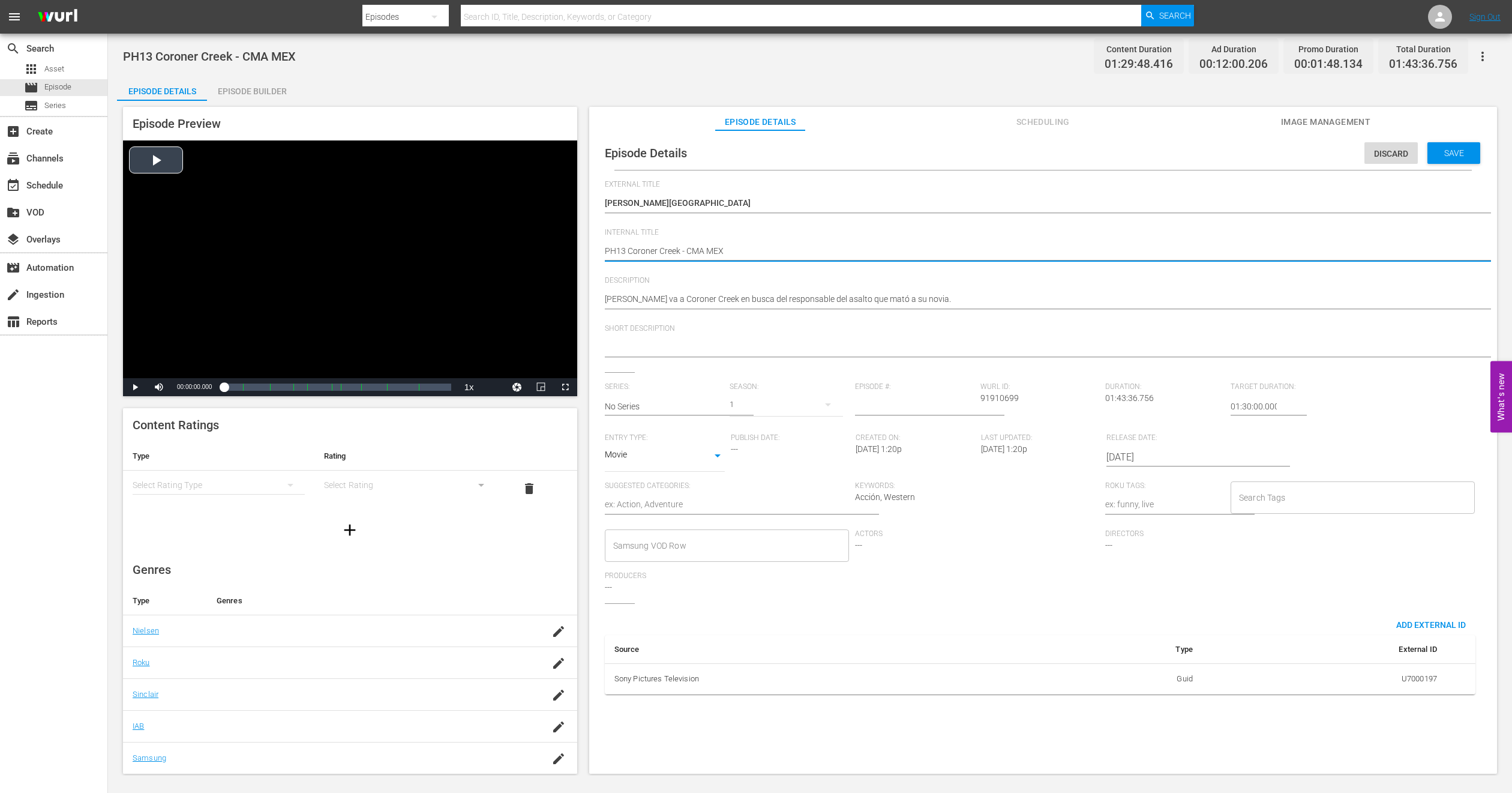
type textarea "PH1 Coroner Creek - CMA MEX"
type textarea "PH14 Coroner Creek - CMA MEX"
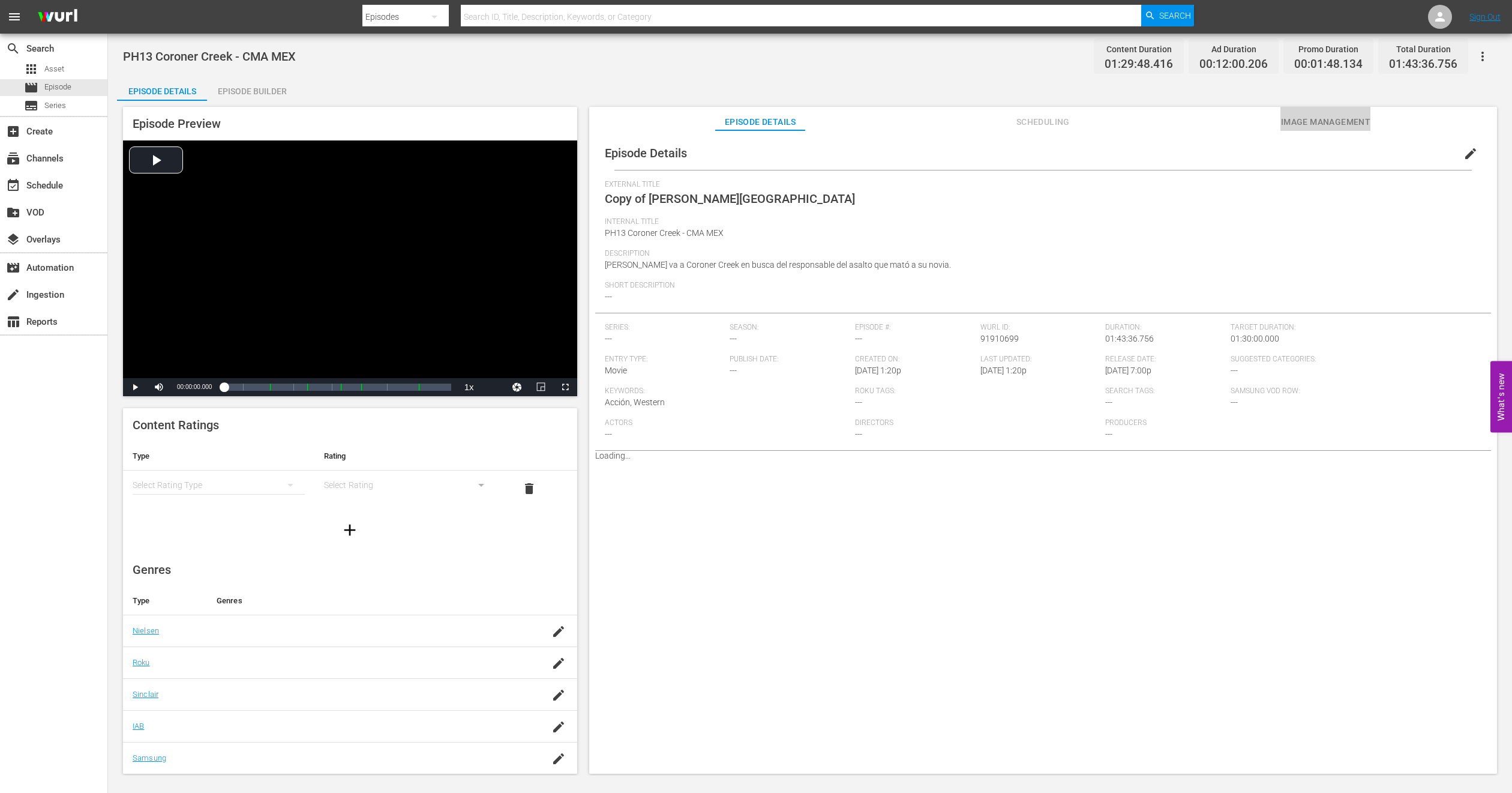
click at [1283, 126] on span "Image Management" at bounding box center [1325, 122] width 90 height 15
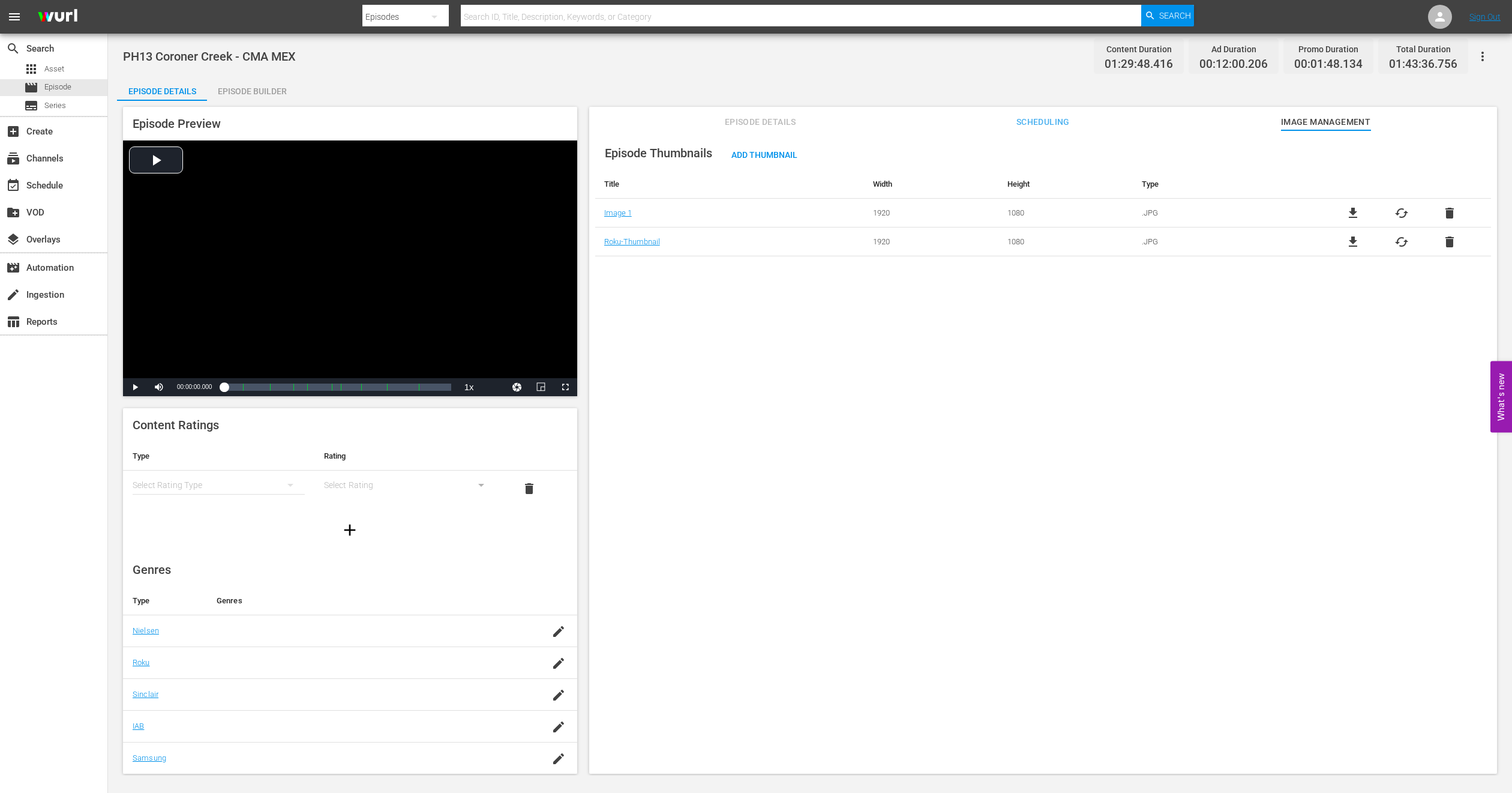
click at [259, 94] on div "Episode Builder" at bounding box center [252, 91] width 90 height 29
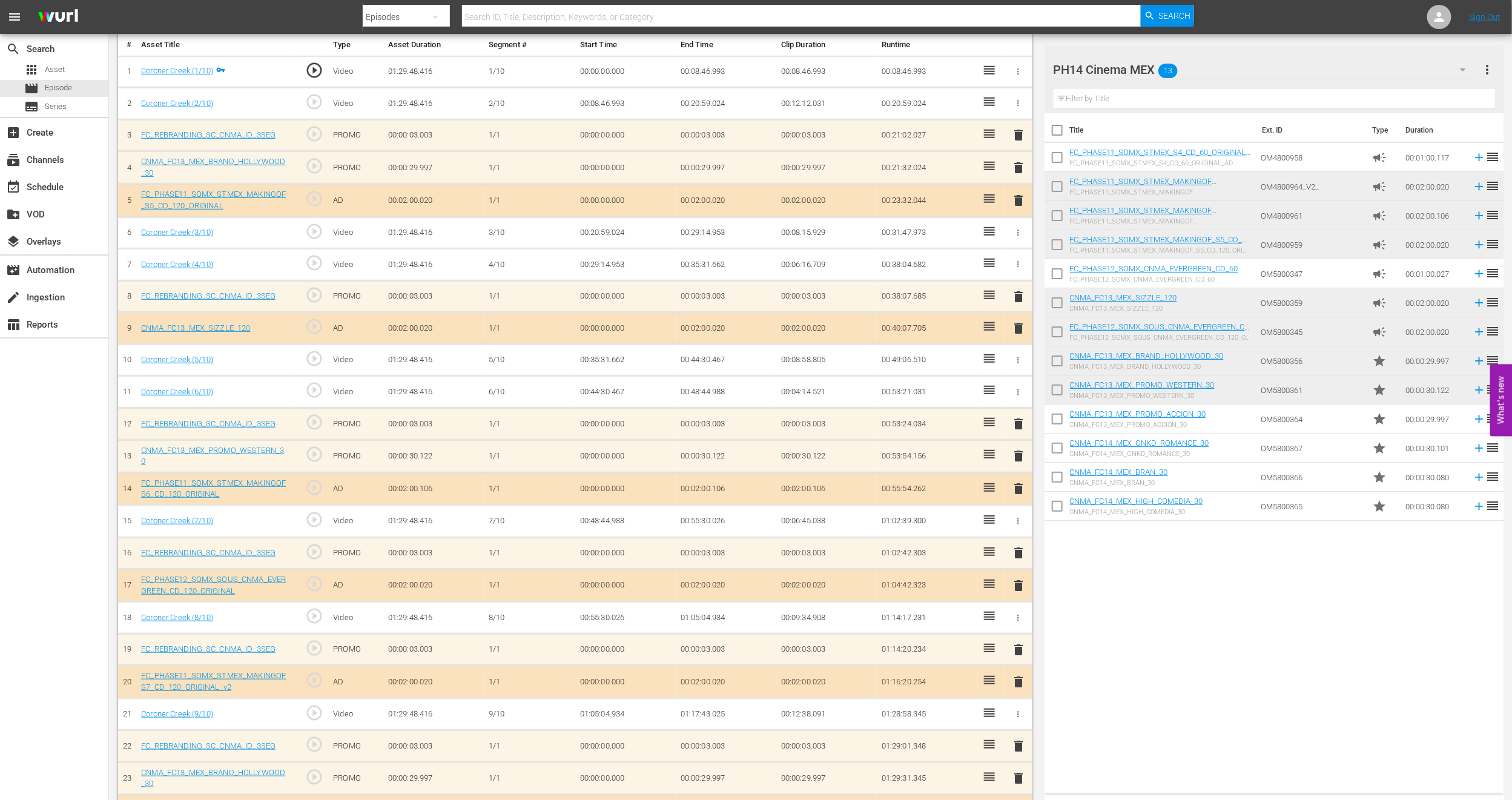
scroll to position [433, 0]
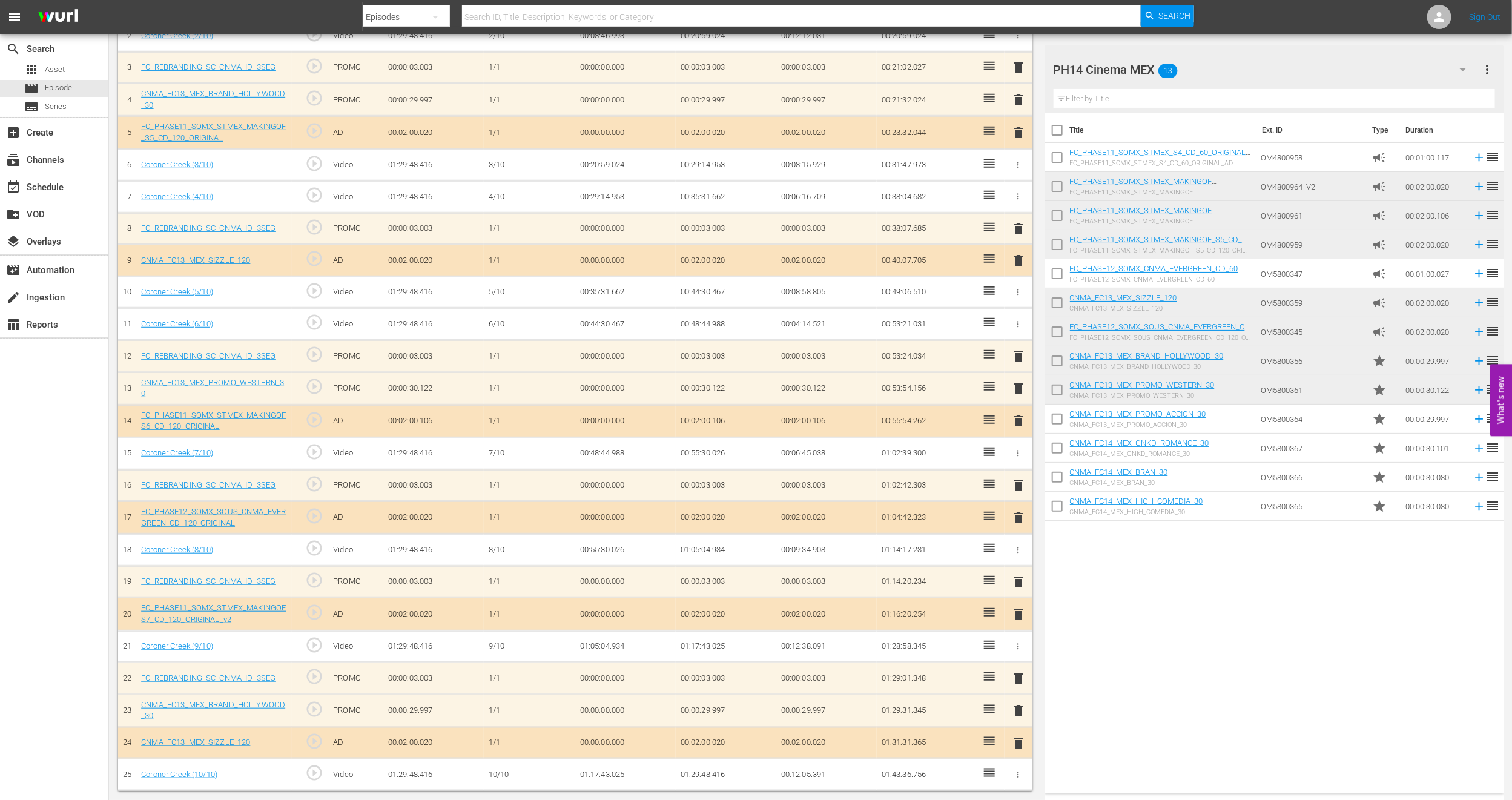
click at [1016, 709] on span "delete" at bounding box center [1019, 711] width 15 height 15
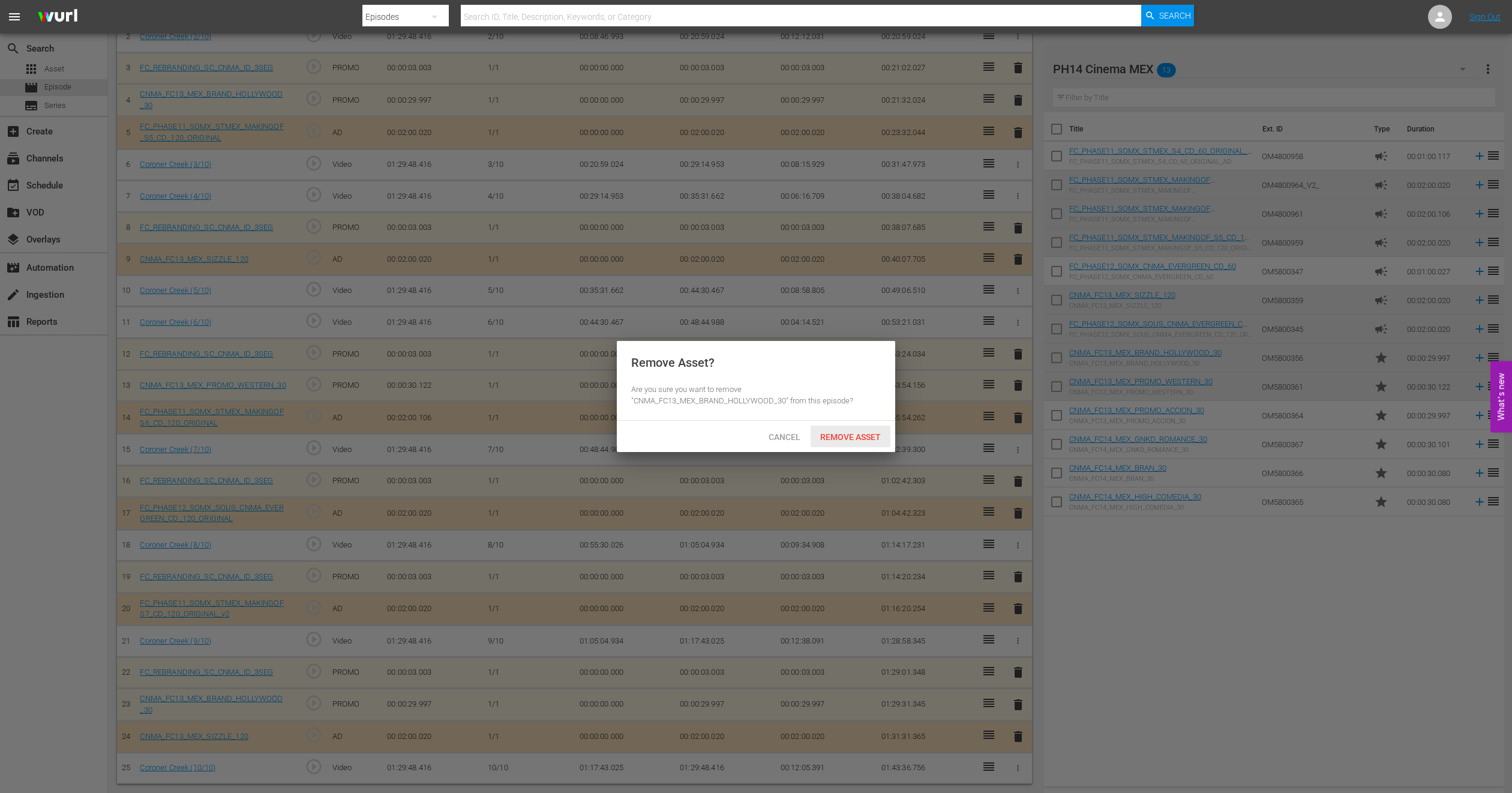
click at [839, 442] on span "Remove Asset" at bounding box center [851, 437] width 80 height 10
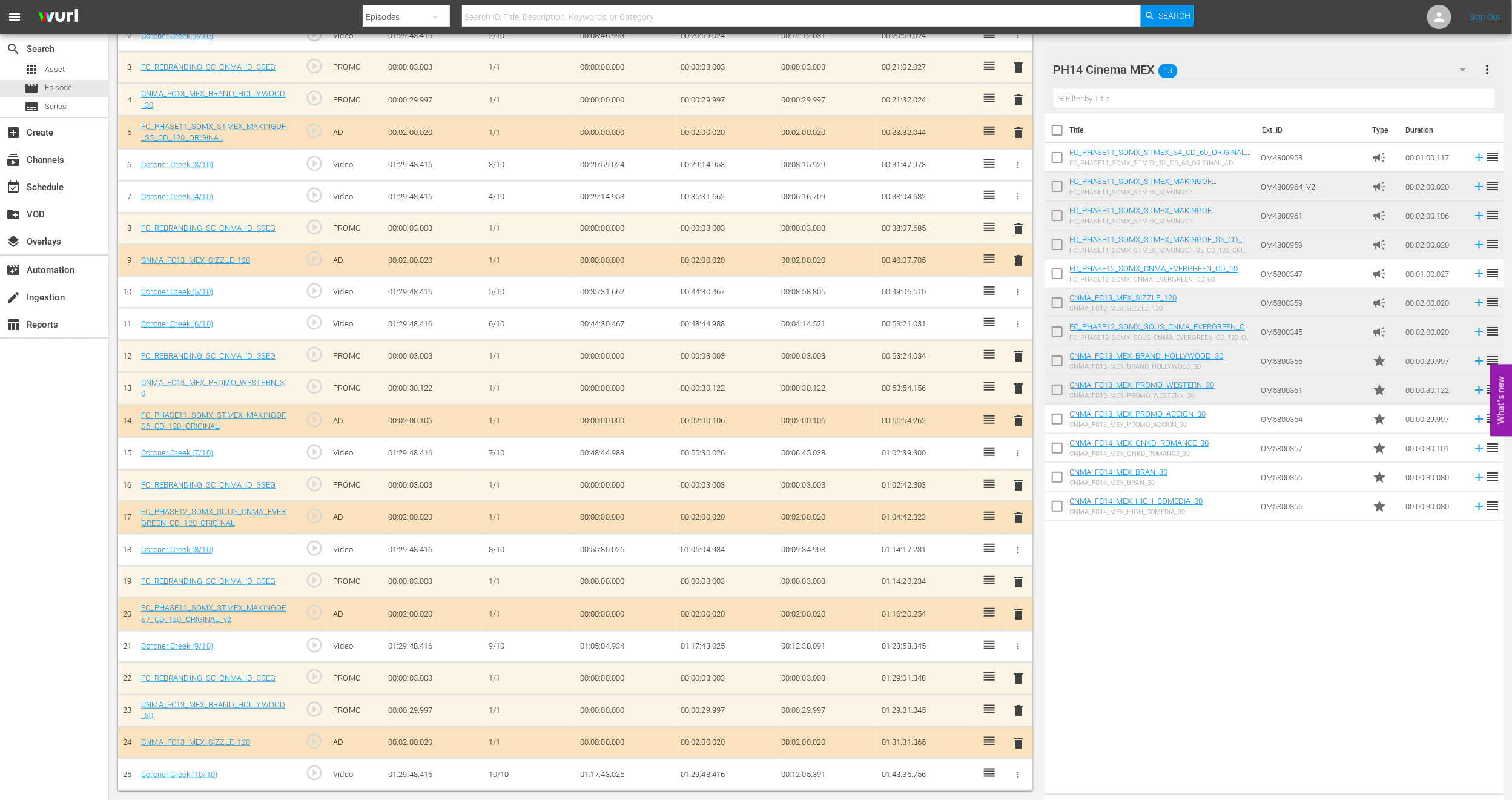
click at [1019, 386] on span "delete" at bounding box center [1019, 388] width 15 height 15
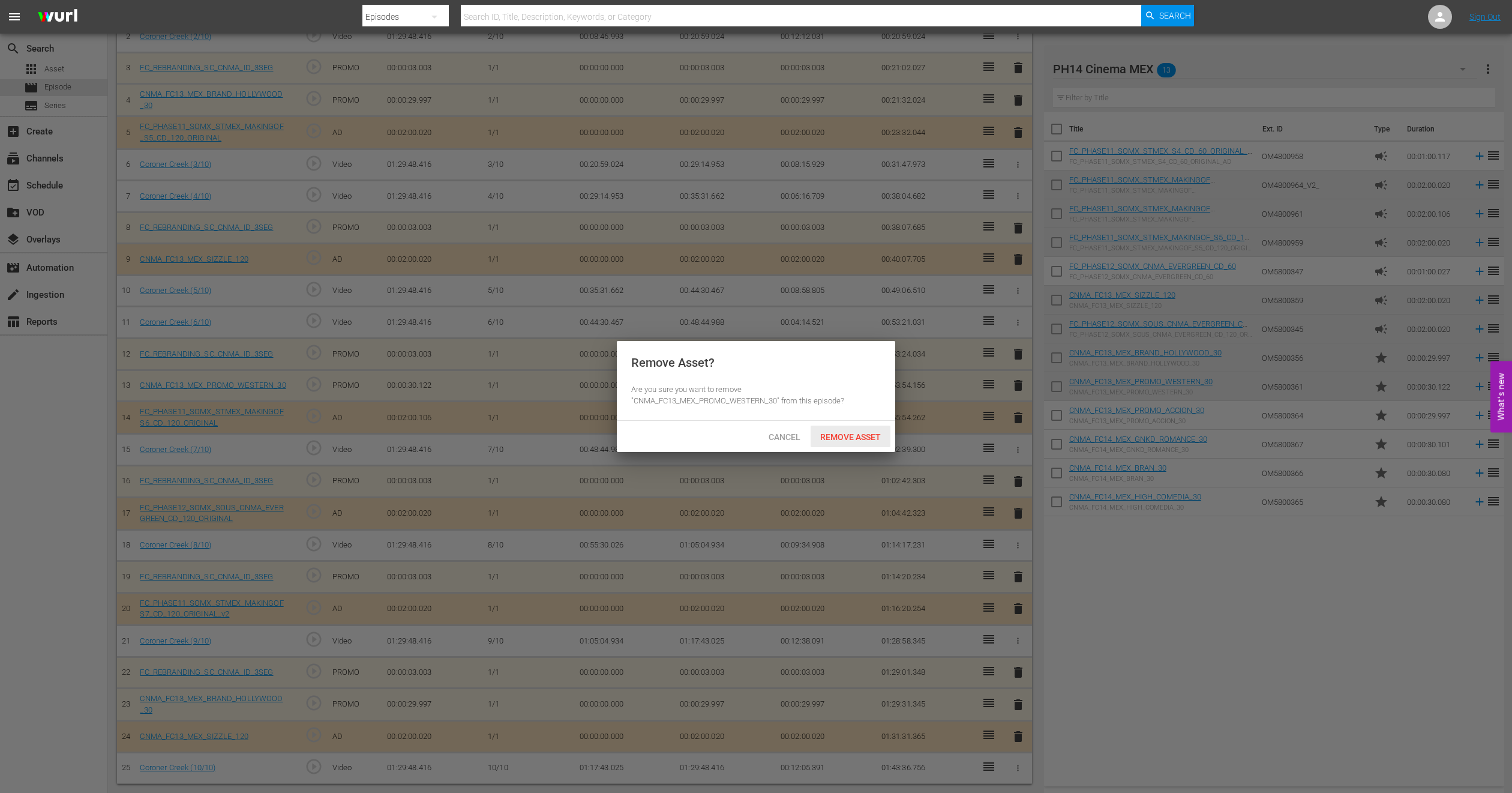
click at [876, 432] on span "Remove Asset" at bounding box center [851, 437] width 80 height 10
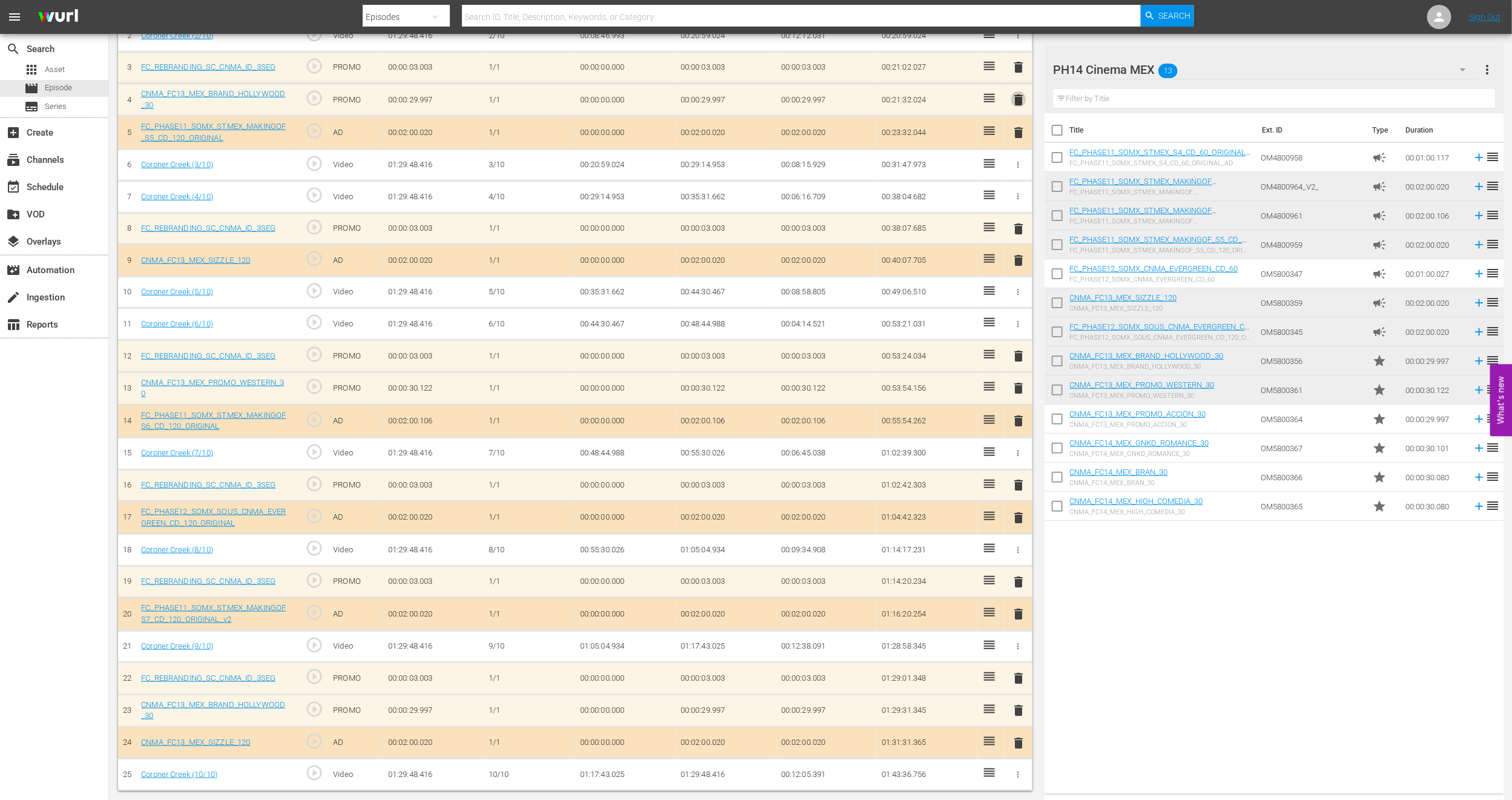
click at [1021, 96] on span "delete" at bounding box center [1019, 100] width 15 height 15
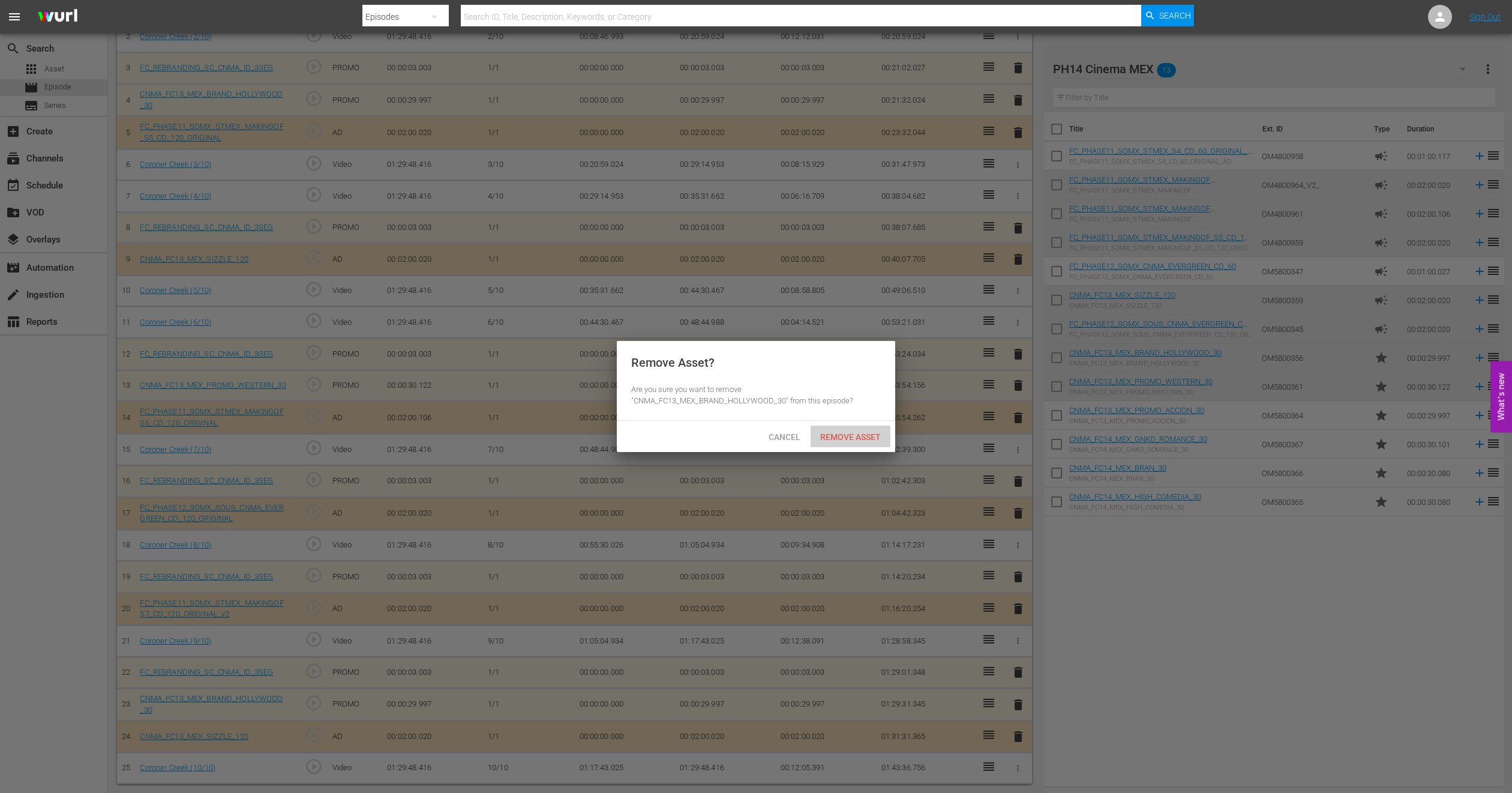
click at [845, 440] on span "Remove Asset" at bounding box center [851, 437] width 80 height 10
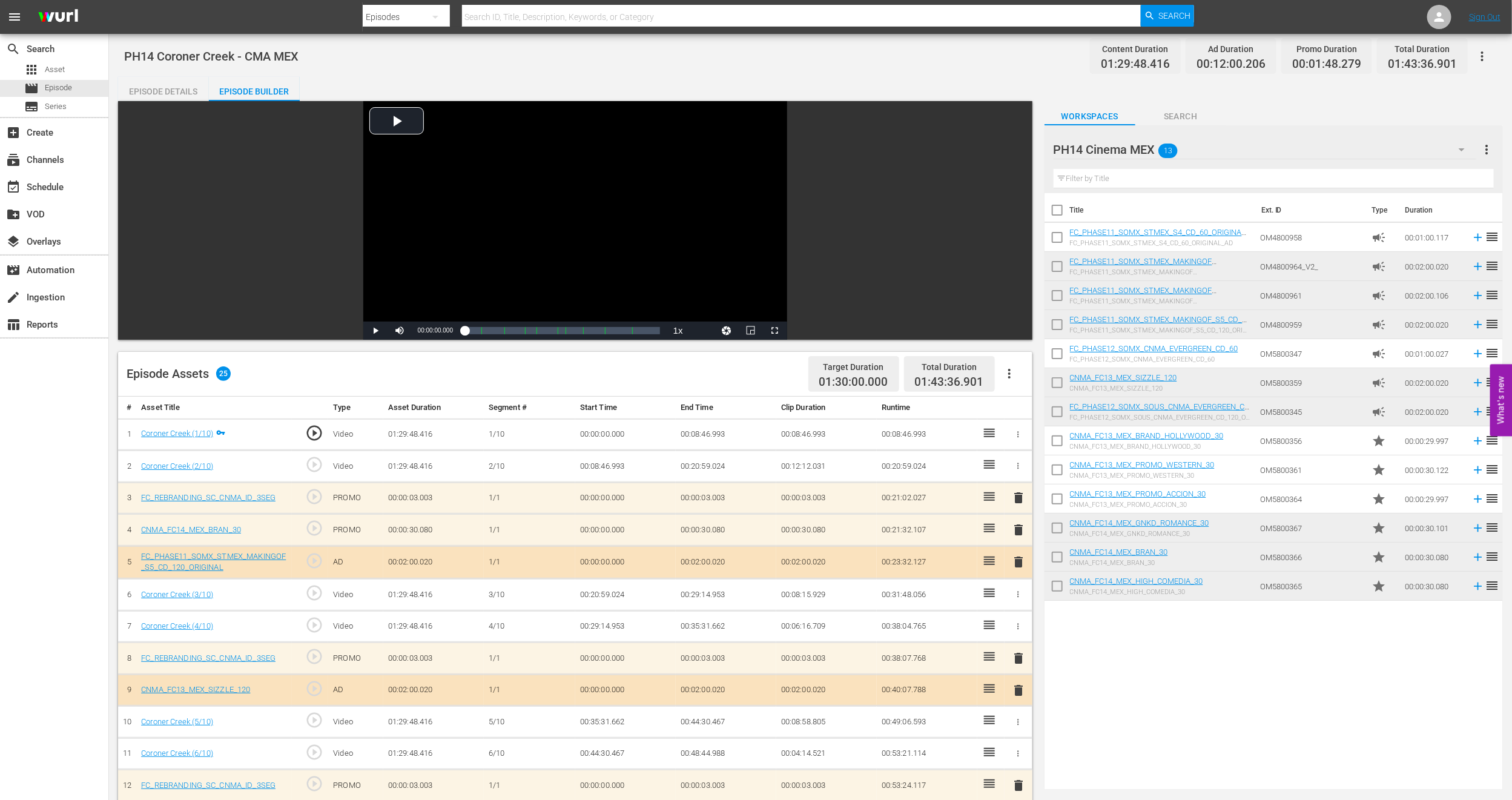
scroll to position [0, 0]
click at [74, 87] on div "movie Episode" at bounding box center [54, 89] width 109 height 17
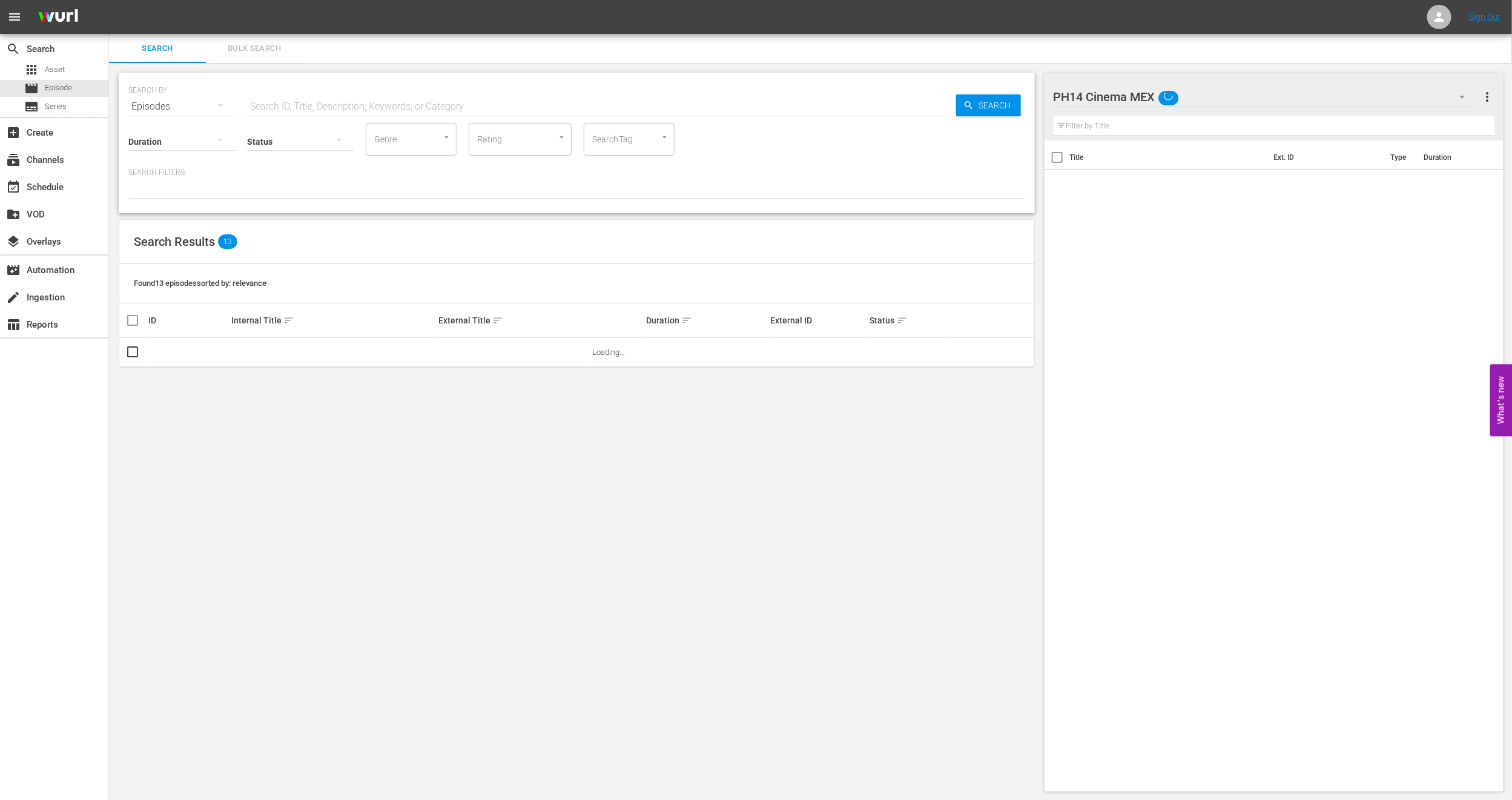
click at [265, 46] on span "Bulk Search" at bounding box center [255, 48] width 82 height 14
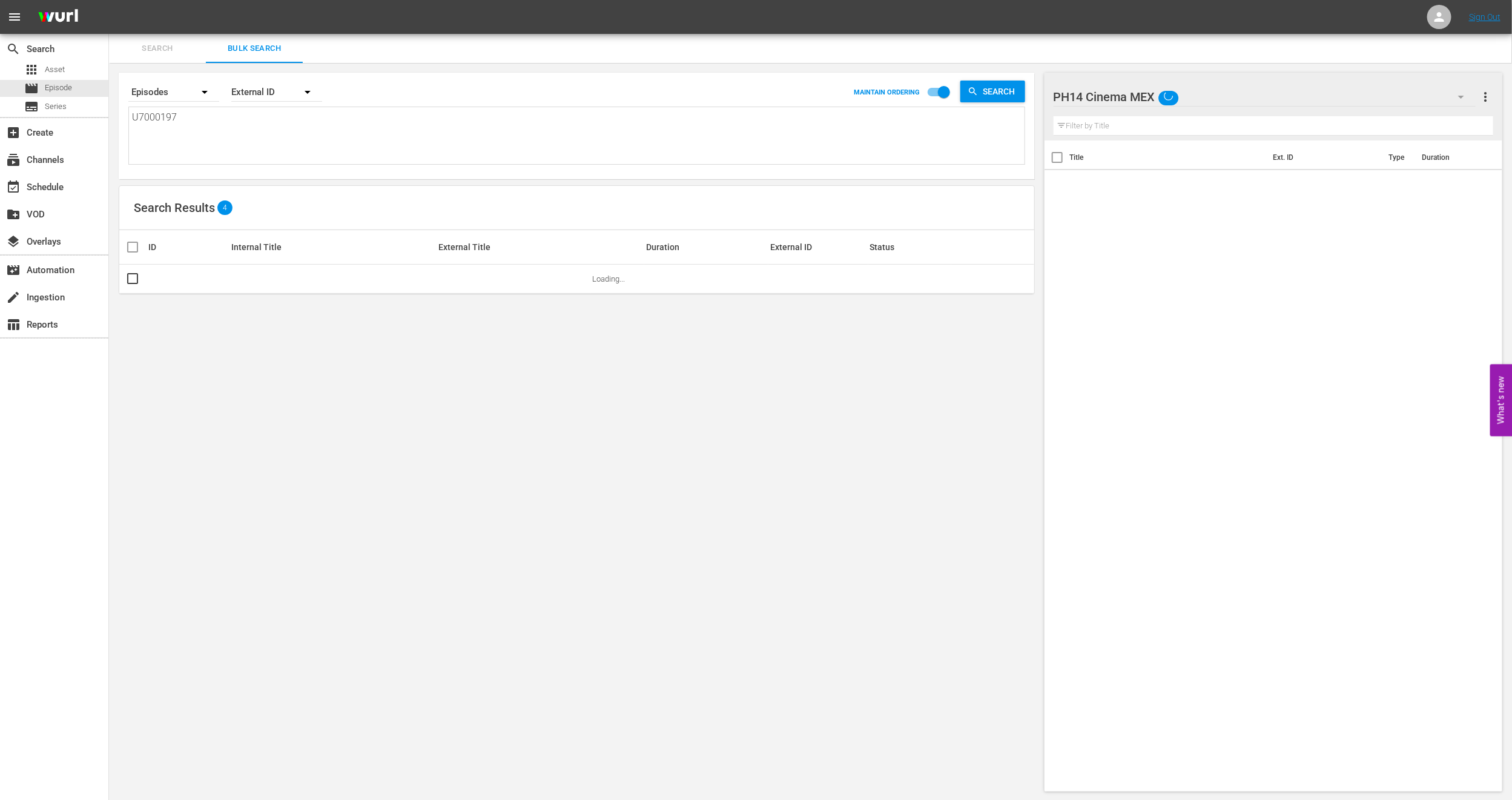
drag, startPoint x: 229, startPoint y: 128, endPoint x: 0, endPoint y: 118, distance: 229.2
click at [109, 0] on div "search Search apps Asset movie Episode subtitles Series add_box Create subscrip…" at bounding box center [810, 0] width 1403 height 0
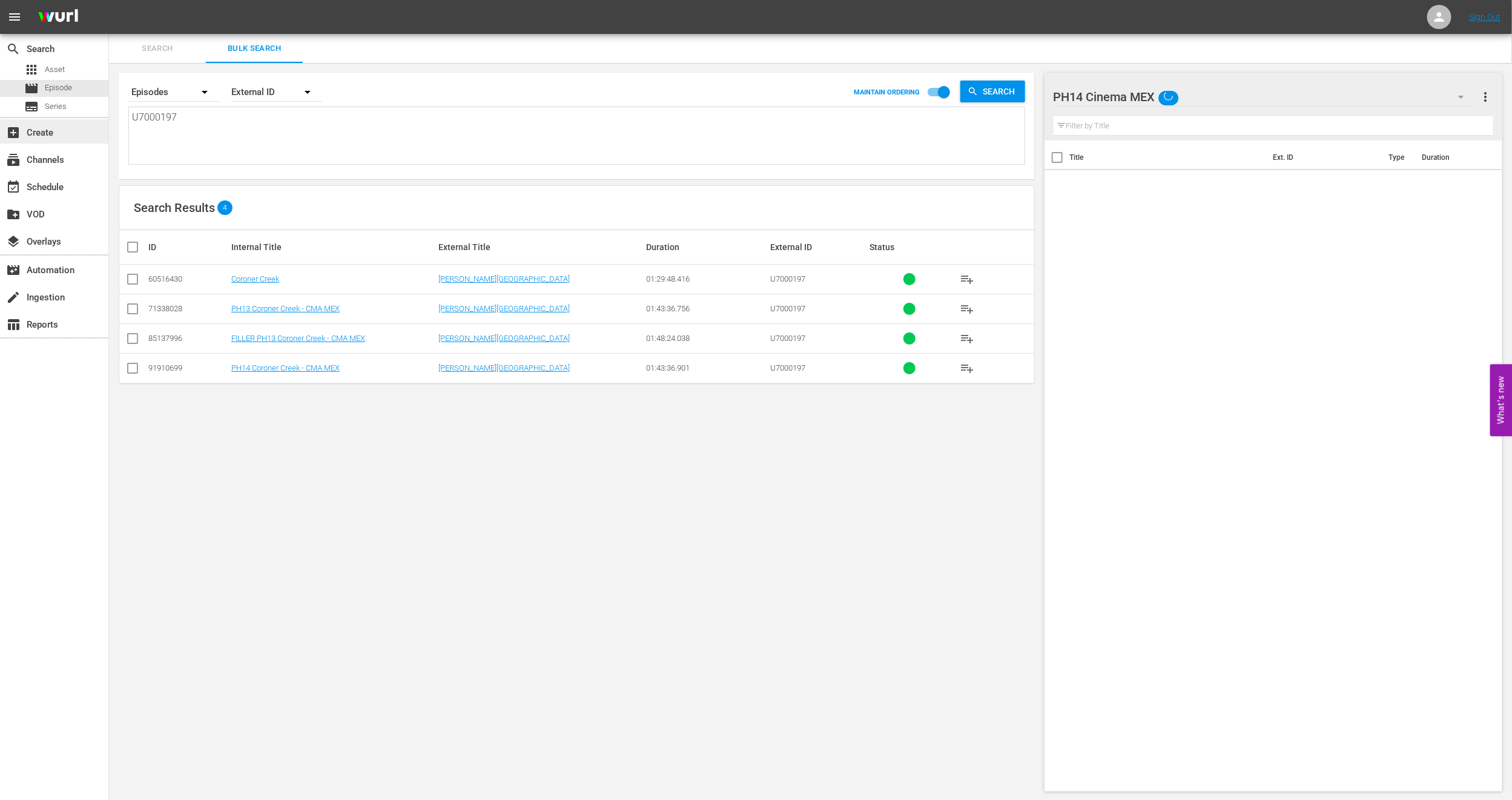
paste textarea "6000218"
type textarea "U6000218"
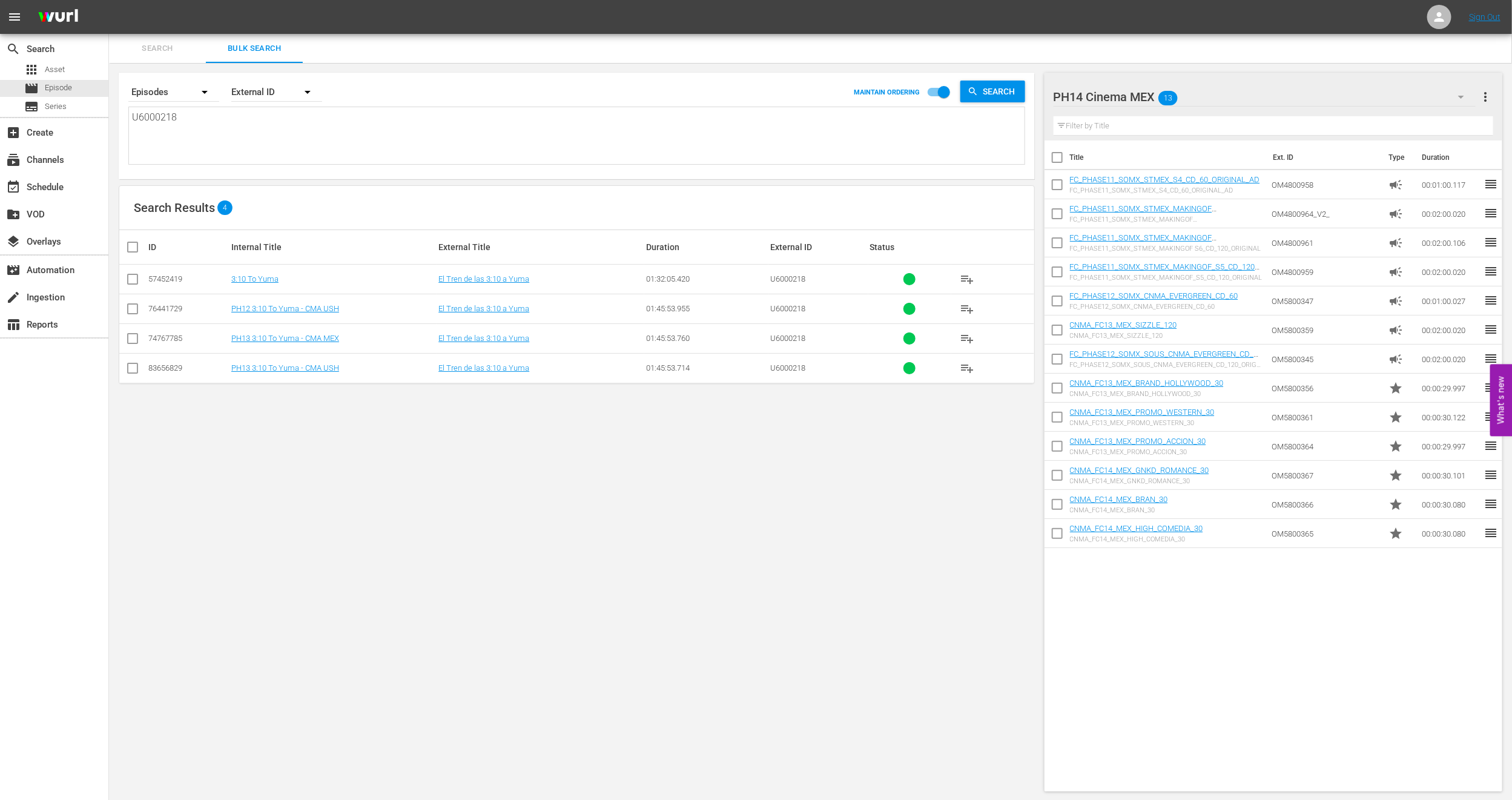
type textarea "U6000218"
click at [139, 313] on input "checkbox" at bounding box center [133, 312] width 15 height 15
checkbox input "true"
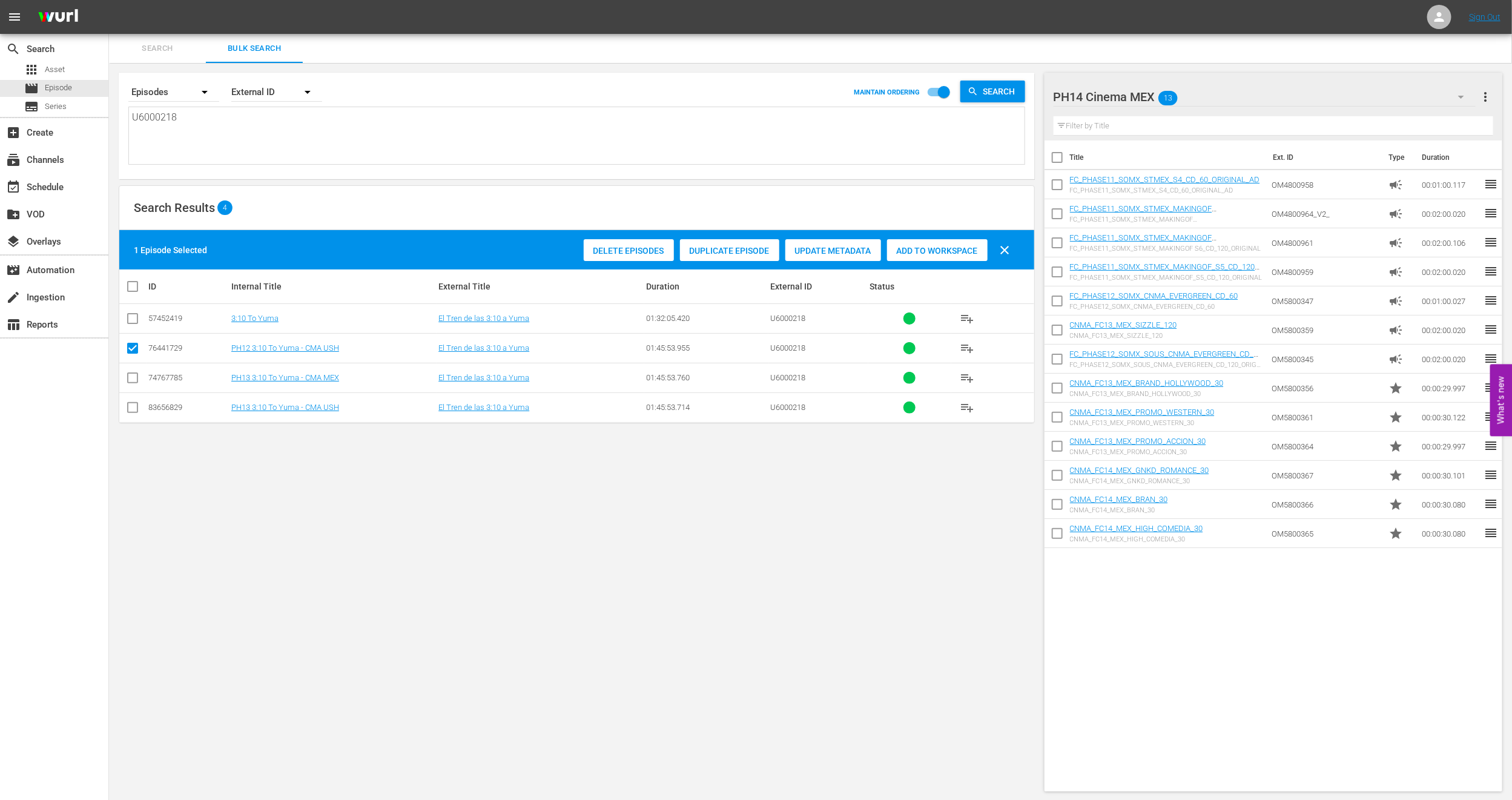
click at [133, 404] on input "checkbox" at bounding box center [133, 410] width 15 height 15
checkbox input "true"
click at [607, 245] on div "Delete Episodes" at bounding box center [629, 251] width 90 height 23
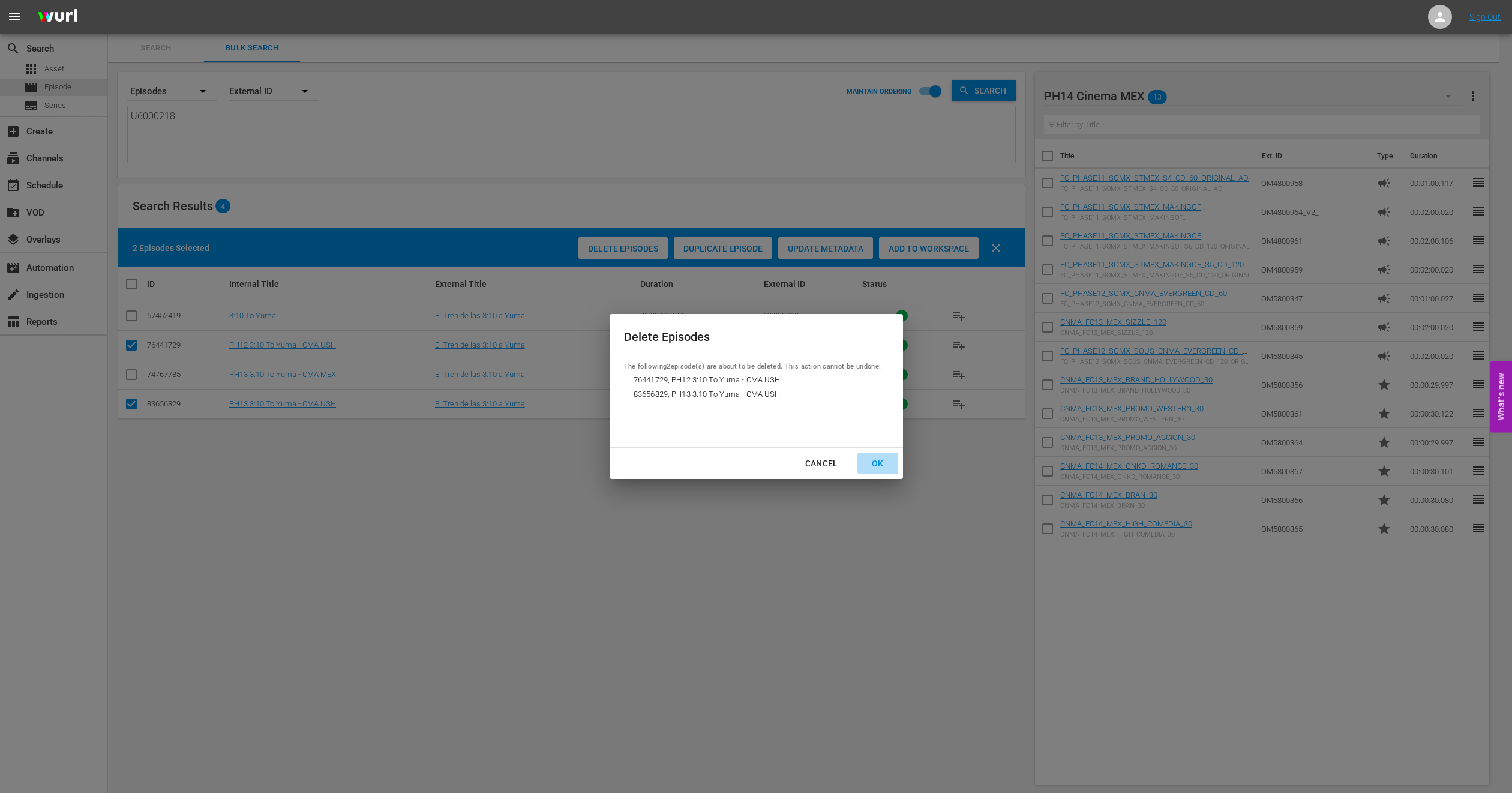
click at [882, 457] on div "OK" at bounding box center [878, 463] width 32 height 15
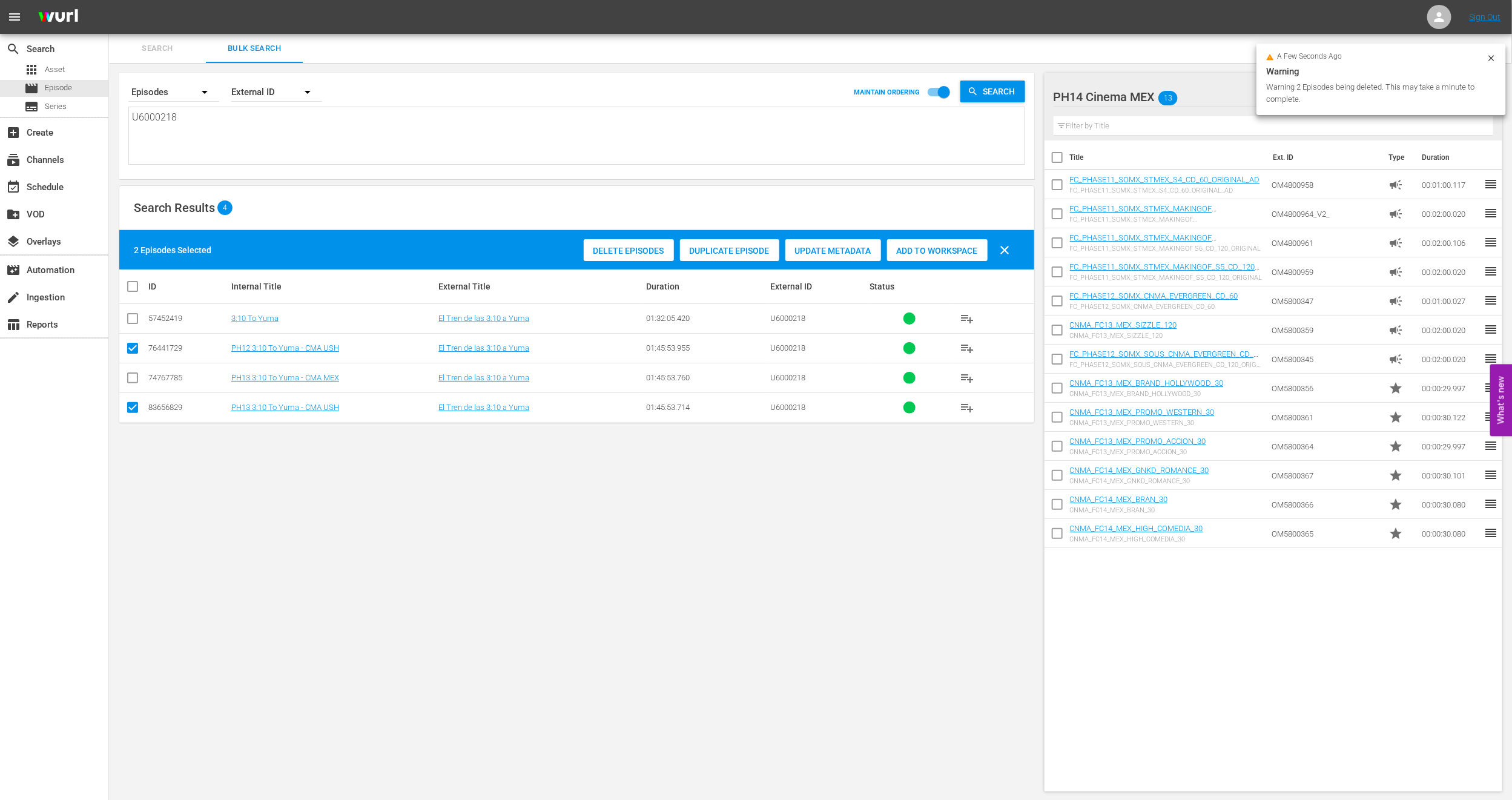
click at [263, 371] on td "PH13 3:10 To Yuma - CMA MEX" at bounding box center [333, 377] width 207 height 30
click at [74, 89] on div "movie Episode" at bounding box center [54, 89] width 109 height 17
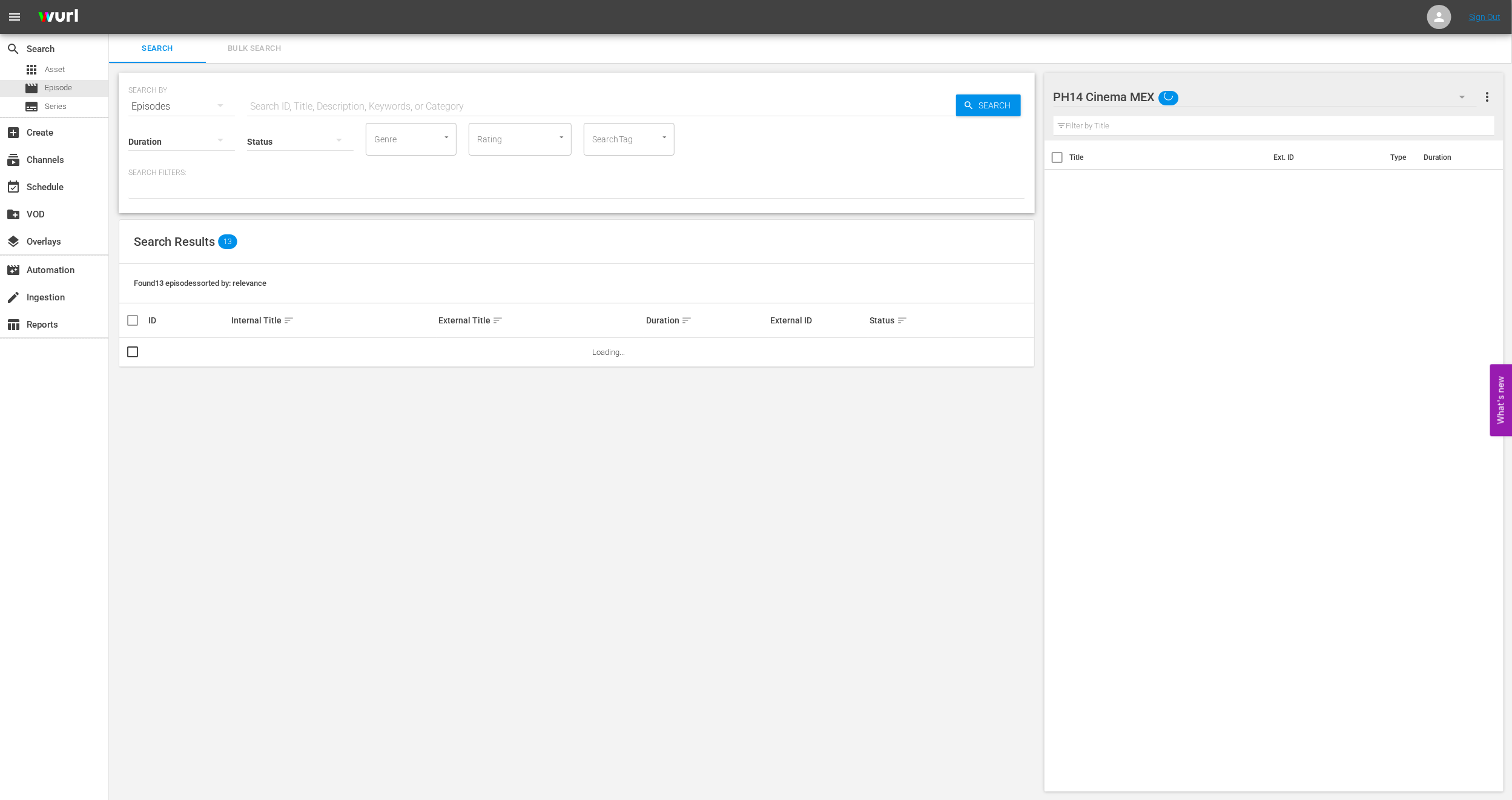
click at [247, 47] on span "Bulk Search" at bounding box center [255, 48] width 82 height 14
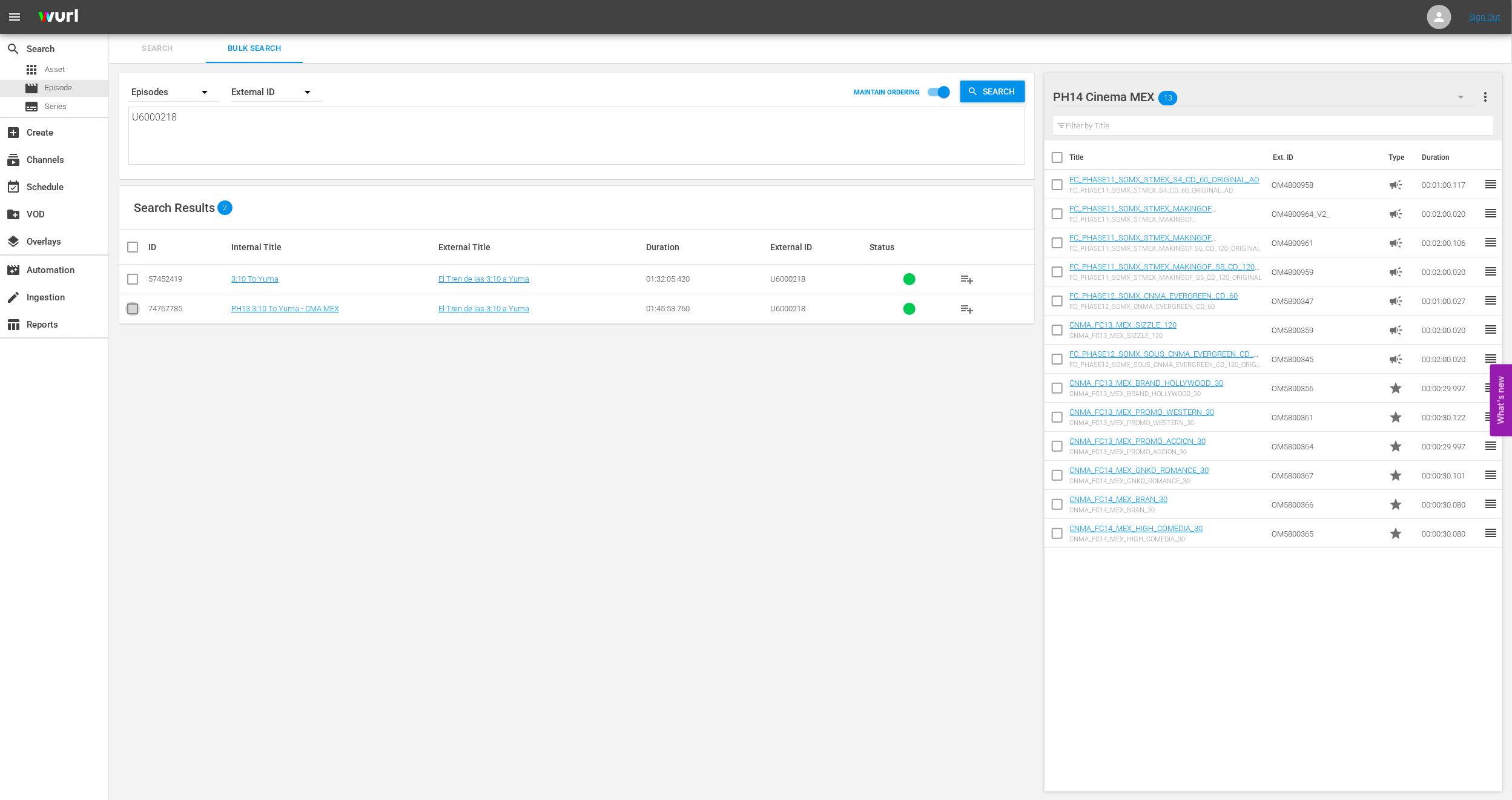
click at [130, 313] on input "checkbox" at bounding box center [133, 312] width 15 height 15
checkbox input "true"
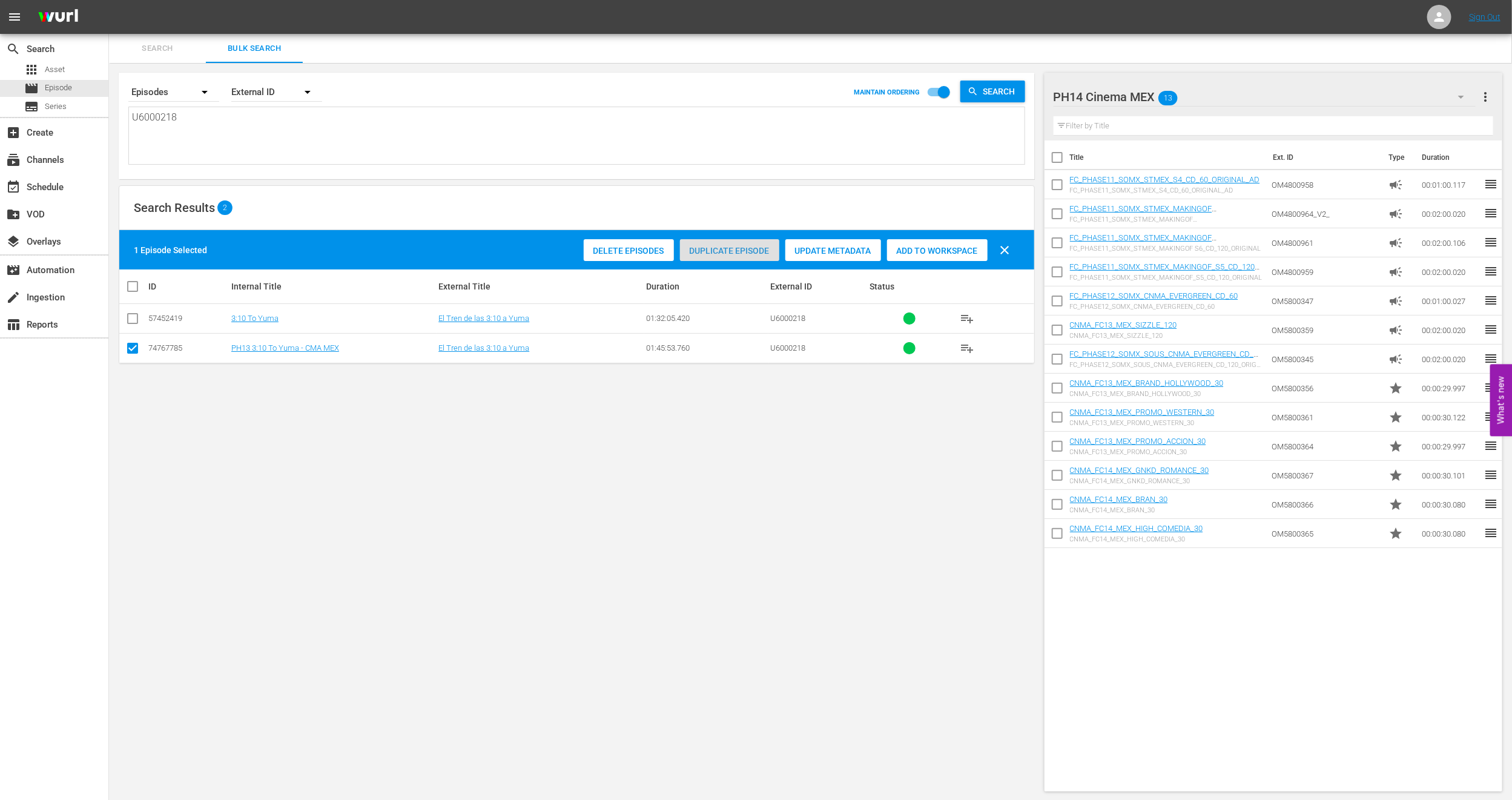
click at [736, 246] on span "Duplicate Episode" at bounding box center [730, 251] width 99 height 10
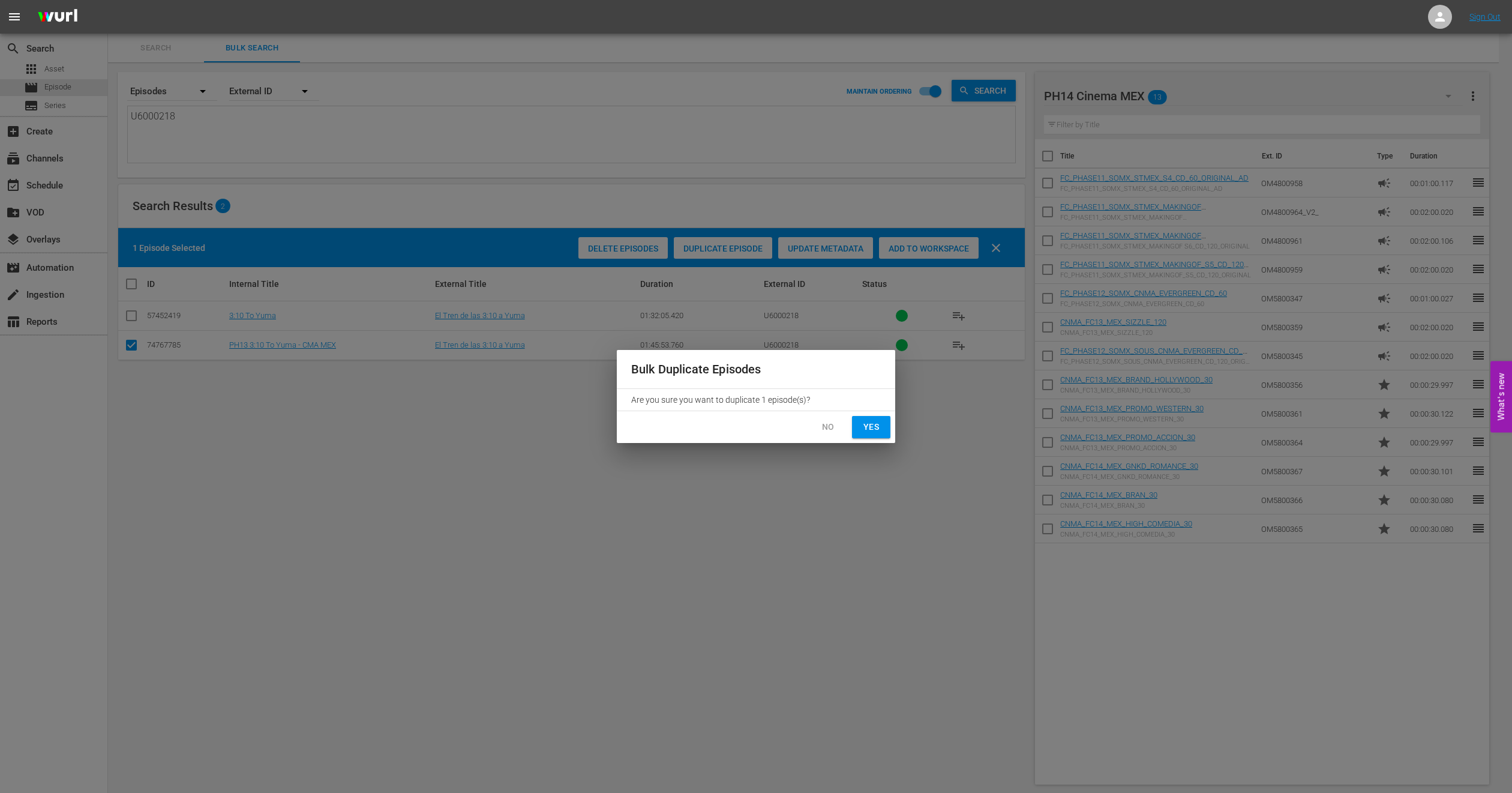
click at [824, 436] on button "No" at bounding box center [828, 427] width 38 height 22
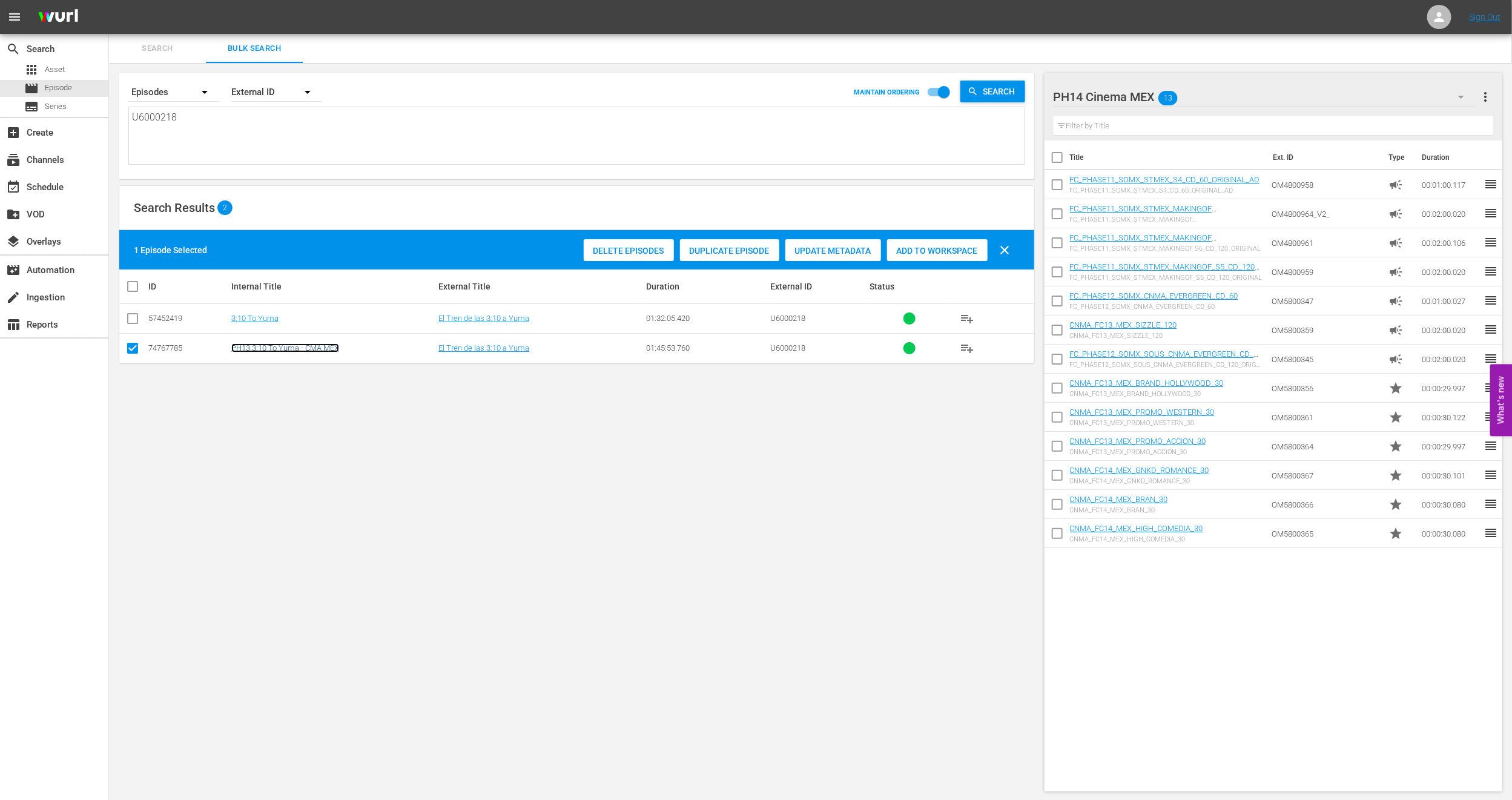
click at [292, 351] on link "PH13 3:10 To Yuma - CMA MEX" at bounding box center [285, 348] width 108 height 9
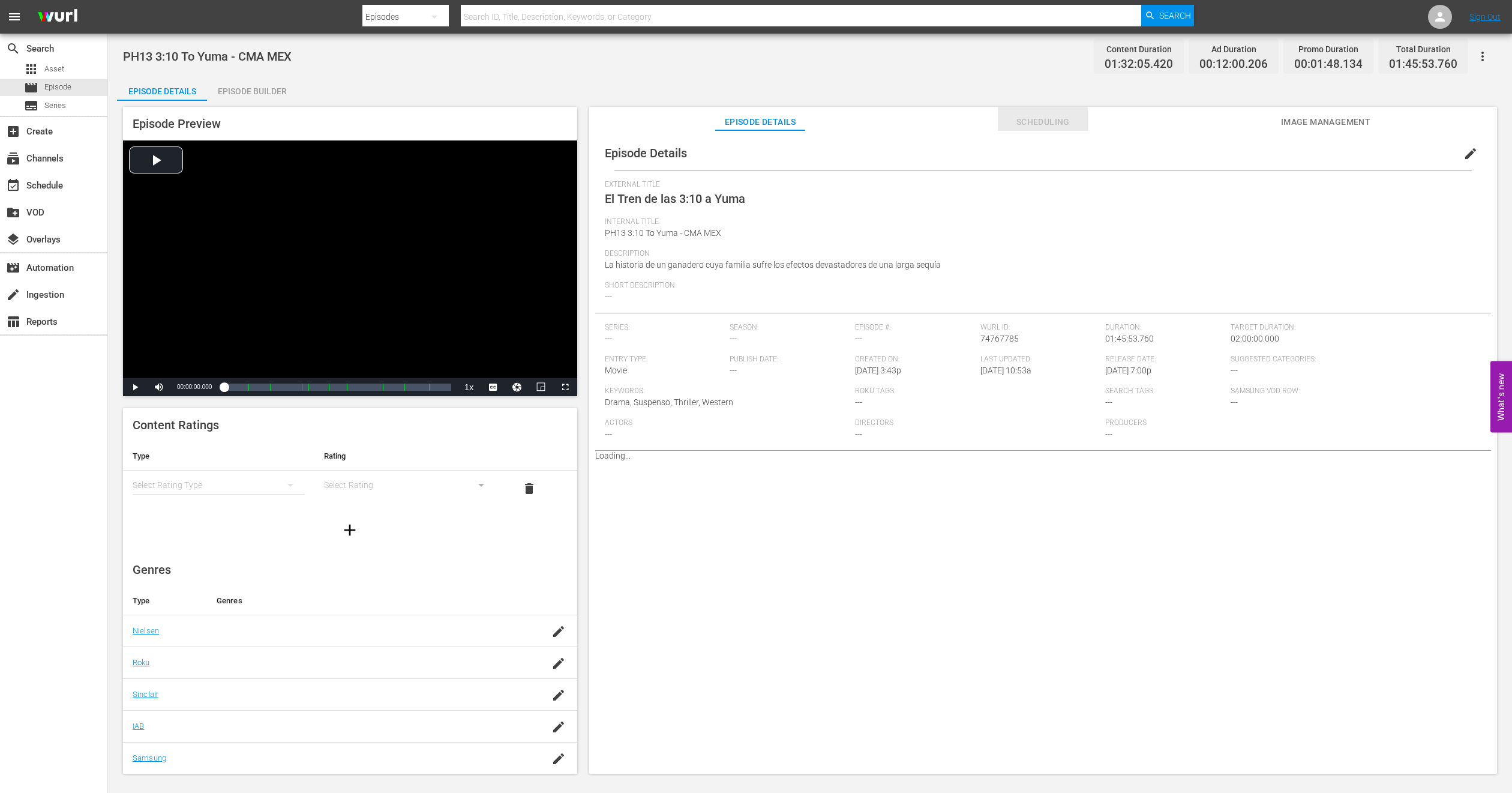
click at [1033, 122] on span "Scheduling" at bounding box center [1042, 122] width 90 height 15
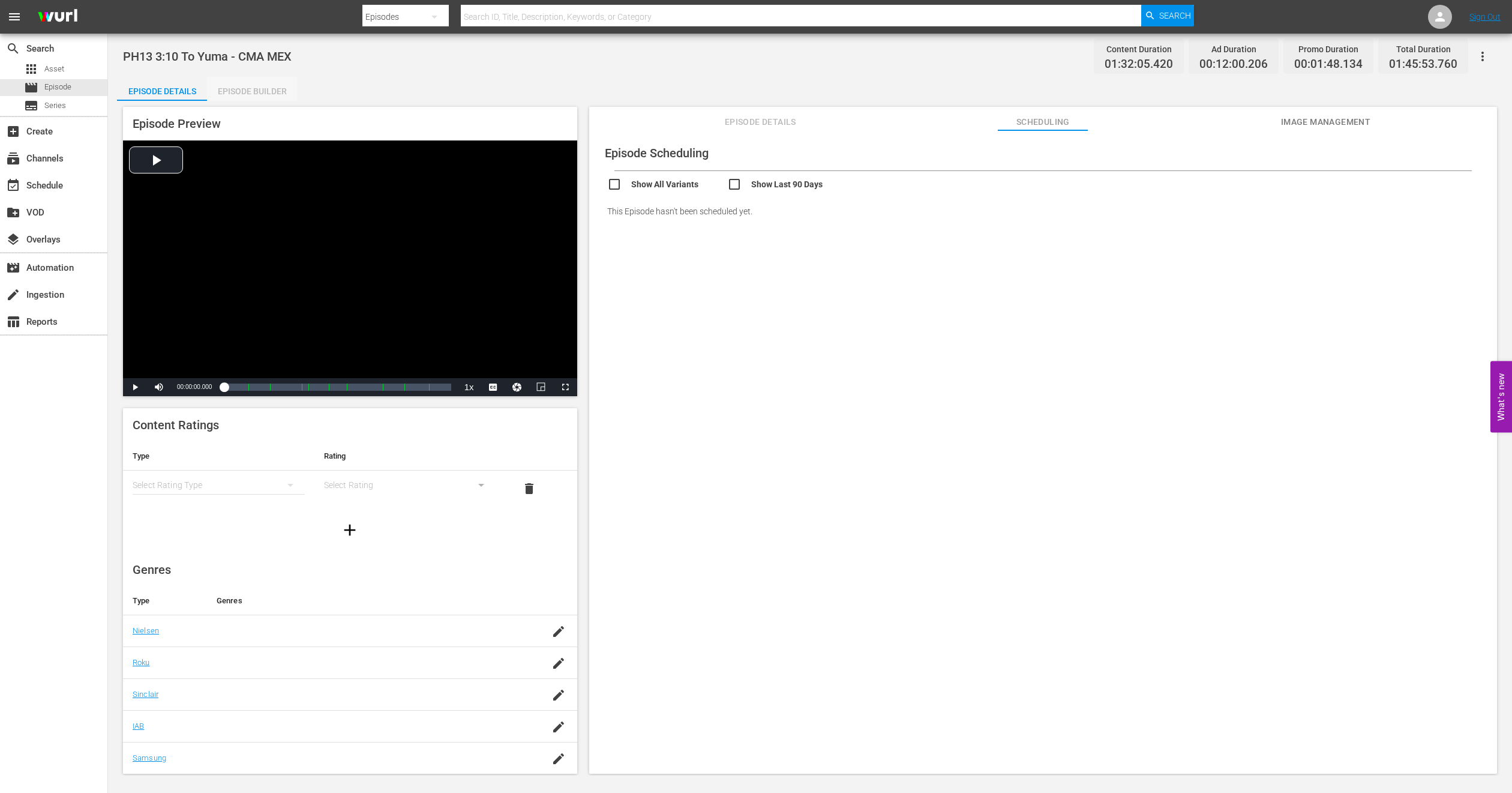
click at [233, 94] on div "Episode Builder" at bounding box center [252, 91] width 90 height 29
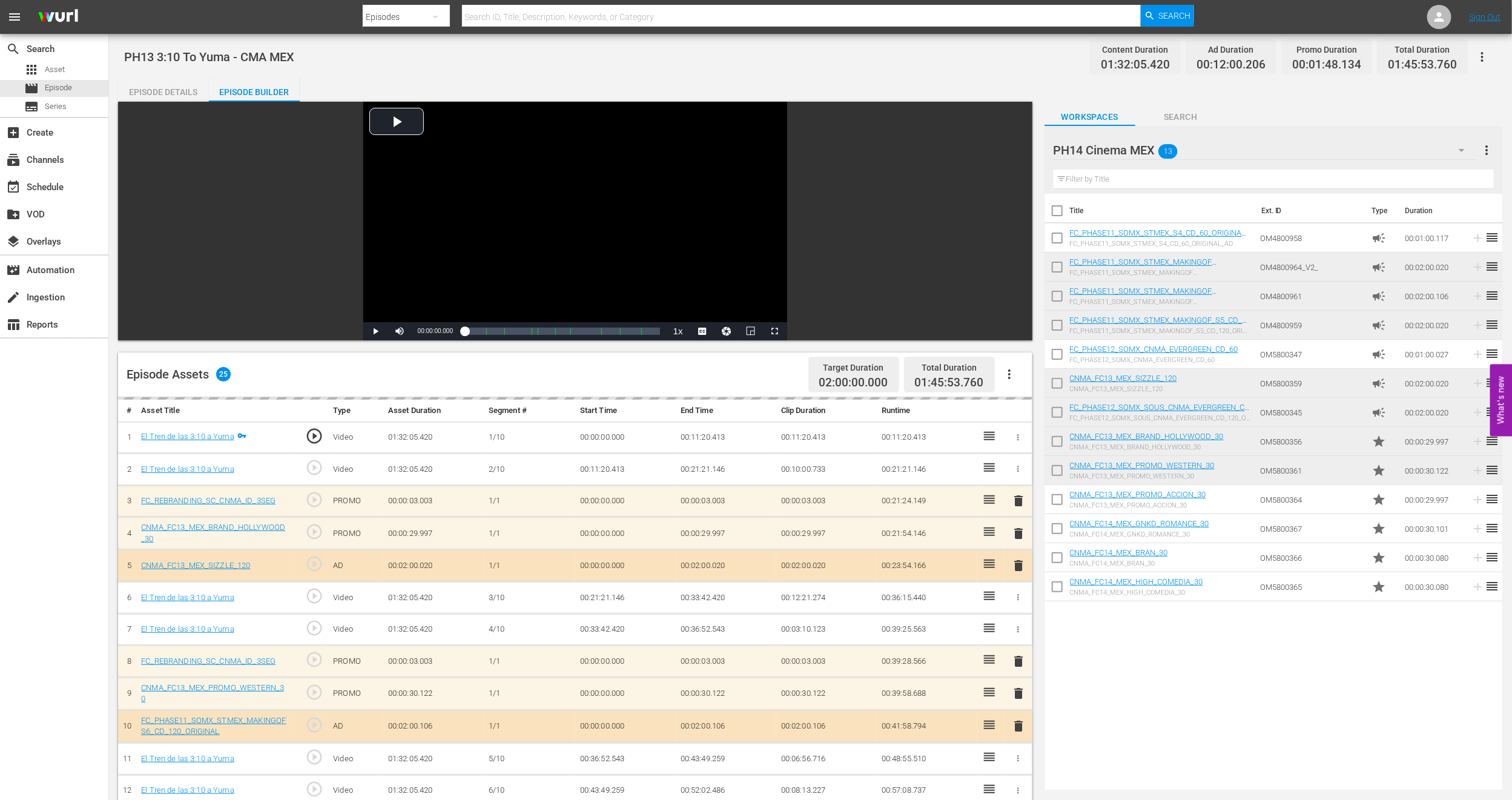
click at [141, 87] on div "Episode Details" at bounding box center [163, 92] width 91 height 29
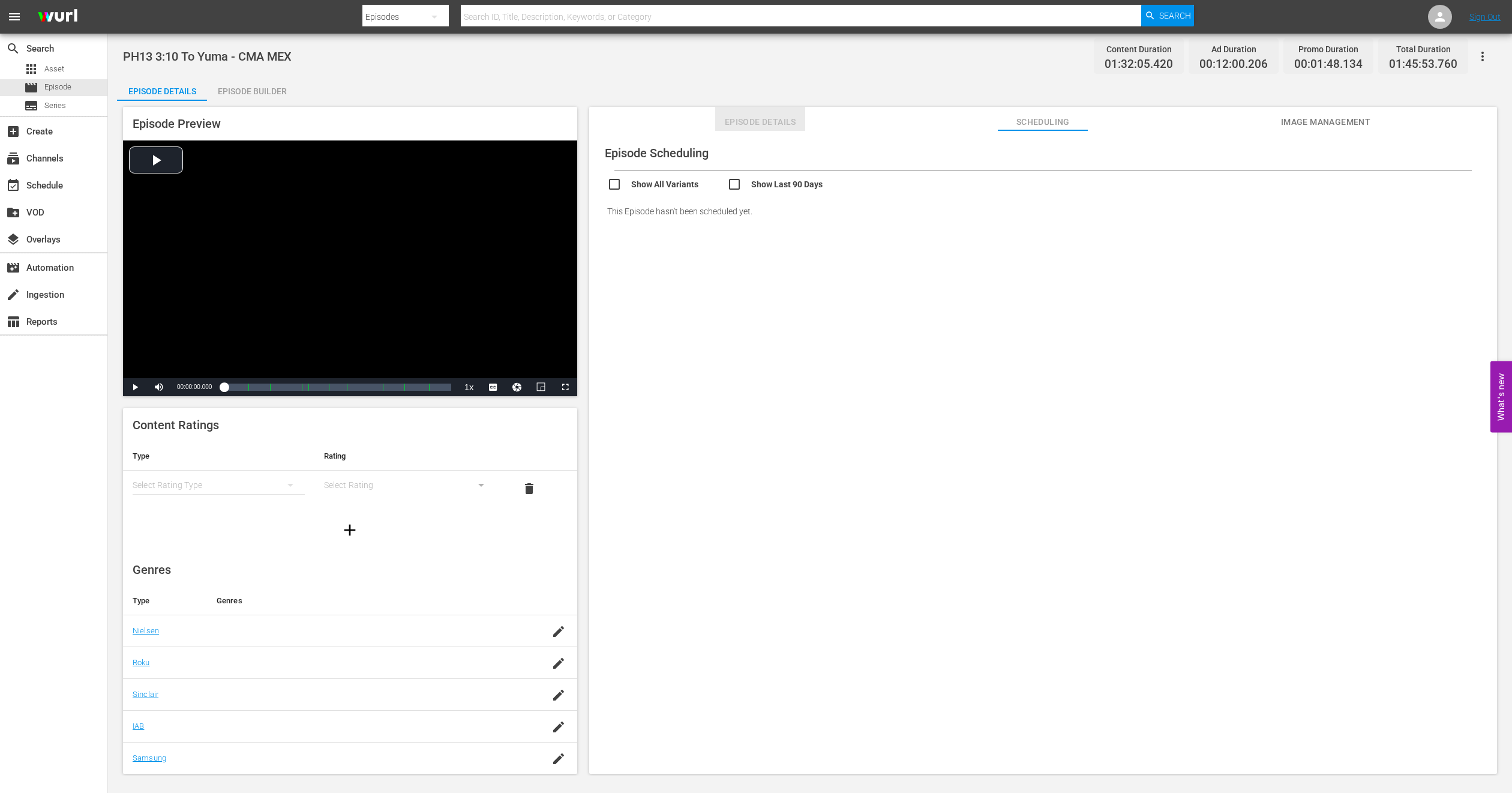
click at [737, 122] on span "Episode Details" at bounding box center [760, 122] width 90 height 15
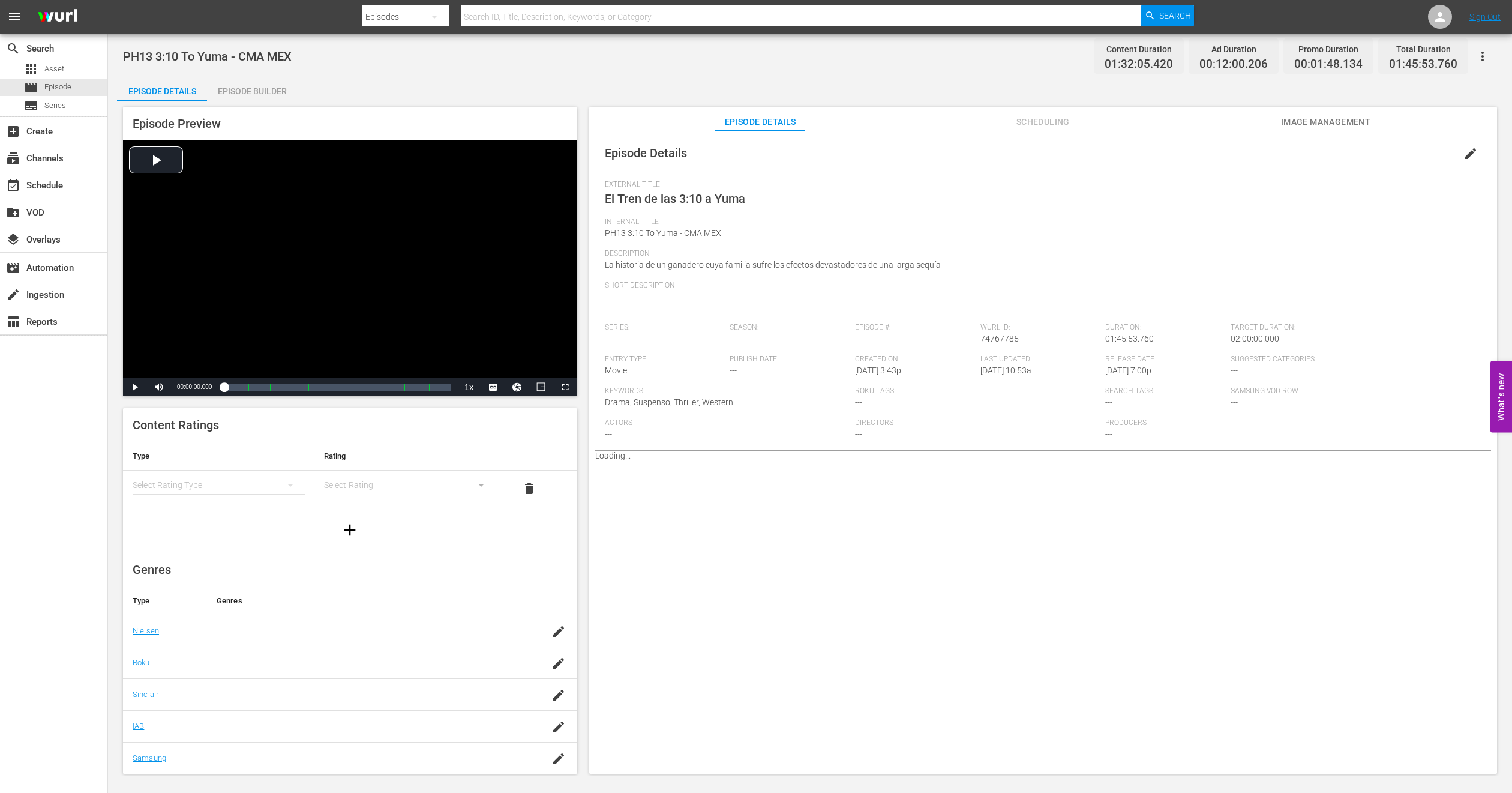
click at [1469, 144] on button "edit" at bounding box center [1471, 154] width 29 height 29
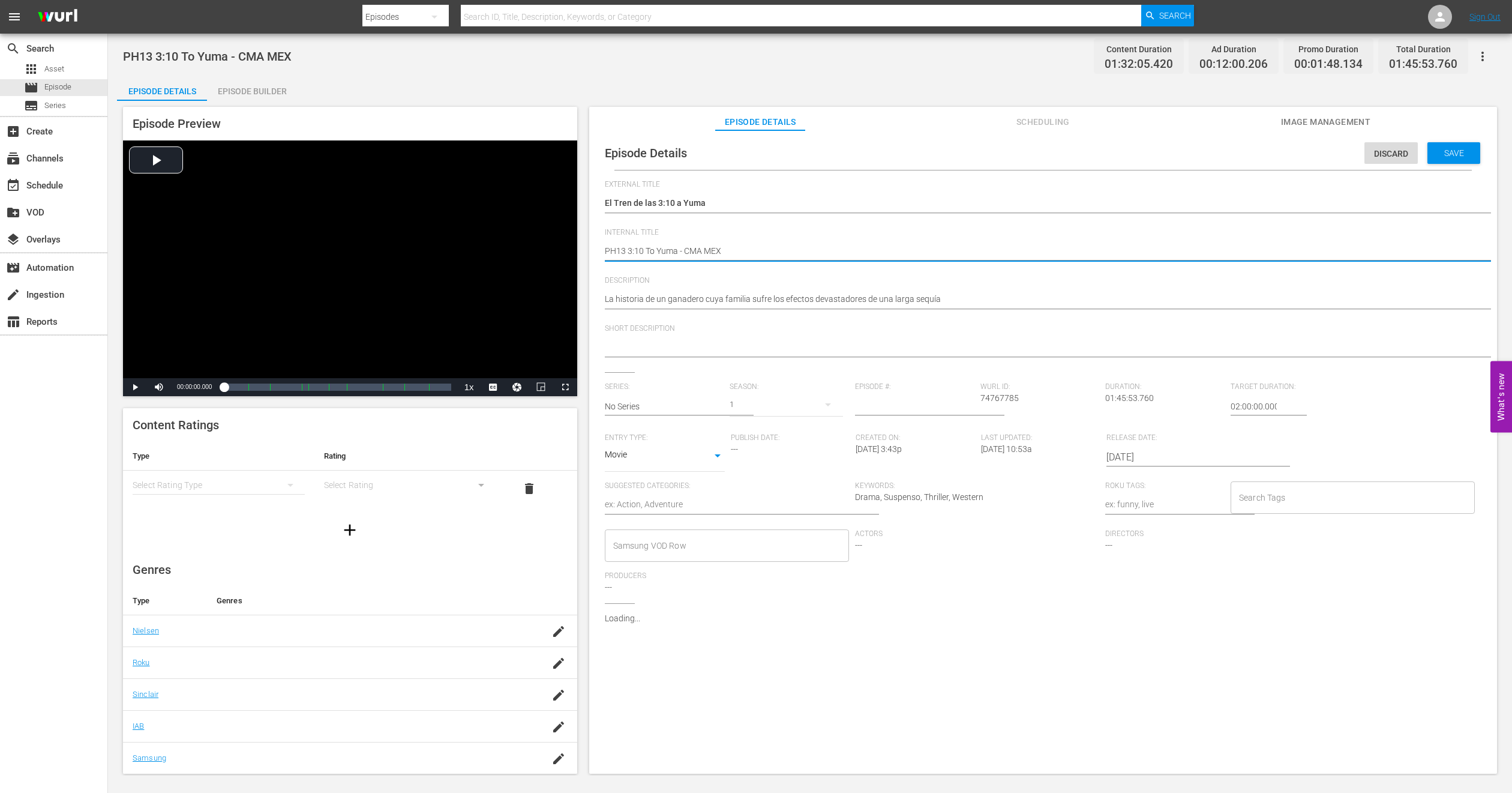
type textarea "PH1 3:10 To Yuma - CMA MEX"
type textarea "PH14 3:10 To Yuma - CMA MEX"
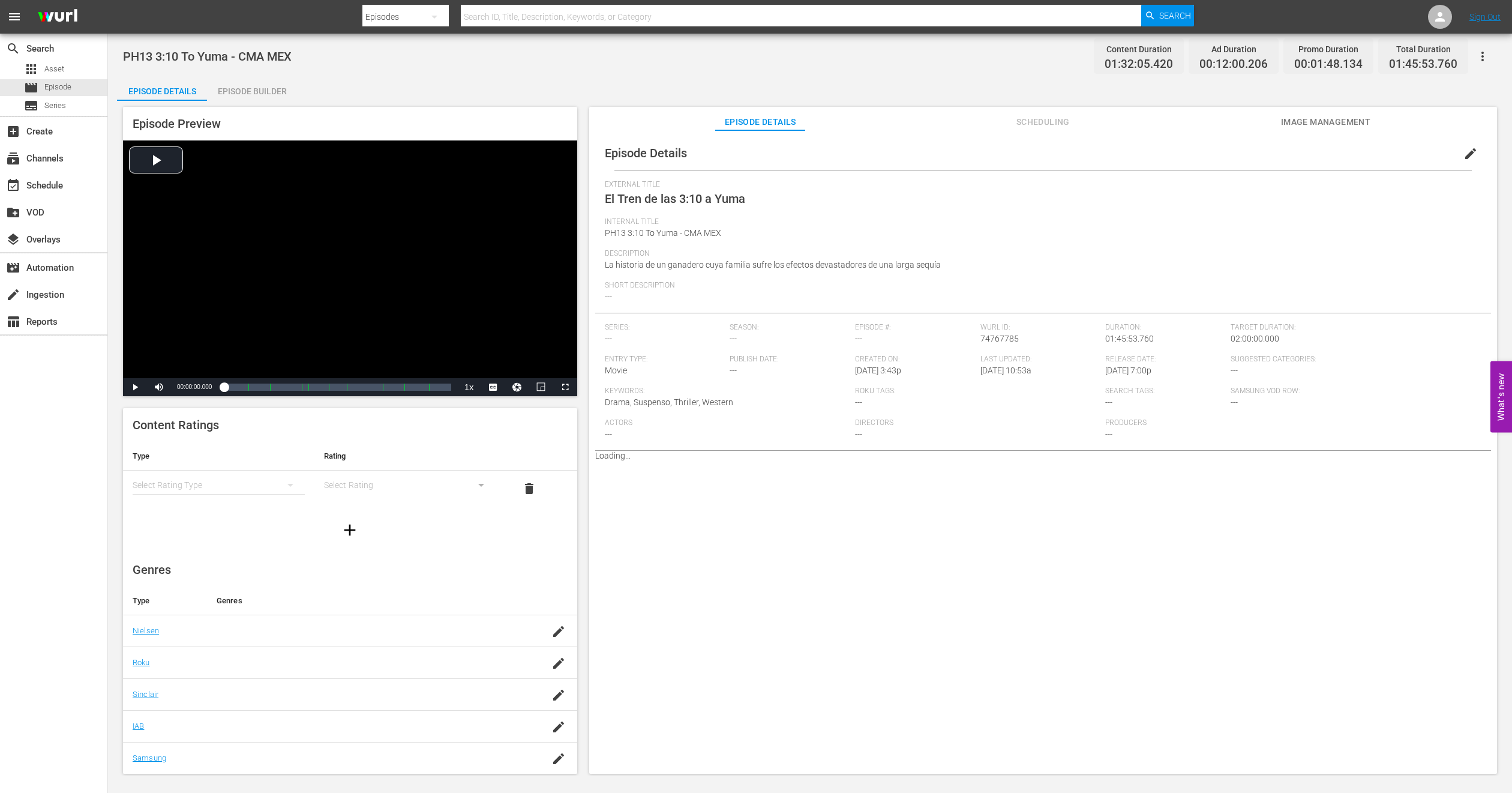
click at [1286, 124] on span "Image Management" at bounding box center [1325, 122] width 90 height 15
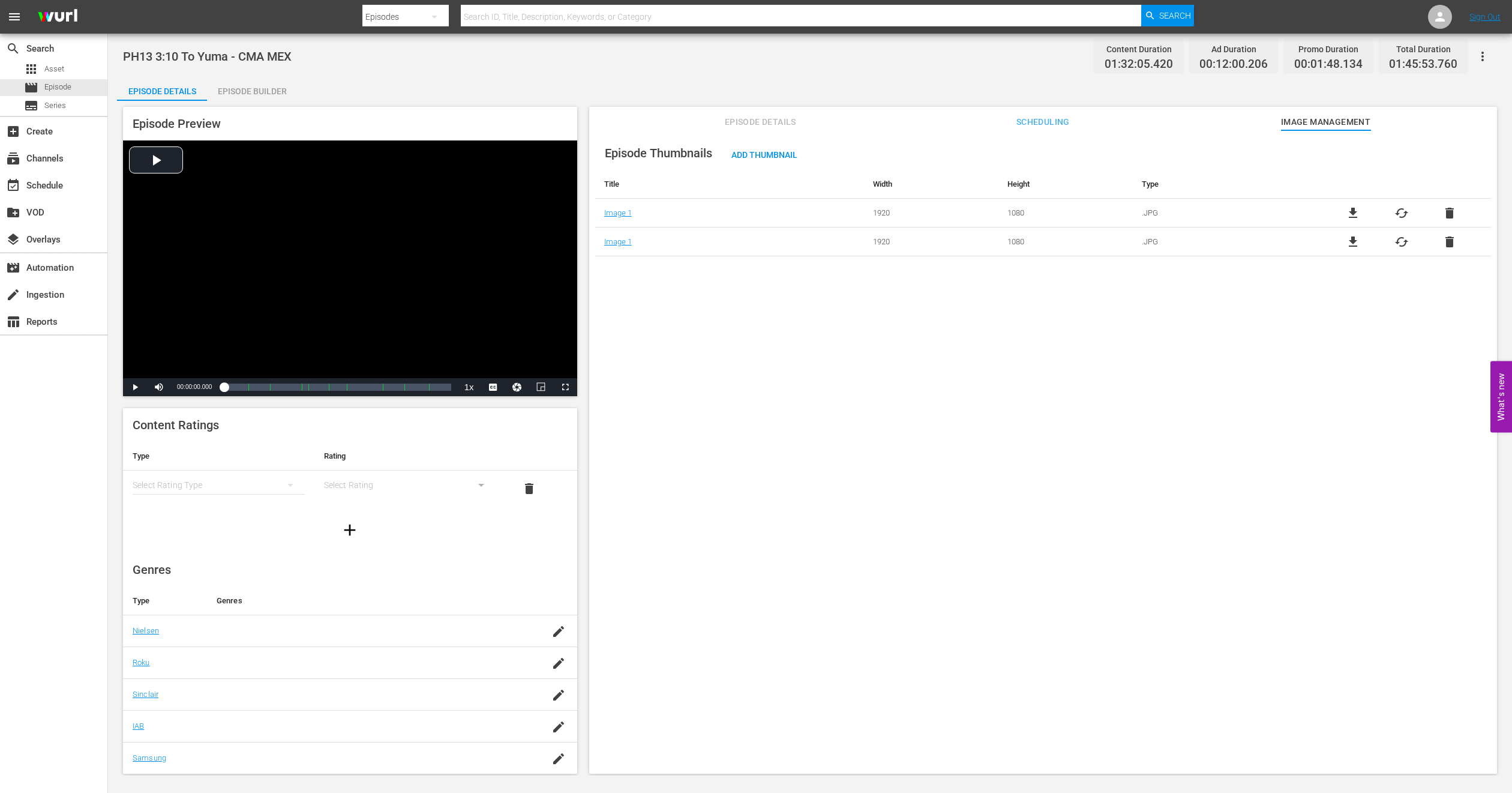
click at [233, 80] on div "Episode Builder" at bounding box center [252, 91] width 90 height 29
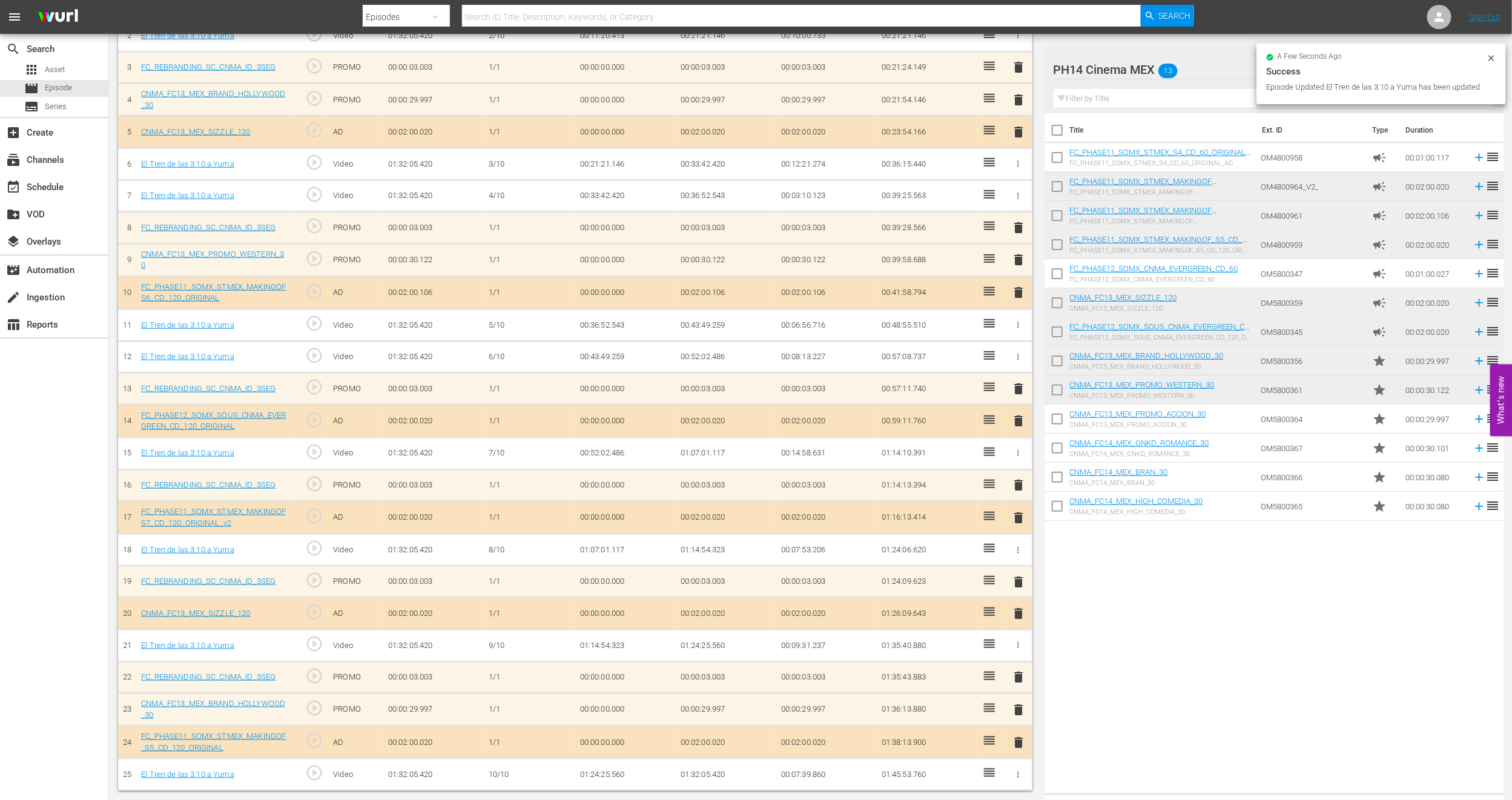
scroll to position [433, 0]
click at [1019, 705] on span "delete" at bounding box center [1019, 710] width 15 height 15
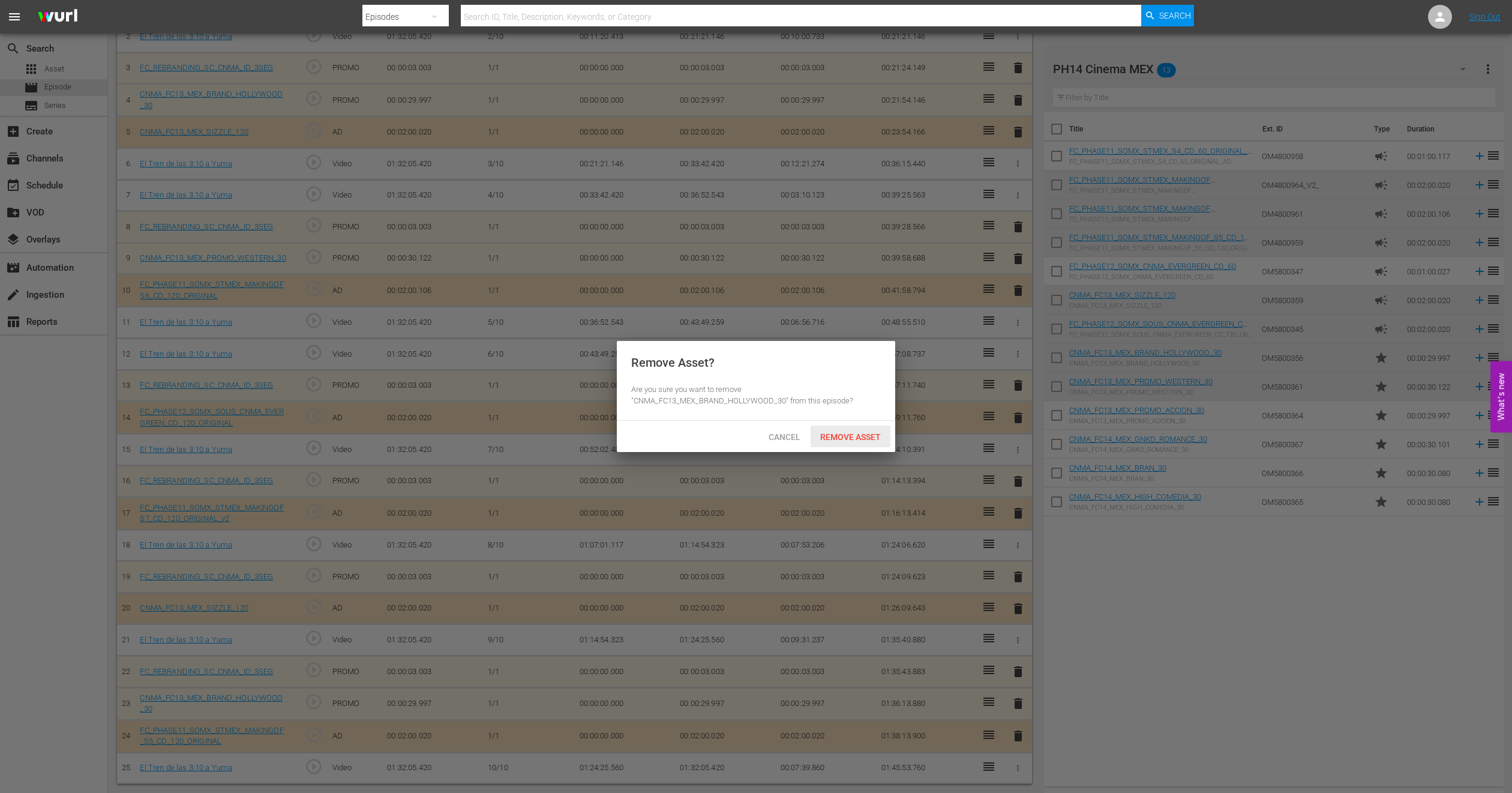
click at [824, 434] on span "Remove Asset" at bounding box center [851, 437] width 80 height 10
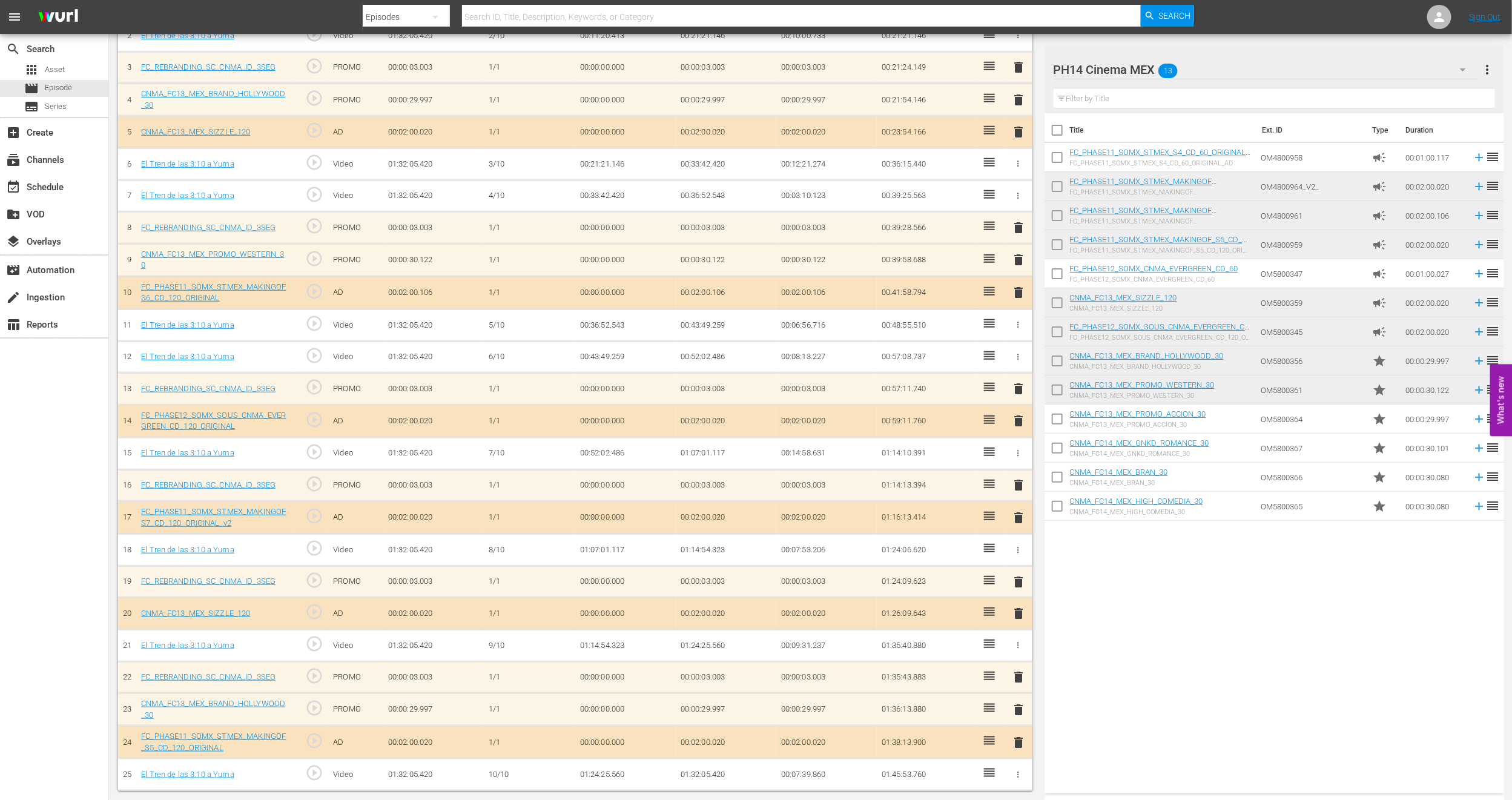
click at [1018, 258] on span "delete" at bounding box center [1019, 260] width 15 height 15
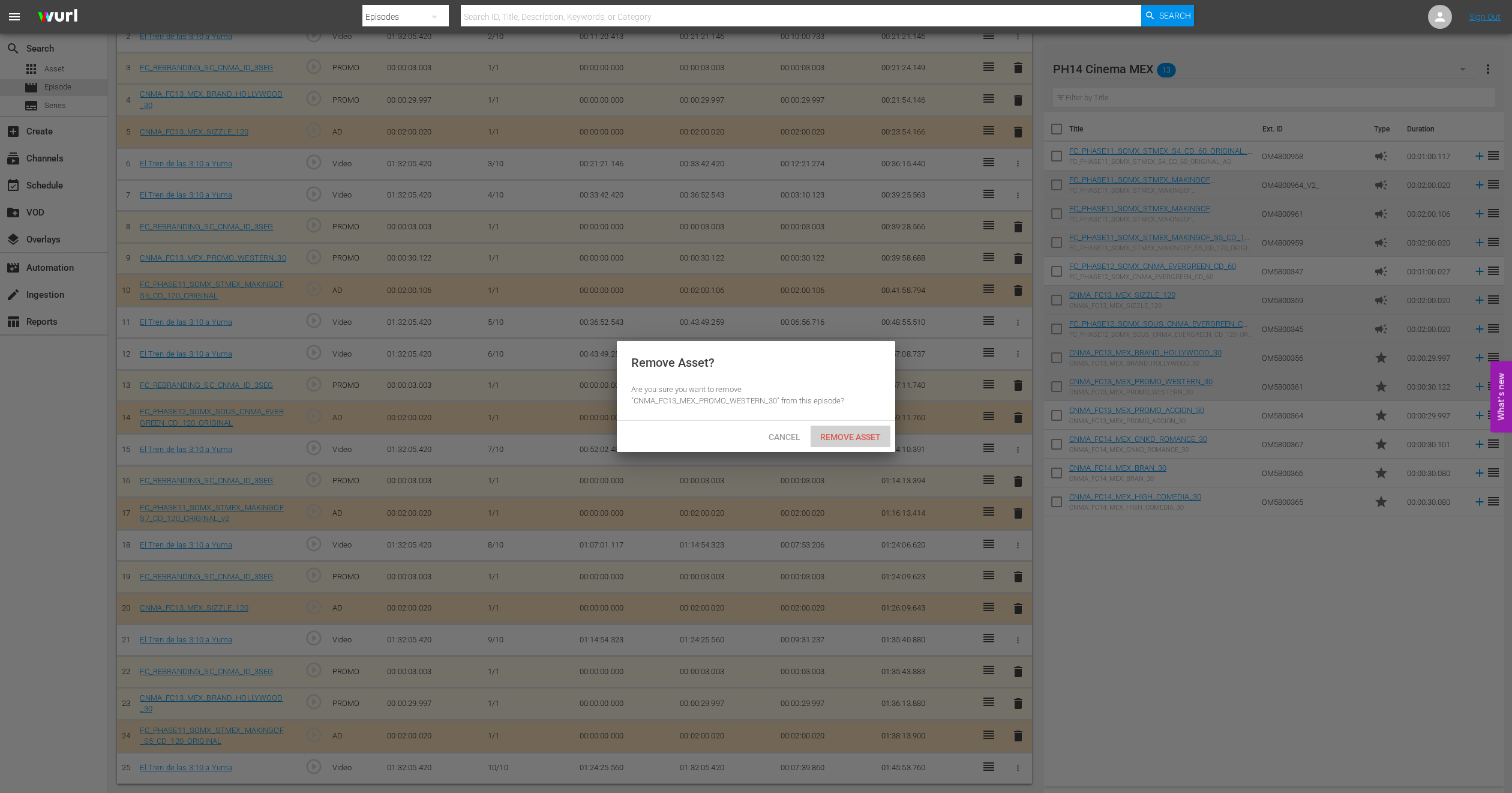
click at [863, 436] on span "Remove Asset" at bounding box center [851, 437] width 80 height 10
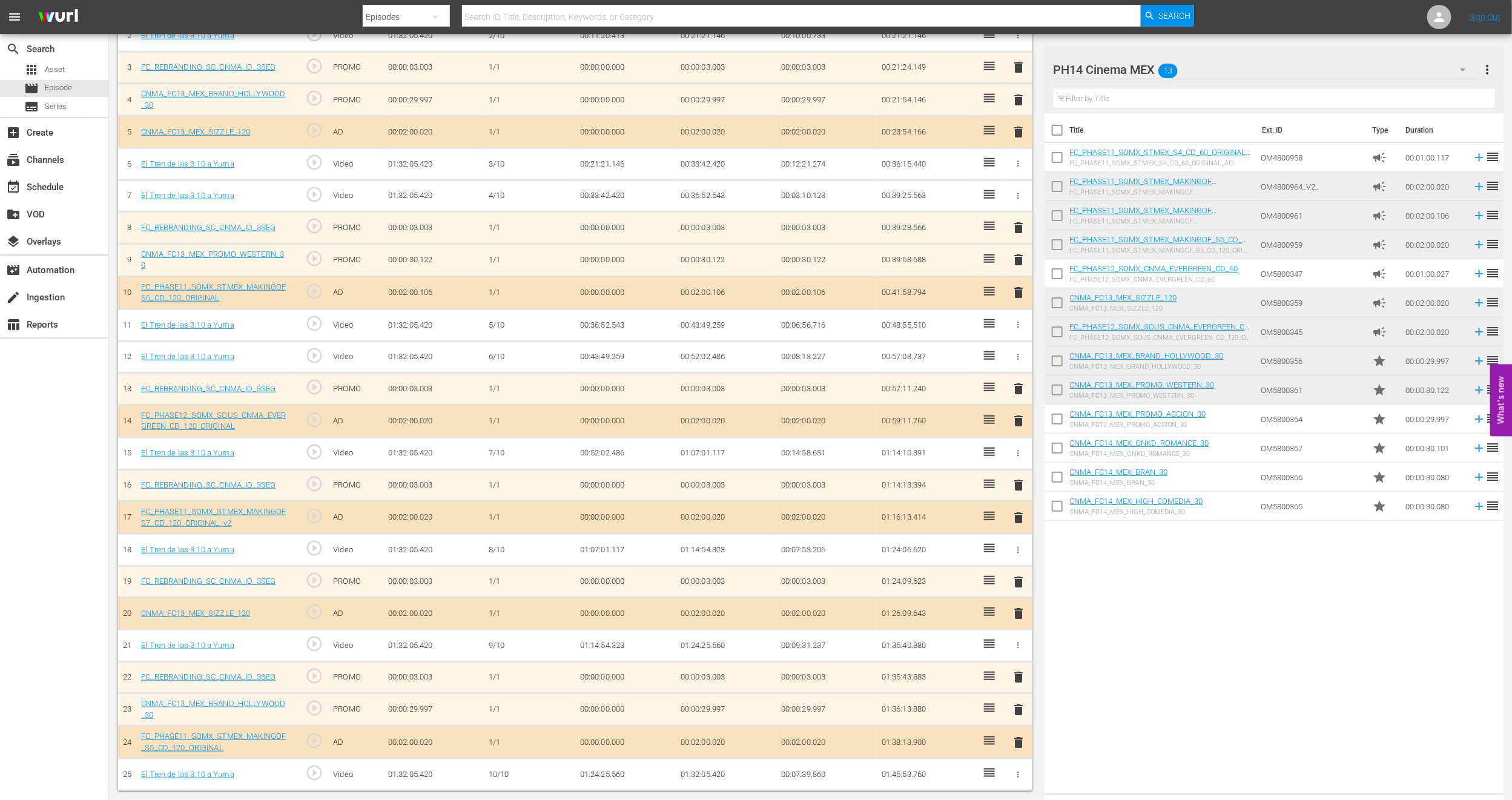
click at [1018, 96] on span "delete" at bounding box center [1019, 100] width 15 height 15
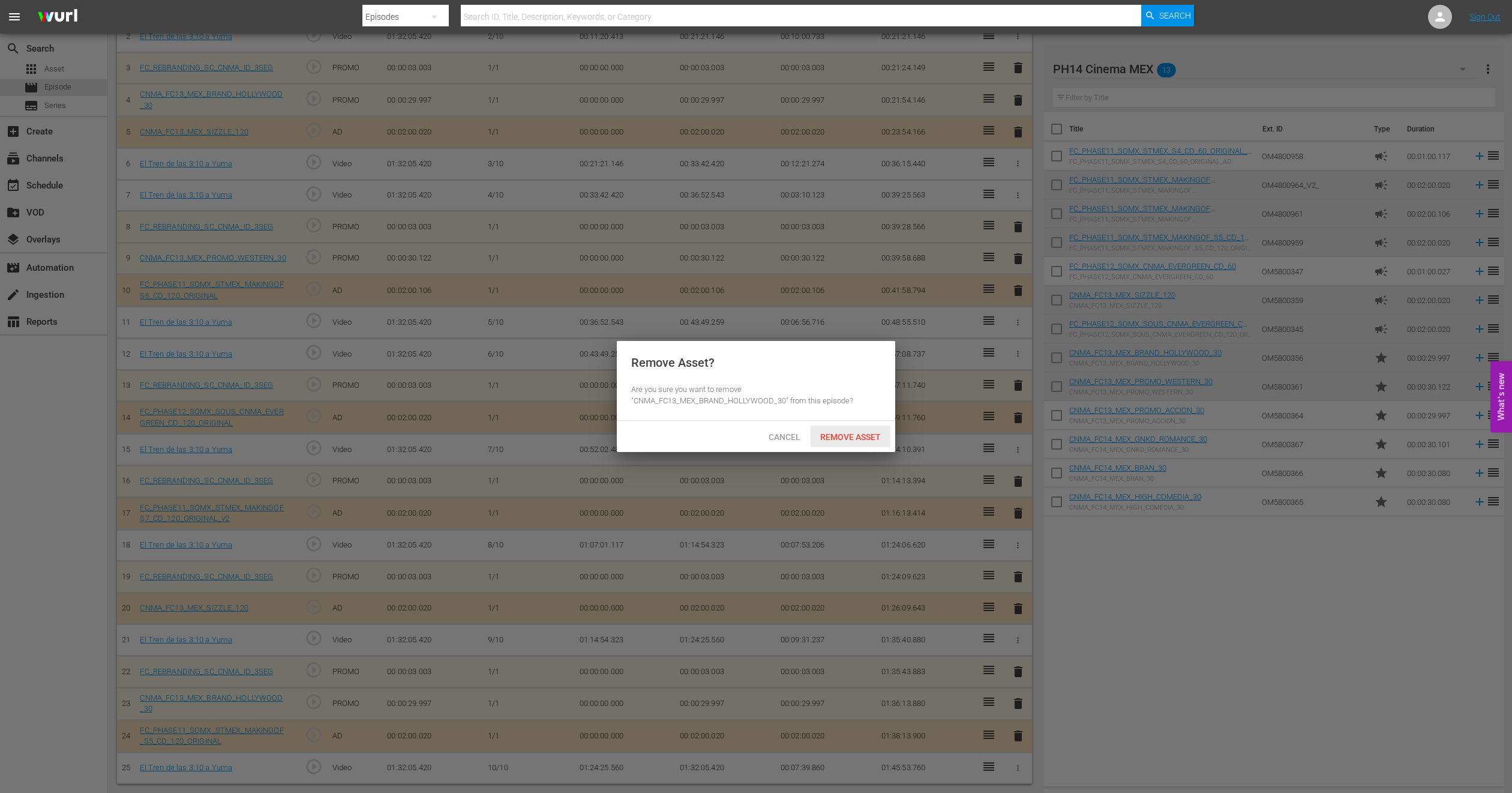
click at [852, 428] on div "Remove Asset" at bounding box center [851, 437] width 80 height 22
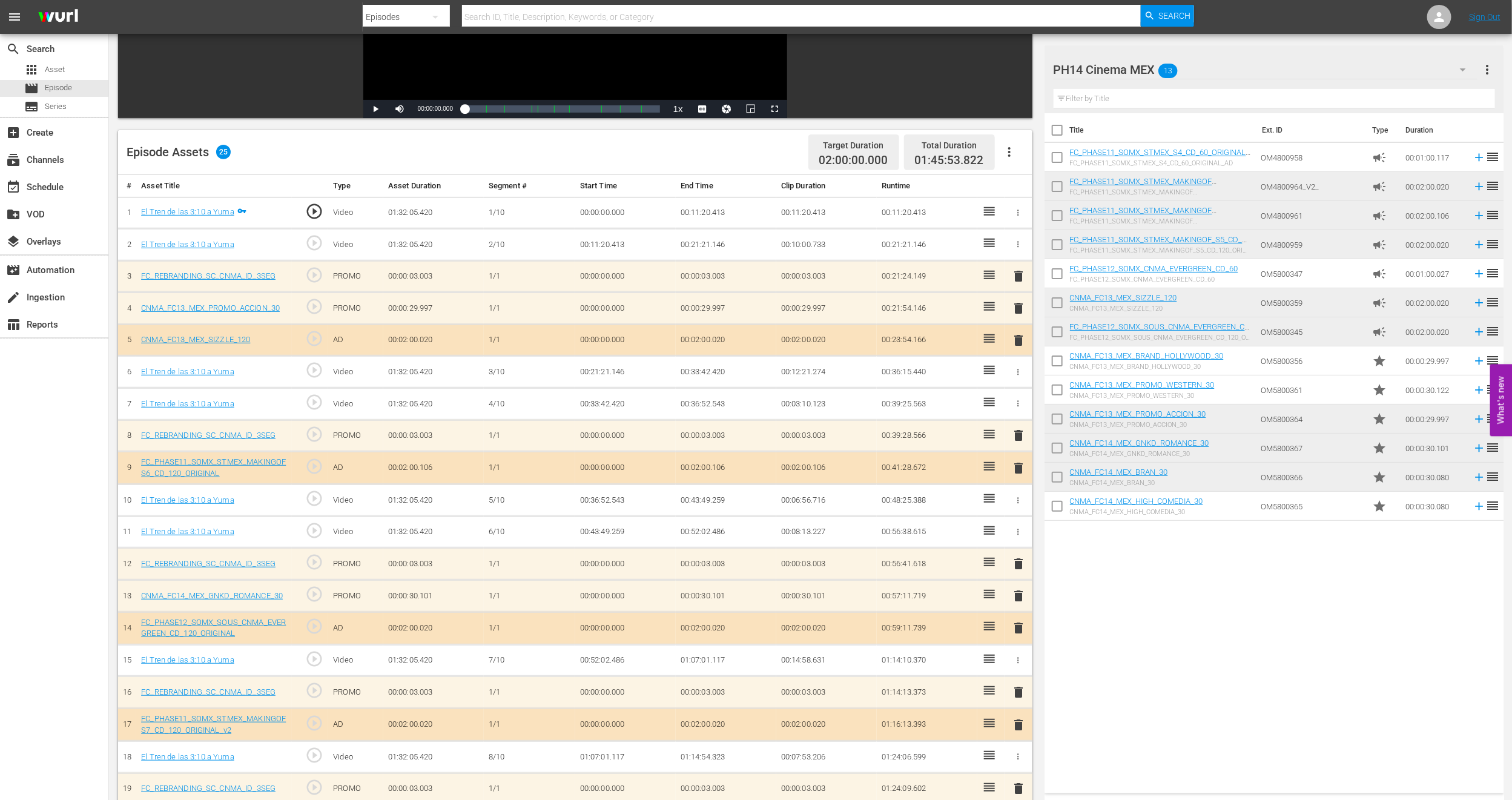
scroll to position [0, 0]
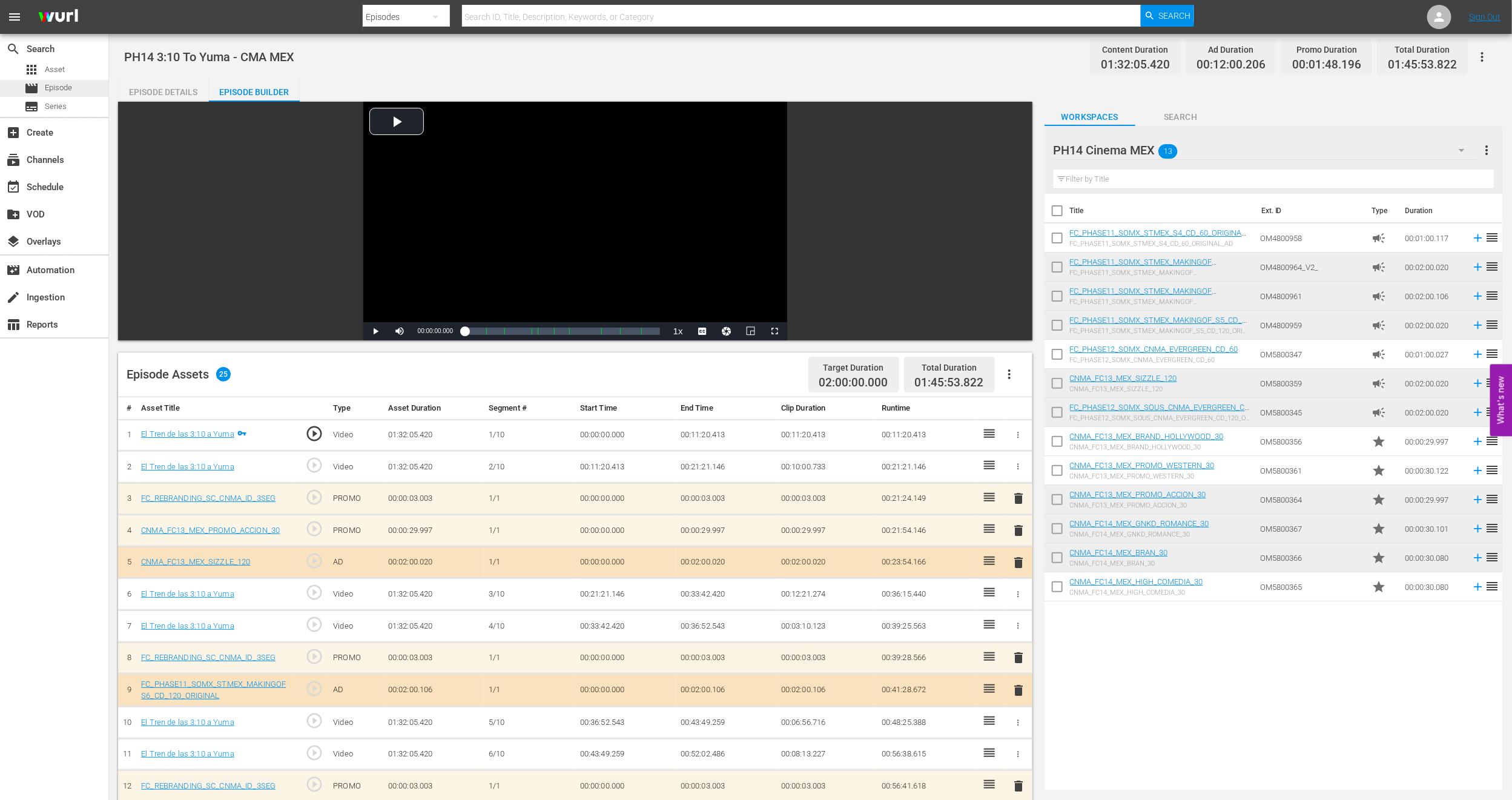
click at [64, 87] on span "Episode" at bounding box center [58, 87] width 27 height 12
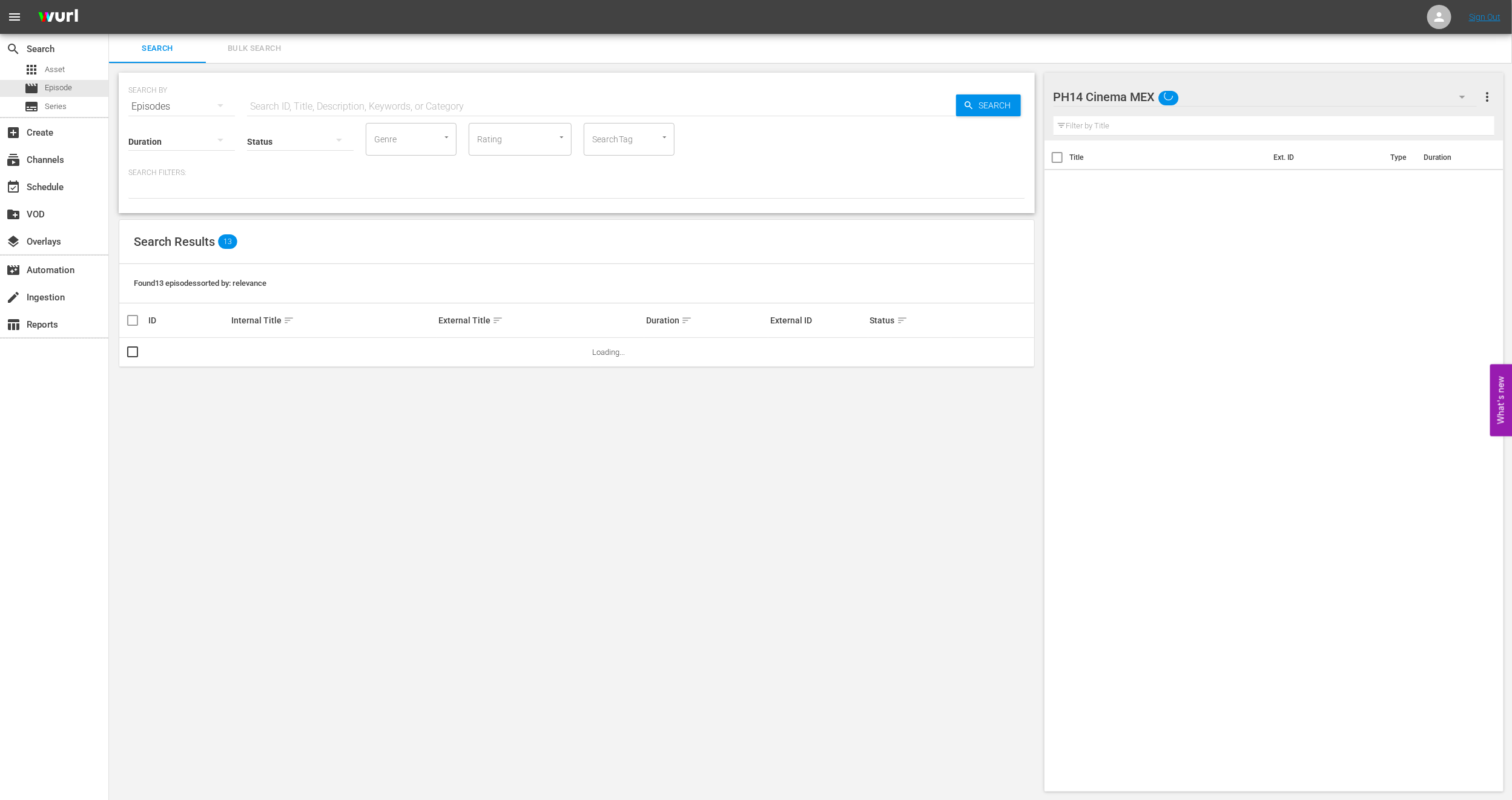
click at [273, 56] on button "Bulk Search" at bounding box center [255, 48] width 97 height 29
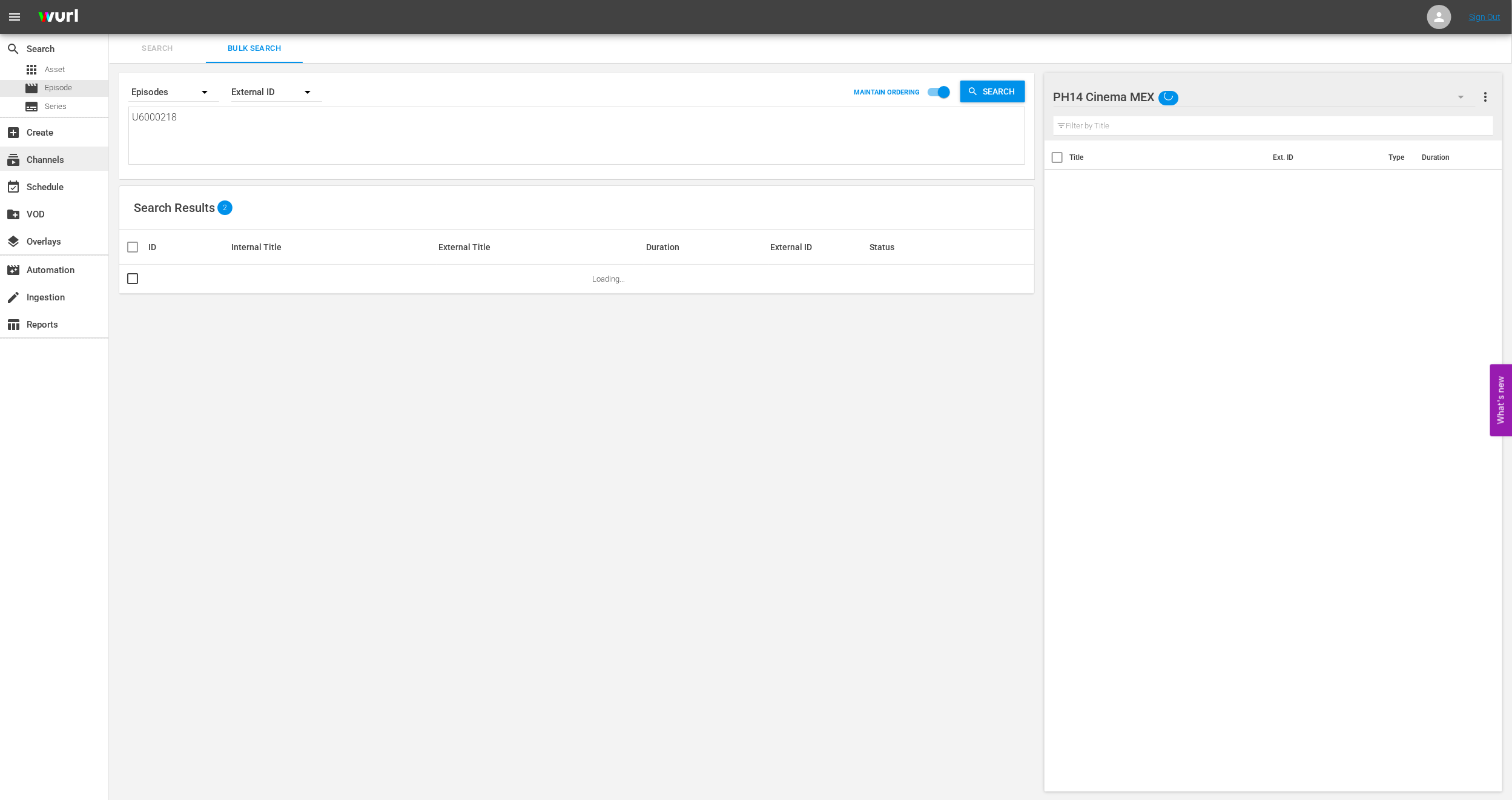
drag, startPoint x: 221, startPoint y: 131, endPoint x: 0, endPoint y: 160, distance: 222.9
click at [109, 0] on div "search Search apps Asset movie Episode subtitles Series add_box Create subscrip…" at bounding box center [810, 0] width 1403 height 0
paste textarea "47"
type textarea "U6000247"
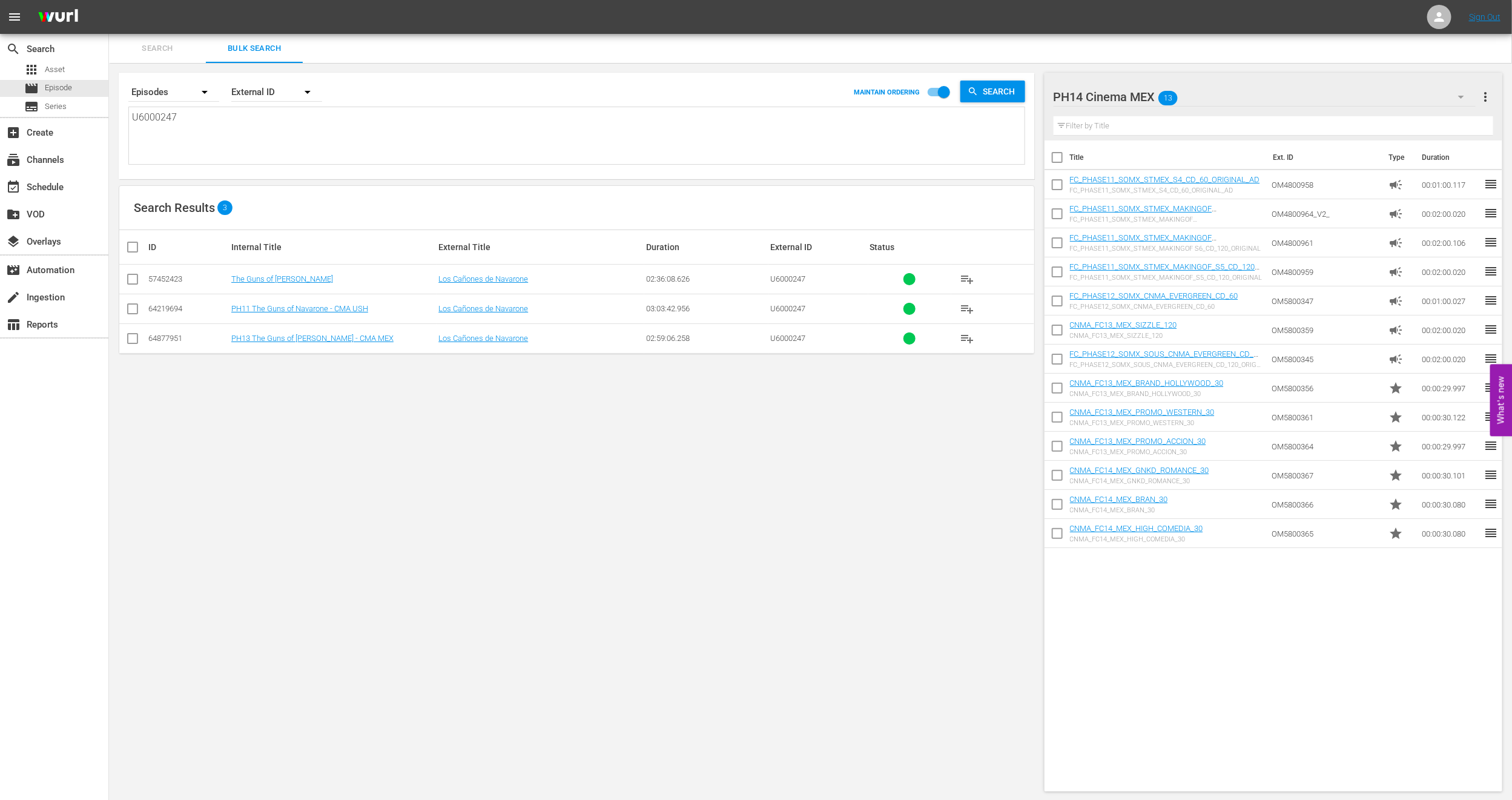
type textarea "U6000247"
click at [131, 309] on input "checkbox" at bounding box center [133, 312] width 15 height 15
checkbox input "true"
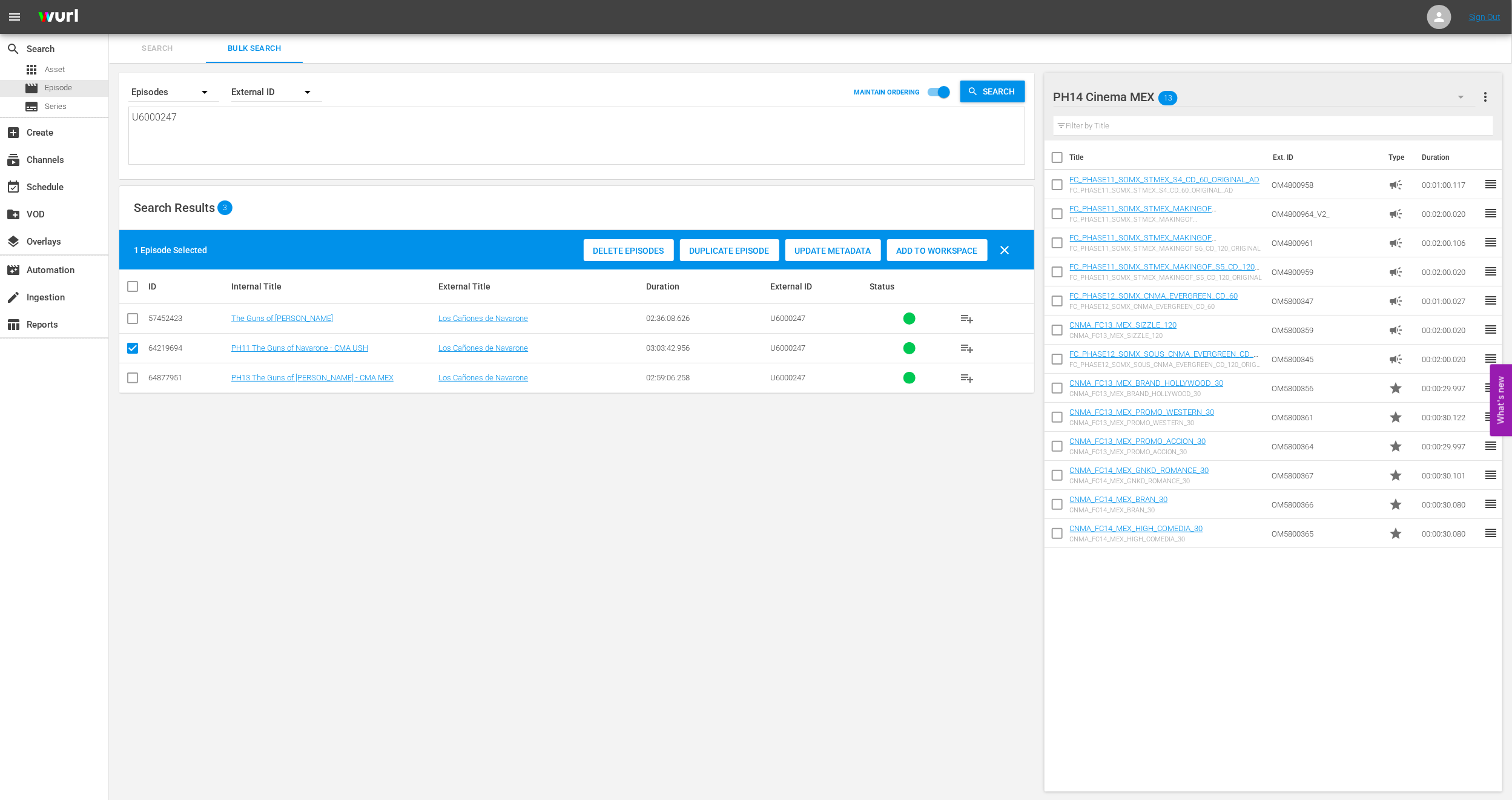
click at [620, 248] on span "Delete Episodes" at bounding box center [629, 251] width 90 height 10
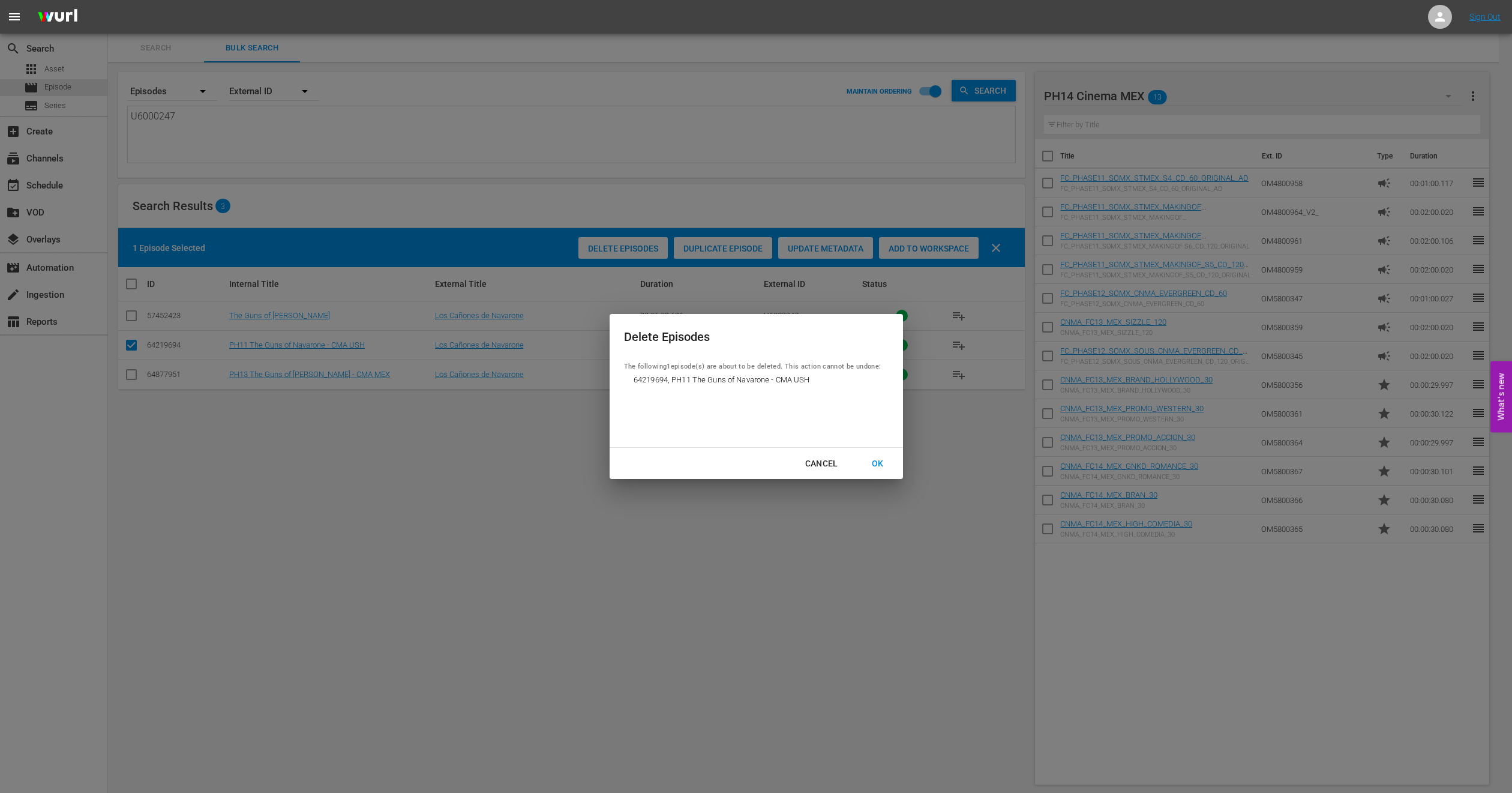
click at [874, 463] on div "OK" at bounding box center [878, 463] width 32 height 15
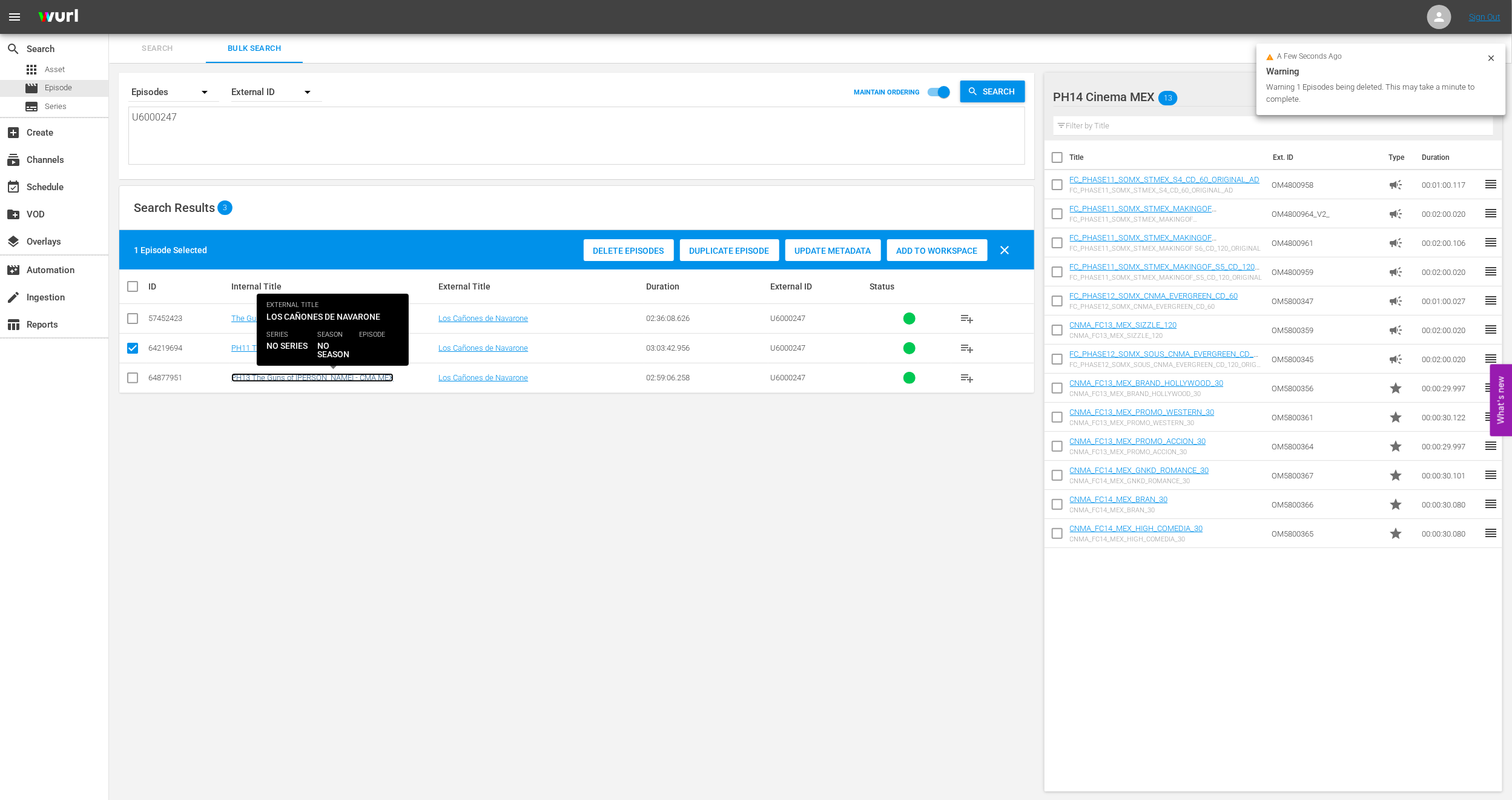
click at [338, 376] on link "PH13 The Guns of Navarone - CMA MEX" at bounding box center [312, 378] width 162 height 9
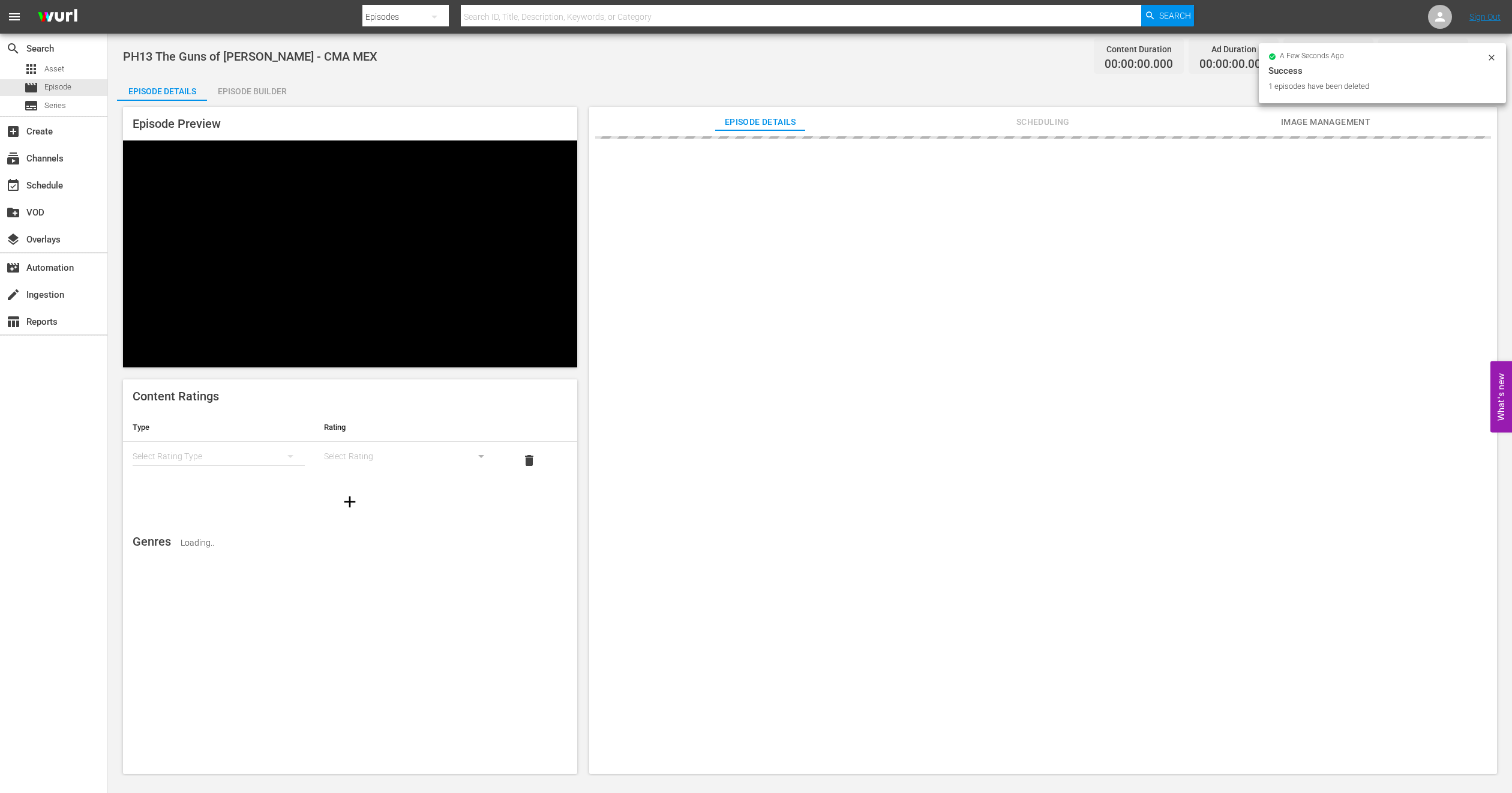
click at [1071, 114] on button "Scheduling" at bounding box center [1042, 119] width 90 height 24
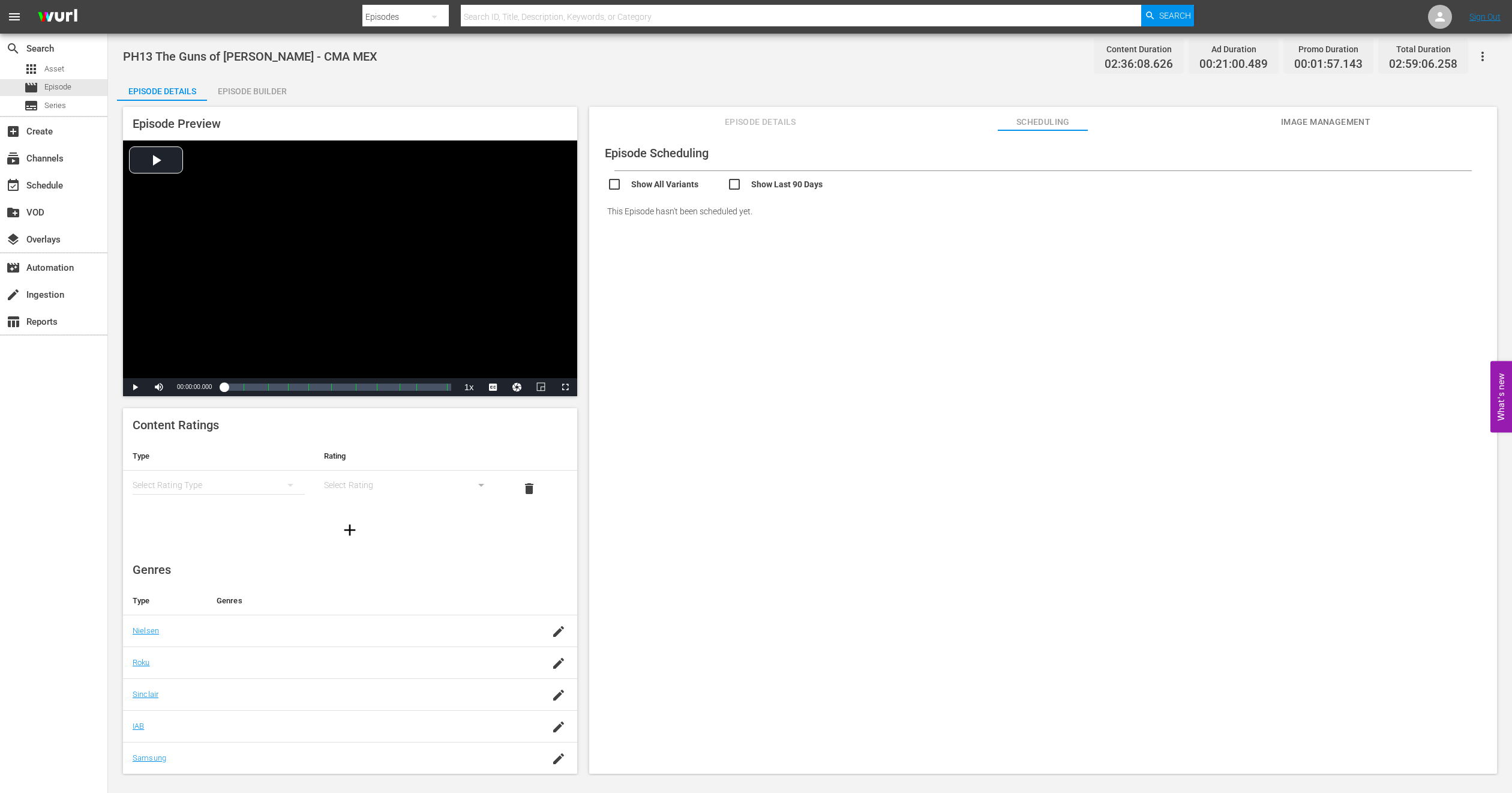
click at [745, 116] on span "Episode Details" at bounding box center [760, 122] width 90 height 15
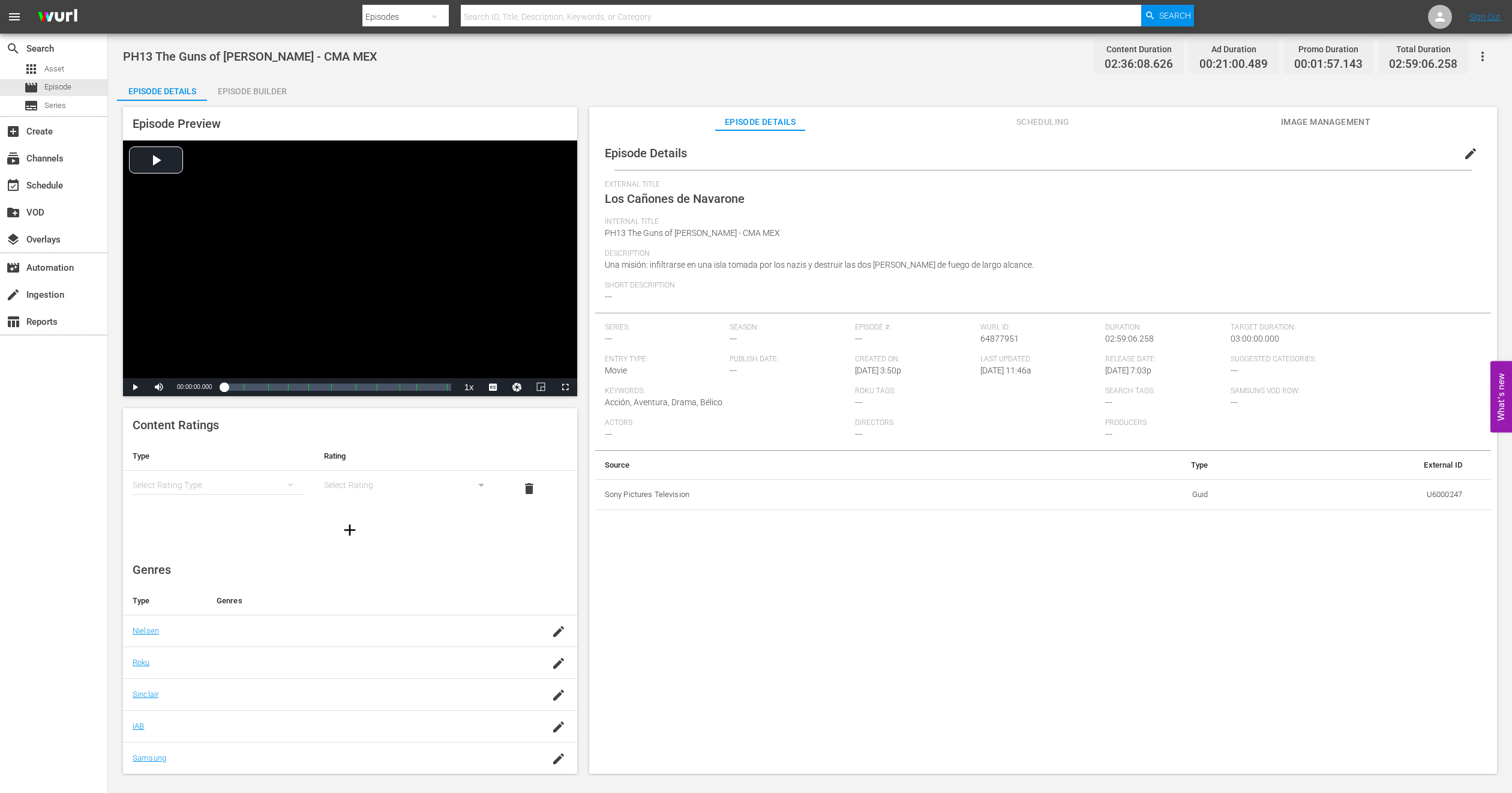
click at [1463, 151] on span "edit" at bounding box center [1471, 154] width 14 height 14
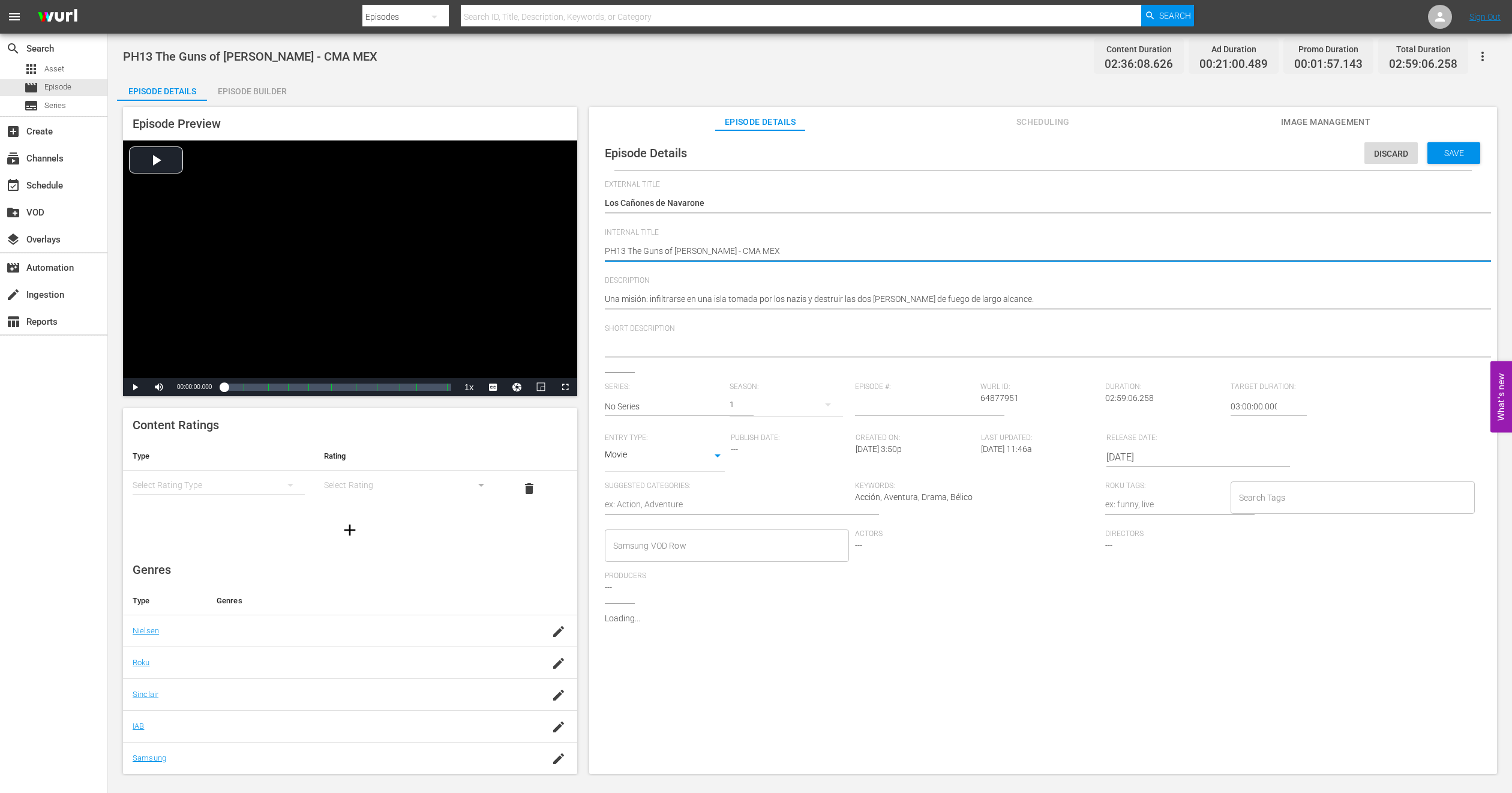
type textarea "PH1 The Guns of Navarone - CMA MEX"
type textarea "PH14 The Guns of Navarone - CMA MEX"
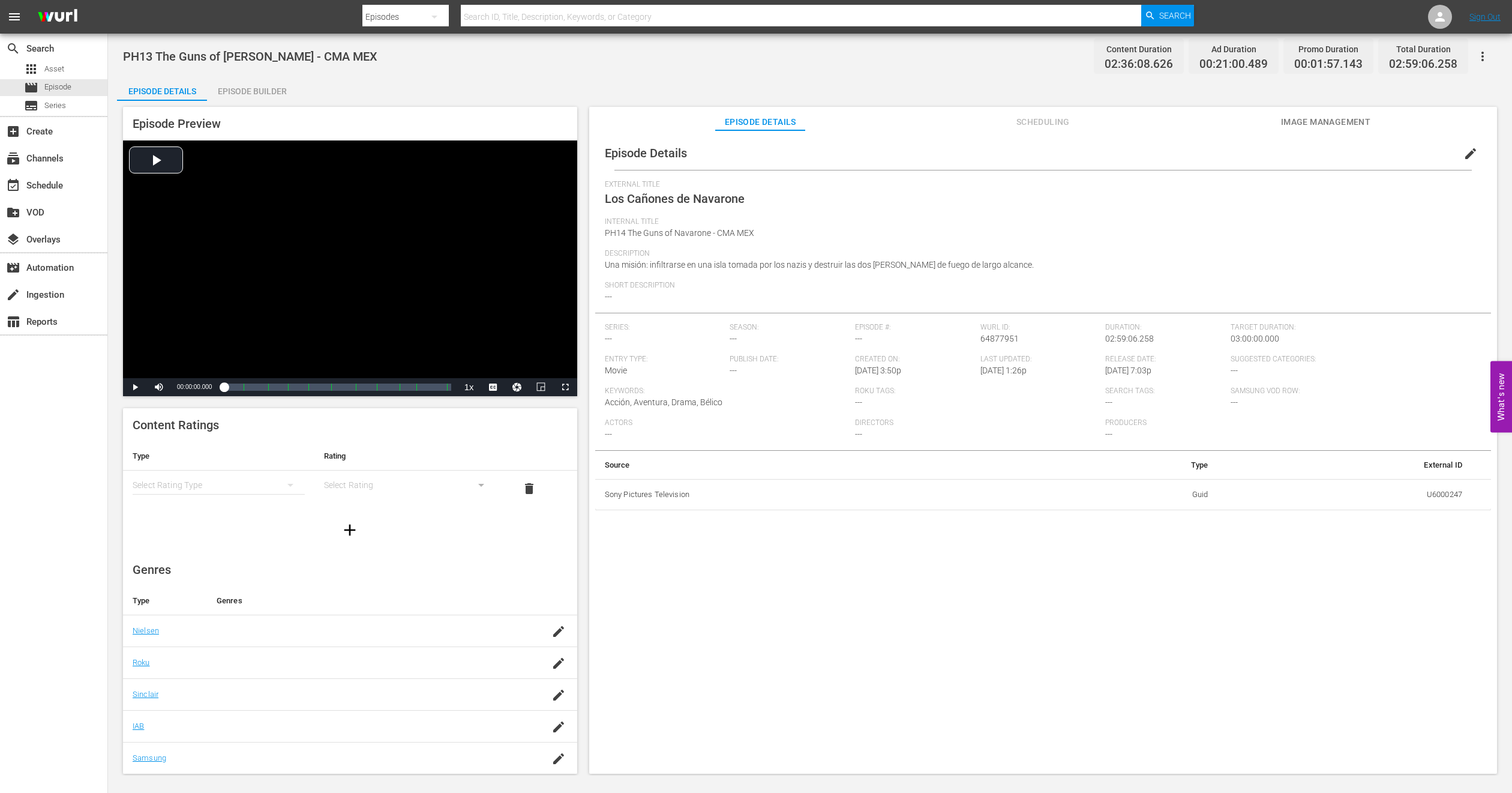
click at [263, 85] on div "Episode Builder" at bounding box center [252, 91] width 90 height 29
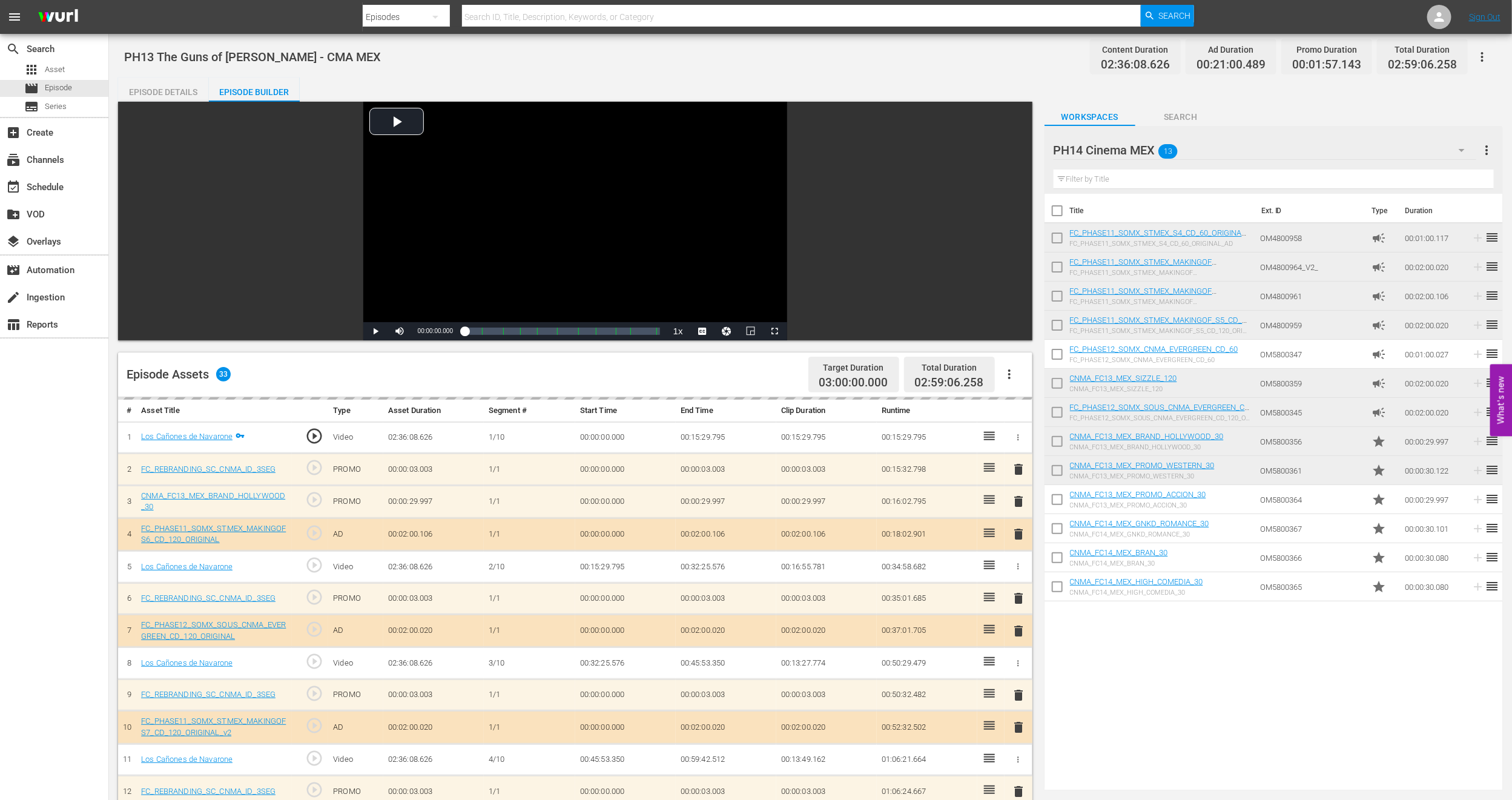
click at [173, 89] on div "Episode Details" at bounding box center [163, 92] width 91 height 29
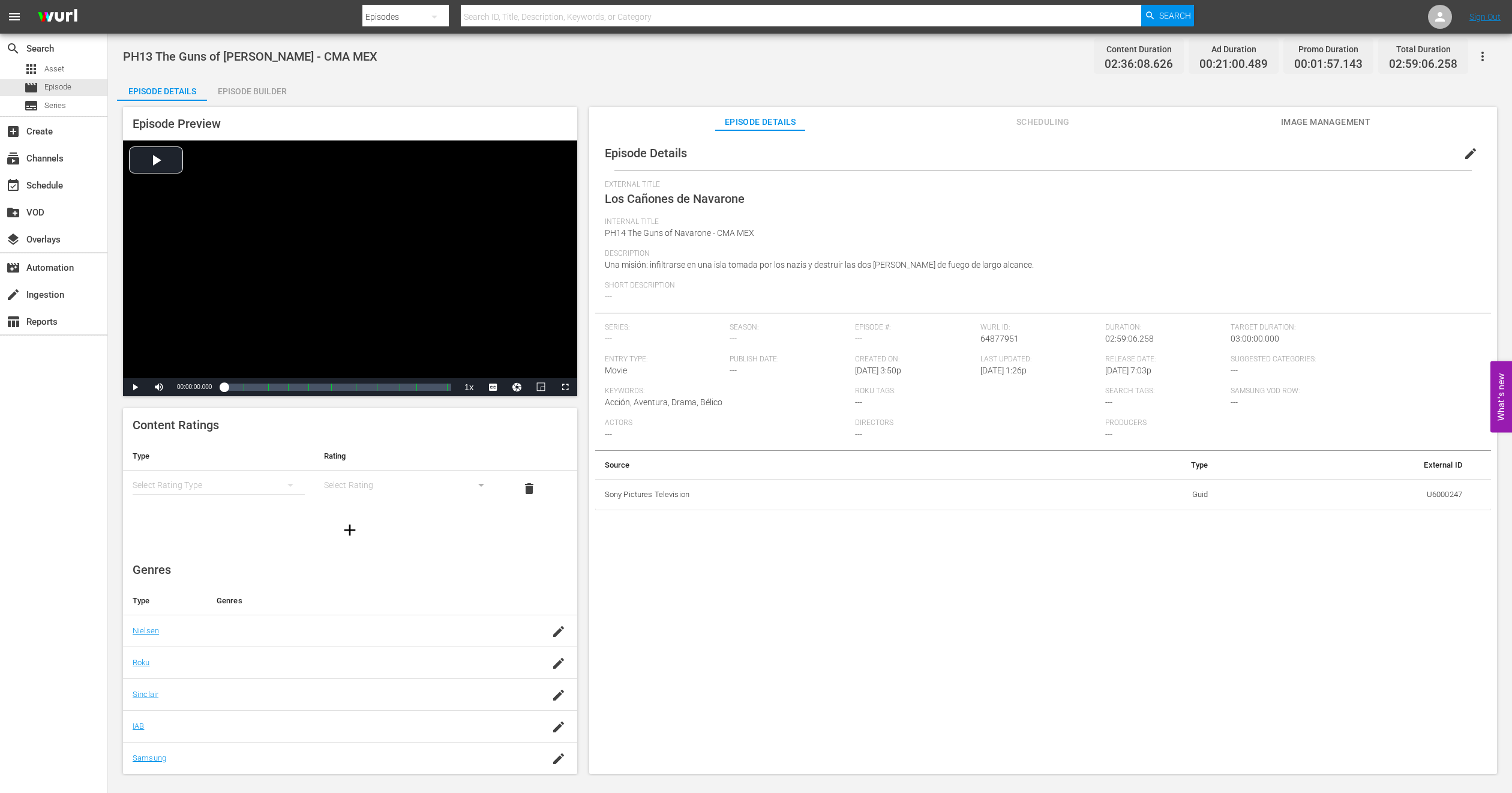
click at [1339, 112] on button "Image Management" at bounding box center [1325, 119] width 90 height 24
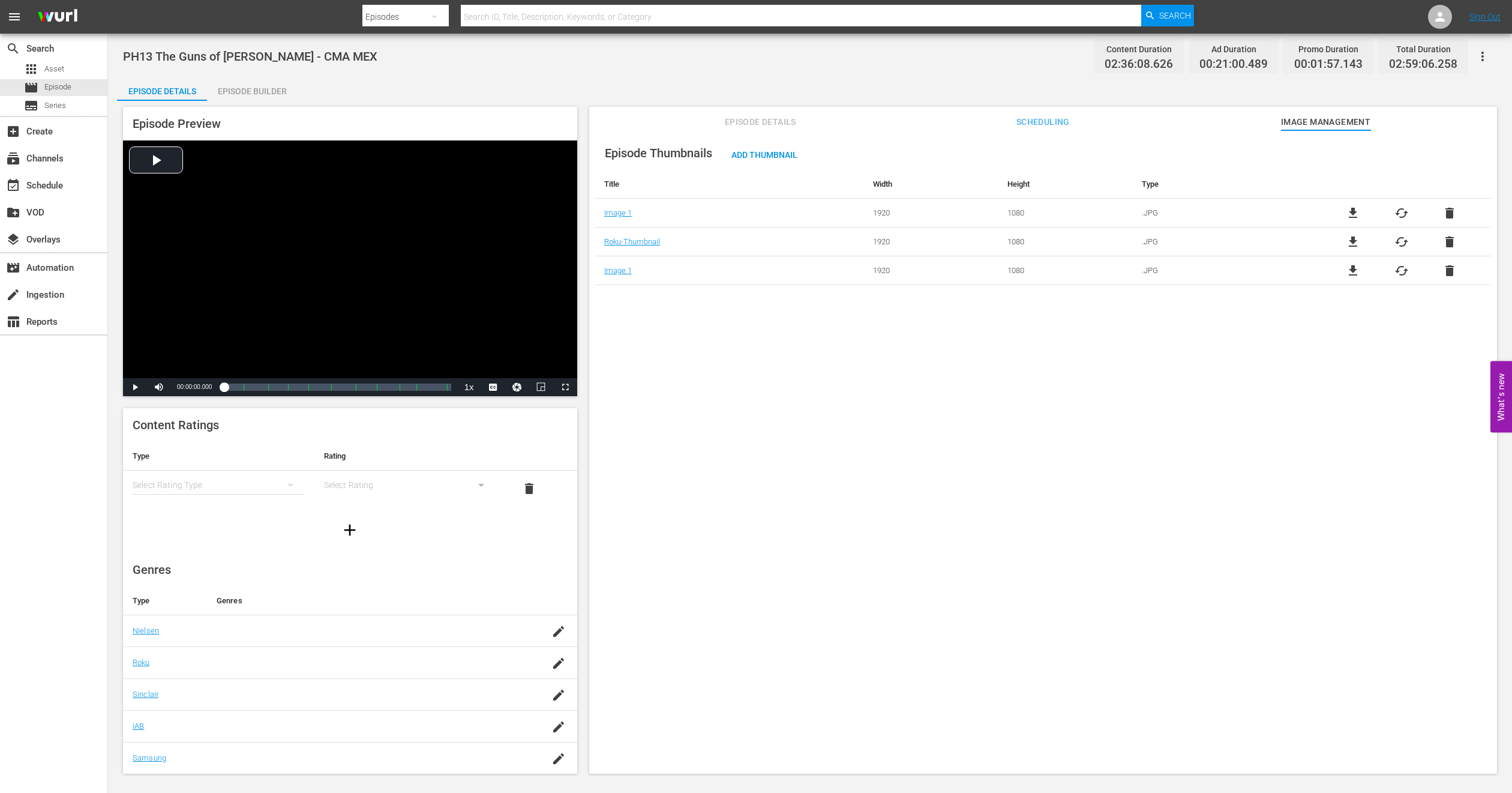
click at [254, 99] on div "Episode Builder" at bounding box center [252, 91] width 90 height 29
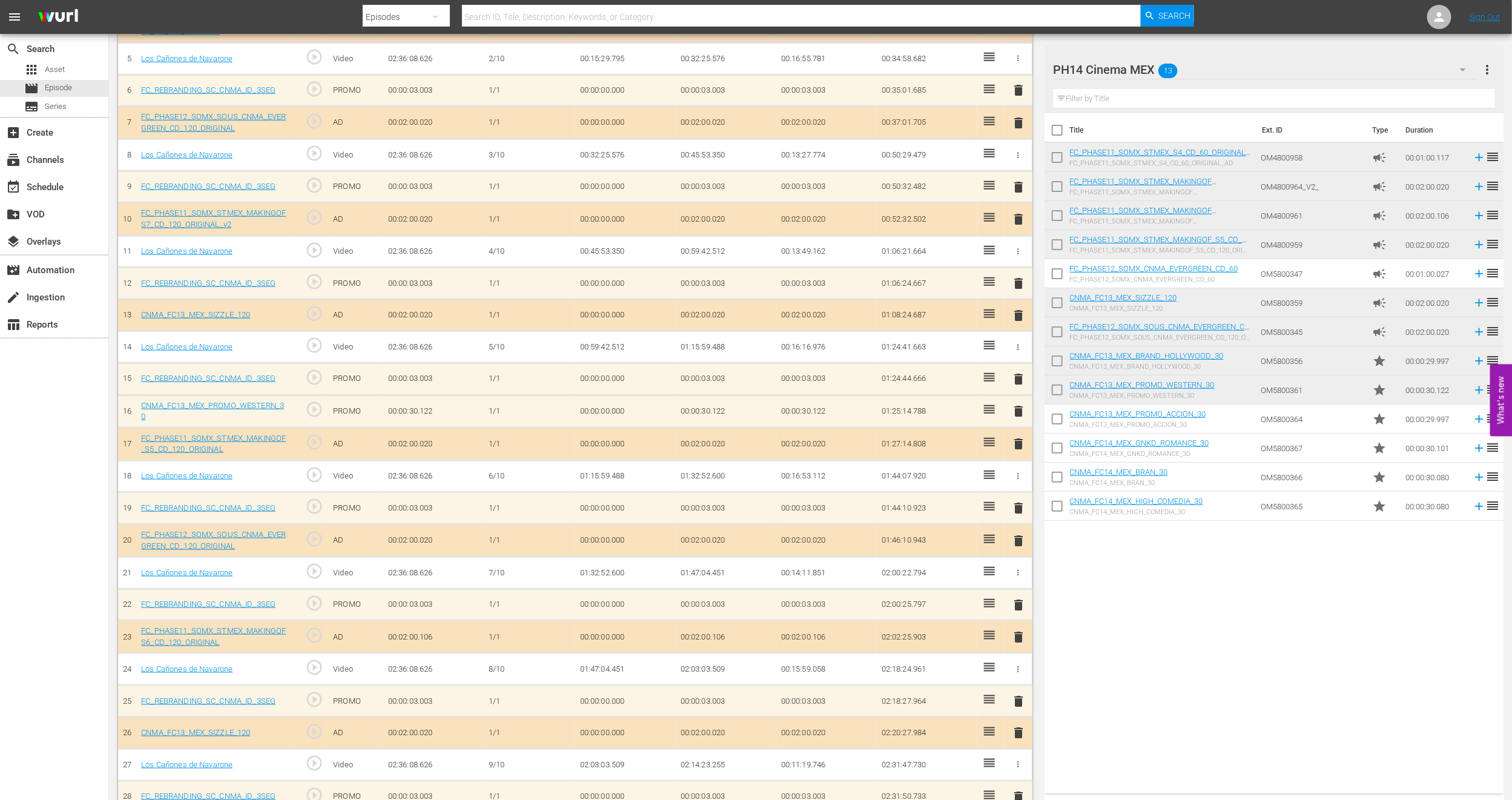
scroll to position [695, 0]
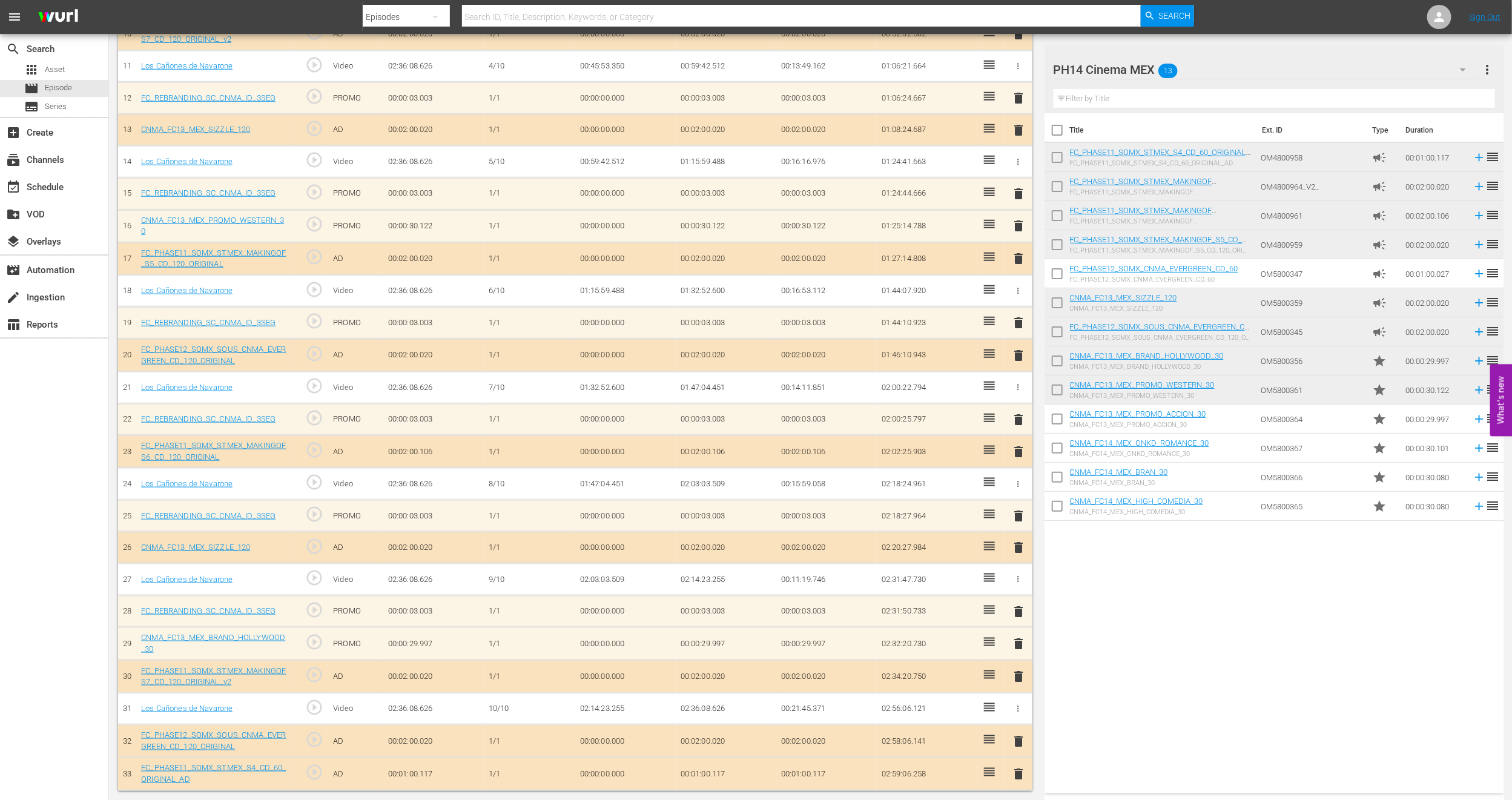
click at [1020, 640] on span "delete" at bounding box center [1019, 644] width 15 height 15
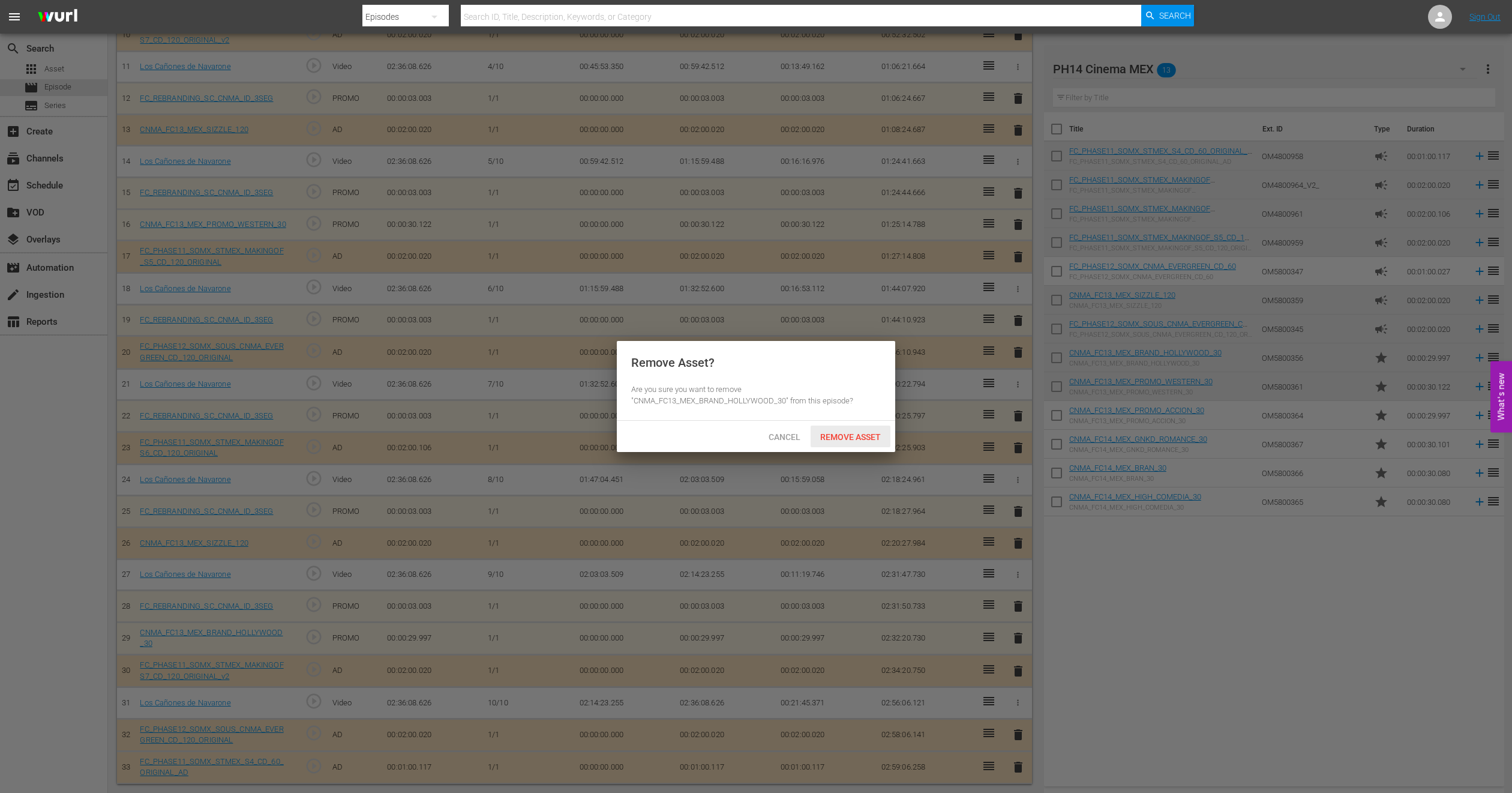
click at [859, 438] on span "Remove Asset" at bounding box center [851, 437] width 80 height 10
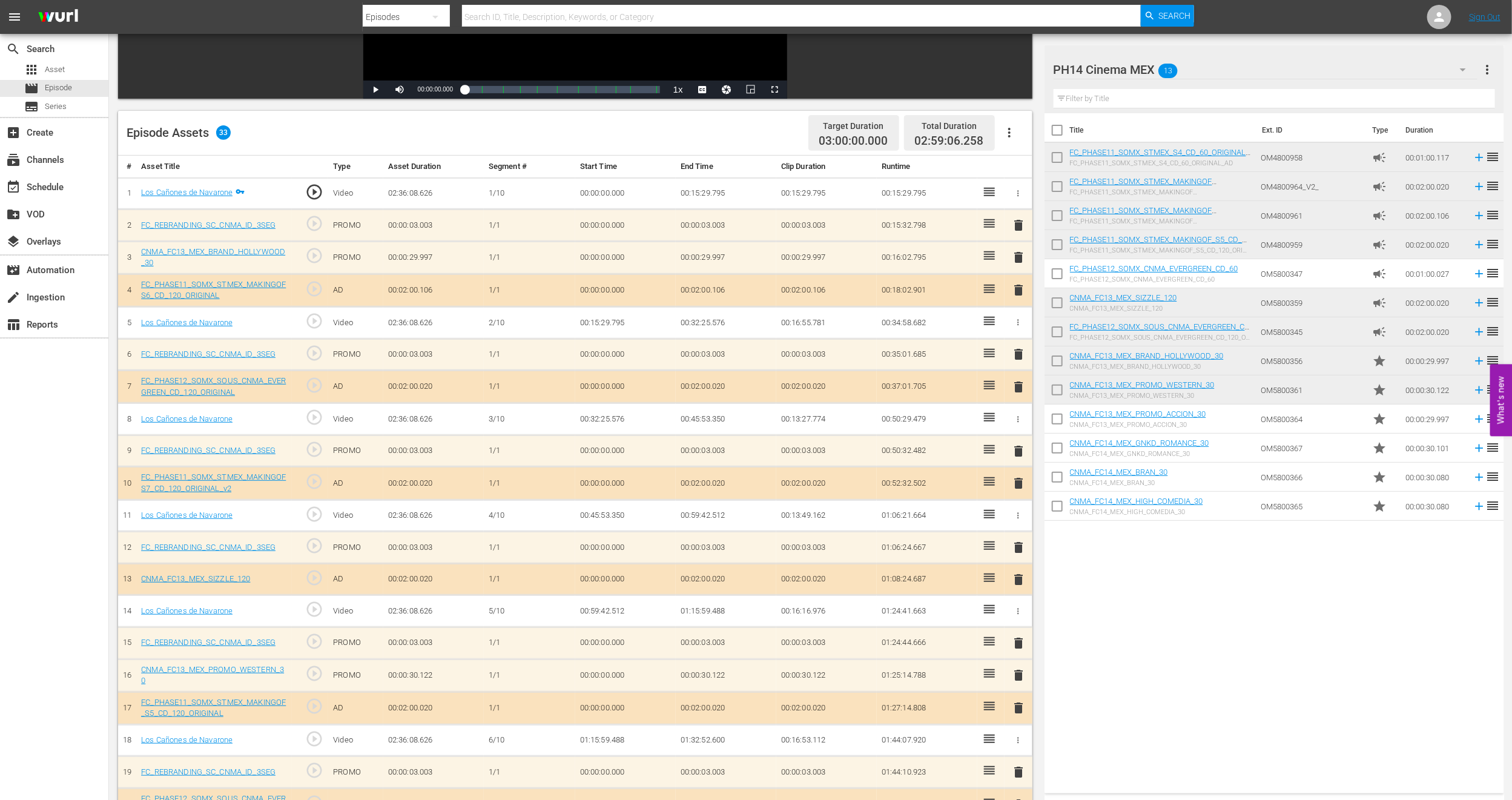
scroll to position [241, 0]
click at [1018, 256] on span "delete" at bounding box center [1019, 258] width 15 height 15
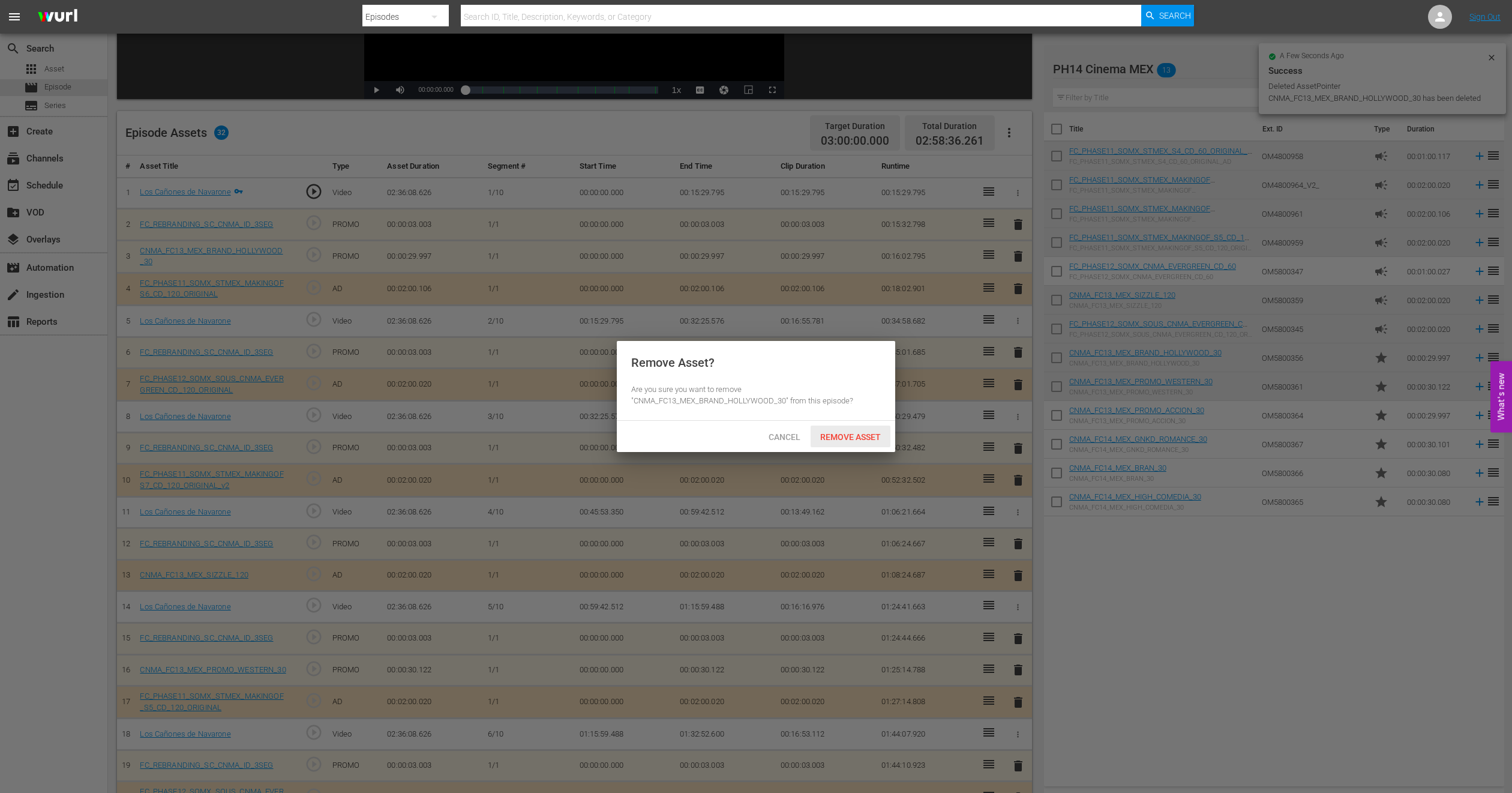
click at [879, 432] on span "Remove Asset" at bounding box center [851, 437] width 80 height 10
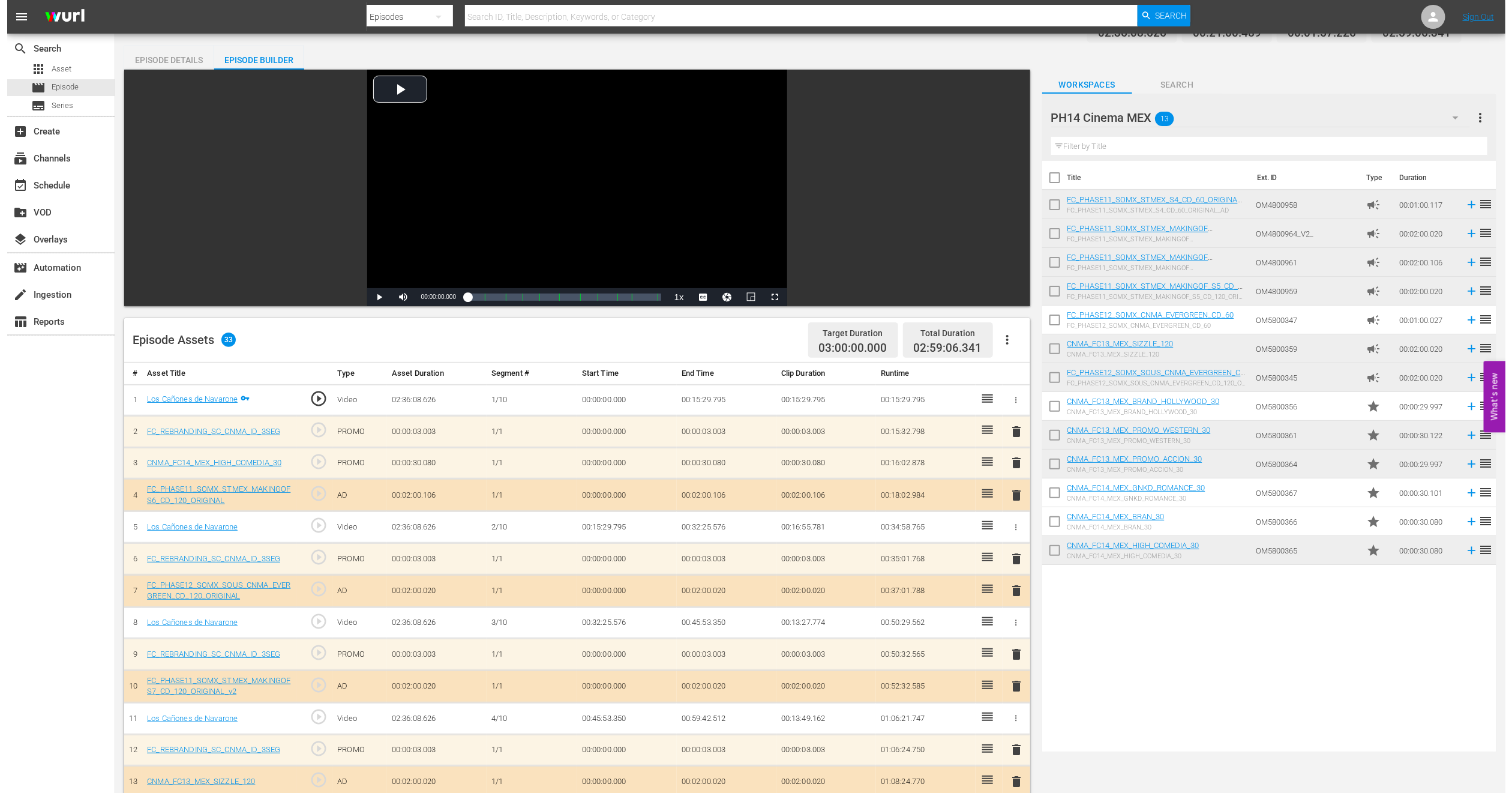
scroll to position [0, 0]
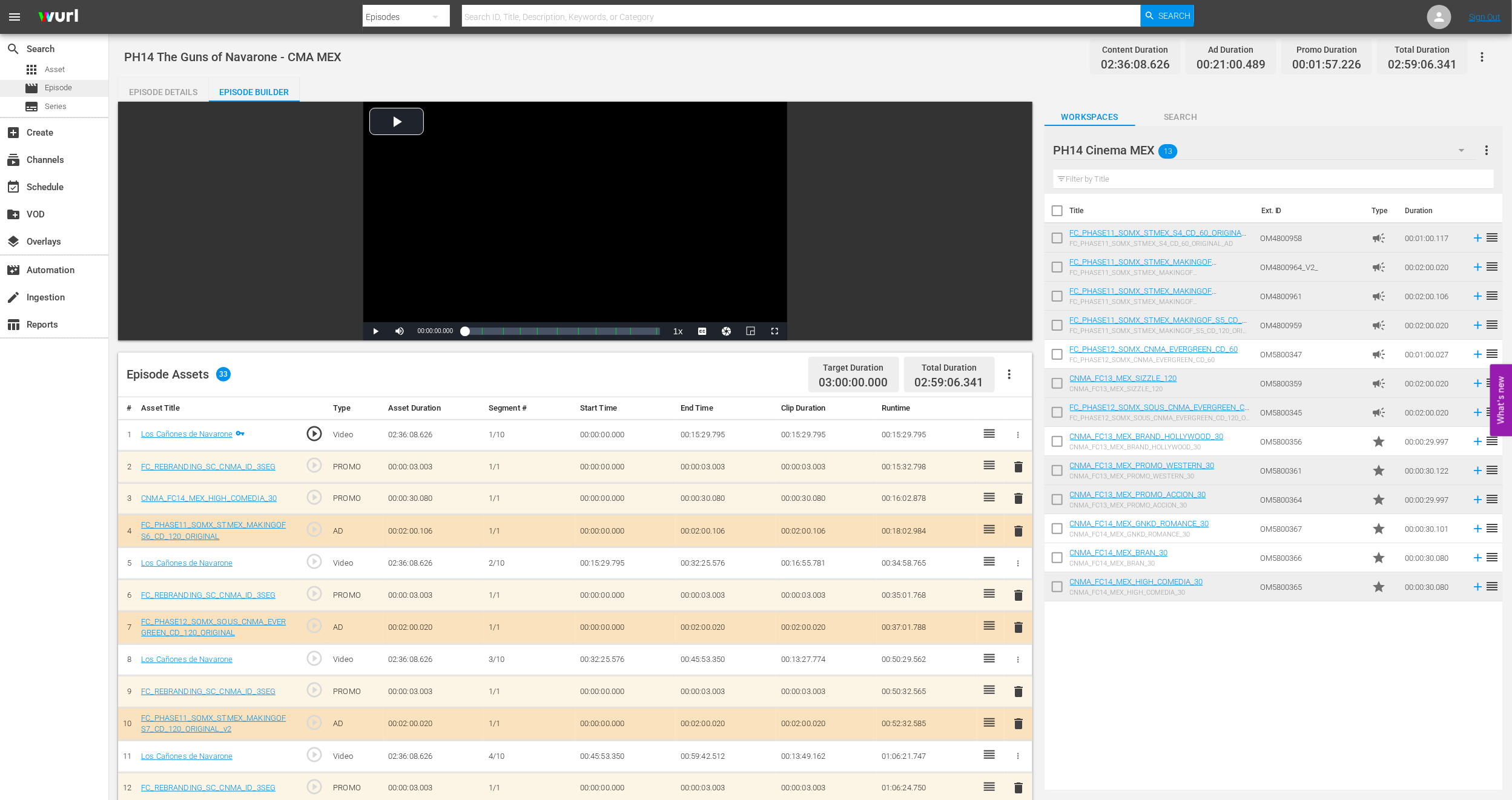
click at [84, 89] on div "movie Episode" at bounding box center [54, 89] width 109 height 17
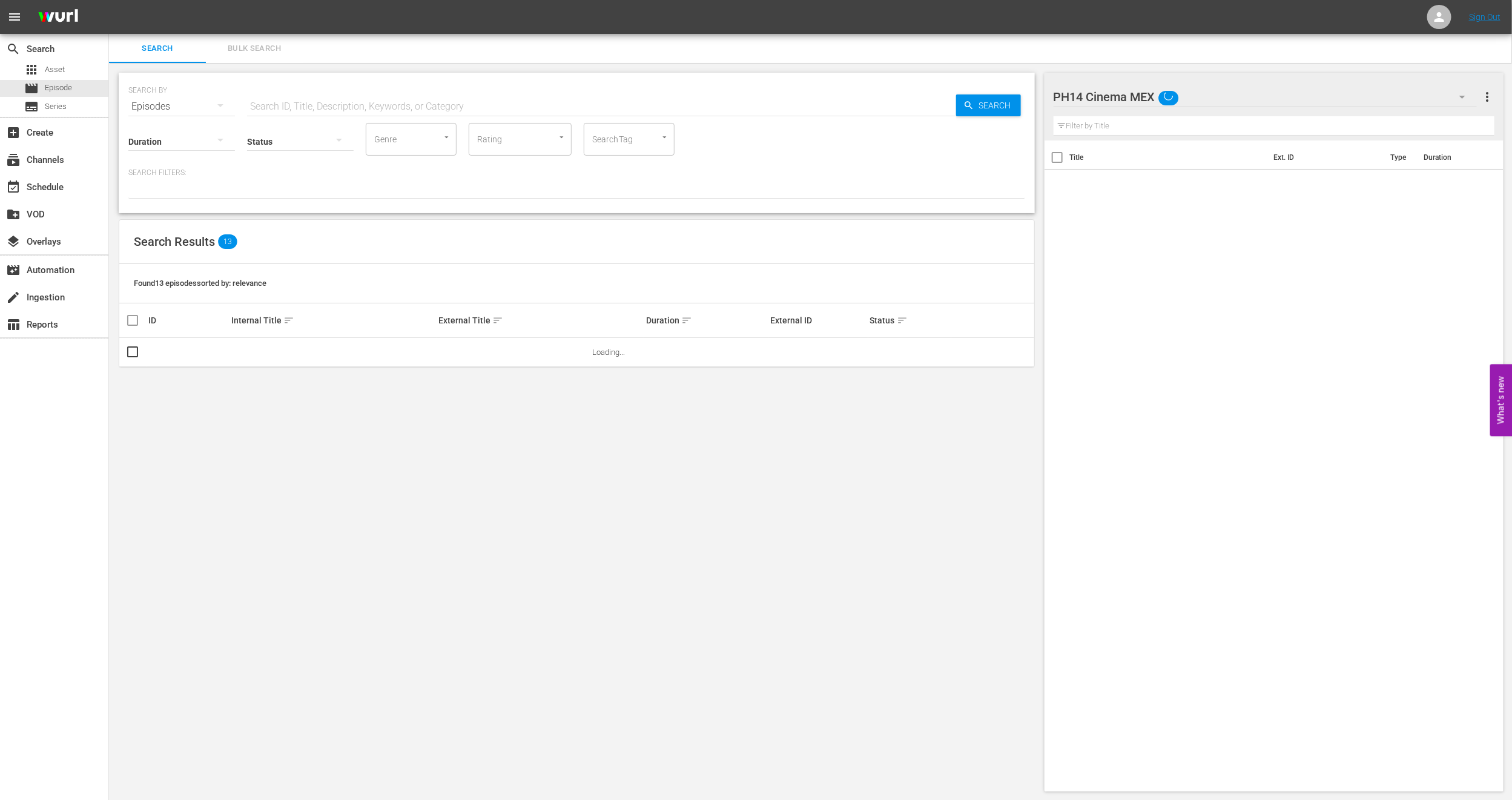
click at [262, 51] on span "Bulk Search" at bounding box center [255, 48] width 82 height 14
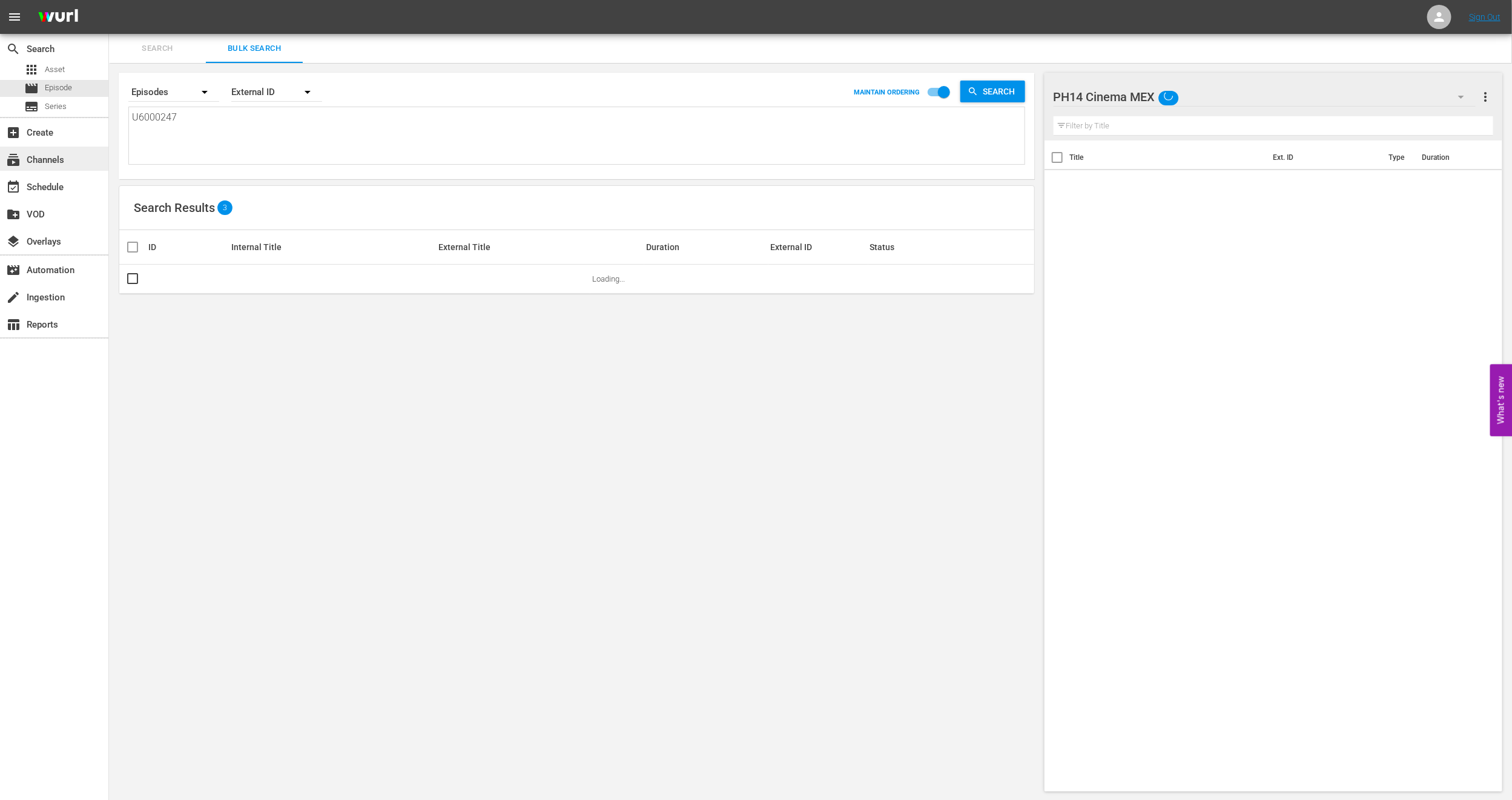
drag, startPoint x: 220, startPoint y: 135, endPoint x: 0, endPoint y: 147, distance: 220.3
click at [109, 0] on div "search Search apps Asset movie Episode subtitles Series add_box Create subscrip…" at bounding box center [810, 0] width 1403 height 0
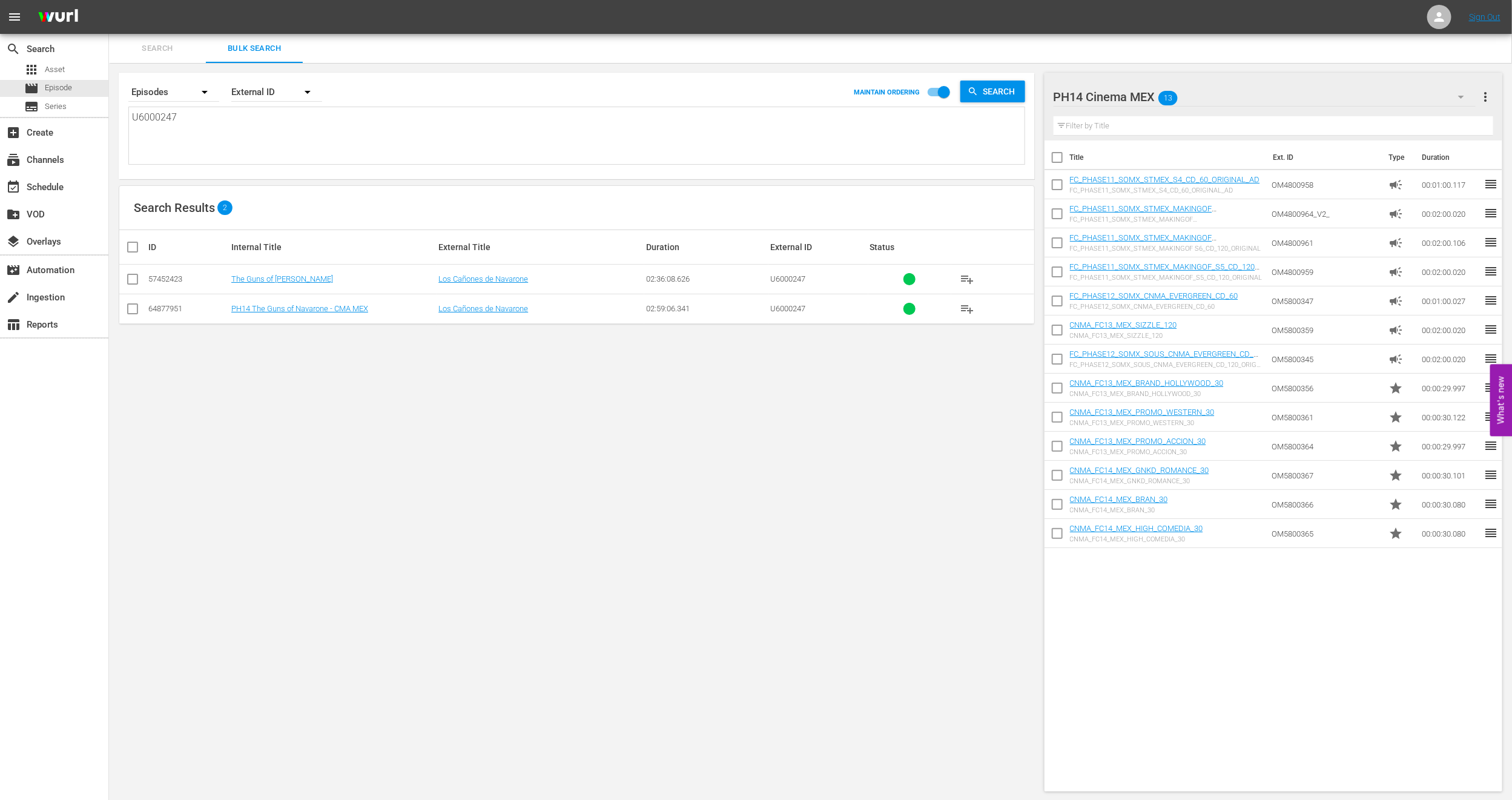
paste textarea "7000170C"
type textarea "U7000170C"
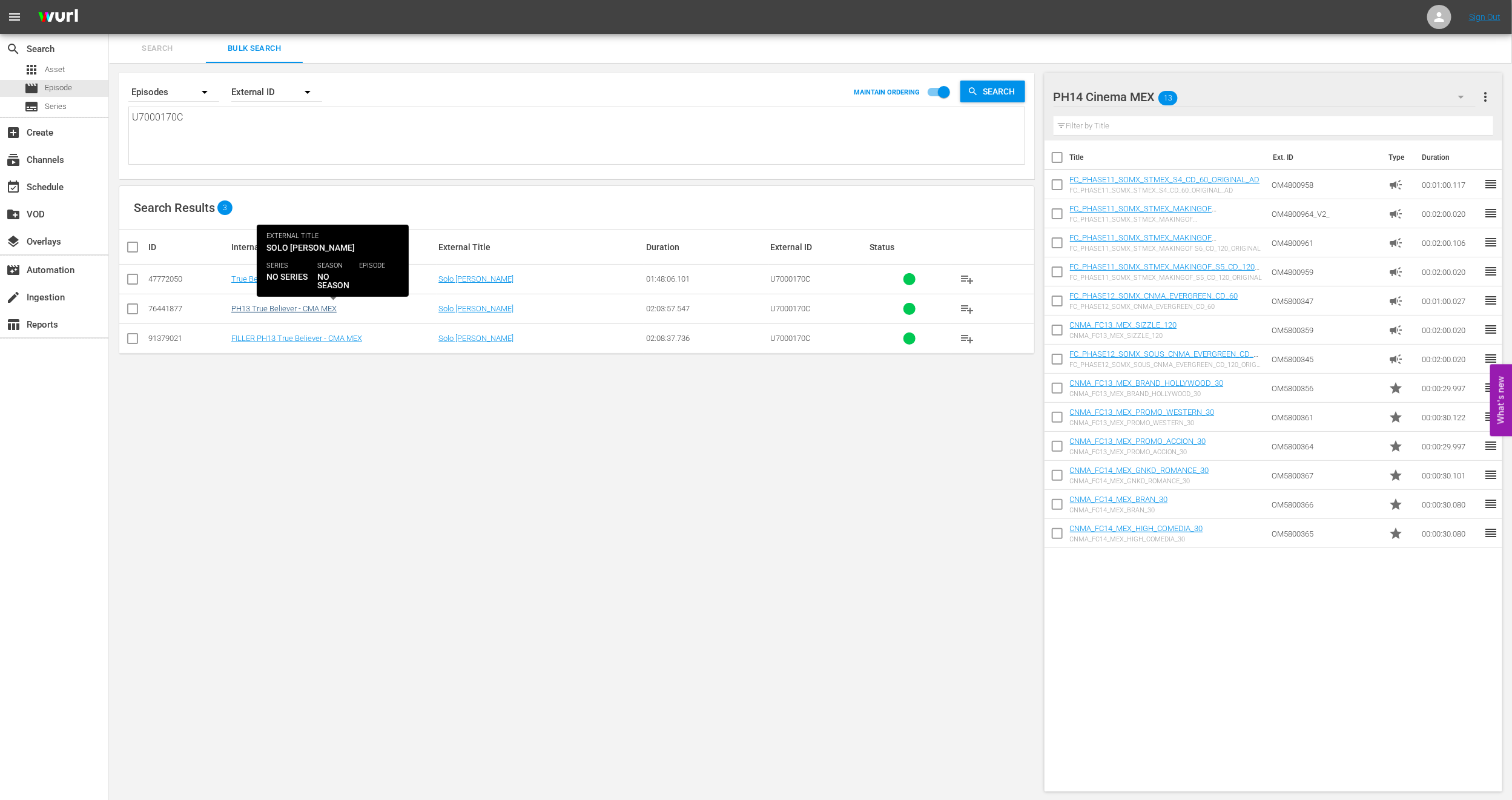
type textarea "U7000170C"
click at [260, 309] on link "PH13 True Believer - CMA MEX" at bounding box center [284, 309] width 105 height 9
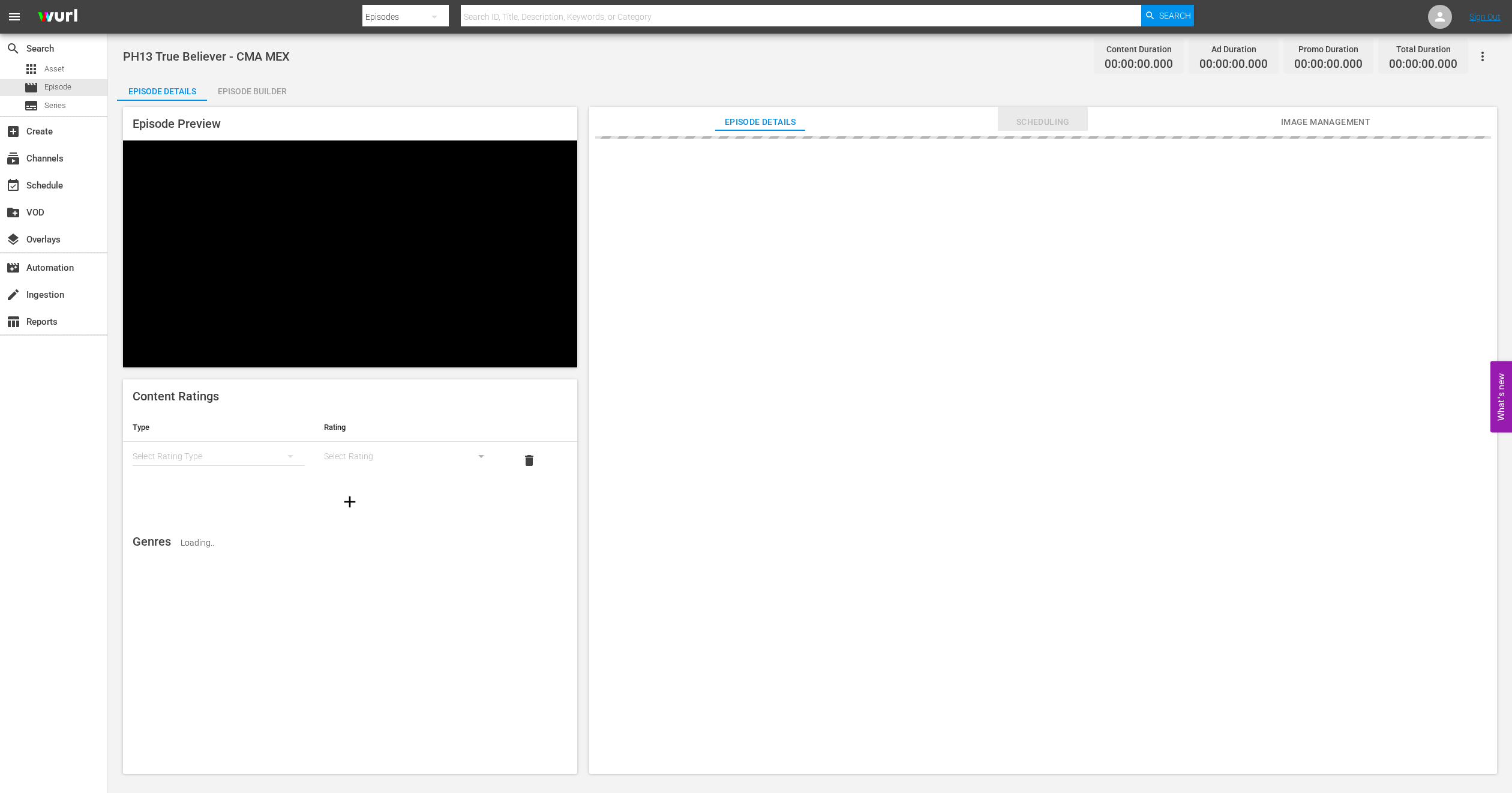
click at [1030, 122] on span "Scheduling" at bounding box center [1042, 122] width 90 height 15
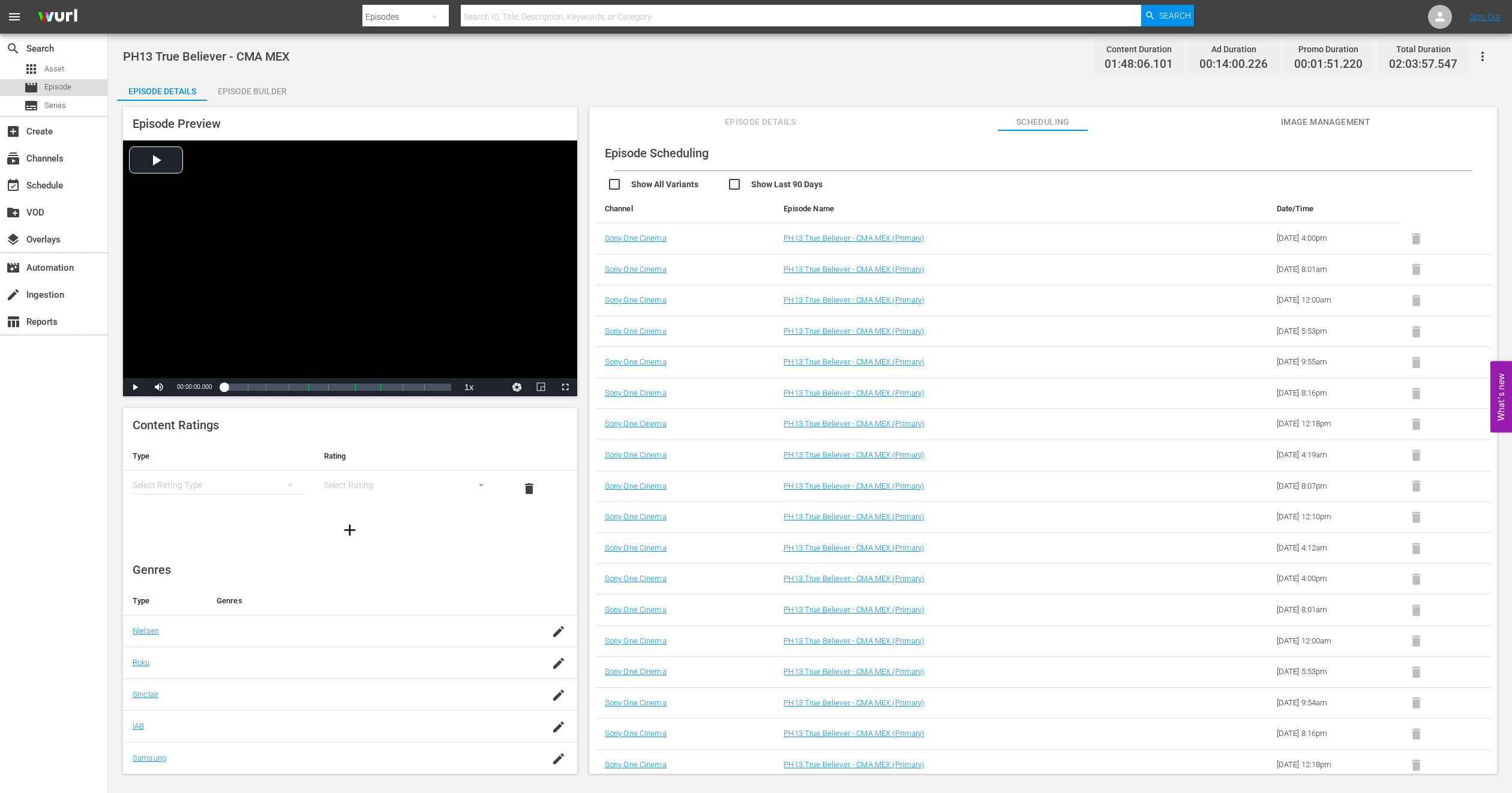
click at [58, 93] on span "Episode" at bounding box center [58, 87] width 27 height 12
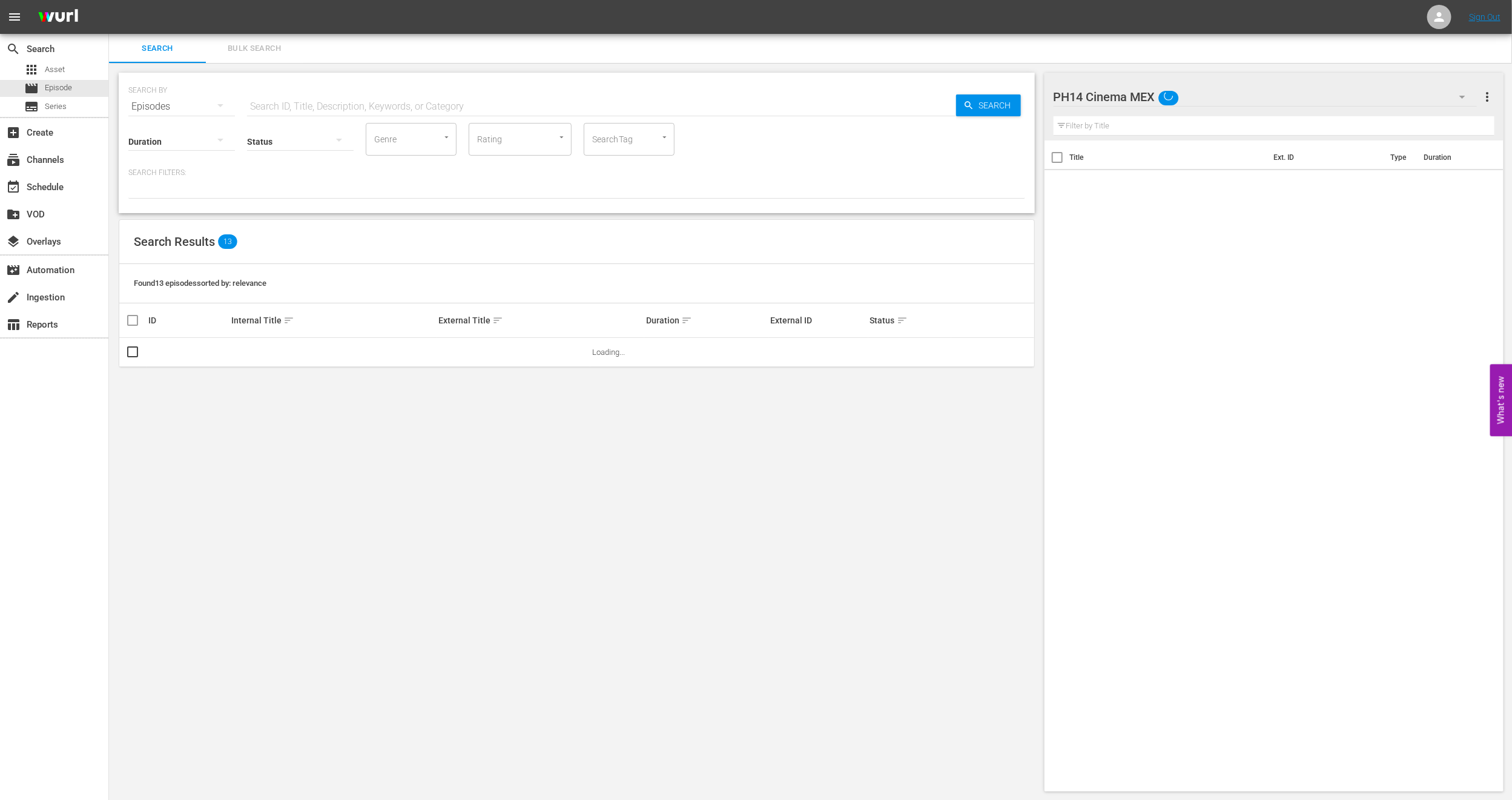
click at [221, 44] on span "Bulk Search" at bounding box center [255, 48] width 82 height 14
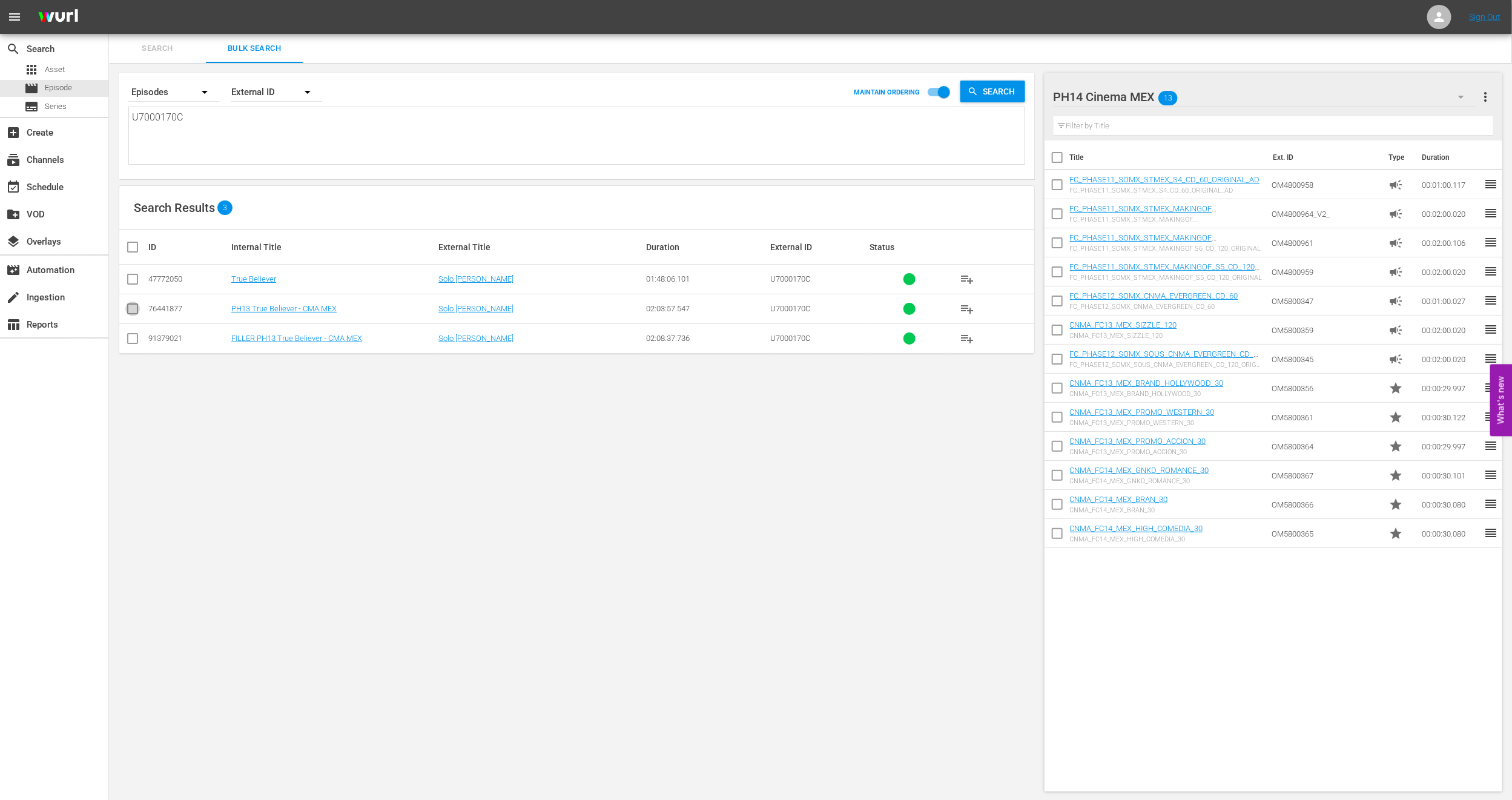
click at [135, 313] on input "checkbox" at bounding box center [133, 312] width 15 height 15
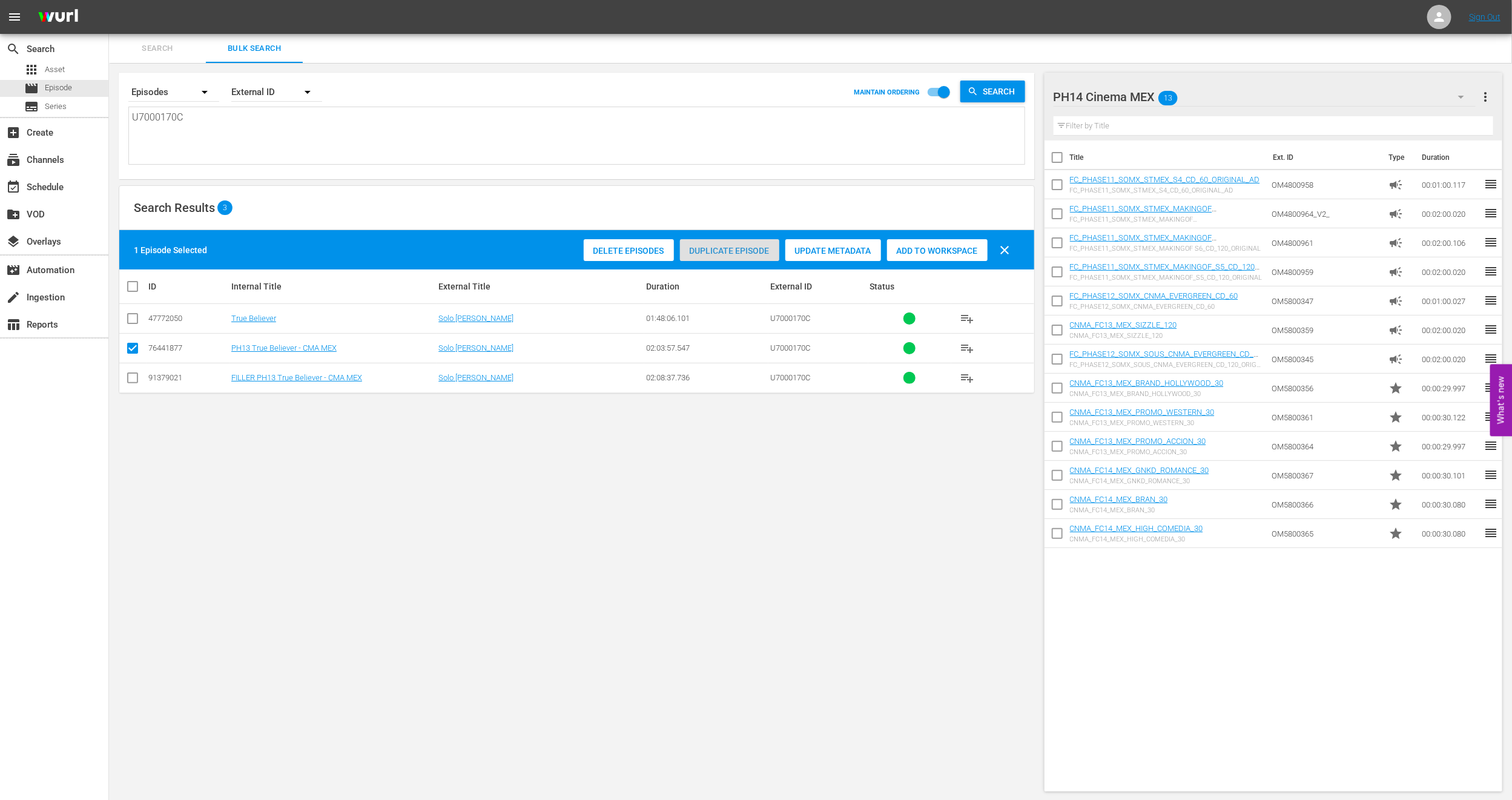
click at [717, 258] on div "Duplicate Episode" at bounding box center [730, 251] width 99 height 23
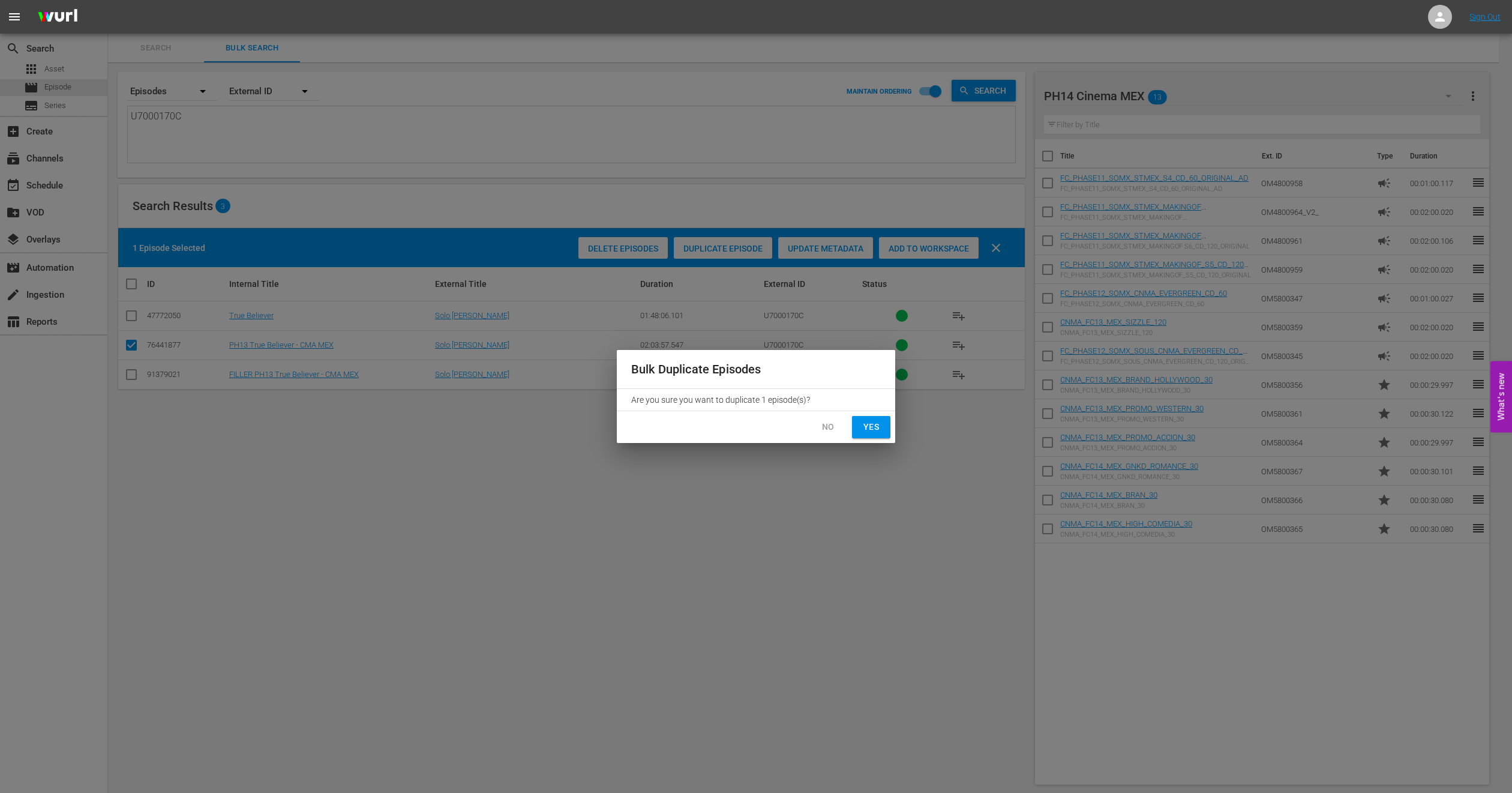
click at [876, 438] on button "Yes" at bounding box center [871, 427] width 38 height 22
checkbox input "false"
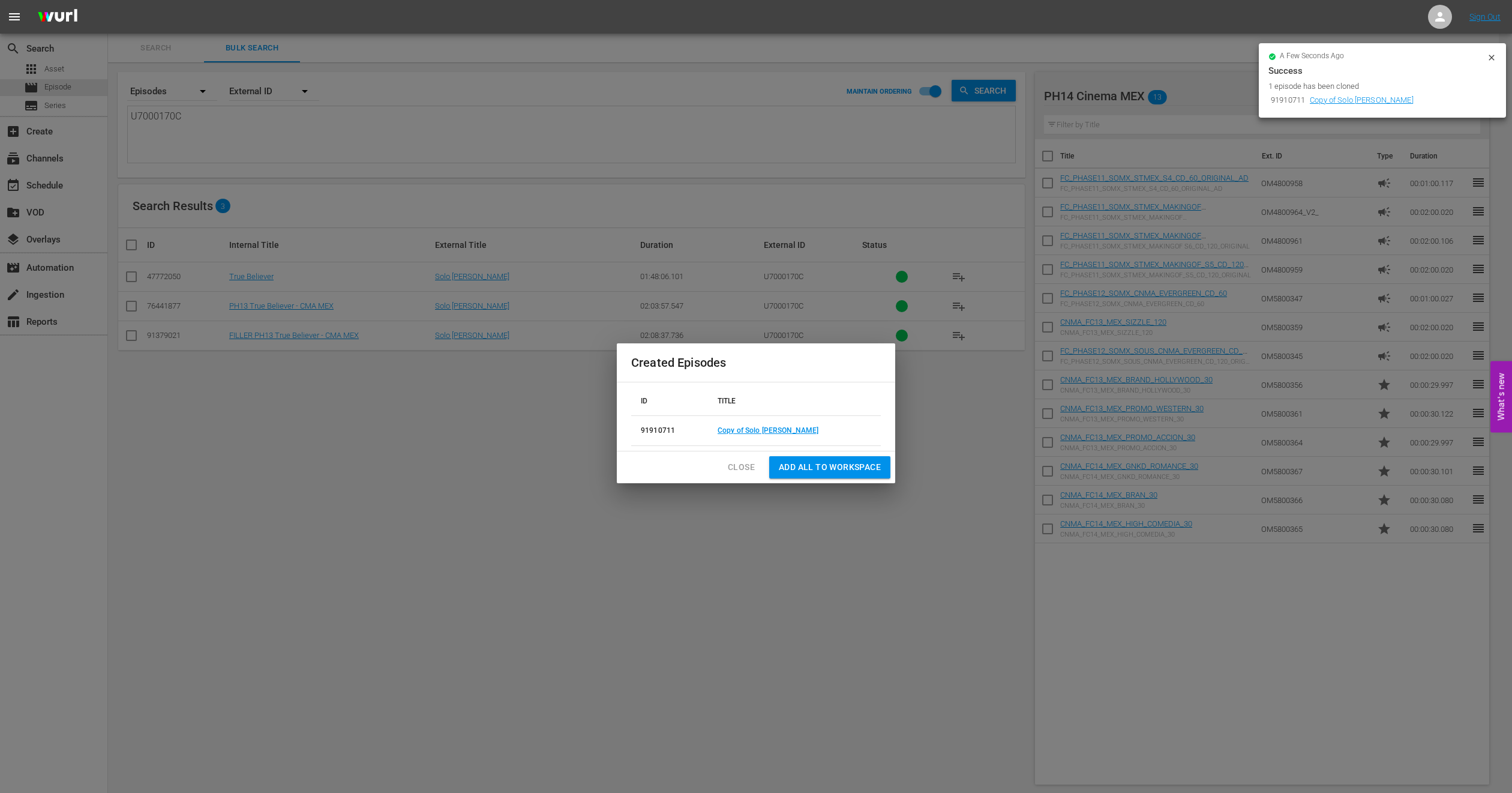
click at [736, 463] on span "Close" at bounding box center [741, 467] width 27 height 15
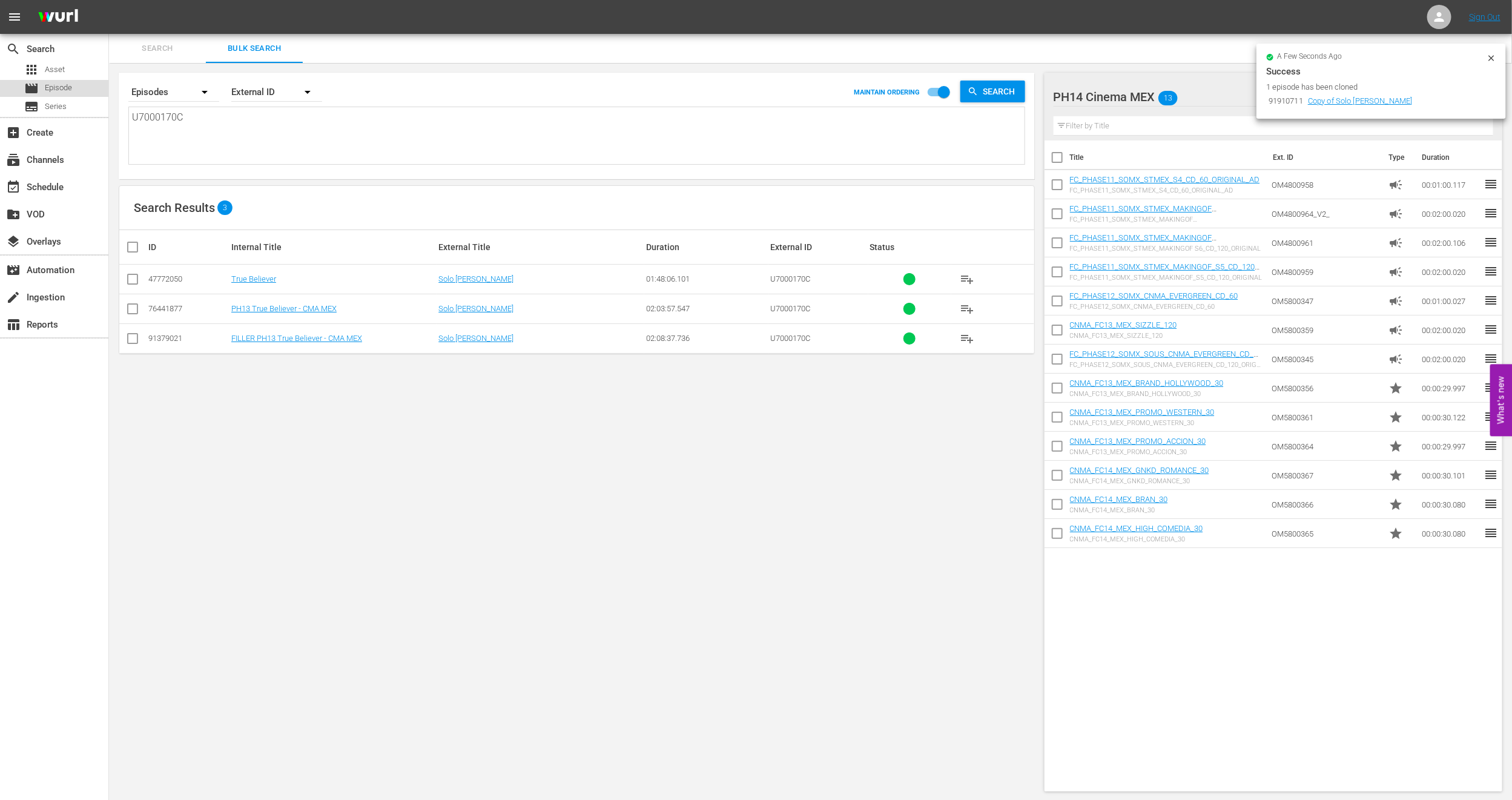
click at [50, 87] on span "Episode" at bounding box center [58, 87] width 27 height 12
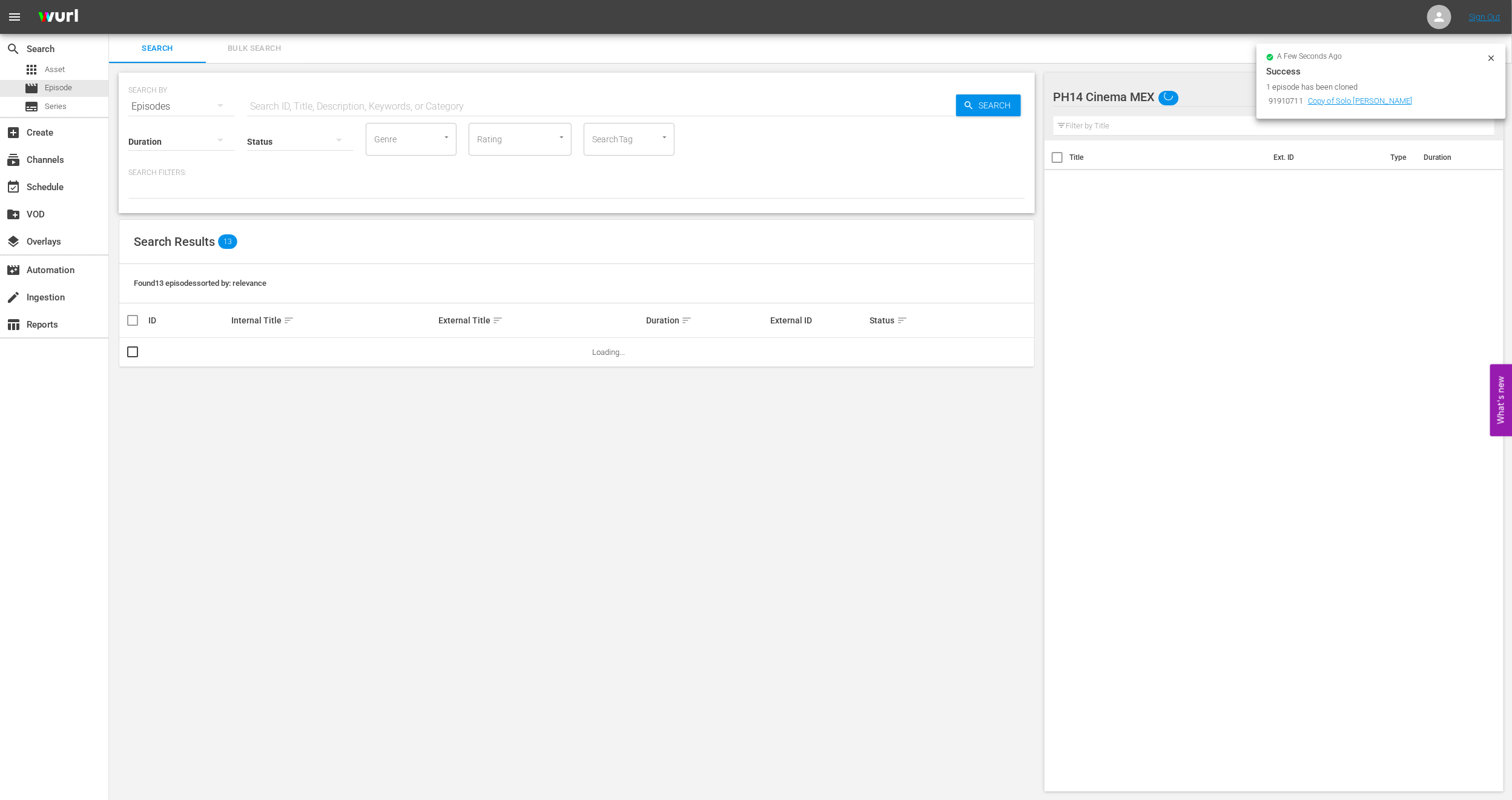
click at [264, 44] on span "Bulk Search" at bounding box center [255, 48] width 82 height 14
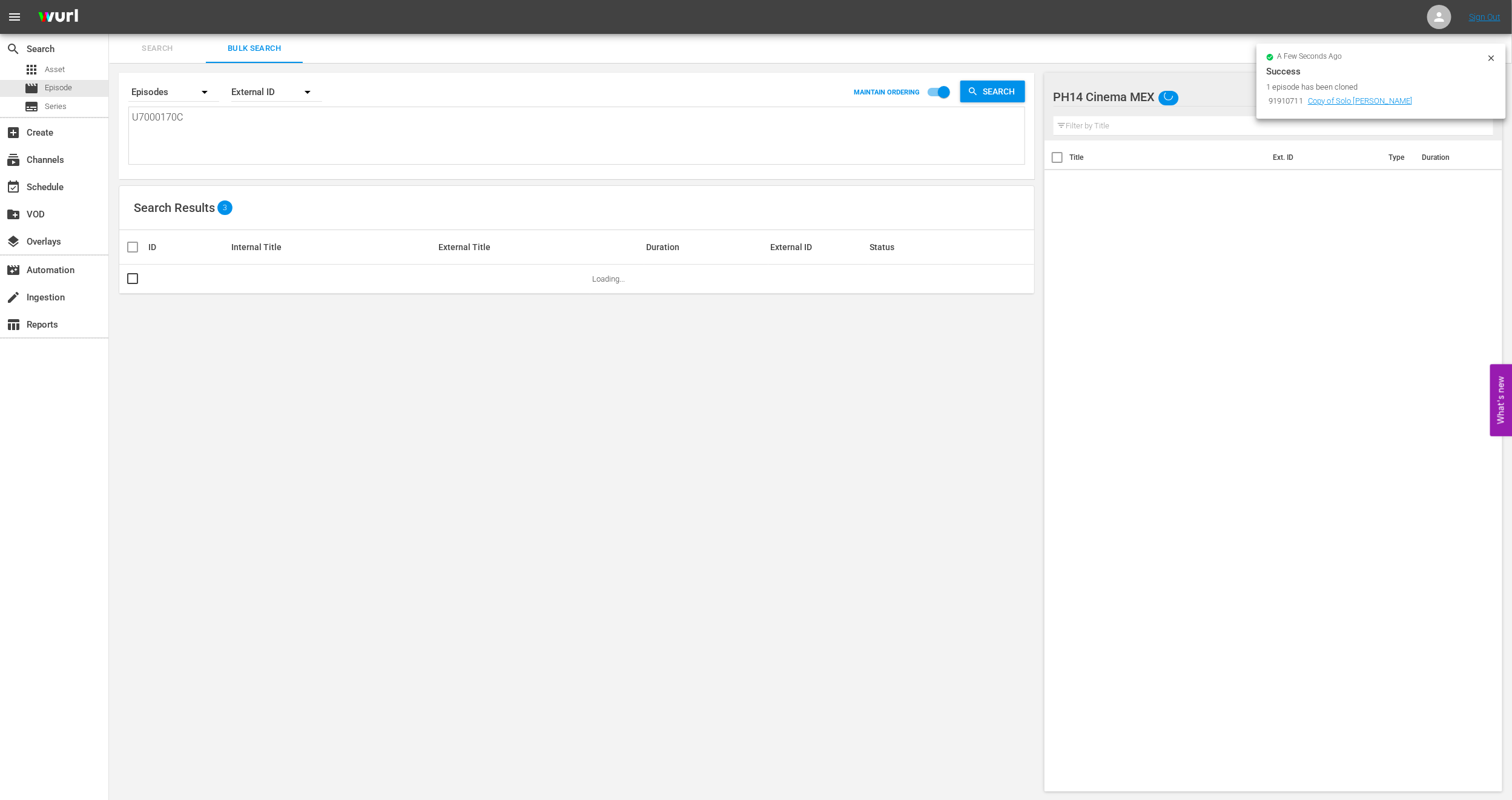
click at [1493, 58] on icon at bounding box center [1491, 58] width 10 height 10
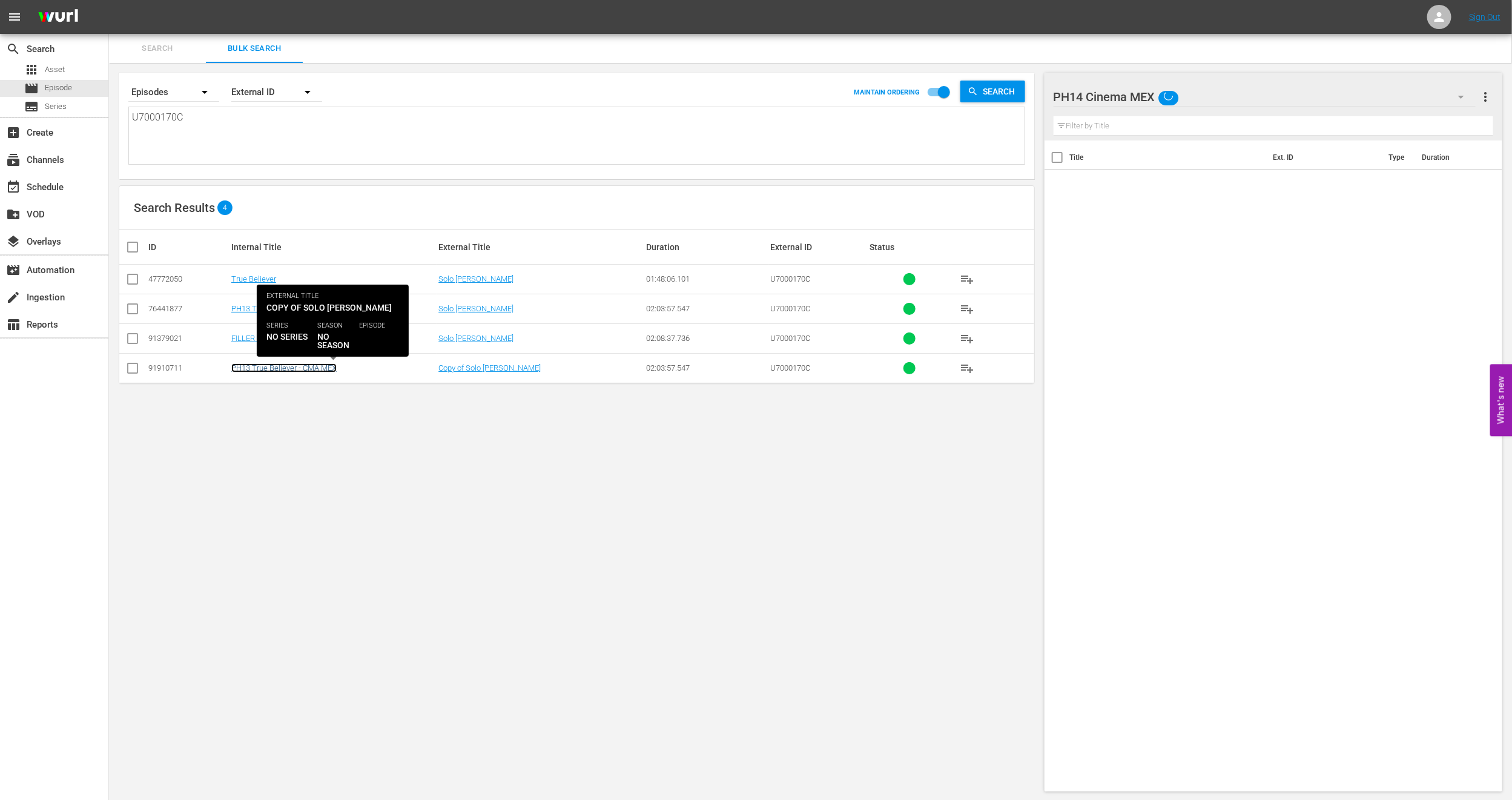
click at [284, 369] on link "PH13 True Believer - CMA MEX" at bounding box center [284, 368] width 105 height 9
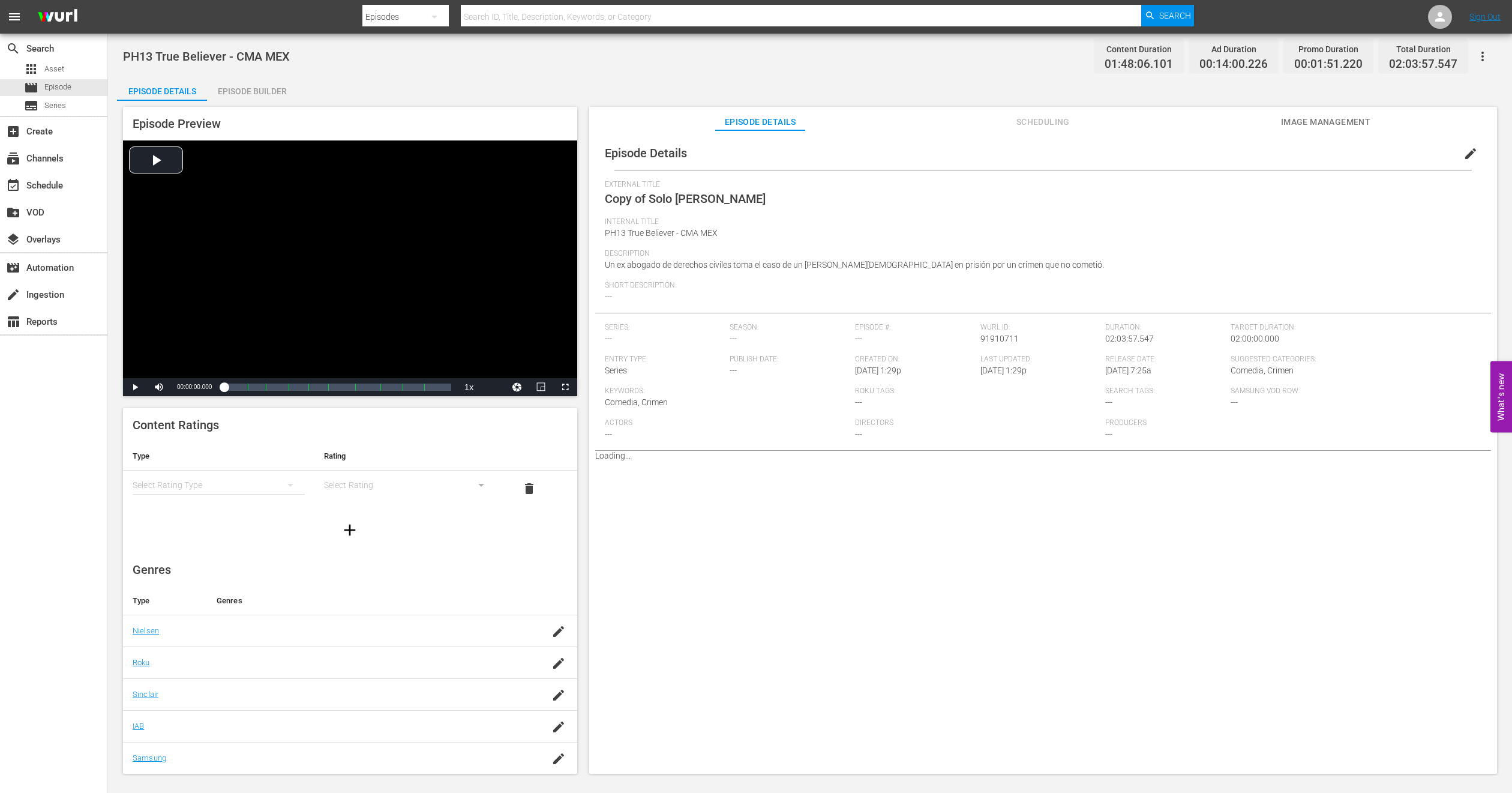
click at [1464, 156] on span "edit" at bounding box center [1471, 154] width 14 height 14
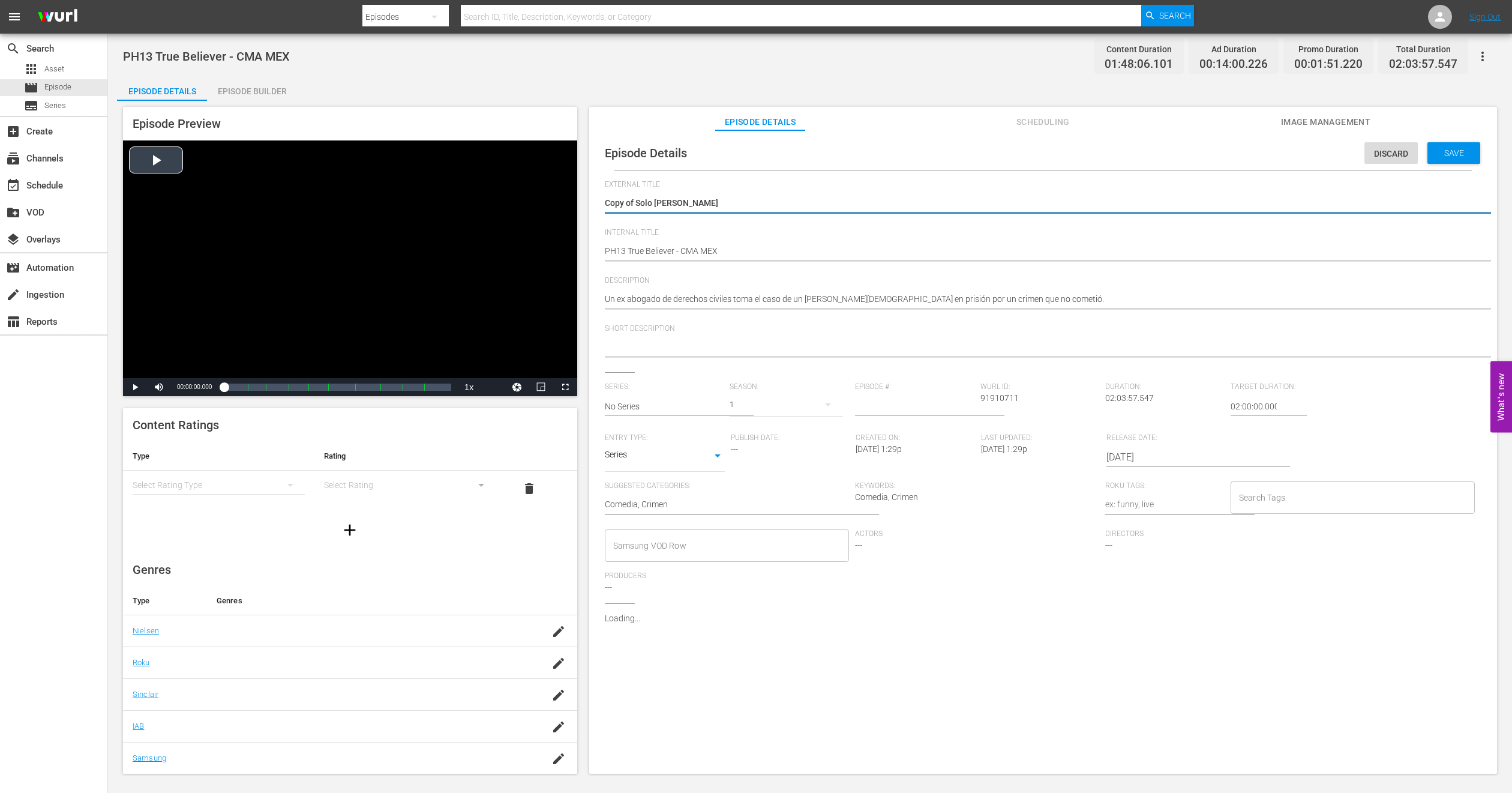
drag, startPoint x: 634, startPoint y: 202, endPoint x: 353, endPoint y: 205, distance: 281.0
click at [353, 205] on div "Episode Preview Video Player is loading. Play Video Play Mute Current Time 00:0…" at bounding box center [810, 442] width 1387 height 683
type textarea "Solo [PERSON_NAME]"
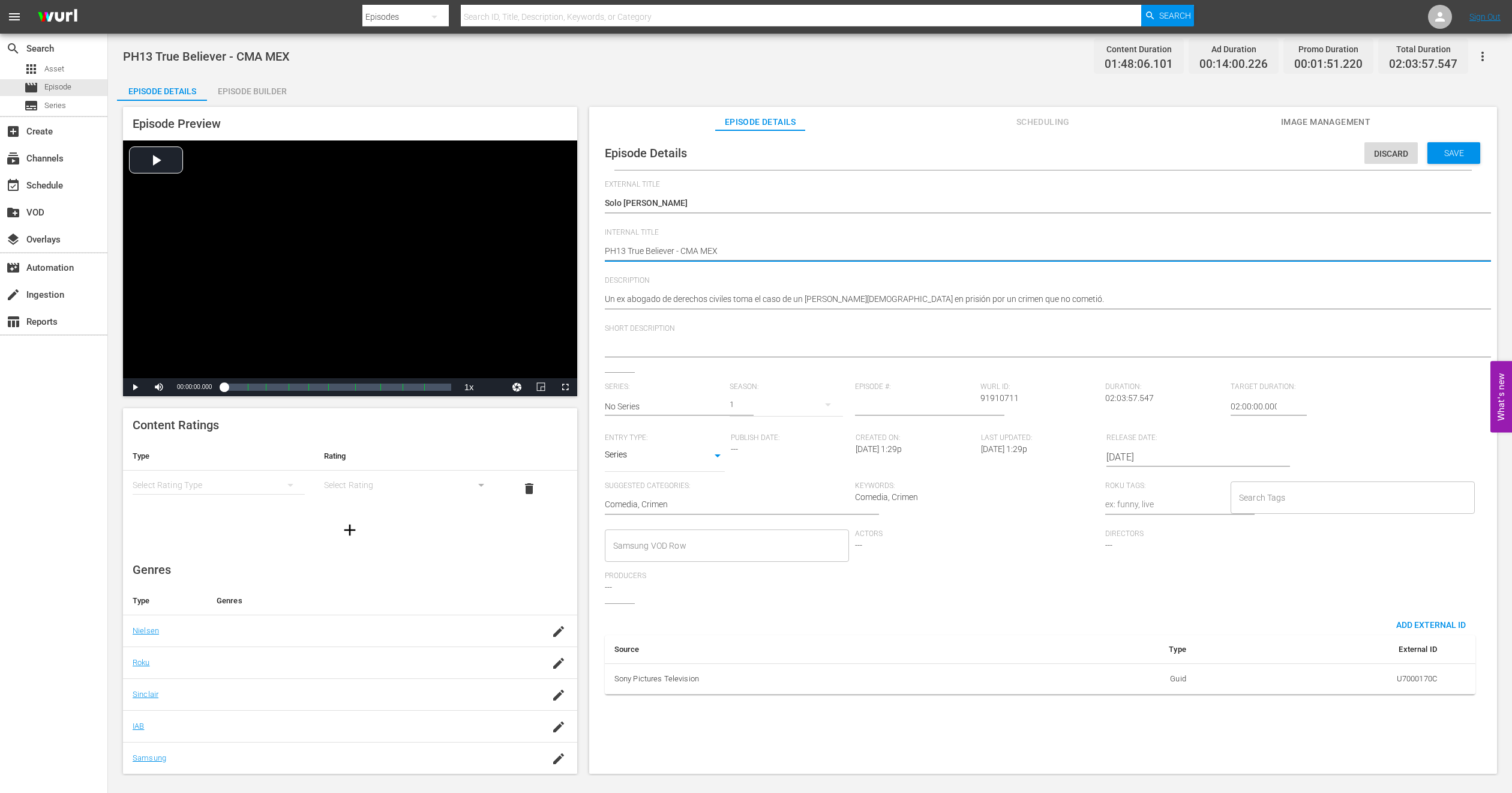
type textarea "PH1 True Believer - CMA MEX"
type textarea "PH14 True Believer - CMA MEX"
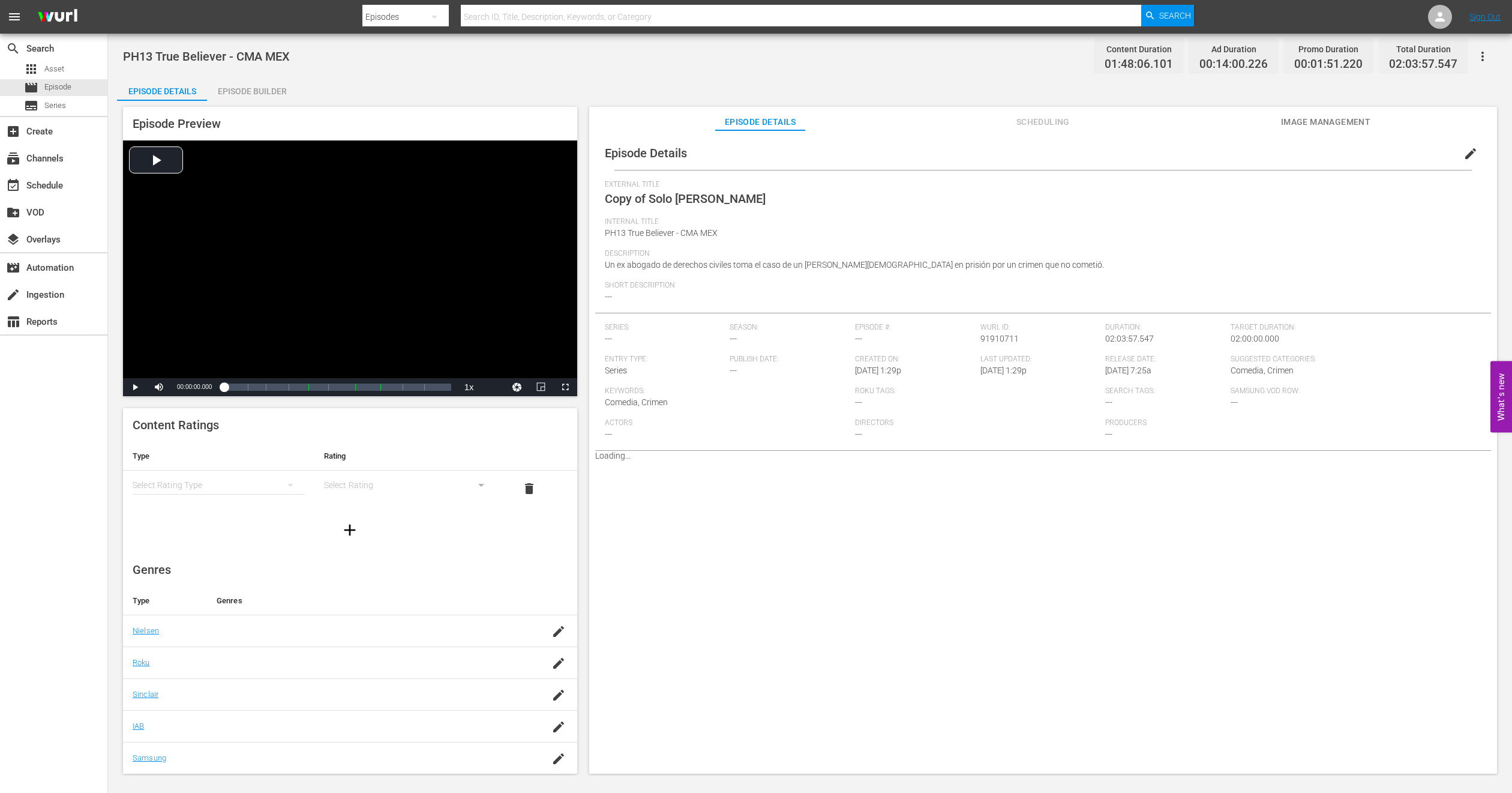
click at [1320, 125] on span "Image Management" at bounding box center [1325, 122] width 90 height 15
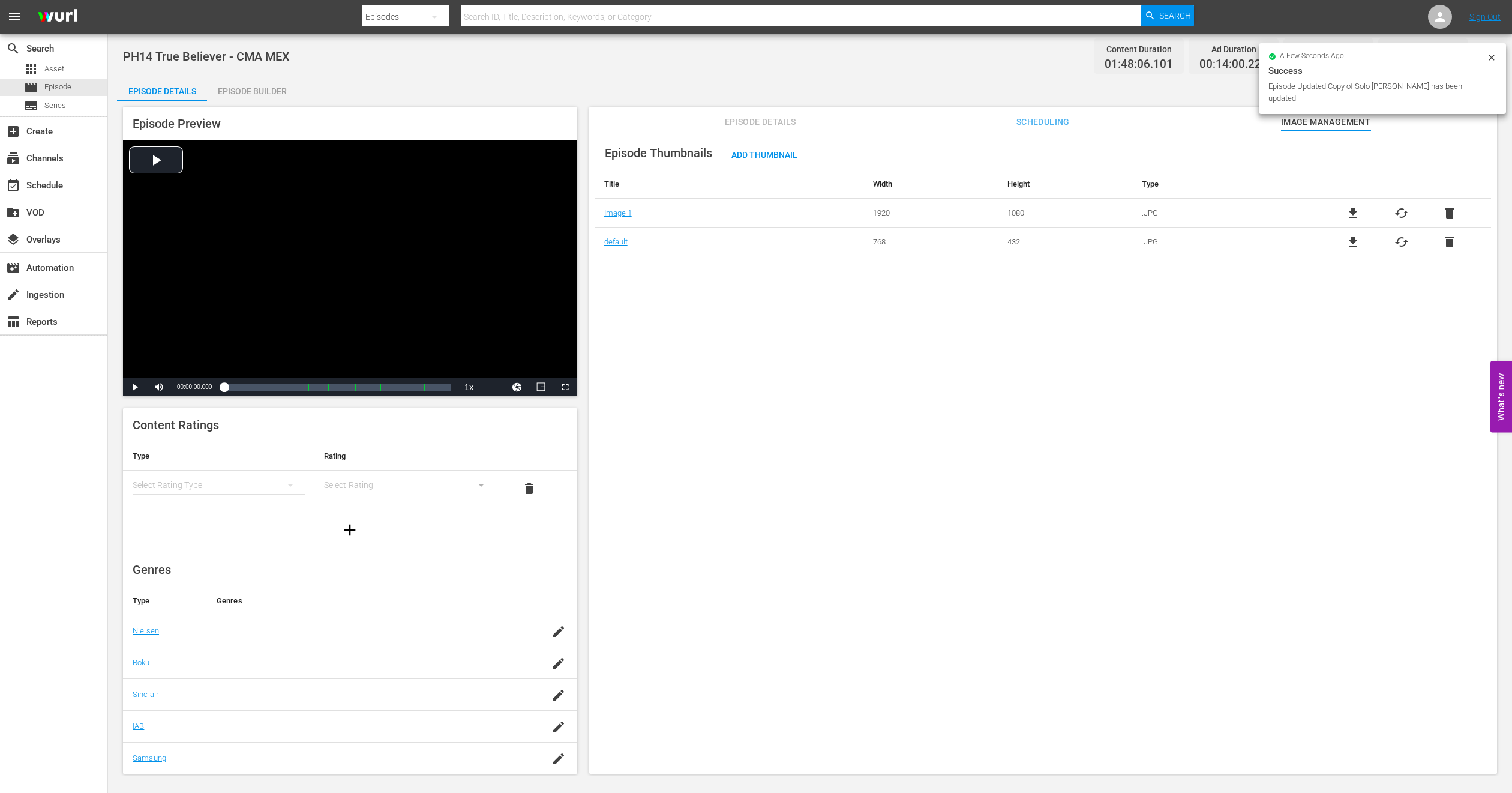
click at [261, 83] on div "Episode Builder" at bounding box center [252, 91] width 90 height 29
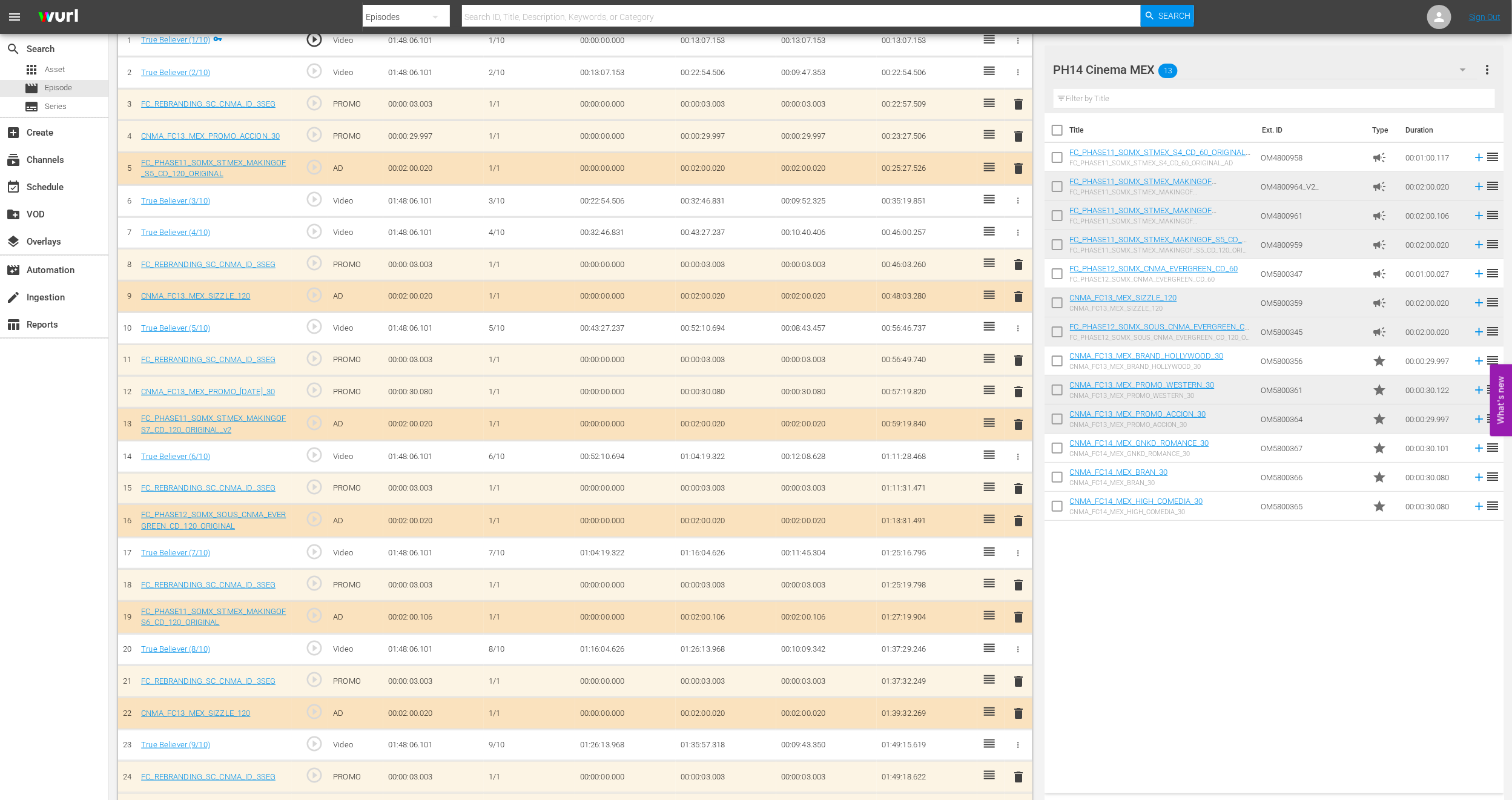
scroll to position [496, 0]
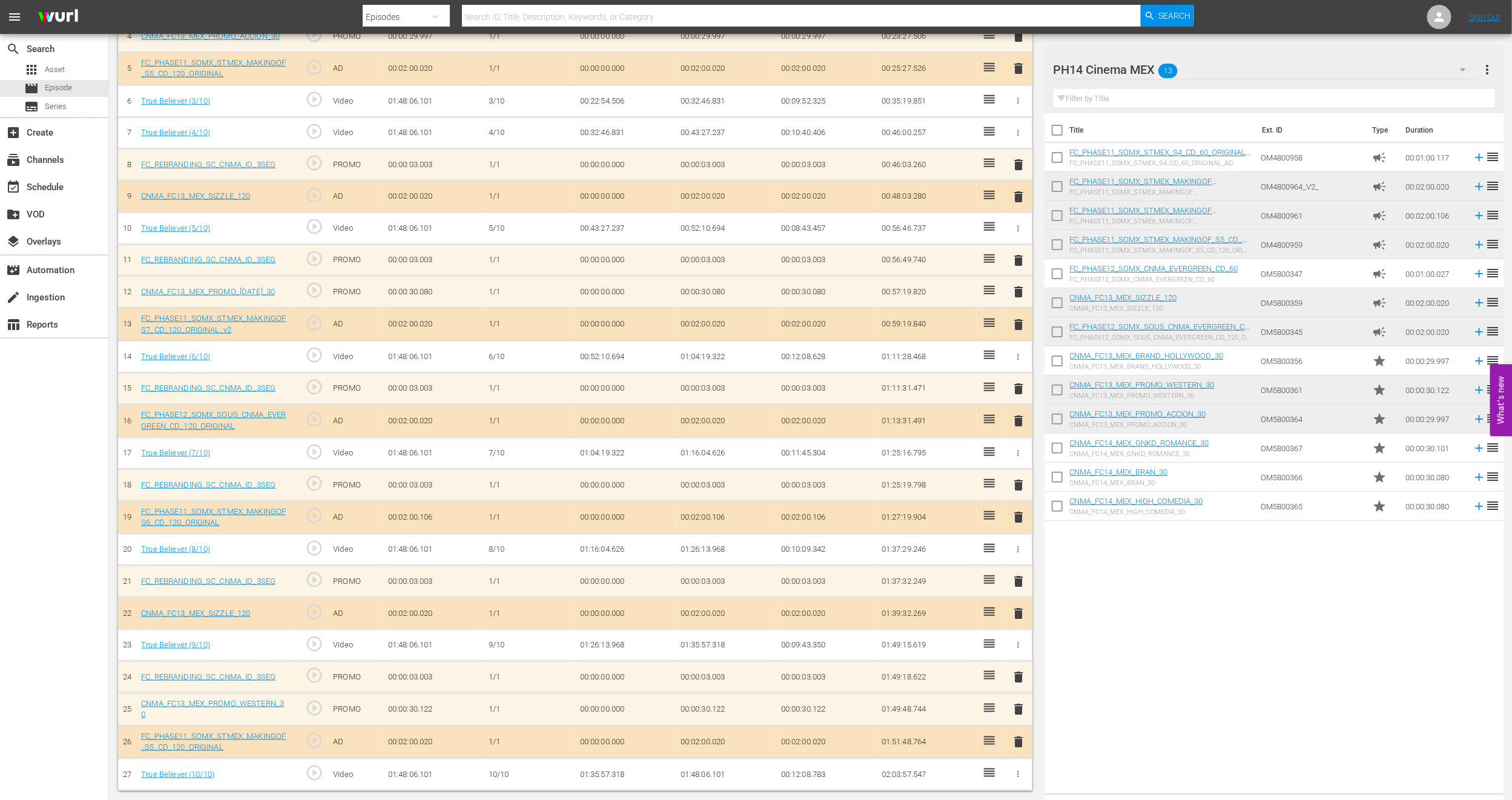
click at [1016, 707] on span "delete" at bounding box center [1019, 709] width 15 height 15
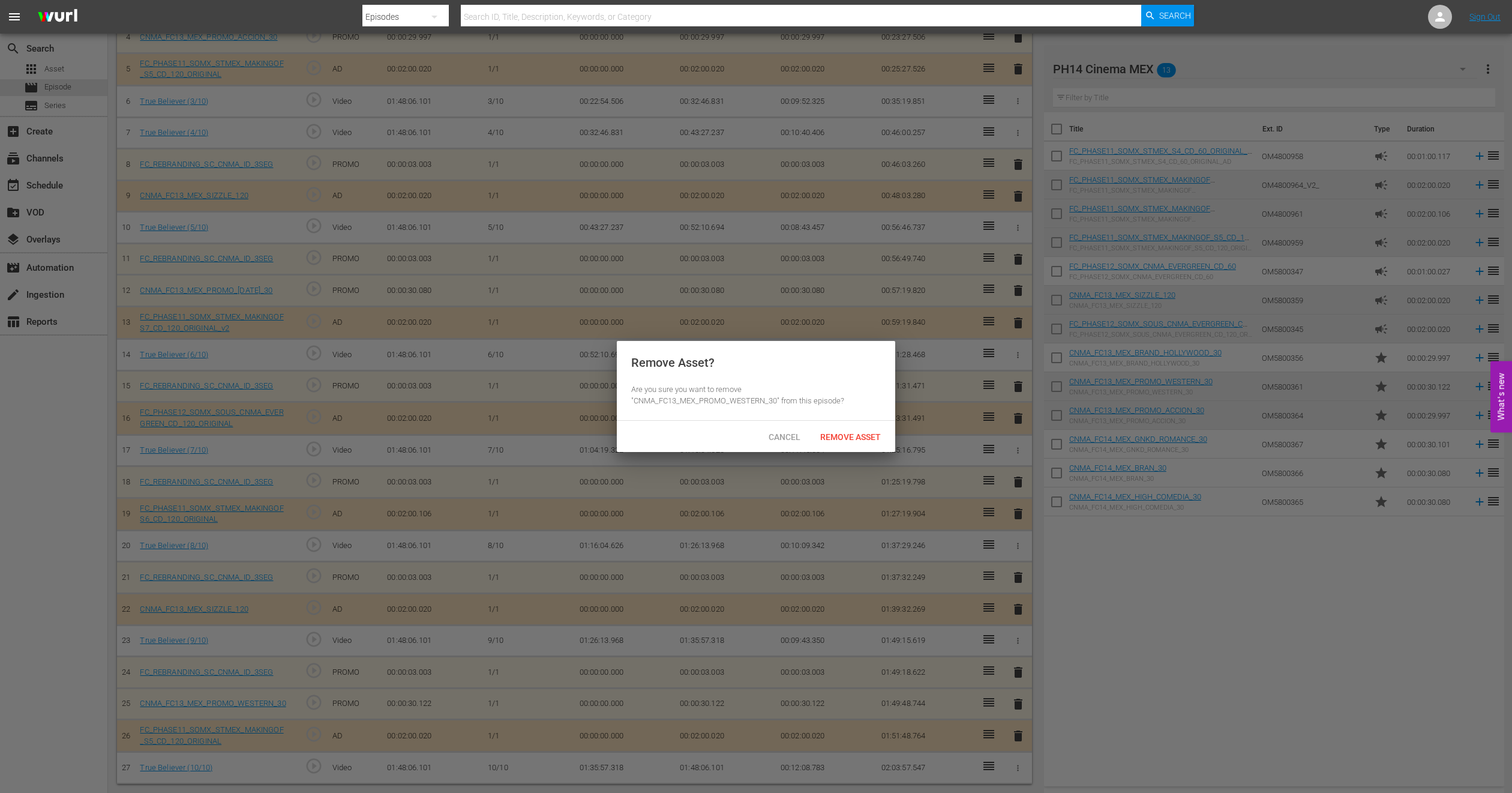
click at [861, 440] on span "Remove Asset" at bounding box center [851, 437] width 80 height 10
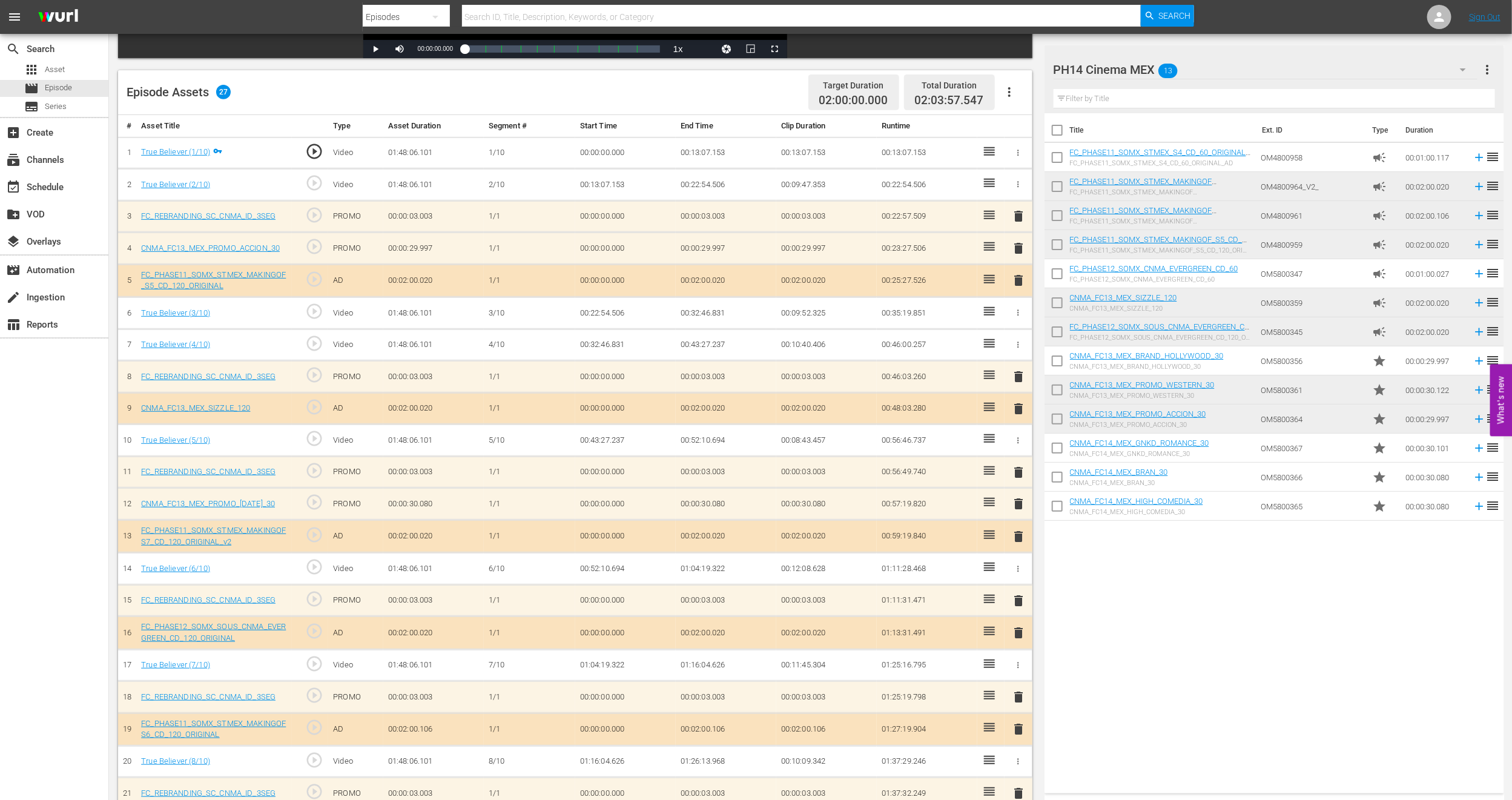
scroll to position [224, 0]
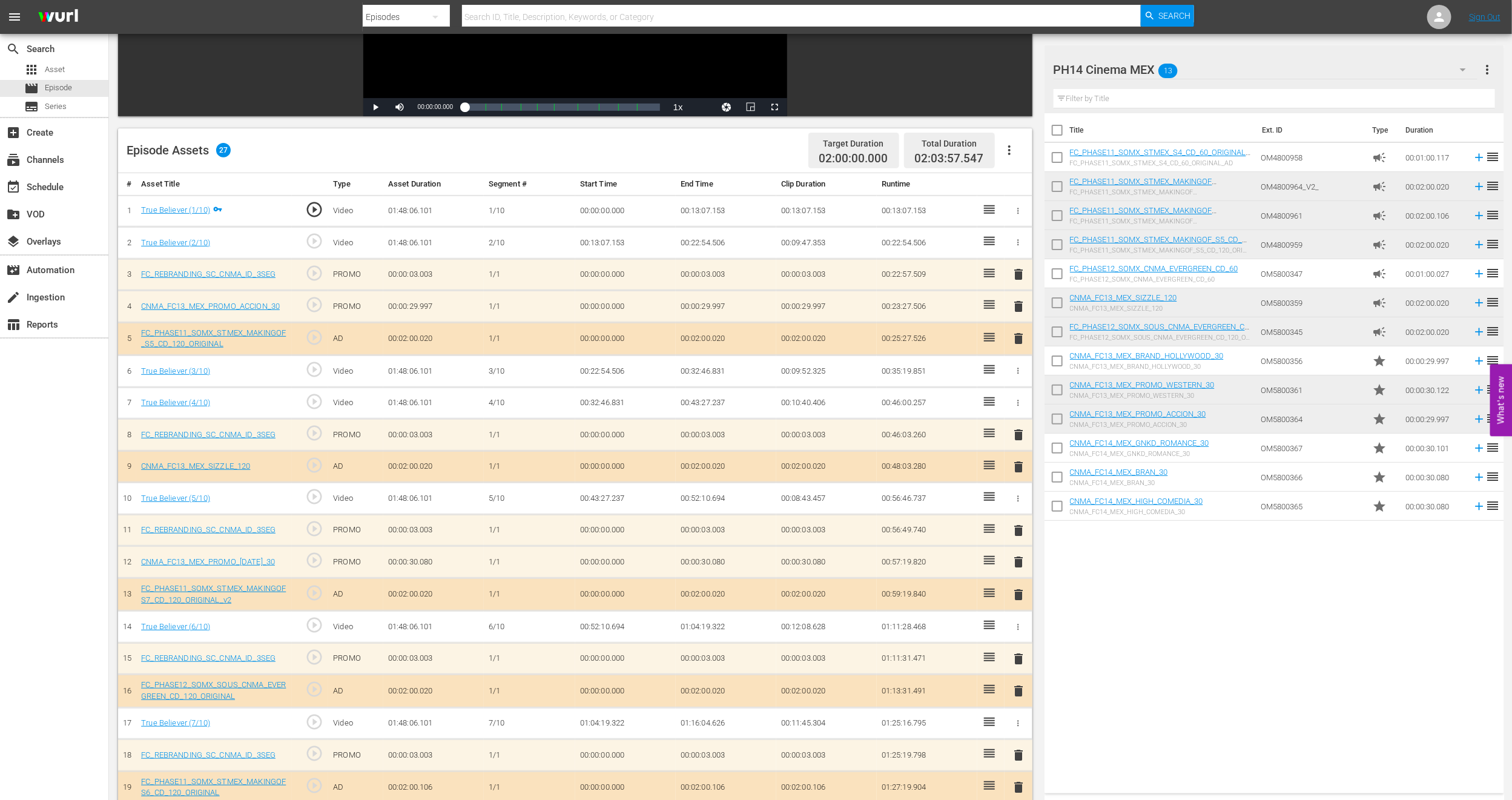
click at [1020, 567] on span "delete" at bounding box center [1019, 562] width 15 height 15
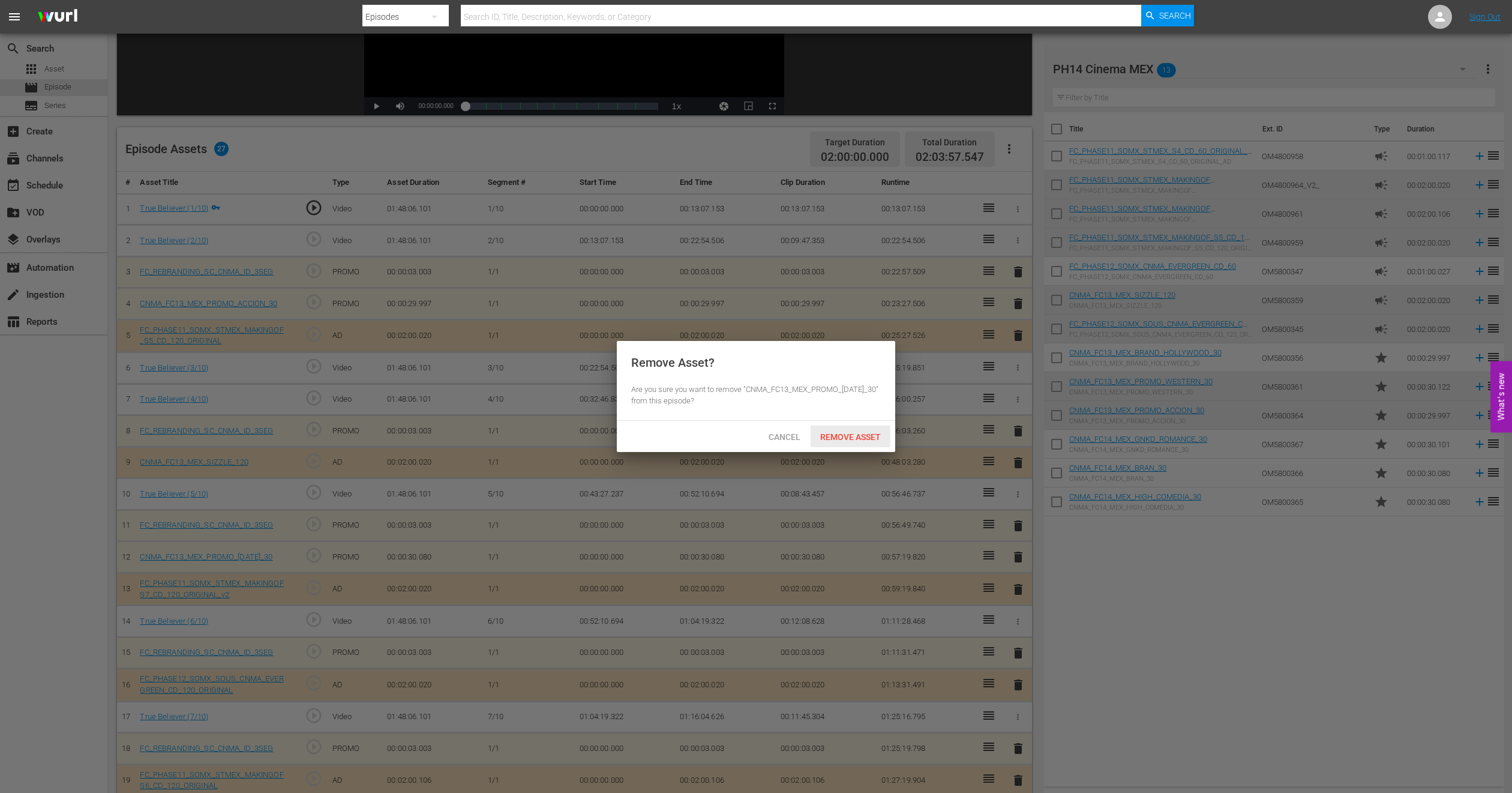
click at [877, 432] on span "Remove Asset" at bounding box center [851, 437] width 80 height 10
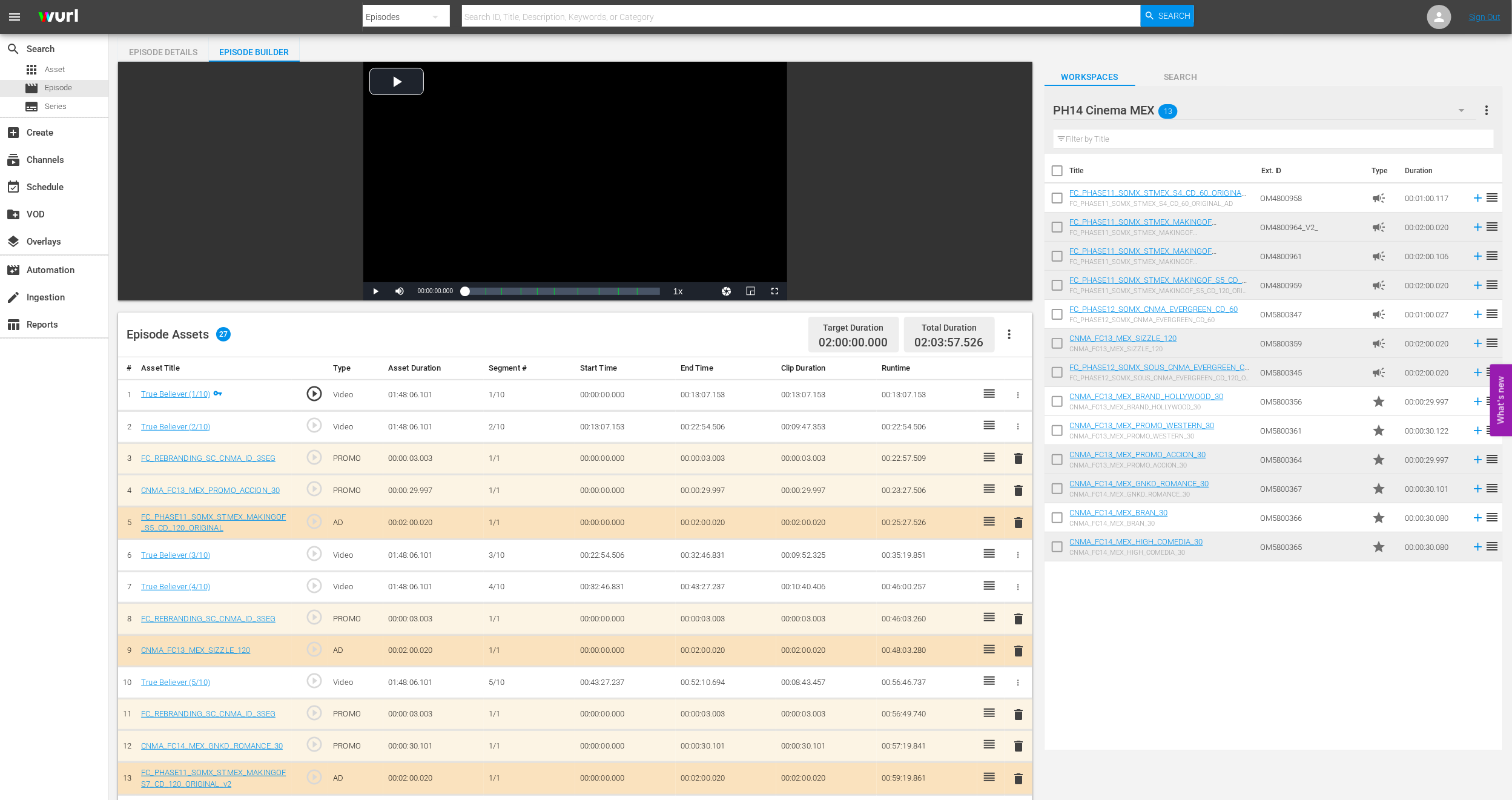
scroll to position [0, 0]
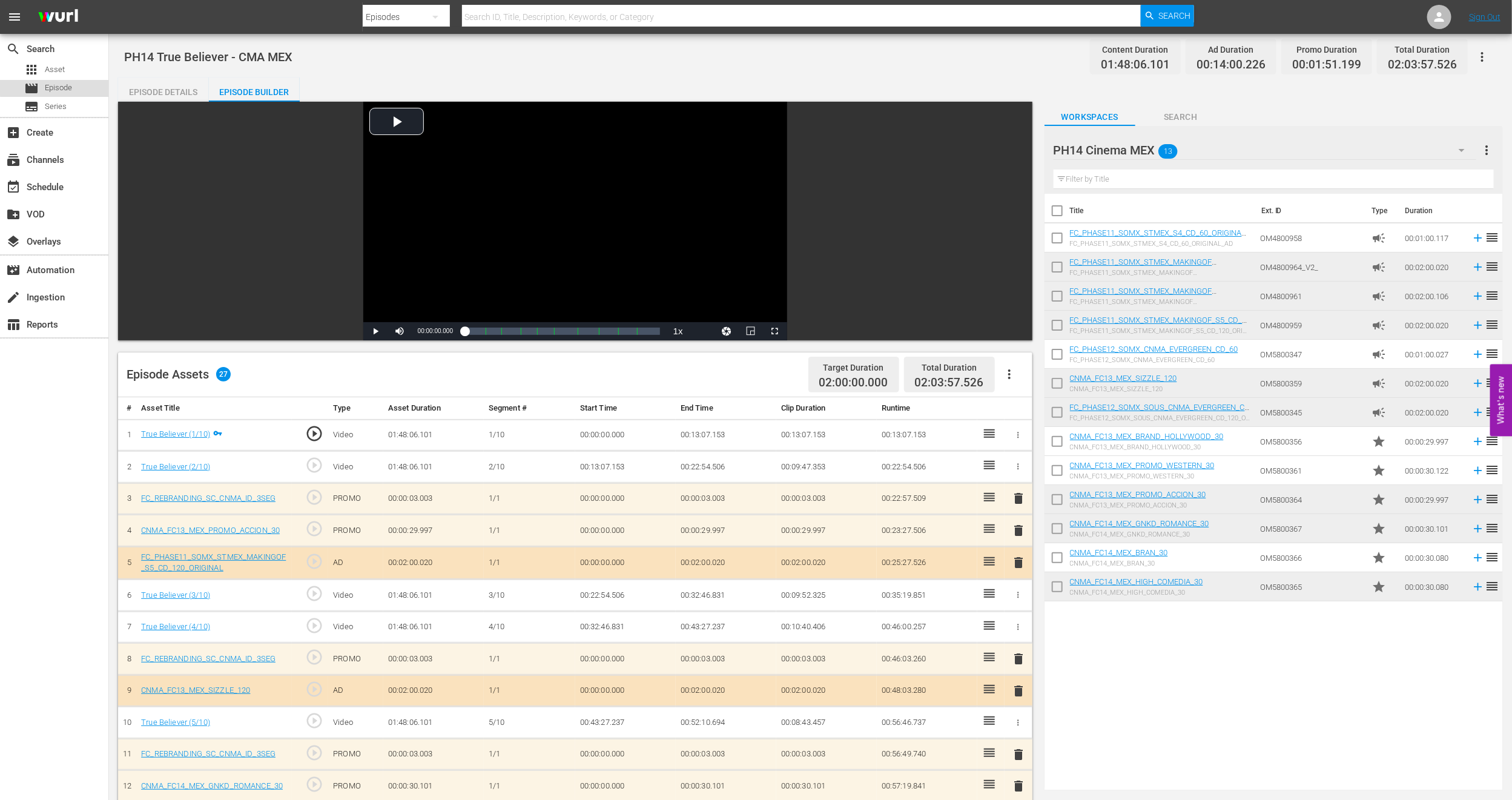
click at [95, 84] on div "movie Episode" at bounding box center [54, 89] width 109 height 17
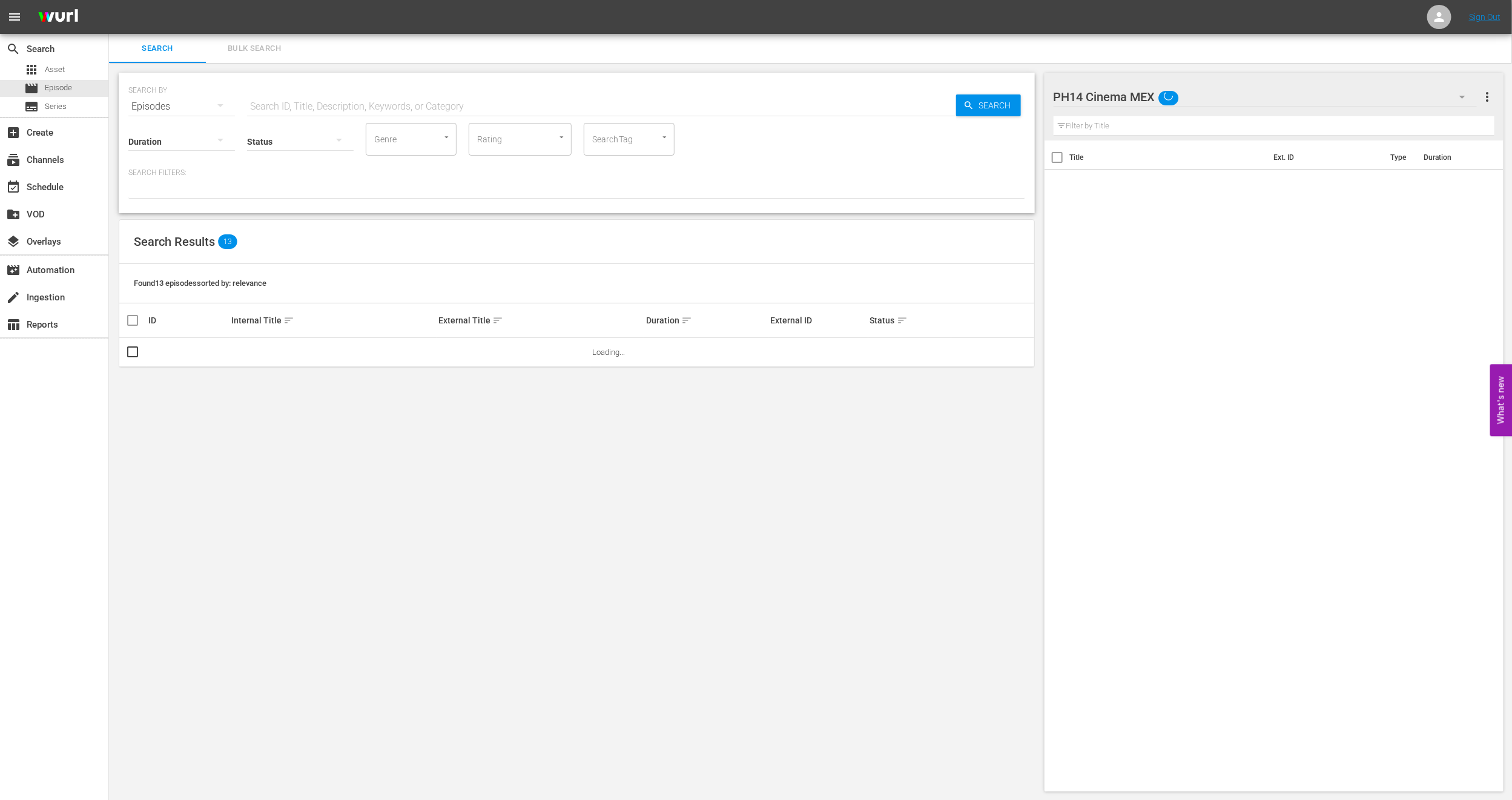
click at [249, 51] on span "Bulk Search" at bounding box center [255, 48] width 82 height 14
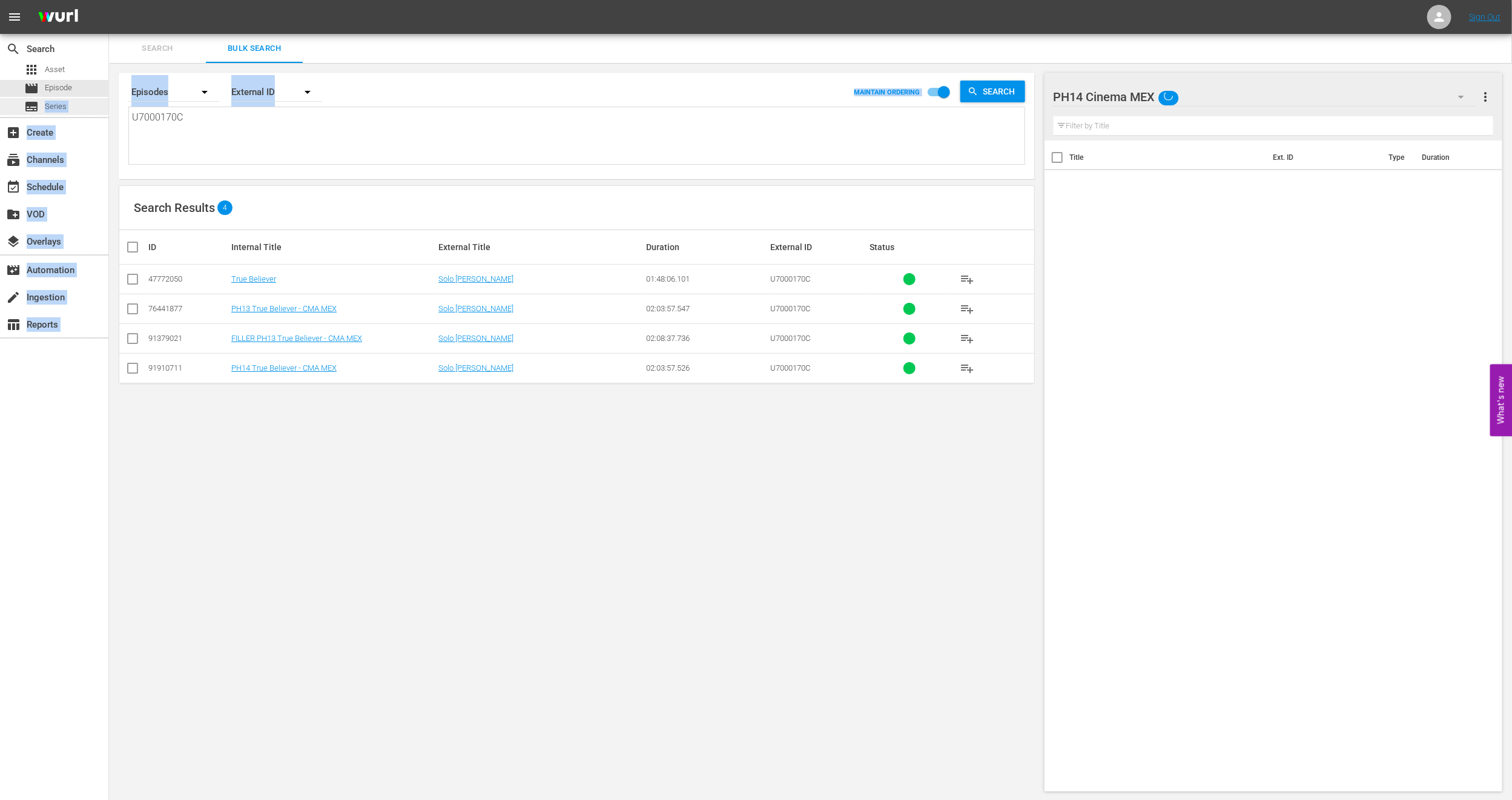
drag, startPoint x: 211, startPoint y: 108, endPoint x: 0, endPoint y: 113, distance: 211.1
click at [109, 0] on div "search Search apps Asset movie Episode subtitles Series add_box Create subscrip…" at bounding box center [810, 0] width 1403 height 0
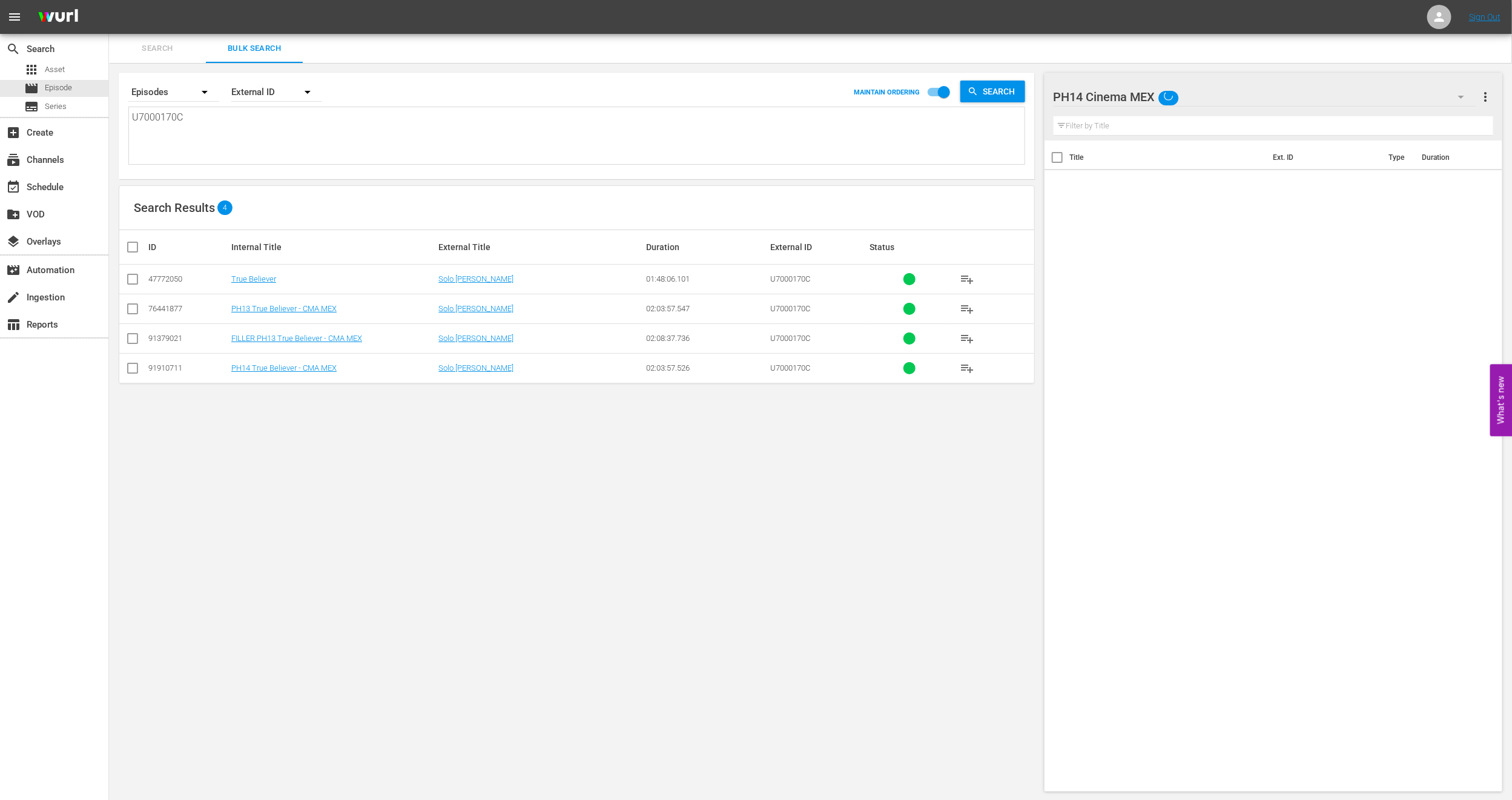
click at [282, 142] on textarea "U7000170C" at bounding box center [578, 137] width 893 height 55
drag, startPoint x: 219, startPoint y: 125, endPoint x: 0, endPoint y: 120, distance: 219.1
click at [109, 0] on div "search Search apps Asset movie Episode subtitles Series add_box Create subscrip…" at bounding box center [810, 0] width 1403 height 0
paste textarea "898585_U700439_LAT"
type textarea "898585_U700439_LAT"
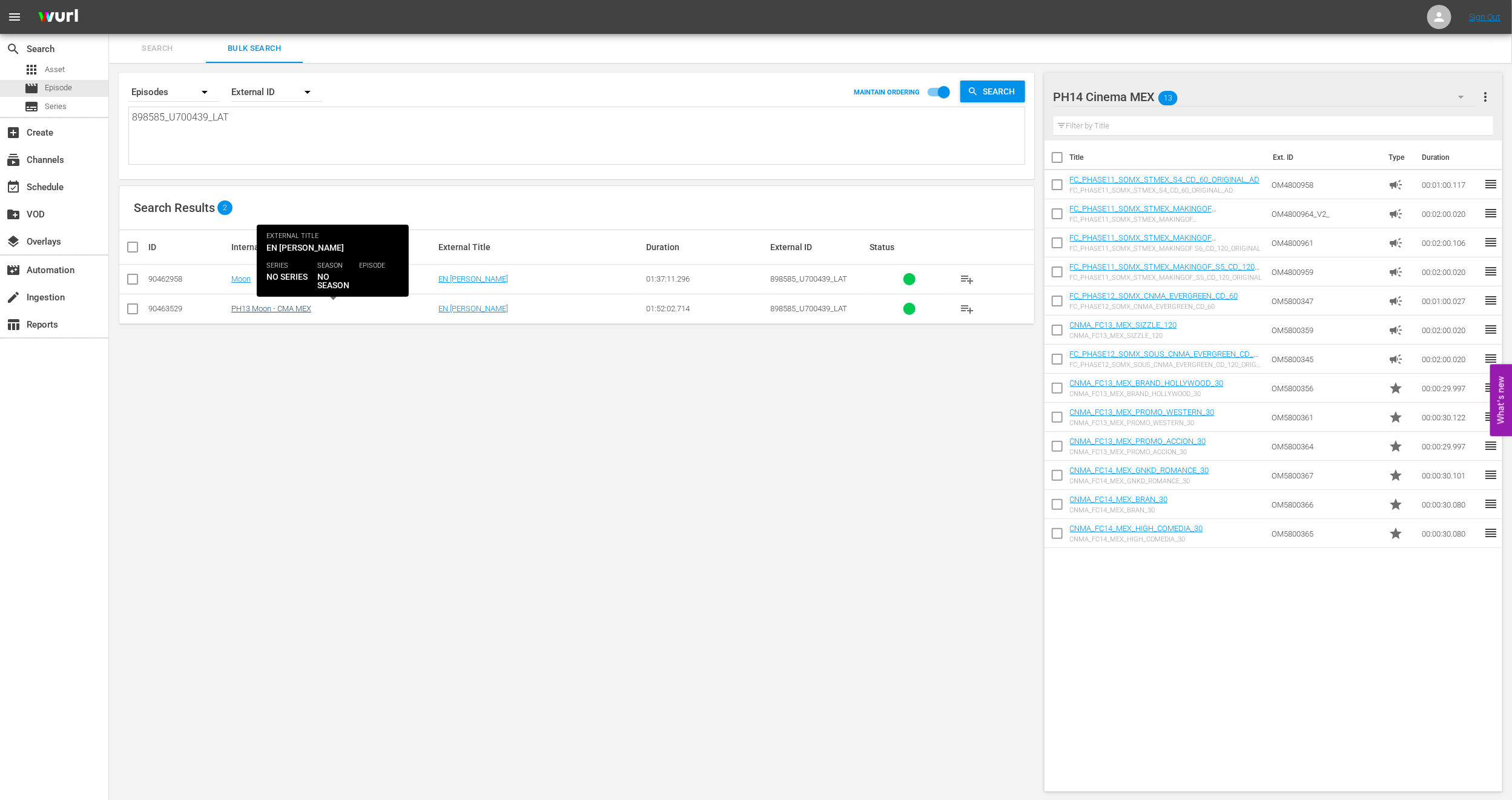
type textarea "898585_U700439_LAT"
click at [251, 312] on link "PH13 Moon - CMA MEX" at bounding box center [271, 309] width 80 height 9
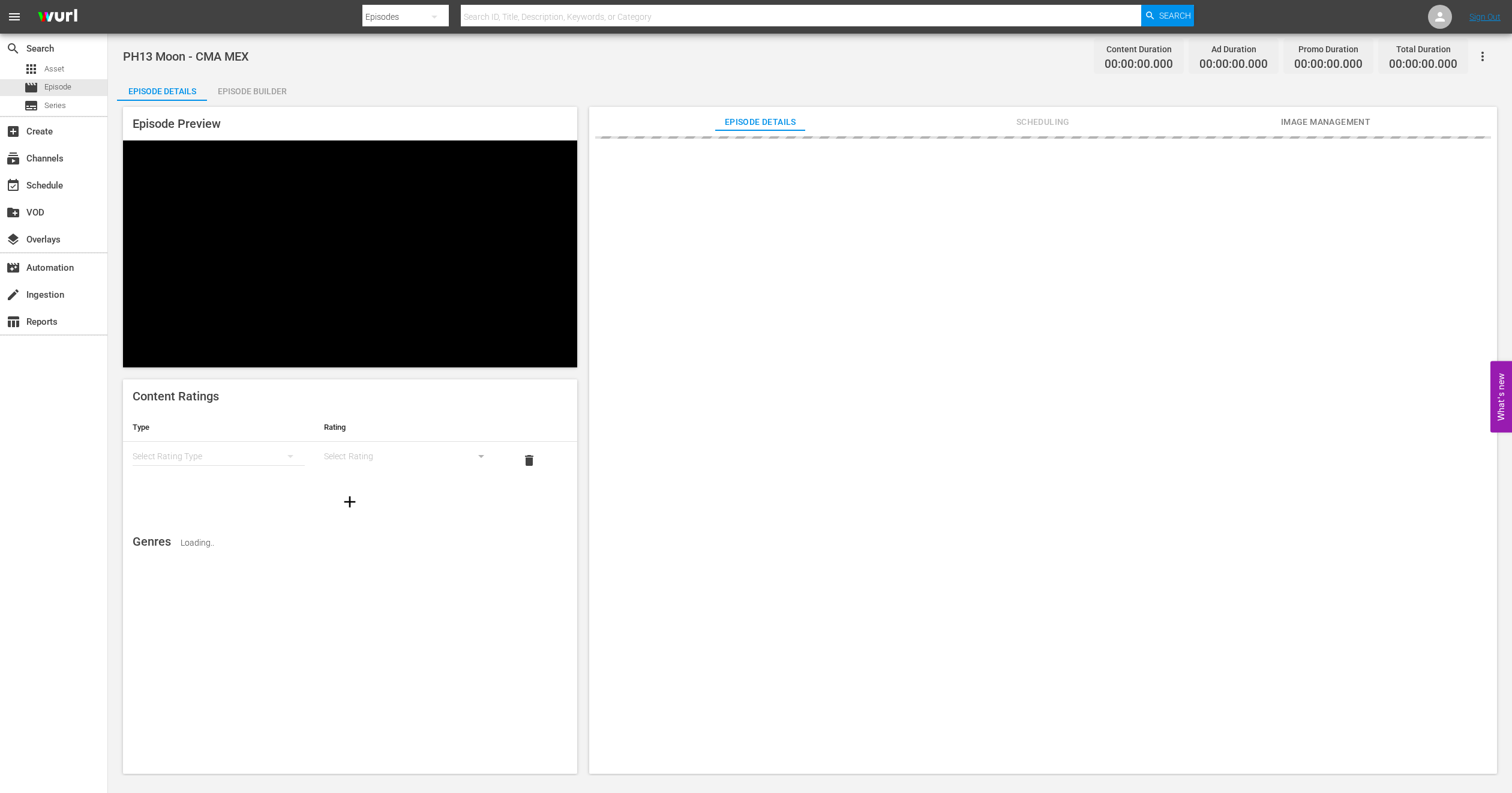
click at [1054, 105] on div "Episode Preview Content Ratings Type Rating Select Rating Type Select Rating de…" at bounding box center [810, 442] width 1387 height 683
click at [1037, 117] on span "Scheduling" at bounding box center [1042, 122] width 90 height 15
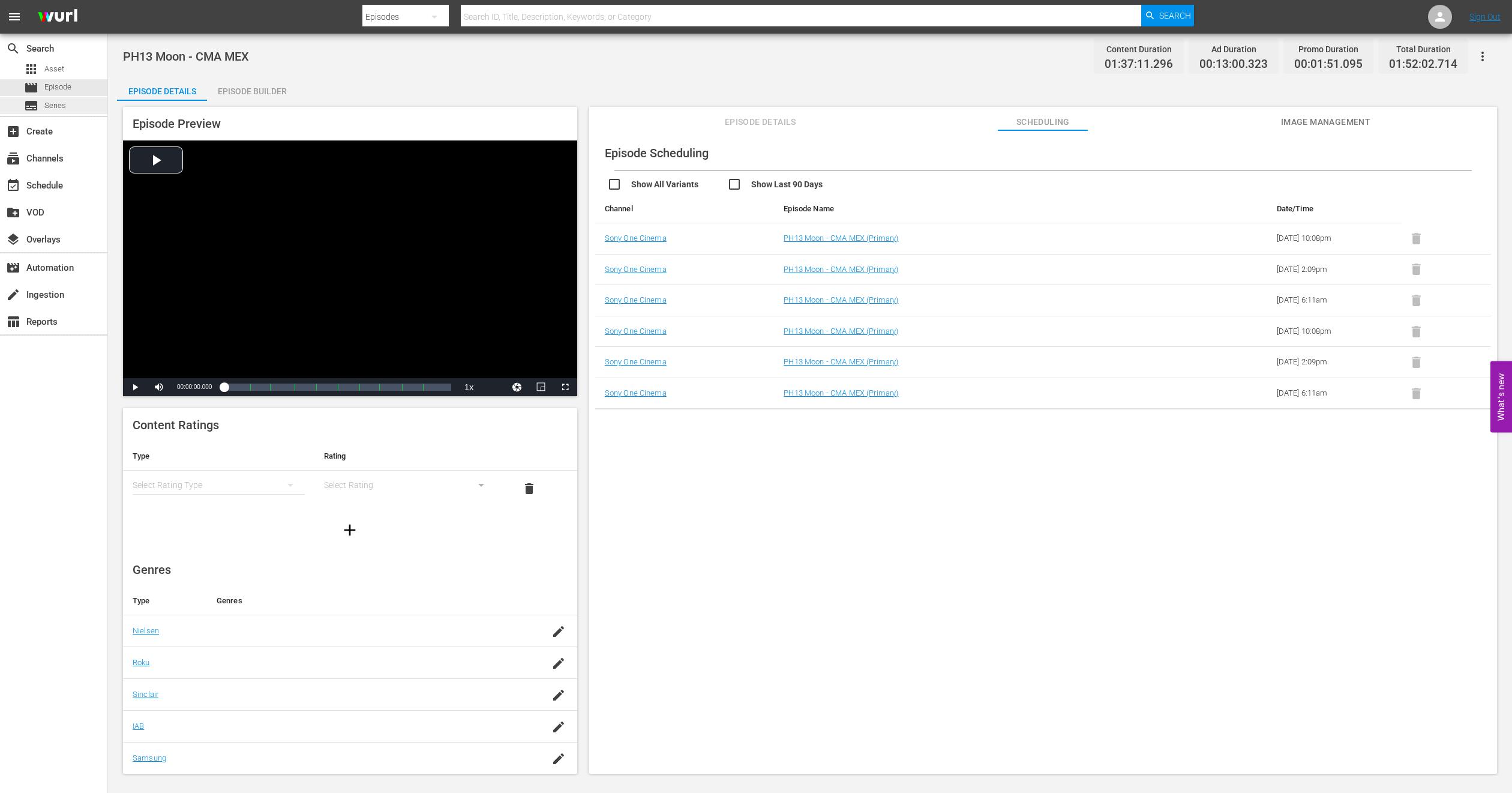
click at [76, 97] on div "subtitles Series" at bounding box center [54, 106] width 108 height 17
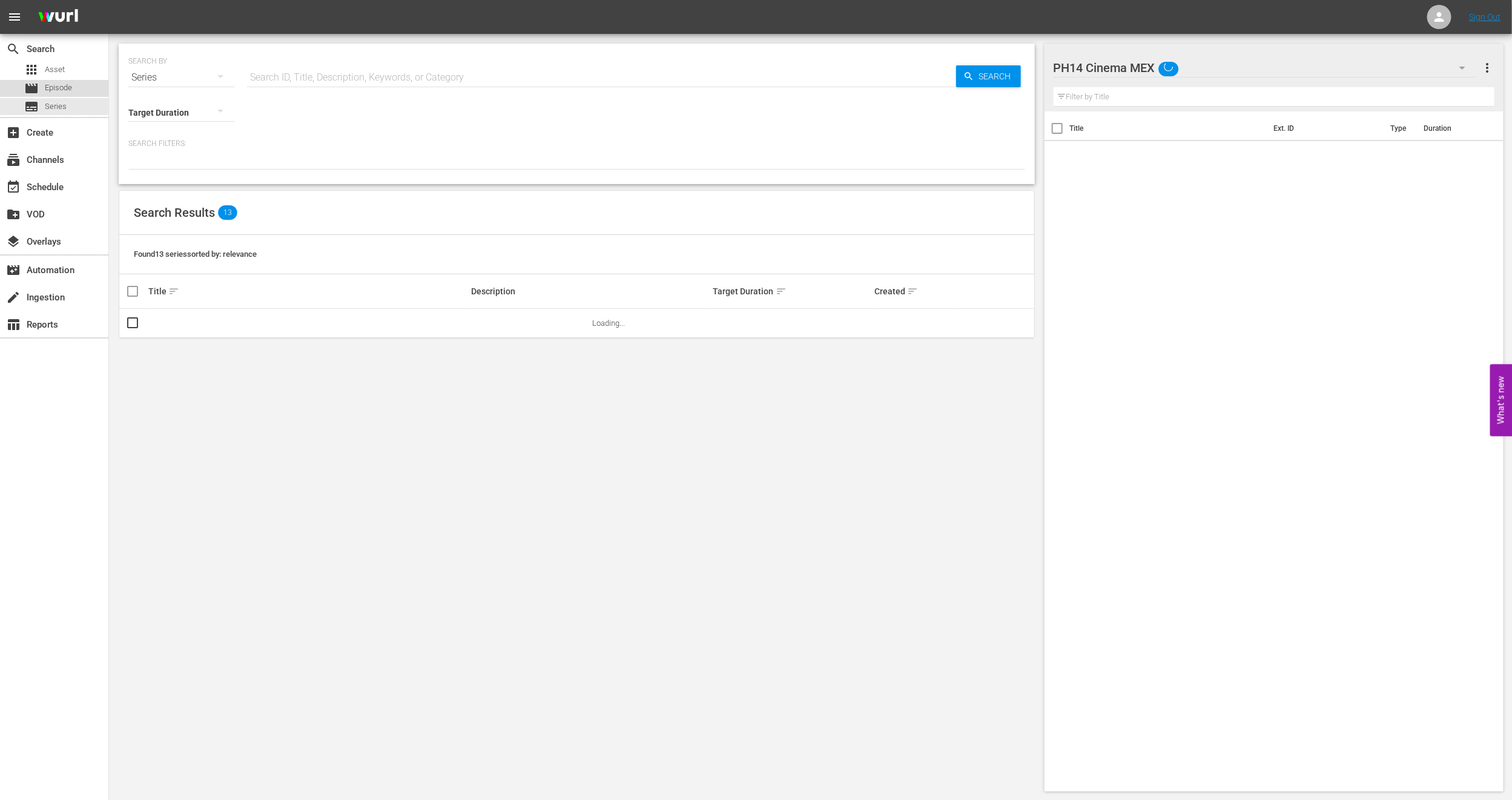
click at [52, 87] on span "Episode" at bounding box center [58, 87] width 27 height 12
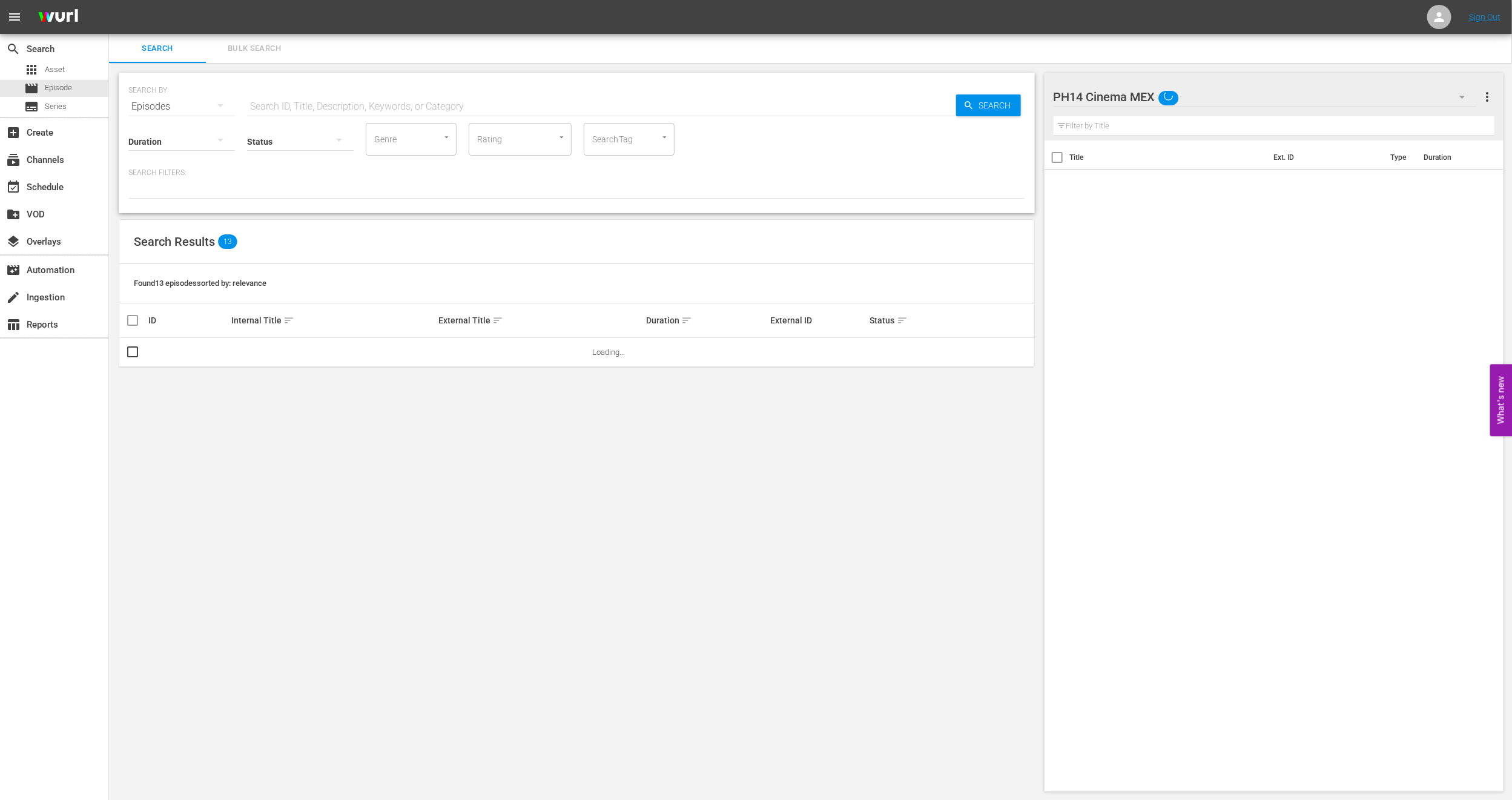
click at [224, 52] on span "Bulk Search" at bounding box center [255, 48] width 82 height 14
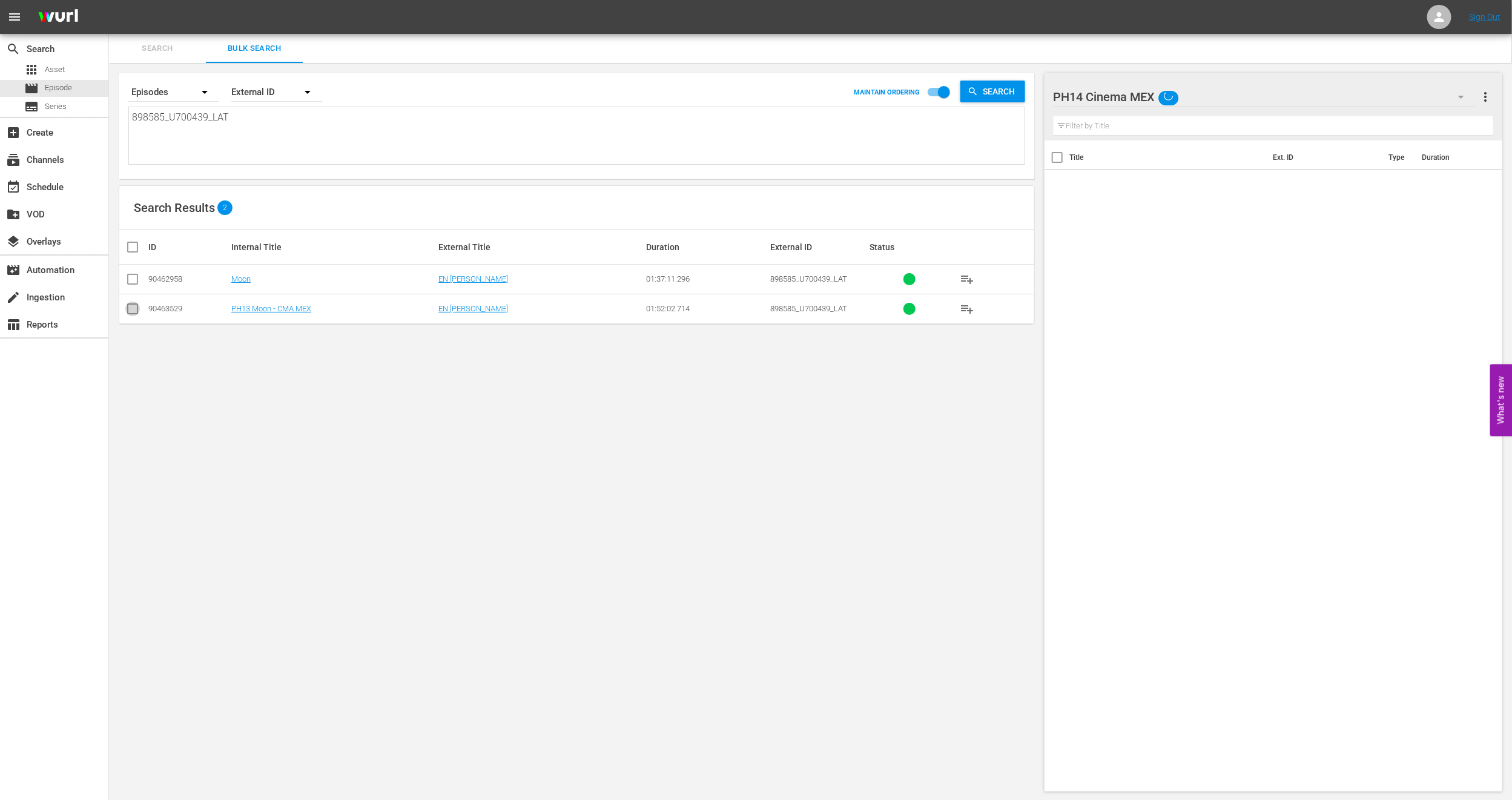
click at [131, 310] on input "checkbox" at bounding box center [133, 312] width 15 height 15
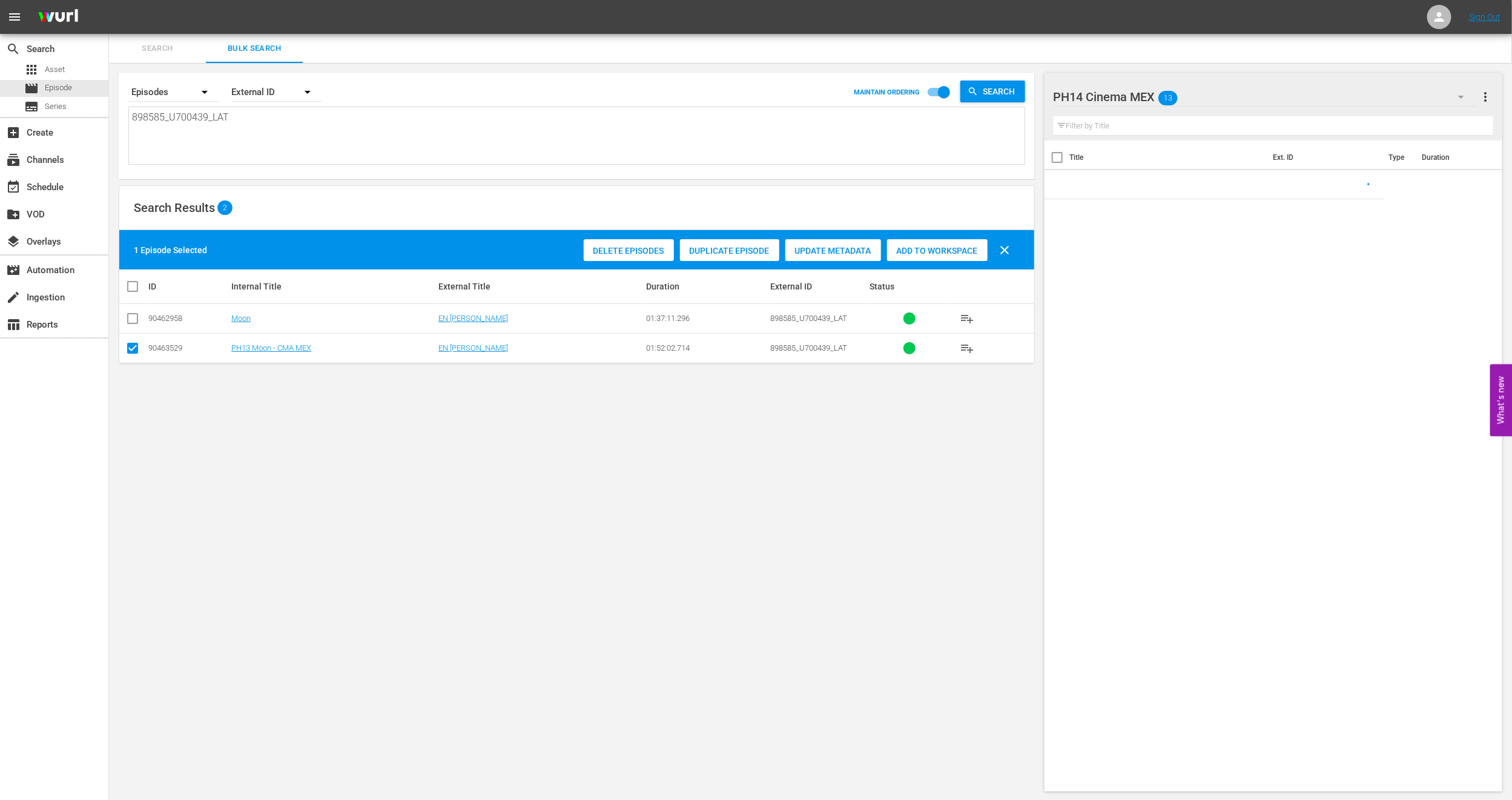
click at [724, 249] on span "Duplicate Episode" at bounding box center [730, 251] width 99 height 10
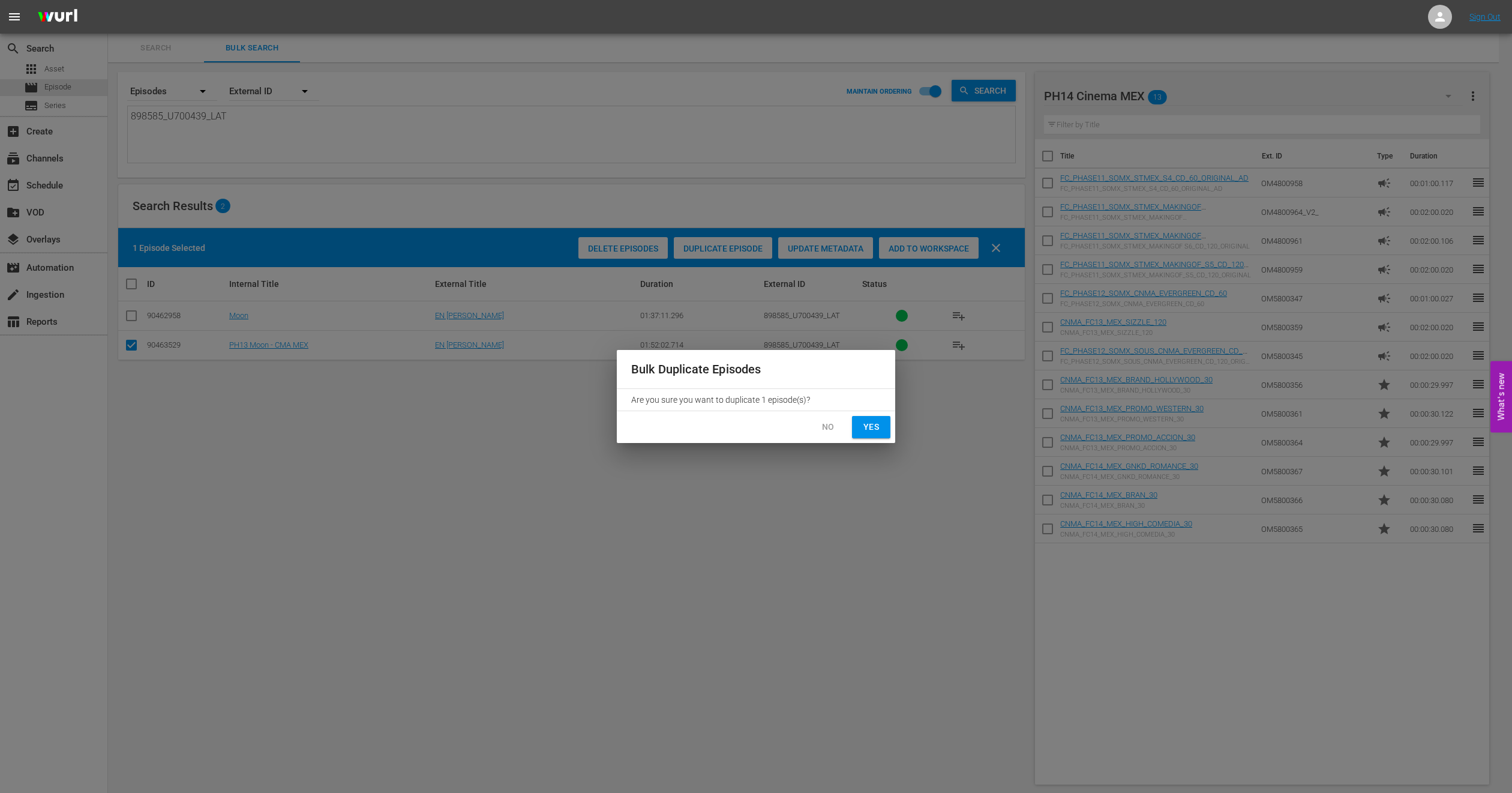
click at [870, 428] on span "Yes" at bounding box center [871, 427] width 19 height 15
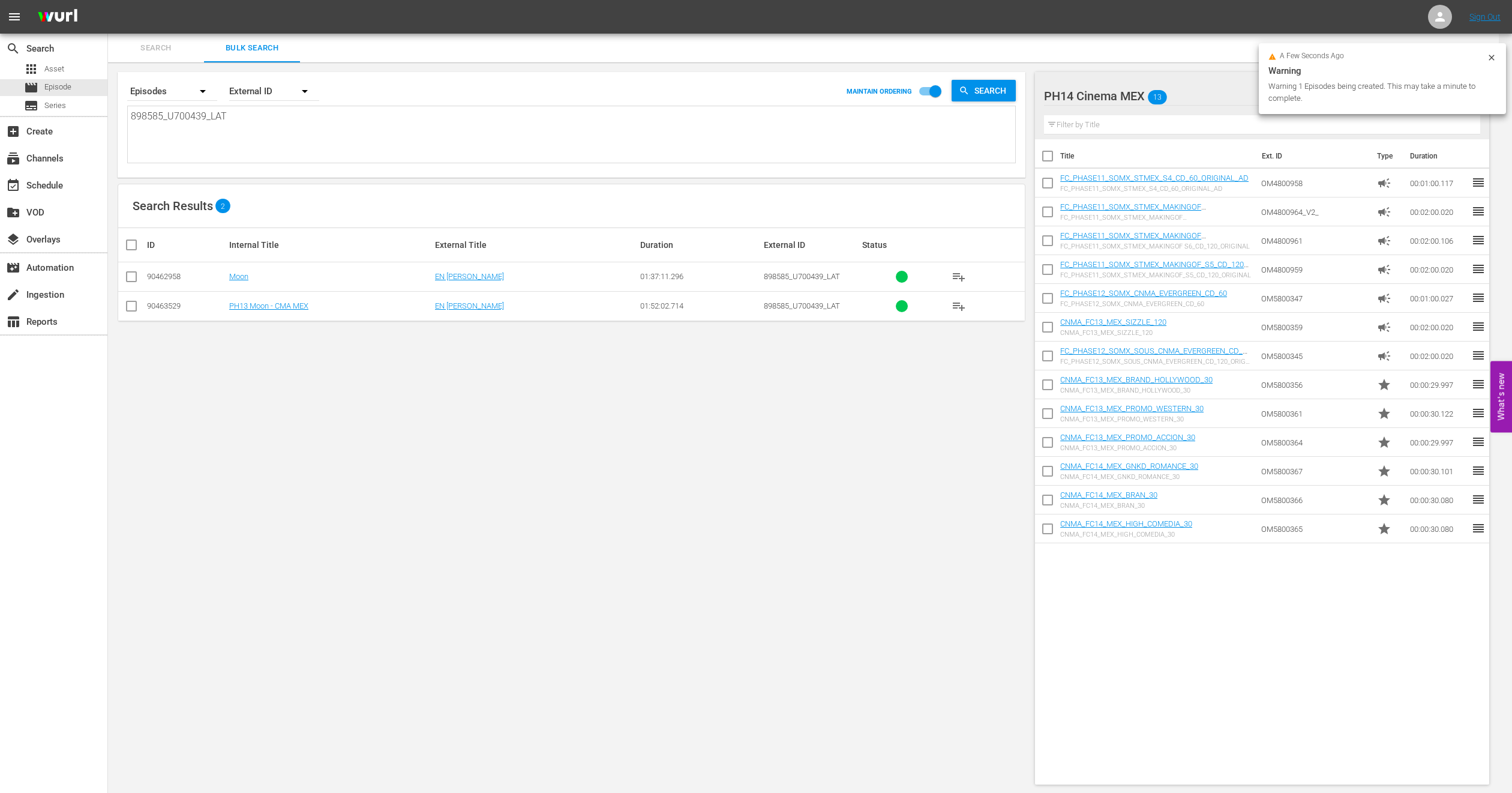
checkbox input "false"
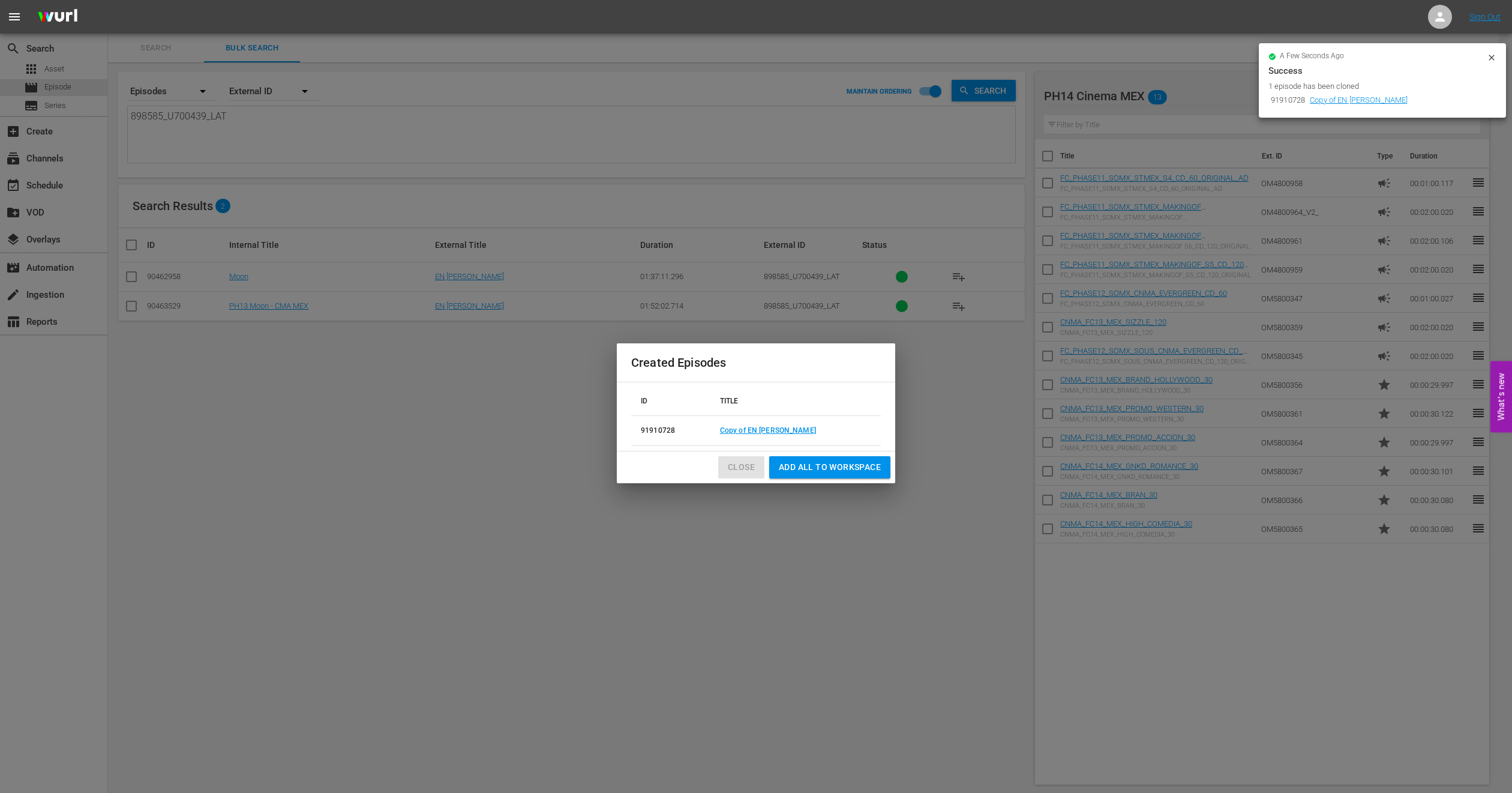
click at [749, 464] on span "Close" at bounding box center [741, 467] width 27 height 15
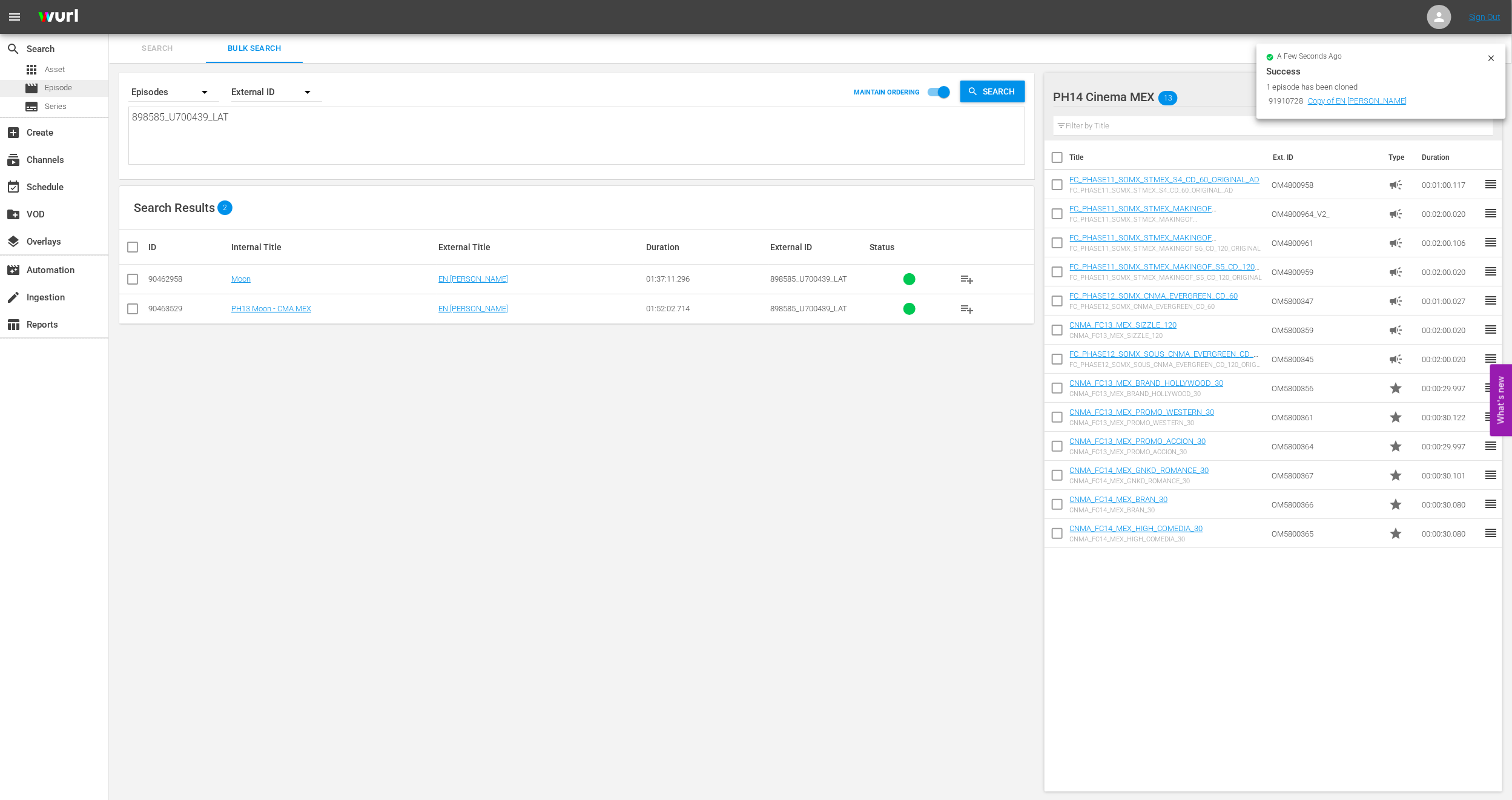
click at [95, 86] on div "movie Episode" at bounding box center [54, 89] width 109 height 17
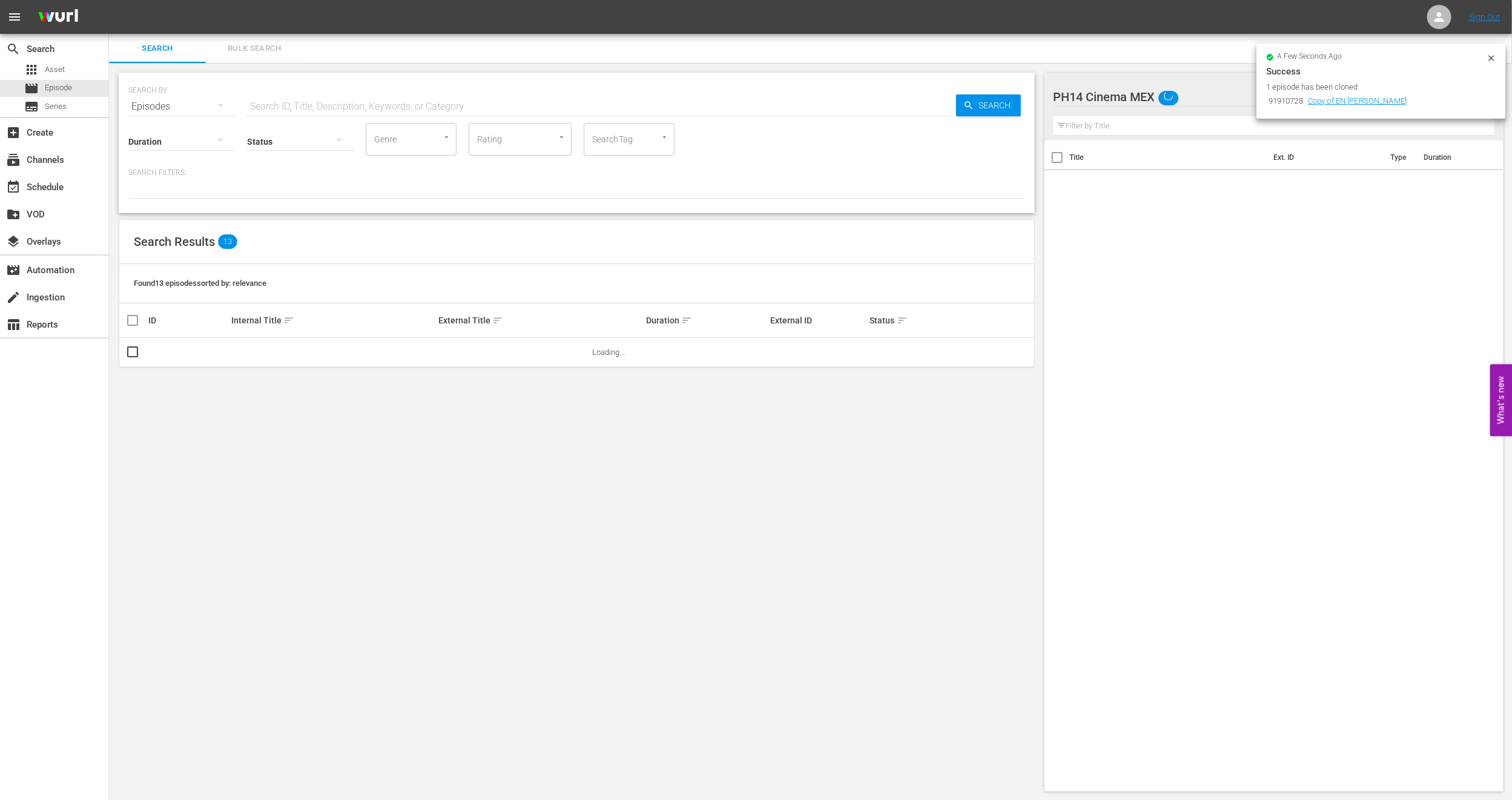
click at [231, 38] on button "Bulk Search" at bounding box center [255, 48] width 97 height 29
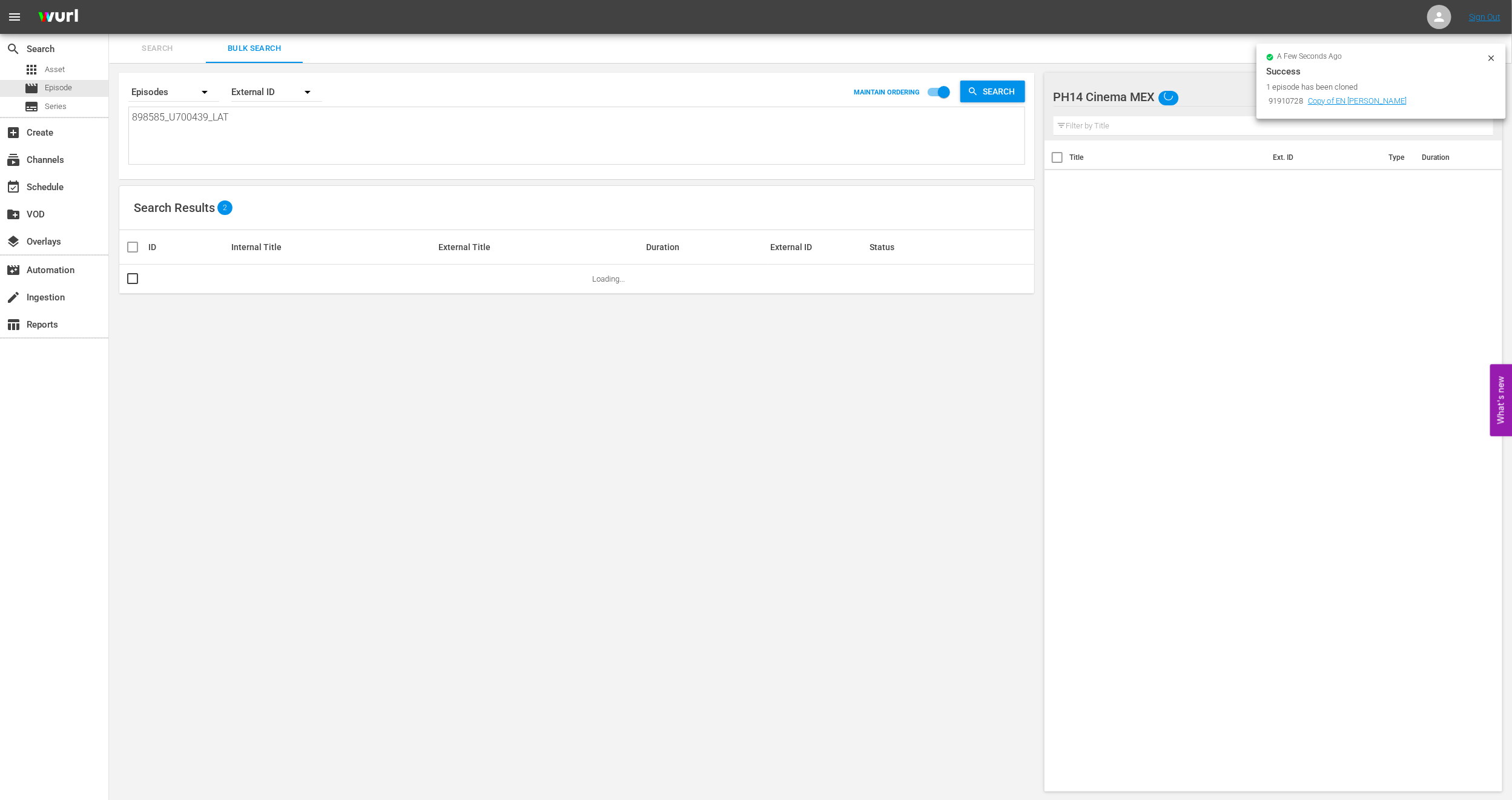
click at [1492, 58] on icon at bounding box center [1491, 58] width 10 height 10
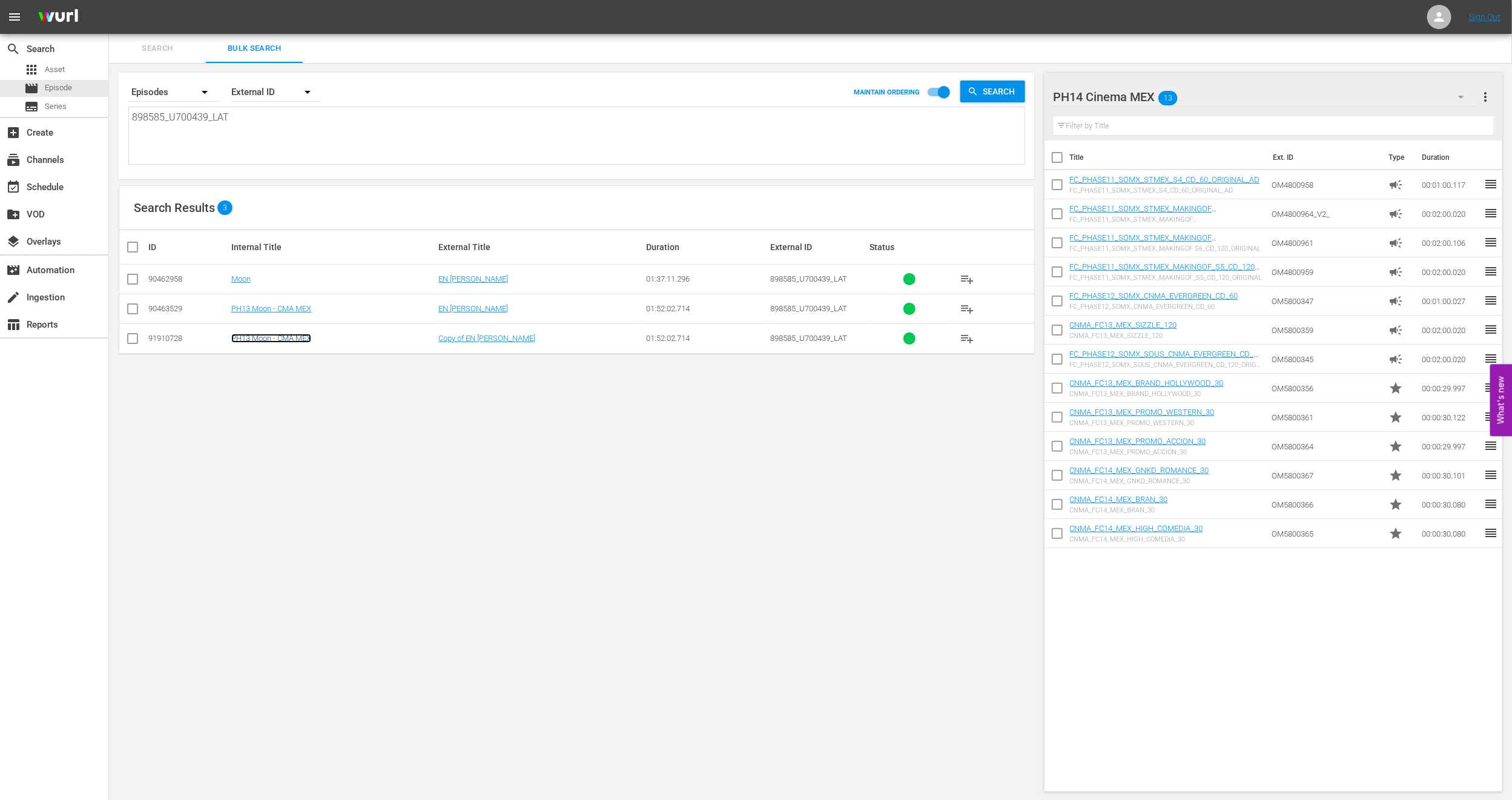
click at [284, 333] on td "PH13 Moon - CMA MEX" at bounding box center [333, 338] width 207 height 30
click at [272, 341] on link "PH13 Moon - CMA MEX" at bounding box center [271, 338] width 80 height 9
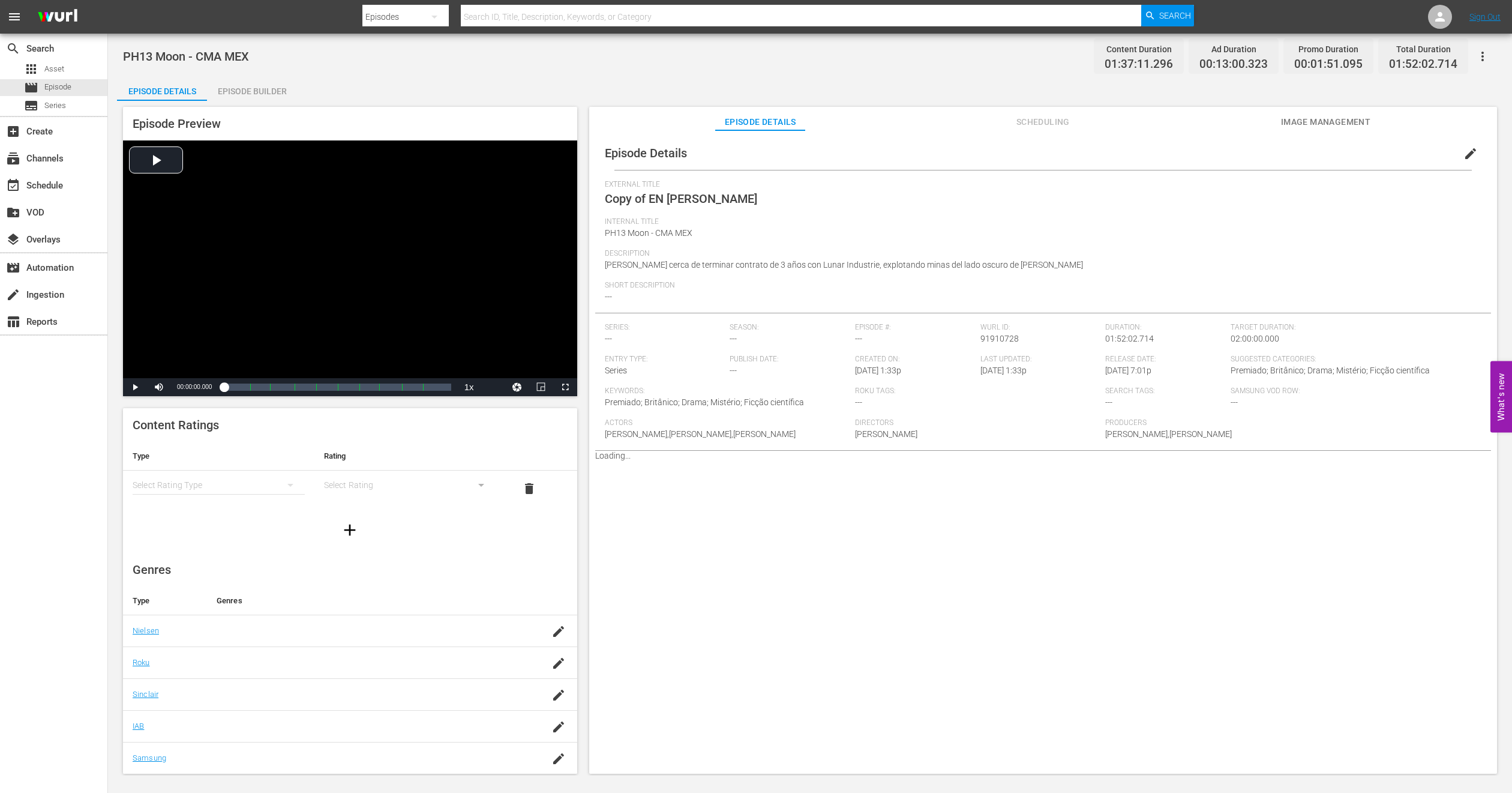
click at [1463, 154] on span "edit" at bounding box center [1471, 154] width 14 height 14
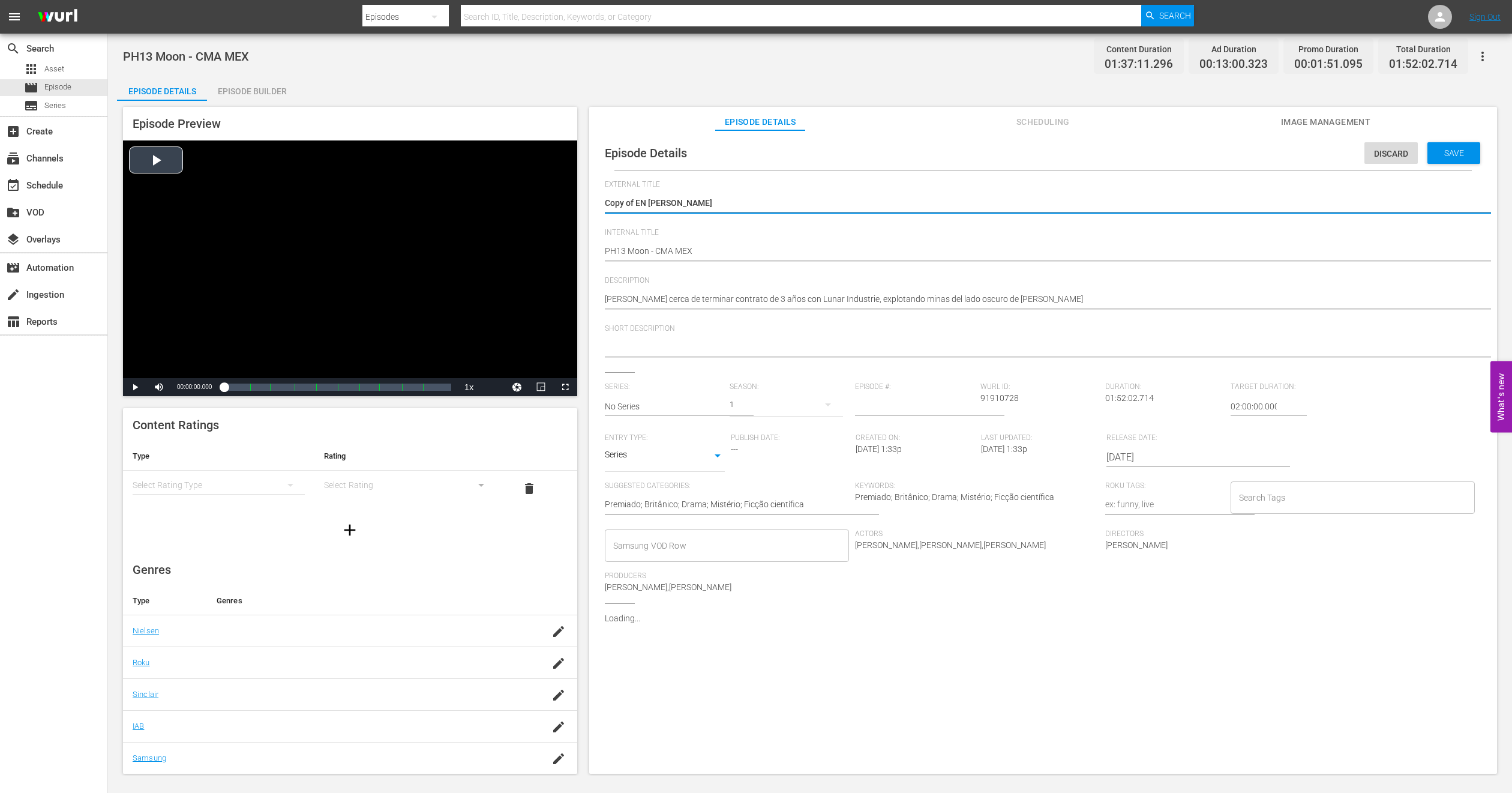
drag, startPoint x: 636, startPoint y: 202, endPoint x: 379, endPoint y: 240, distance: 259.8
click at [379, 240] on div "Episode Preview Video Player is loading. Play Video Play Mute Current Time 00:0…" at bounding box center [810, 442] width 1387 height 683
type textarea "EN LA LUNA"
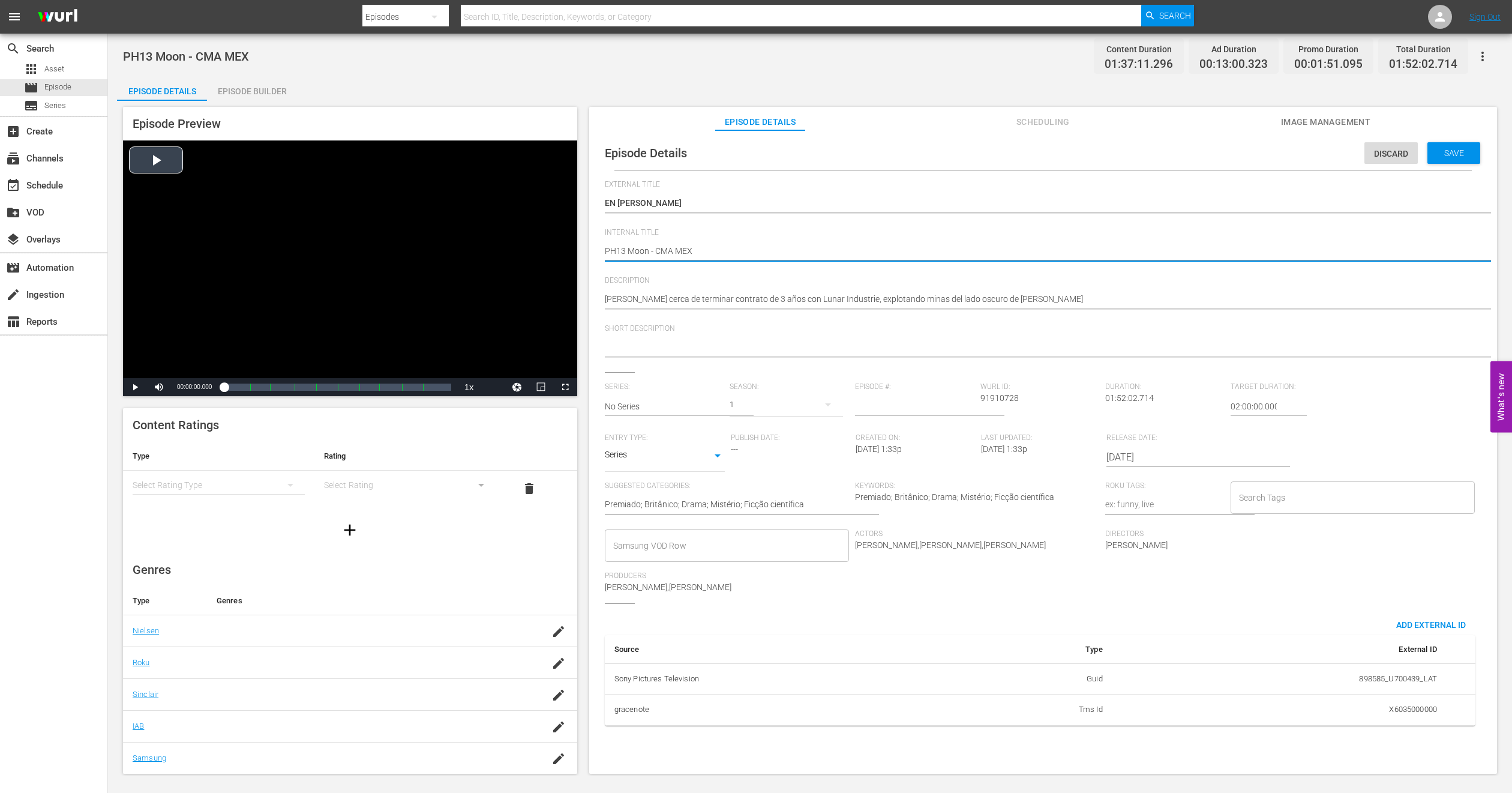
type textarea "PH1 Moon - CMA MEX"
type textarea "PH14 Moon - CMA MEX"
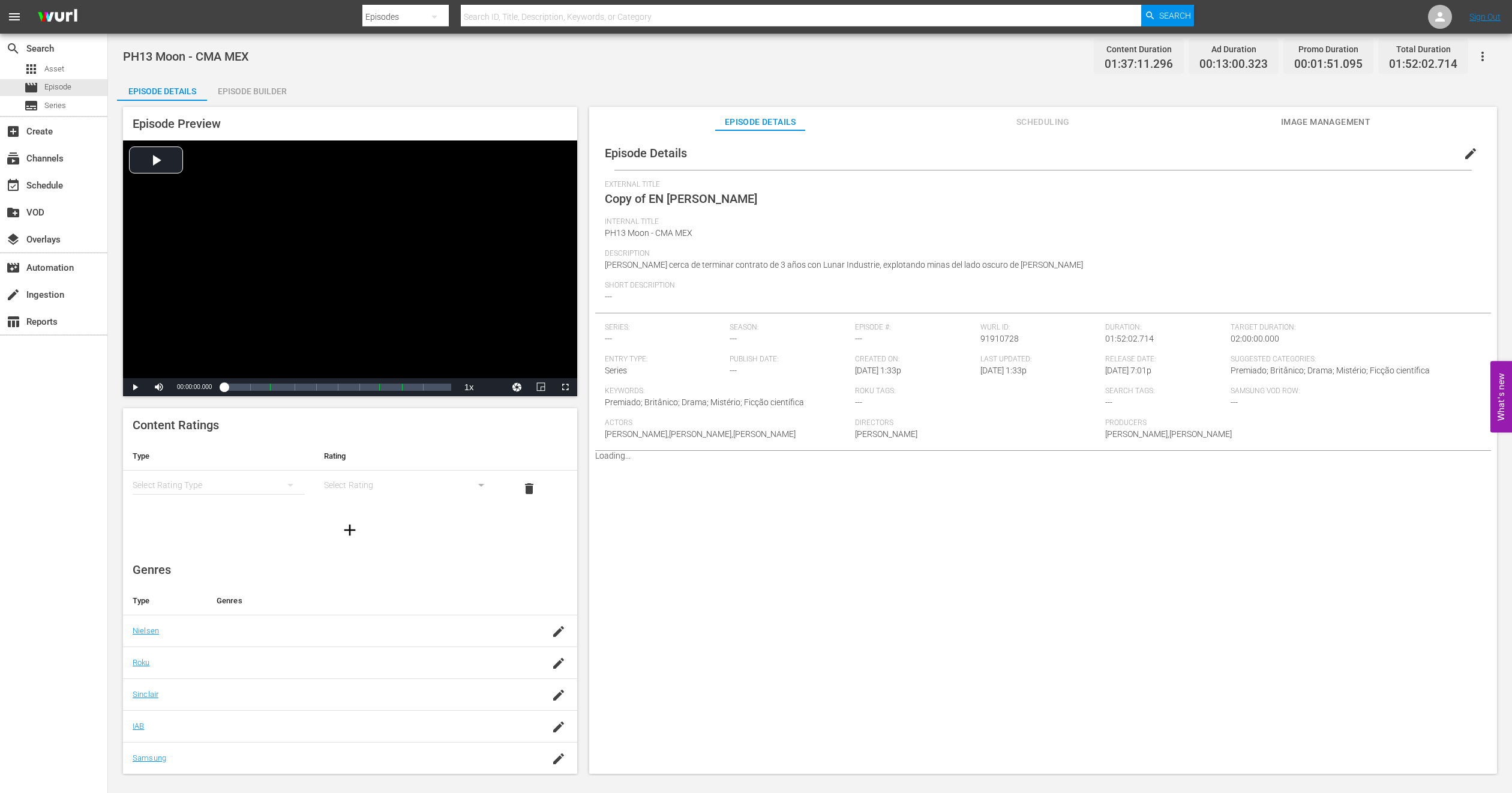
click at [261, 85] on div "Episode Builder" at bounding box center [252, 91] width 90 height 29
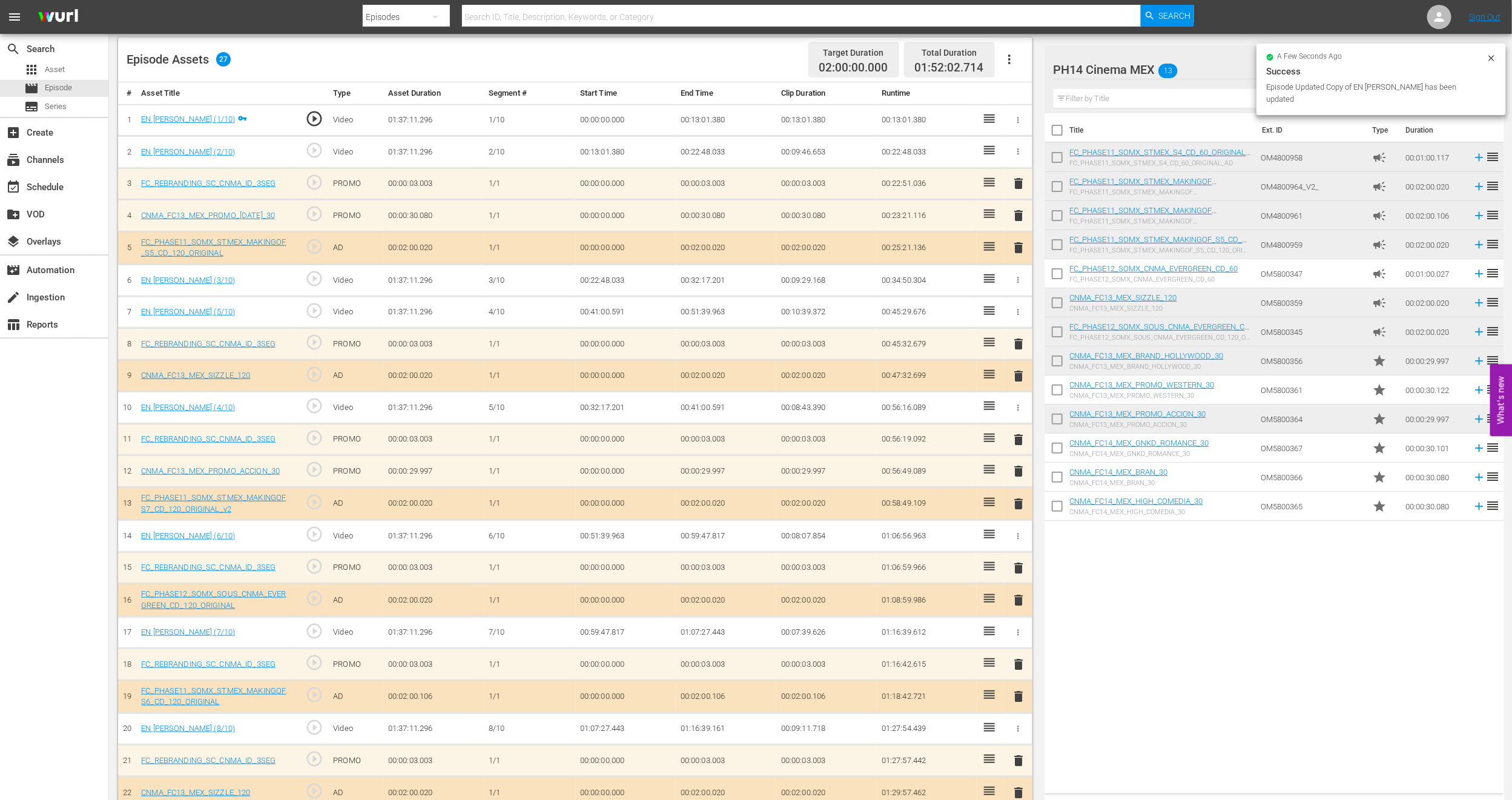
scroll to position [224, 0]
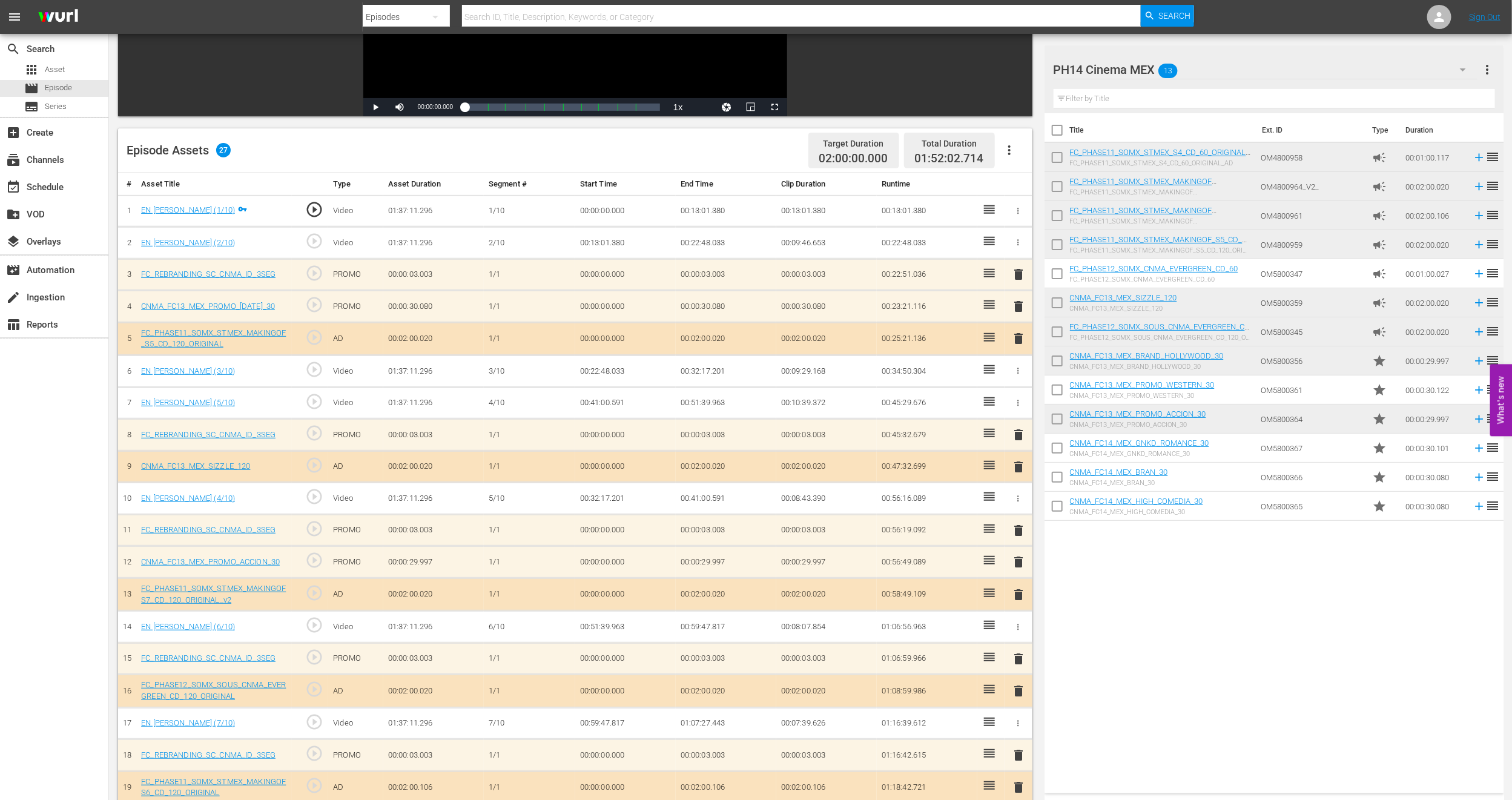
click at [1016, 306] on span "delete" at bounding box center [1019, 306] width 15 height 15
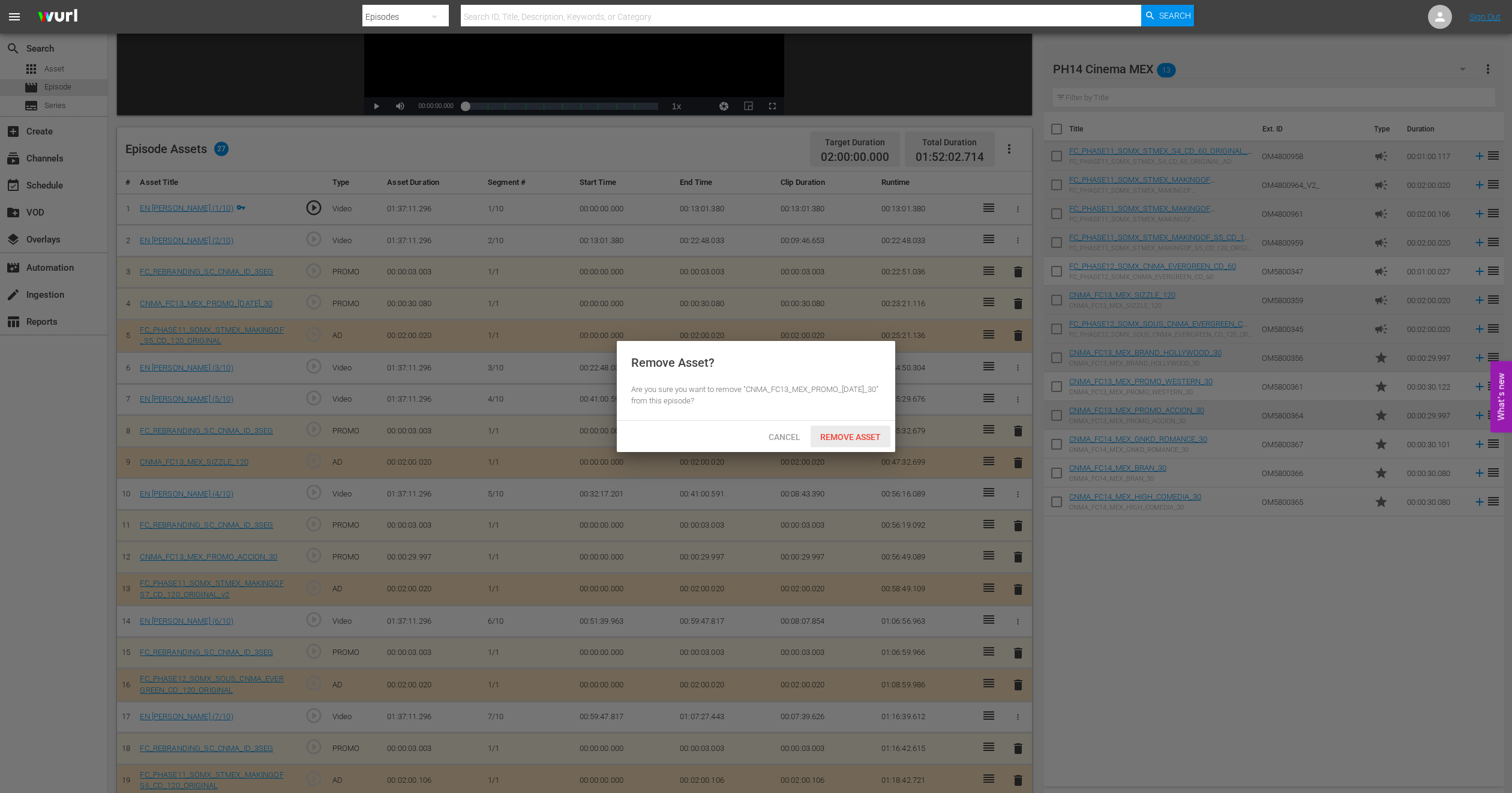
click at [858, 433] on span "Remove Asset" at bounding box center [851, 437] width 80 height 10
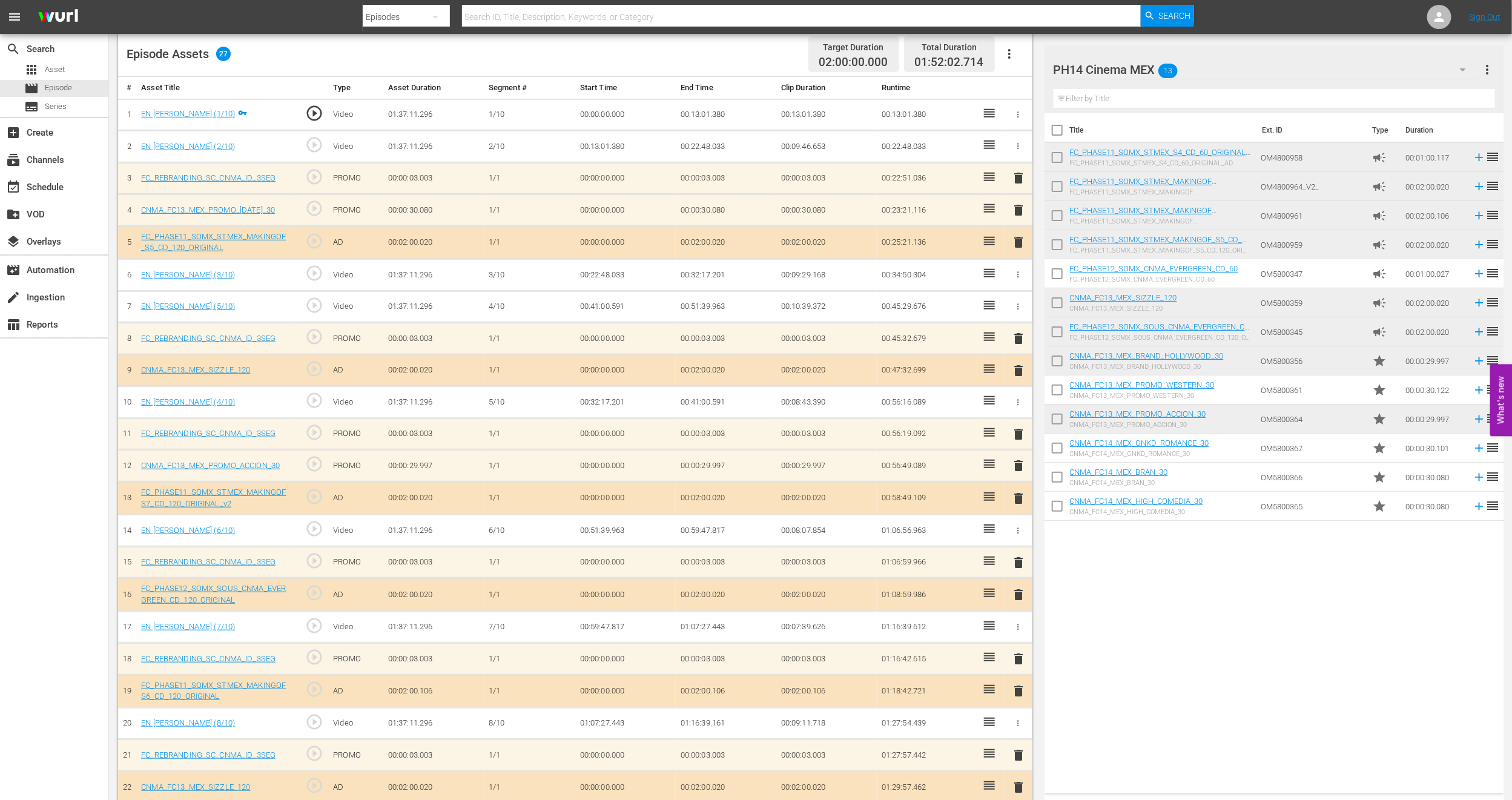
scroll to position [315, 0]
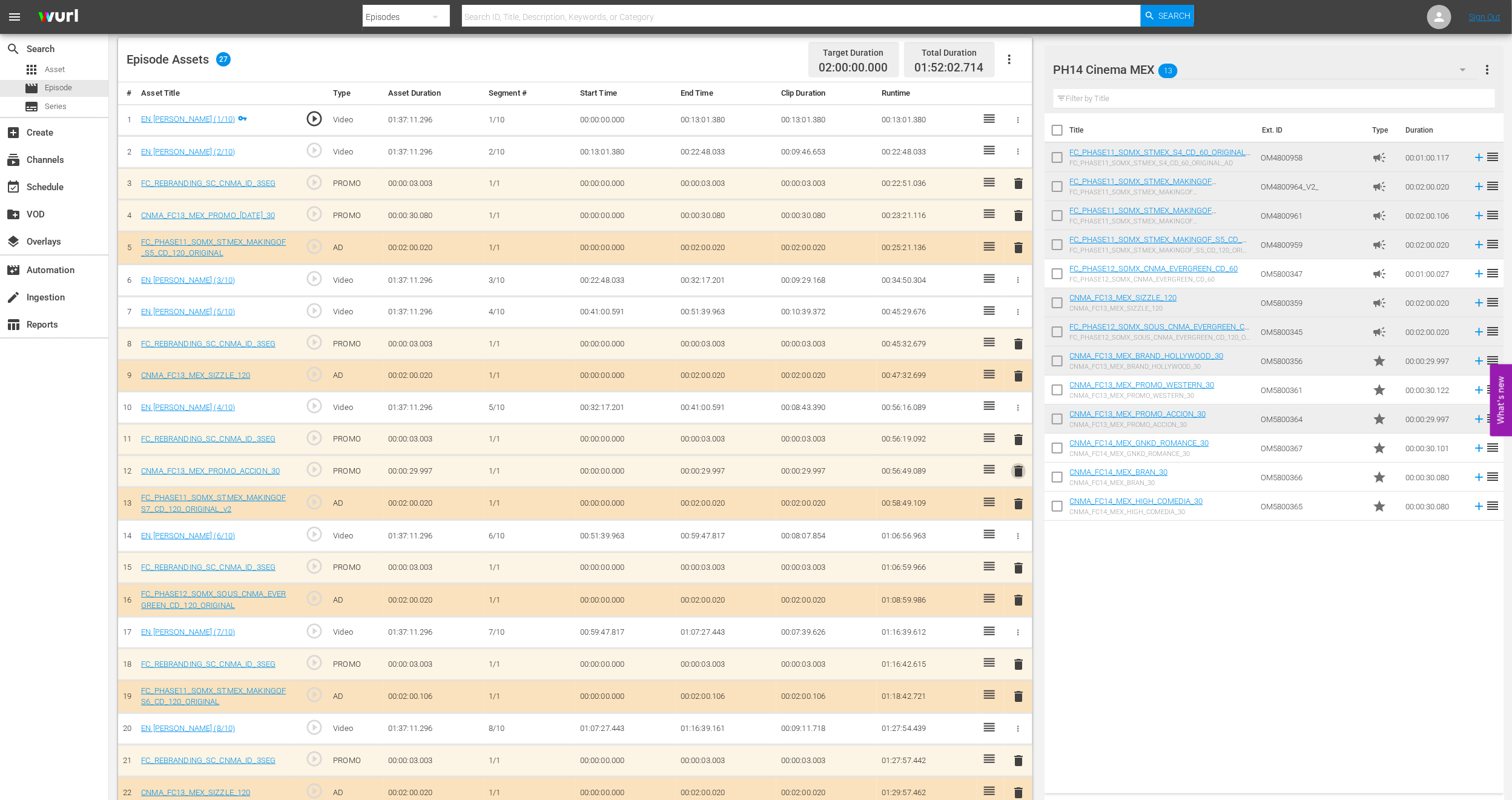
click at [1018, 469] on span "delete" at bounding box center [1019, 471] width 15 height 15
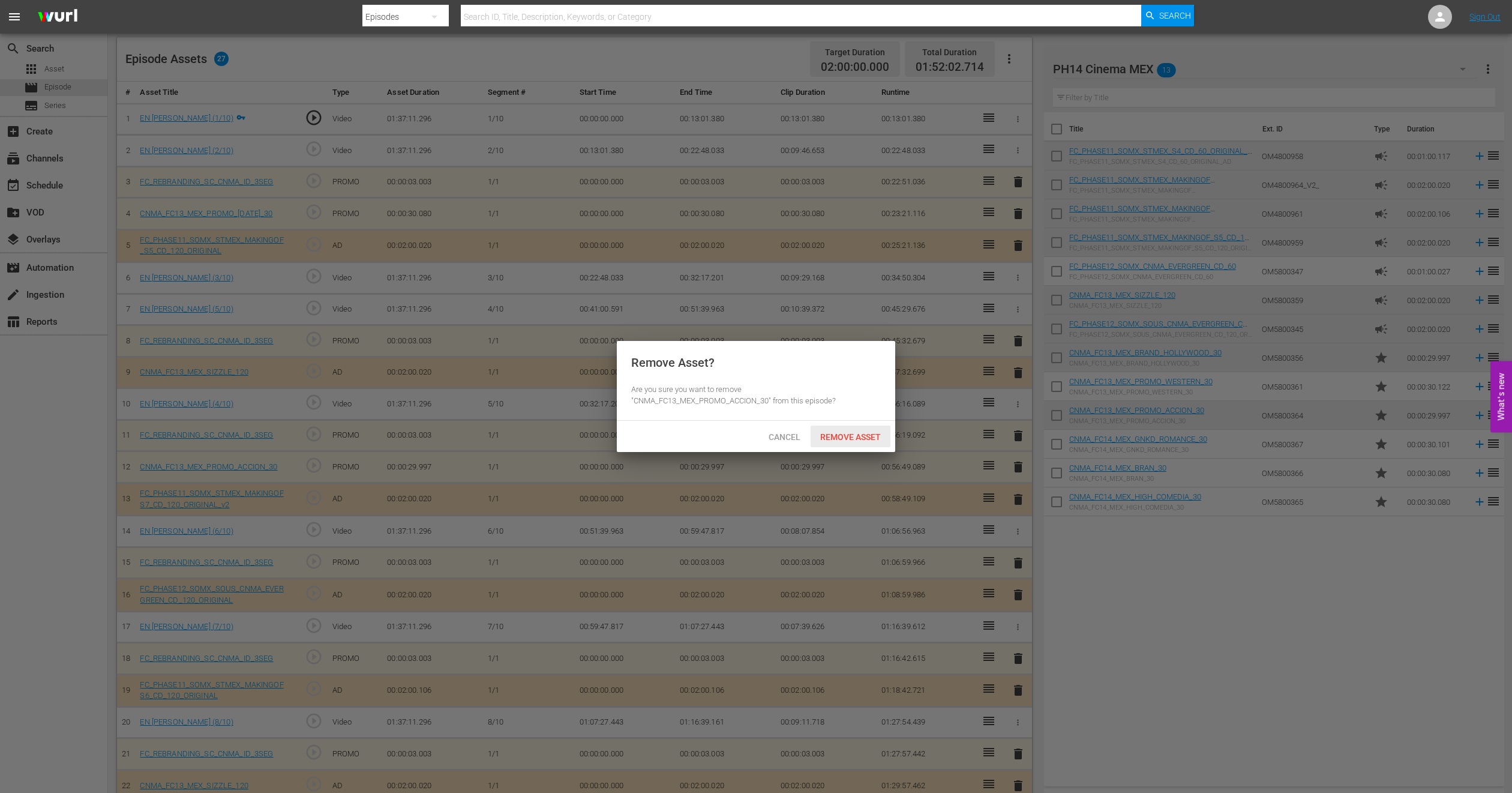
click at [839, 435] on span "Remove Asset" at bounding box center [851, 437] width 80 height 10
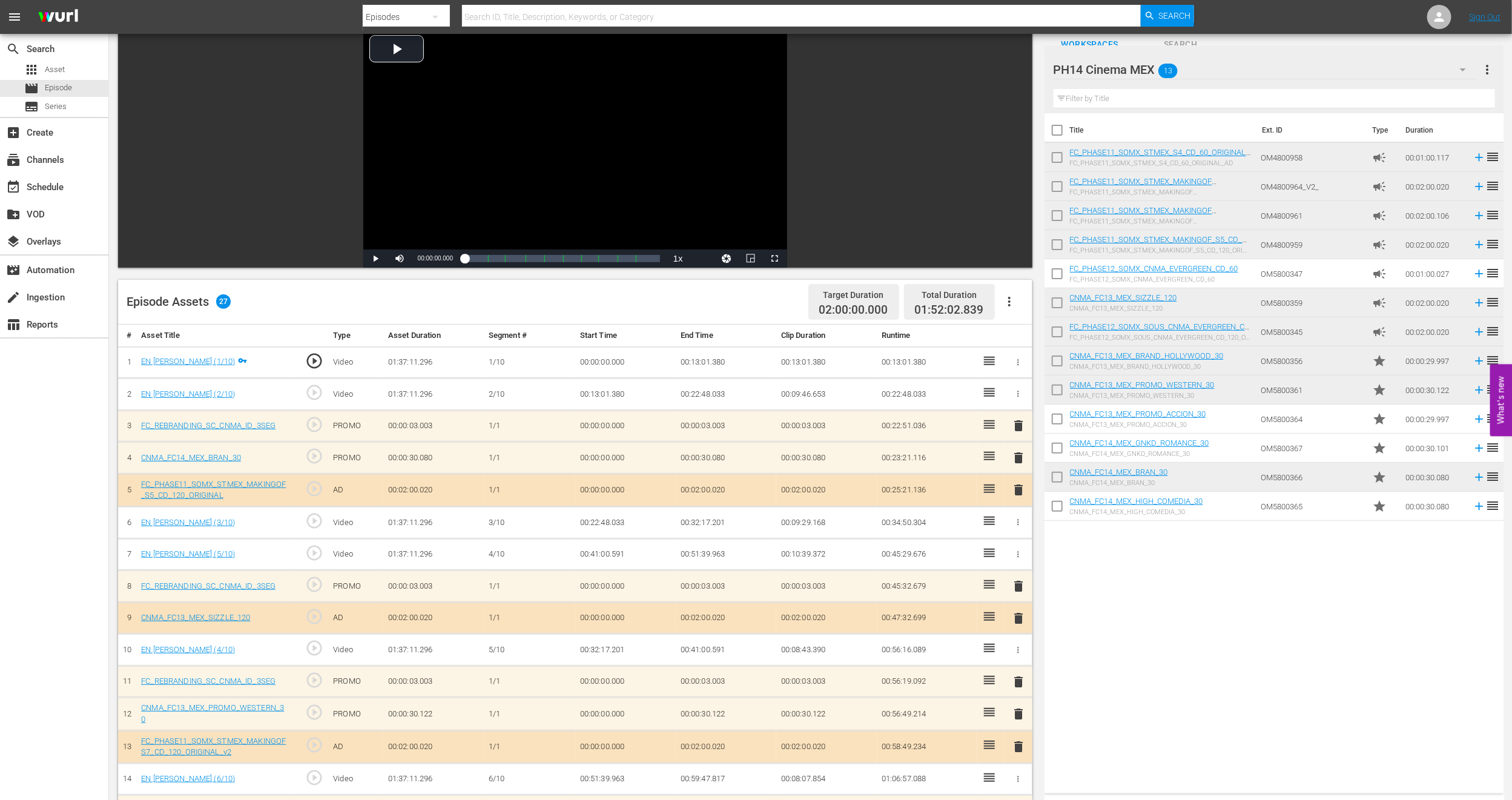
scroll to position [0, 0]
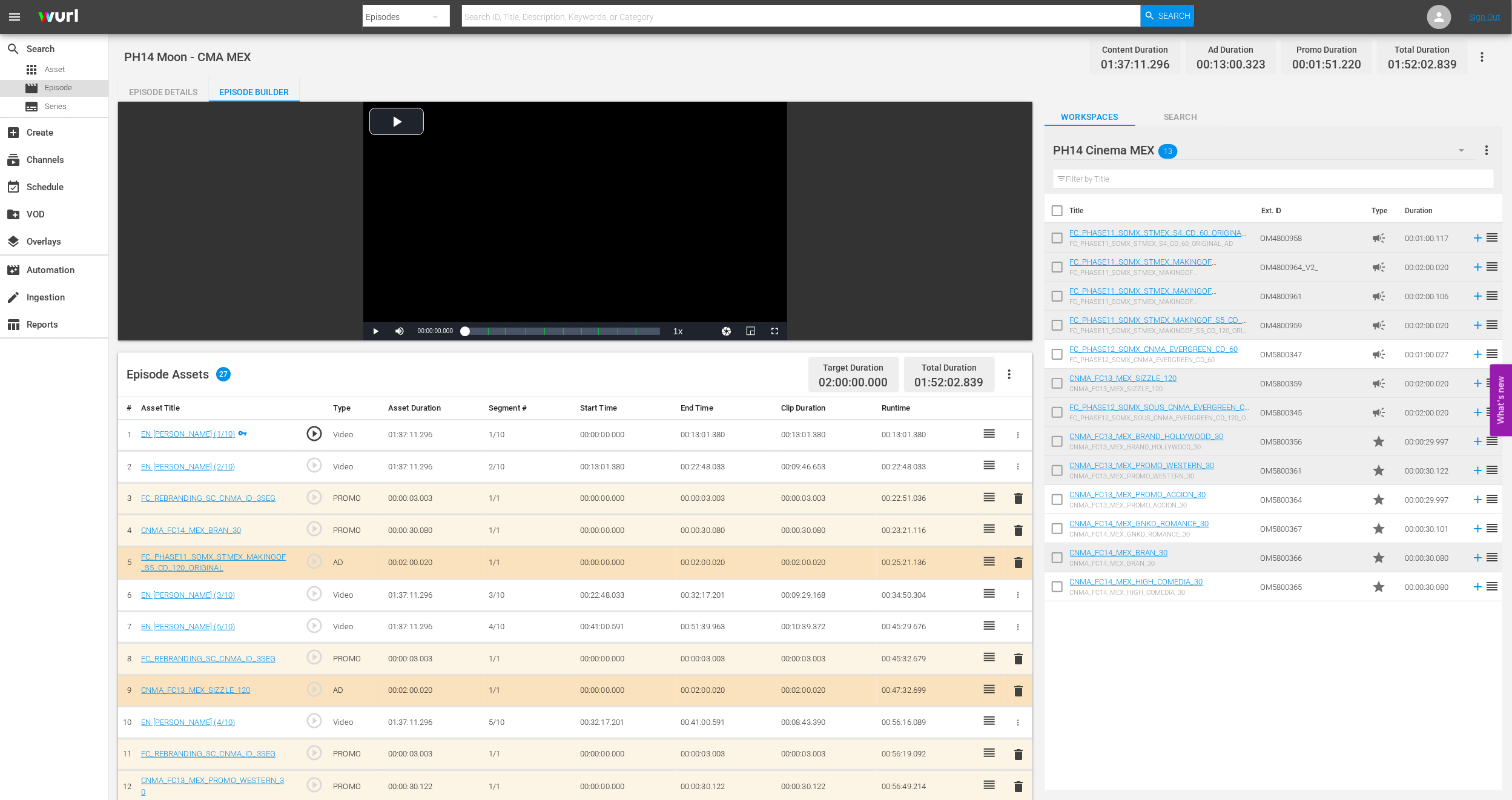
click at [62, 86] on span "Episode" at bounding box center [58, 87] width 27 height 12
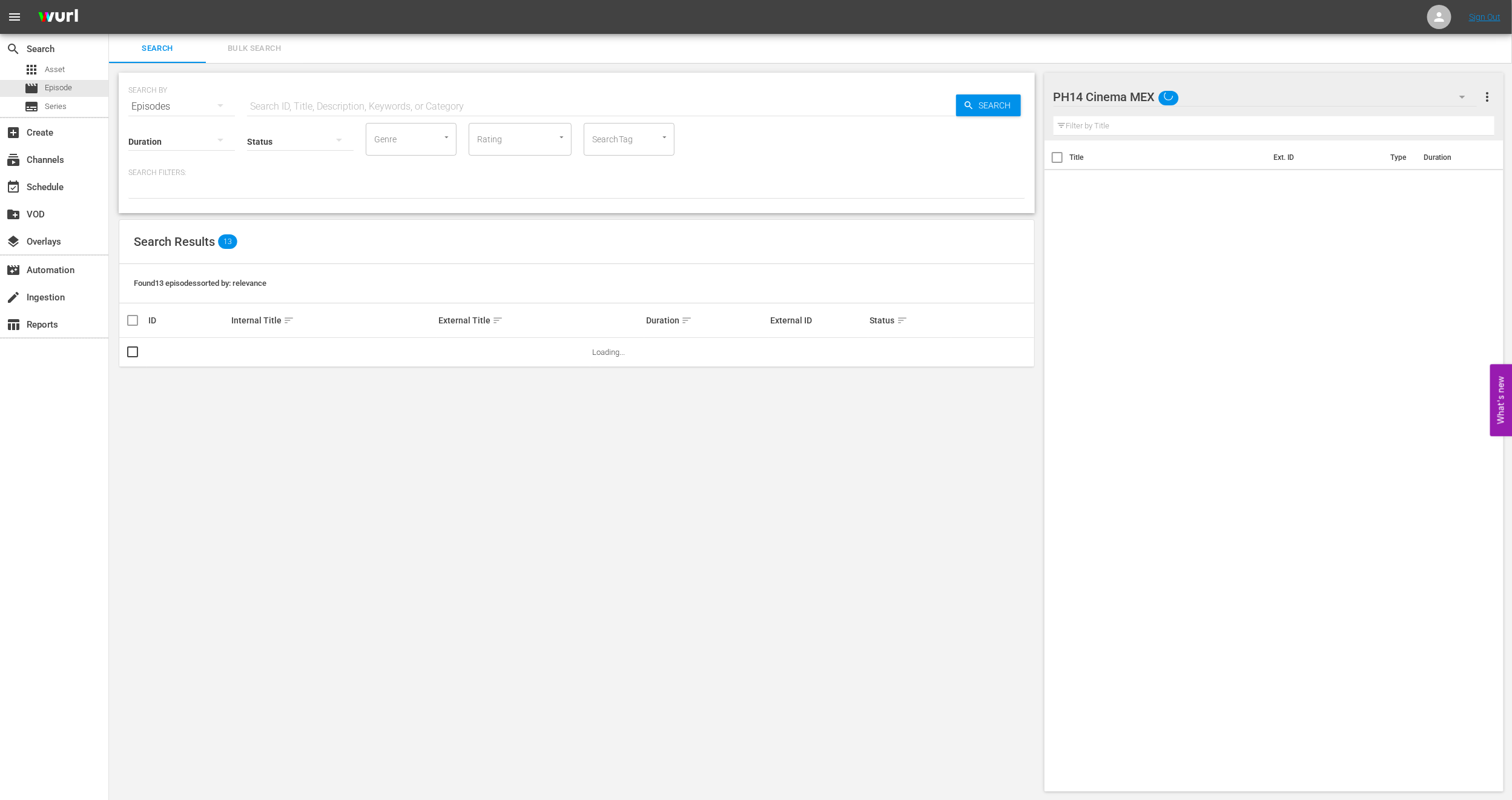
click at [277, 49] on span "Bulk Search" at bounding box center [255, 48] width 82 height 14
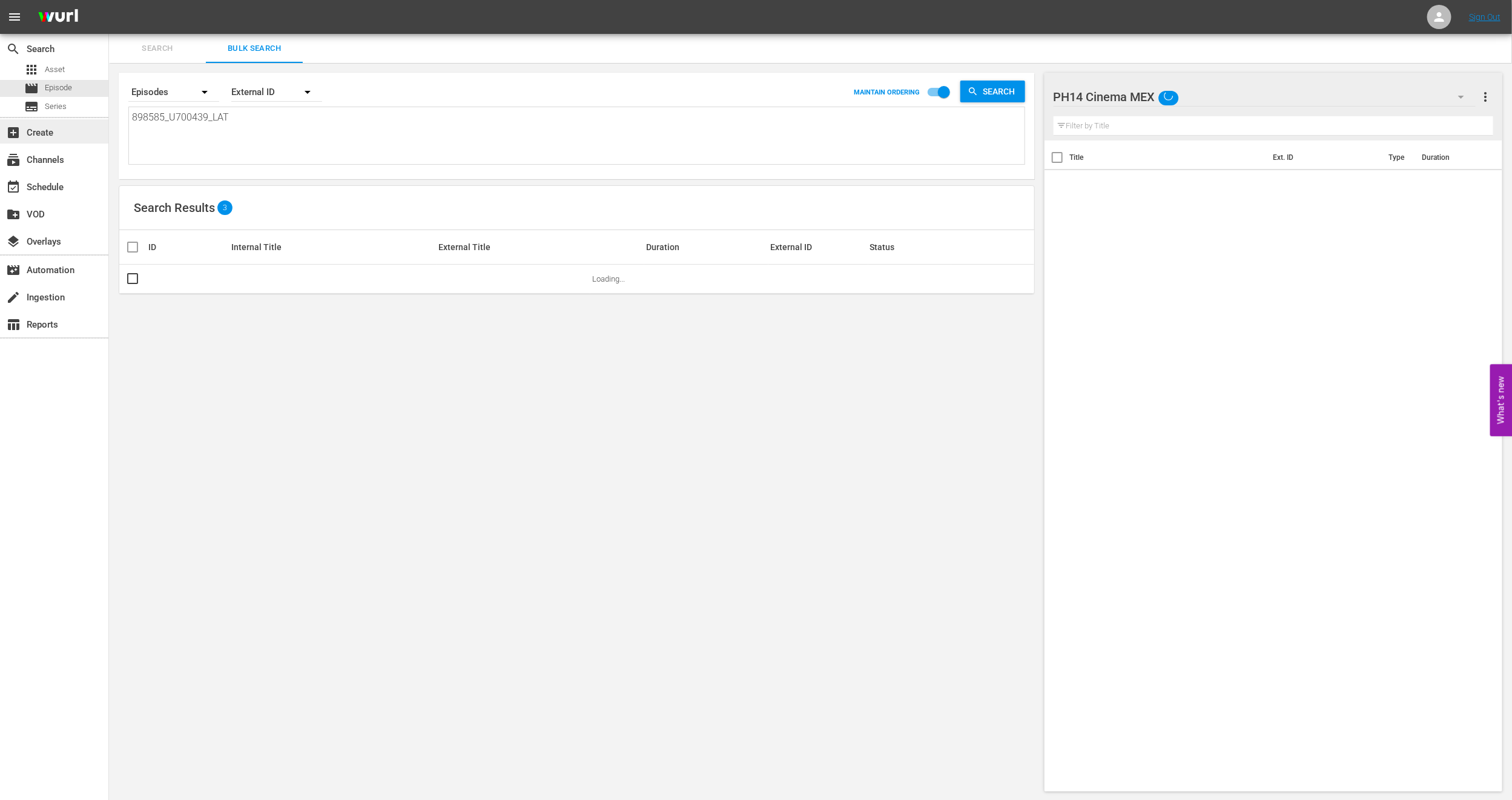
drag, startPoint x: 238, startPoint y: 118, endPoint x: 23, endPoint y: 127, distance: 215.2
click at [109, 0] on div "search Search apps Asset movie Episode subtitles Series add_box Create subscrip…" at bounding box center [810, 0] width 1403 height 0
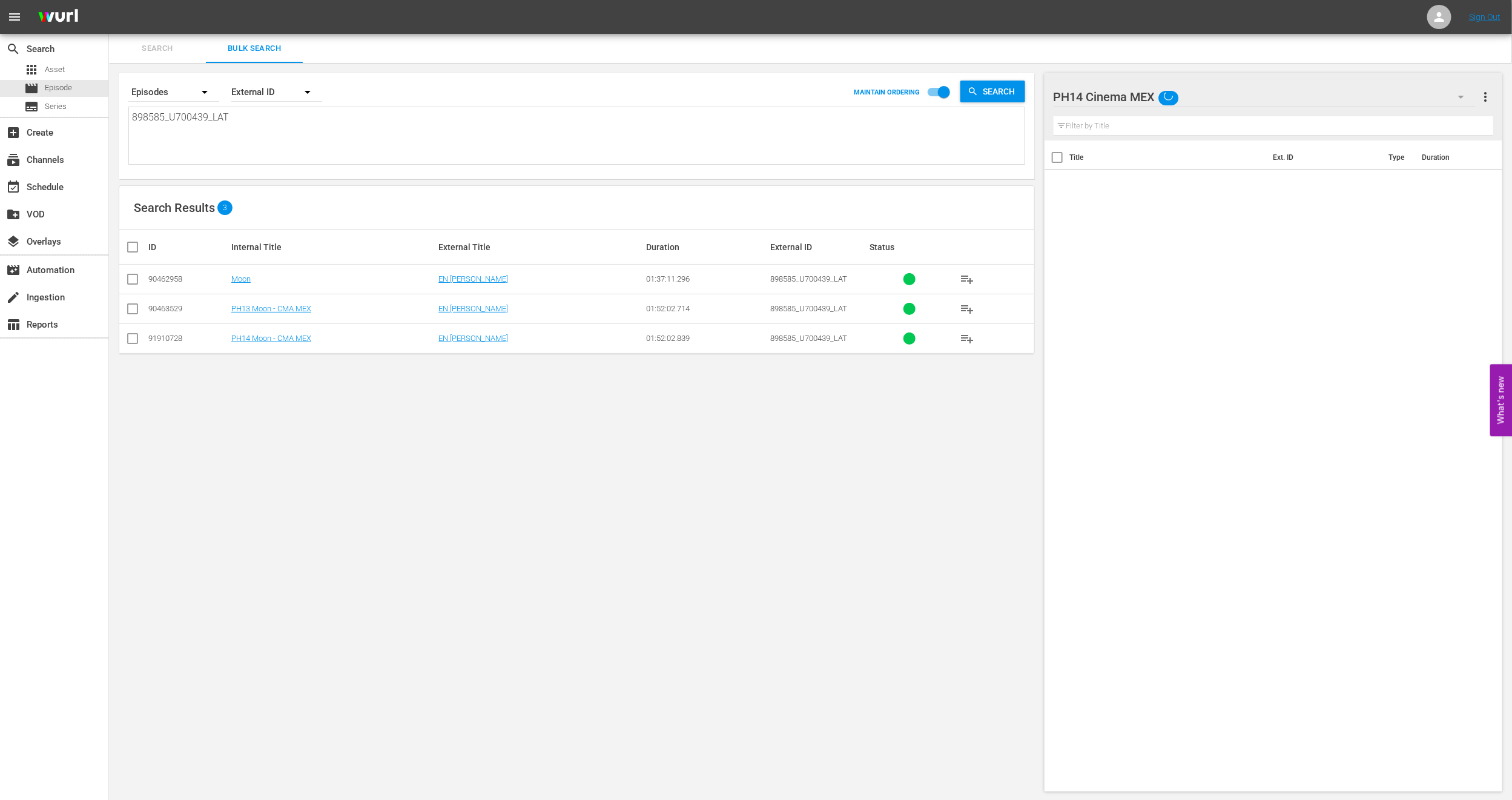
paste textarea "1619_U700438"
type textarea "1619_U700438_LAT"
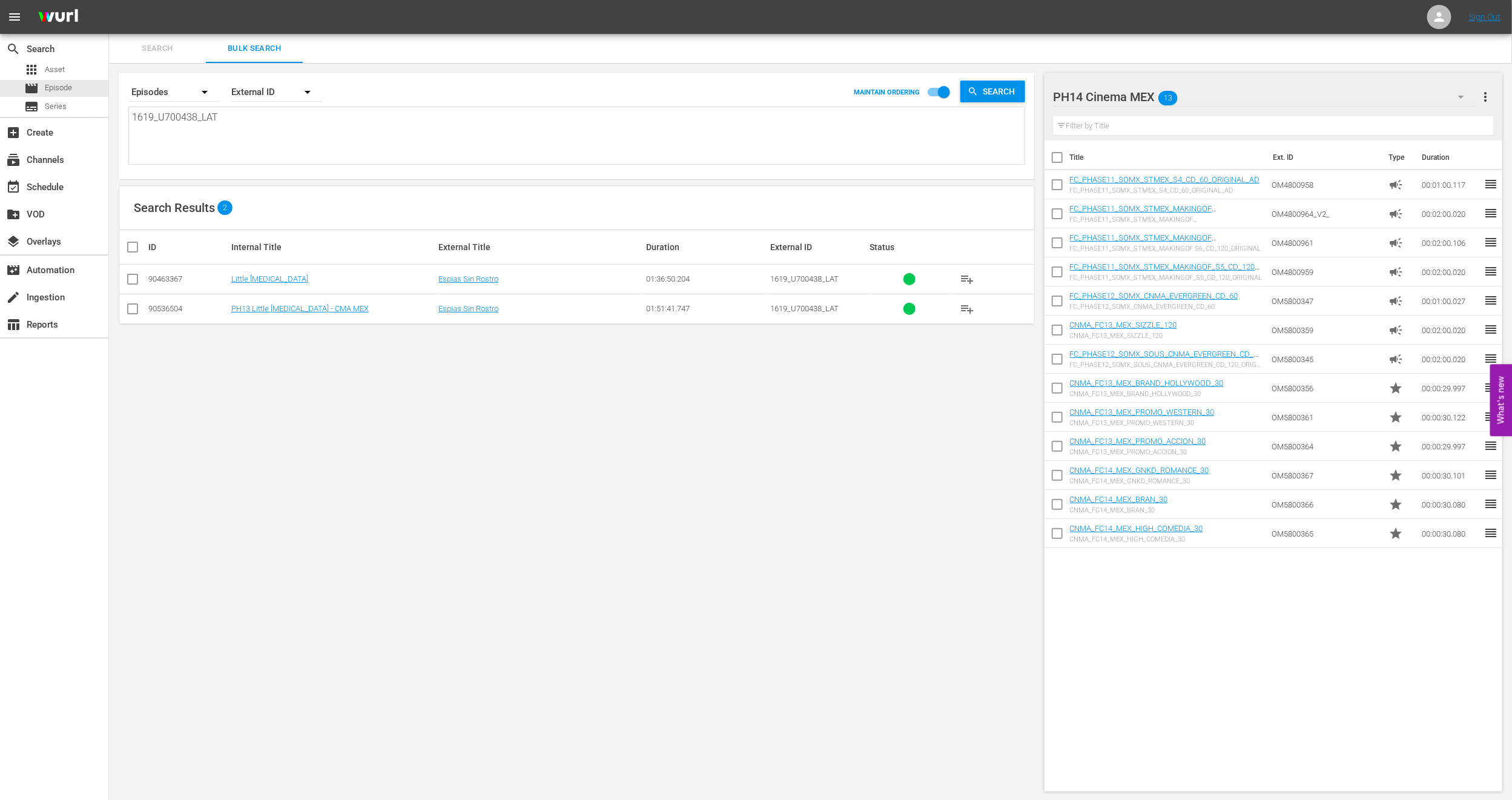
type textarea "1619_U700438_LAT"
click at [262, 416] on div "Search By Episodes Order By External ID MAINTAIN ORDERING Search 1619_U700438_L…" at bounding box center [577, 432] width 936 height 738
click at [131, 306] on input "checkbox" at bounding box center [133, 312] width 15 height 15
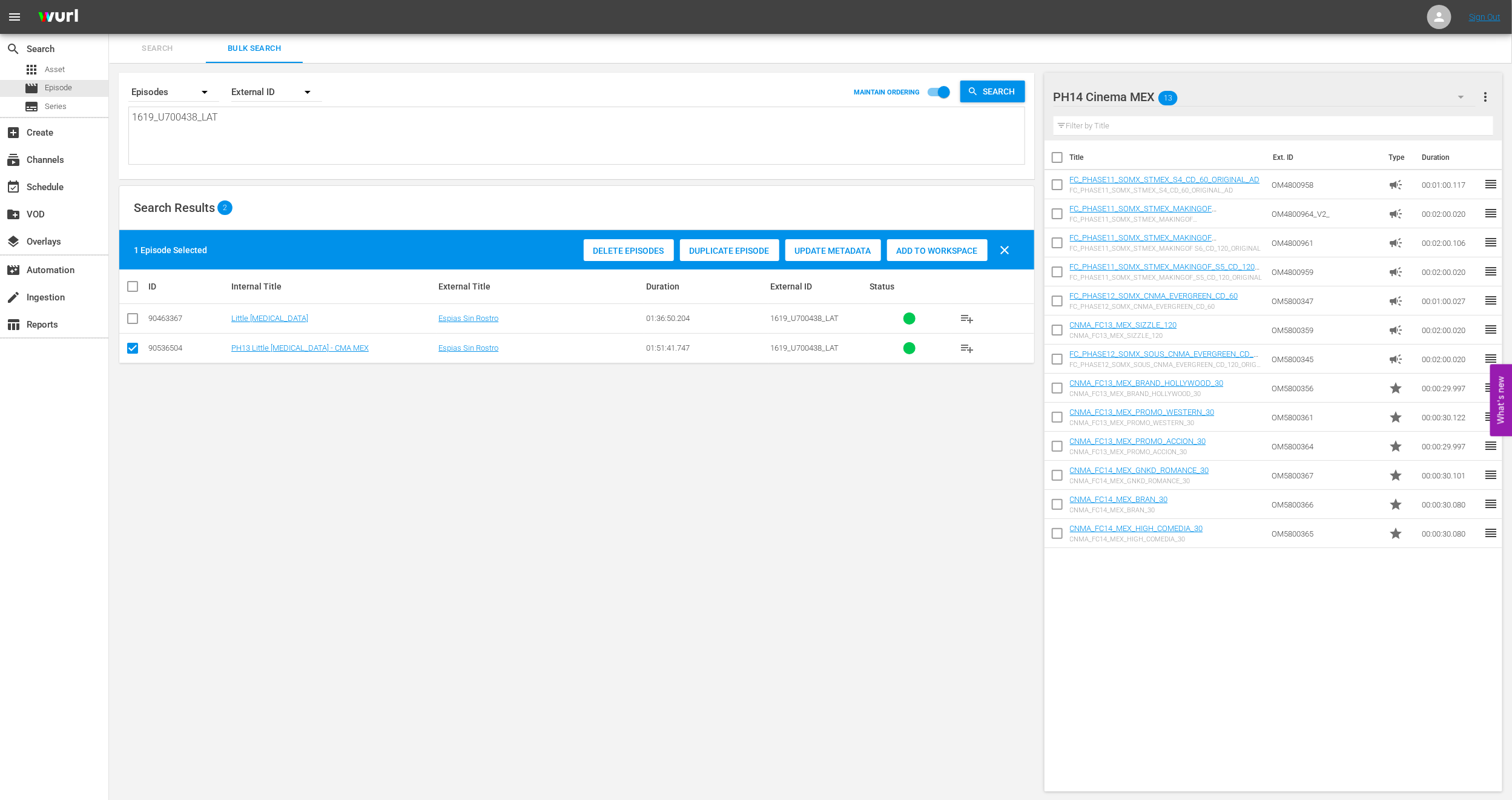
click at [720, 253] on span "Duplicate Episode" at bounding box center [730, 251] width 99 height 10
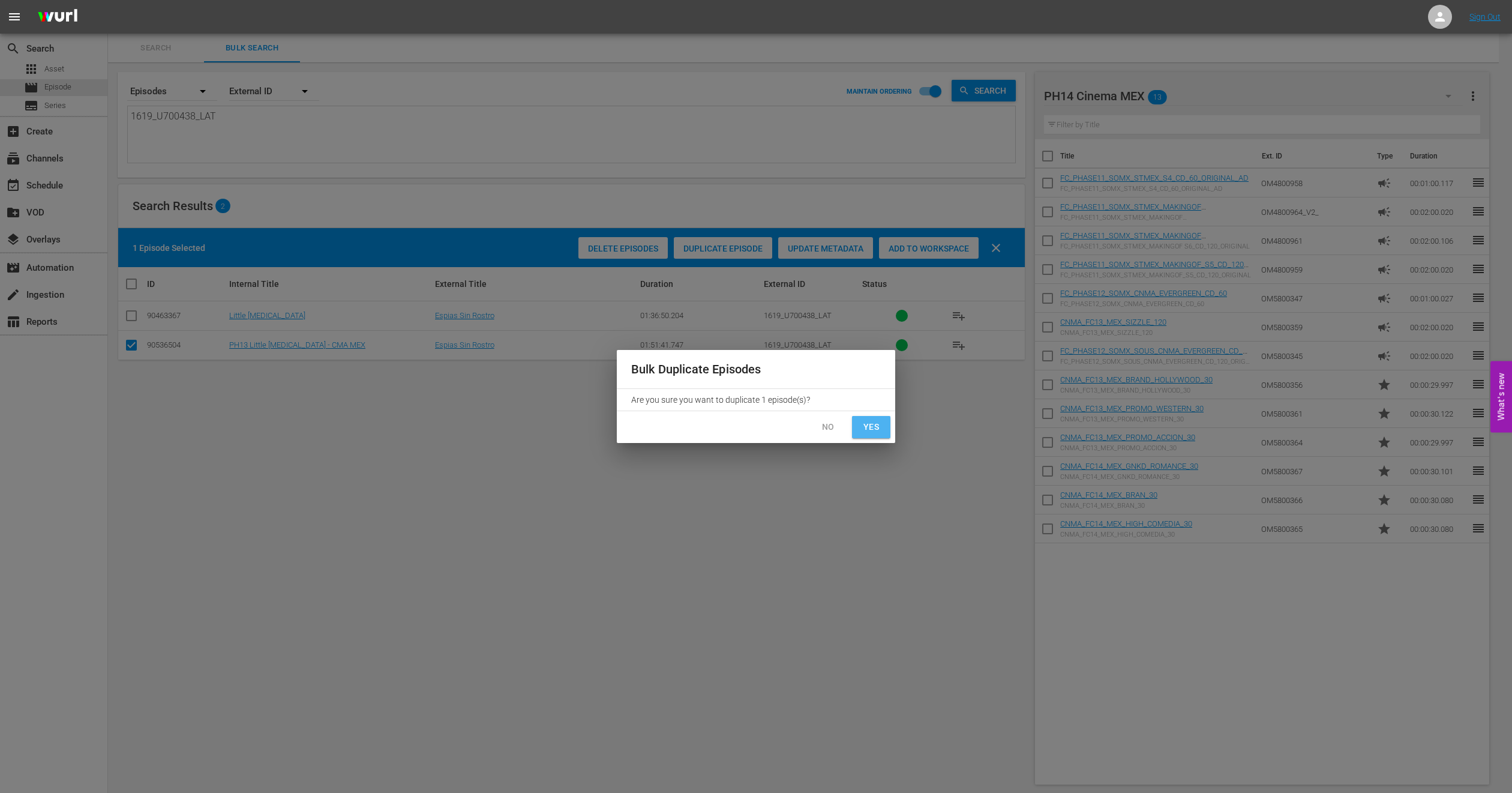
click at [883, 436] on button "Yes" at bounding box center [871, 427] width 38 height 22
checkbox input "false"
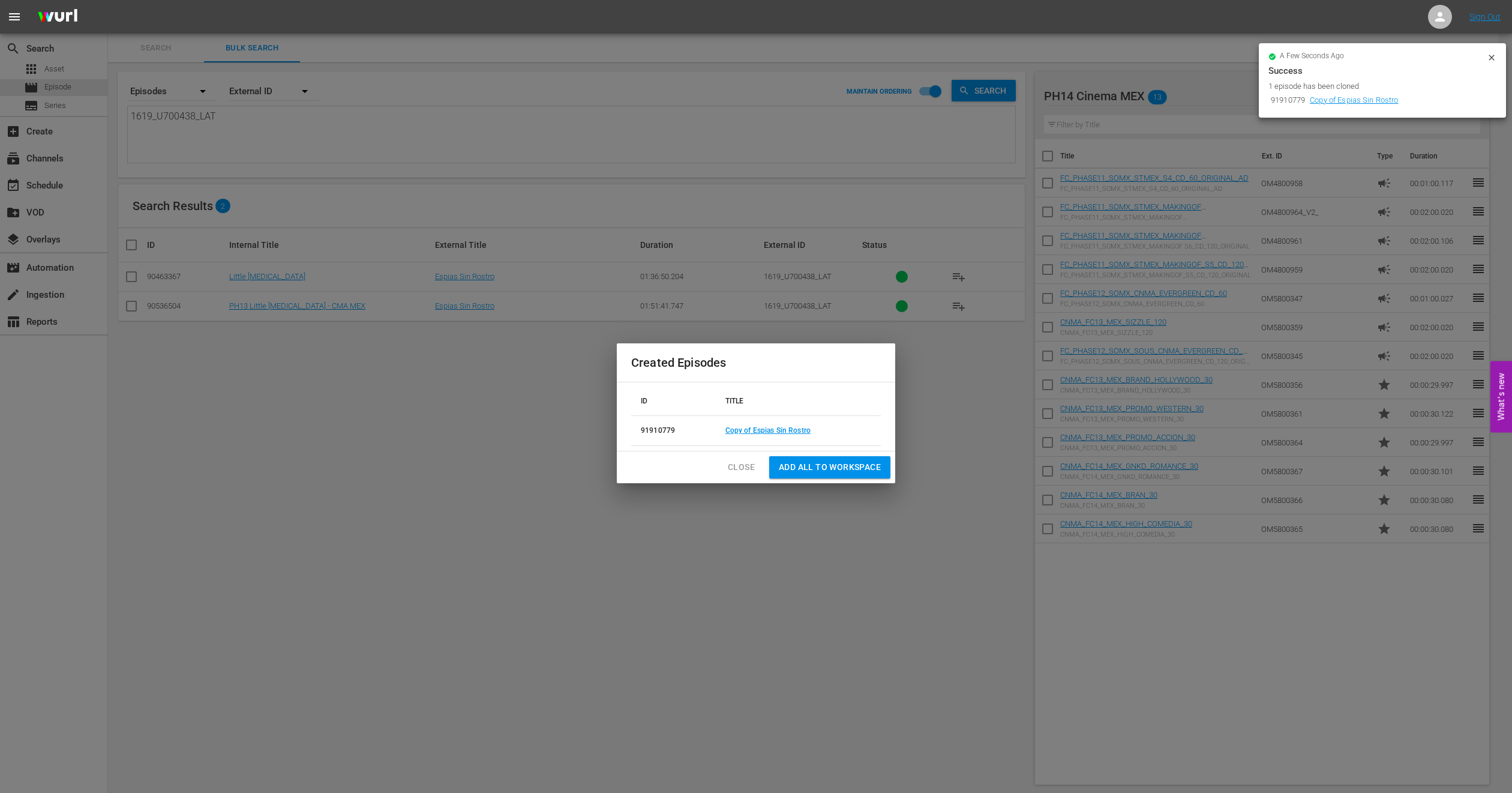
click at [734, 465] on span "Close" at bounding box center [741, 467] width 27 height 15
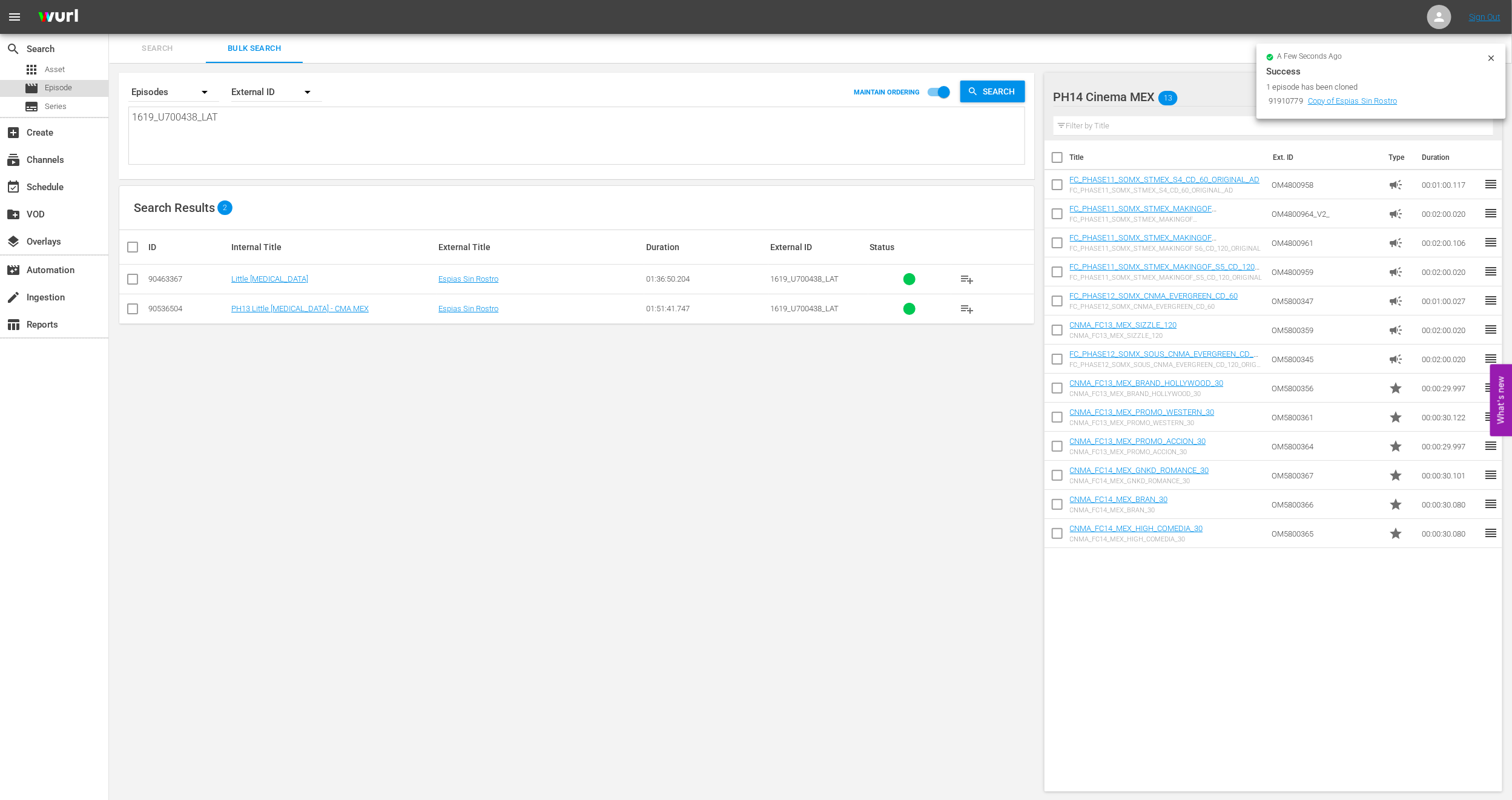
click at [55, 80] on div "movie Episode" at bounding box center [48, 89] width 48 height 17
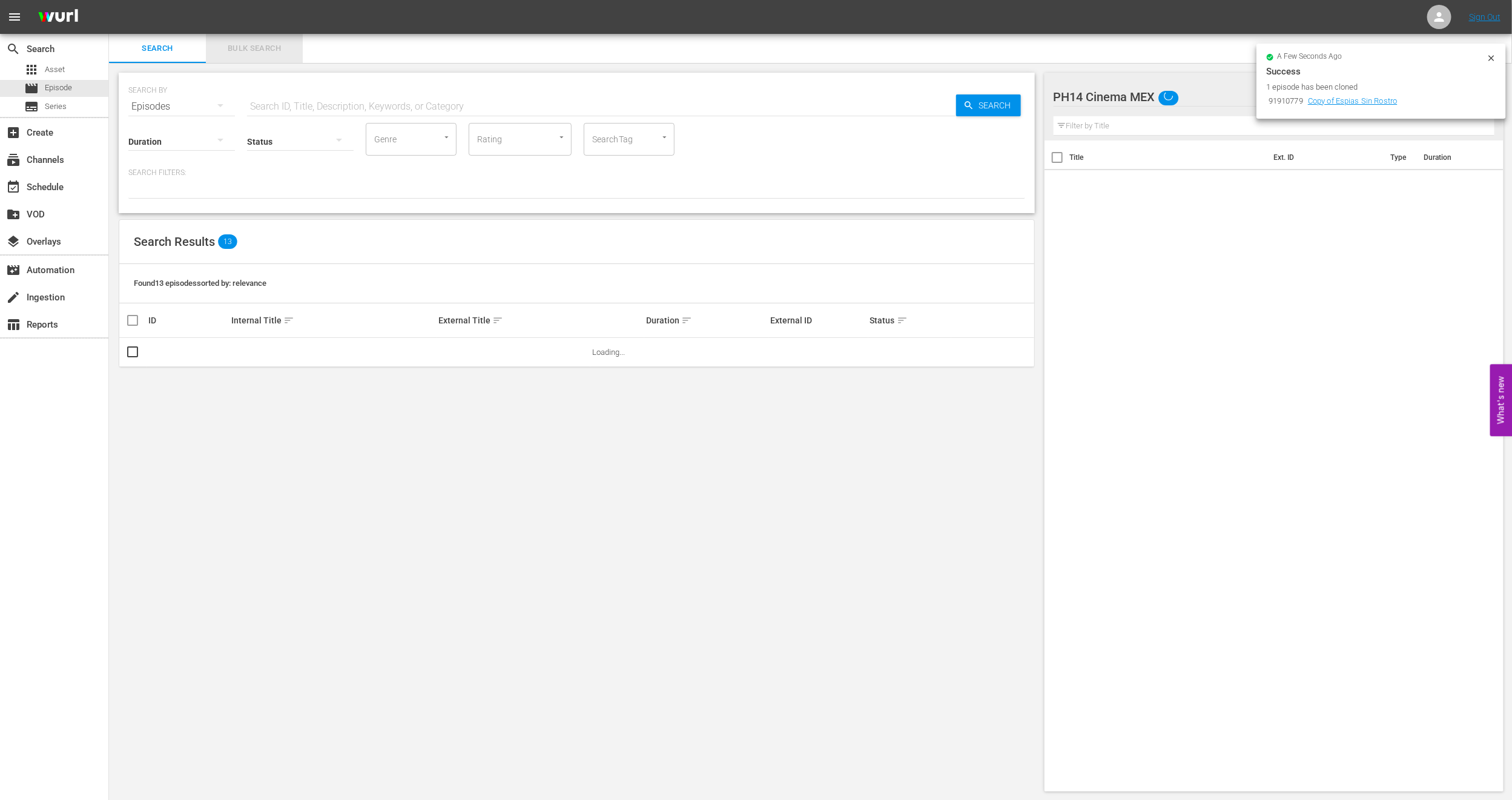
click at [257, 44] on span "Bulk Search" at bounding box center [255, 48] width 82 height 14
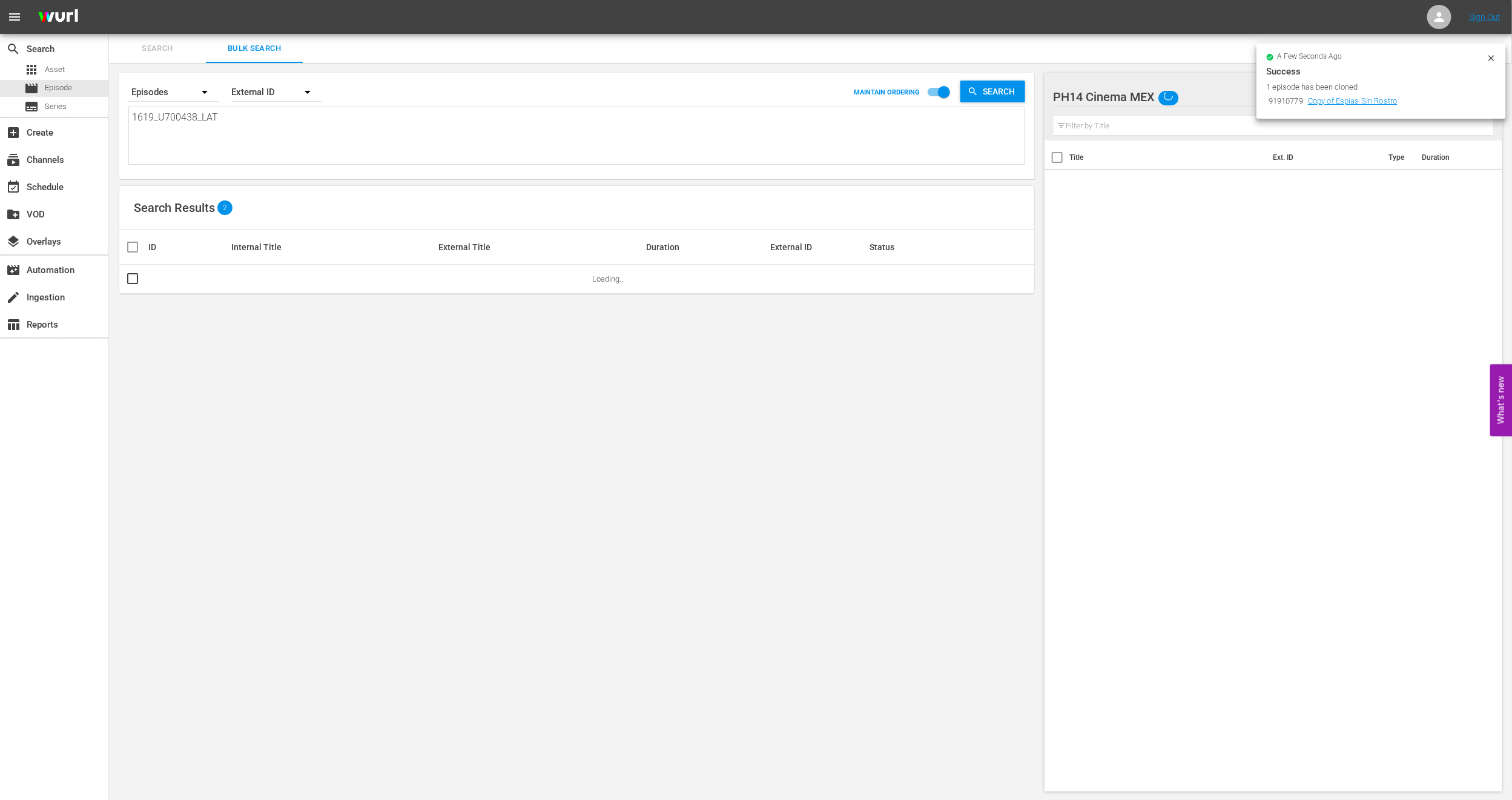
click at [1488, 60] on icon at bounding box center [1491, 58] width 10 height 10
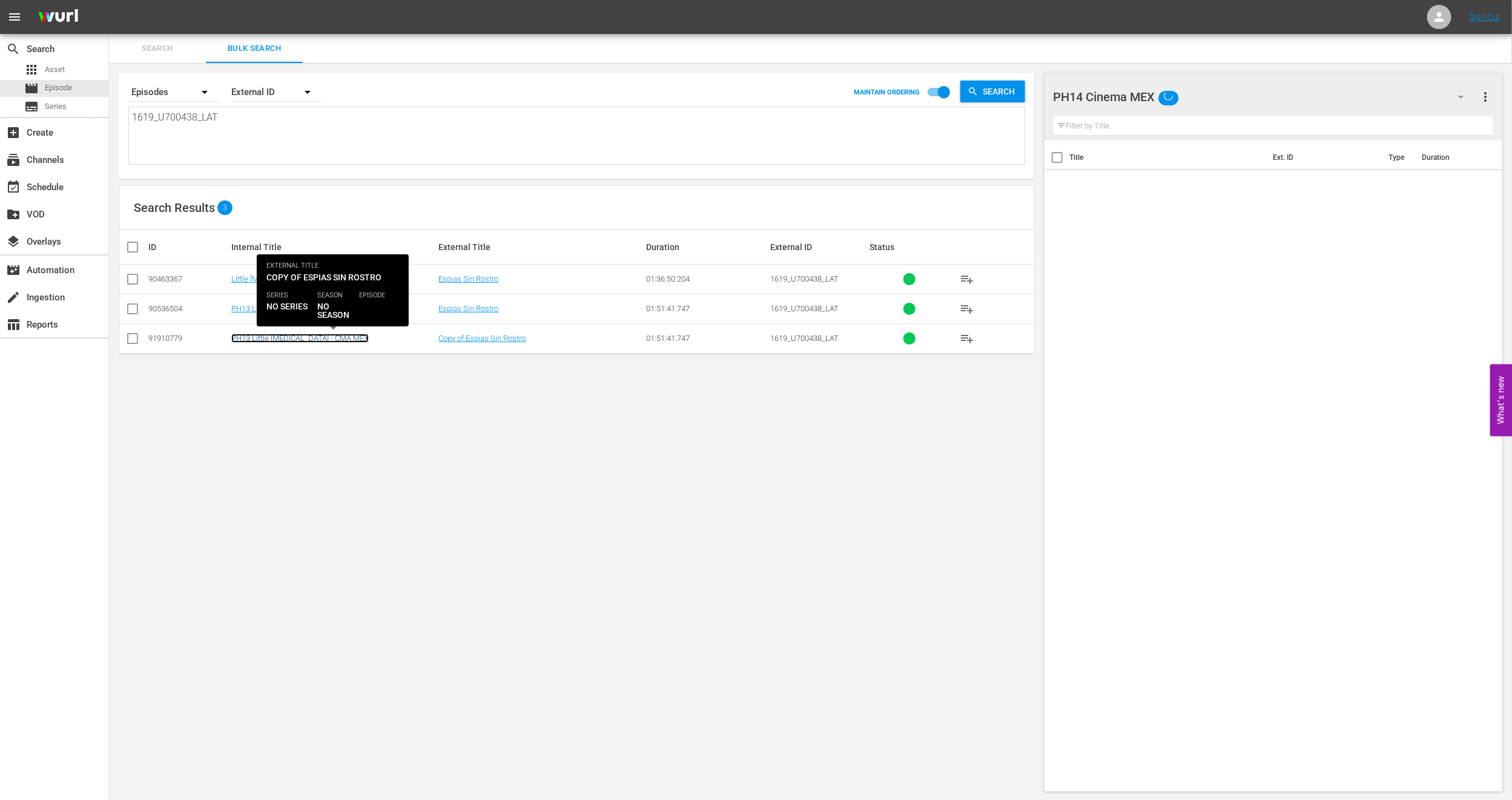
click at [300, 340] on link "PH13 Little [MEDICAL_DATA] - CMA MEX" at bounding box center [300, 338] width 137 height 9
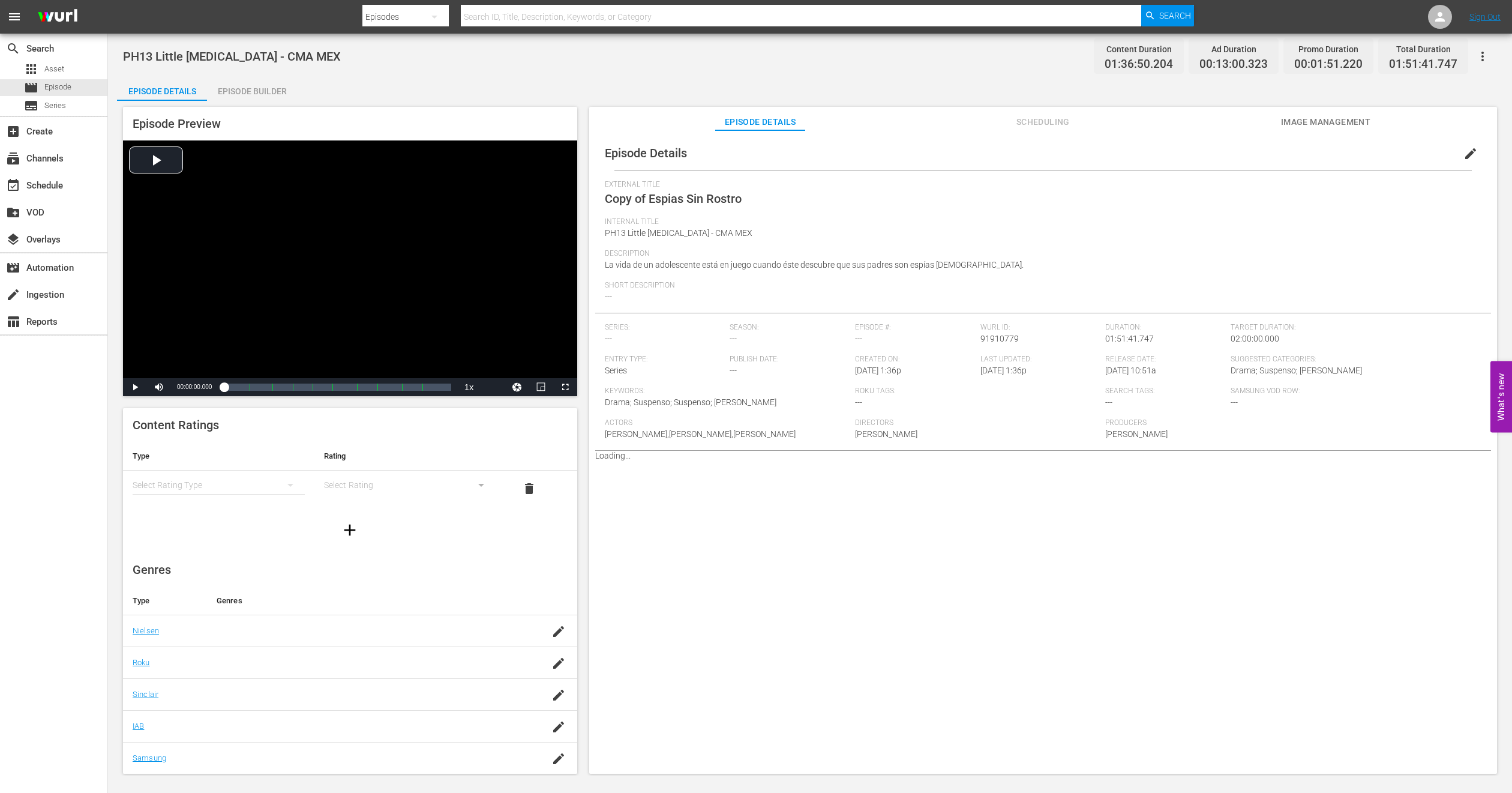
click at [1470, 152] on span "edit" at bounding box center [1471, 154] width 14 height 14
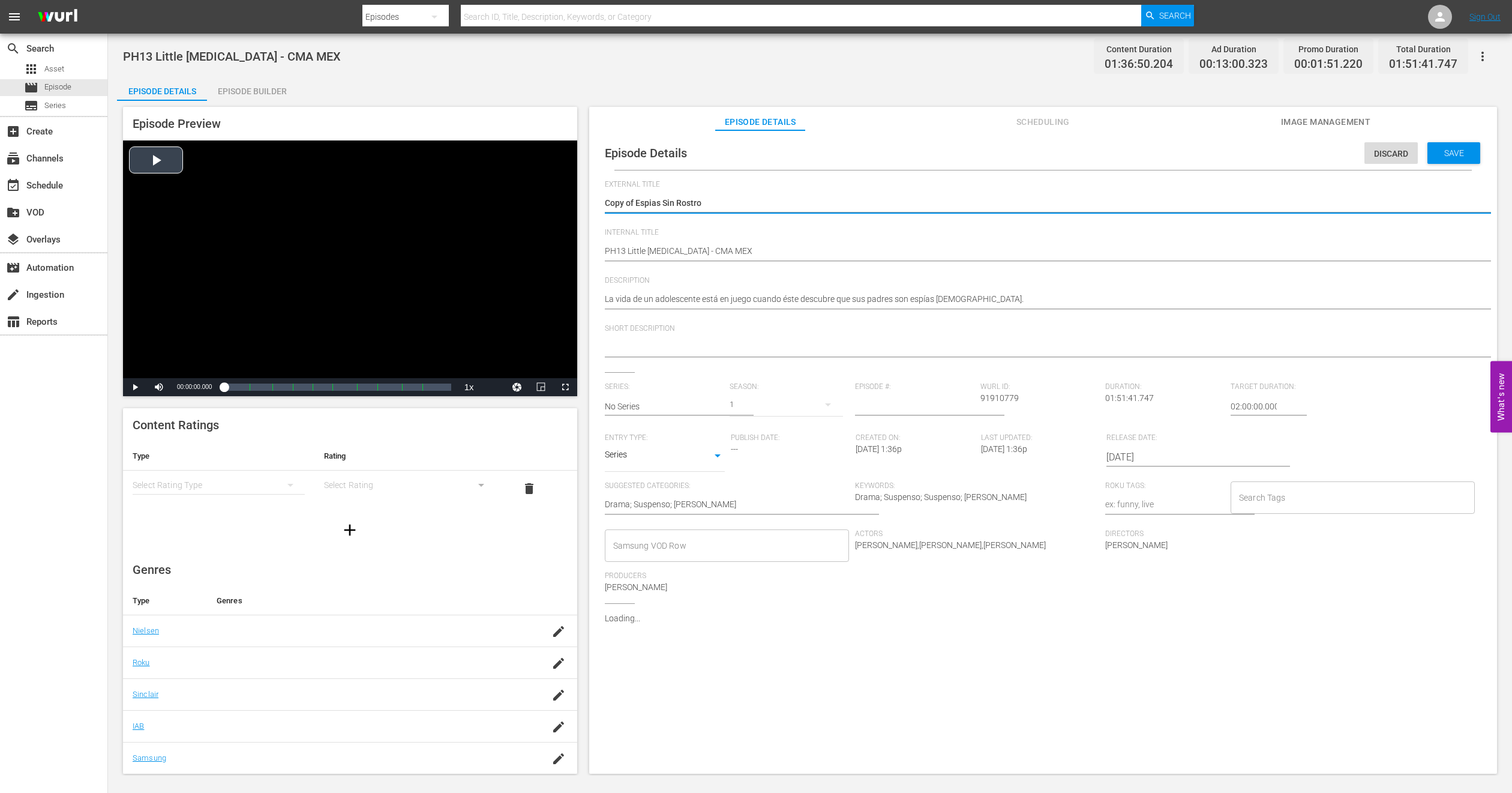
drag, startPoint x: 636, startPoint y: 200, endPoint x: 218, endPoint y: 216, distance: 418.3
click at [218, 216] on div "Episode Preview Video Player is loading. Play Video Play Mute Current Time 00:0…" at bounding box center [810, 442] width 1387 height 683
type textarea "Espias Sin Rostro"
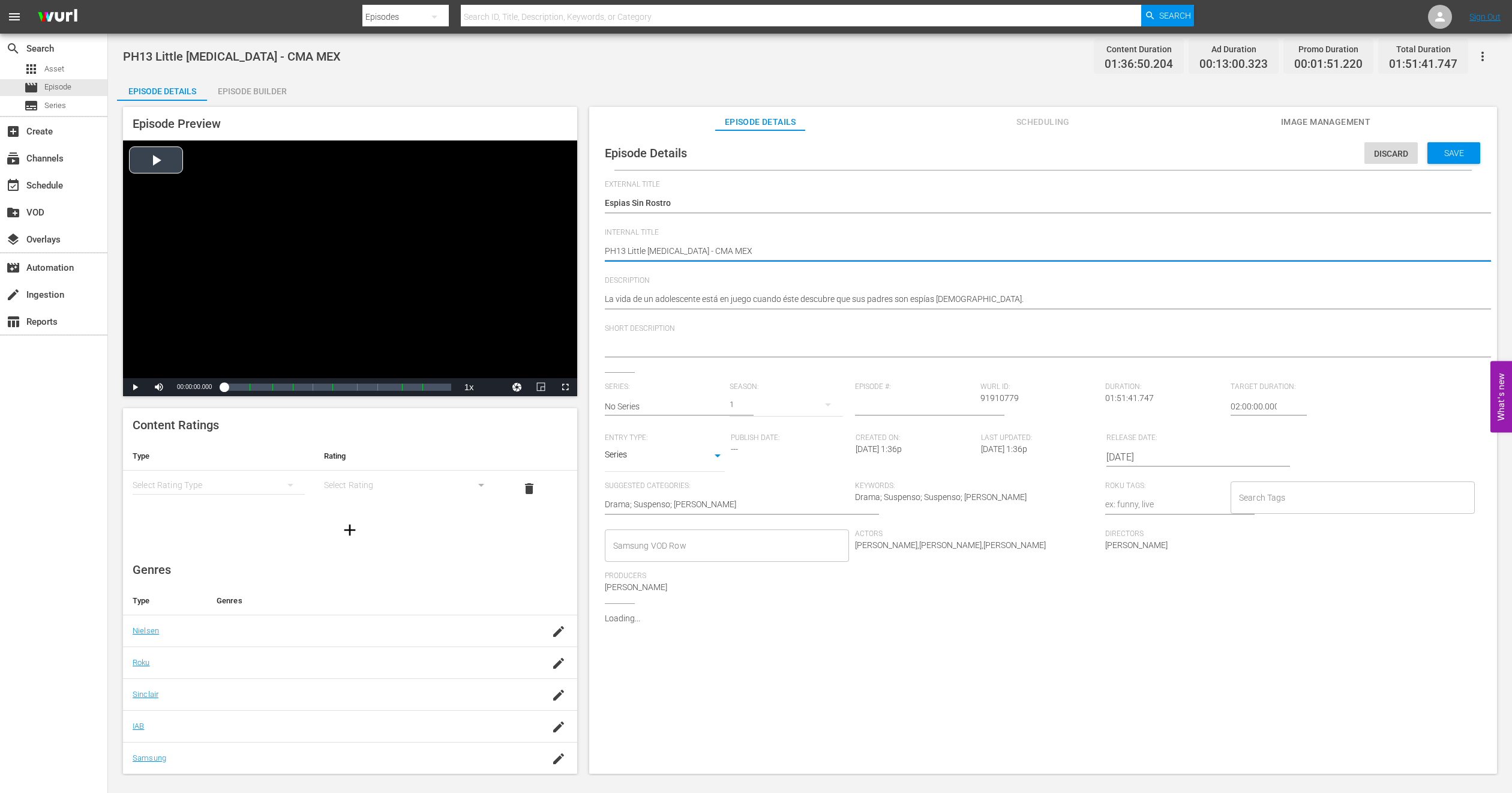
type textarea "PH1 Little Nikita - CMA MEX"
type textarea "PH14 Little Nikita - CMA MEX"
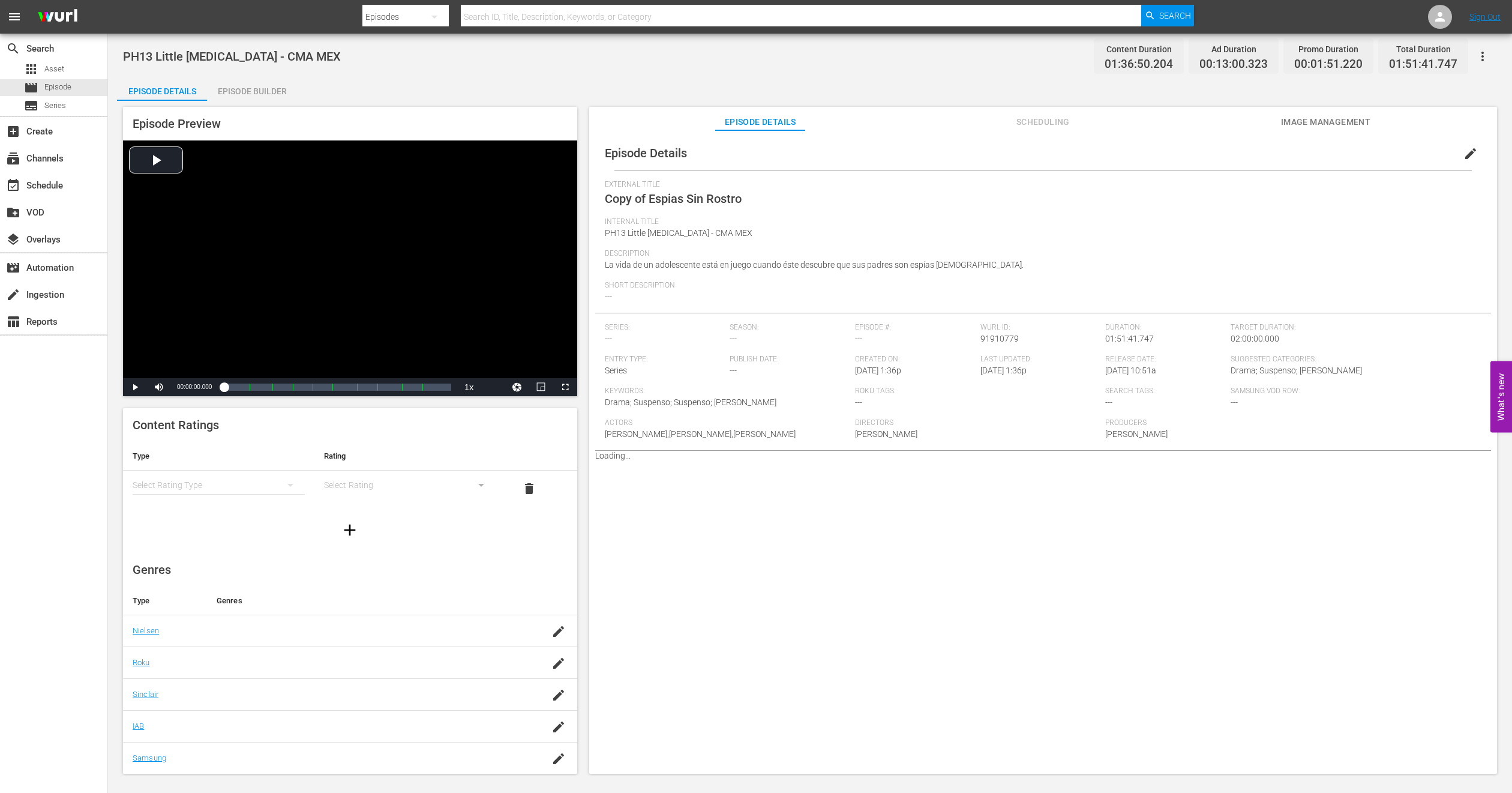
click at [227, 89] on div "Episode Builder" at bounding box center [252, 91] width 90 height 29
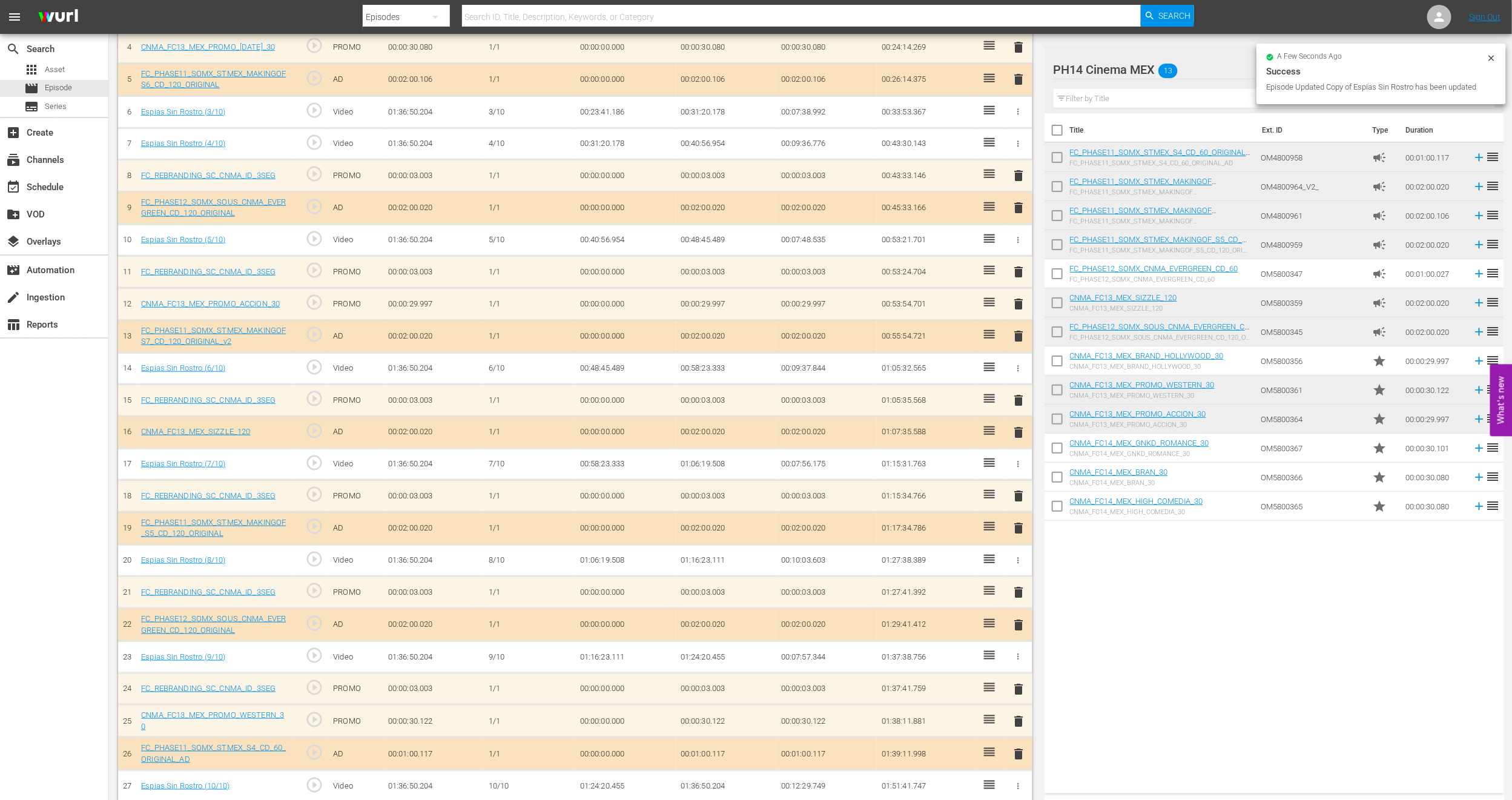
scroll to position [498, 0]
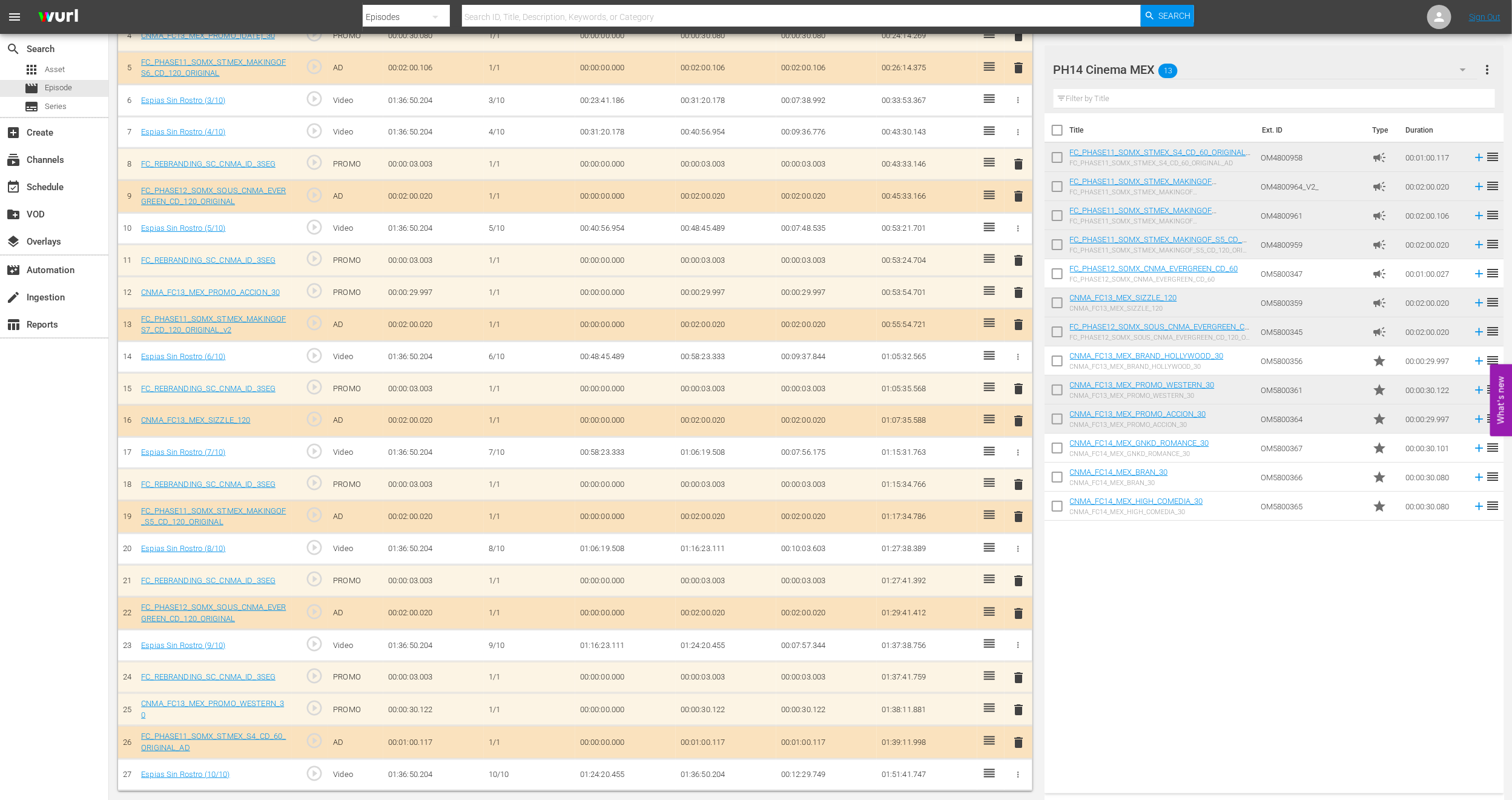
click at [1016, 707] on span "delete" at bounding box center [1019, 710] width 15 height 15
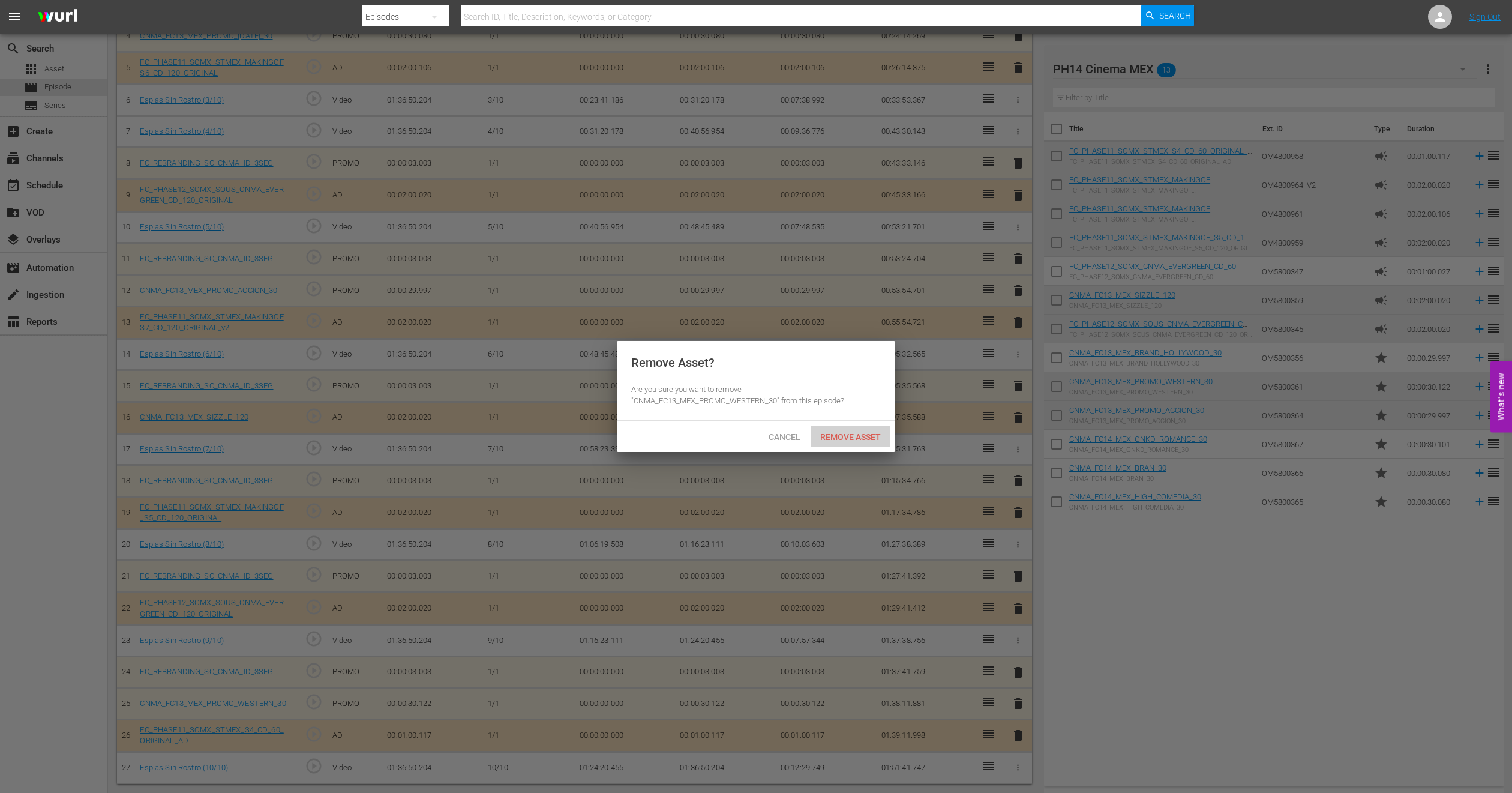
click at [841, 436] on span "Remove Asset" at bounding box center [851, 437] width 80 height 10
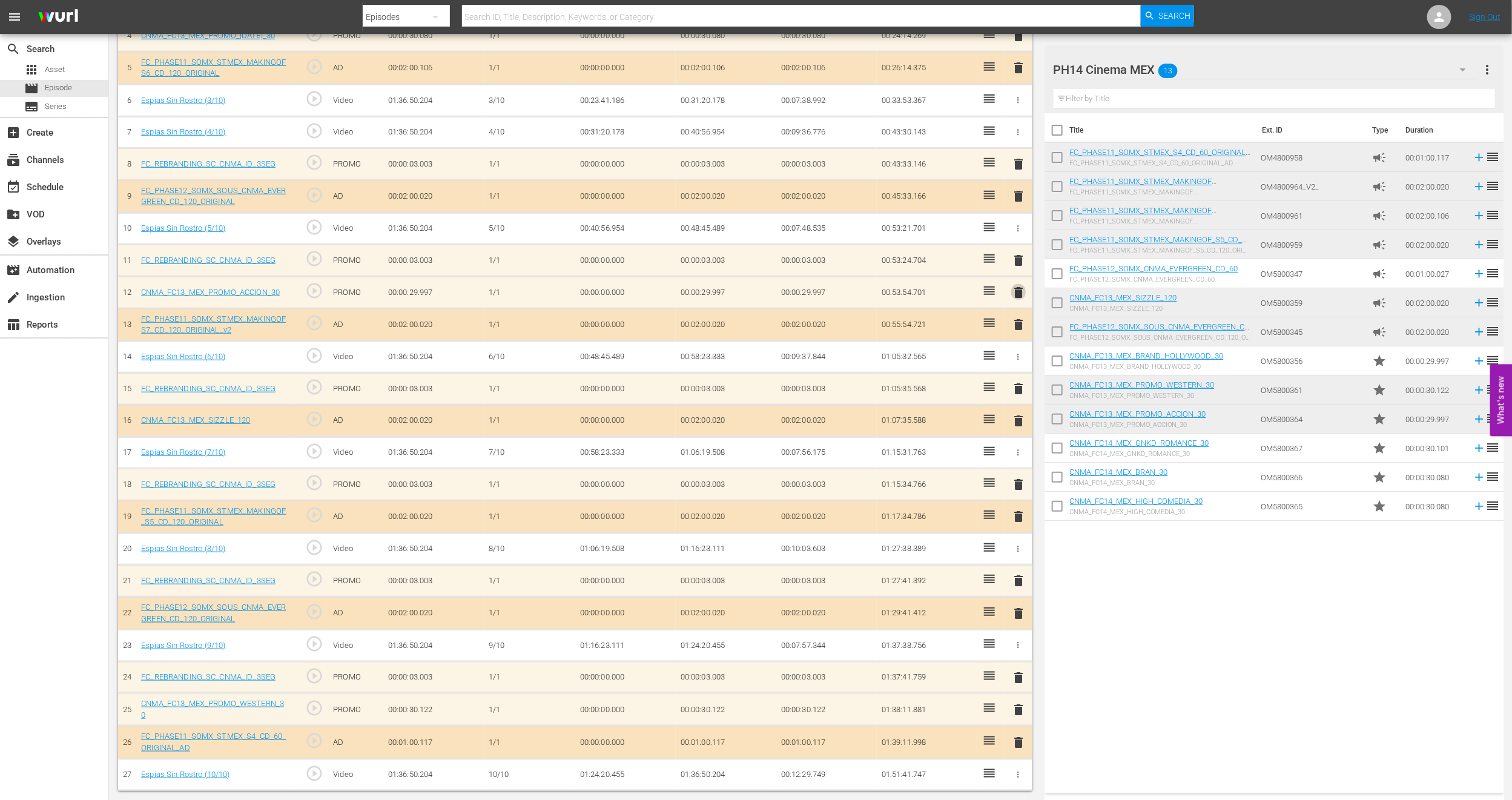
click at [1014, 291] on span "delete" at bounding box center [1019, 292] width 15 height 15
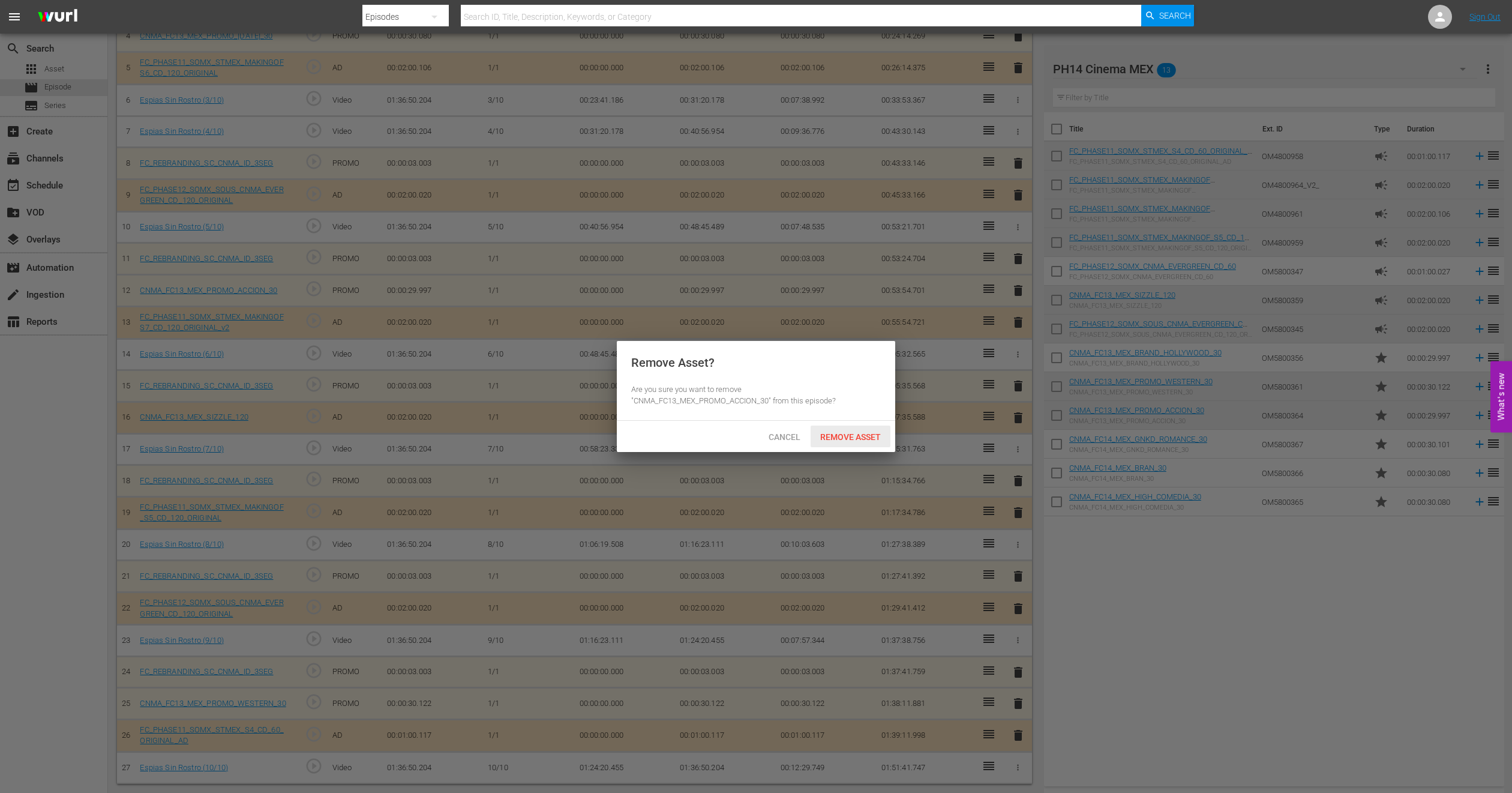
click at [825, 426] on div "Remove Asset" at bounding box center [851, 437] width 80 height 22
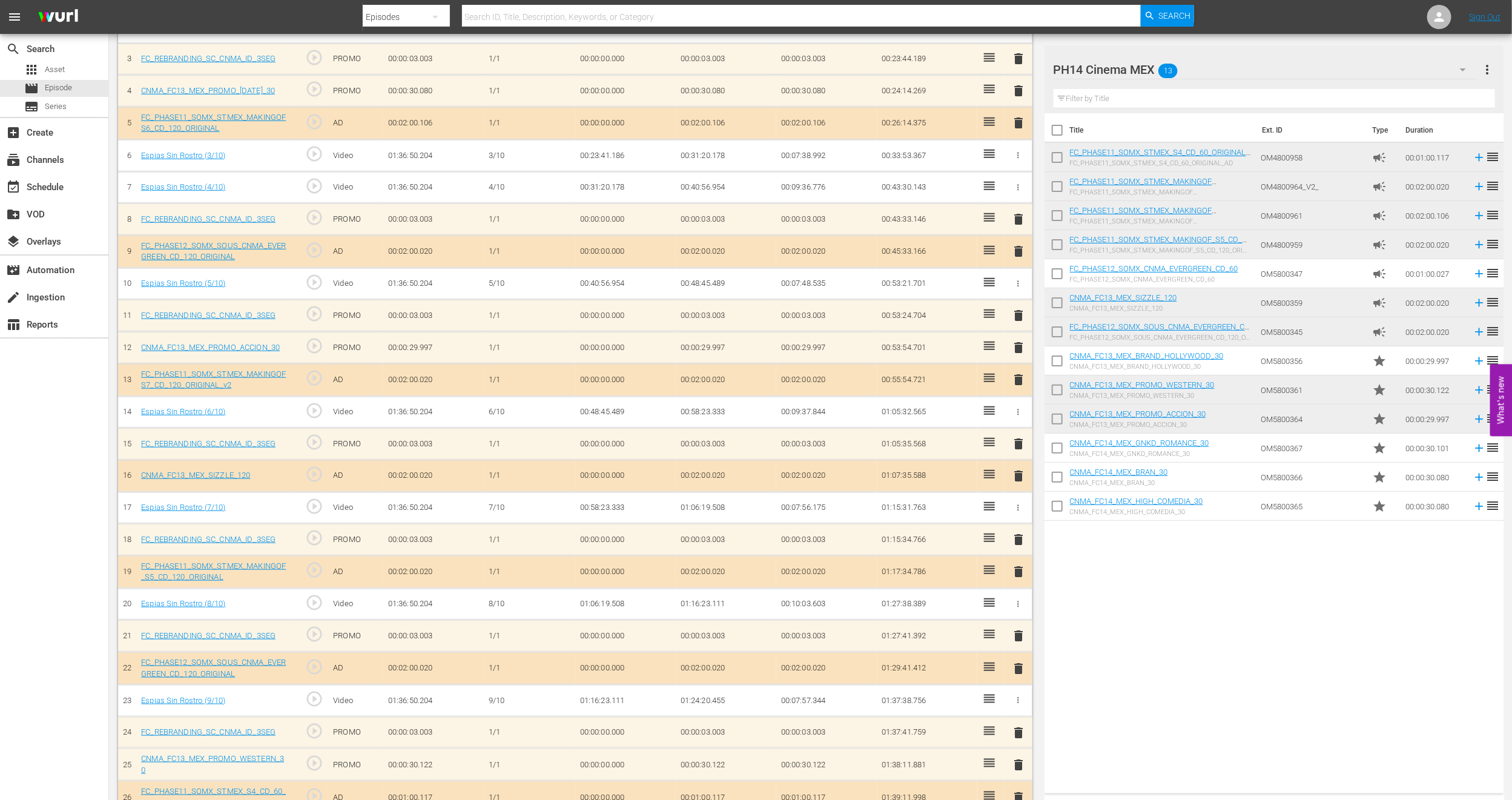
scroll to position [317, 0]
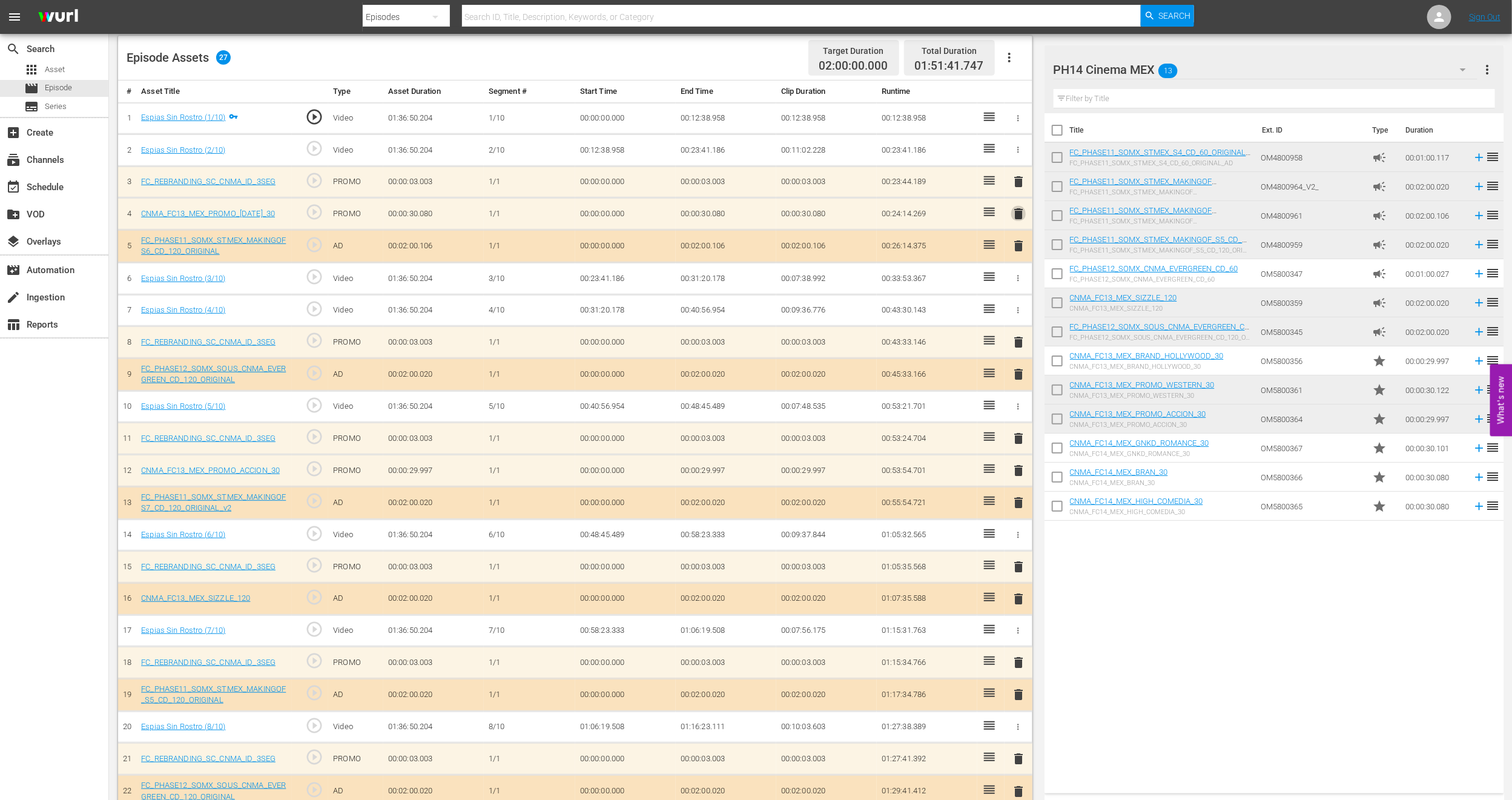
click at [1016, 213] on span "delete" at bounding box center [1019, 214] width 15 height 15
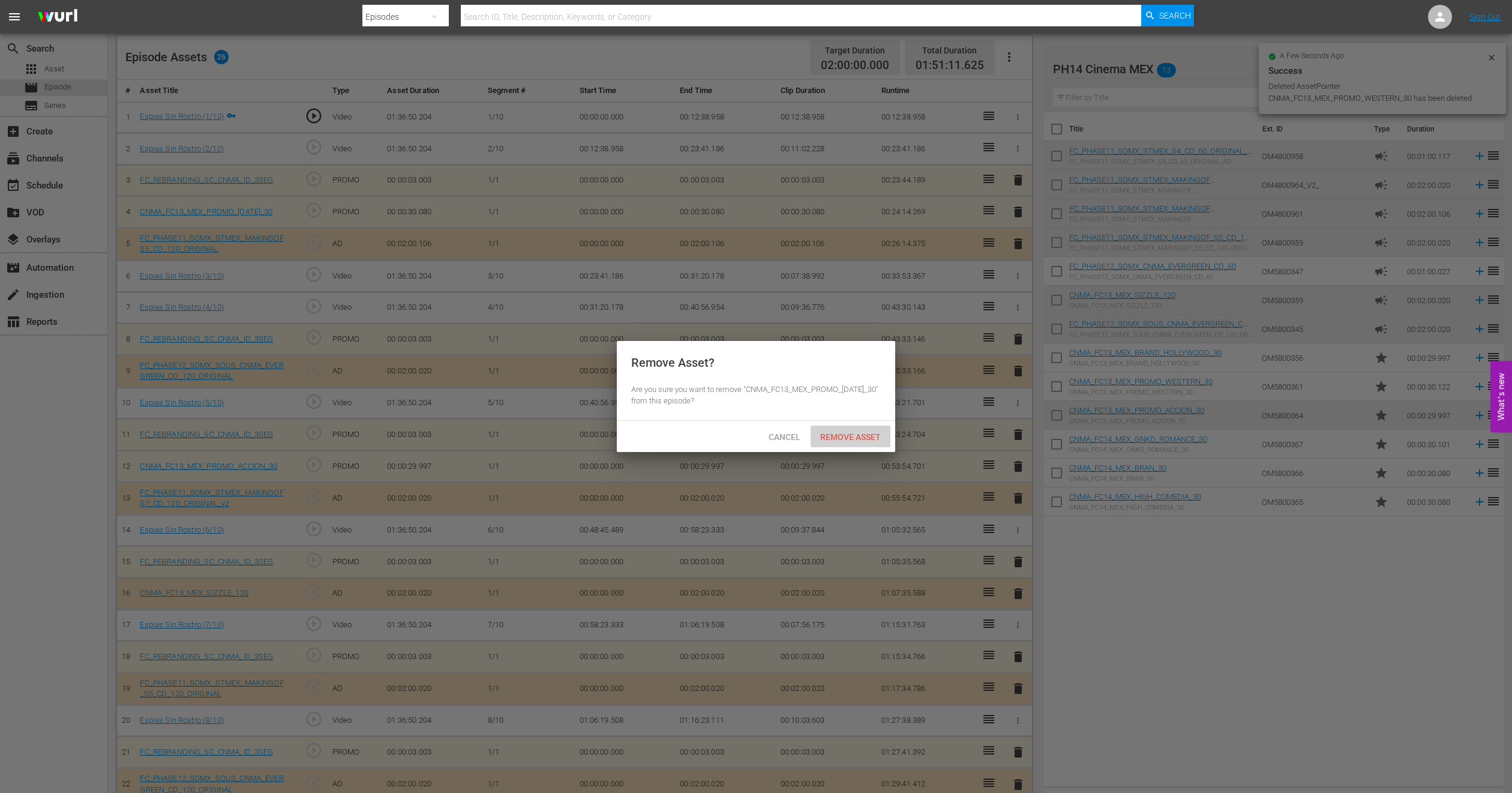
click at [861, 427] on div "Remove Asset" at bounding box center [851, 437] width 80 height 22
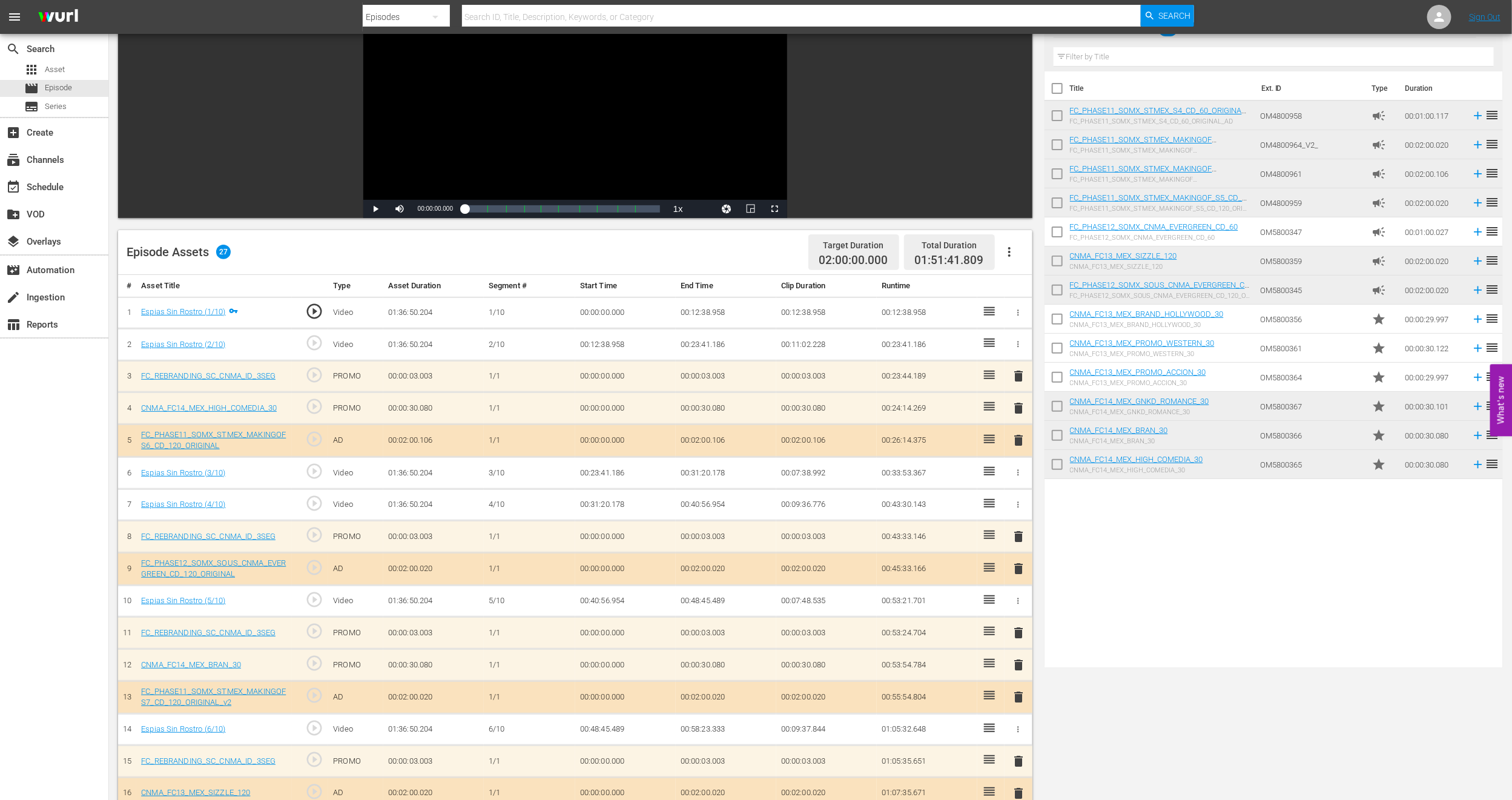
scroll to position [0, 0]
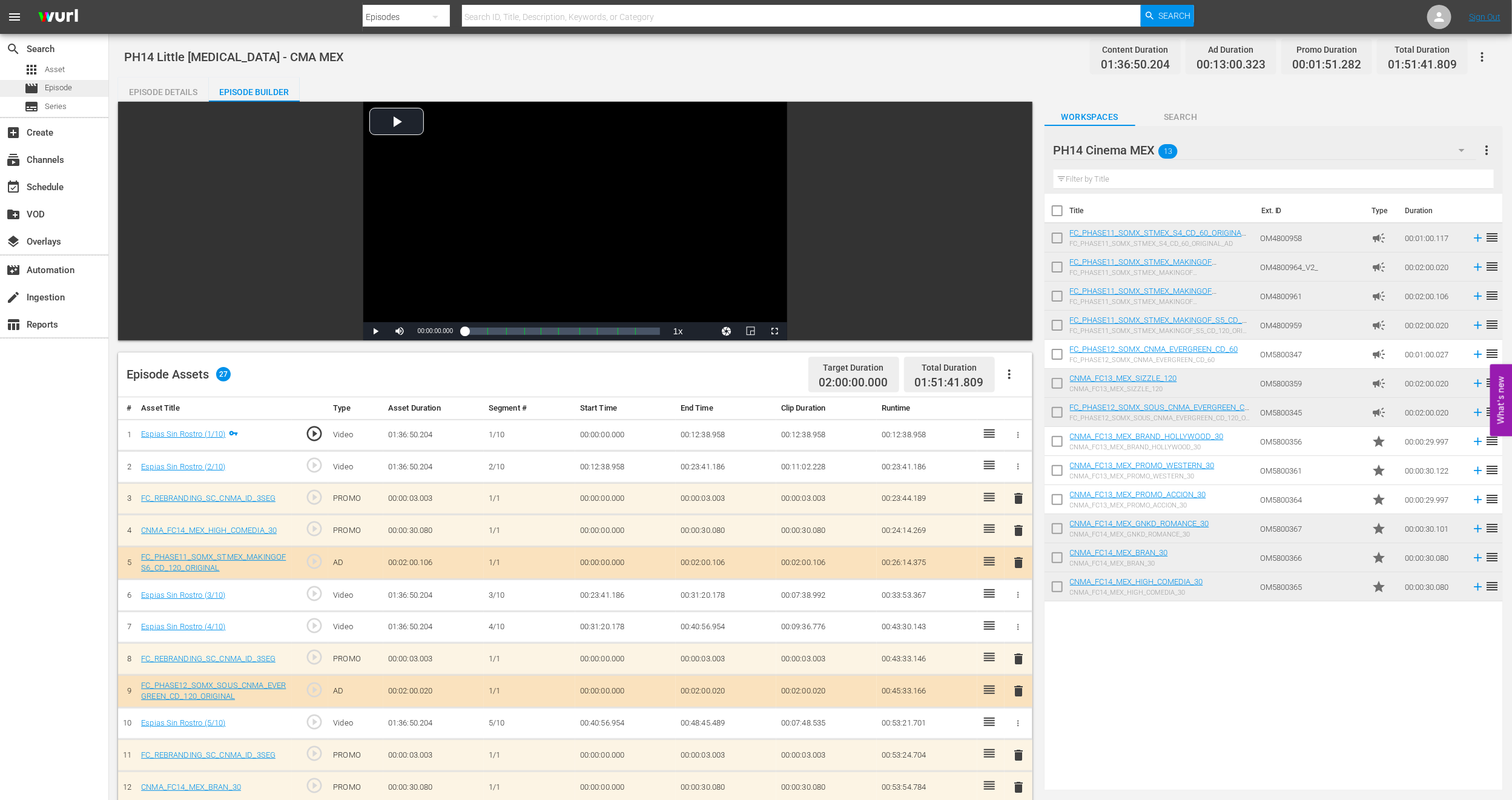
click at [62, 89] on span "Episode" at bounding box center [58, 87] width 27 height 12
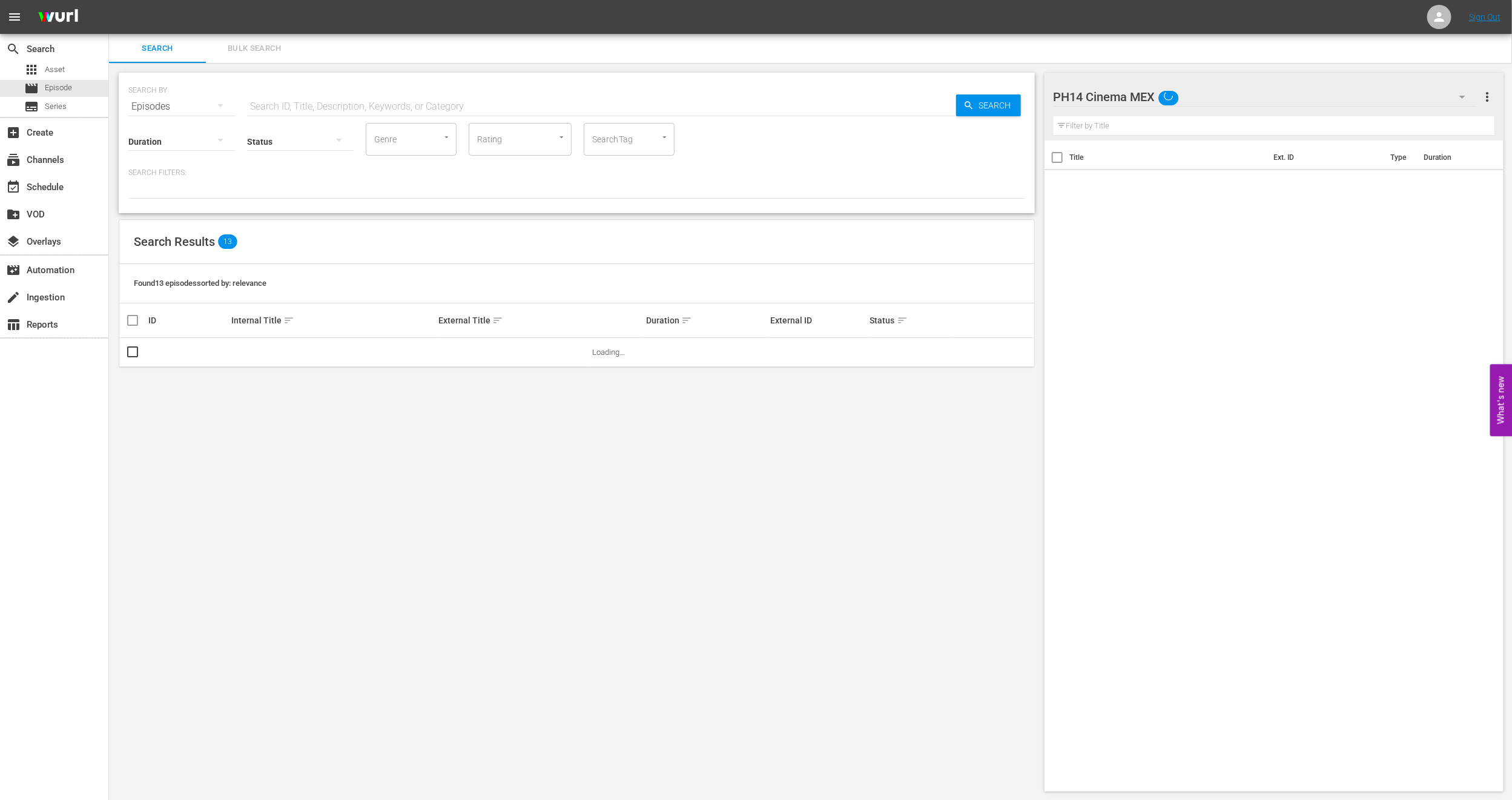
click at [249, 47] on span "Bulk Search" at bounding box center [255, 48] width 82 height 14
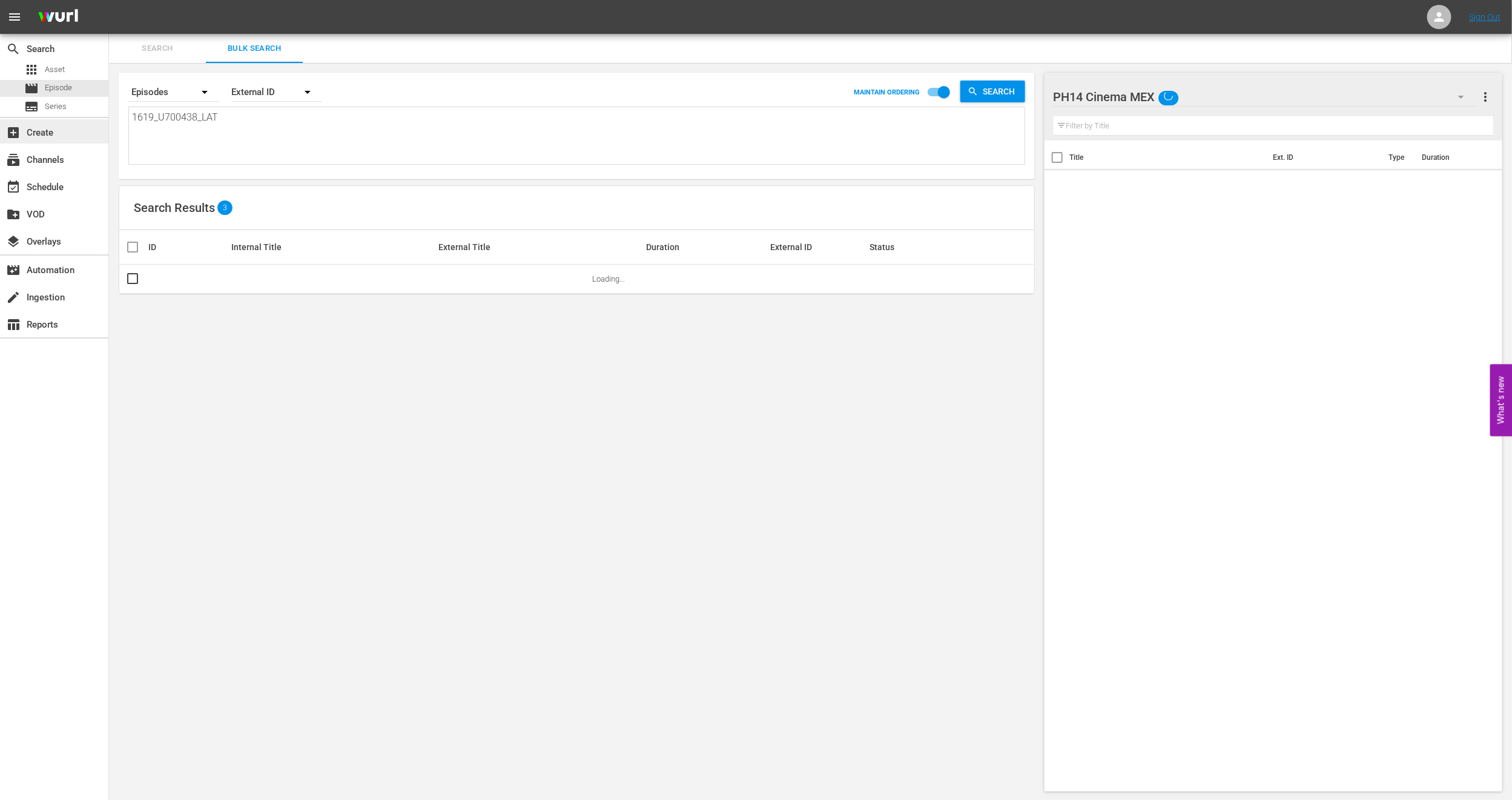
drag, startPoint x: 164, startPoint y: 118, endPoint x: 0, endPoint y: 125, distance: 164.1
click at [109, 0] on div "search Search apps Asset movie Episode subtitles Series add_box Create subscrip…" at bounding box center [810, 0] width 1403 height 0
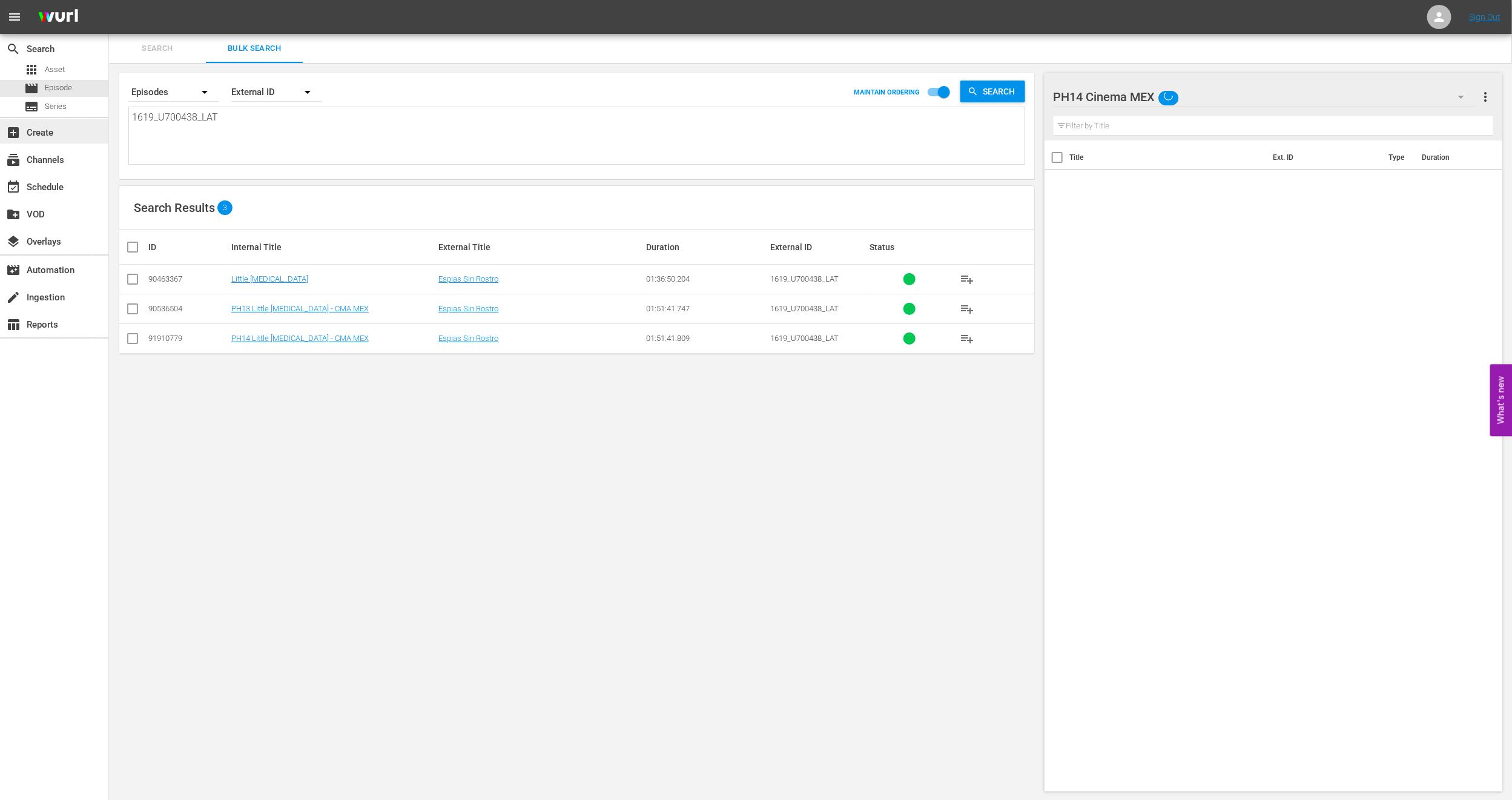
paste textarea "173891_U700393_LAT_CEN"
type textarea "1173891_U700393_LAT_CEN"
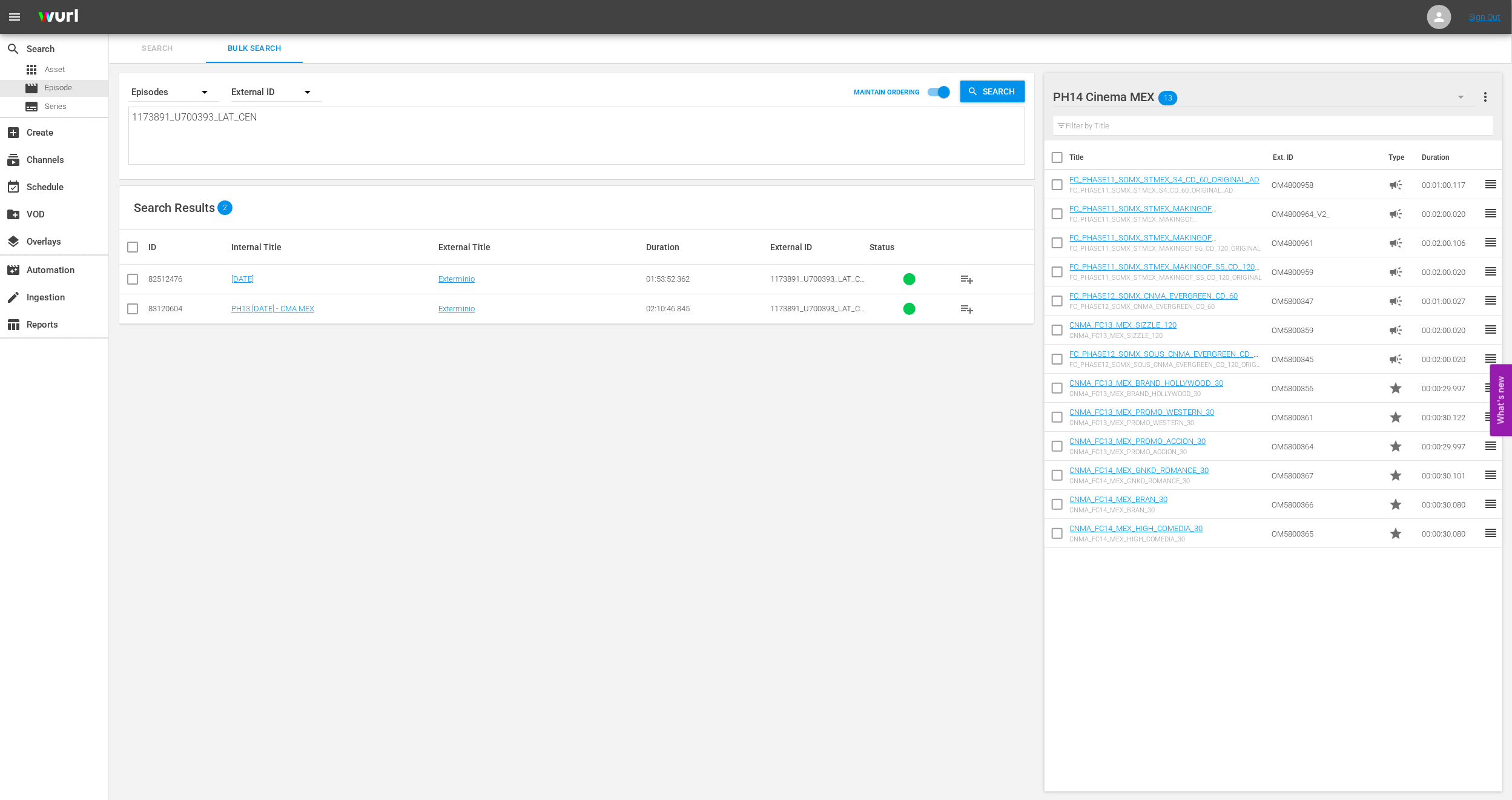
type textarea "1173891_U700393_LAT_CEN"
click at [131, 313] on input "checkbox" at bounding box center [133, 312] width 15 height 15
checkbox input "true"
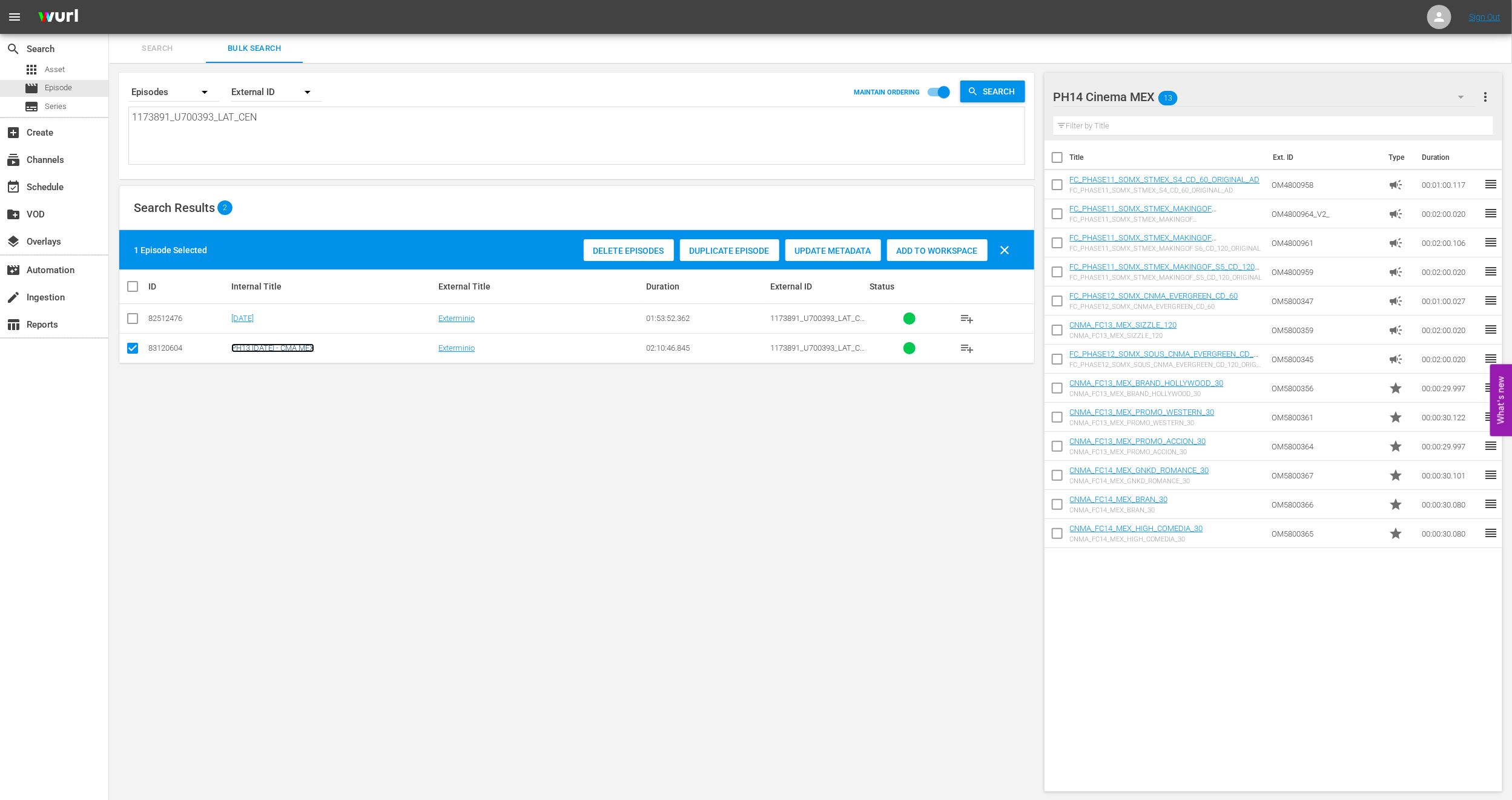
click at [285, 349] on link "PH13 28 Days Later - CMA MEX" at bounding box center [272, 348] width 83 height 9
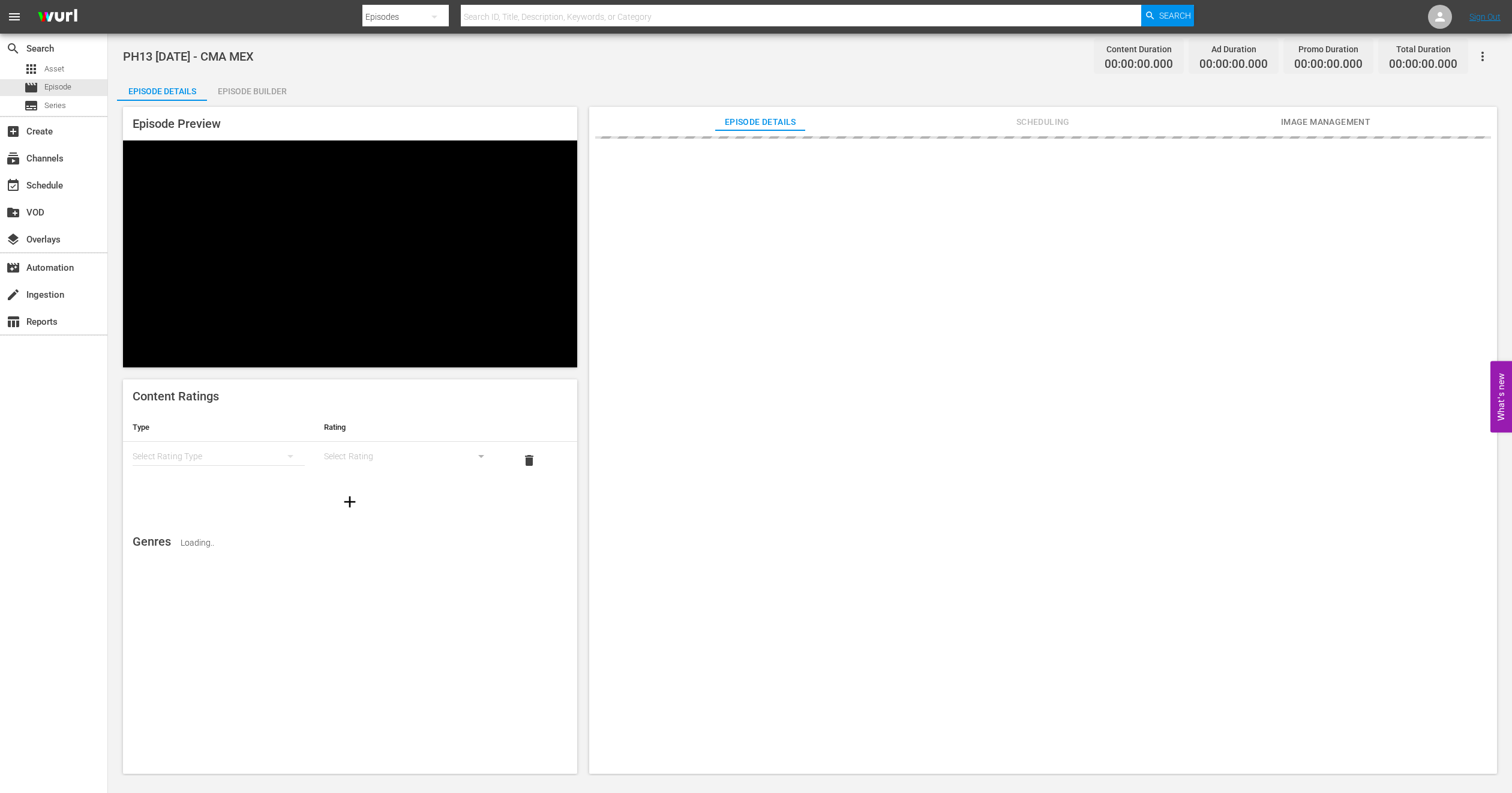
click at [1060, 112] on button "Scheduling" at bounding box center [1042, 119] width 90 height 24
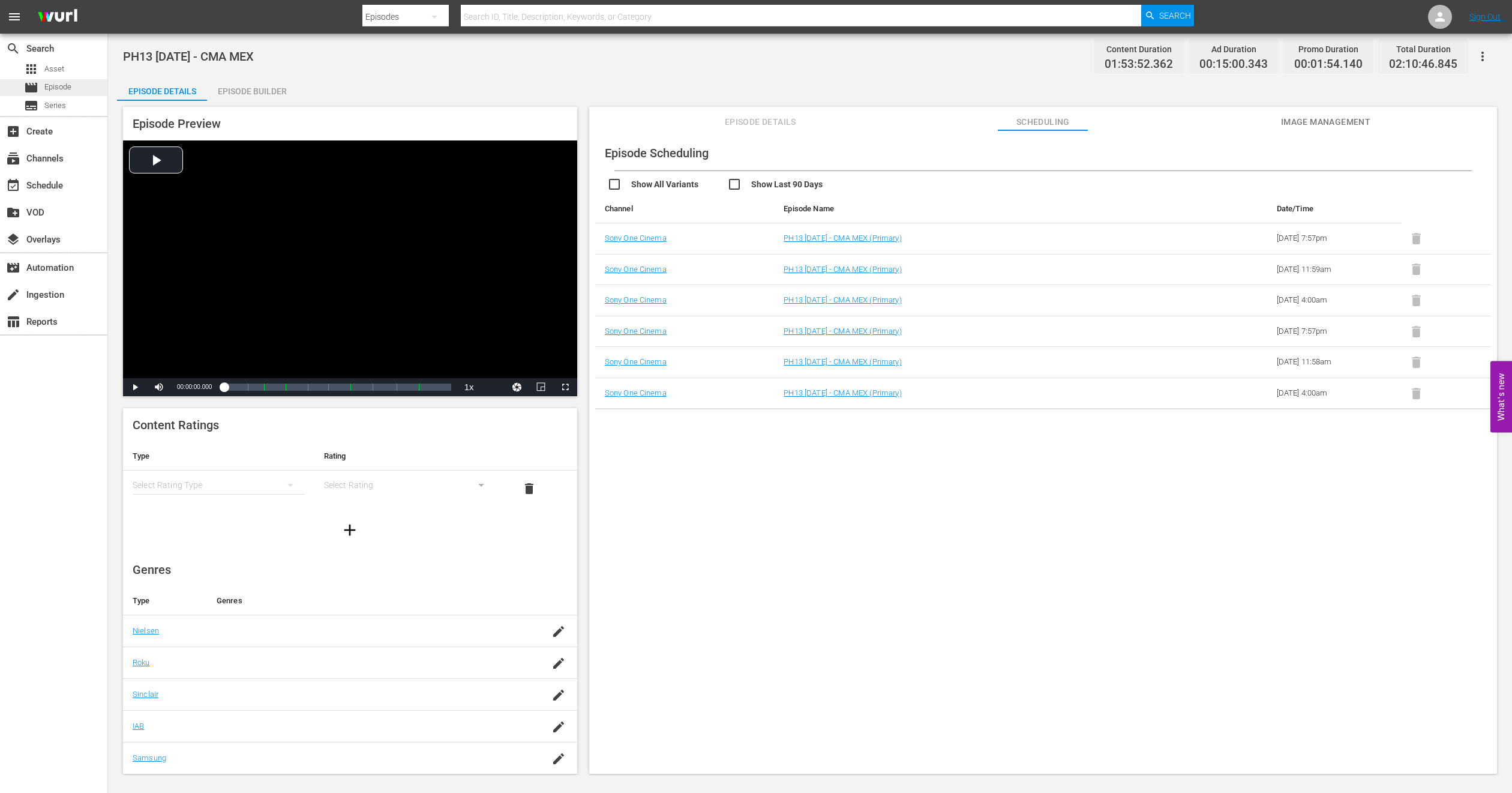
click at [63, 83] on span "Episode" at bounding box center [58, 87] width 27 height 12
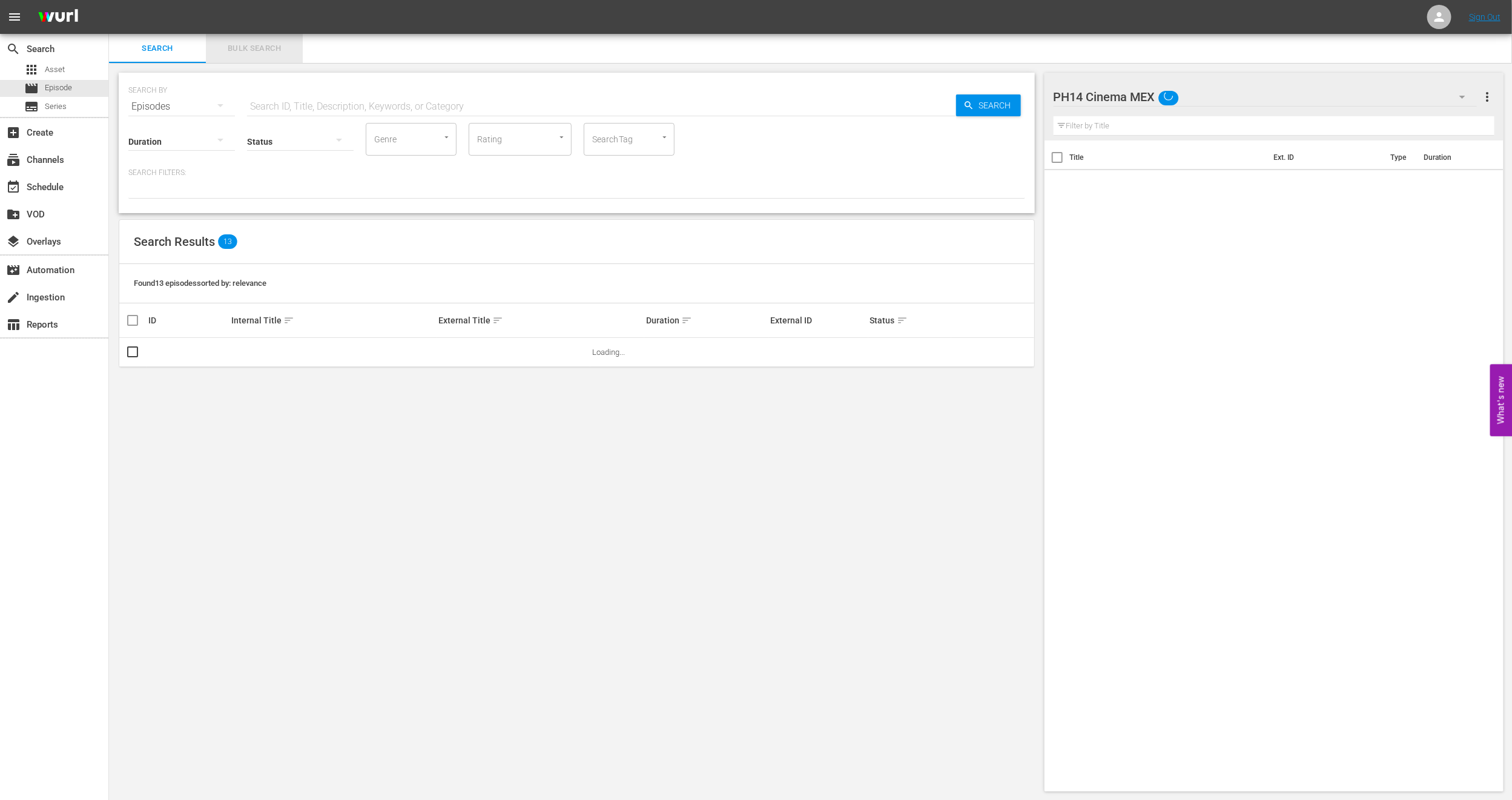
click at [231, 47] on span "Bulk Search" at bounding box center [255, 48] width 82 height 14
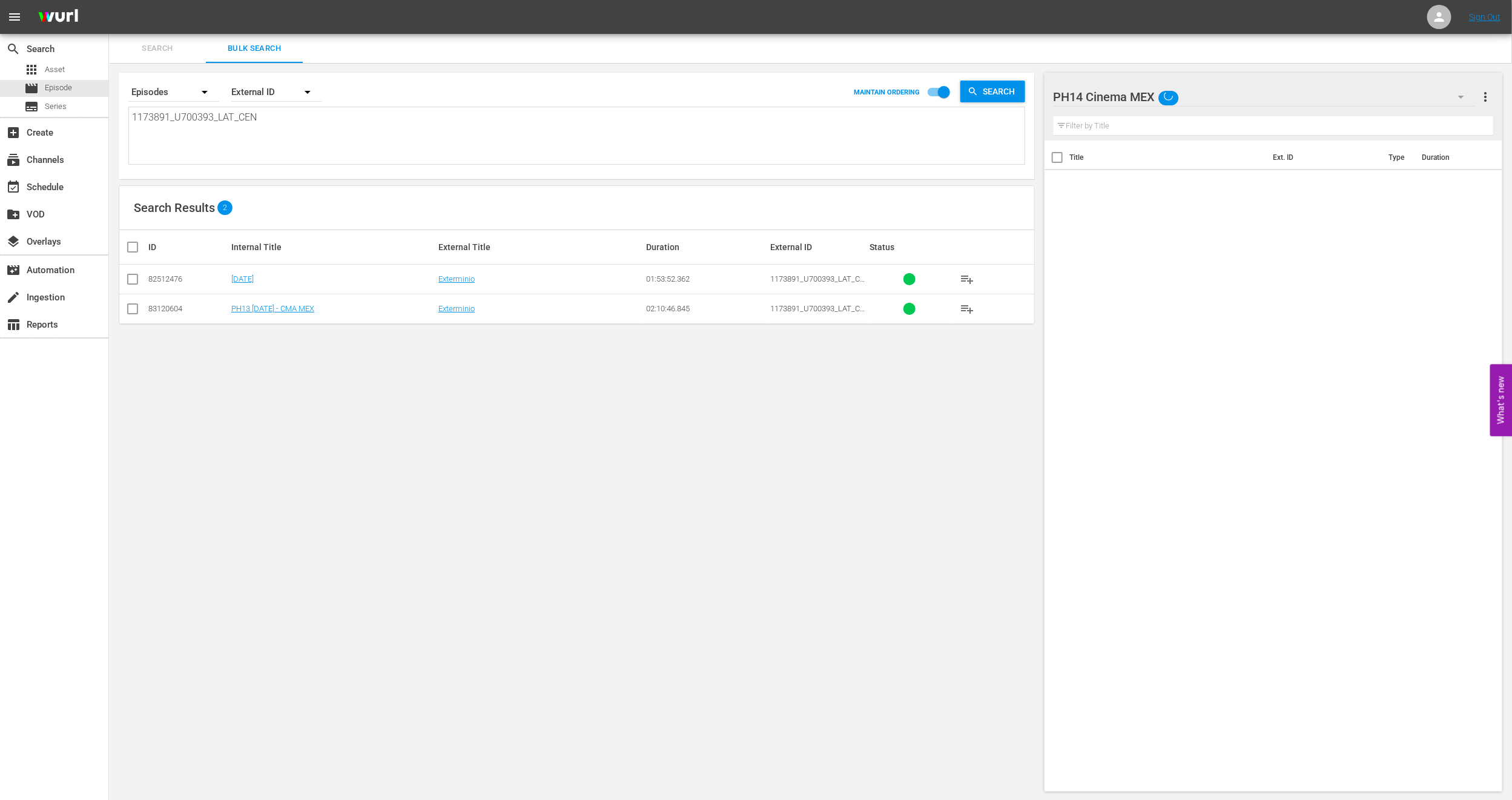
click at [131, 312] on input "checkbox" at bounding box center [133, 312] width 15 height 15
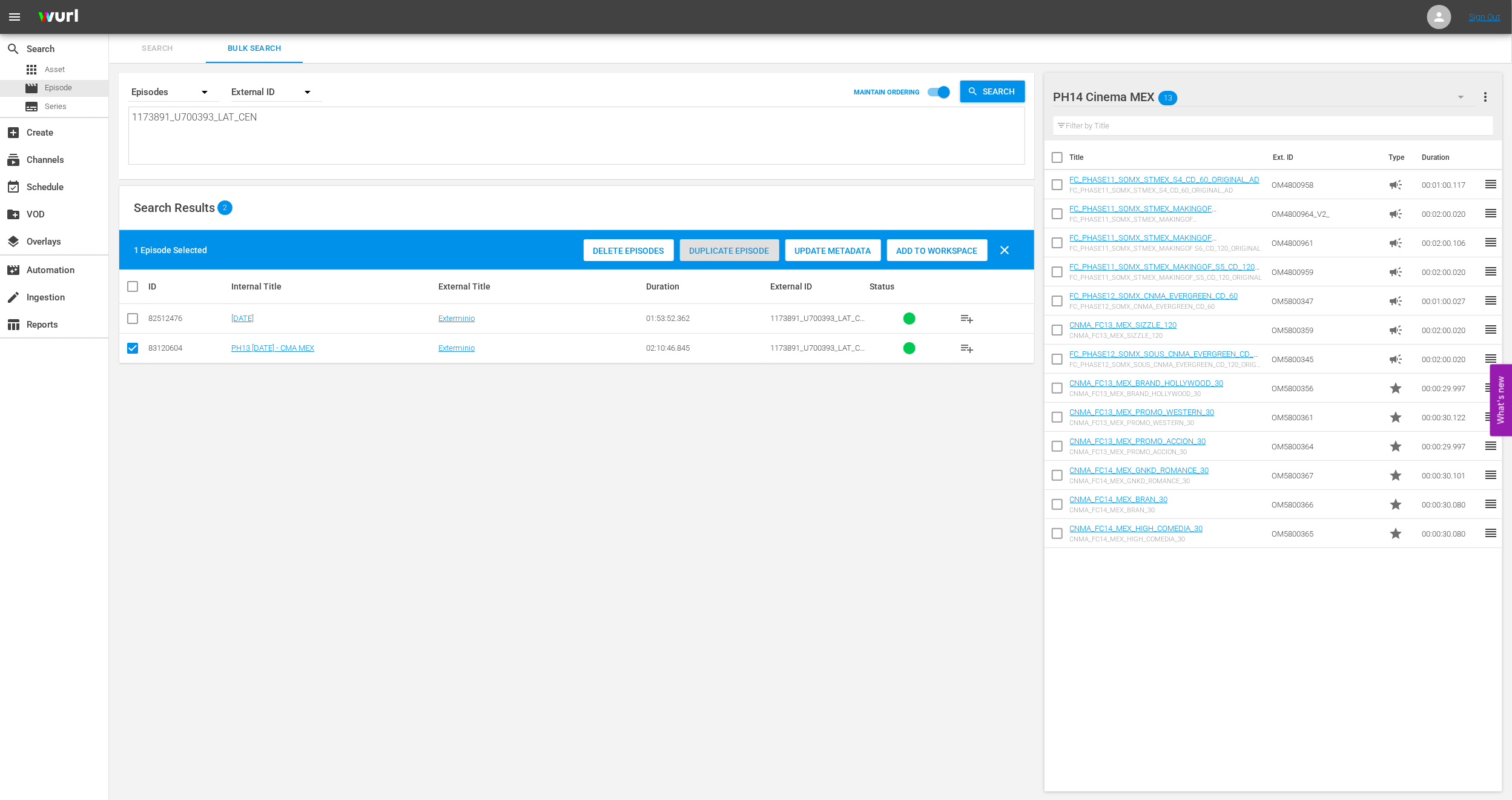
click at [741, 255] on span "Duplicate Episode" at bounding box center [730, 251] width 99 height 10
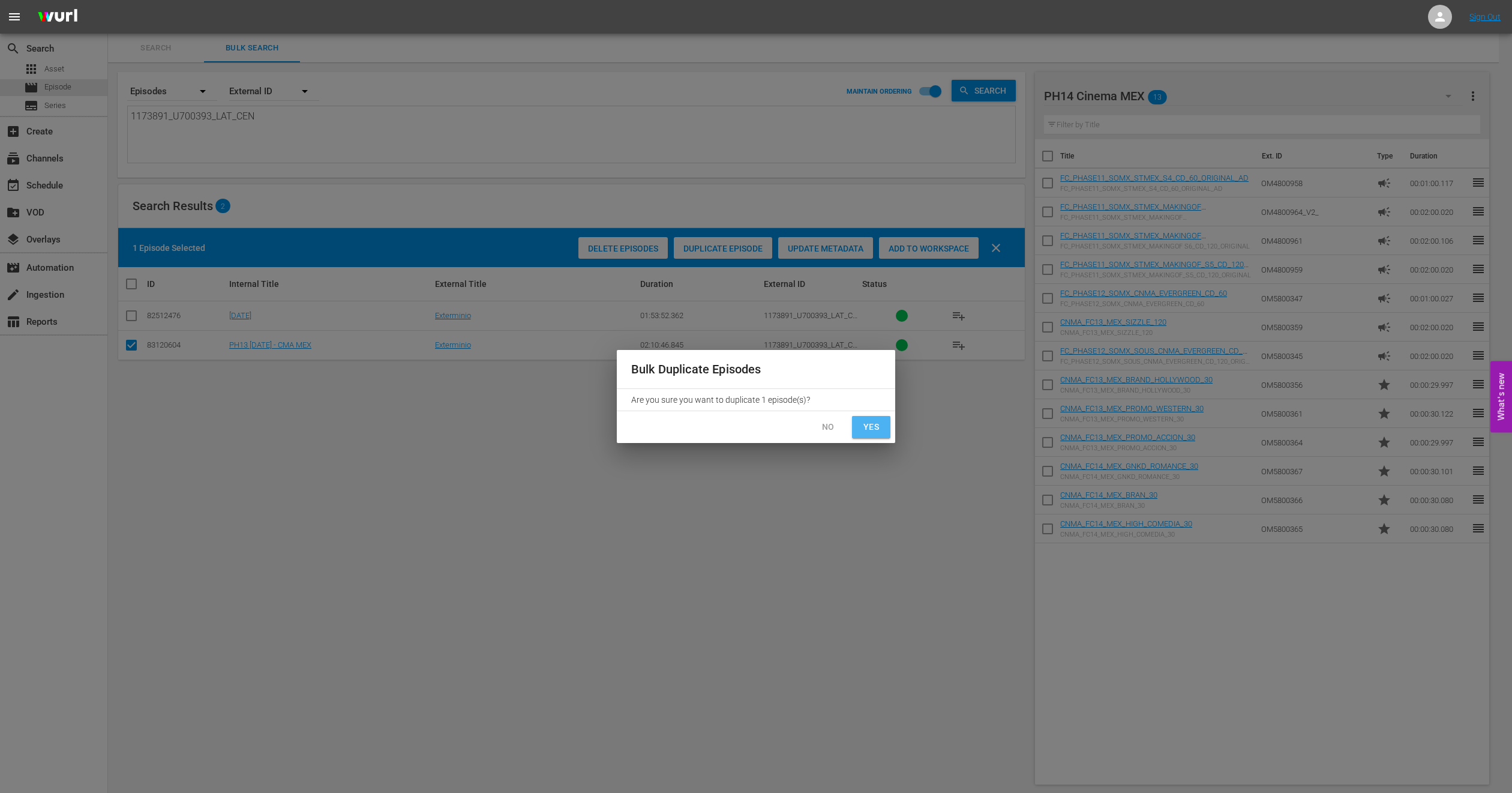
click at [868, 428] on span "Yes" at bounding box center [871, 427] width 19 height 15
checkbox input "false"
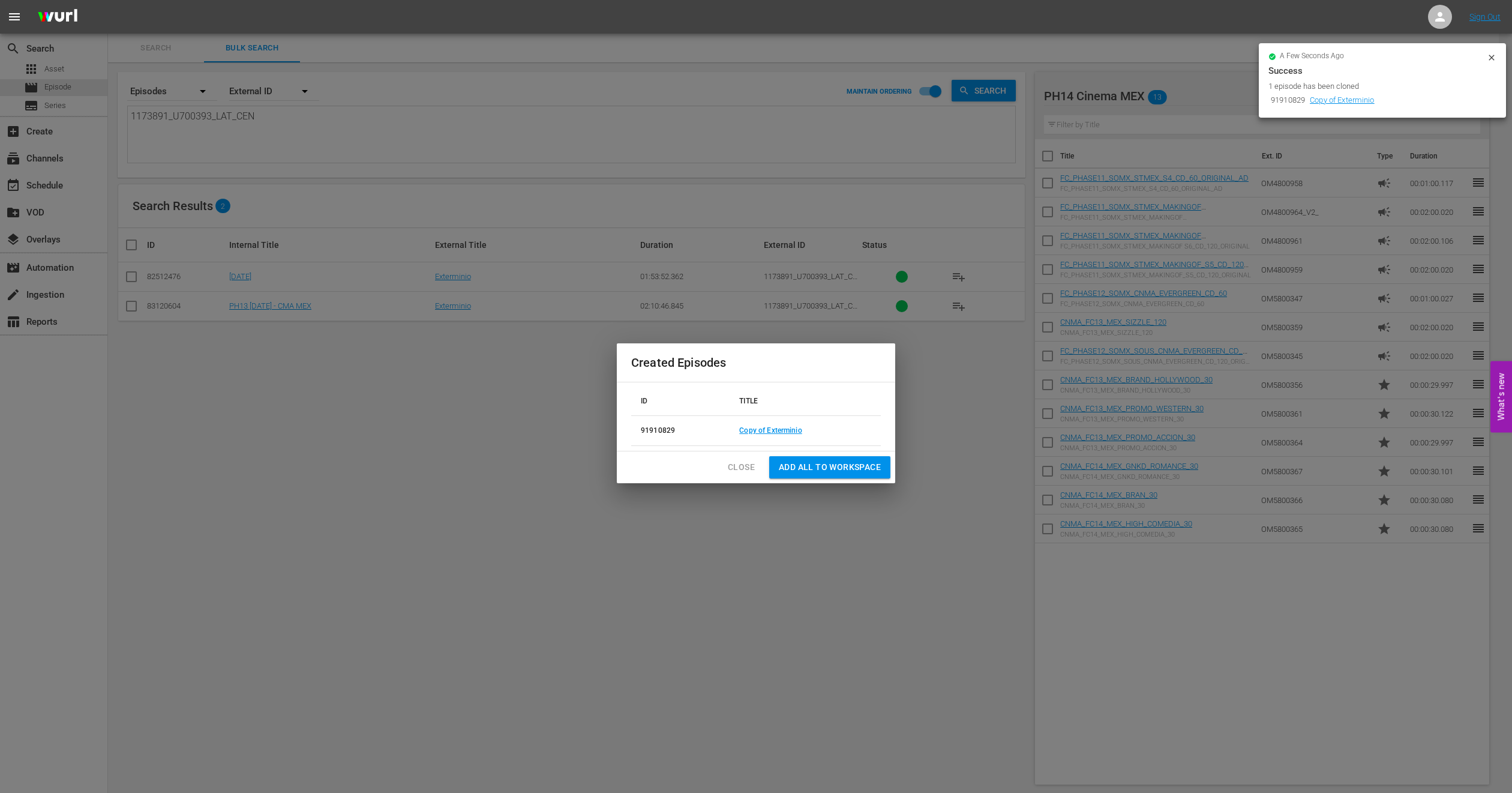
click at [728, 474] on span "Close" at bounding box center [741, 467] width 27 height 15
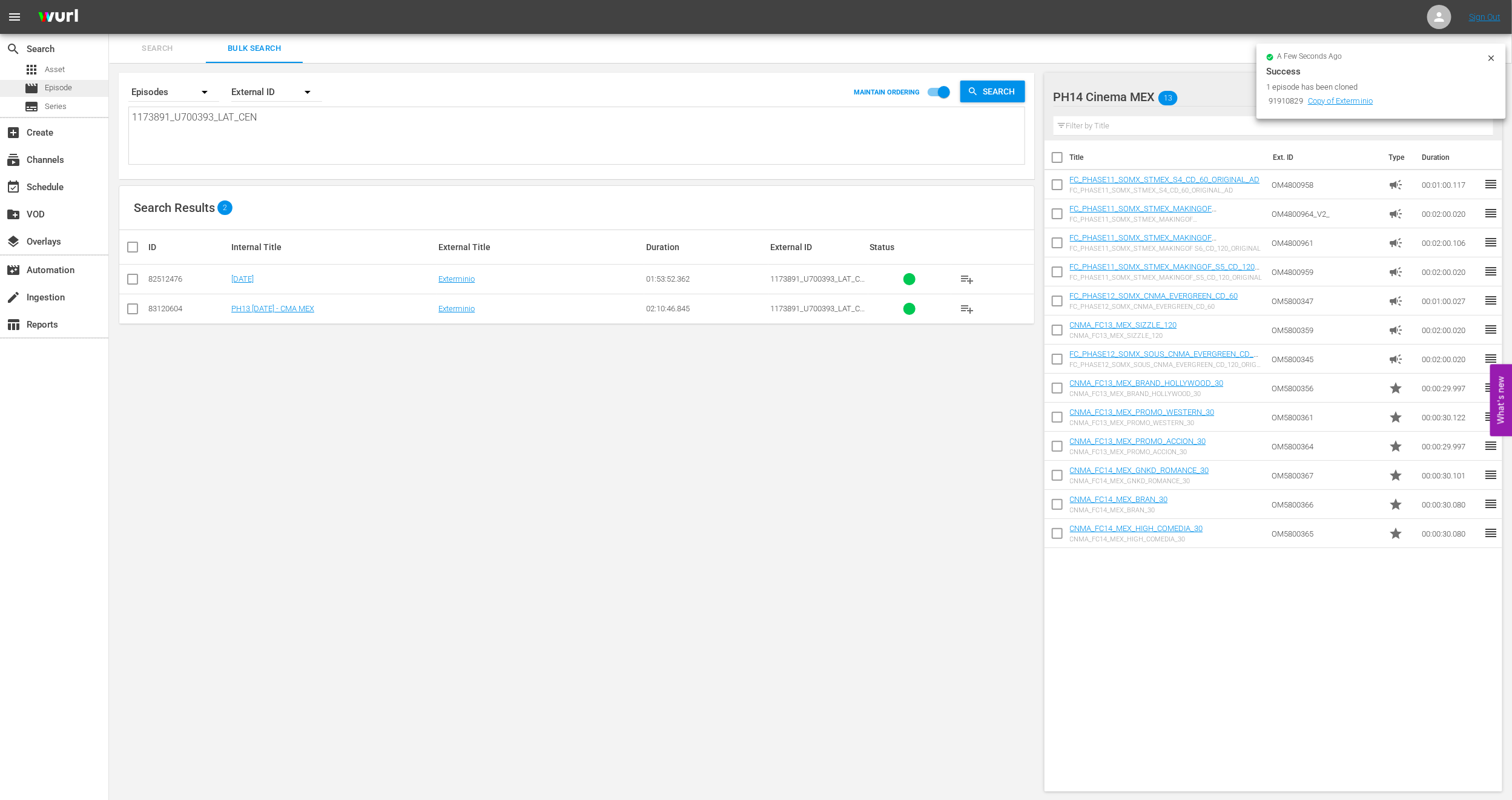
click at [42, 89] on div "movie Episode" at bounding box center [48, 89] width 48 height 17
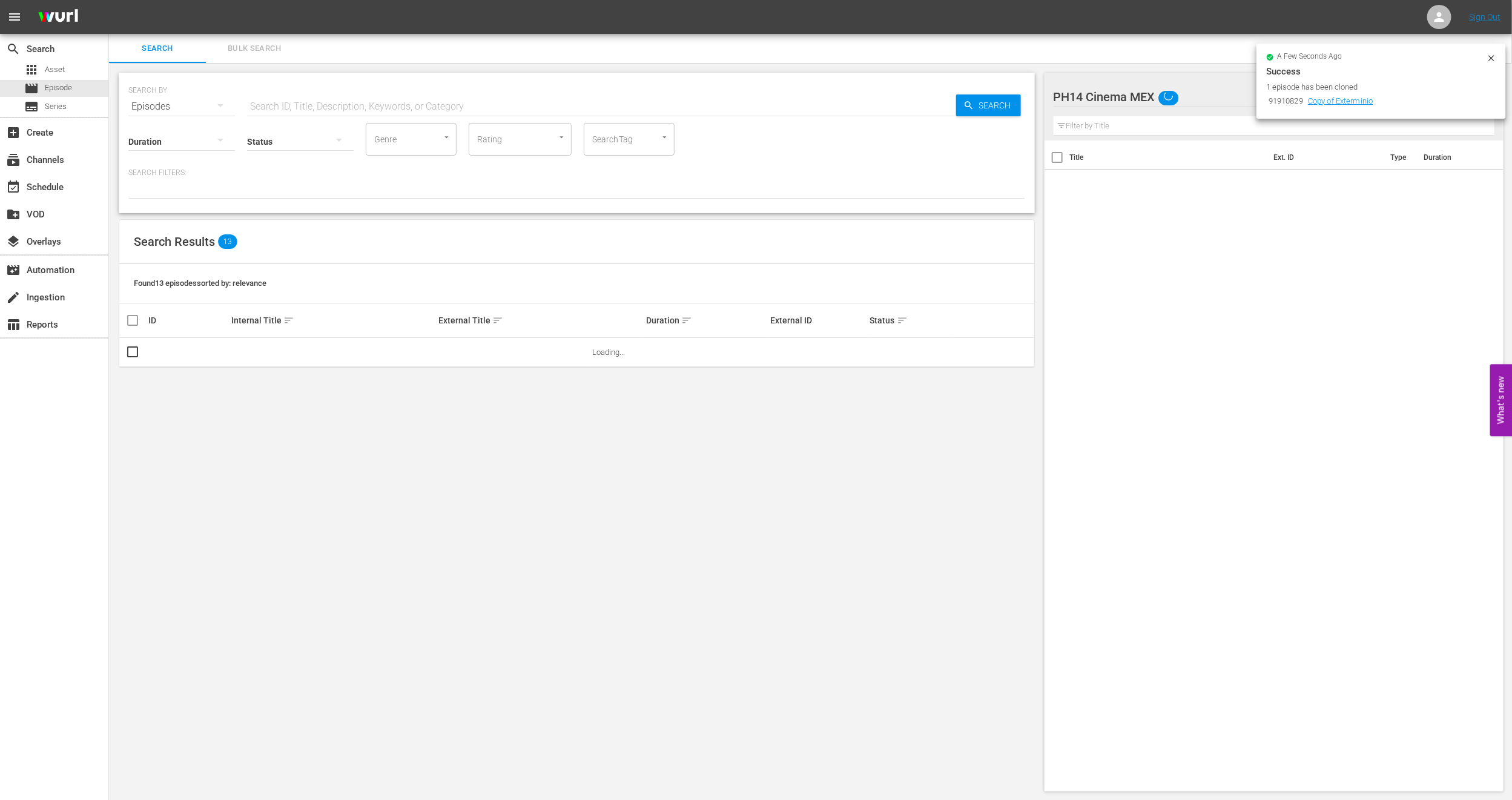
click at [237, 46] on span "Bulk Search" at bounding box center [255, 48] width 82 height 14
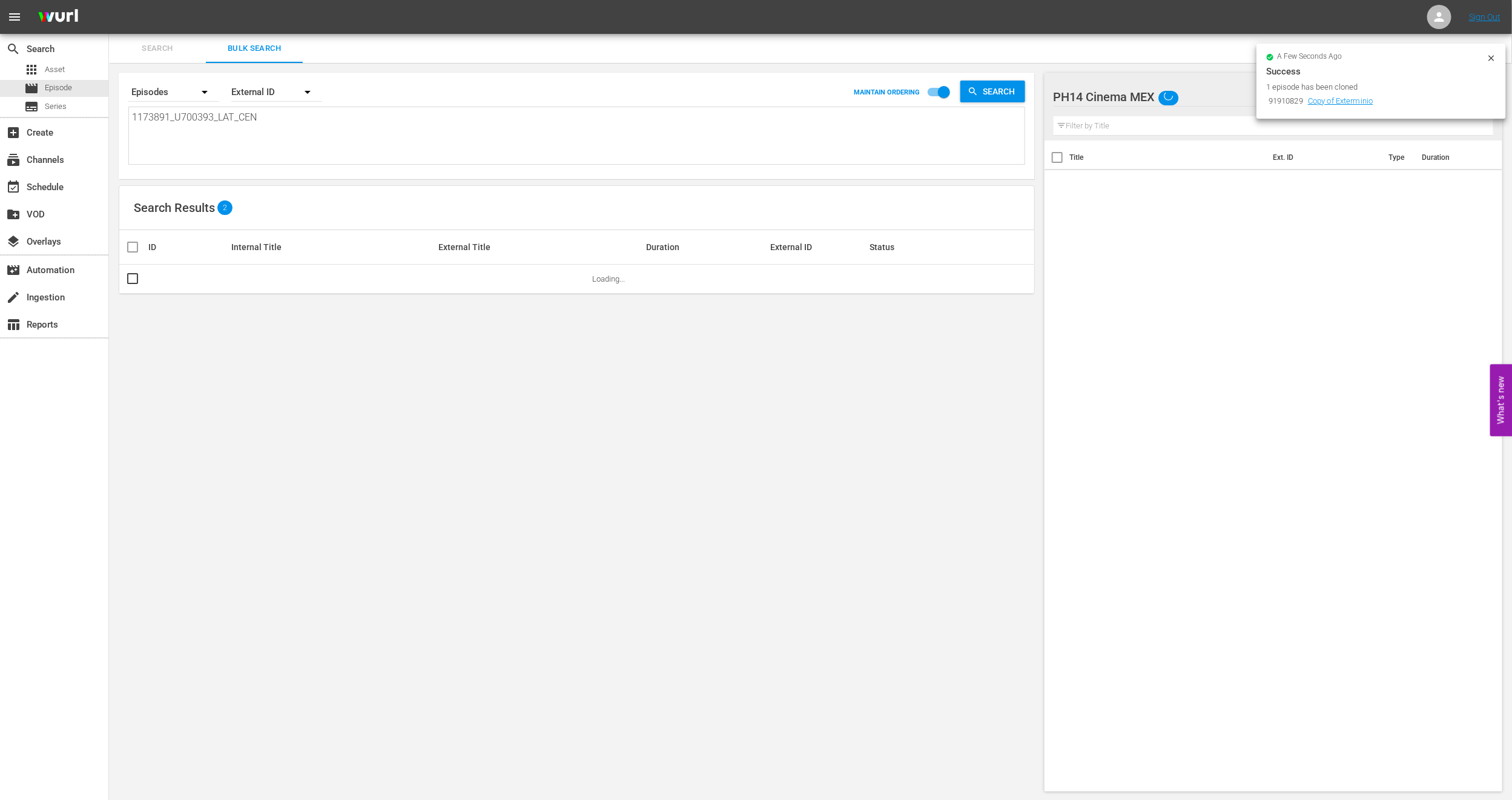
drag, startPoint x: 1490, startPoint y: 53, endPoint x: 1499, endPoint y: 58, distance: 10.3
click at [1490, 53] on icon at bounding box center [1491, 58] width 10 height 10
